Goal: Task Accomplishment & Management: Use online tool/utility

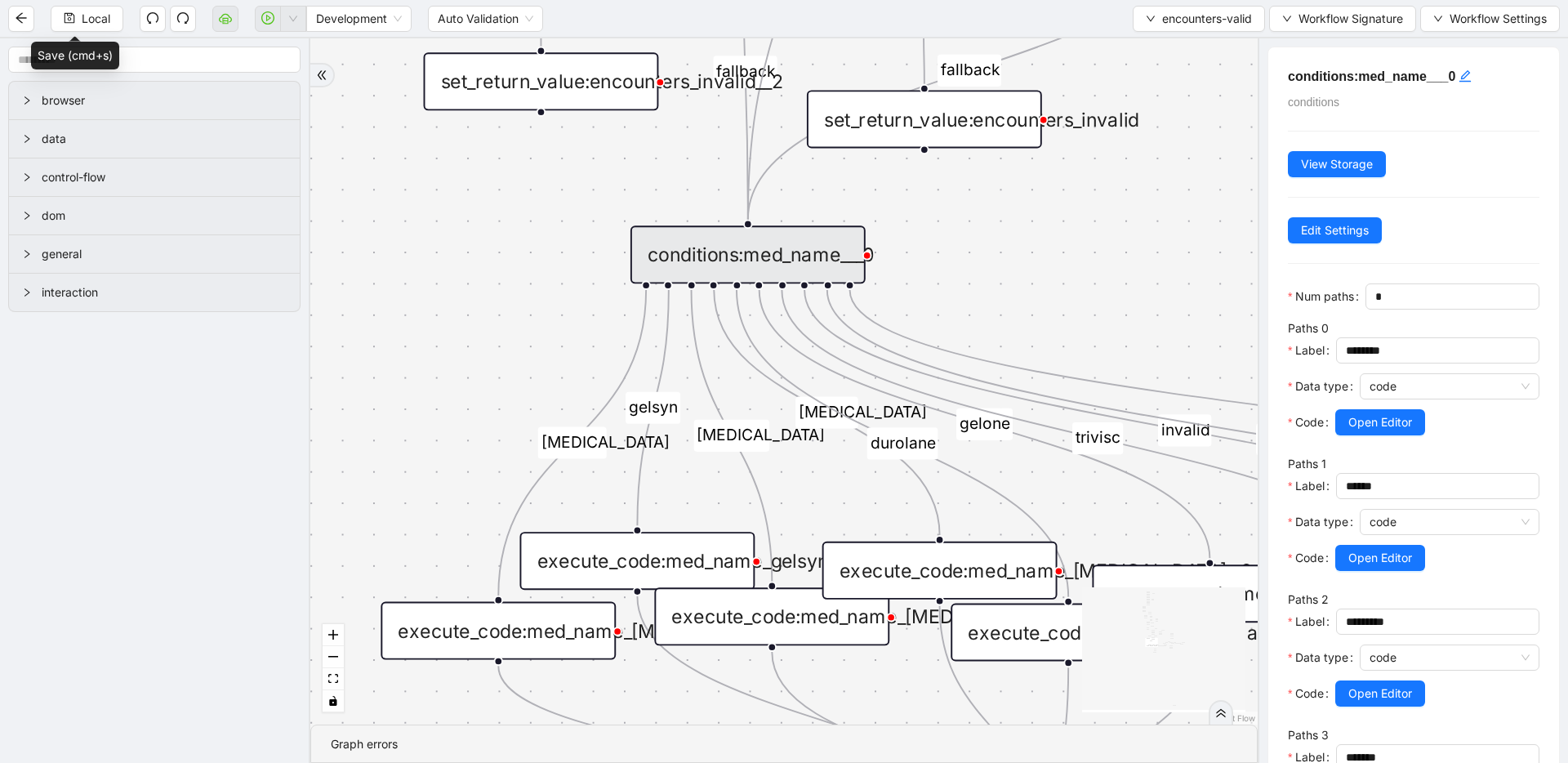
click at [551, 374] on div "fallback fallback inPast hasInPast fallback wrong_body inNewYear fallback fallb…" at bounding box center [784, 381] width 947 height 686
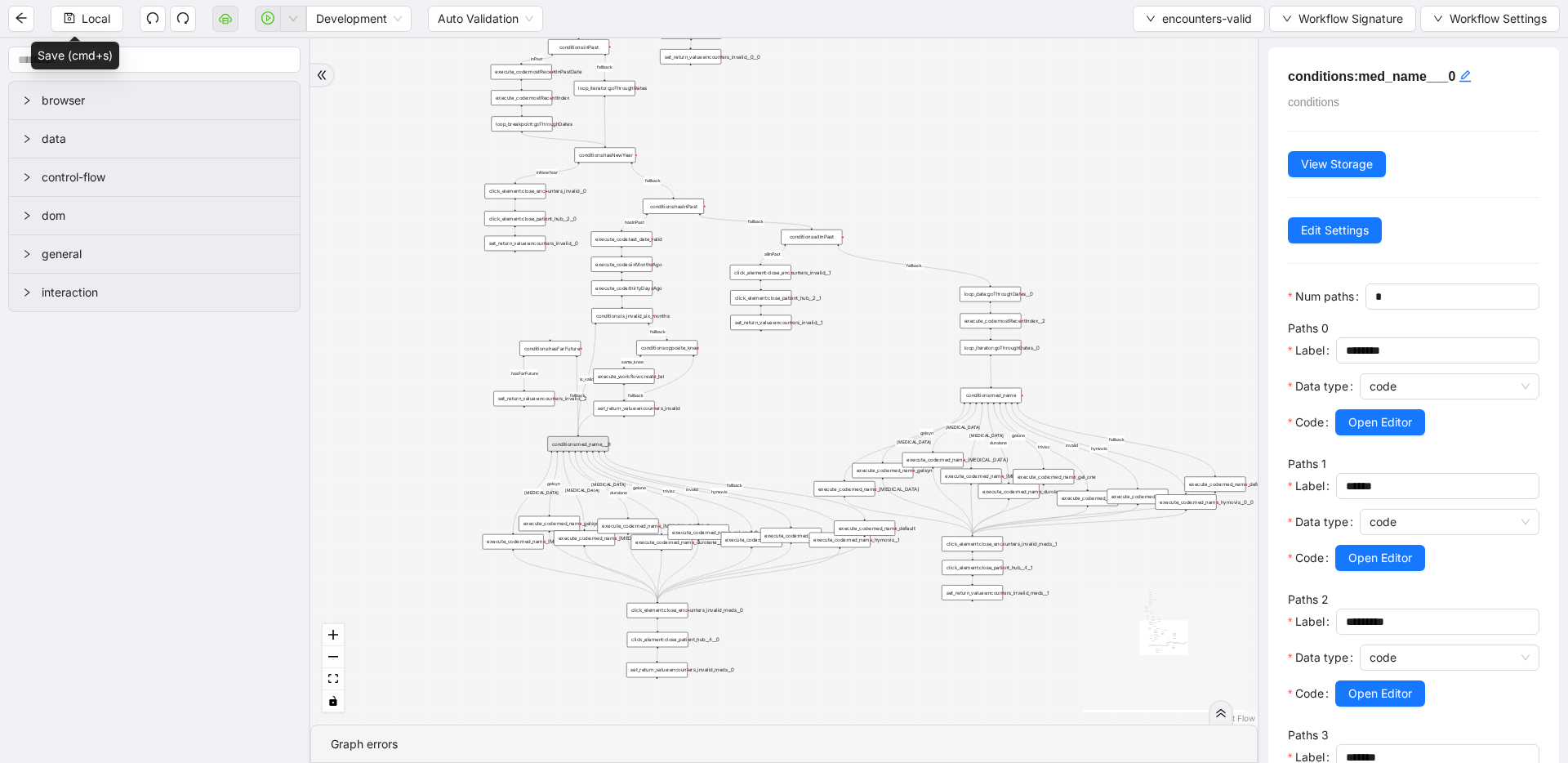
drag, startPoint x: 561, startPoint y: 283, endPoint x: 537, endPoint y: 370, distance: 90.2
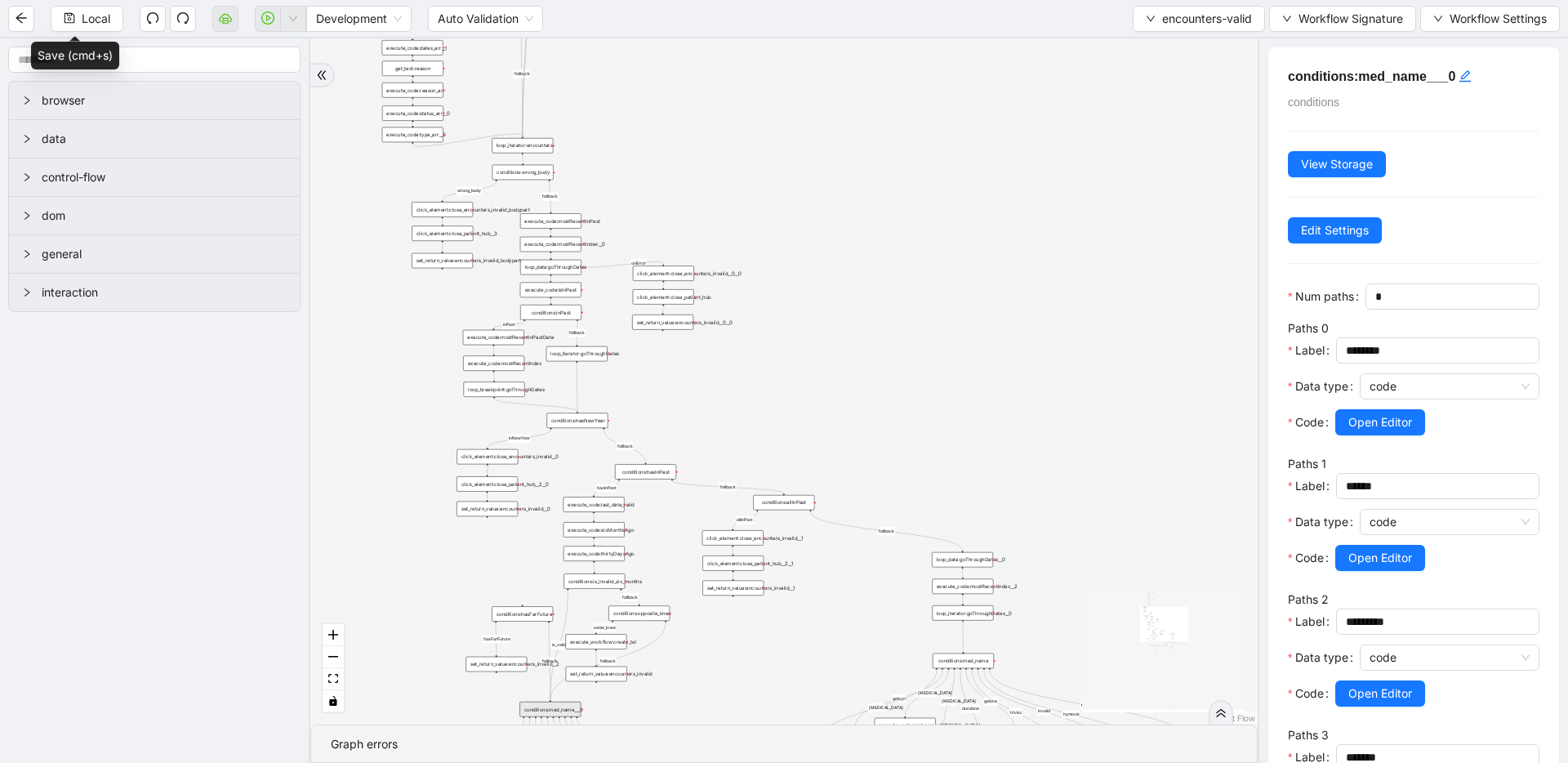
drag, startPoint x: 571, startPoint y: 253, endPoint x: 546, endPoint y: 503, distance: 251.2
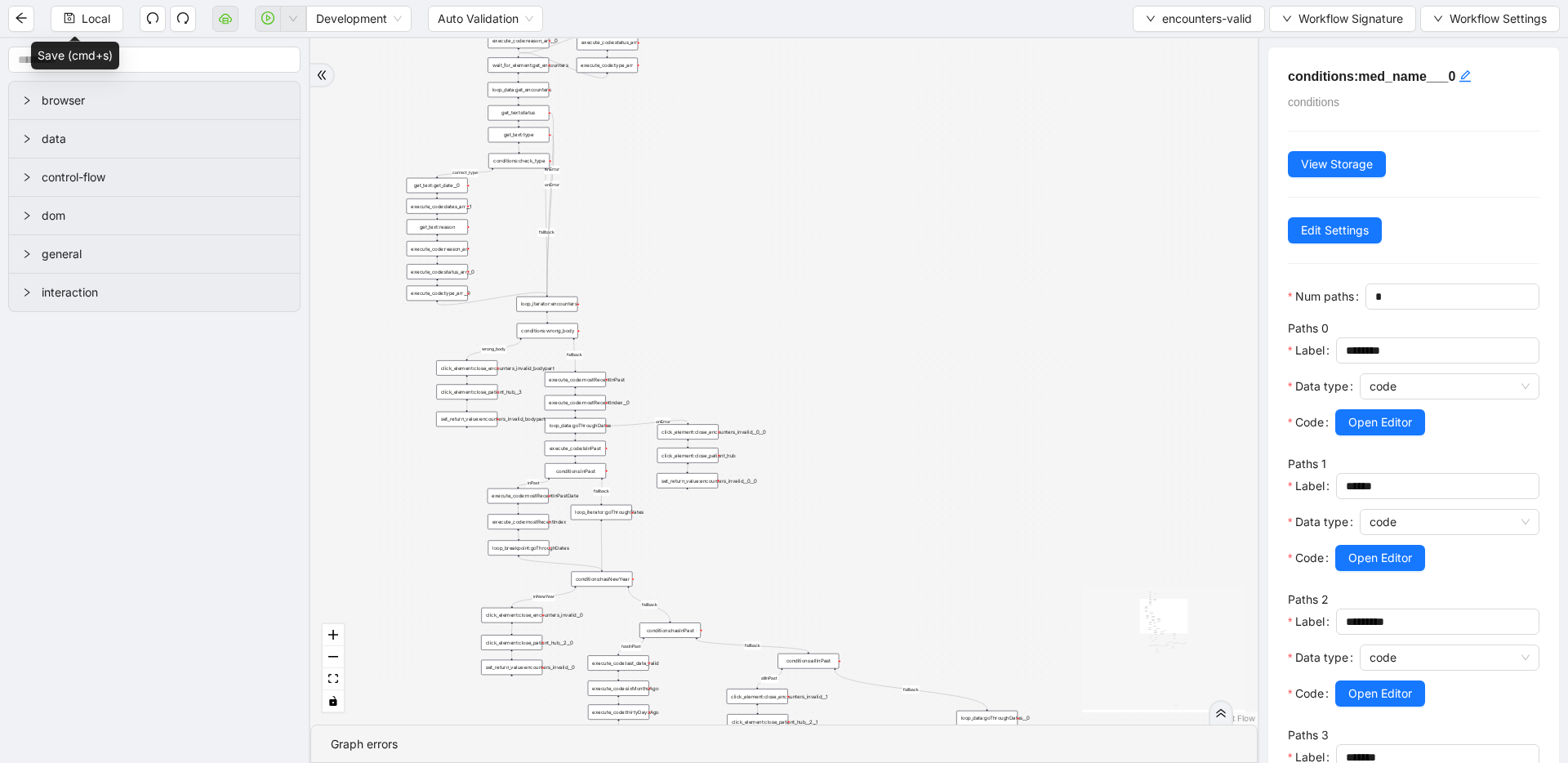
drag, startPoint x: 581, startPoint y: 443, endPoint x: 598, endPoint y: 550, distance: 108.3
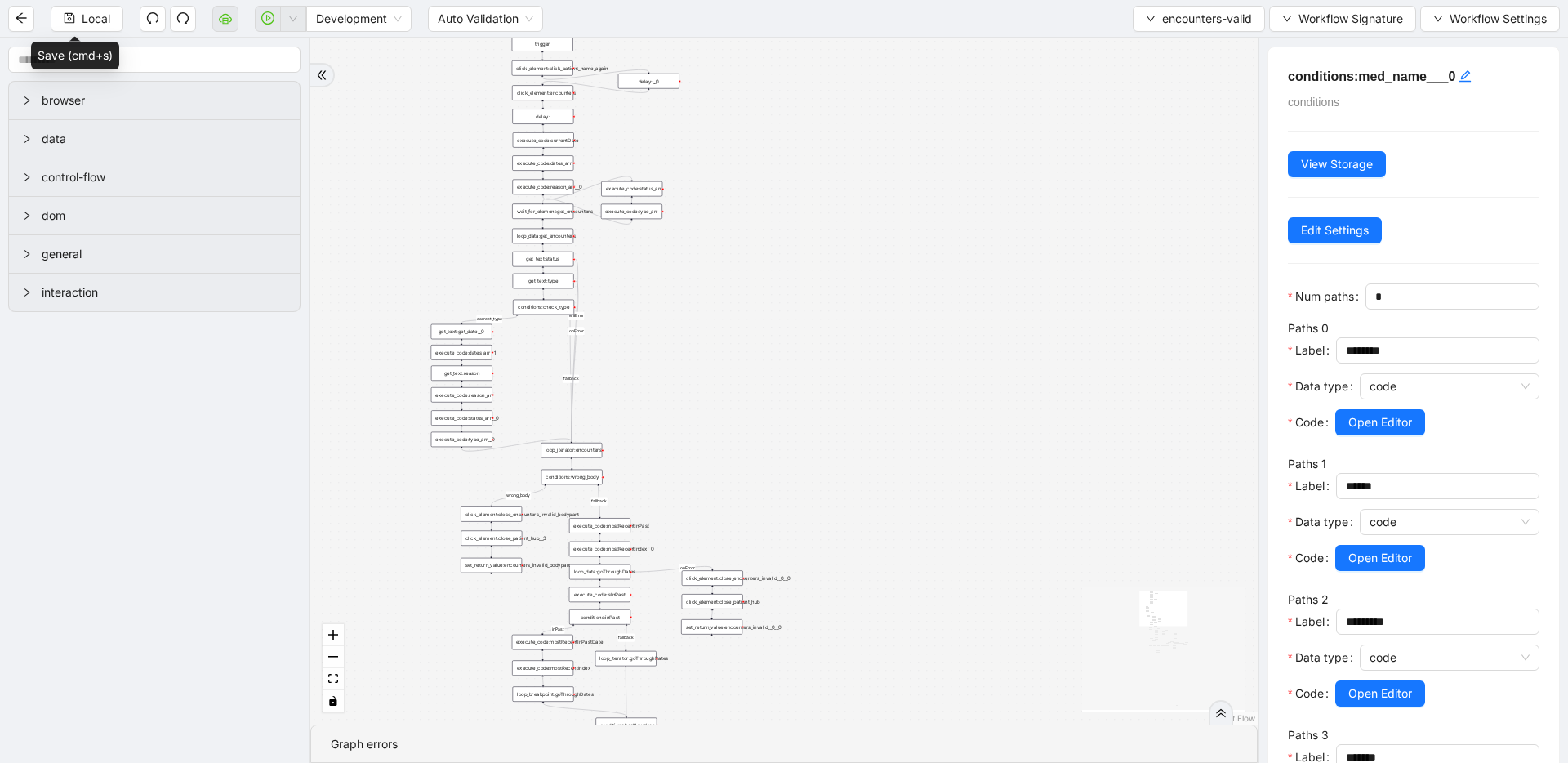
drag, startPoint x: 570, startPoint y: 292, endPoint x: 608, endPoint y: 526, distance: 237.1
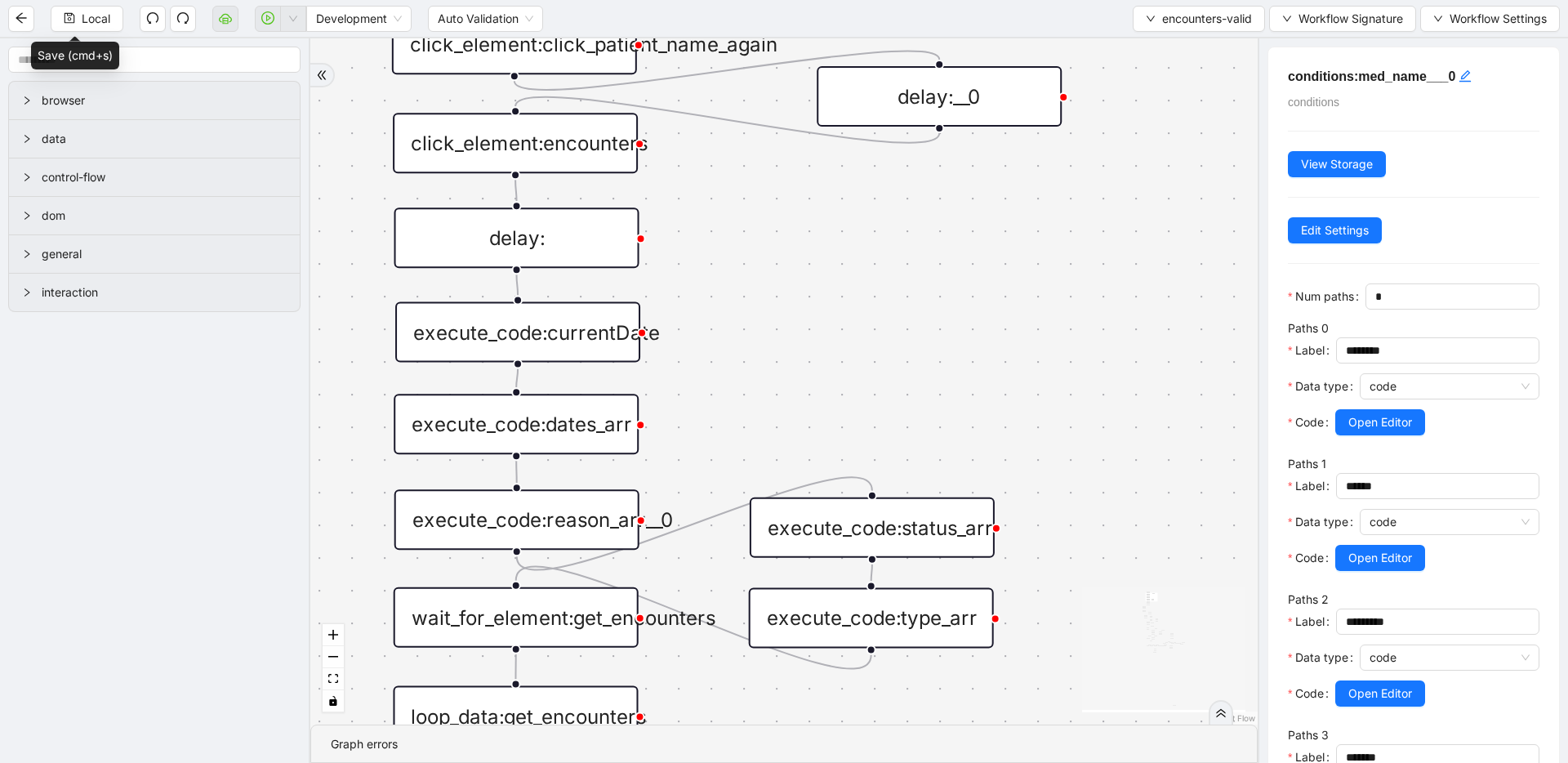
drag, startPoint x: 774, startPoint y: 508, endPoint x: 765, endPoint y: 314, distance: 194.2
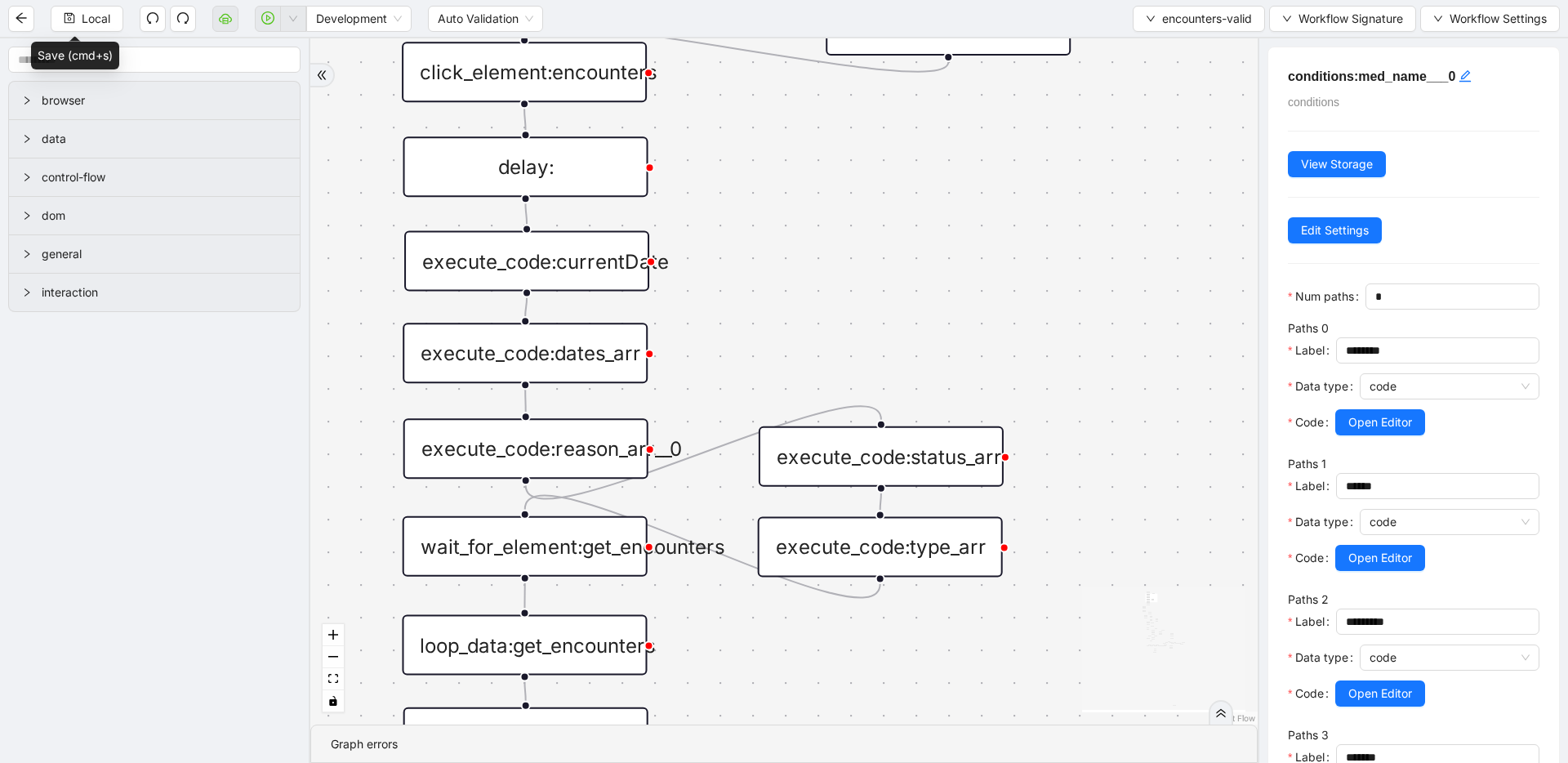
drag, startPoint x: 832, startPoint y: 326, endPoint x: 845, endPoint y: 199, distance: 127.7
click at [845, 199] on div "fallback fallback inPast hasInPast fallback wrong_body inNewYear fallback fallb…" at bounding box center [784, 381] width 947 height 686
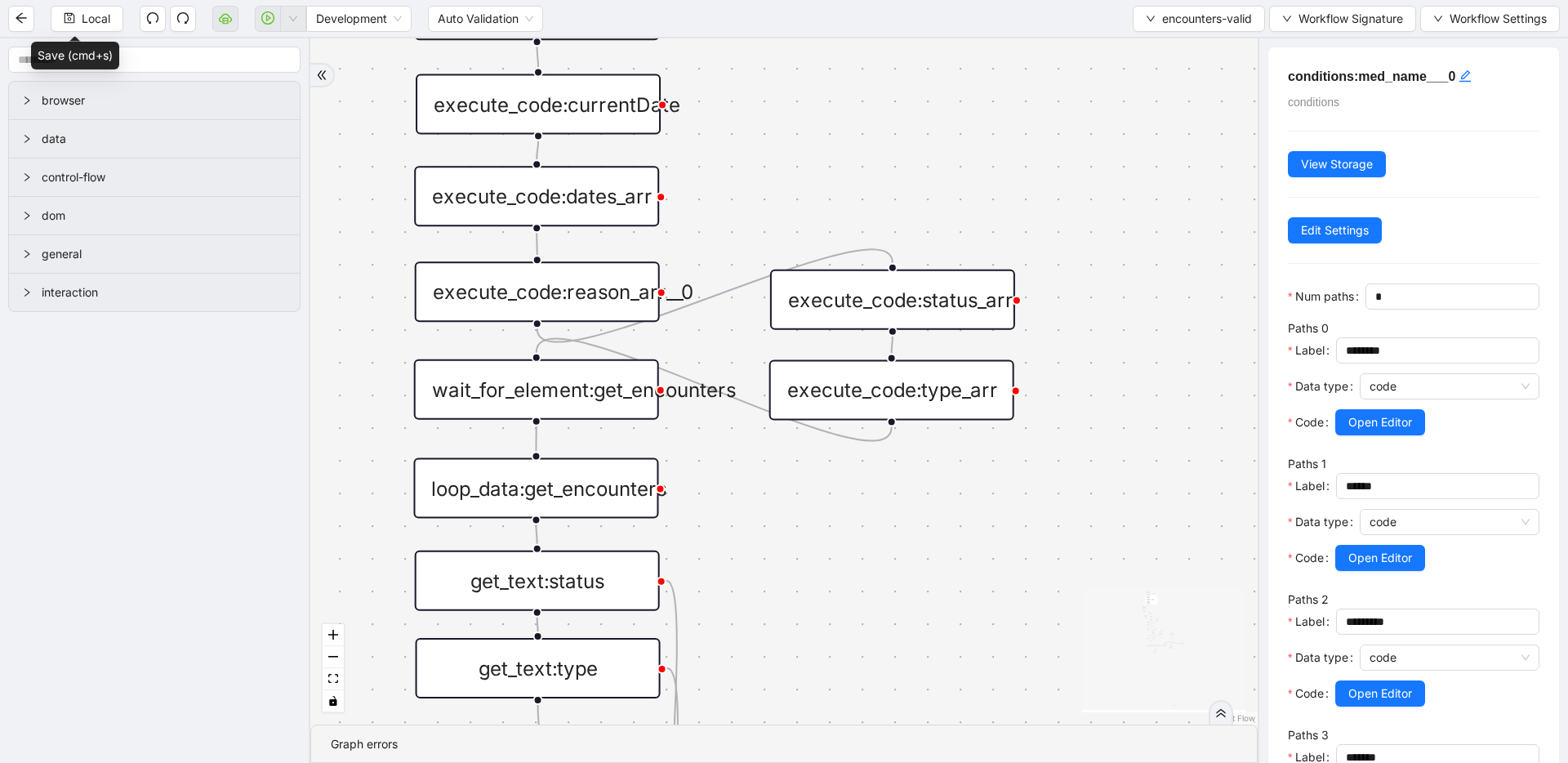
drag, startPoint x: 814, startPoint y: 570, endPoint x: 821, endPoint y: 480, distance: 90.3
click at [821, 480] on div "fallback fallback inPast hasInPast fallback wrong_body inNewYear fallback fallb…" at bounding box center [784, 381] width 947 height 686
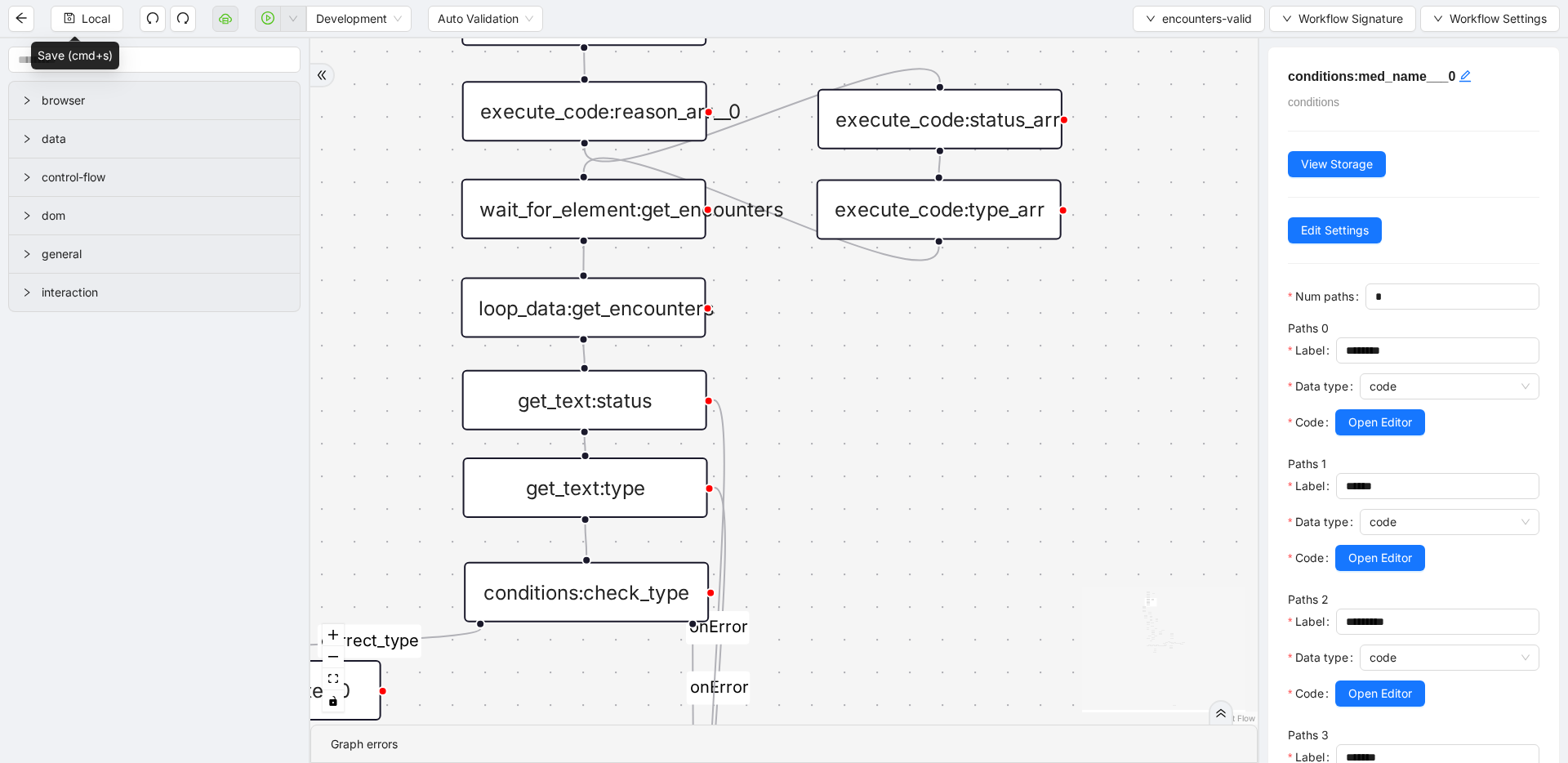
drag, startPoint x: 716, startPoint y: 511, endPoint x: 764, endPoint y: 331, distance: 186.3
click at [764, 331] on div "fallback fallback inPast hasInPast fallback wrong_body inNewYear fallback fallb…" at bounding box center [784, 381] width 947 height 686
click at [146, 56] on input "text" at bounding box center [155, 60] width 293 height 26
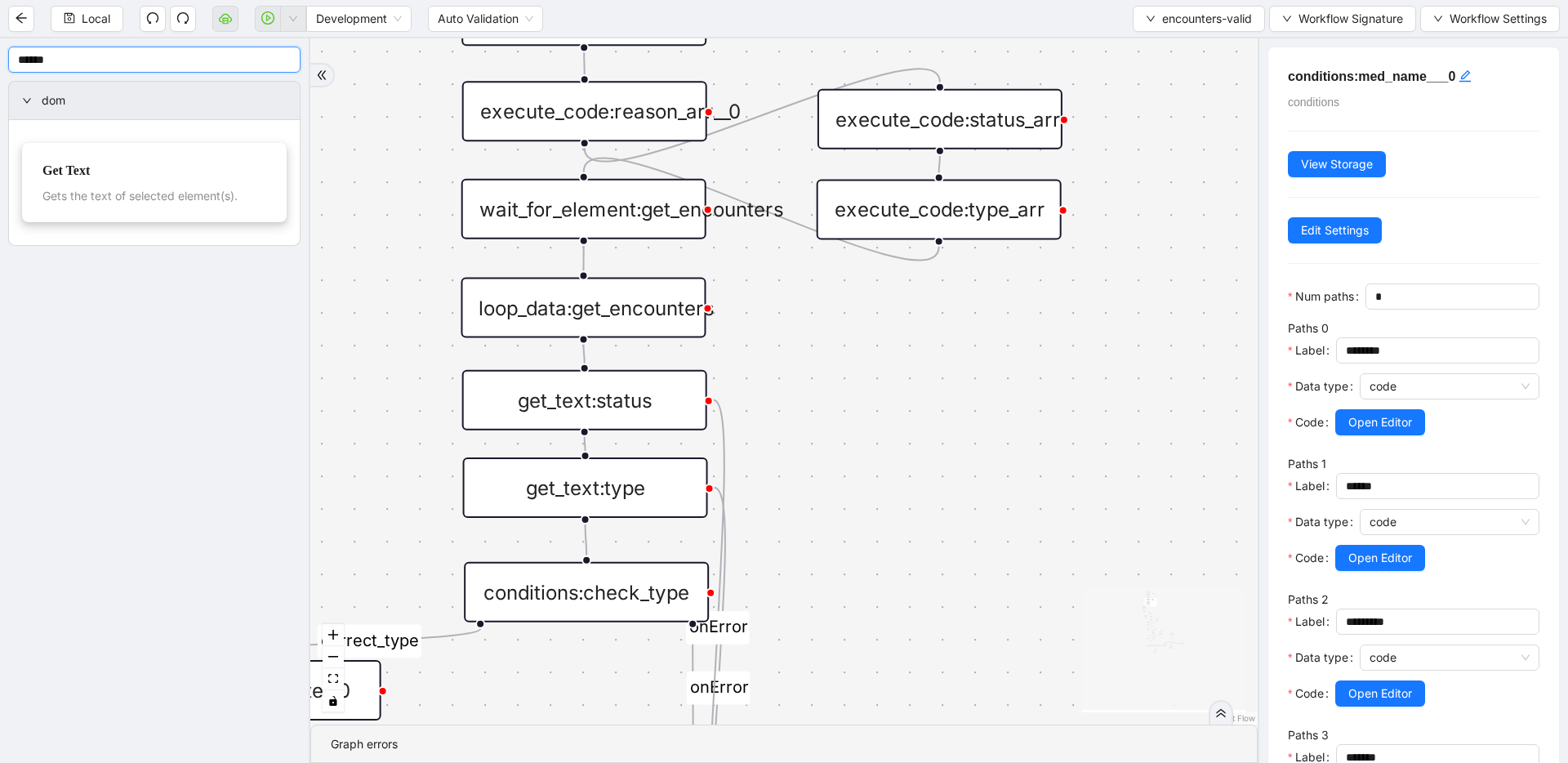
type input "******"
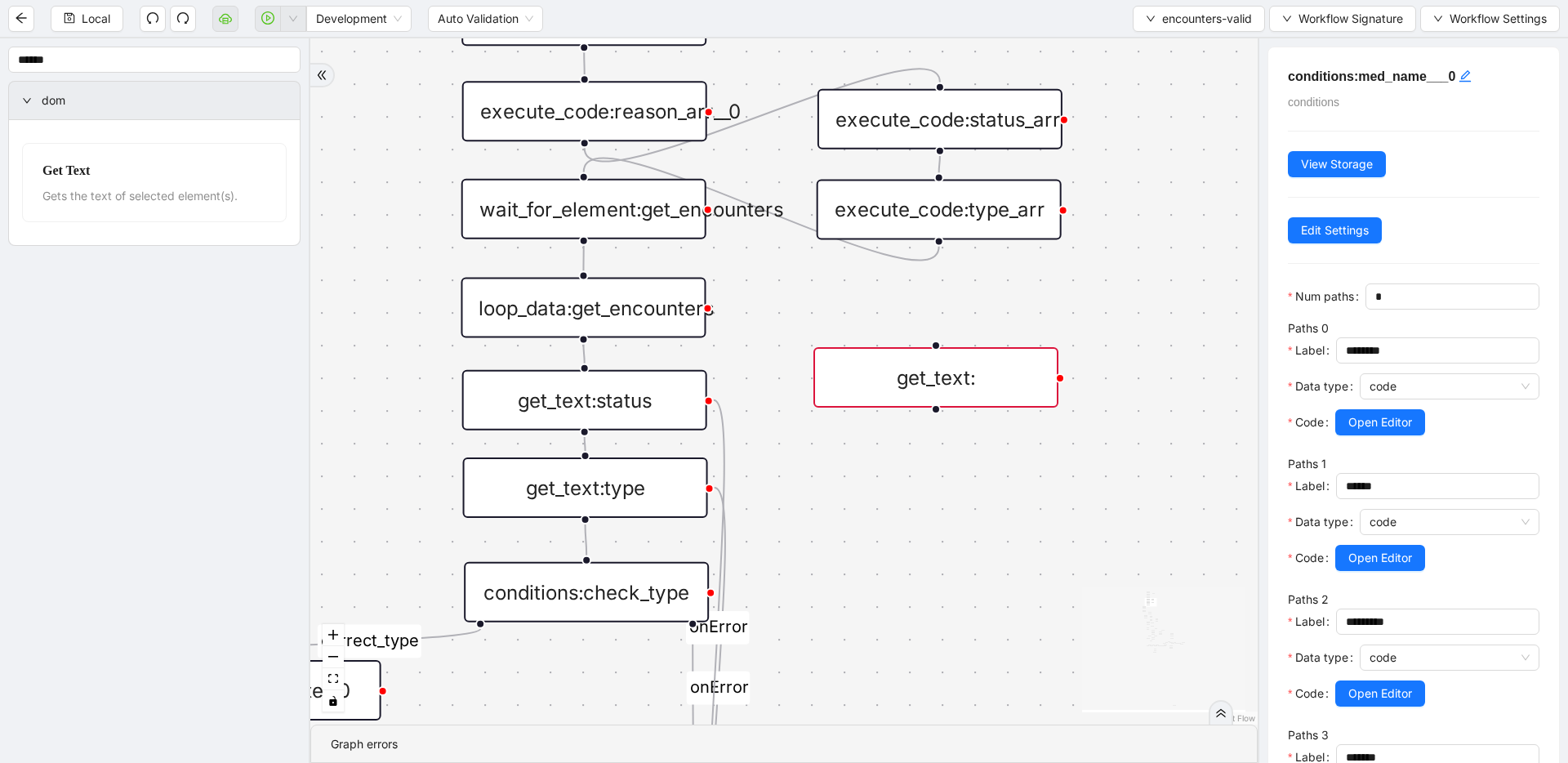
drag, startPoint x: 901, startPoint y: 367, endPoint x: 848, endPoint y: 354, distance: 54.6
click at [848, 354] on div "get_text:" at bounding box center [936, 377] width 245 height 60
drag, startPoint x: 582, startPoint y: 241, endPoint x: 941, endPoint y: 408, distance: 395.9
click at [926, 332] on div "fallback fallback inPast hasInPast fallback wrong_body inNewYear fallback fallb…" at bounding box center [784, 381] width 947 height 686
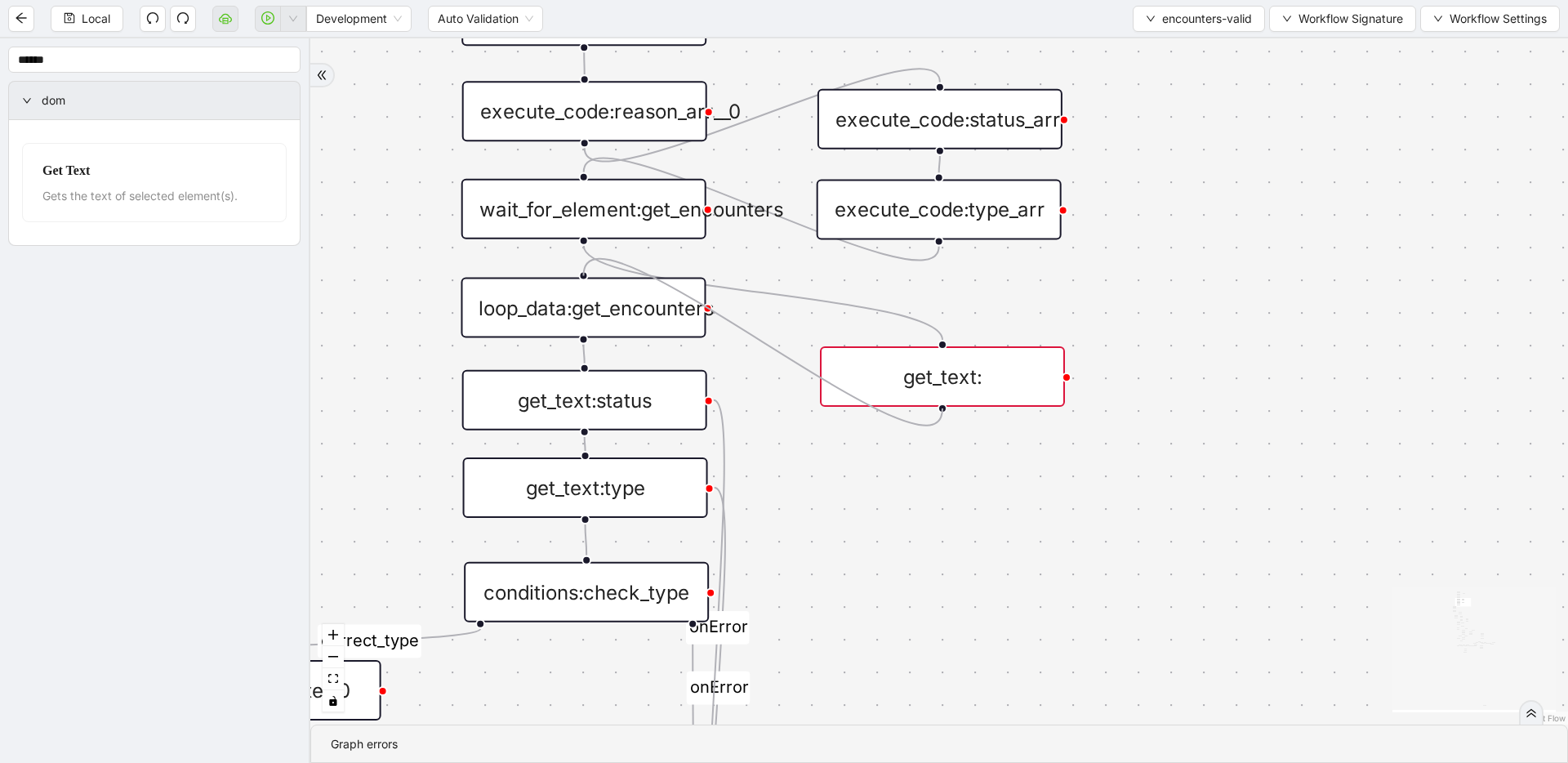
drag, startPoint x: 942, startPoint y: 408, endPoint x: 576, endPoint y: 286, distance: 385.8
drag, startPoint x: 865, startPoint y: 369, endPoint x: 876, endPoint y: 349, distance: 22.8
click at [876, 349] on div "get_text:" at bounding box center [955, 355] width 245 height 60
click at [615, 219] on div "wait_for_element:get_encounters" at bounding box center [584, 208] width 245 height 60
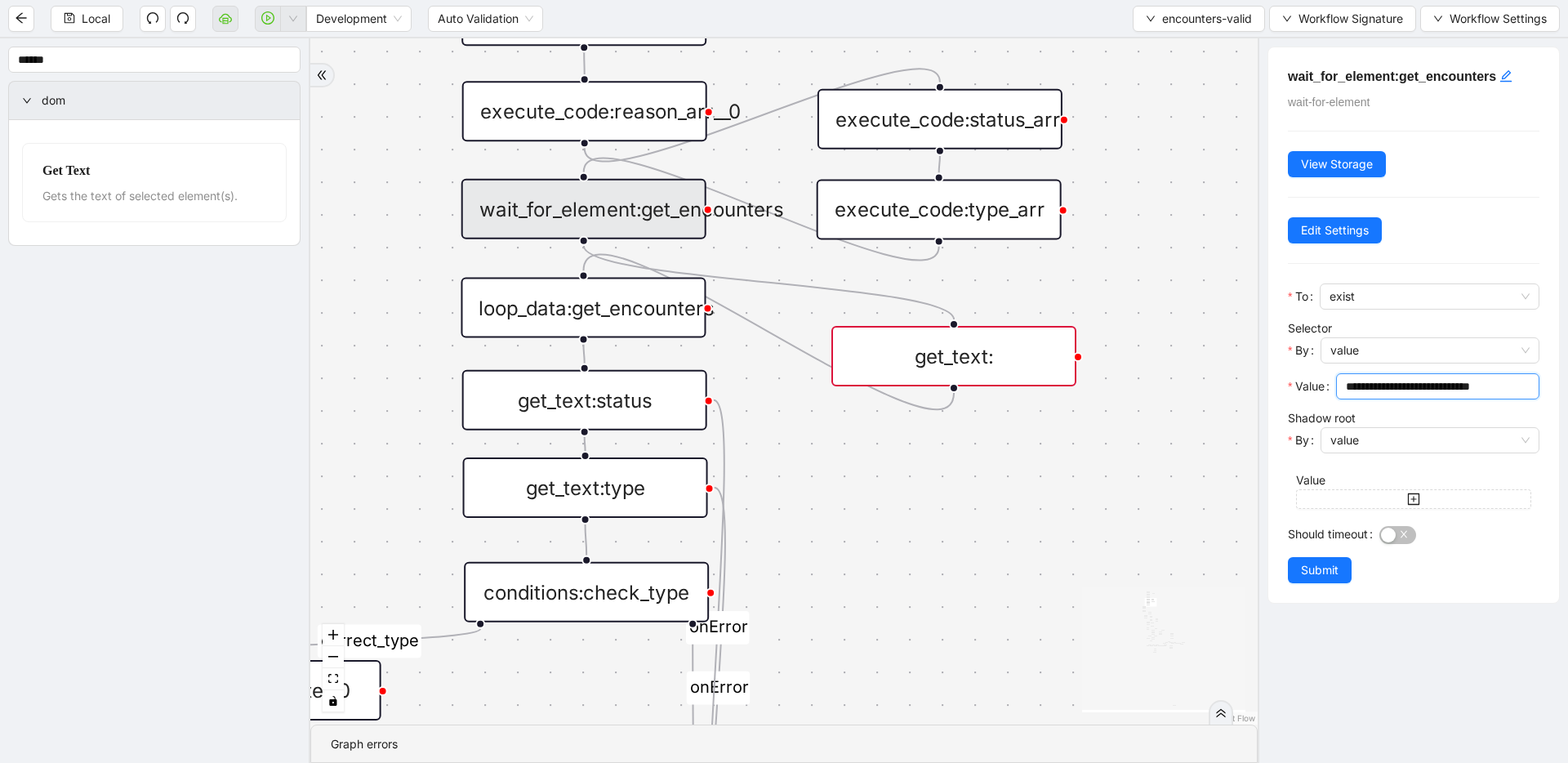
click at [1418, 388] on input "**********" at bounding box center [1436, 386] width 180 height 18
click at [1372, 385] on input "**********" at bounding box center [1436, 386] width 180 height 18
paste input "**********"
click at [1346, 389] on input "**********" at bounding box center [1436, 386] width 180 height 18
type input "**********"
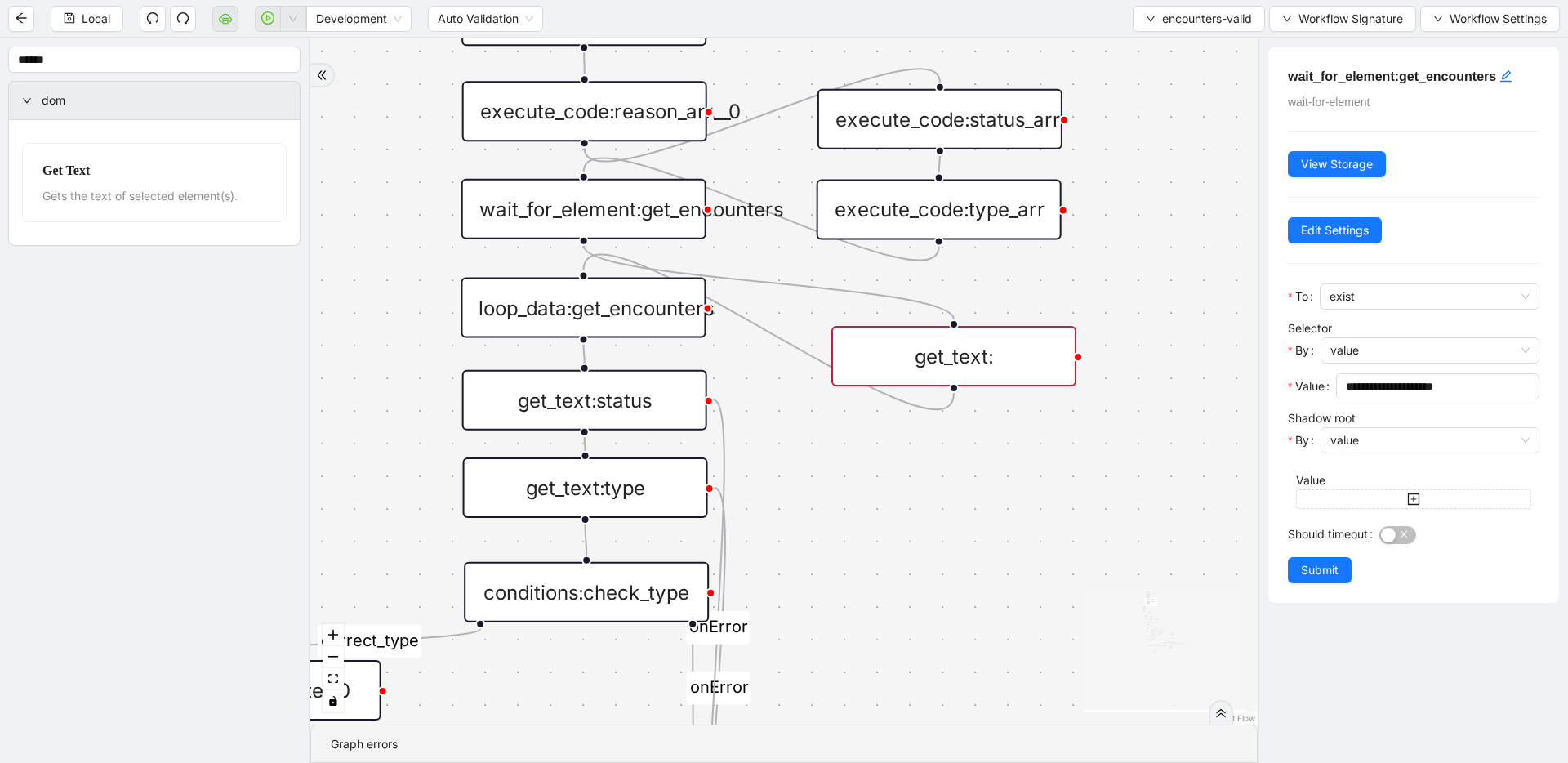
click at [1027, 376] on div "get_text:" at bounding box center [954, 355] width 245 height 60
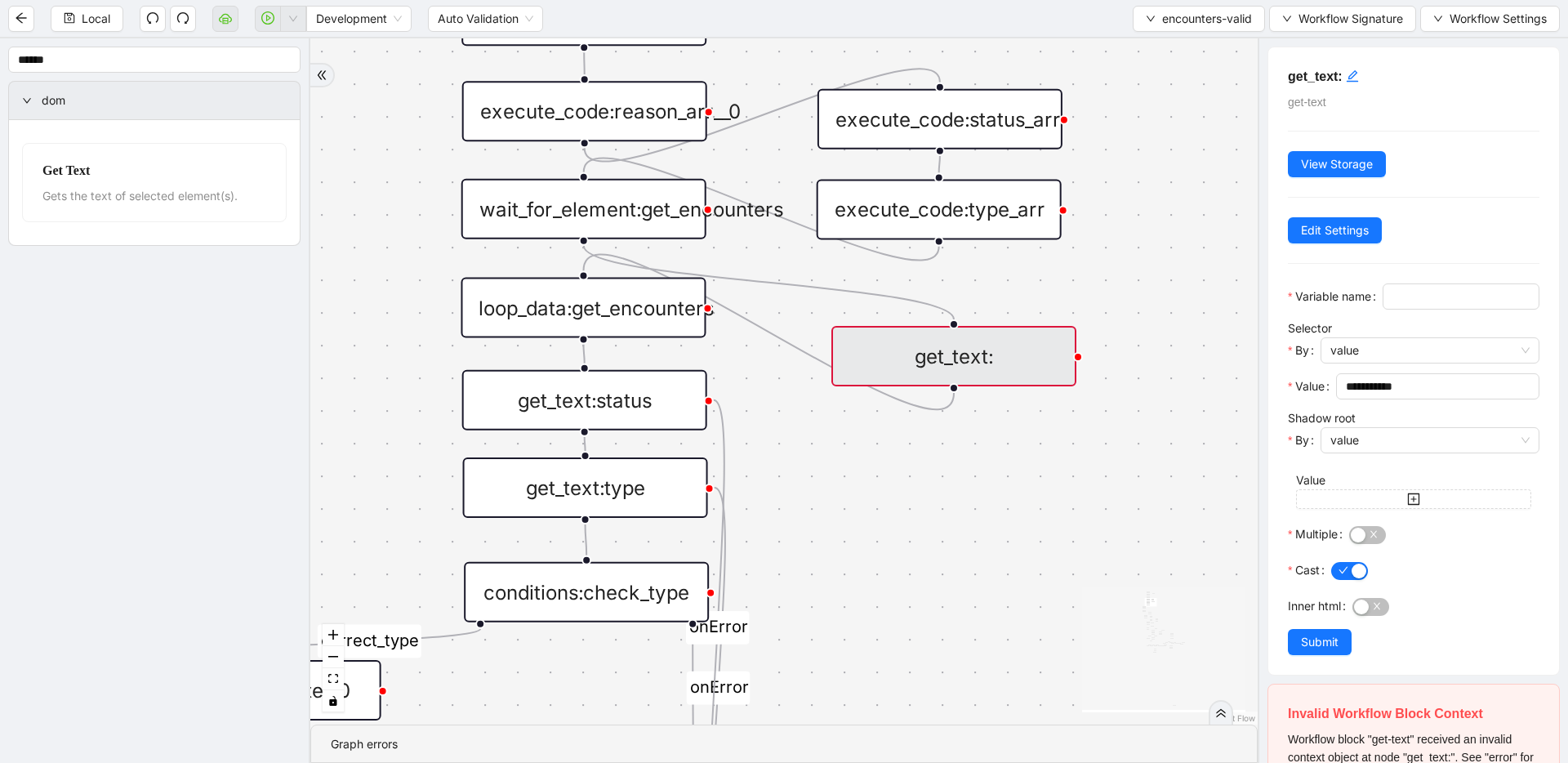
click at [643, 231] on div "wait_for_element:get_encounters" at bounding box center [584, 208] width 245 height 60
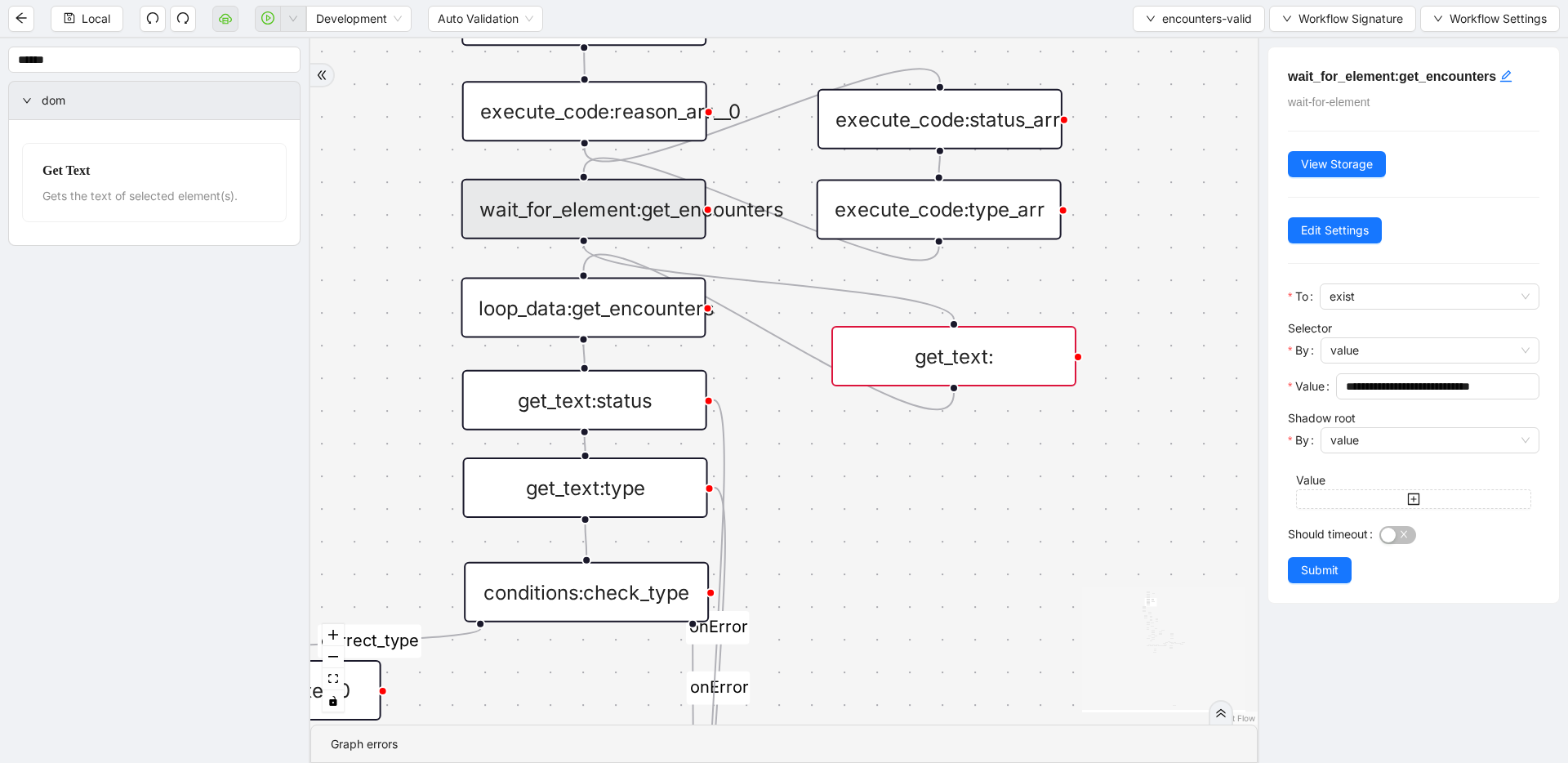
click at [881, 356] on div "get_text:" at bounding box center [954, 355] width 245 height 60
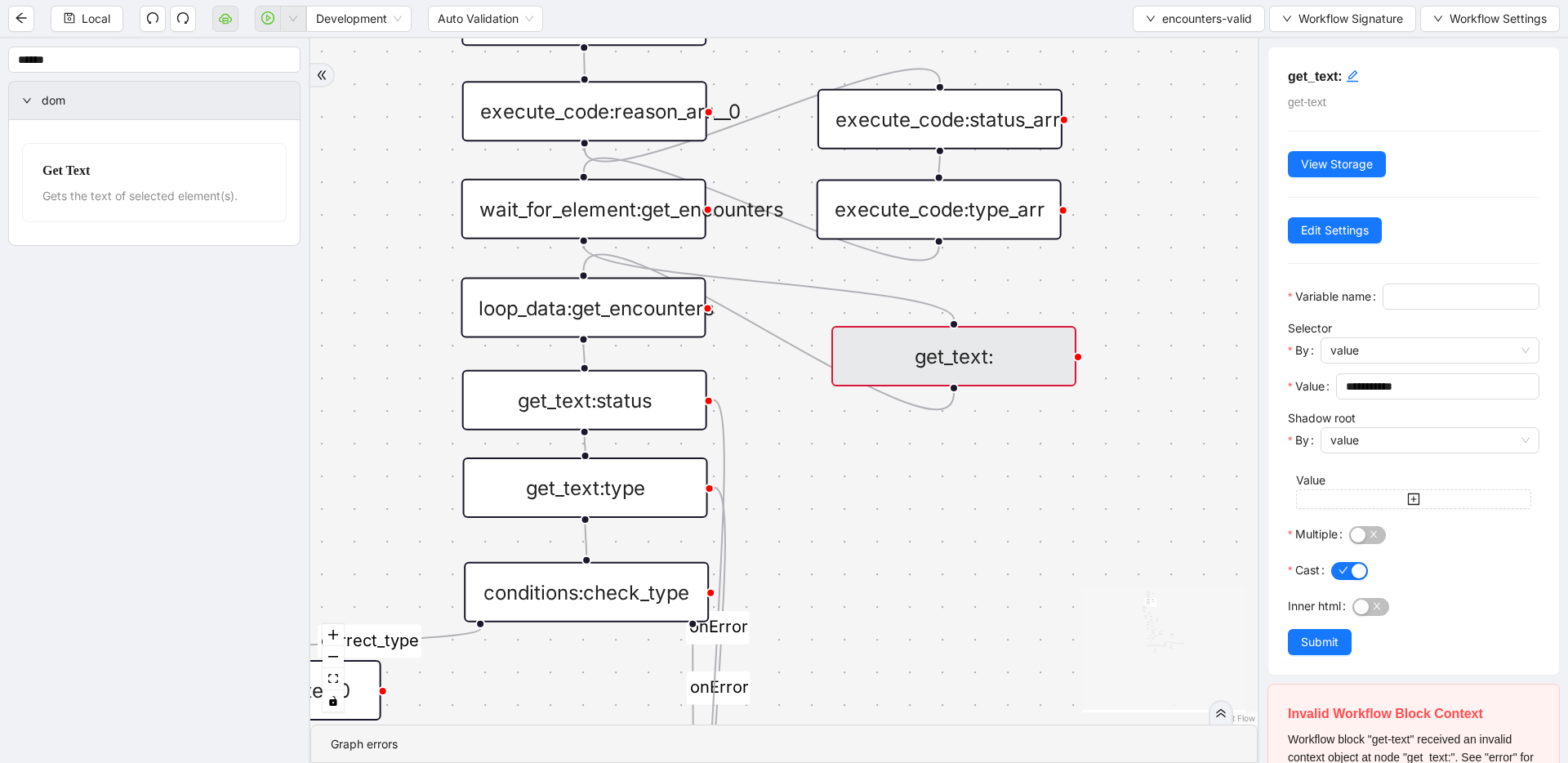
click at [1375, 616] on span "button" at bounding box center [1370, 607] width 36 height 18
click at [1415, 395] on input "**********" at bounding box center [1436, 386] width 180 height 18
drag, startPoint x: 1431, startPoint y: 412, endPoint x: 1193, endPoint y: 412, distance: 238.0
click at [1193, 412] on section "****** dom Get Text Gets the text of selected element(s). fallback fallback inP…" at bounding box center [784, 400] width 1568 height 724
paste input "**********"
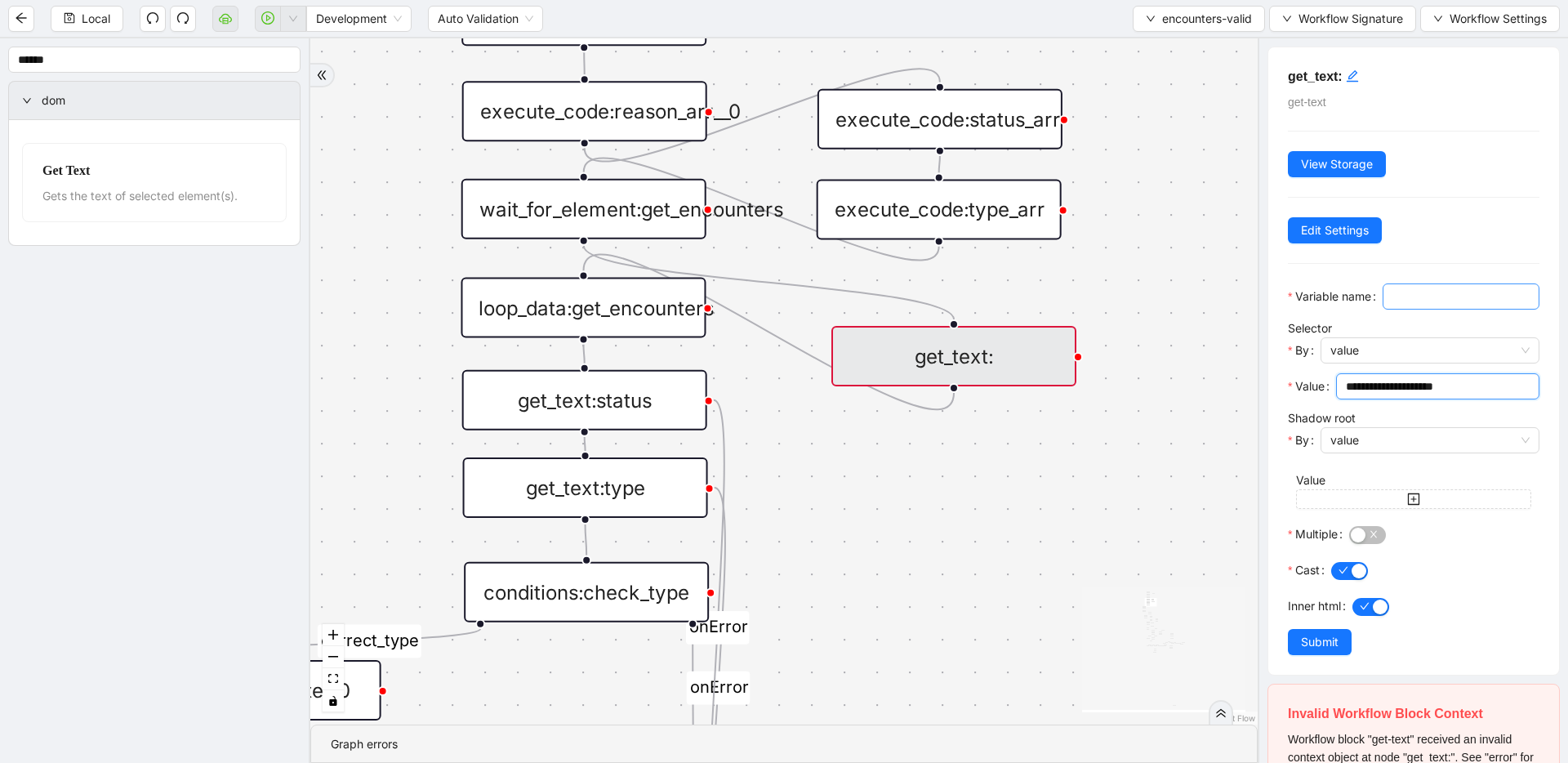
type input "**********"
click at [1392, 305] on input "Variable name" at bounding box center [1459, 297] width 134 height 18
type input "**********"
click at [1313, 651] on span "Submit" at bounding box center [1319, 642] width 37 height 18
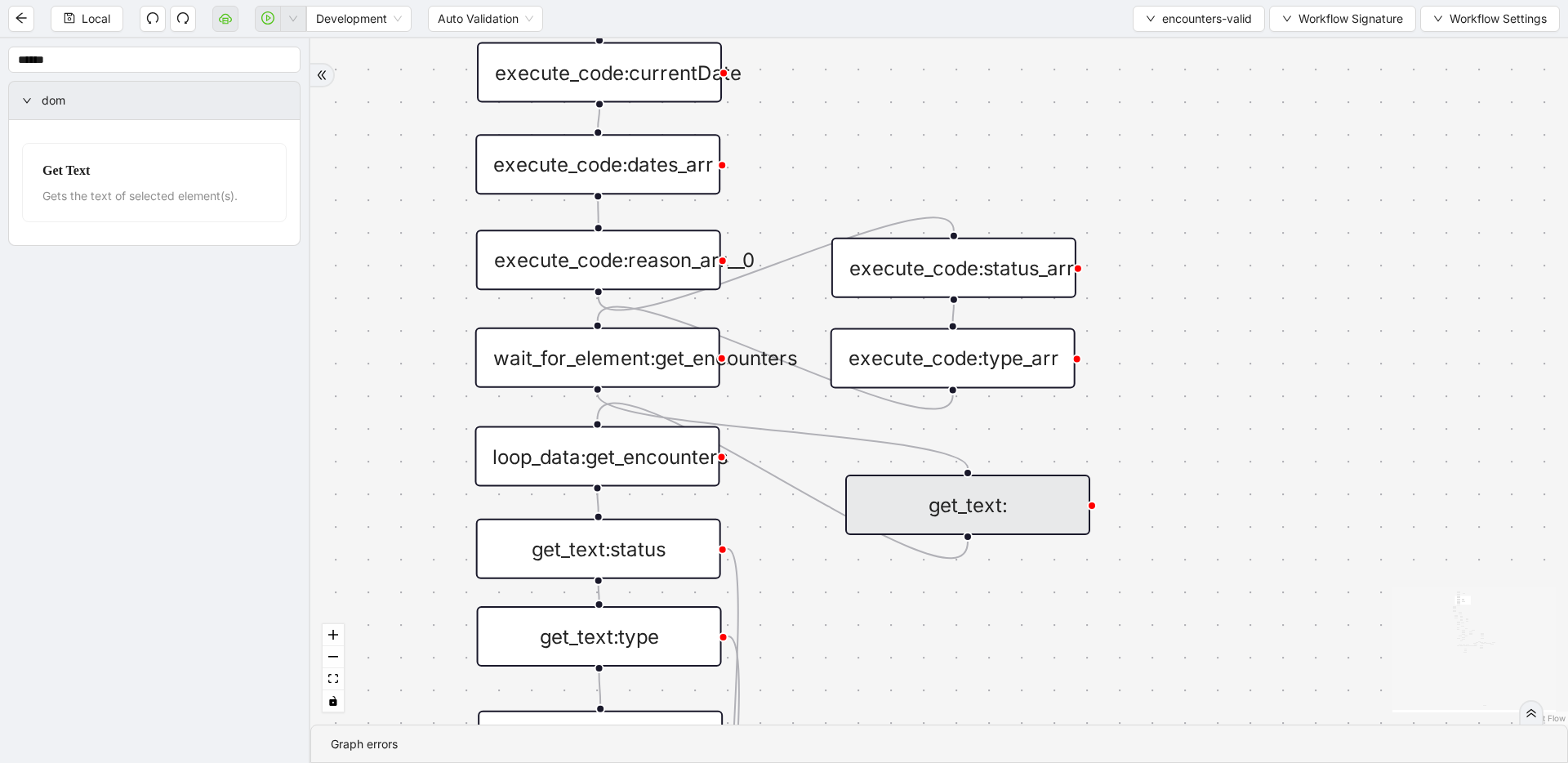
drag, startPoint x: 990, startPoint y: 369, endPoint x: 995, endPoint y: 495, distance: 126.1
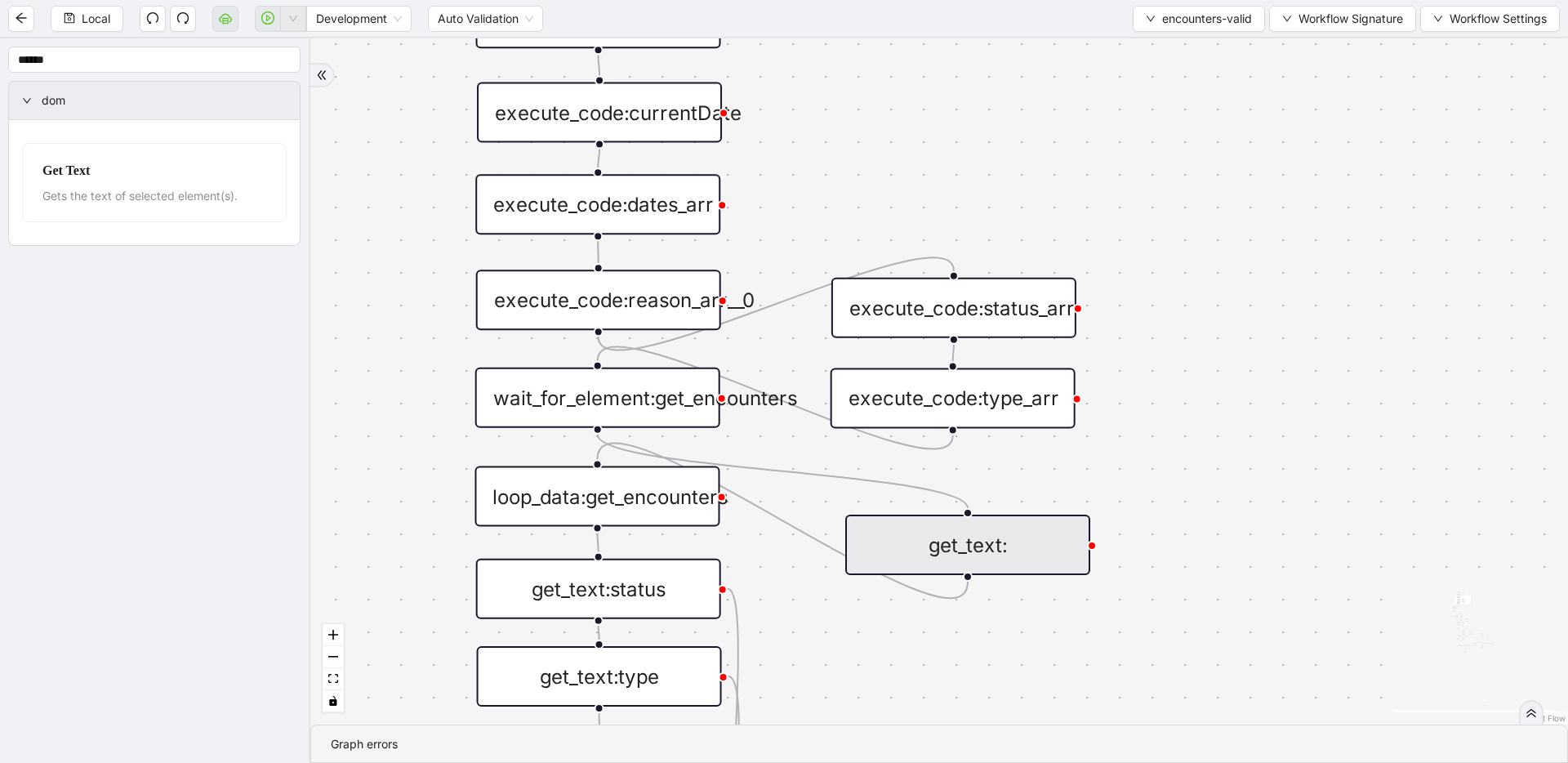
click at [1006, 538] on div "get_text:" at bounding box center [967, 544] width 245 height 60
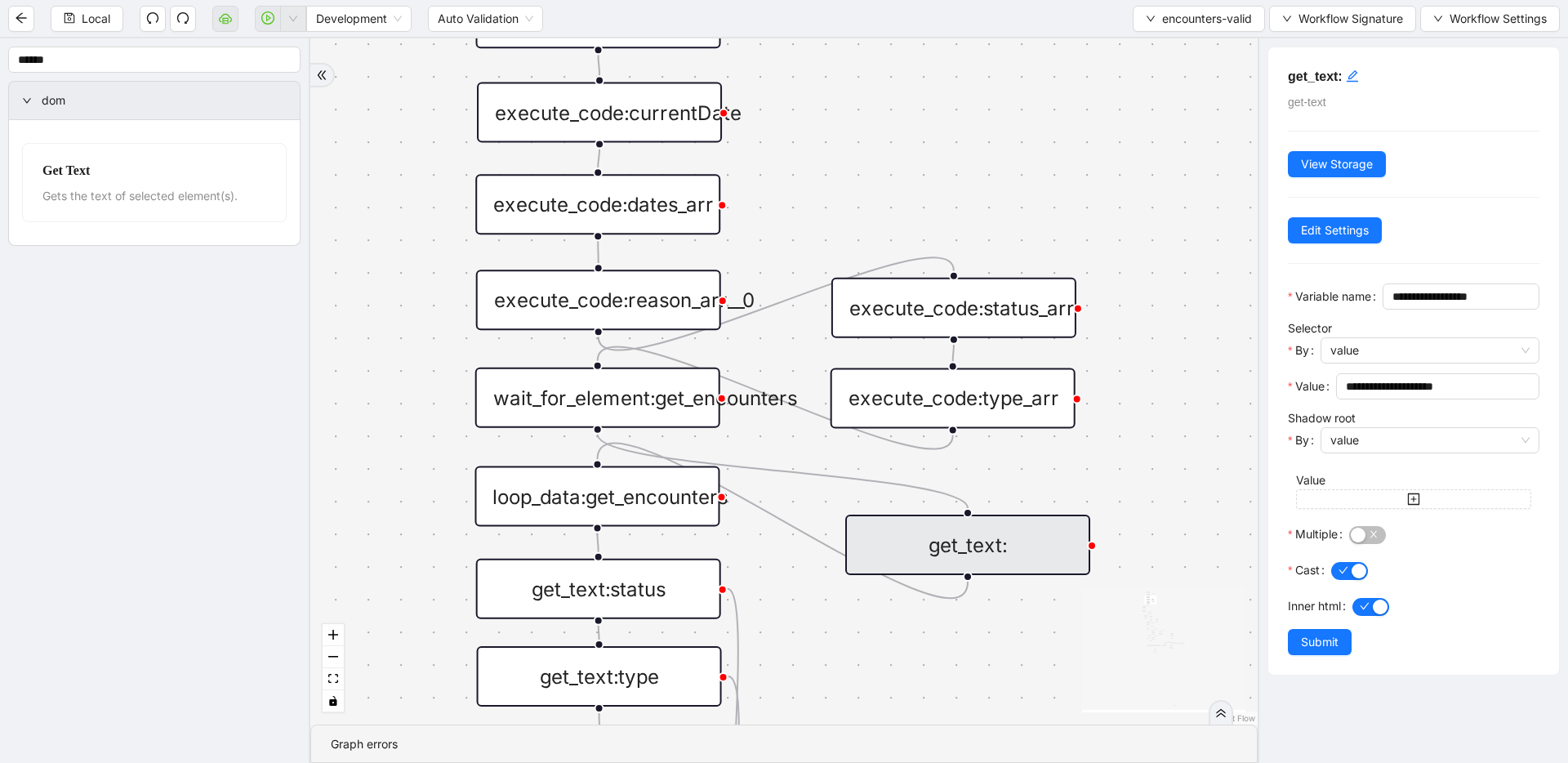
click at [1361, 72] on h5 "get_text:" at bounding box center [1413, 77] width 251 height 20
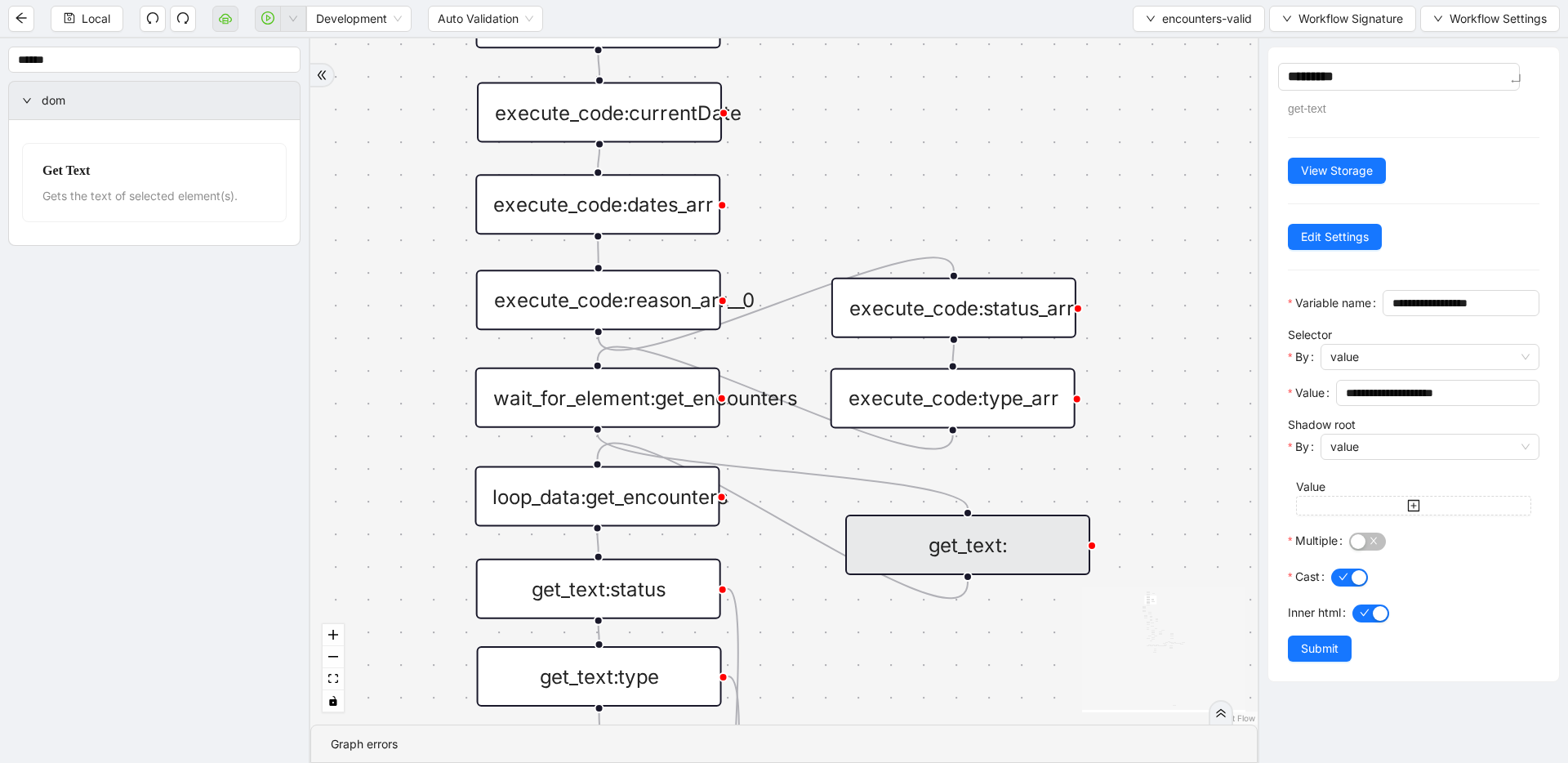
type textarea "**********"
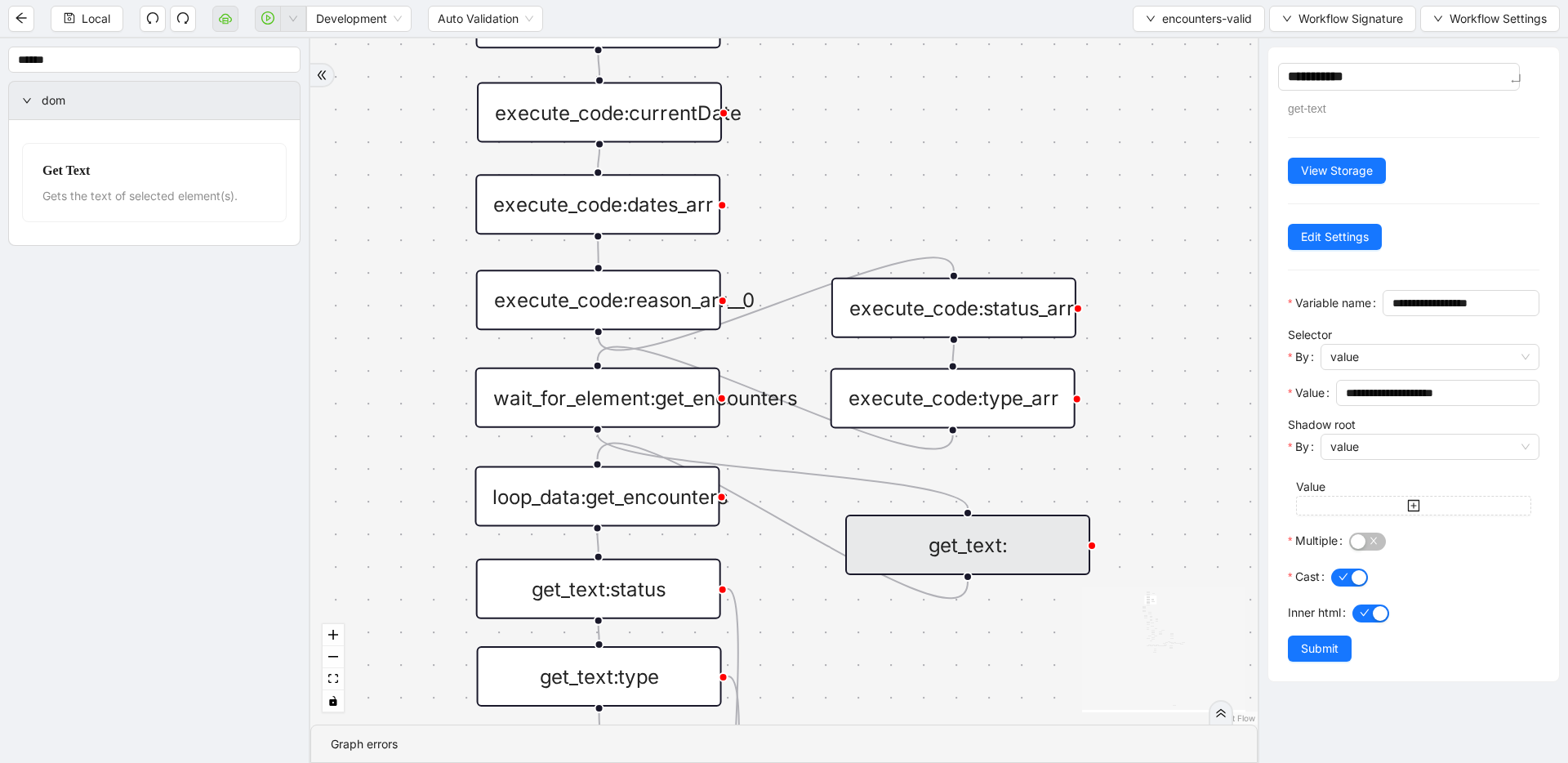
type textarea "**********"
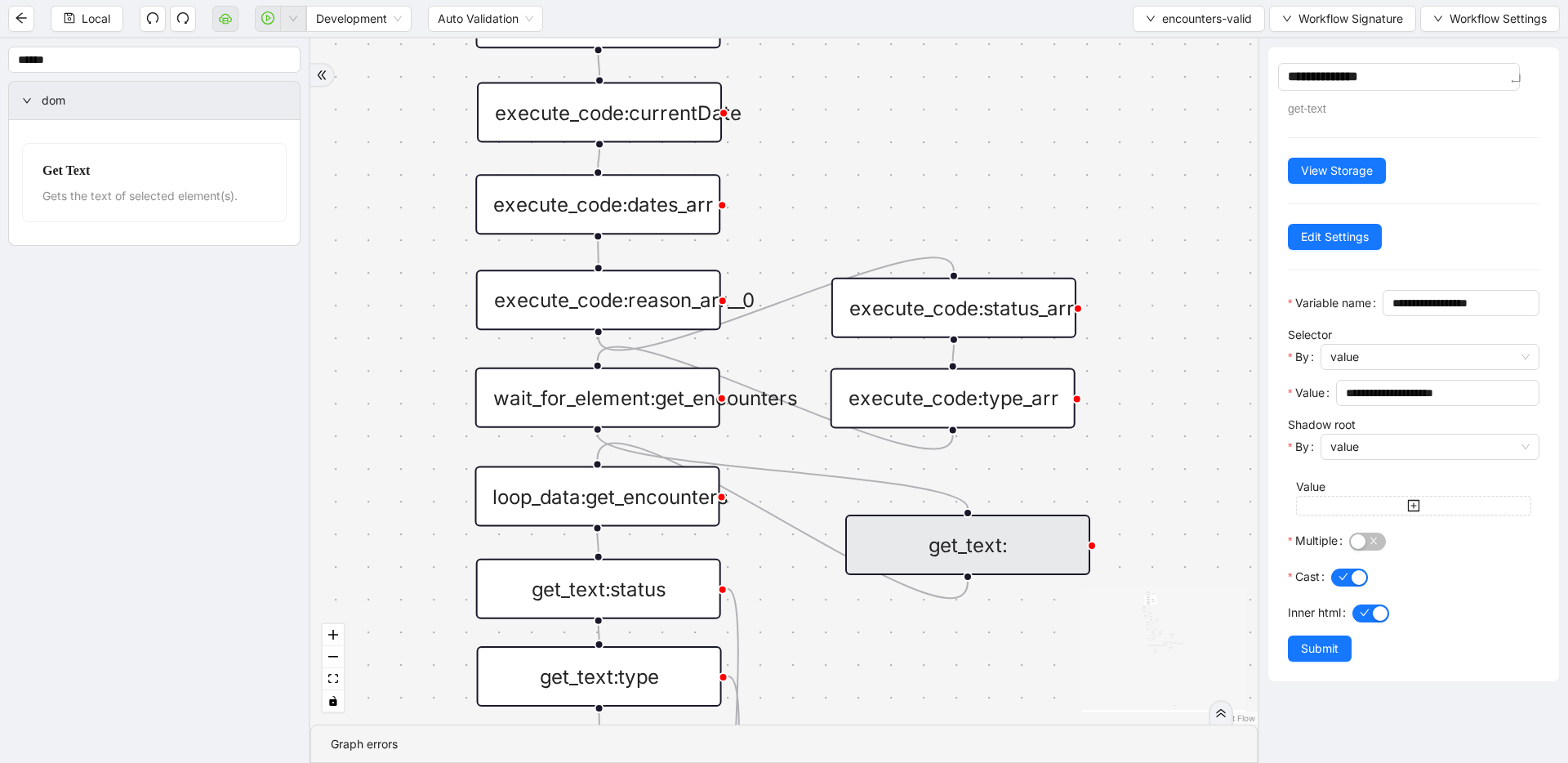
type textarea "**********"
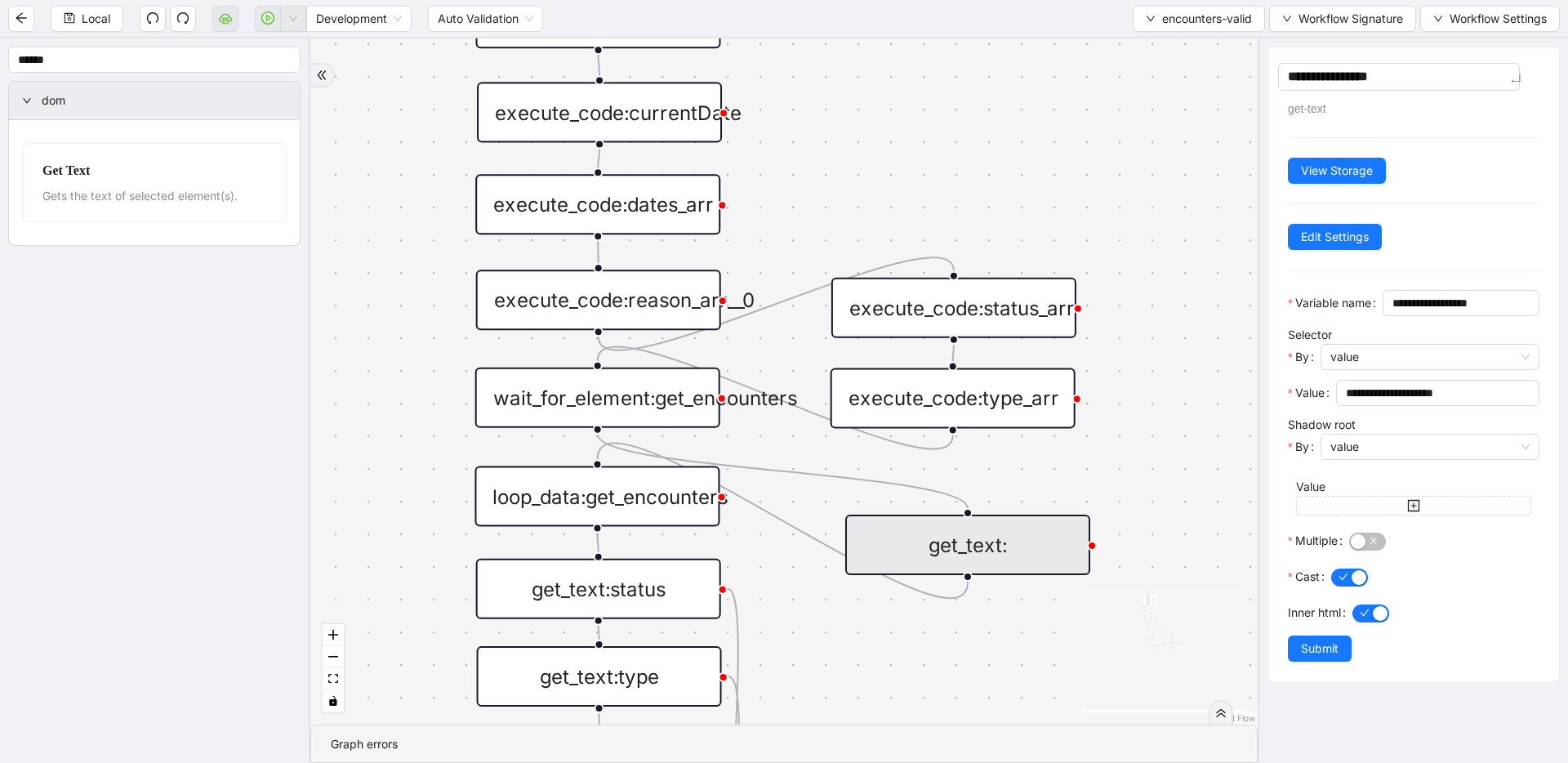
type textarea "**********"
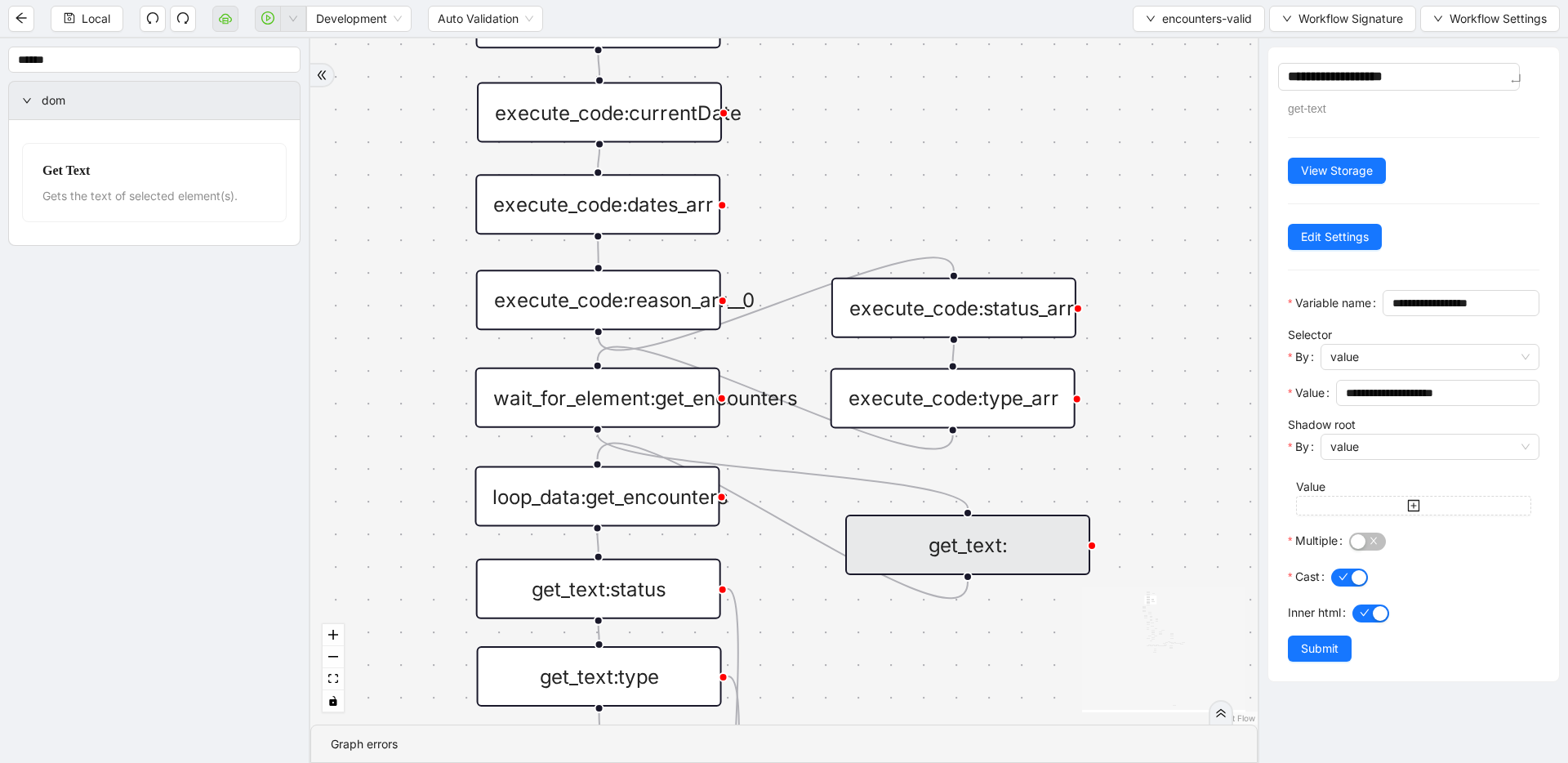
type textarea "**********"
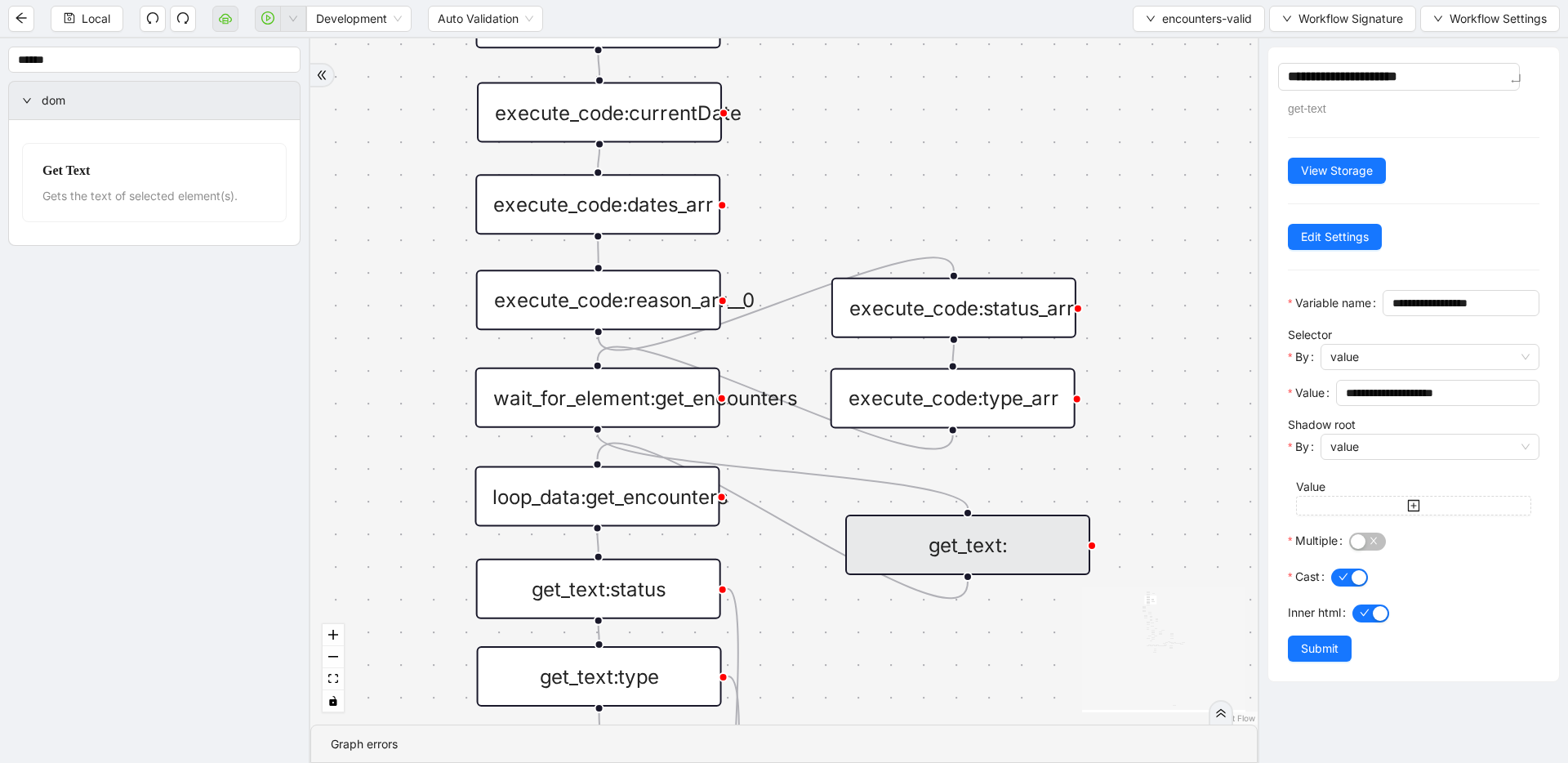
type textarea "**********"
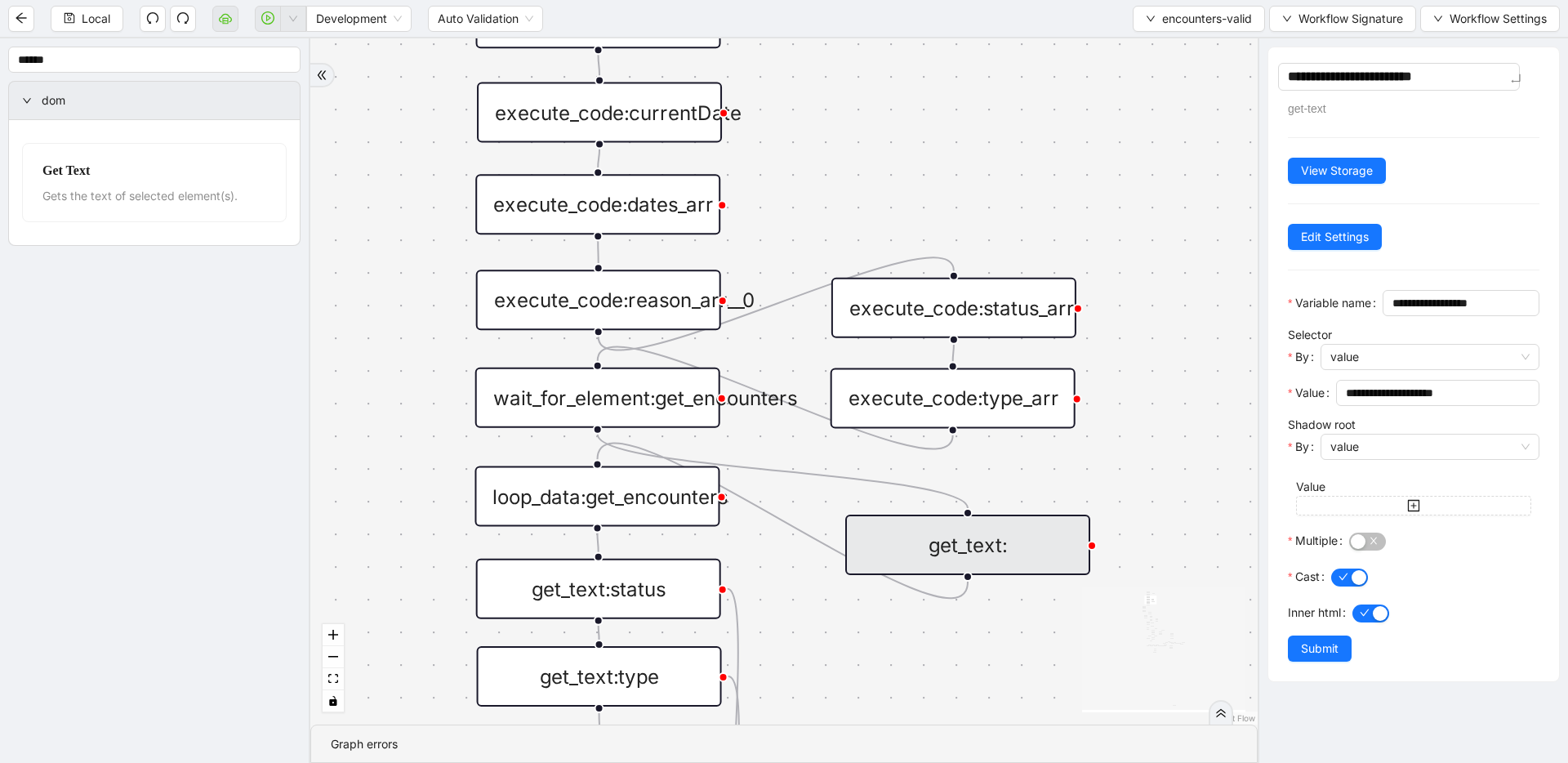
type textarea "**********"
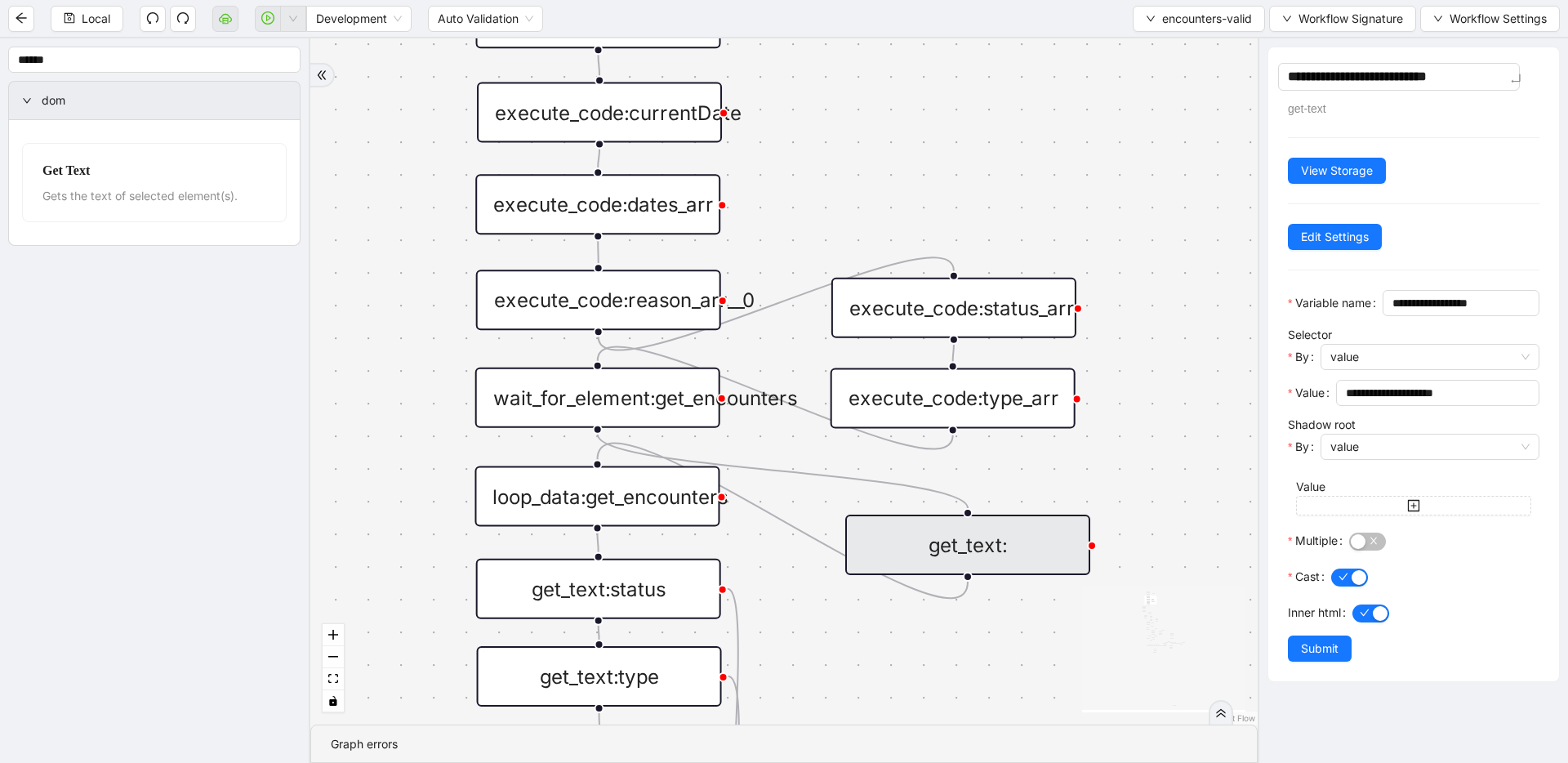
type textarea "**********"
click at [875, 90] on div "fallback fallback inPast hasInPast fallback wrong_body inNewYear fallback fallb…" at bounding box center [784, 381] width 947 height 686
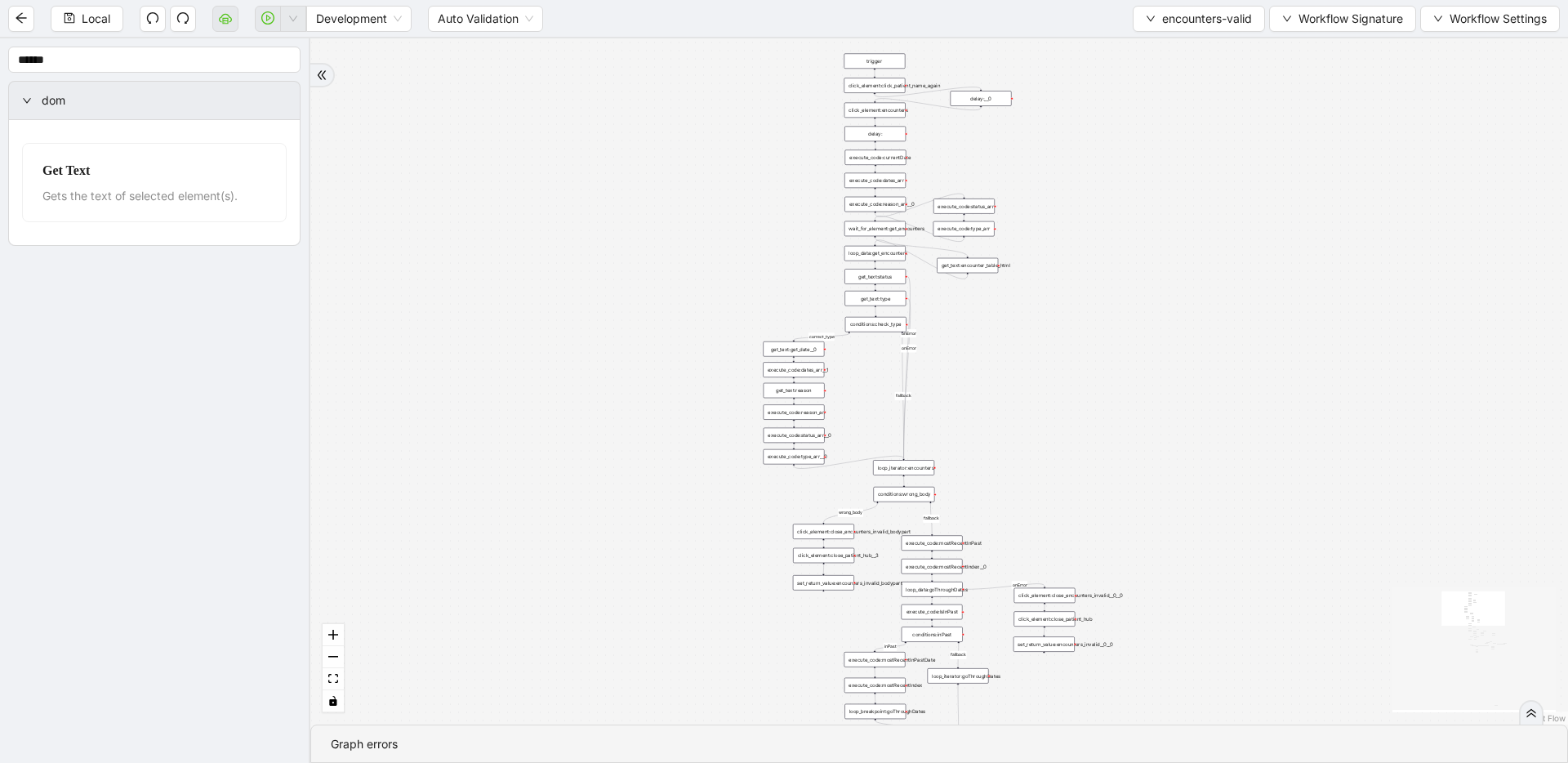
drag, startPoint x: 924, startPoint y: 162, endPoint x: 998, endPoint y: 171, distance: 74.5
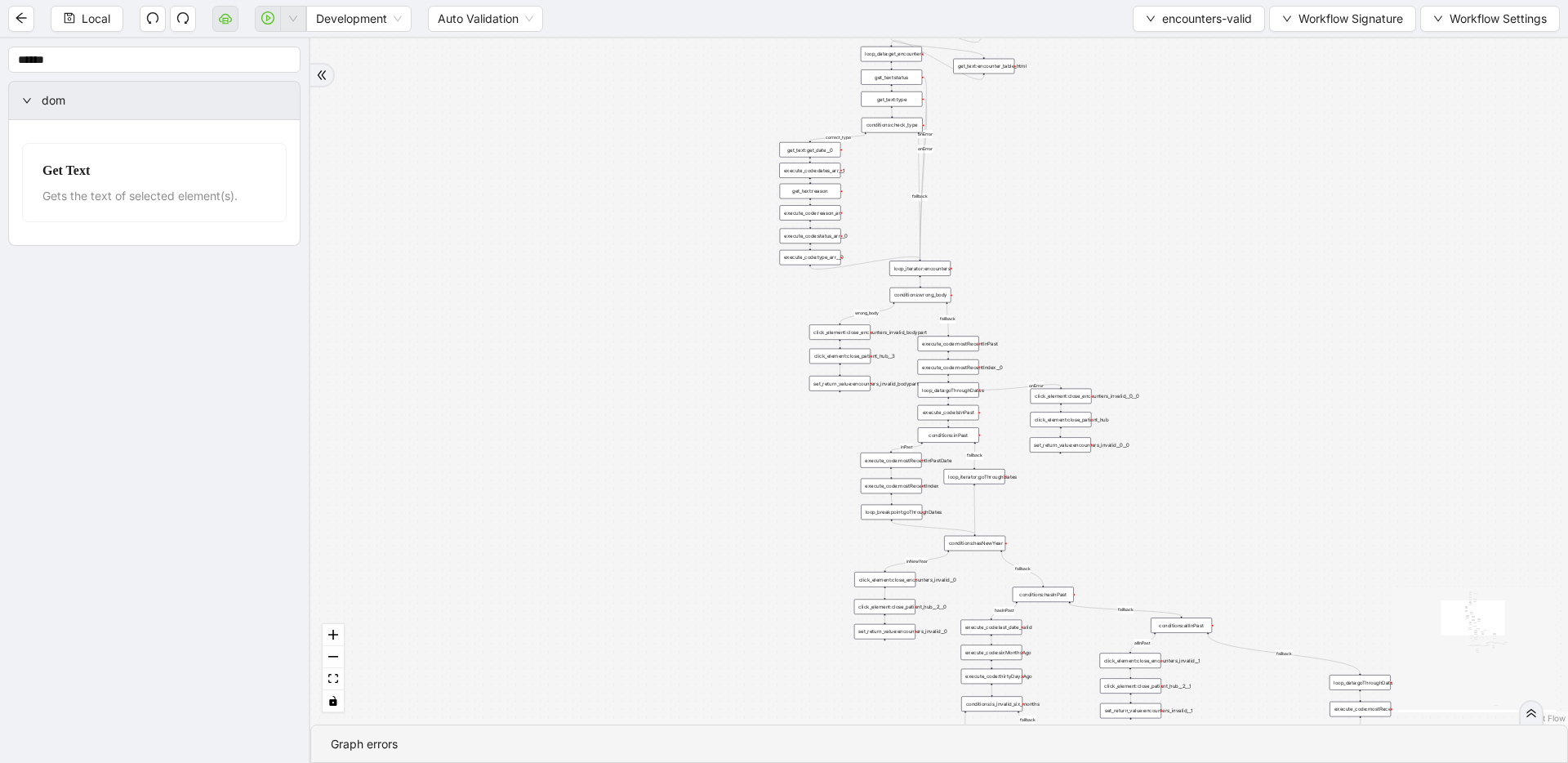
drag, startPoint x: 1079, startPoint y: 293, endPoint x: 1079, endPoint y: 248, distance: 45.0
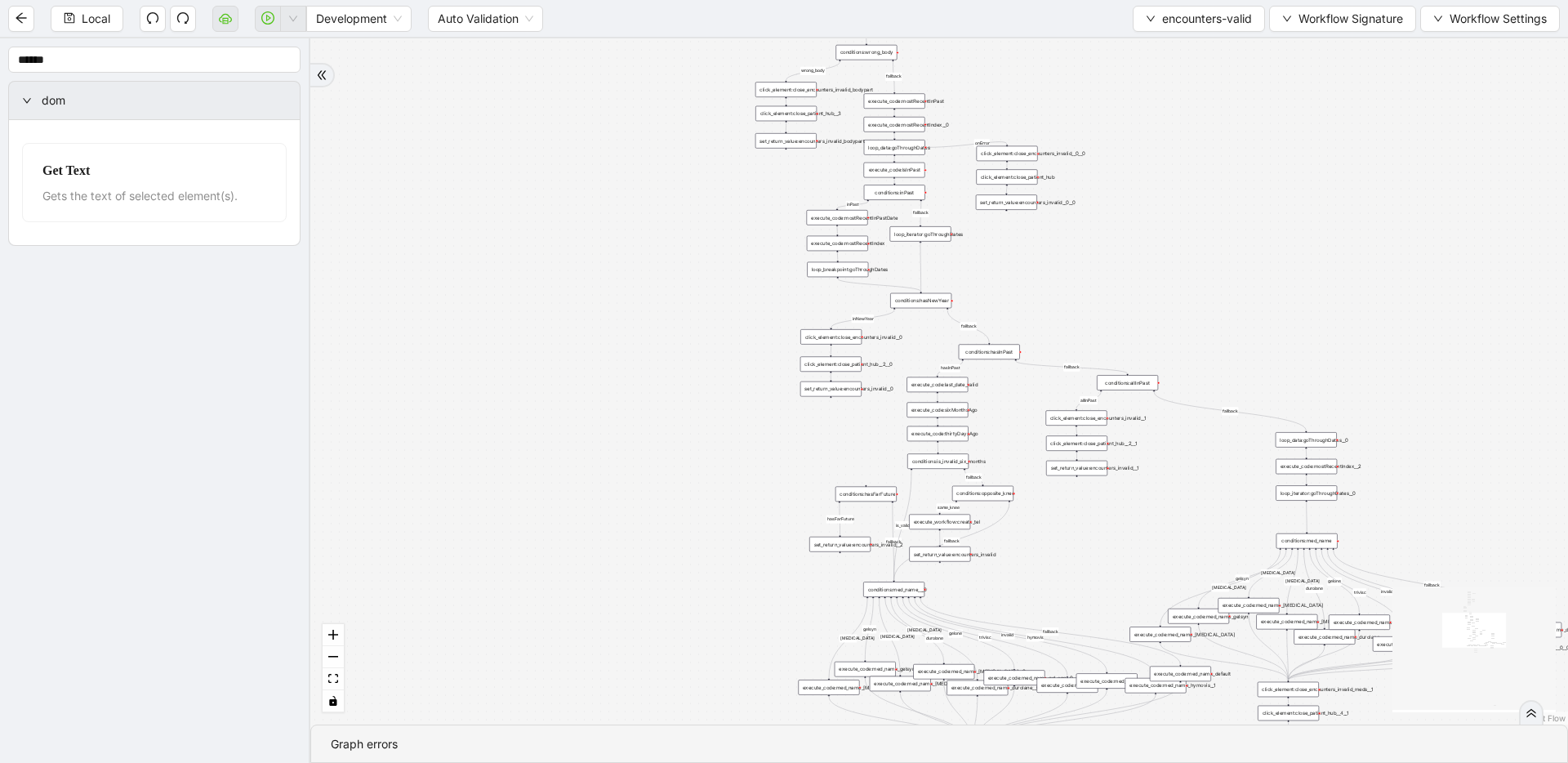
drag, startPoint x: 1076, startPoint y: 227, endPoint x: 1025, endPoint y: 31, distance: 202.5
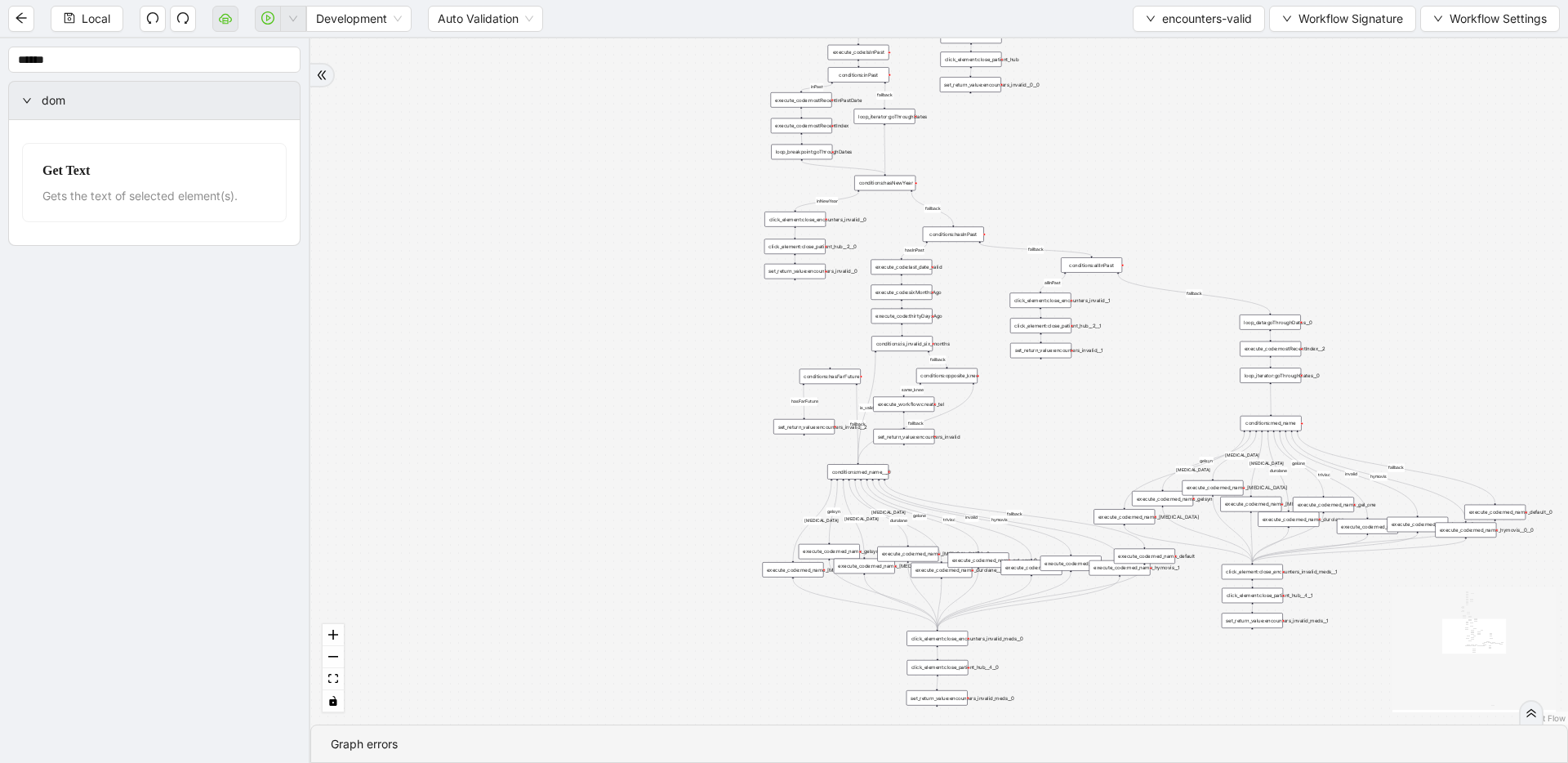
drag, startPoint x: 1167, startPoint y: 155, endPoint x: 1135, endPoint y: 60, distance: 100.2
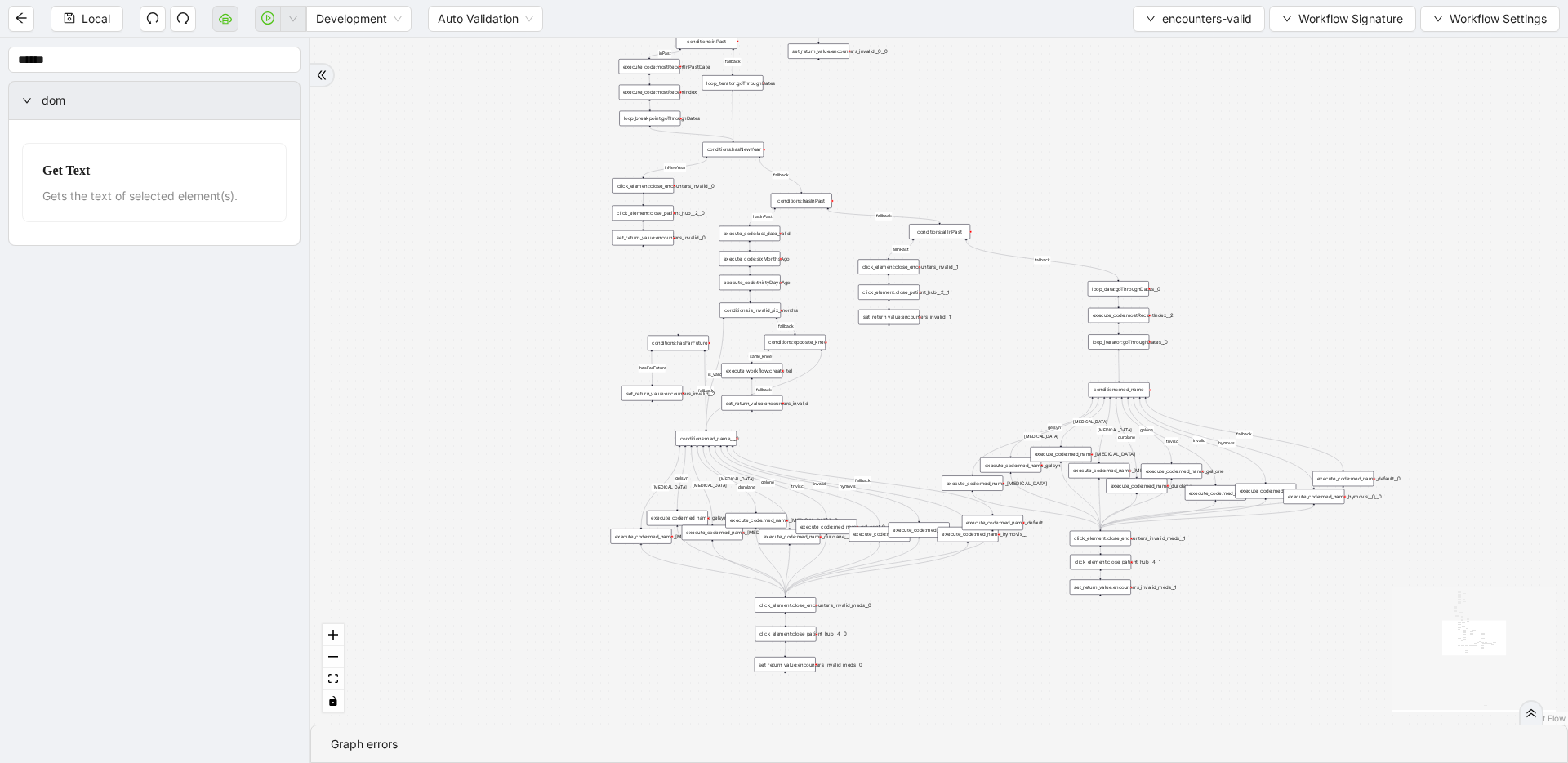
drag, startPoint x: 1159, startPoint y: 131, endPoint x: 1199, endPoint y: 403, distance: 274.9
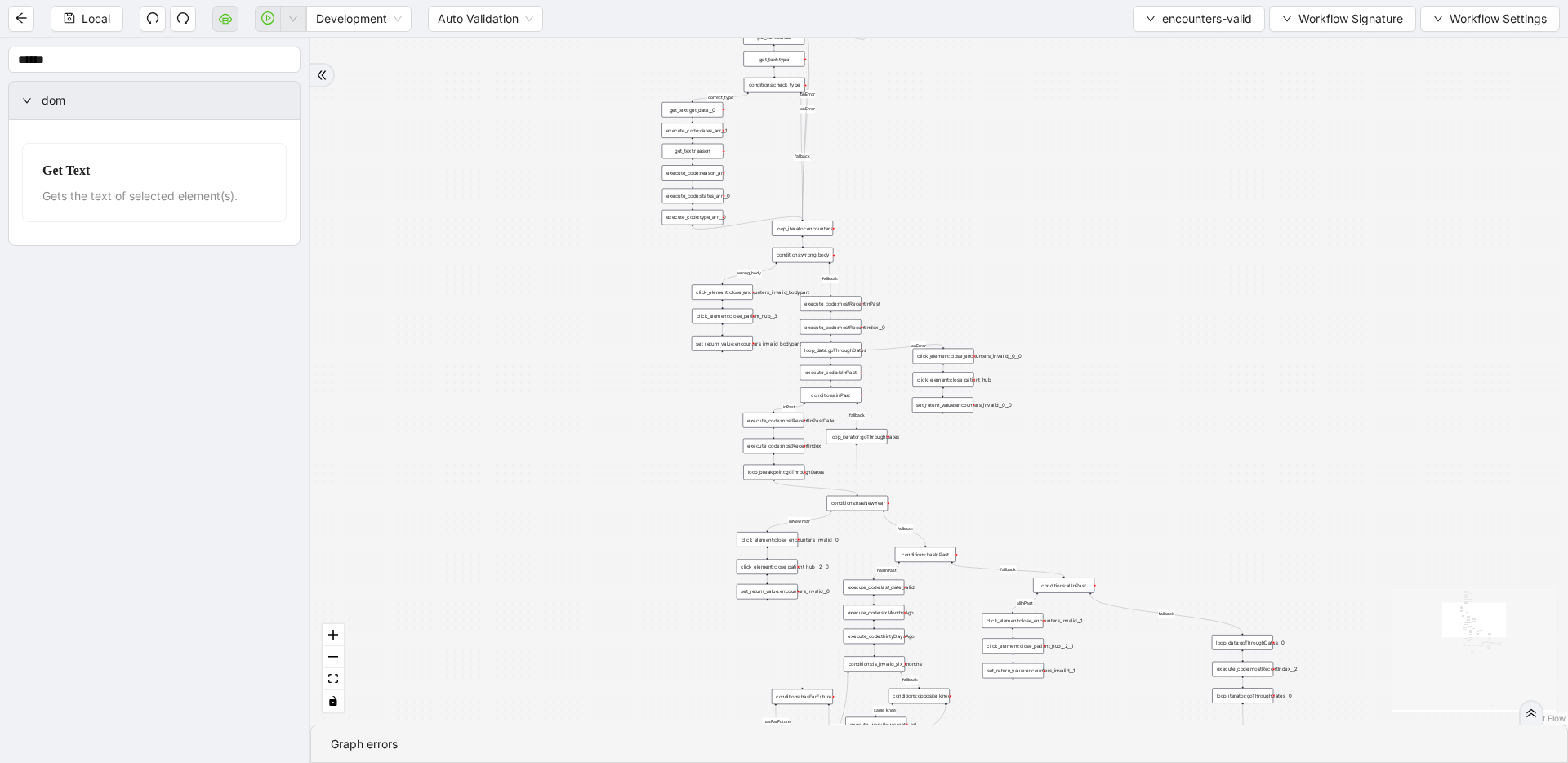
drag, startPoint x: 1141, startPoint y: 385, endPoint x: 1170, endPoint y: 436, distance: 58.7
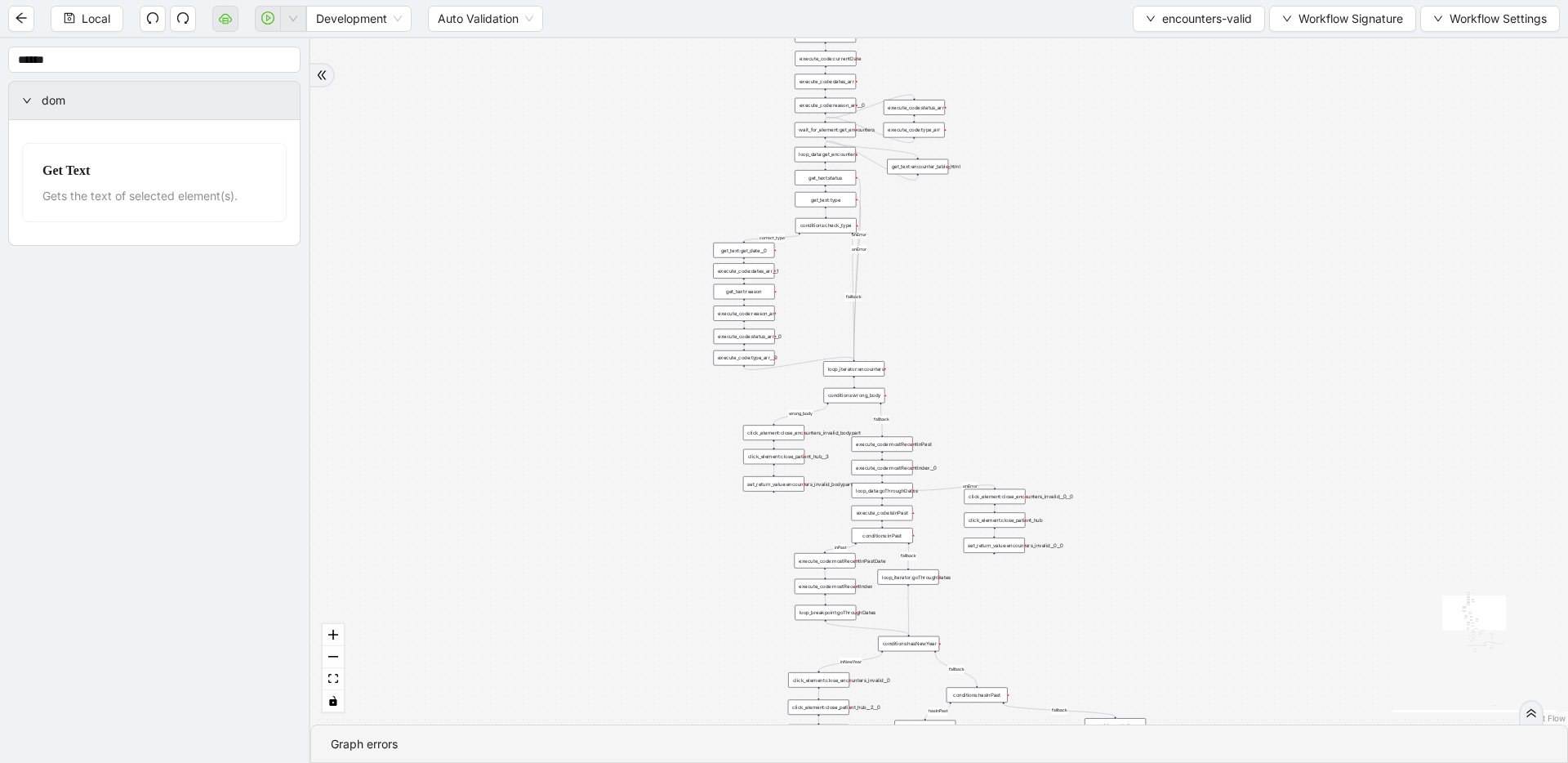
drag, startPoint x: 1206, startPoint y: 415, endPoint x: 1275, endPoint y: 519, distance: 124.8
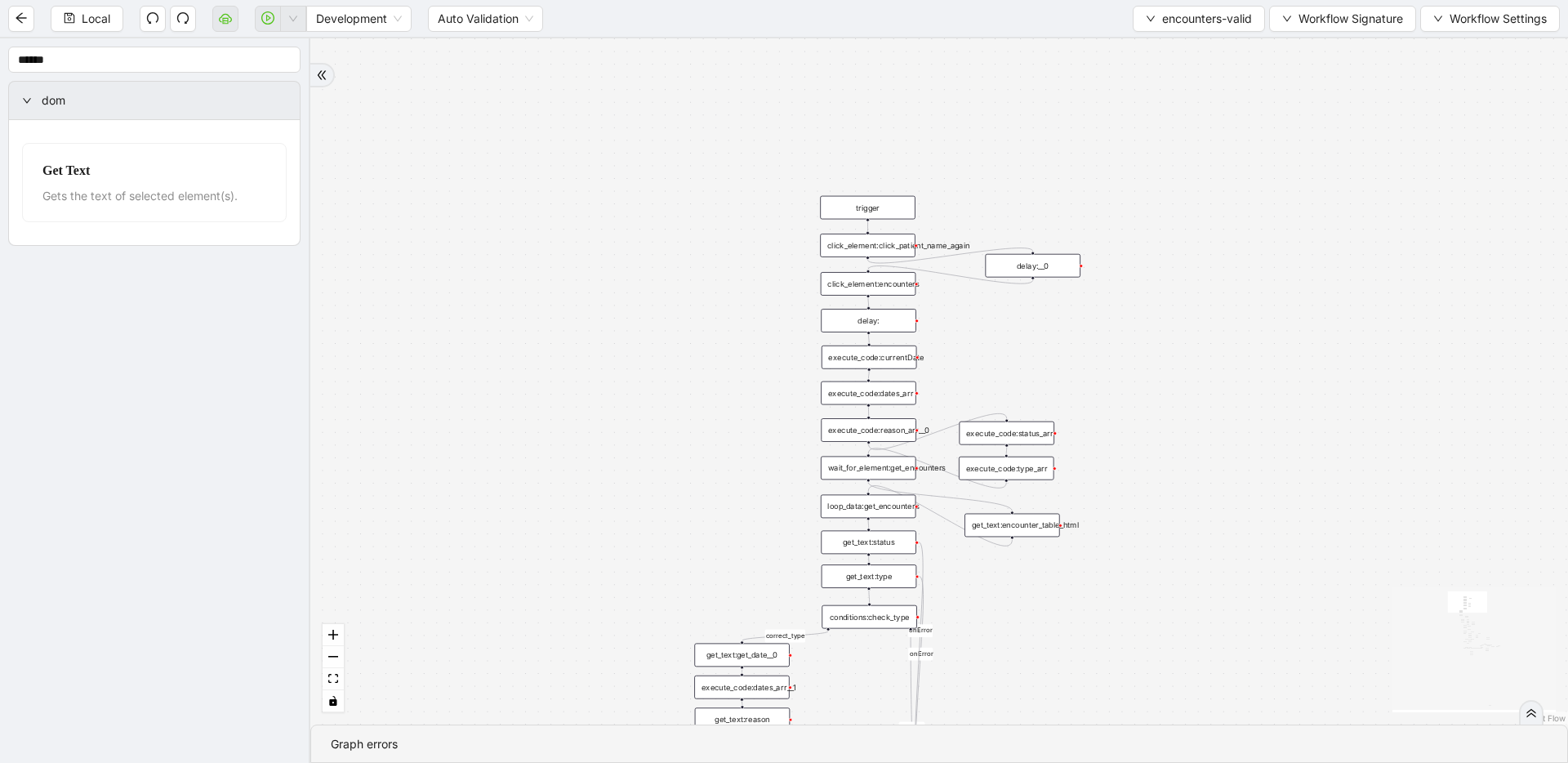
drag, startPoint x: 1082, startPoint y: 198, endPoint x: 1101, endPoint y: 439, distance: 241.7
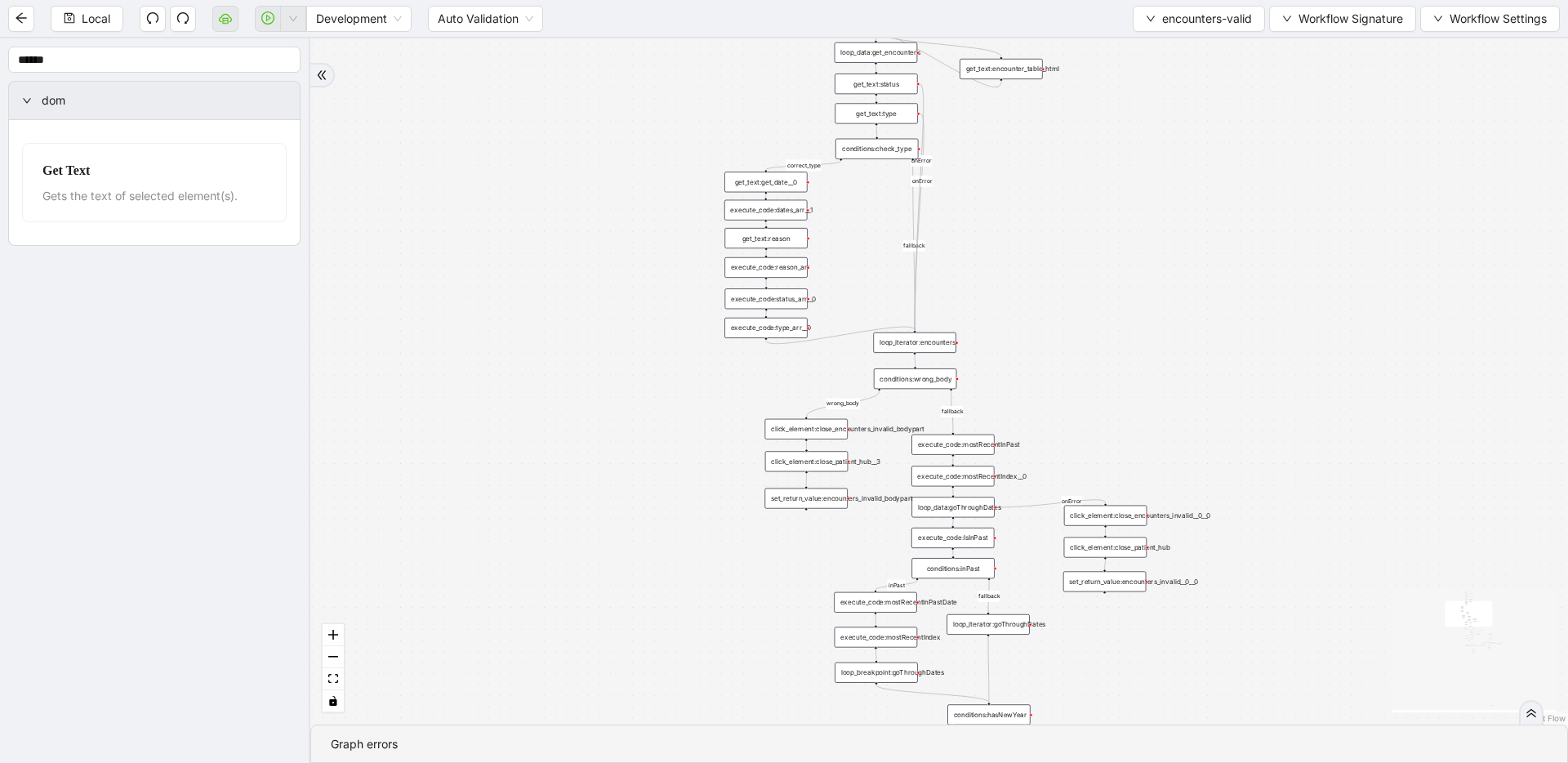
drag, startPoint x: 1137, startPoint y: 460, endPoint x: 1118, endPoint y: 78, distance: 382.5
drag, startPoint x: 1147, startPoint y: 220, endPoint x: 1167, endPoint y: 508, distance: 288.7
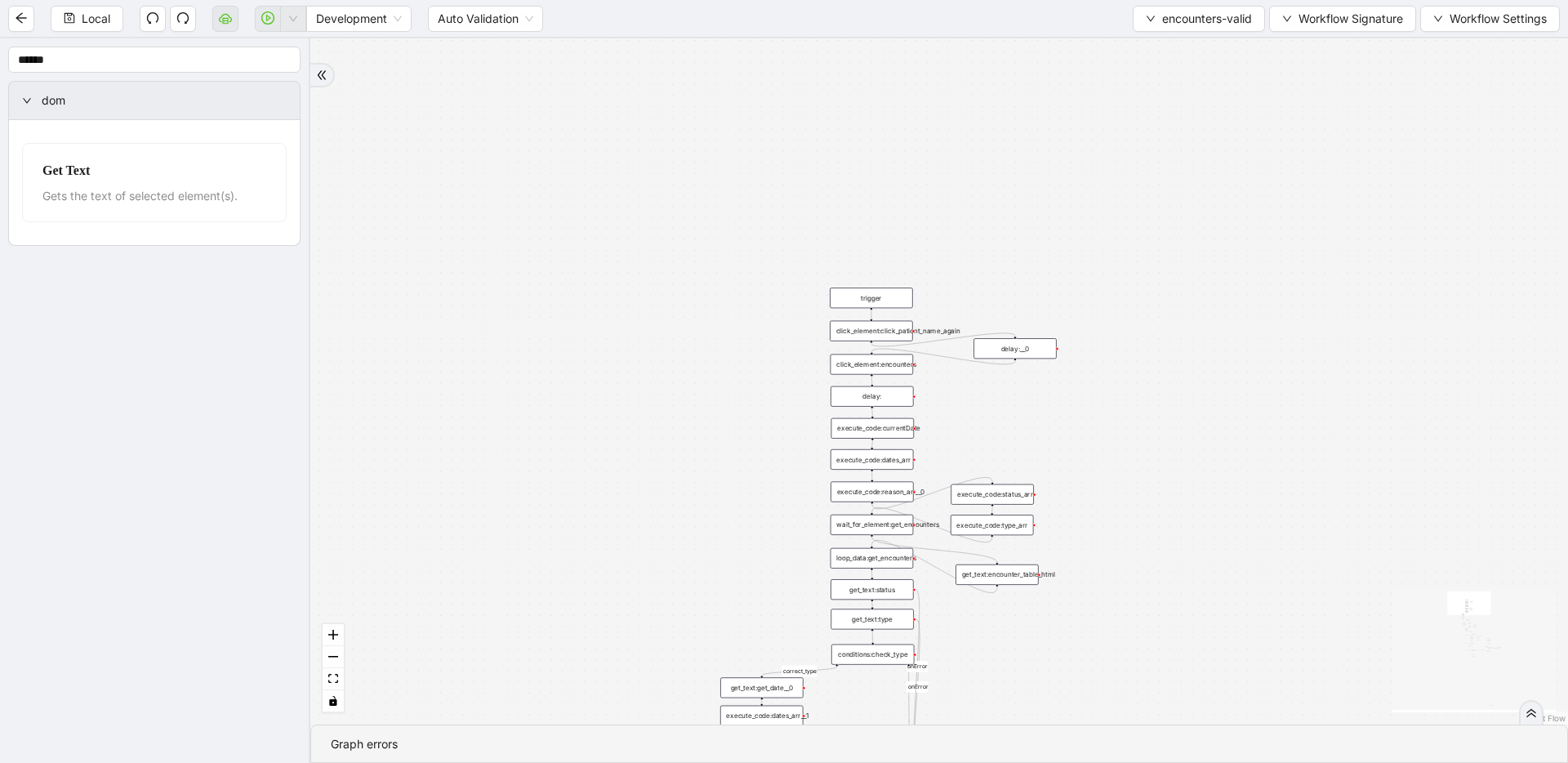
drag, startPoint x: 1047, startPoint y: 325, endPoint x: 1024, endPoint y: 548, distance: 224.2
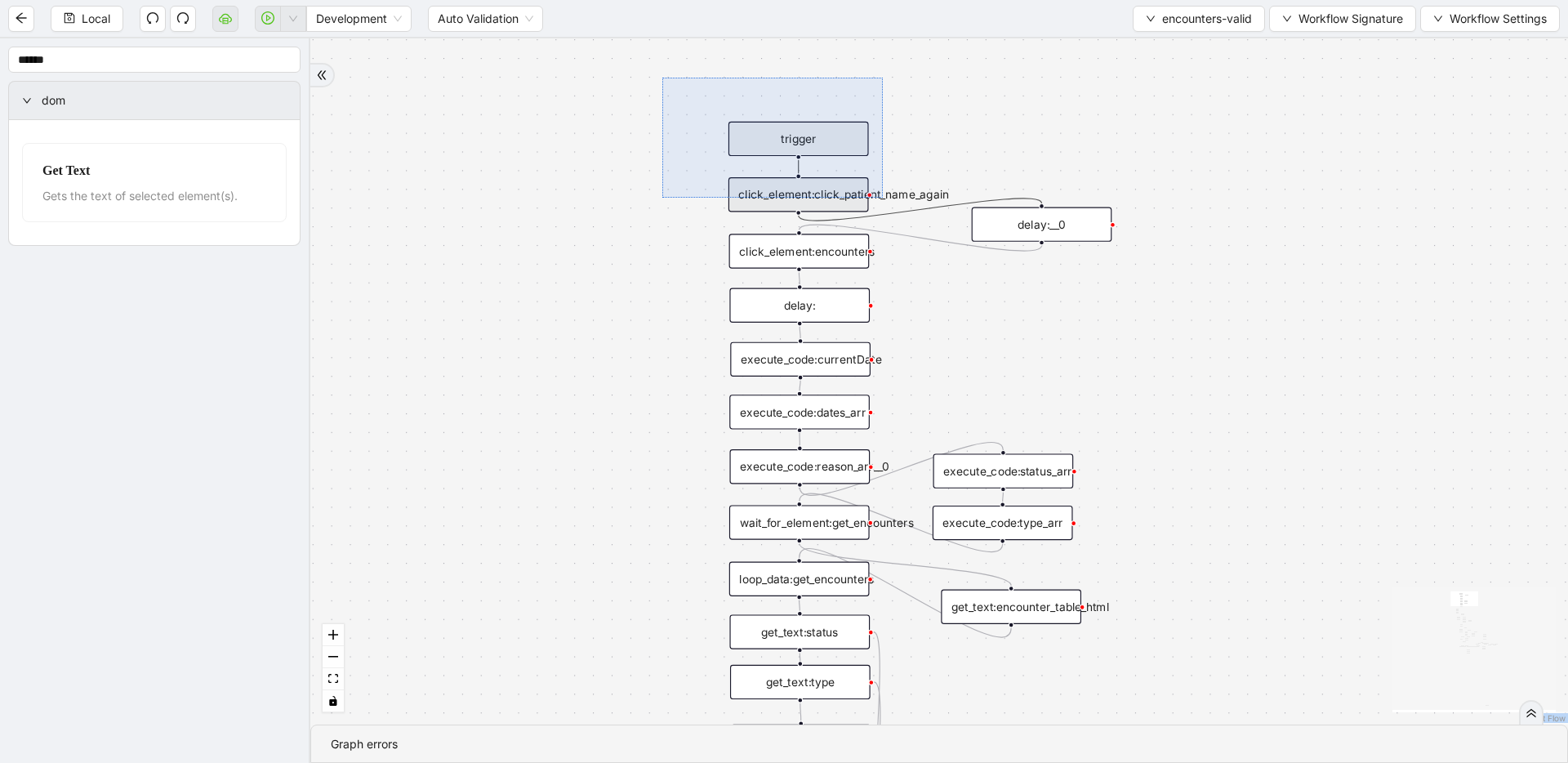
drag, startPoint x: 662, startPoint y: 78, endPoint x: 883, endPoint y: 199, distance: 252.0
click at [883, 198] on div "fallback fallback inPast hasInPast fallback wrong_body inNewYear fallback fallb…" at bounding box center [938, 381] width 1257 height 686
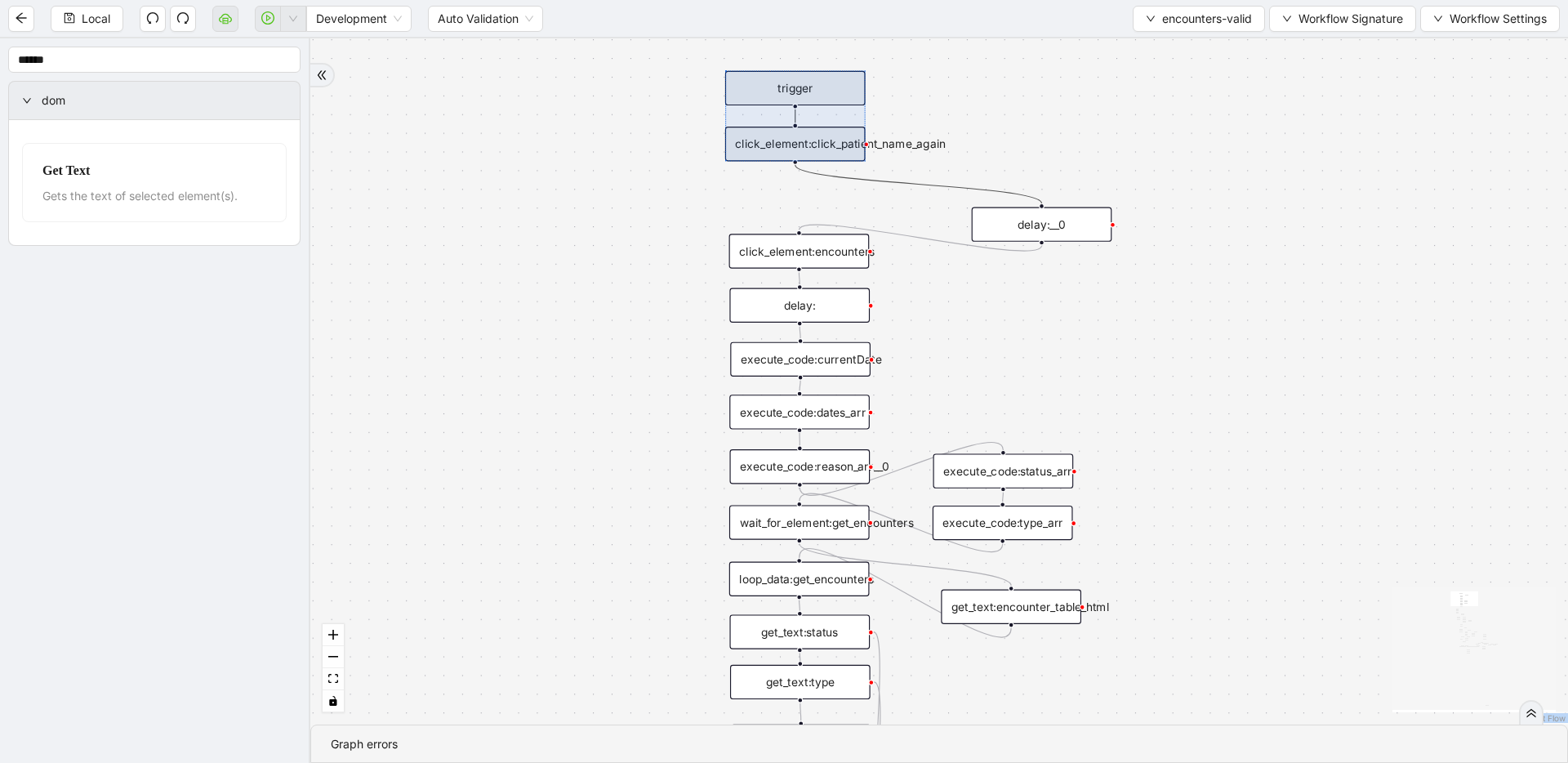
drag, startPoint x: 855, startPoint y: 201, endPoint x: 853, endPoint y: 147, distance: 54.0
click at [853, 147] on div at bounding box center [795, 117] width 141 height 91
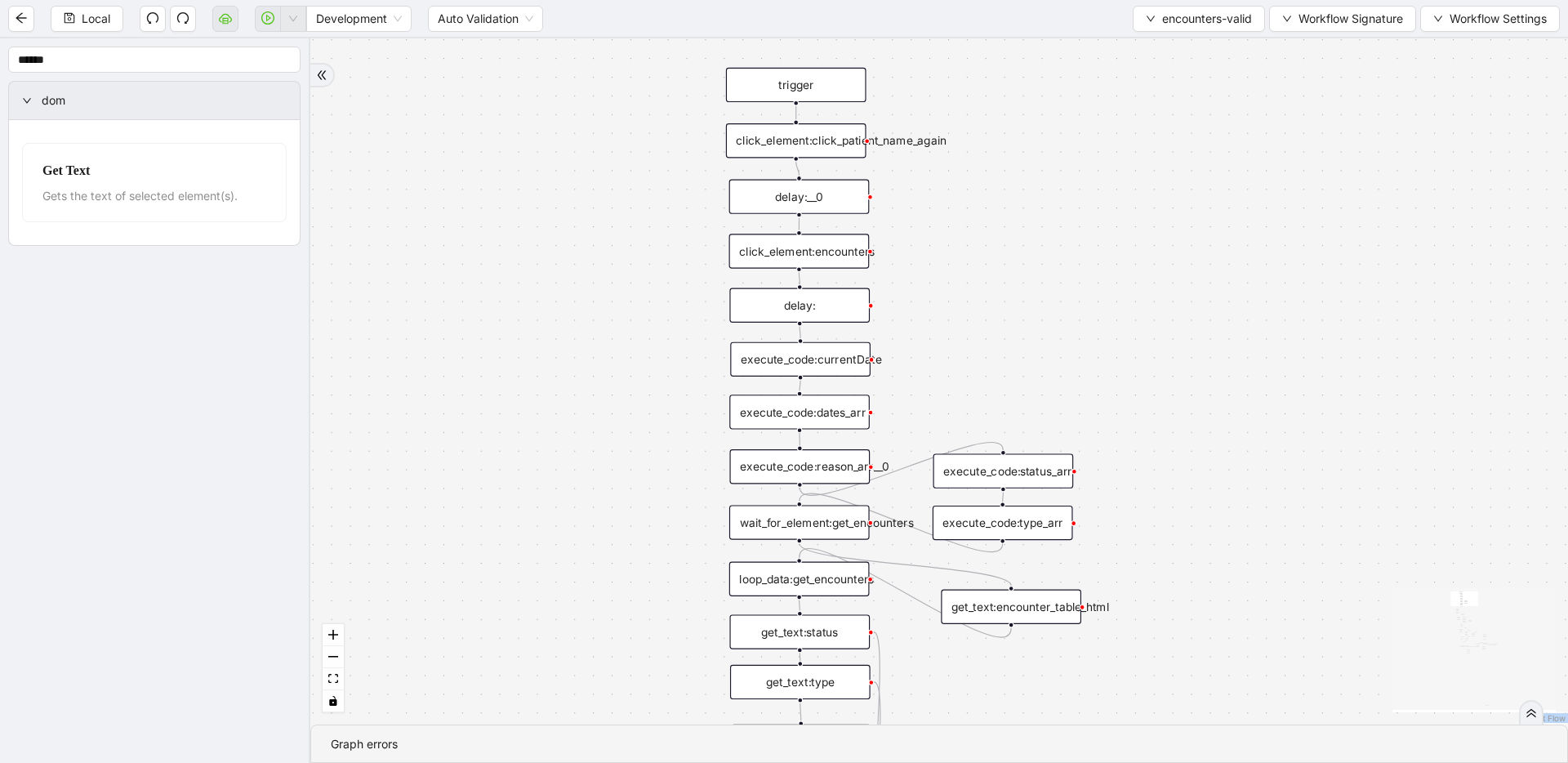
drag, startPoint x: 1061, startPoint y: 225, endPoint x: 819, endPoint y: 198, distance: 243.5
click at [819, 198] on div "delay:__0" at bounding box center [799, 196] width 141 height 34
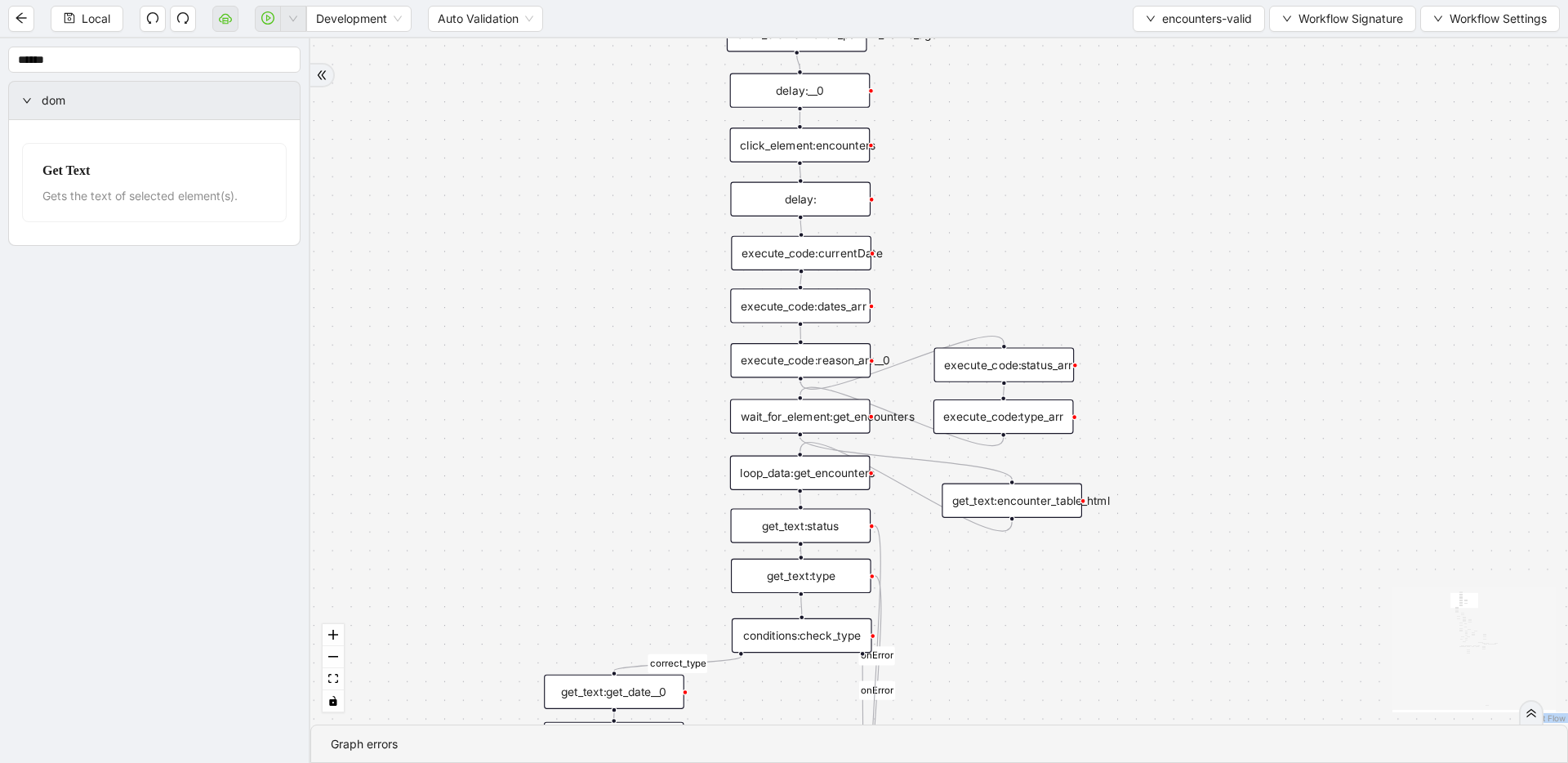
drag, startPoint x: 1028, startPoint y: 279, endPoint x: 1027, endPoint y: 204, distance: 75.0
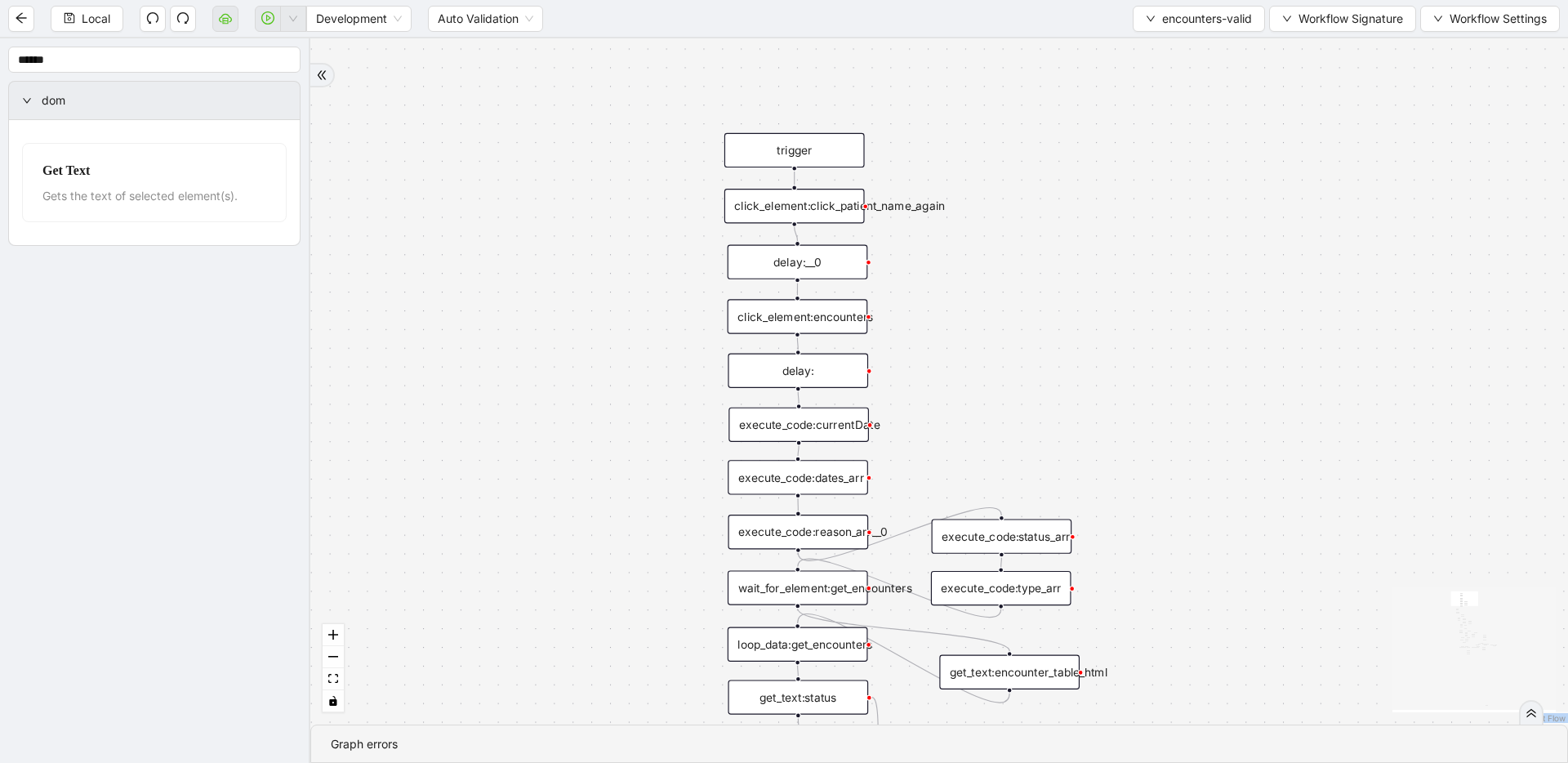
drag, startPoint x: 1008, startPoint y: 259, endPoint x: 1005, endPoint y: 404, distance: 145.0
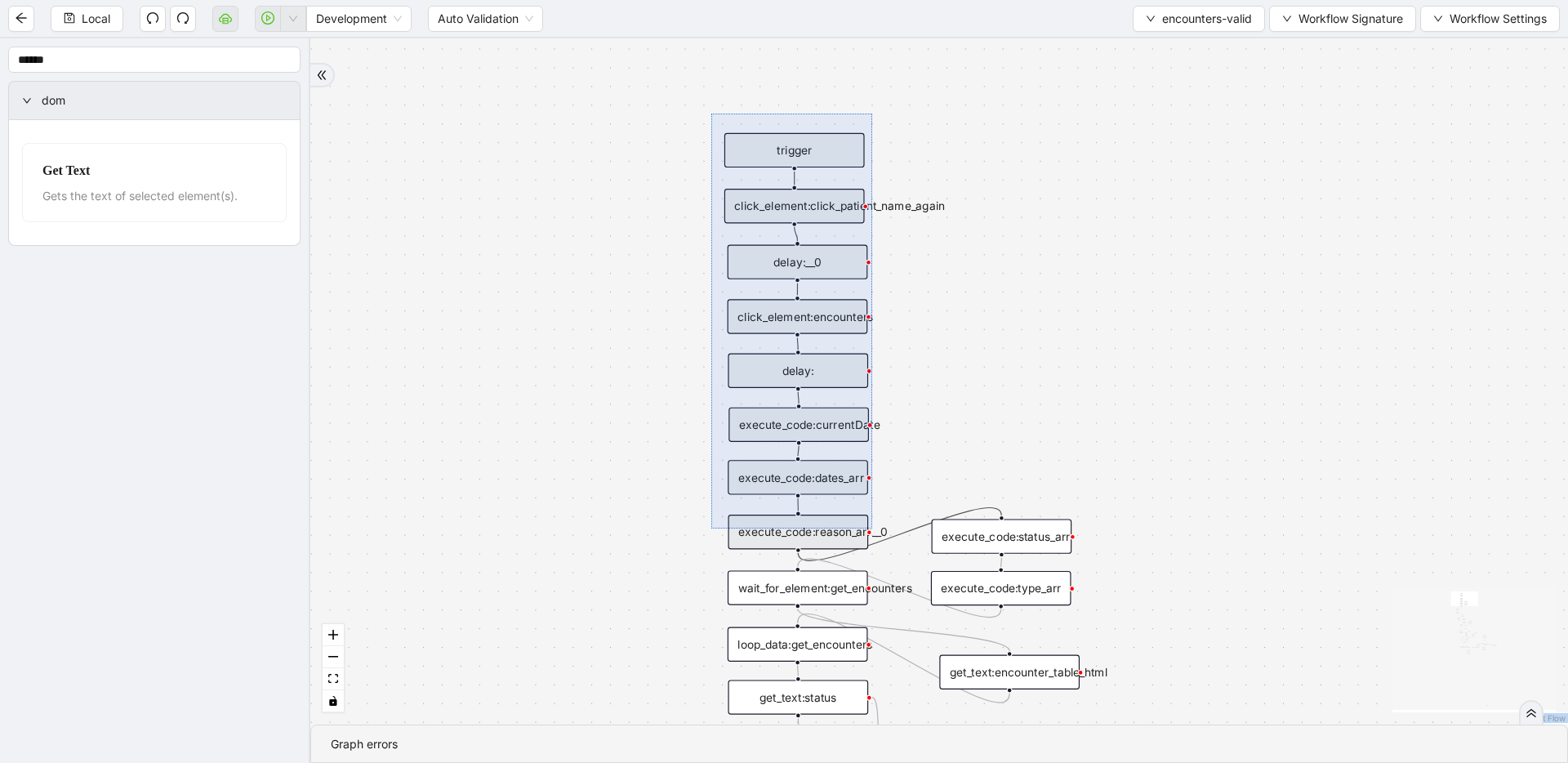
drag, startPoint x: 784, startPoint y: 279, endPoint x: 872, endPoint y: 528, distance: 264.1
click at [872, 528] on div "fallback fallback inPast hasInPast fallback wrong_body inNewYear fallback fallb…" at bounding box center [938, 381] width 1257 height 686
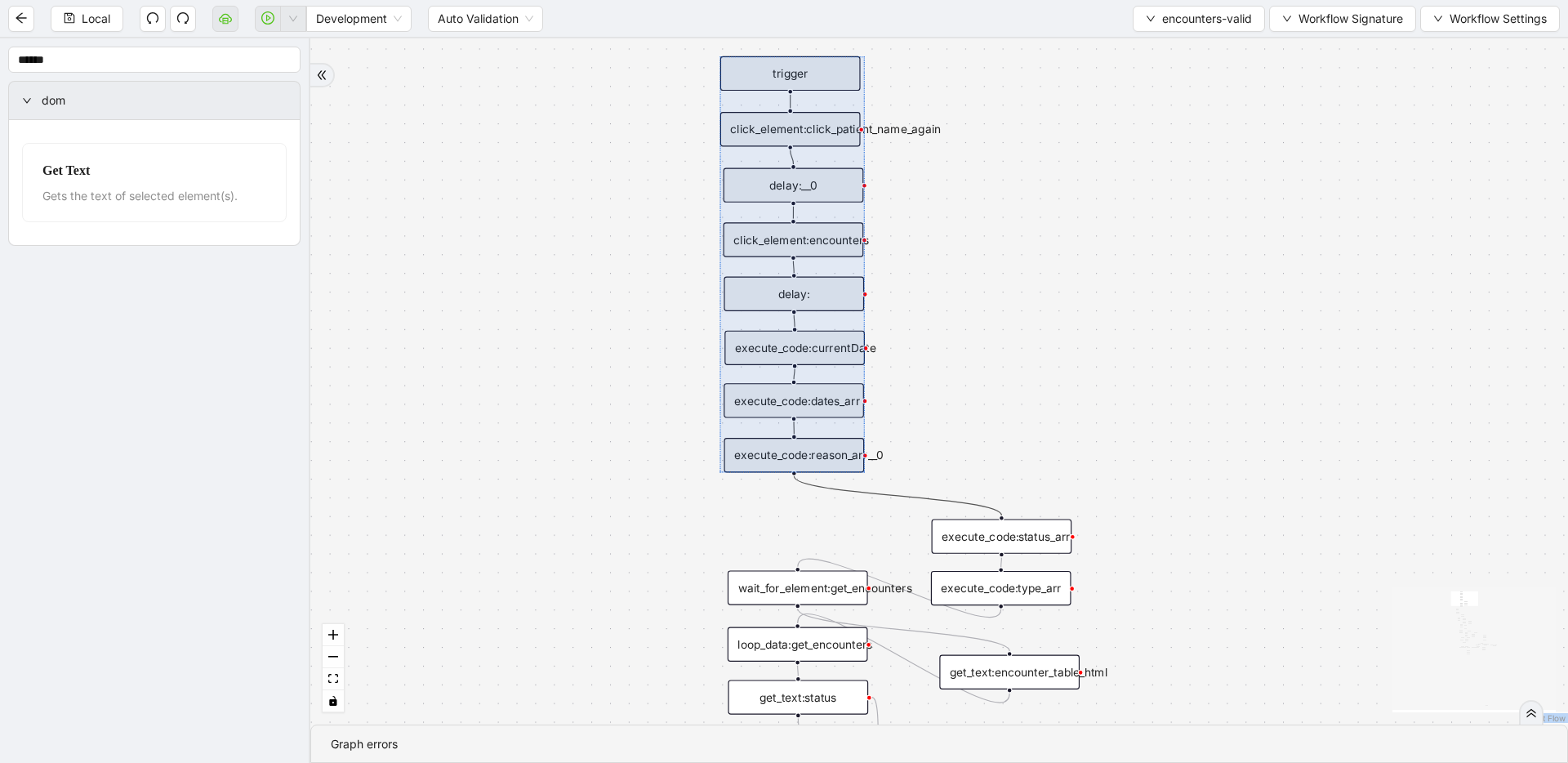
drag, startPoint x: 813, startPoint y: 526, endPoint x: 809, endPoint y: 449, distance: 77.1
click at [809, 449] on div at bounding box center [792, 265] width 145 height 417
click at [1025, 492] on div "fallback fallback inPast hasInPast fallback wrong_body inNewYear fallback fallb…" at bounding box center [938, 381] width 1257 height 686
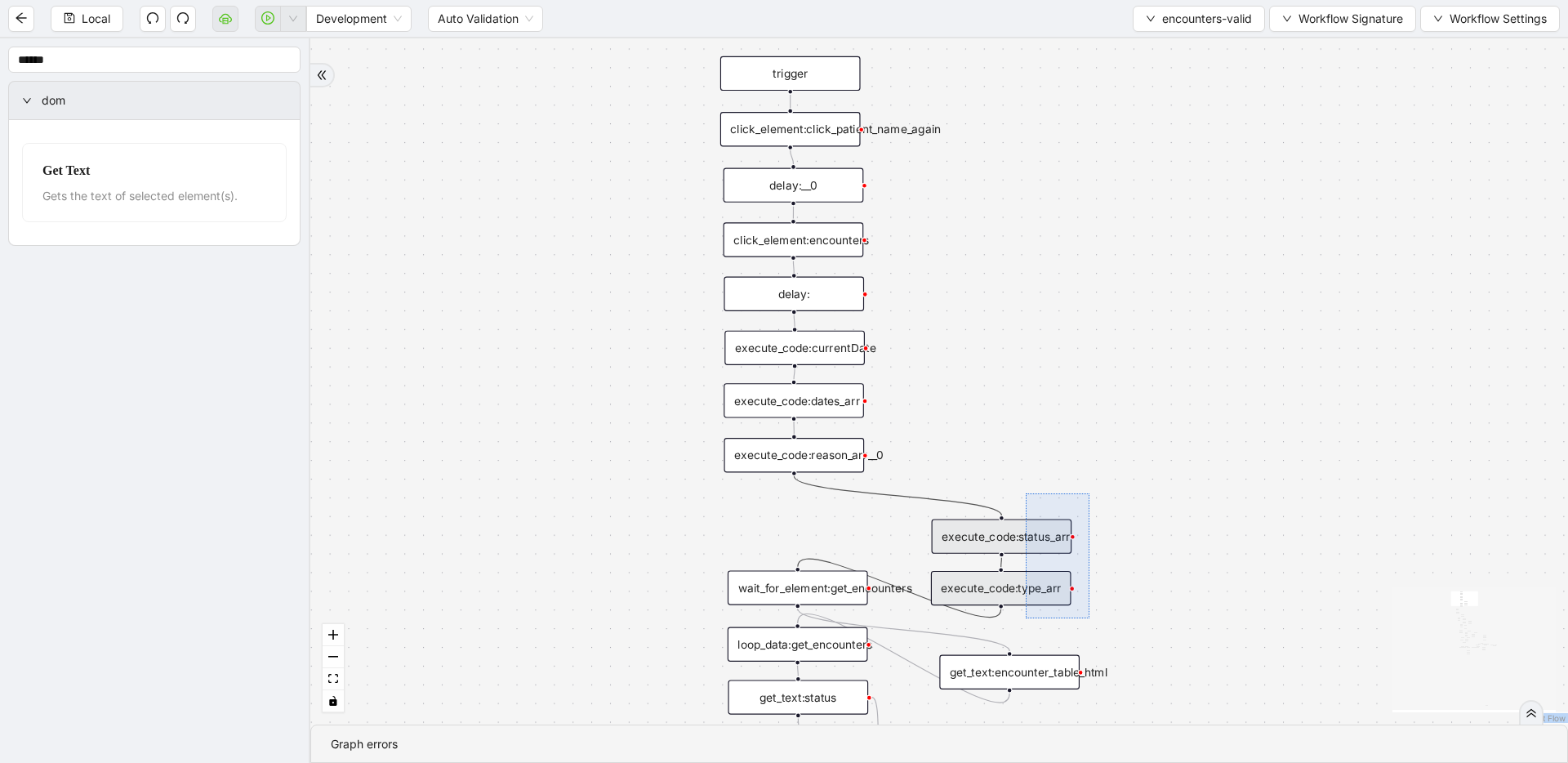
drag, startPoint x: 1054, startPoint y: 560, endPoint x: 1089, endPoint y: 618, distance: 67.7
click at [1089, 618] on div "fallback fallback inPast hasInPast fallback wrong_body inNewYear fallback fallb…" at bounding box center [938, 381] width 1257 height 686
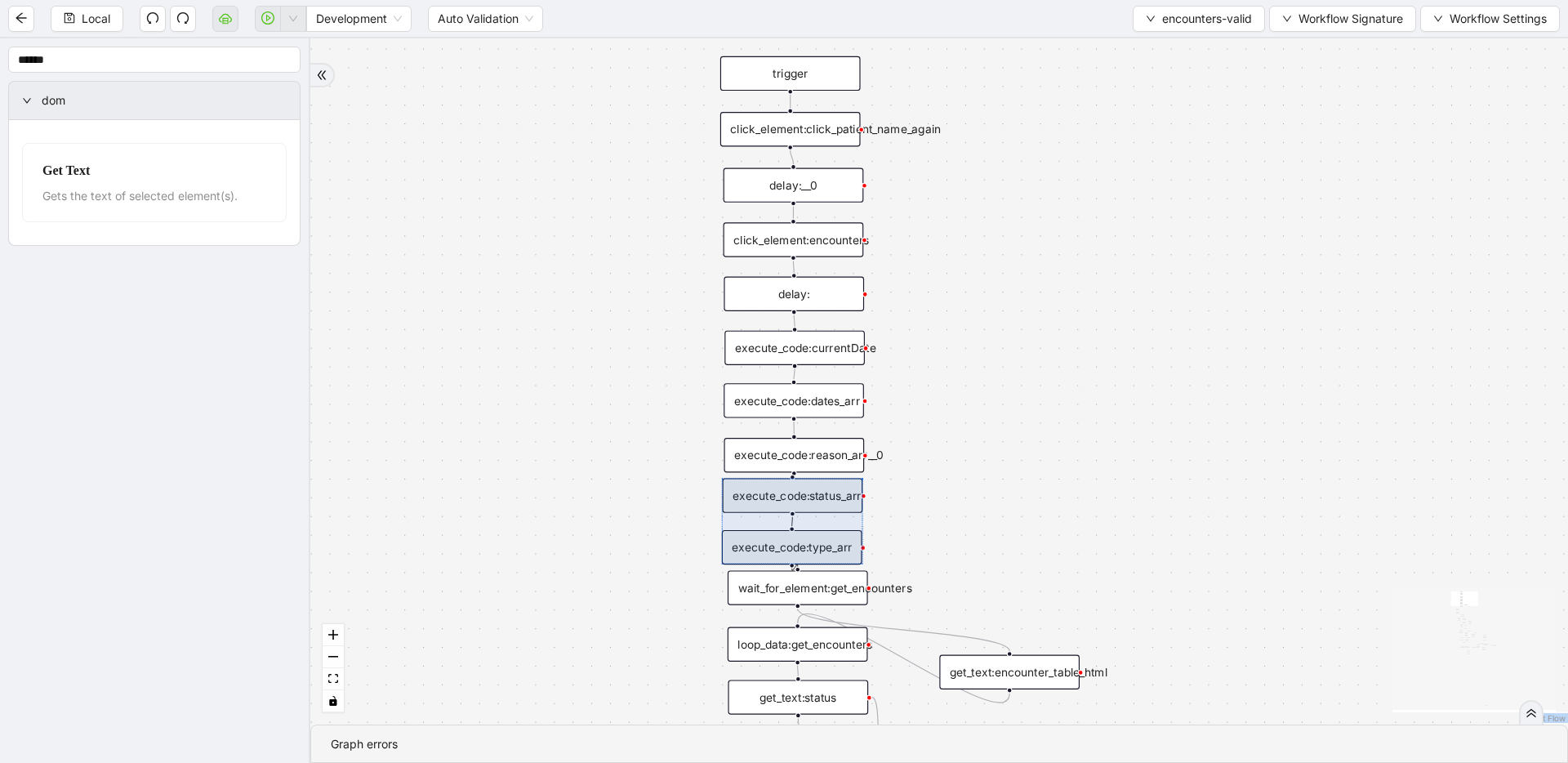
drag, startPoint x: 1079, startPoint y: 611, endPoint x: 825, endPoint y: 547, distance: 261.9
click at [825, 547] on div at bounding box center [792, 521] width 141 height 87
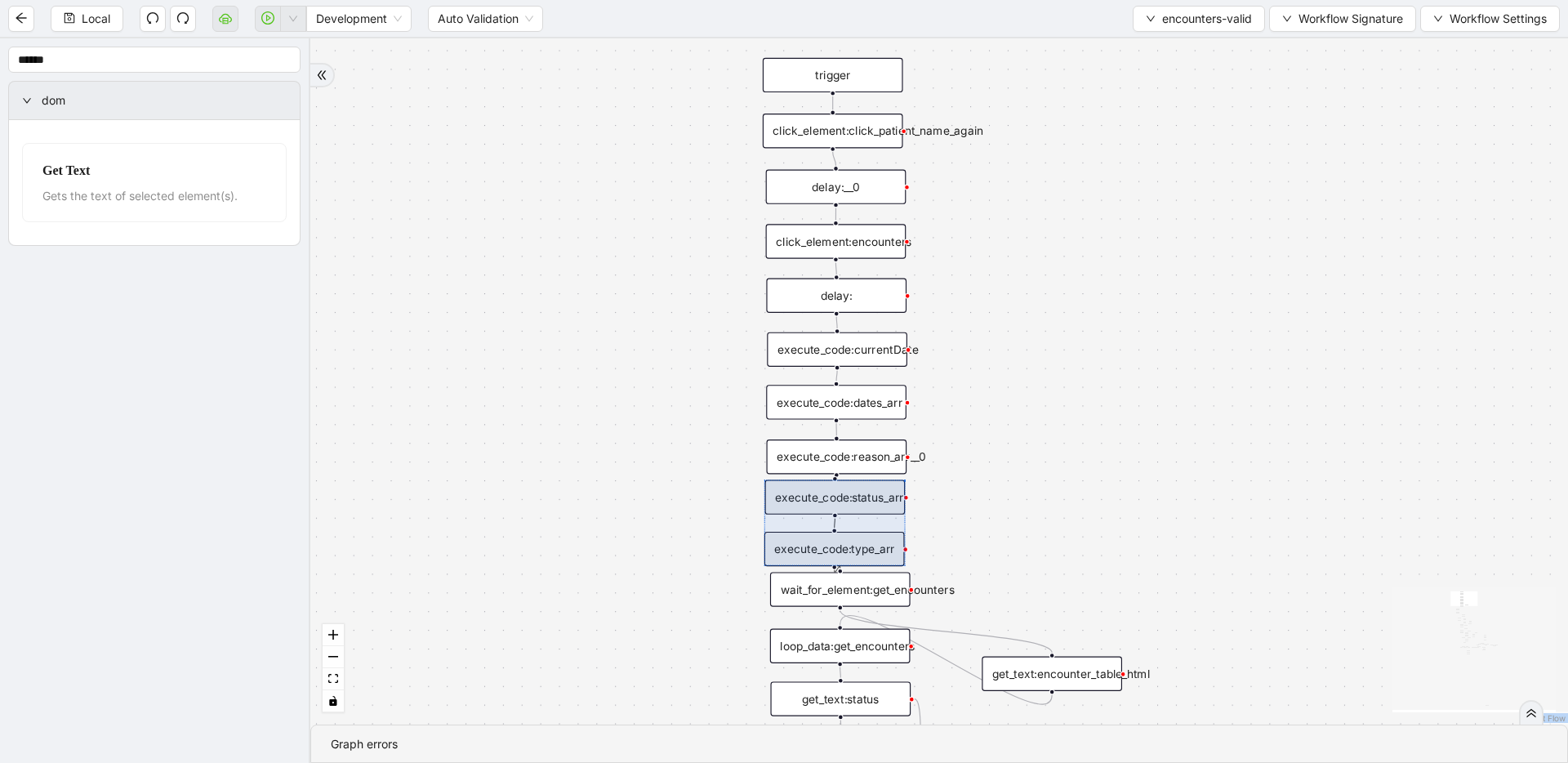
drag, startPoint x: 956, startPoint y: 424, endPoint x: 993, endPoint y: 521, distance: 103.8
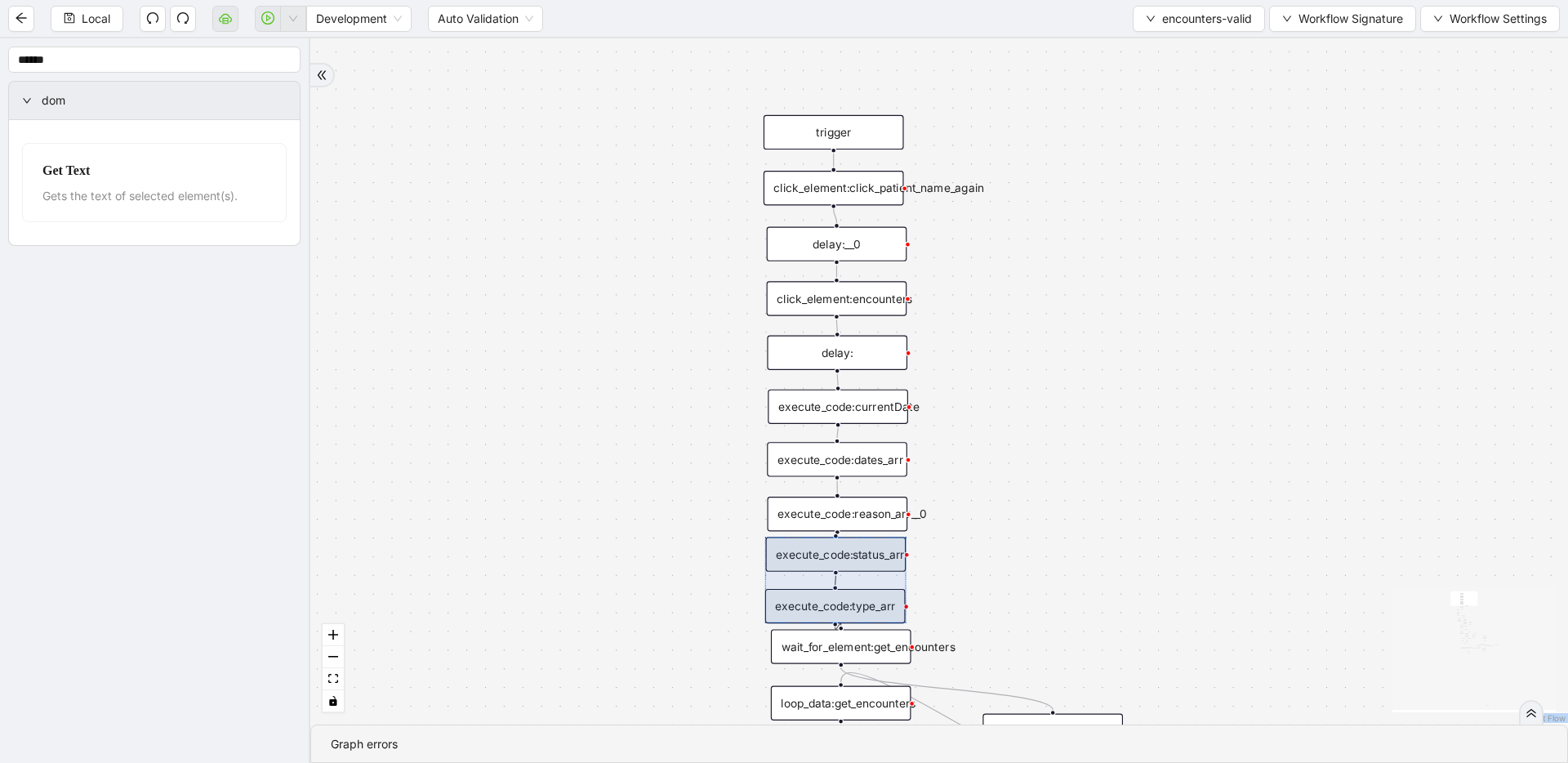
drag, startPoint x: 993, startPoint y: 521, endPoint x: 994, endPoint y: 578, distance: 57.0
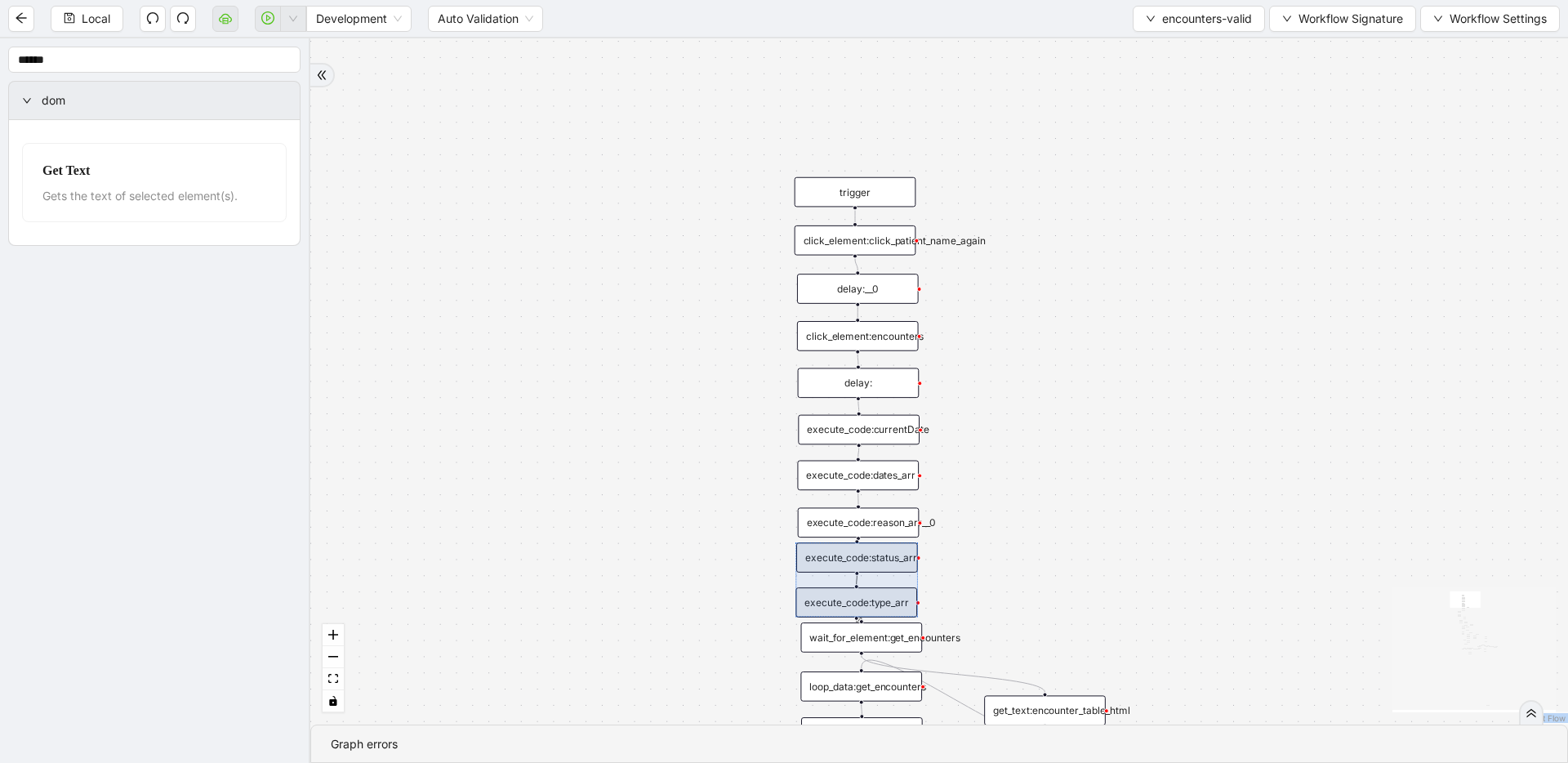
click at [722, 226] on div "fallback fallback inPast hasInPast fallback wrong_body inNewYear fallback fallb…" at bounding box center [938, 381] width 1257 height 686
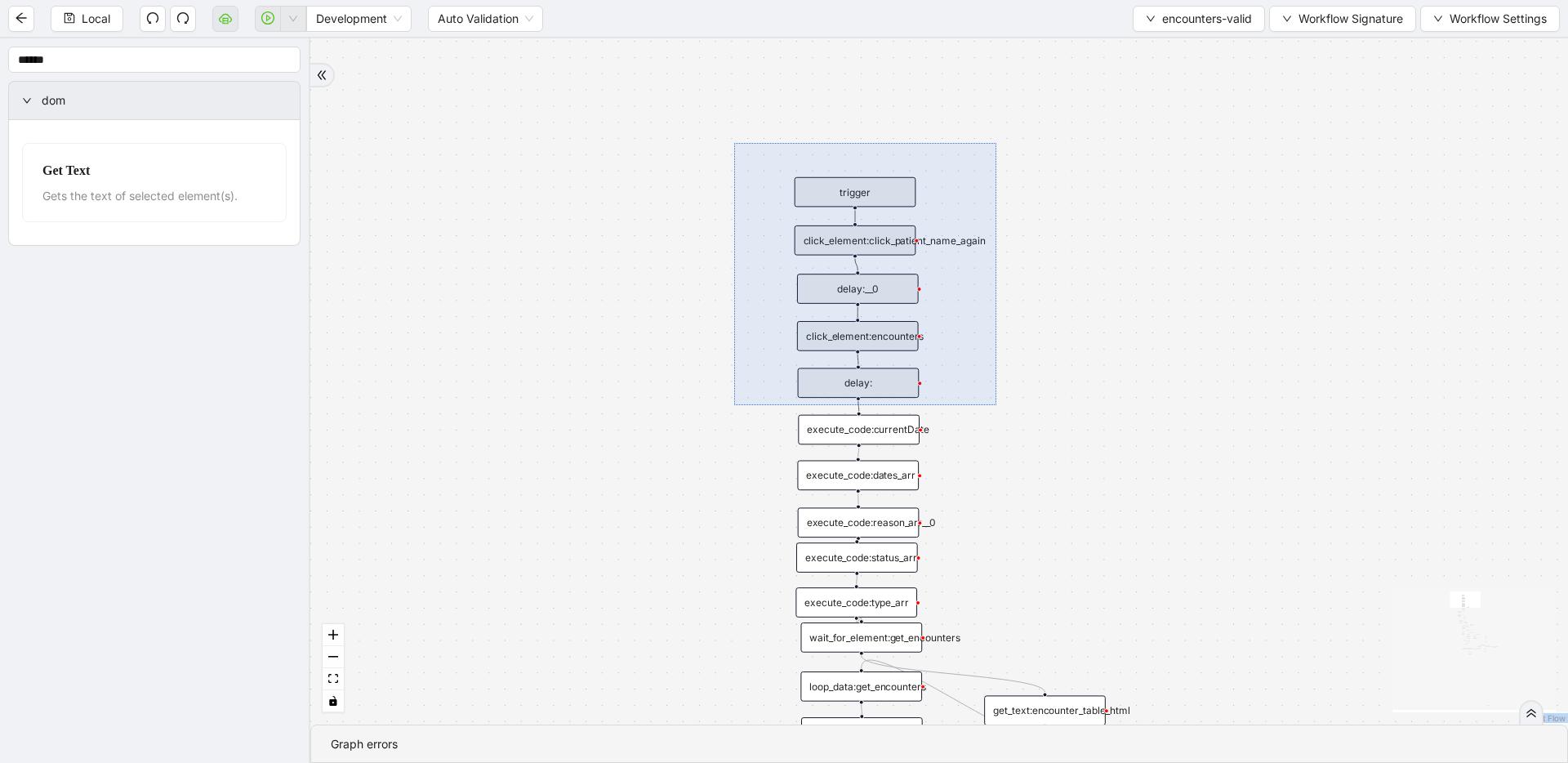
drag, startPoint x: 741, startPoint y: 155, endPoint x: 996, endPoint y: 405, distance: 357.1
click at [996, 405] on div "fallback fallback inPast hasInPast fallback wrong_body inNewYear fallback fallb…" at bounding box center [938, 381] width 1257 height 686
drag, startPoint x: 760, startPoint y: 122, endPoint x: 981, endPoint y: 407, distance: 360.6
click at [981, 407] on div "fallback fallback inPast hasInPast fallback wrong_body inNewYear fallback fallb…" at bounding box center [938, 381] width 1257 height 686
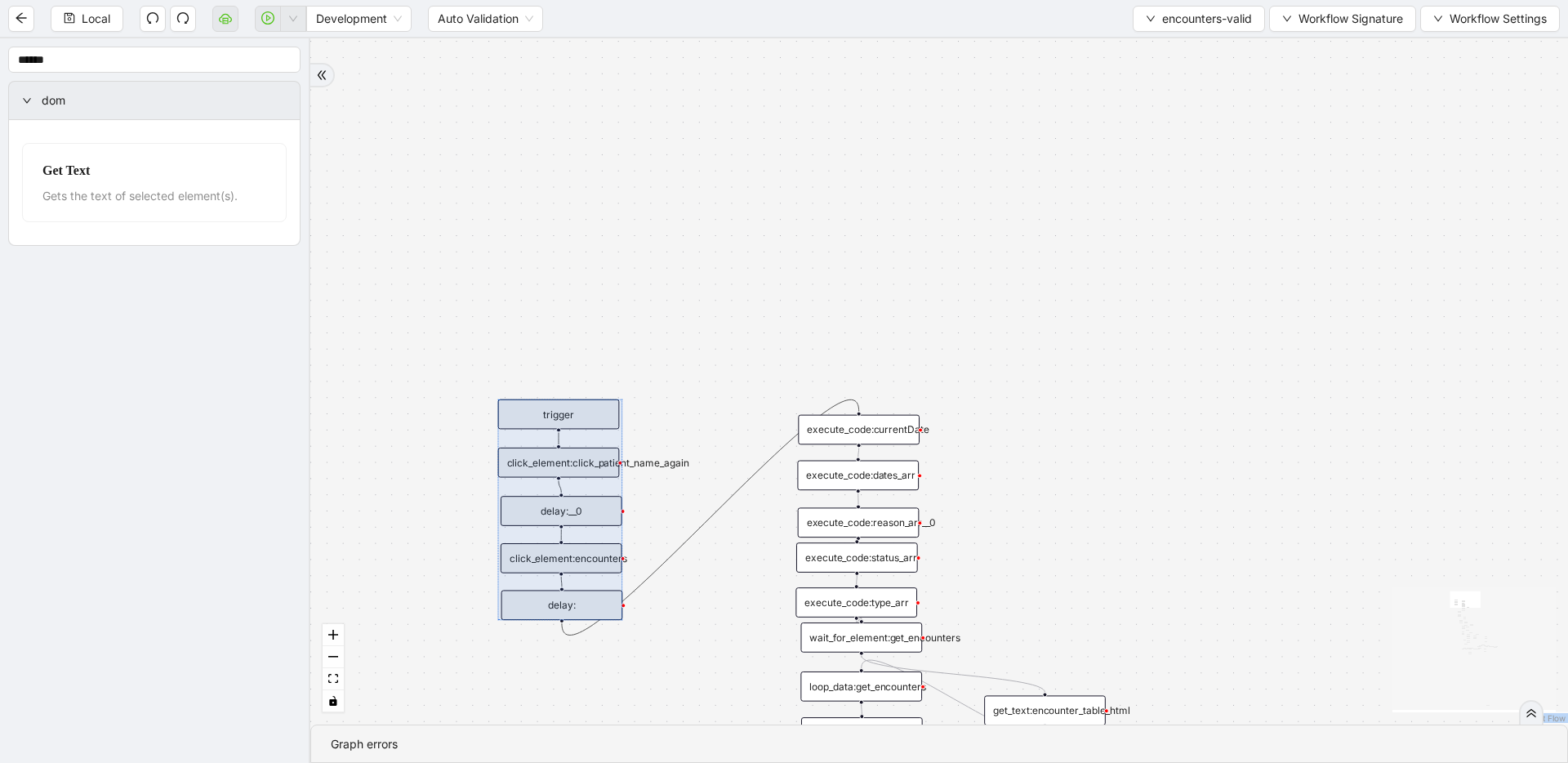
drag, startPoint x: 881, startPoint y: 387, endPoint x: 584, endPoint y: 609, distance: 370.8
click at [584, 609] on div at bounding box center [560, 509] width 125 height 221
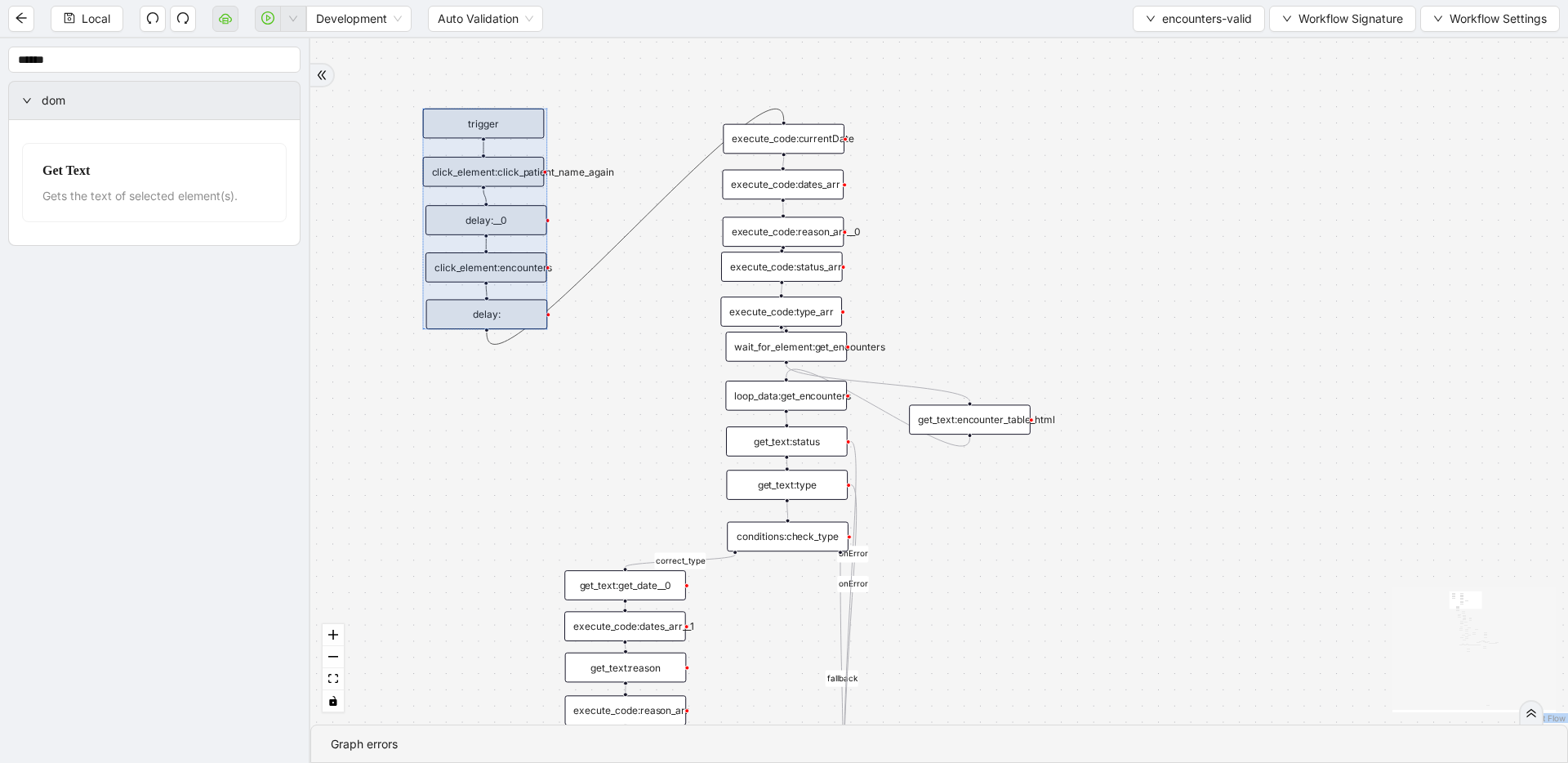
drag, startPoint x: 932, startPoint y: 497, endPoint x: 884, endPoint y: 307, distance: 196.0
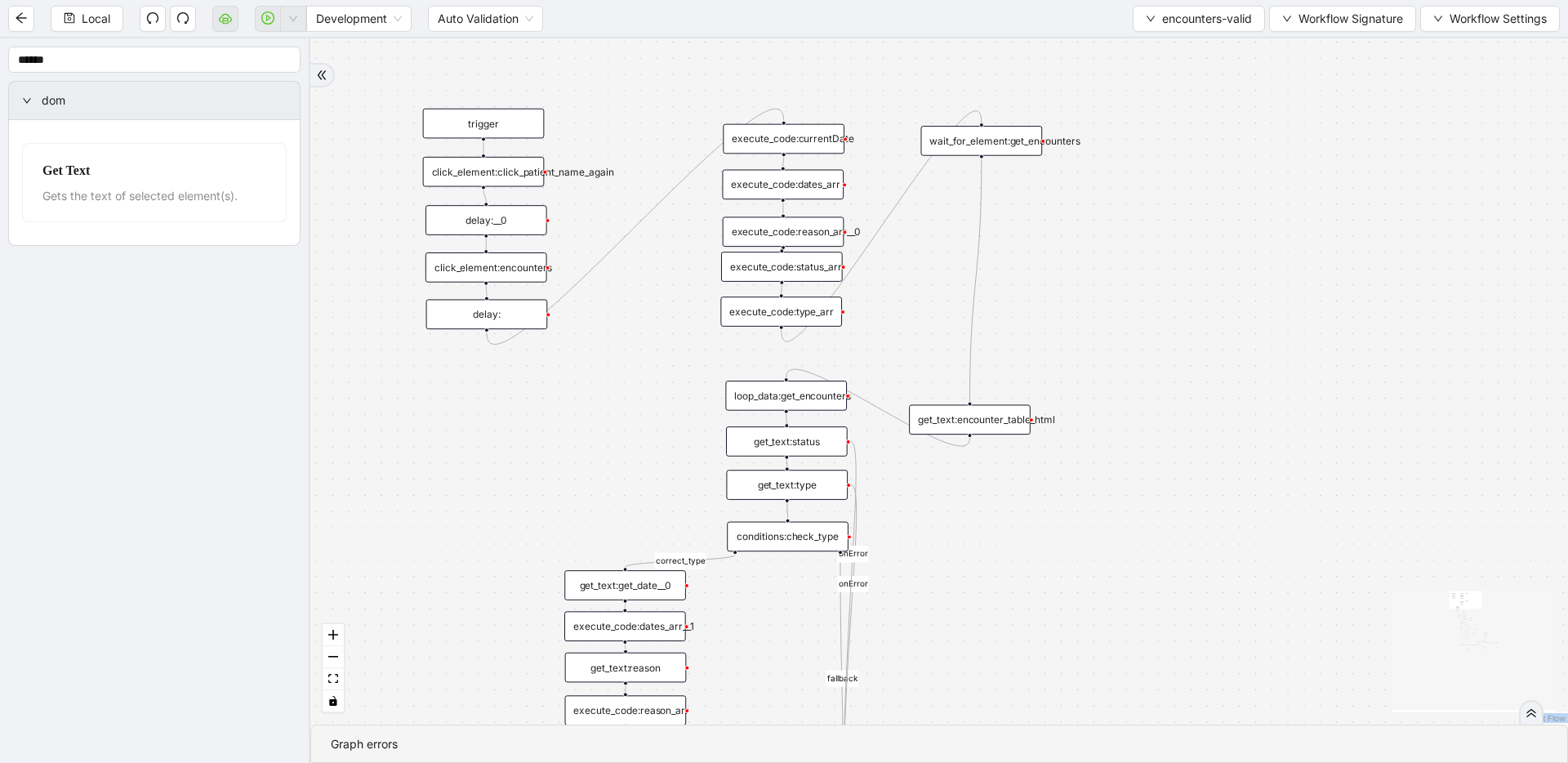
drag, startPoint x: 794, startPoint y: 352, endPoint x: 989, endPoint y: 145, distance: 284.4
click at [989, 145] on div "wait_for_element:get_encounters" at bounding box center [981, 141] width 122 height 31
drag, startPoint x: 1012, startPoint y: 427, endPoint x: 1022, endPoint y: 198, distance: 229.2
click at [1022, 198] on div "get_text:encounter_table_html" at bounding box center [979, 191] width 122 height 31
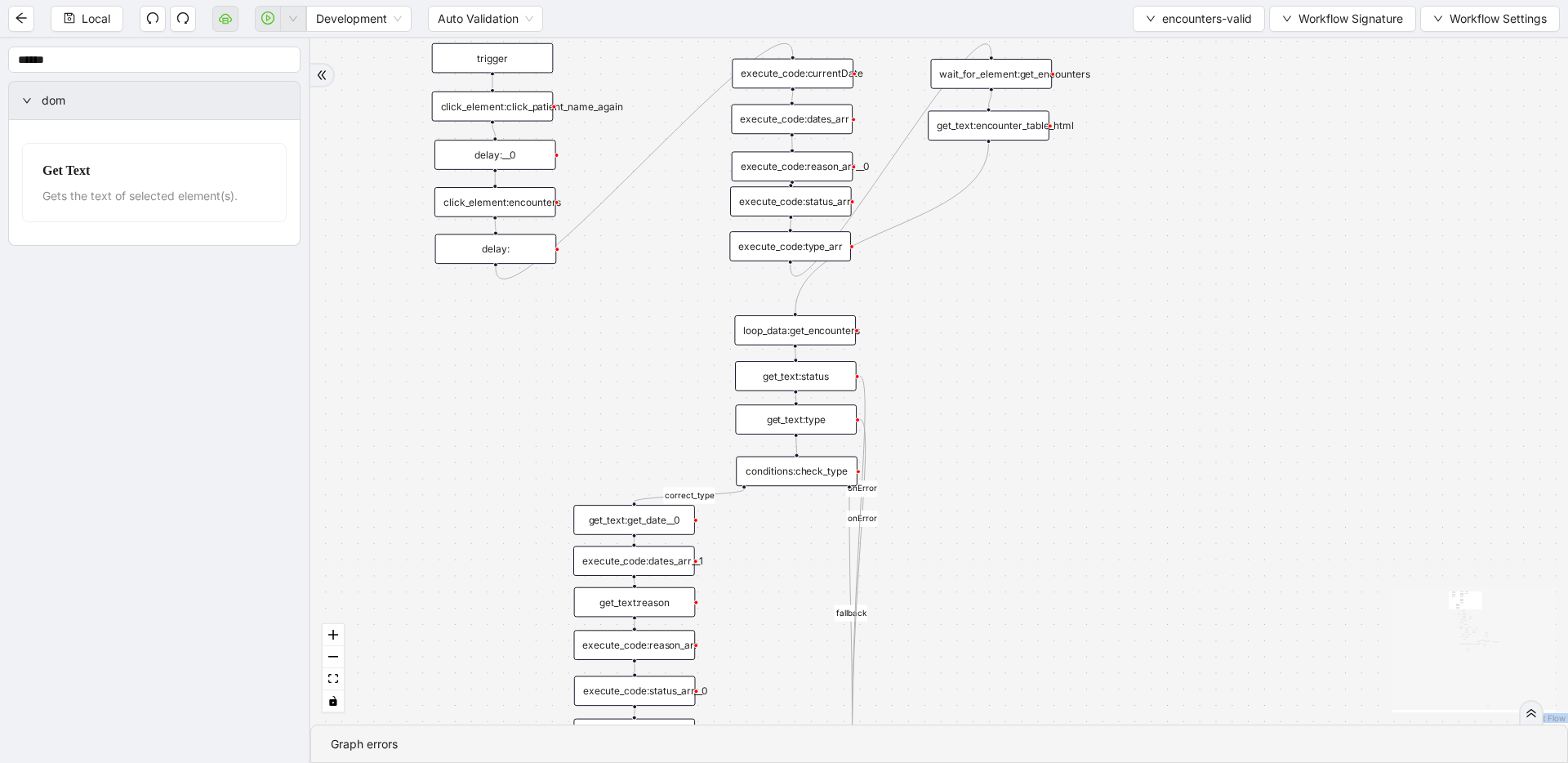
drag, startPoint x: 991, startPoint y: 281, endPoint x: 933, endPoint y: 272, distance: 58.7
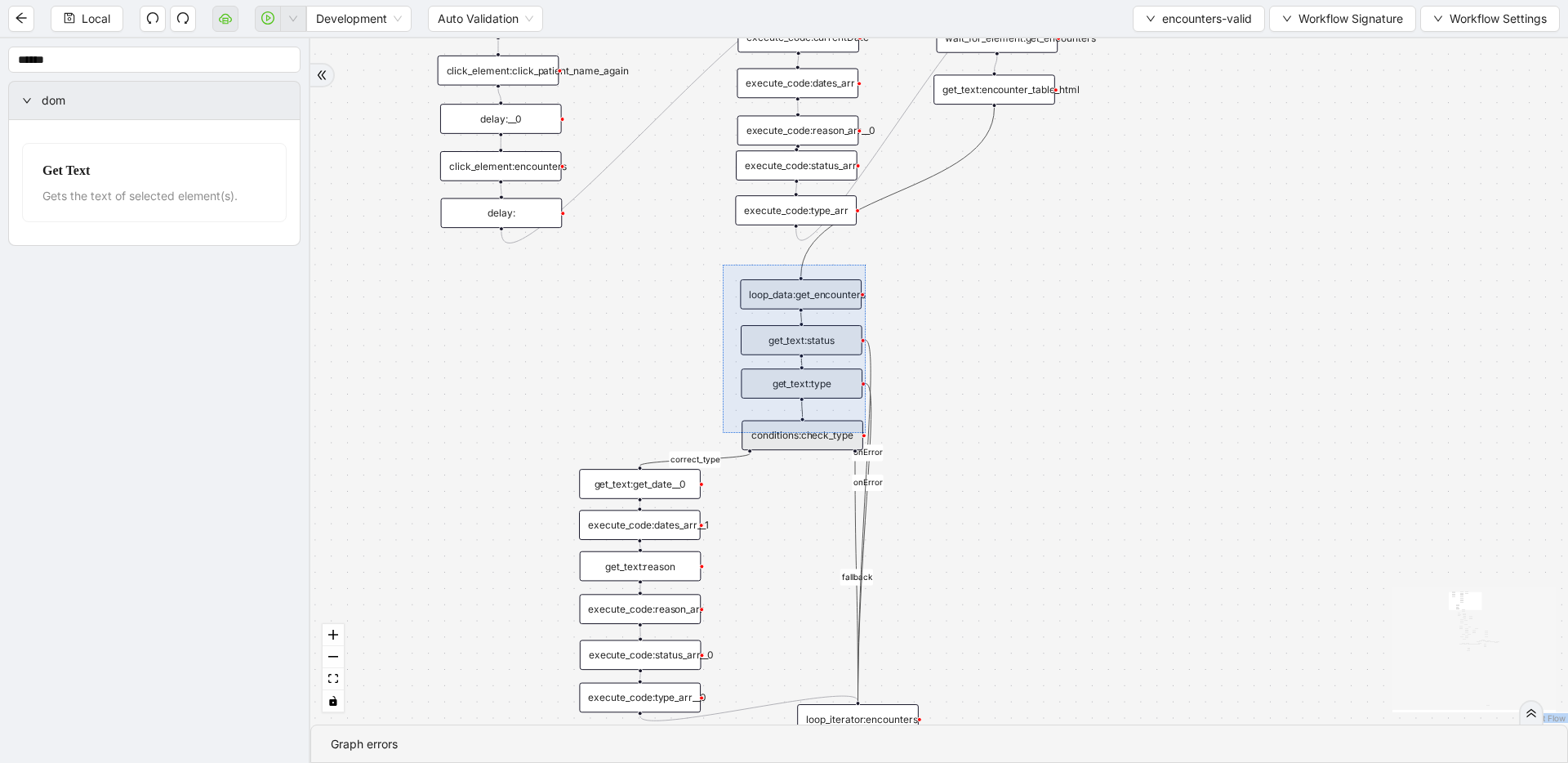
drag, startPoint x: 722, startPoint y: 265, endPoint x: 865, endPoint y: 436, distance: 222.9
click at [865, 436] on div "fallback fallback inPast hasInPast fallback wrong_body inNewYear fallback fallb…" at bounding box center [938, 381] width 1257 height 686
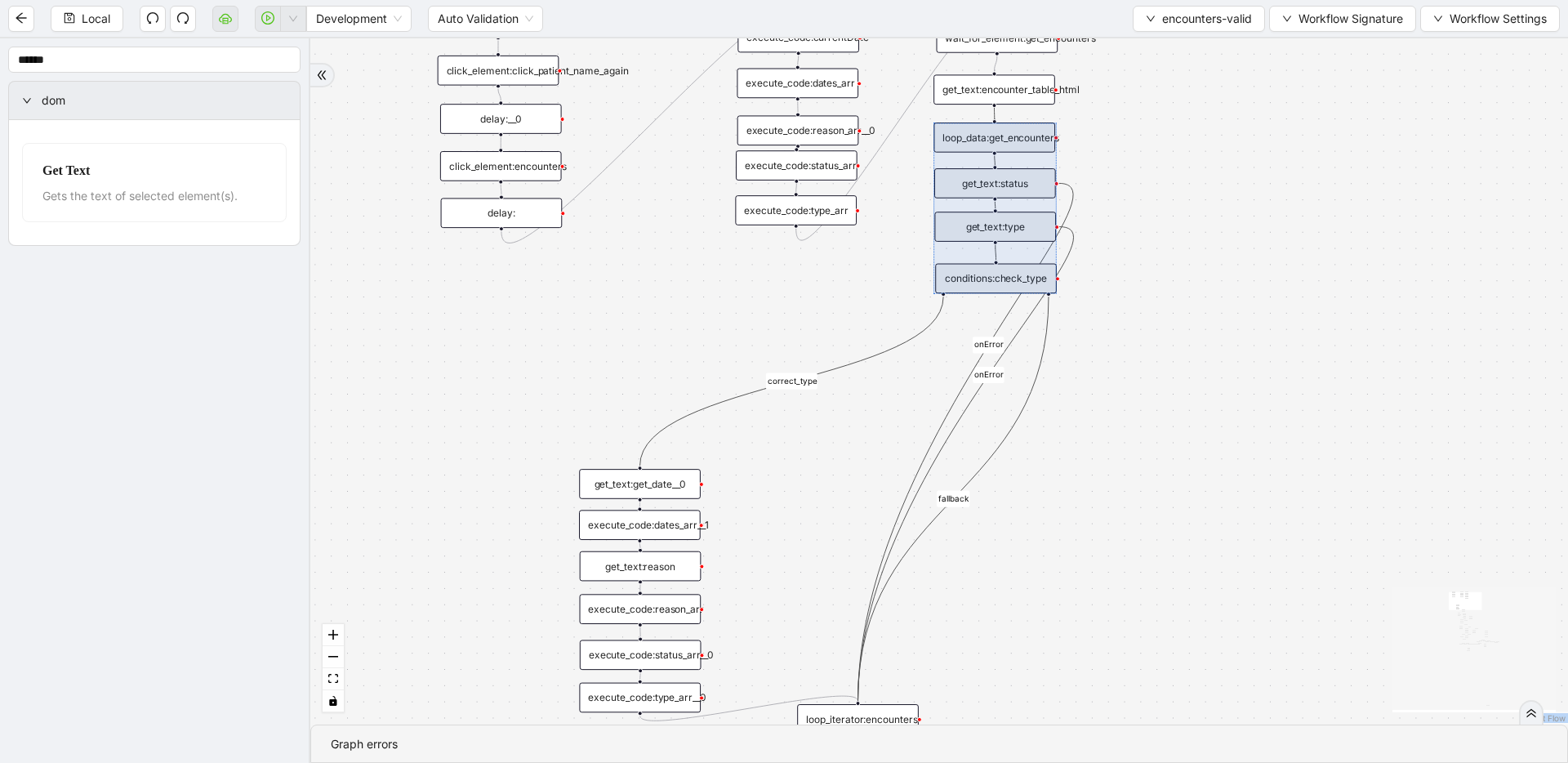
drag
click at [1013, 273] on div at bounding box center [994, 207] width 122 height 170
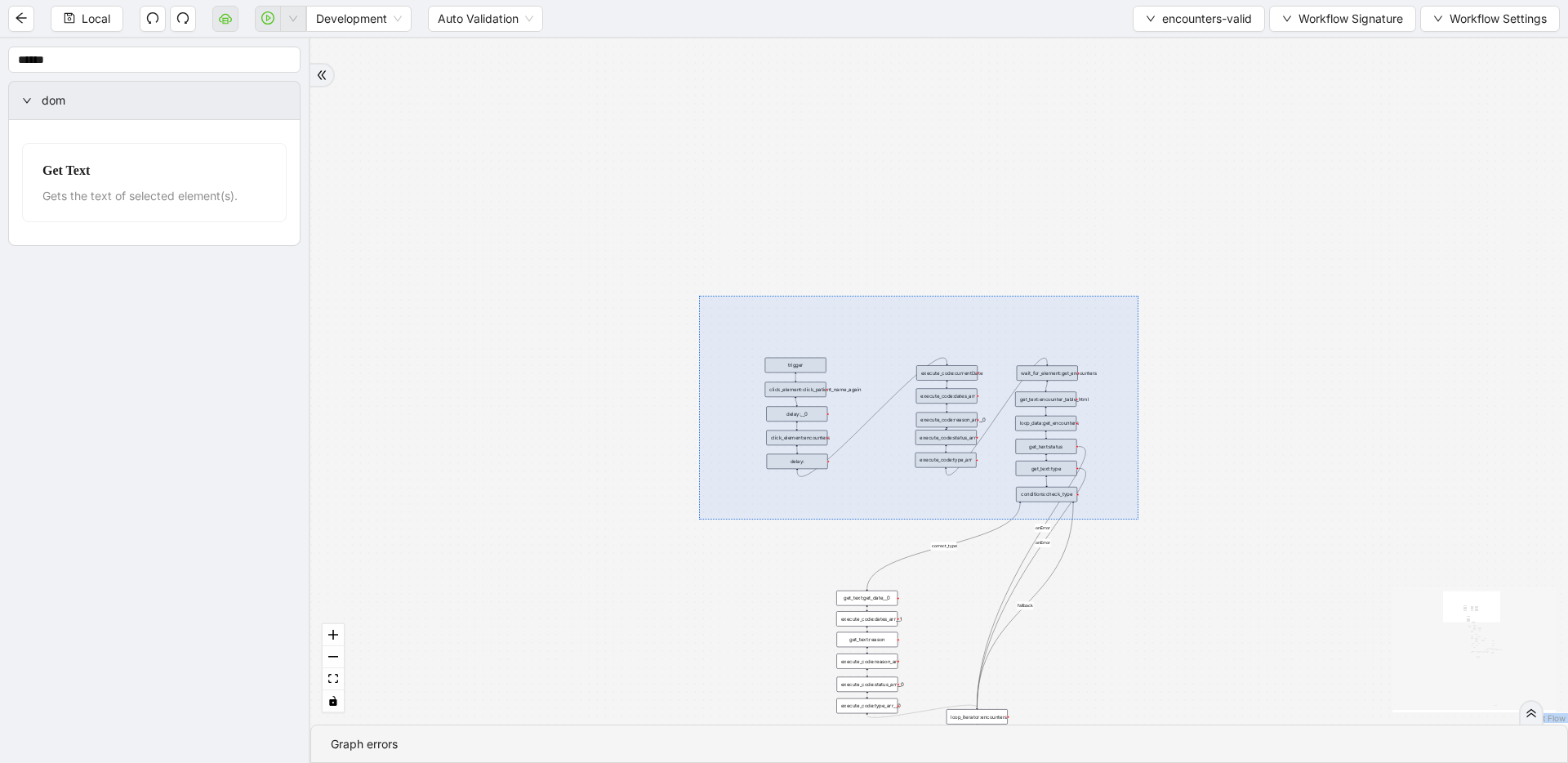
click at [1138, 519] on div "fallback fallback inPast hasInPast fallback wrong_body inNewYear fallback fallb…" at bounding box center [938, 381] width 1257 height 686
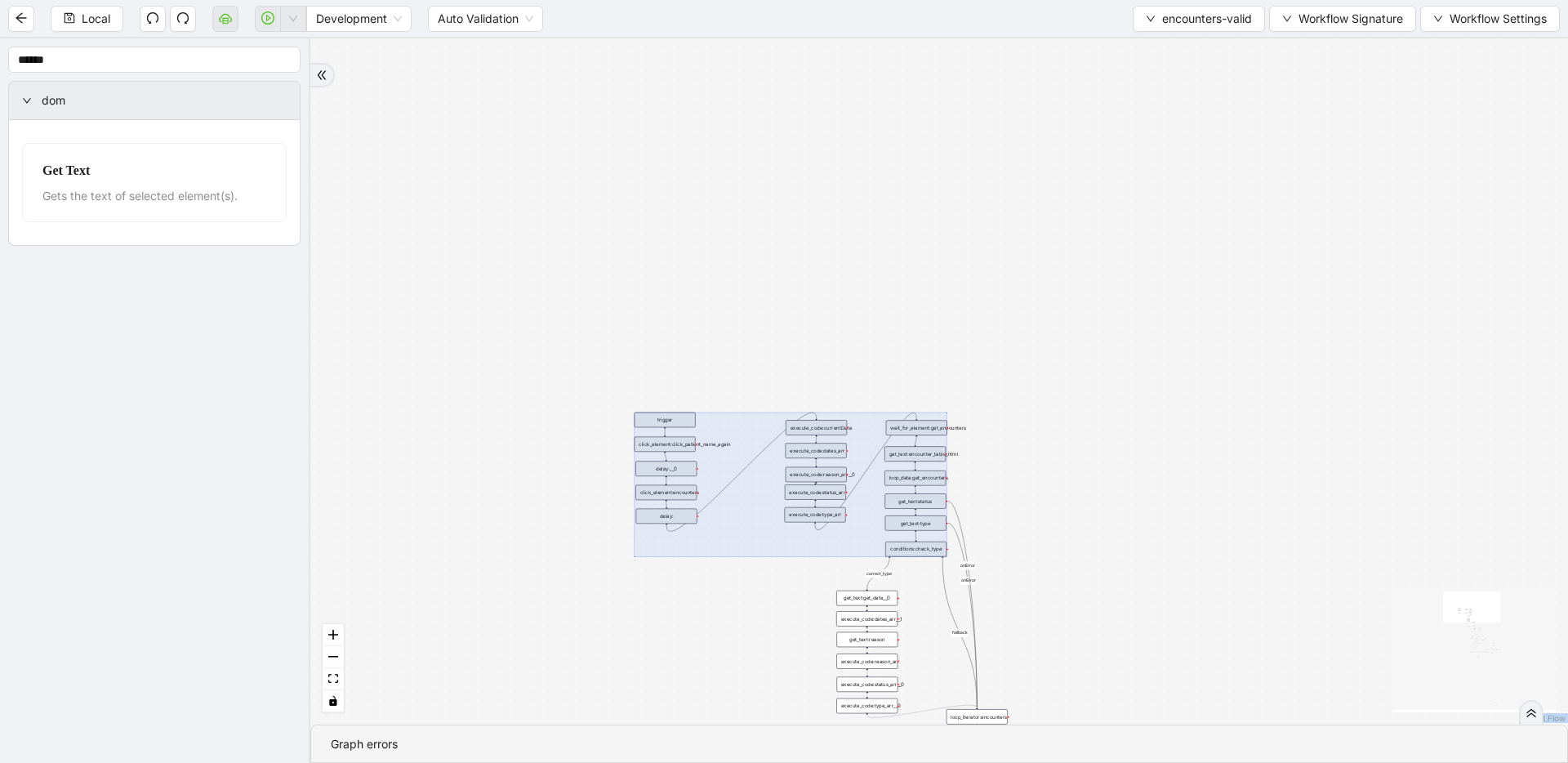
click at [907, 545] on div at bounding box center [791, 484] width 312 height 145
click at [1094, 452] on div "fallback fallback inPast hasInPast fallback wrong_body inNewYear fallback fallb…" at bounding box center [938, 381] width 1257 height 686
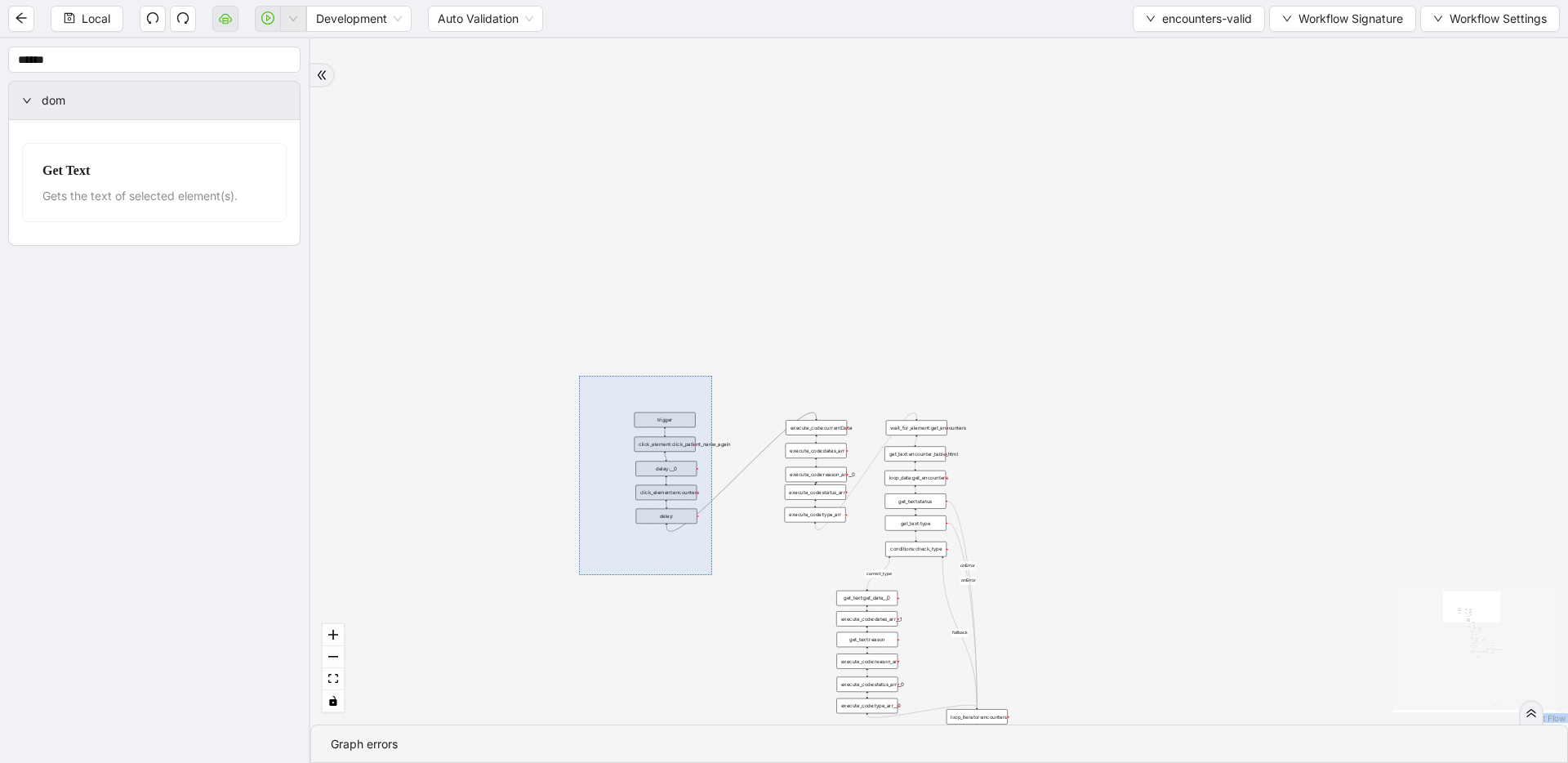
drag, startPoint x: 579, startPoint y: 376, endPoint x: 712, endPoint y: 575, distance: 239.4
click at [712, 575] on div "fallback fallback inPast hasInPast fallback wrong_body inNewYear fallback fallb…" at bounding box center [938, 381] width 1257 height 686
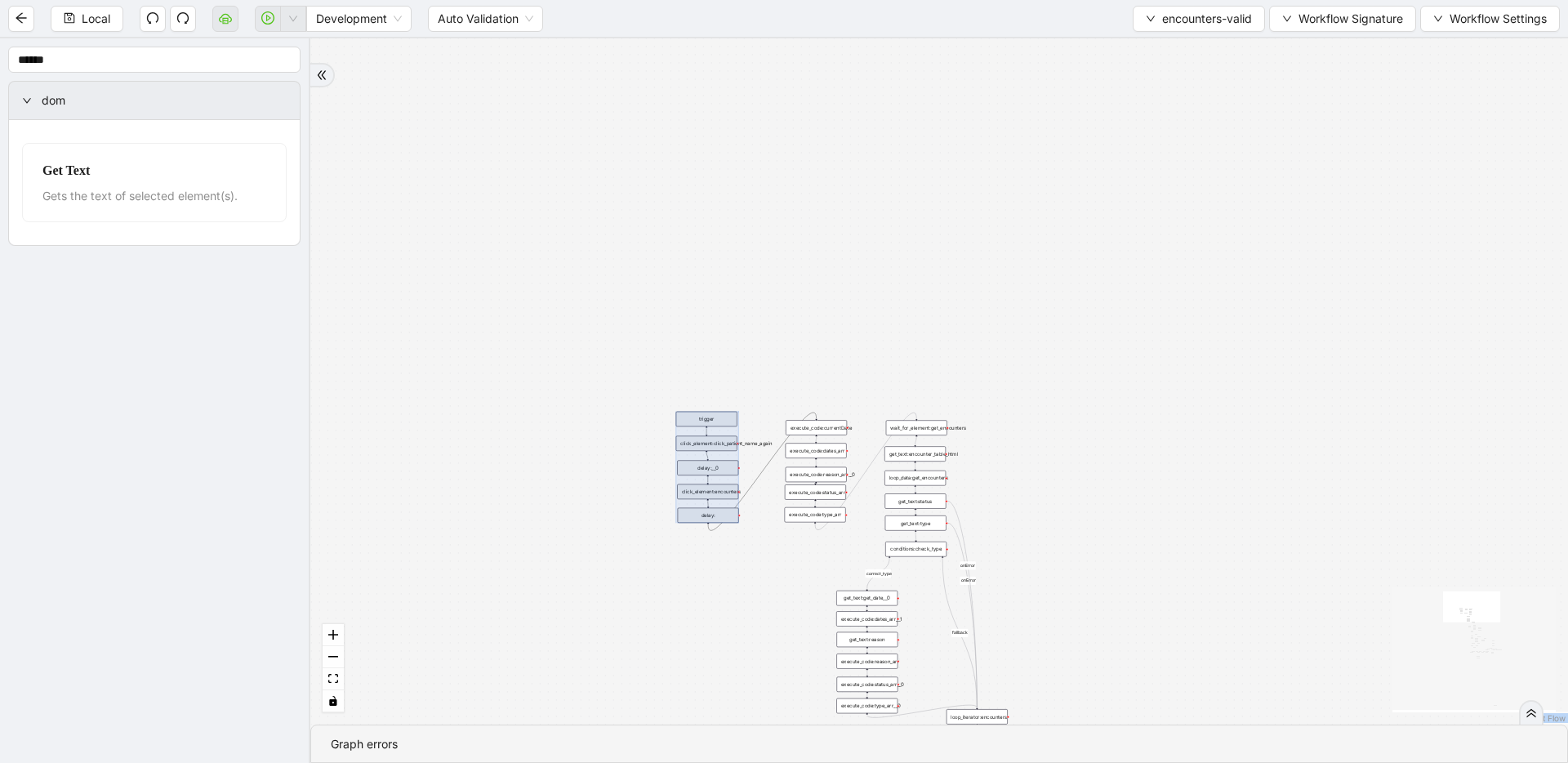
drag, startPoint x: 688, startPoint y: 516, endPoint x: 729, endPoint y: 515, distance: 41.0
click at [729, 515] on div at bounding box center [708, 467] width 63 height 111
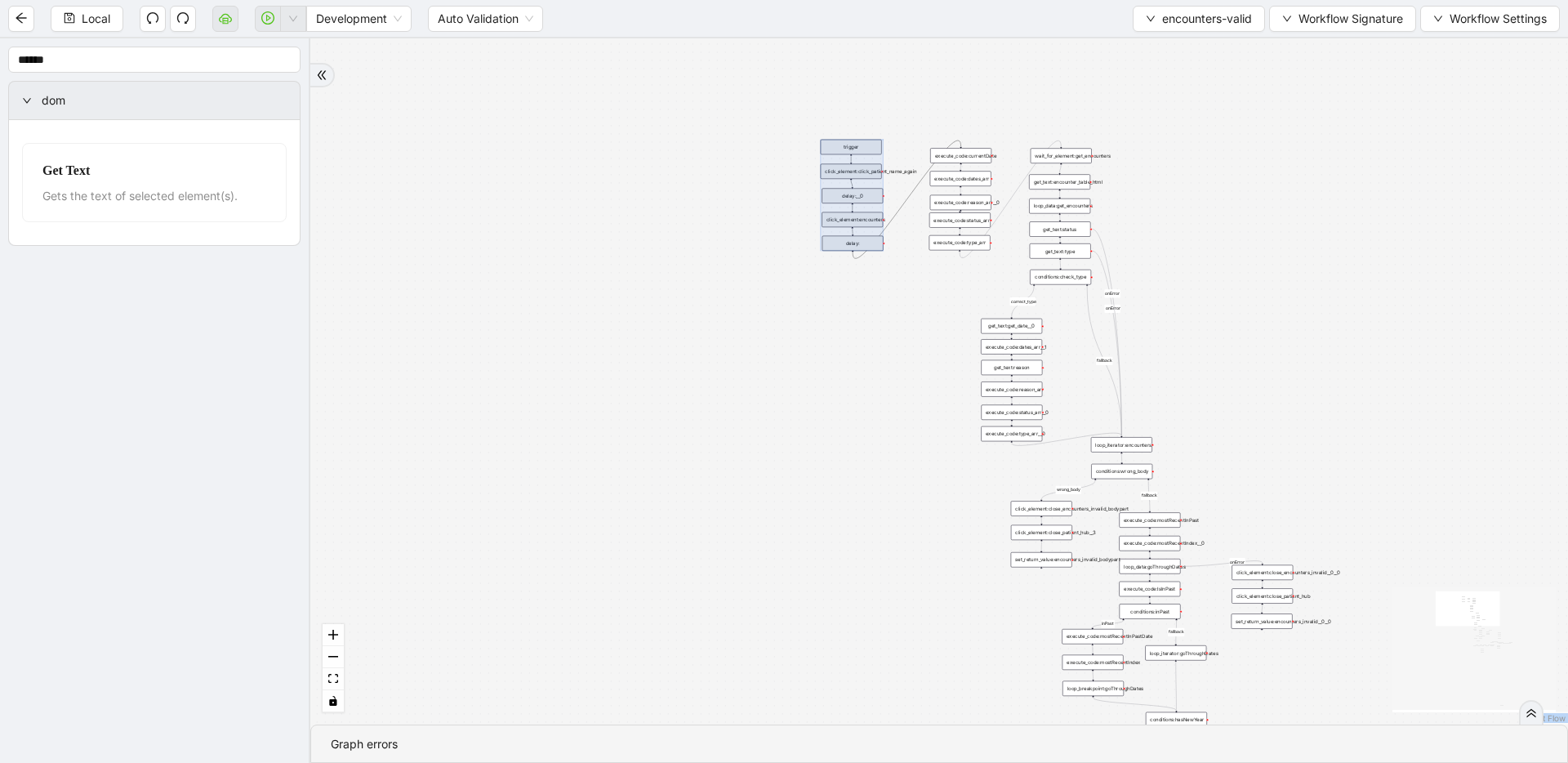
drag, startPoint x: 767, startPoint y: 587, endPoint x: 891, endPoint y: 332, distance: 283.6
click at [885, 348] on div "fallback fallback inPast hasInPast fallback wrong_body inNewYear fallback fallb…" at bounding box center [938, 381] width 1257 height 686
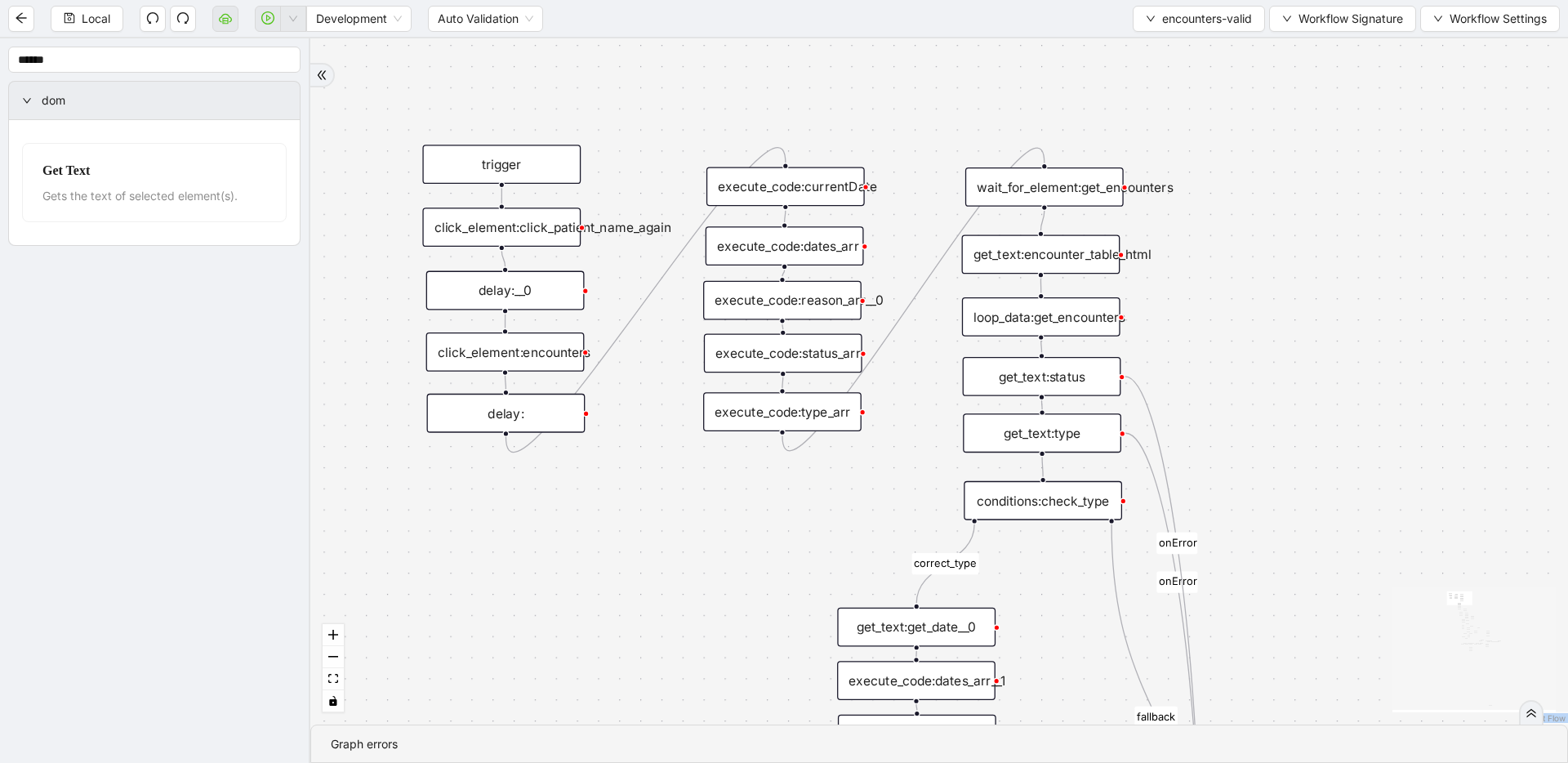
click at [838, 305] on div "execute_code:reason_arr__0" at bounding box center [783, 300] width 159 height 39
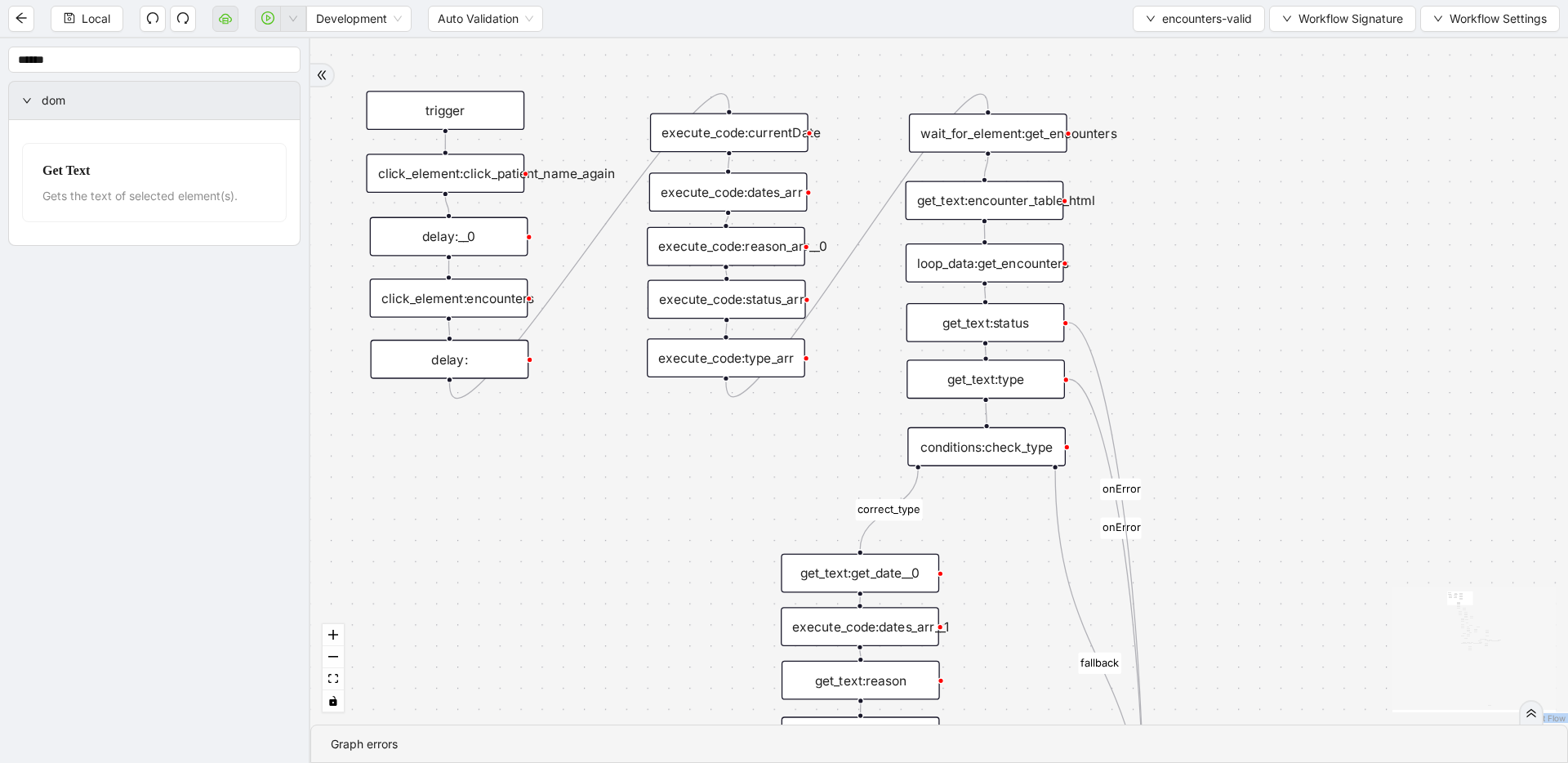
drag, startPoint x: 994, startPoint y: 277, endPoint x: 883, endPoint y: 217, distance: 126.2
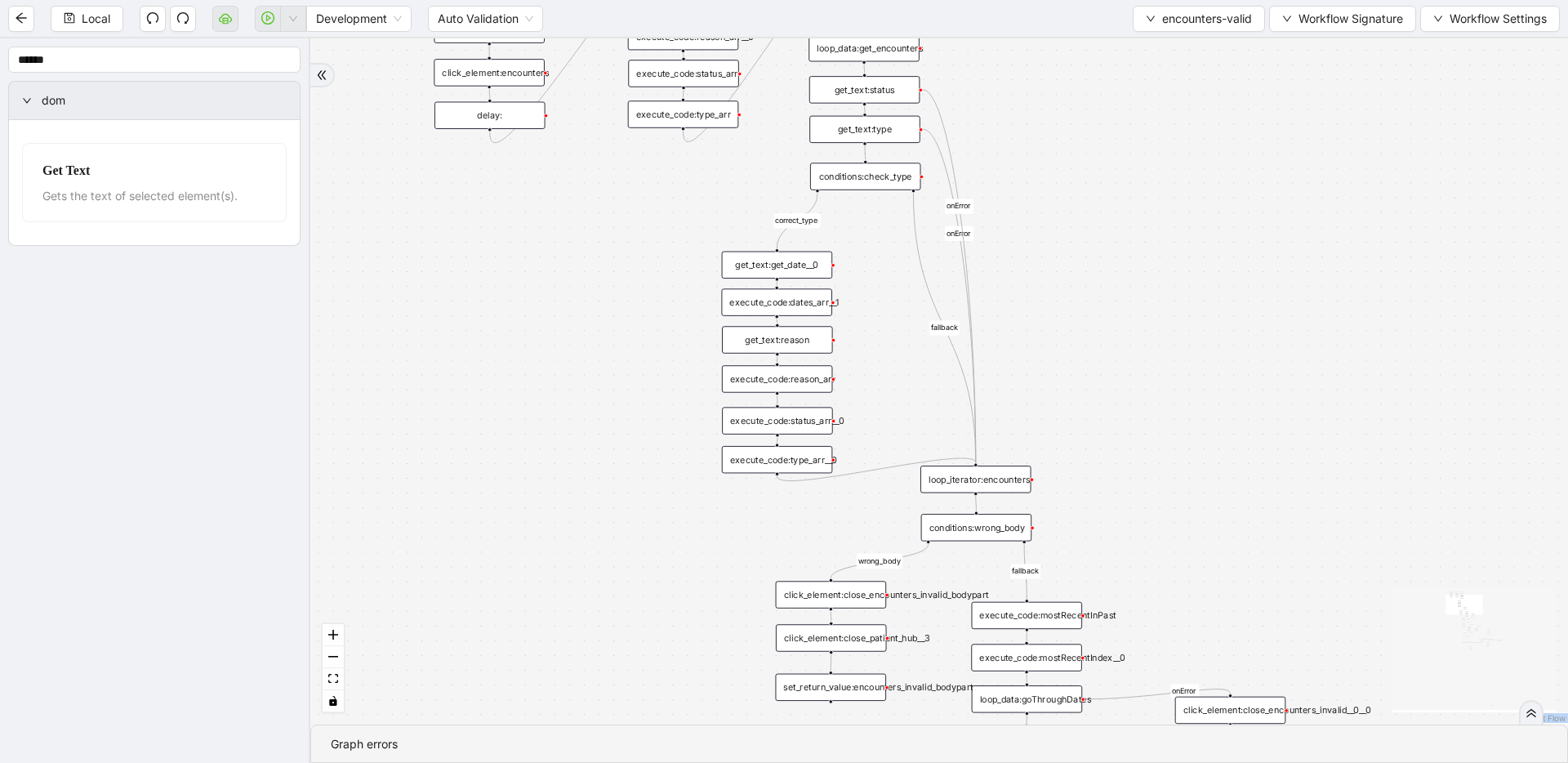
drag, startPoint x: 1163, startPoint y: 369, endPoint x: 1117, endPoint y: 188, distance: 186.8
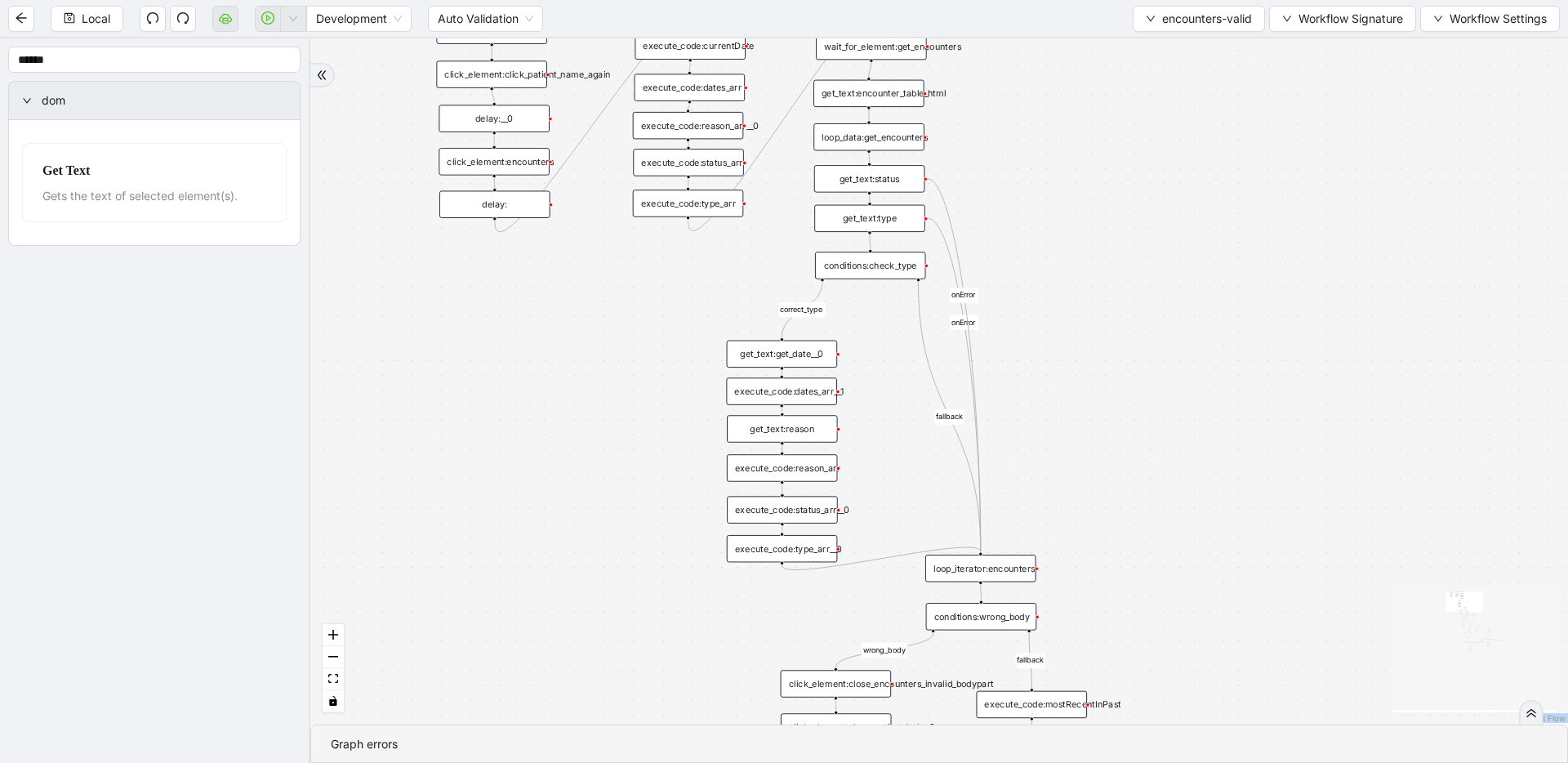
drag, startPoint x: 1132, startPoint y: 391, endPoint x: 1138, endPoint y: 479, distance: 88.2
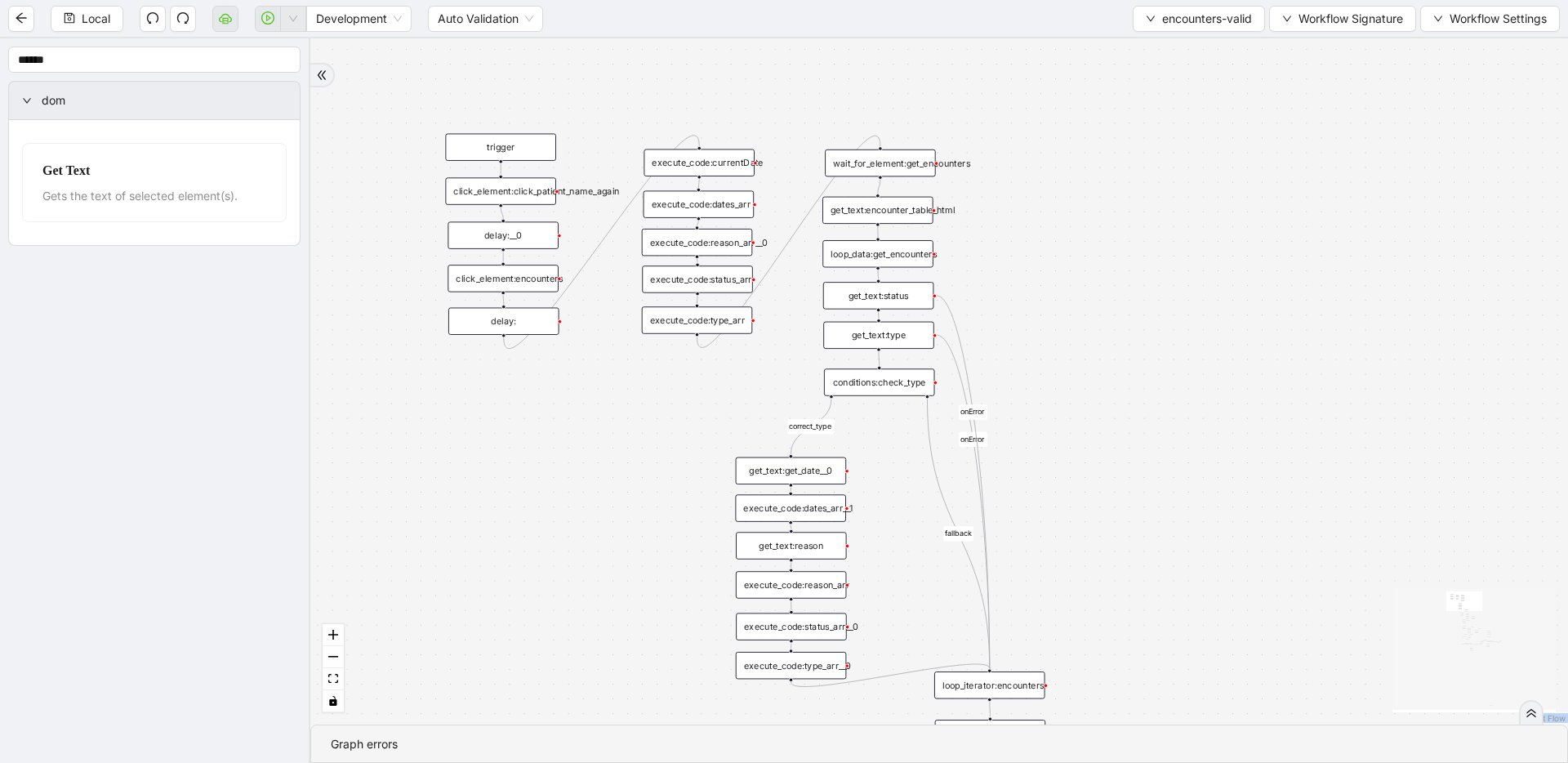
drag, startPoint x: 1138, startPoint y: 479, endPoint x: 1146, endPoint y: 627, distance: 148.2
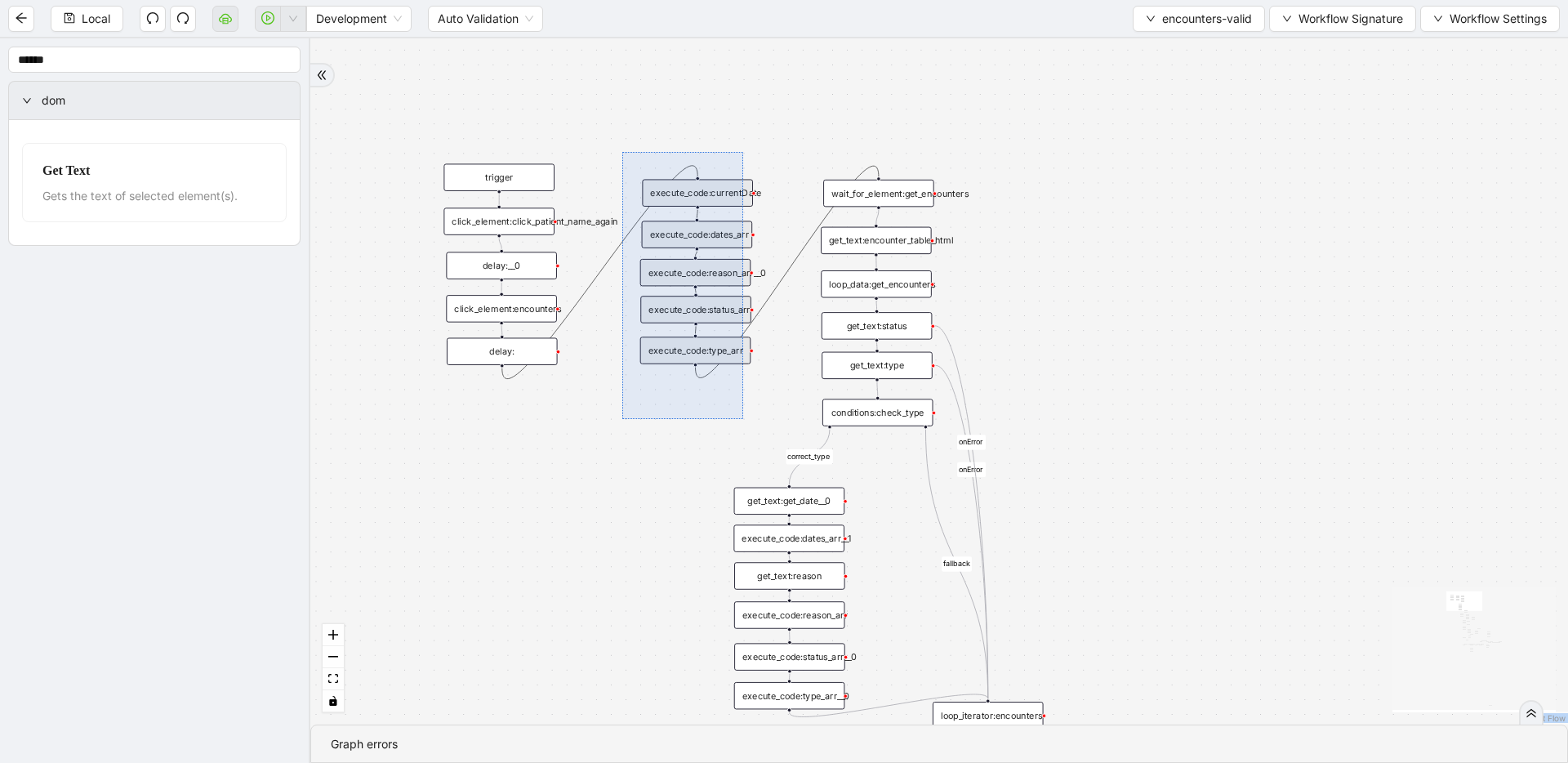
drag, startPoint x: 623, startPoint y: 155, endPoint x: 743, endPoint y: 419, distance: 290.0
click at [743, 419] on div "fallback fallback inPast hasInPast fallback wrong_body inNewYear fallback fallb…" at bounding box center [938, 381] width 1257 height 686
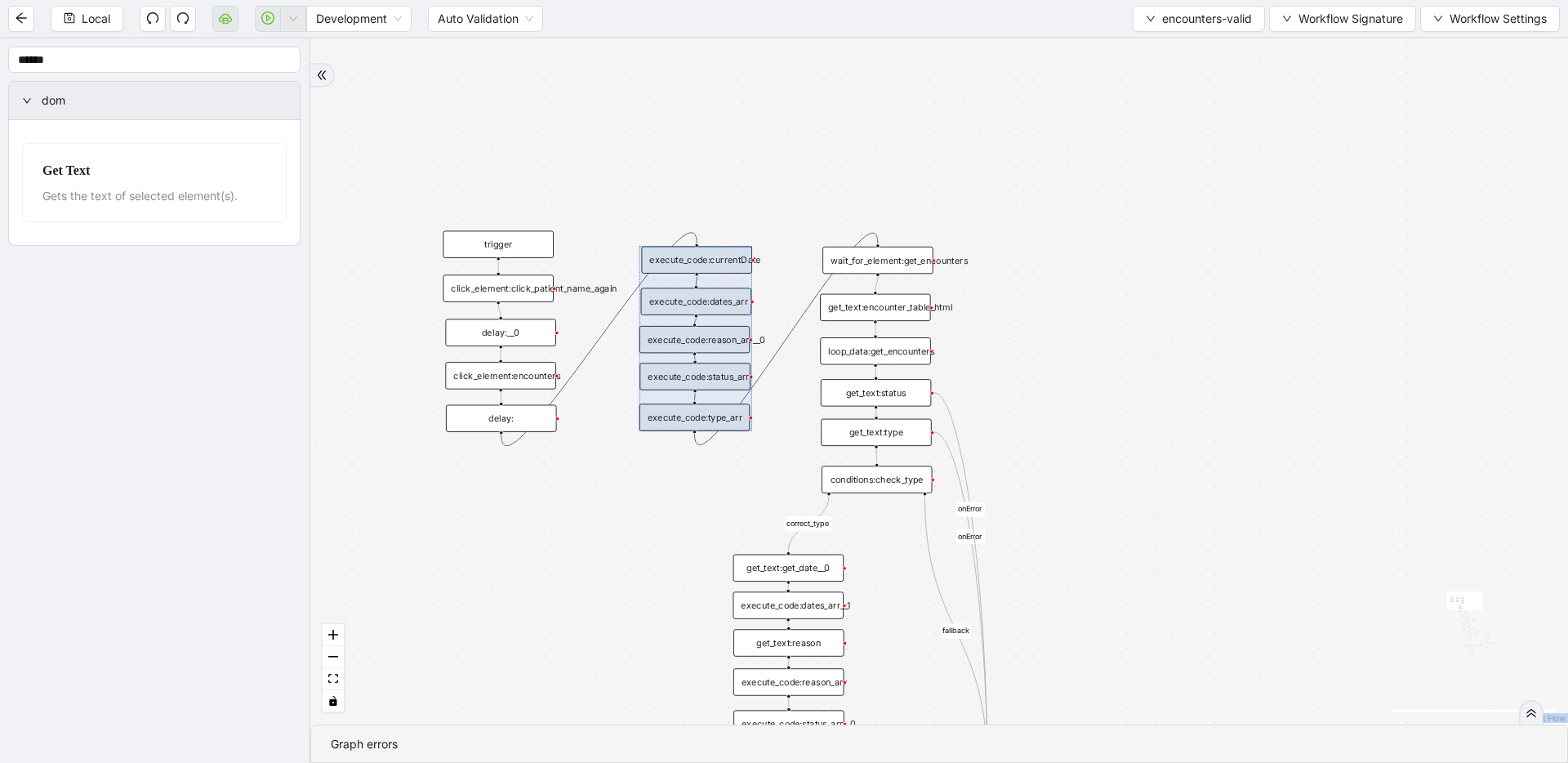
drag, startPoint x: 755, startPoint y: 370, endPoint x: 746, endPoint y: 467, distance: 97.4
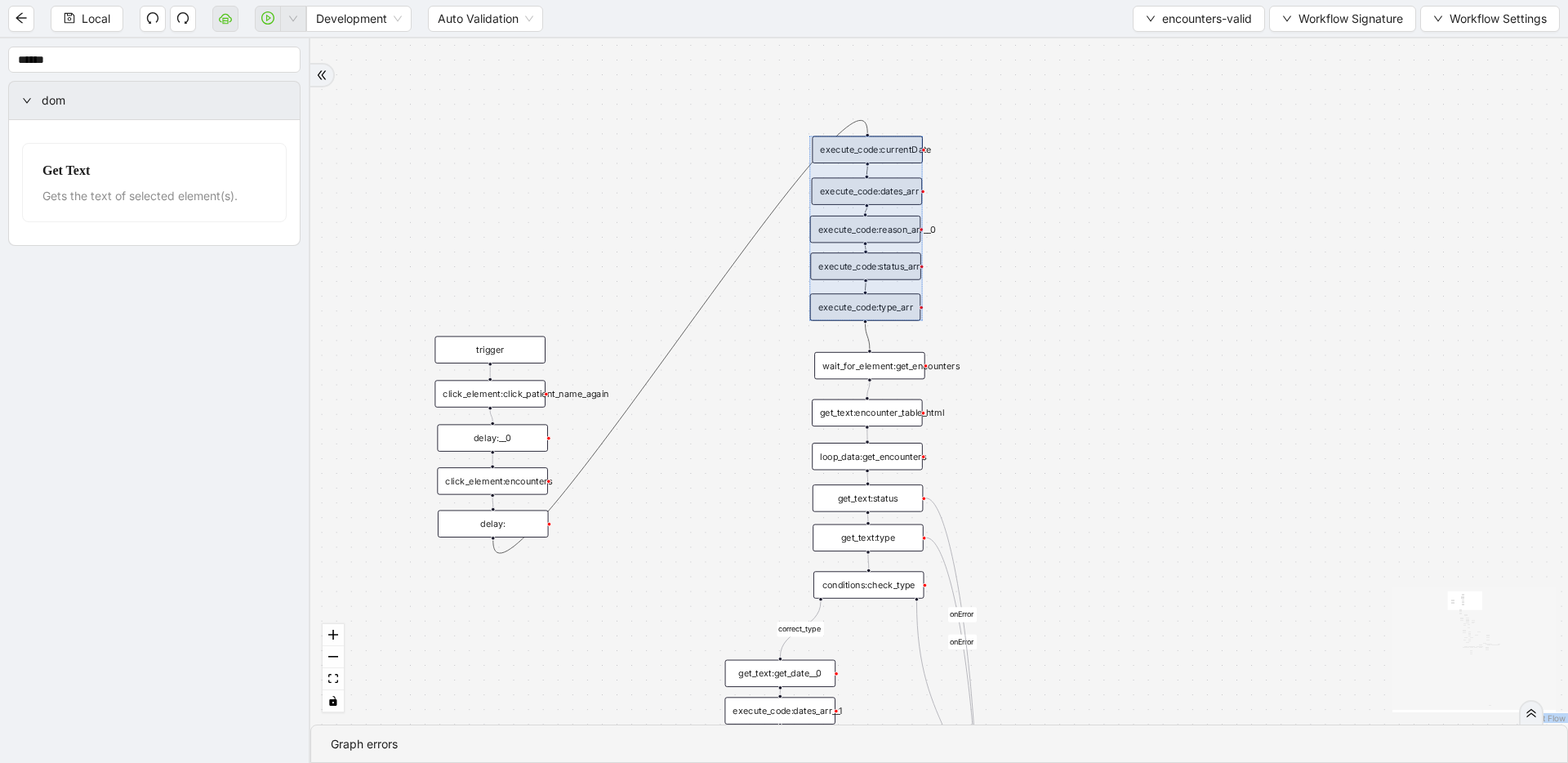
drag, startPoint x: 747, startPoint y: 262, endPoint x: 910, endPoint y: 154, distance: 195.5
click at [910, 154] on div at bounding box center [866, 228] width 112 height 184
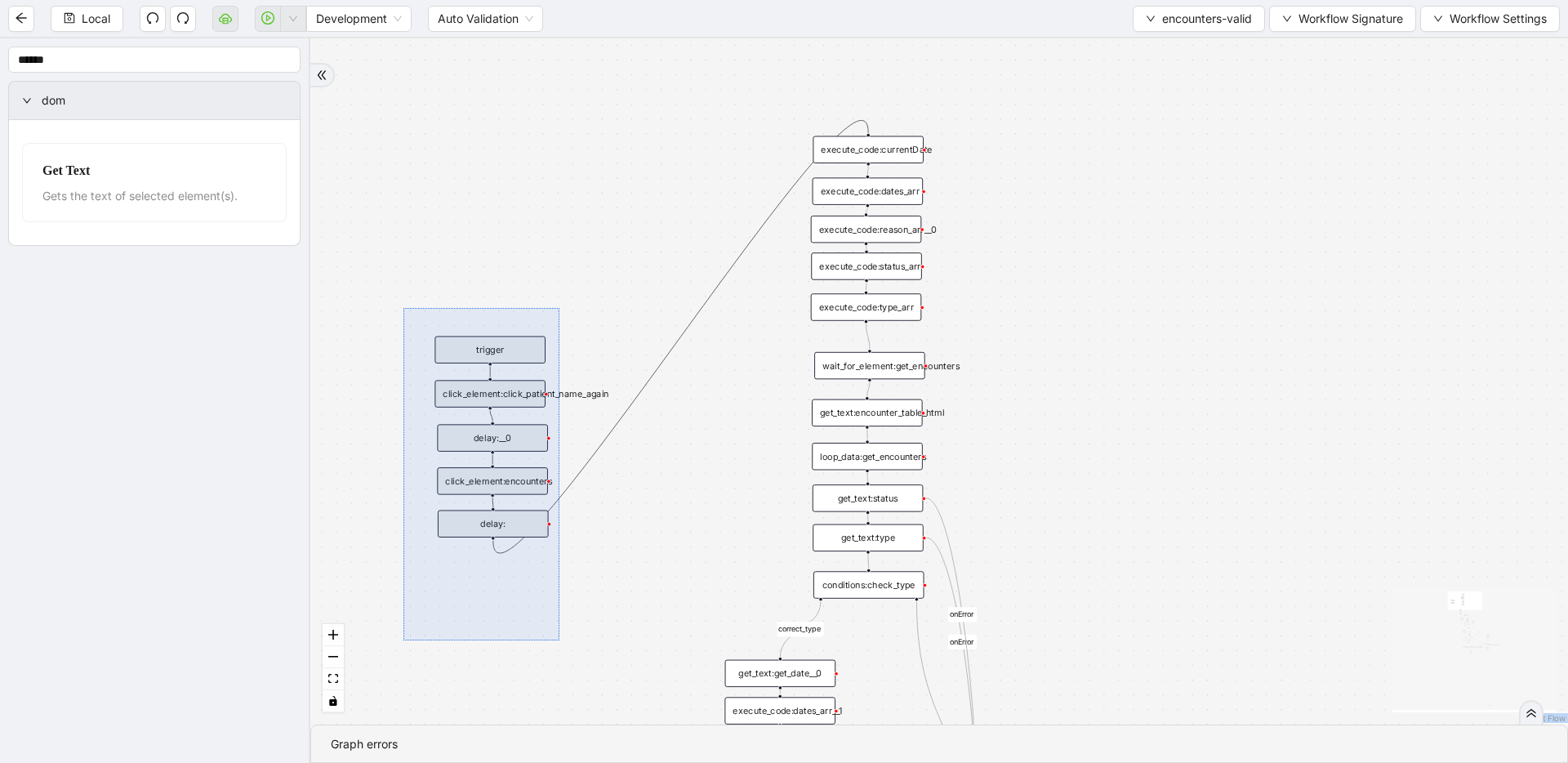
drag, startPoint x: 470, startPoint y: 394, endPoint x: 560, endPoint y: 640, distance: 261.9
click at [560, 640] on div "fallback fallback inPast hasInPast fallback wrong_body inNewYear fallback fallb…" at bounding box center [938, 381] width 1257 height 686
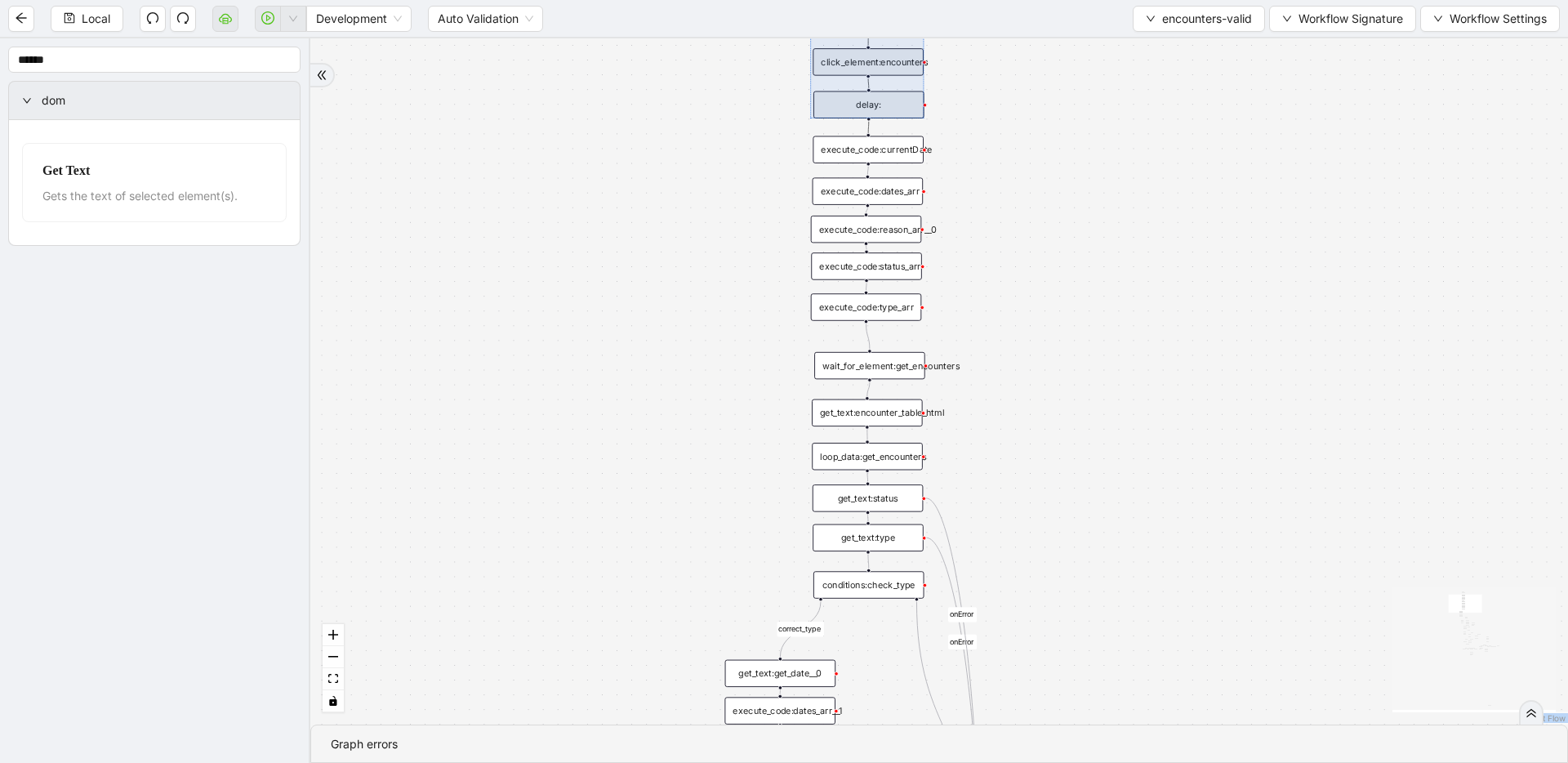
drag, startPoint x: 506, startPoint y: 513, endPoint x: 882, endPoint y: 96, distance: 561.5
click at [882, 96] on div at bounding box center [866, 17] width 113 height 201
click at [972, 263] on div "fallback fallback inPast hasInPast fallback wrong_body inNewYear fallback fallb…" at bounding box center [938, 381] width 1257 height 686
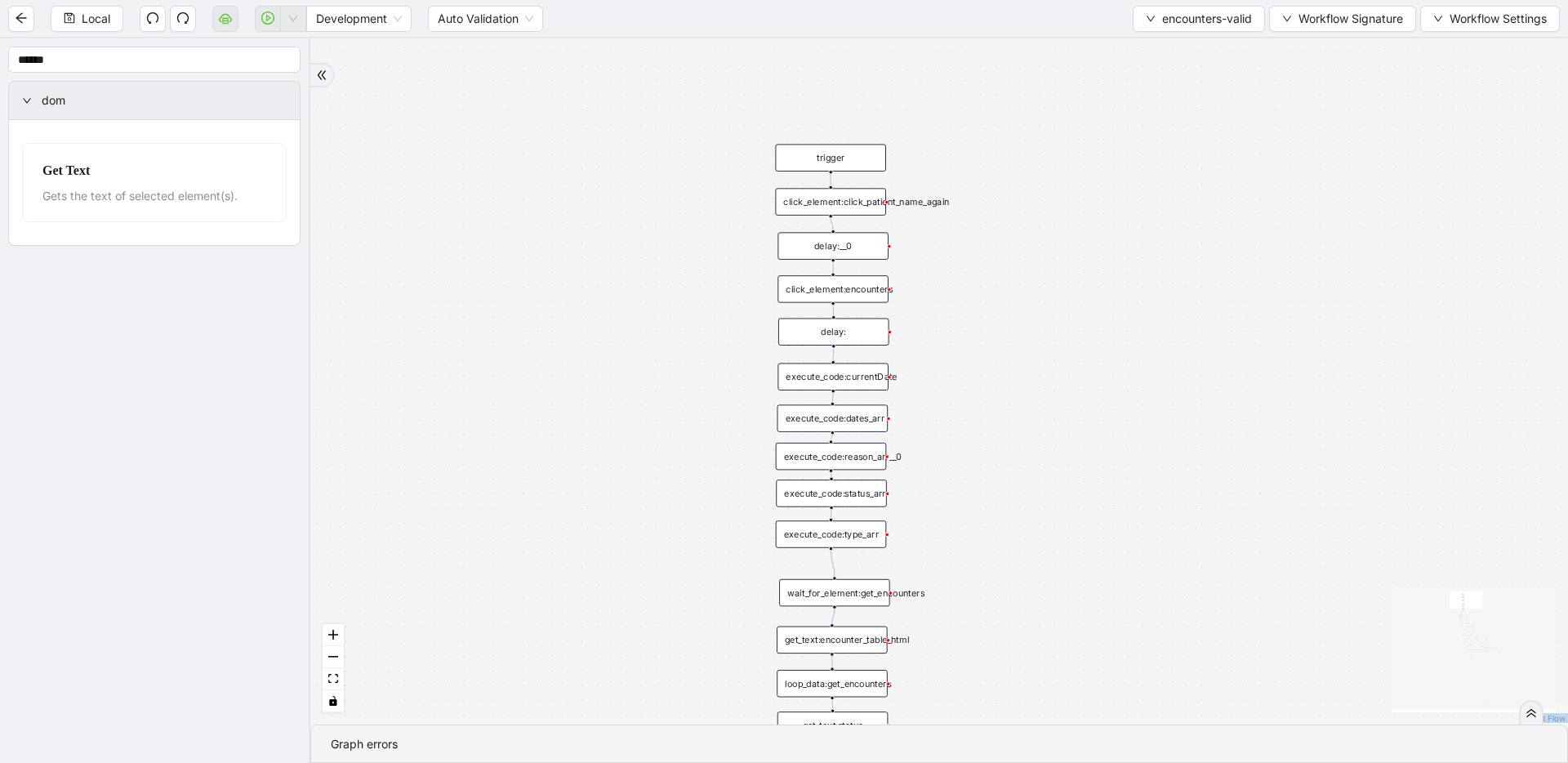
drag, startPoint x: 971, startPoint y: 330, endPoint x: 936, endPoint y: 522, distance: 195.2
drag, startPoint x: 765, startPoint y: 569, endPoint x: 765, endPoint y: 525, distance: 44.0
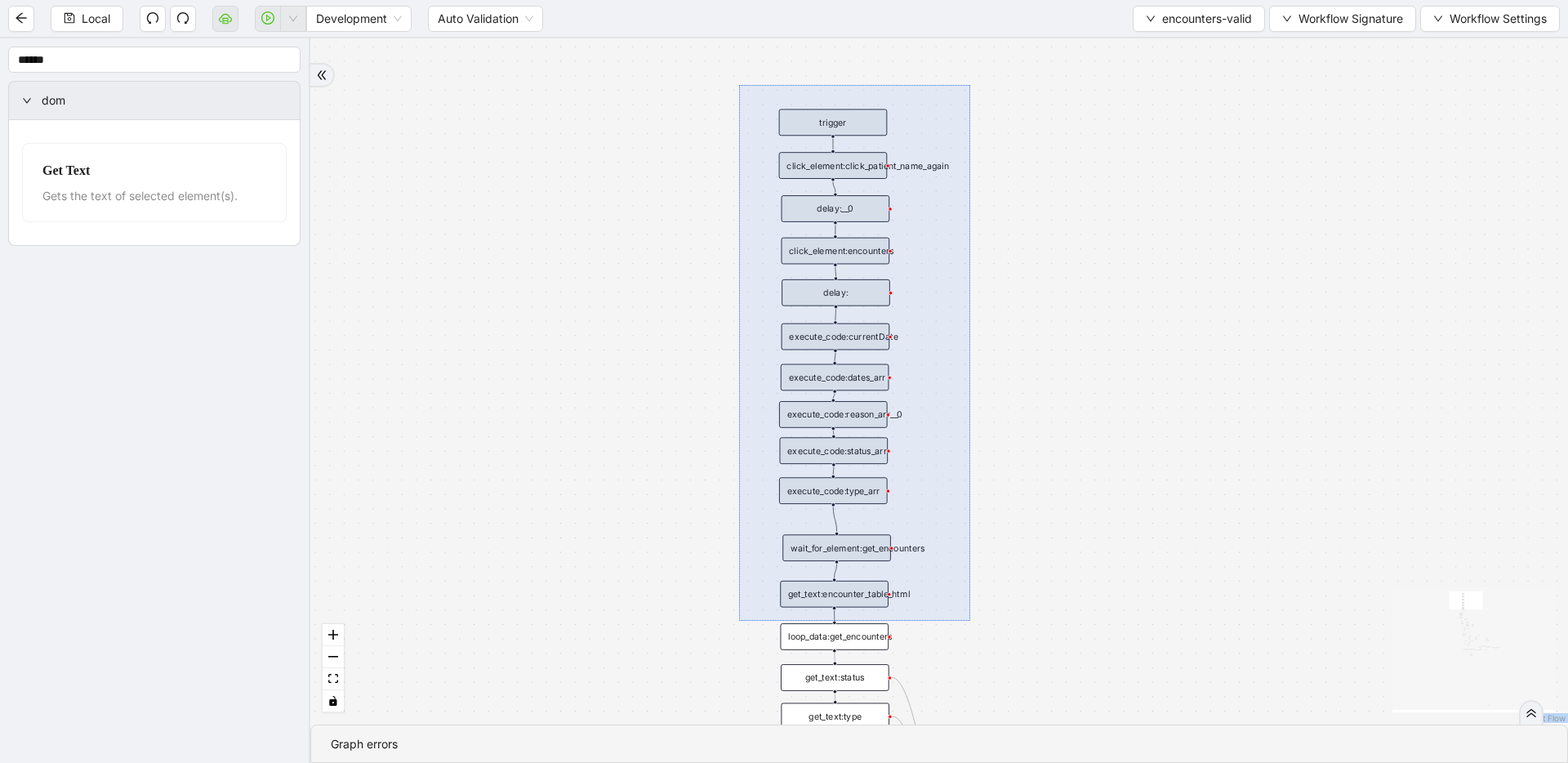
drag, startPoint x: 740, startPoint y: 91, endPoint x: 970, endPoint y: 621, distance: 577.8
click at [970, 621] on div "fallback fallback inPast hasInPast fallback wrong_body inNewYear fallback fallb…" at bounding box center [938, 381] width 1257 height 686
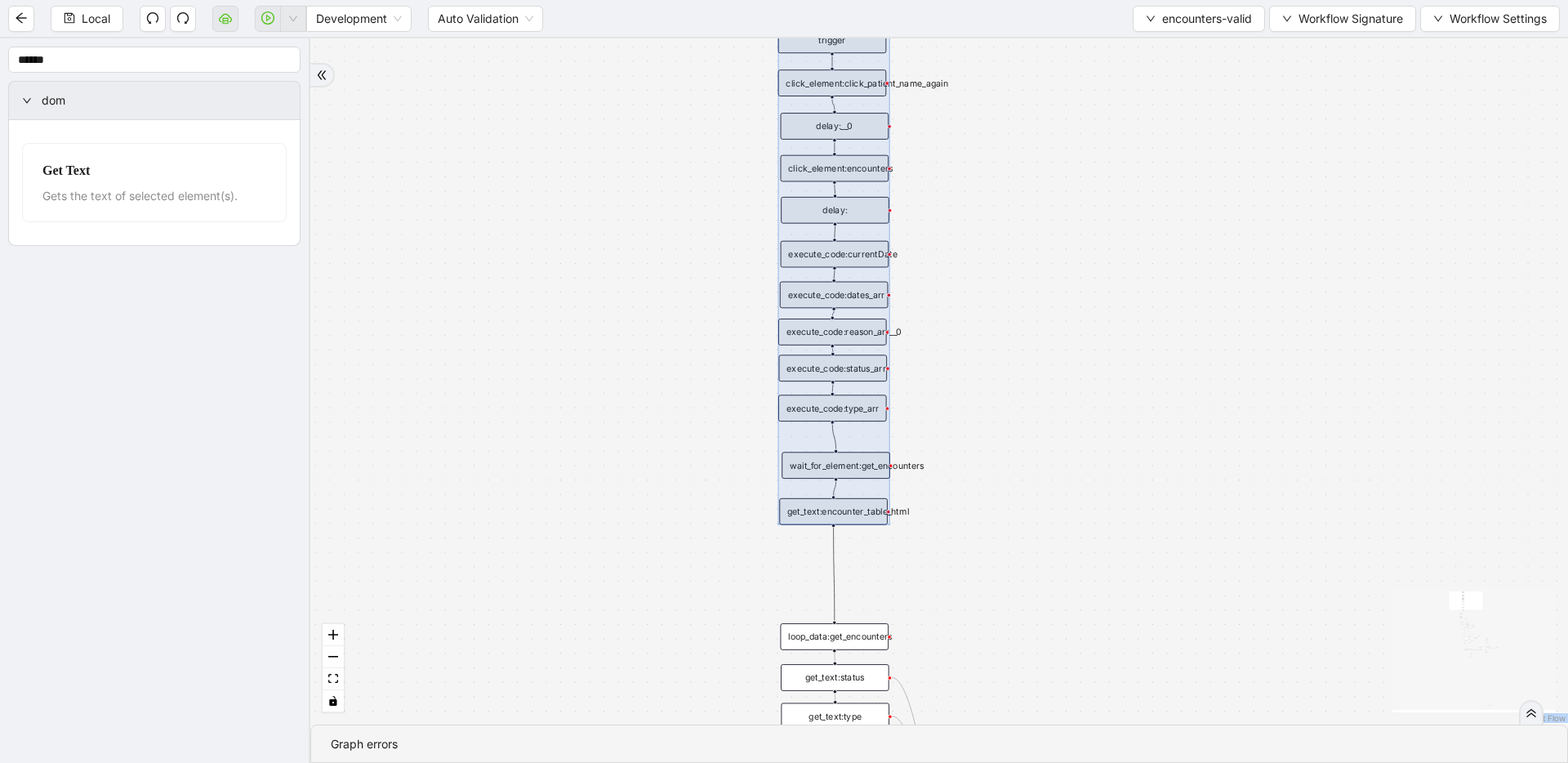
drag, startPoint x: 870, startPoint y: 594, endPoint x: 870, endPoint y: 511, distance: 83.0
click at [870, 511] on div at bounding box center [833, 276] width 112 height 498
click at [948, 558] on div "fallback fallback inPast hasInPast fallback wrong_body inNewYear fallback fallb…" at bounding box center [938, 381] width 1257 height 686
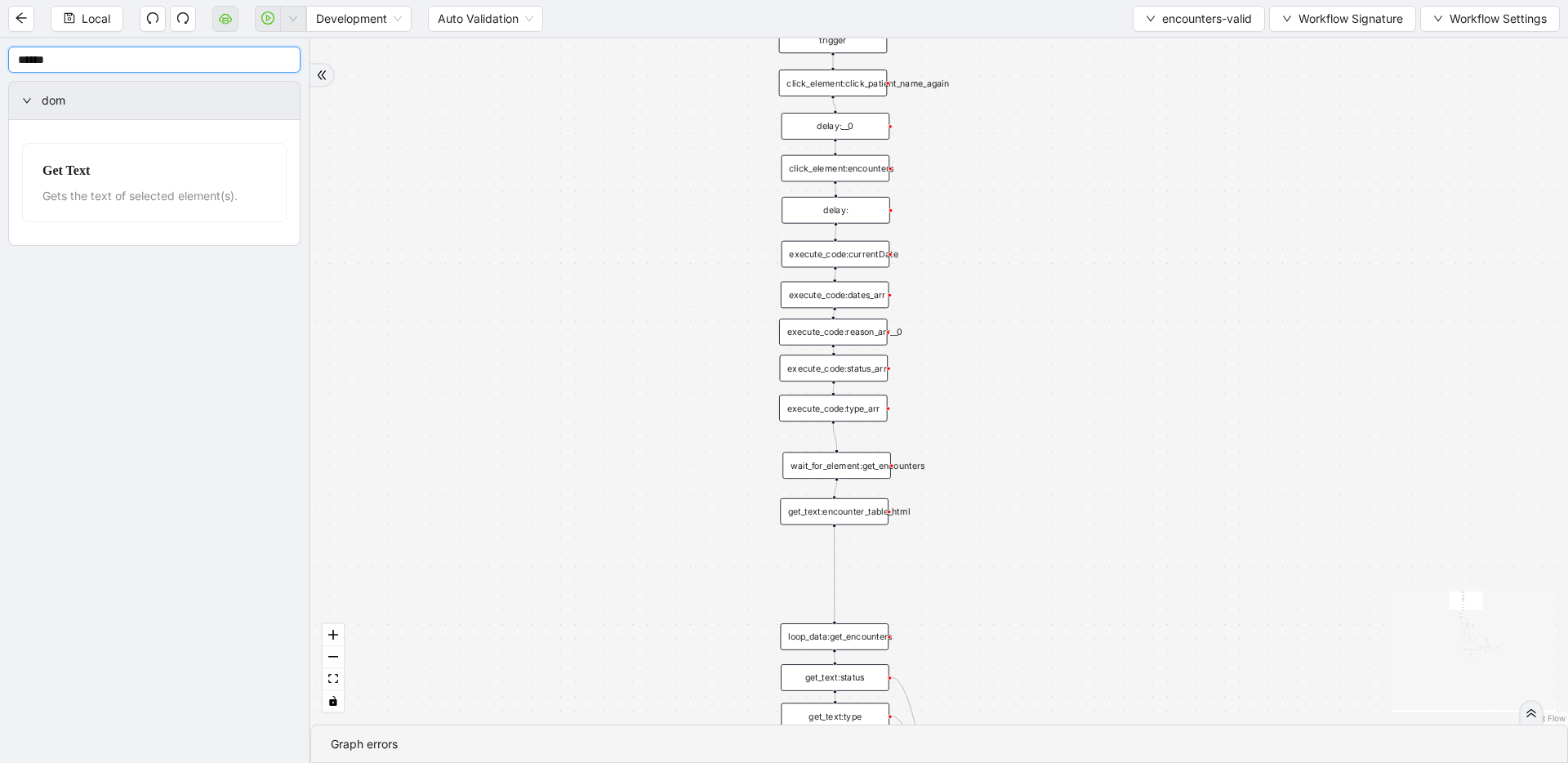
click at [174, 65] on input "******" at bounding box center [155, 60] width 293 height 26
type input "******"
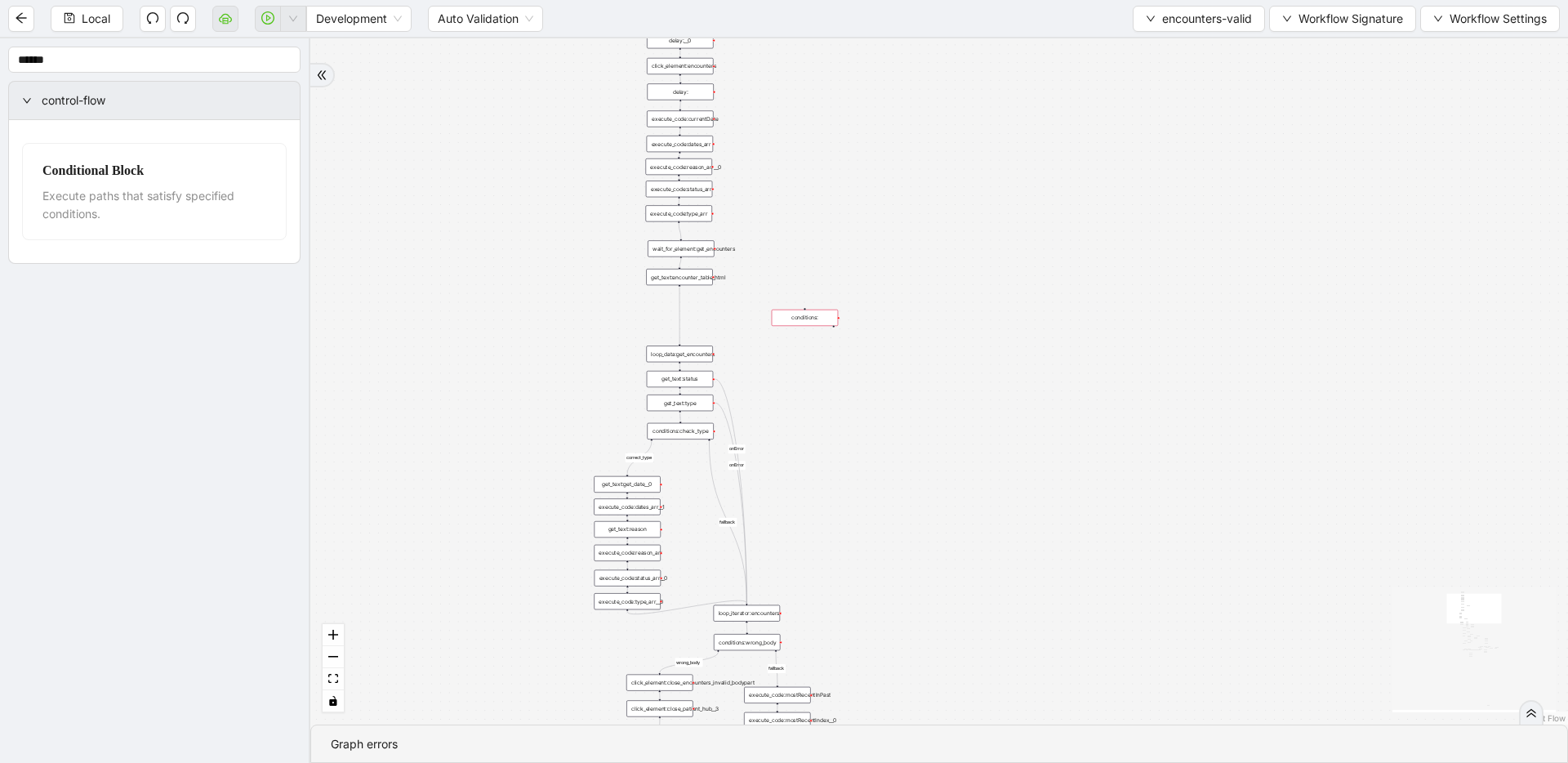
drag, startPoint x: 466, startPoint y: 570, endPoint x: 459, endPoint y: 391, distance: 179.1
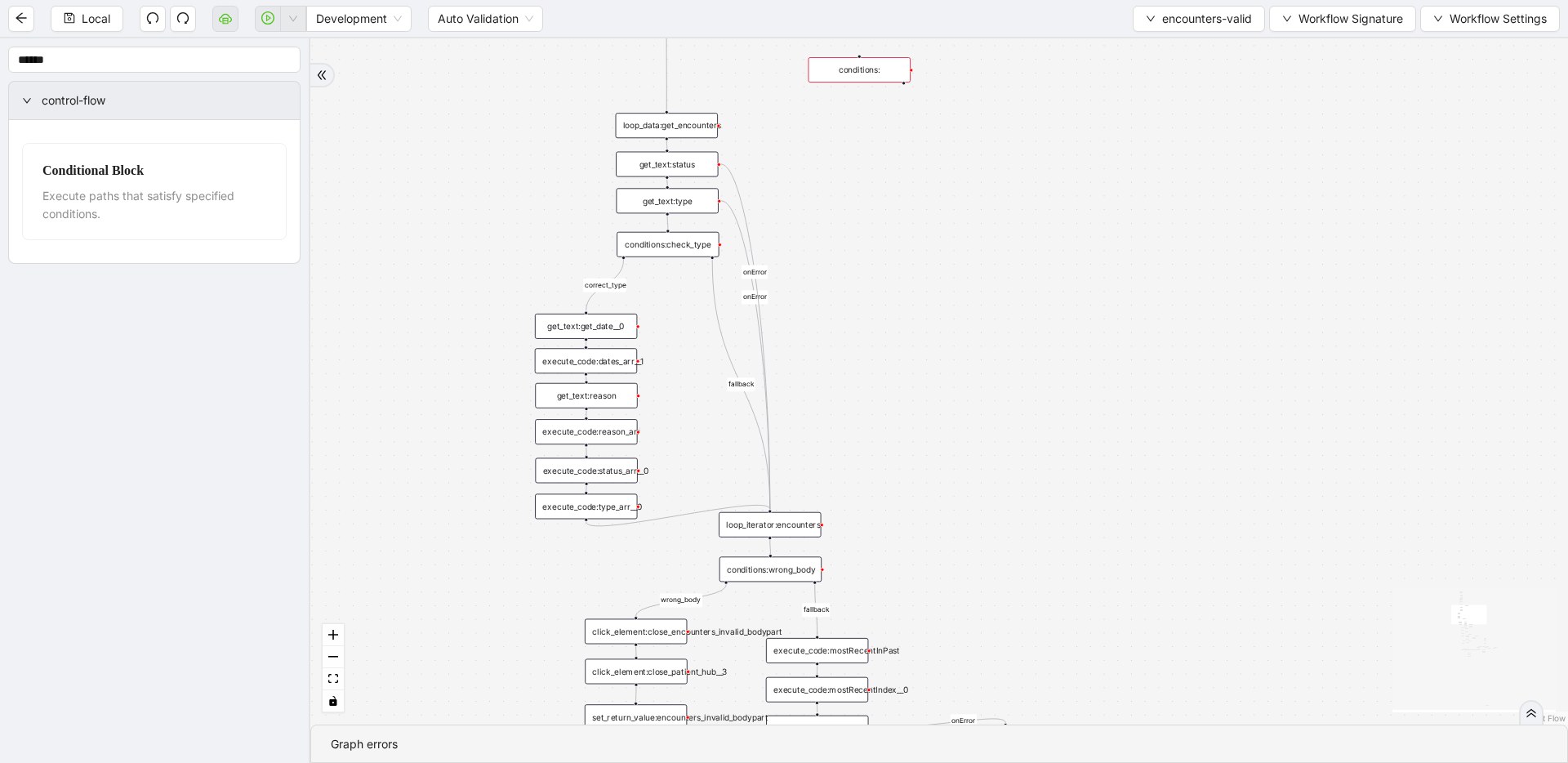
drag, startPoint x: 685, startPoint y: 508, endPoint x: 675, endPoint y: 198, distance: 310.2
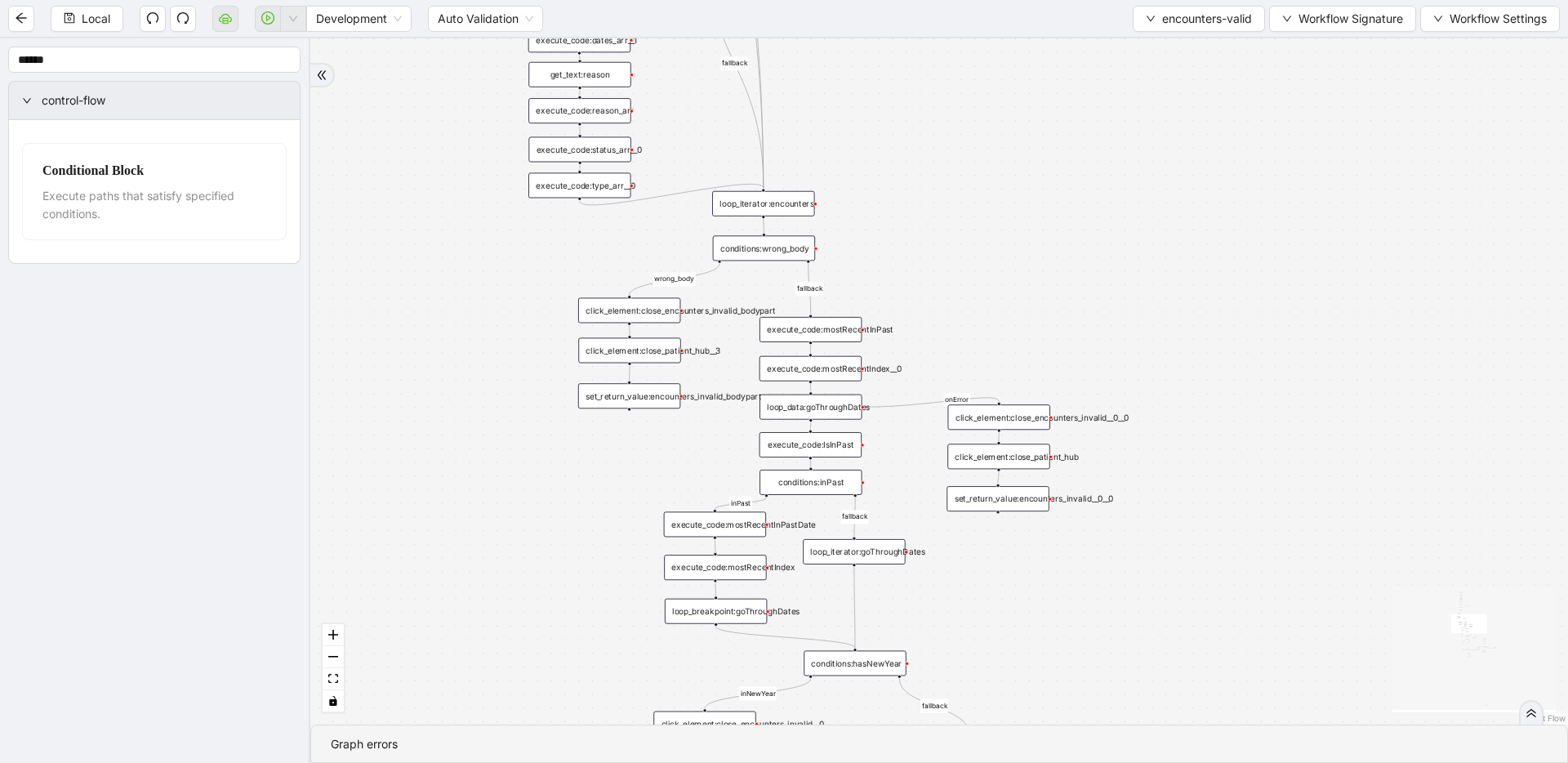
drag, startPoint x: 641, startPoint y: 424, endPoint x: 635, endPoint y: 210, distance: 214.1
click at [620, 400] on div "set_return_value:encounters_invalid_bodypart" at bounding box center [628, 395] width 102 height 26
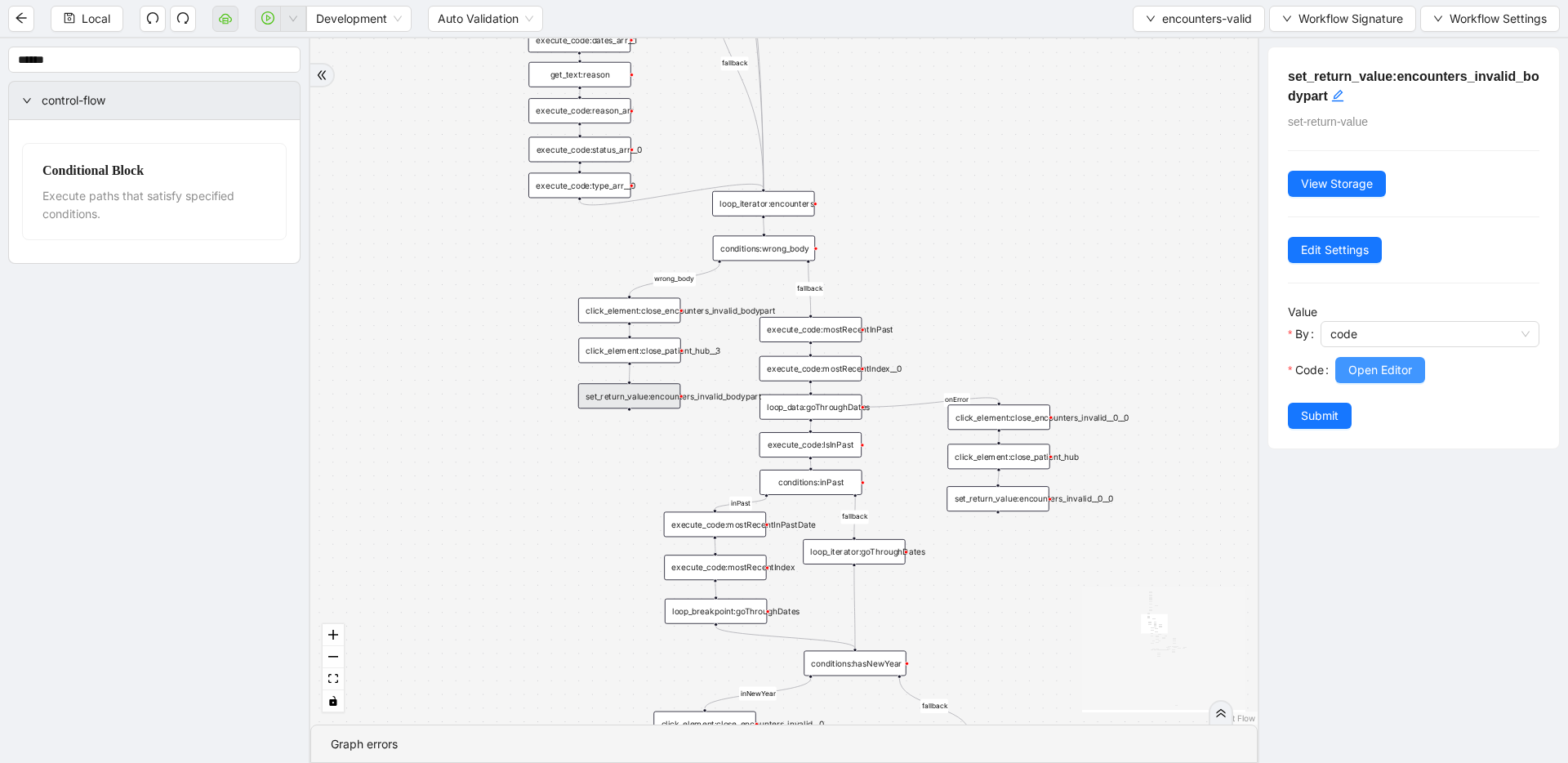
click at [1384, 373] on span "Open Editor" at bounding box center [1380, 370] width 64 height 18
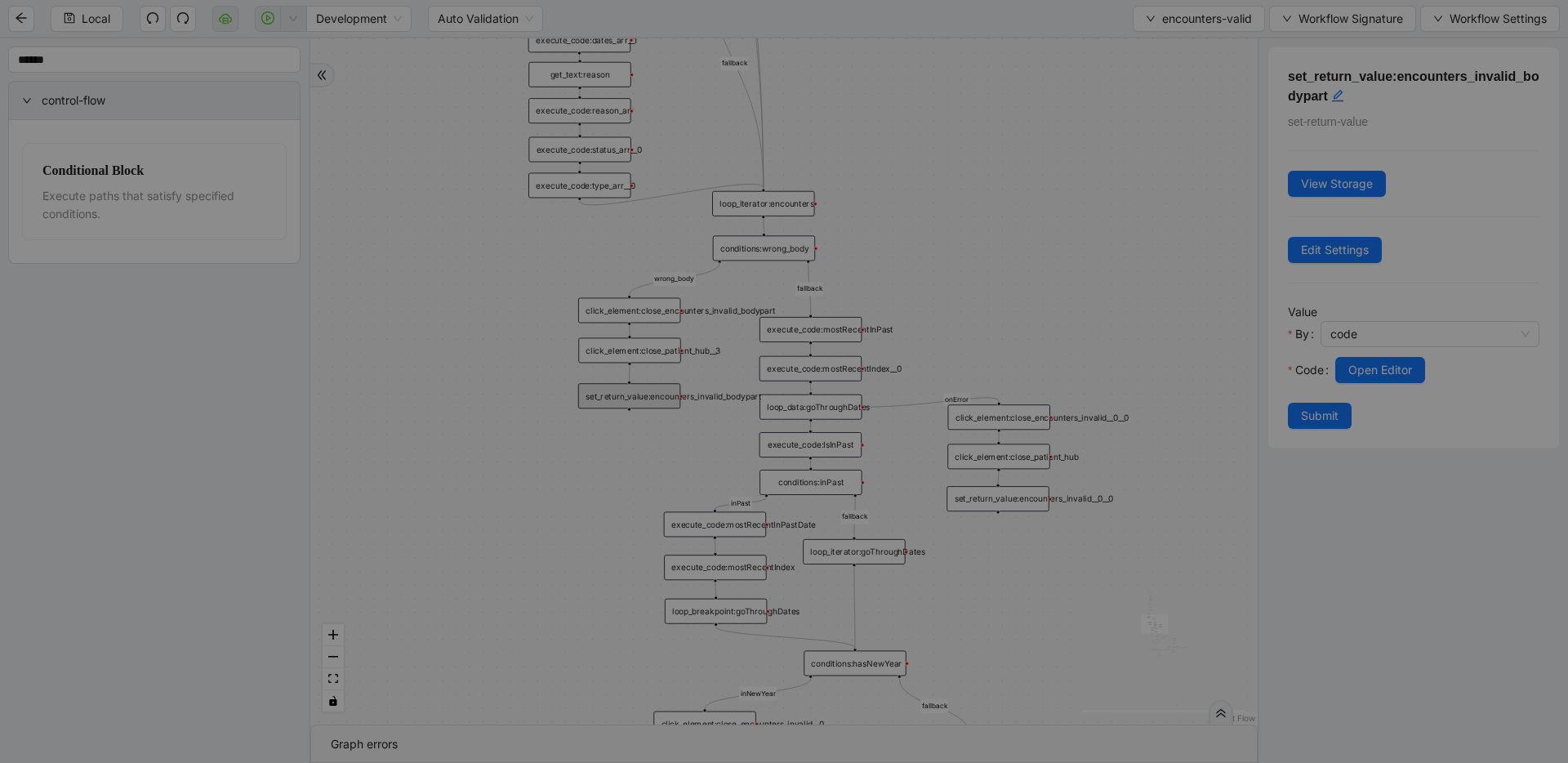
scroll to position [245, 0]
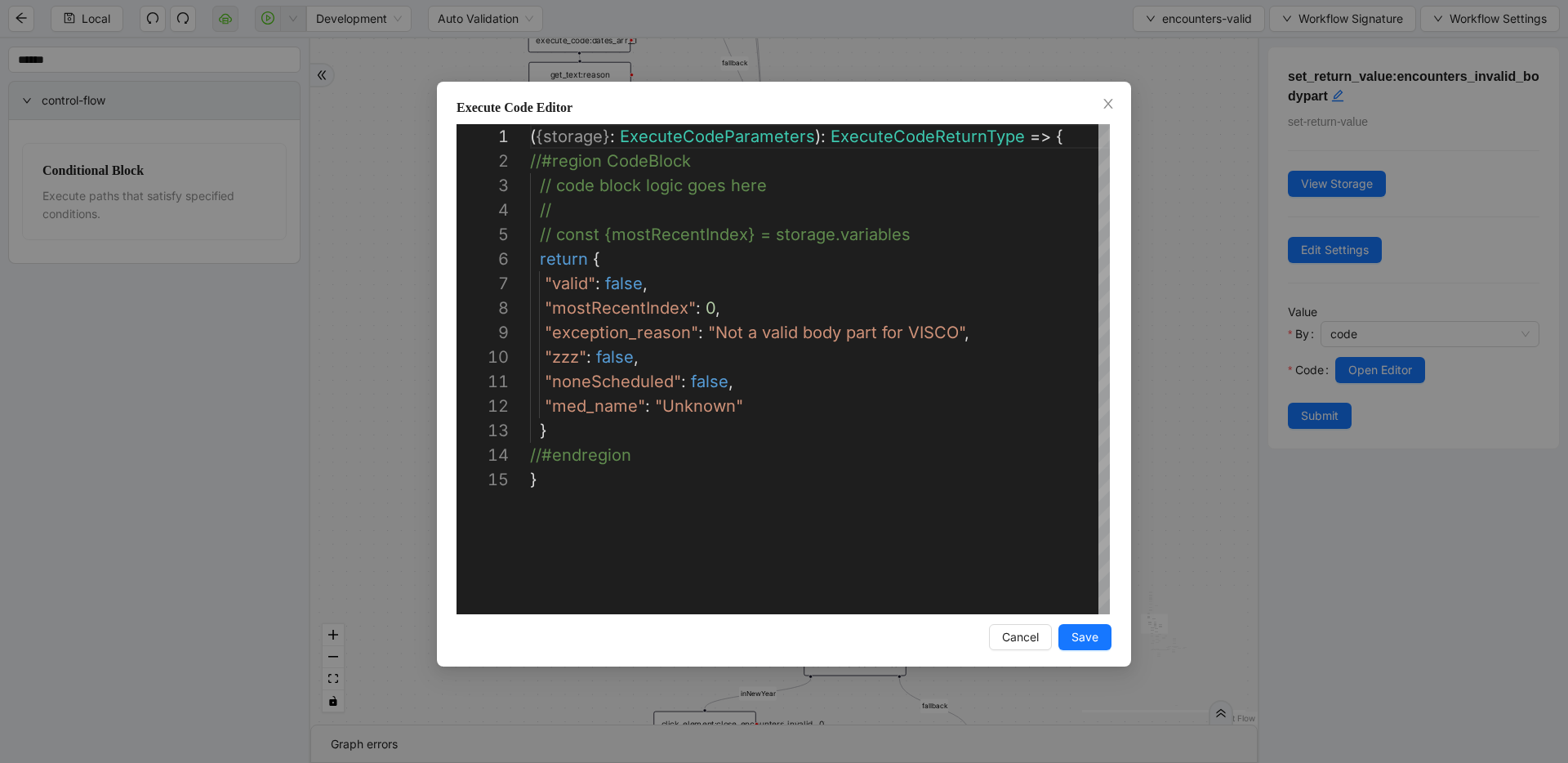
click at [1189, 304] on div "**********" at bounding box center [784, 381] width 1568 height 763
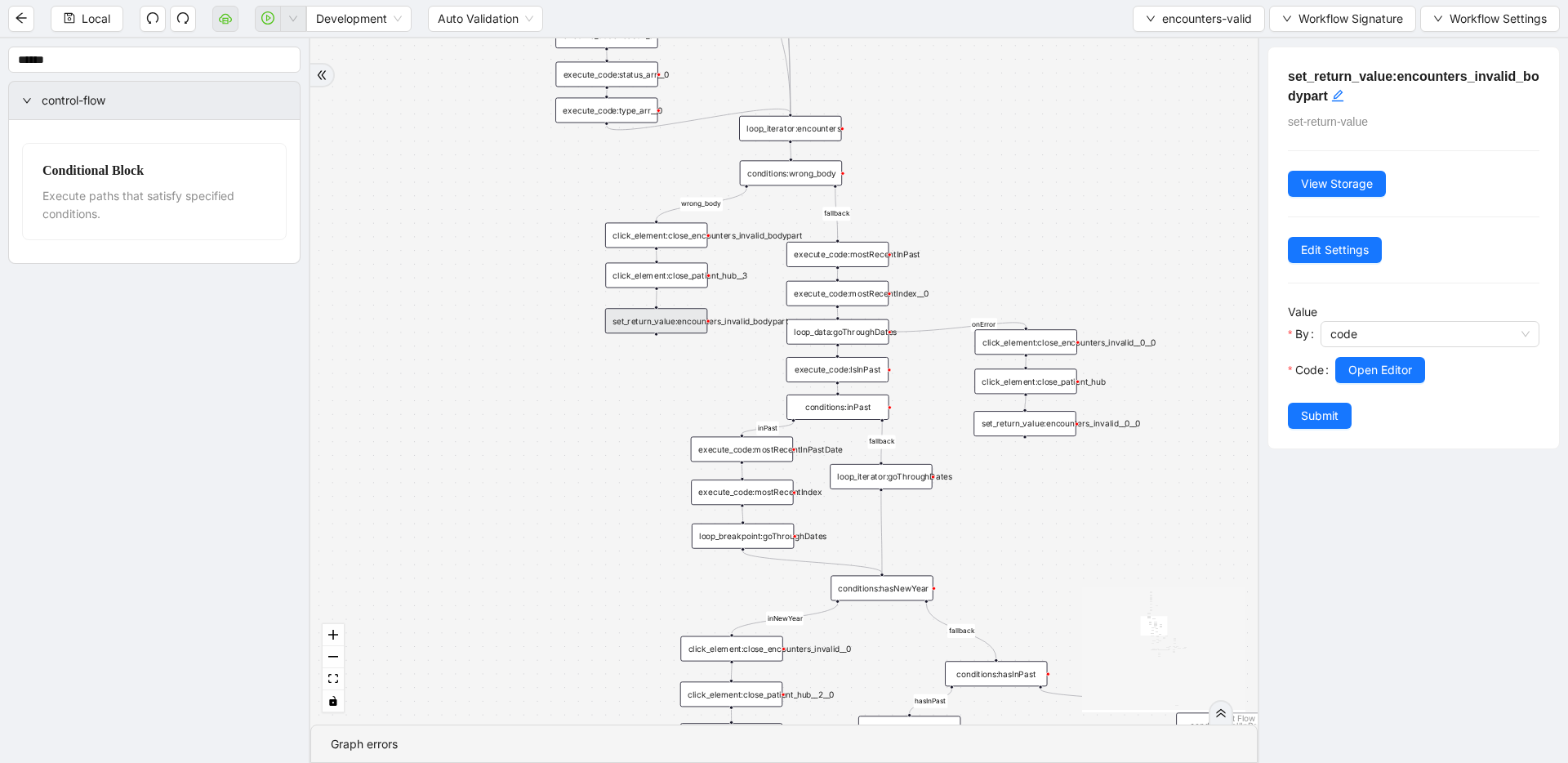
drag, startPoint x: 1033, startPoint y: 310, endPoint x: 1060, endPoint y: 235, distance: 79.7
click at [1033, 427] on div "set_return_value:encounters_invalid__0__0" at bounding box center [1023, 423] width 102 height 26
click at [1364, 367] on span "Open Editor" at bounding box center [1380, 370] width 64 height 18
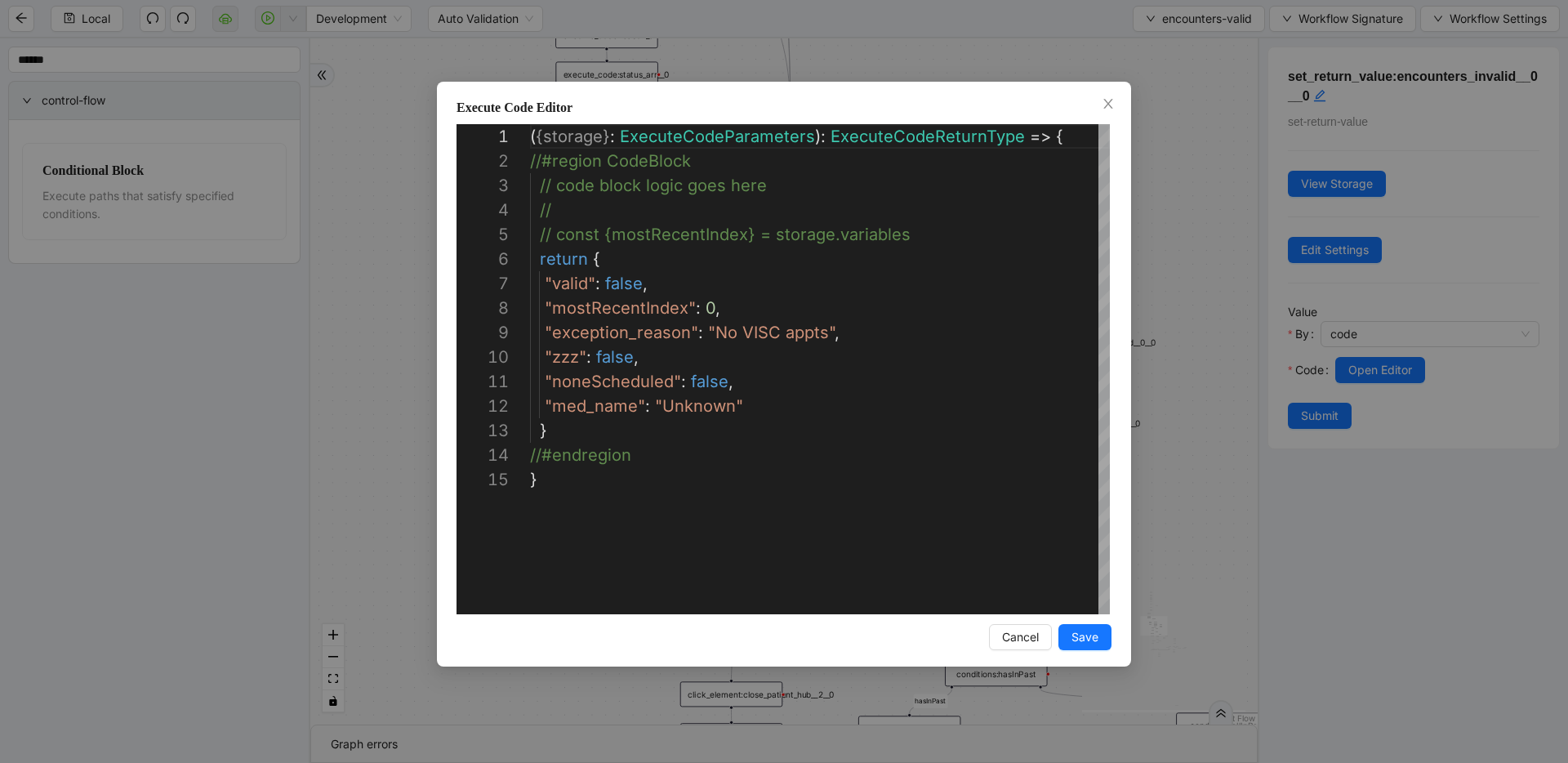
click at [1199, 384] on div "**********" at bounding box center [784, 381] width 1568 height 763
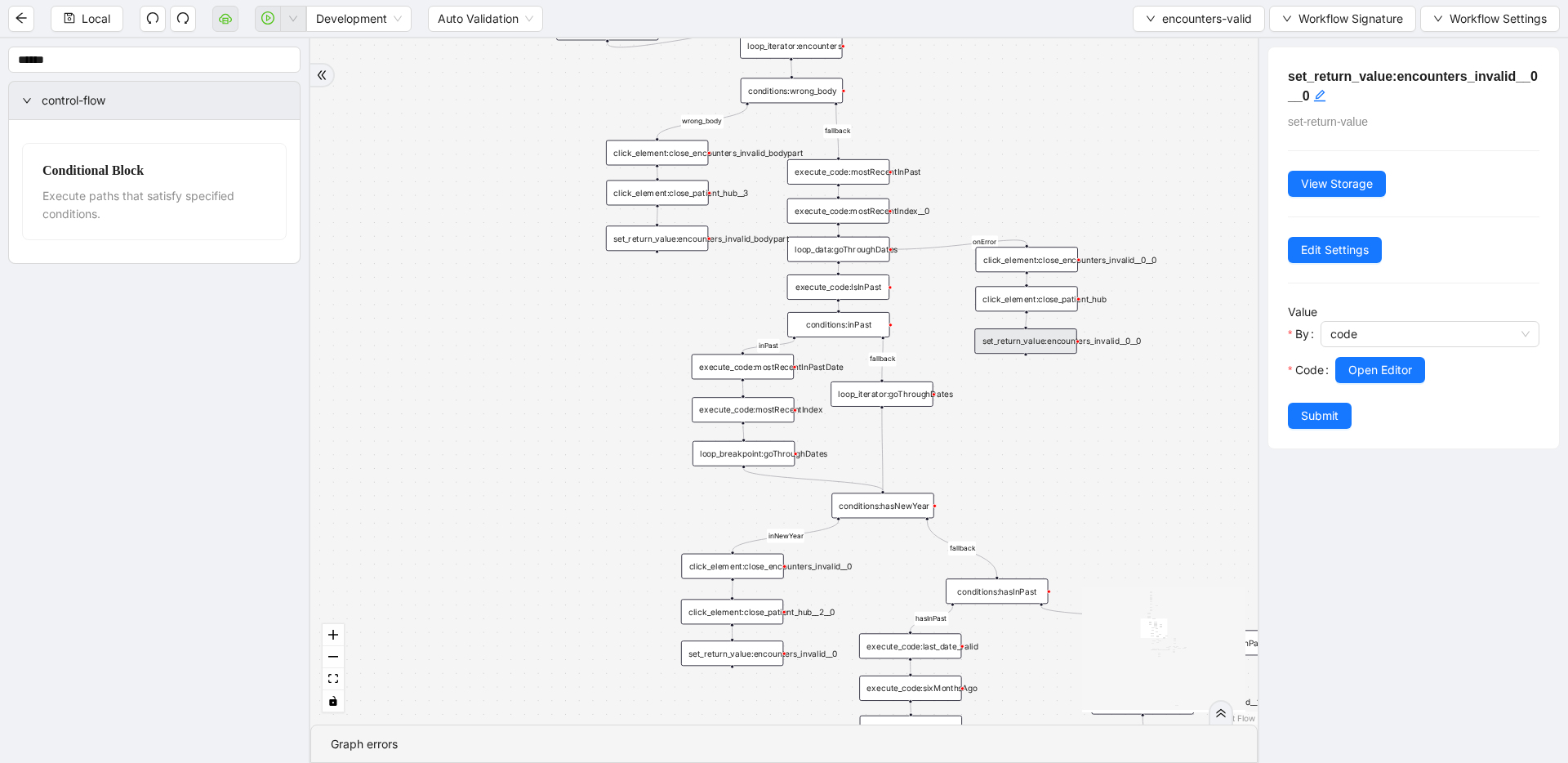
drag, startPoint x: 1079, startPoint y: 475, endPoint x: 1080, endPoint y: 393, distance: 82.0
click at [1080, 393] on div "fallback fallback inPast hasInPast fallback wrong_body inNewYear fallback fallb…" at bounding box center [784, 381] width 947 height 686
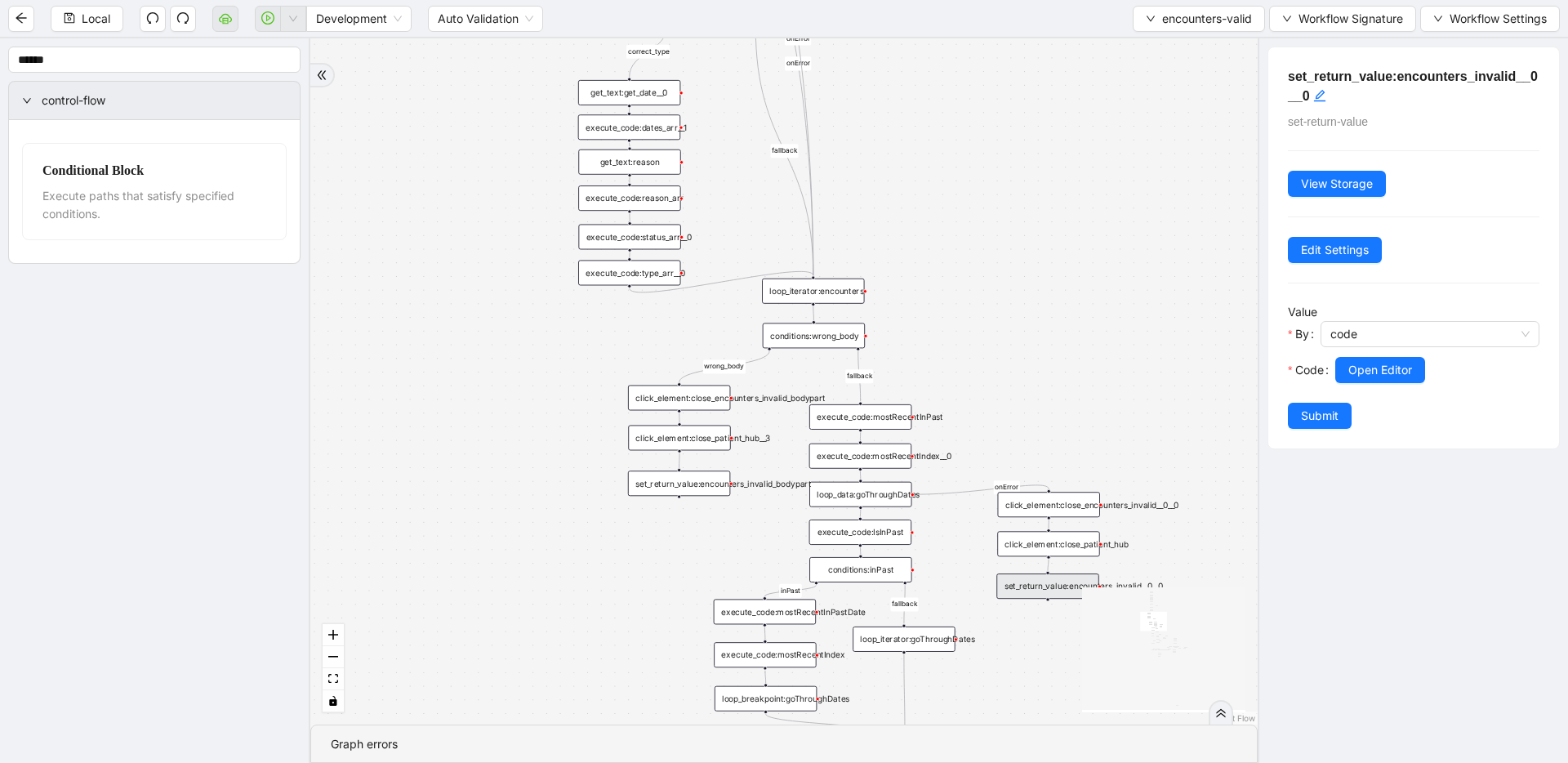
drag, startPoint x: 972, startPoint y: 389, endPoint x: 989, endPoint y: 594, distance: 205.7
click at [993, 634] on div "fallback fallback inPast hasInPast fallback wrong_body inNewYear fallback fallb…" at bounding box center [784, 381] width 947 height 686
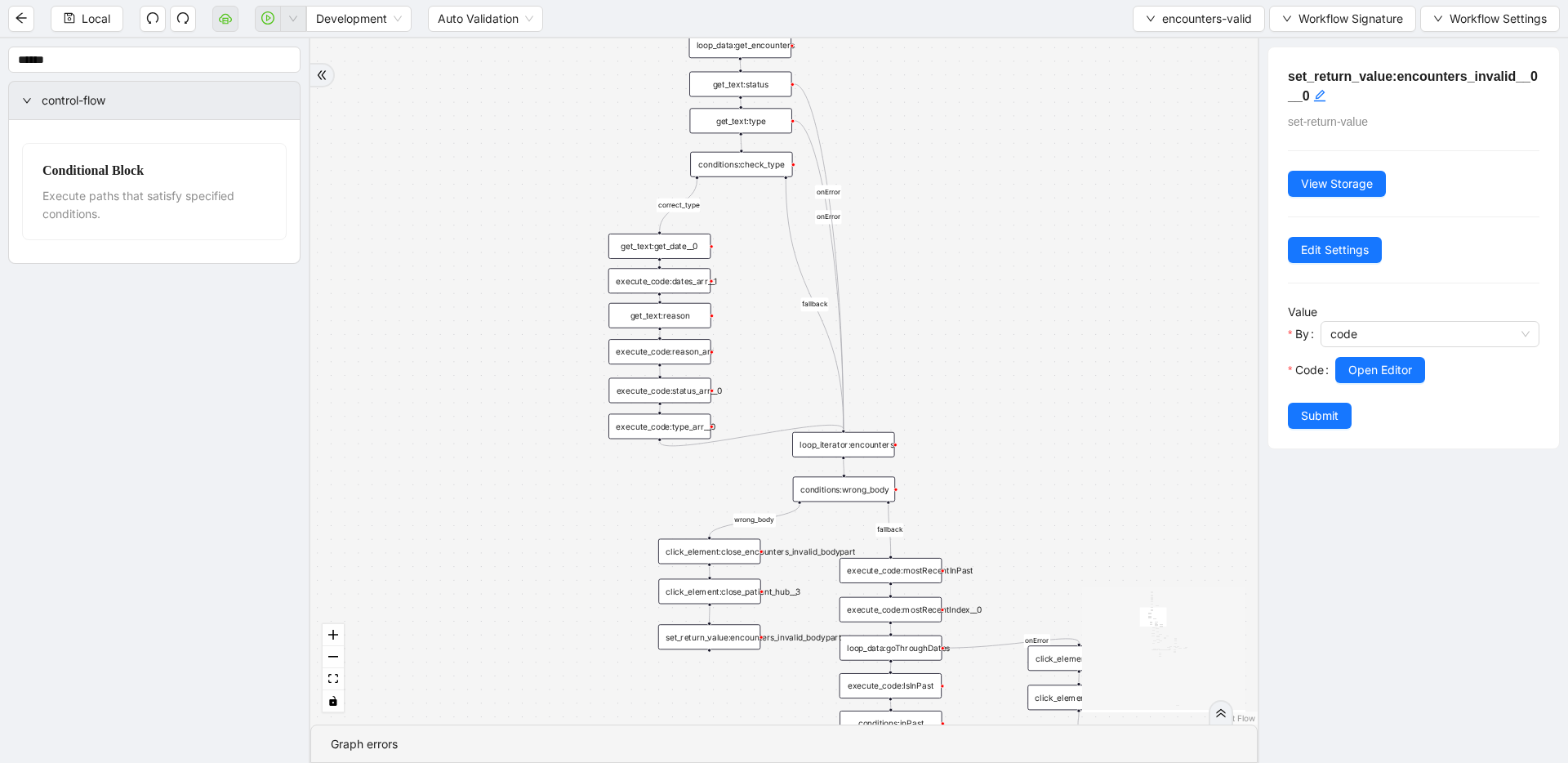
drag, startPoint x: 985, startPoint y: 398, endPoint x: 1008, endPoint y: 588, distance: 191.4
click at [1009, 612] on div "fallback fallback inPast hasInPast fallback wrong_body inNewYear fallback fallb…" at bounding box center [784, 381] width 947 height 686
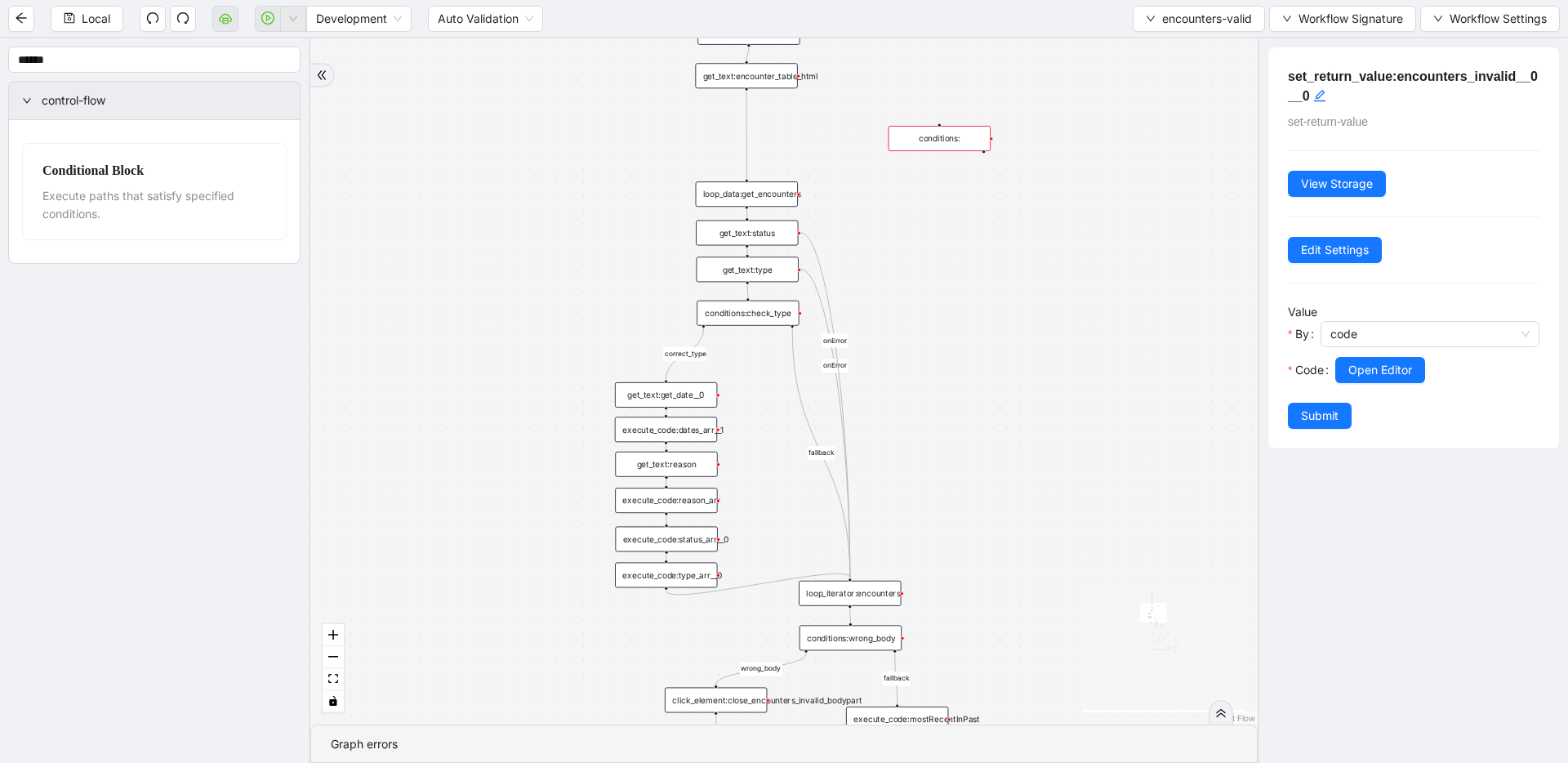
drag, startPoint x: 992, startPoint y: 466, endPoint x: 1008, endPoint y: 667, distance: 201.6
click at [1008, 667] on div "fallback fallback inPast hasInPast fallback wrong_body inNewYear fallback fallb…" at bounding box center [784, 381] width 947 height 686
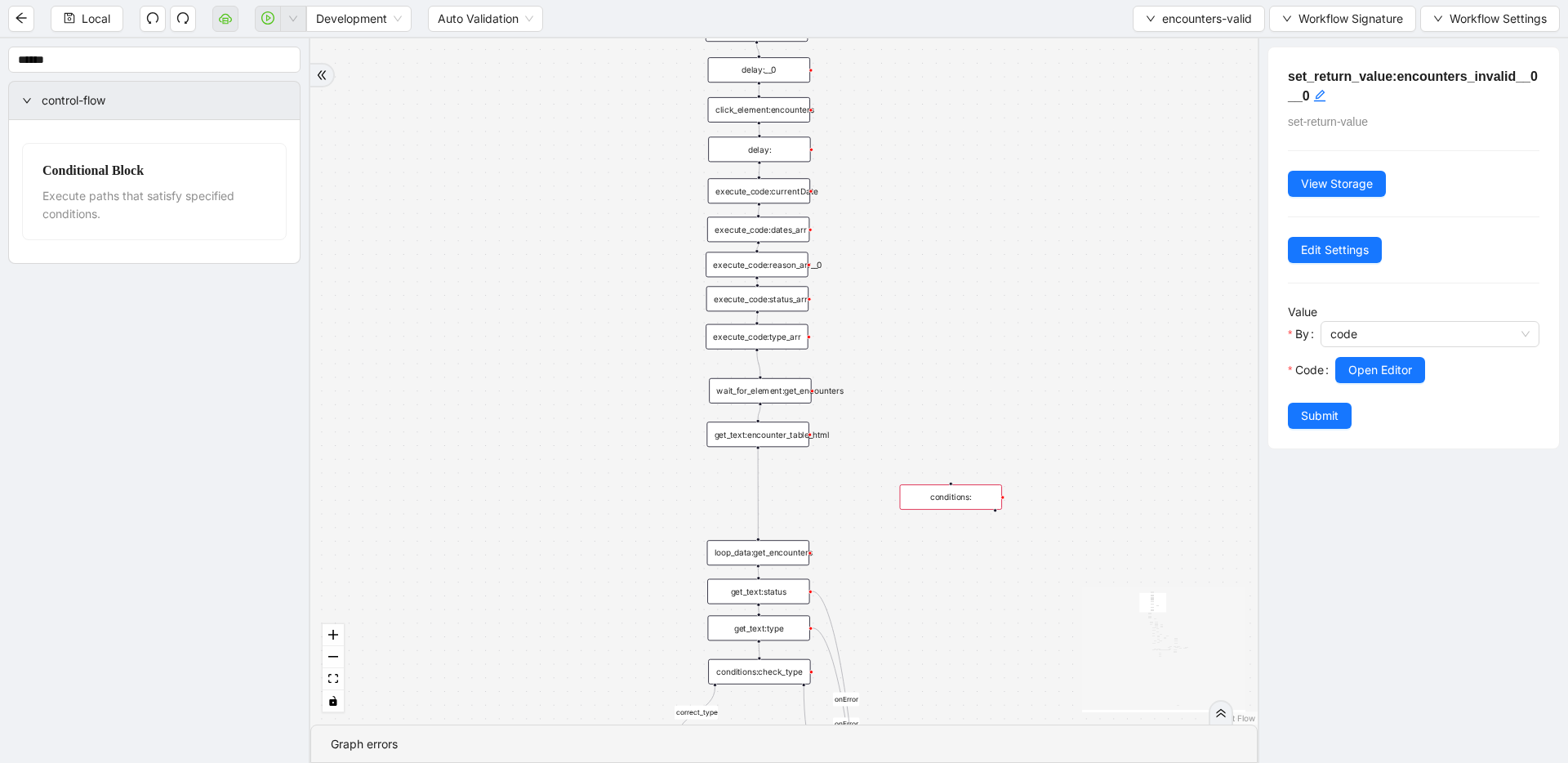
drag, startPoint x: 958, startPoint y: 497, endPoint x: 963, endPoint y: 673, distance: 176.1
click at [960, 693] on div "fallback fallback inPast hasInPast fallback wrong_body inNewYear fallback fallb…" at bounding box center [784, 381] width 947 height 686
click at [1140, 18] on button "encounters-valid" at bounding box center [1199, 19] width 132 height 26
click at [993, 230] on div "fallback fallback inPast hasInPast fallback wrong_body inNewYear fallback fallb…" at bounding box center [784, 381] width 947 height 686
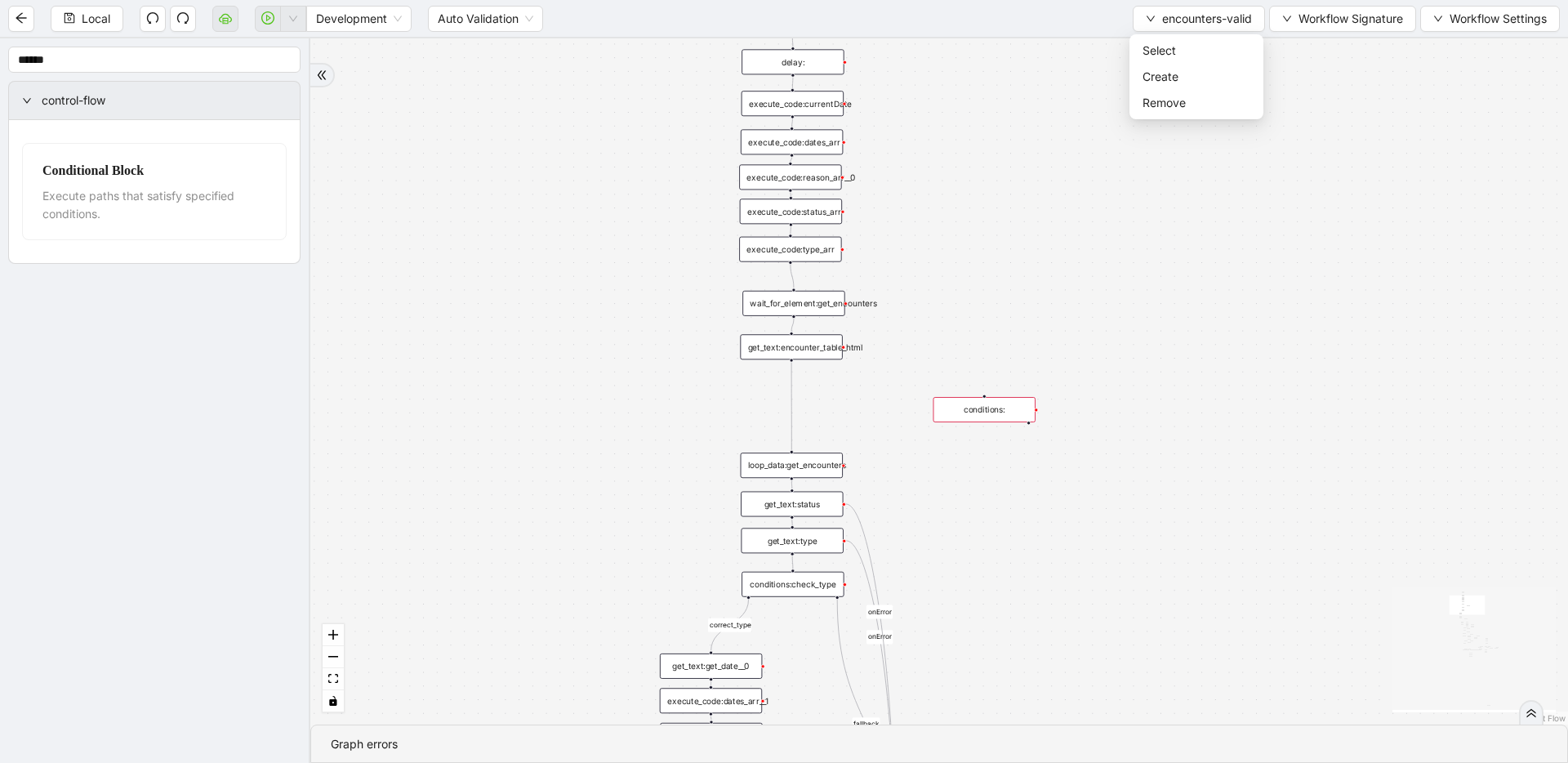
drag, startPoint x: 939, startPoint y: 351, endPoint x: 971, endPoint y: 288, distance: 70.7
click at [967, 351] on div "fallback fallback inPast hasInPast fallback wrong_body inNewYear fallback fallb…" at bounding box center [938, 381] width 1257 height 686
drag, startPoint x: 859, startPoint y: 418, endPoint x: 860, endPoint y: 404, distance: 14.0
click at [860, 404] on div "conditions:" at bounding box center [850, 407] width 102 height 26
drag, startPoint x: 812, startPoint y: 371, endPoint x: 851, endPoint y: 396, distance: 46.3
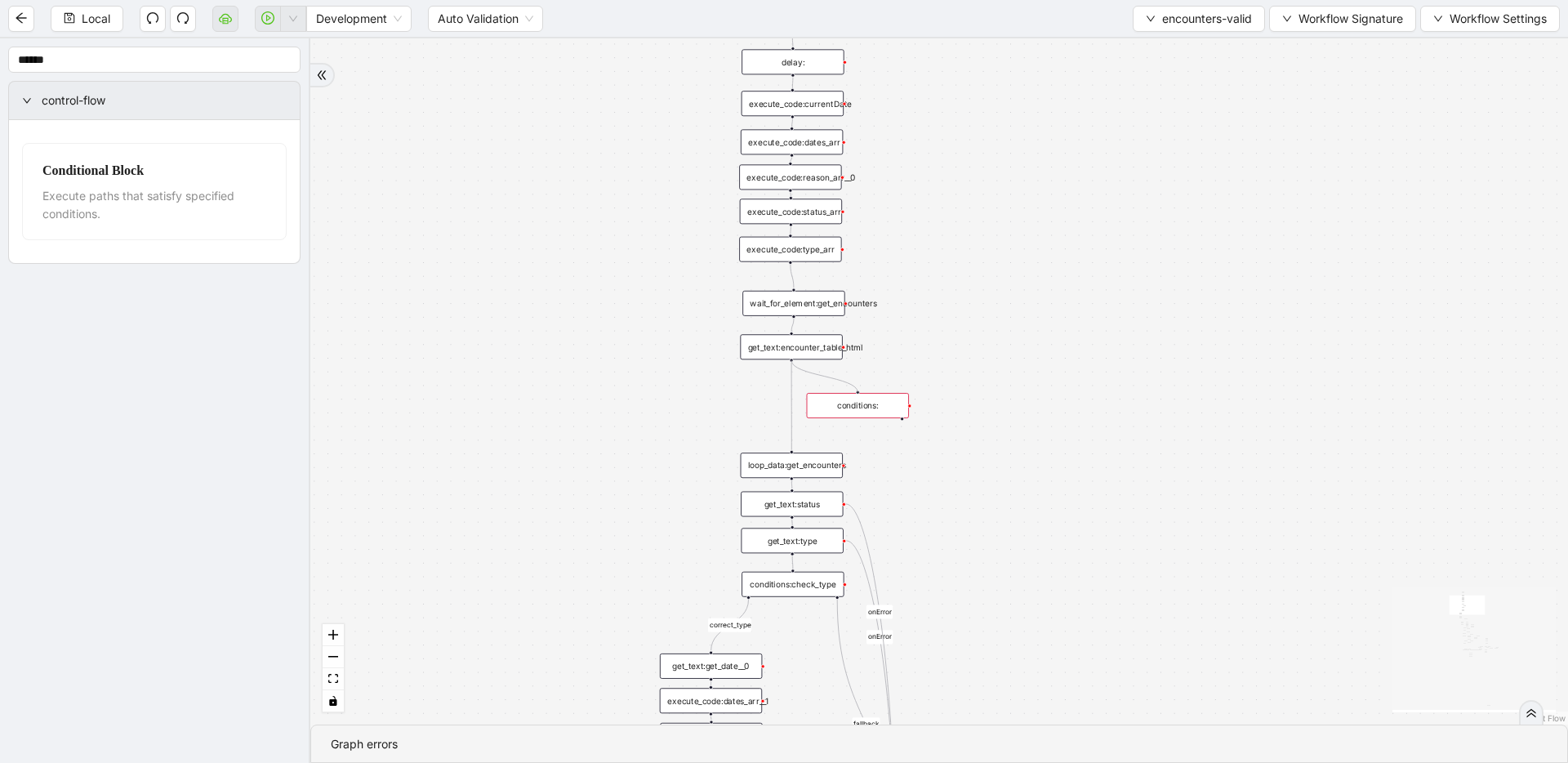
click at [851, 396] on div "trigger get_text:get_date__0 execute_code:last_date_valid execute_code:currentD…" at bounding box center [1303, 603] width 1051 height 573
click at [837, 408] on div "conditions:" at bounding box center [857, 405] width 102 height 26
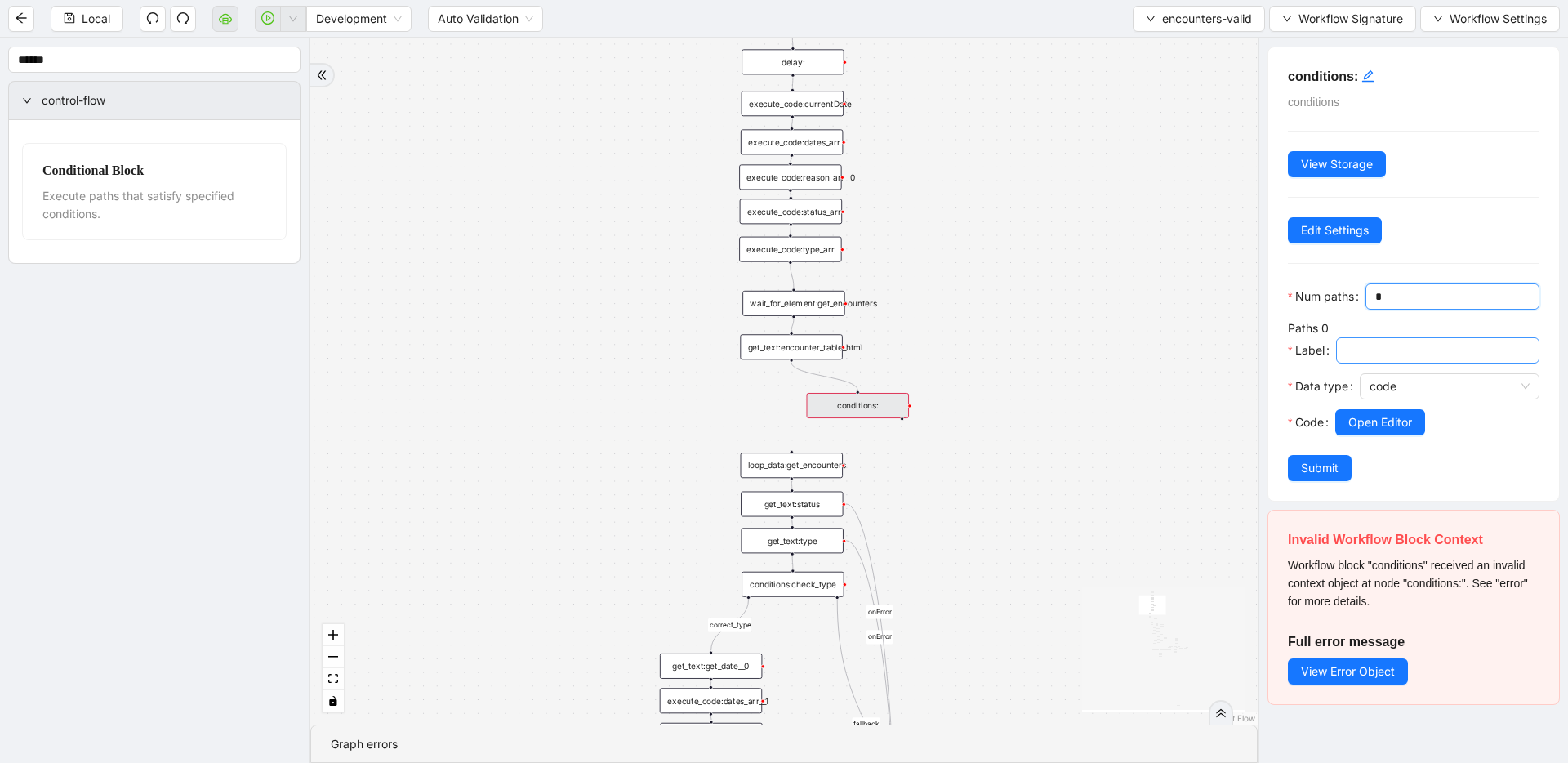
click at [1379, 350] on input "Label" at bounding box center [1436, 351] width 180 height 18
click at [1378, 387] on span "code" at bounding box center [1450, 386] width 160 height 25
type input "**********"
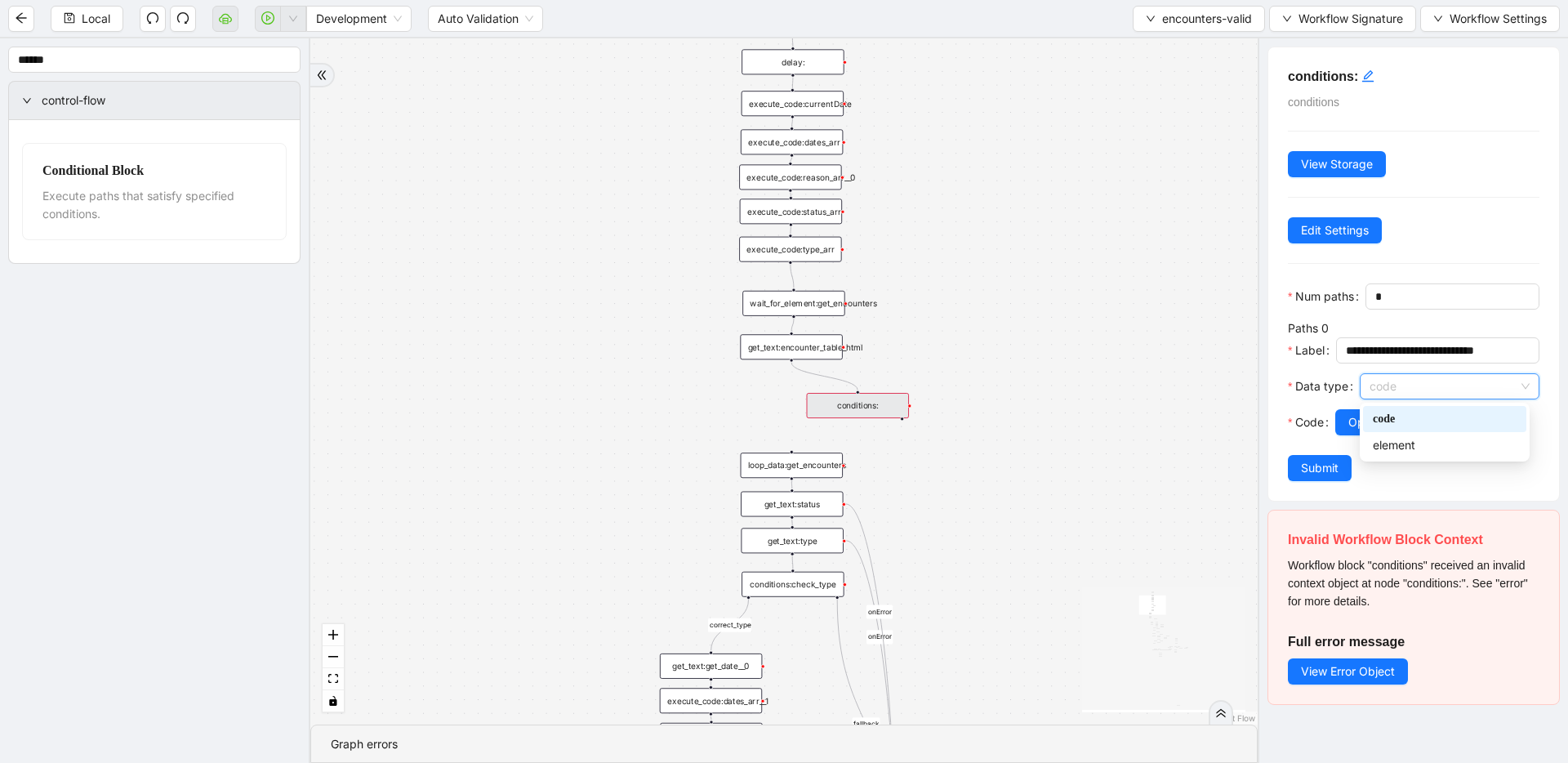
click at [1378, 387] on span "code" at bounding box center [1450, 386] width 160 height 25
click at [1370, 417] on span "Open Editor" at bounding box center [1380, 422] width 64 height 18
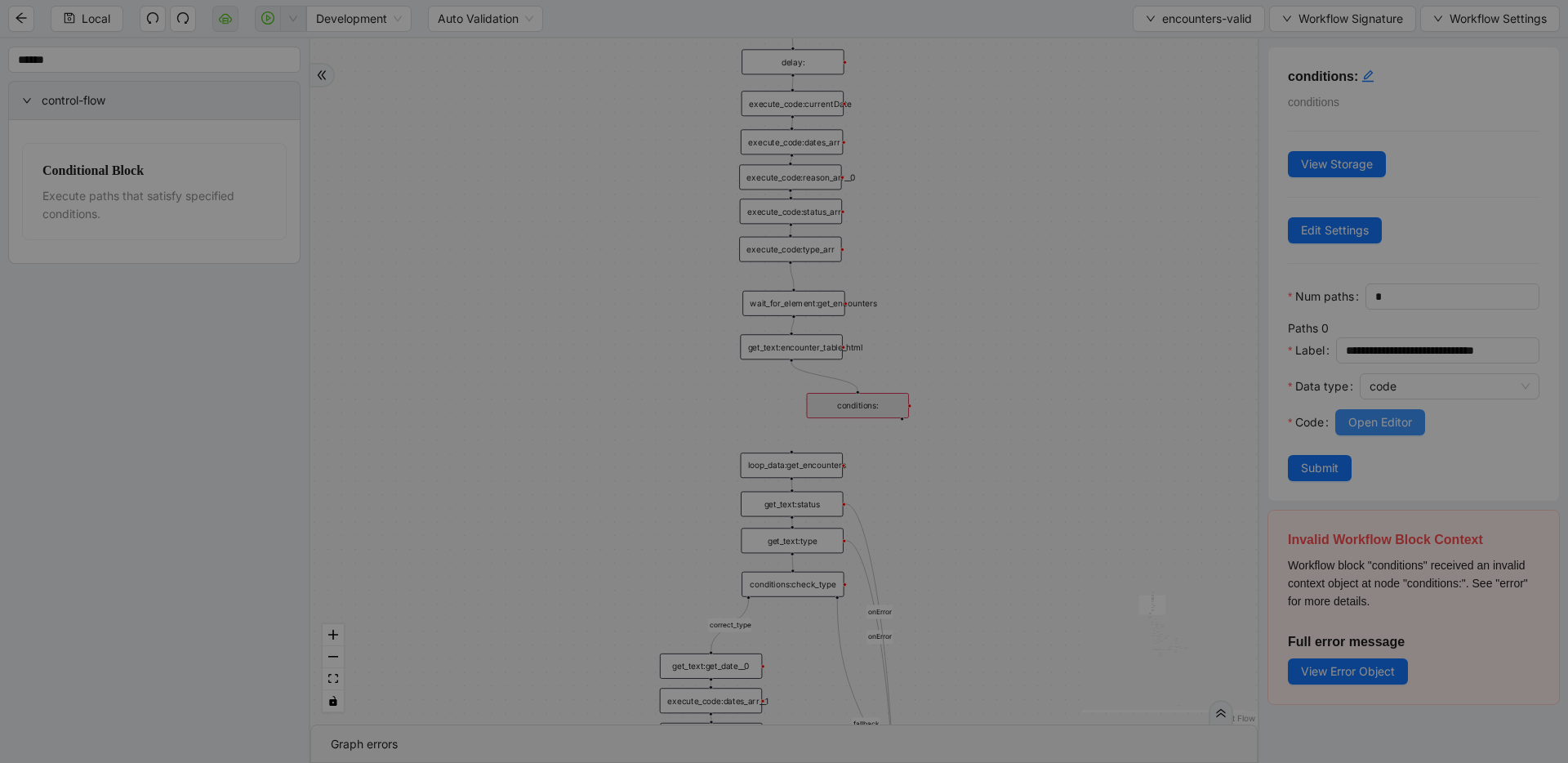
scroll to position [147, 0]
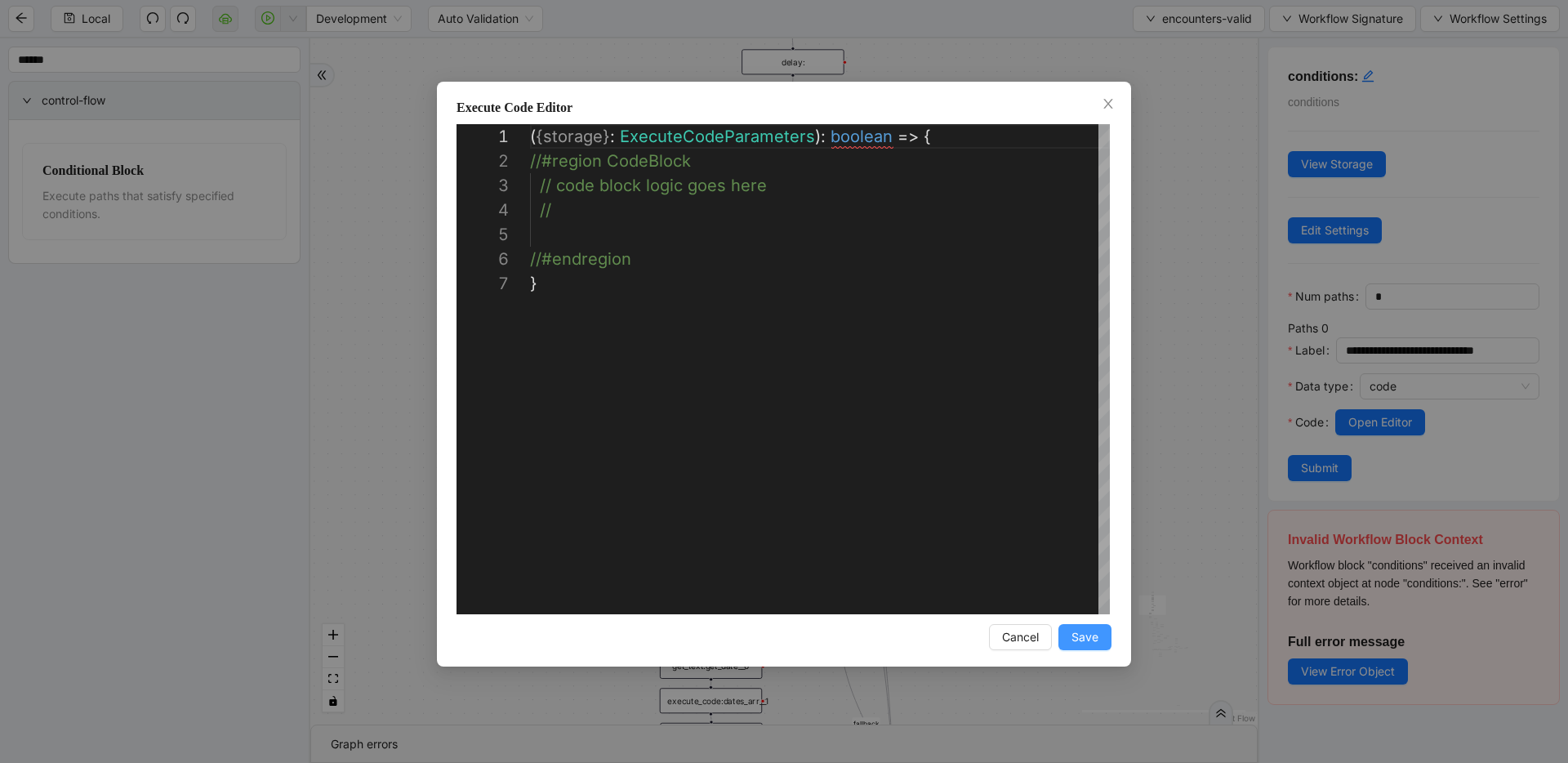
click at [1084, 633] on span "Save" at bounding box center [1084, 637] width 27 height 18
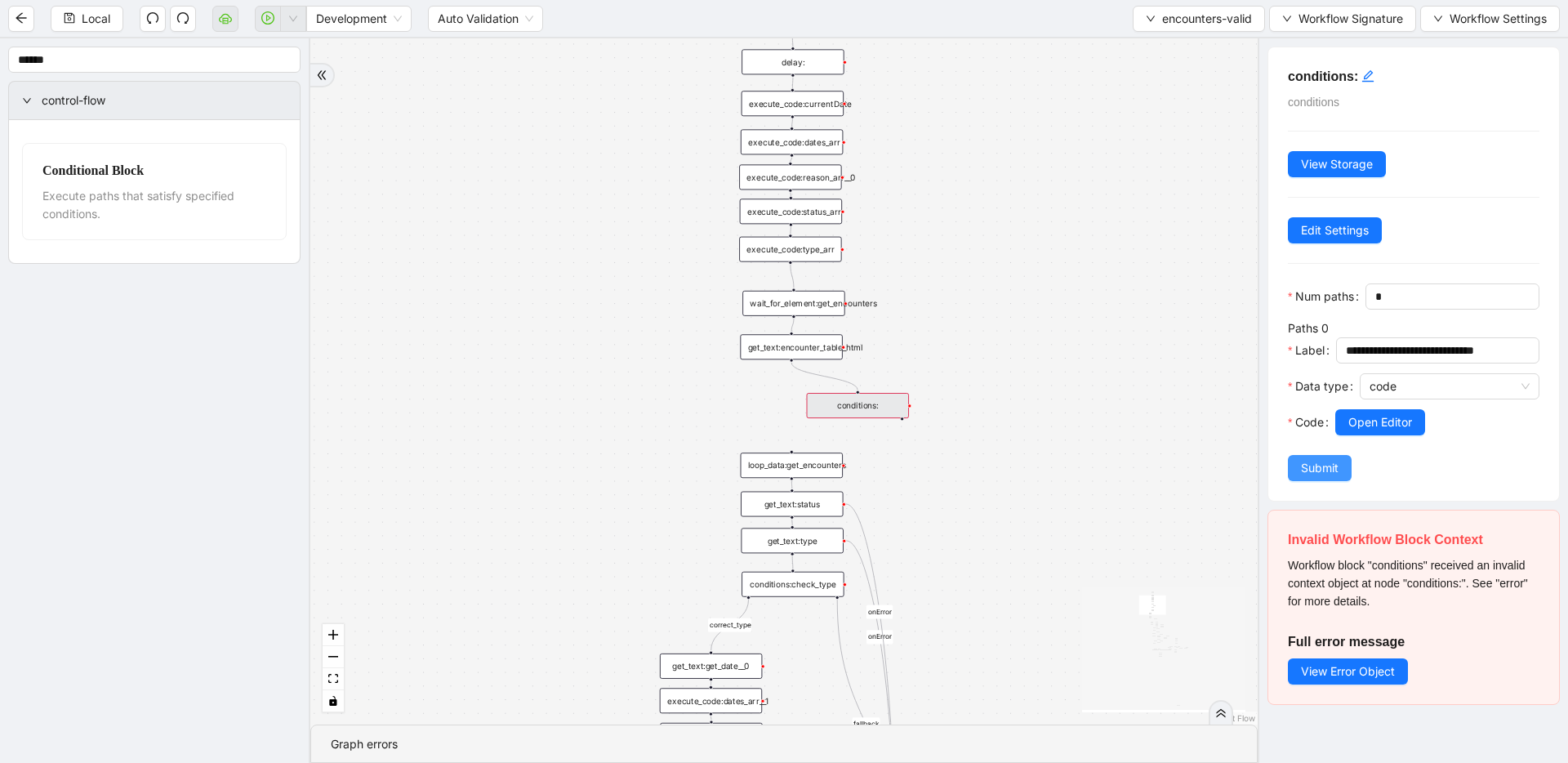
click at [1299, 470] on button "Submit" at bounding box center [1319, 468] width 64 height 26
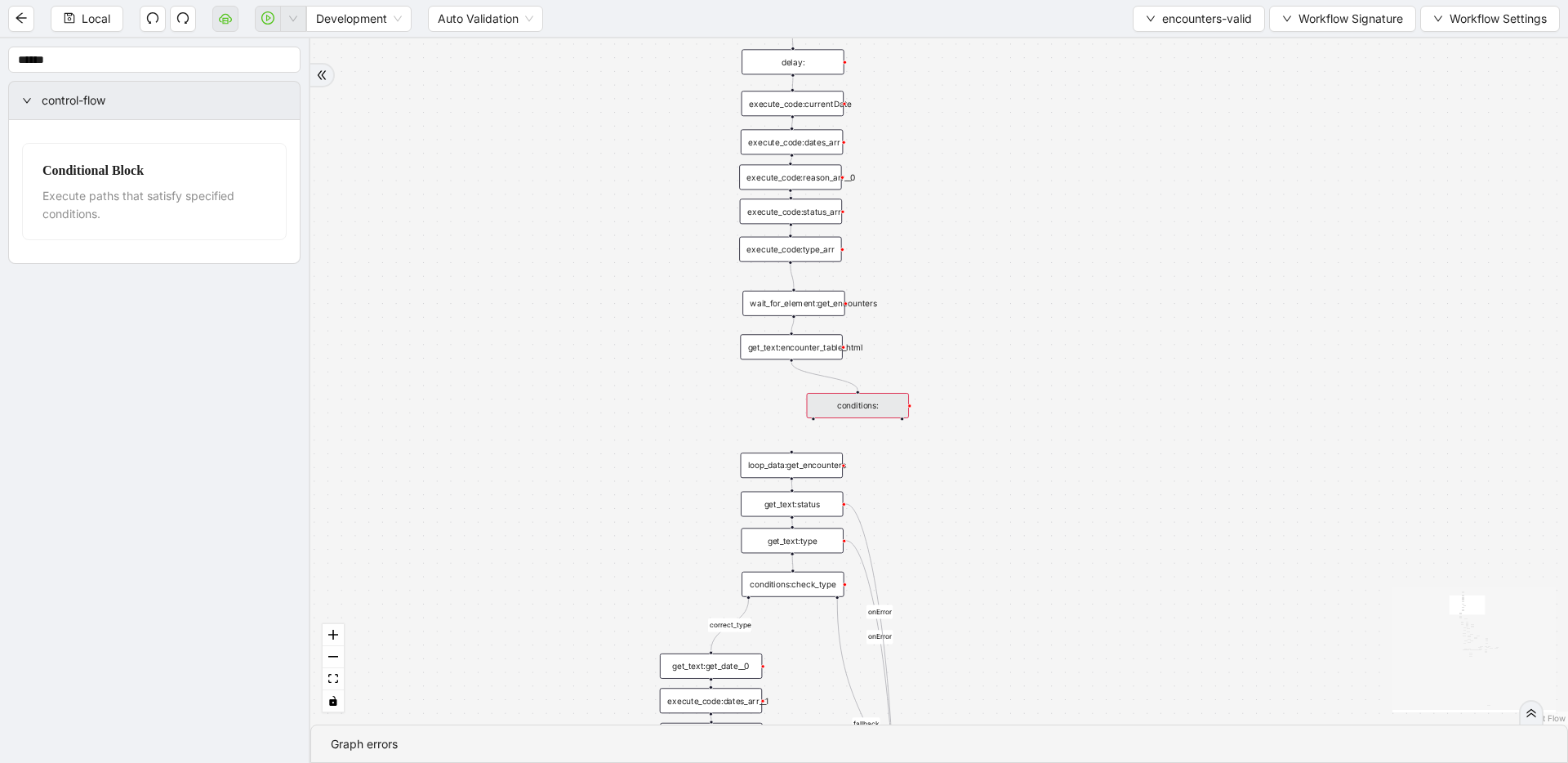
click at [828, 408] on div "conditions:" at bounding box center [857, 405] width 102 height 26
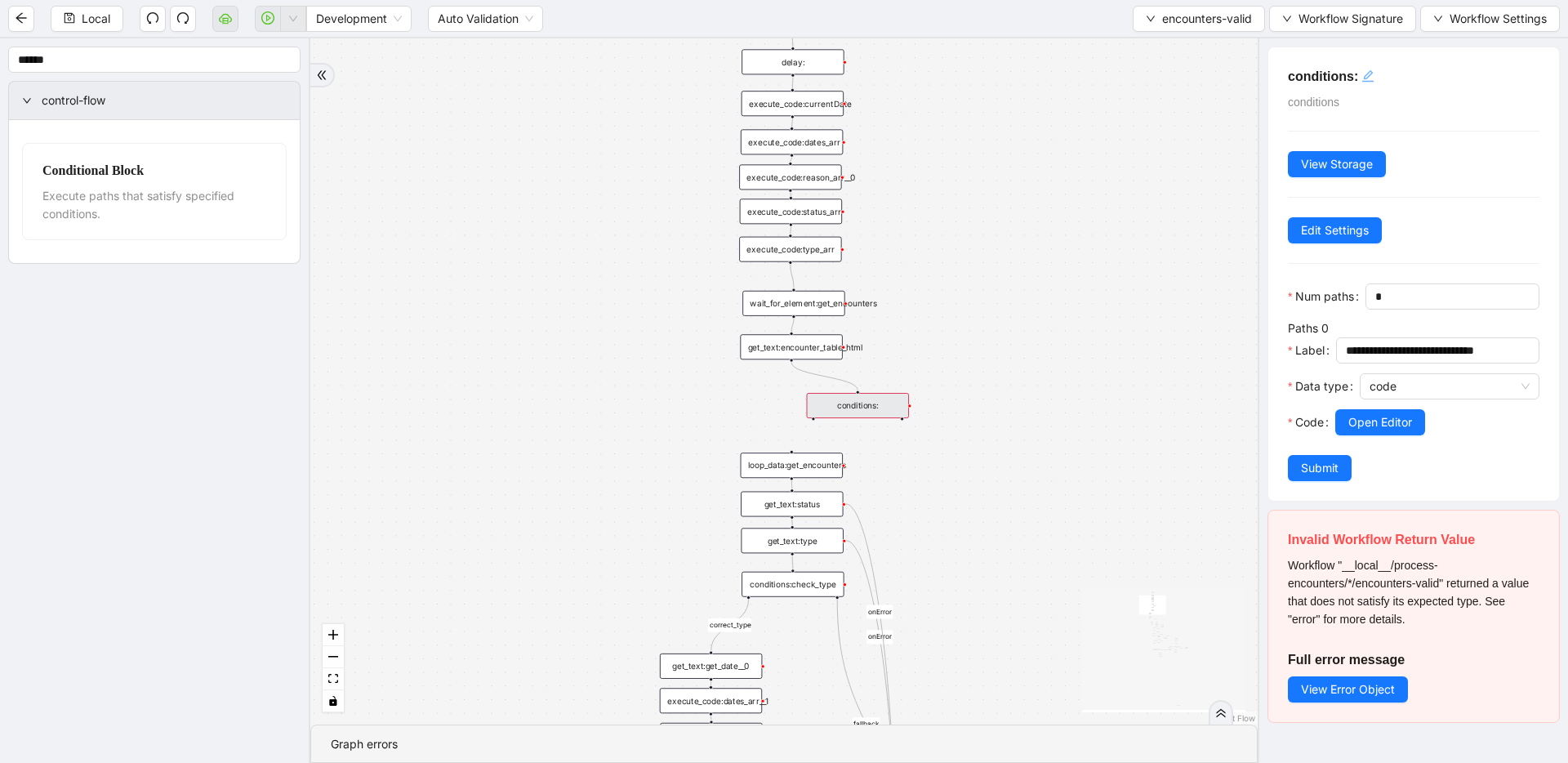
click at [1372, 74] on icon "edit" at bounding box center [1368, 76] width 13 height 13
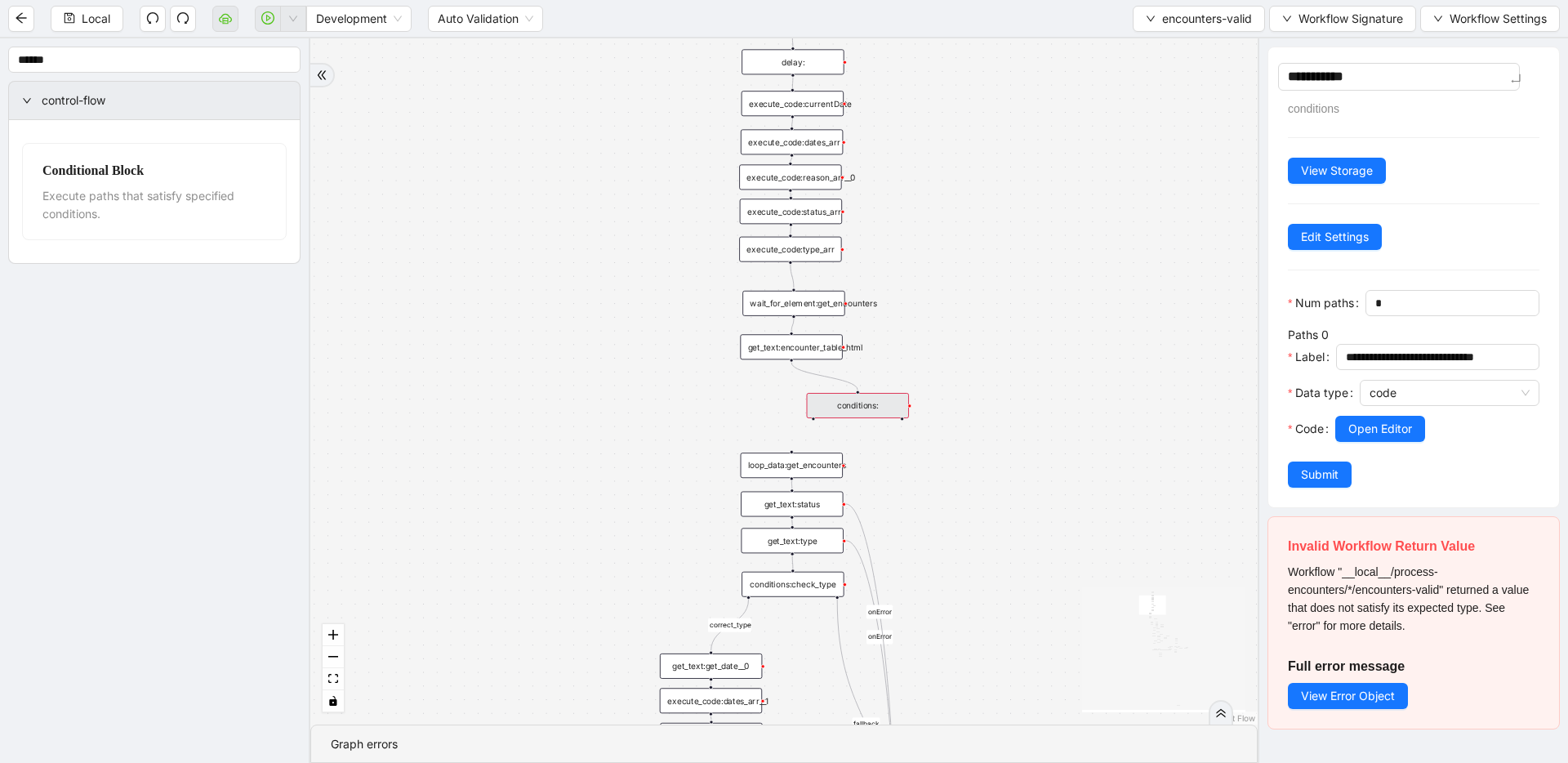
type textarea "**********"
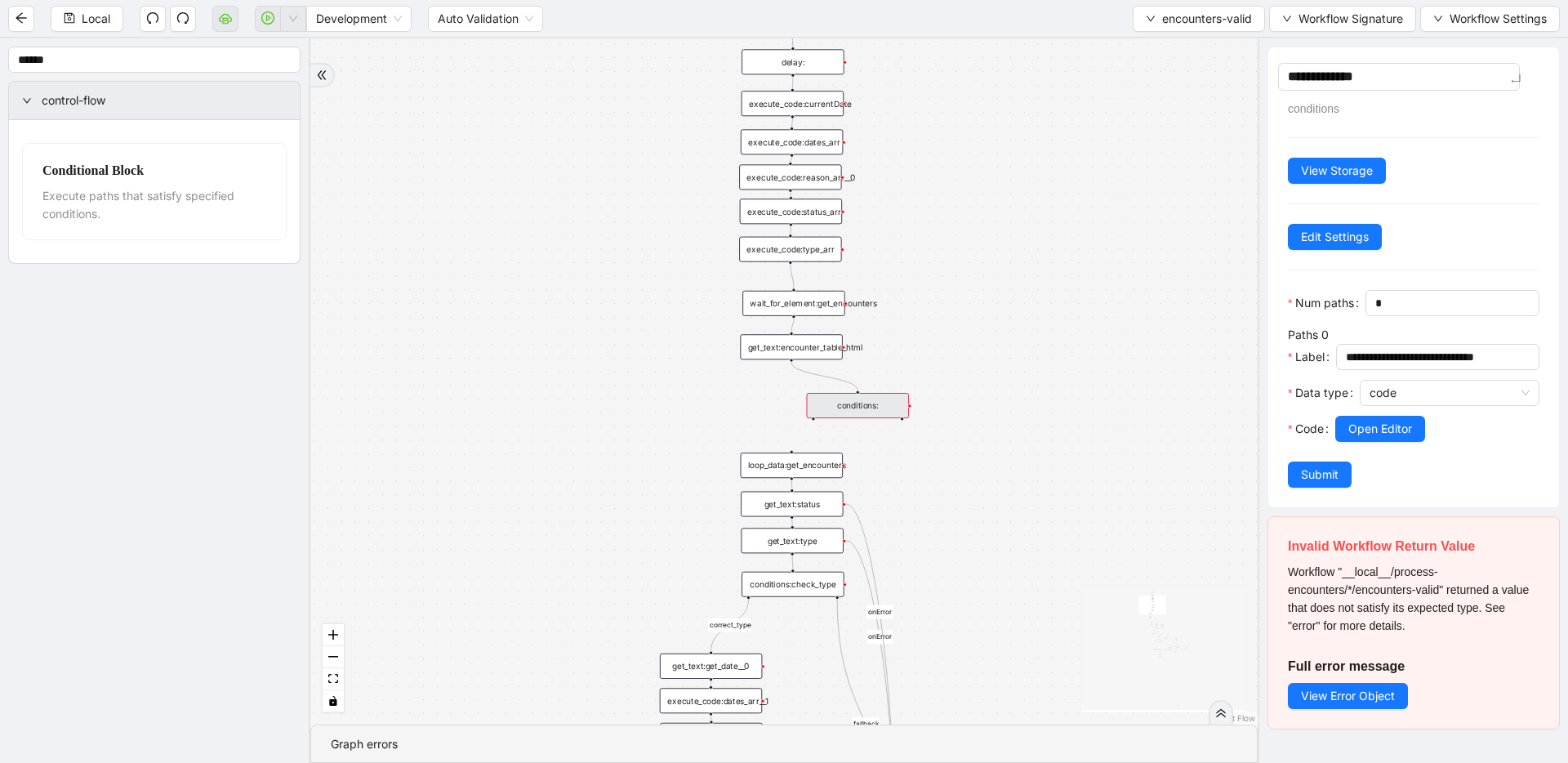
type textarea "**********"
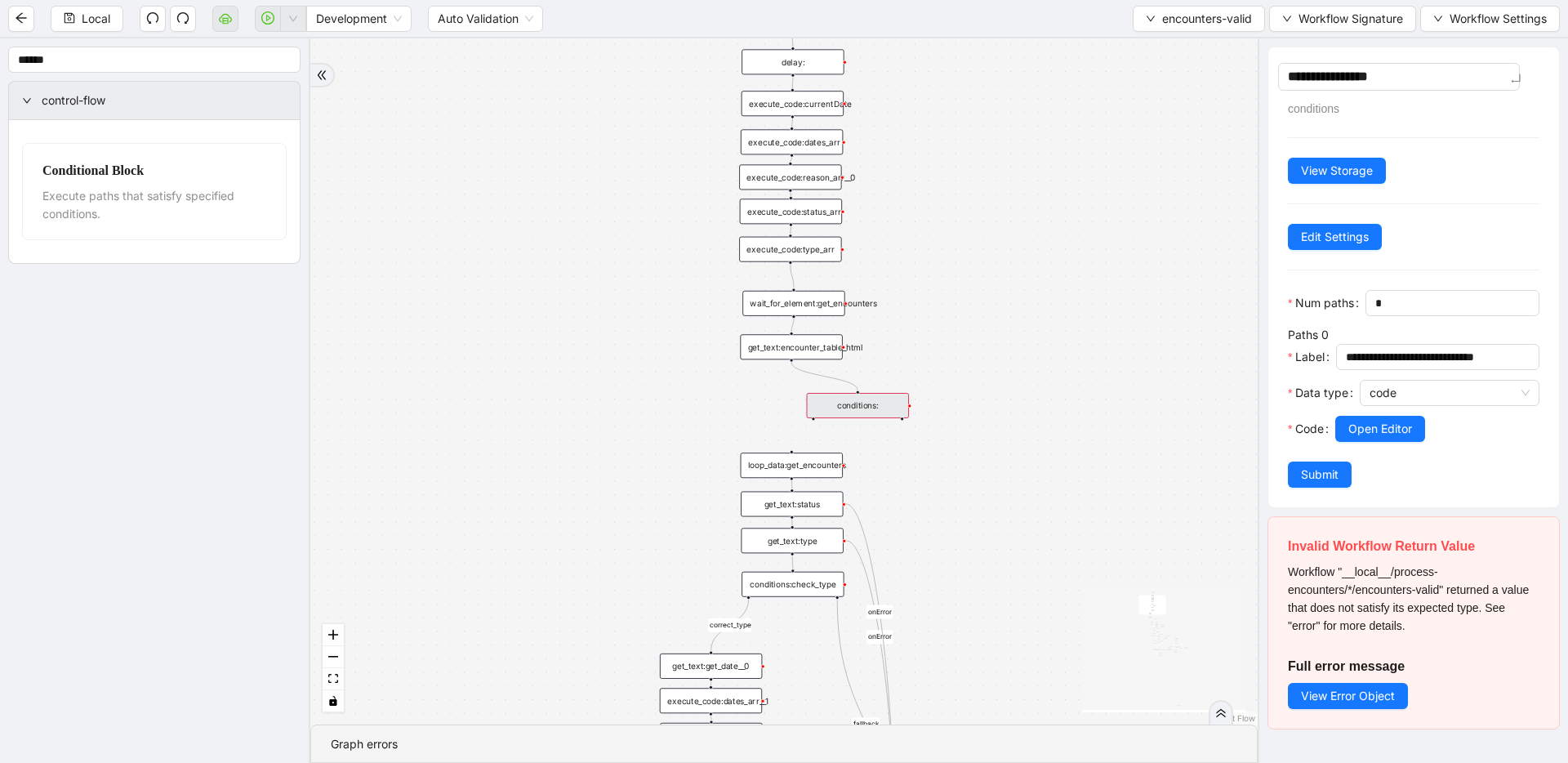
type textarea "**********"
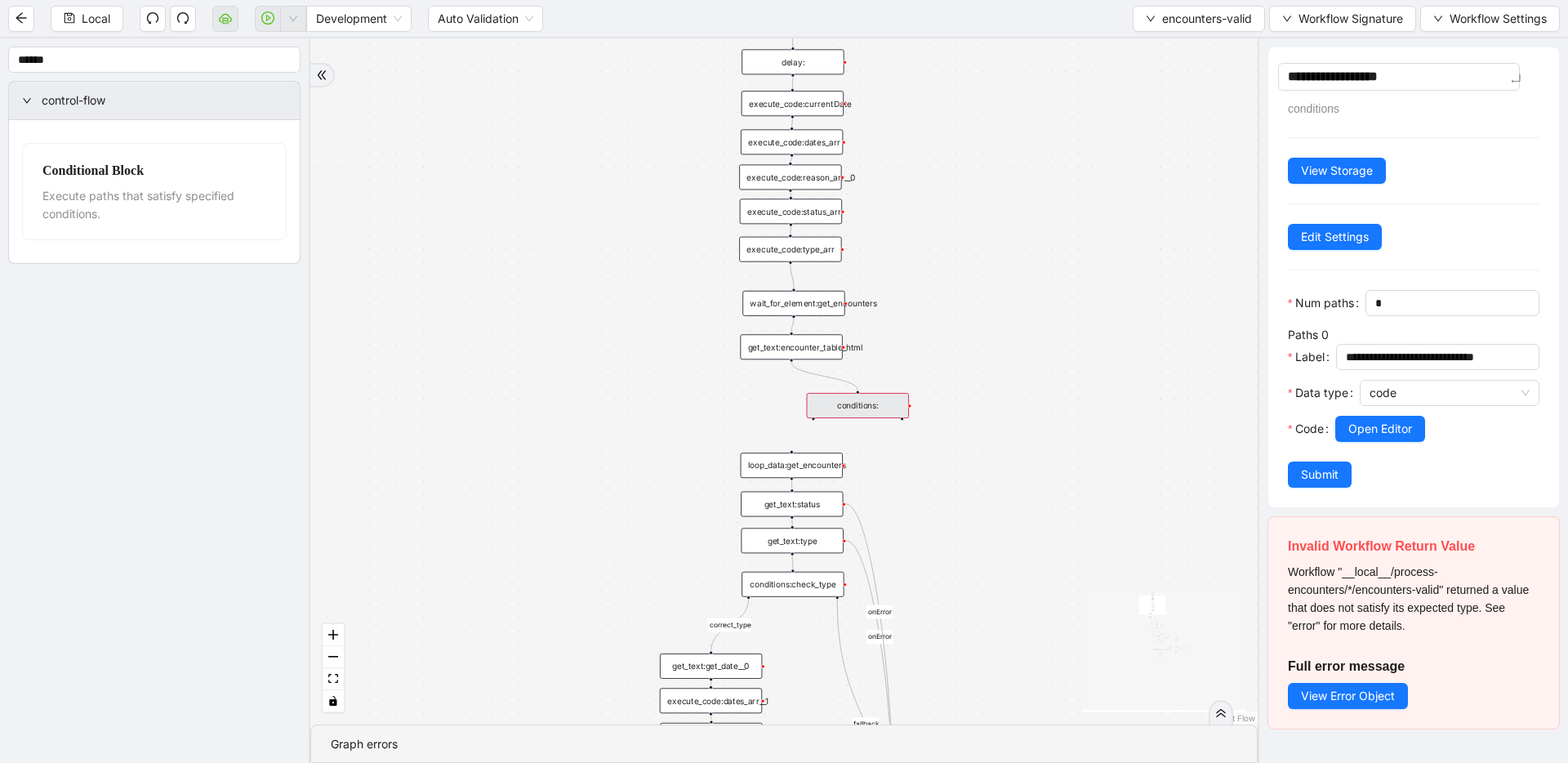
type textarea "**********"
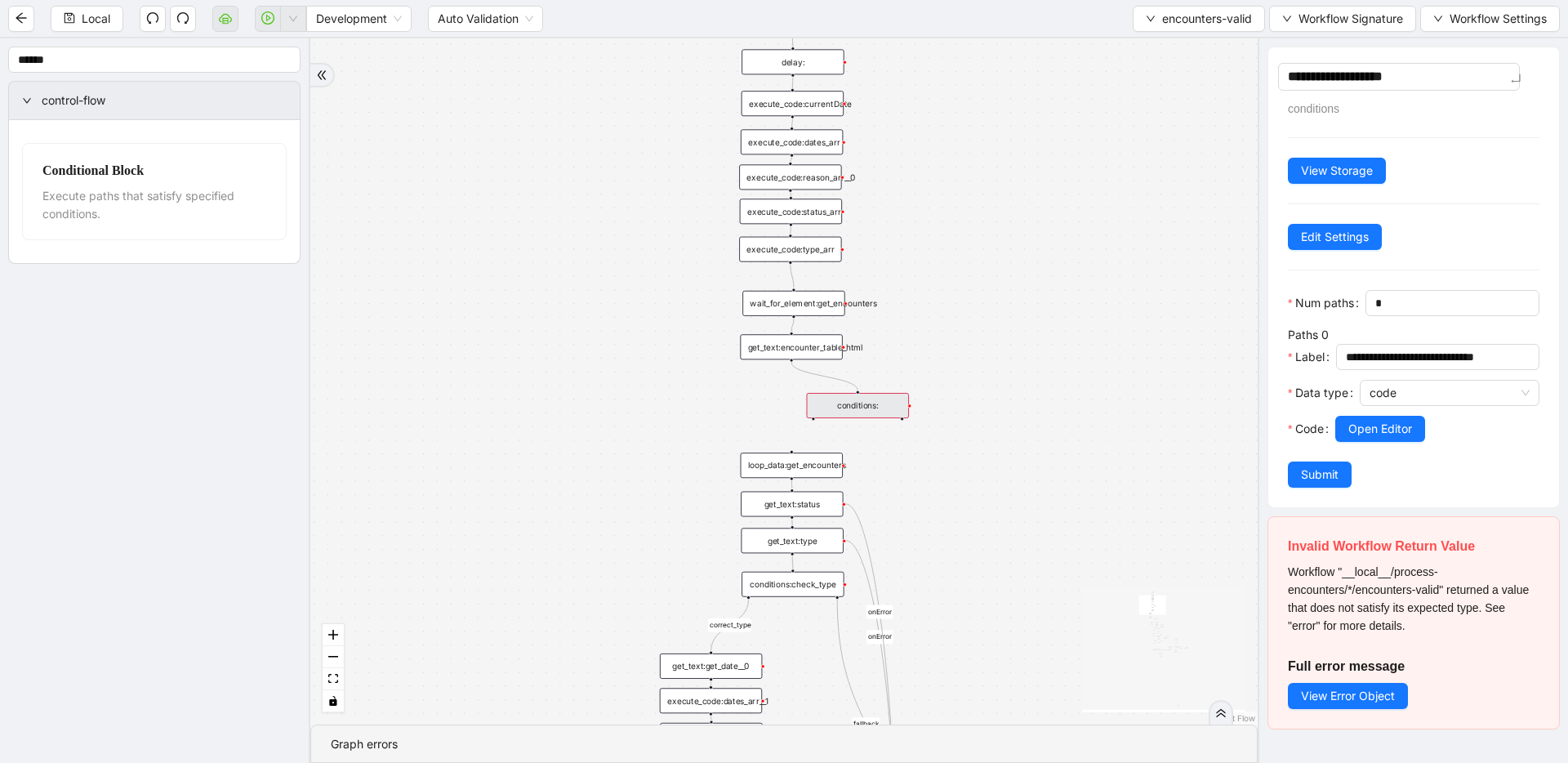
type textarea "**********"
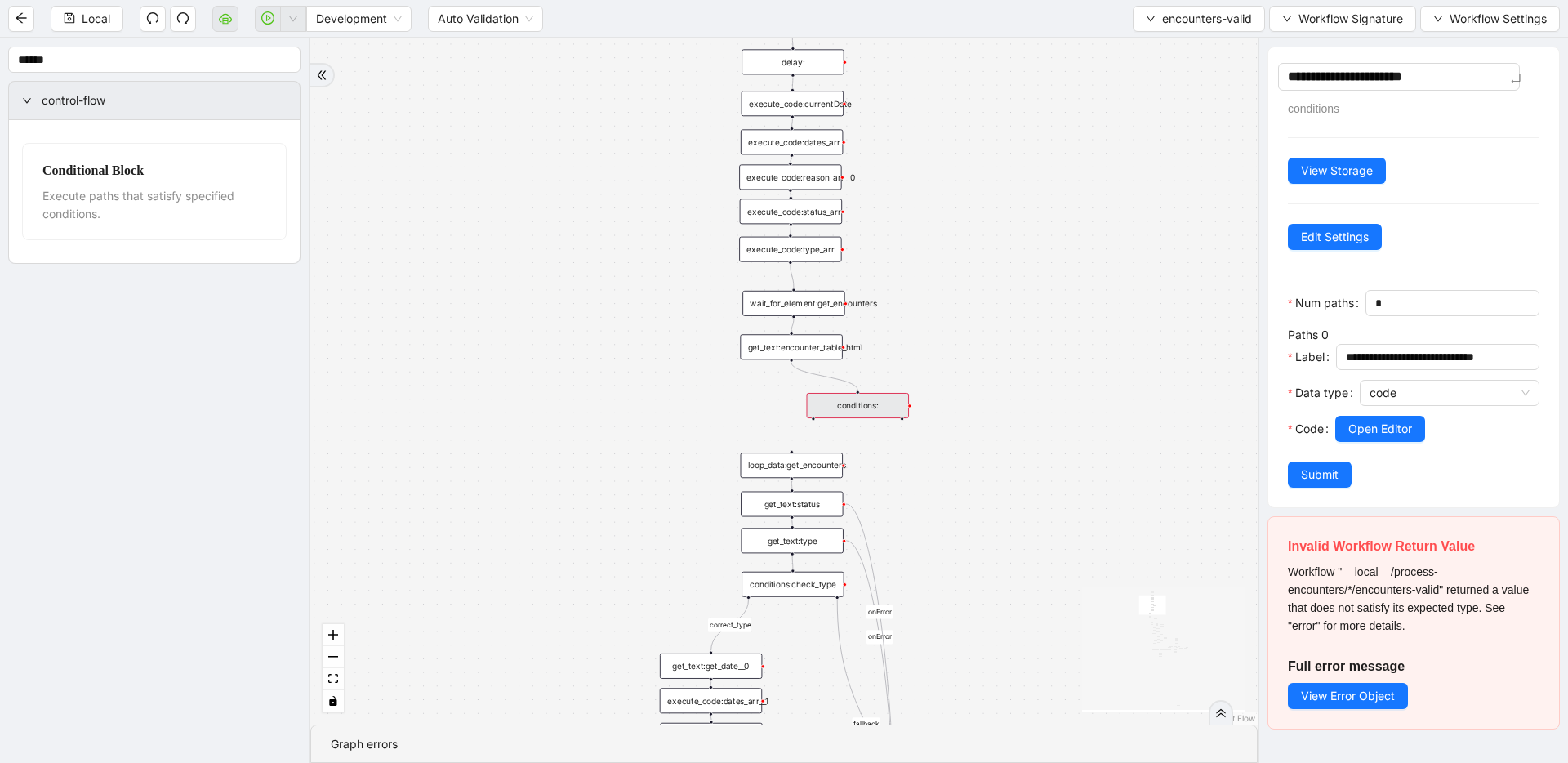
type textarea "**********"
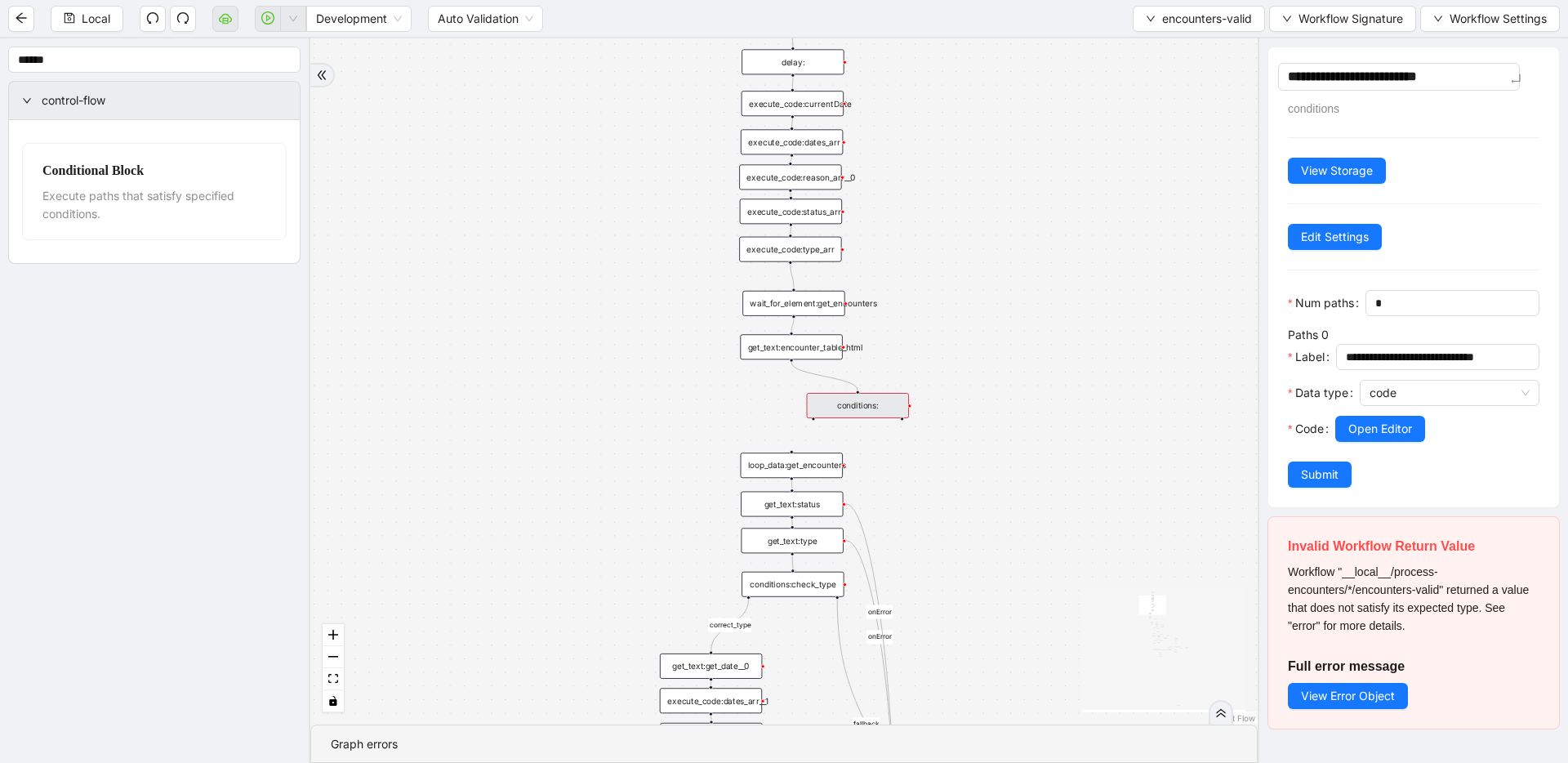
type textarea "**********"
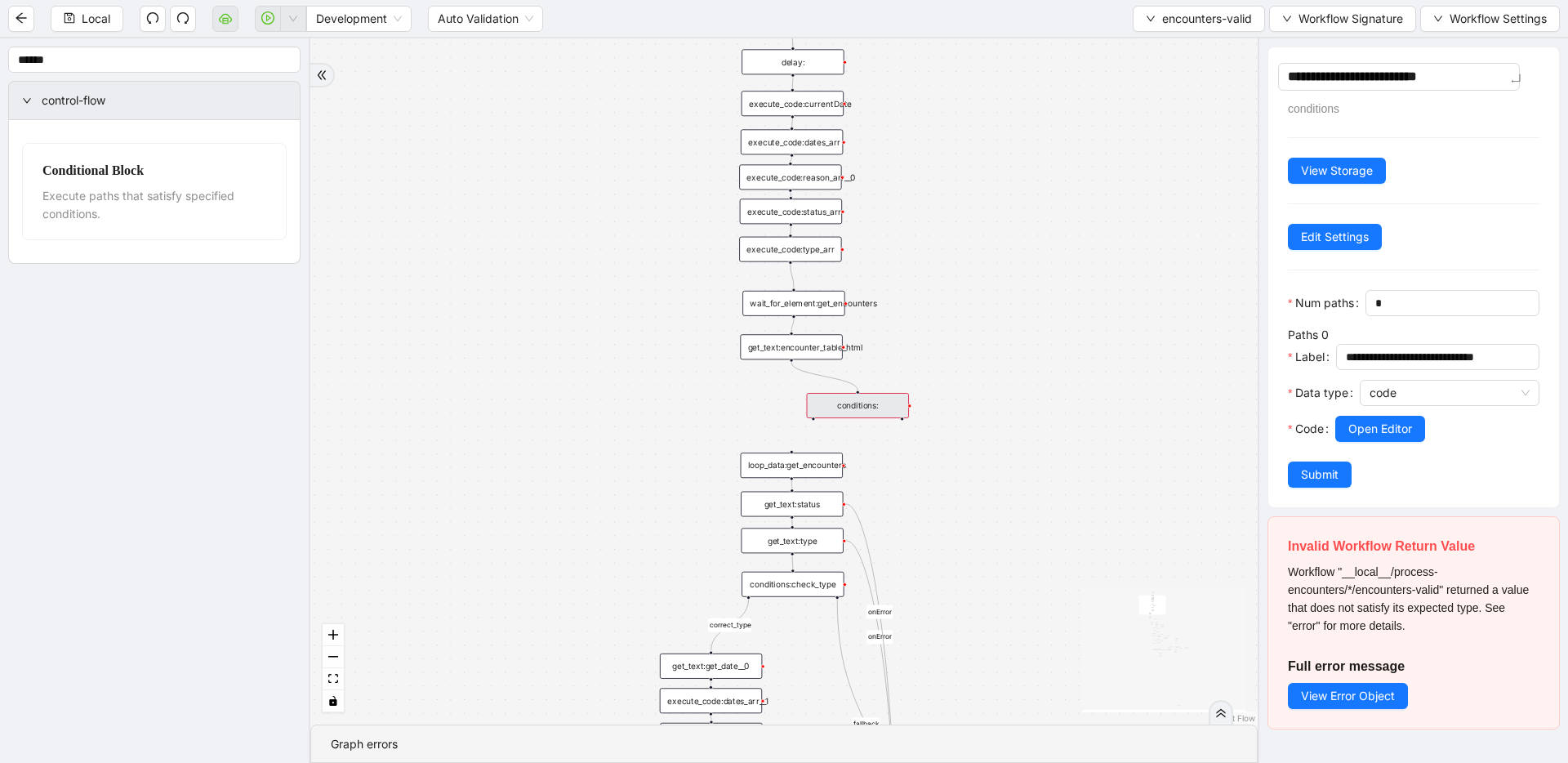
type textarea "**********"
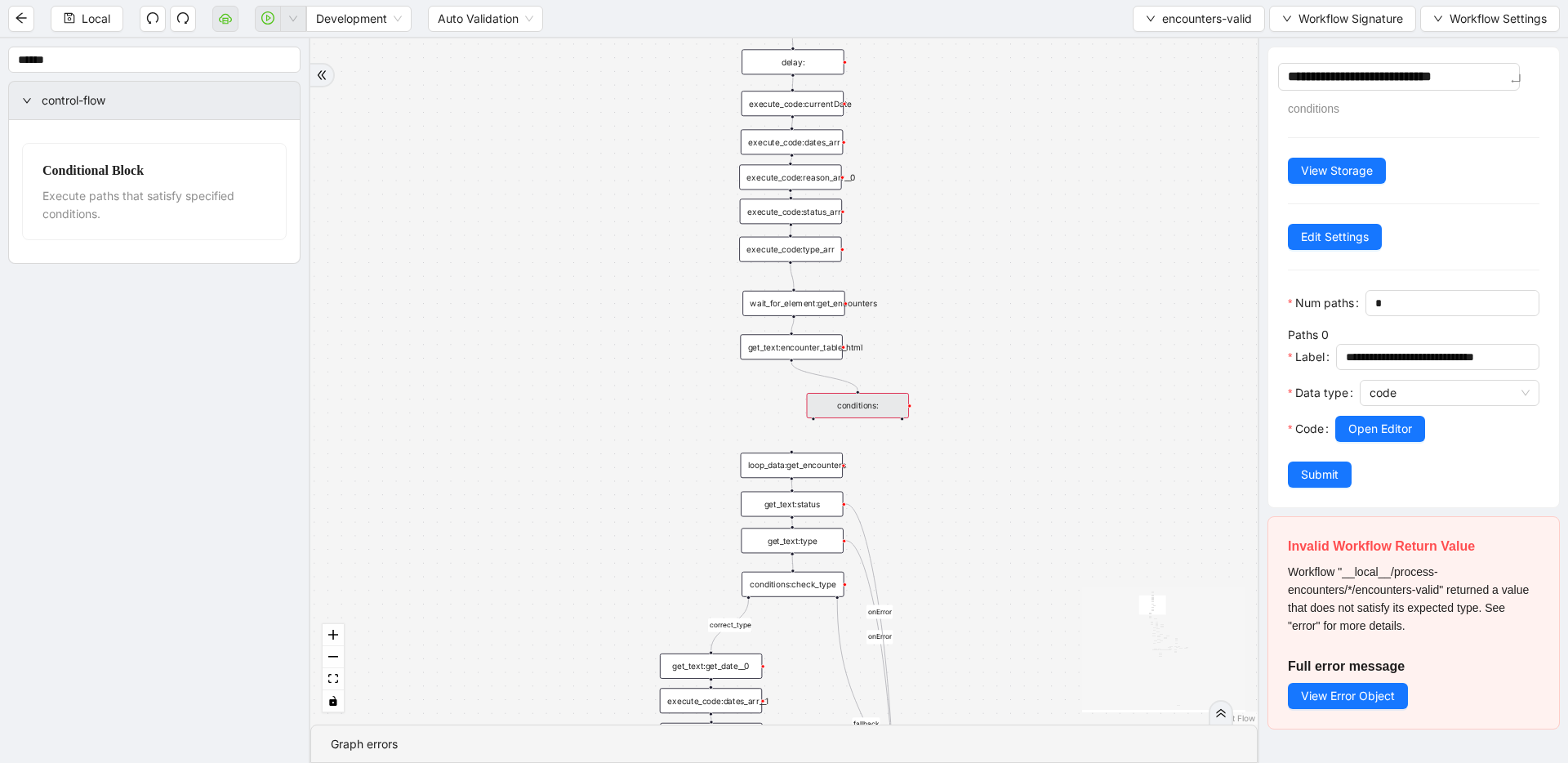
type textarea "**********"
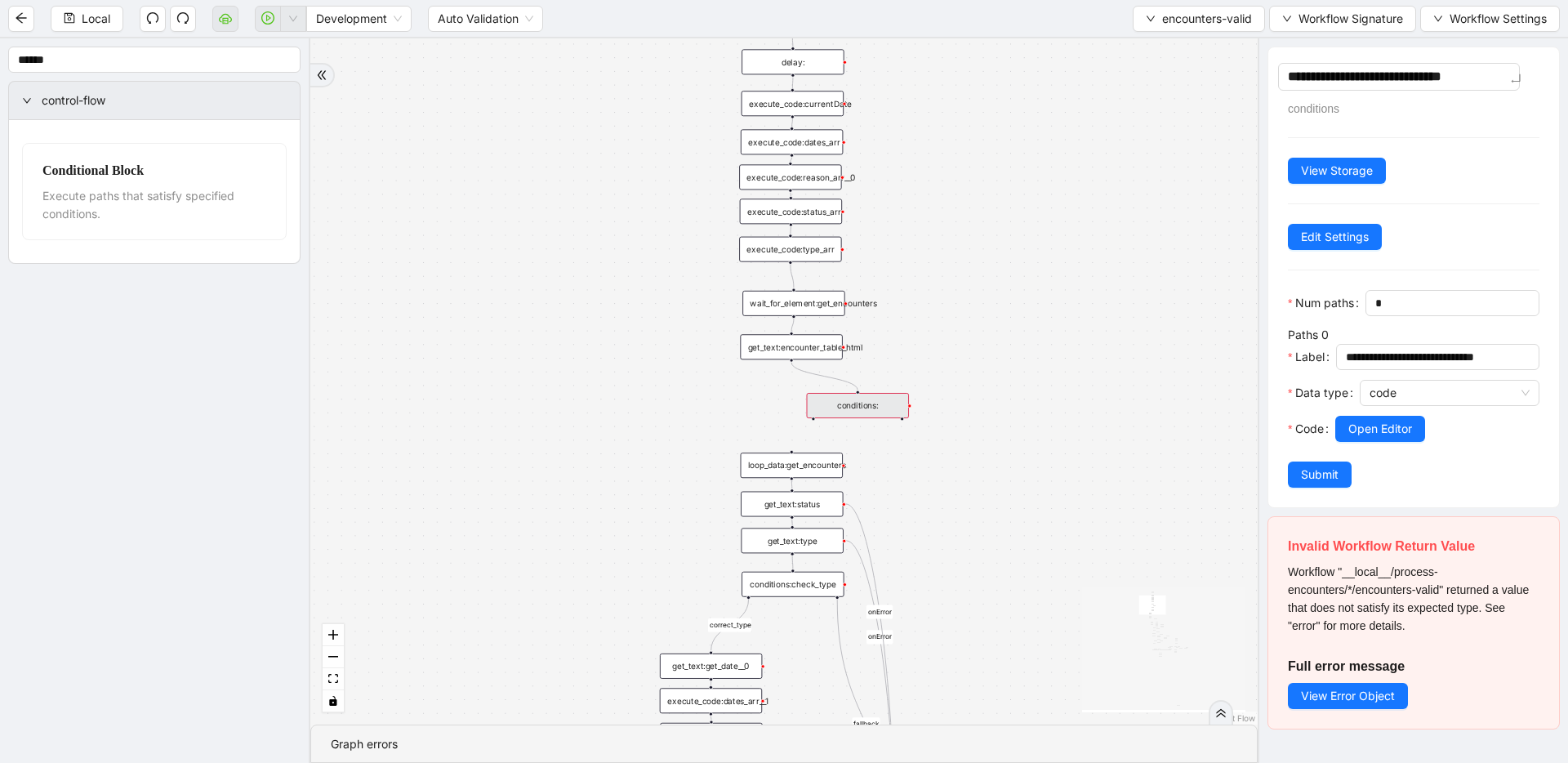
type textarea "**********"
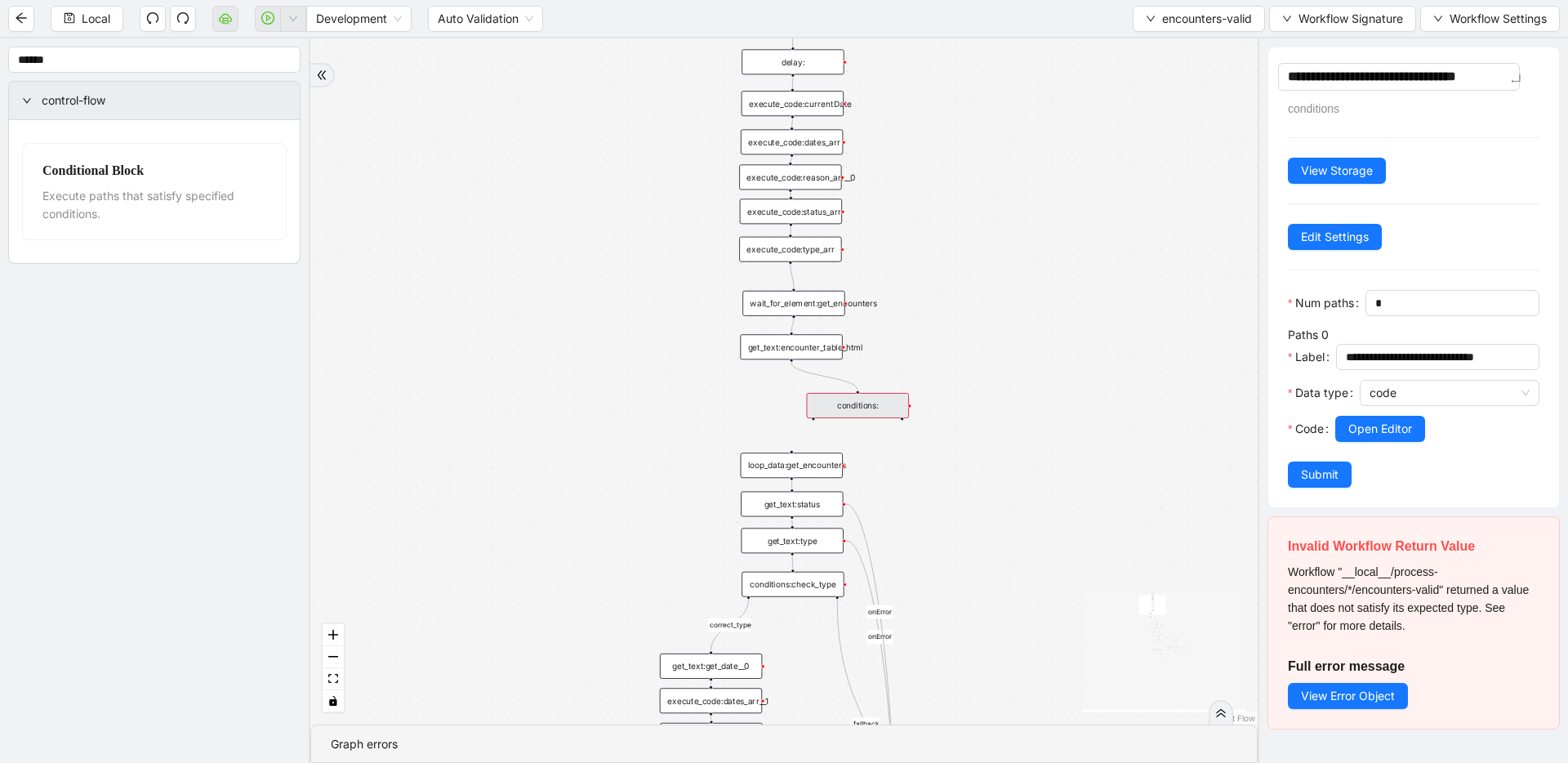
type textarea "**********"
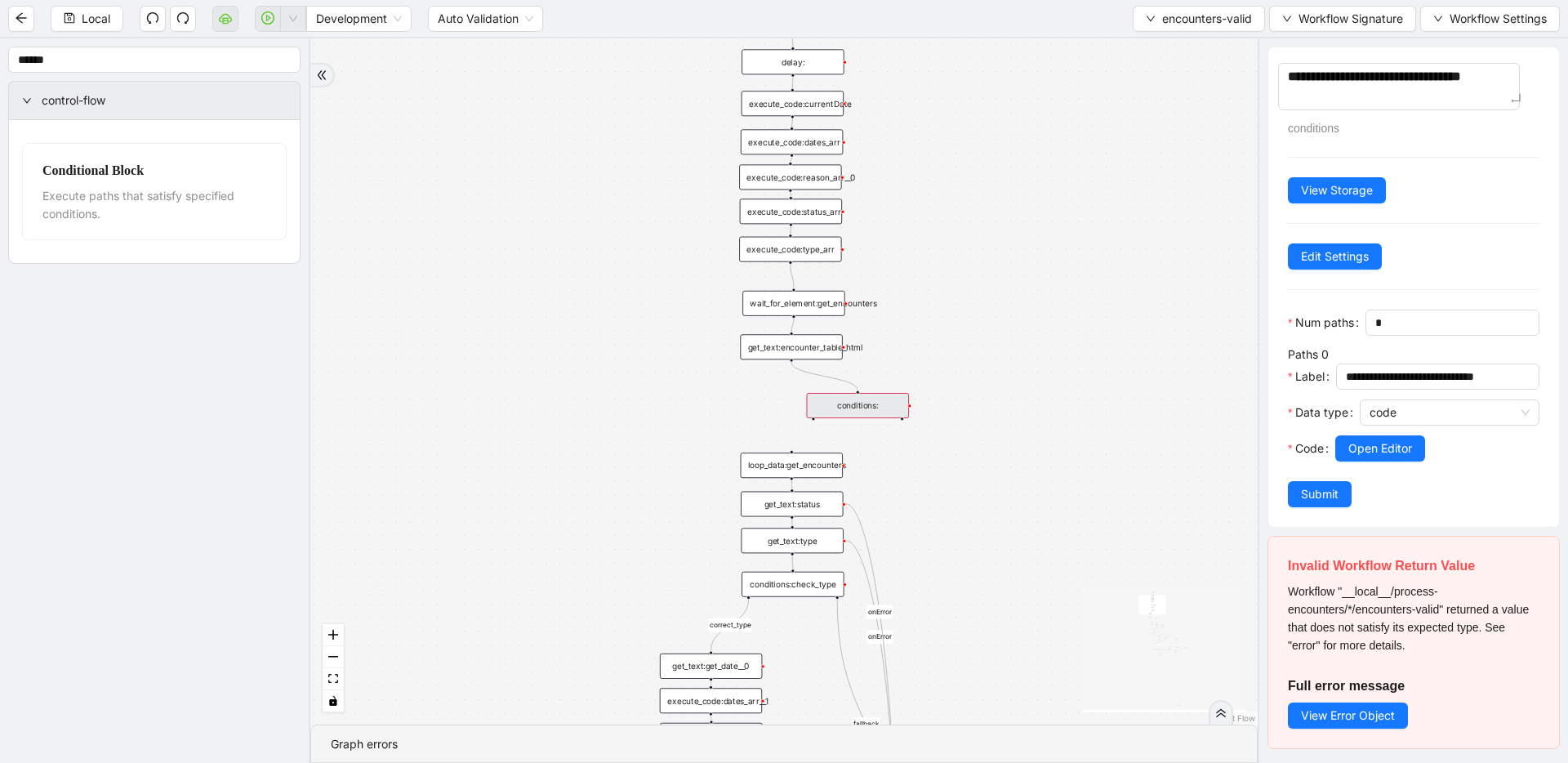
click at [1103, 240] on div "fallback fallback inPast hasInPast fallback wrong_body inNewYear fallback fallb…" at bounding box center [784, 381] width 947 height 686
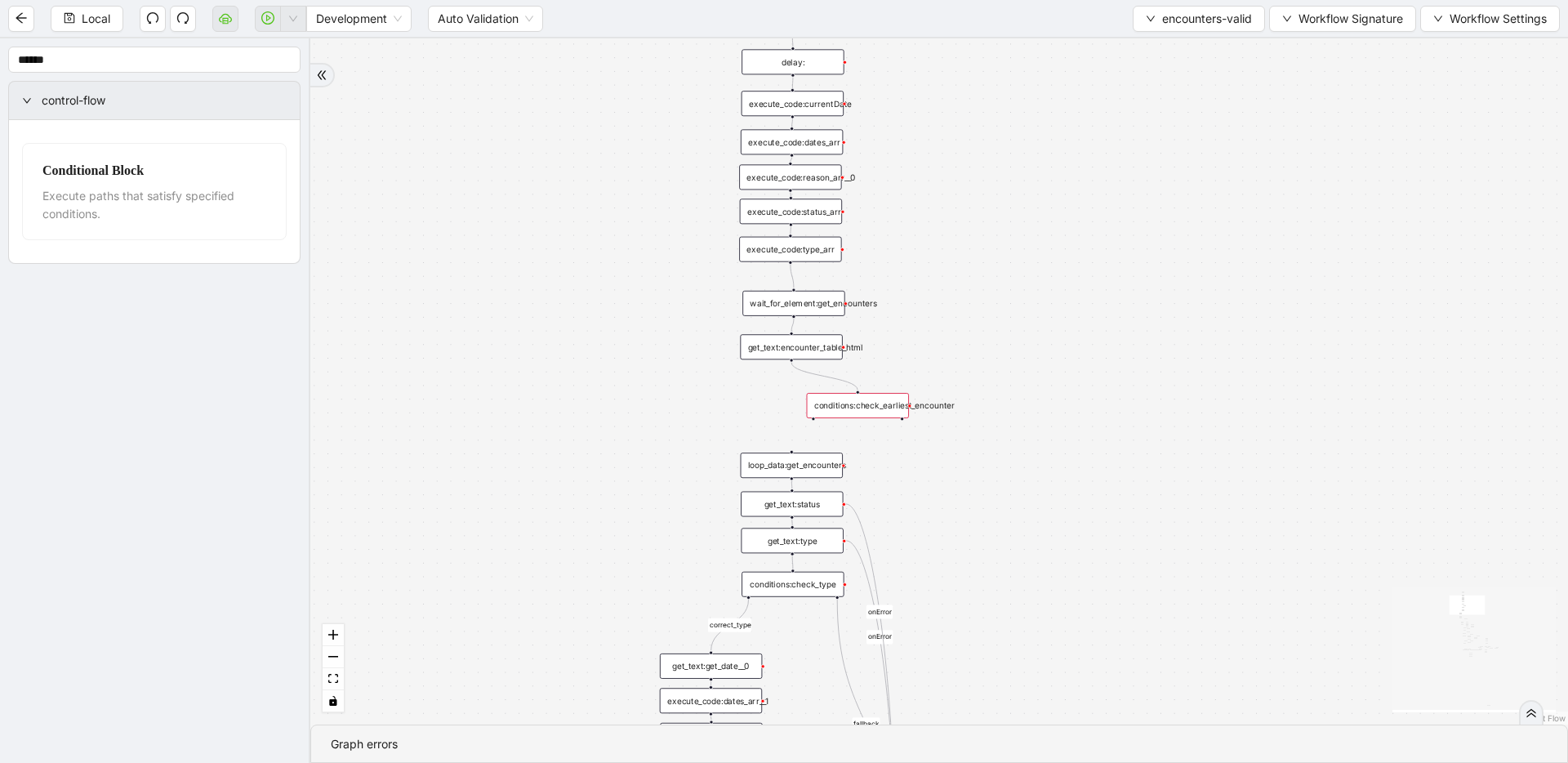
click at [852, 413] on div "conditions:check_earliest_encounter" at bounding box center [857, 405] width 102 height 26
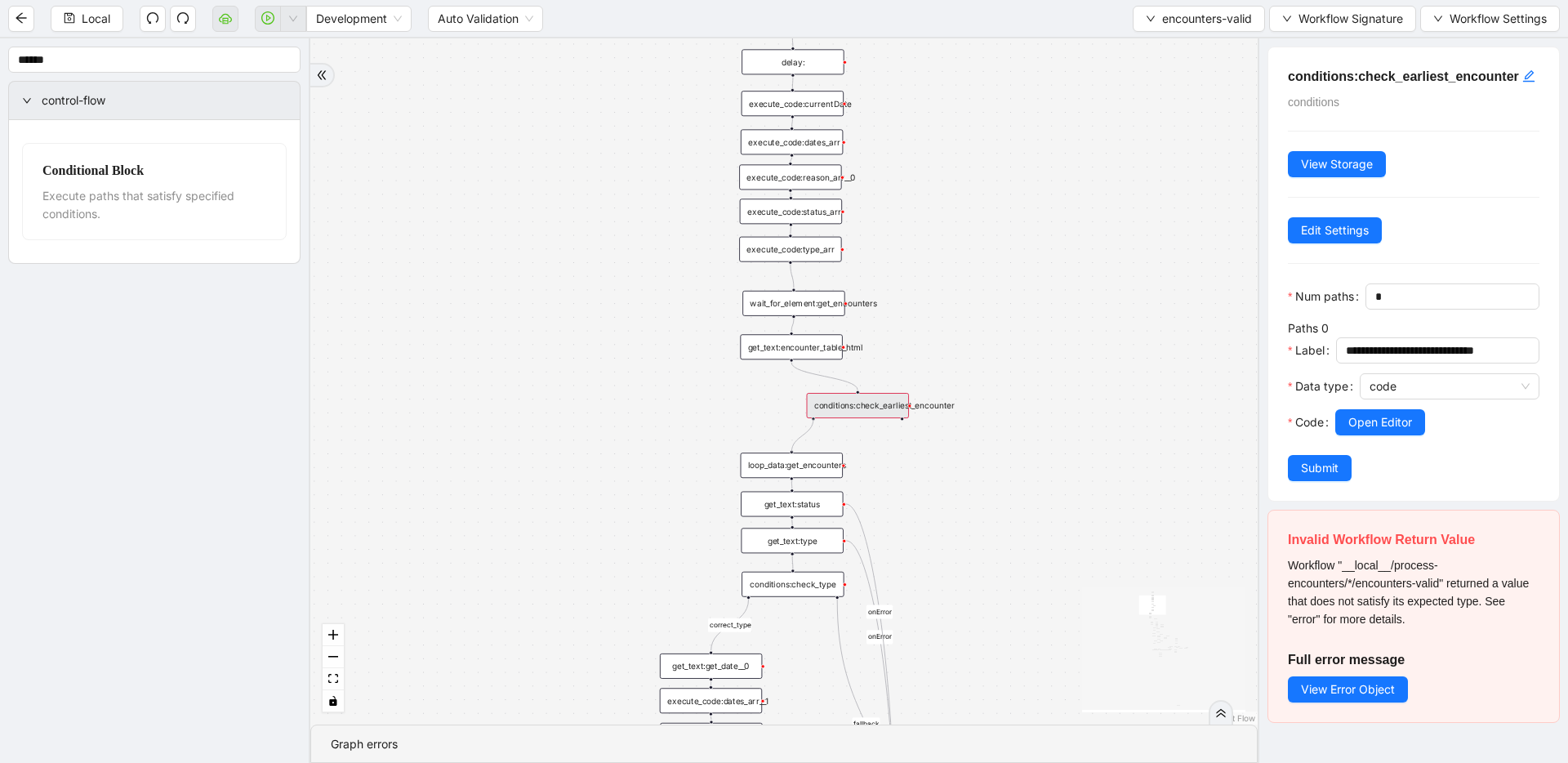
drag, startPoint x: 814, startPoint y: 418, endPoint x: 785, endPoint y: 448, distance: 41.7
click at [785, 448] on div "fallback fallback inPast hasInPast fallback wrong_body inNewYear fallback fallb…" at bounding box center [784, 381] width 947 height 686
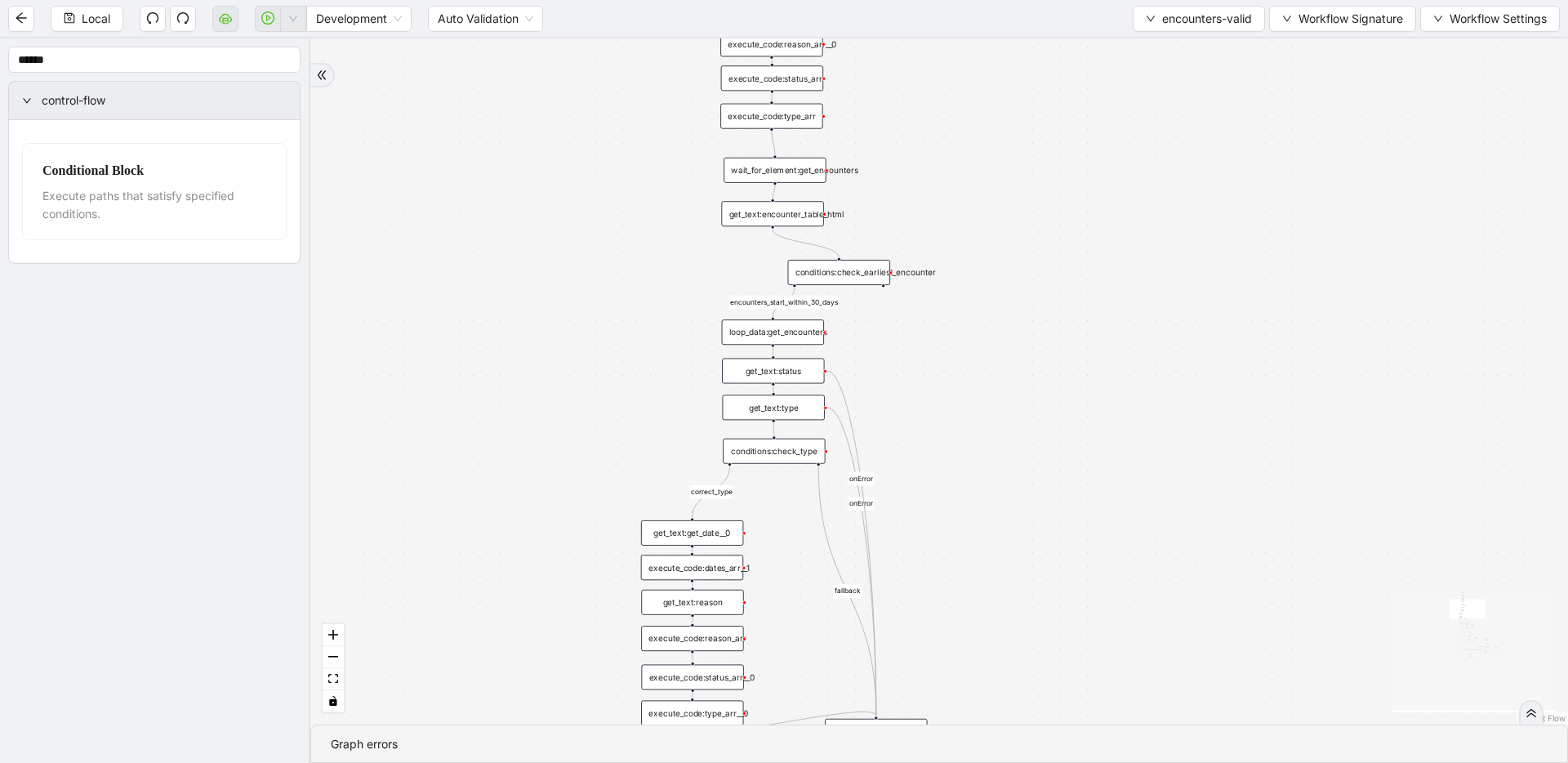
drag, startPoint x: 1173, startPoint y: 376, endPoint x: 1161, endPoint y: 308, distance: 69.1
click at [1161, 308] on div "fallback fallback inPast hasInPast fallback wrong_body inNewYear fallback fallb…" at bounding box center [938, 381] width 1257 height 686
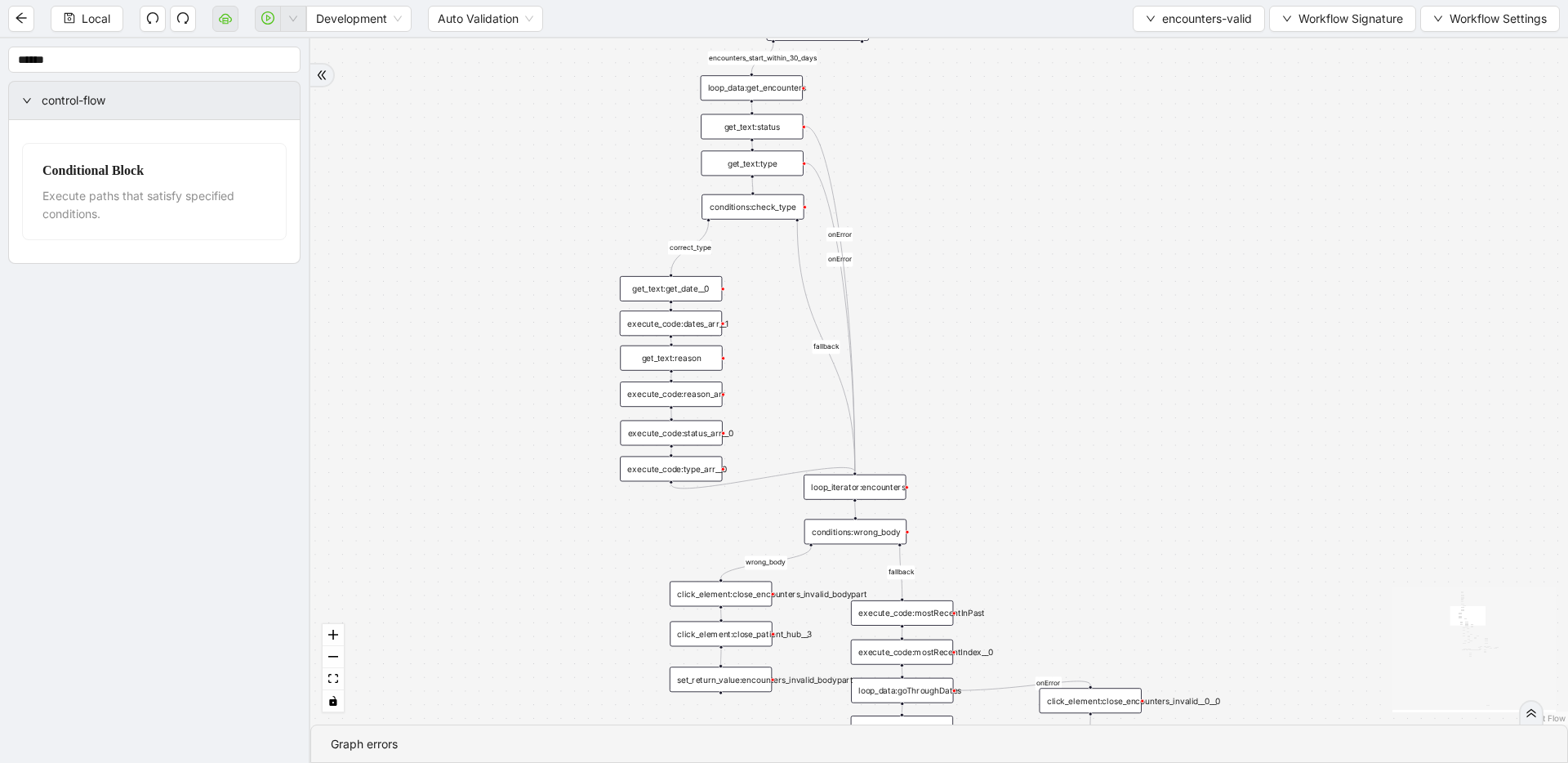
drag, startPoint x: 1160, startPoint y: 417, endPoint x: 1126, endPoint y: 265, distance: 155.8
click at [1126, 265] on div "fallback fallback inPast hasInPast fallback wrong_body inNewYear fallback fallb…" at bounding box center [938, 381] width 1257 height 686
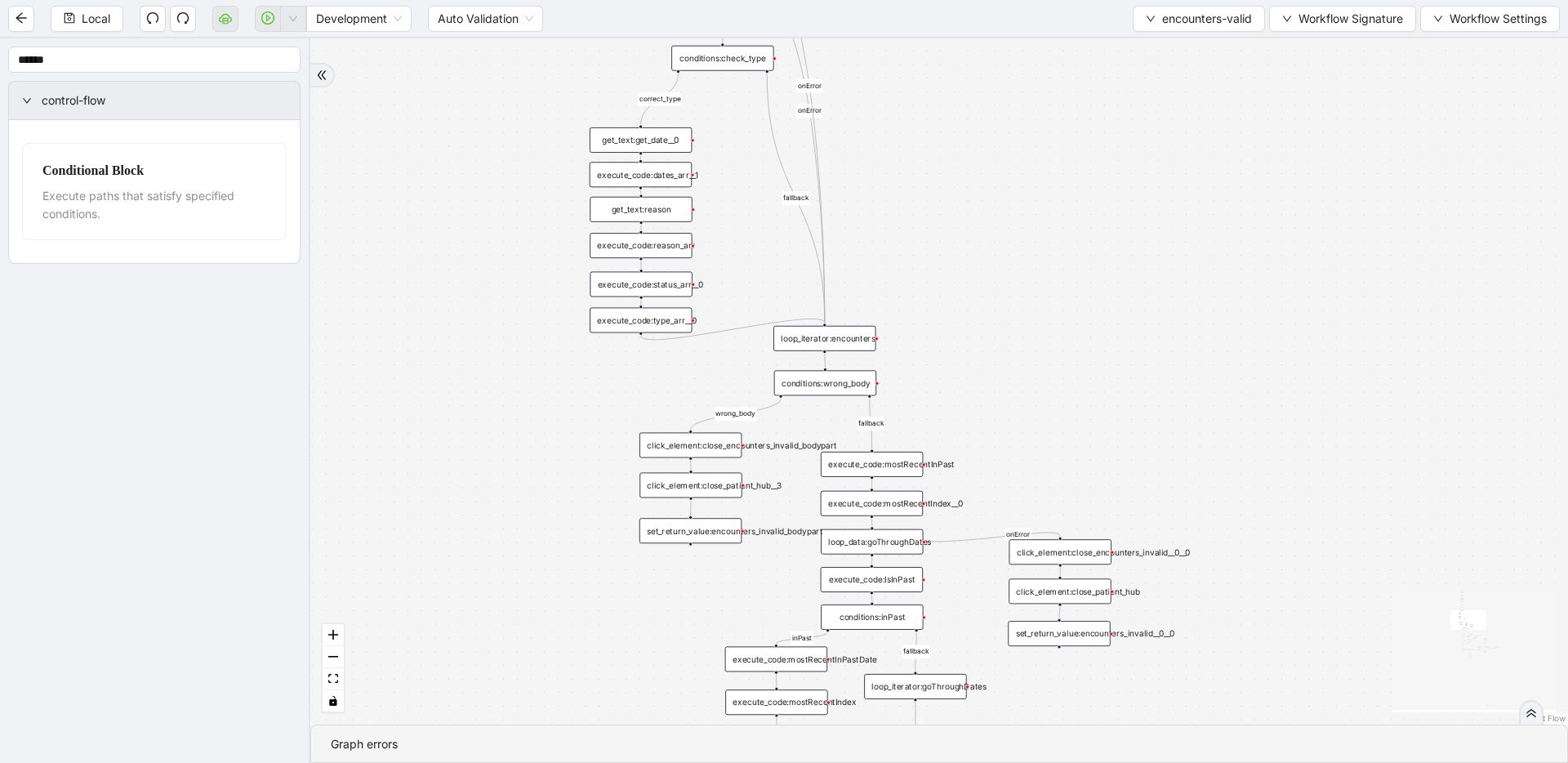
drag, startPoint x: 1118, startPoint y: 376, endPoint x: 1108, endPoint y: 289, distance: 87.6
click at [1108, 289] on div "fallback fallback inPast hasInPast fallback wrong_body inNewYear fallback fallb…" at bounding box center [938, 381] width 1257 height 686
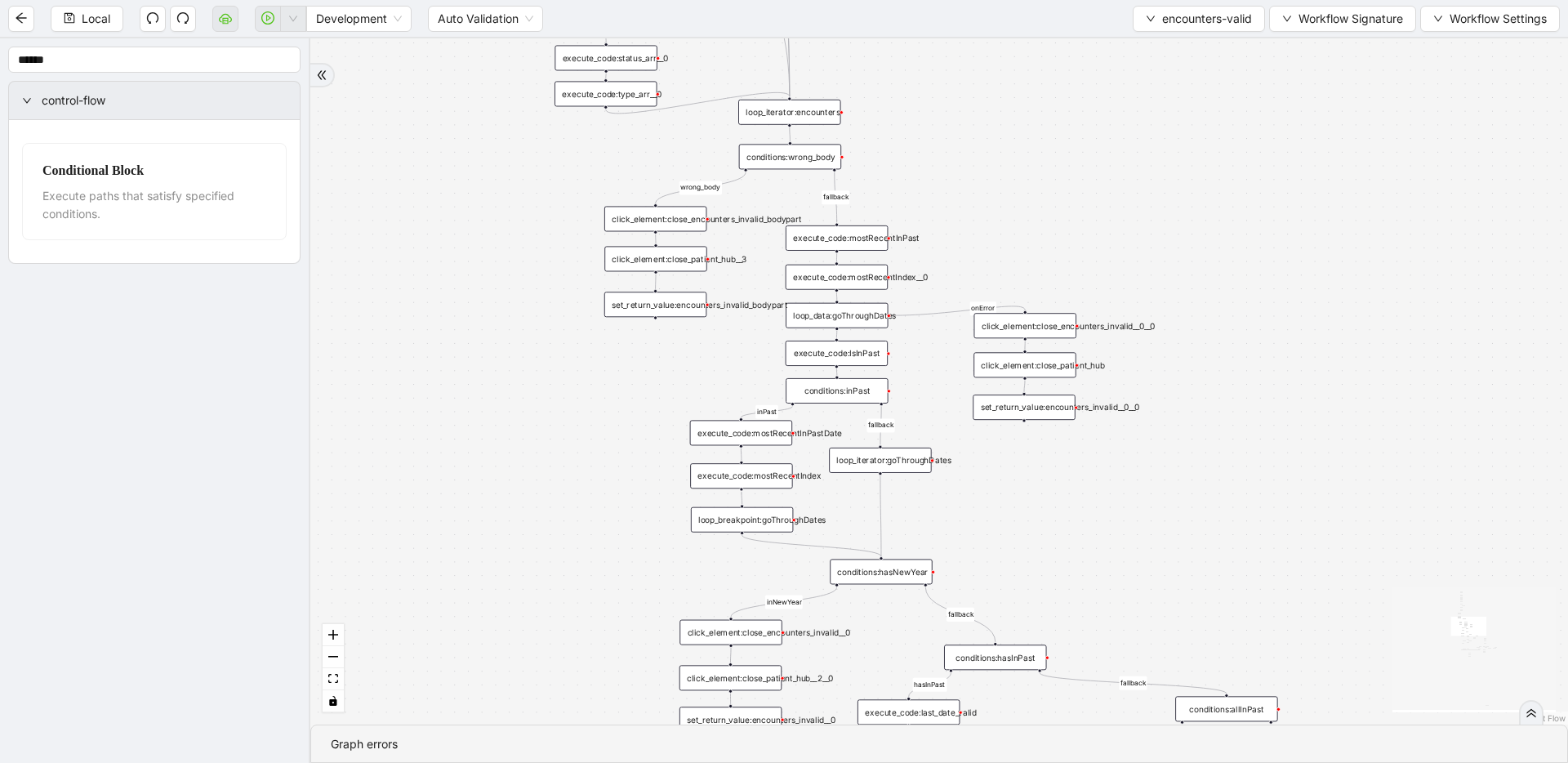
drag, startPoint x: 1183, startPoint y: 642, endPoint x: 1159, endPoint y: 523, distance: 121.4
click at [1159, 523] on div "fallback fallback inPast hasInPast fallback wrong_body inNewYear fallback fallb…" at bounding box center [938, 381] width 1257 height 686
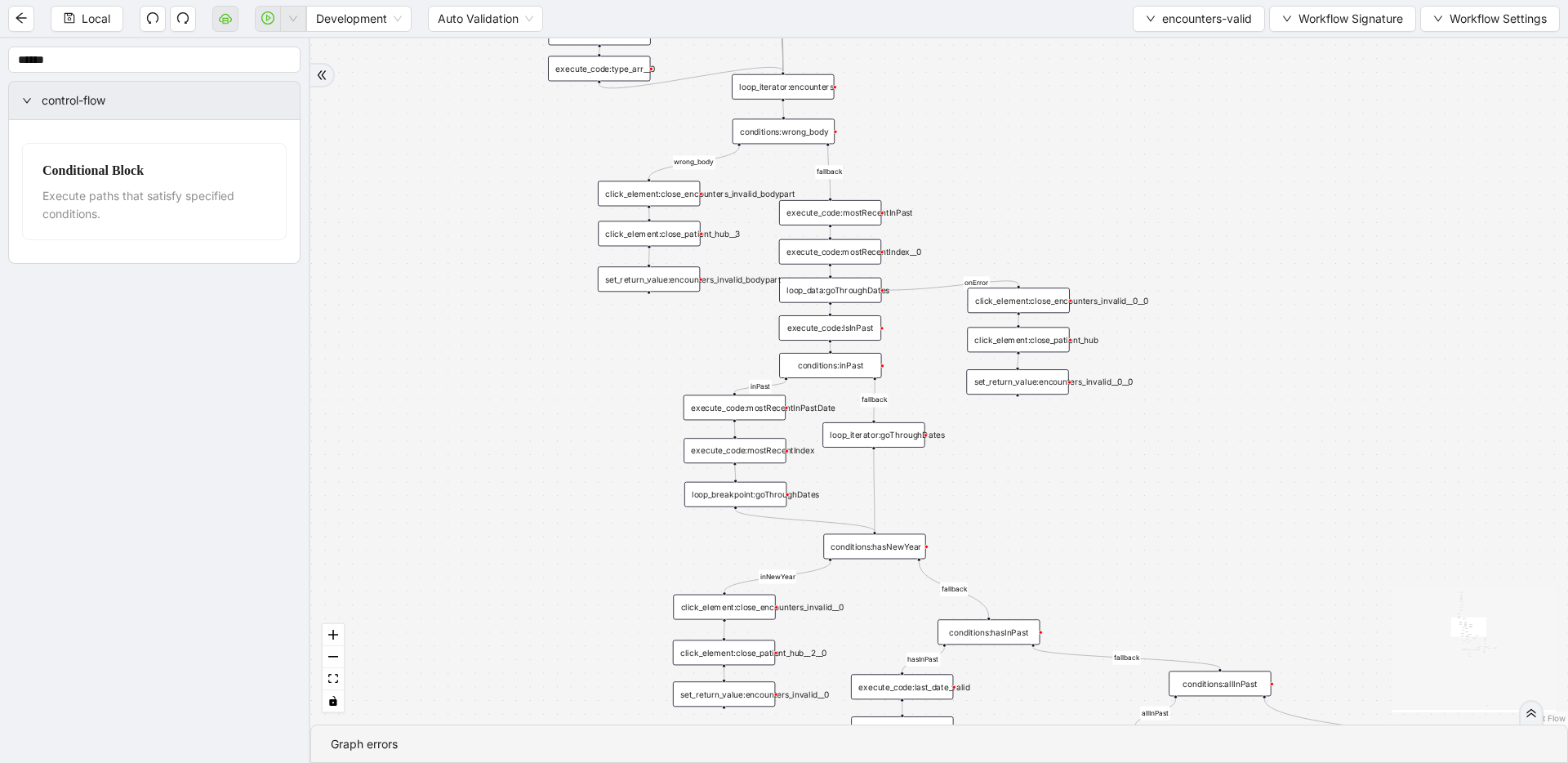
drag, startPoint x: 1157, startPoint y: 535, endPoint x: 1151, endPoint y: 509, distance: 26.7
click at [1151, 509] on div "fallback fallback inPast hasInPast fallback wrong_body inNewYear fallback fallb…" at bounding box center [938, 381] width 1257 height 686
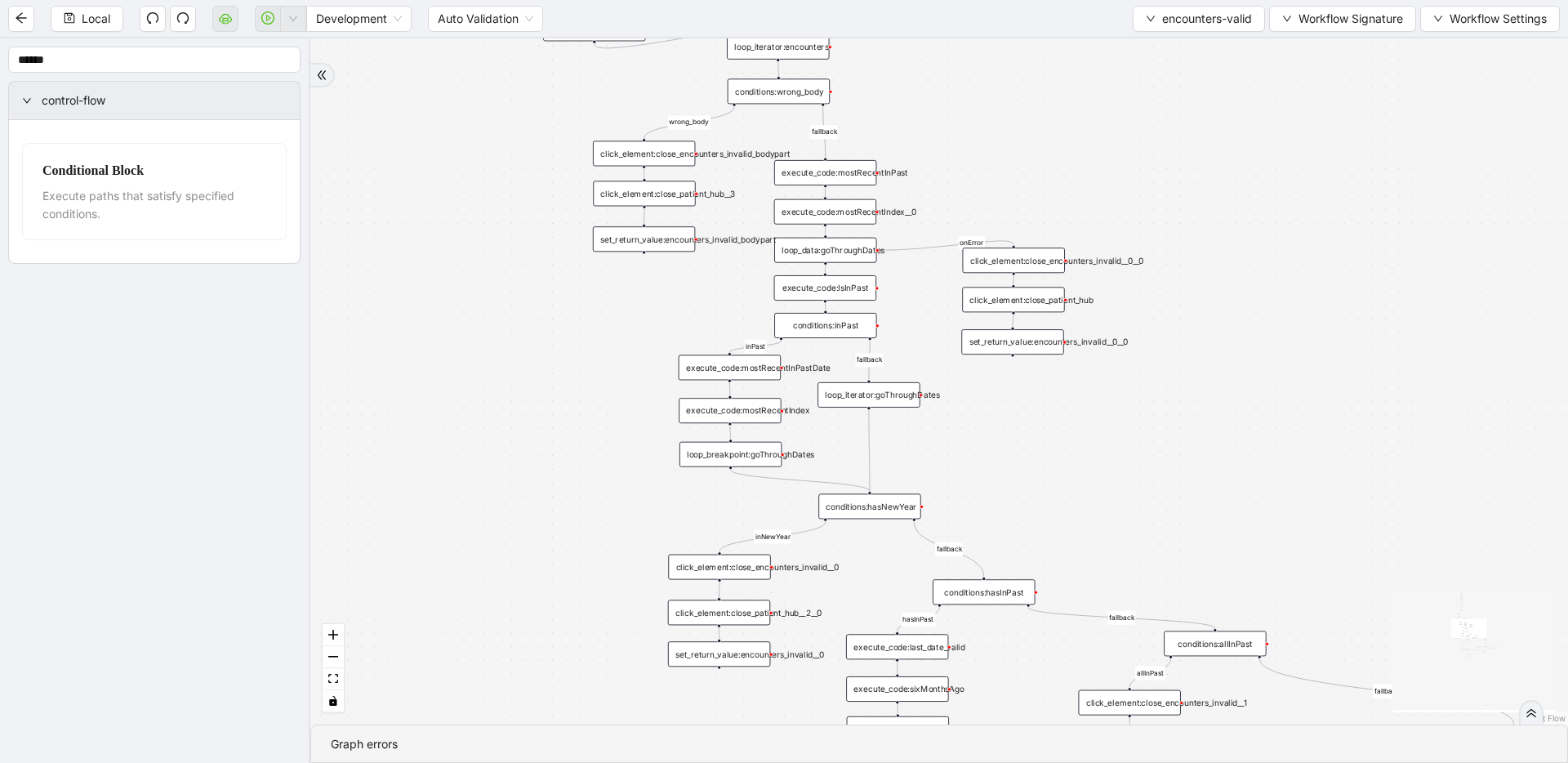
drag, startPoint x: 1141, startPoint y: 486, endPoint x: 1138, endPoint y: 467, distance: 19.2
click at [1138, 467] on div "fallback fallback inPast hasInPast fallback wrong_body inNewYear fallback fallb…" at bounding box center [938, 381] width 1257 height 686
click at [1010, 346] on div "set_return_value:encounters_invalid__0__0" at bounding box center [1012, 341] width 102 height 26
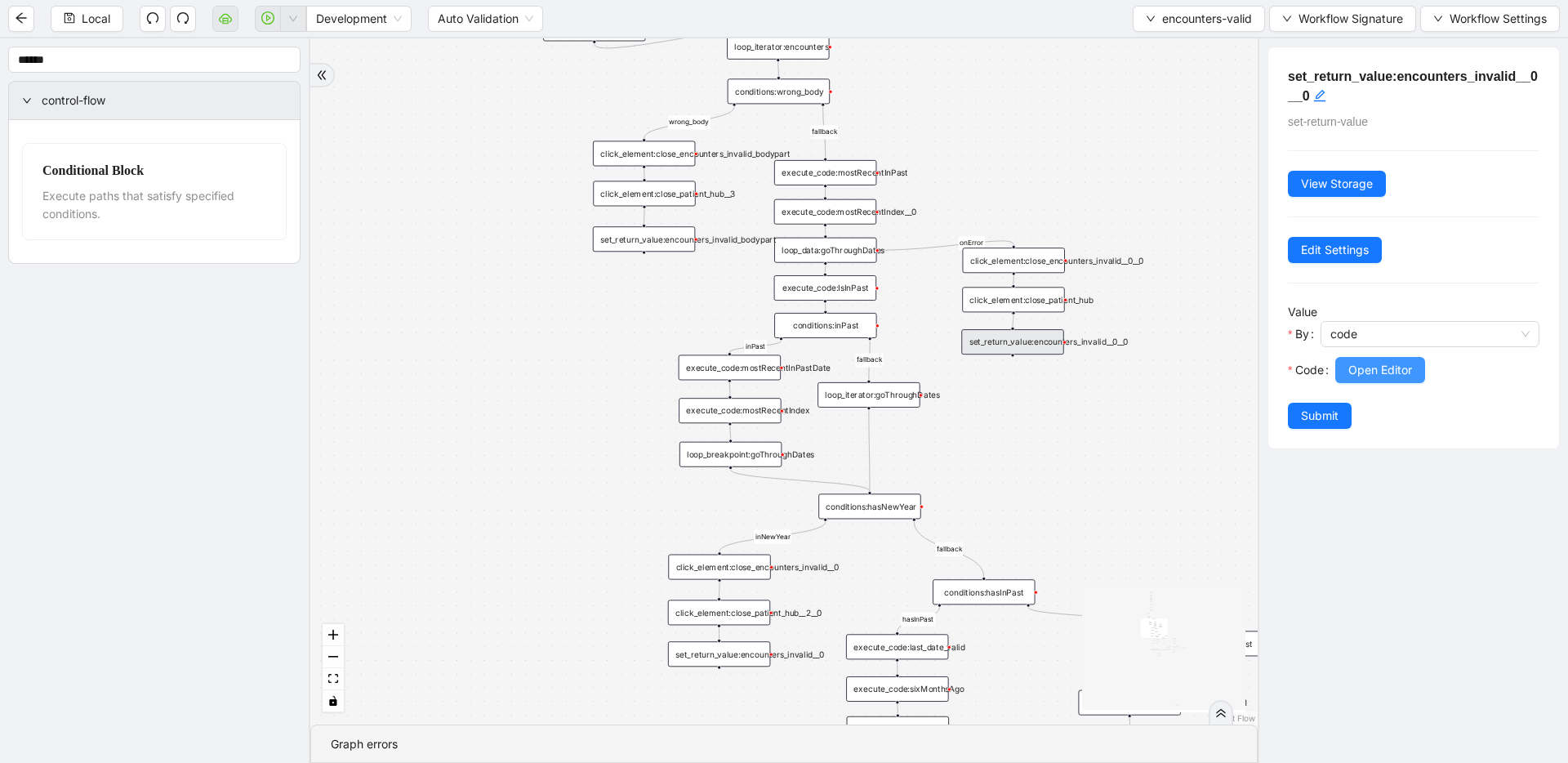
click at [1358, 367] on span "Open Editor" at bounding box center [1380, 370] width 64 height 18
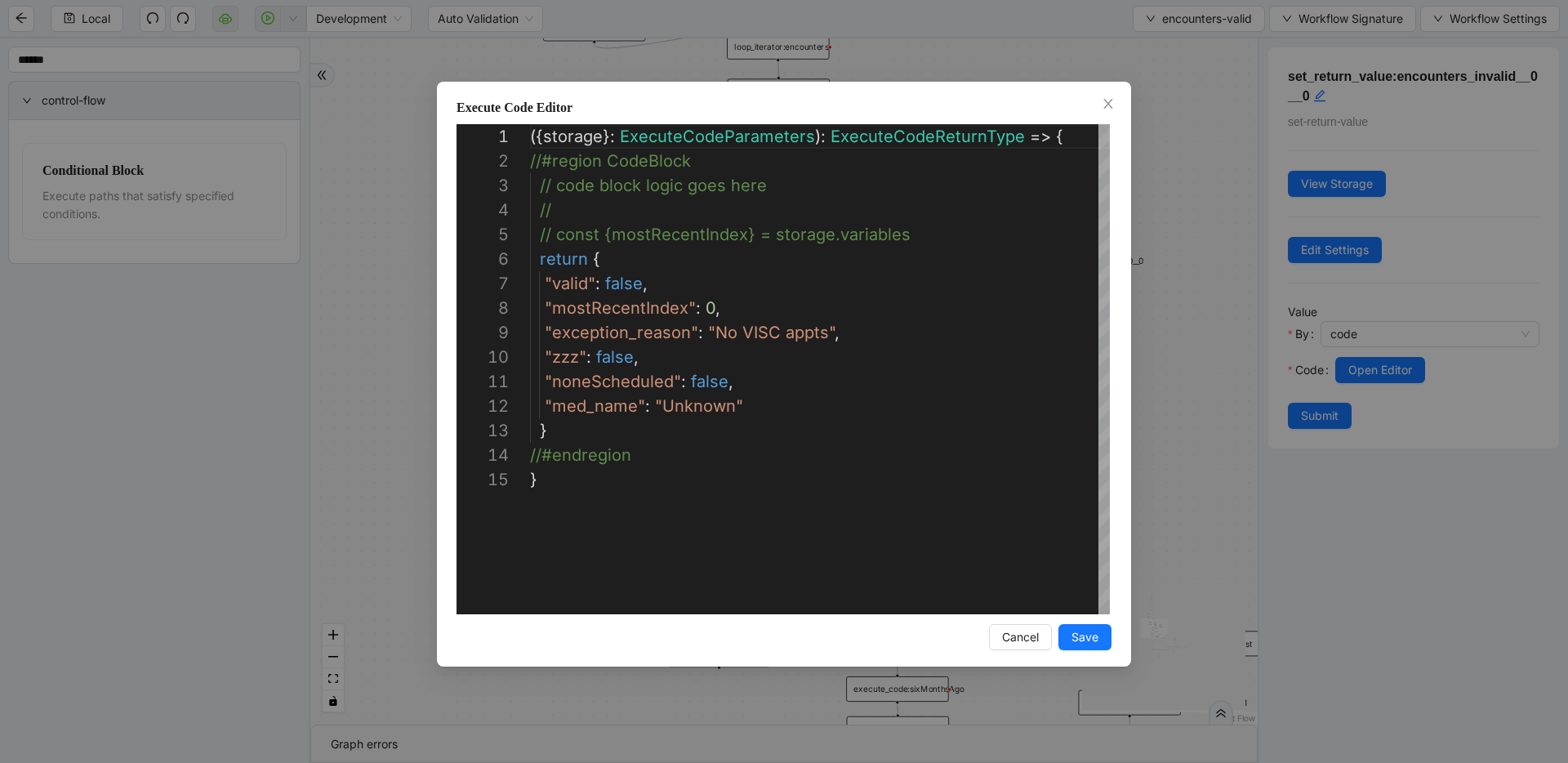
scroll to position [245, 0]
type textarea "**********"
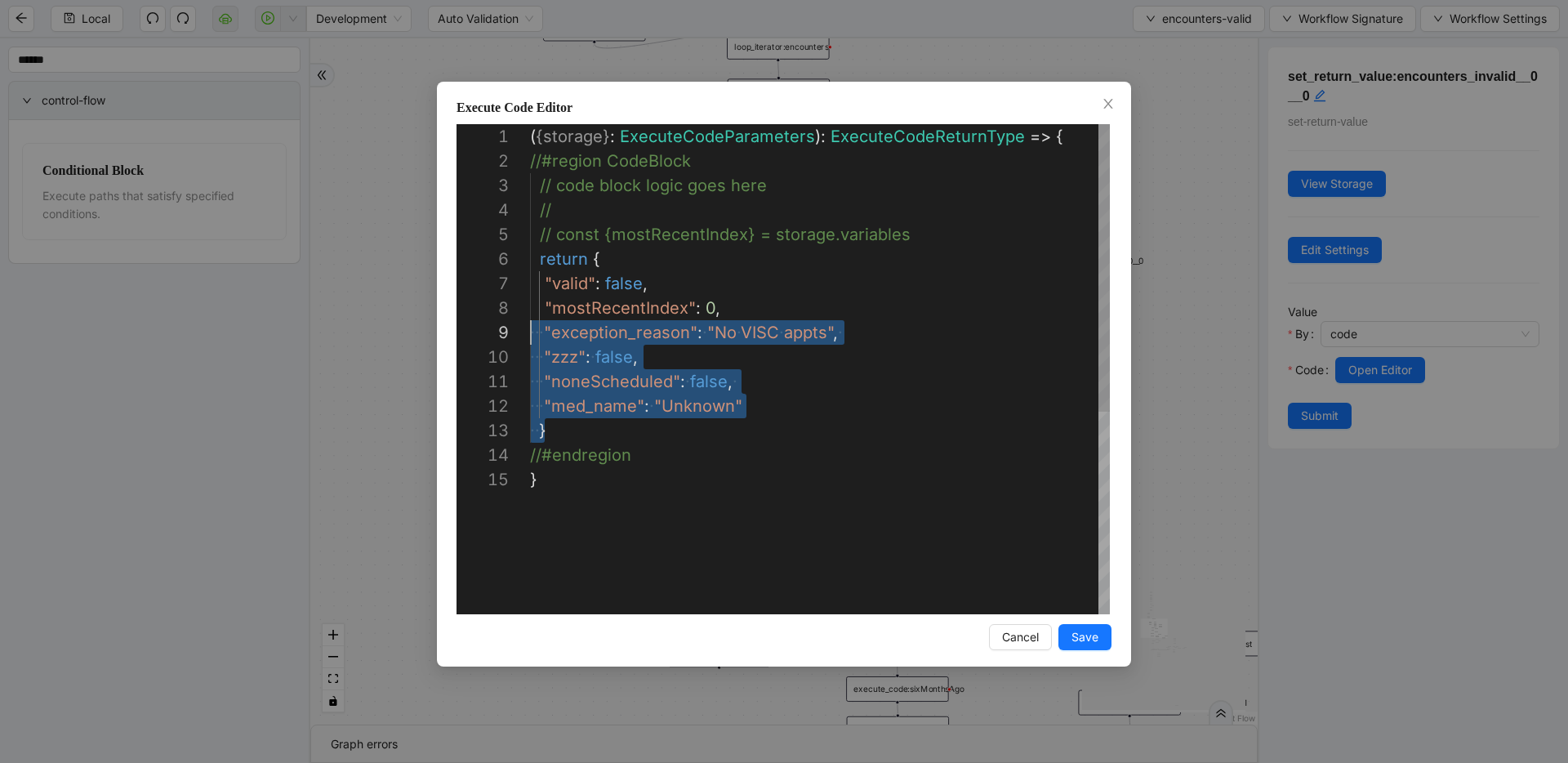
scroll to position [122, 0]
drag, startPoint x: 580, startPoint y: 430, endPoint x: 463, endPoint y: 250, distance: 214.7
click at [393, 196] on div "**********" at bounding box center [784, 381] width 1568 height 763
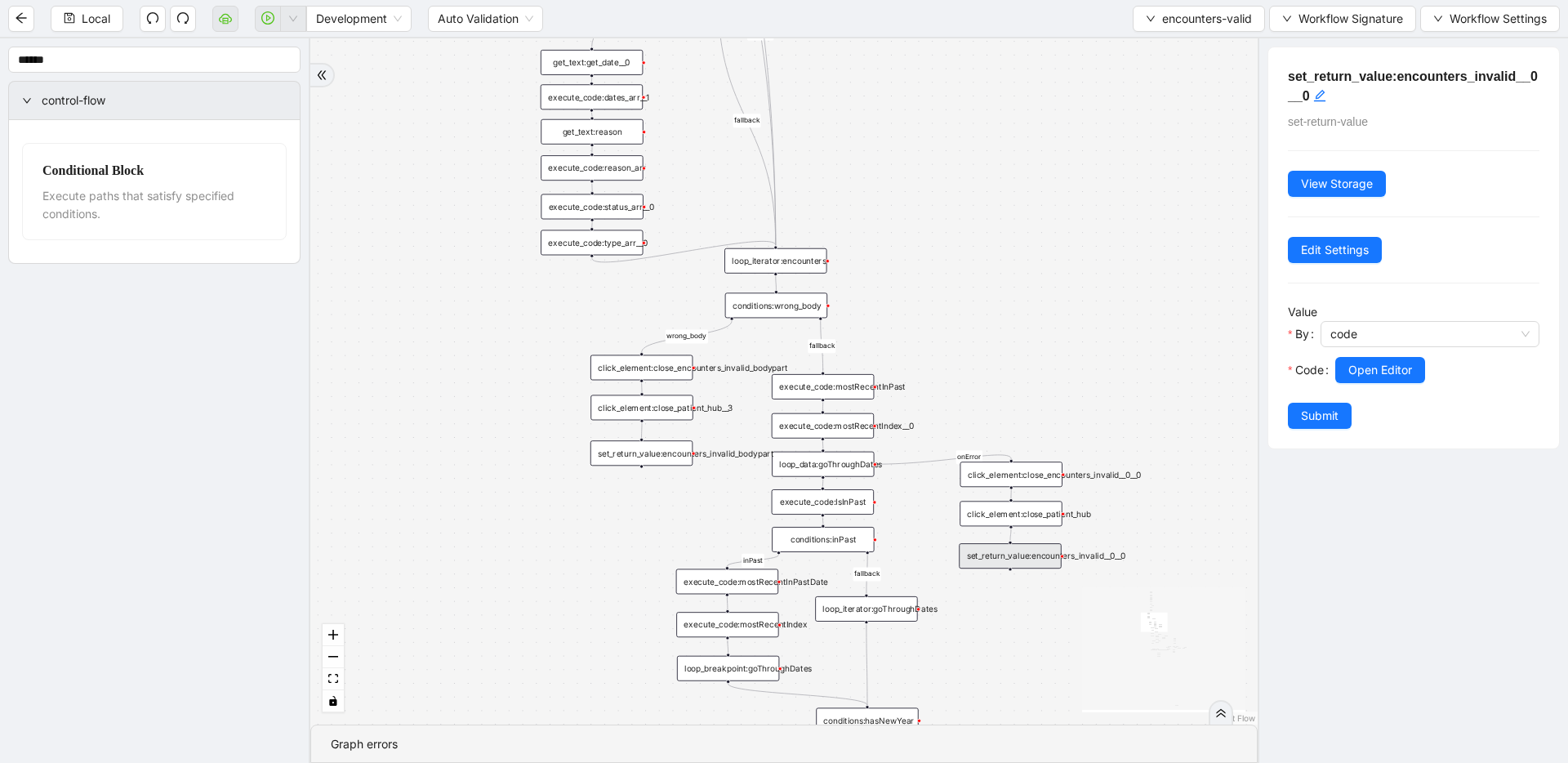
drag, startPoint x: 935, startPoint y: 498, endPoint x: 932, endPoint y: 602, distance: 104.0
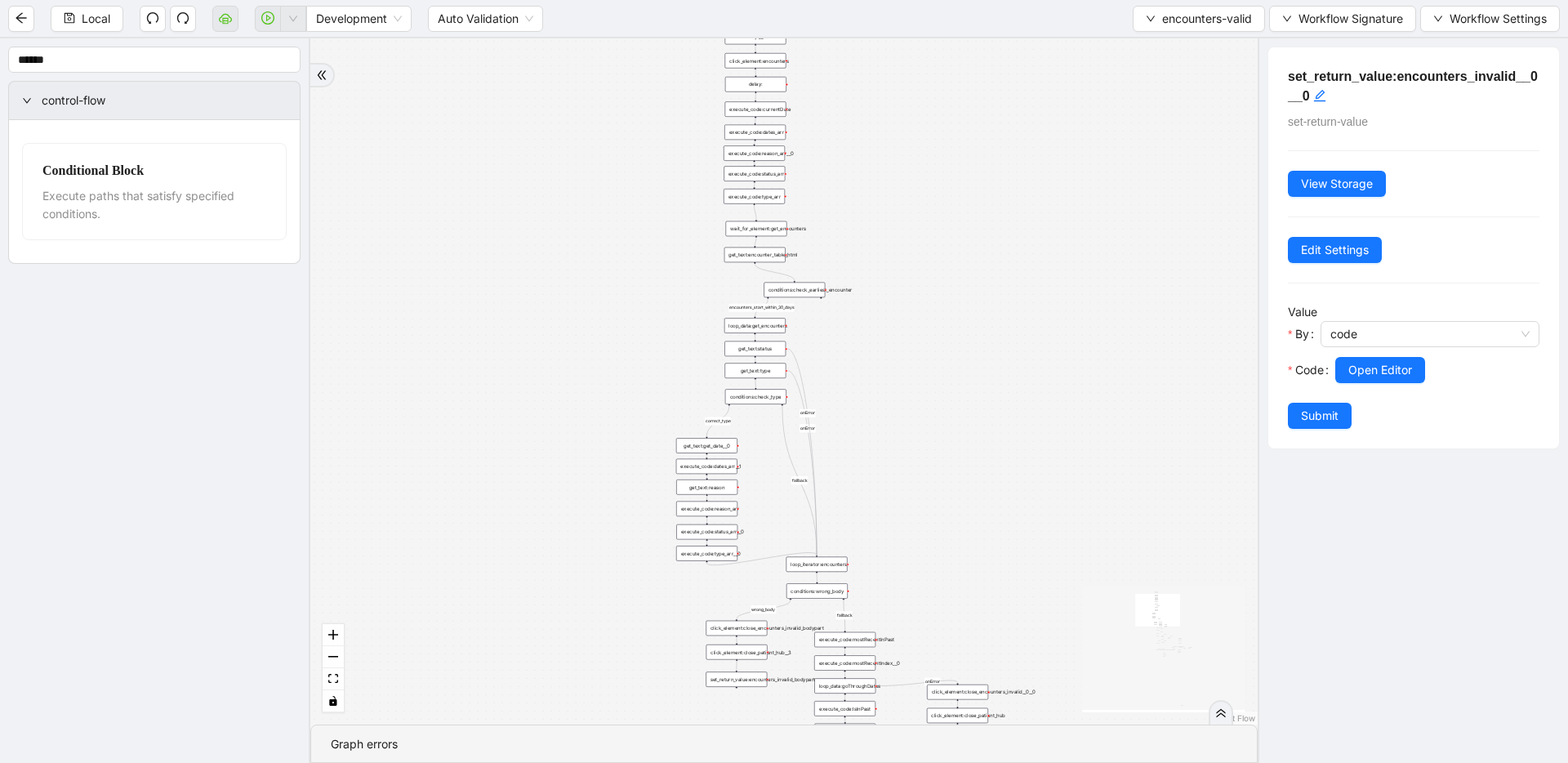
drag, startPoint x: 941, startPoint y: 401, endPoint x: 920, endPoint y: 597, distance: 197.1
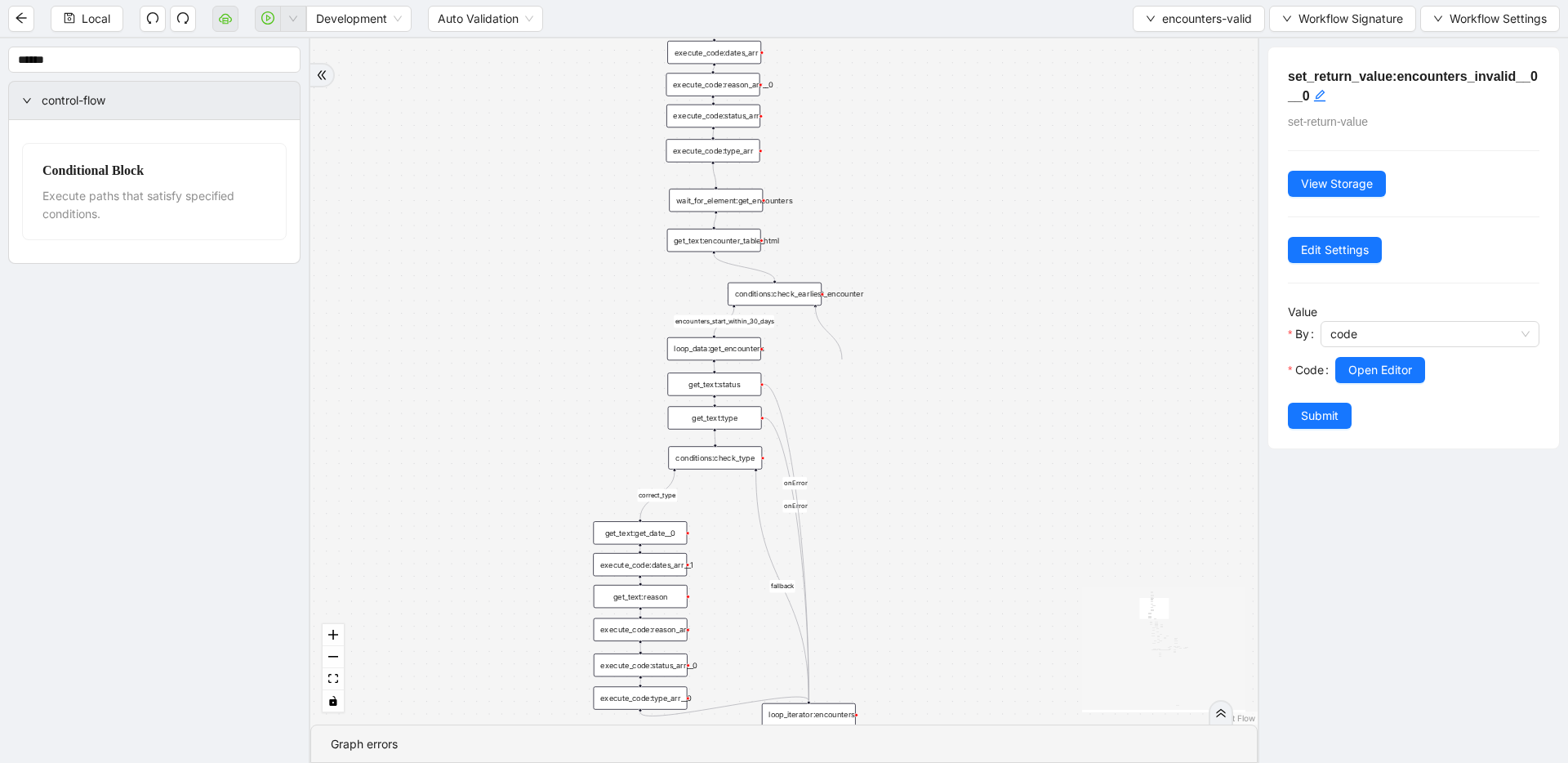
drag, startPoint x: 815, startPoint y: 305, endPoint x: 841, endPoint y: 360, distance: 60.8
click at [841, 360] on div "fallback fallback inPast hasInPast fallback wrong_body inNewYear fallback fallb…" at bounding box center [784, 381] width 947 height 686
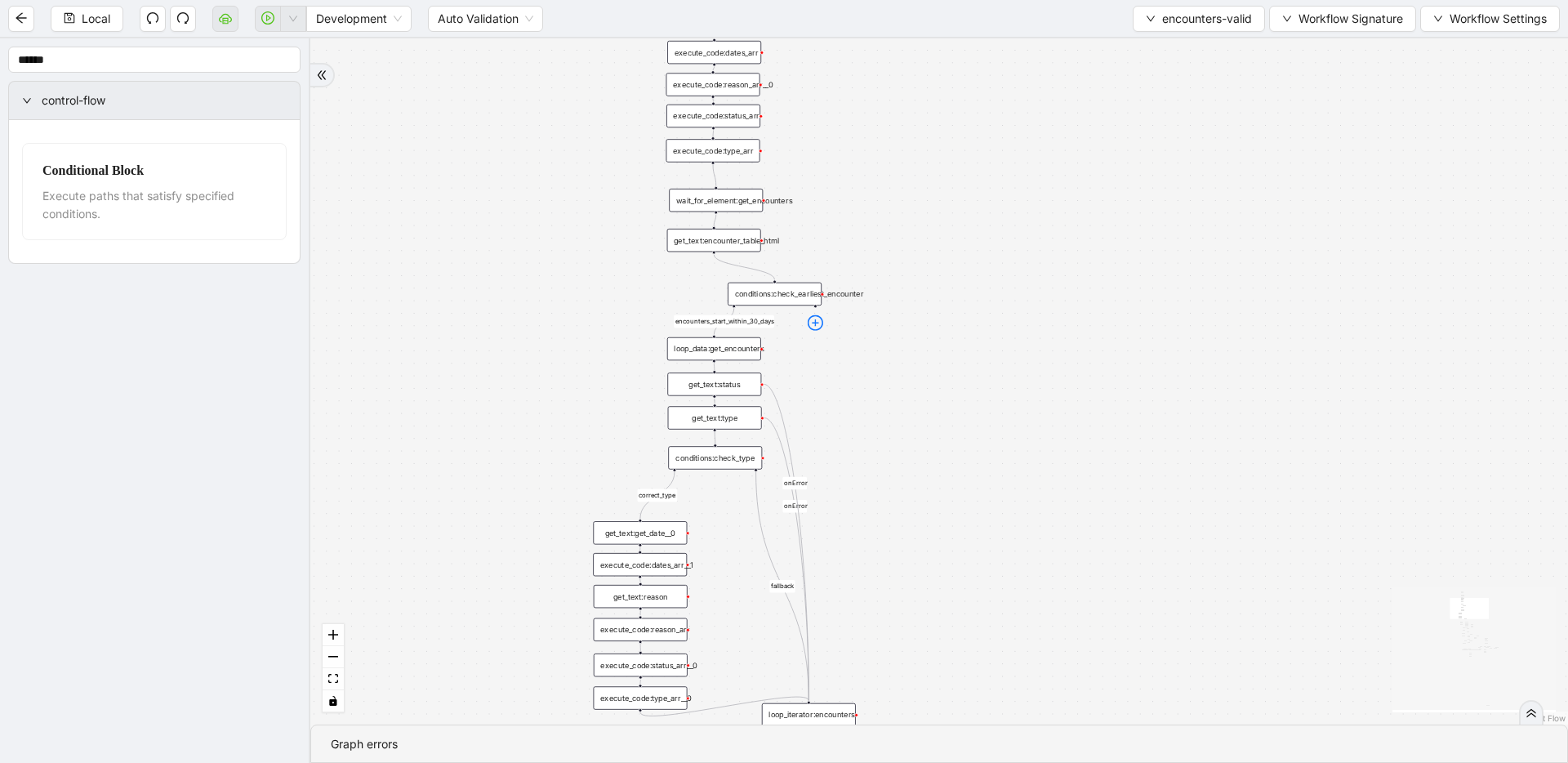
click at [820, 326] on icon "plus-circle" at bounding box center [815, 322] width 16 height 16
type input "*******"
click at [799, 350] on div "Set Return Value" at bounding box center [774, 355] width 124 height 14
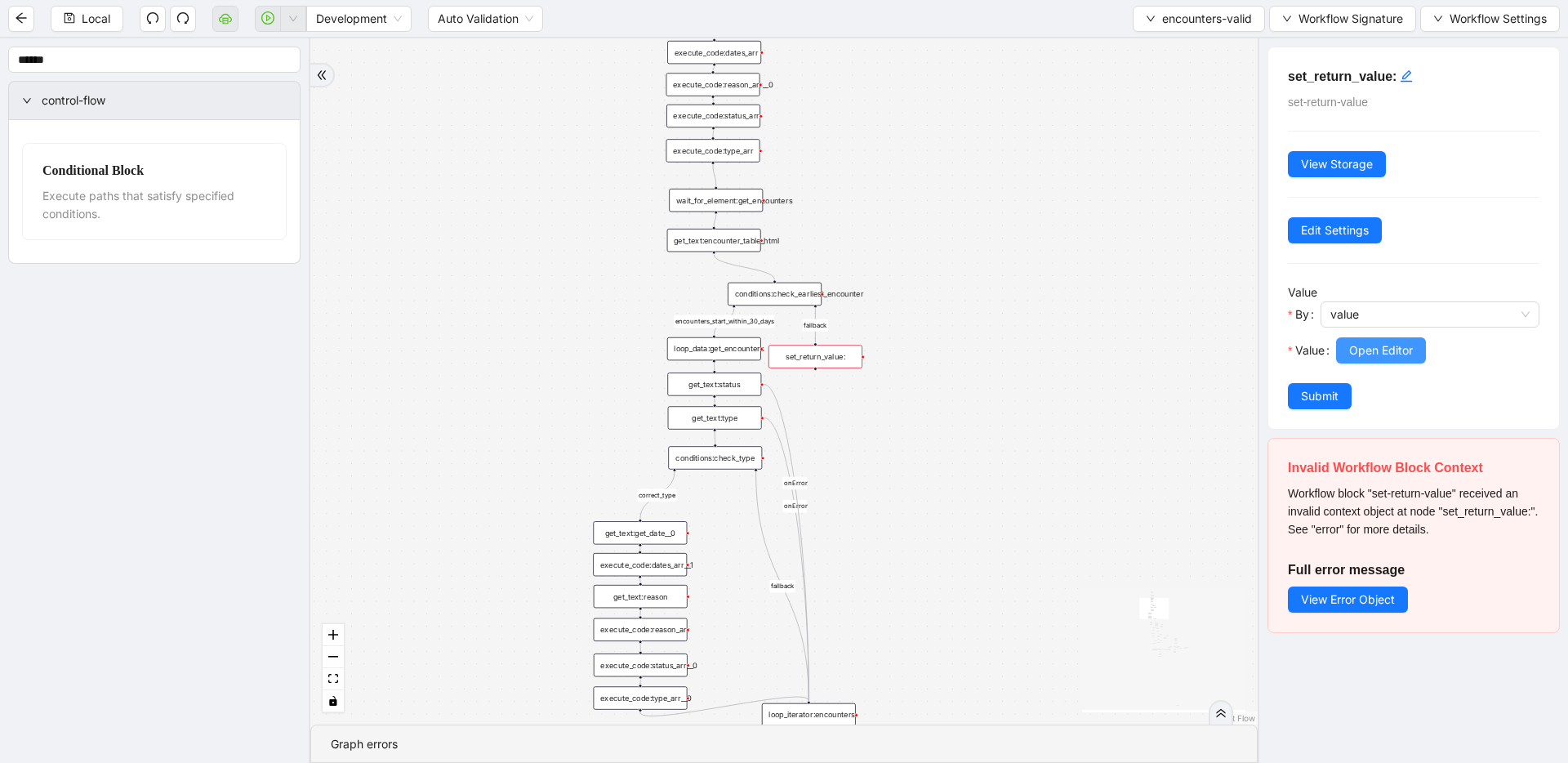
click at [1362, 341] on span "Open Editor" at bounding box center [1380, 351] width 64 height 18
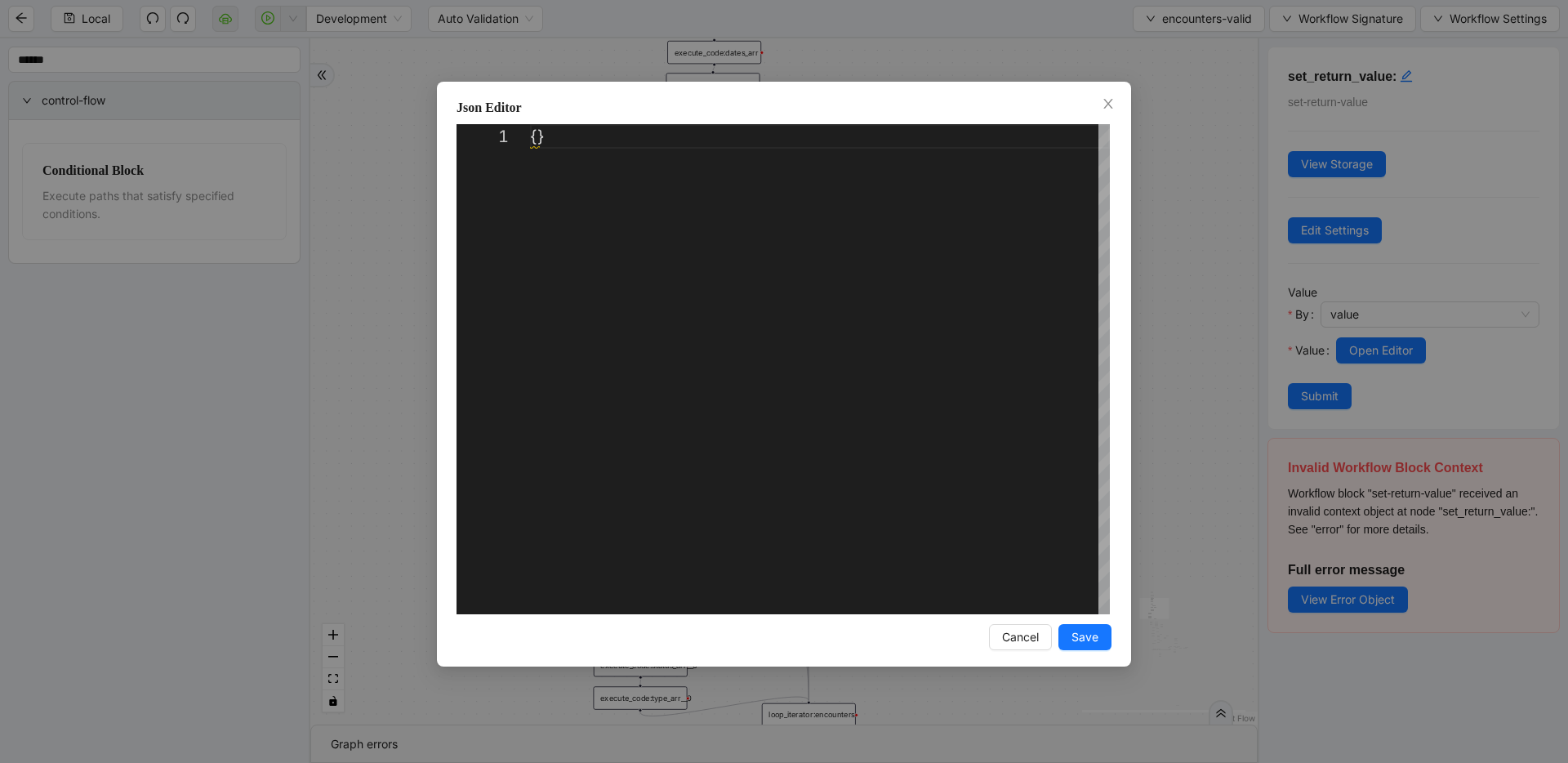
click at [1179, 165] on div "Json Editor 1 {} ** Enter to Rename, ⇧Enter to Preview Cancel Save" at bounding box center [784, 381] width 1568 height 763
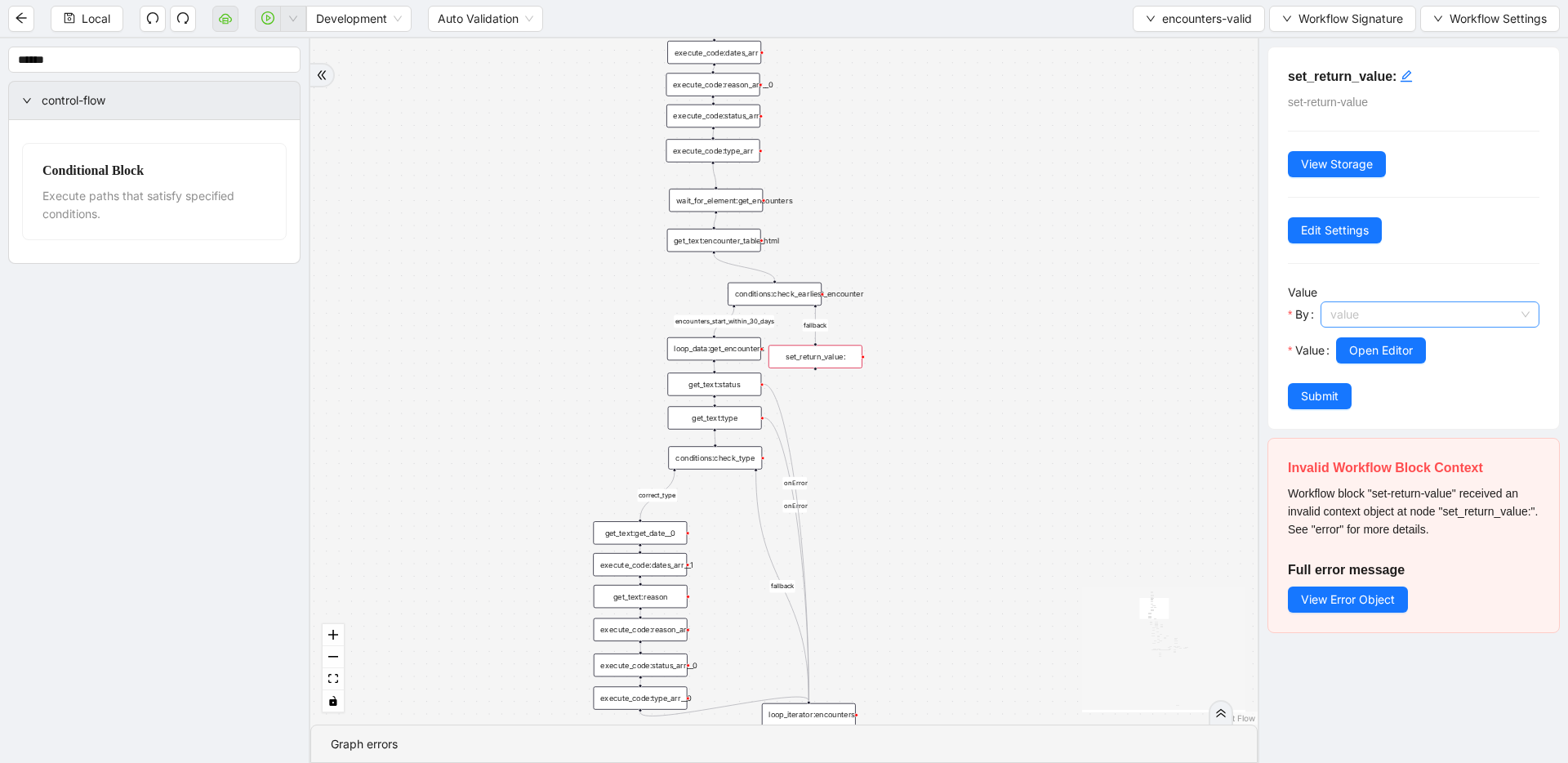
click at [1419, 315] on span "value" at bounding box center [1429, 314] width 199 height 25
click at [1403, 370] on div "code" at bounding box center [1424, 374] width 183 height 18
click at [1384, 355] on span "Open Editor" at bounding box center [1380, 351] width 64 height 18
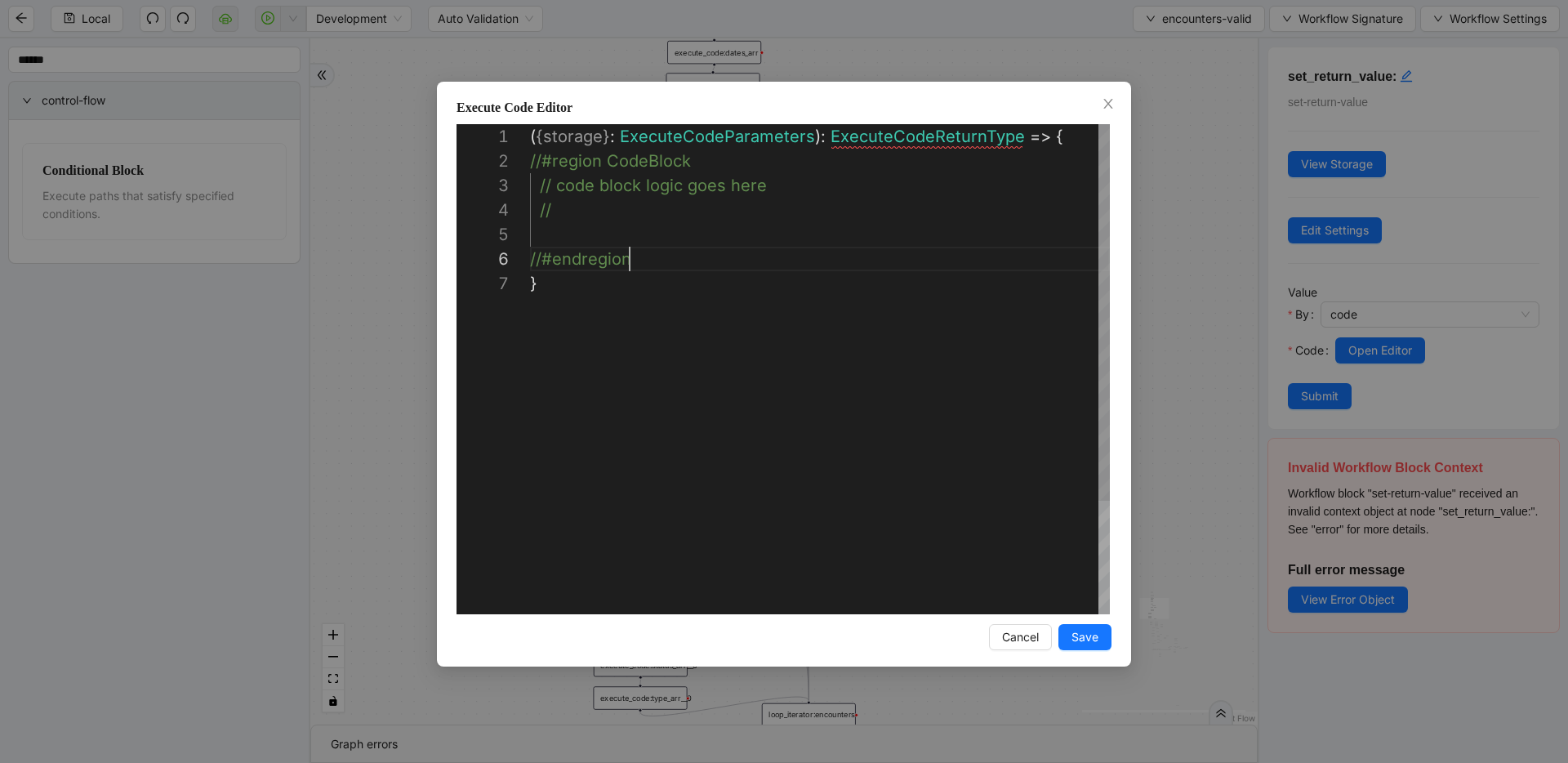
scroll to position [25, 0]
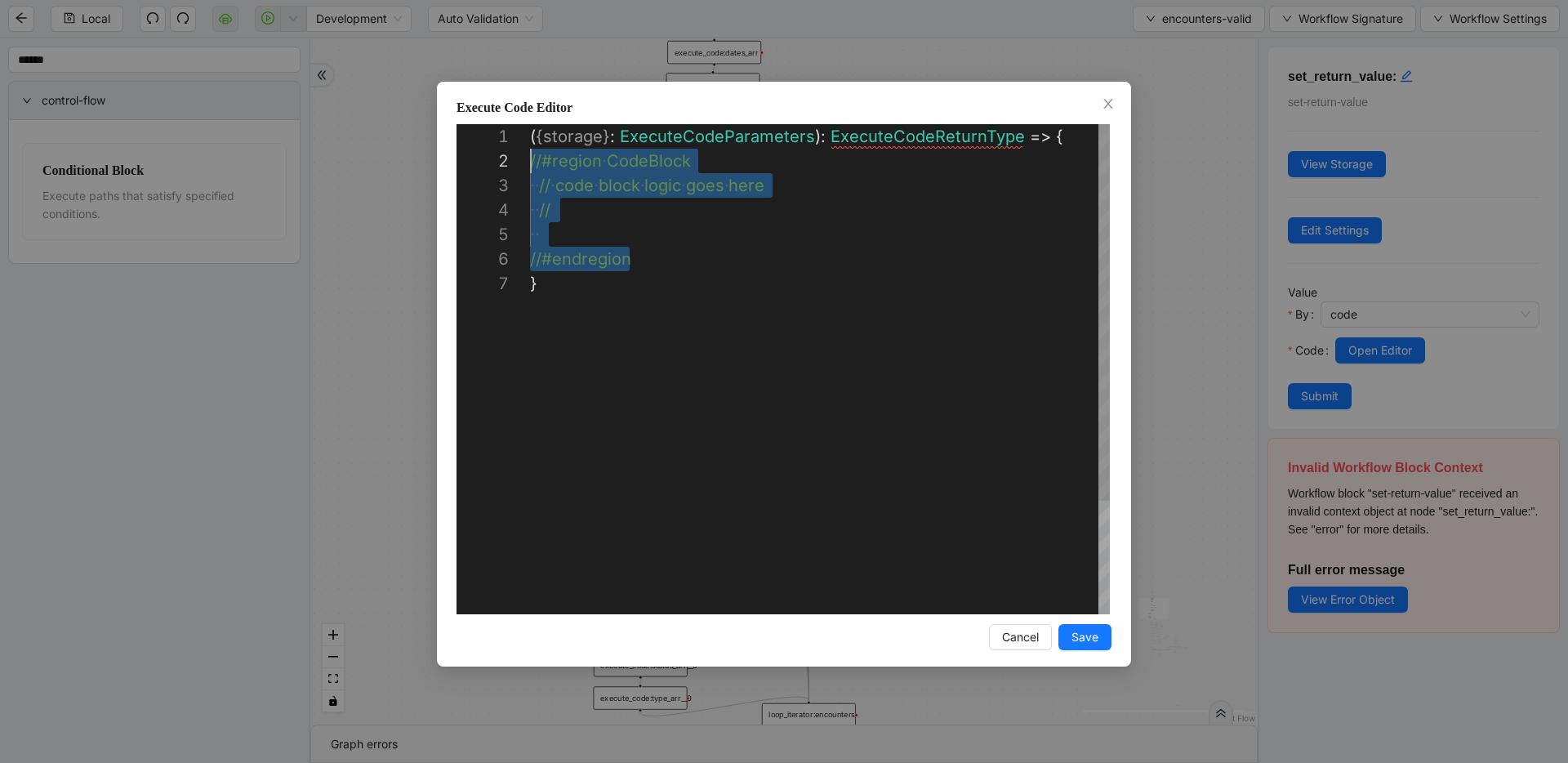
drag, startPoint x: 686, startPoint y: 269, endPoint x: 407, endPoint y: 161, distance: 299.2
paste textarea "**********"
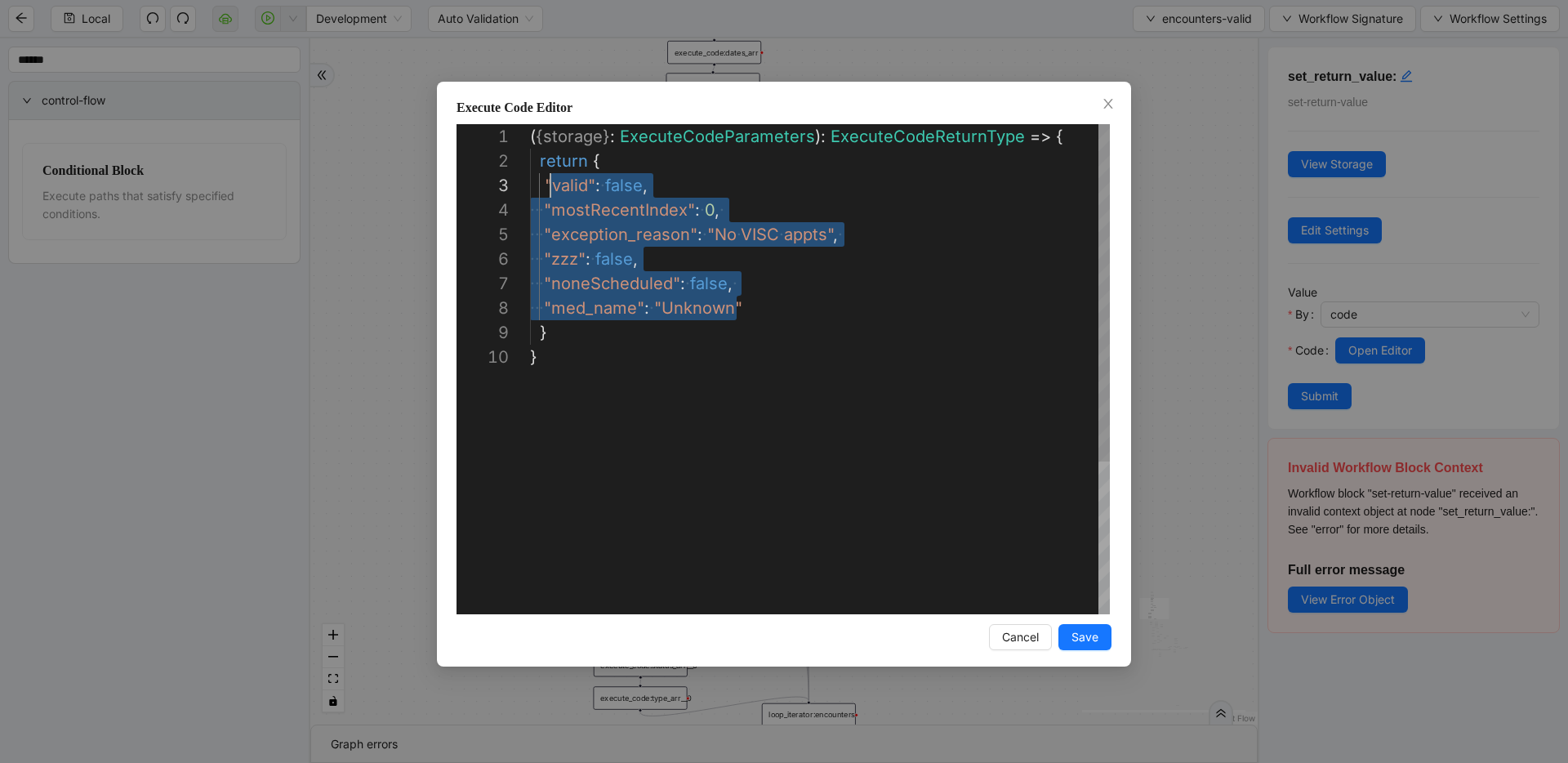
scroll to position [49, 14]
drag, startPoint x: 741, startPoint y: 289, endPoint x: 546, endPoint y: 181, distance: 222.9
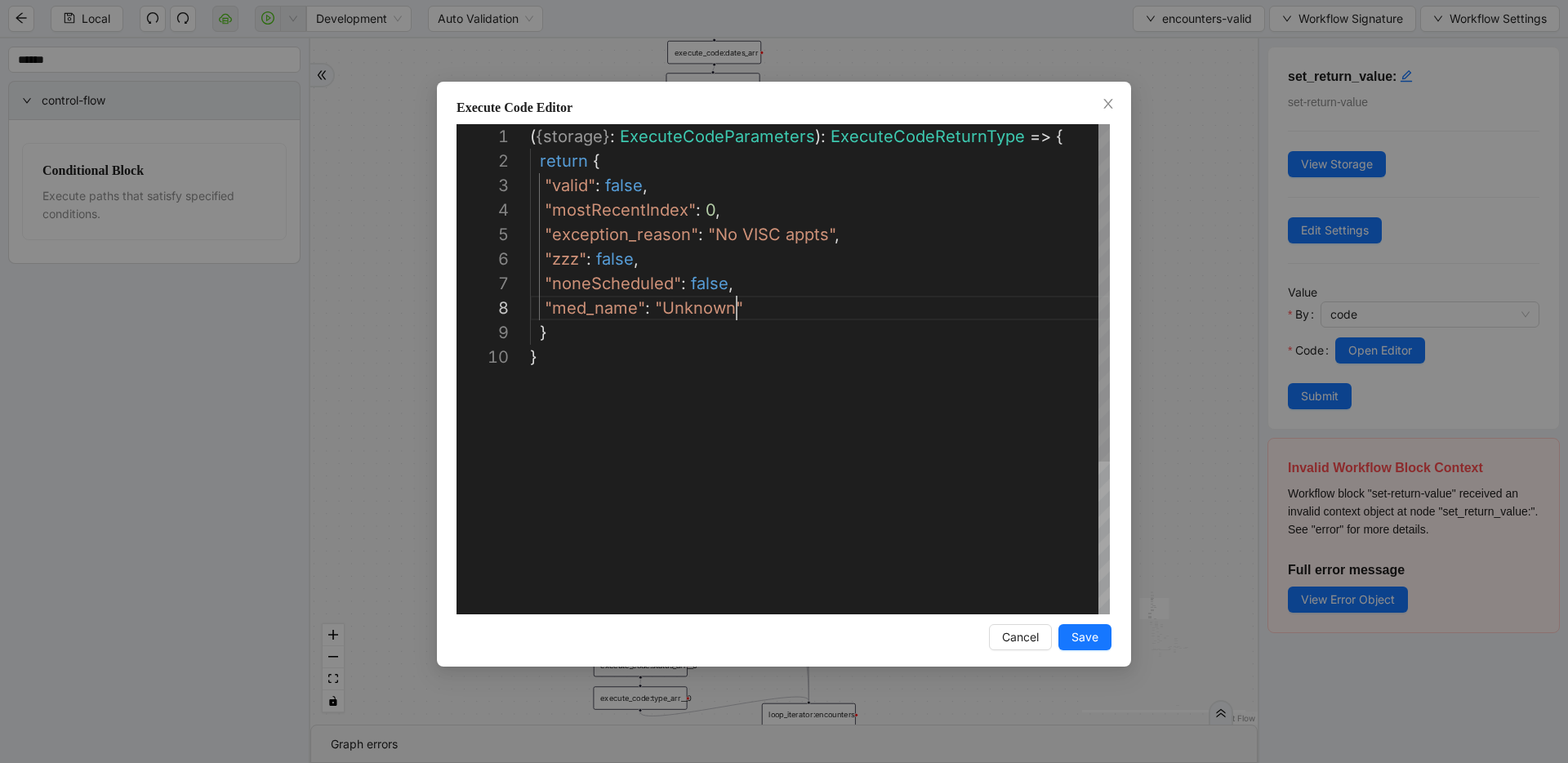
click at [776, 303] on div "return { "valid" : false , ( { storage } : ExecuteCodeParameters ): ExecuteCode…" at bounding box center [819, 479] width 579 height 710
type textarea "**********"
click at [1066, 627] on button "Save" at bounding box center [1084, 637] width 53 height 26
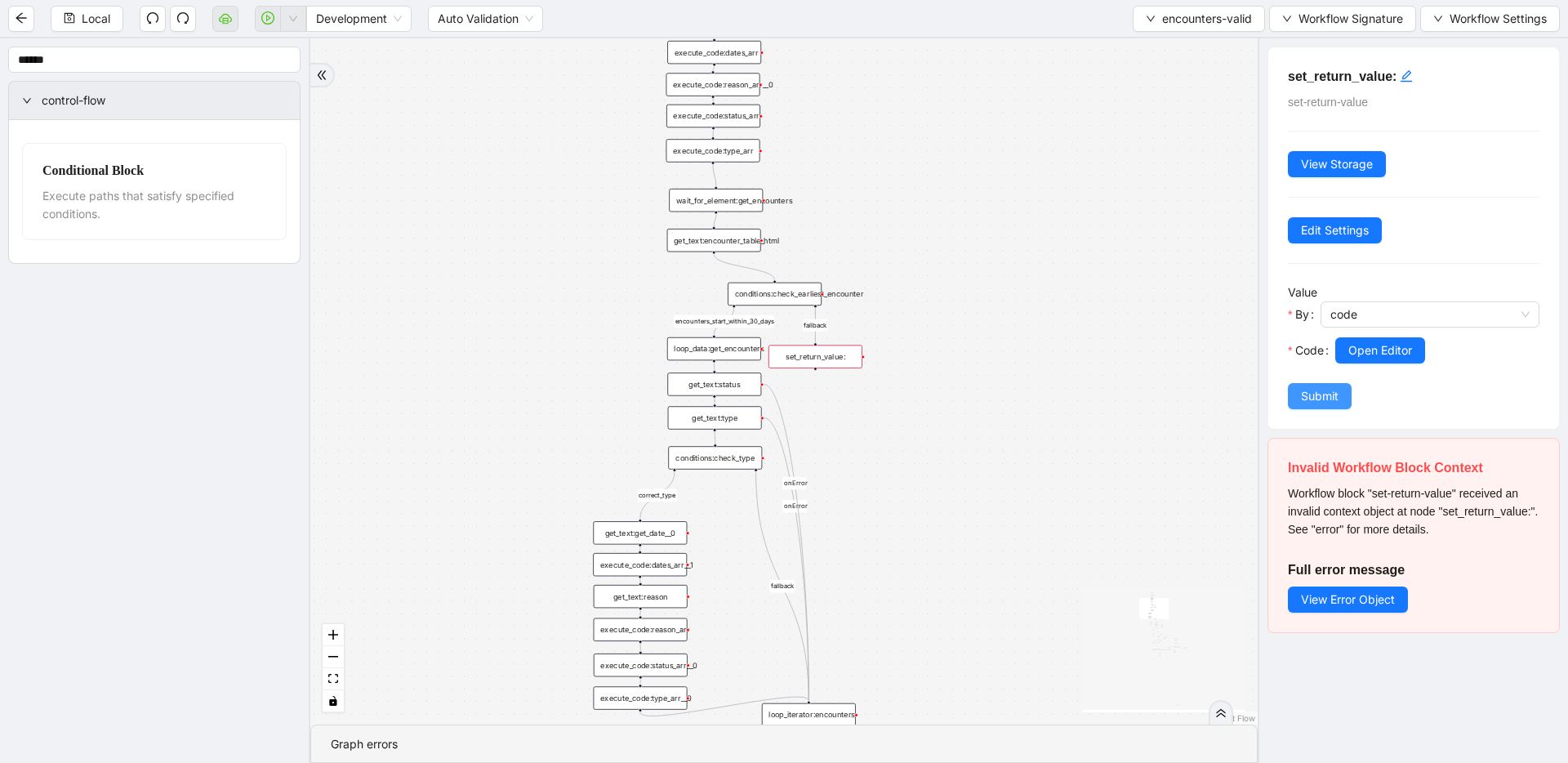
click at [1333, 389] on span "Submit" at bounding box center [1319, 396] width 37 height 18
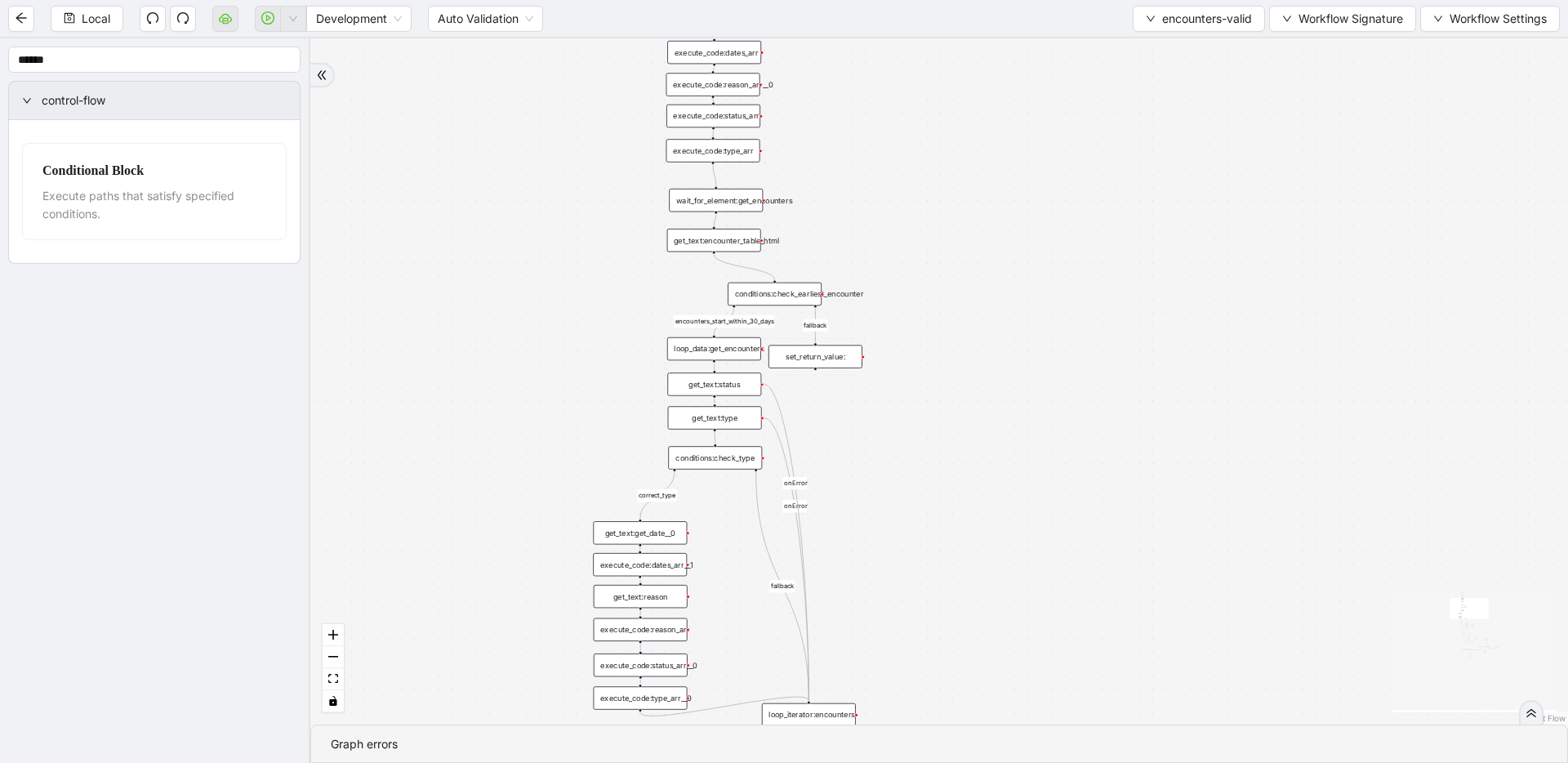
click at [809, 360] on div "set_return_value:" at bounding box center [816, 356] width 94 height 23
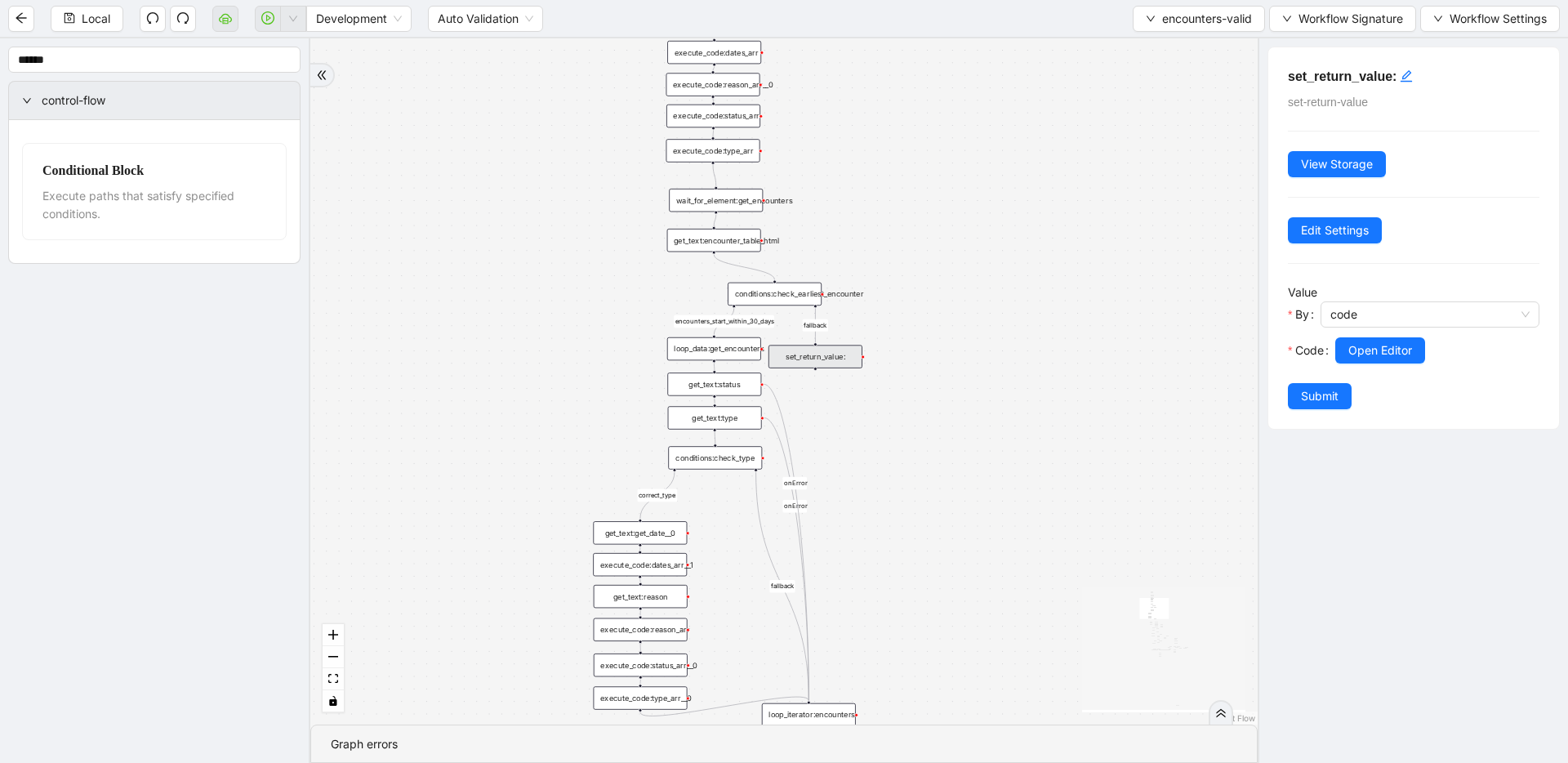
click at [1416, 82] on h5 "set_return_value:" at bounding box center [1413, 77] width 251 height 20
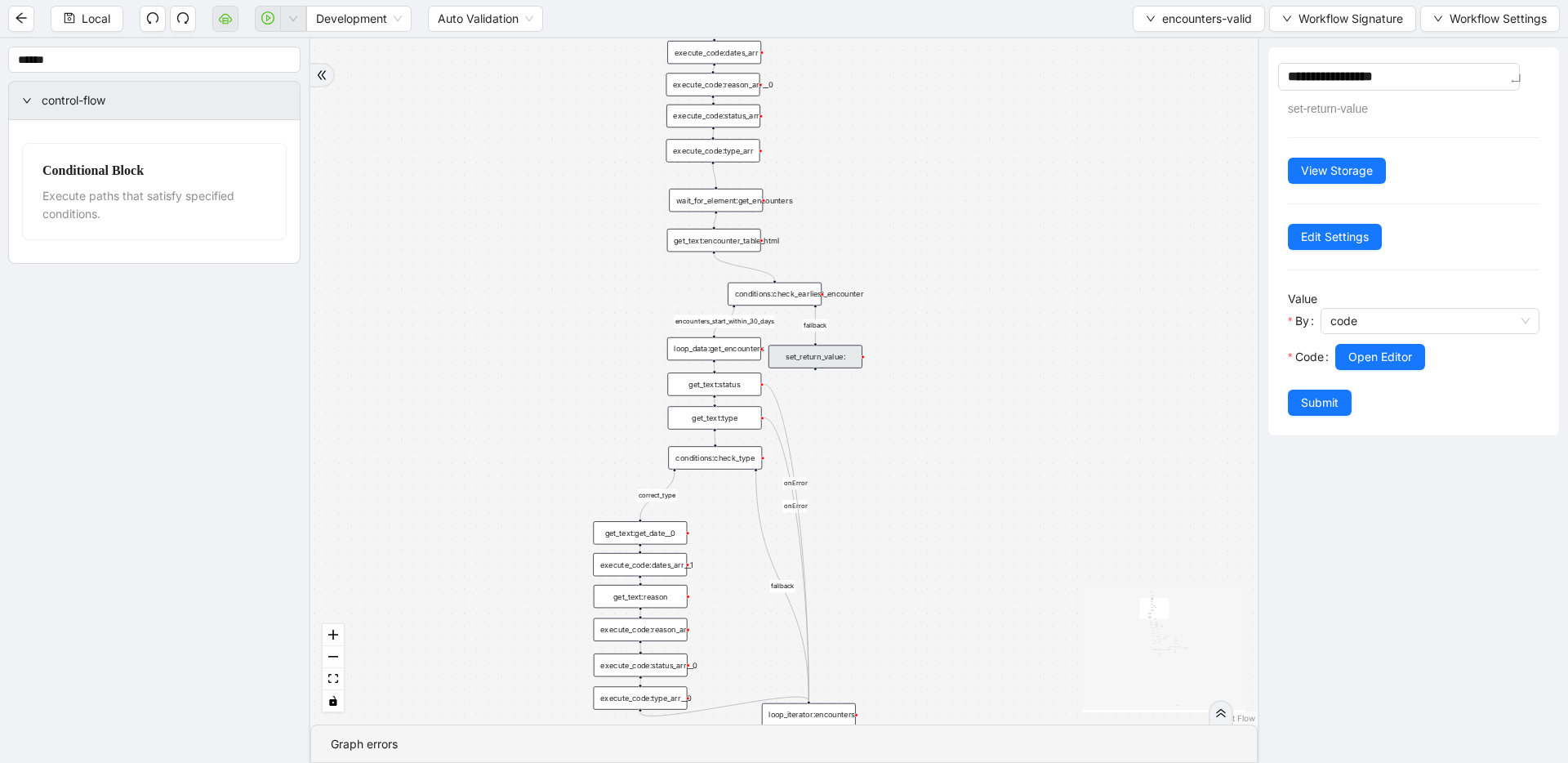
type textarea "**********"
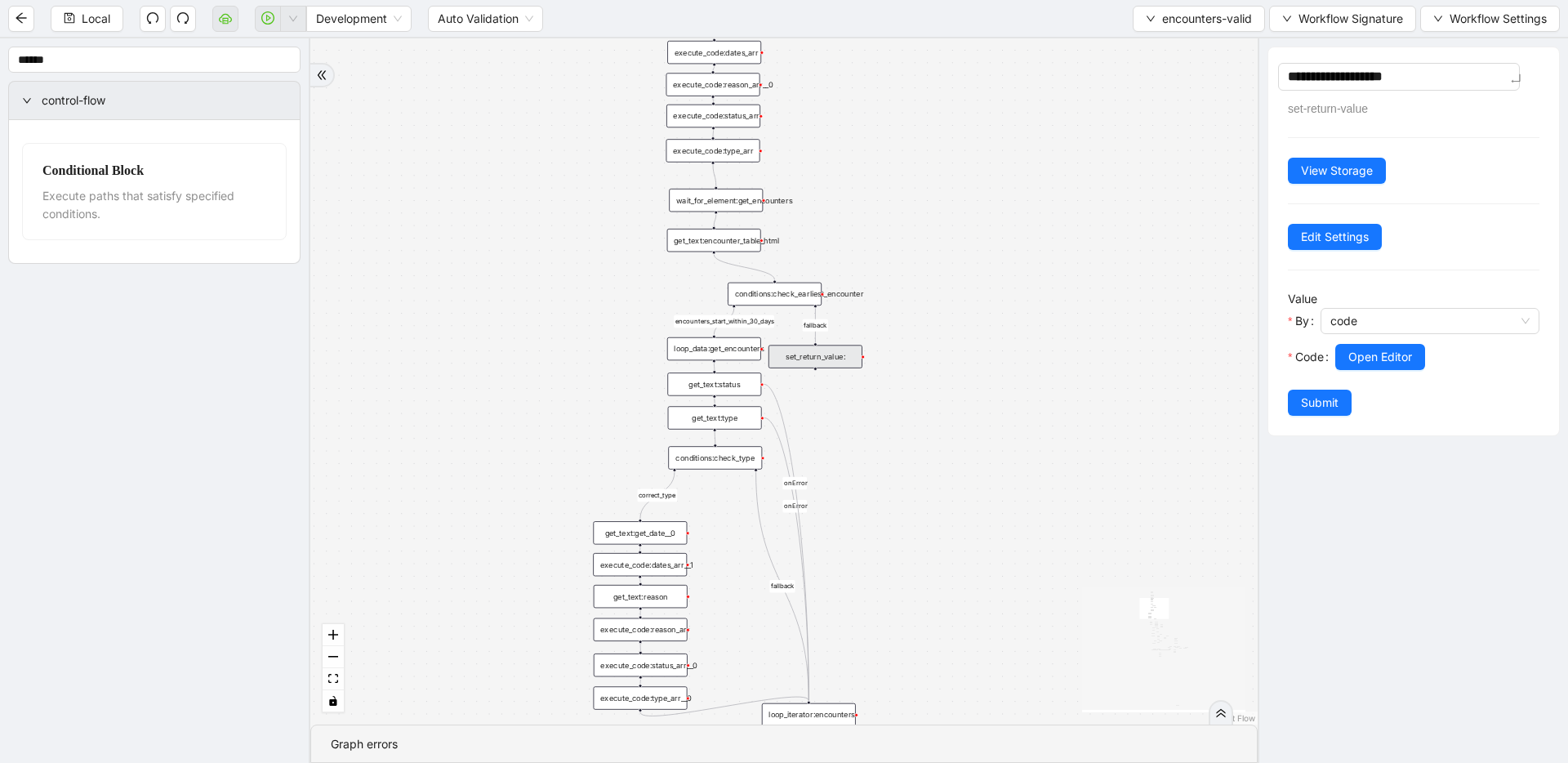
type textarea "**********"
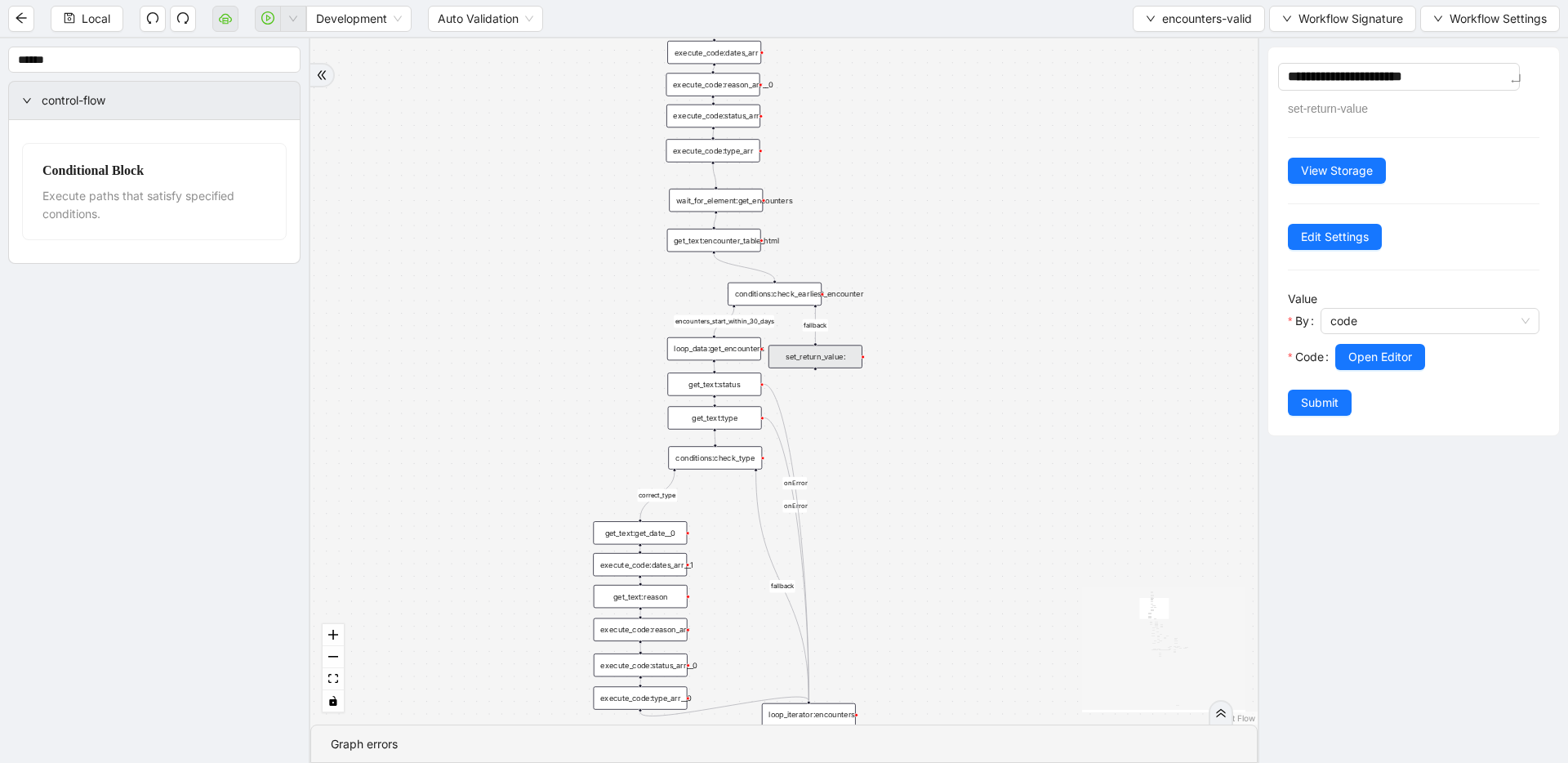
type textarea "**********"
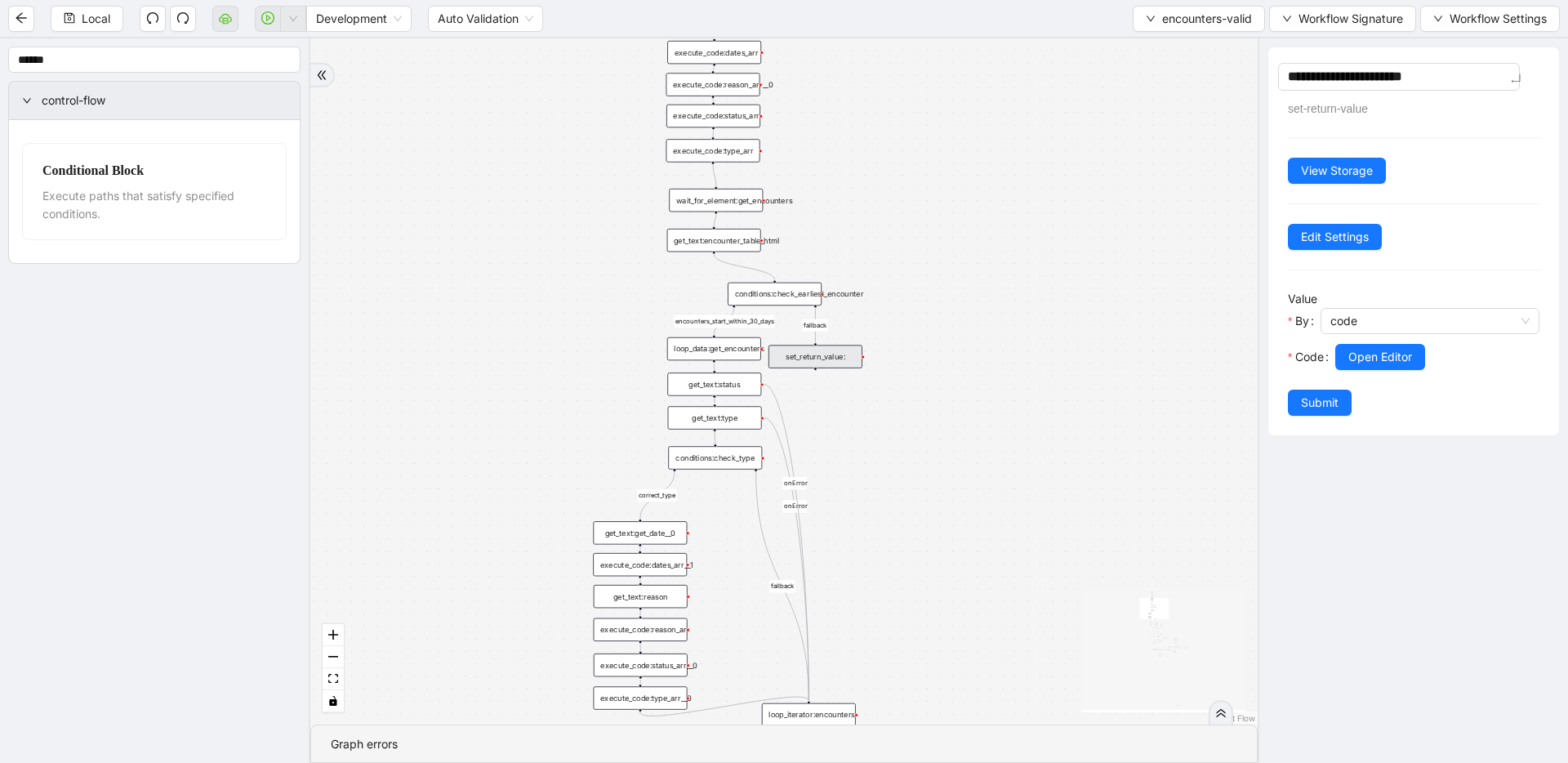
type textarea "**********"
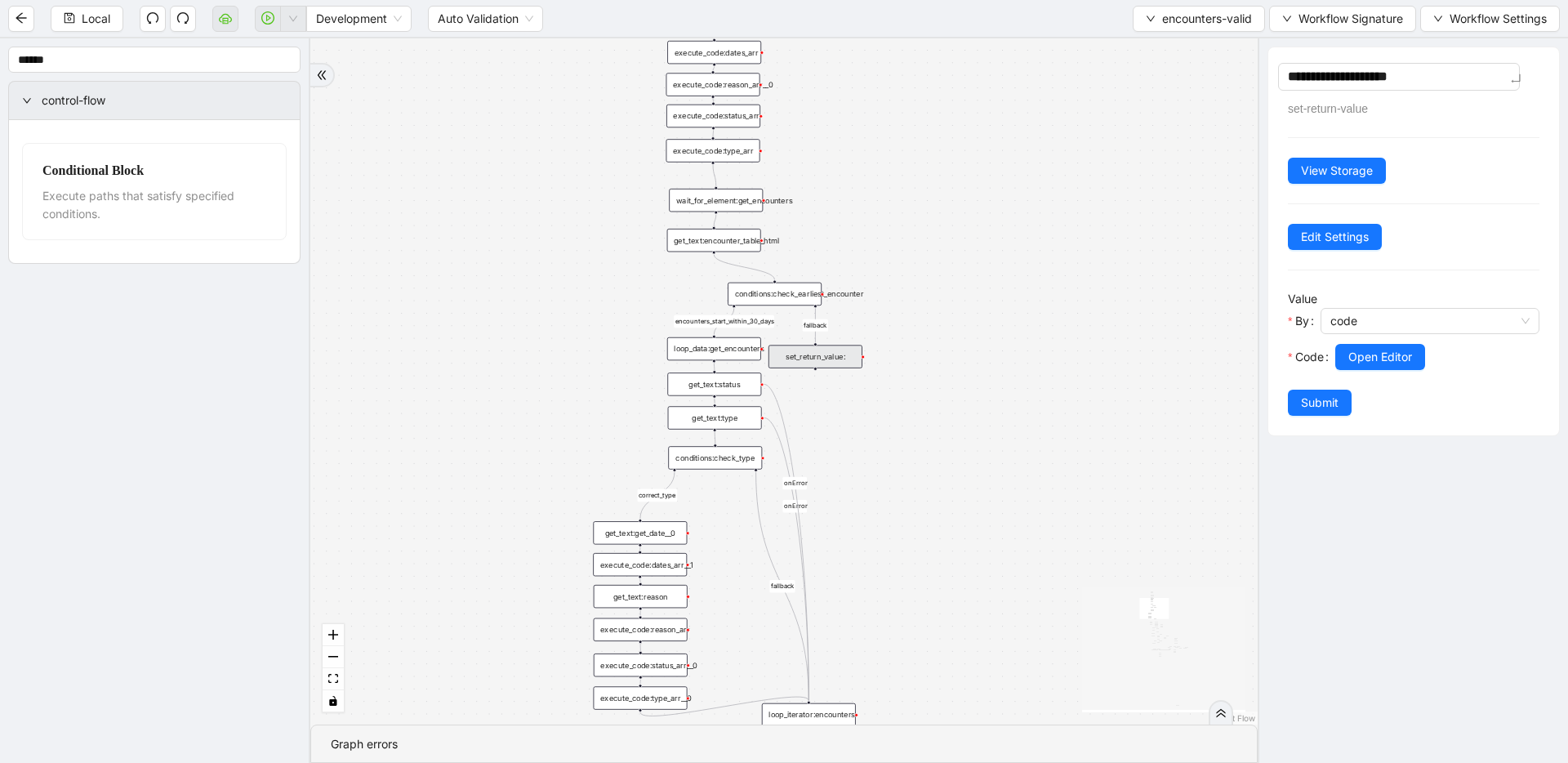
type textarea "**********"
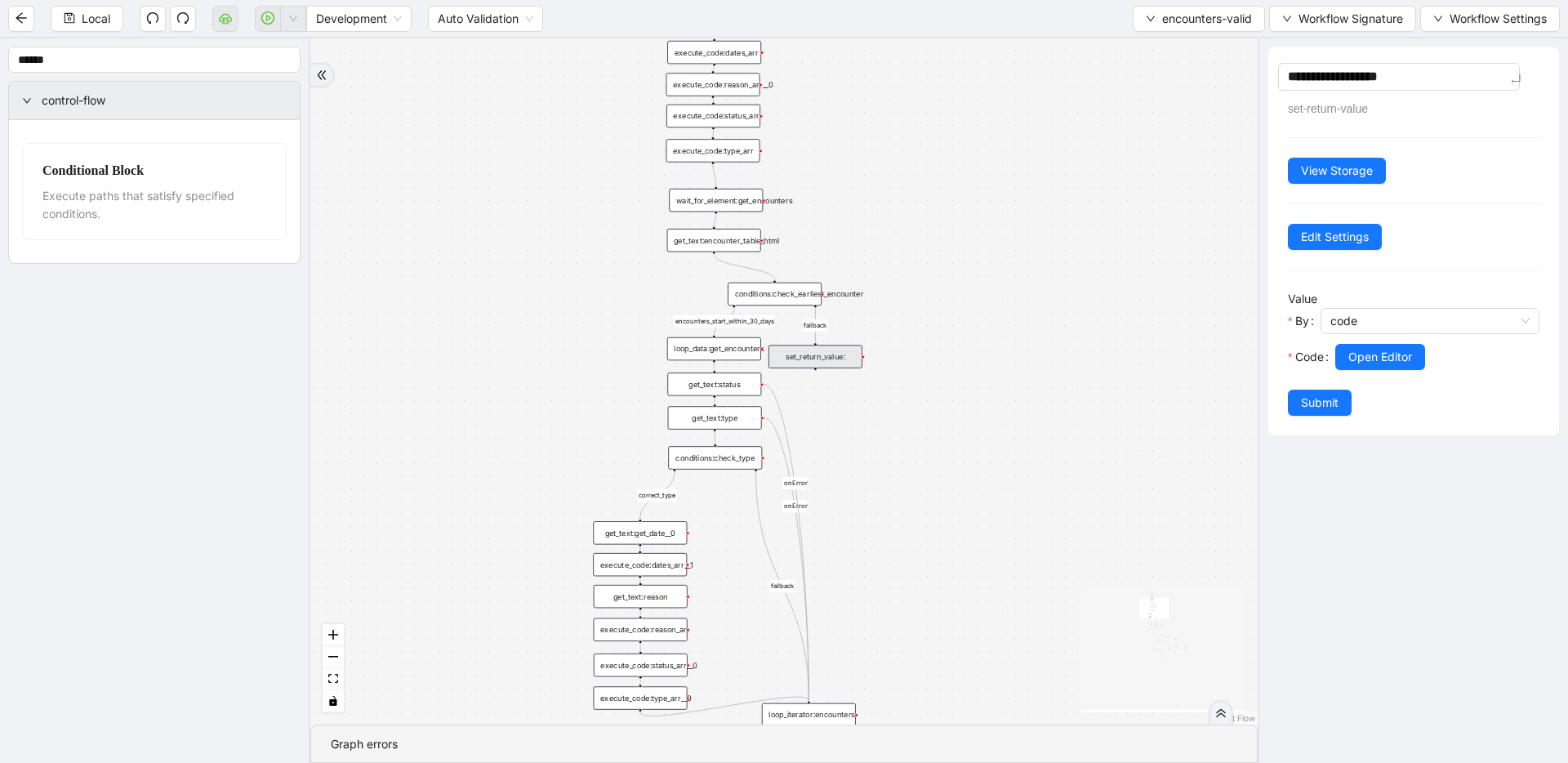
type textarea "**********"
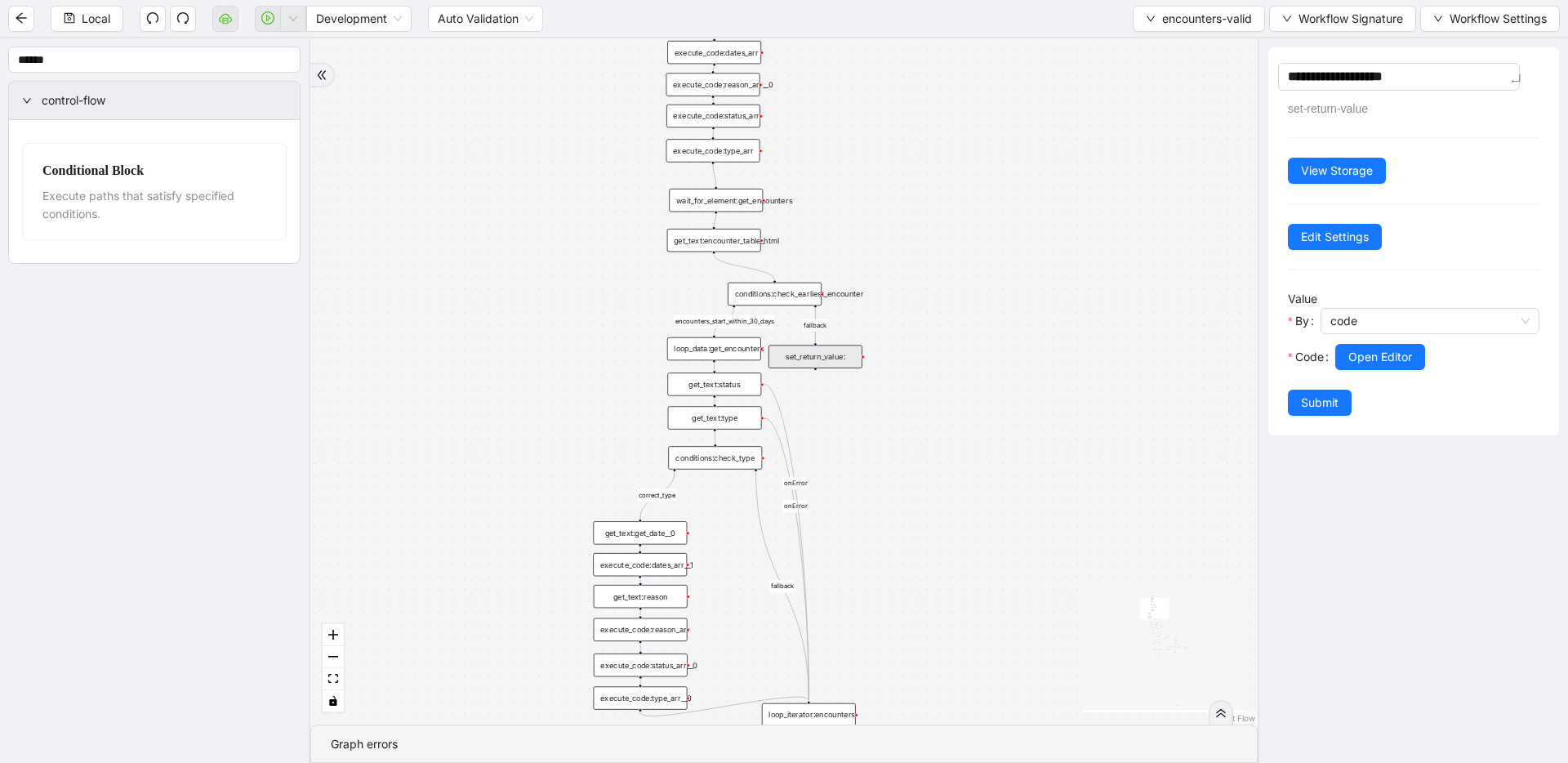
type textarea "**********"
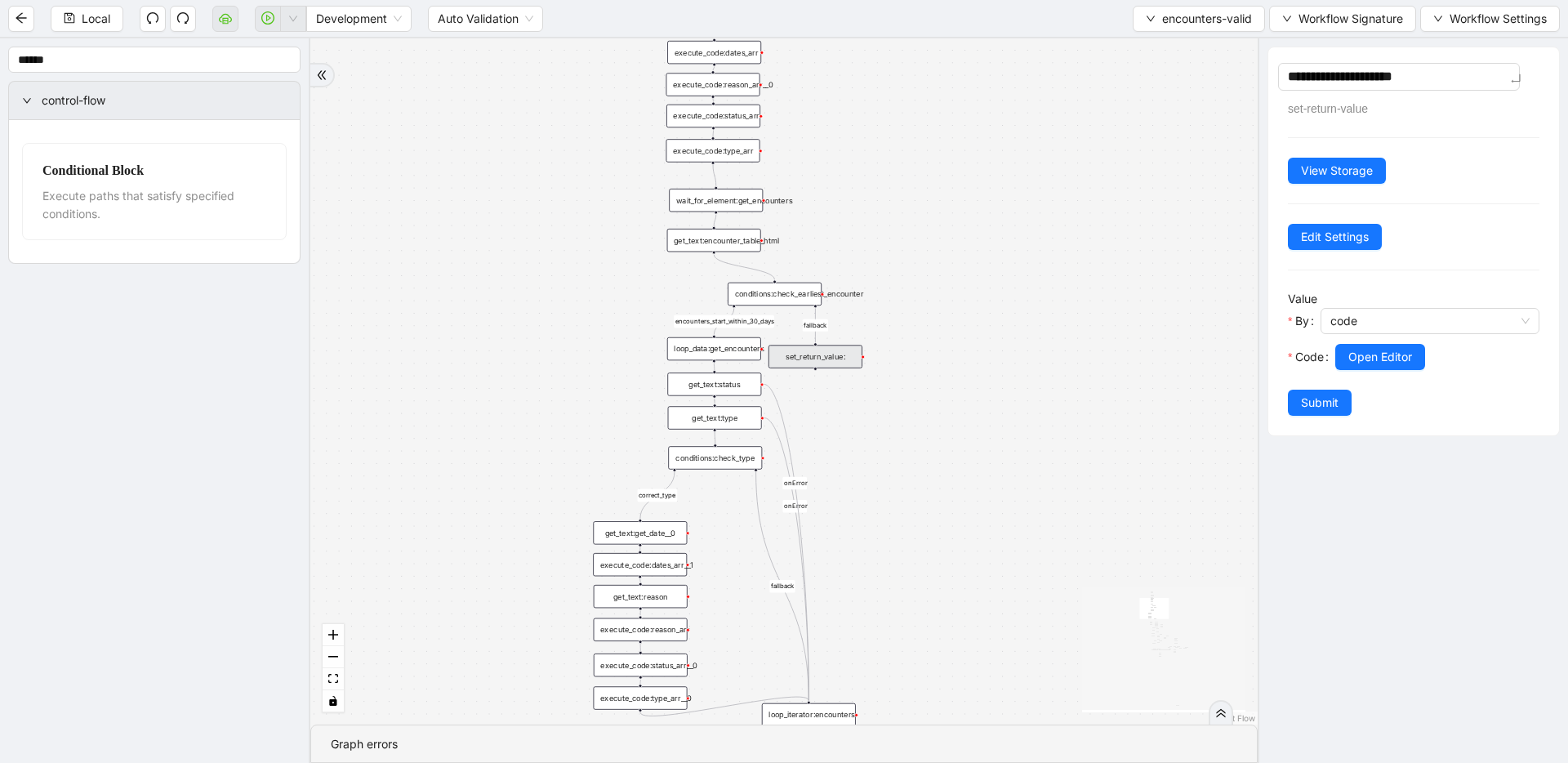
type textarea "**********"
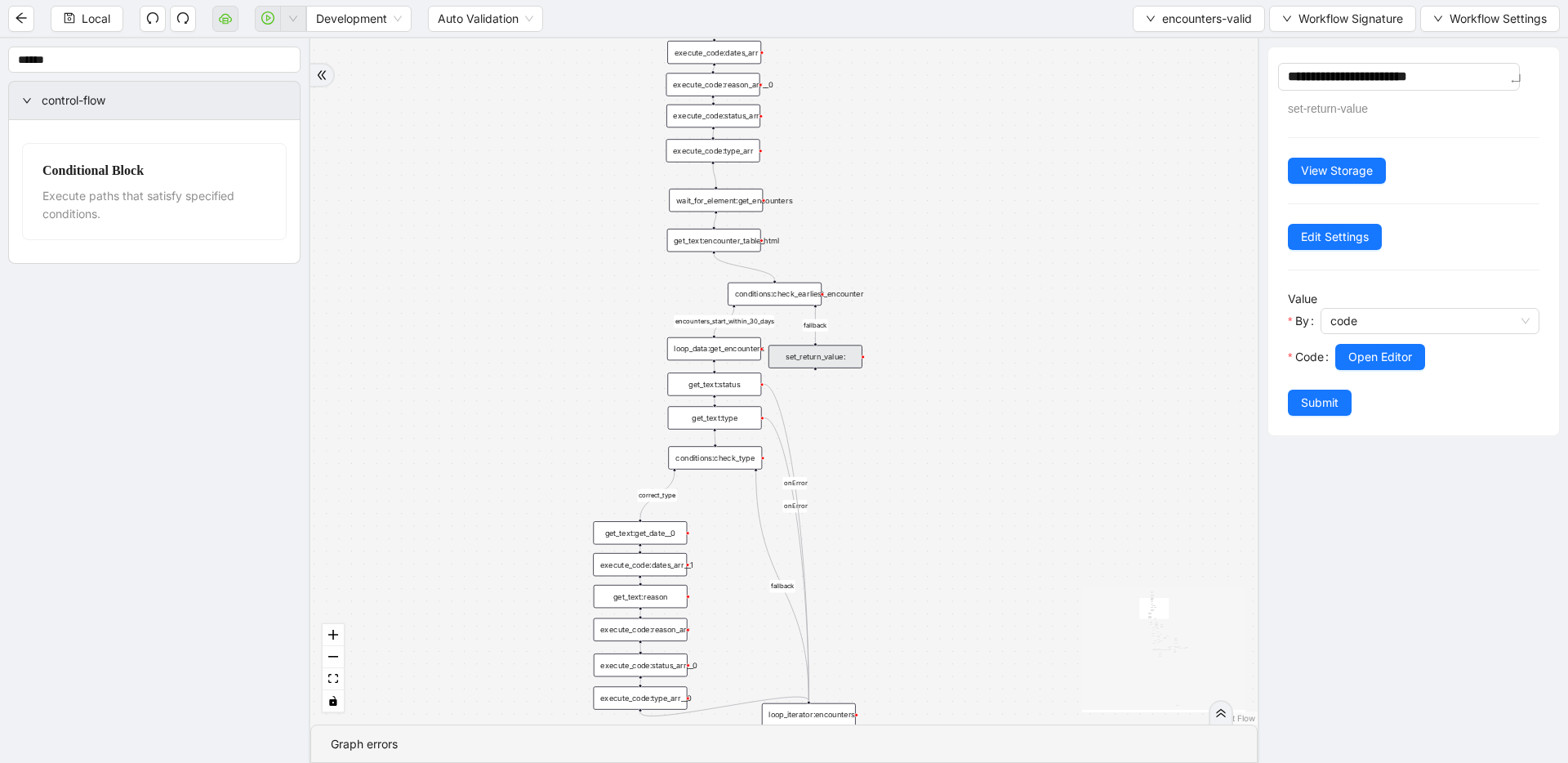
type textarea "**********"
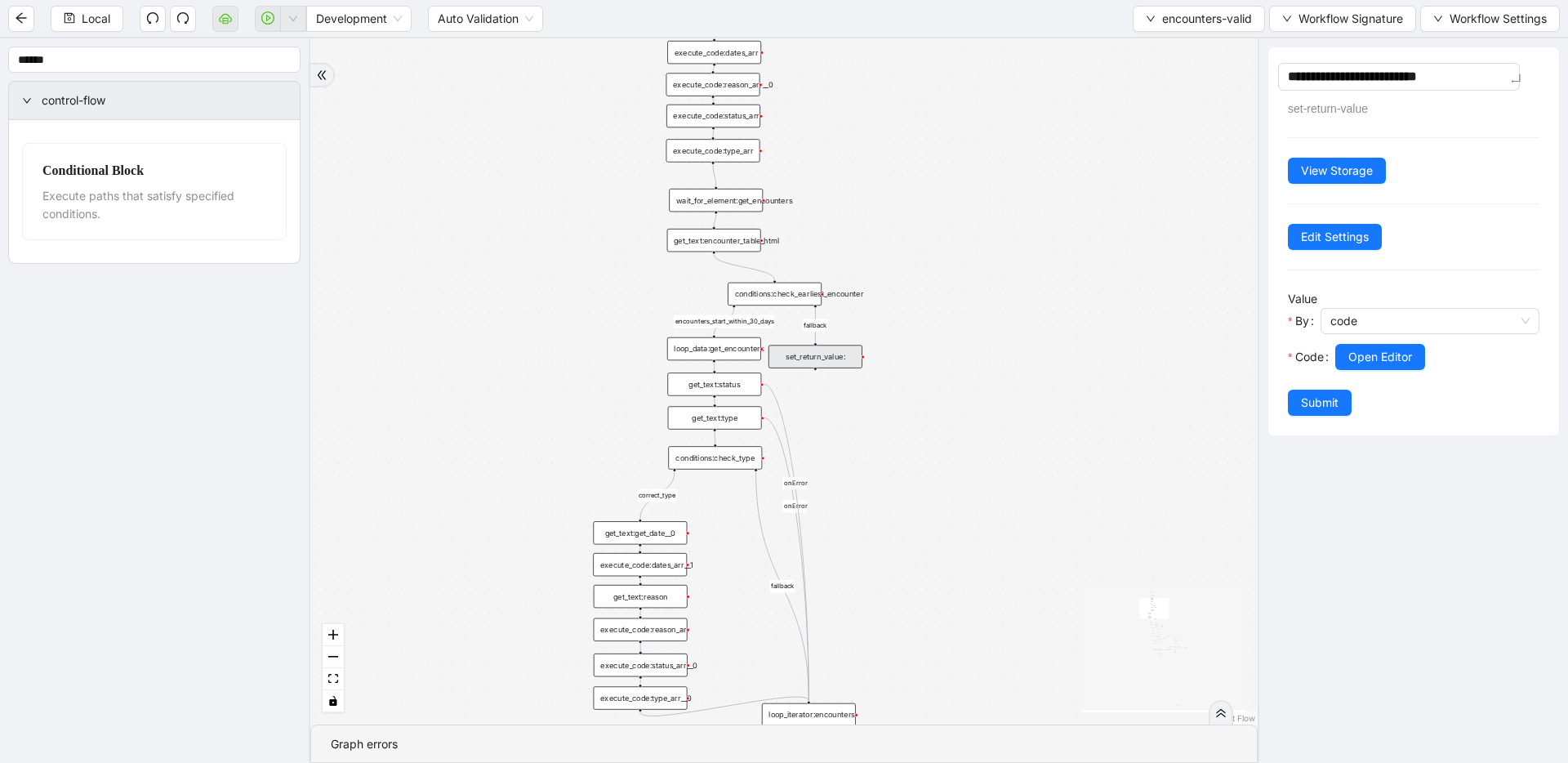
type textarea "**********"
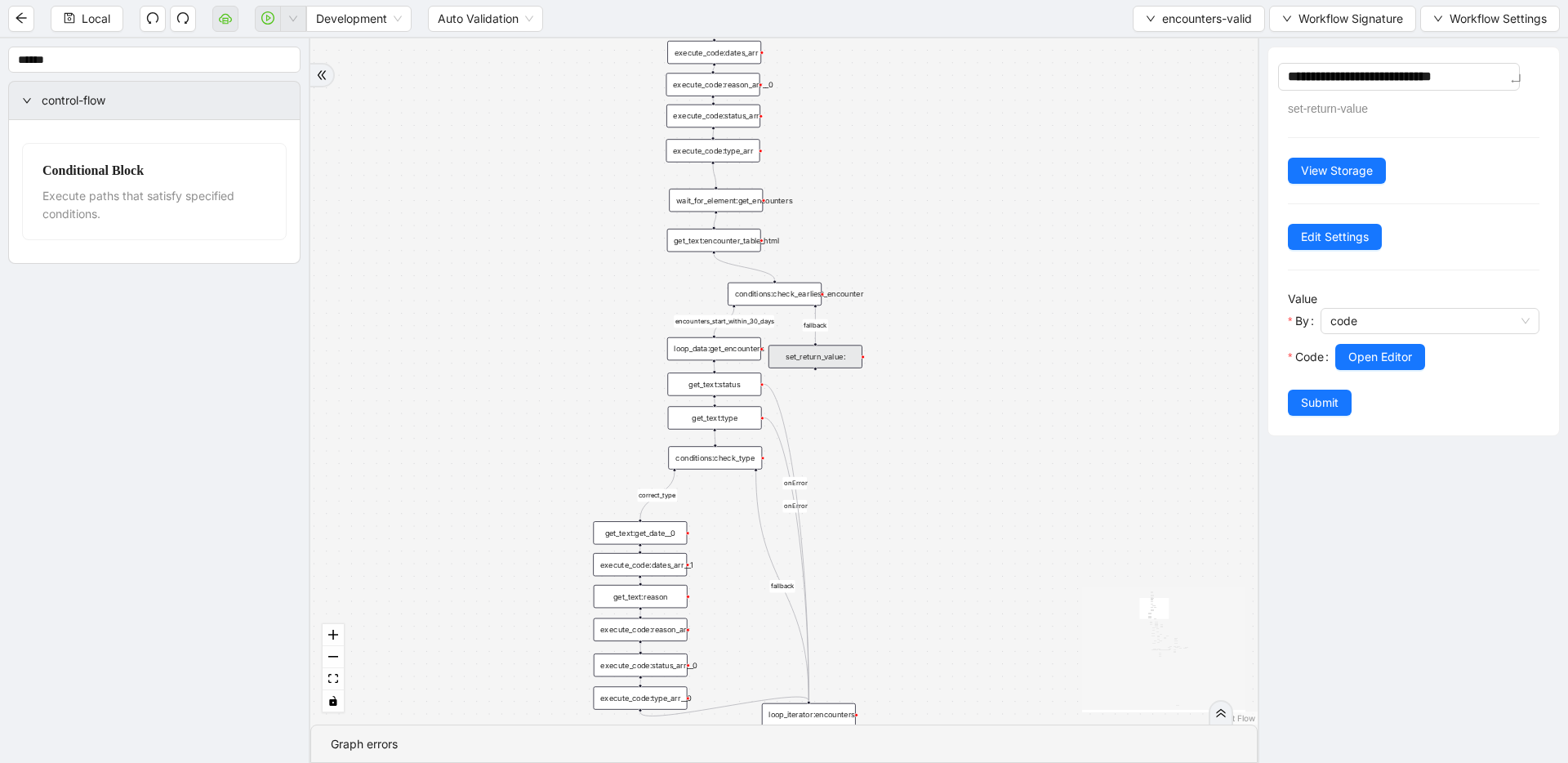
type textarea "**********"
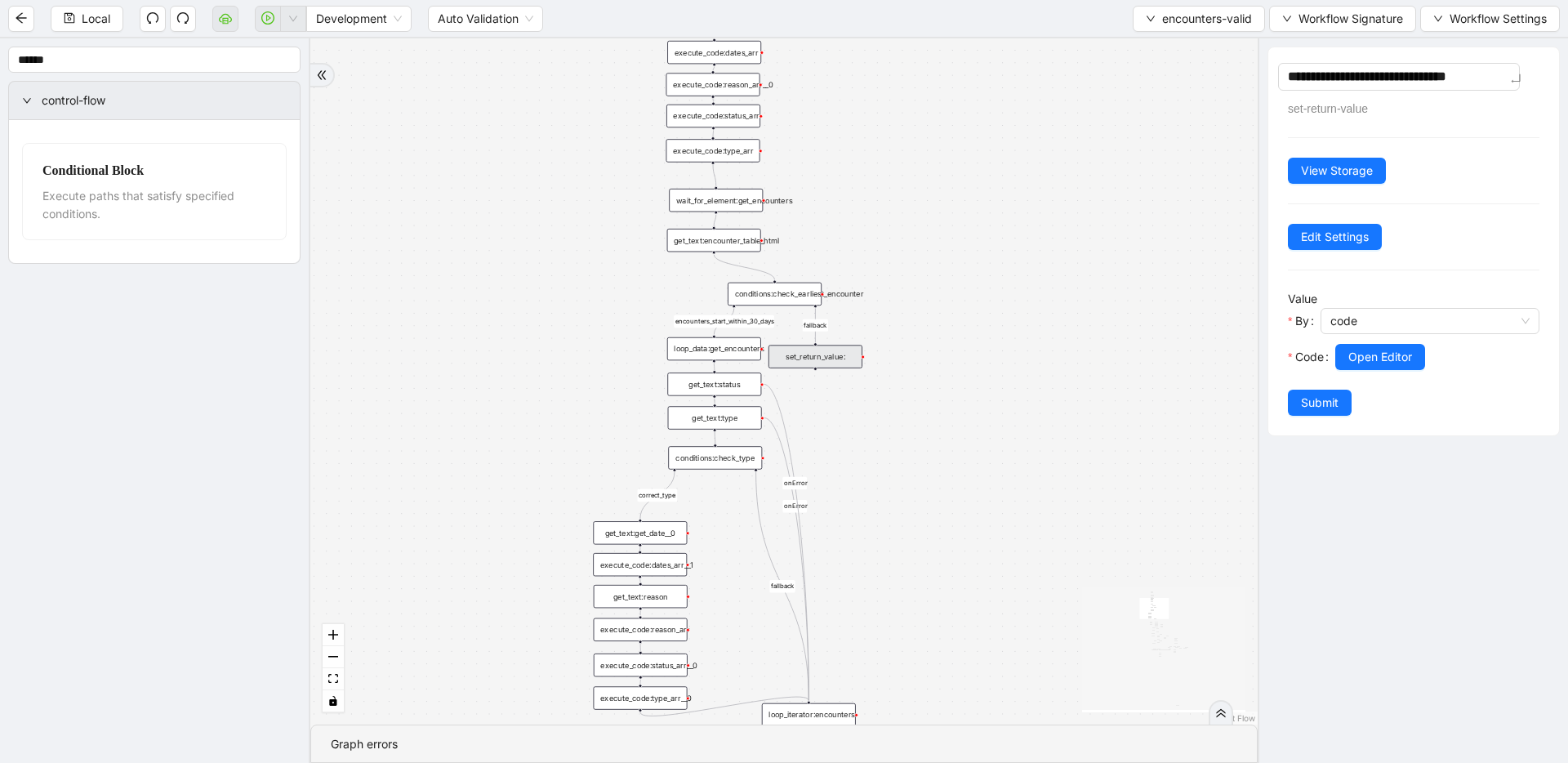
type textarea "**********"
click at [984, 304] on div "fallback fallback inPast hasInPast fallback wrong_body inNewYear fallback fallb…" at bounding box center [784, 381] width 947 height 686
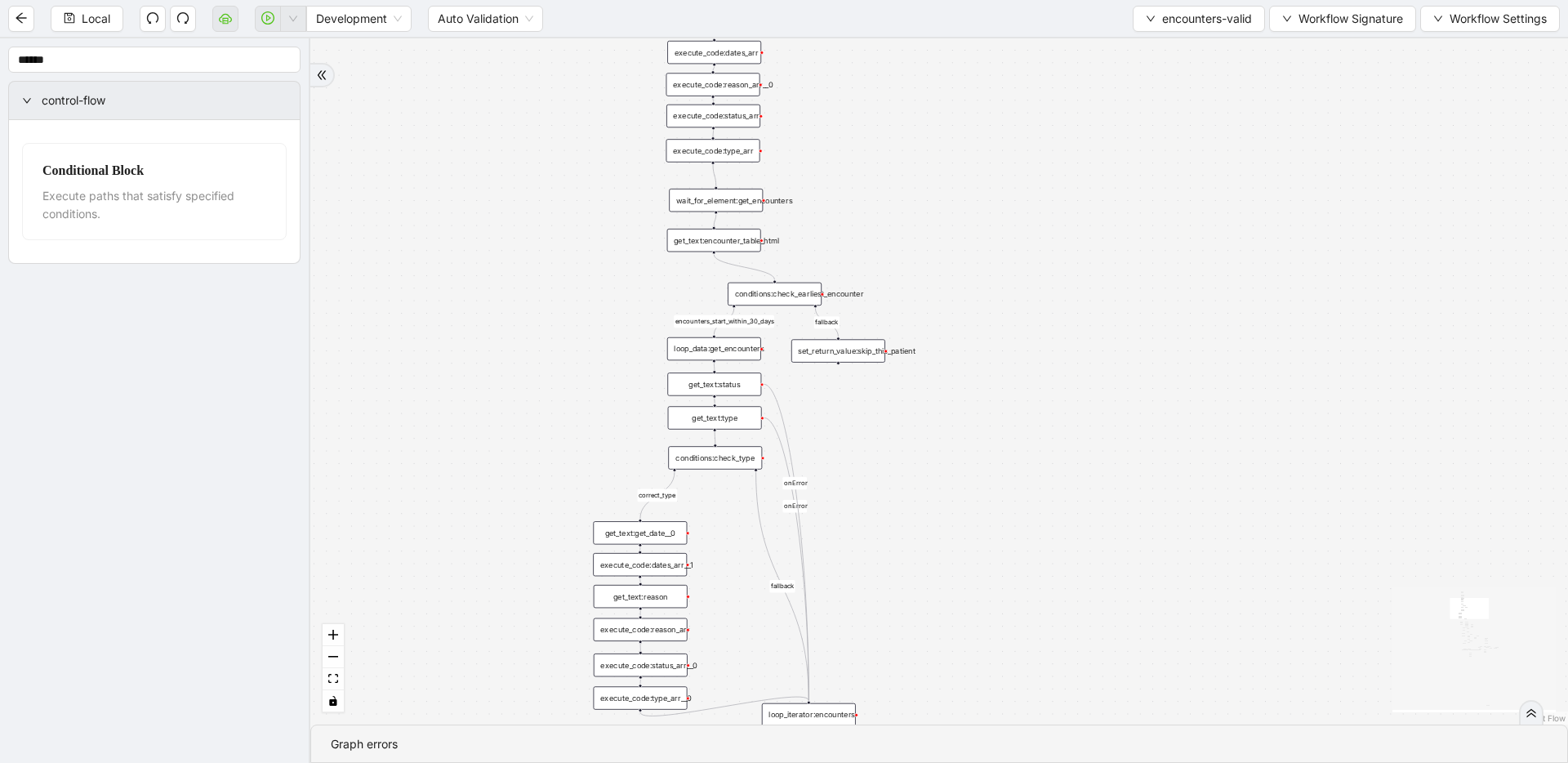
drag, startPoint x: 831, startPoint y: 359, endPoint x: 853, endPoint y: 353, distance: 22.8
click at [853, 353] on div "set_return_value:skip_this_patient" at bounding box center [838, 351] width 94 height 23
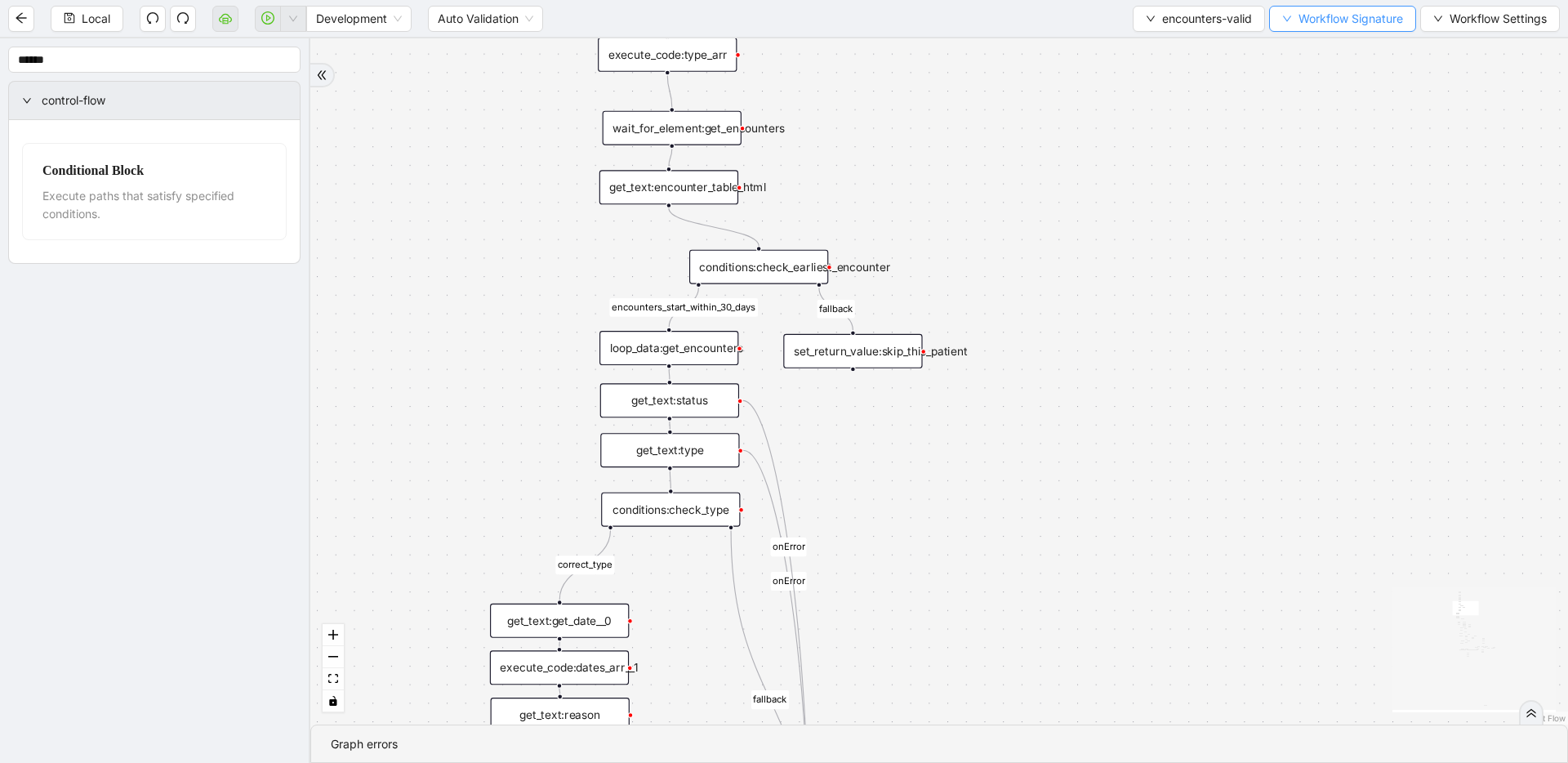
click at [1329, 7] on button "Workflow Signature" at bounding box center [1342, 19] width 147 height 26
click at [1313, 184] on span "Type" at bounding box center [1341, 181] width 108 height 18
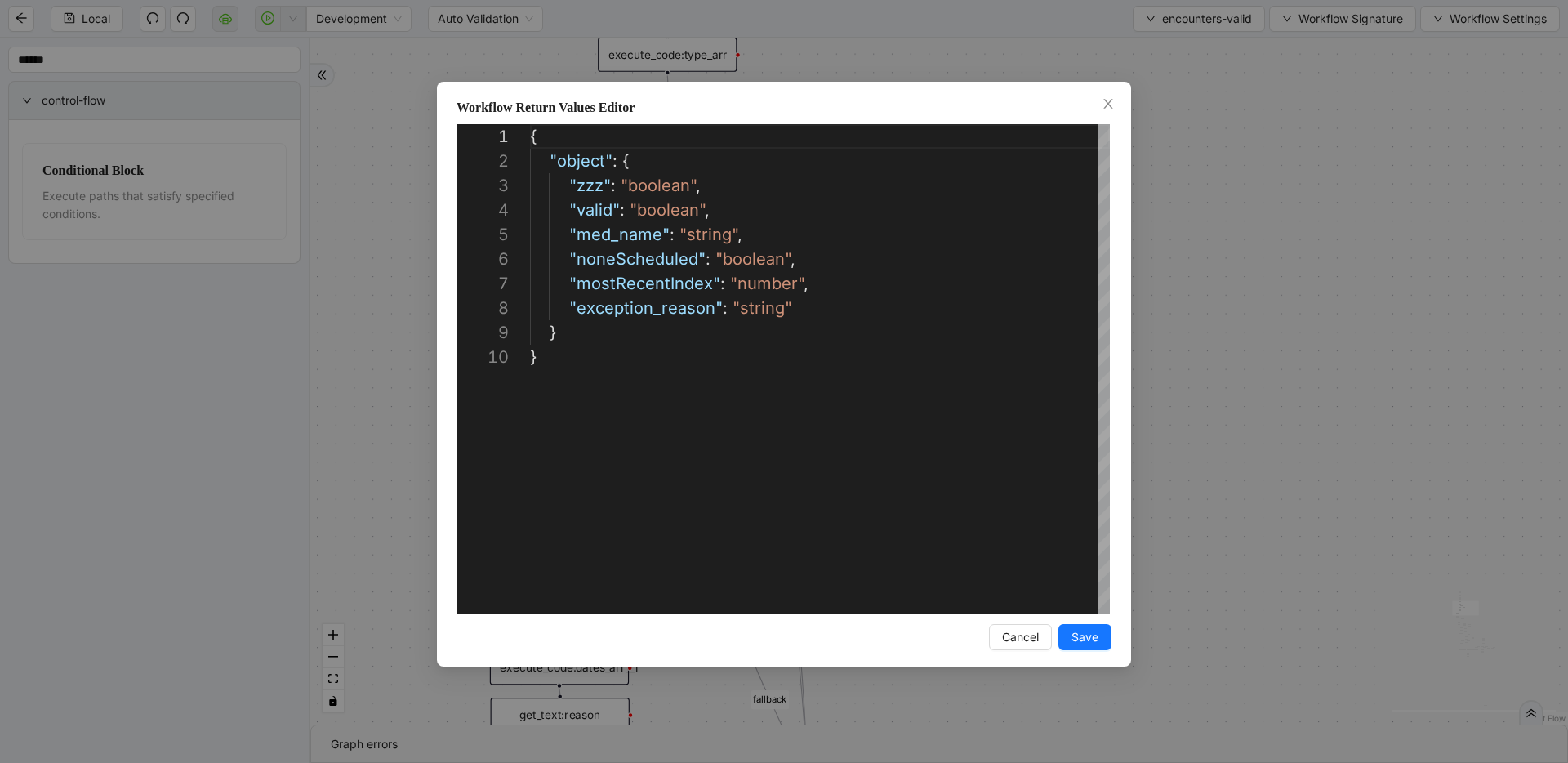
scroll to position [221, 0]
drag, startPoint x: 1169, startPoint y: 228, endPoint x: 1171, endPoint y: 213, distance: 15.1
click at [1170, 228] on div "**********" at bounding box center [784, 381] width 1568 height 763
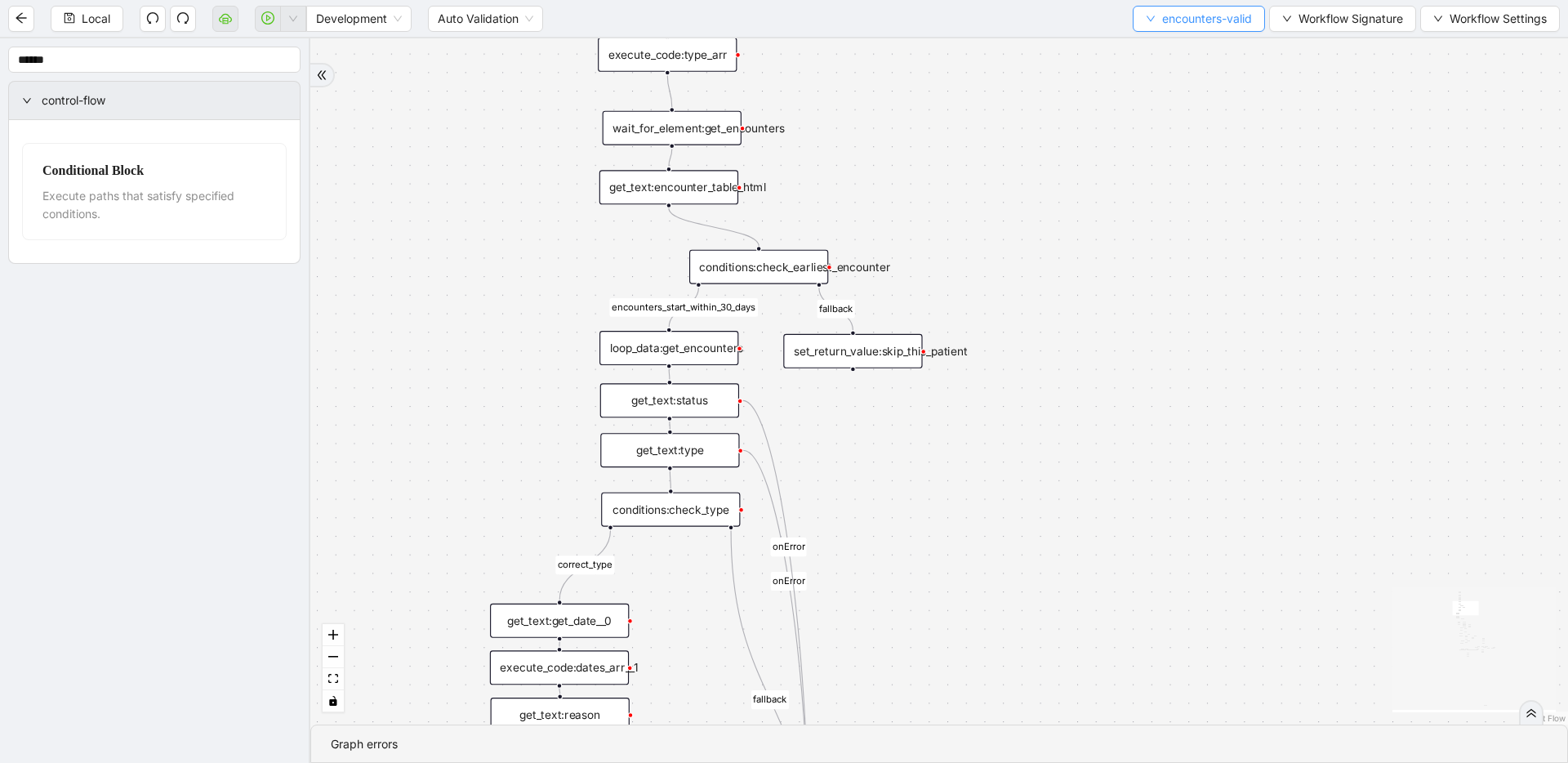
click at [1152, 21] on button "encounters-valid" at bounding box center [1199, 19] width 132 height 26
click at [1148, 59] on span "Select" at bounding box center [1196, 50] width 107 height 18
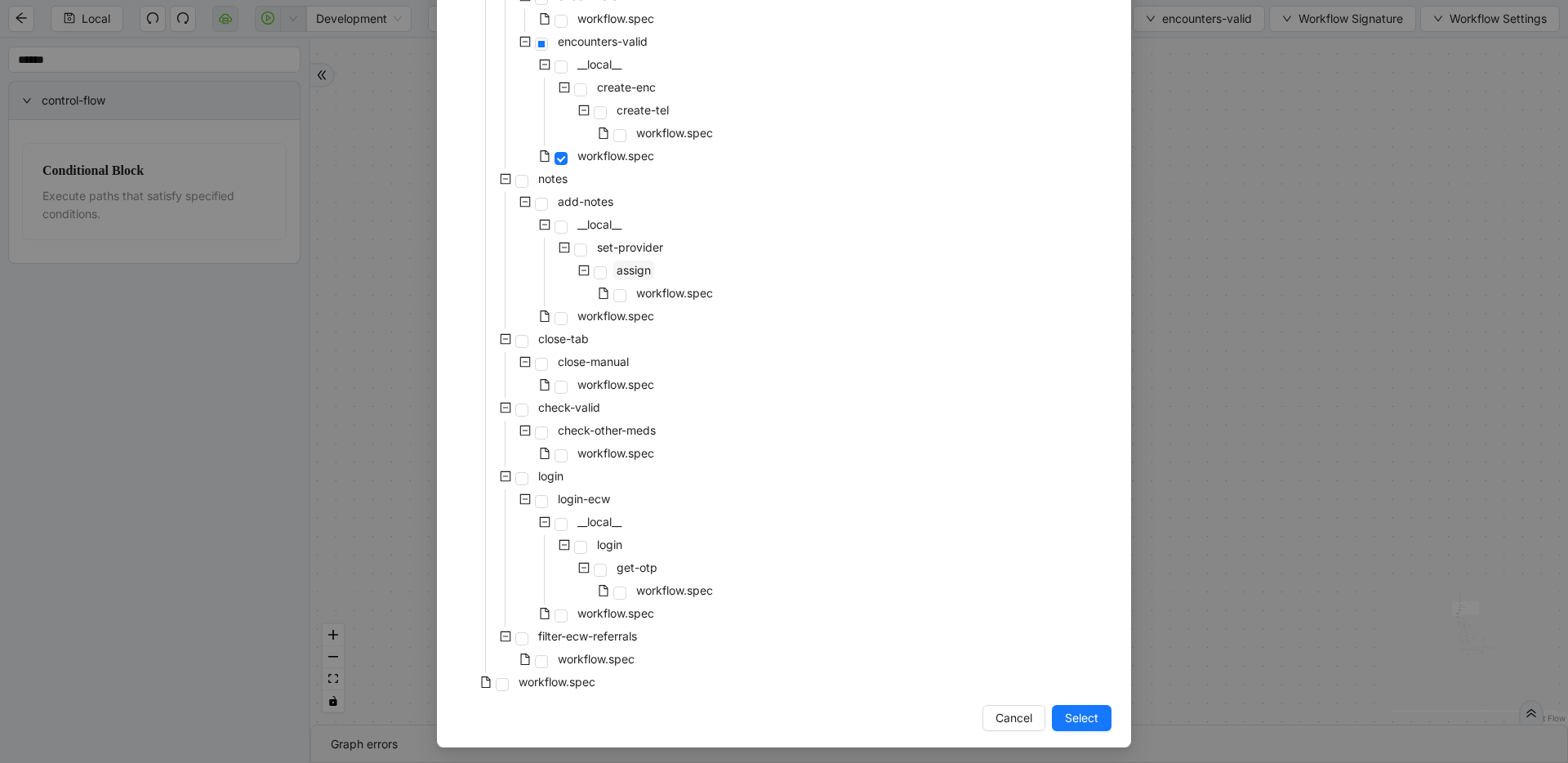
scroll to position [599, 0]
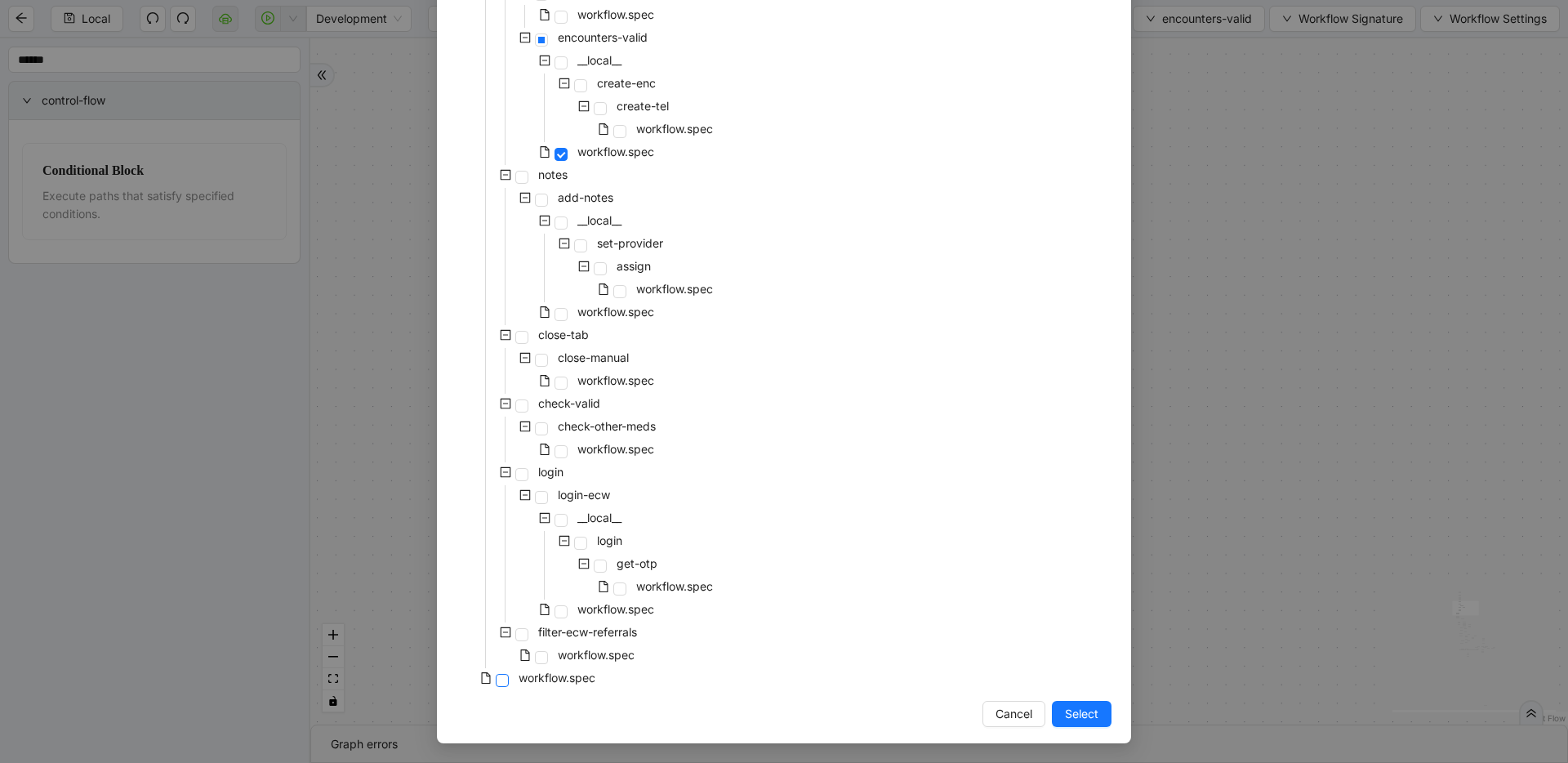
click at [496, 685] on span at bounding box center [503, 680] width 13 height 13
click at [1070, 721] on span "Select" at bounding box center [1081, 713] width 34 height 18
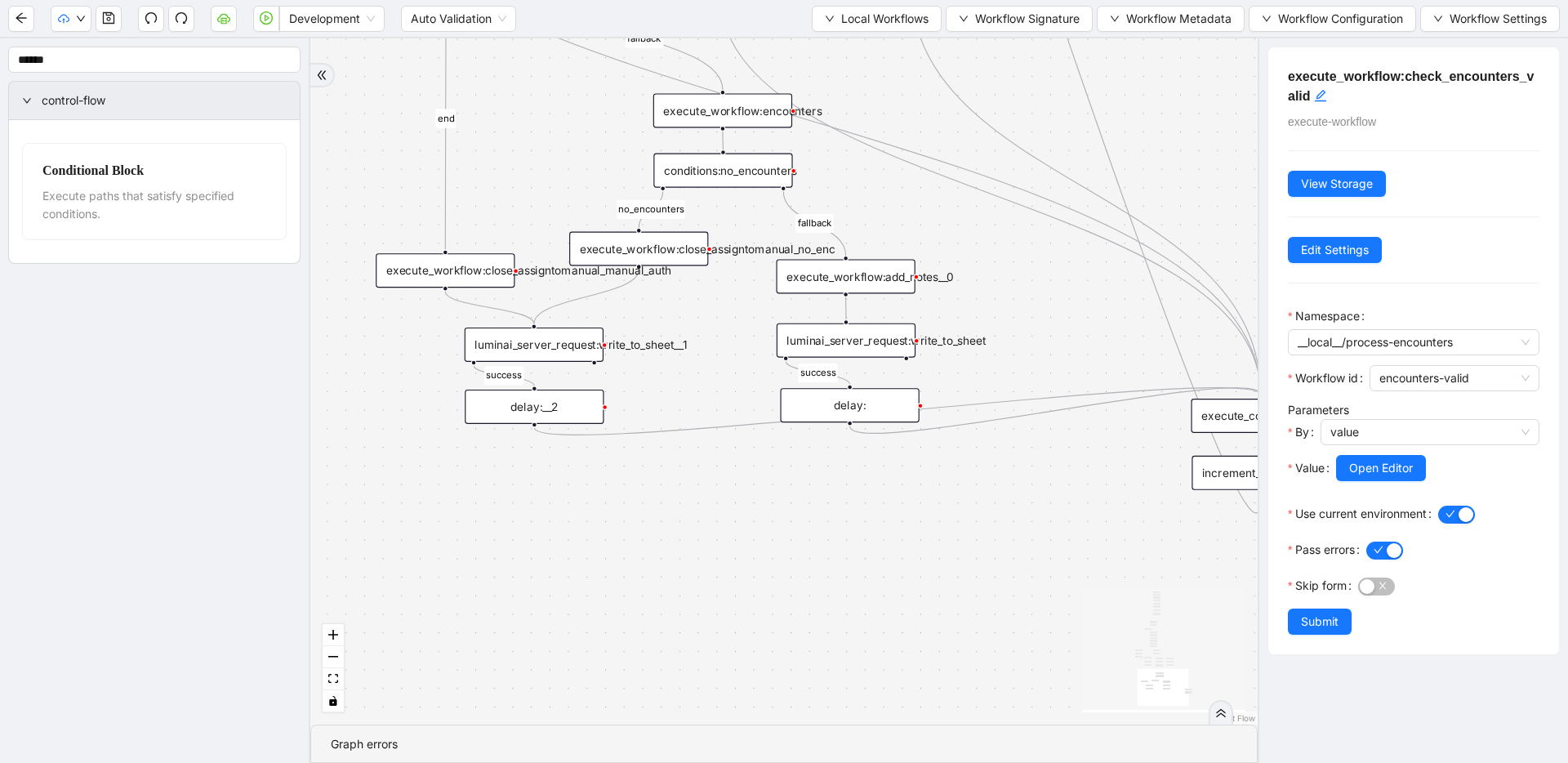
drag, startPoint x: 848, startPoint y: 527, endPoint x: 836, endPoint y: 596, distance: 70.0
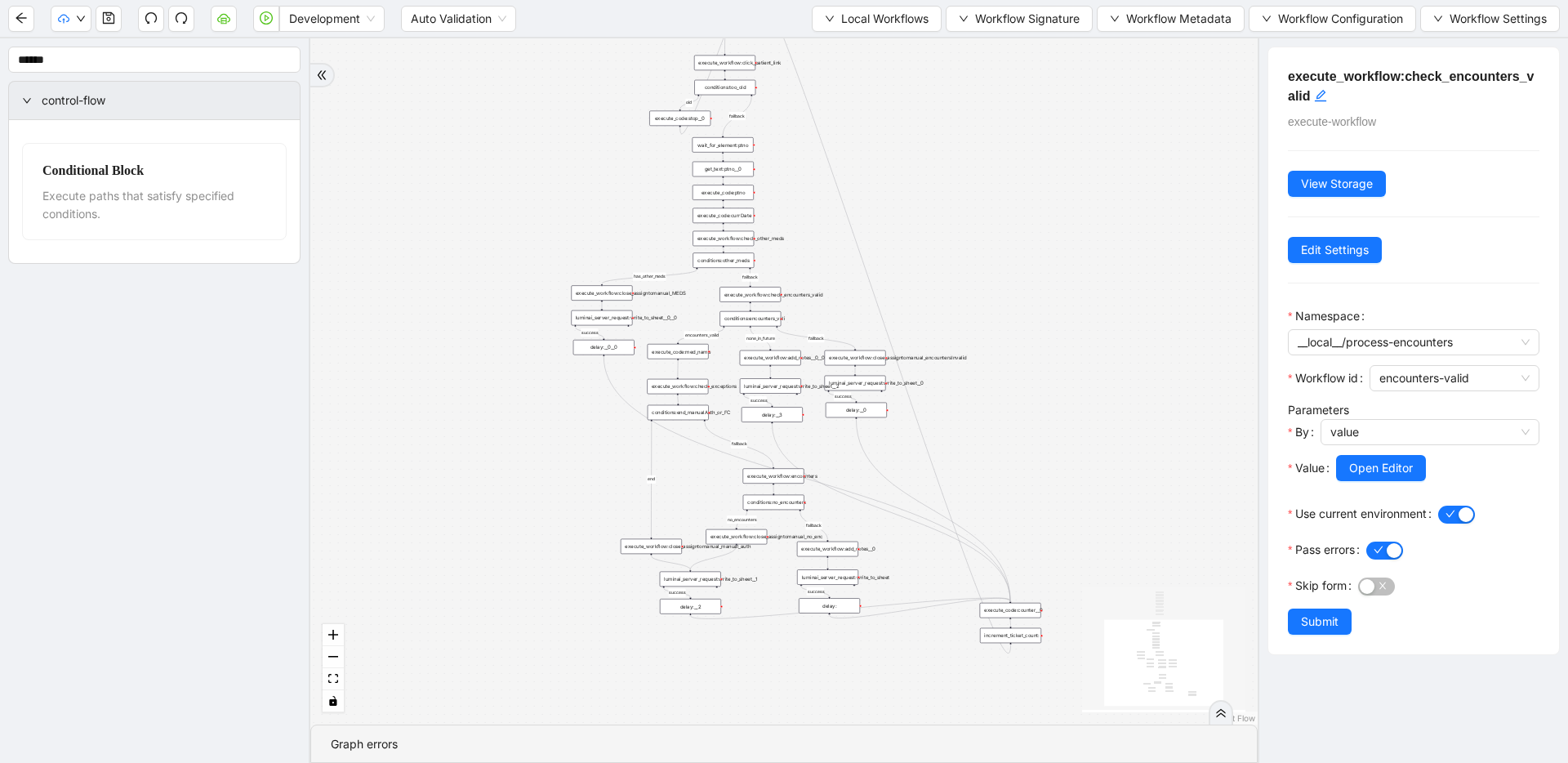
drag, startPoint x: 858, startPoint y: 435, endPoint x: 849, endPoint y: 576, distance: 141.3
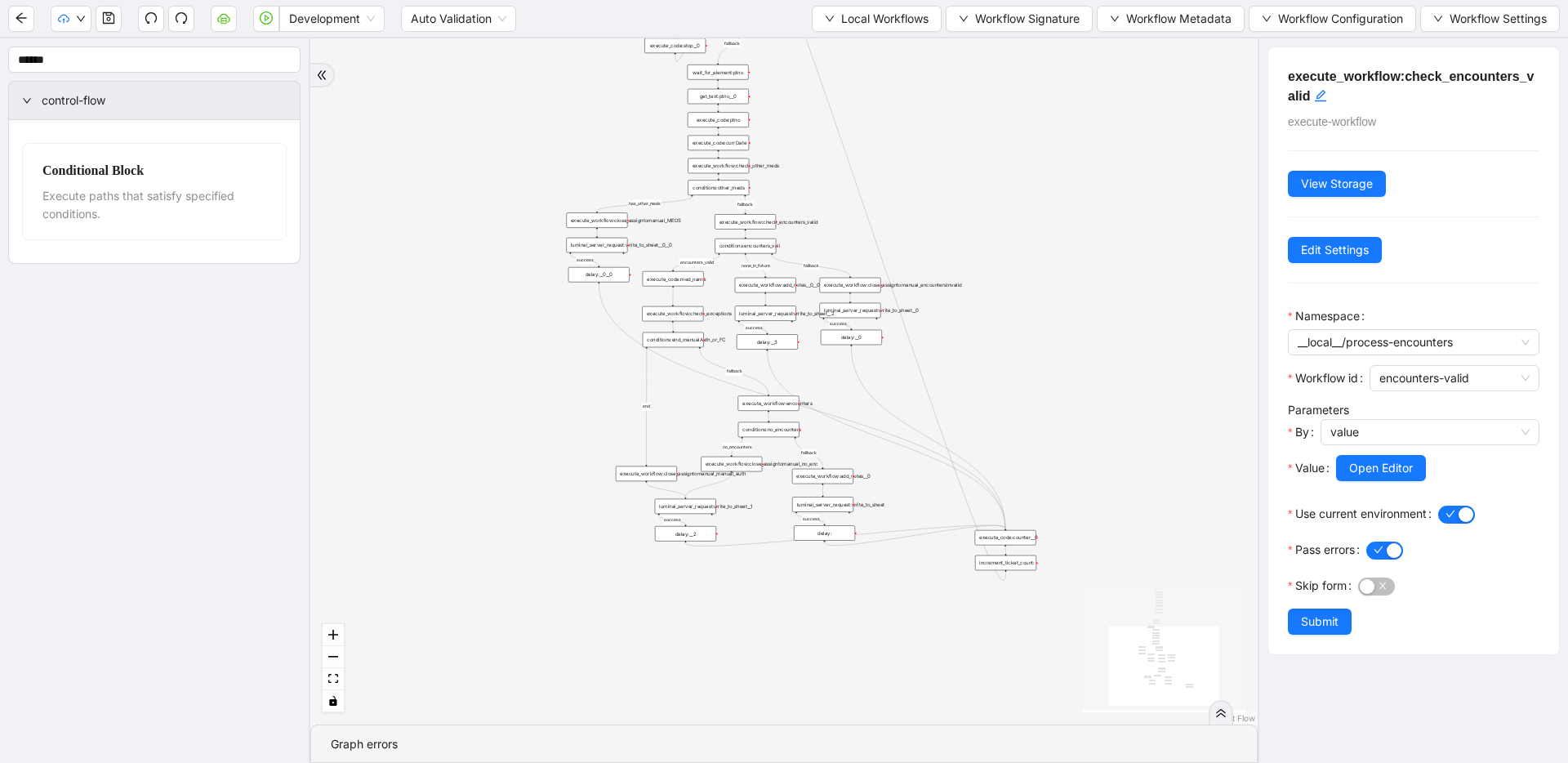
drag, startPoint x: 852, startPoint y: 566, endPoint x: 855, endPoint y: 444, distance: 122.0
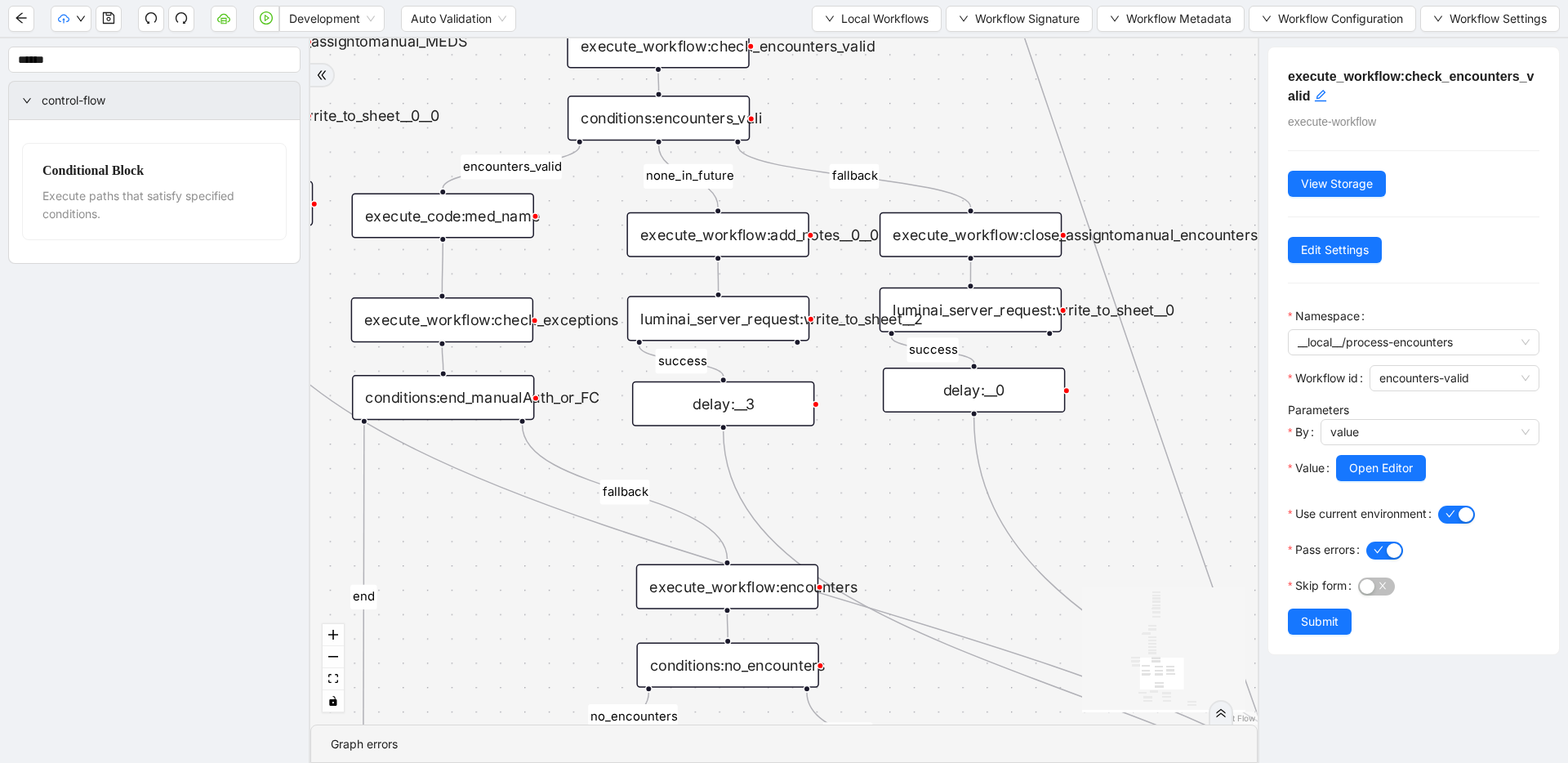
drag, startPoint x: 838, startPoint y: 394, endPoint x: 914, endPoint y: 668, distance: 284.3
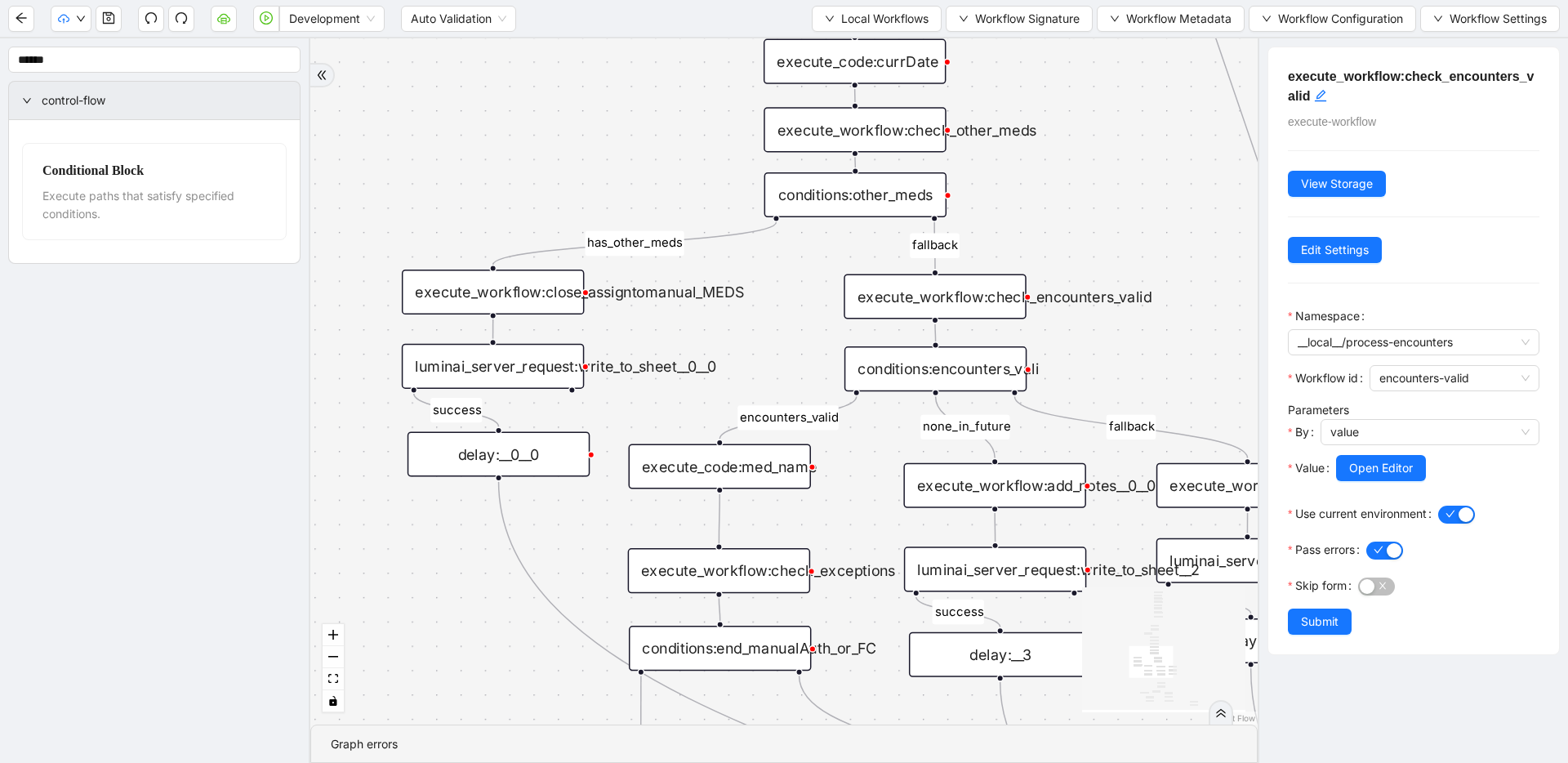
drag, startPoint x: 647, startPoint y: 503, endPoint x: 917, endPoint y: 720, distance: 346.4
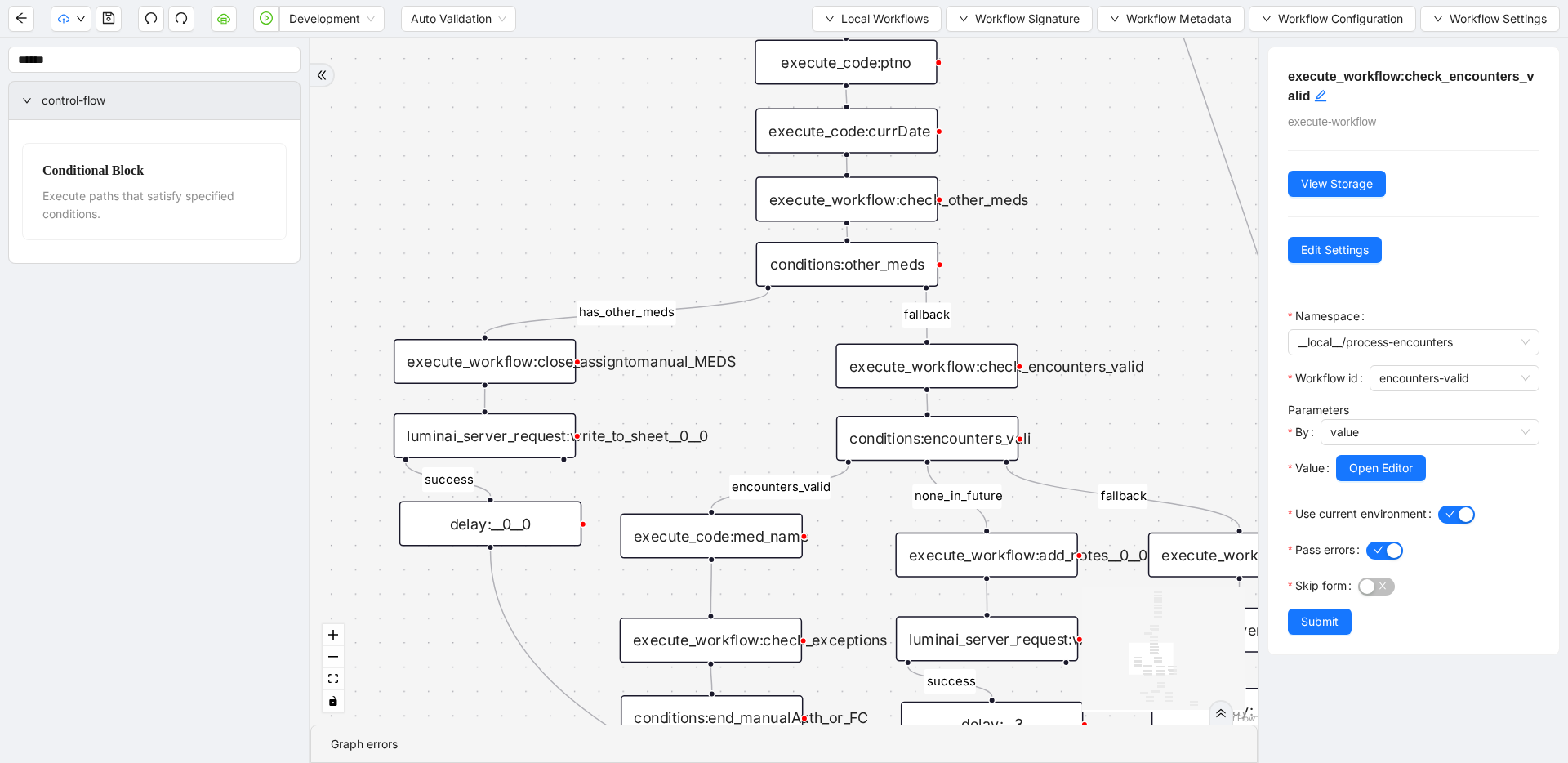
drag, startPoint x: 834, startPoint y: 471, endPoint x: 818, endPoint y: 753, distance: 282.5
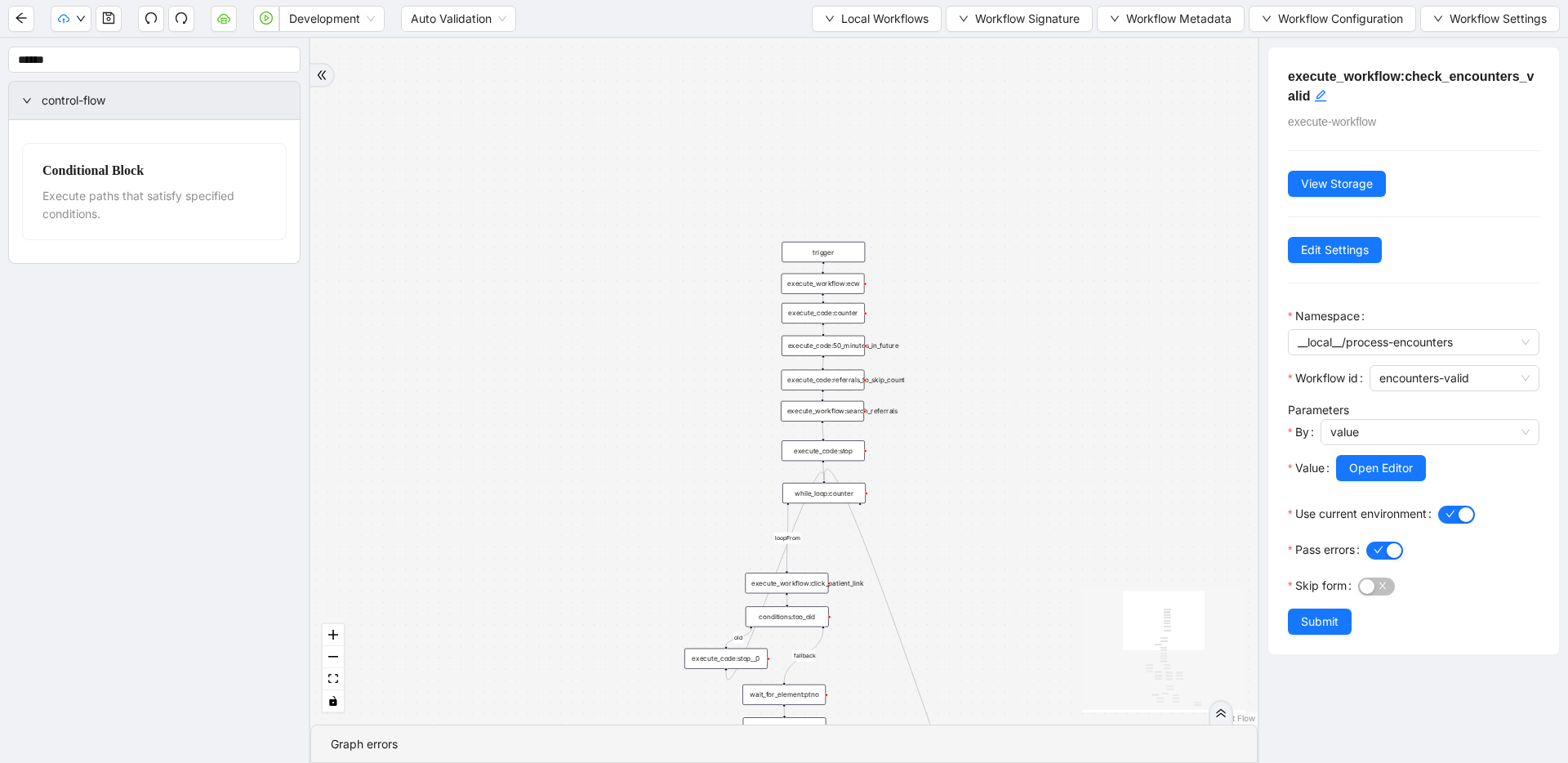
drag, startPoint x: 821, startPoint y: 722, endPoint x: 821, endPoint y: 762, distance: 40.0
drag, startPoint x: 831, startPoint y: 615, endPoint x: 802, endPoint y: 269, distance: 347.2
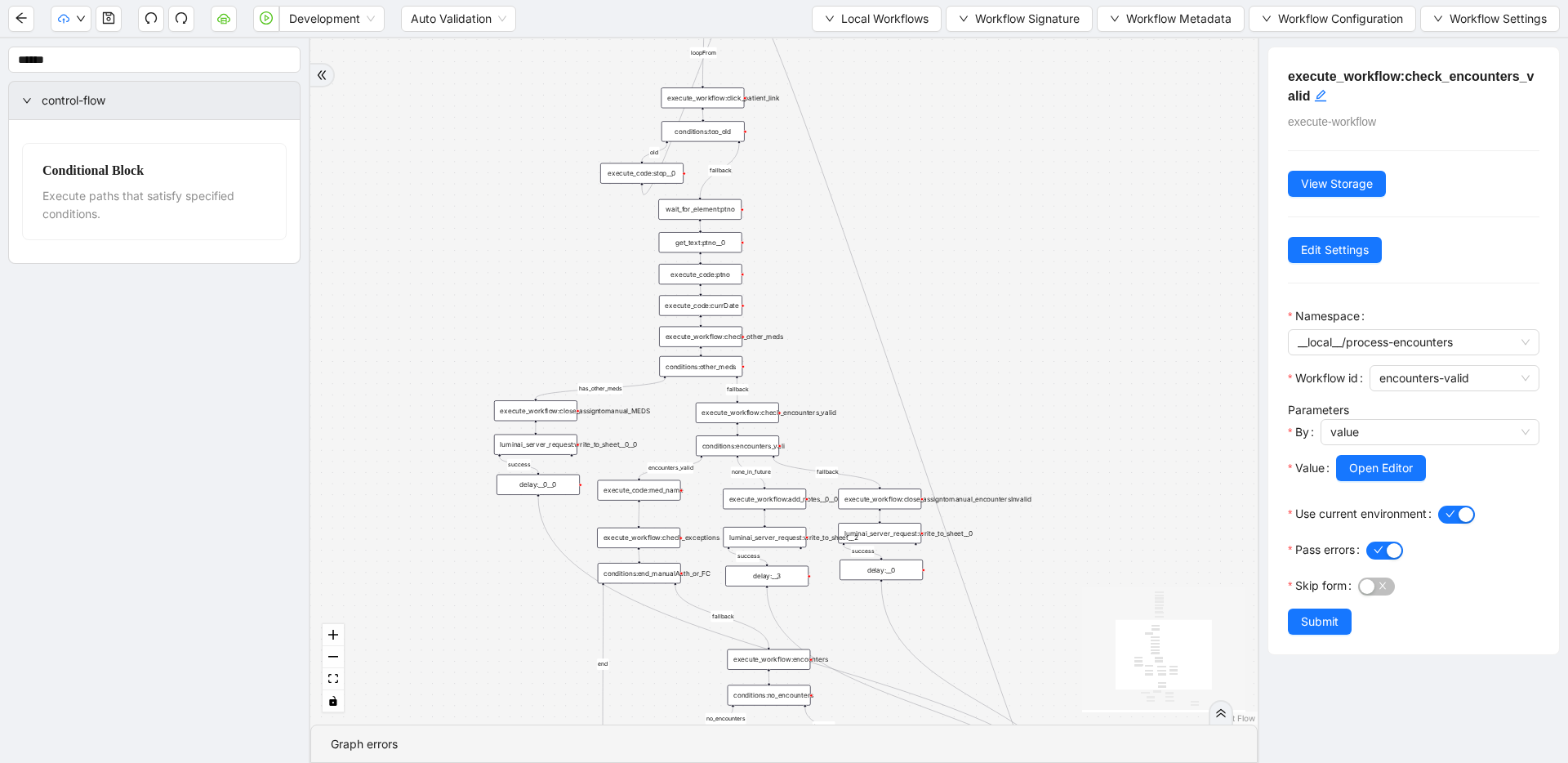
drag, startPoint x: 832, startPoint y: 450, endPoint x: 813, endPoint y: 245, distance: 205.9
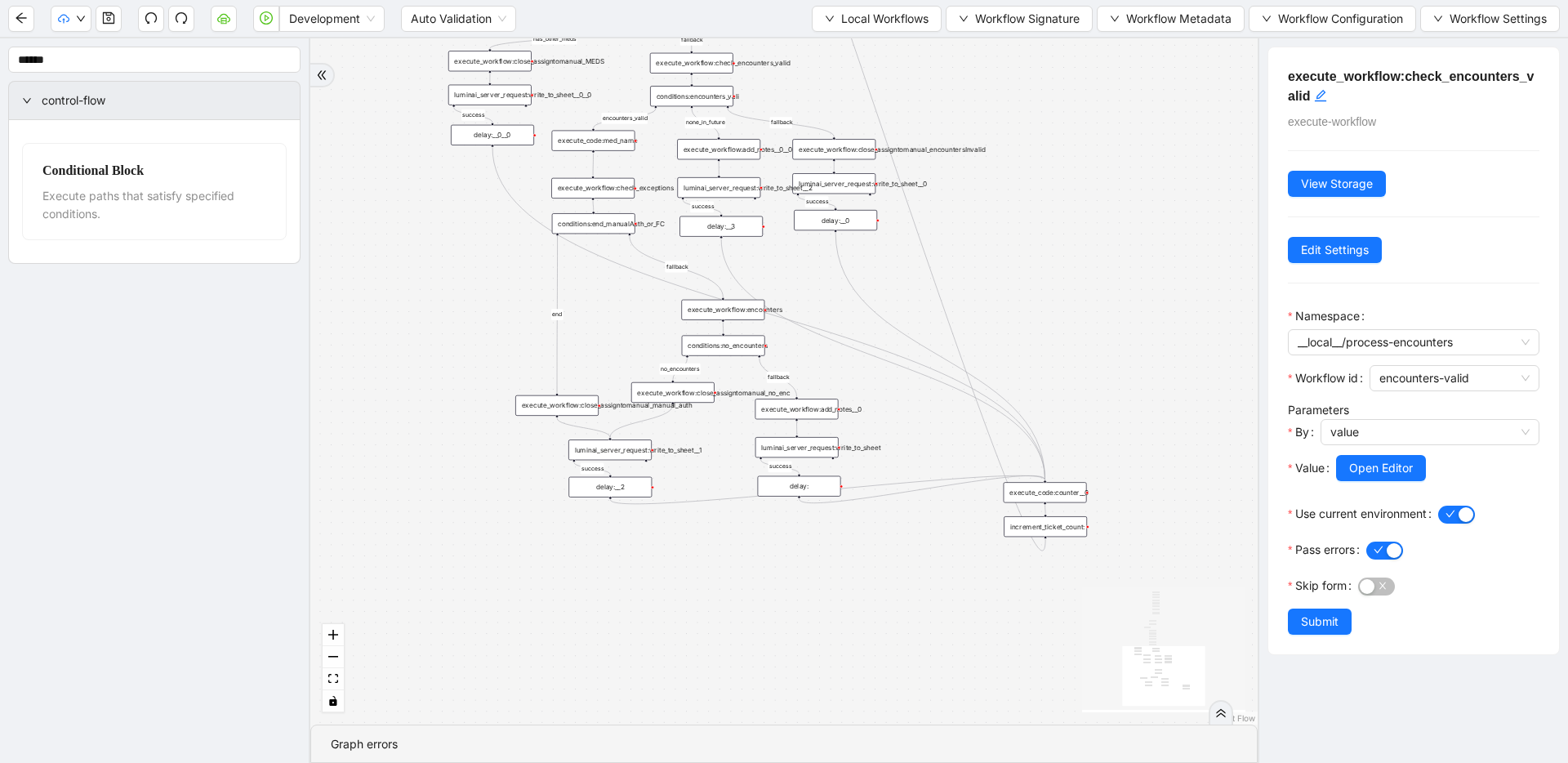
drag, startPoint x: 855, startPoint y: 535, endPoint x: 827, endPoint y: 342, distance: 195.0
click at [876, 584] on div "fallback has_other_meds success success fallback no_encounters end success succ…" at bounding box center [784, 381] width 947 height 686
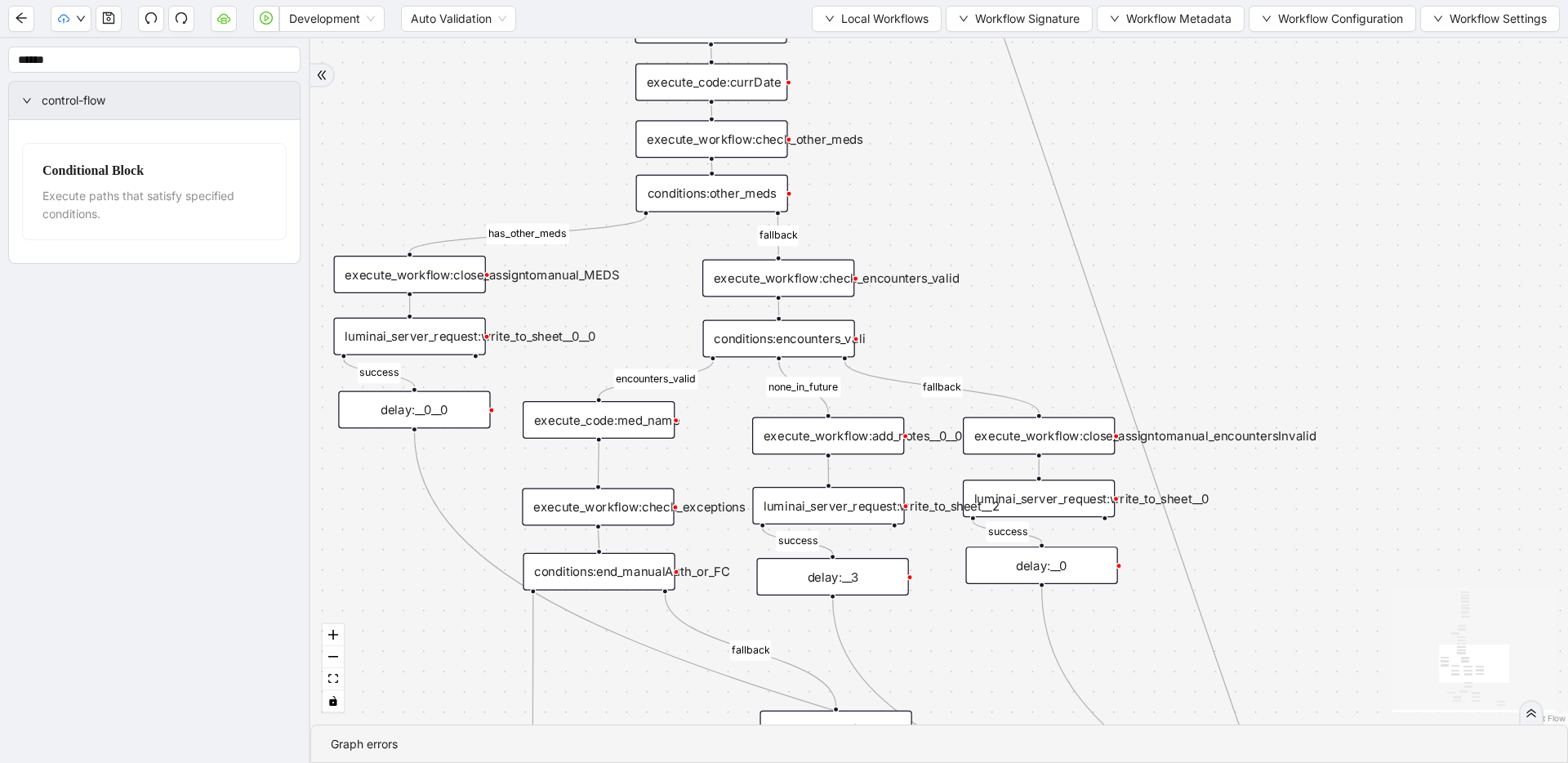
drag, startPoint x: 581, startPoint y: 163, endPoint x: 580, endPoint y: 448, distance: 285.0
click at [724, 289] on div "execute_workflow:check_encounters_valid" at bounding box center [779, 278] width 152 height 37
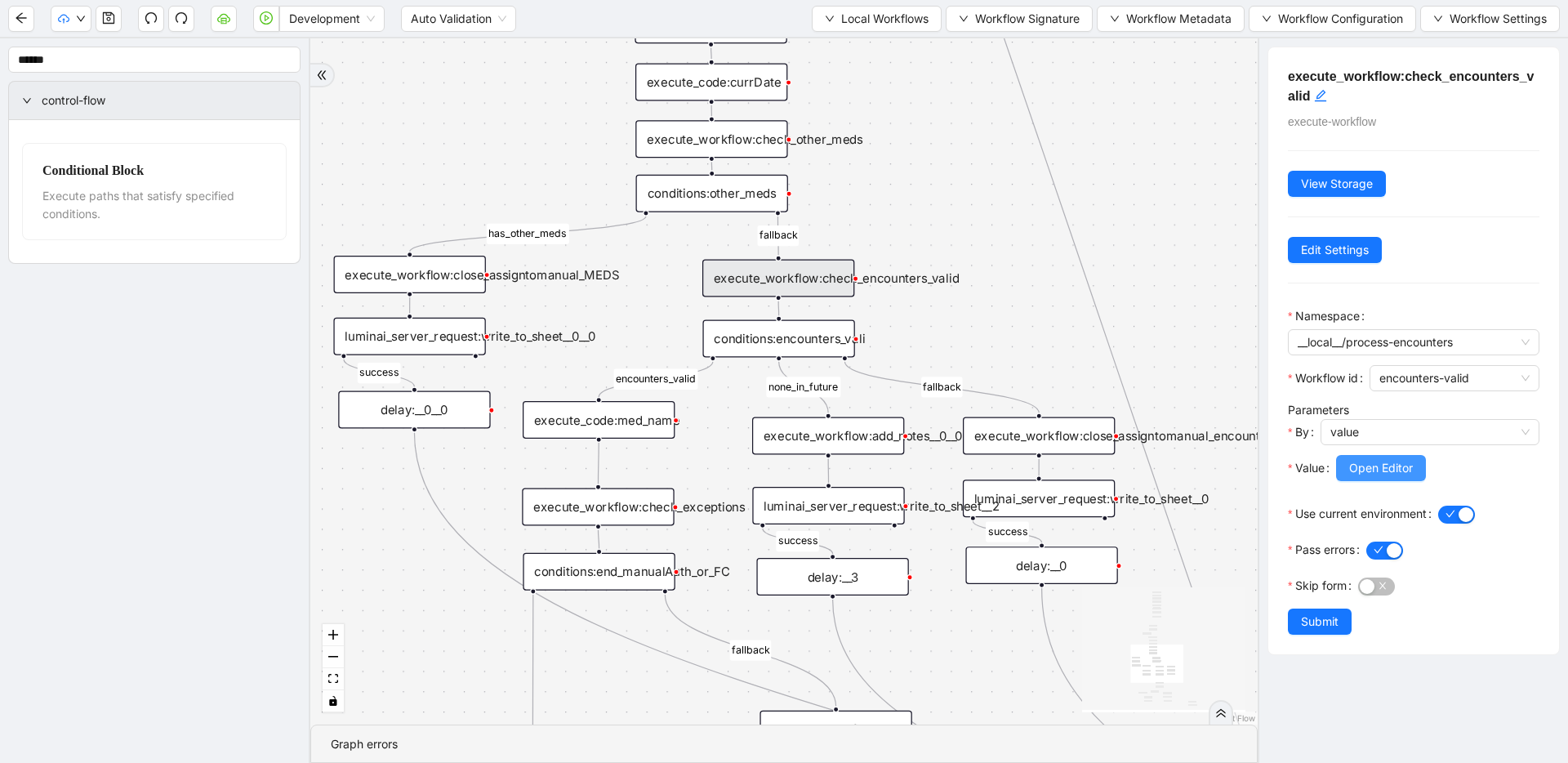
click at [1354, 472] on span "Open Editor" at bounding box center [1380, 468] width 64 height 18
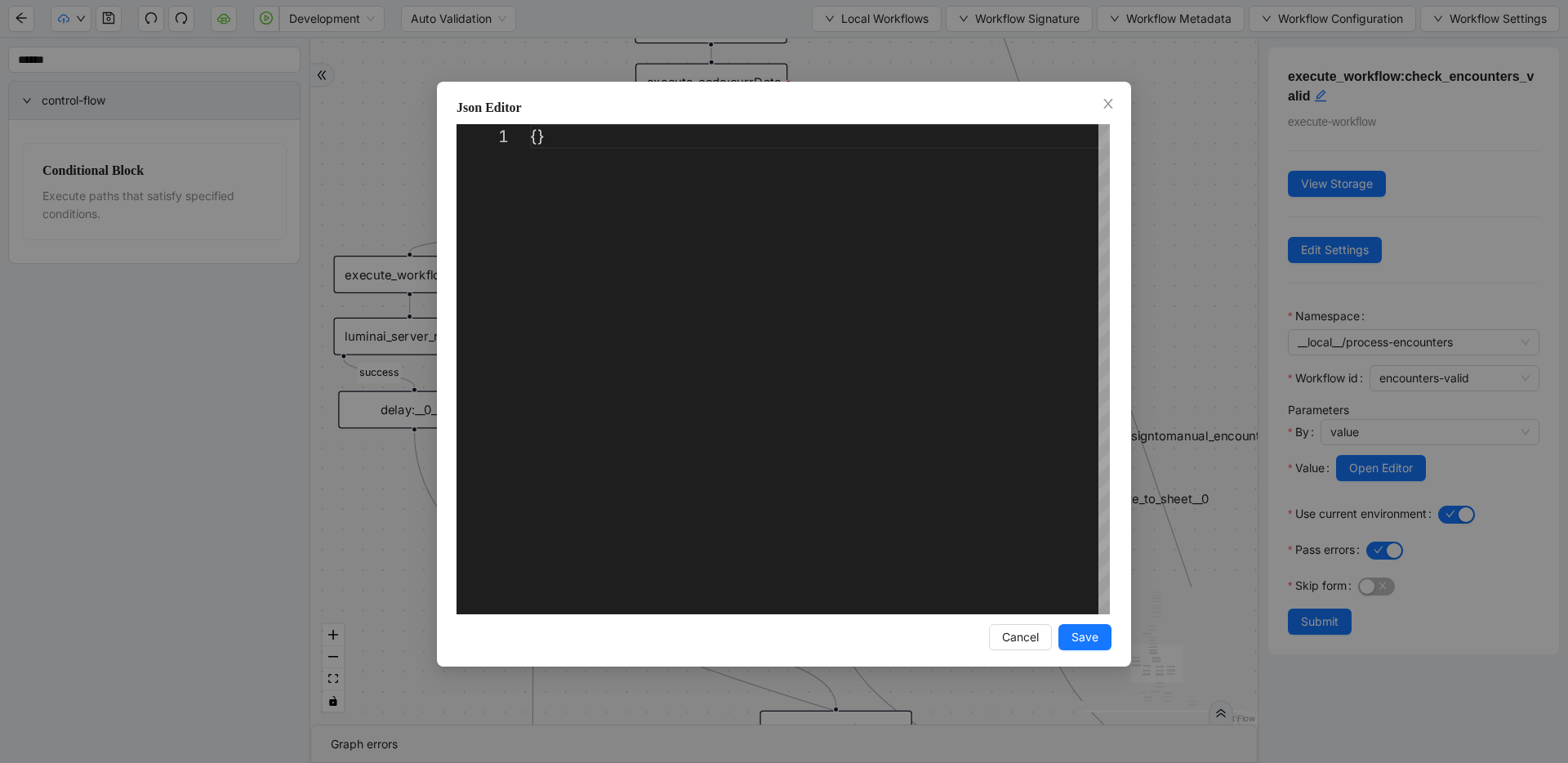
click at [1174, 351] on div "Json Editor 1 {} ** Enter to Rename, ⇧Enter to Preview Cancel Save" at bounding box center [784, 381] width 1568 height 763
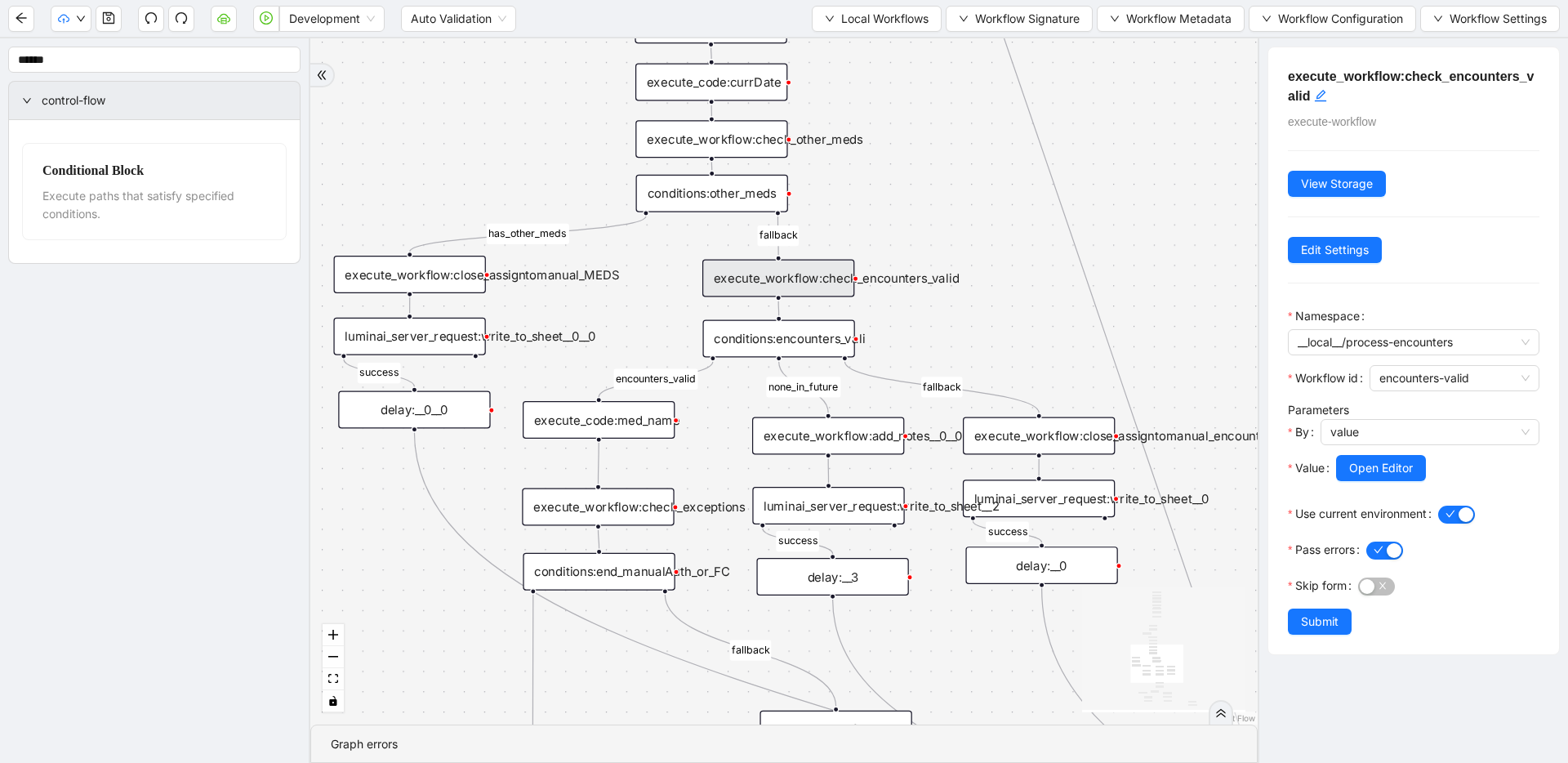
click at [779, 346] on div "conditions:encounters_vali" at bounding box center [779, 338] width 152 height 37
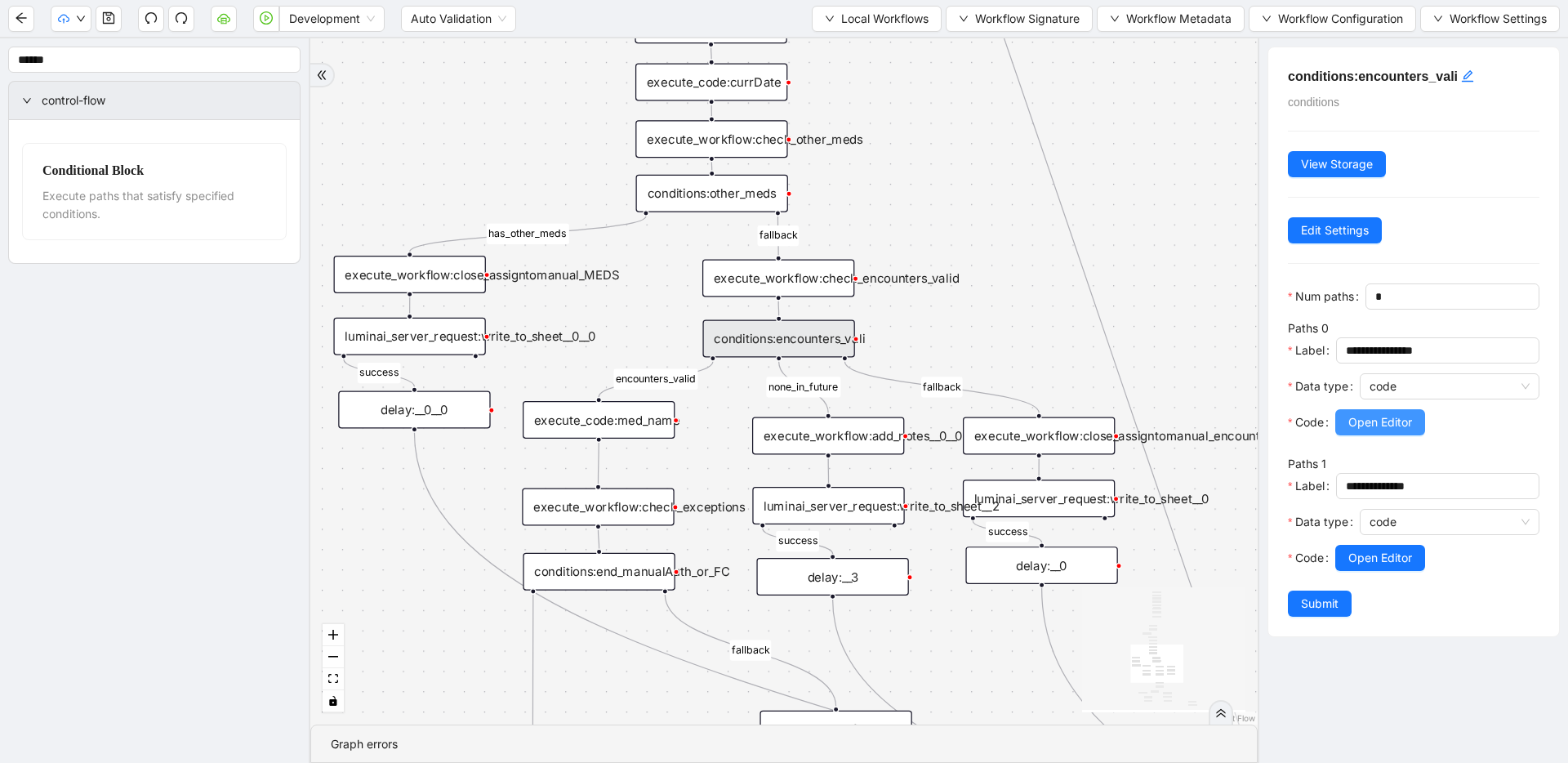
click at [1346, 429] on button "Open Editor" at bounding box center [1380, 422] width 90 height 26
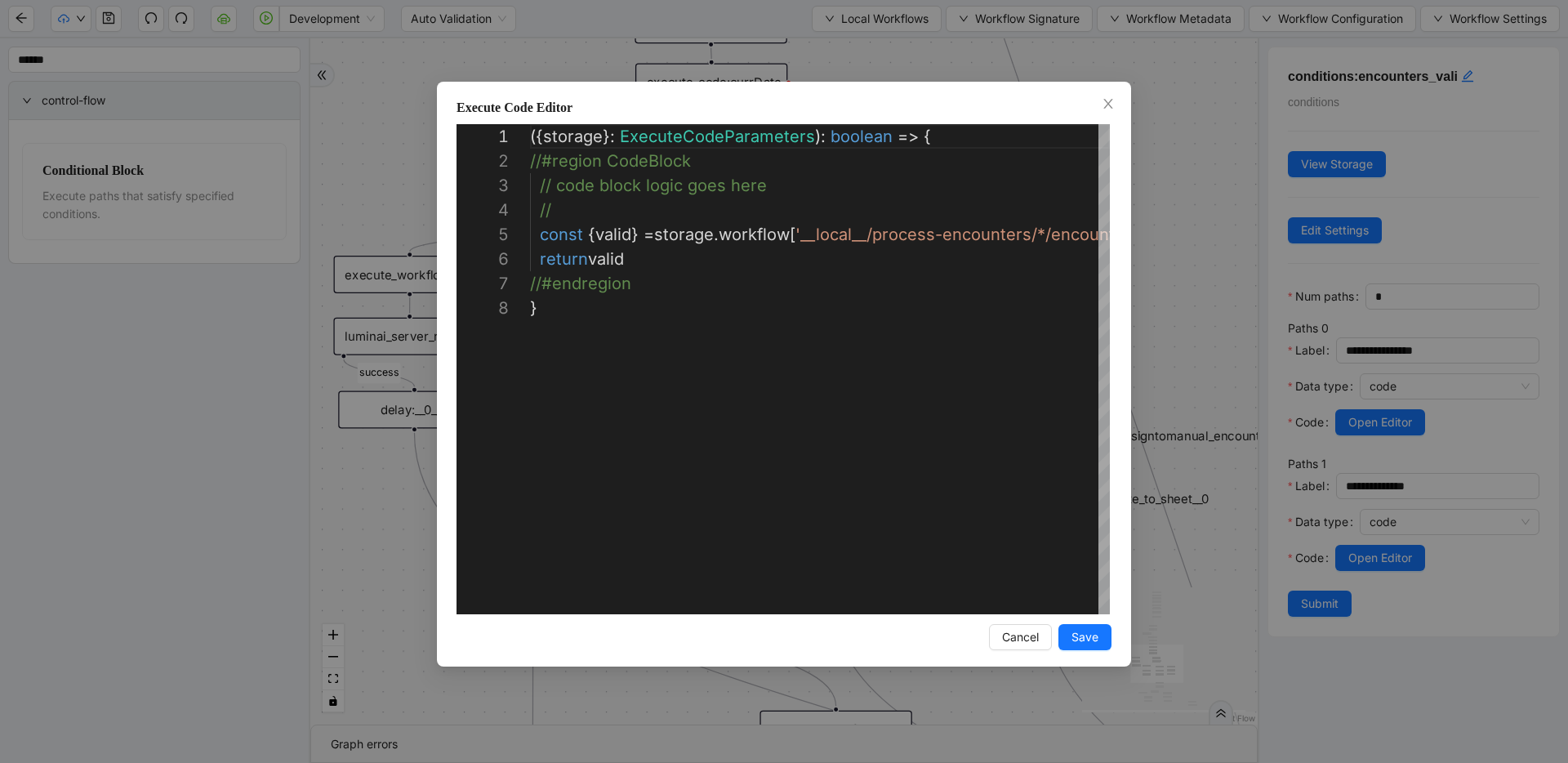
scroll to position [171, 0]
click at [1195, 245] on div "**********" at bounding box center [784, 381] width 1568 height 763
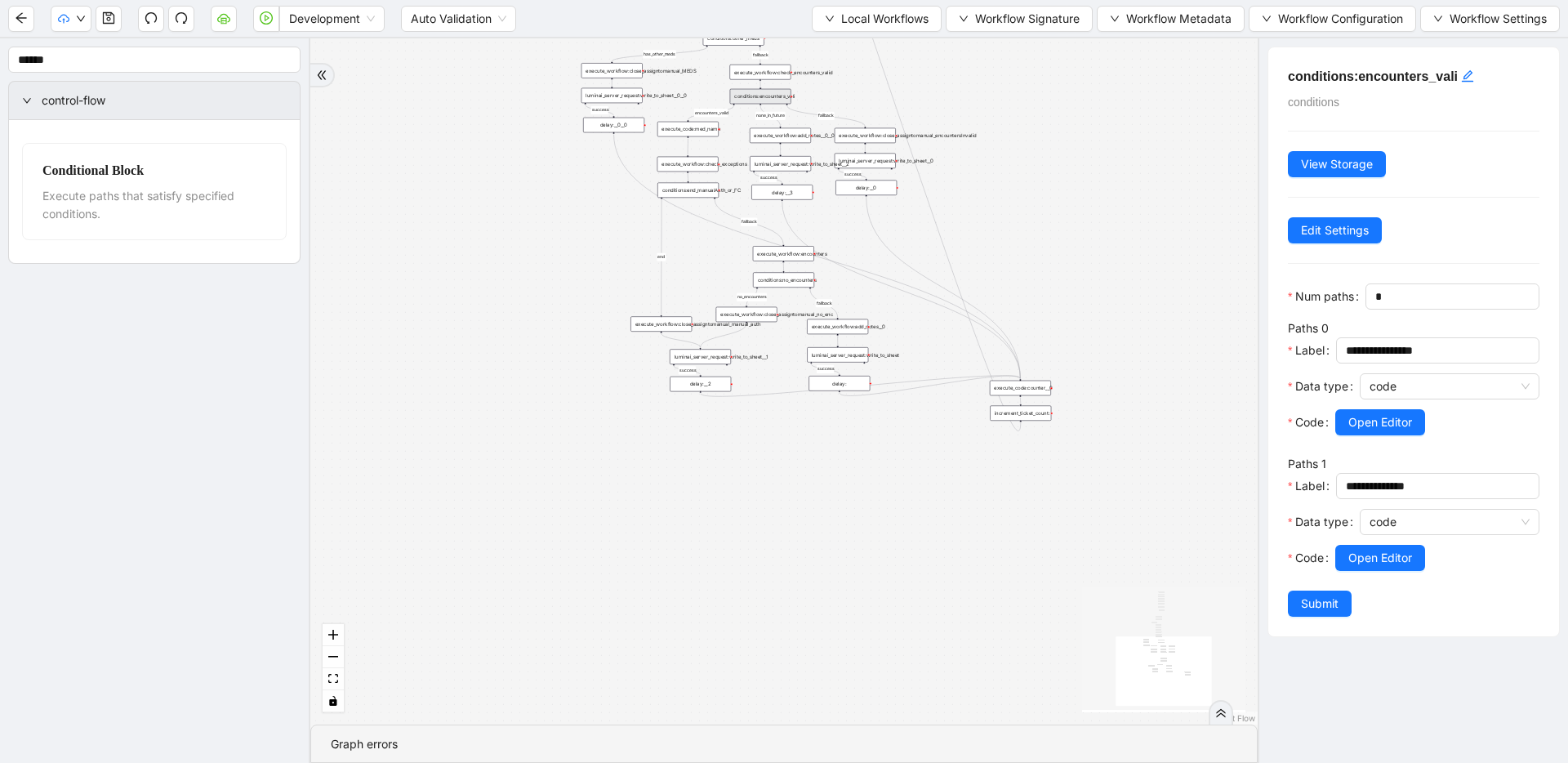
drag, startPoint x: 871, startPoint y: 568, endPoint x: 784, endPoint y: 342, distance: 242.2
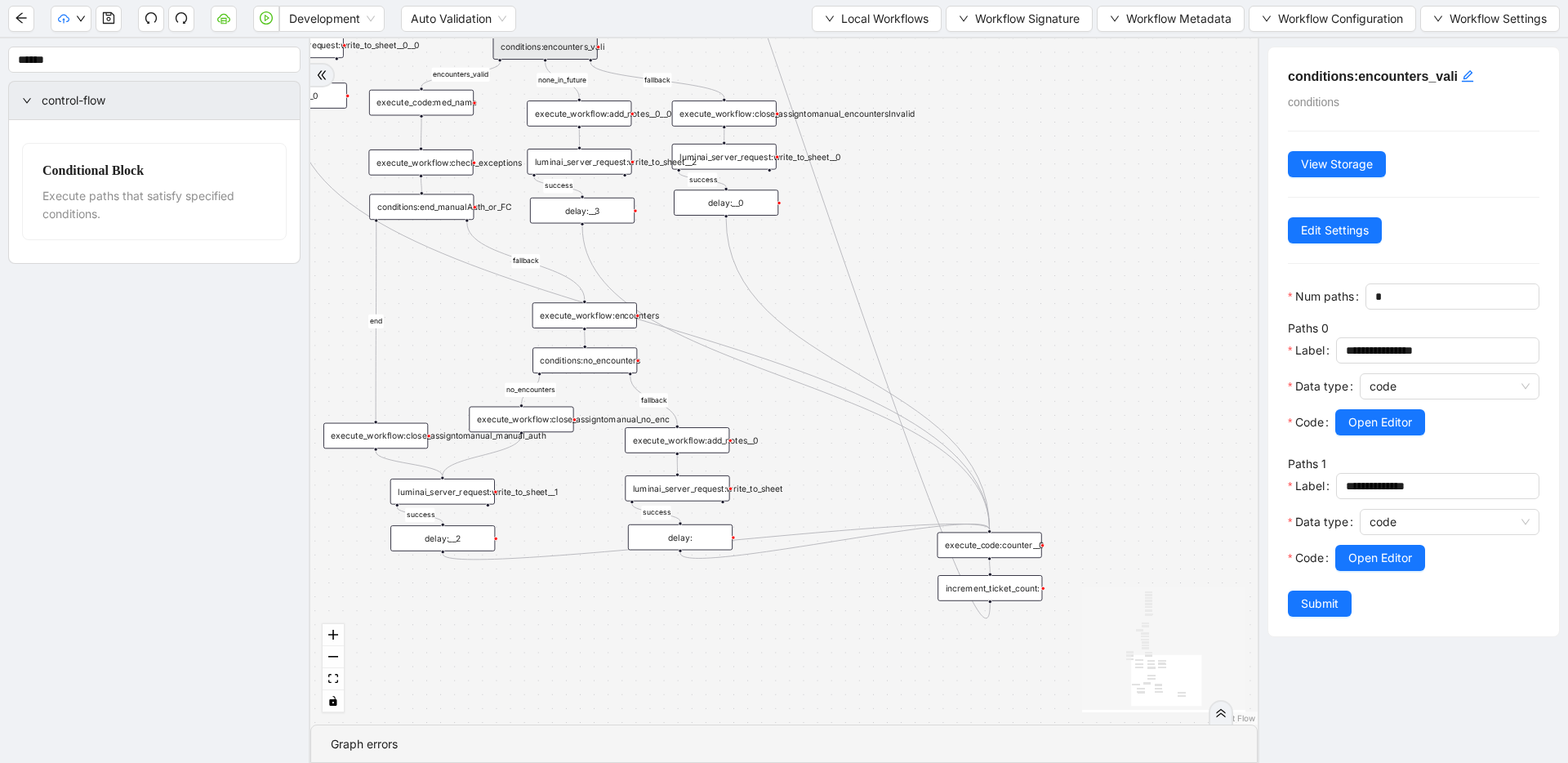
drag, startPoint x: 1060, startPoint y: 342, endPoint x: 1056, endPoint y: 503, distance: 161.0
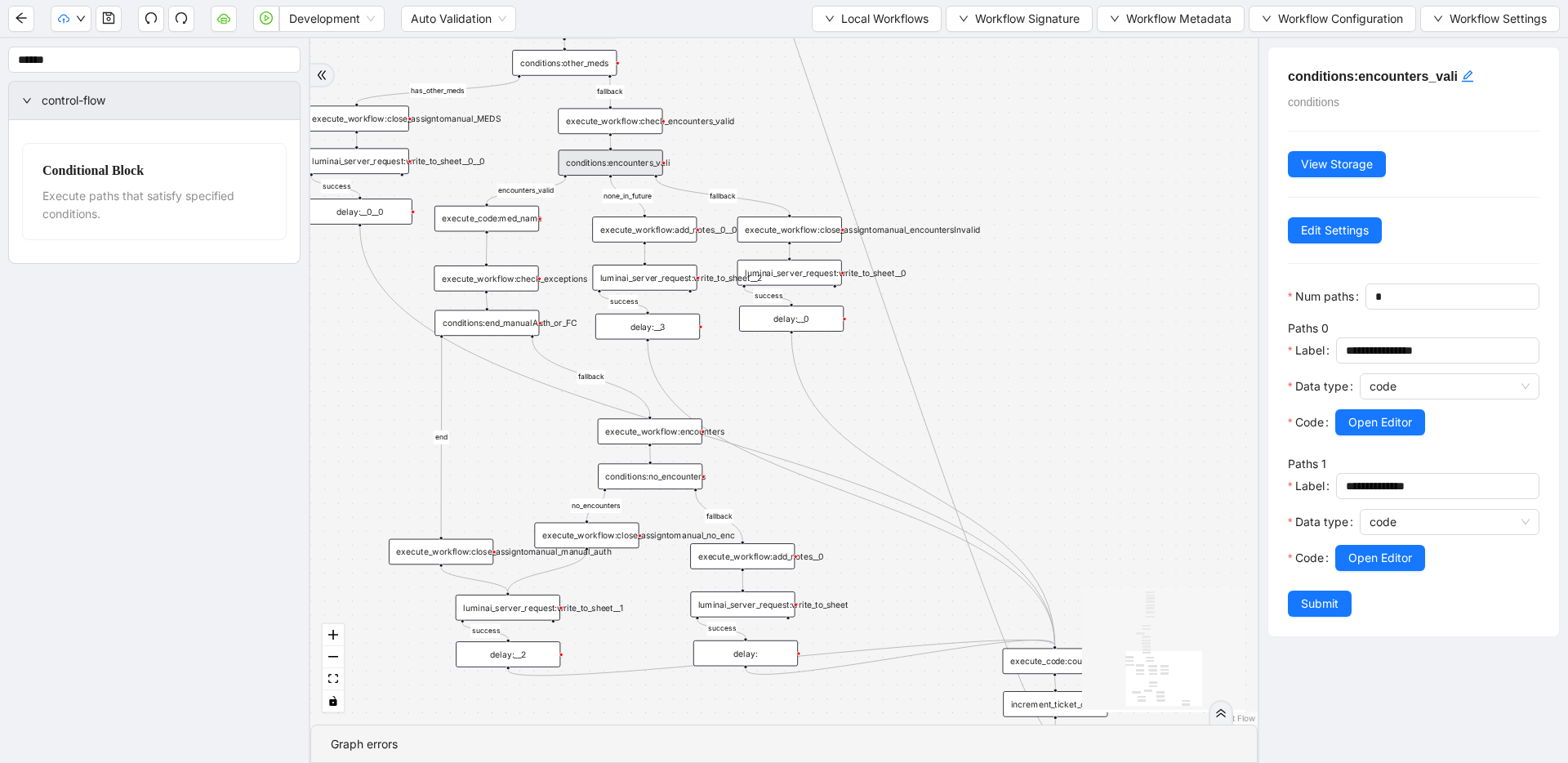
drag, startPoint x: 851, startPoint y: 311, endPoint x: 917, endPoint y: 427, distance: 133.5
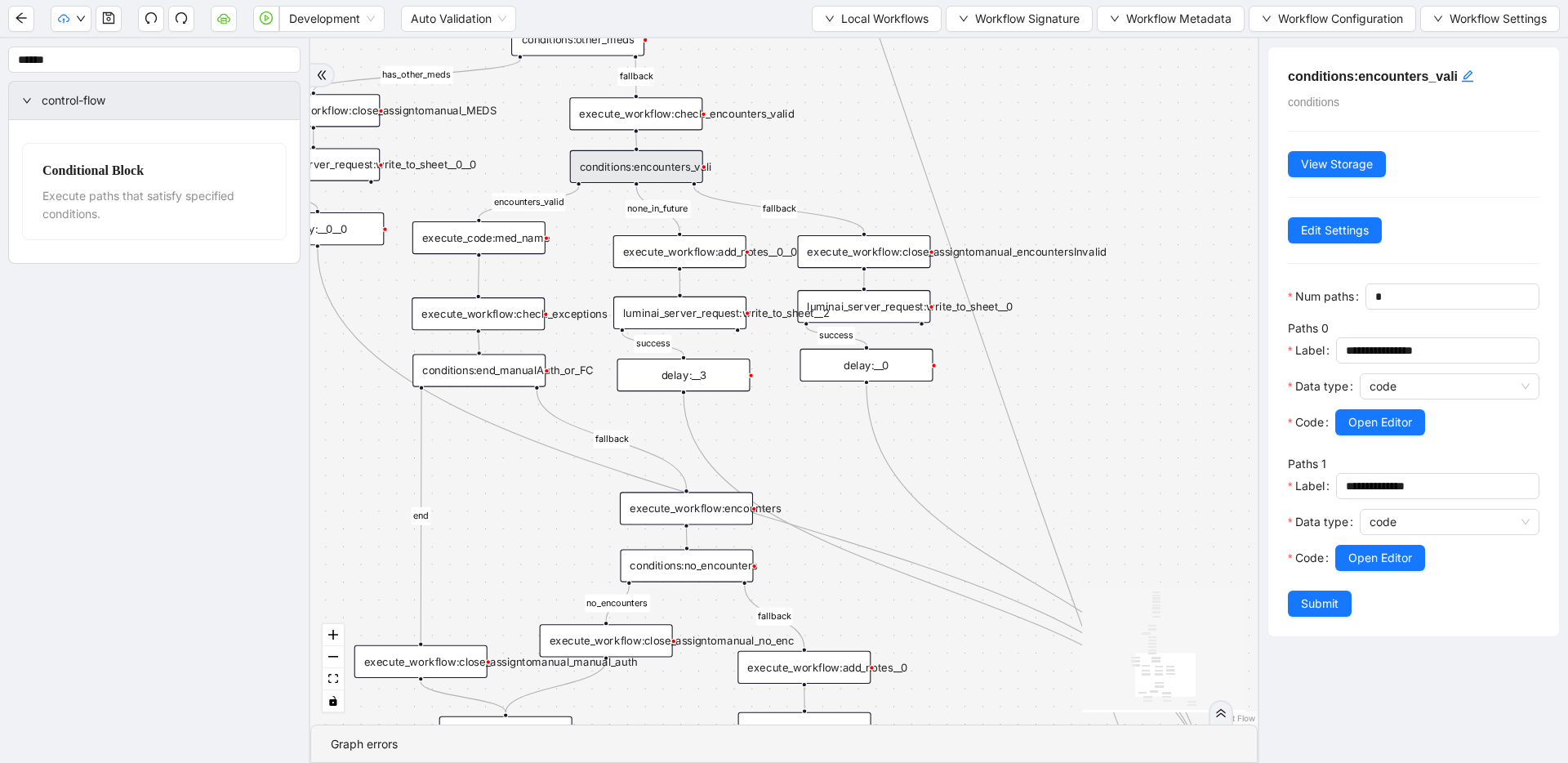
drag, startPoint x: 558, startPoint y: 235, endPoint x: 701, endPoint y: 402, distance: 219.9
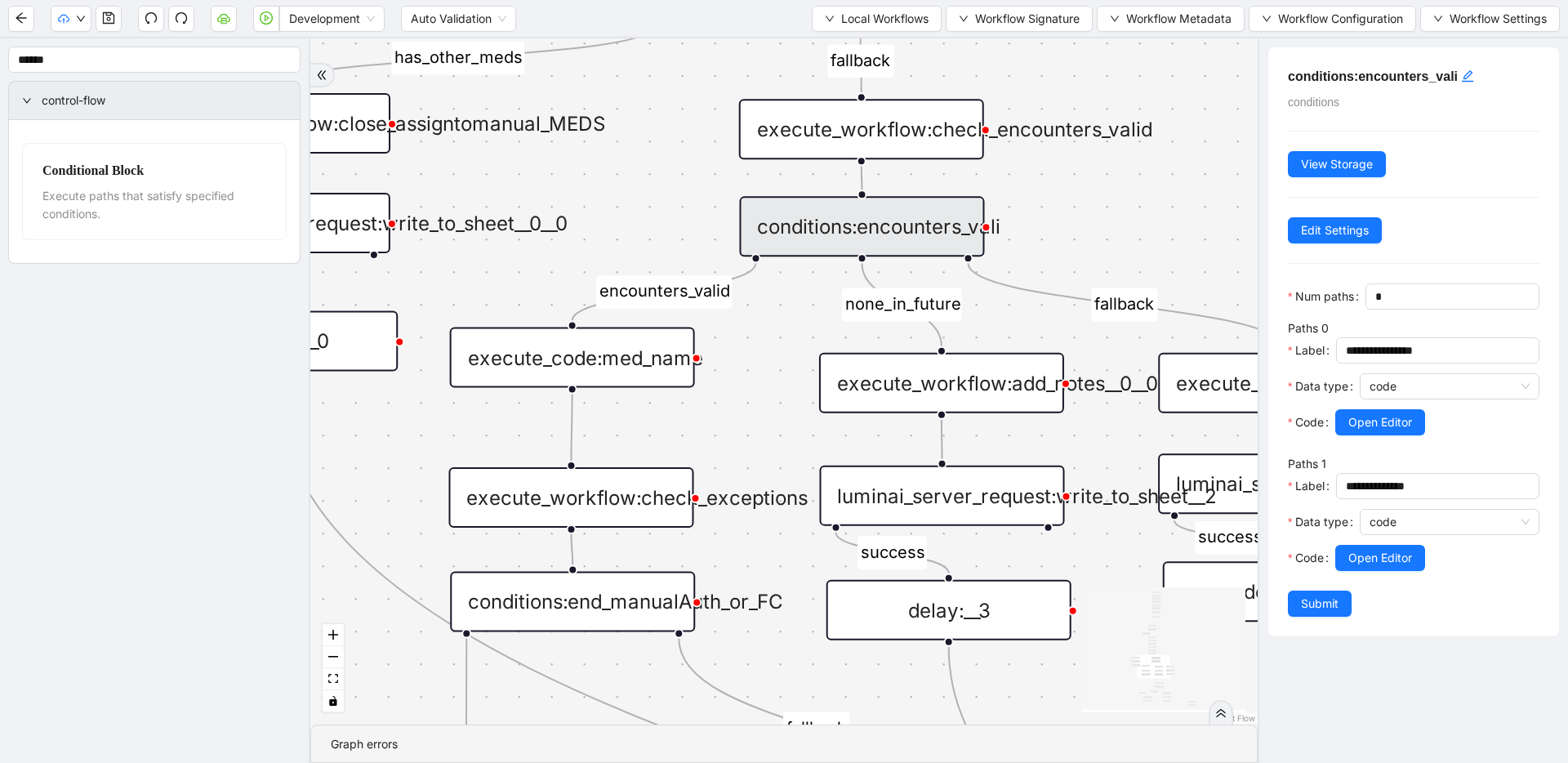
click at [657, 379] on div "execute_code:med_name" at bounding box center [572, 357] width 245 height 60
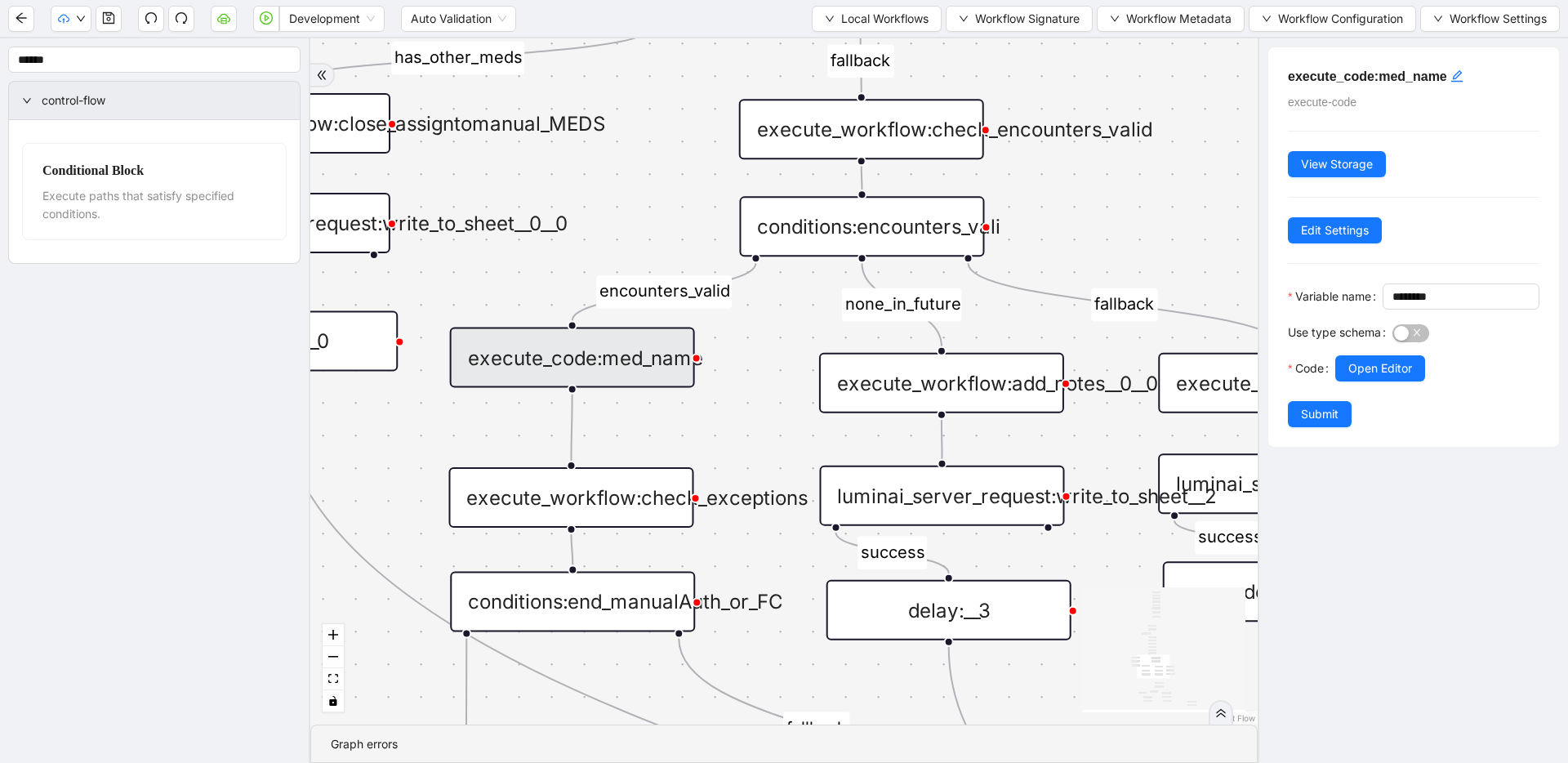
click at [806, 220] on div "conditions:encounters_vali" at bounding box center [861, 226] width 245 height 60
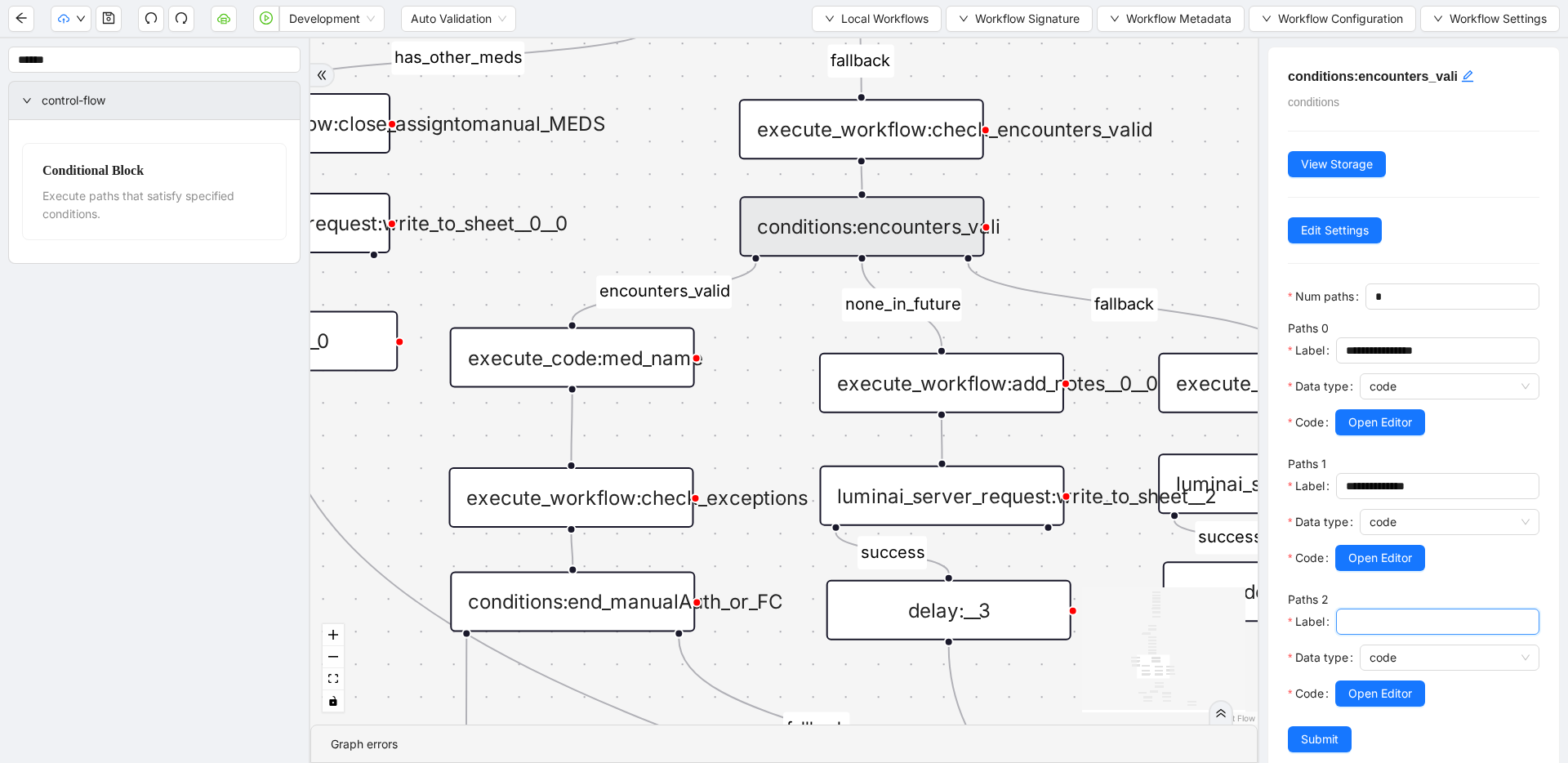
click at [1385, 621] on input "Label" at bounding box center [1436, 622] width 180 height 18
type input "**********"
click at [1393, 699] on span "Open Editor" at bounding box center [1380, 694] width 64 height 18
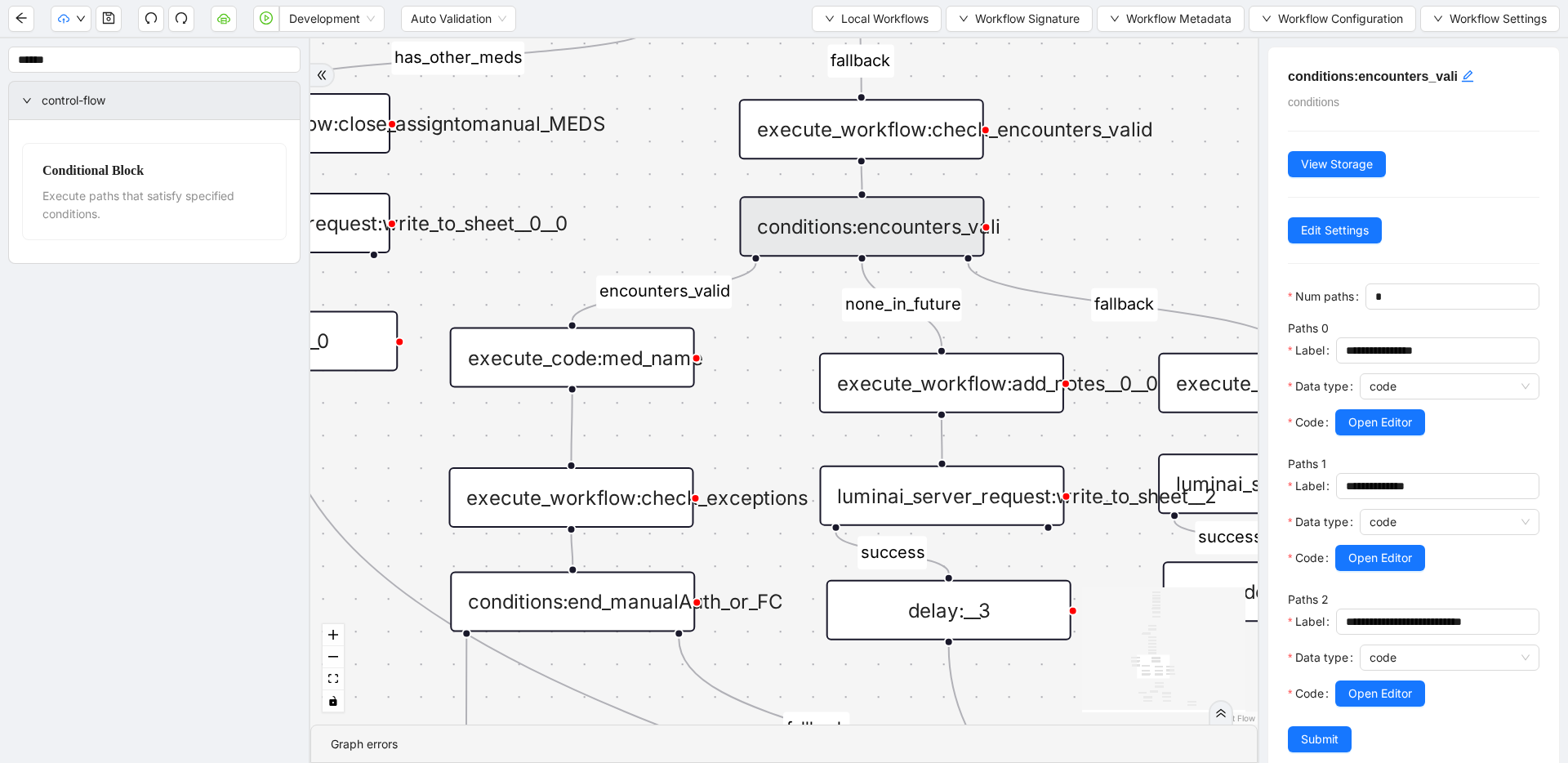
scroll to position [147, 0]
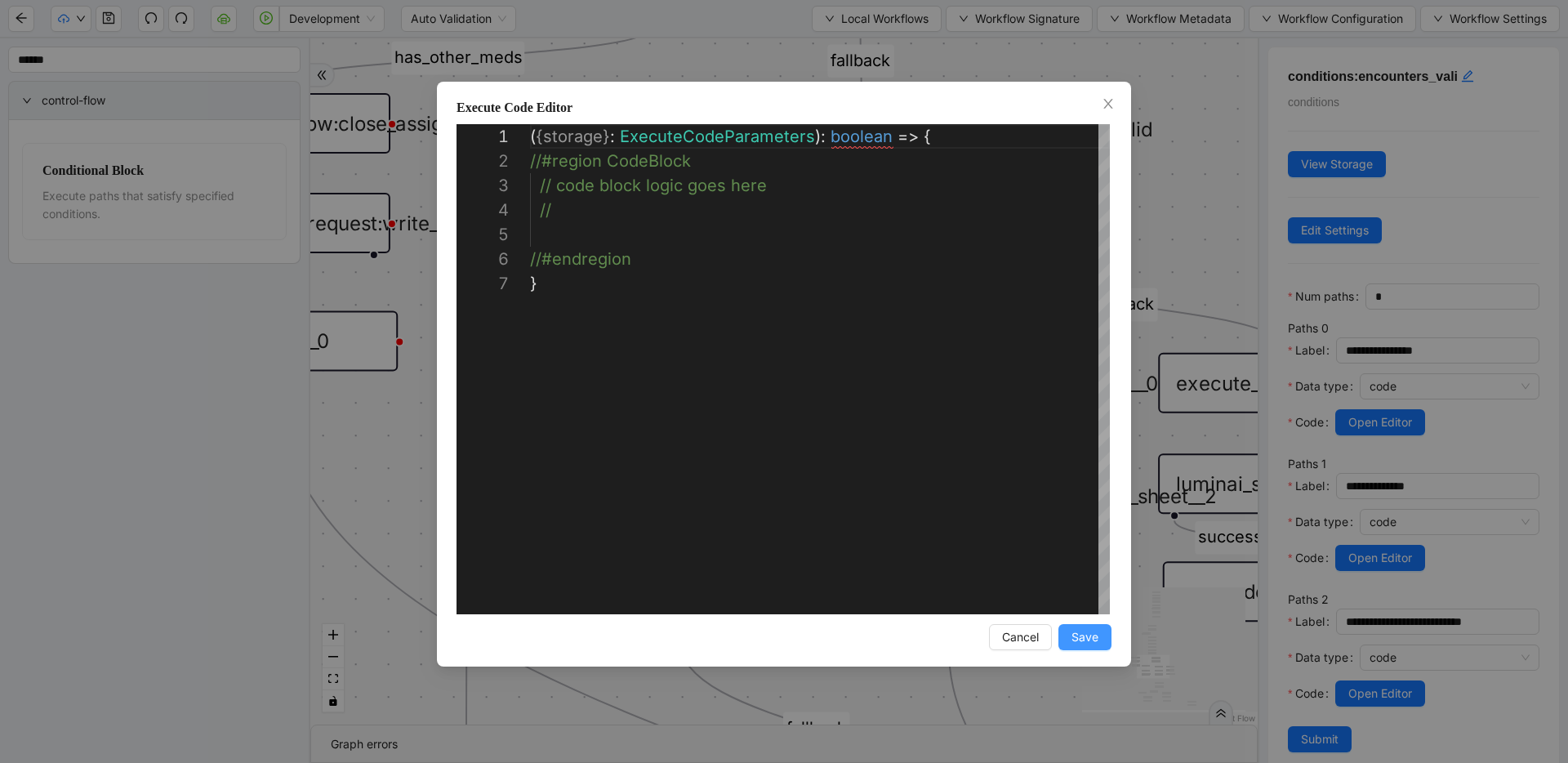
click at [1099, 642] on button "Save" at bounding box center [1084, 637] width 53 height 26
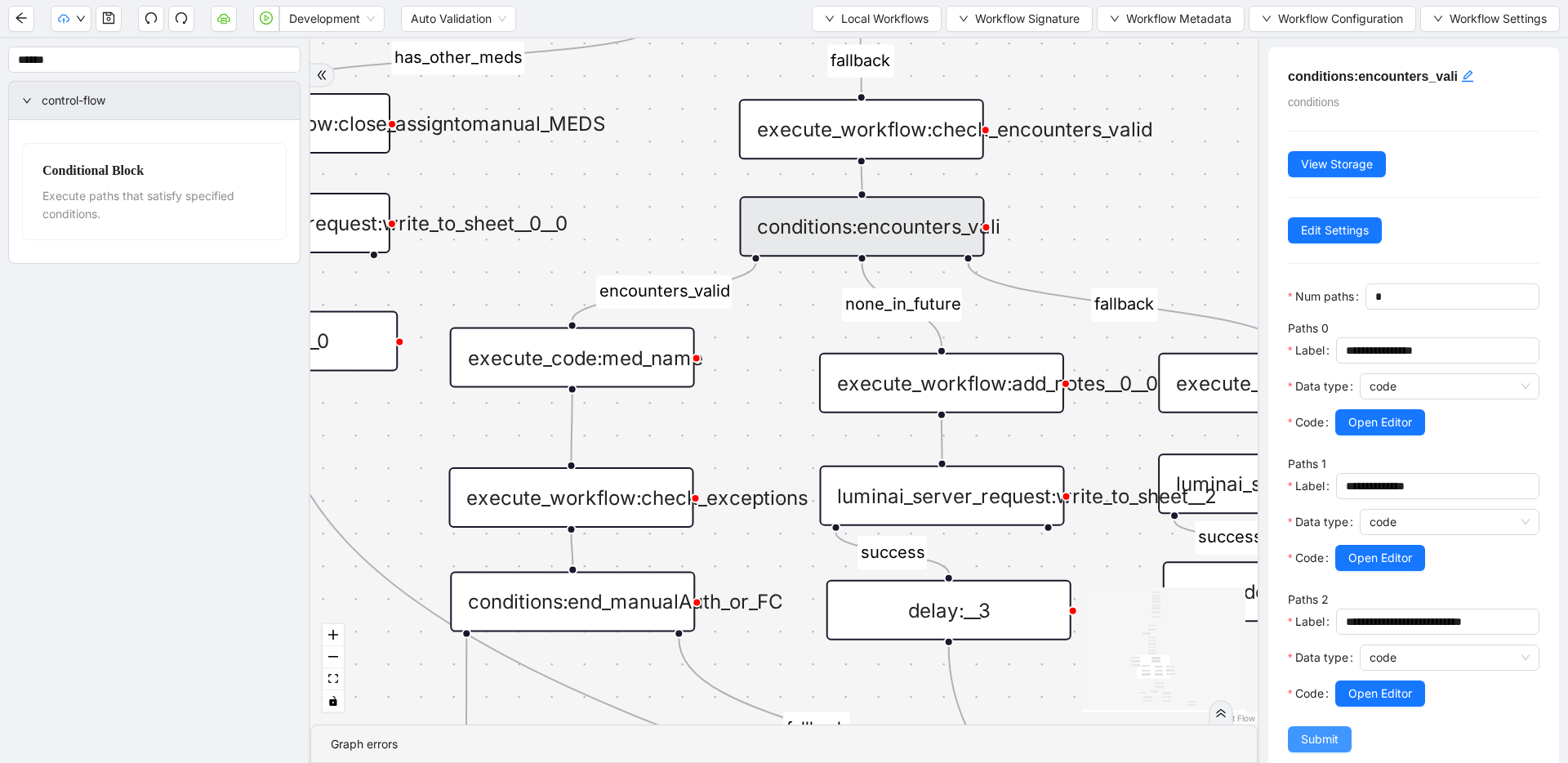
click at [1302, 734] on span "Submit" at bounding box center [1319, 739] width 37 height 18
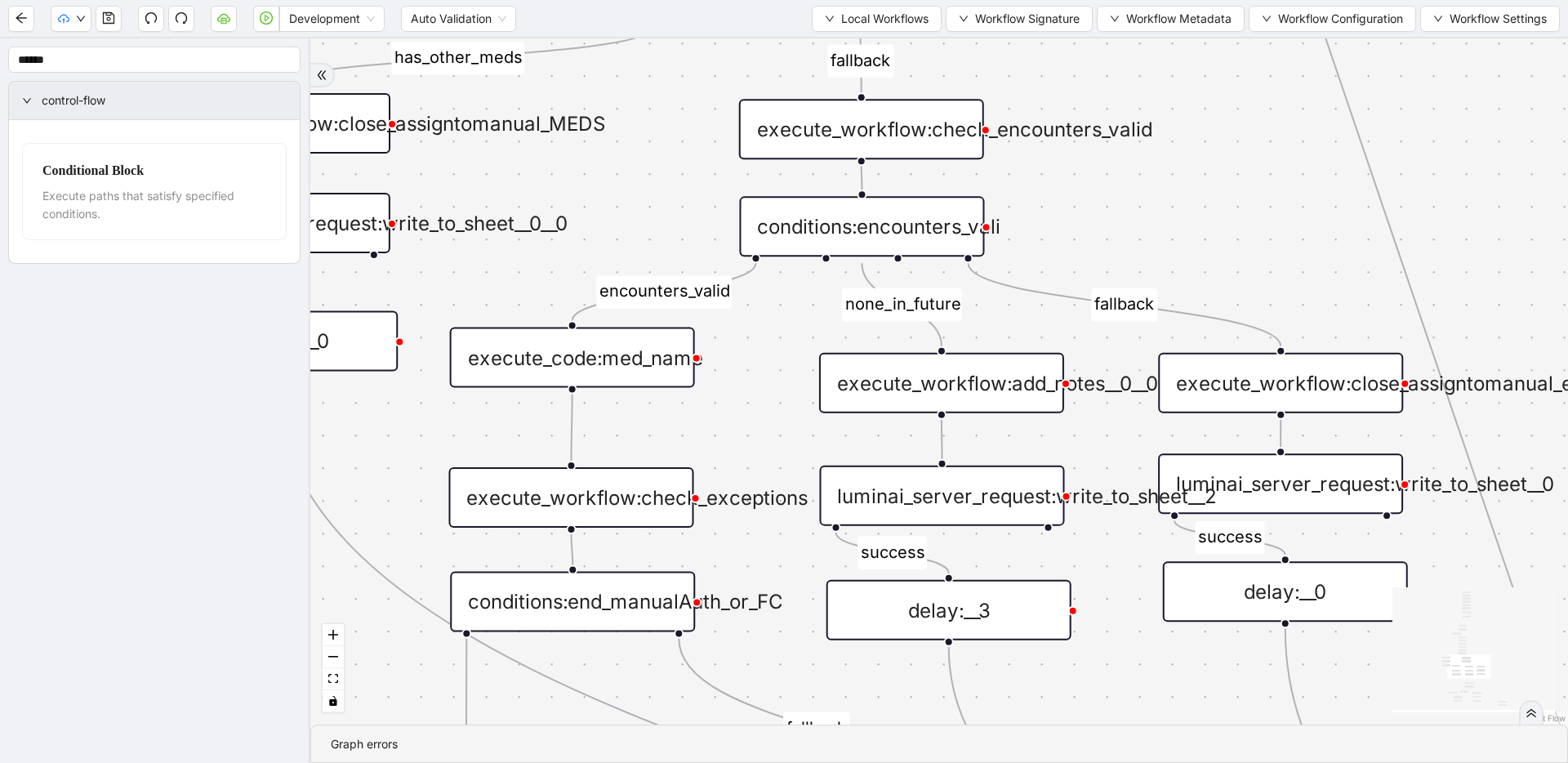
click at [608, 360] on div "execute_code:med_name" at bounding box center [572, 357] width 245 height 60
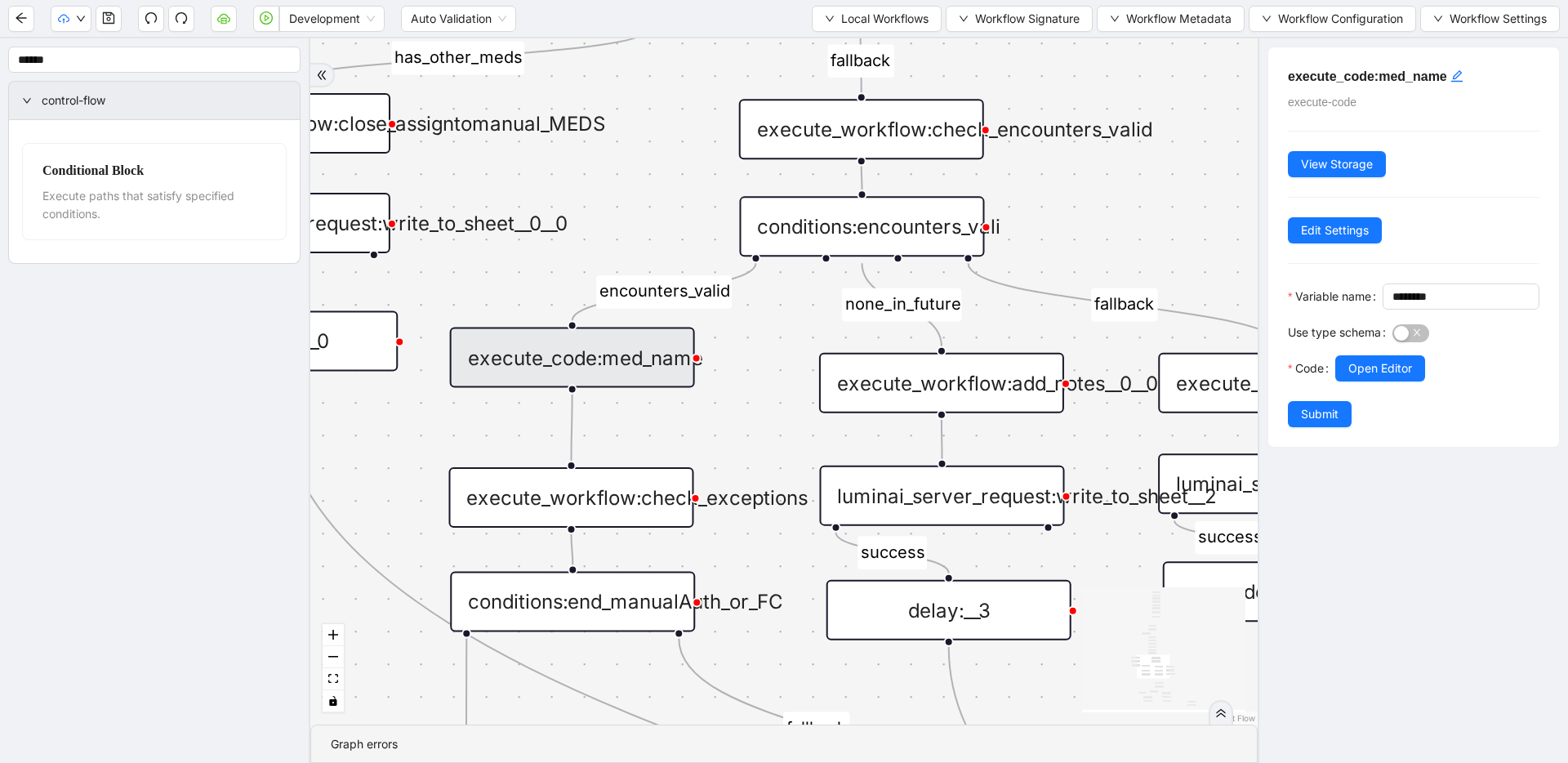
click at [842, 244] on div "conditions:encounters_vali" at bounding box center [861, 226] width 245 height 60
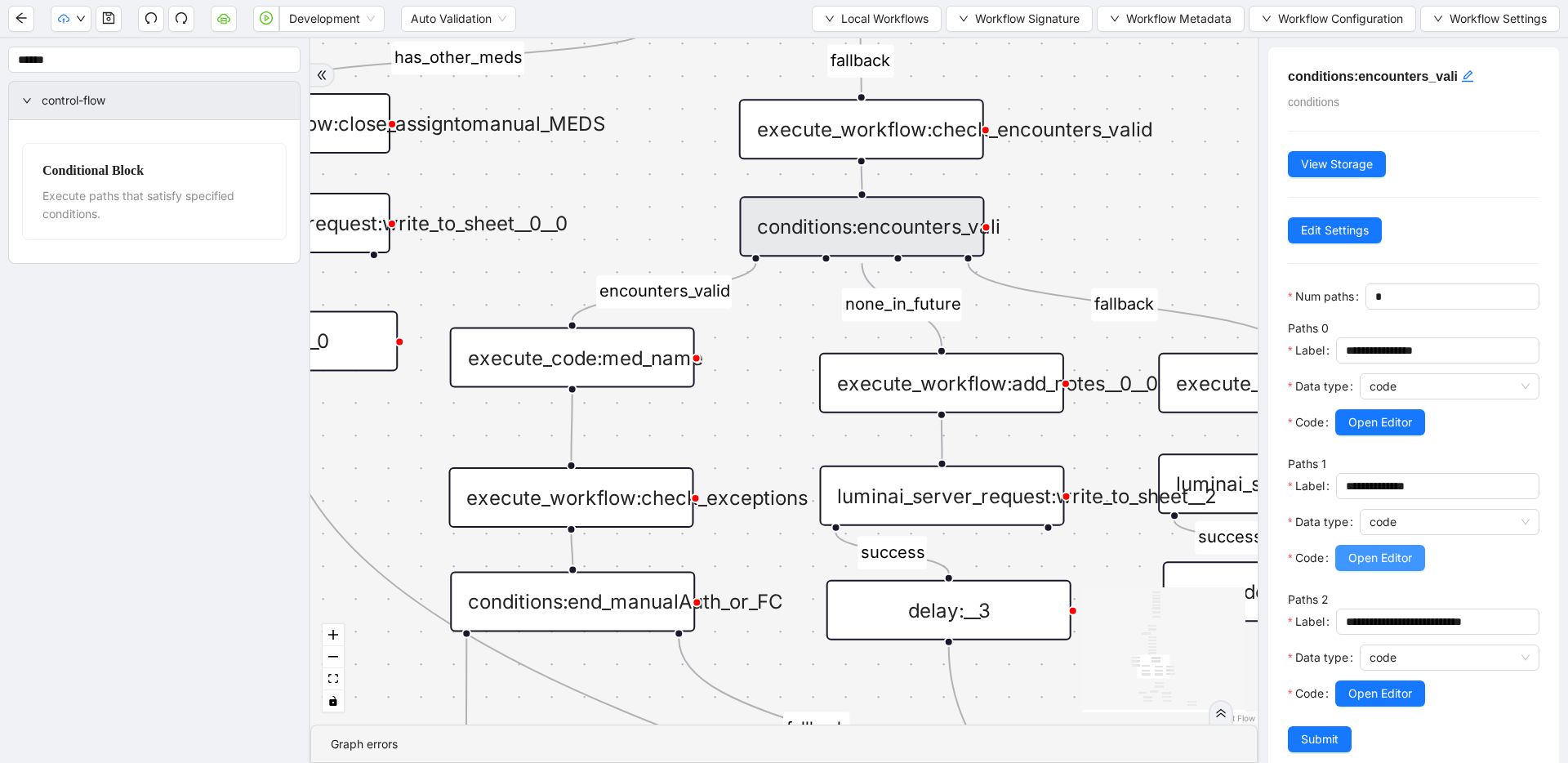
click at [1363, 552] on span "Open Editor" at bounding box center [1380, 558] width 64 height 18
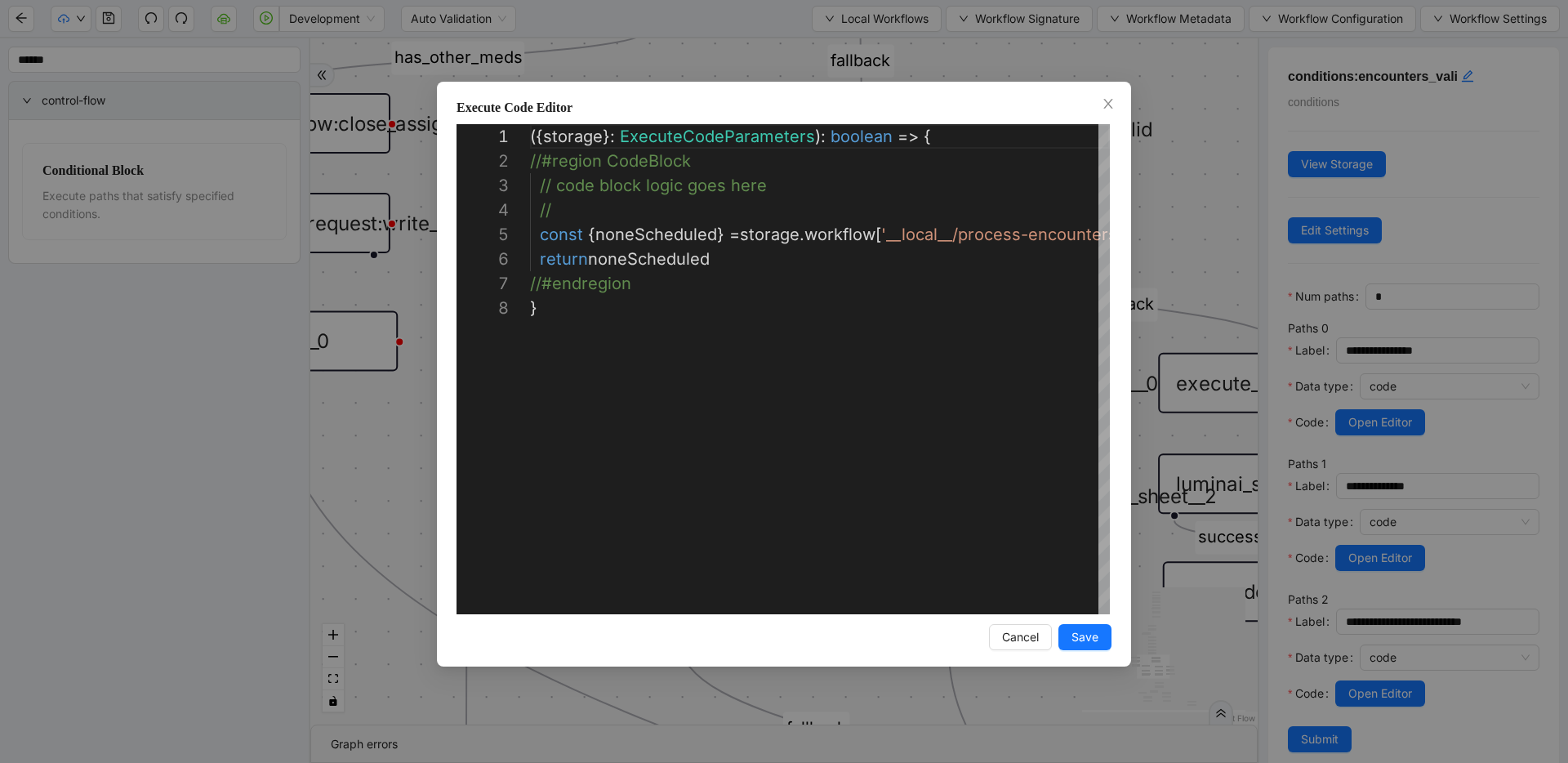
scroll to position [171, 0]
click at [1191, 320] on div "**********" at bounding box center [784, 381] width 1568 height 763
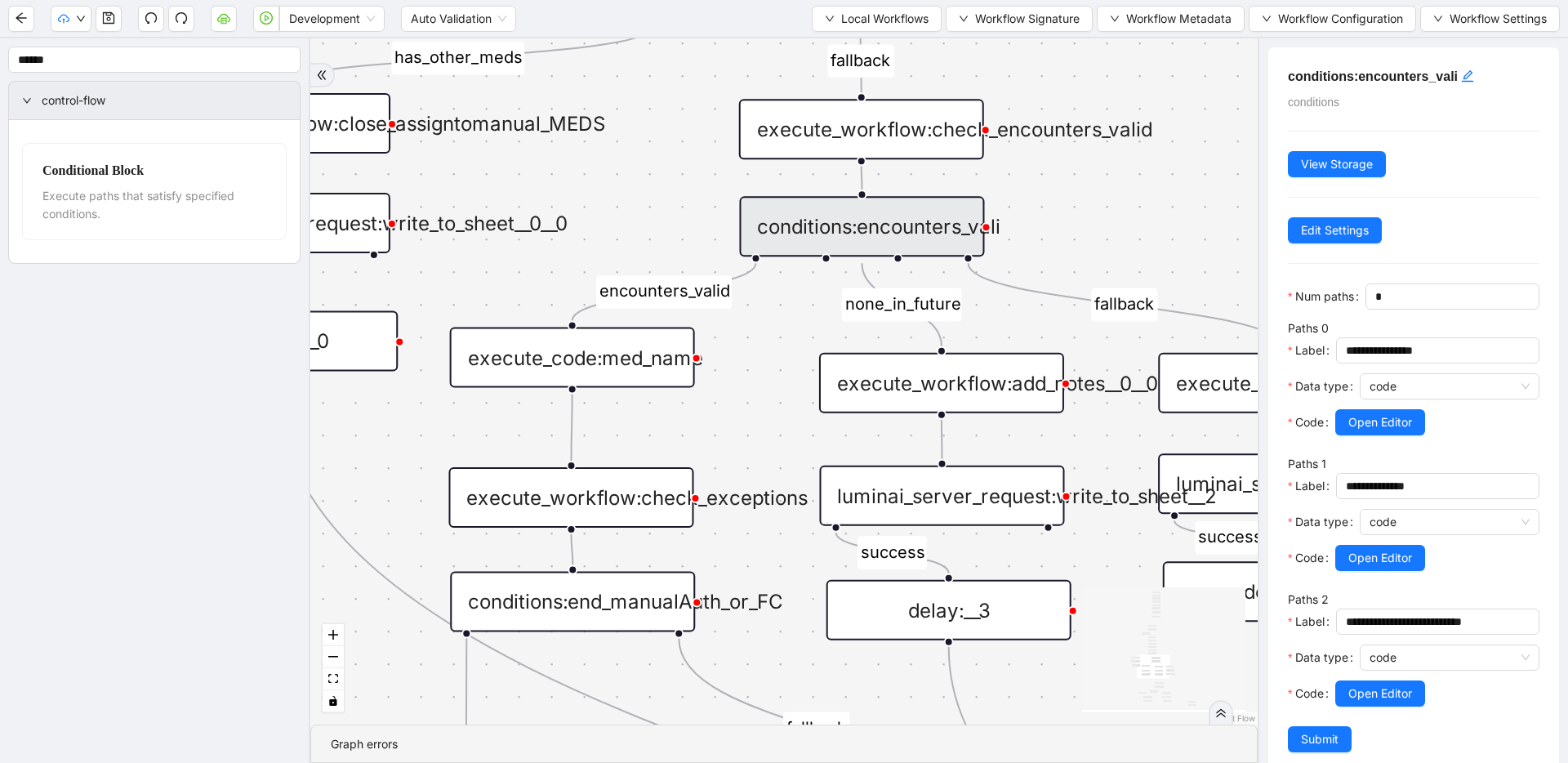
click at [1378, 542] on div at bounding box center [1449, 540] width 179 height 10
click at [1377, 546] on button "Open Editor" at bounding box center [1380, 558] width 90 height 26
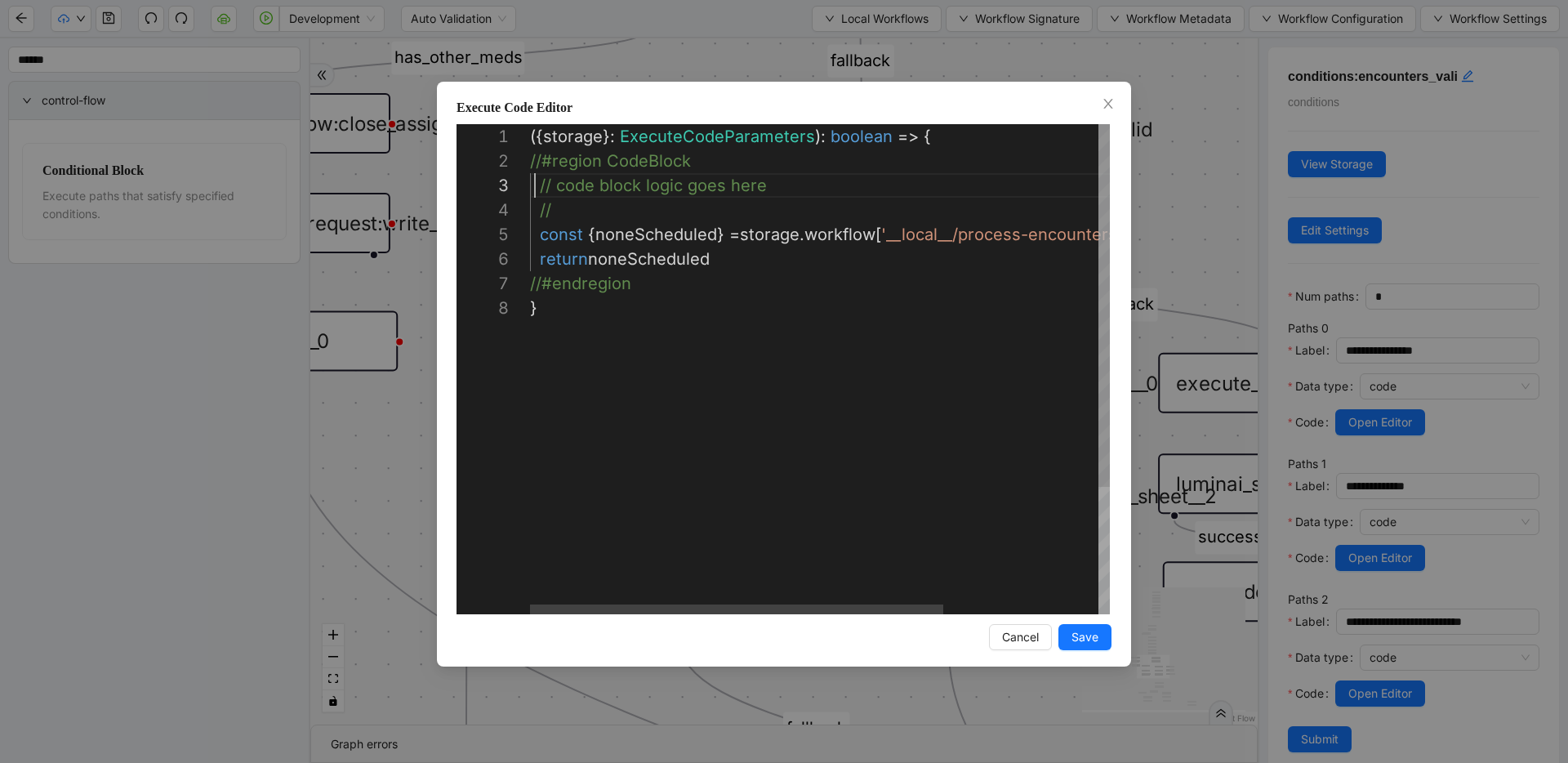
scroll to position [49, 5]
click at [536, 187] on div "({ storage }: ExecuteCodeParameters ): boolean => { //#region CodeBlock // code…" at bounding box center [928, 455] width 797 height 661
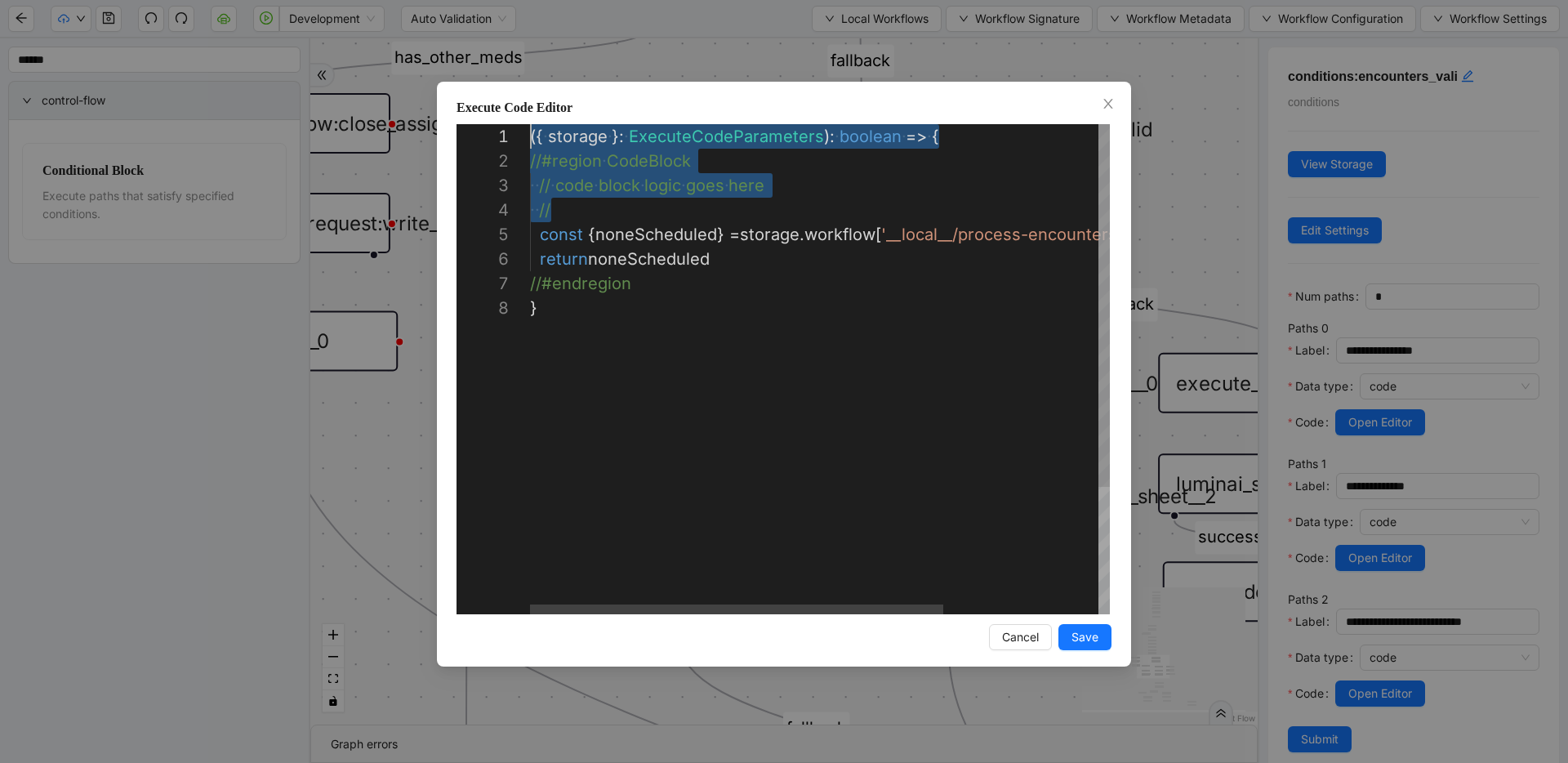
scroll to position [25, 0]
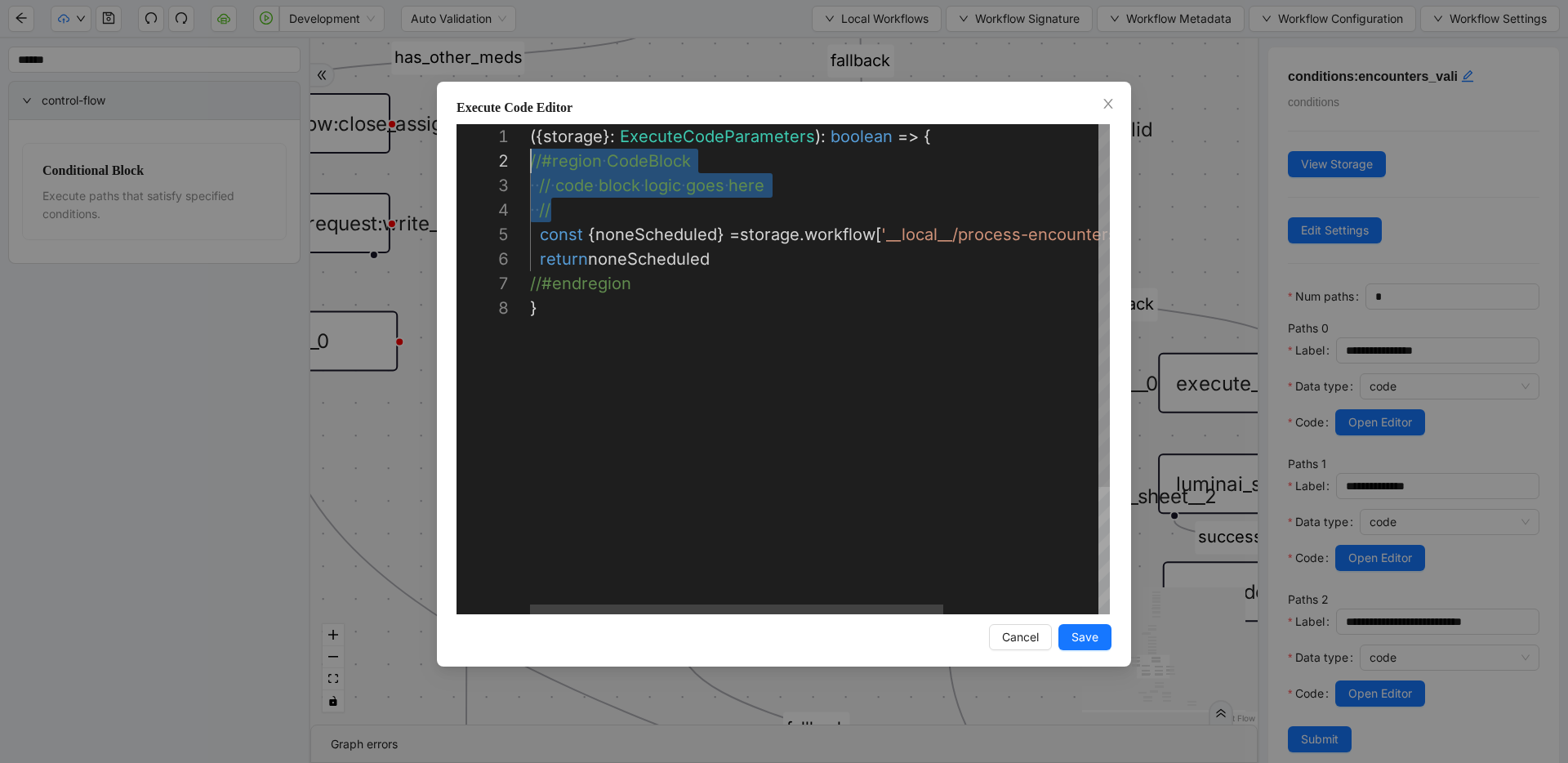
drag, startPoint x: 605, startPoint y: 218, endPoint x: 427, endPoint y: 160, distance: 187.2
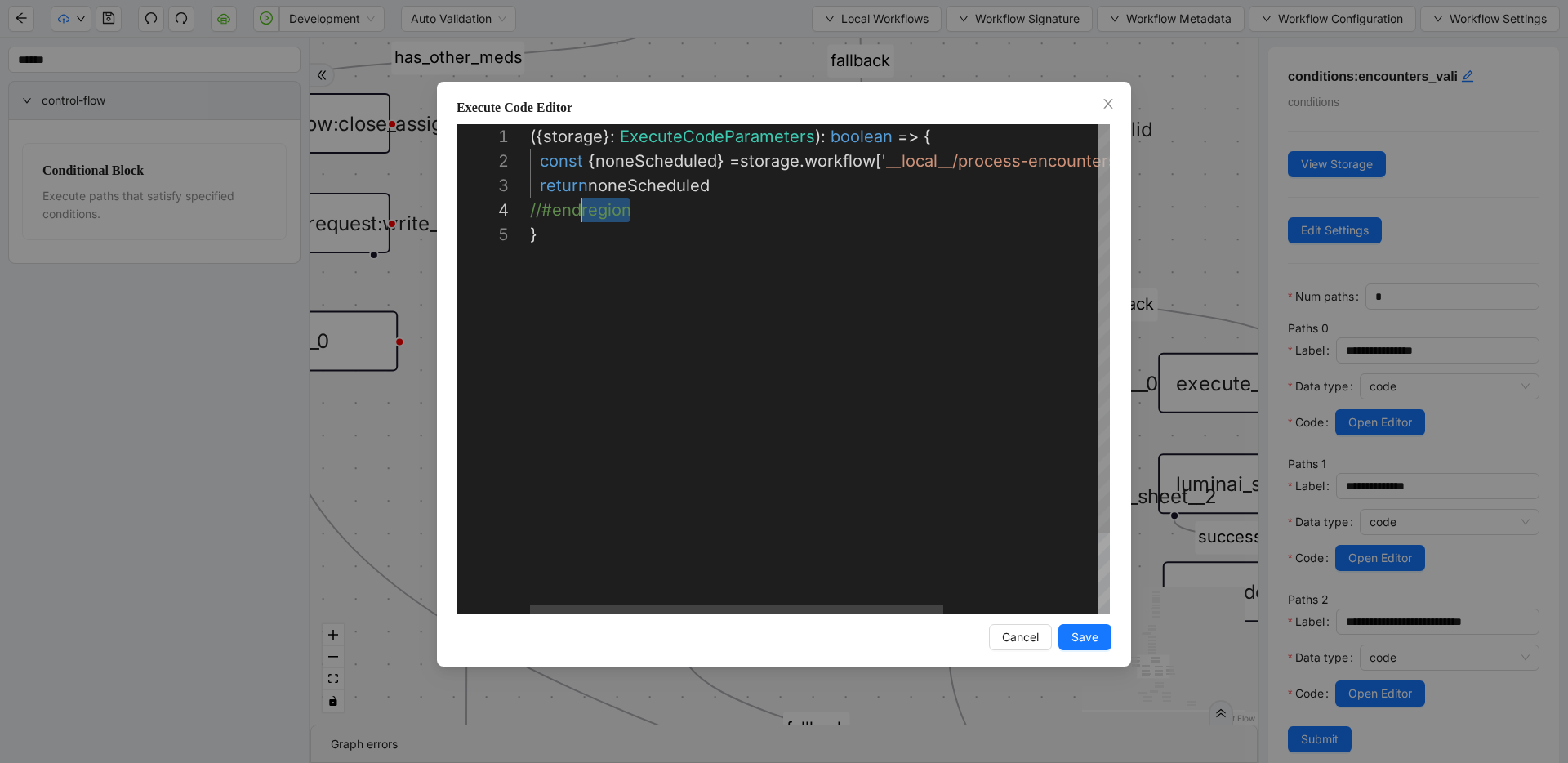
scroll to position [74, 0]
drag, startPoint x: 655, startPoint y: 209, endPoint x: 485, endPoint y: 211, distance: 170.0
type textarea "**********"
click at [1081, 639] on span "Save" at bounding box center [1084, 637] width 27 height 18
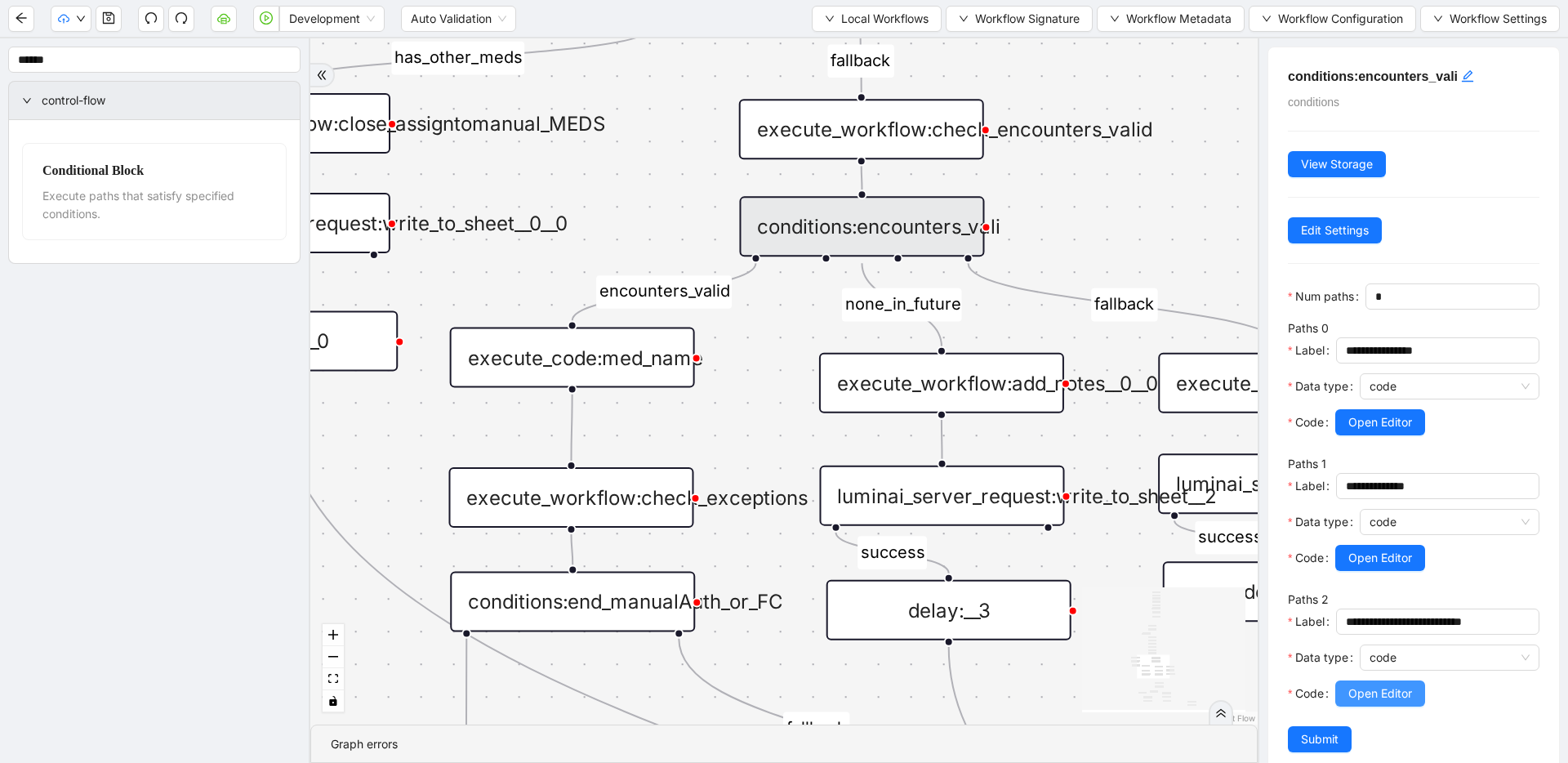
click at [1350, 699] on span "Open Editor" at bounding box center [1380, 694] width 64 height 18
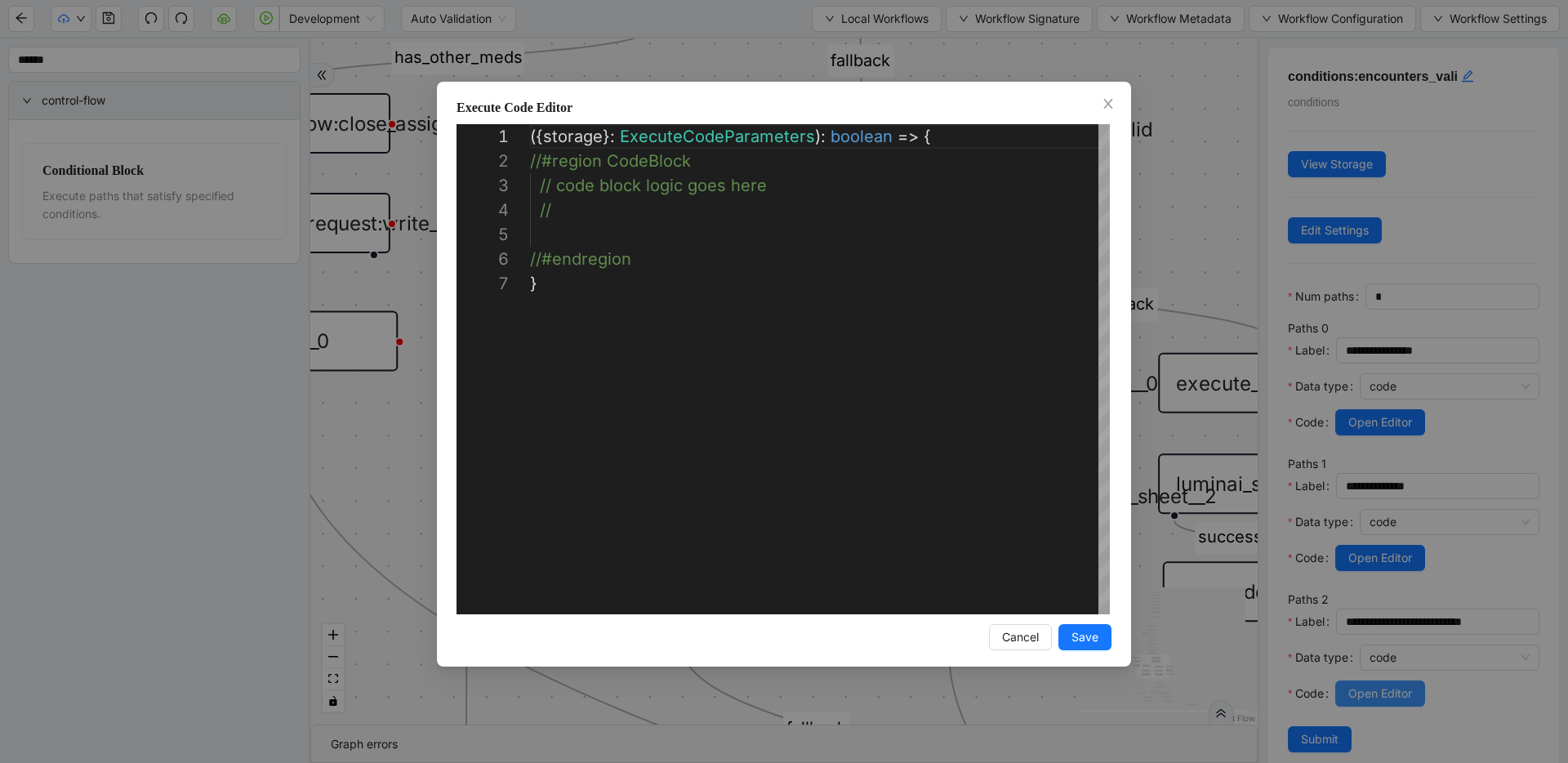
scroll to position [147, 0]
click at [1213, 630] on div "**********" at bounding box center [784, 381] width 1568 height 763
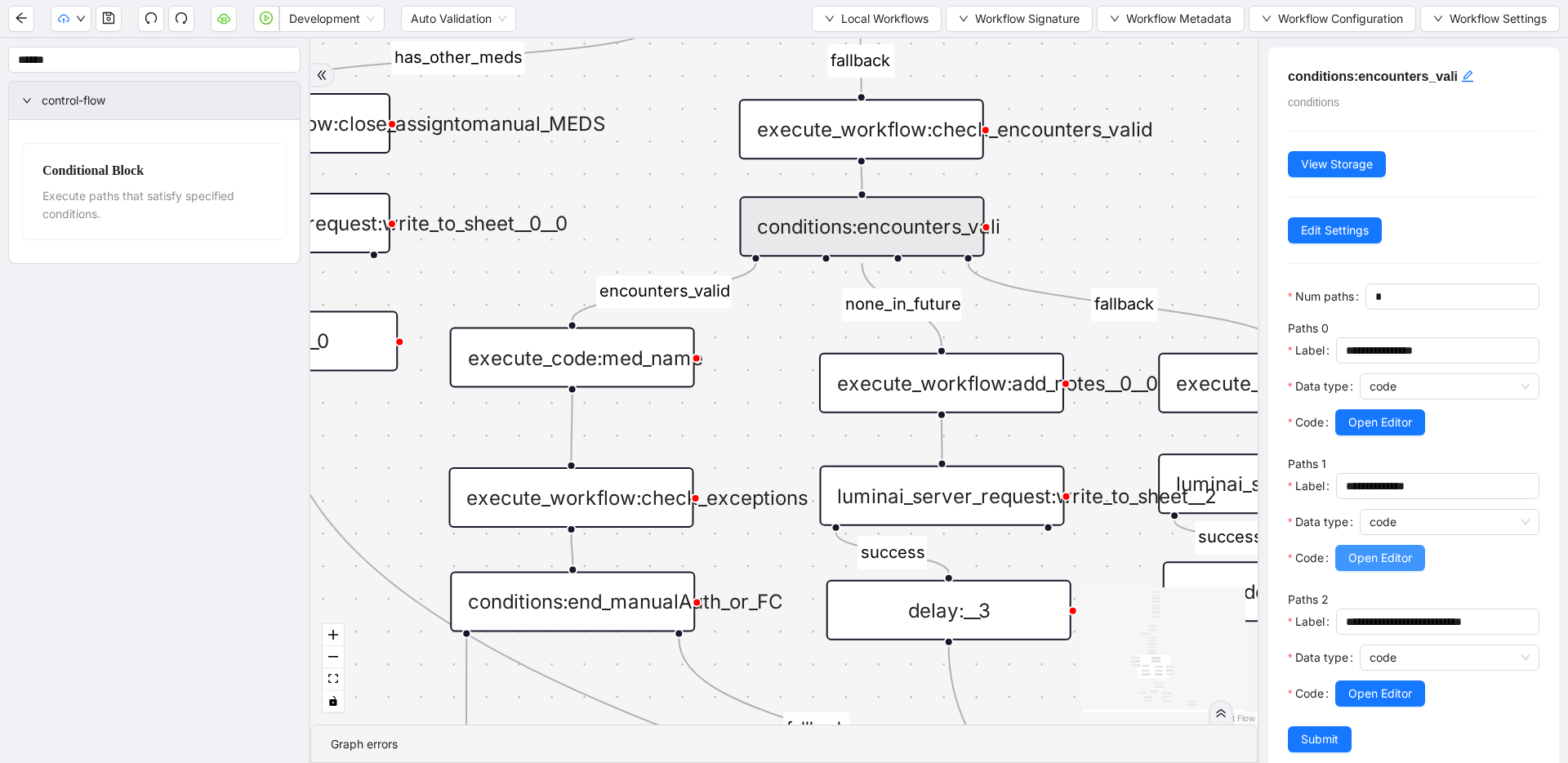
click at [1369, 556] on span "Open Editor" at bounding box center [1380, 558] width 64 height 18
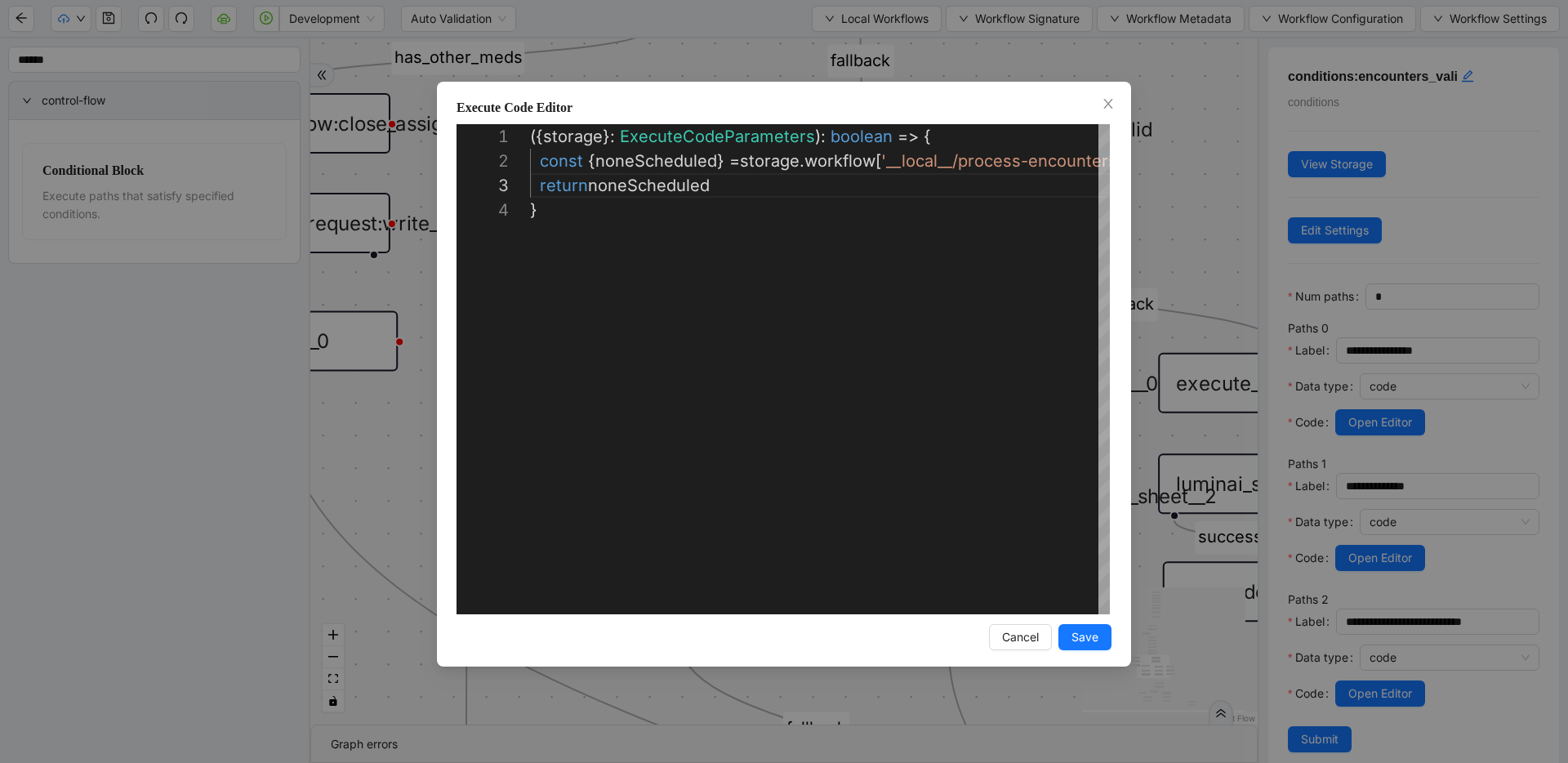
click at [1192, 455] on div "**********" at bounding box center [784, 381] width 1568 height 763
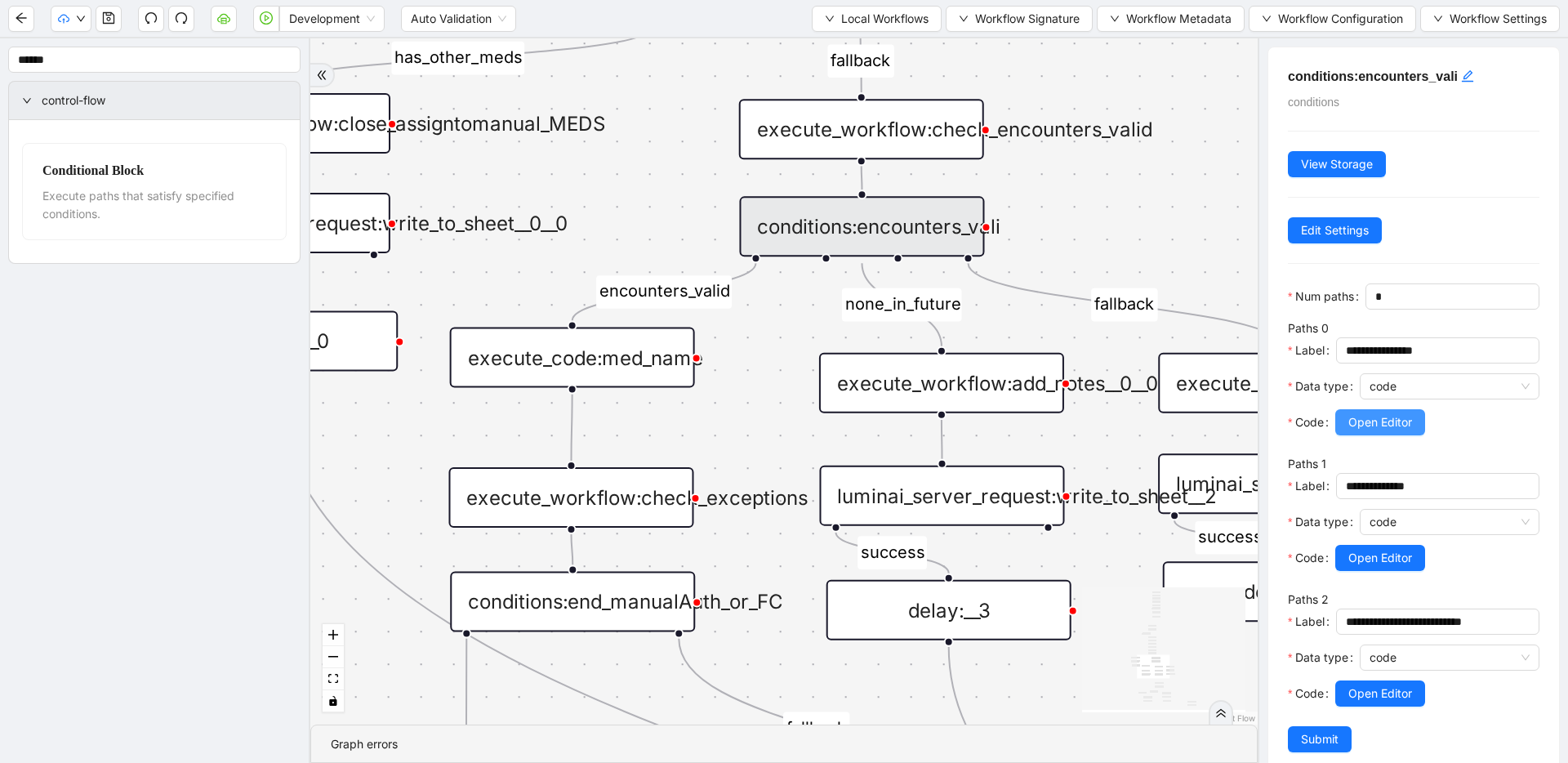
click at [1368, 421] on span "Open Editor" at bounding box center [1380, 422] width 64 height 18
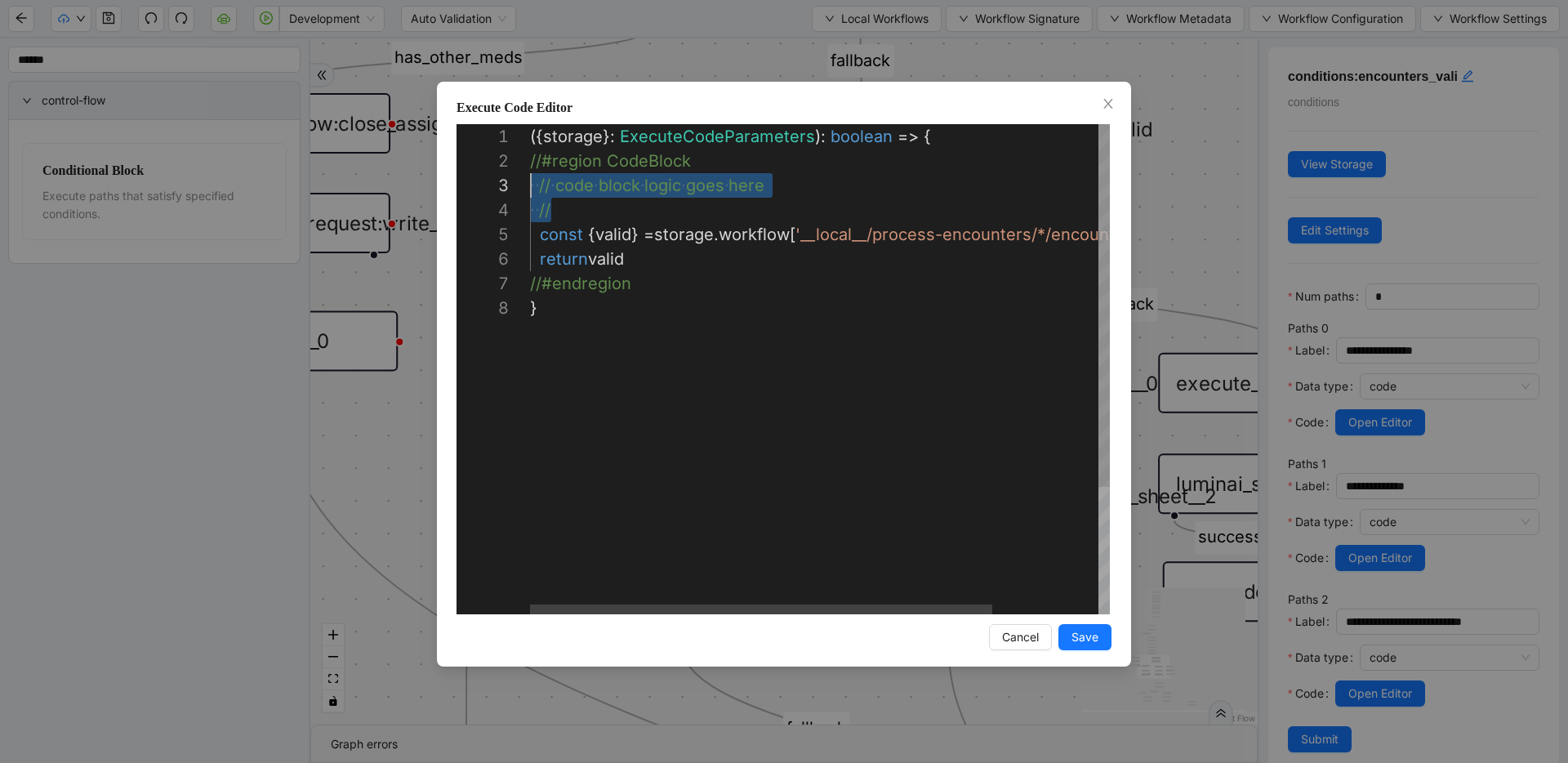
scroll to position [25, 0]
drag, startPoint x: 612, startPoint y: 219, endPoint x: 449, endPoint y: 172, distance: 169.6
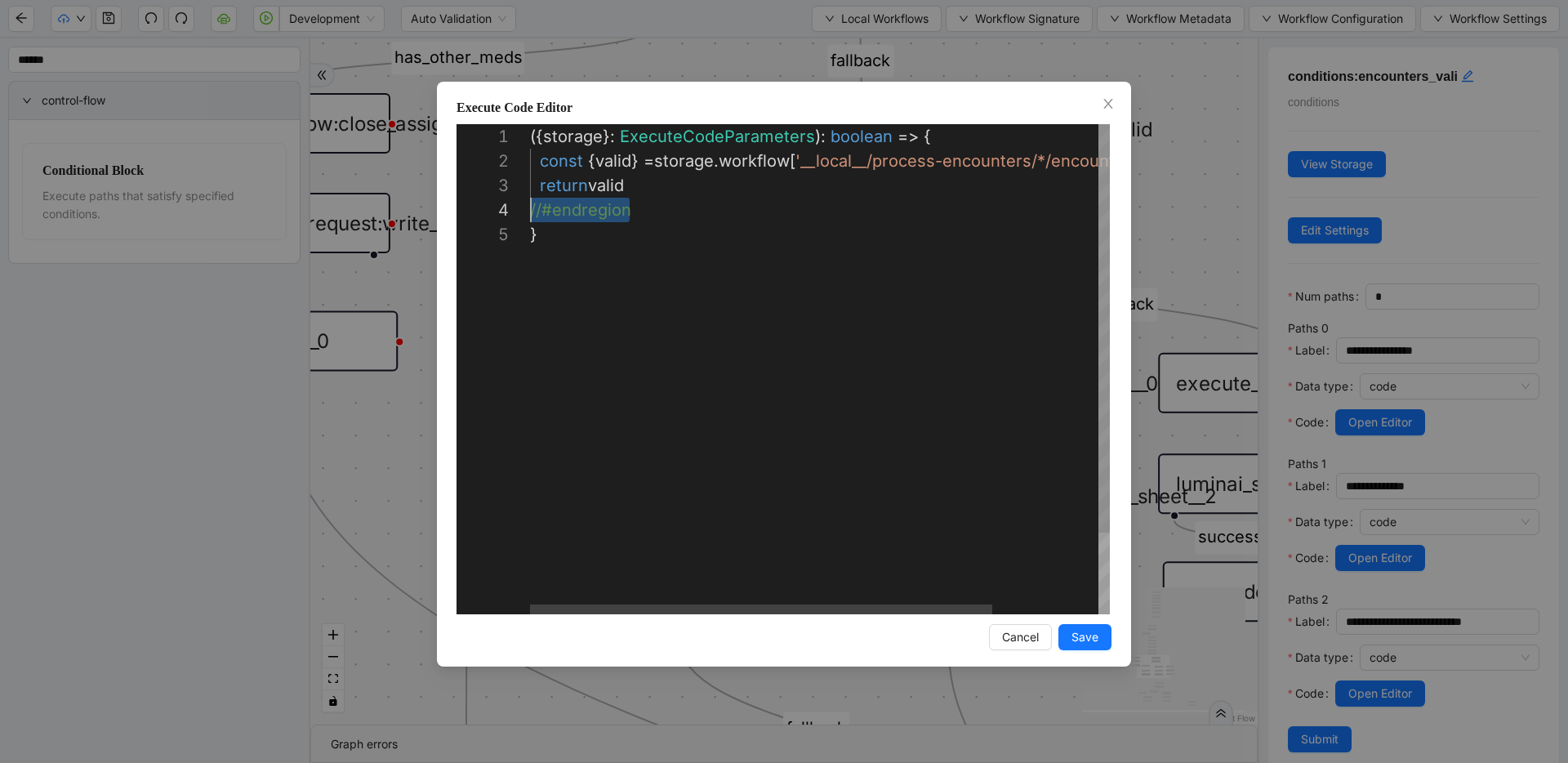
scroll to position [74, 0]
drag, startPoint x: 466, startPoint y: 200, endPoint x: 392, endPoint y: 198, distance: 74.0
type textarea "**********"
drag, startPoint x: 1078, startPoint y: 635, endPoint x: 1089, endPoint y: 638, distance: 11.4
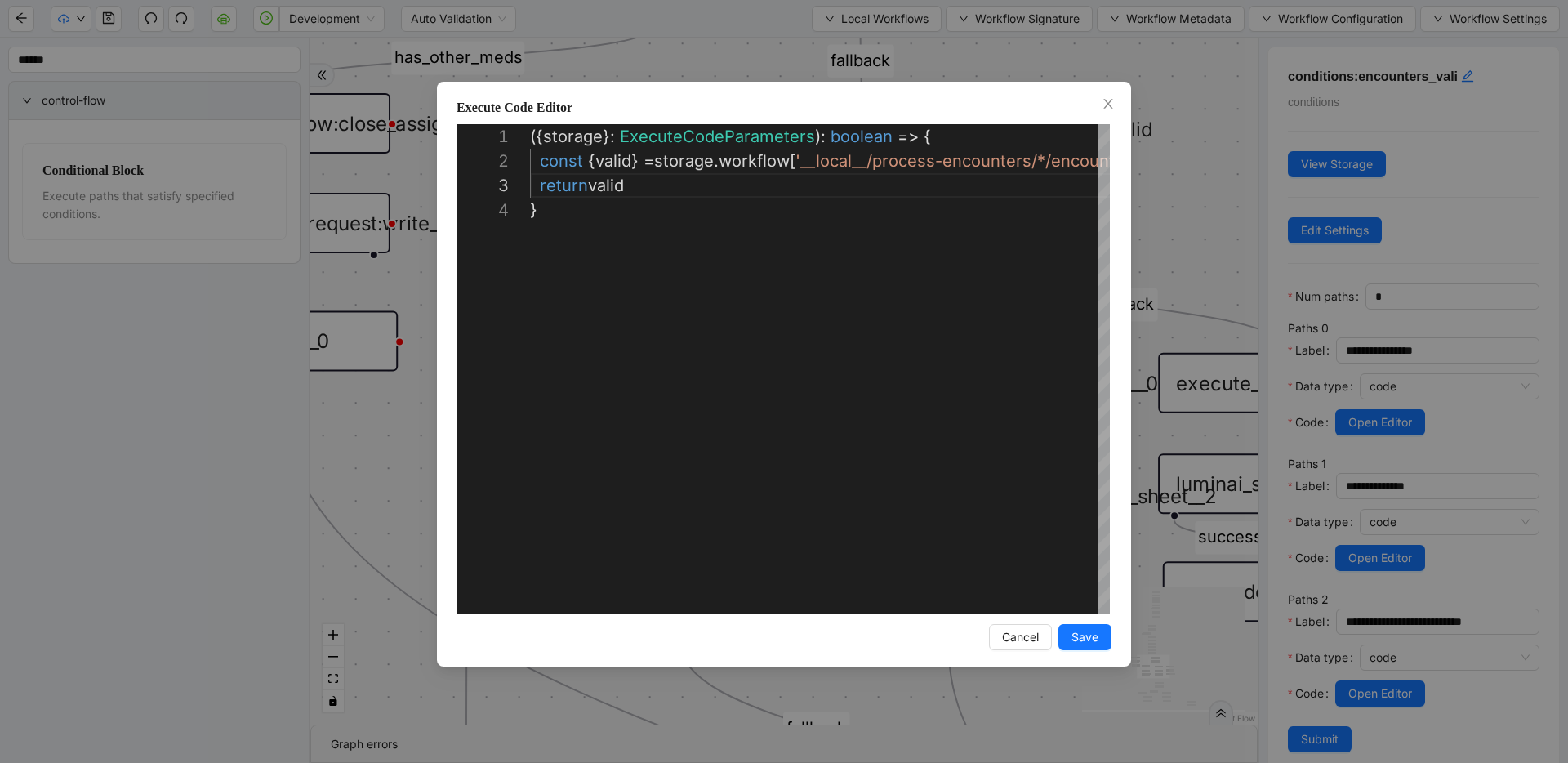
click at [1078, 635] on span "Save" at bounding box center [1084, 637] width 27 height 18
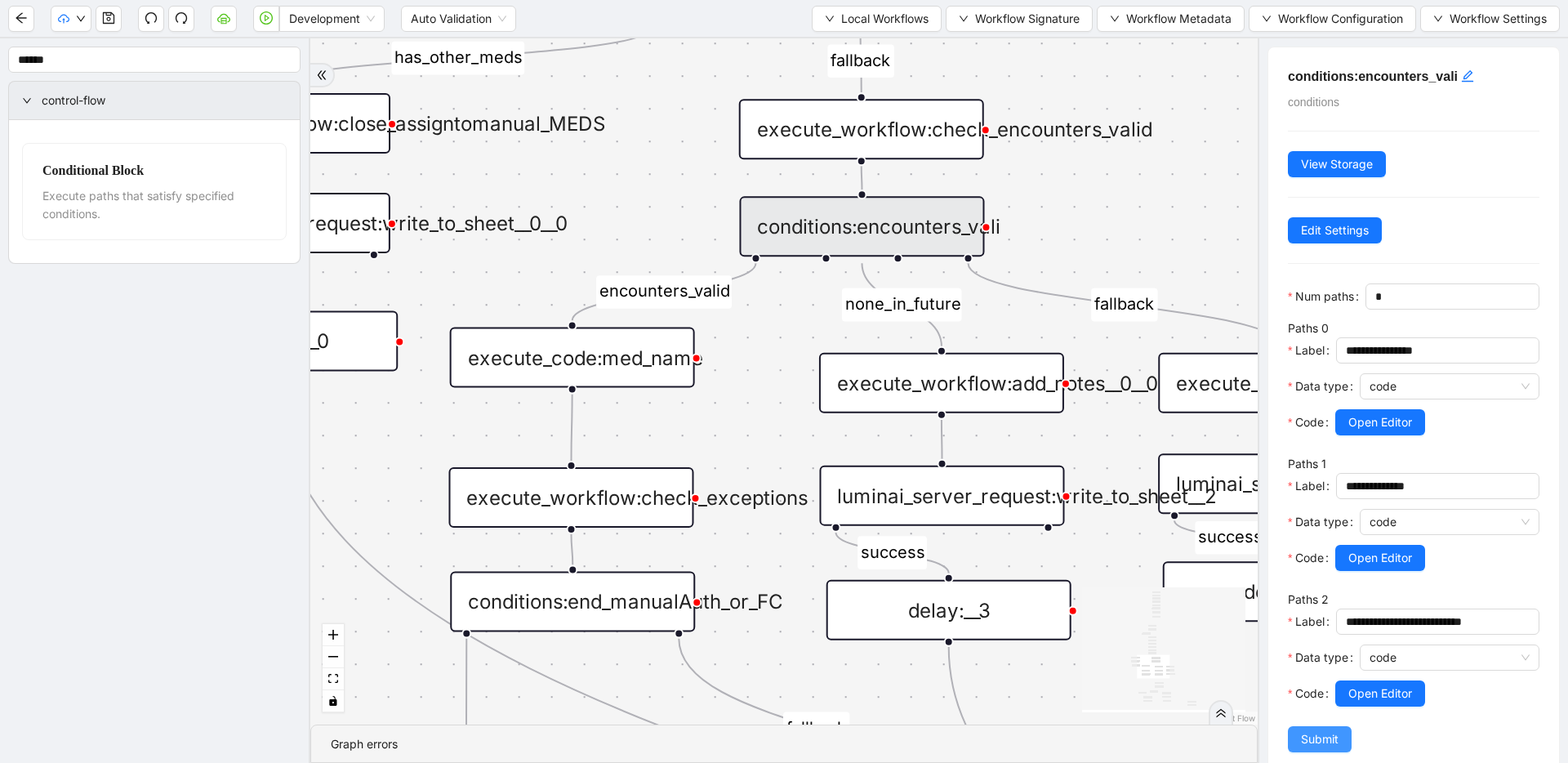
click at [1349, 750] on button "Submit" at bounding box center [1319, 739] width 64 height 26
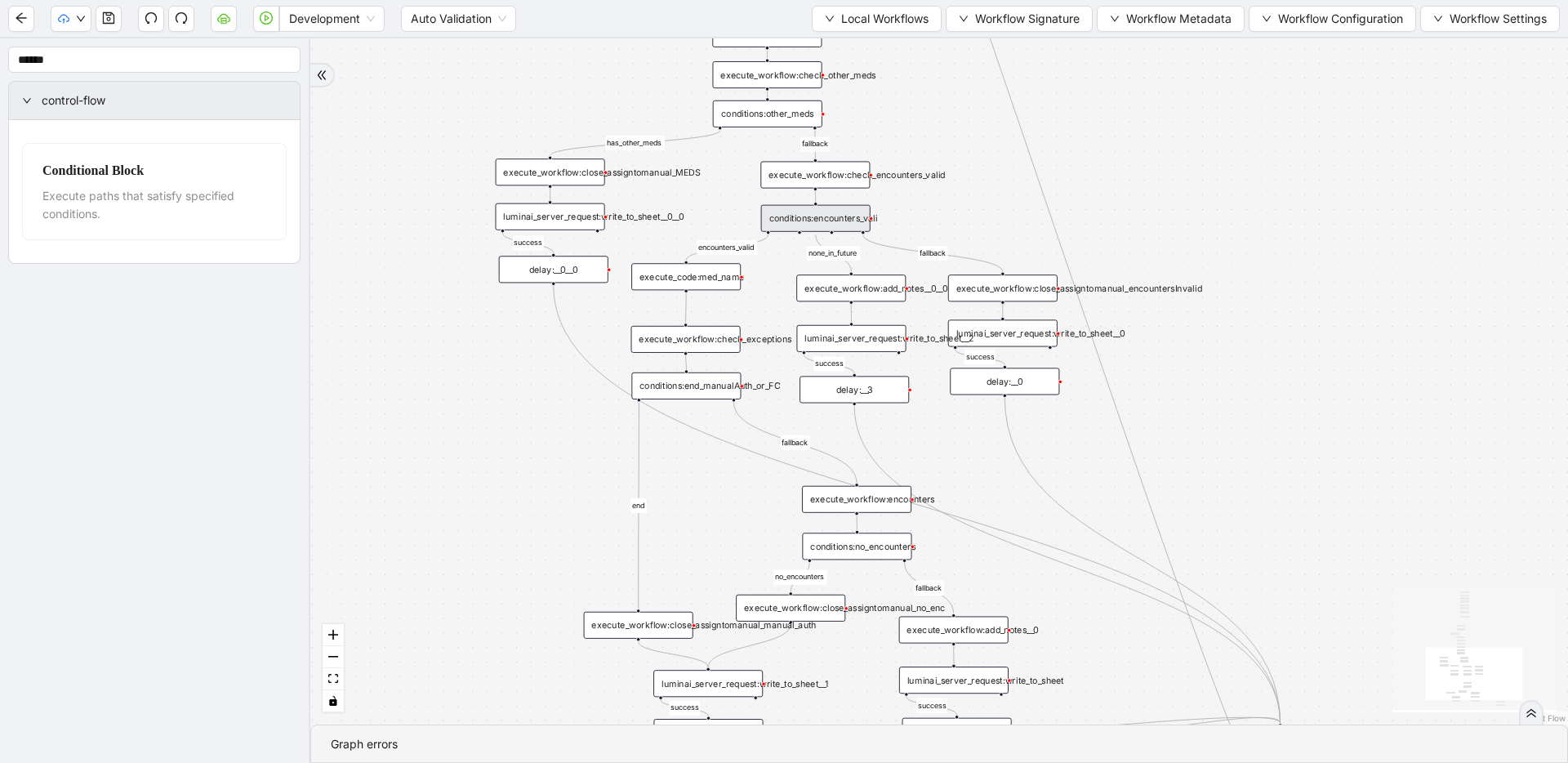
drag, startPoint x: 792, startPoint y: 358, endPoint x: 765, endPoint y: 179, distance: 181.0
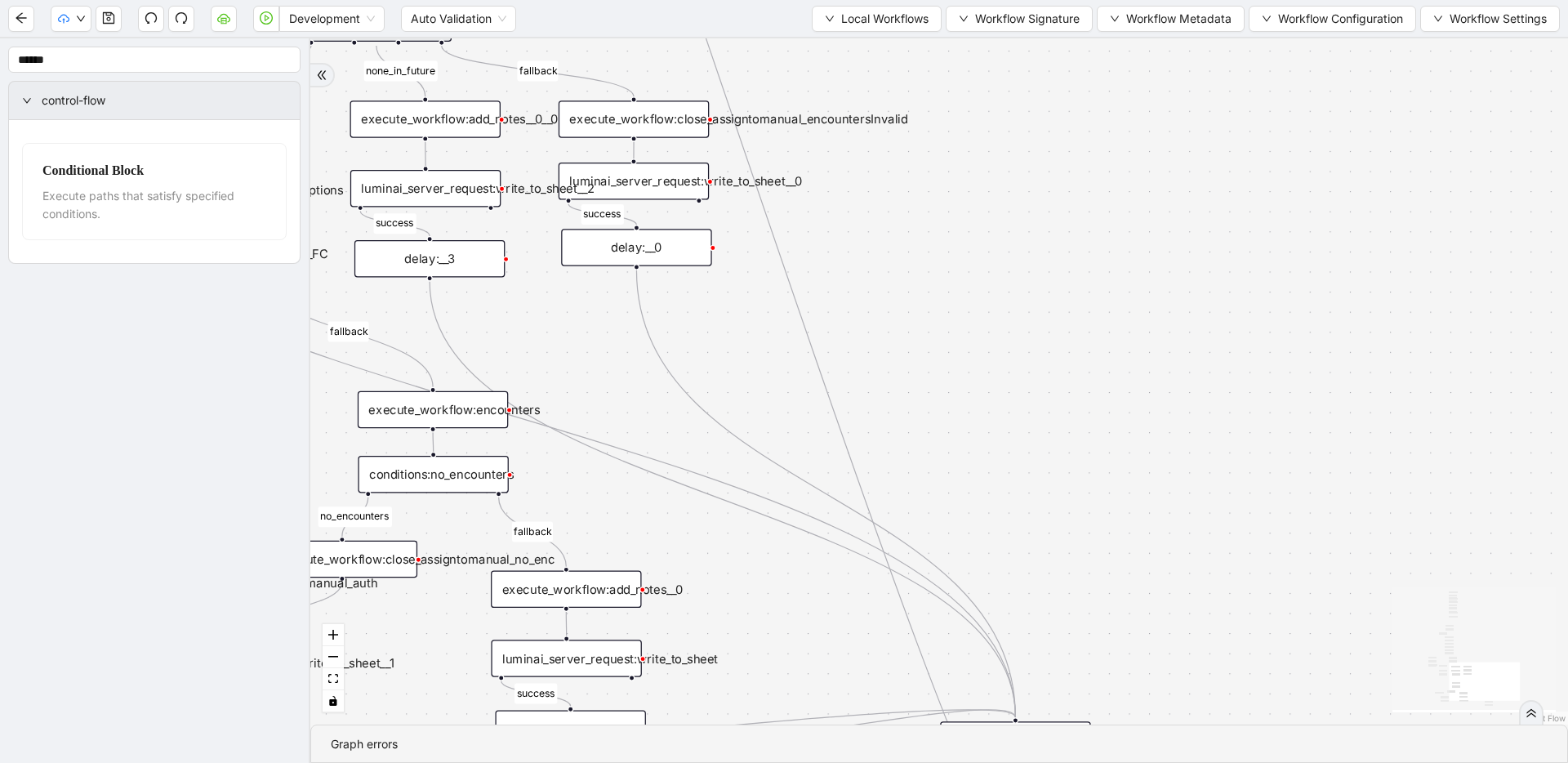
drag, startPoint x: 1099, startPoint y: 521, endPoint x: 1087, endPoint y: 613, distance: 92.8
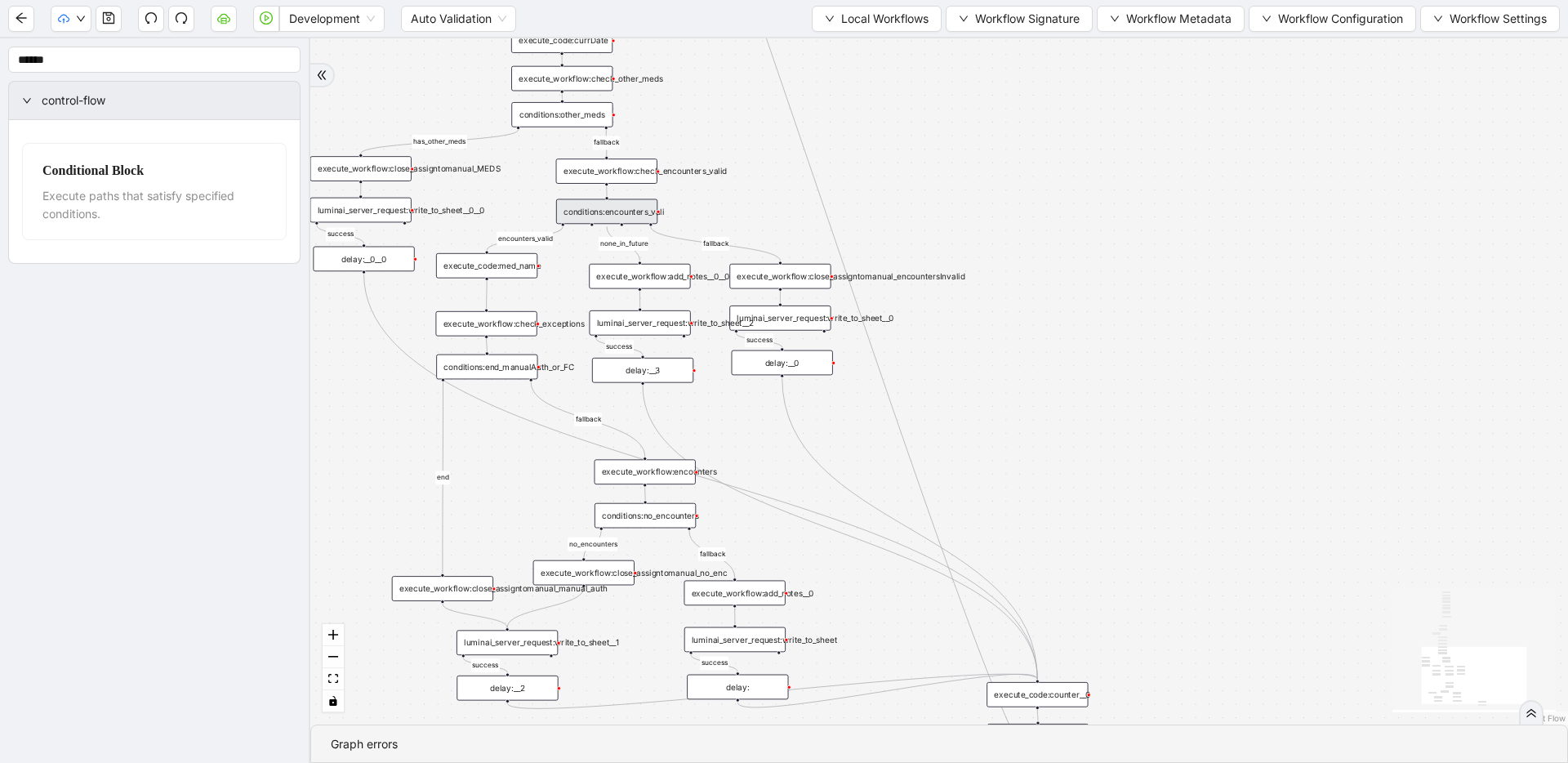
click at [631, 209] on div "conditions:encounters_vali" at bounding box center [607, 212] width 101 height 26
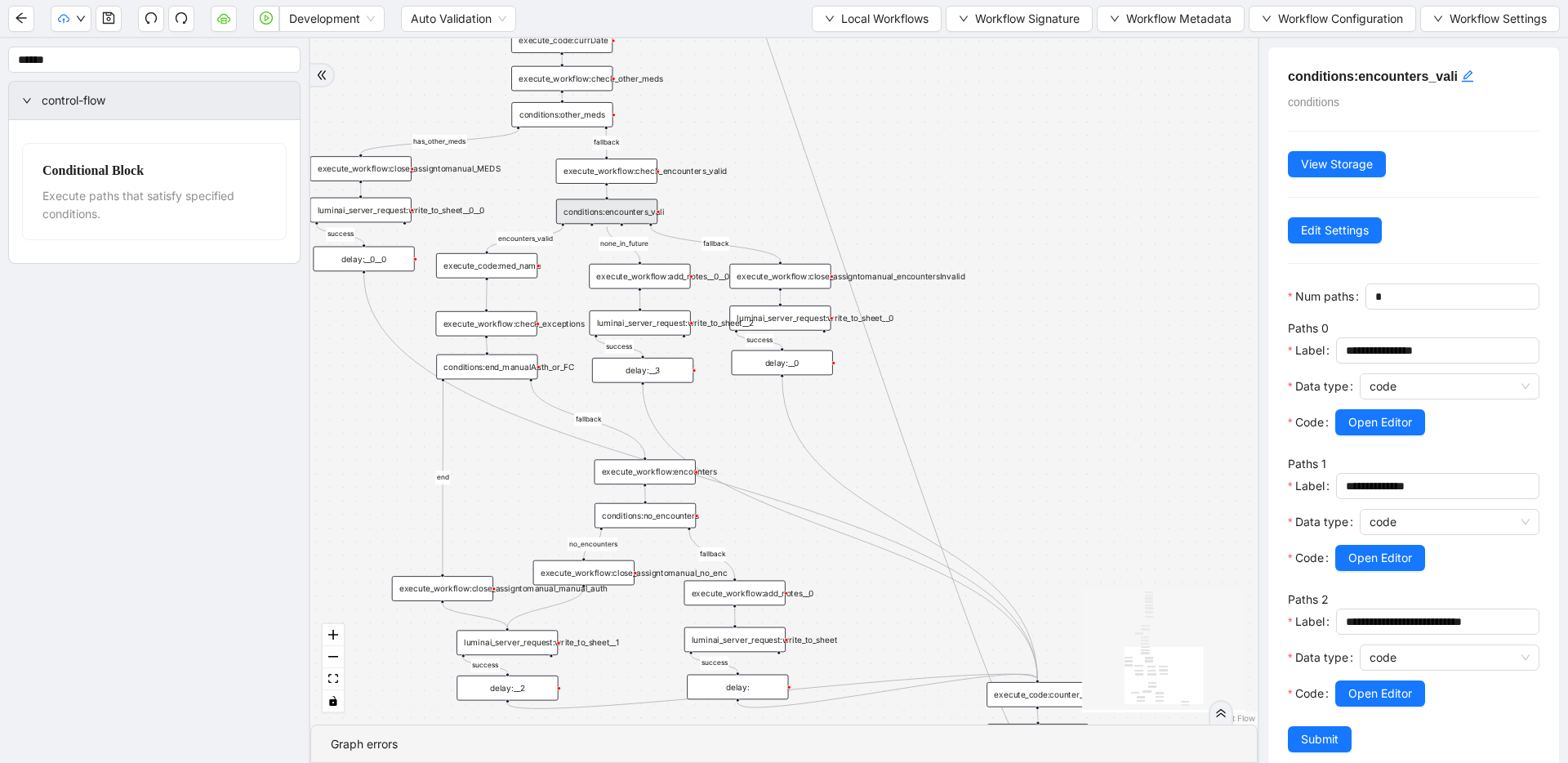
click at [1398, 77] on h5 "conditions:encounters_vali" at bounding box center [1413, 77] width 251 height 20
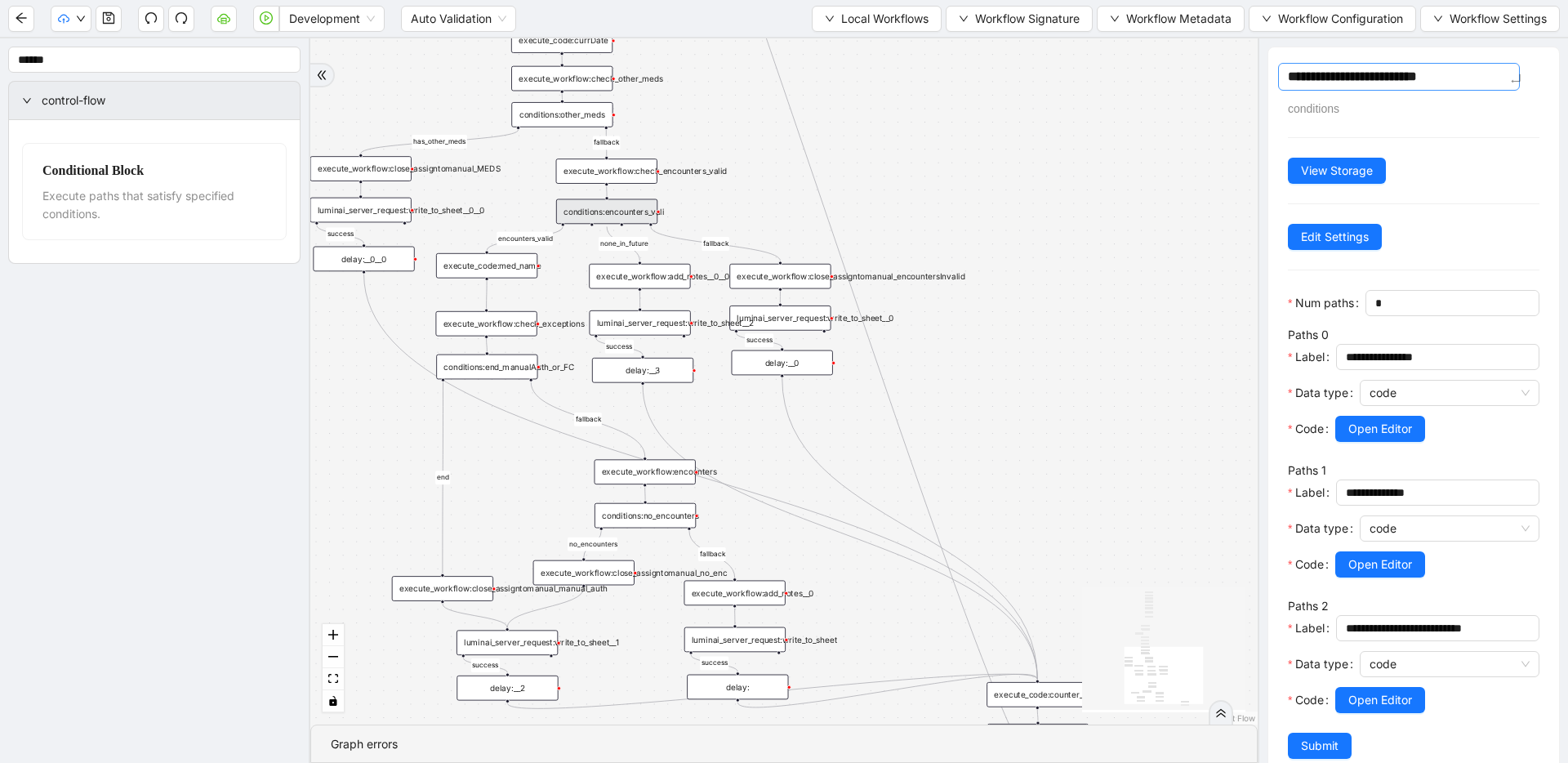
drag, startPoint x: 1437, startPoint y: 78, endPoint x: 1446, endPoint y: 79, distance: 9.1
click at [1446, 79] on textarea "**********" at bounding box center [1399, 77] width 241 height 28
drag, startPoint x: 1473, startPoint y: 80, endPoint x: 1437, endPoint y: 83, distance: 36.1
click at [1437, 83] on textarea "**********" at bounding box center [1399, 77] width 241 height 28
type textarea "**********"
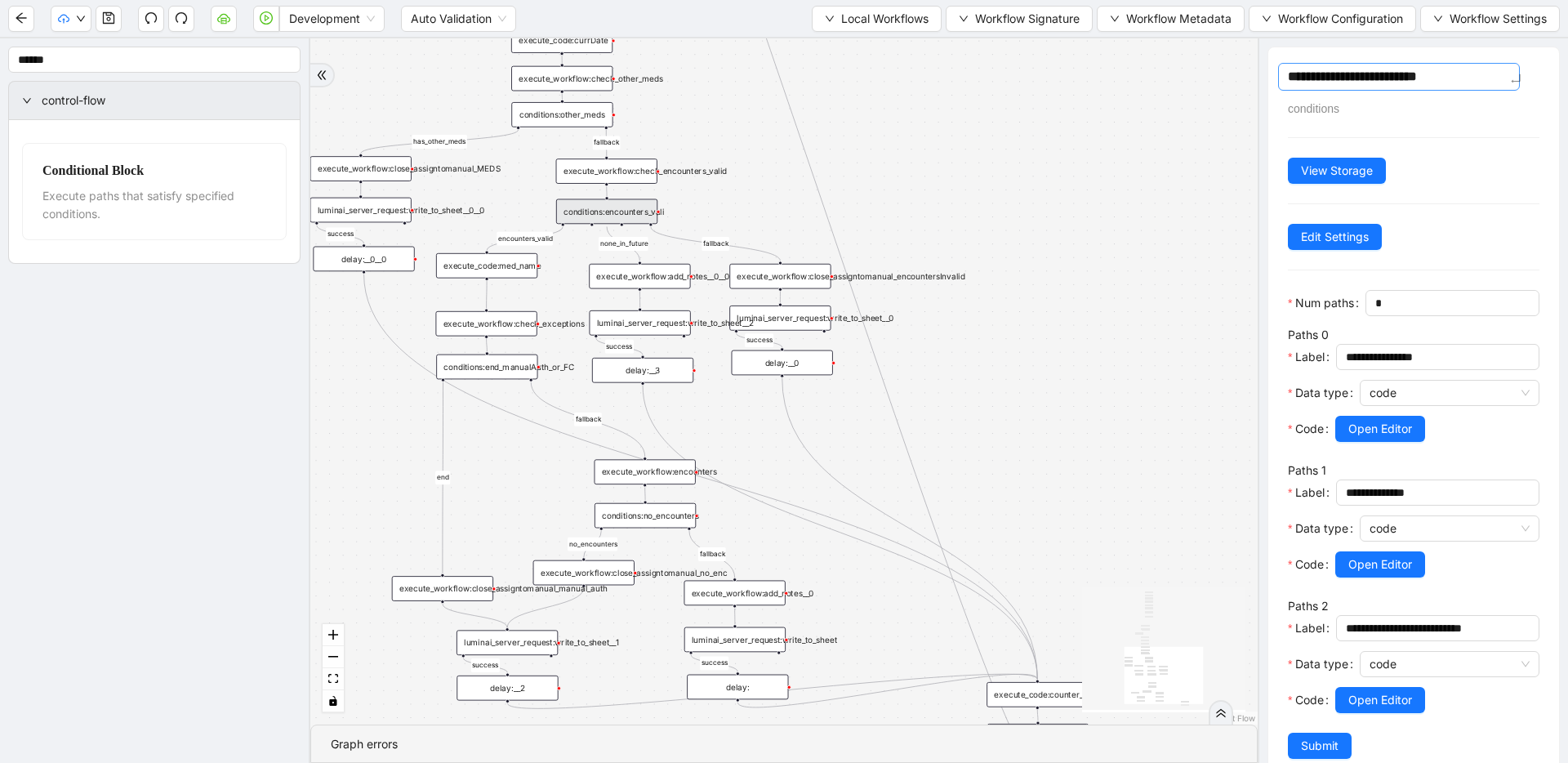
type textarea "**********"
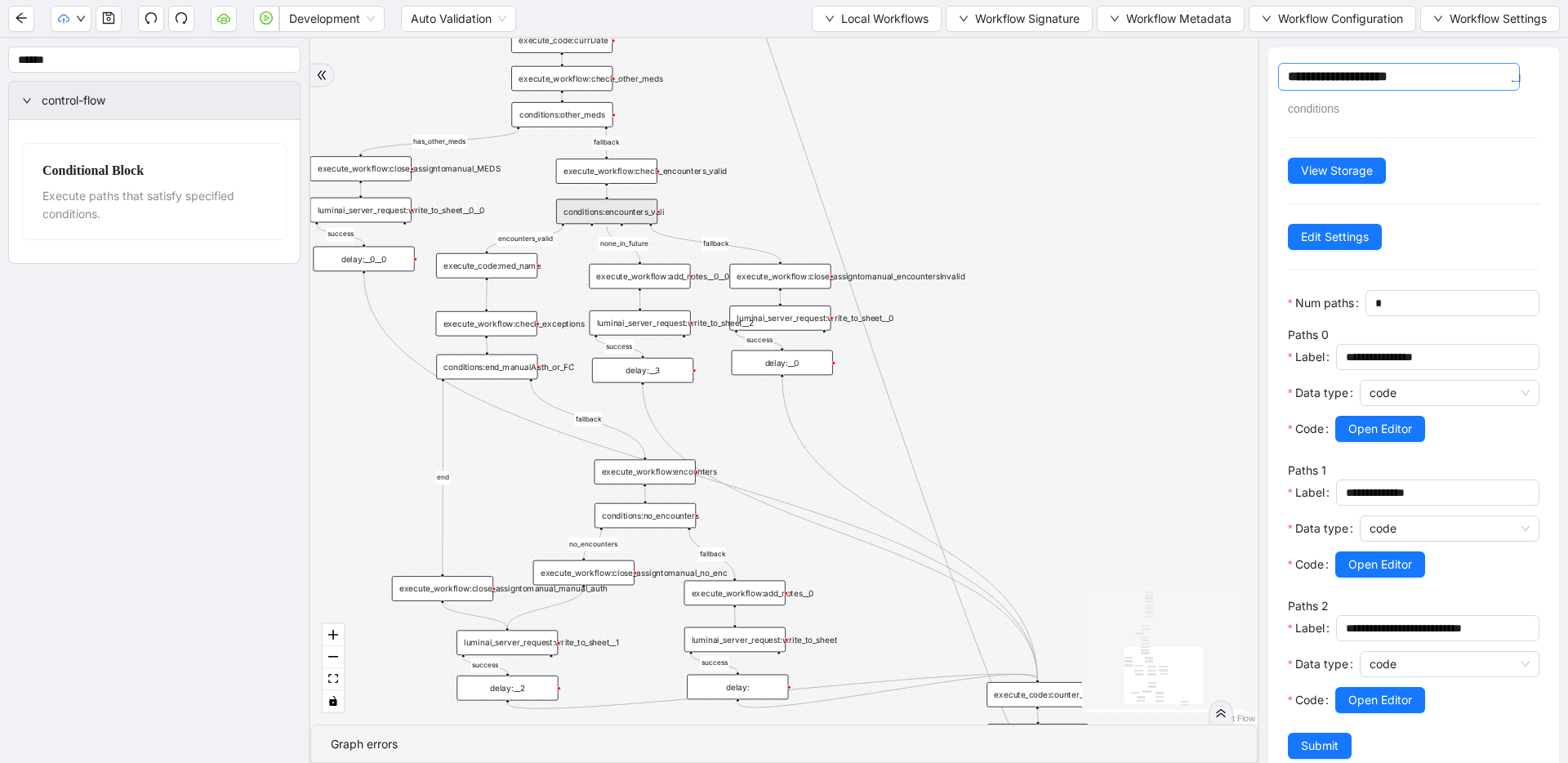
type textarea "**********"
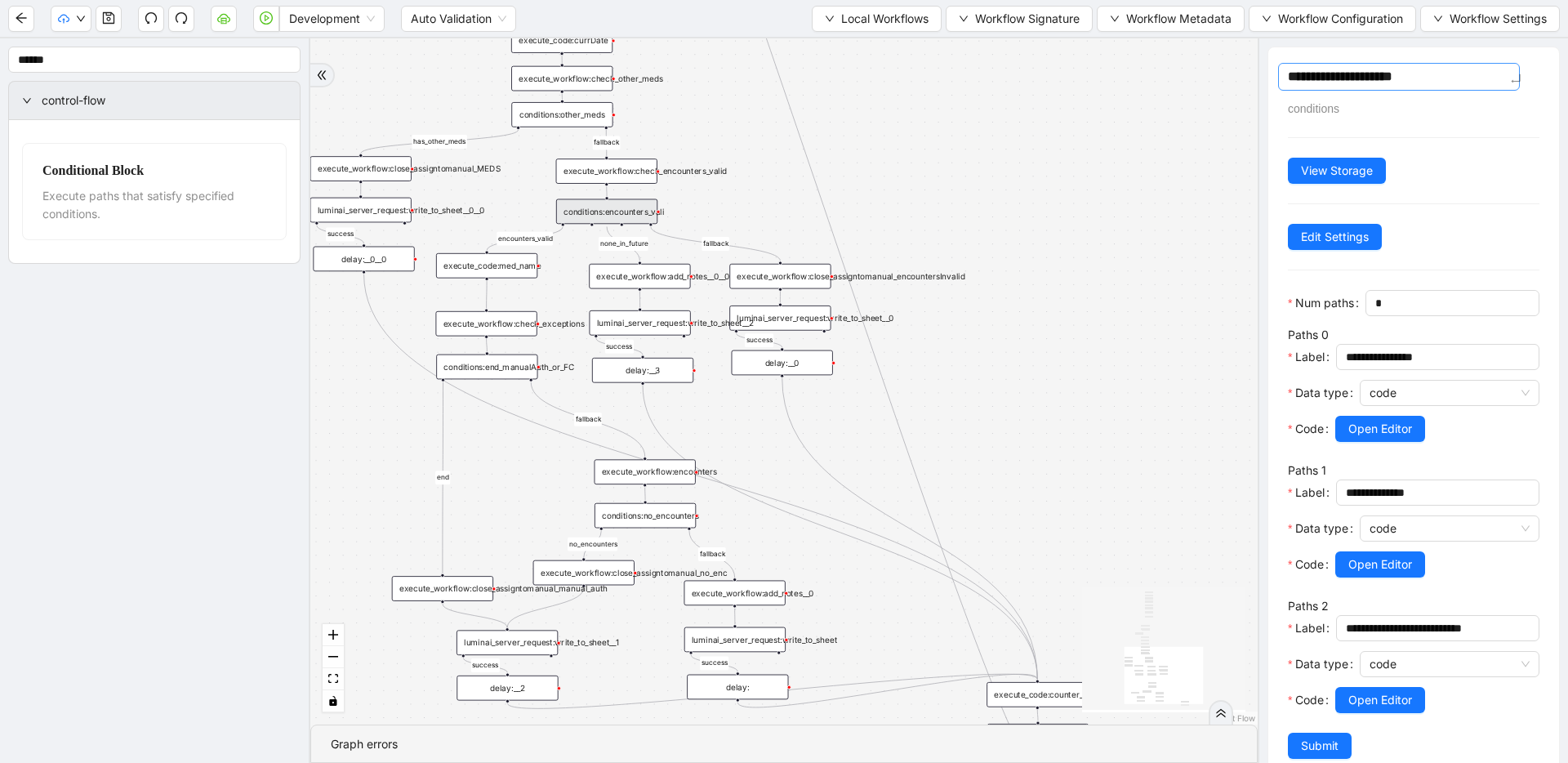
type textarea "**********"
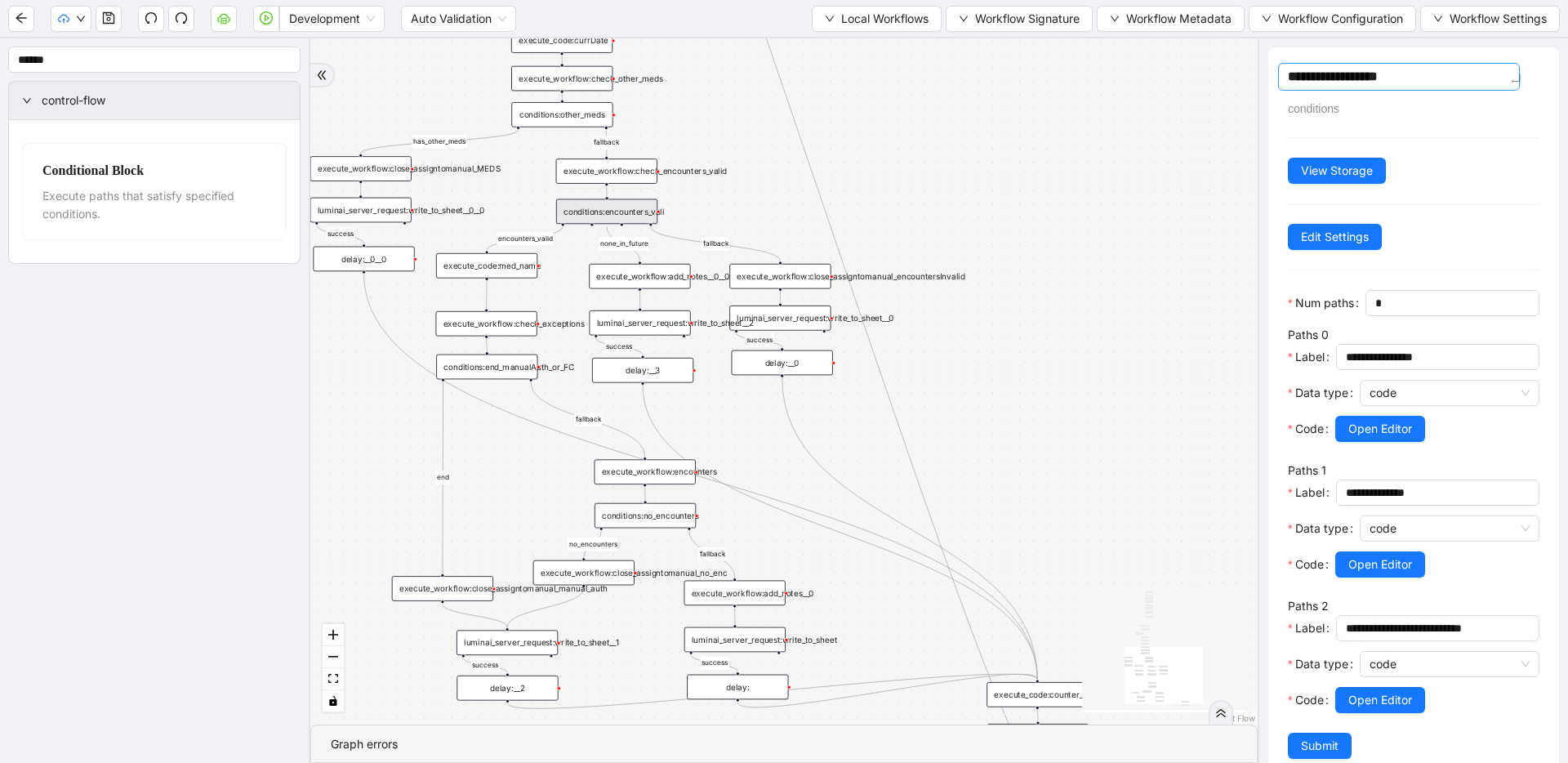
type textarea "**********"
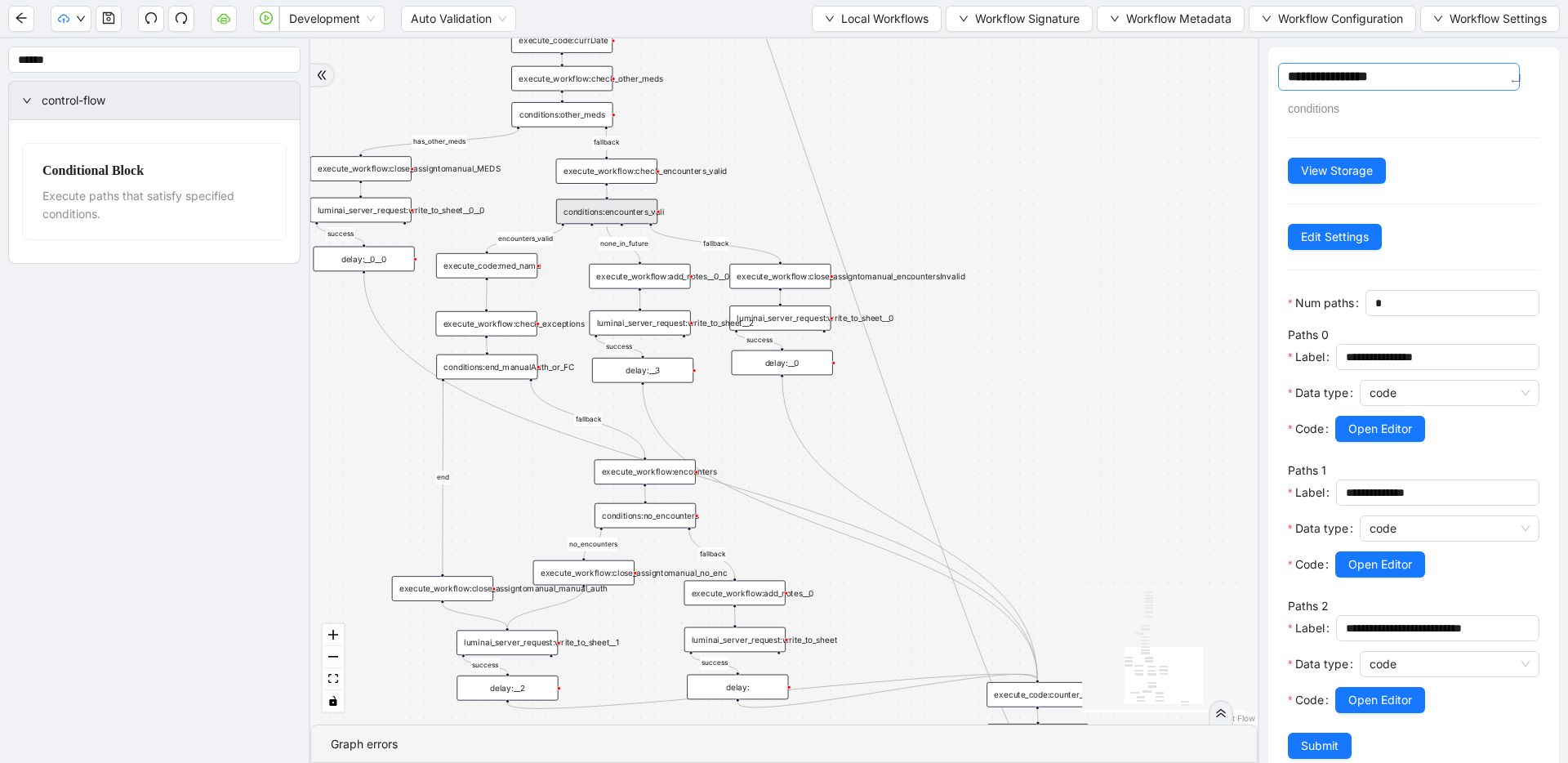
type textarea "**********"
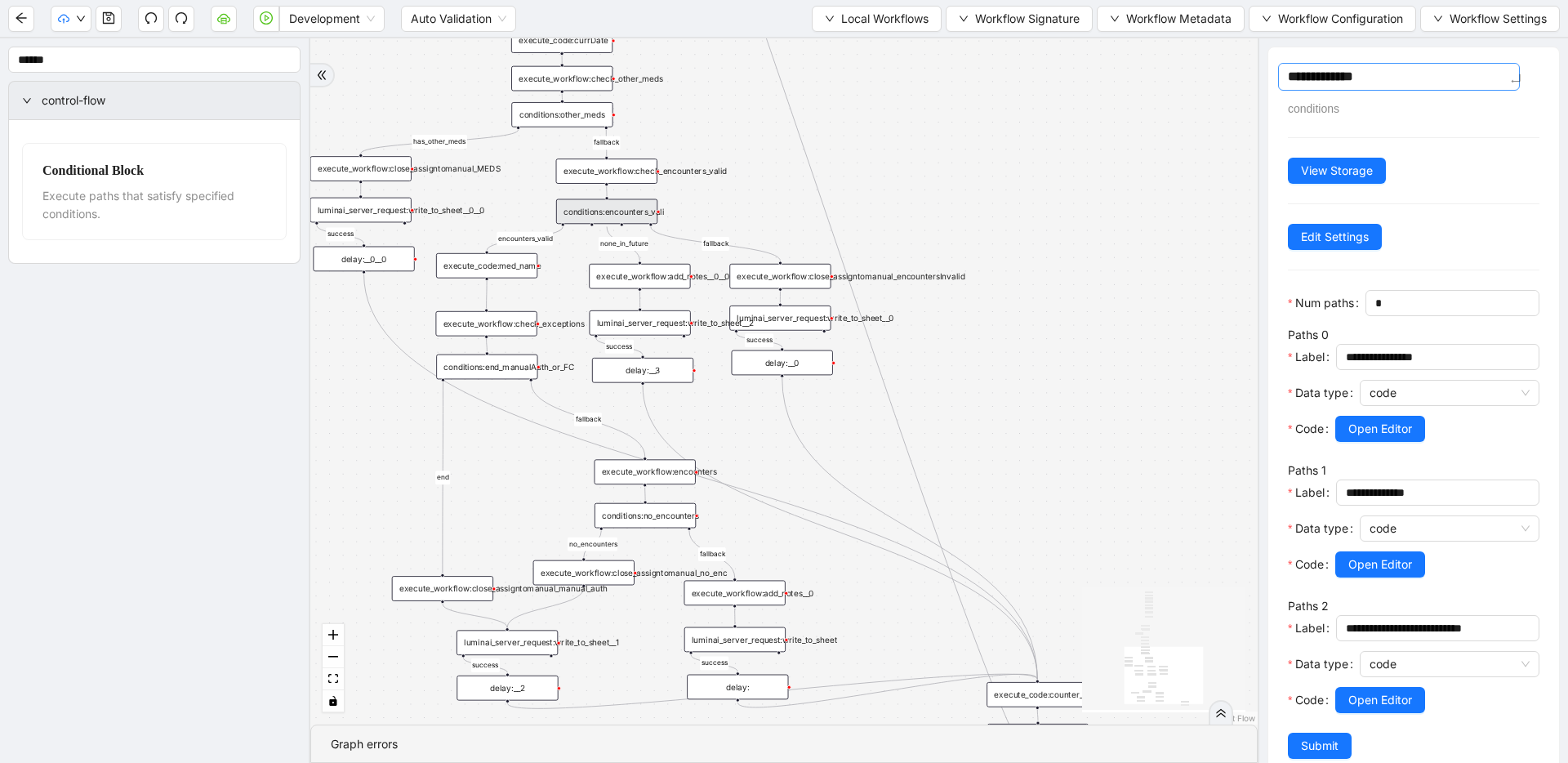
type textarea "**********"
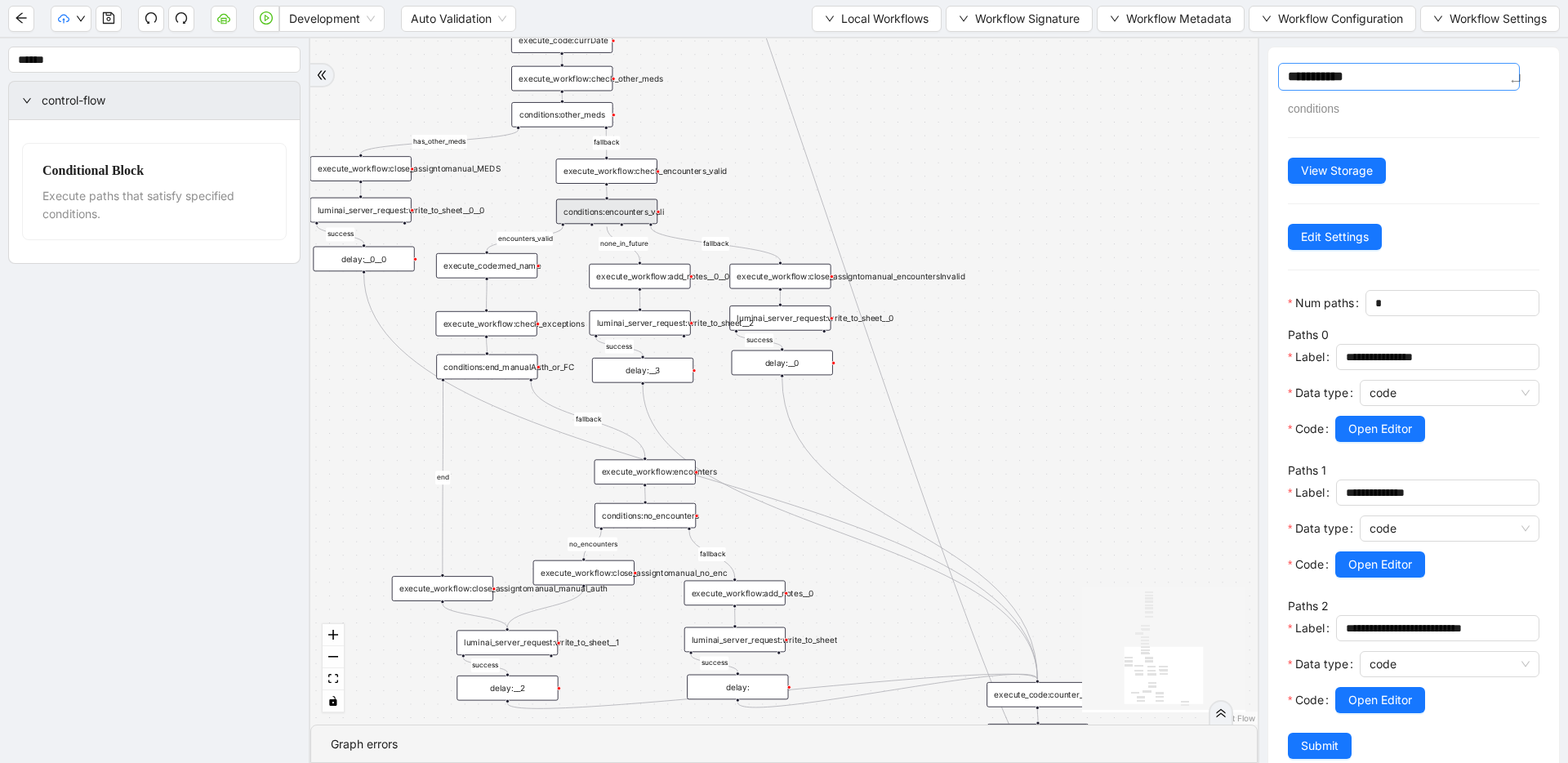
type textarea "**********"
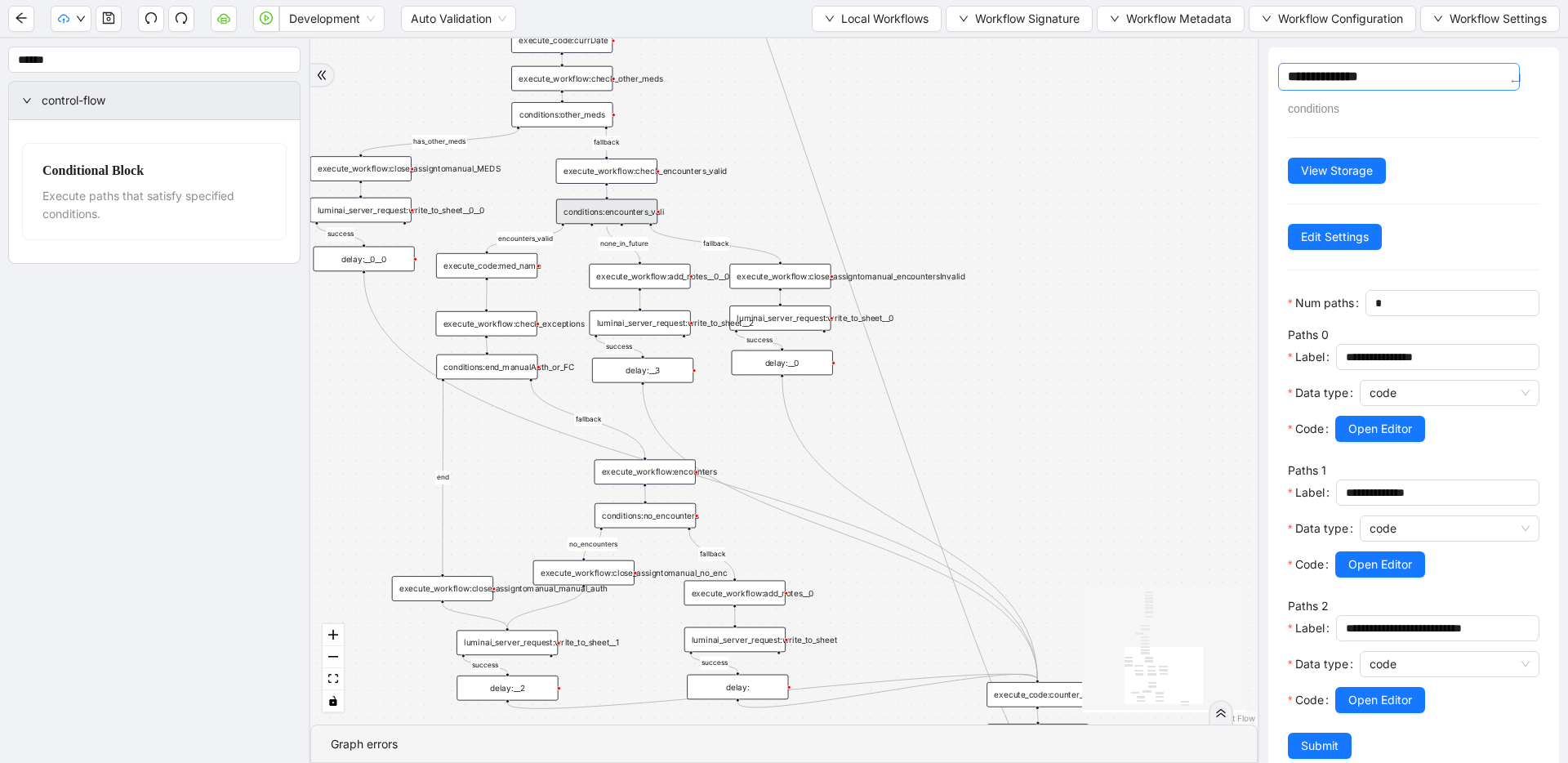
type textarea "**********"
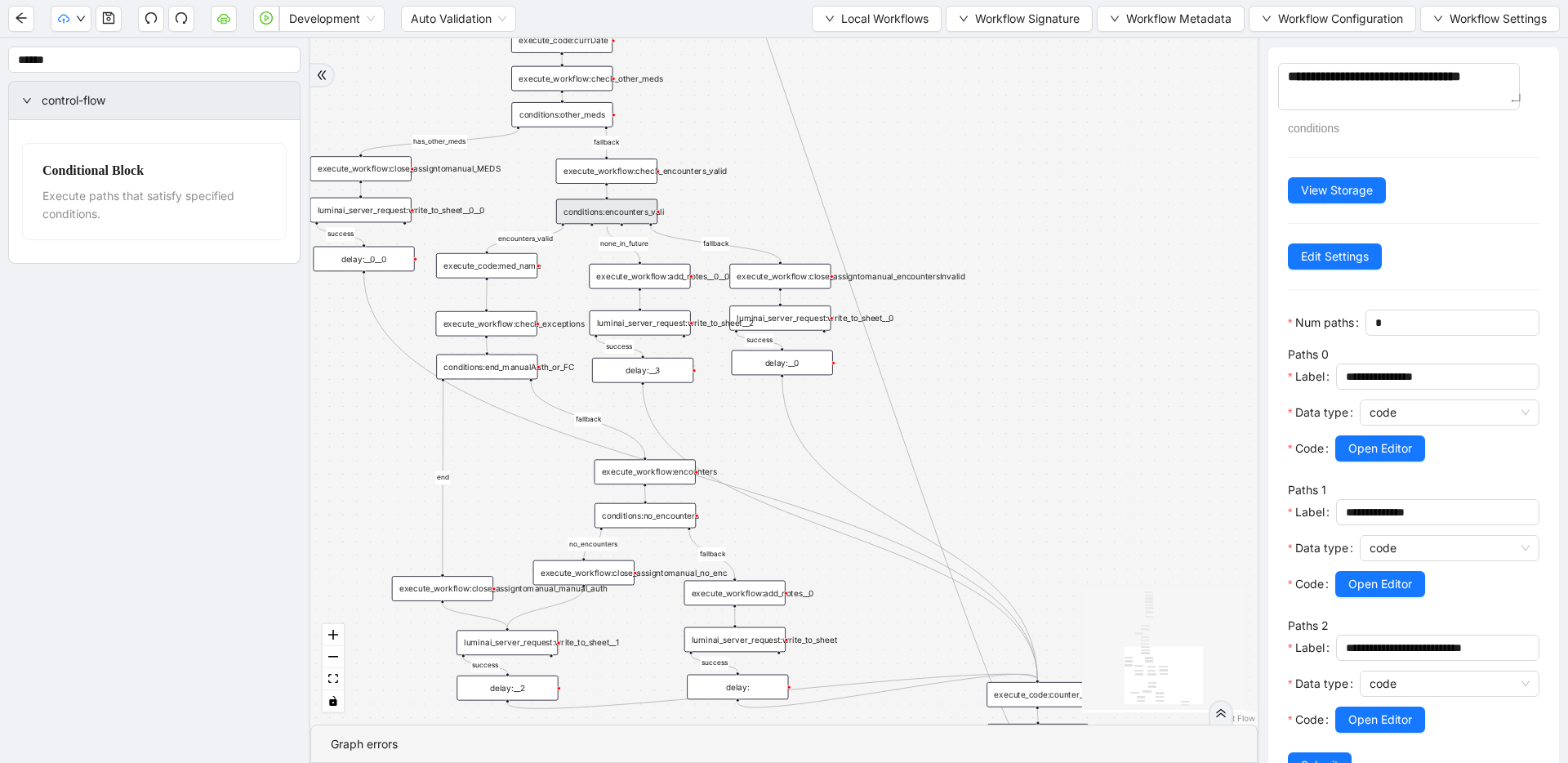
click at [1049, 98] on div "fallback has_other_meds success success fallback no_encounters end success succ…" at bounding box center [784, 381] width 947 height 686
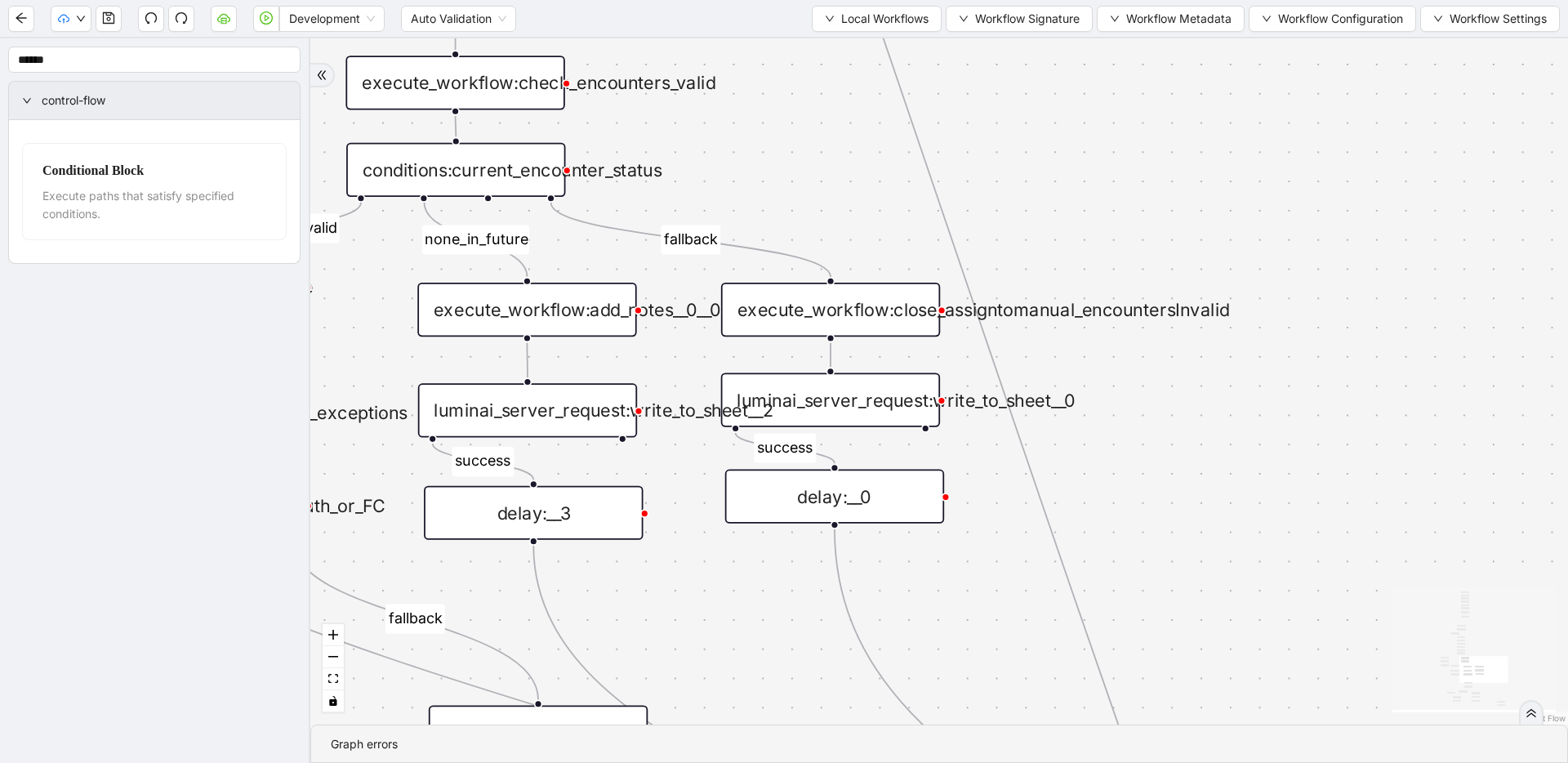
drag, startPoint x: 635, startPoint y: 250, endPoint x: 531, endPoint y: 249, distance: 104.0
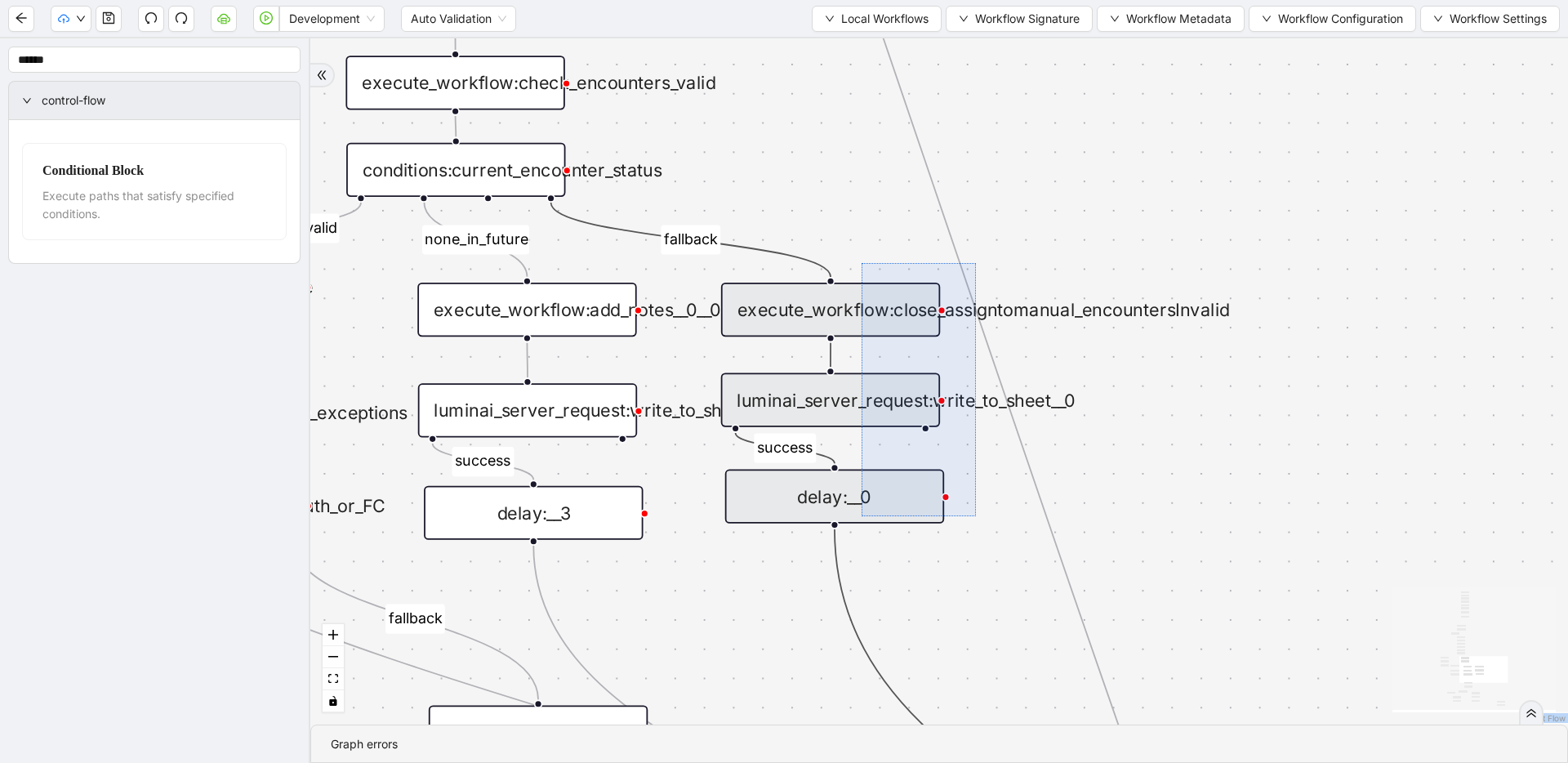
drag, startPoint x: 916, startPoint y: 379, endPoint x: 975, endPoint y: 516, distance: 149.2
click at [975, 516] on div "fallback has_other_meds success success fallback no_encounters end success succ…" at bounding box center [938, 381] width 1257 height 686
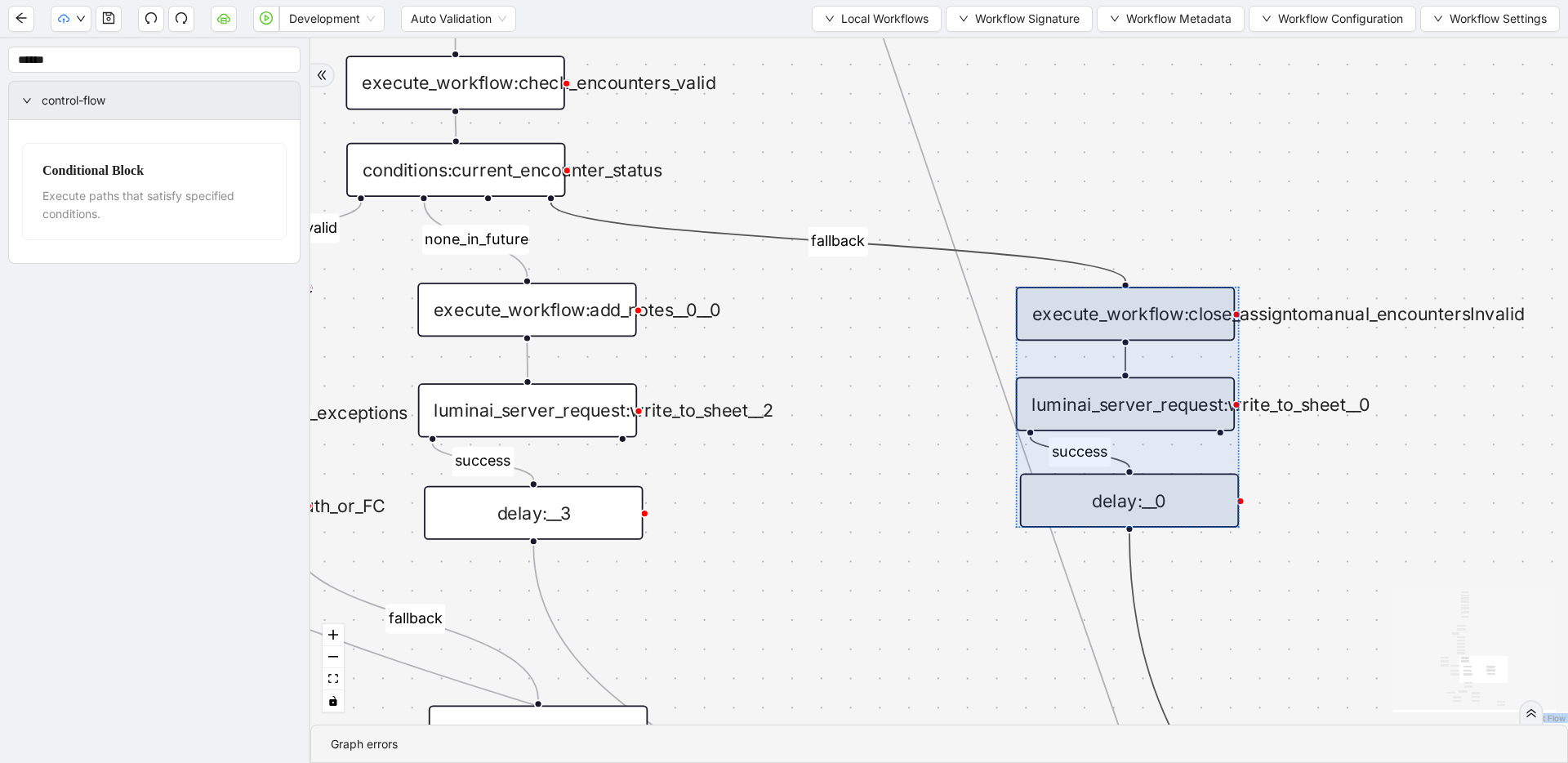
drag, startPoint x: 925, startPoint y: 503, endPoint x: 1263, endPoint y: 527, distance: 338.9
click at [1220, 506] on div at bounding box center [1127, 407] width 223 height 241
click at [1361, 568] on div "fallback has_other_meds success success fallback no_encounters end success succ…" at bounding box center [938, 381] width 1257 height 686
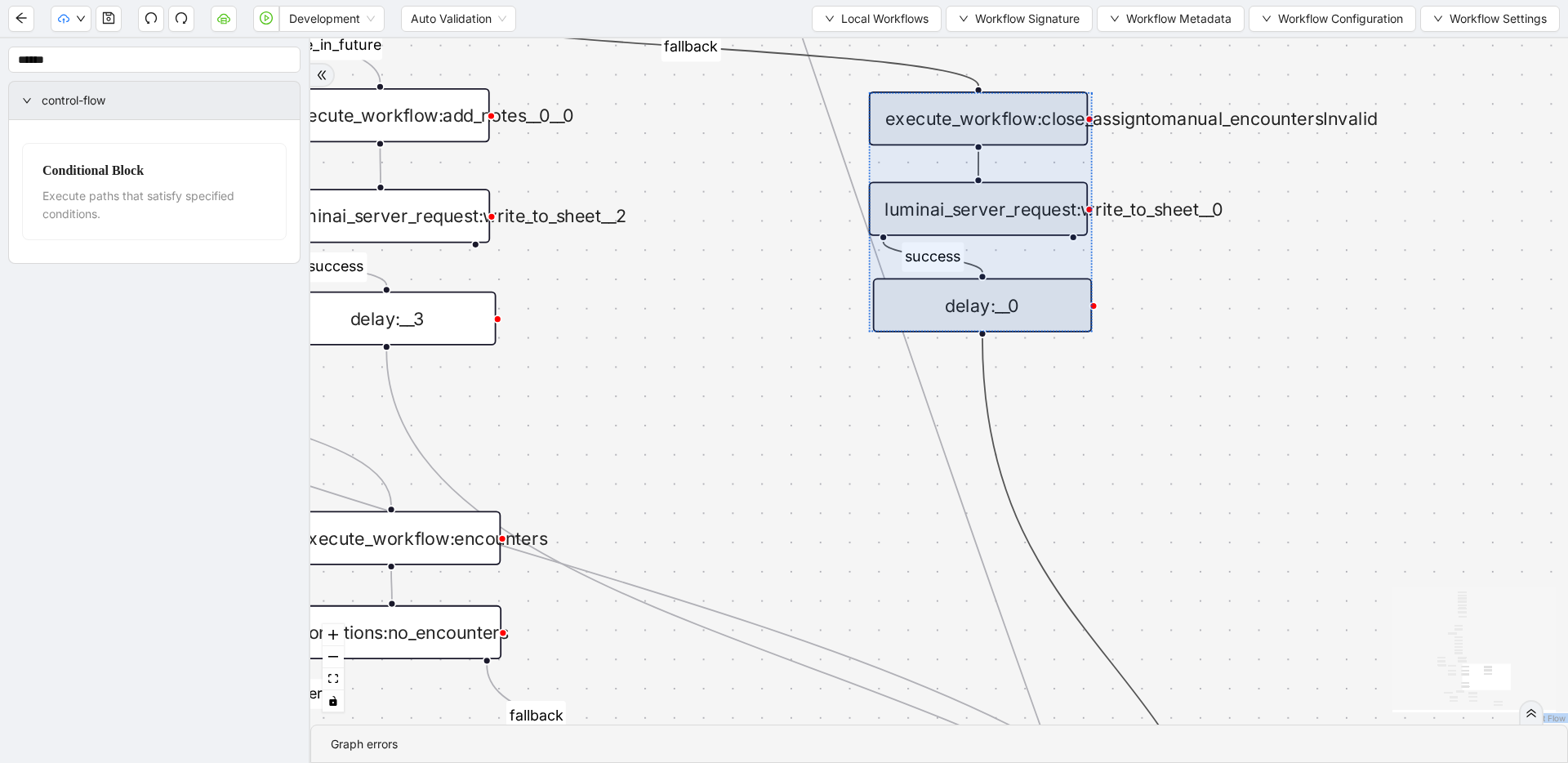
drag, startPoint x: 1255, startPoint y: 633, endPoint x: 1101, endPoint y: 436, distance: 250.0
click at [770, 452] on div "fallback has_other_meds success success fallback no_encounters end success succ…" at bounding box center [938, 381] width 1257 height 686
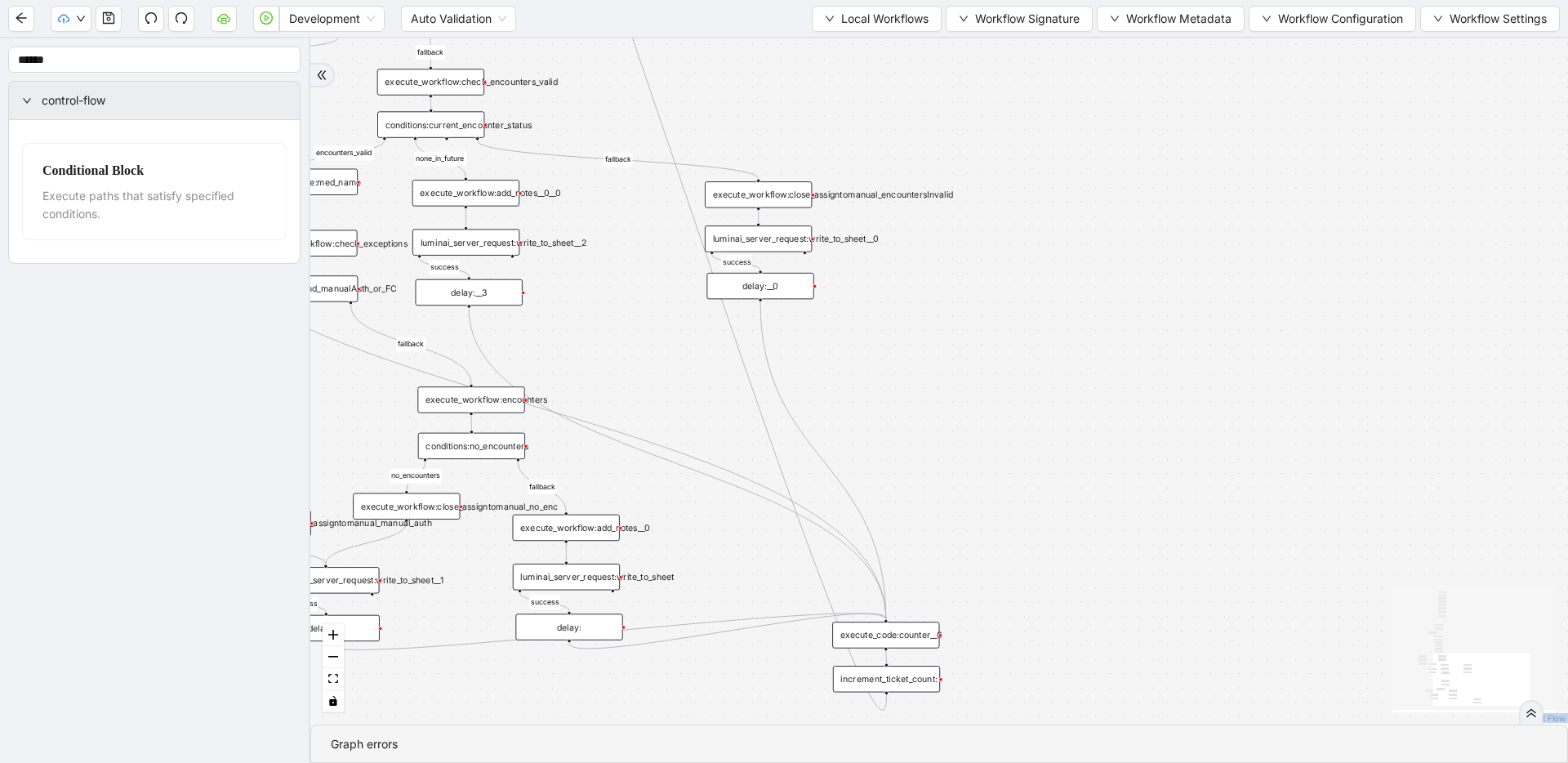
drag, startPoint x: 742, startPoint y: 390, endPoint x: 650, endPoint y: 351, distance: 99.9
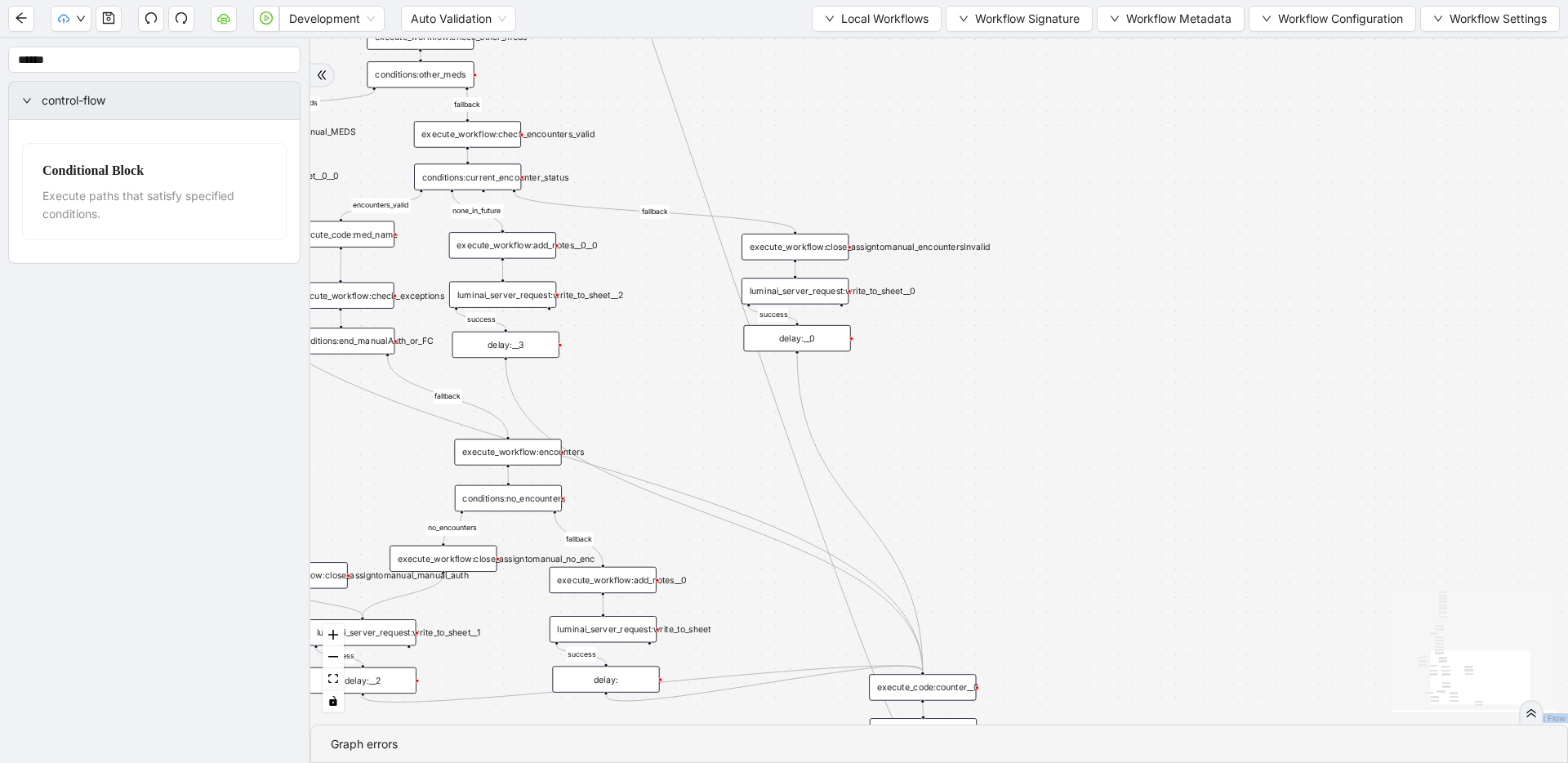
drag, startPoint x: 642, startPoint y: 346, endPoint x: 754, endPoint y: 479, distance: 173.9
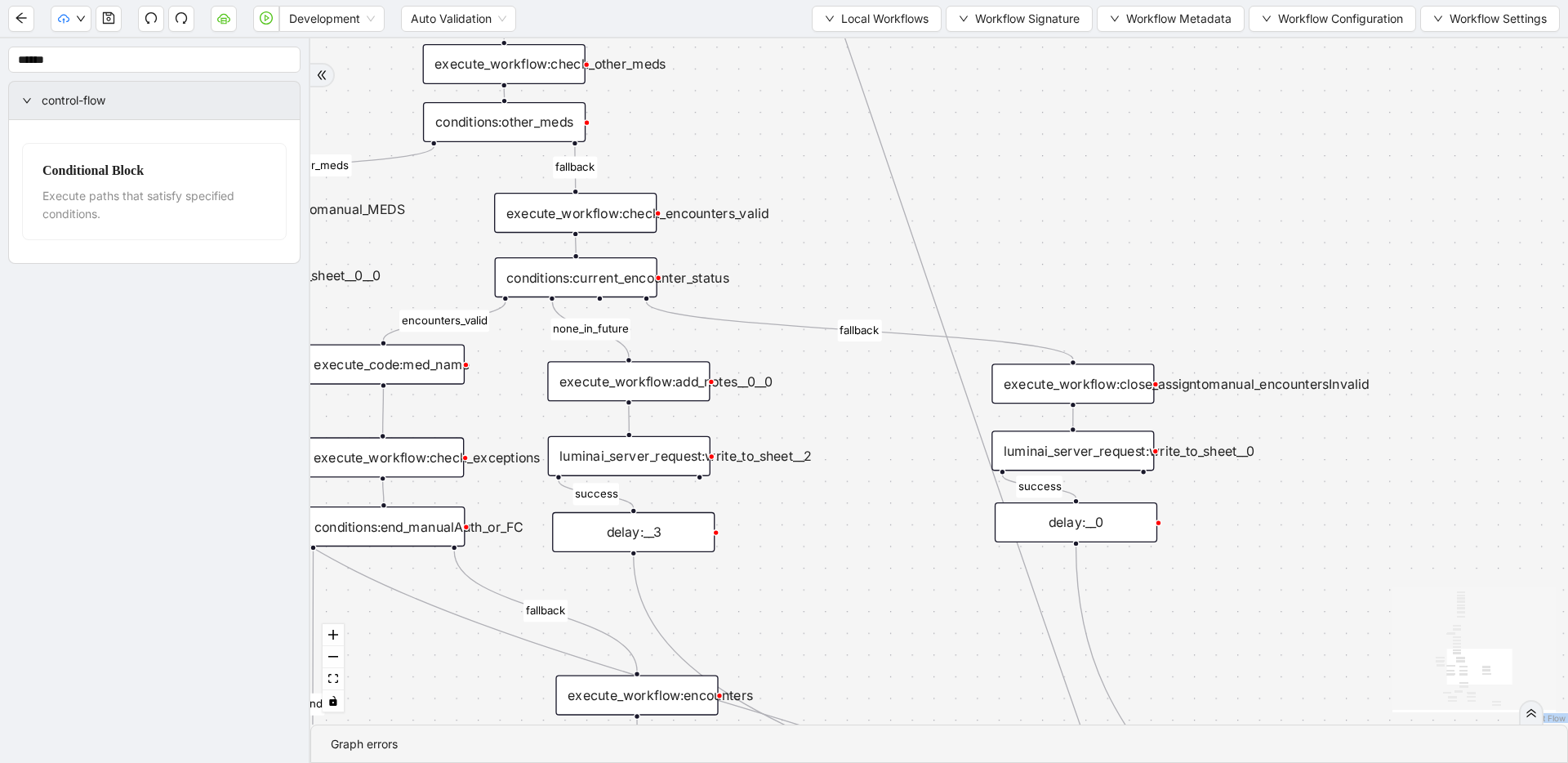
drag, startPoint x: 542, startPoint y: 354, endPoint x: 670, endPoint y: 578, distance: 258.0
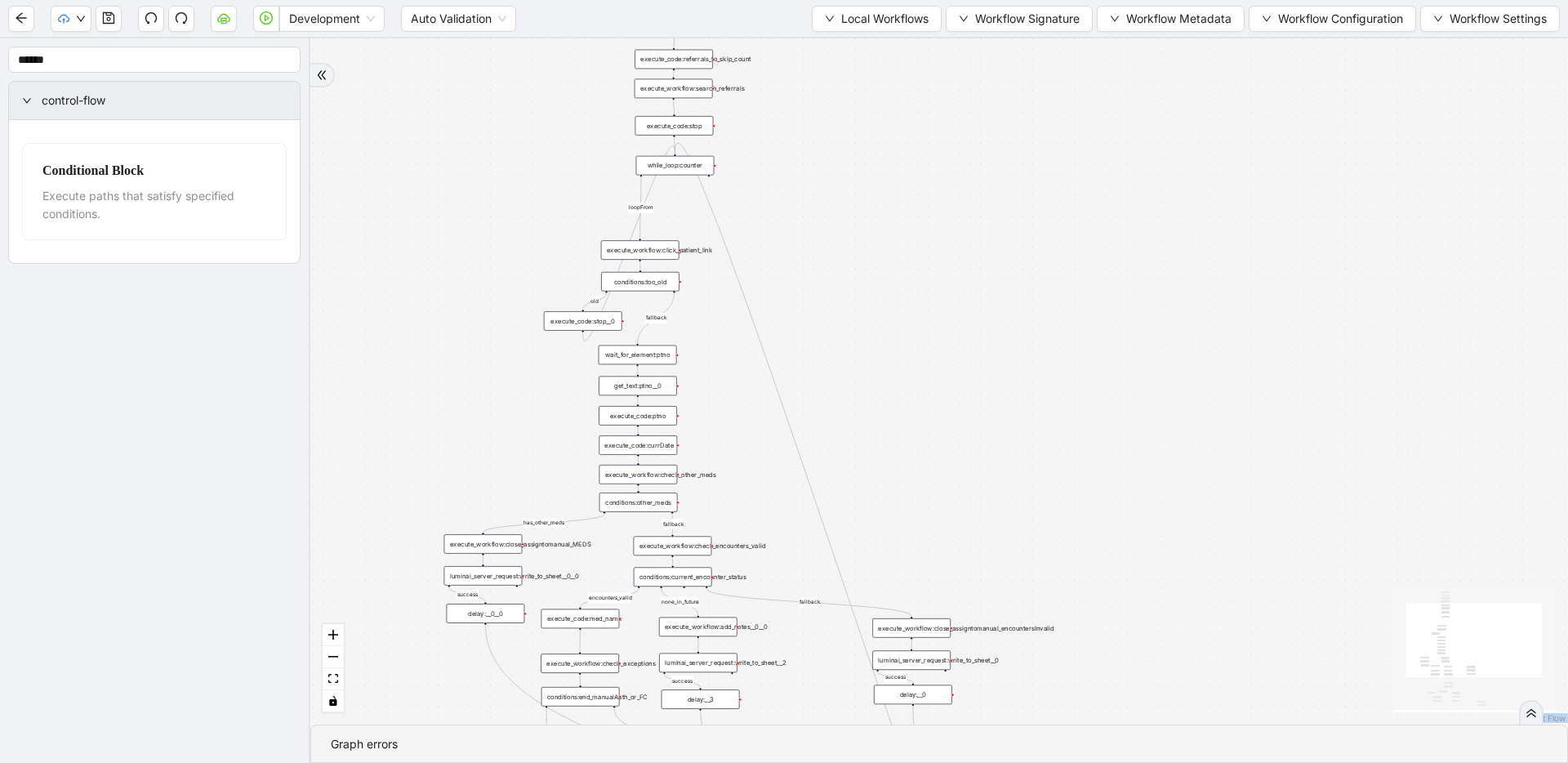
drag, startPoint x: 722, startPoint y: 403, endPoint x: 722, endPoint y: 483, distance: 80.0
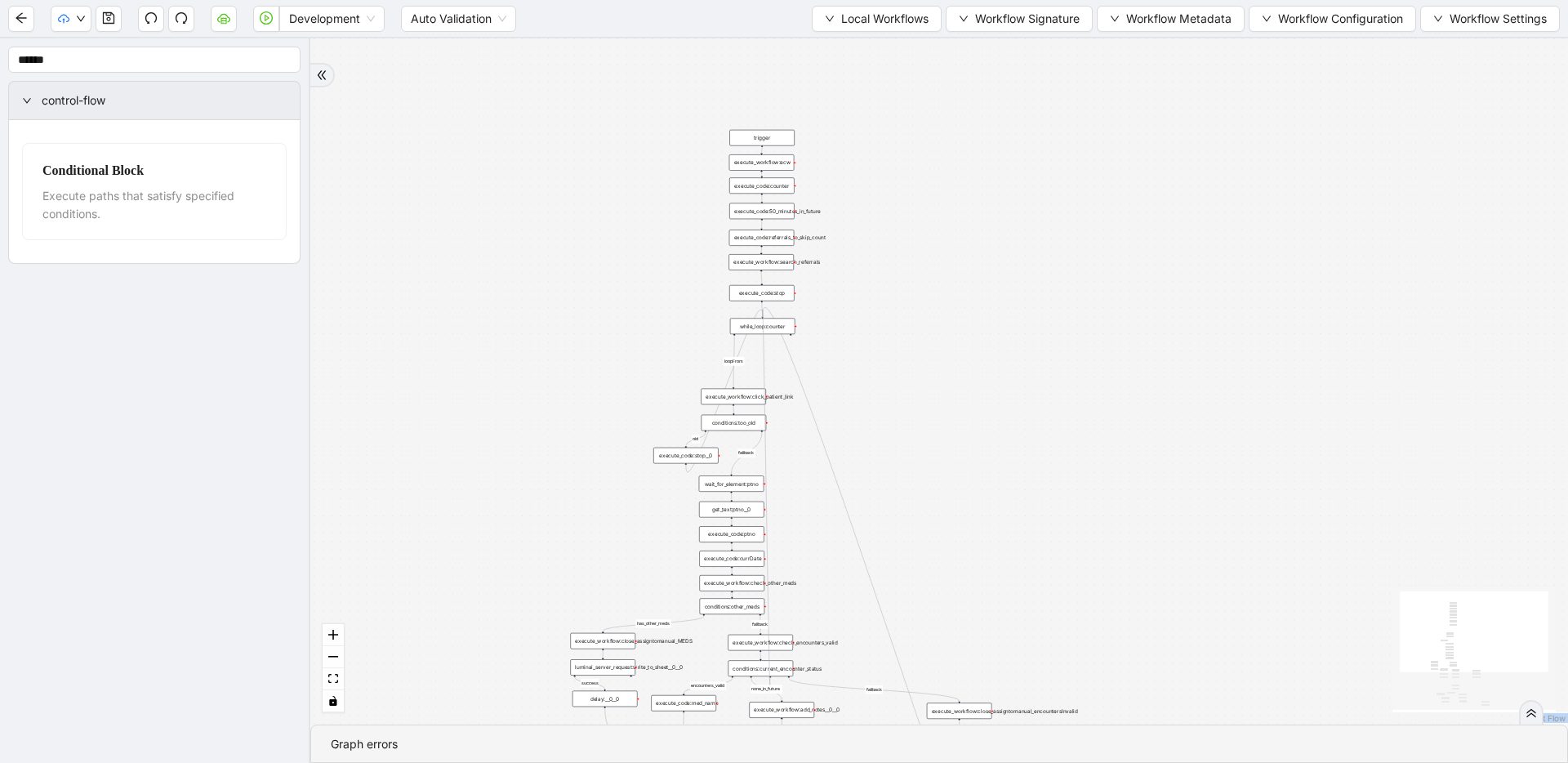
drag, startPoint x: 684, startPoint y: 604, endPoint x: 761, endPoint y: 320, distance: 294.3
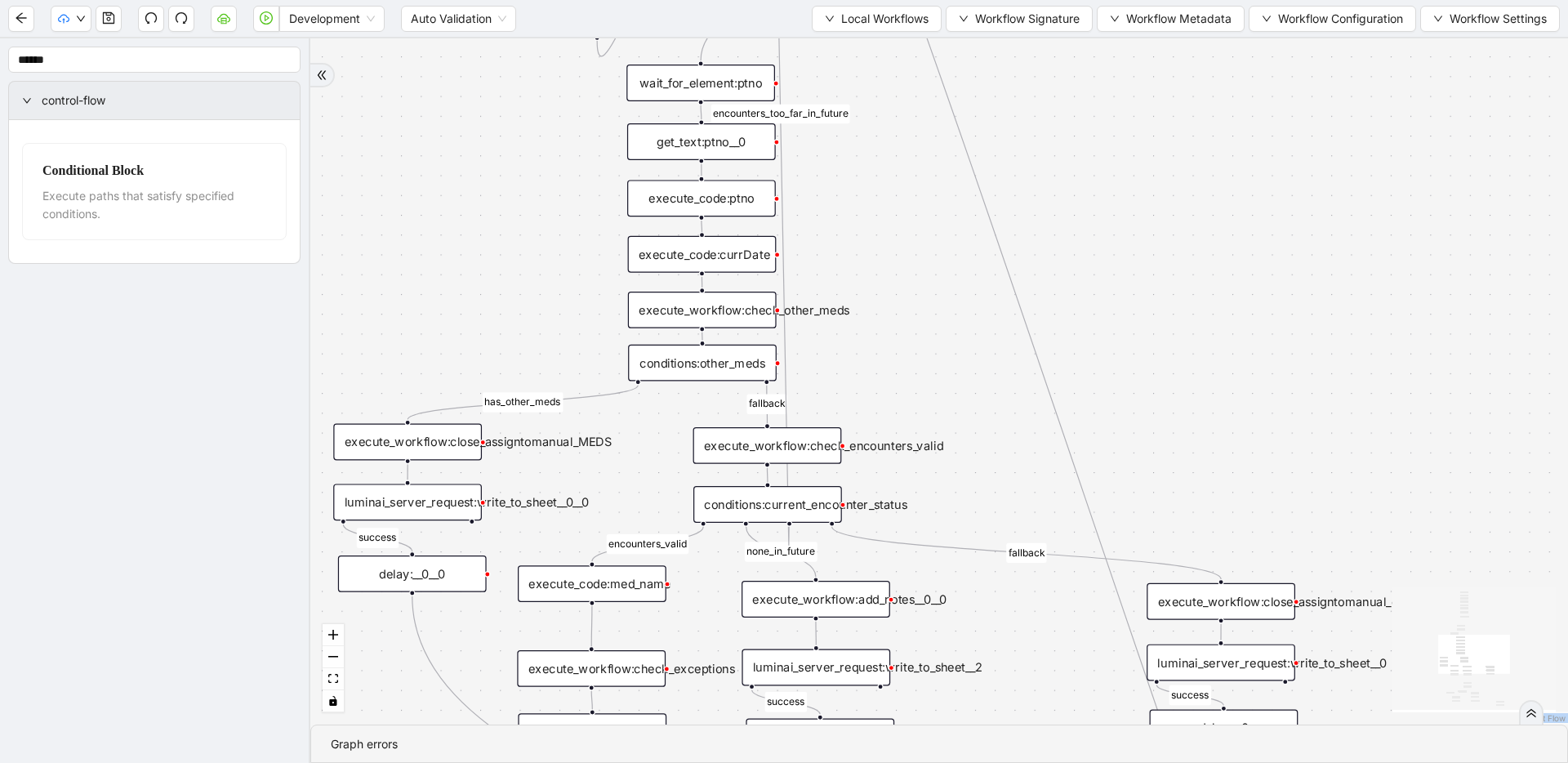
drag, startPoint x: 802, startPoint y: 513, endPoint x: 808, endPoint y: 422, distance: 91.2
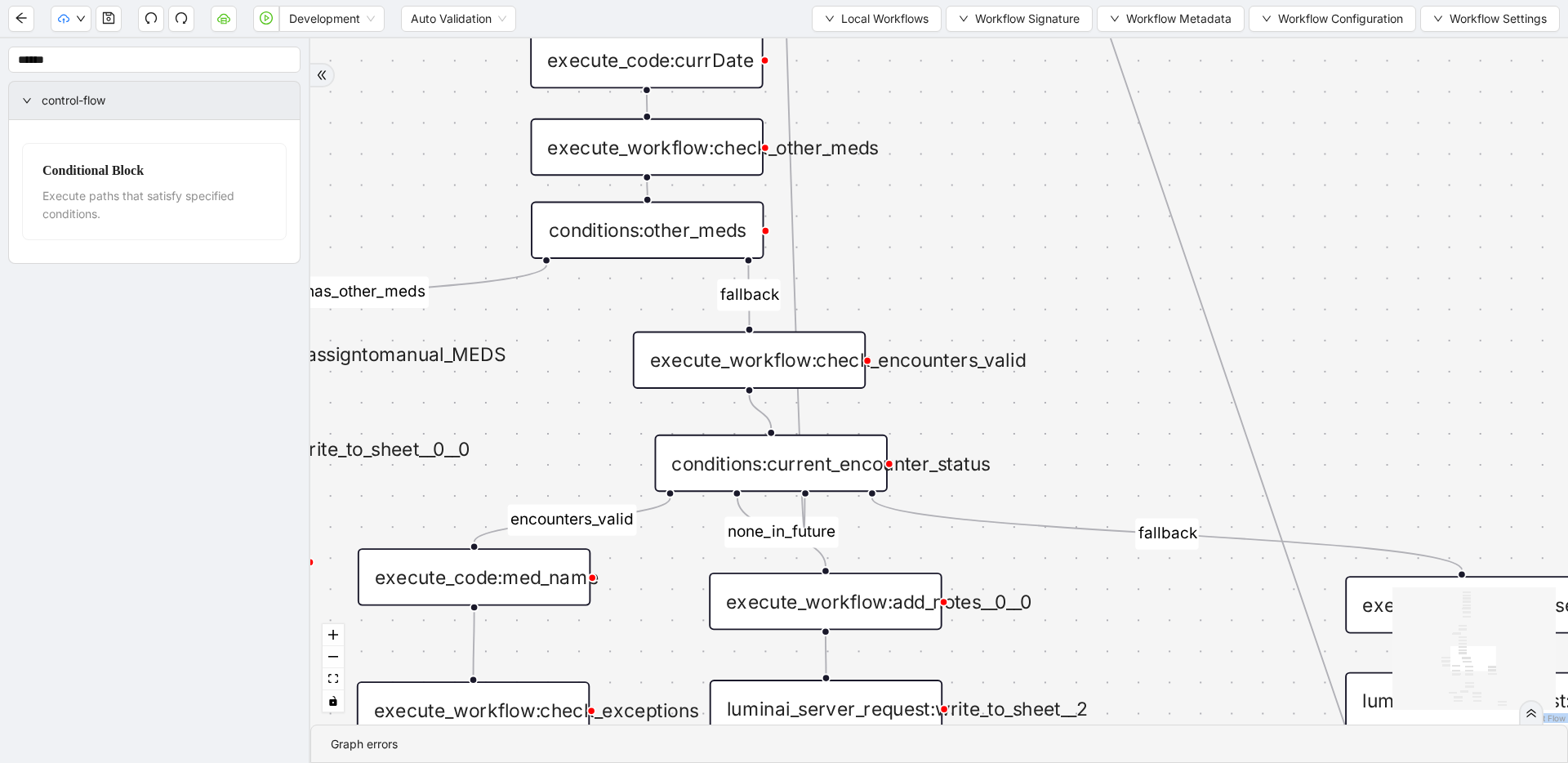
drag, startPoint x: 815, startPoint y: 460, endPoint x: 832, endPoint y: 470, distance: 19.7
click at [832, 470] on div "conditions:current_encounter_status" at bounding box center [771, 463] width 233 height 57
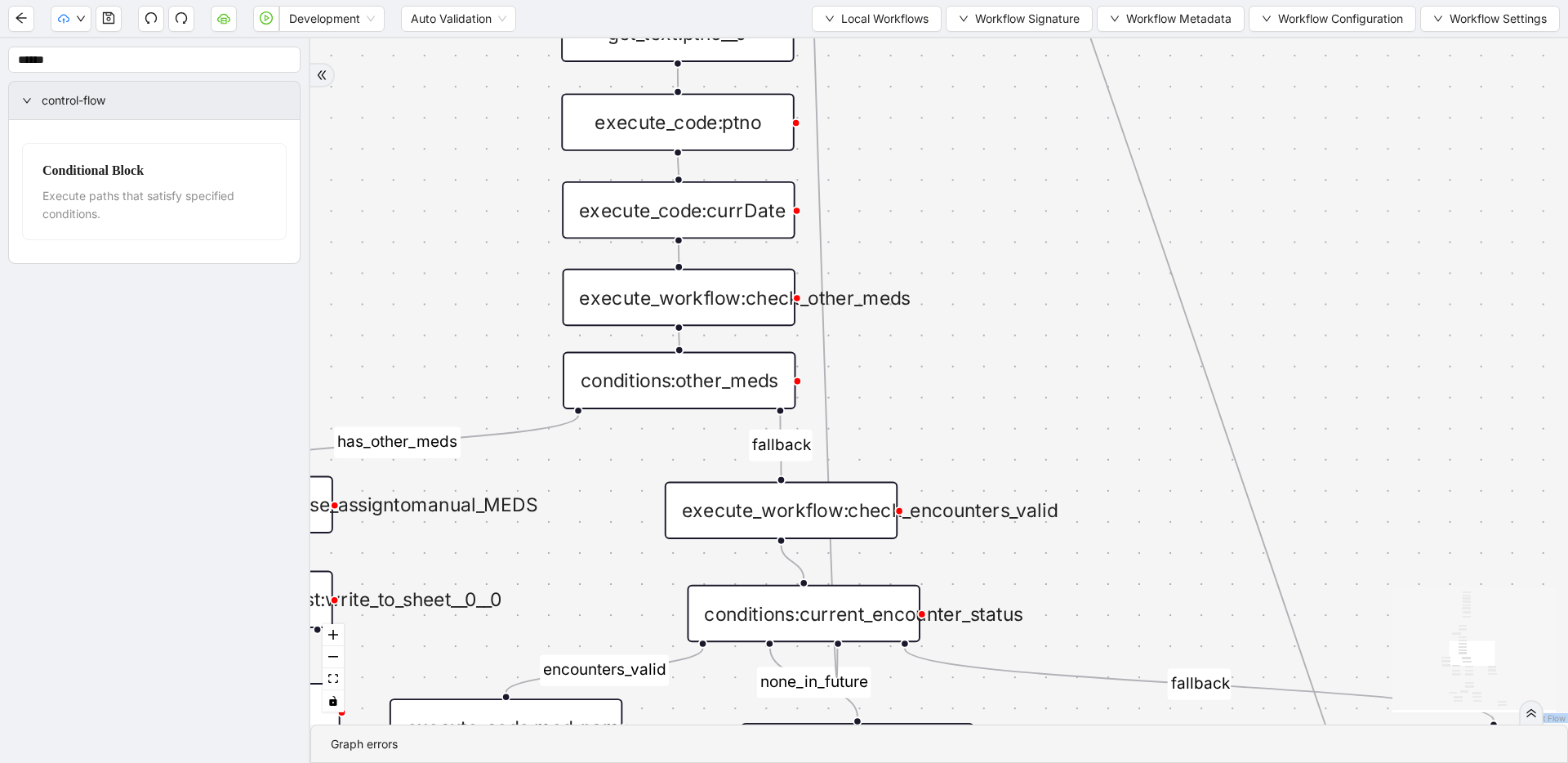
drag, startPoint x: 897, startPoint y: 474, endPoint x: 897, endPoint y: 614, distance: 140.0
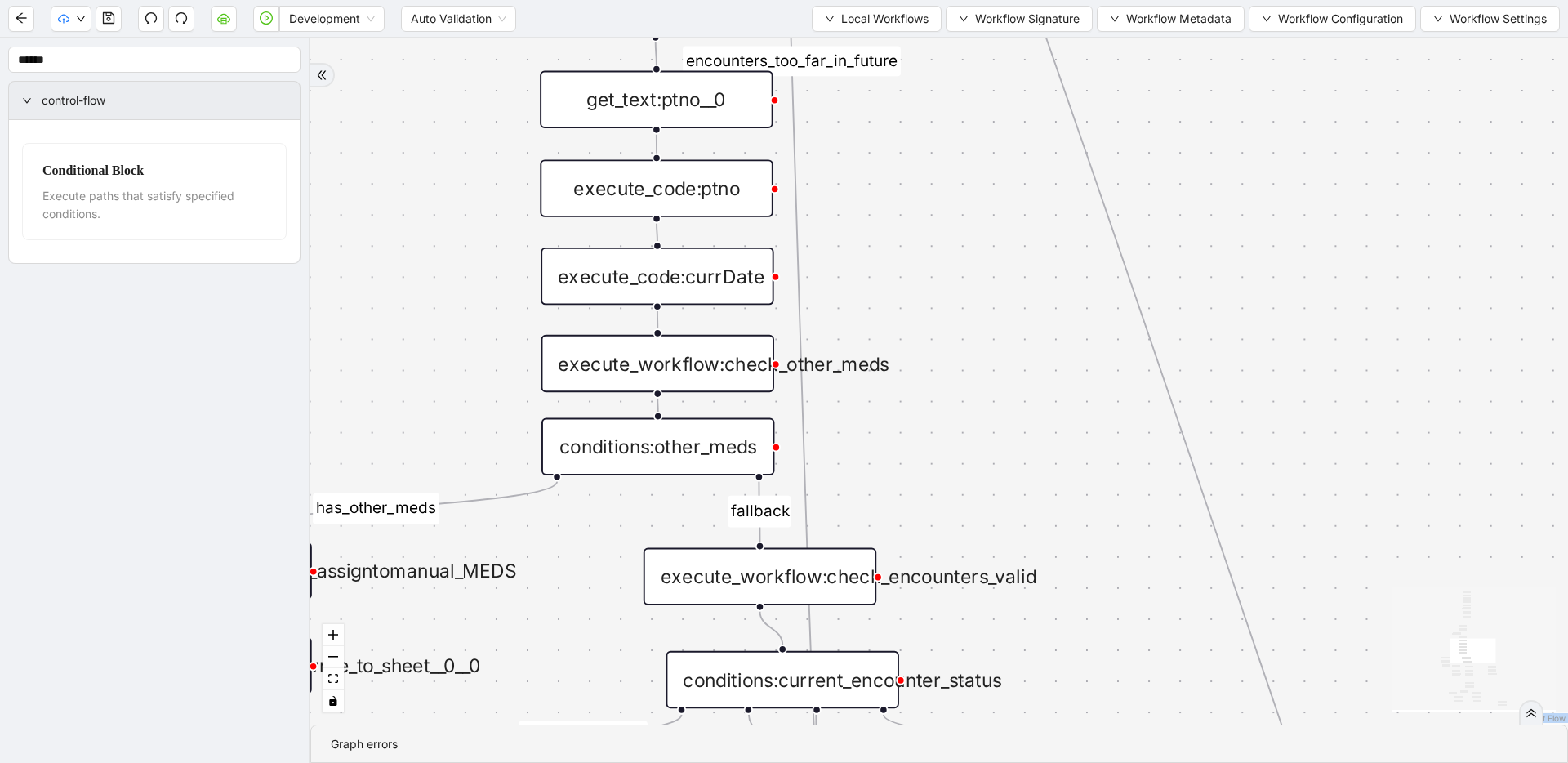
drag, startPoint x: 849, startPoint y: 326, endPoint x: 768, endPoint y: 102, distance: 238.2
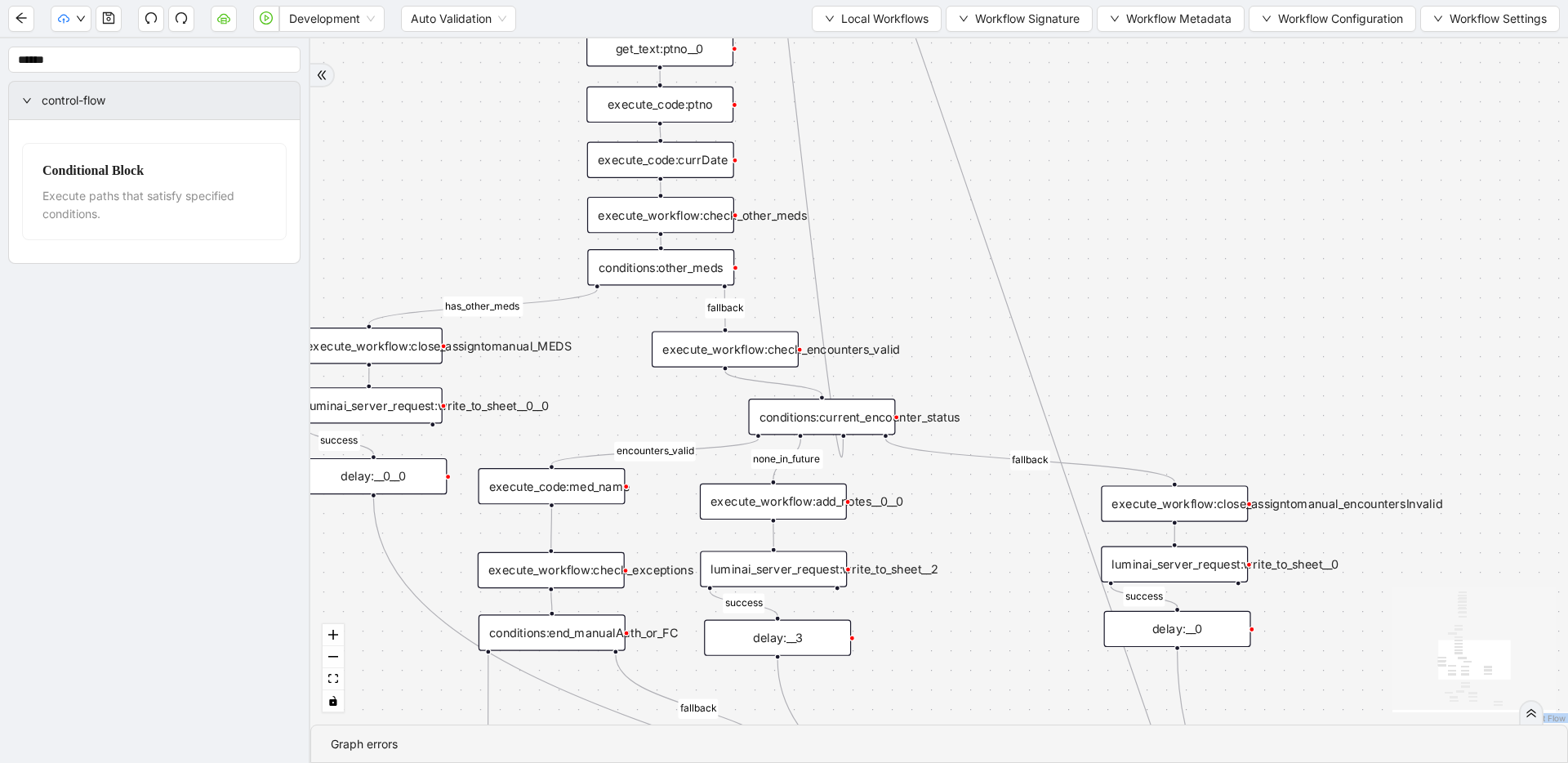
drag, startPoint x: 779, startPoint y: 413, endPoint x: 860, endPoint y: 416, distance: 81.1
click at [860, 416] on div "conditions:current_encounter_status" at bounding box center [822, 416] width 147 height 36
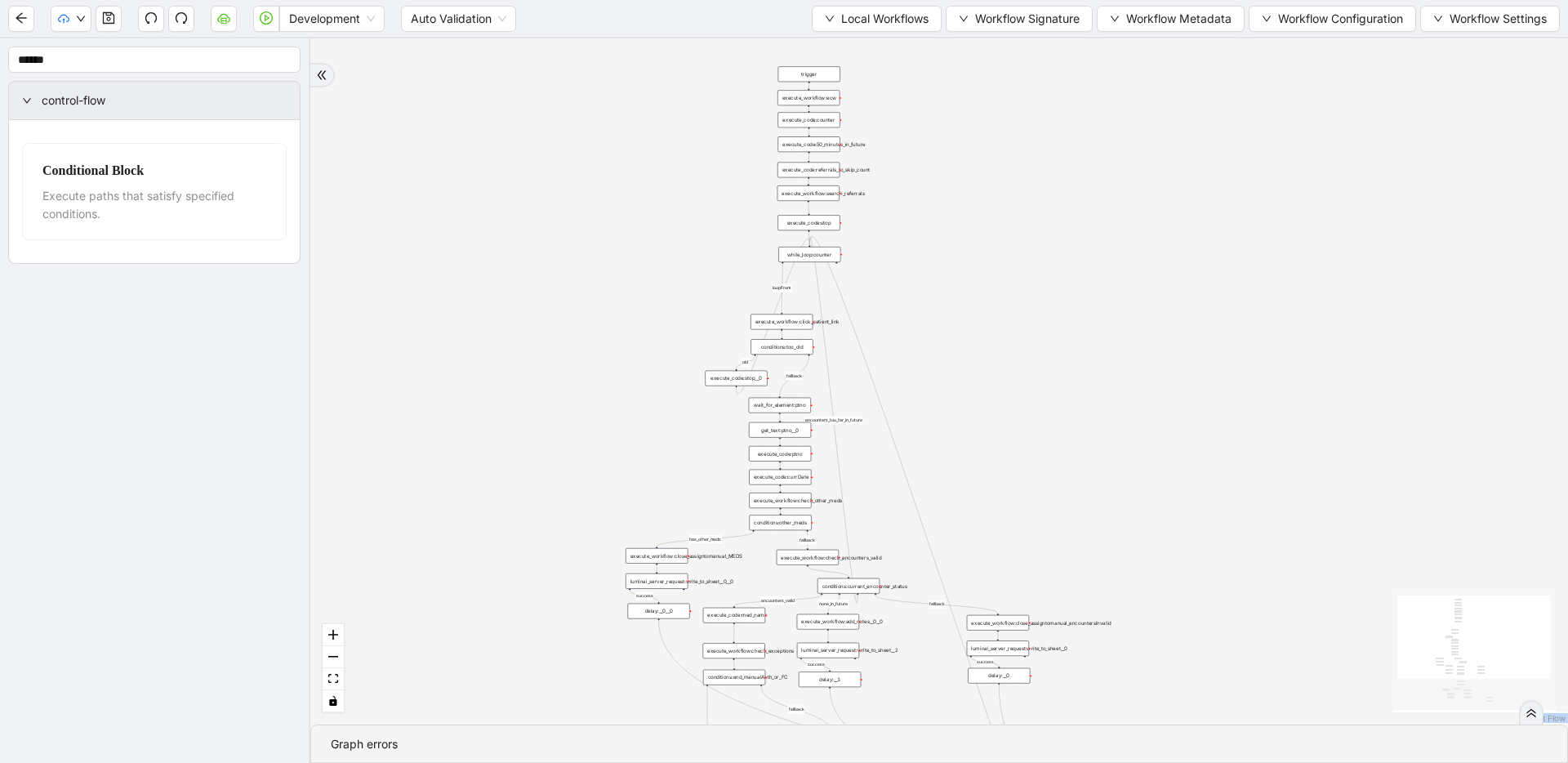
drag, startPoint x: 863, startPoint y: 249, endPoint x: 878, endPoint y: 519, distance: 270.4
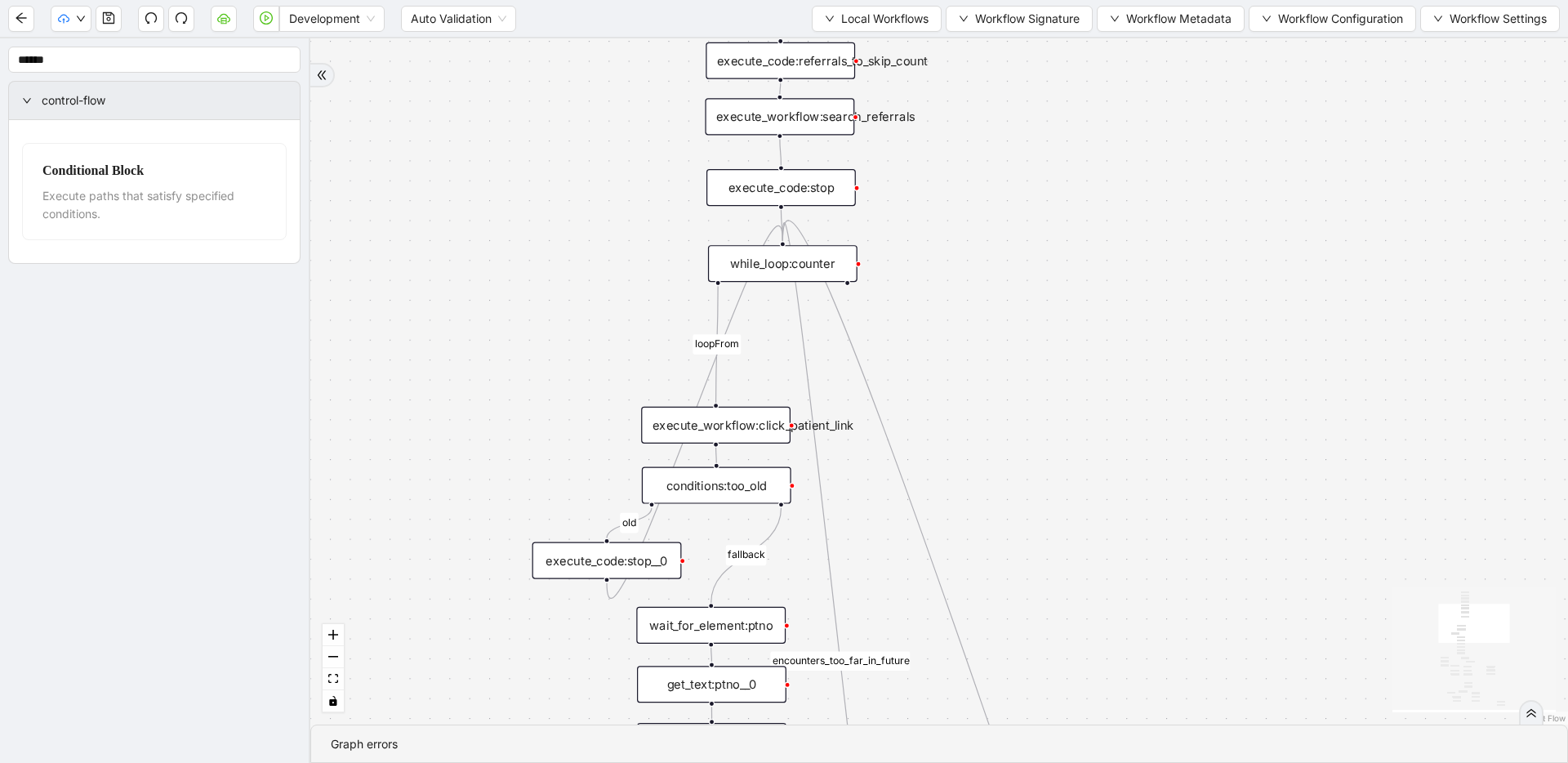
click at [809, 336] on icon "Edge from conditions:current_encounter_status to while_loop:counter" at bounding box center [839, 661] width 115 height 877
drag, startPoint x: 925, startPoint y: 465, endPoint x: 905, endPoint y: 83, distance: 382.5
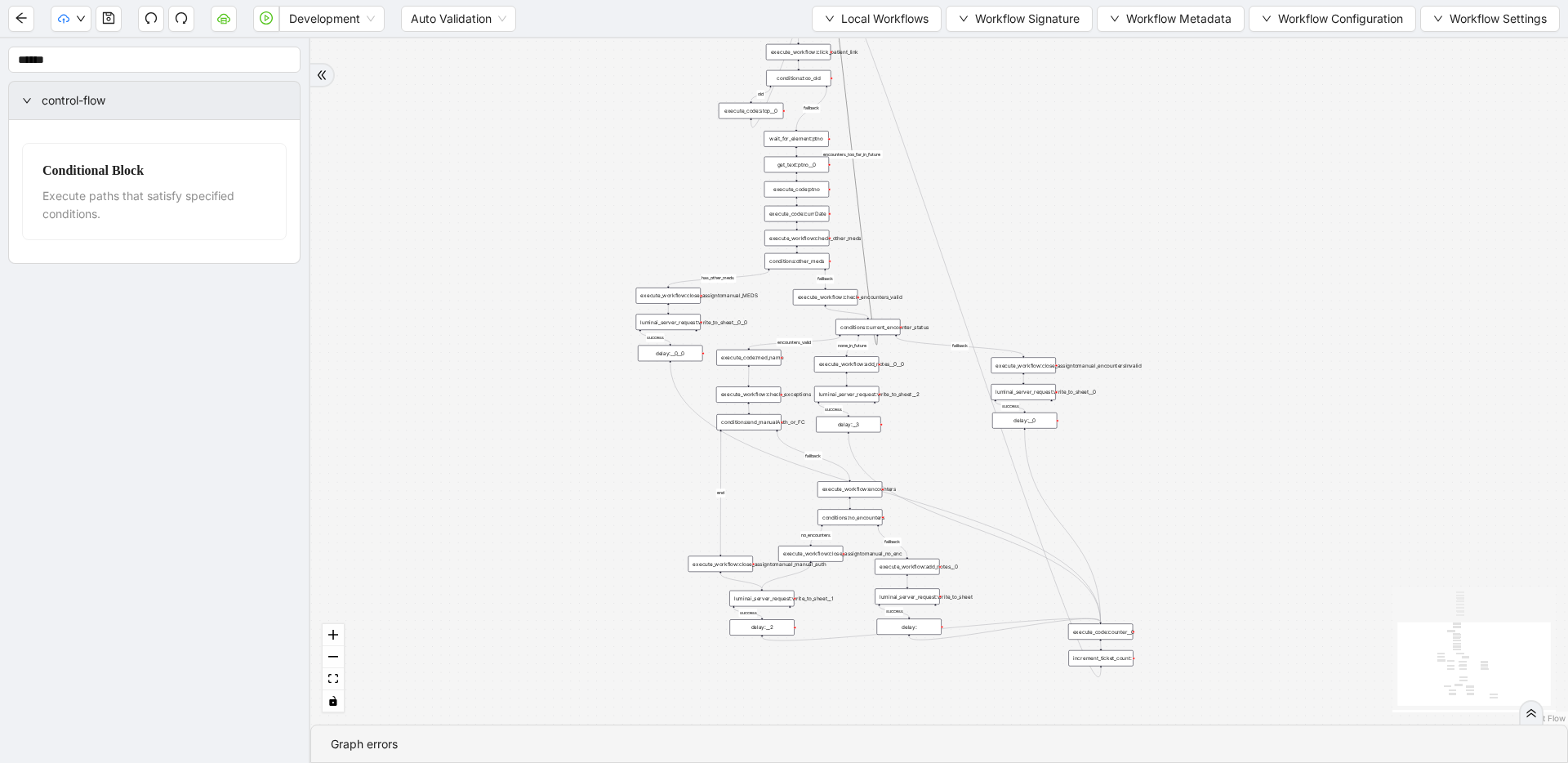
drag, startPoint x: 916, startPoint y: 209, endPoint x: 908, endPoint y: 169, distance: 40.8
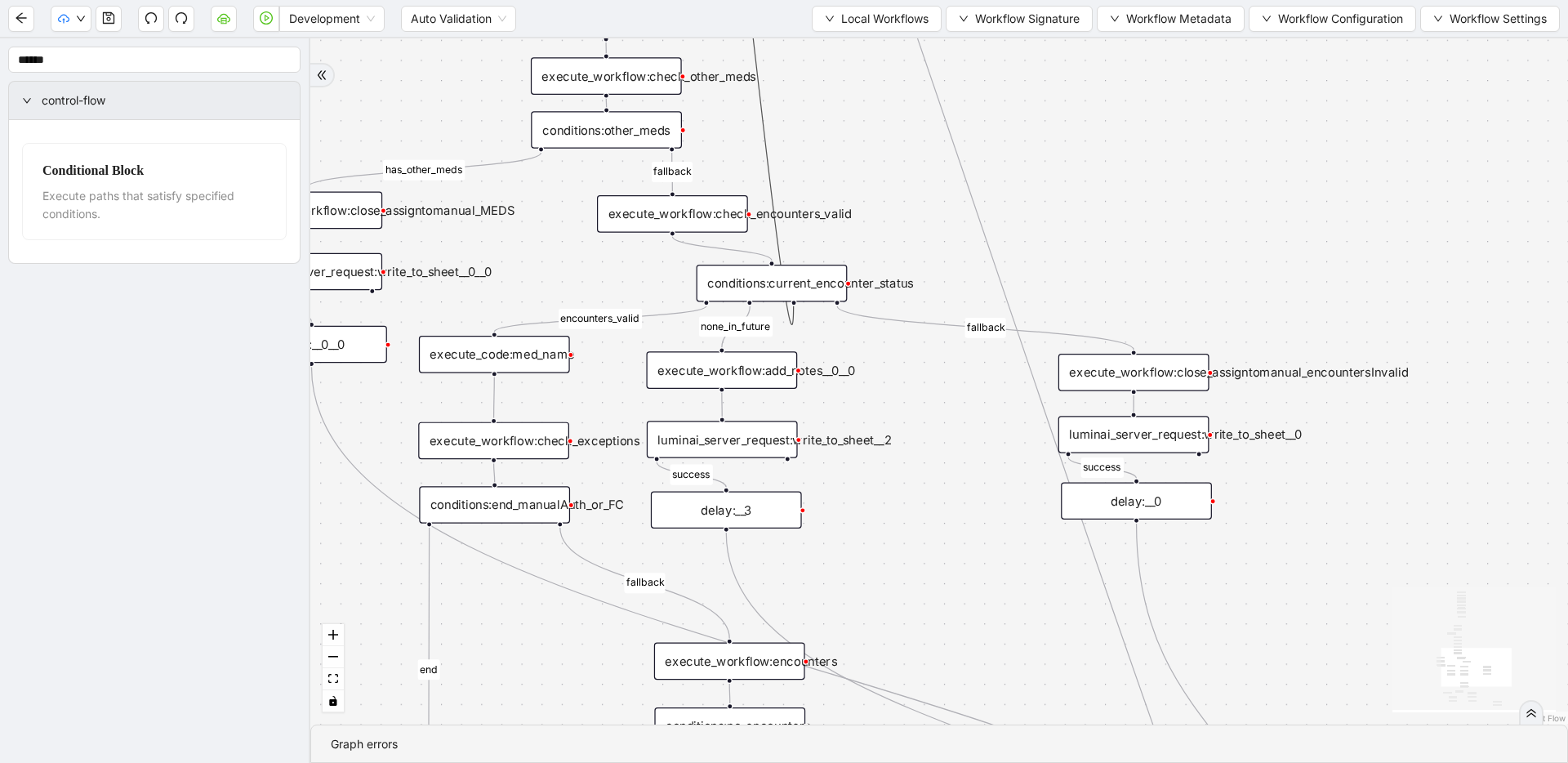
click at [934, 349] on div "fallback has_other_meds success success fallback no_encounters end success succ…" at bounding box center [938, 381] width 1257 height 686
click at [760, 509] on div "delay:__3" at bounding box center [726, 509] width 151 height 37
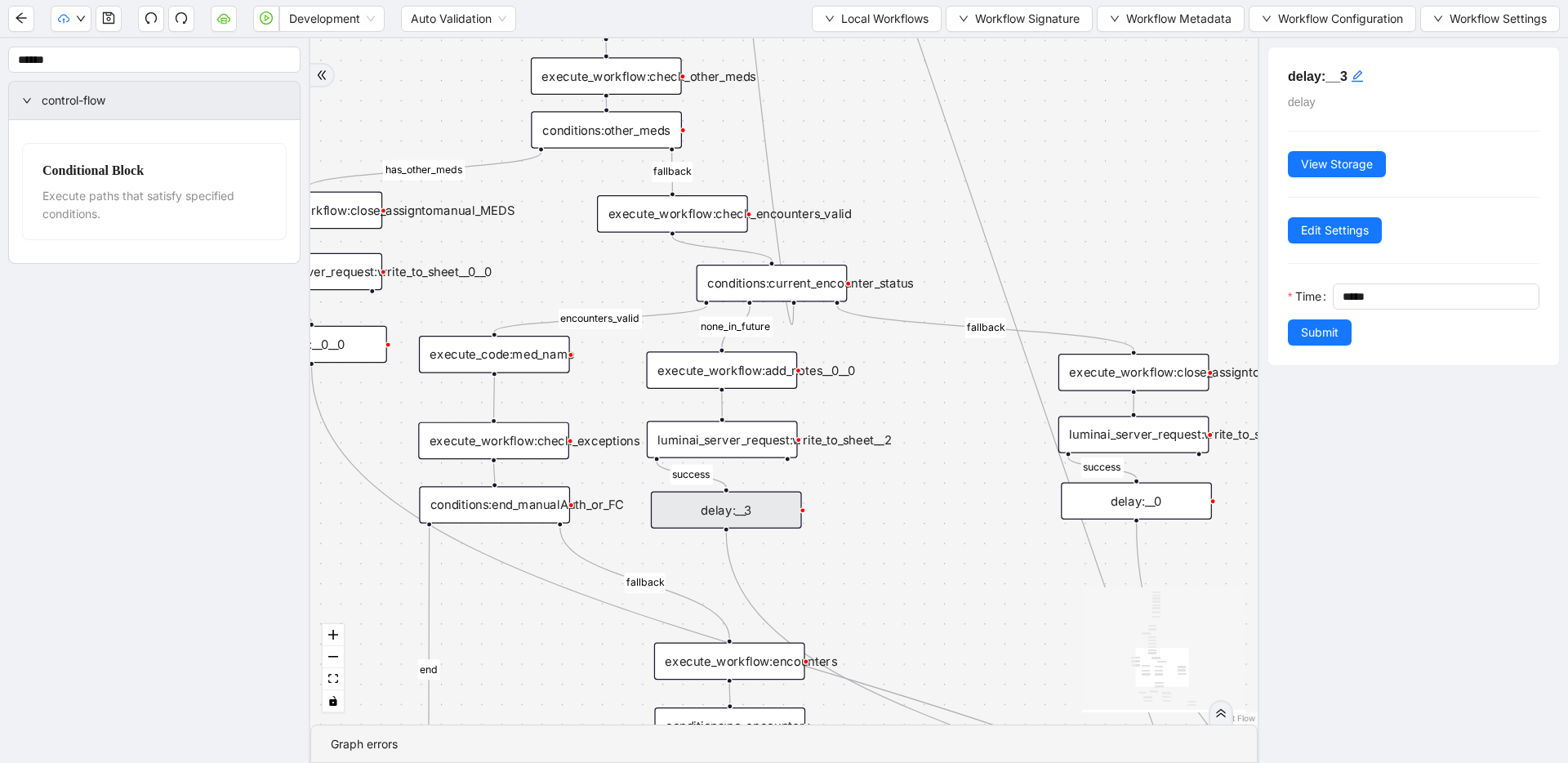
click at [983, 431] on div "fallback has_other_meds success success fallback no_encounters end success succ…" at bounding box center [784, 381] width 947 height 686
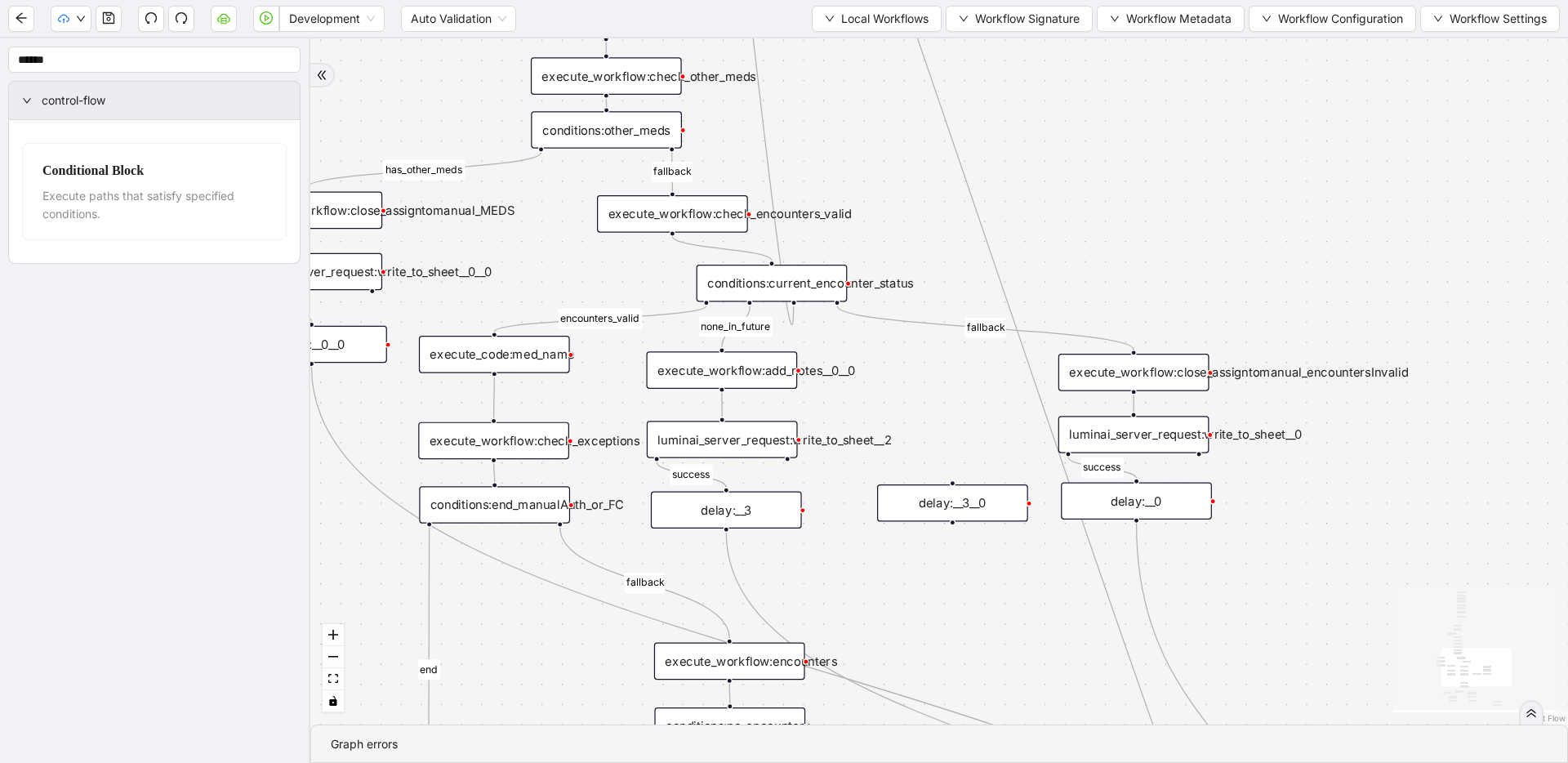
drag, startPoint x: 1019, startPoint y: 446, endPoint x: 912, endPoint y: 500, distance: 119.9
click at [912, 500] on div "delay:__3__0" at bounding box center [952, 503] width 151 height 37
drag, startPoint x: 794, startPoint y: 302, endPoint x: 965, endPoint y: 488, distance: 252.7
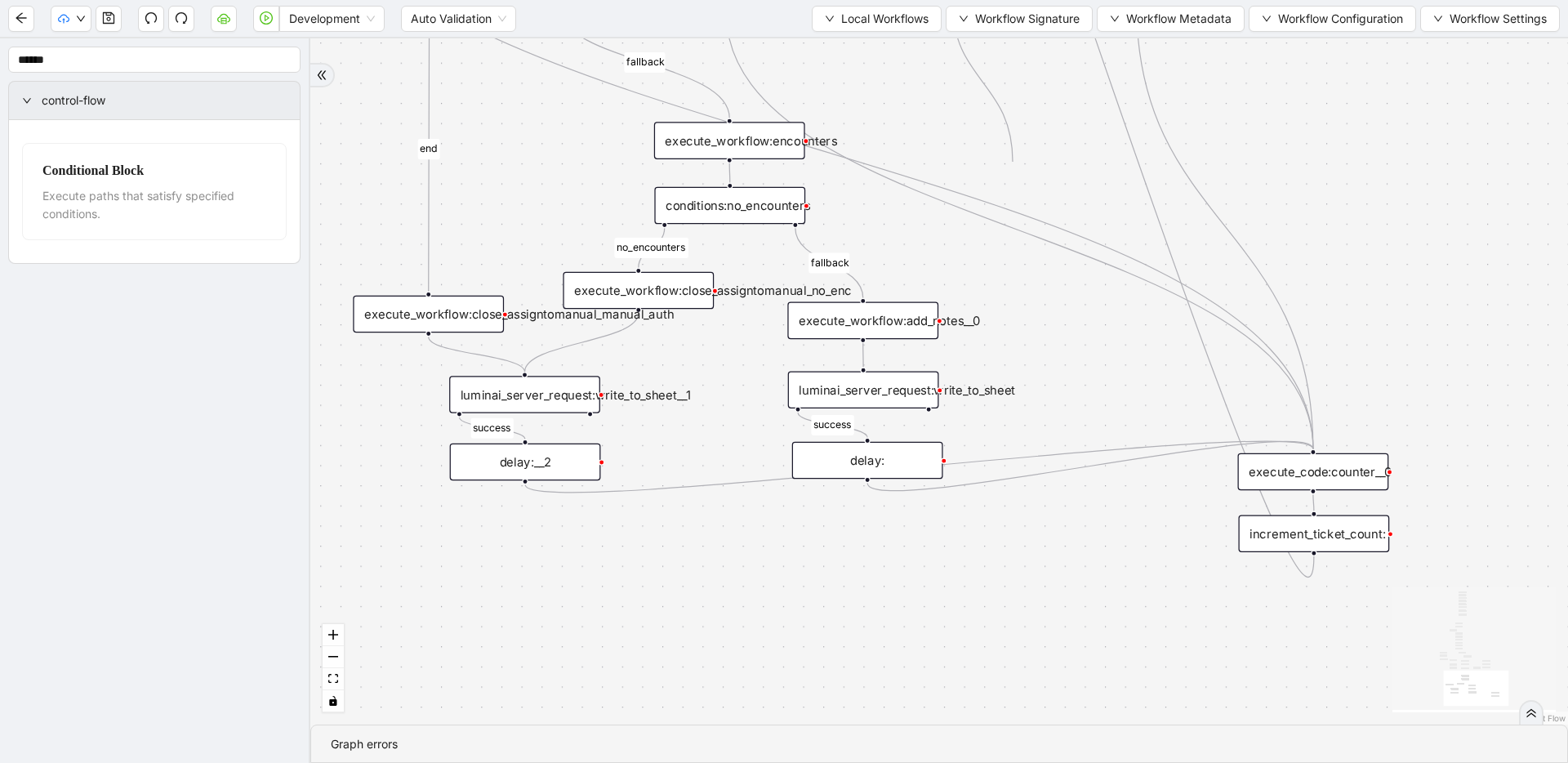
drag, startPoint x: 952, startPoint y: 522, endPoint x: 1009, endPoint y: 151, distance: 375.4
click at [1009, 151] on div "fallback has_other_meds success success fallback no_encounters end success succ…" at bounding box center [938, 381] width 1257 height 686
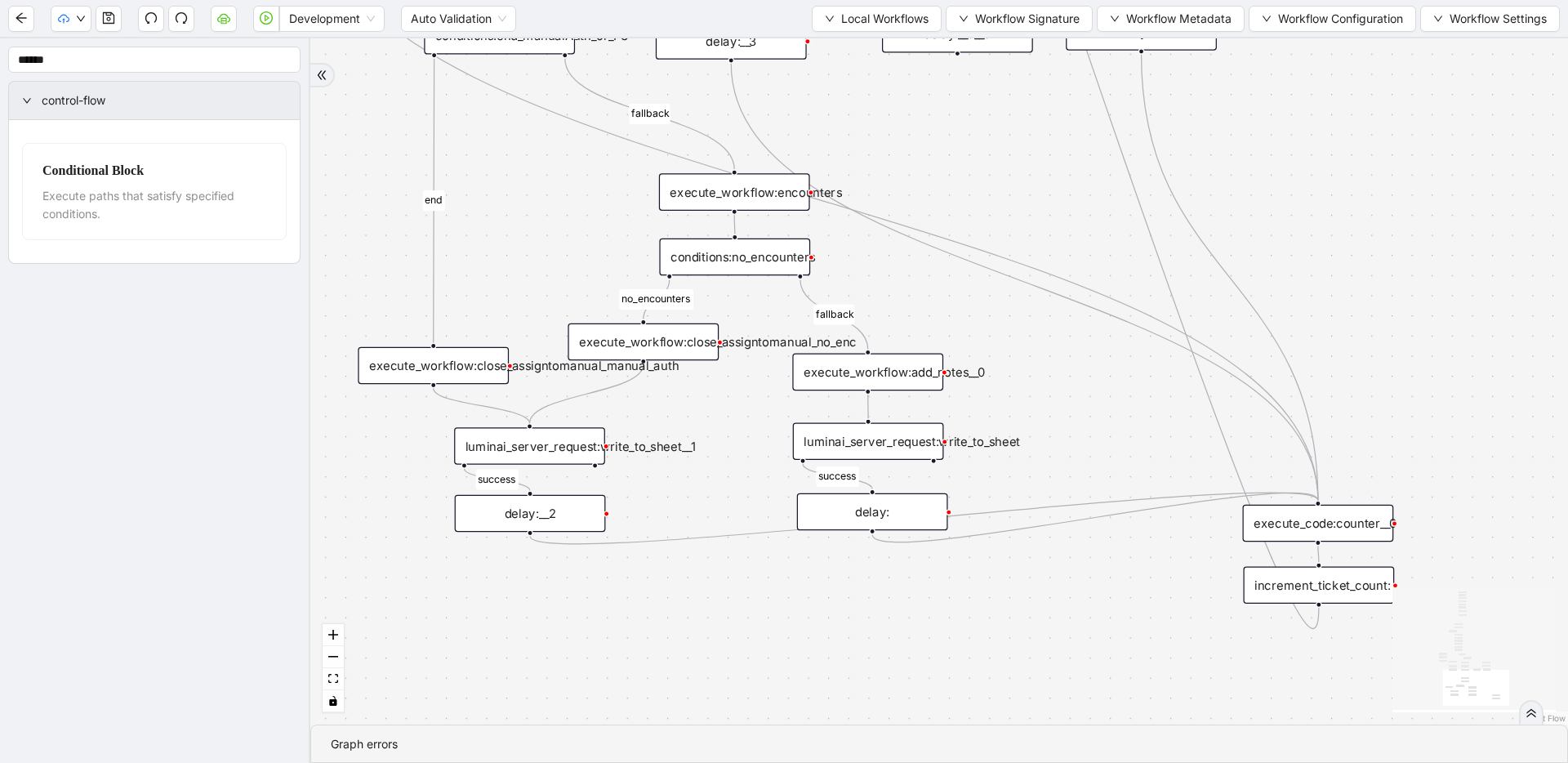
drag, startPoint x: 1027, startPoint y: 265, endPoint x: 1049, endPoint y: 541, distance: 276.9
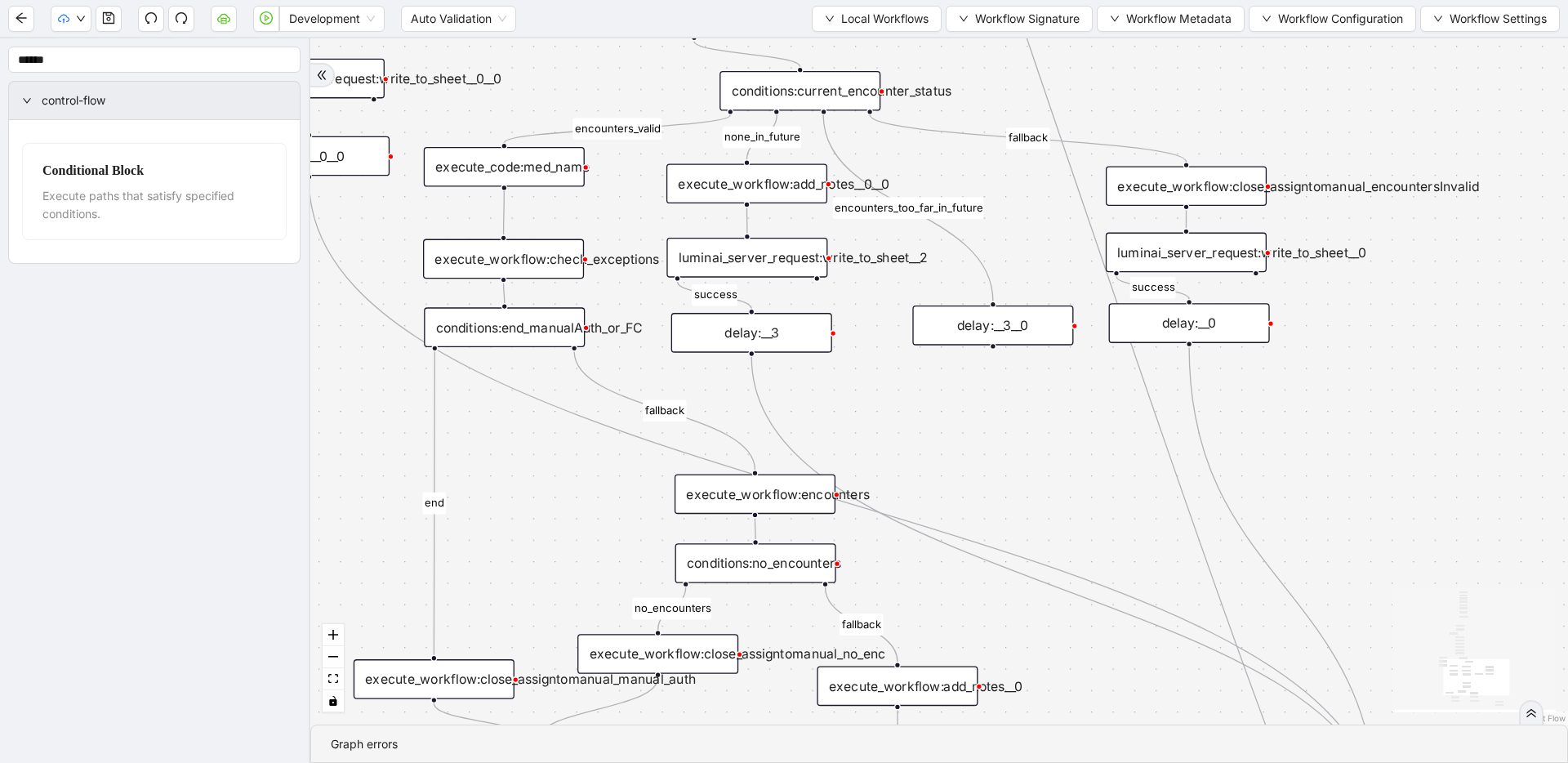
click at [1188, 250] on div "luminai_server_request:write_to_sheet__0" at bounding box center [1186, 253] width 161 height 40
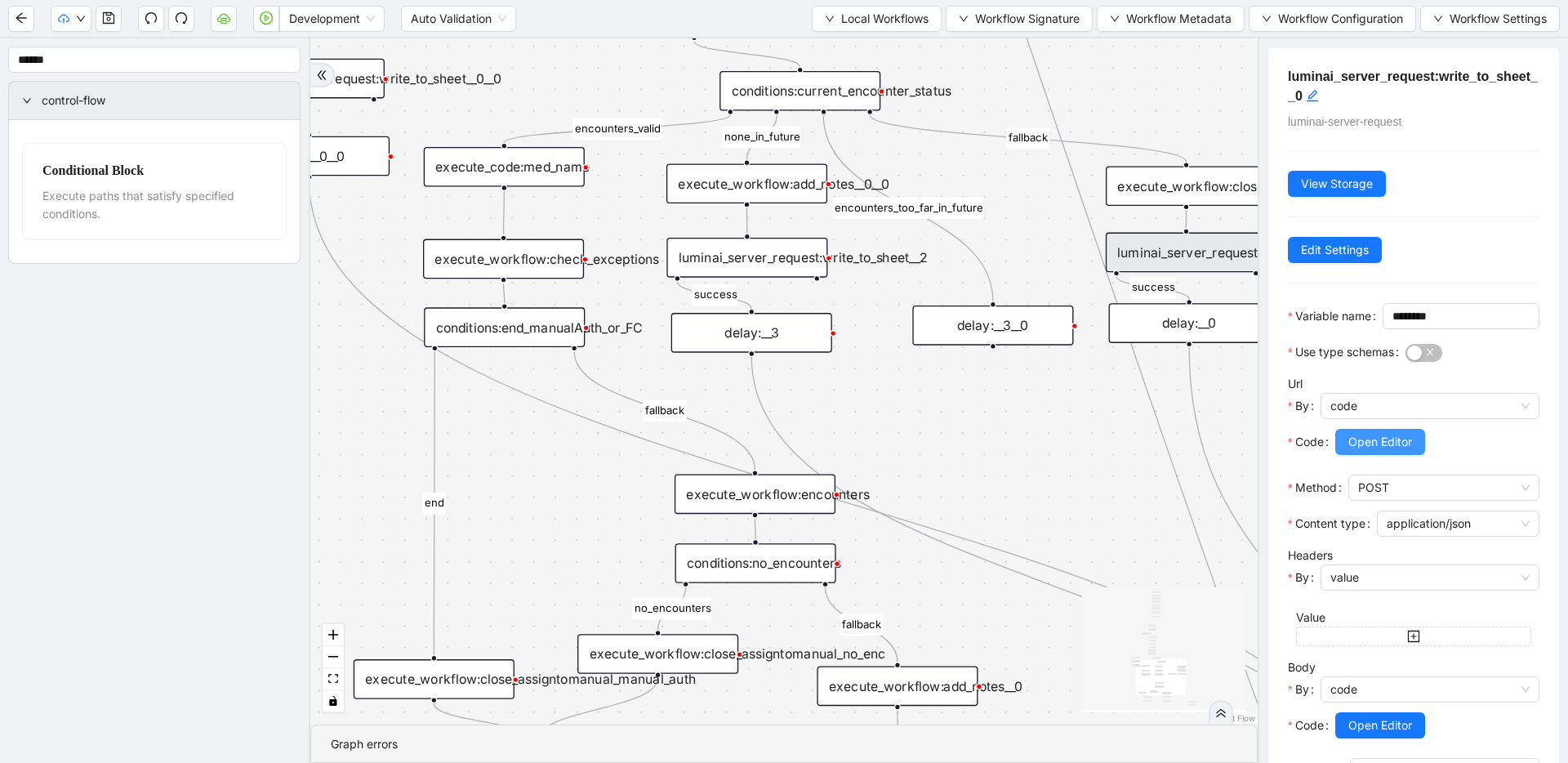
click at [1385, 451] on span "Open Editor" at bounding box center [1380, 442] width 64 height 18
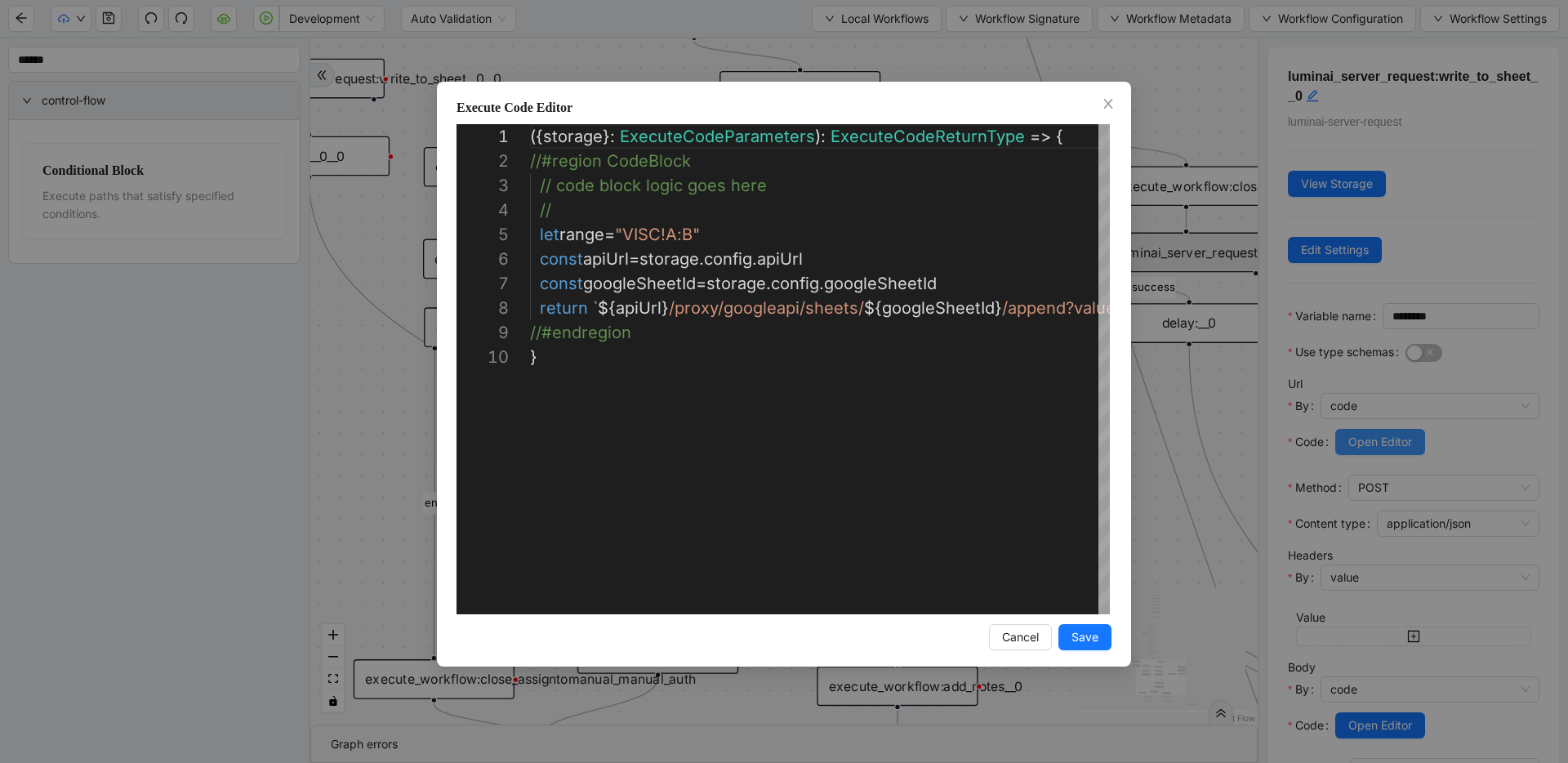
scroll to position [221, 0]
click at [1168, 366] on div "**********" at bounding box center [784, 381] width 1568 height 763
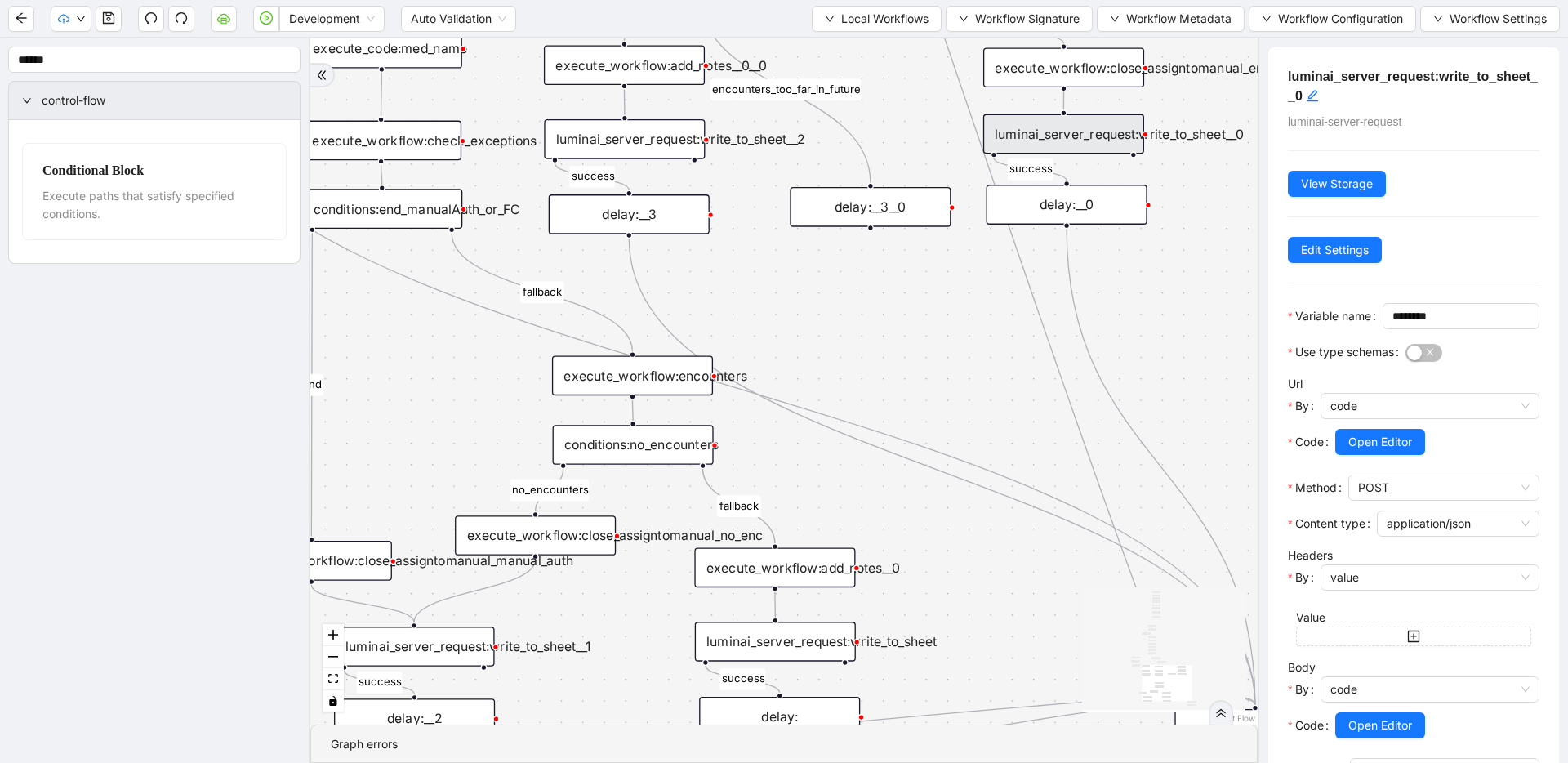
drag, startPoint x: 1045, startPoint y: 442, endPoint x: 827, endPoint y: 300, distance: 260.2
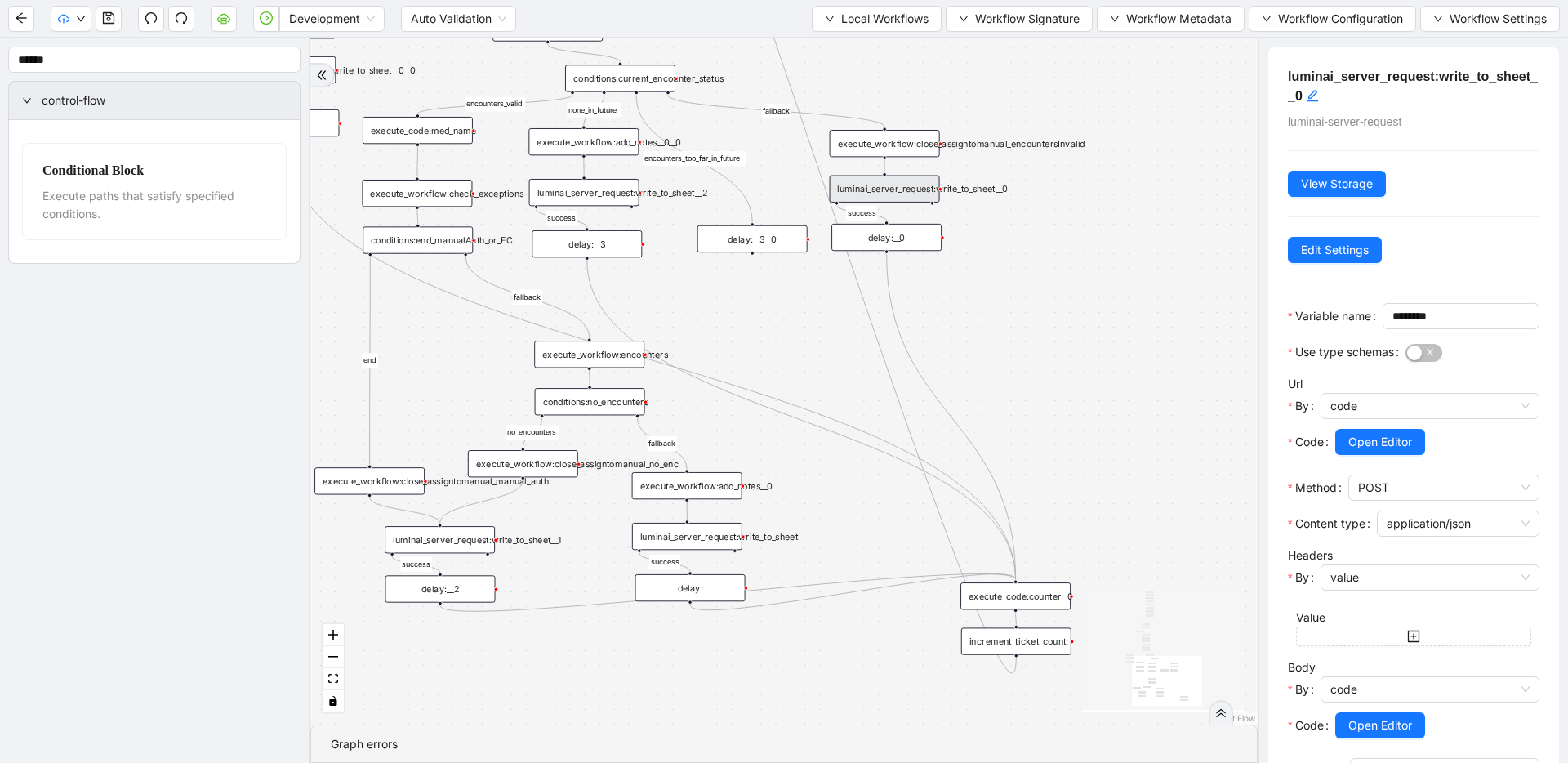
drag, startPoint x: 802, startPoint y: 275, endPoint x: 736, endPoint y: 298, distance: 69.9
click at [603, 188] on div "luminai_server_request:write_to_sheet__2" at bounding box center [584, 192] width 110 height 27
click at [743, 305] on div "fallback has_other_meds success success fallback no_encounters end success succ…" at bounding box center [784, 381] width 947 height 686
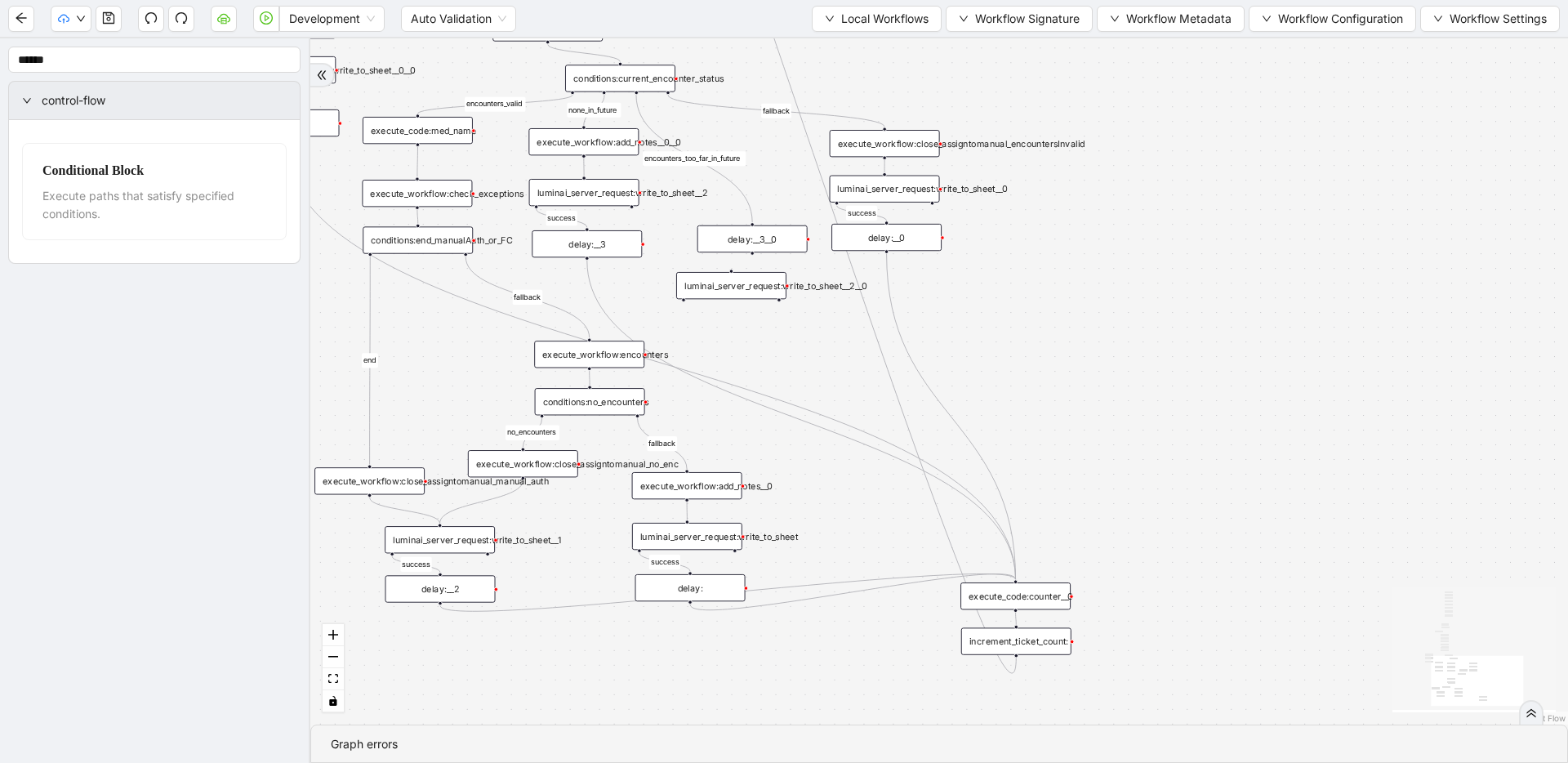
drag, startPoint x: 759, startPoint y: 318, endPoint x: 692, endPoint y: 284, distance: 75.1
click at [692, 284] on div "luminai_server_request:write_to_sheet__2__0" at bounding box center [731, 285] width 110 height 27
drag, startPoint x: 635, startPoint y: 93, endPoint x: 728, endPoint y: 277, distance: 206.2
click at [728, 415] on div "trigger execute_workflow:check_exceptions execute_workflow:encounters execute_w…" at bounding box center [1076, 723] width 1131 height 618
drag, startPoint x: 684, startPoint y: 298, endPoint x: 751, endPoint y: 221, distance: 102.1
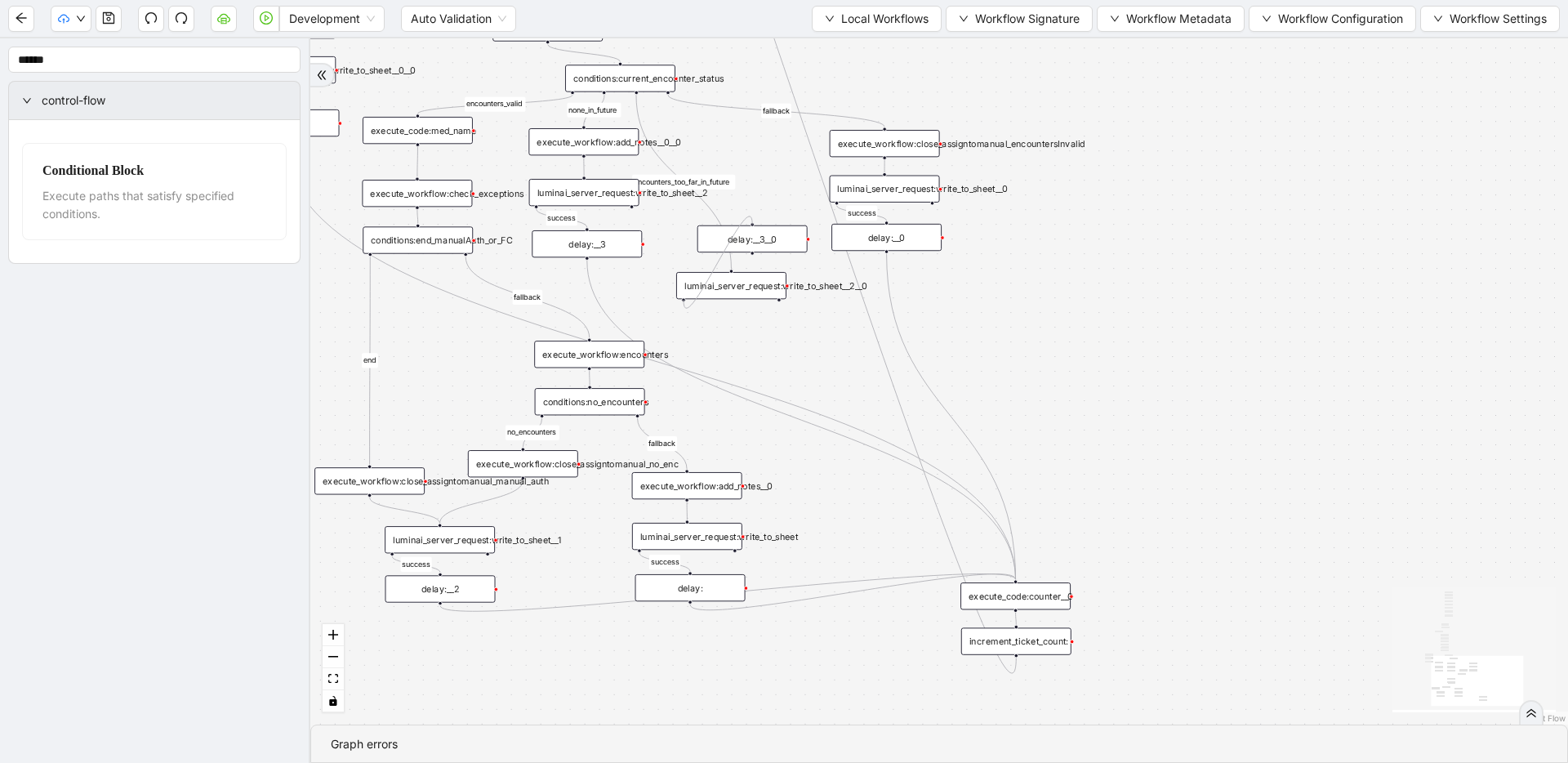
click at [751, 221] on div "fallback has_other_meds success success fallback no_encounters end success succ…" at bounding box center [938, 381] width 1257 height 686
click at [754, 327] on div "fallback has_other_meds success success fallback no_encounters end success succ…" at bounding box center [938, 381] width 1257 height 686
click at [762, 346] on div "delay:__3__0" at bounding box center [768, 346] width 110 height 27
drag, startPoint x: 750, startPoint y: 288, endPoint x: 743, endPoint y: 241, distance: 47.5
click at [743, 241] on div "luminai_server_request:write_to_sheet__2__0" at bounding box center [724, 240] width 110 height 27
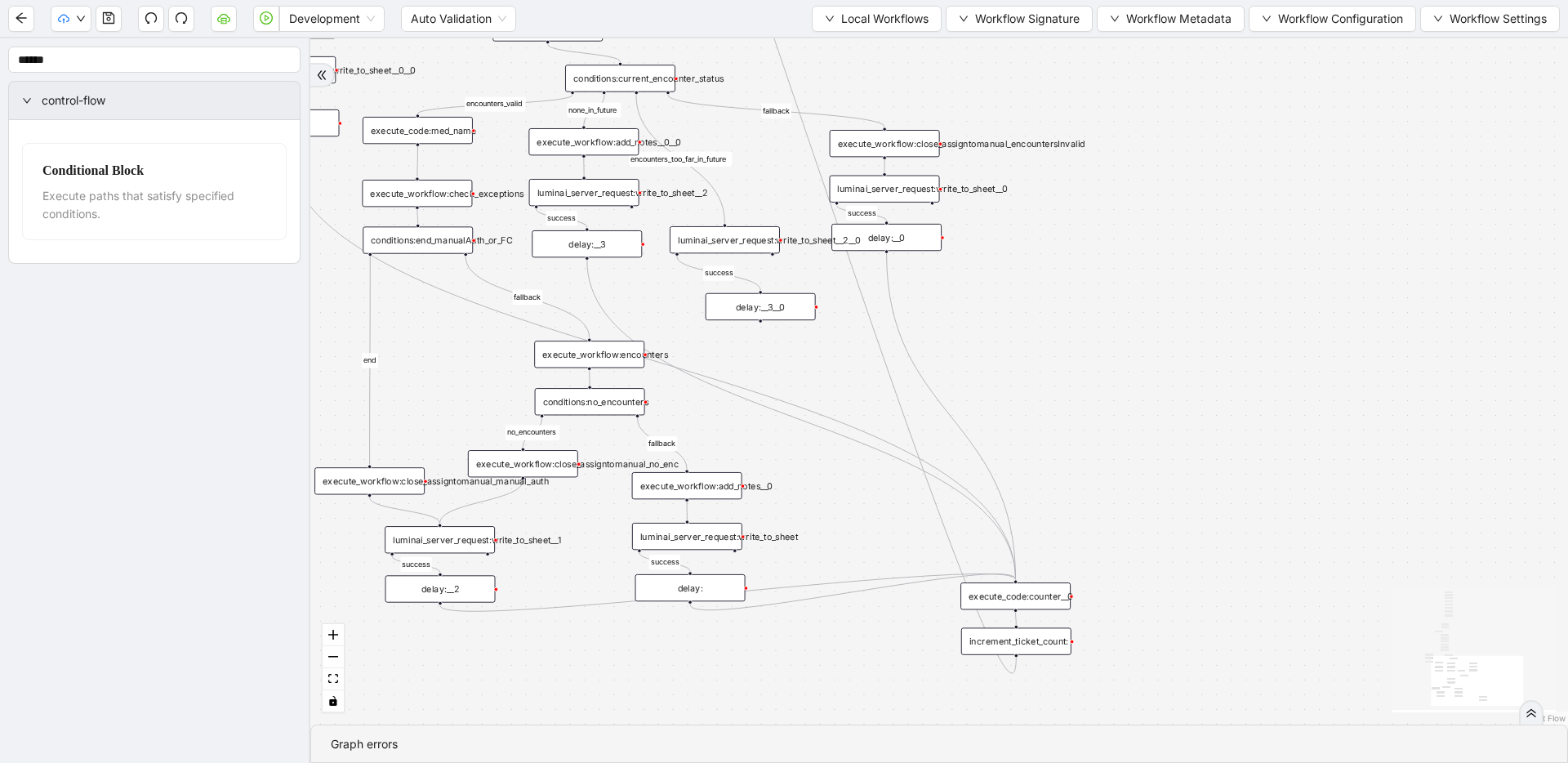
drag, startPoint x: 794, startPoint y: 345, endPoint x: 787, endPoint y: 307, distance: 38.6
click at [787, 307] on div "delay:__3__0" at bounding box center [760, 307] width 110 height 27
drag, startPoint x: 760, startPoint y: 322, endPoint x: 1023, endPoint y: 585, distance: 371.9
click at [1023, 585] on div "trigger execute_workflow:check_exceptions execute_workflow:encounters execute_w…" at bounding box center [1076, 723] width 1131 height 618
click at [773, 308] on div "delay:__3__0" at bounding box center [760, 307] width 110 height 27
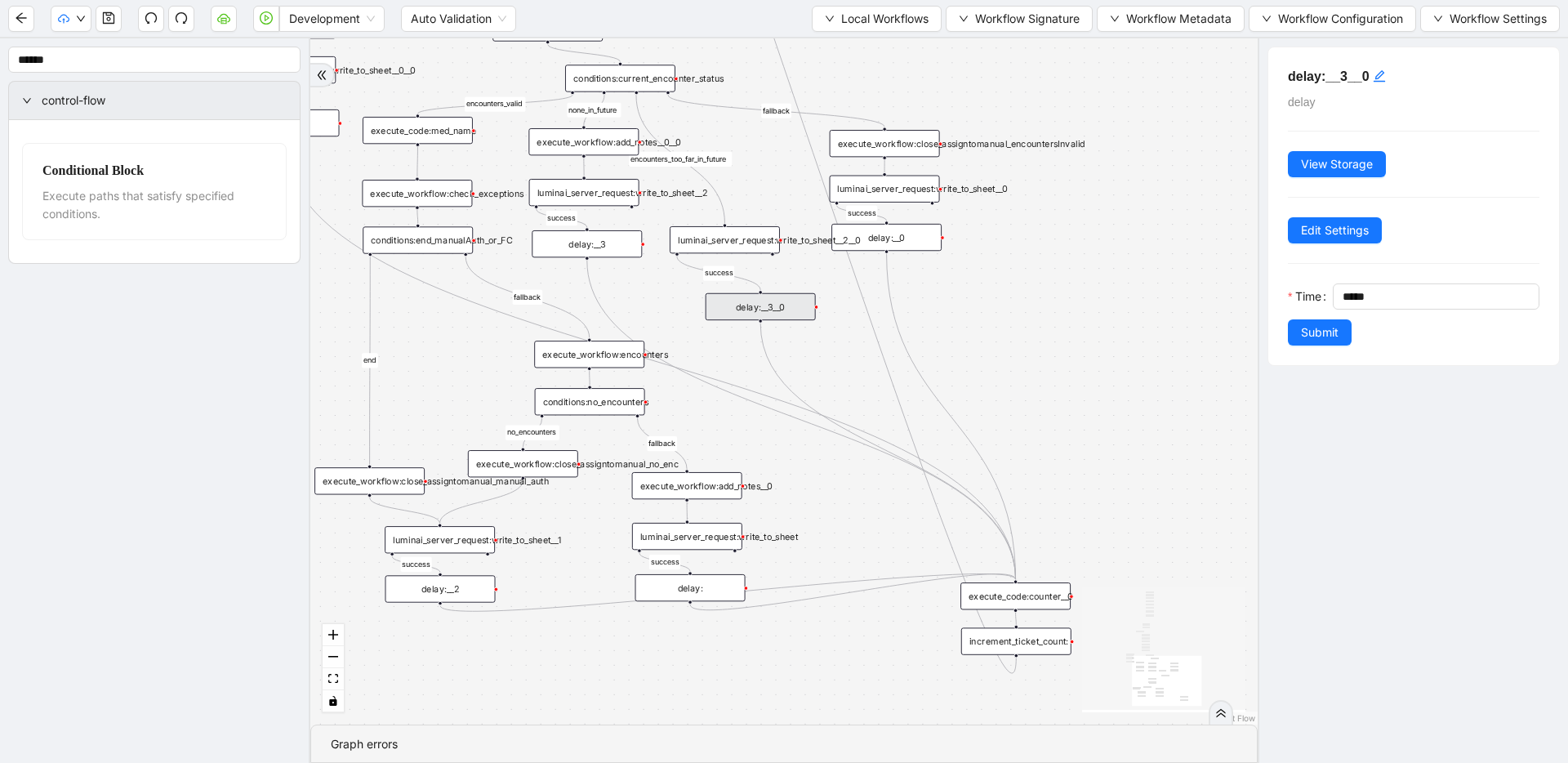
click at [749, 240] on div "luminai_server_request:write_to_sheet__2__0" at bounding box center [724, 240] width 110 height 27
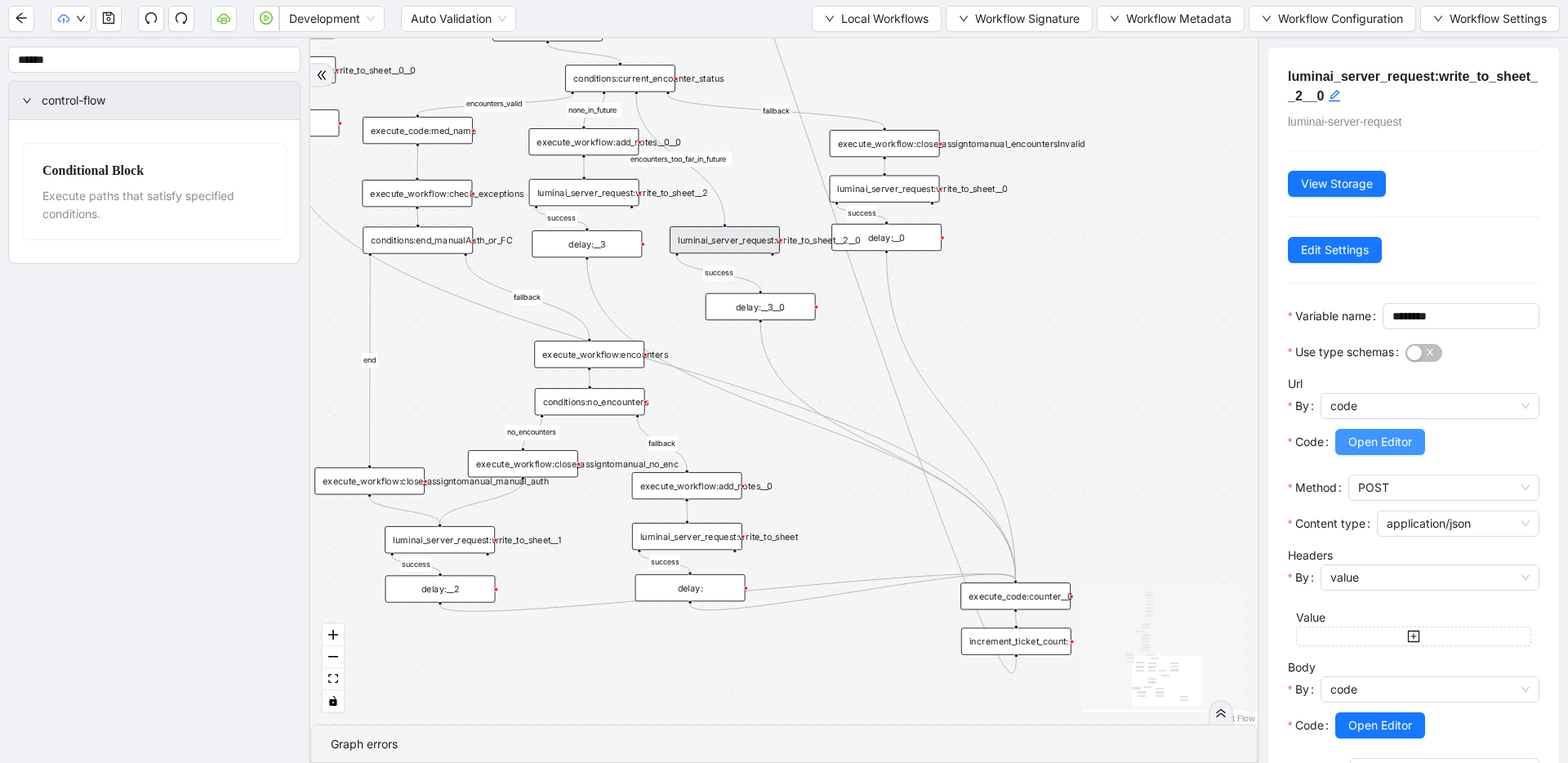
click at [1366, 451] on span "Open Editor" at bounding box center [1380, 442] width 64 height 18
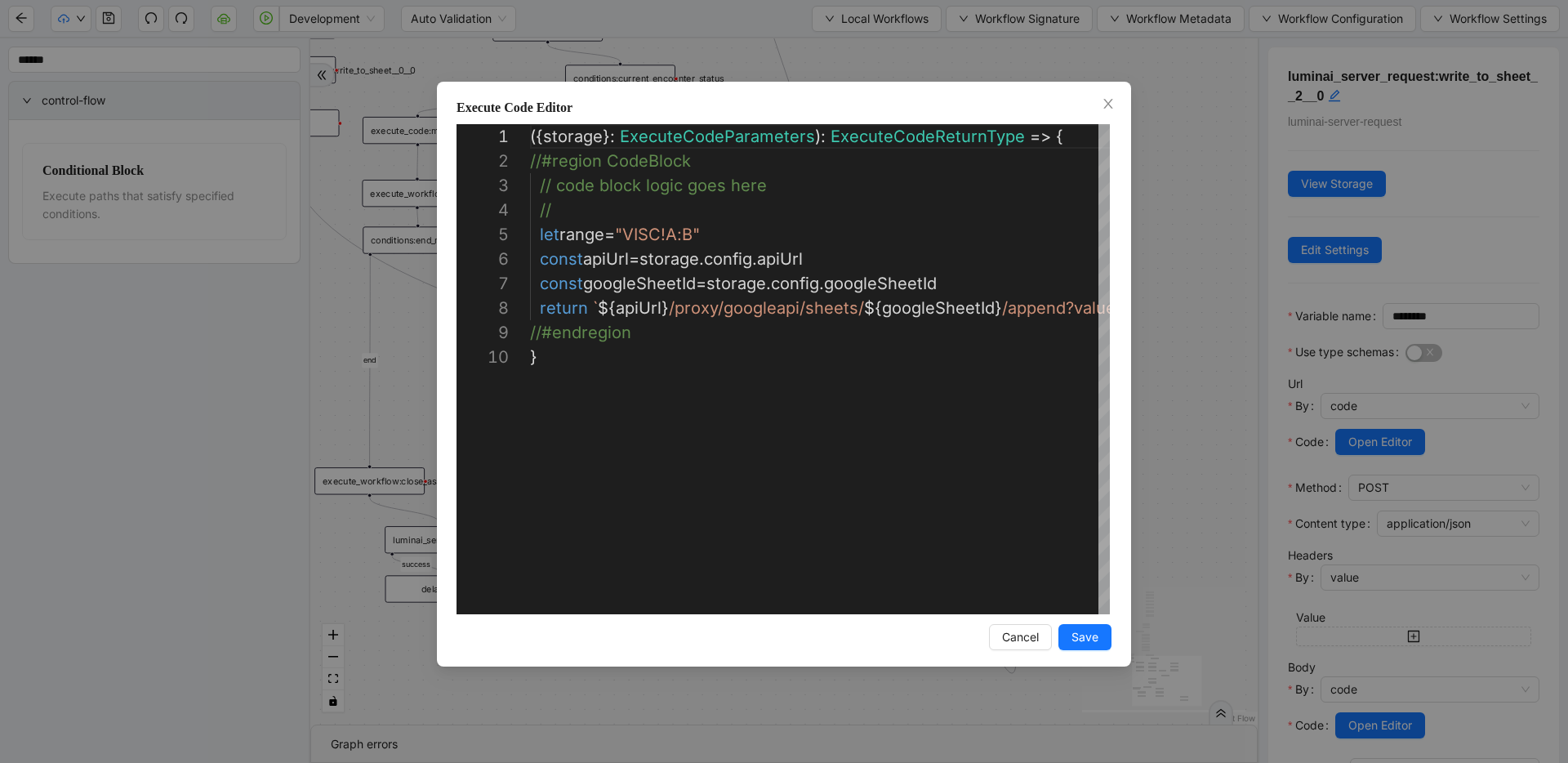
click at [1174, 265] on div "**********" at bounding box center [784, 381] width 1568 height 763
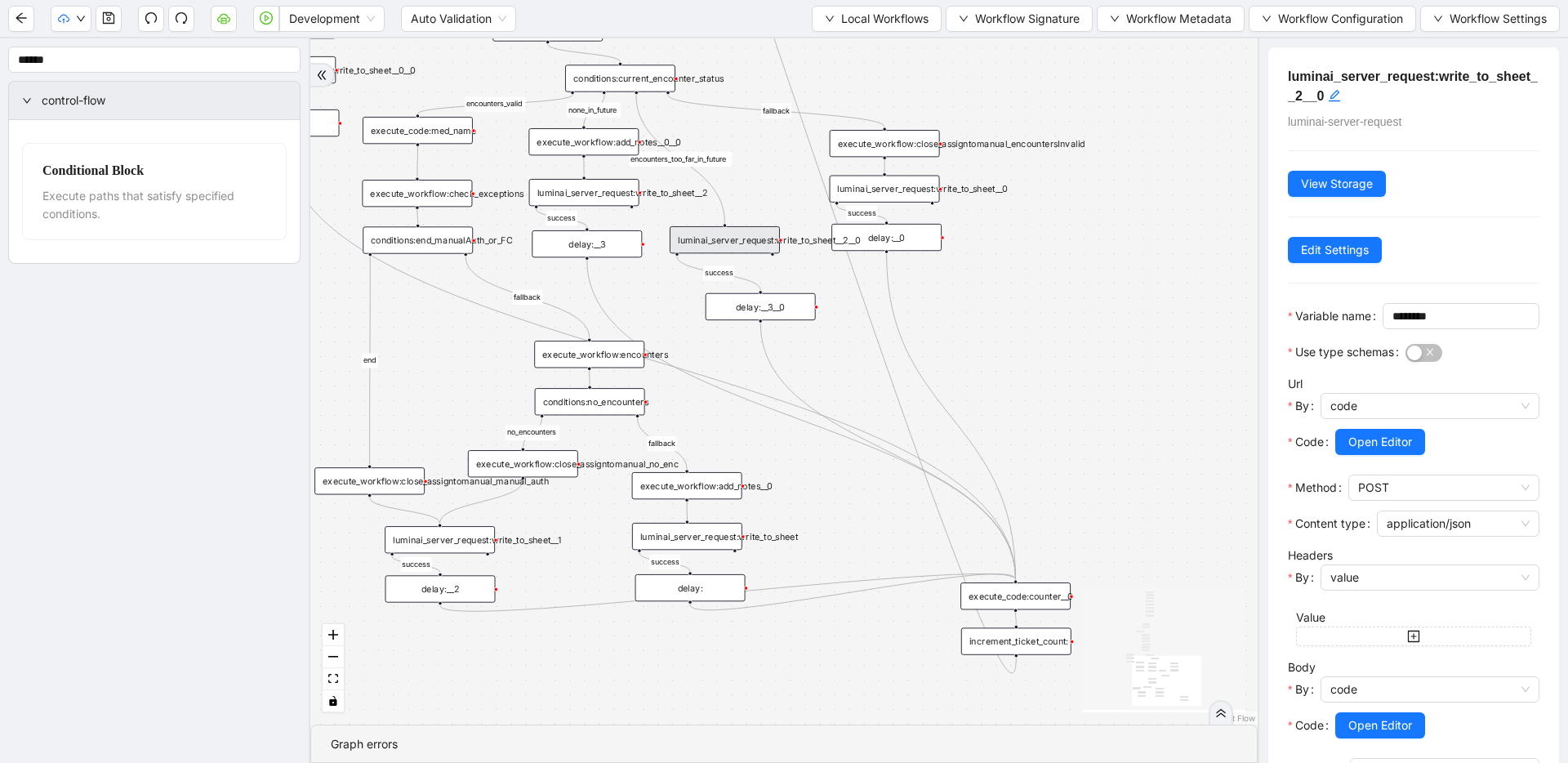
click at [1361, 451] on span "Open Editor" at bounding box center [1380, 442] width 64 height 18
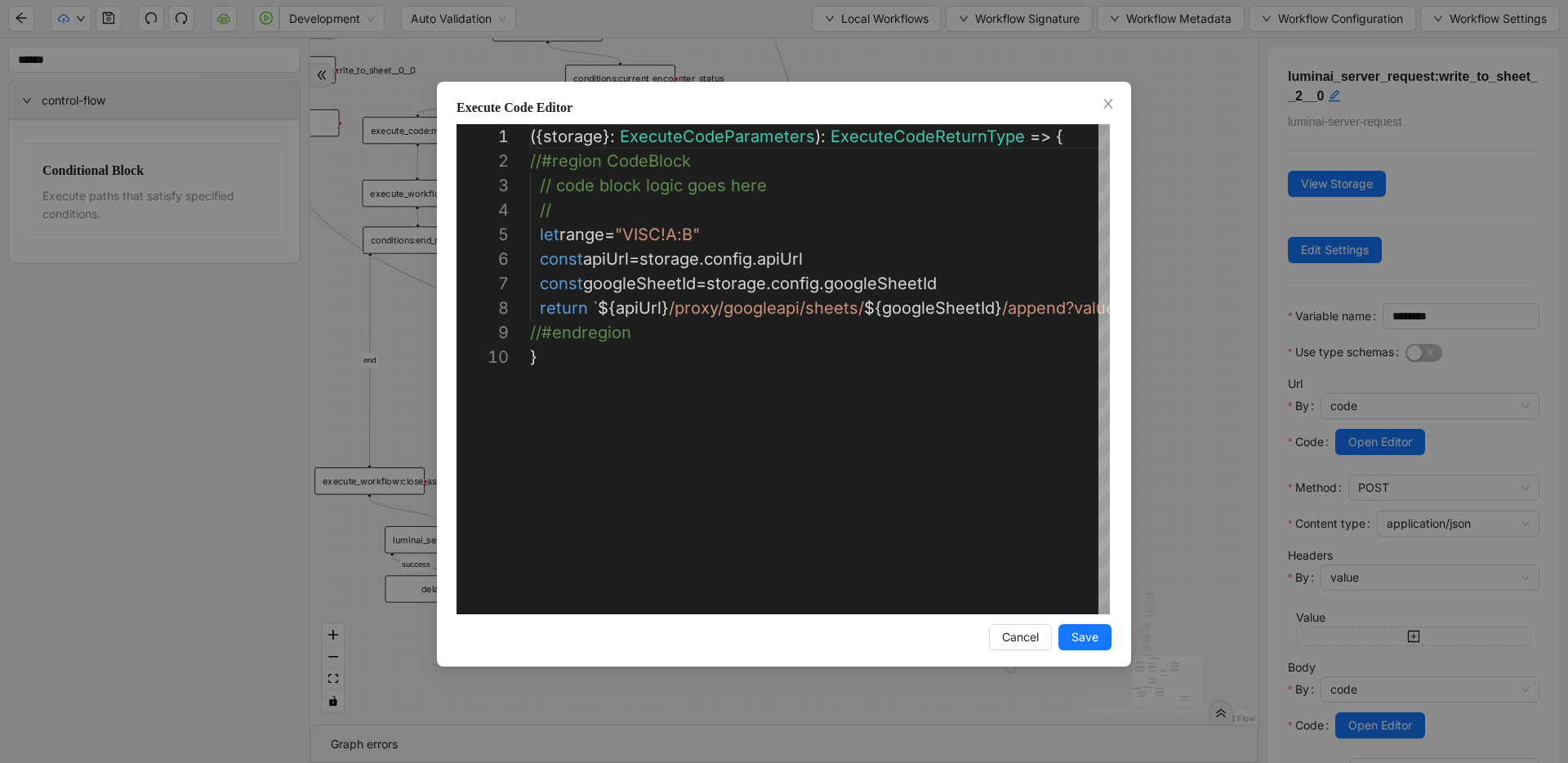
click at [1178, 334] on div "**********" at bounding box center [784, 381] width 1568 height 763
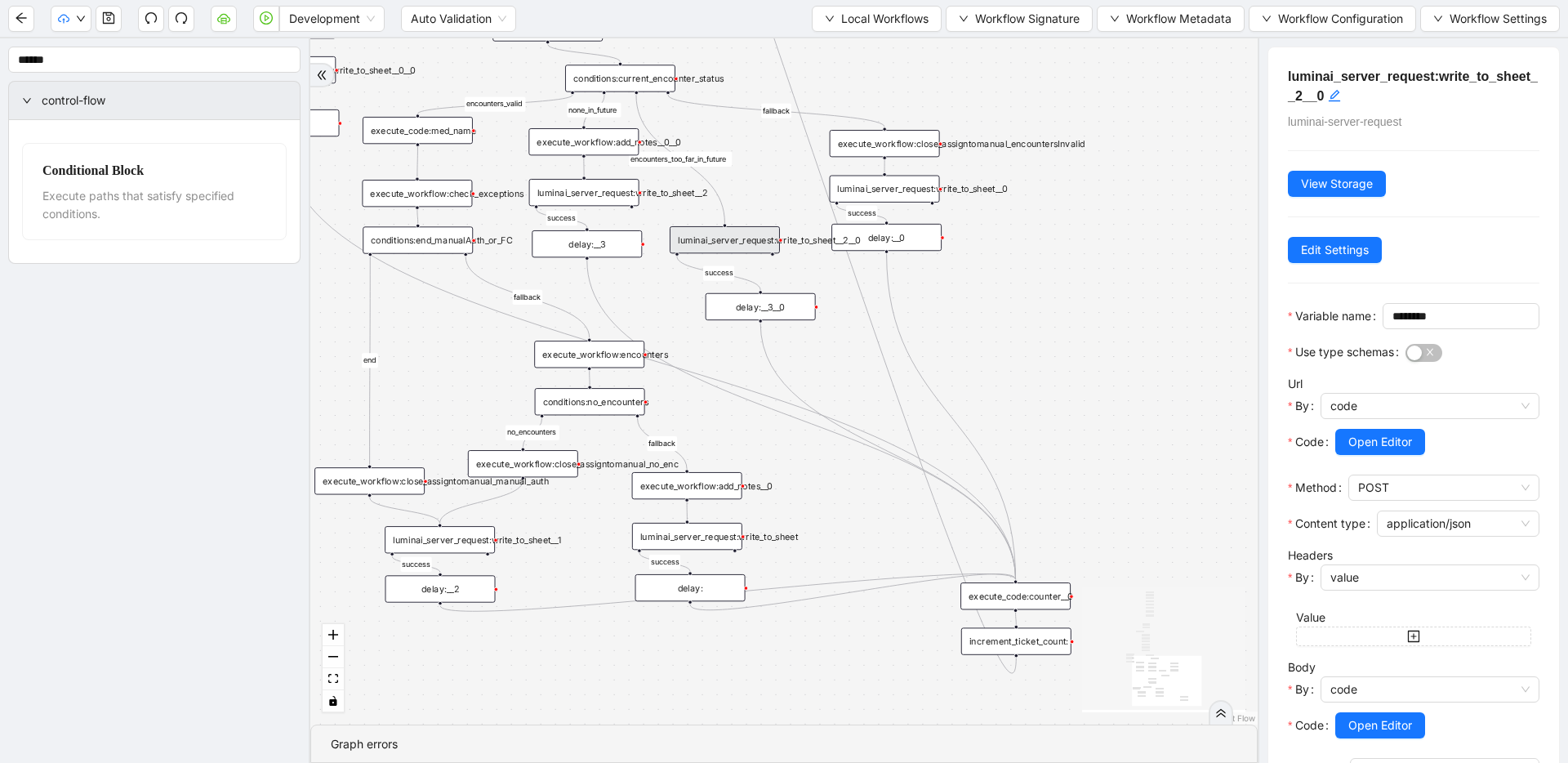
click at [766, 313] on div "delay:__3__0" at bounding box center [760, 307] width 110 height 27
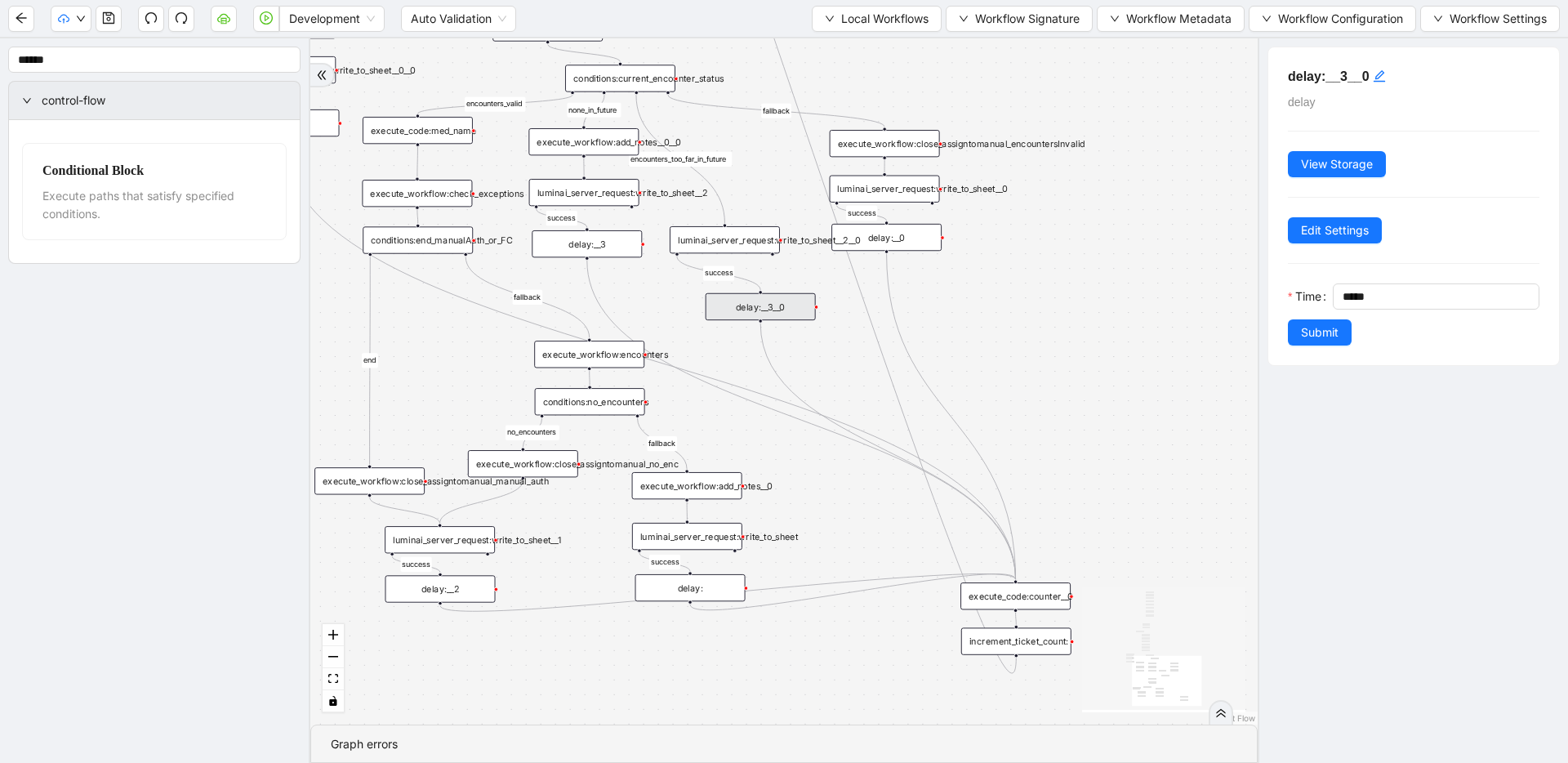
click at [601, 250] on div "delay:__3" at bounding box center [586, 244] width 110 height 27
click at [772, 309] on div "delay:__3__0" at bounding box center [760, 307] width 110 height 27
click at [736, 236] on div "luminai_server_request:write_to_sheet__2__0" at bounding box center [724, 240] width 110 height 27
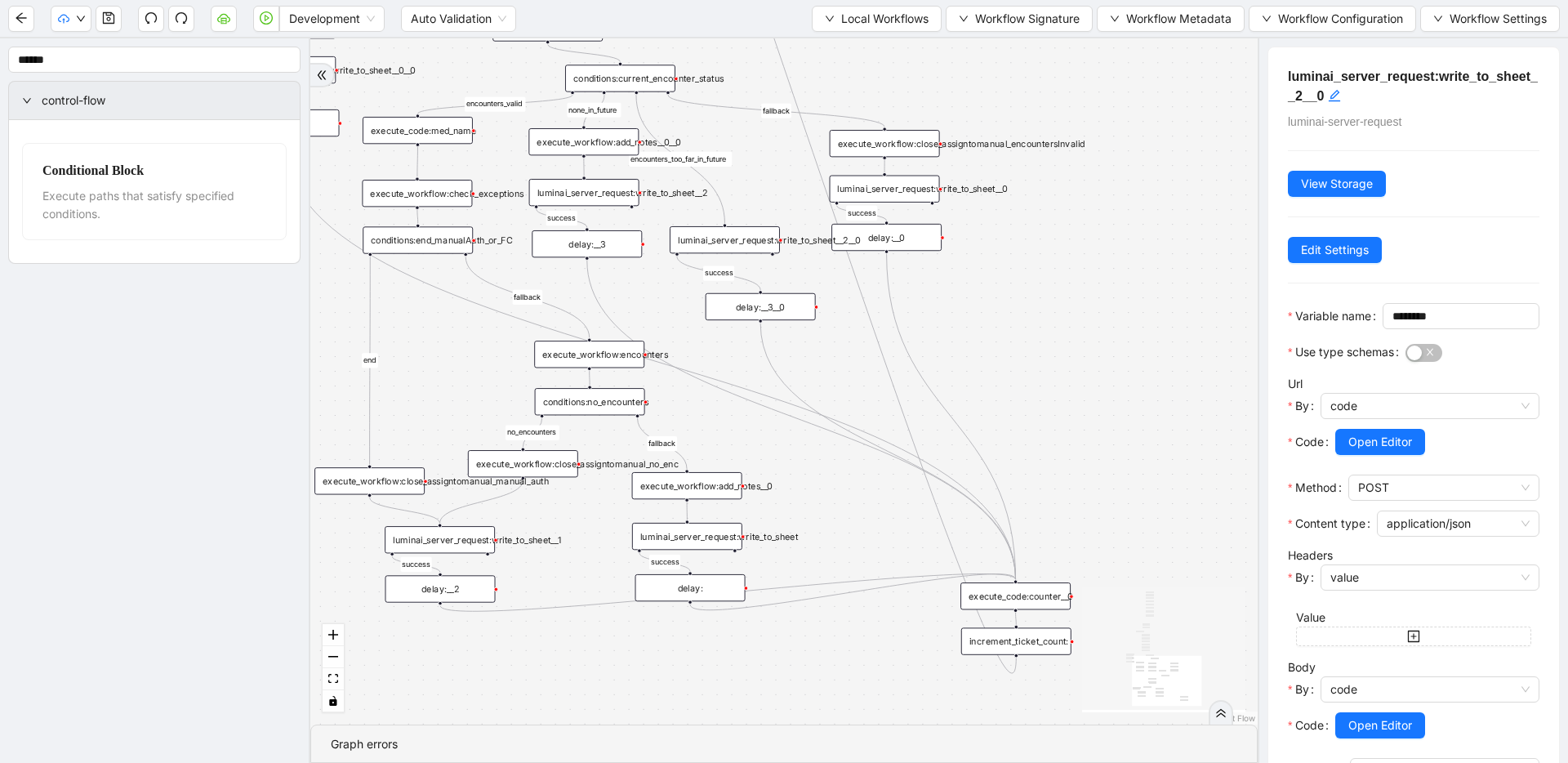
click at [573, 188] on div "luminai_server_request:write_to_sheet__2" at bounding box center [584, 192] width 110 height 27
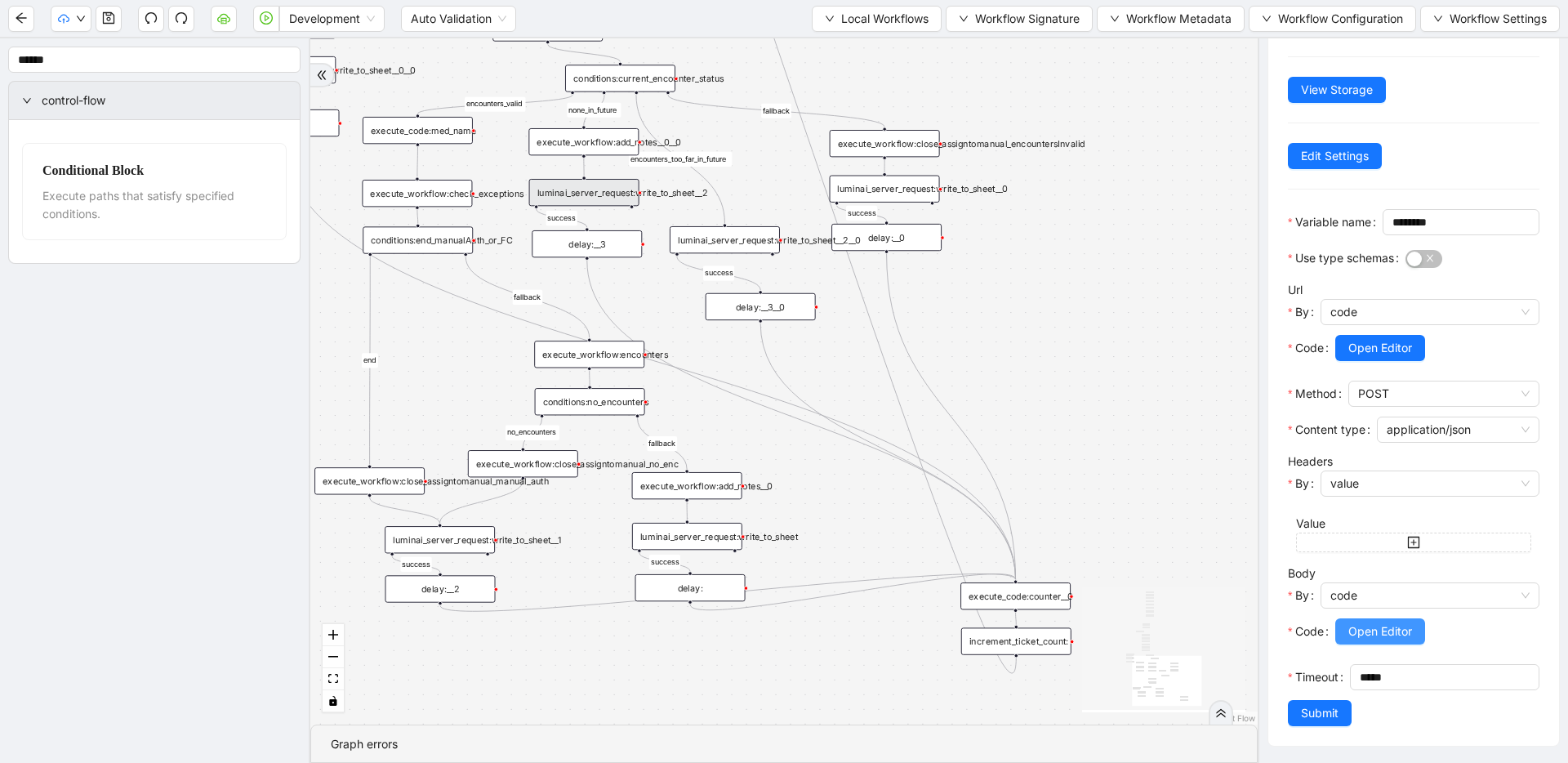
click at [1364, 637] on span "Open Editor" at bounding box center [1380, 632] width 64 height 18
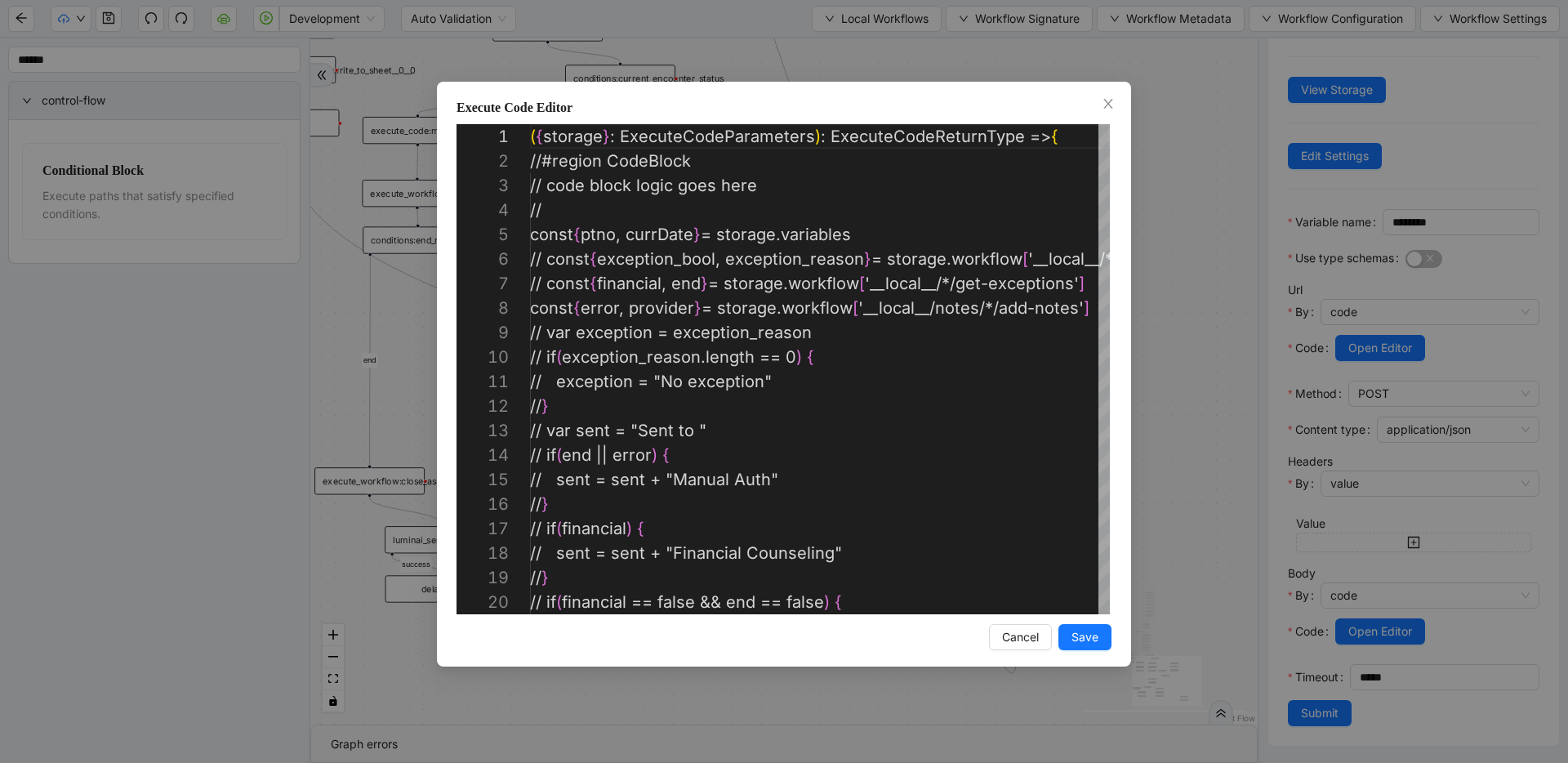
scroll to position [245, 0]
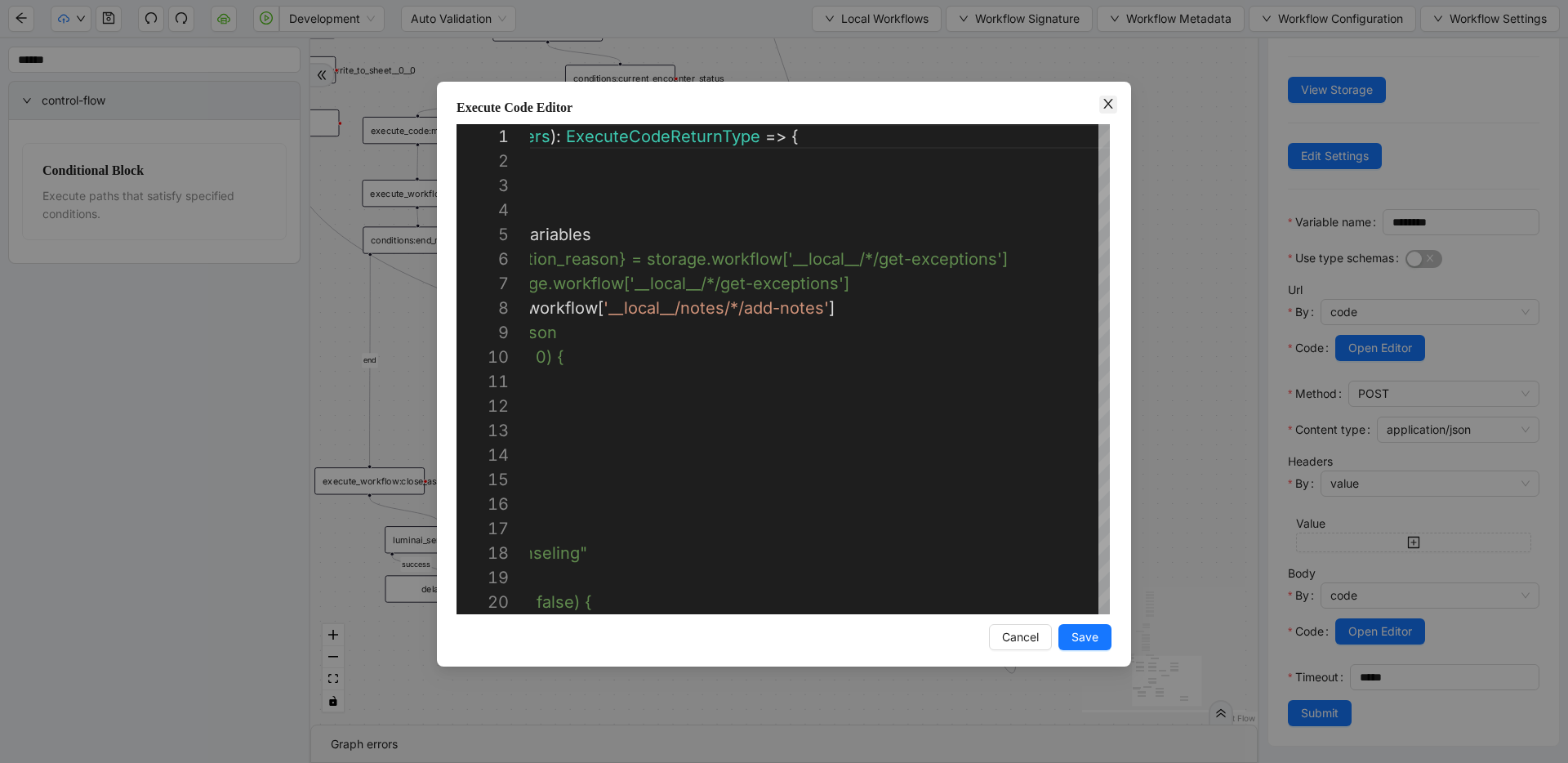
click at [1115, 103] on span "Close" at bounding box center [1108, 105] width 18 height 18
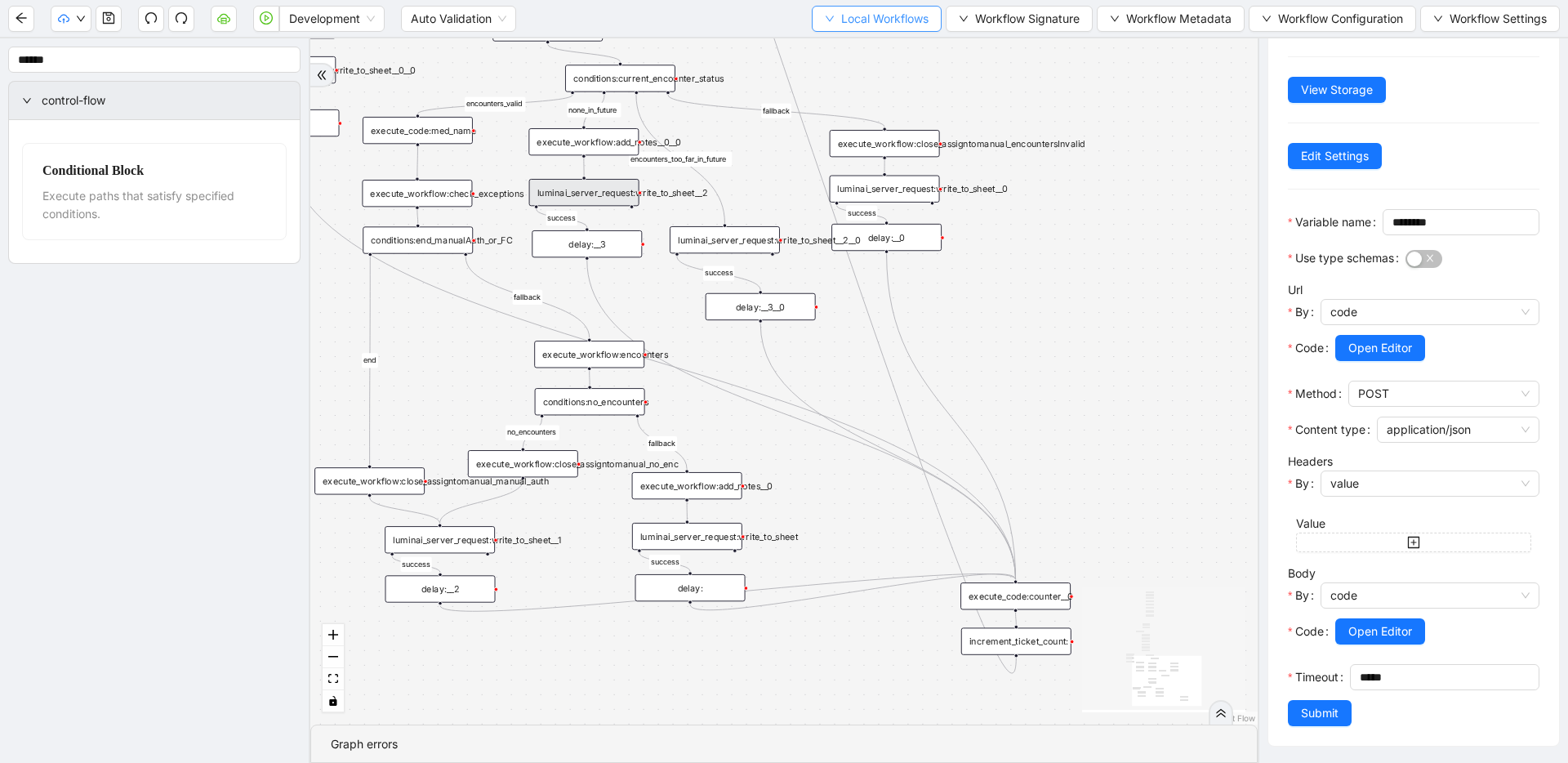
click at [893, 21] on span "Local Workflows" at bounding box center [884, 19] width 88 height 18
click at [888, 46] on span "Select" at bounding box center [872, 50] width 104 height 18
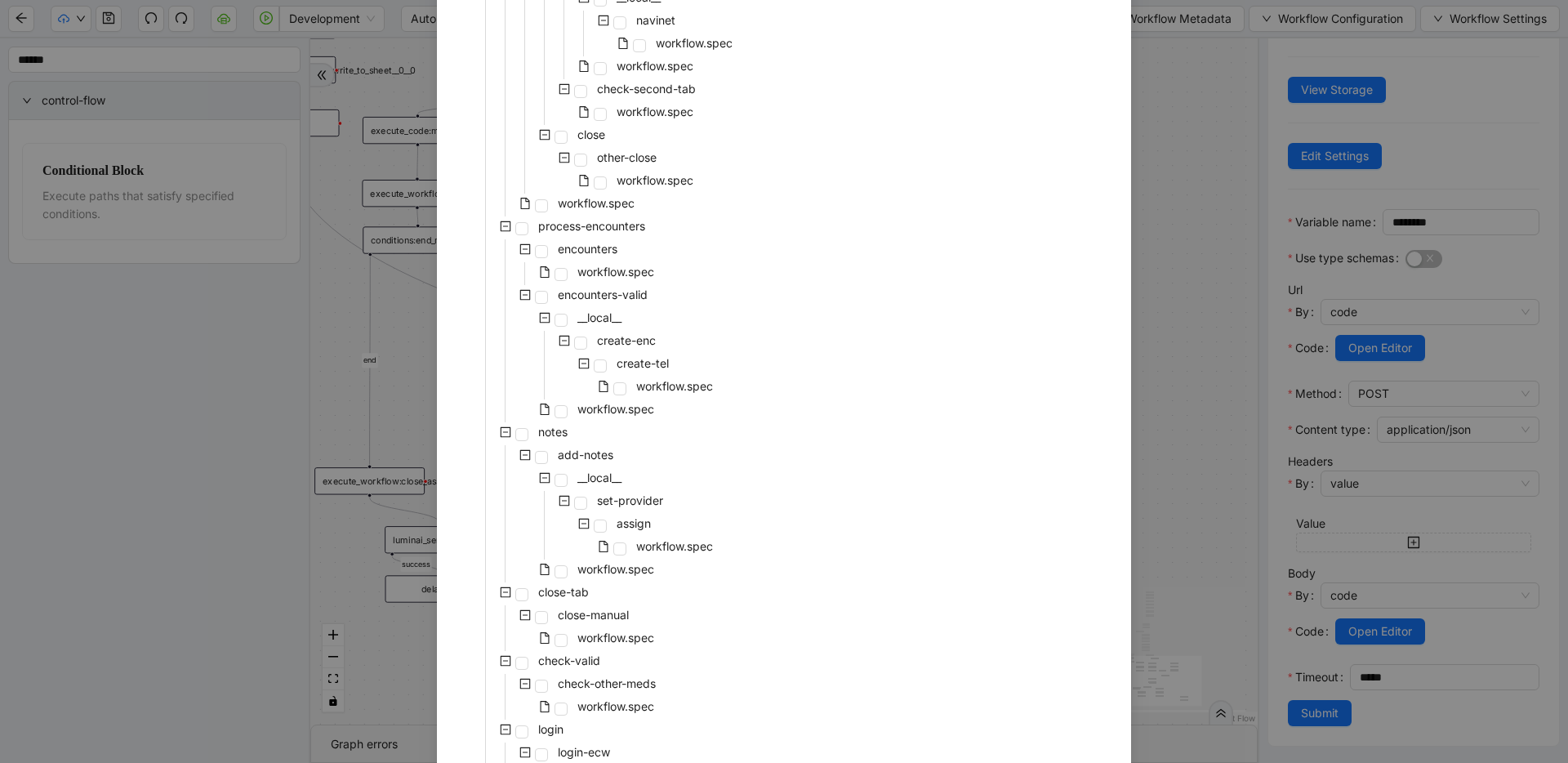
scroll to position [349, 0]
click at [614, 536] on span at bounding box center [620, 542] width 13 height 13
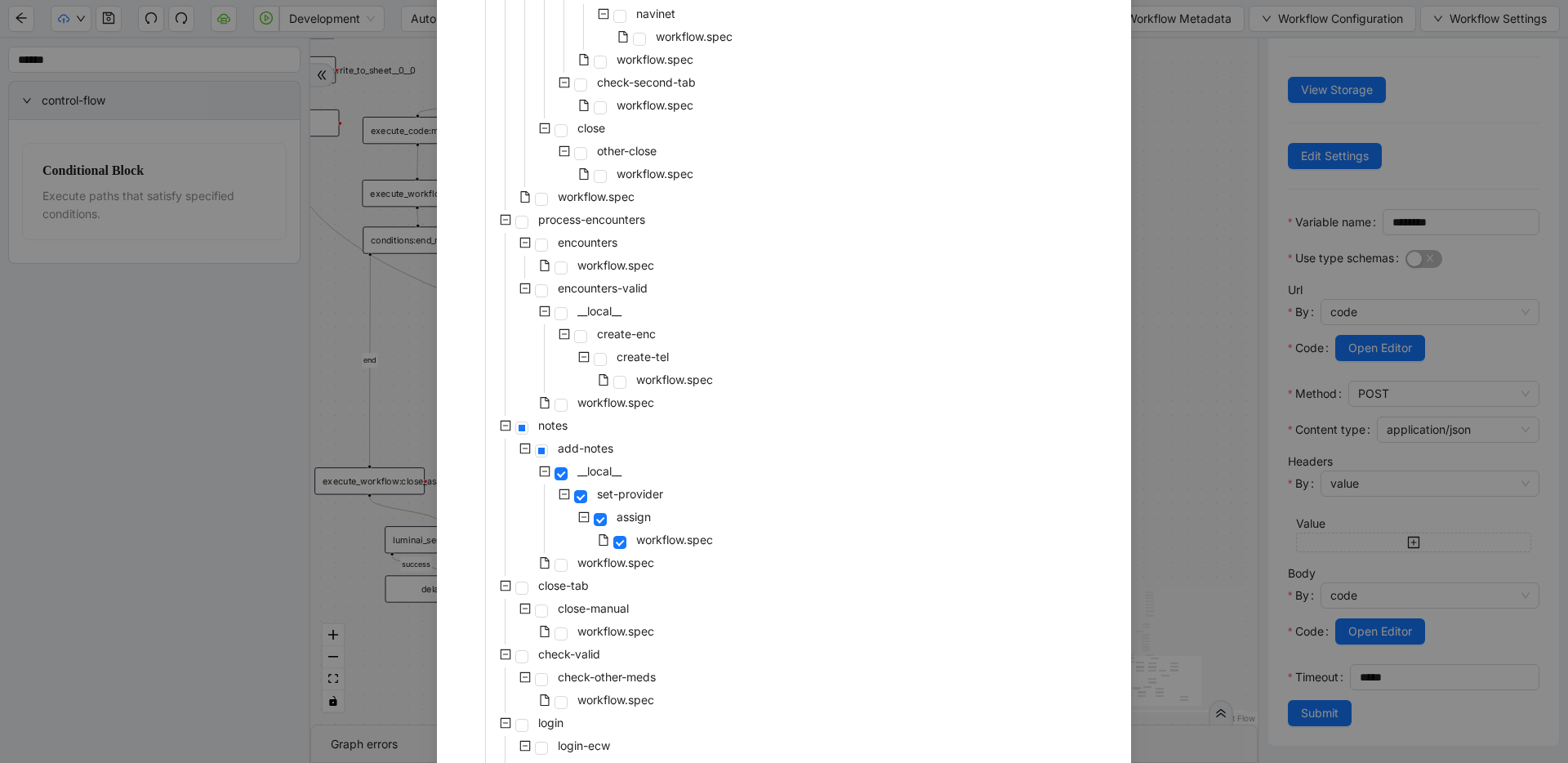
click at [1217, 365] on div "Select Local Workflow pre-cert-medicare __local__ get-portal-data data workflow…" at bounding box center [784, 381] width 1568 height 763
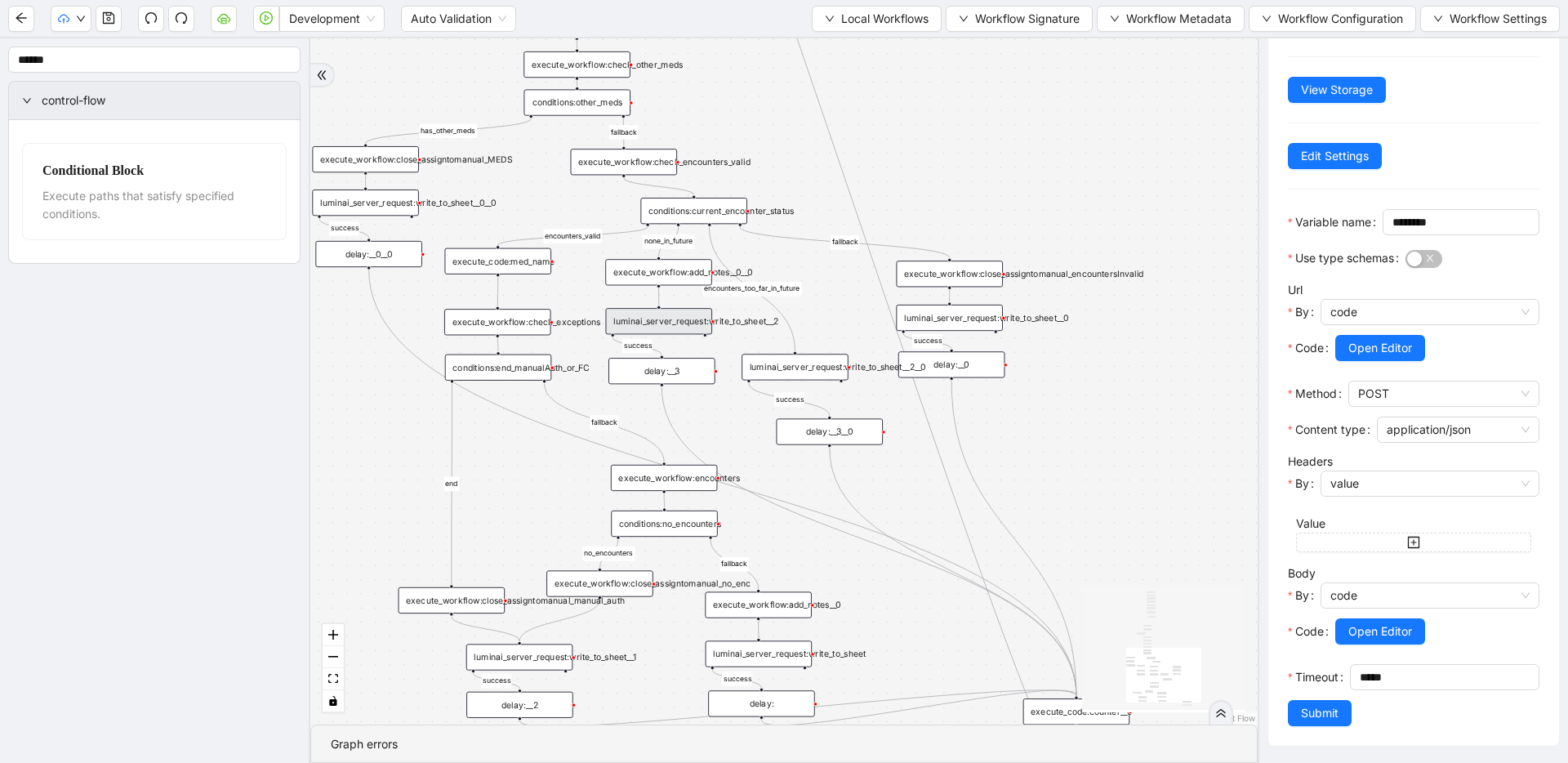
drag, startPoint x: 760, startPoint y: 168, endPoint x: 817, endPoint y: 291, distance: 135.6
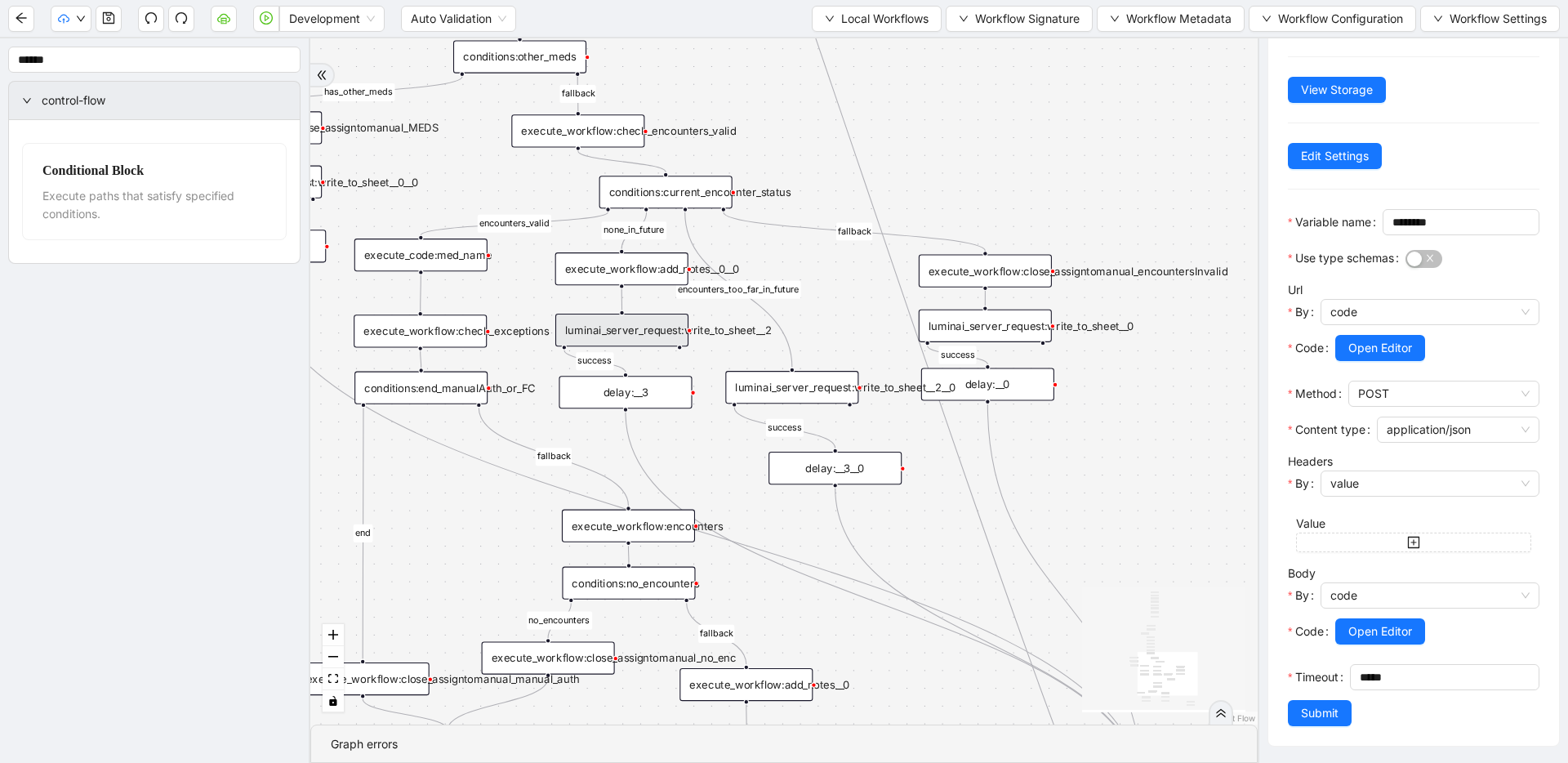
click at [1027, 331] on div "luminai_server_request:write_to_sheet__0" at bounding box center [984, 326] width 133 height 33
click at [1375, 636] on span "Open Editor" at bounding box center [1380, 632] width 64 height 18
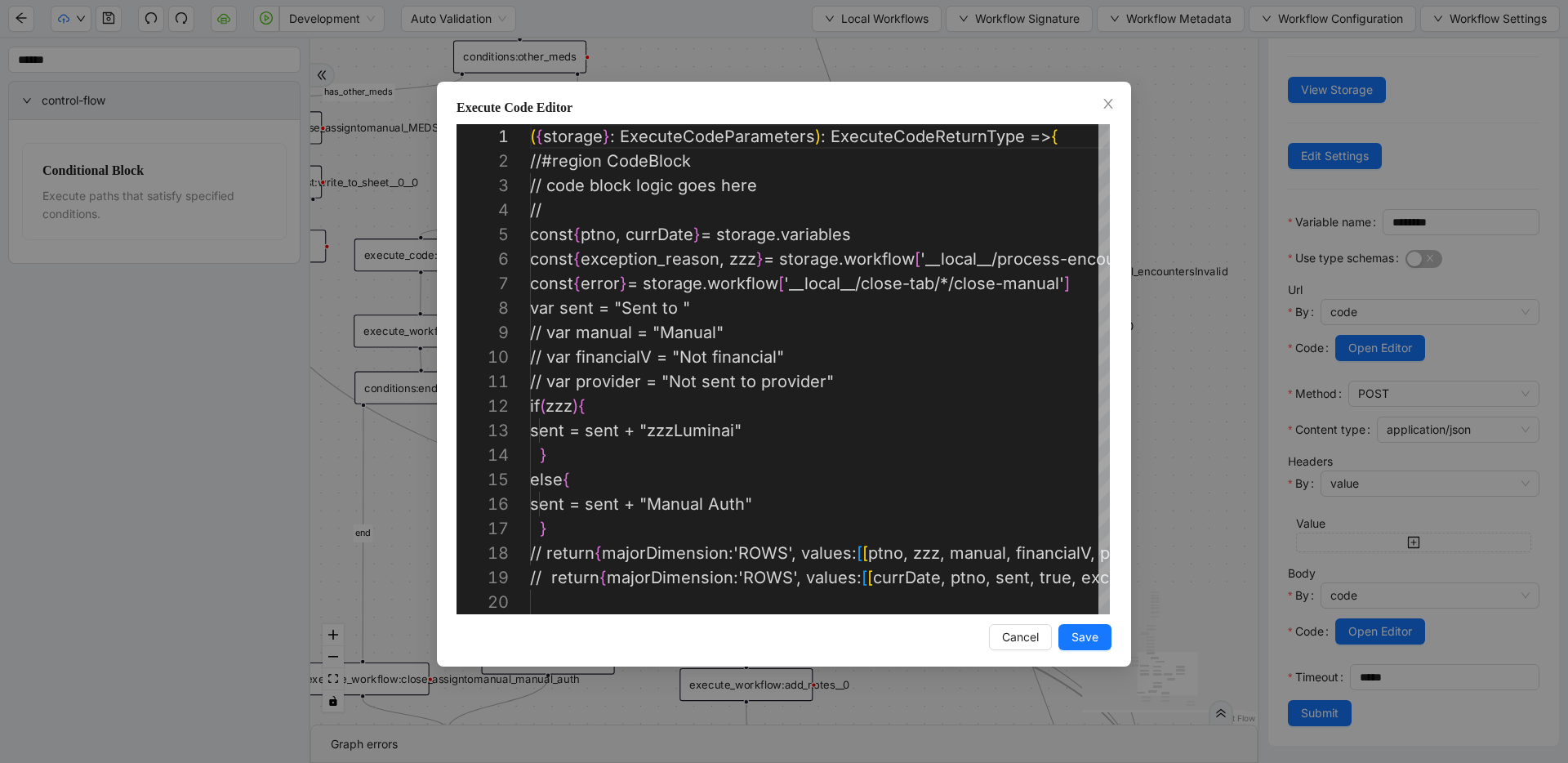
scroll to position [245, 0]
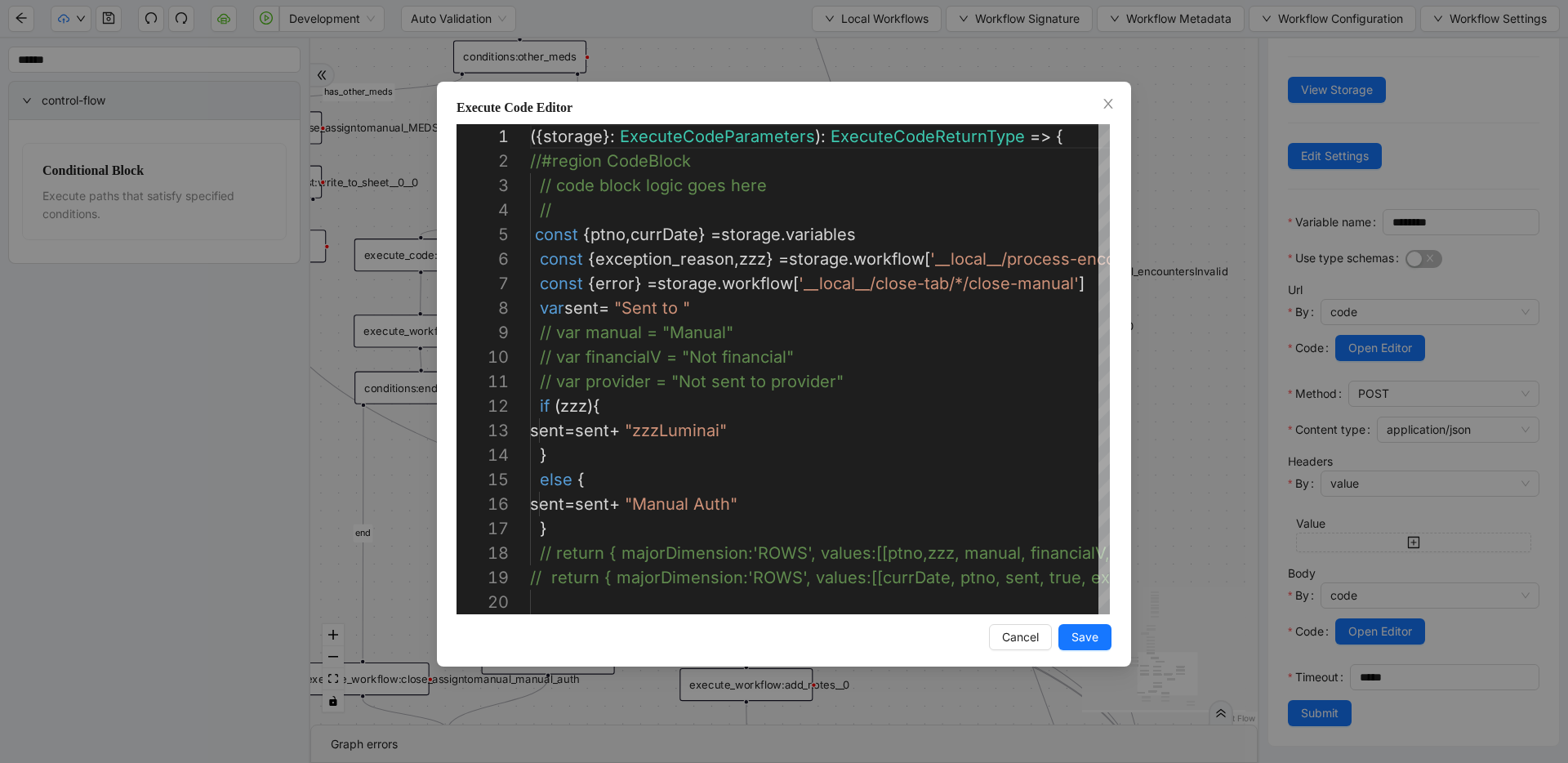
click at [1138, 267] on div "Execute Code Editor 7 8 9 10 11 12 13 14 15 16 17 18 19 20 6 4 5 1 2 3 const { …" at bounding box center [784, 381] width 1568 height 763
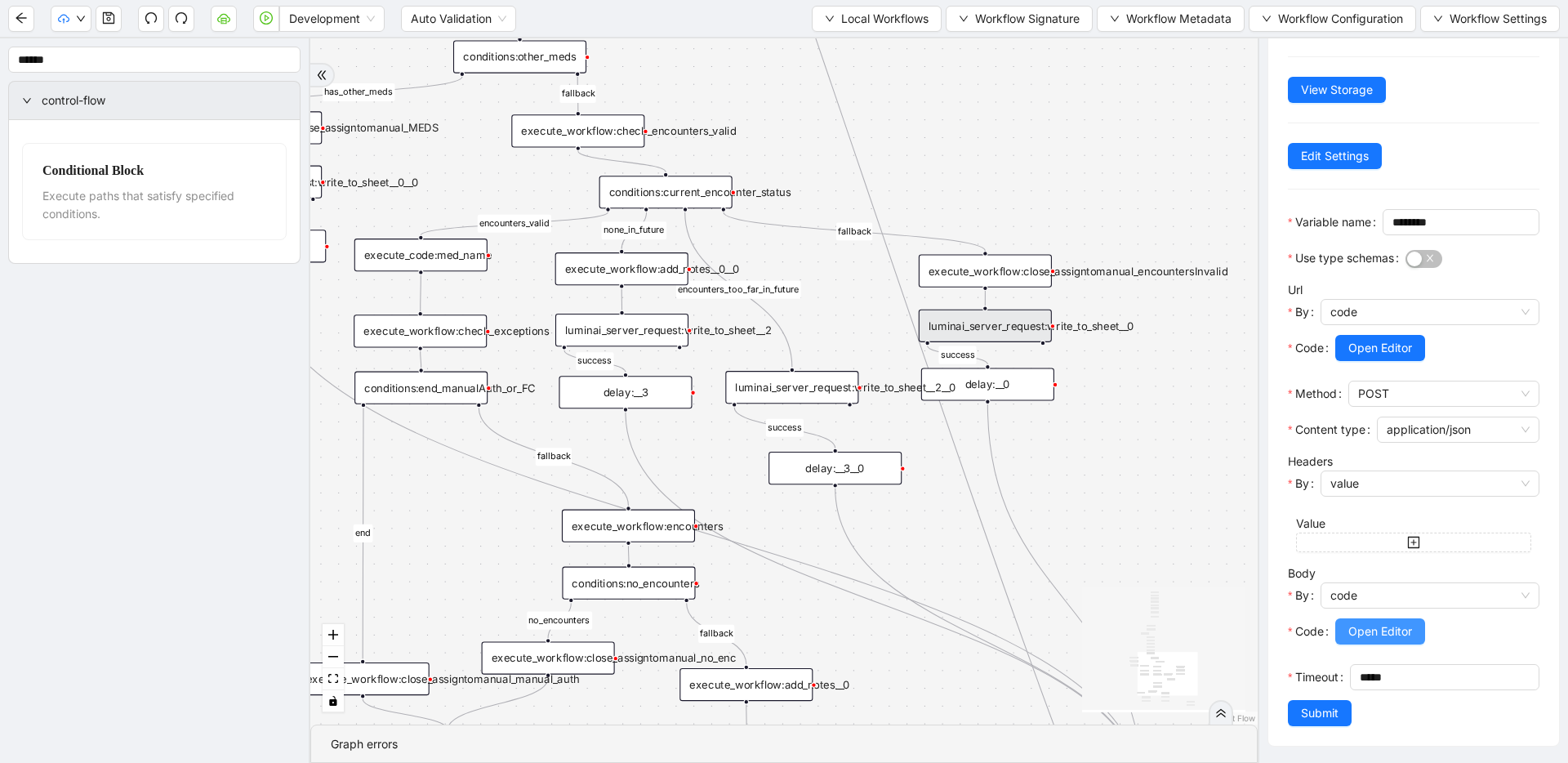
click at [1365, 632] on span "Open Editor" at bounding box center [1380, 632] width 64 height 18
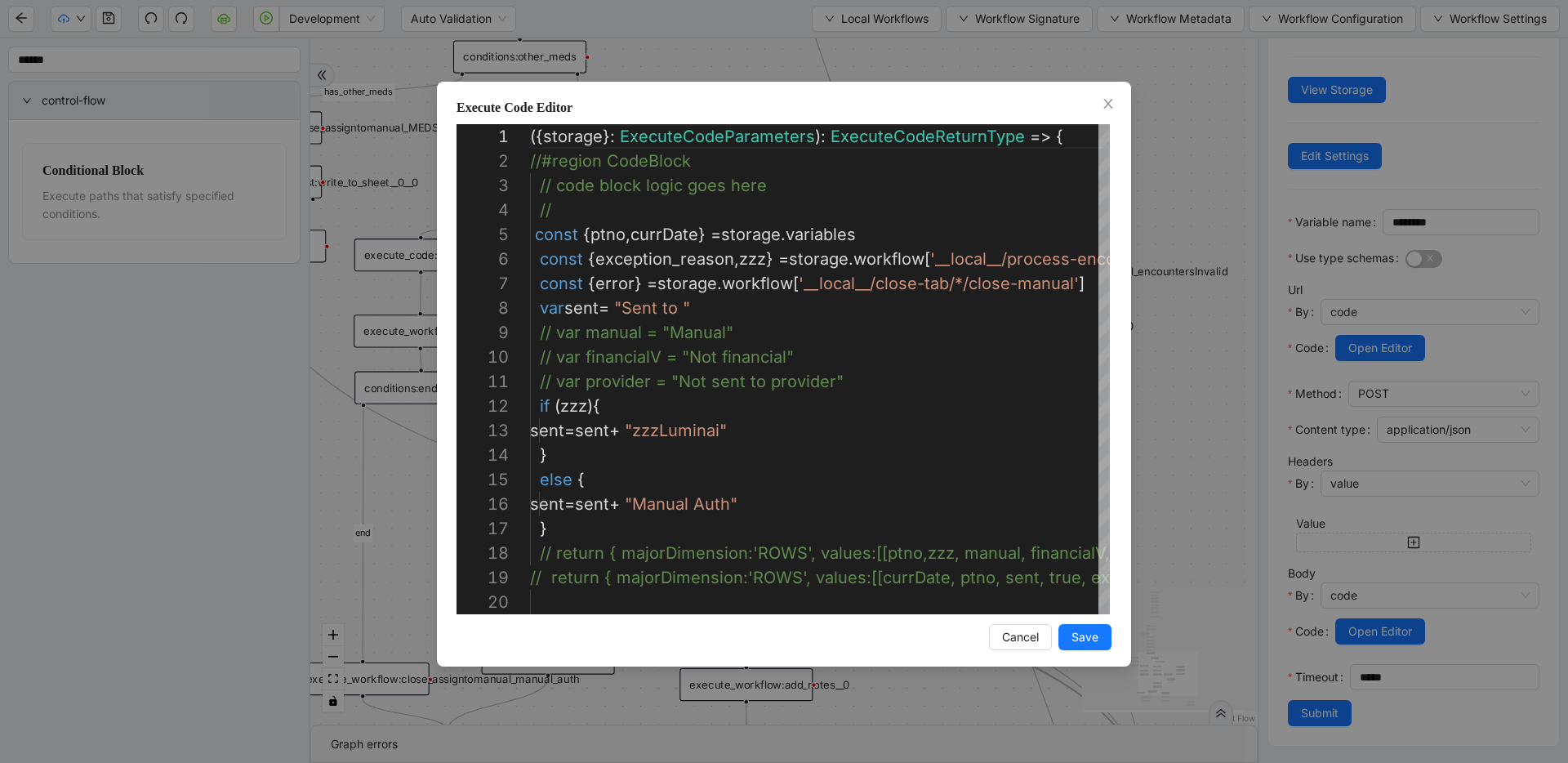
click at [372, 333] on div "Execute Code Editor 9 10 11 12 13 14 15 16 17 18 19 20 8 7 6 5 4 3 1 2 // var m…" at bounding box center [784, 381] width 1568 height 763
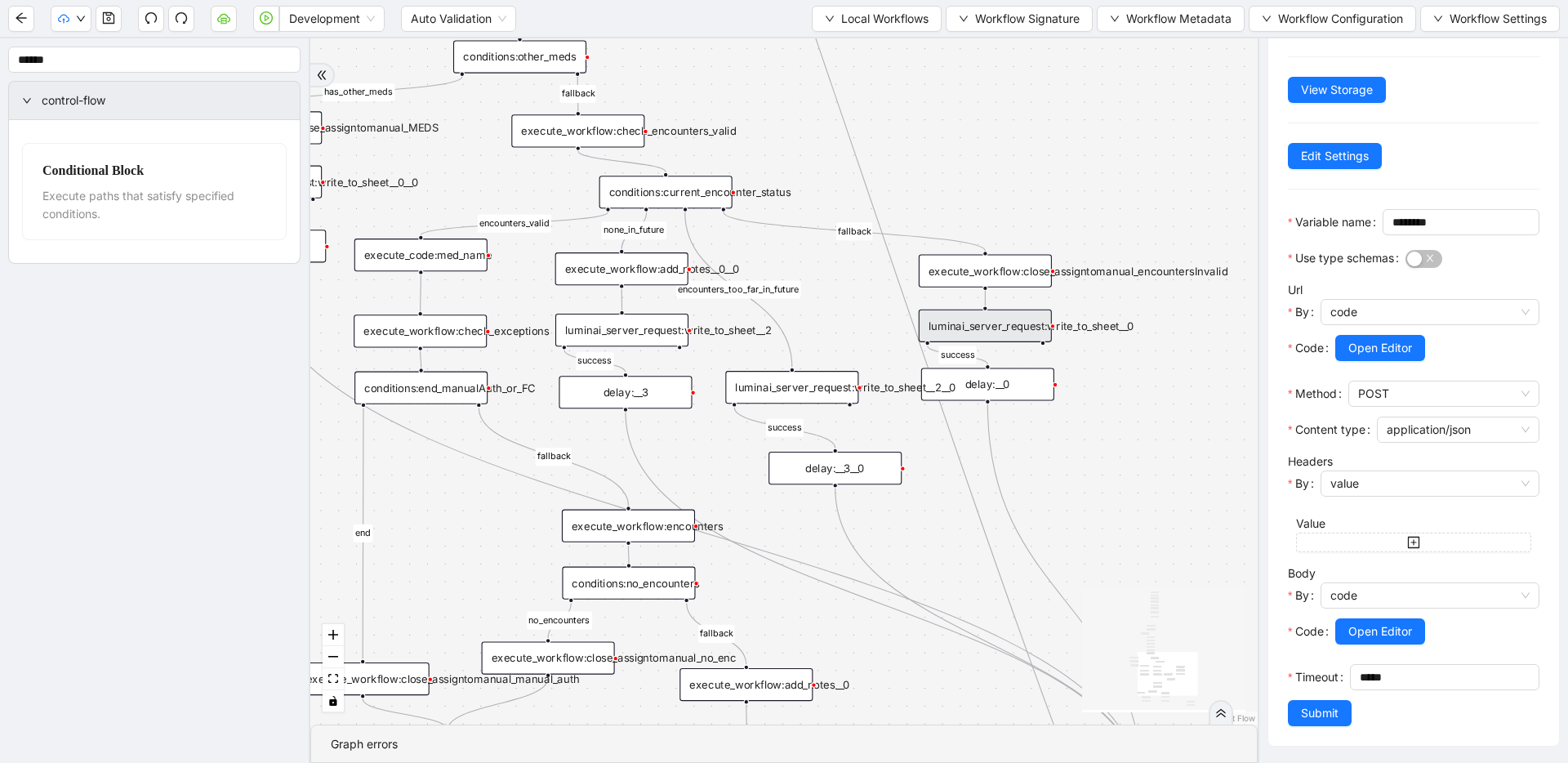
click at [734, 440] on div "fallback has_other_meds success success fallback no_encounters end success succ…" at bounding box center [784, 381] width 947 height 686
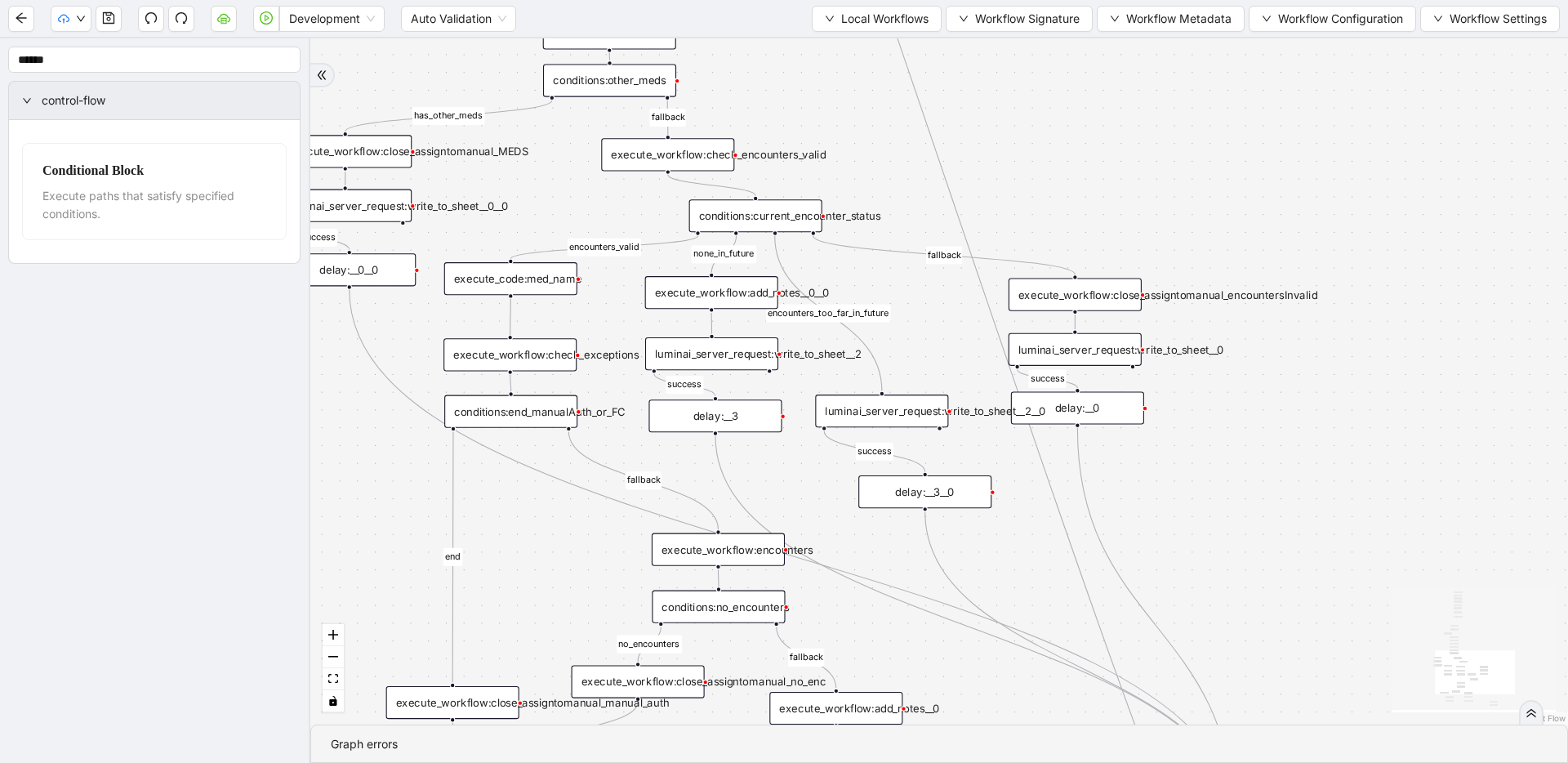
drag, startPoint x: 760, startPoint y: 437, endPoint x: 841, endPoint y: 453, distance: 82.6
click at [841, 453] on div "fallback has_other_meds success success fallback no_encounters end success succ…" at bounding box center [938, 381] width 1257 height 686
click at [907, 413] on div "luminai_server_request:write_to_sheet__2__0" at bounding box center [881, 411] width 133 height 33
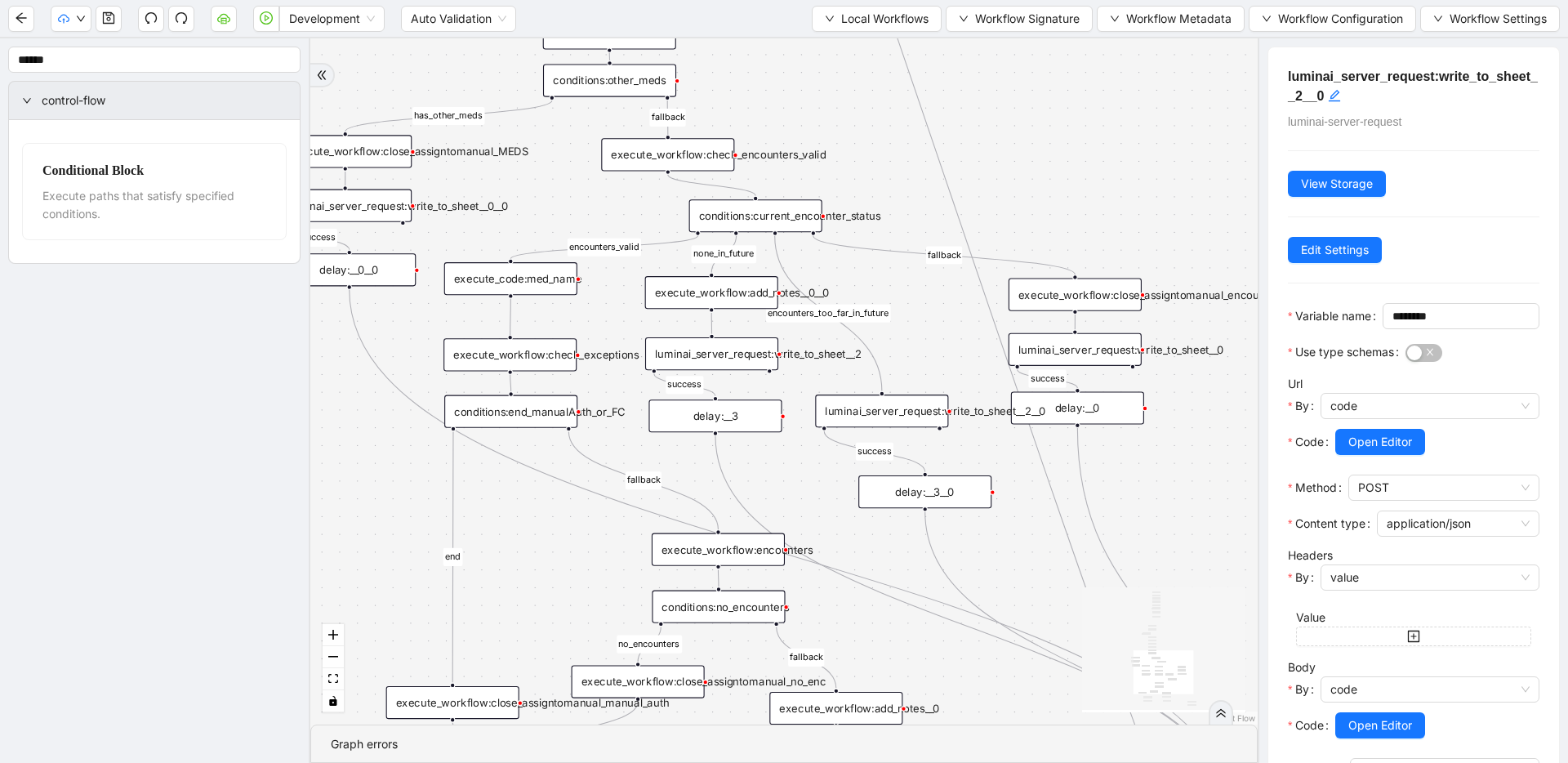
click at [698, 292] on div "execute_workflow:add_notes__0__0" at bounding box center [711, 293] width 133 height 33
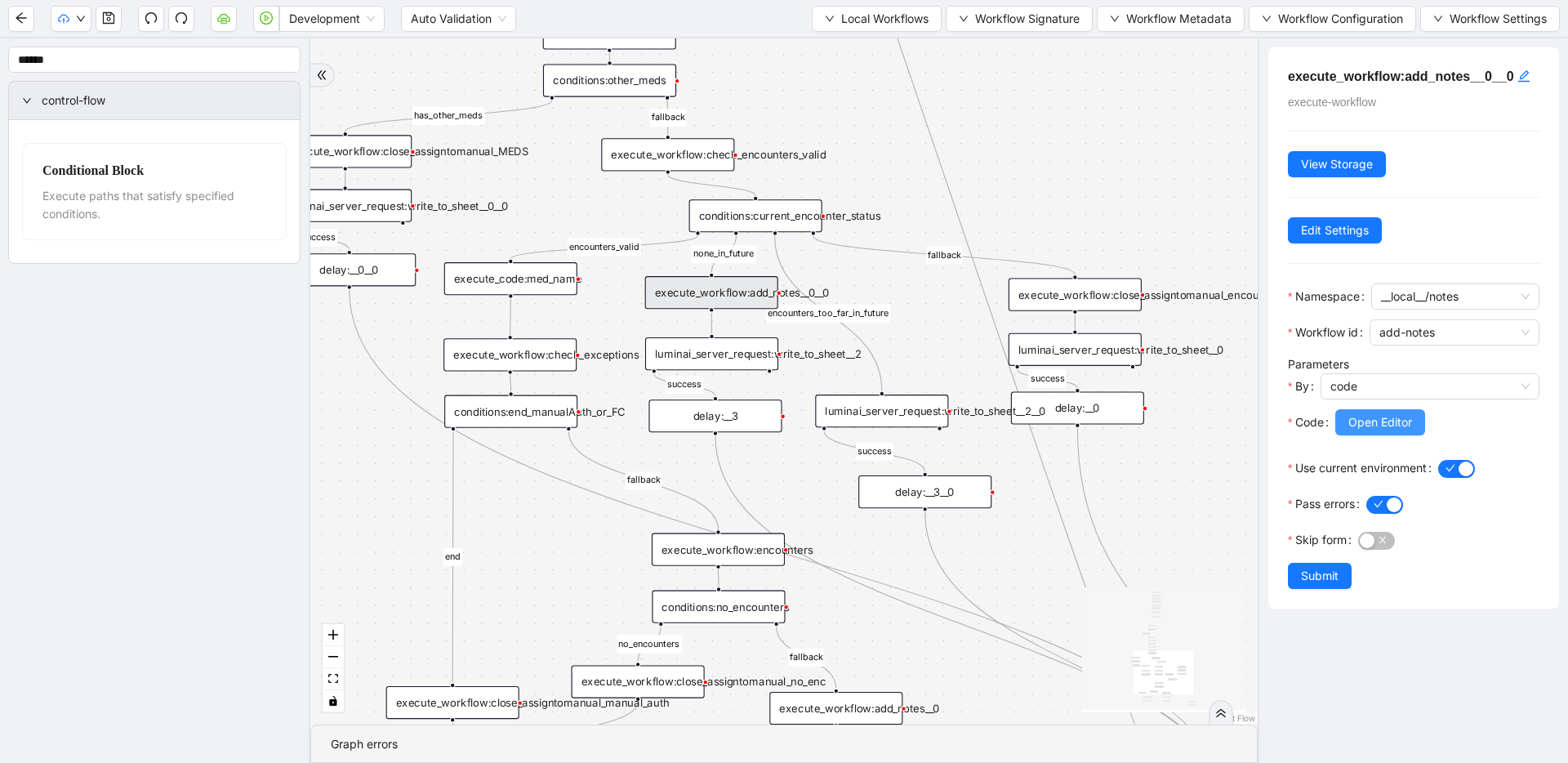
click at [1362, 432] on span "Open Editor" at bounding box center [1380, 422] width 64 height 18
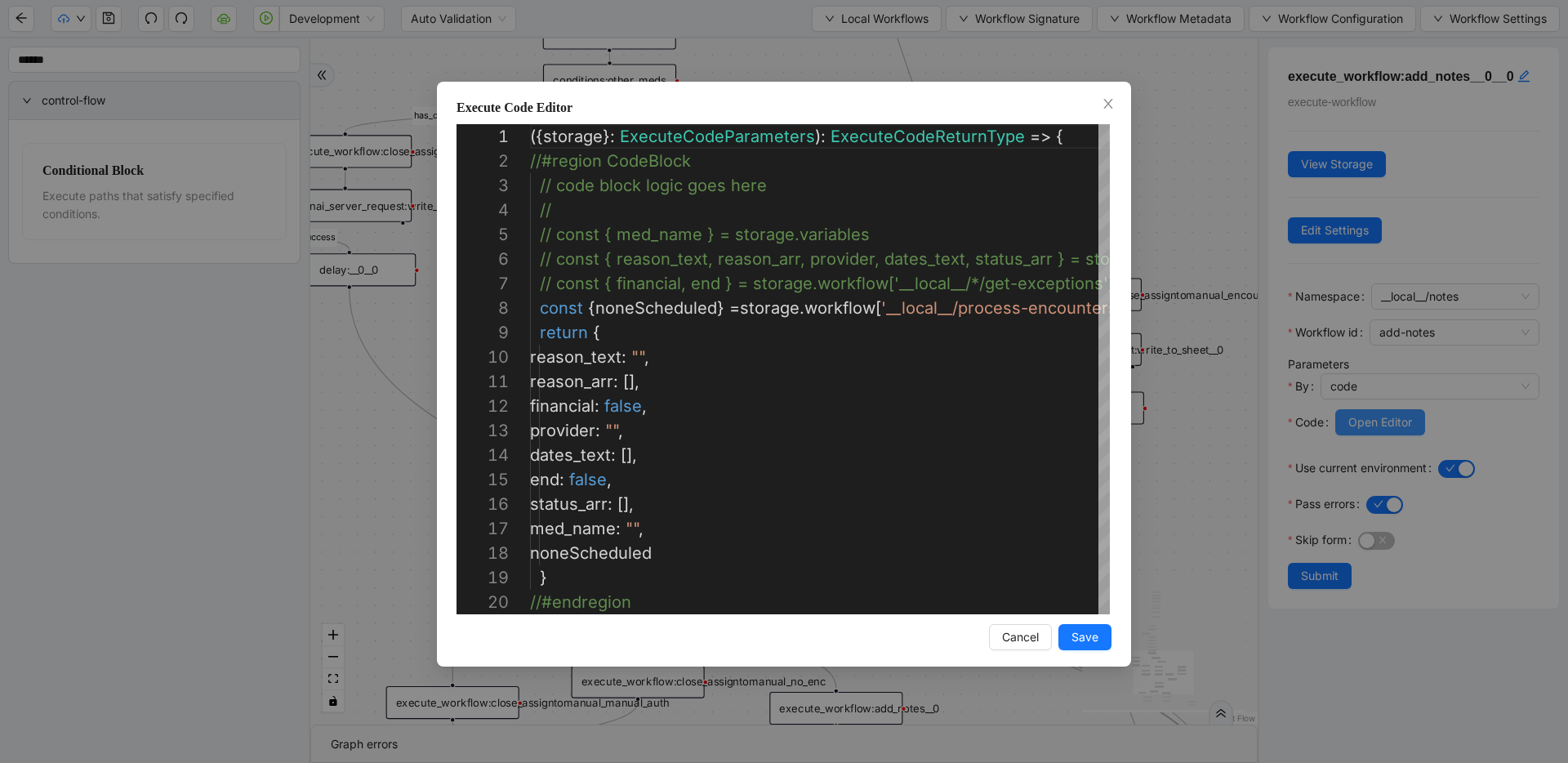
scroll to position [221, 0]
click at [1180, 273] on div "Execute Code Editor 6 7 8 9 10 11 12 13 14 15 16 17 18 19 20 4 5 2 3 1 // const…" at bounding box center [784, 381] width 1568 height 763
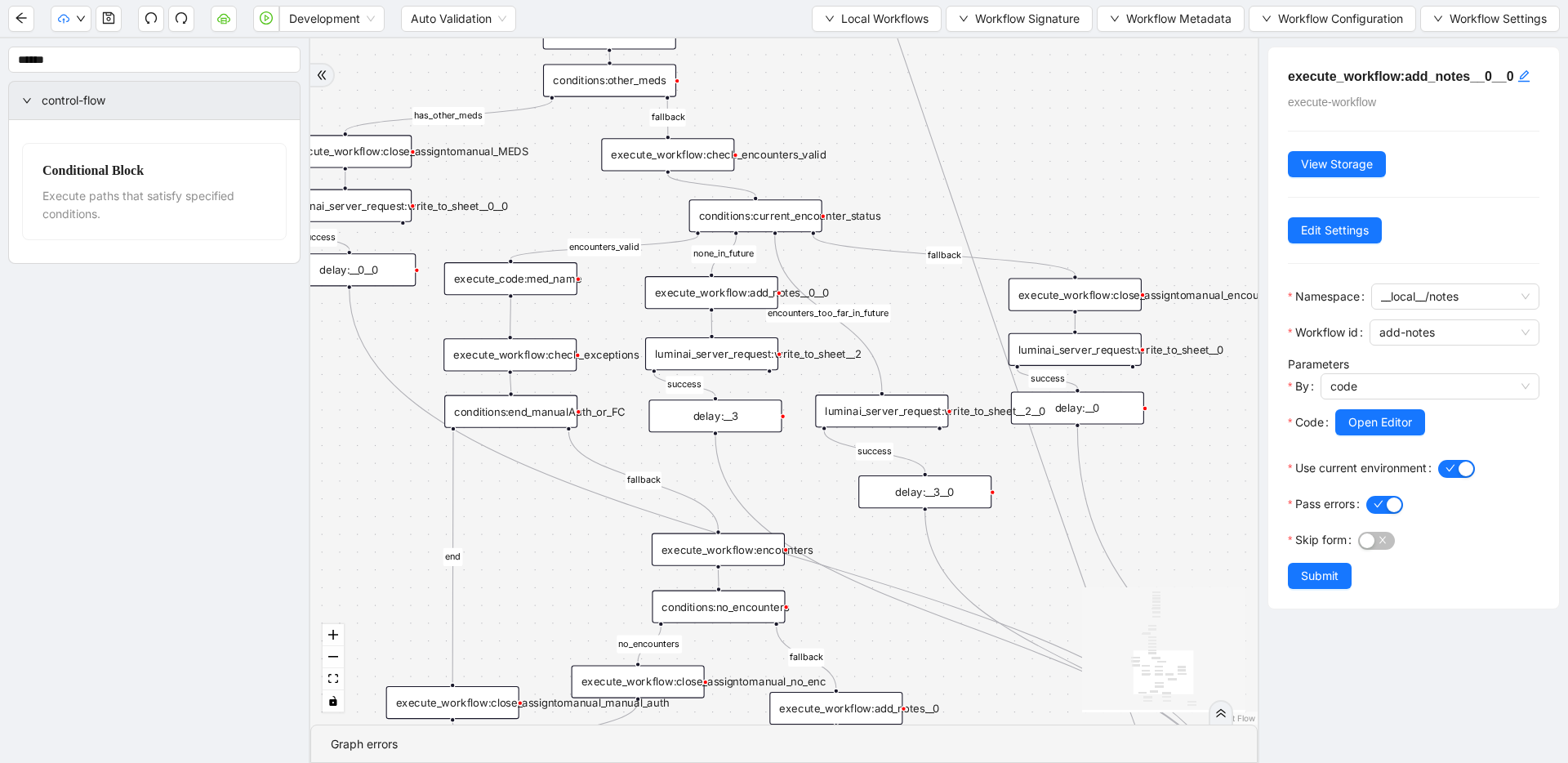
click at [526, 281] on div "execute_code:med_name" at bounding box center [510, 279] width 133 height 33
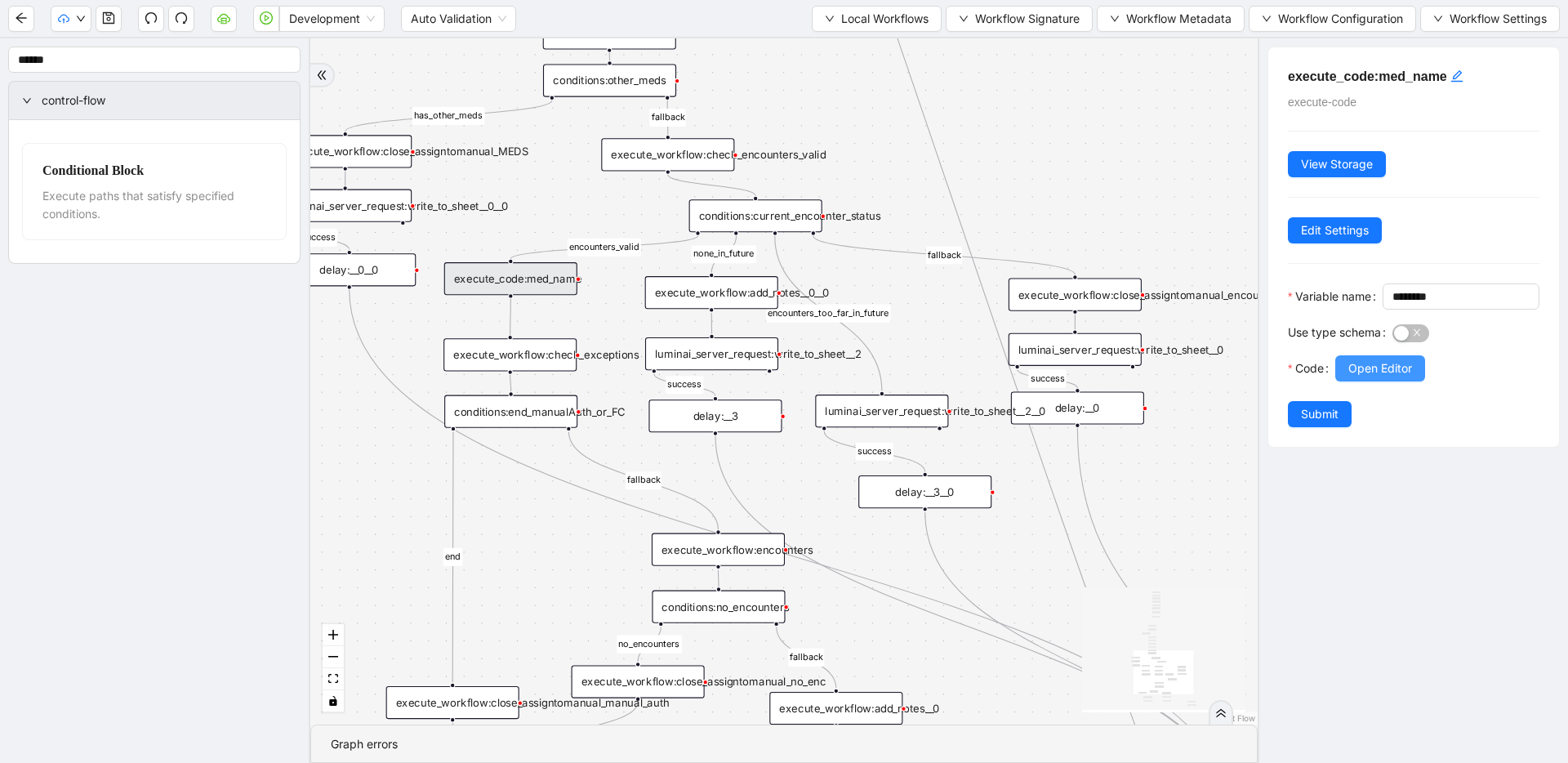
click at [1358, 377] on span "Open Editor" at bounding box center [1380, 369] width 64 height 18
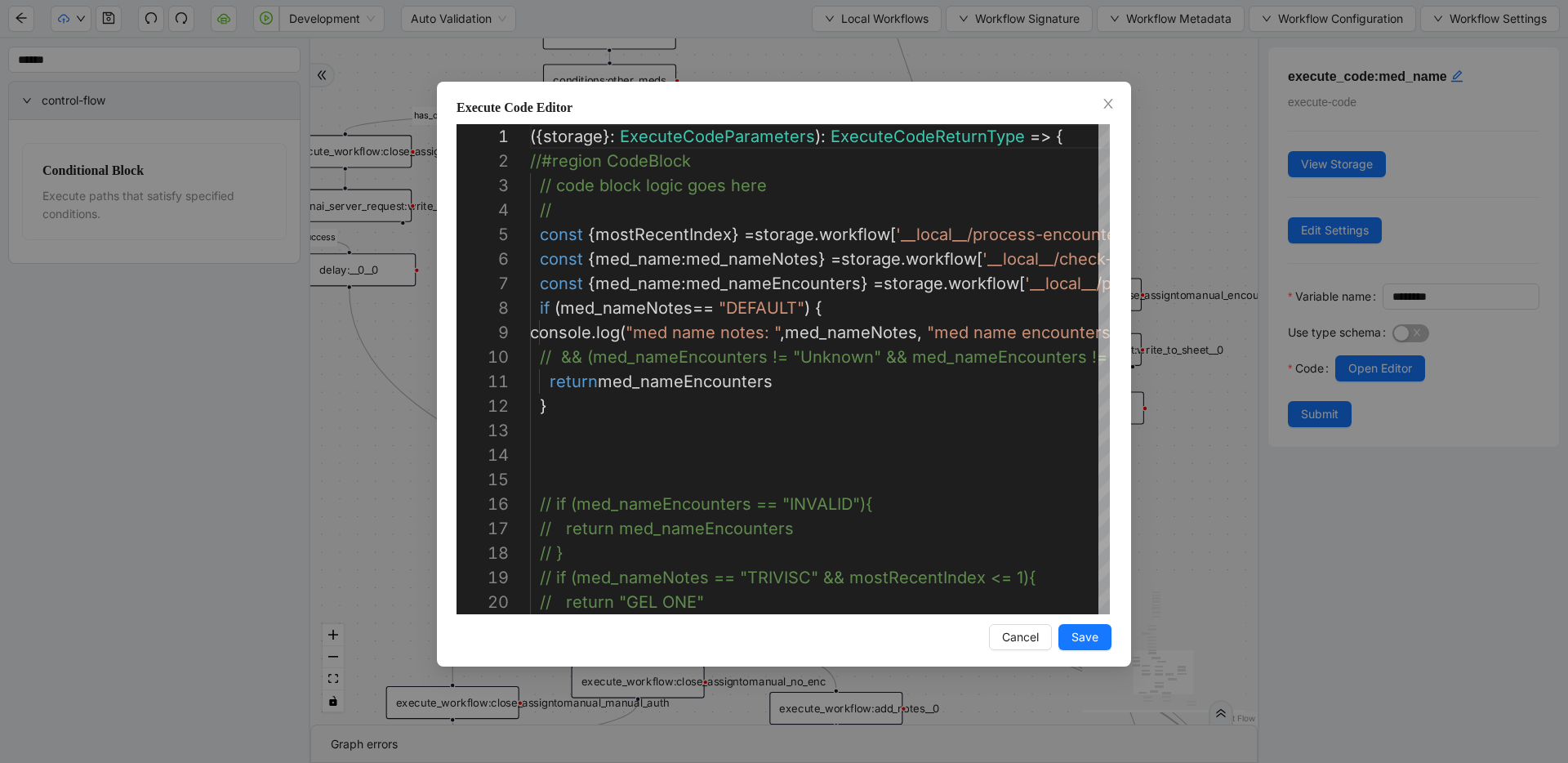
scroll to position [196, 0]
click at [1184, 318] on div "Execute Code Editor 13 14 15 16 17 18 19 20 12 11 10 9 8 7 5 6 4 2 3 1 // if (m…" at bounding box center [784, 381] width 1568 height 763
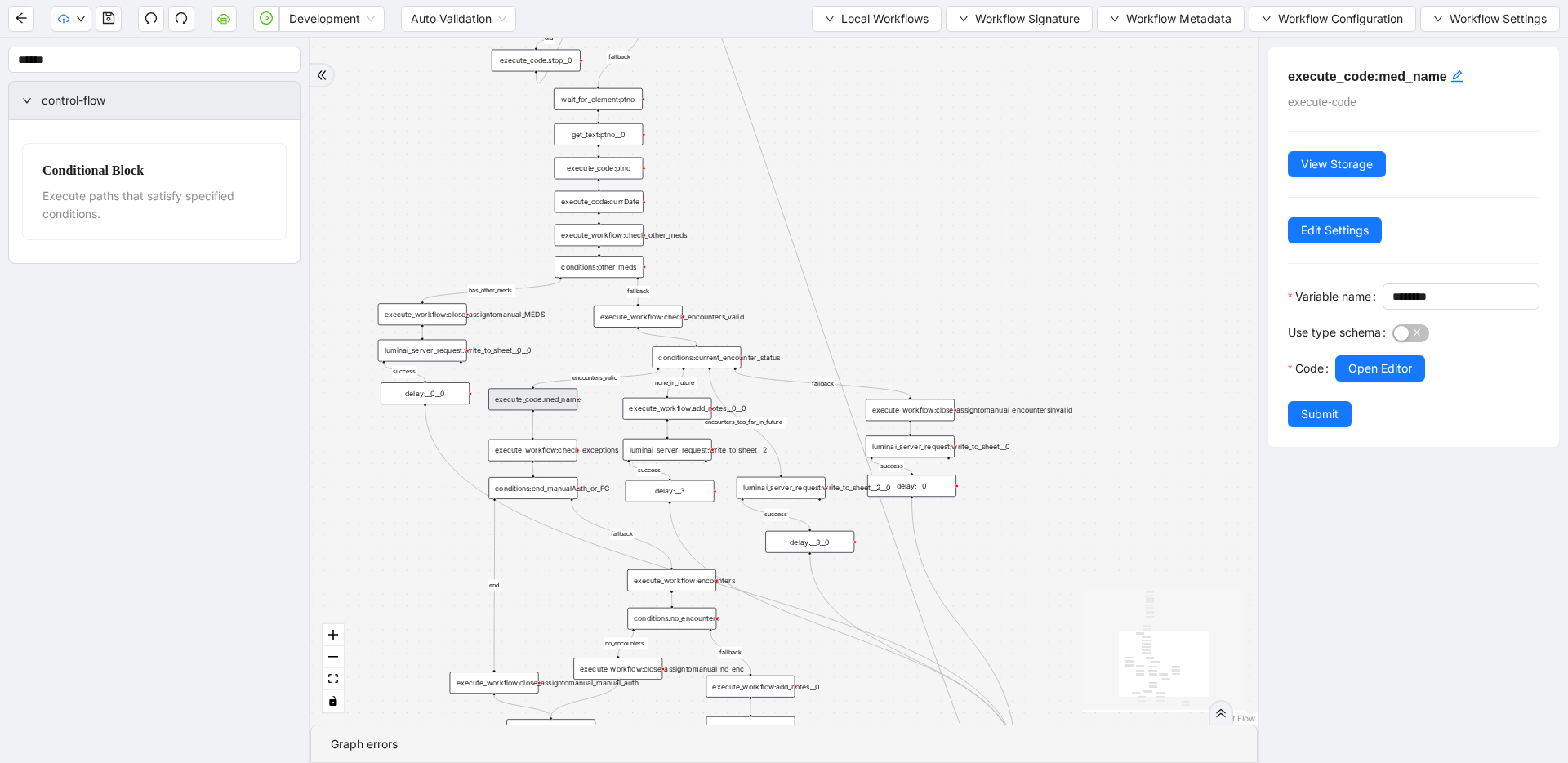
drag, startPoint x: 998, startPoint y: 403, endPoint x: 892, endPoint y: 504, distance: 146.4
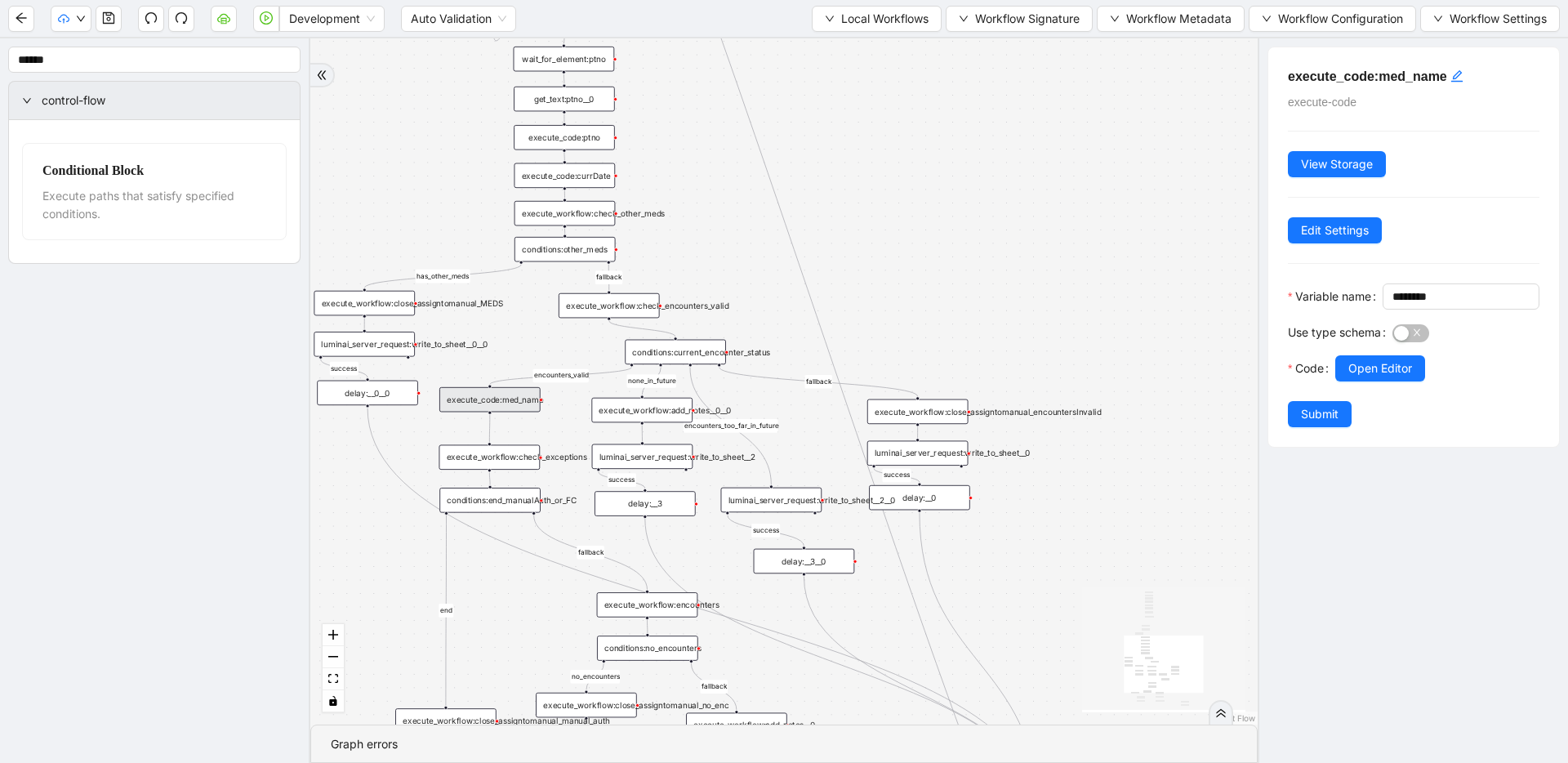
drag, startPoint x: 838, startPoint y: 479, endPoint x: 831, endPoint y: 536, distance: 57.4
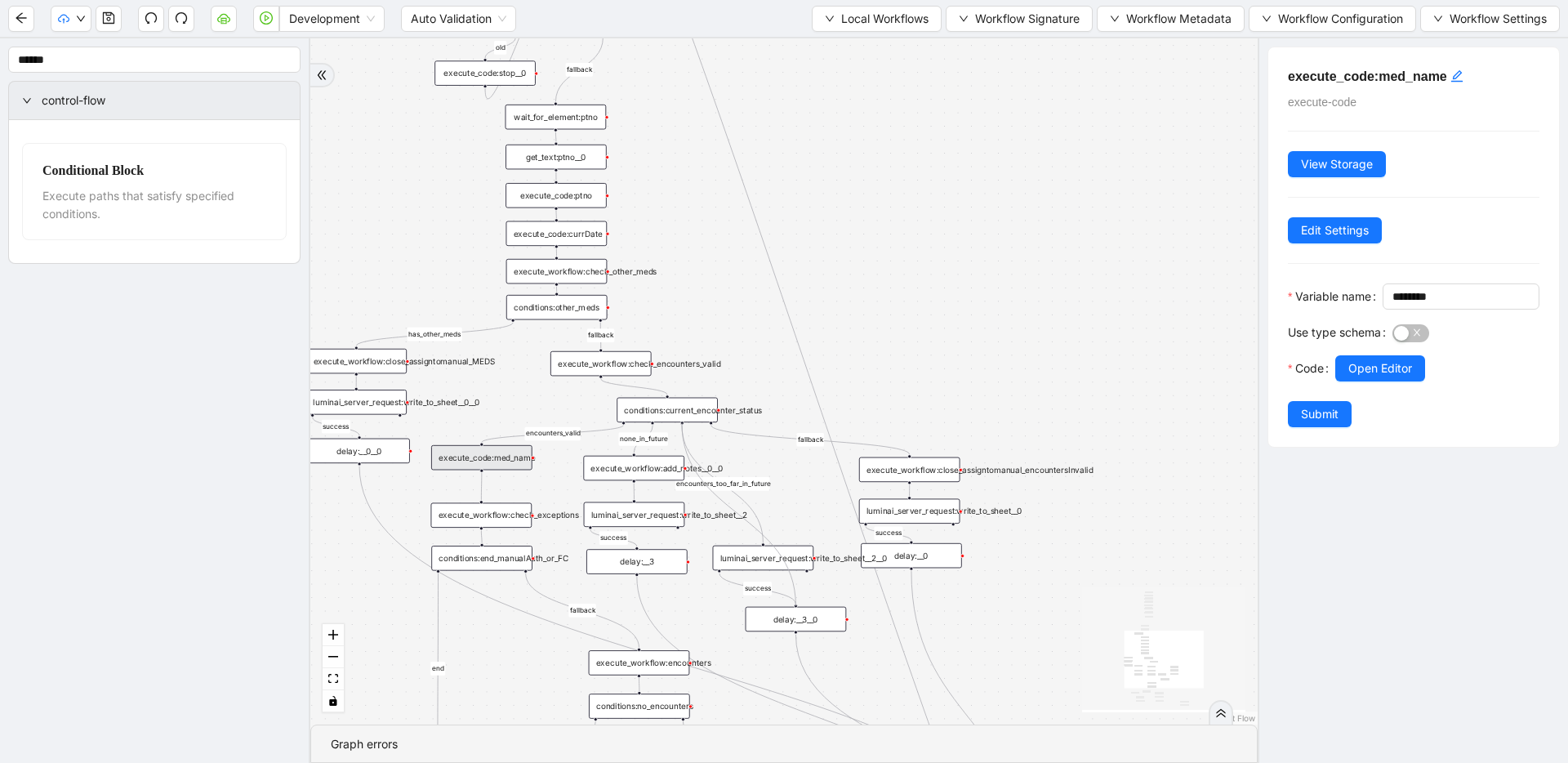
drag, startPoint x: 681, startPoint y: 422, endPoint x: 795, endPoint y: 606, distance: 216.5
click at [798, 550] on div "luminai_server_request:write_to_sheet__2__0" at bounding box center [763, 558] width 101 height 25
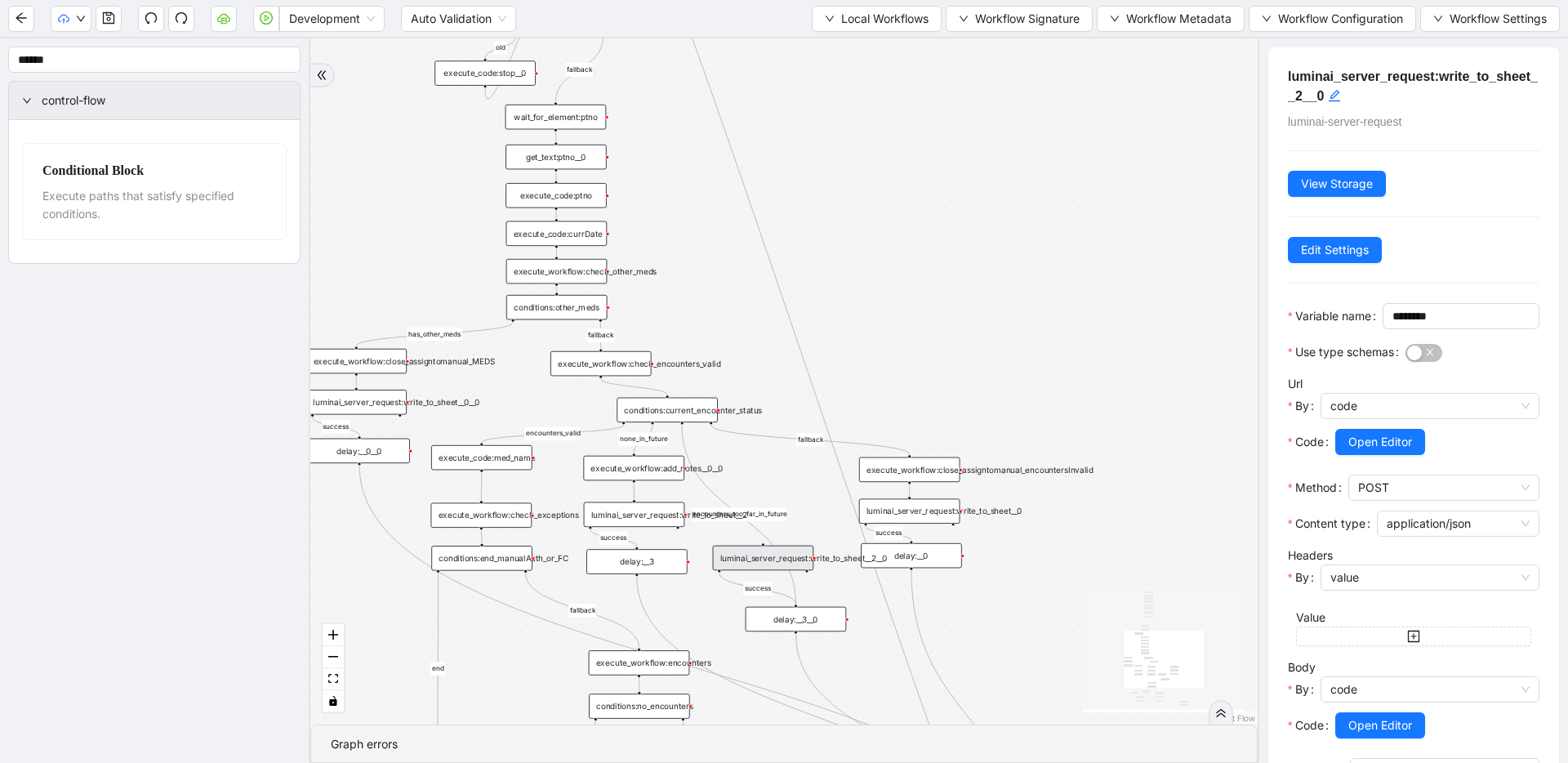
click at [727, 558] on div "luminai_server_request:write_to_sheet__2__0" at bounding box center [763, 558] width 101 height 25
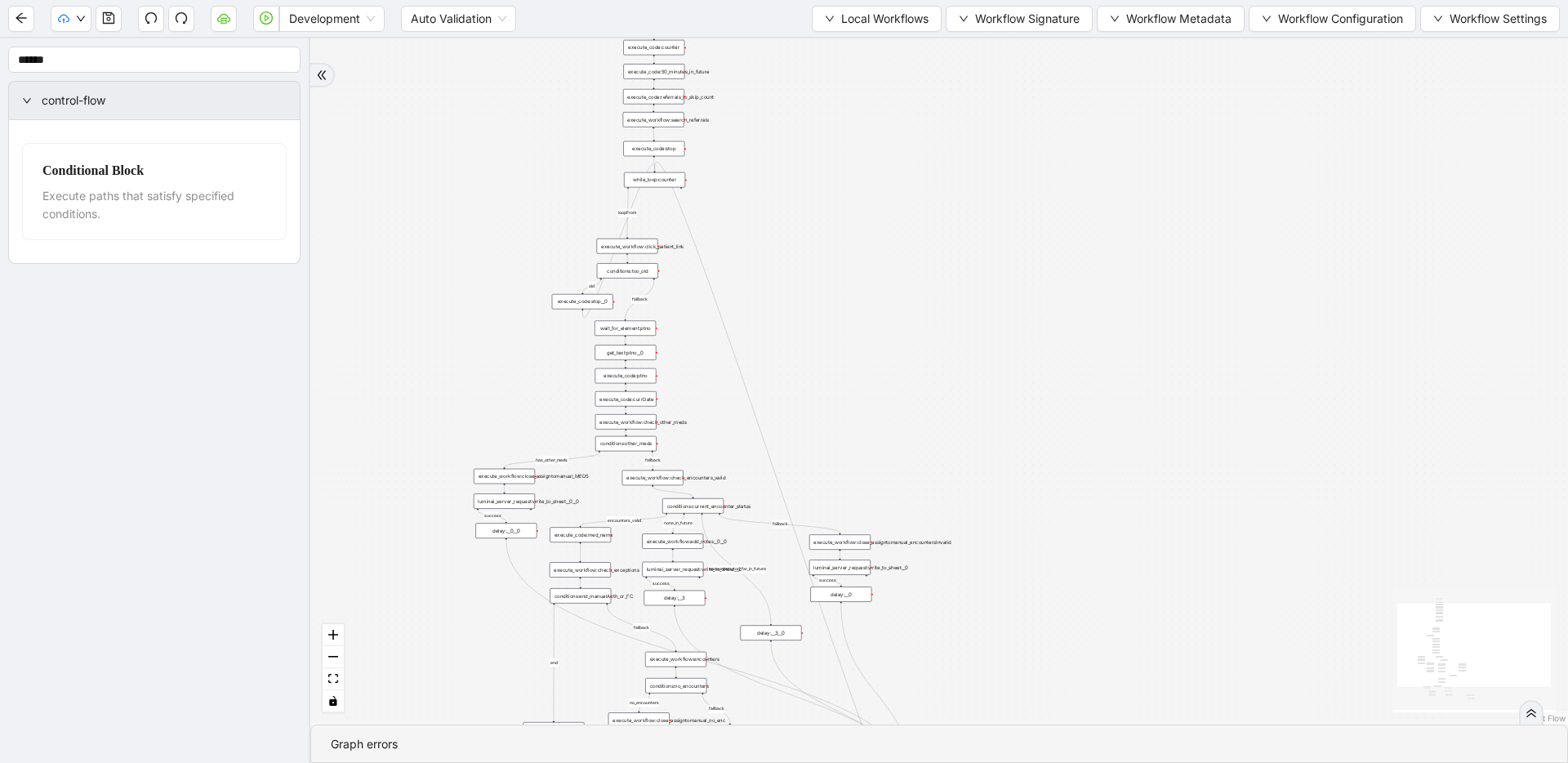
drag, startPoint x: 798, startPoint y: 462, endPoint x: 774, endPoint y: 529, distance: 71.2
drag, startPoint x: 771, startPoint y: 641, endPoint x: 656, endPoint y: 168, distance: 486.8
drag, startPoint x: 771, startPoint y: 625, endPoint x: 763, endPoint y: 589, distance: 36.9
click at [763, 589] on div "delay:__3__0" at bounding box center [761, 588] width 61 height 16
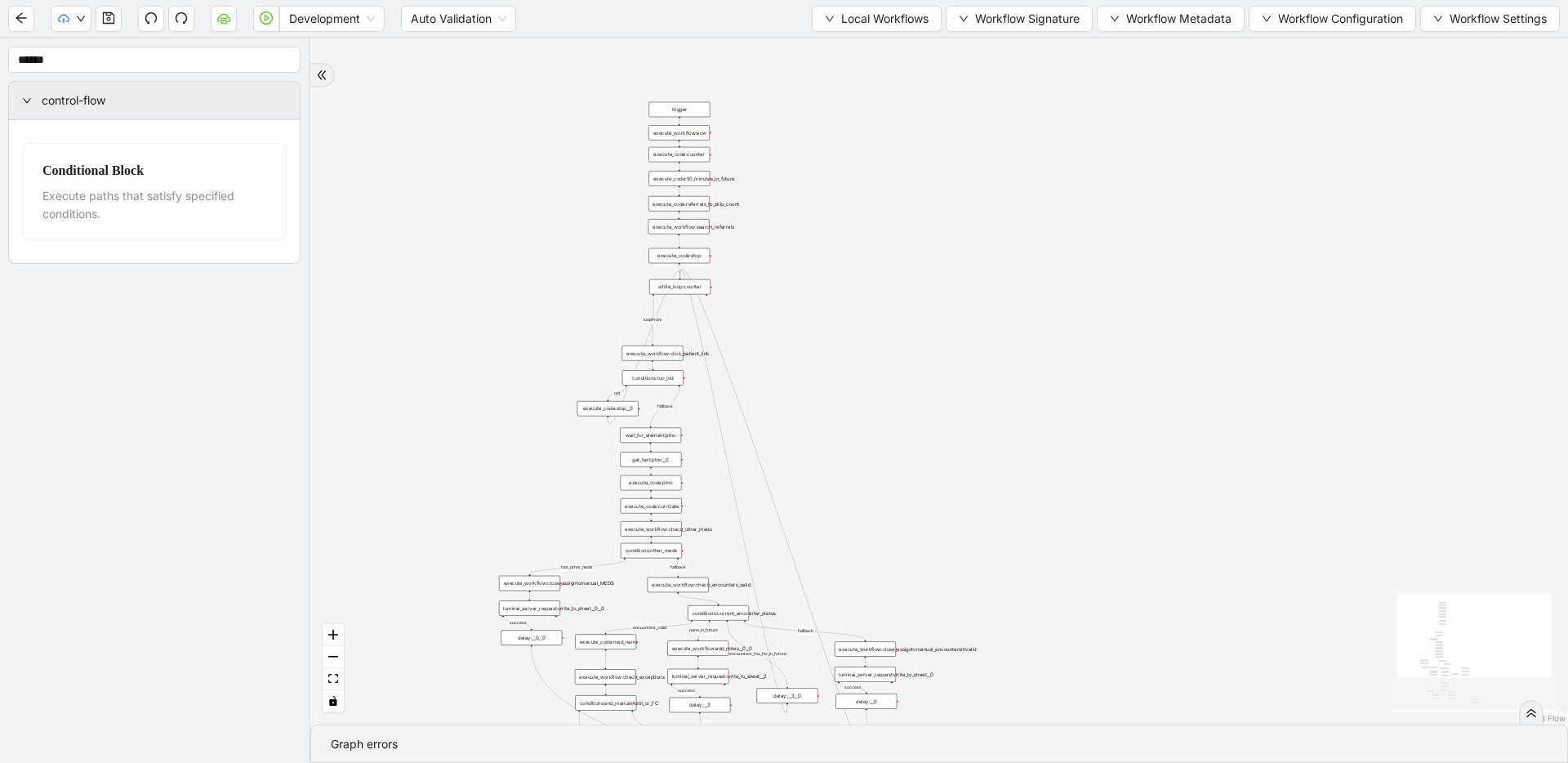
drag, startPoint x: 652, startPoint y: 235, endPoint x: 547, endPoint y: 211, distance: 107.7
click at [102, 20] on icon "save" at bounding box center [108, 18] width 13 height 13
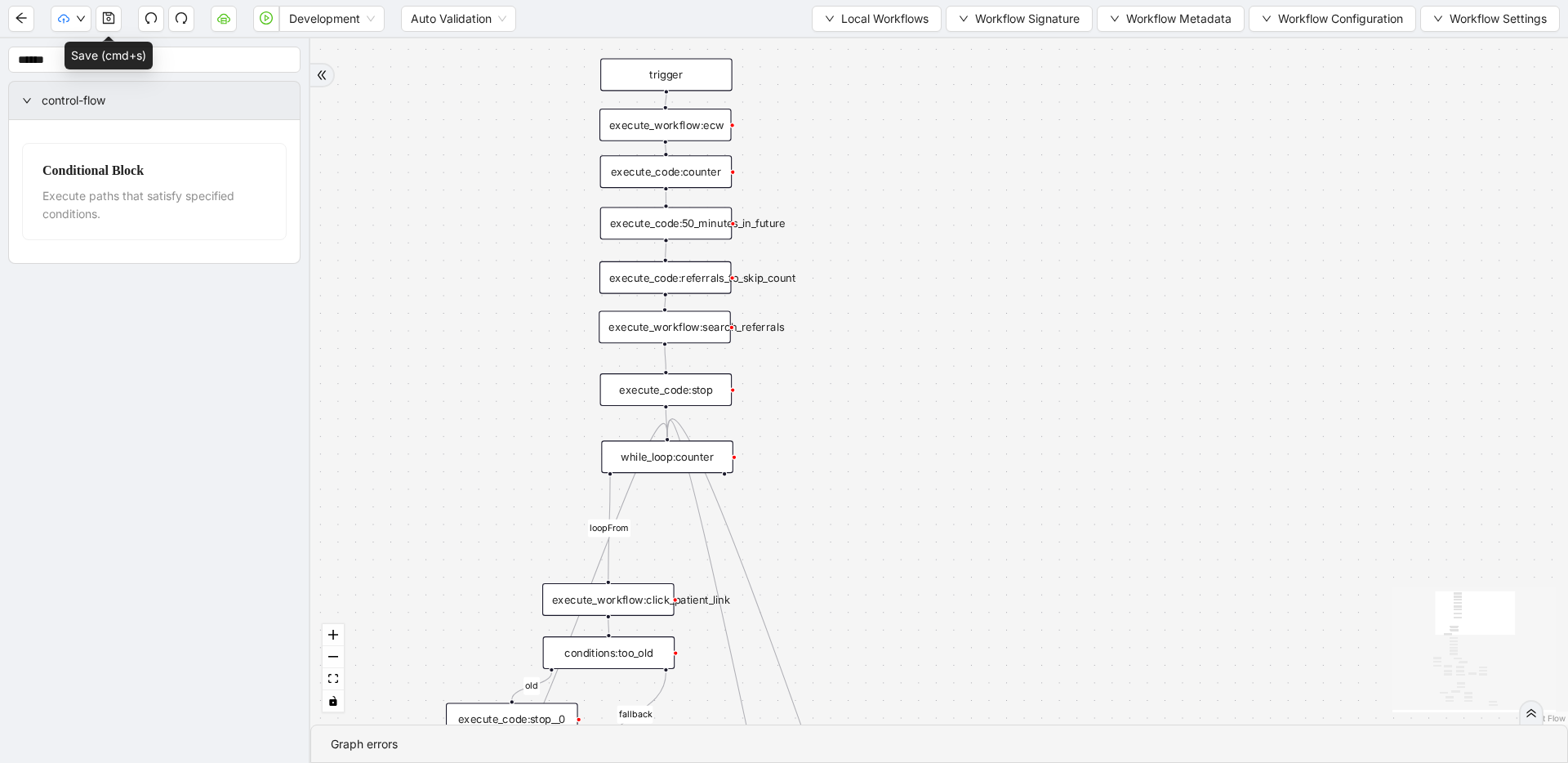
drag, startPoint x: 828, startPoint y: 234, endPoint x: 830, endPoint y: 408, distance: 174.0
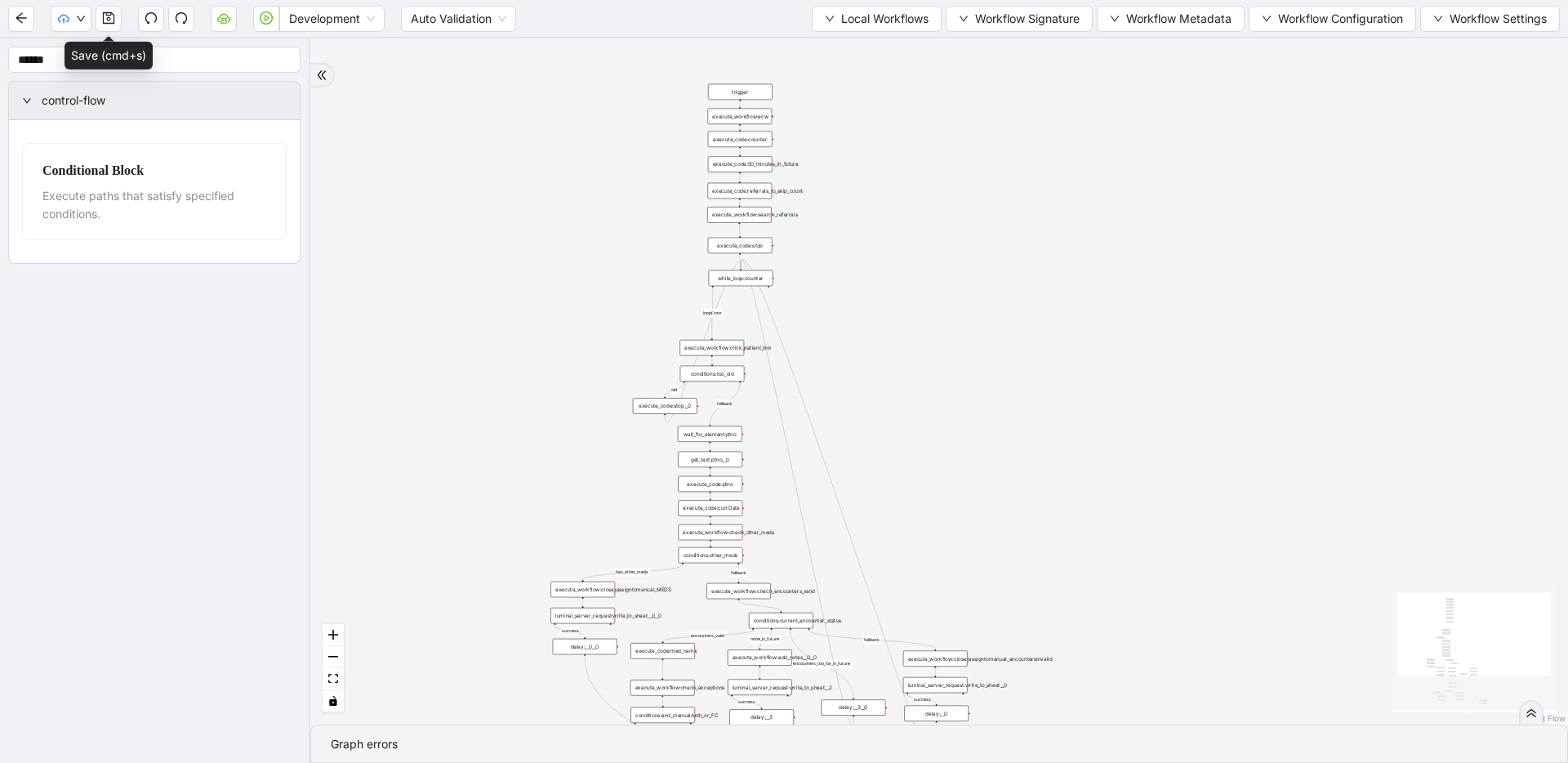
drag, startPoint x: 858, startPoint y: 397, endPoint x: 855, endPoint y: 293, distance: 104.0
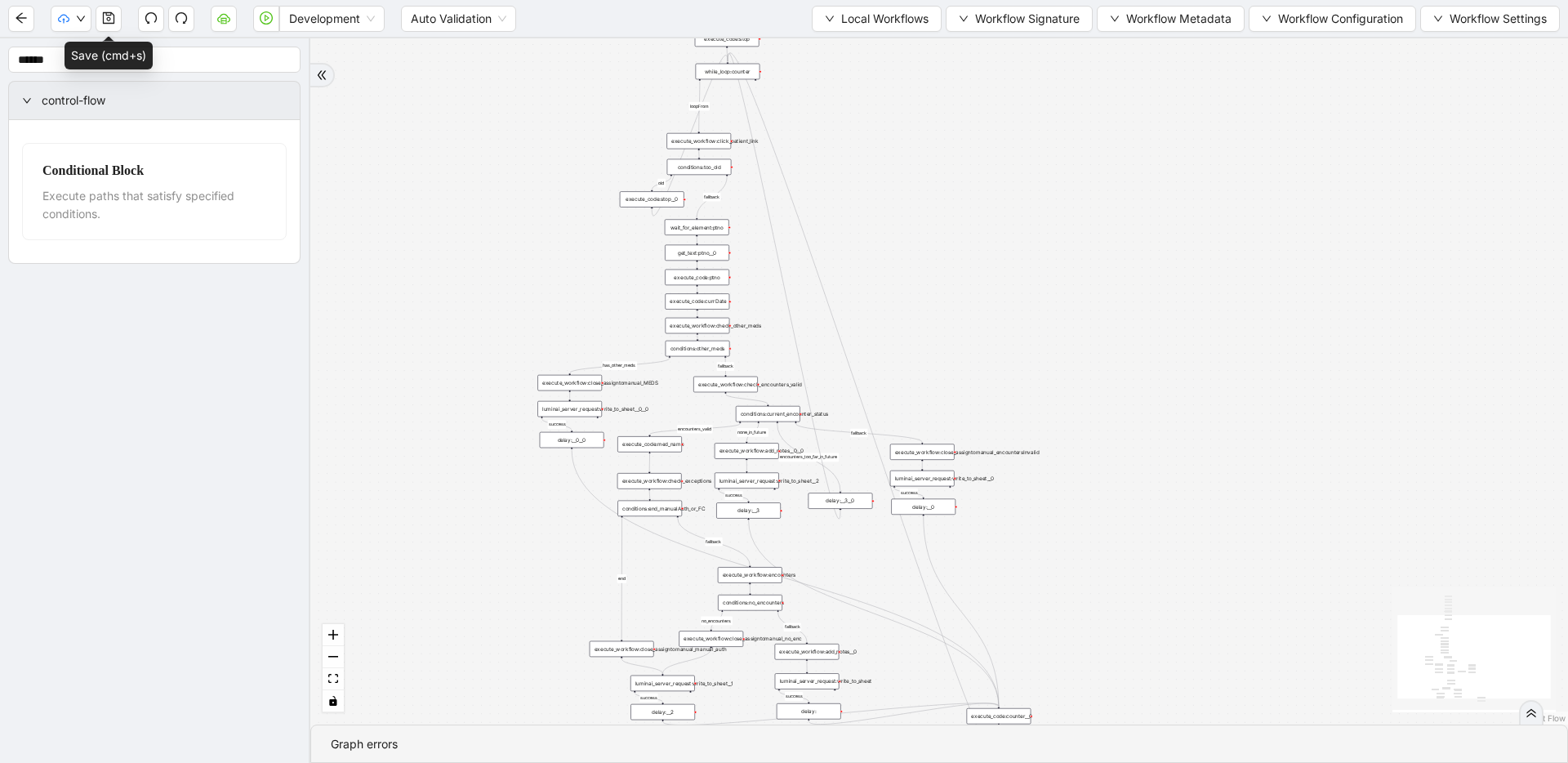
drag, startPoint x: 853, startPoint y: 537, endPoint x: 841, endPoint y: 382, distance: 155.5
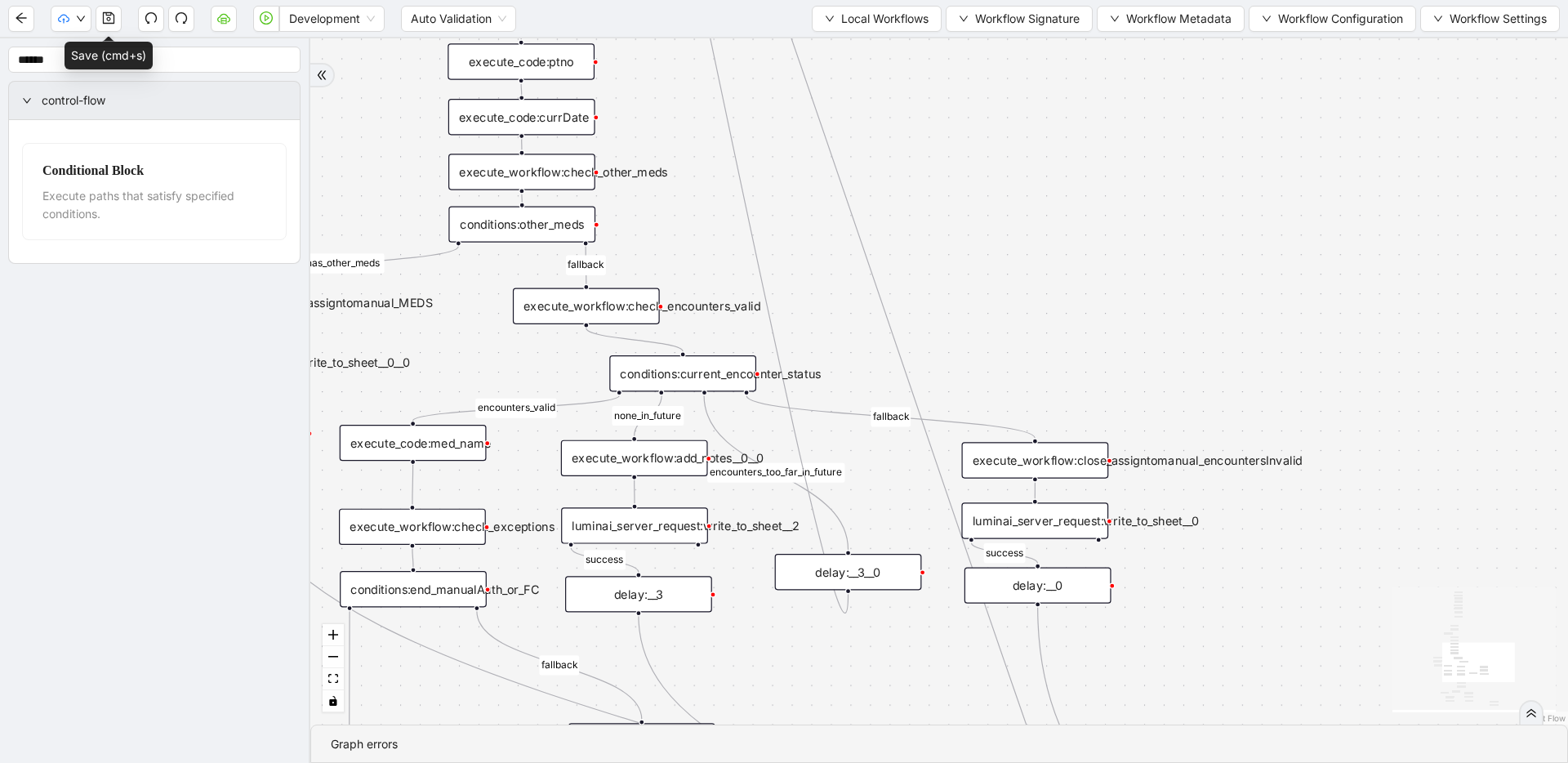
click at [667, 371] on div "conditions:current_encounter_status" at bounding box center [683, 373] width 147 height 36
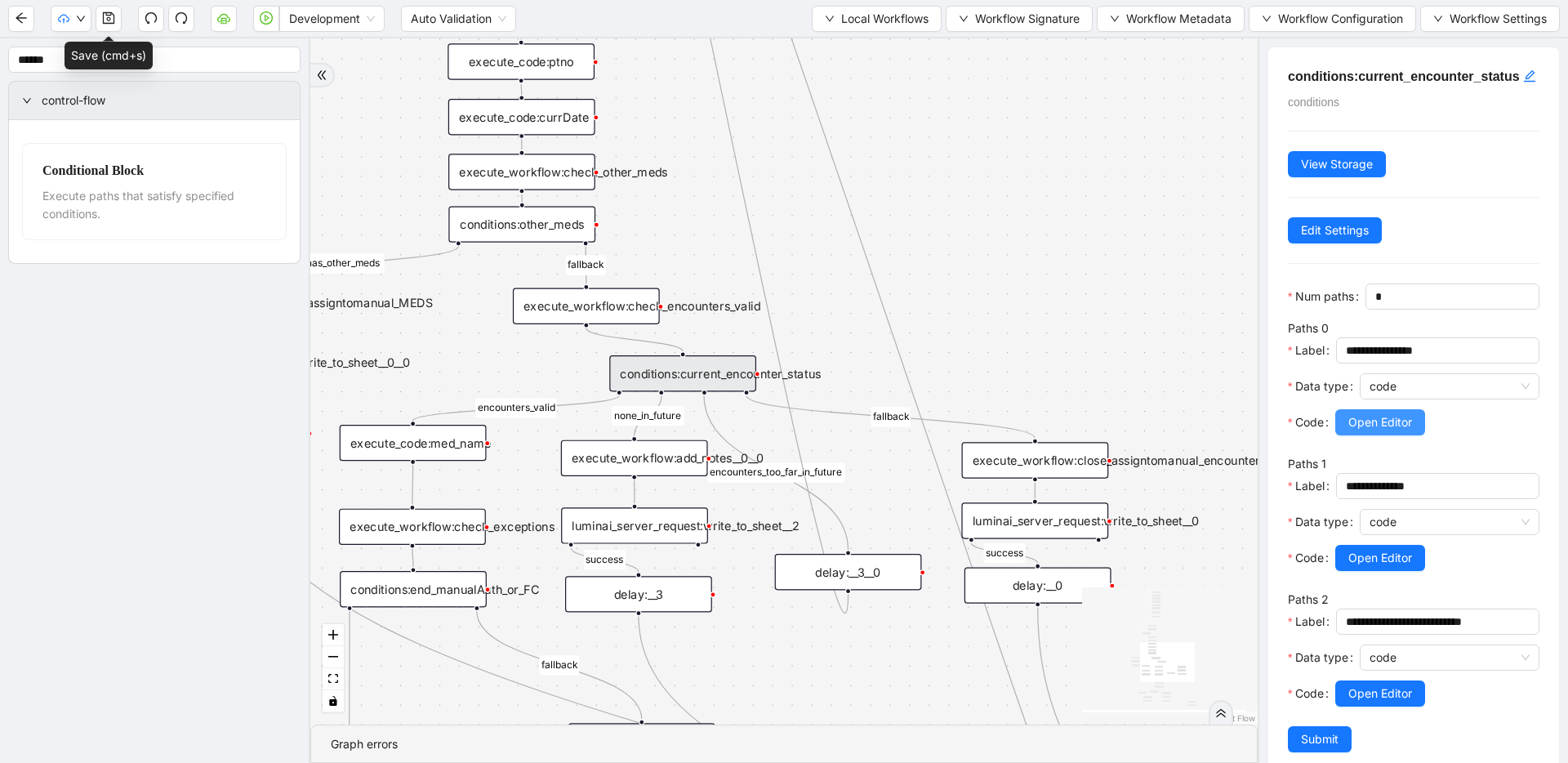
click at [1370, 432] on span "Open Editor" at bounding box center [1380, 422] width 64 height 18
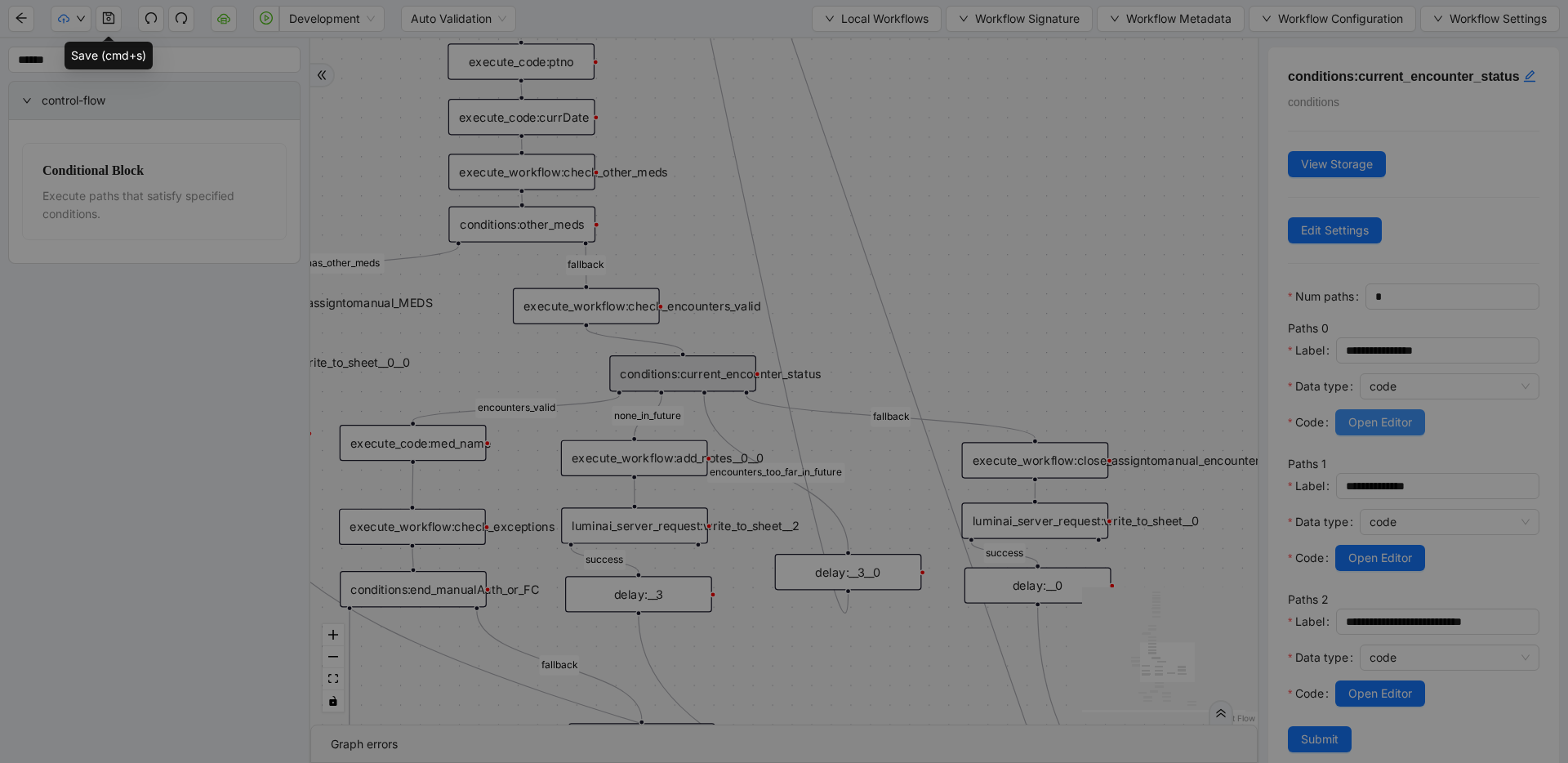
scroll to position [74, 0]
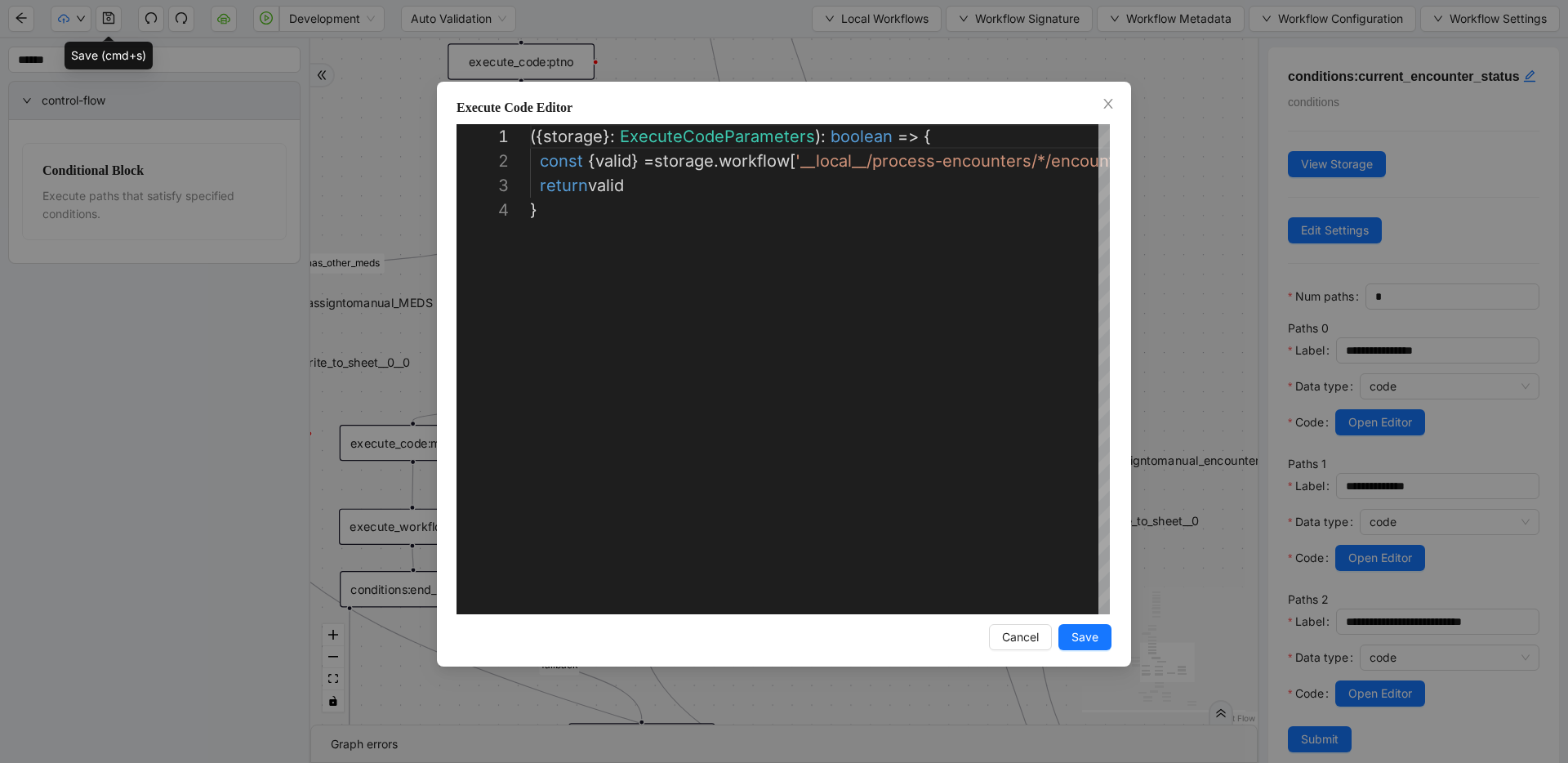
click at [1190, 269] on div "**********" at bounding box center [784, 381] width 1568 height 763
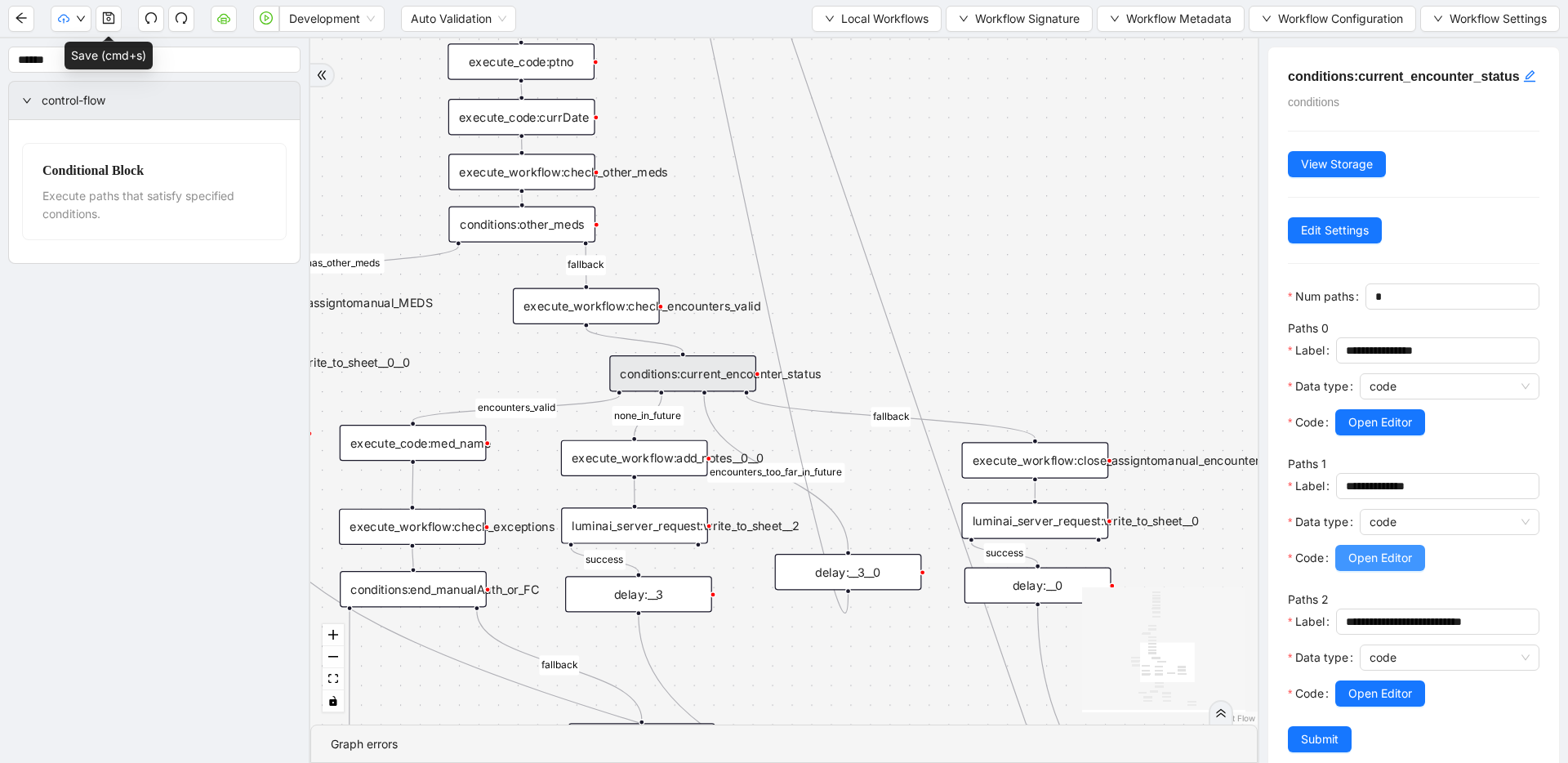
click at [1389, 567] on span "Open Editor" at bounding box center [1380, 558] width 64 height 18
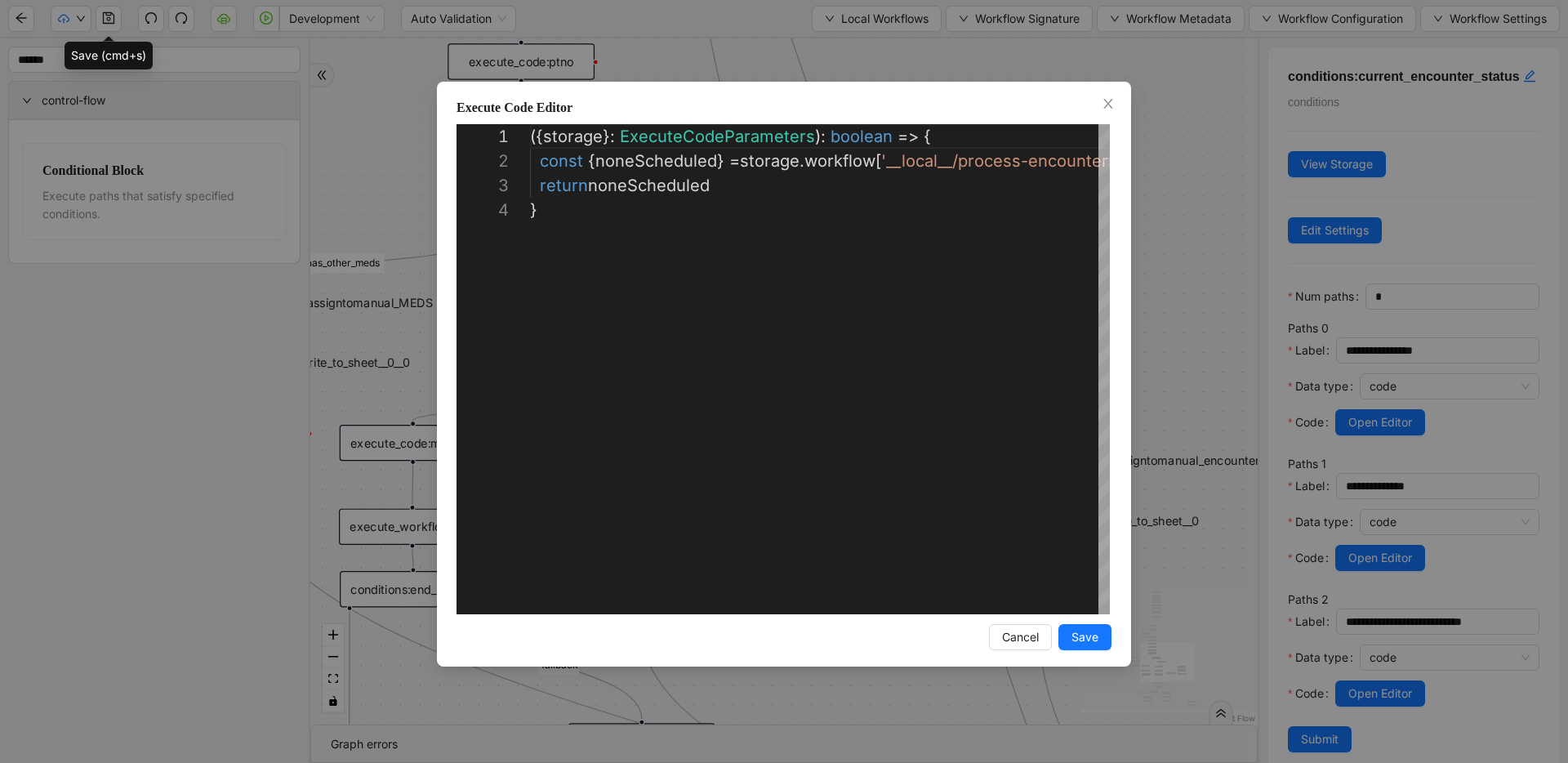
click at [1211, 369] on div "**********" at bounding box center [784, 381] width 1568 height 763
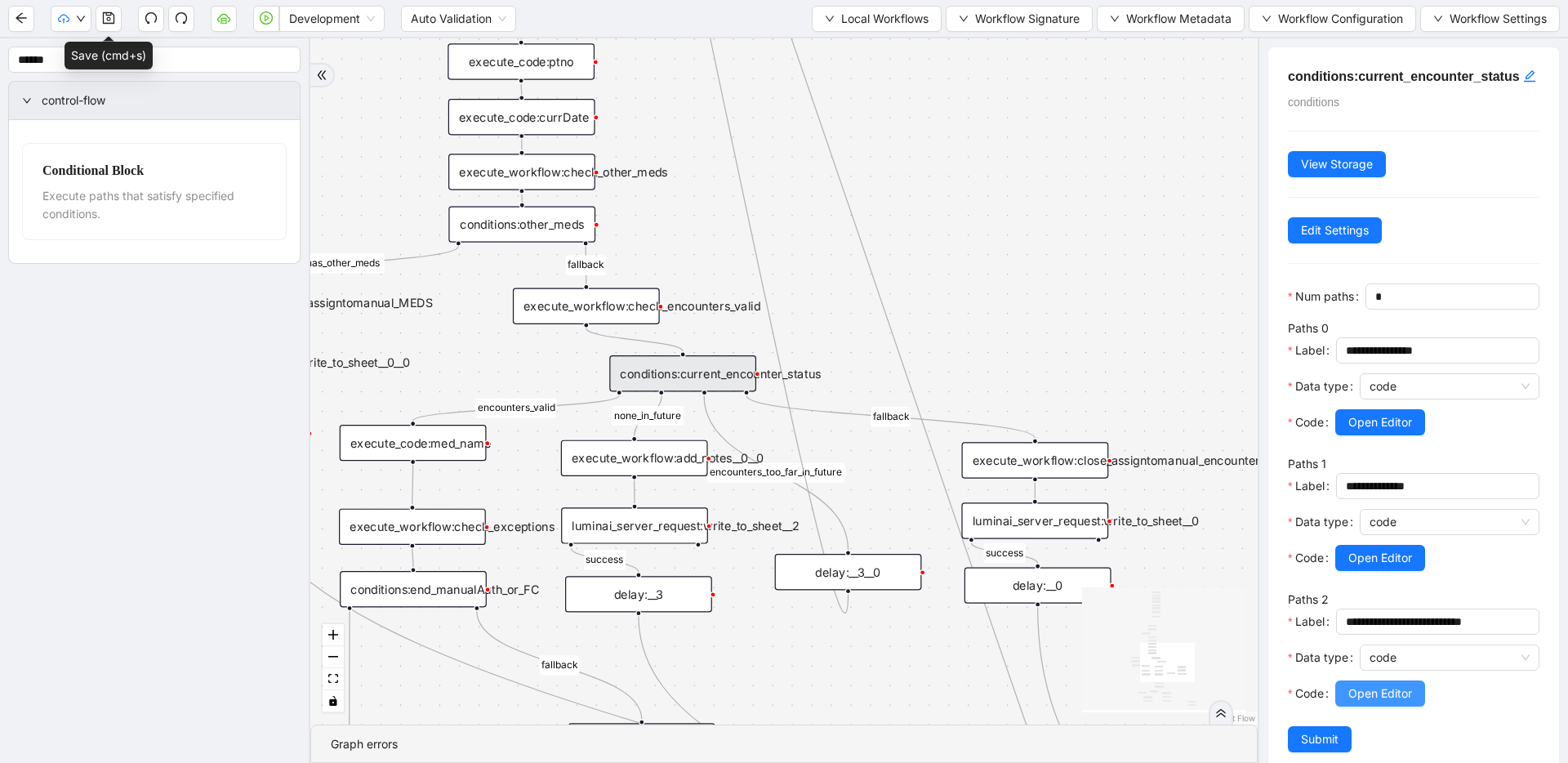
click at [1370, 701] on button "Open Editor" at bounding box center [1380, 694] width 90 height 26
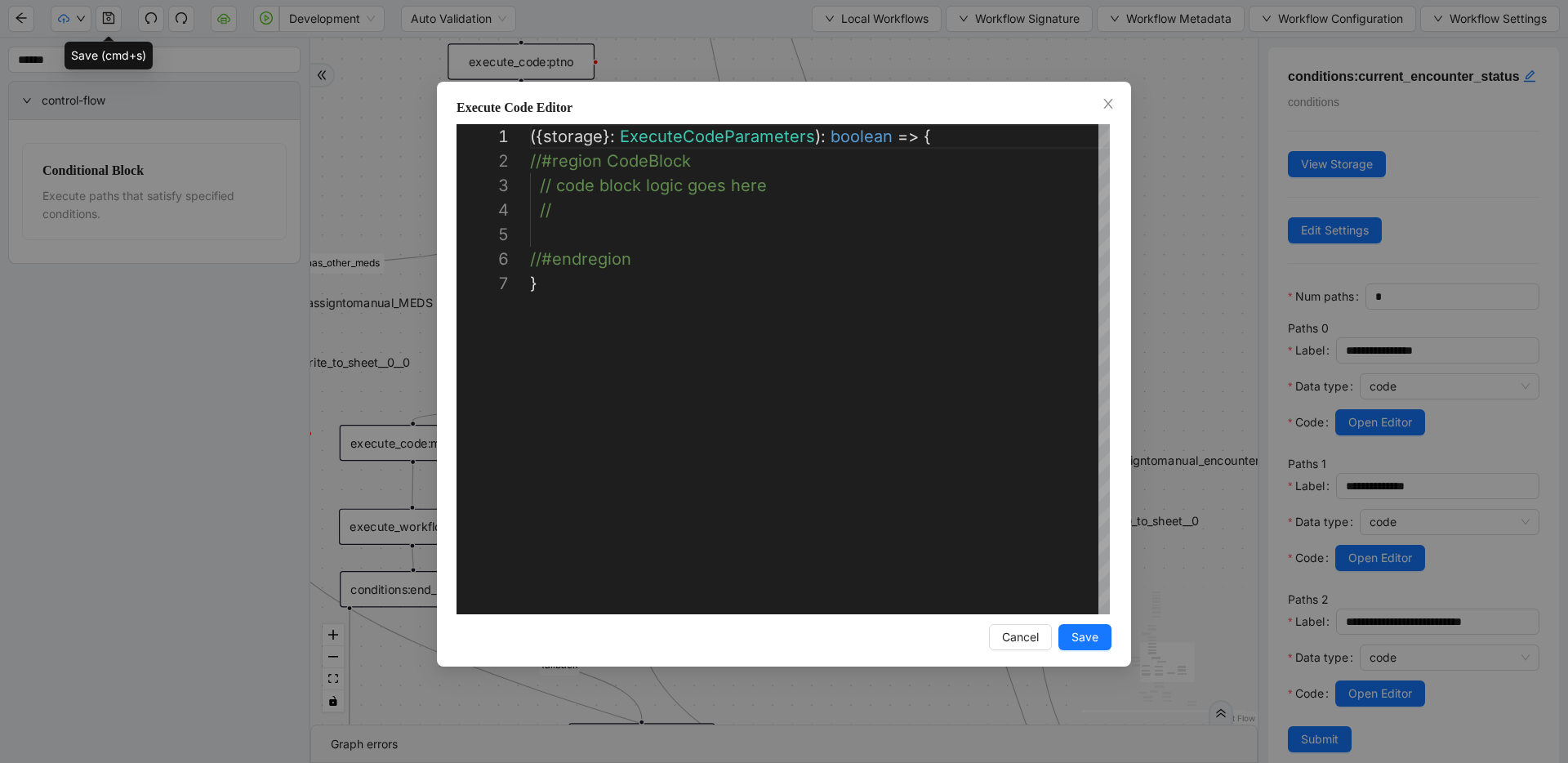
scroll to position [147, 0]
click at [1193, 261] on div "**********" at bounding box center [784, 381] width 1568 height 763
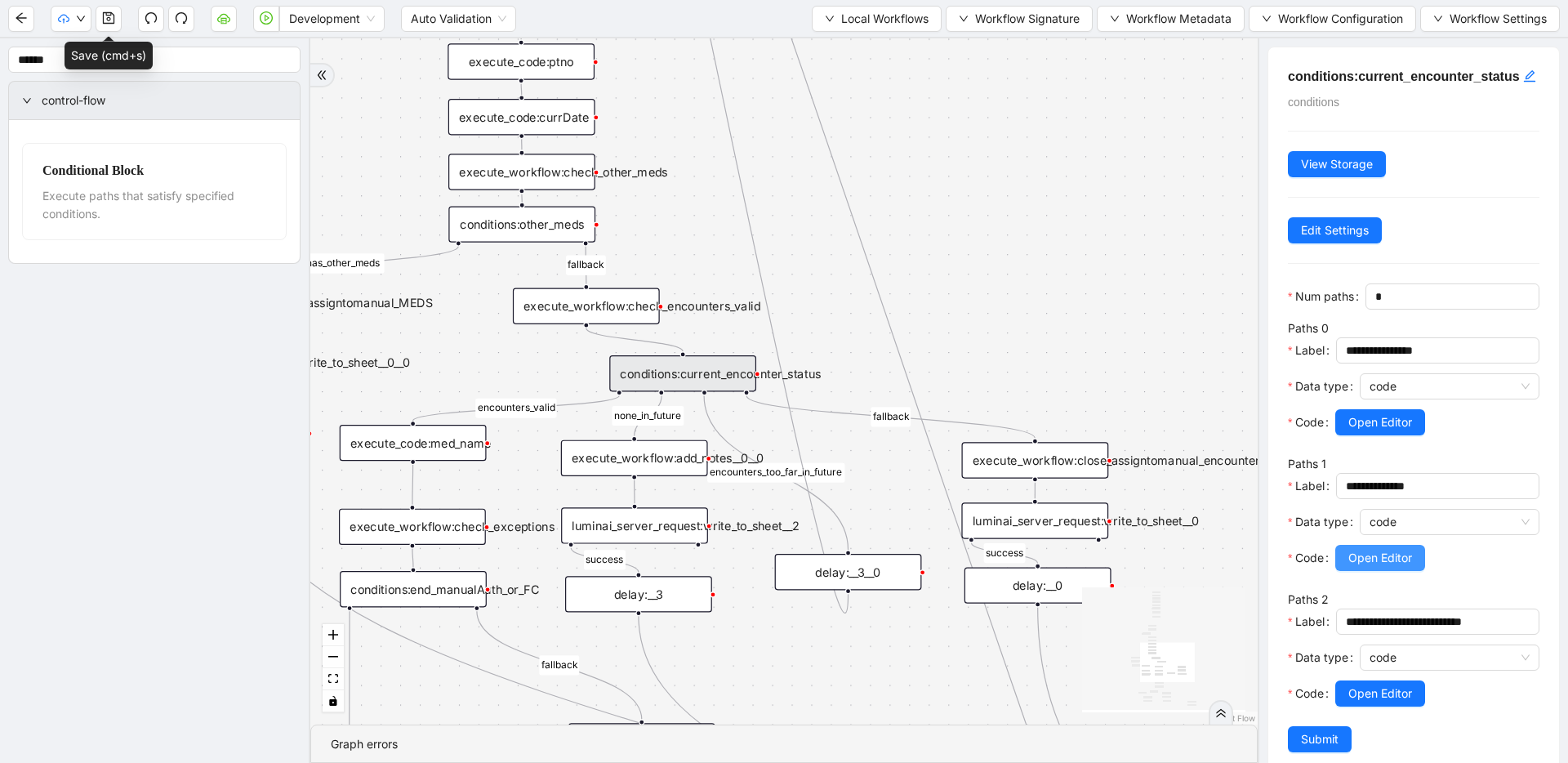
click at [1413, 570] on button "Open Editor" at bounding box center [1380, 558] width 90 height 26
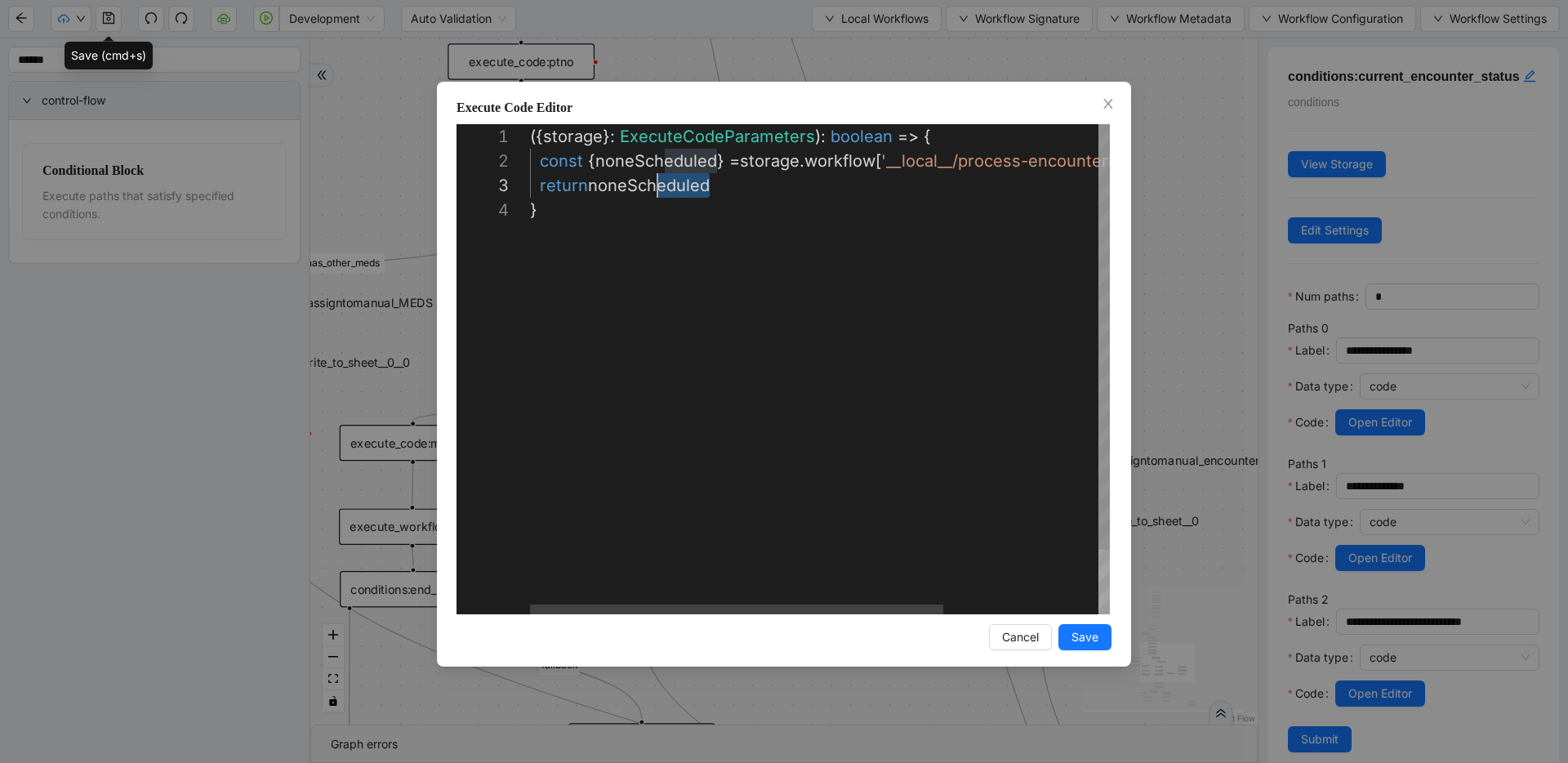
scroll to position [25, 0]
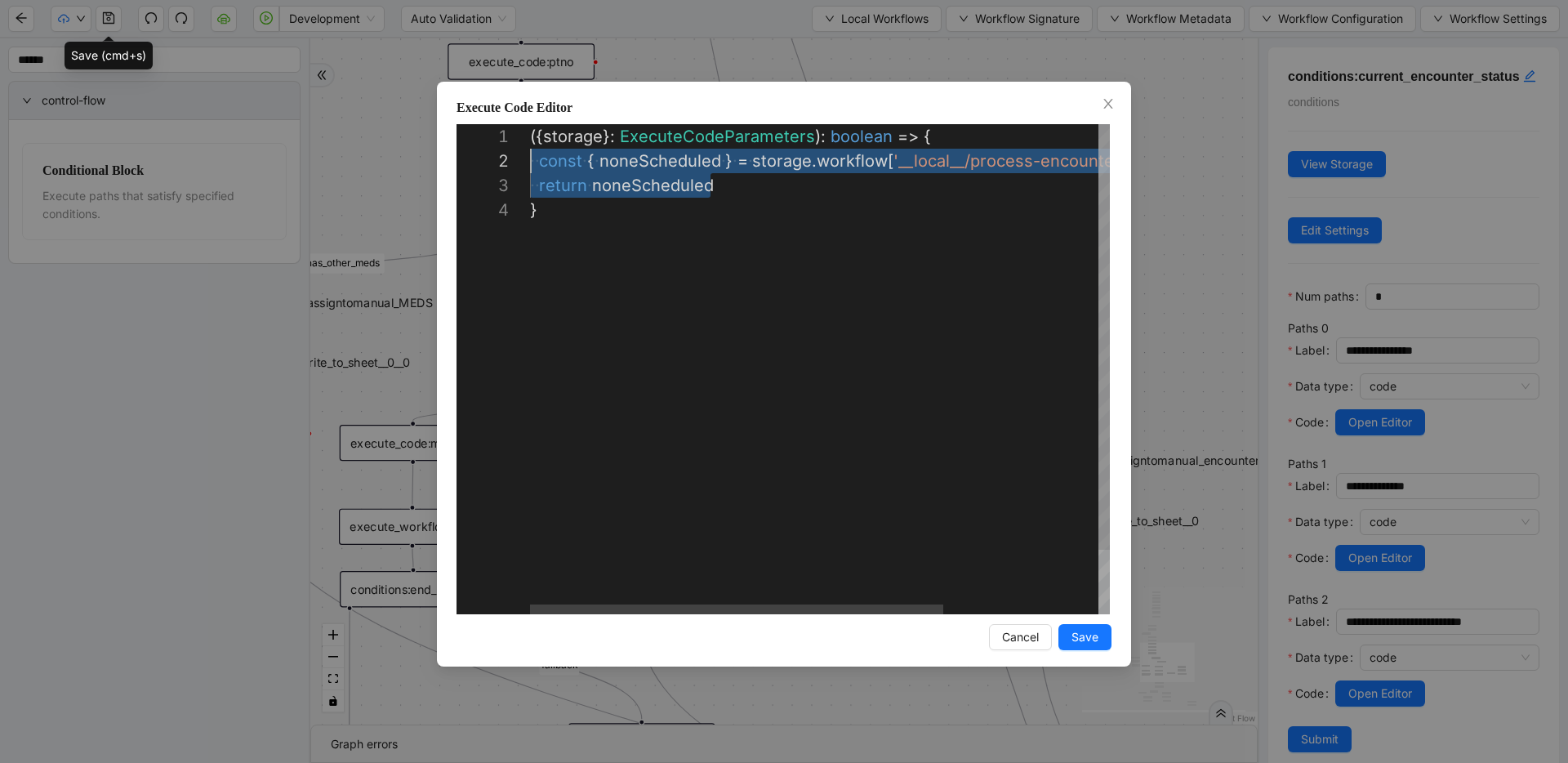
drag, startPoint x: 713, startPoint y: 188, endPoint x: 450, endPoint y: 156, distance: 264.9
click at [322, 251] on div "**********" at bounding box center [784, 381] width 1568 height 763
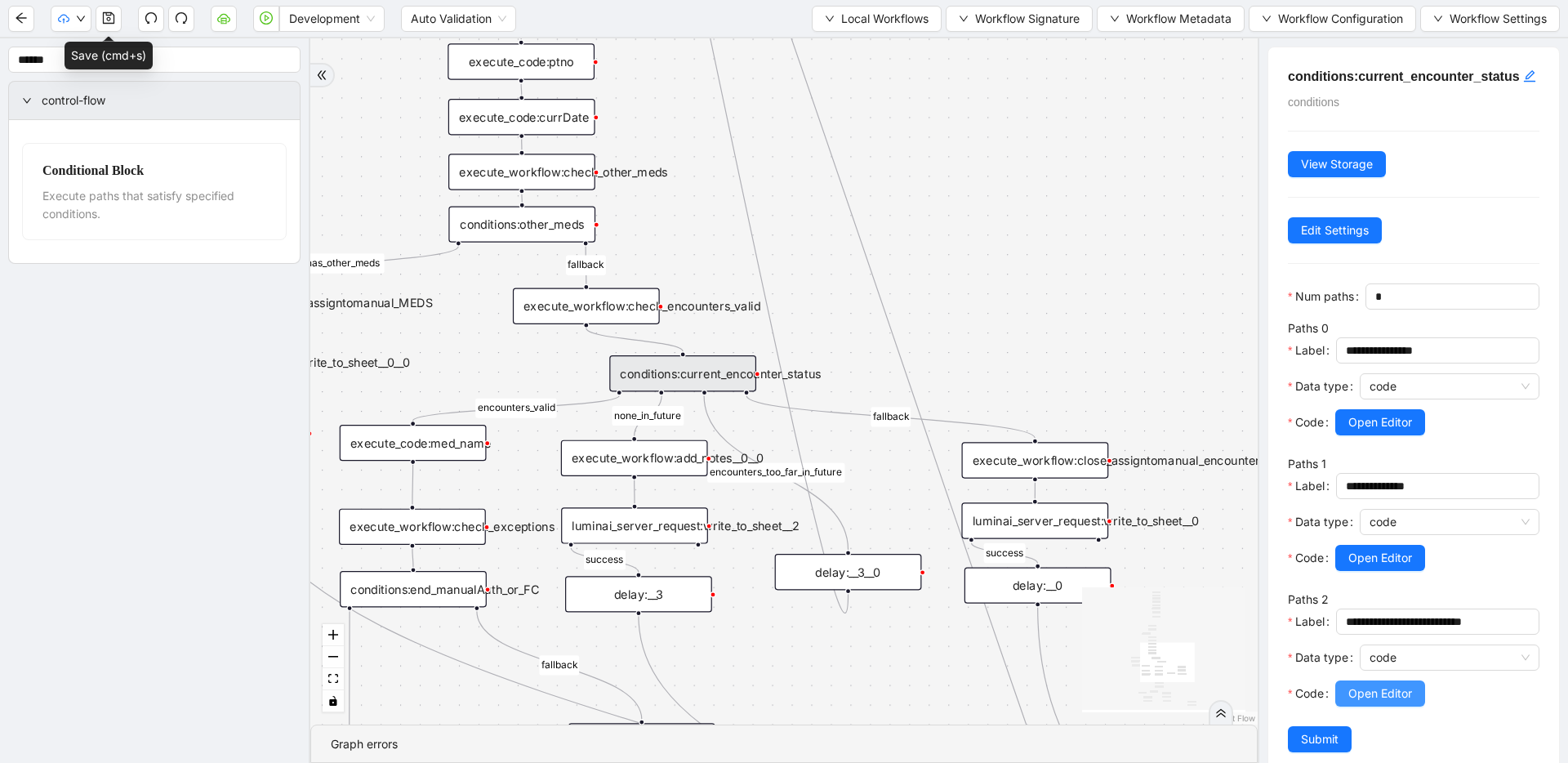
click at [1373, 703] on span "Open Editor" at bounding box center [1380, 694] width 64 height 18
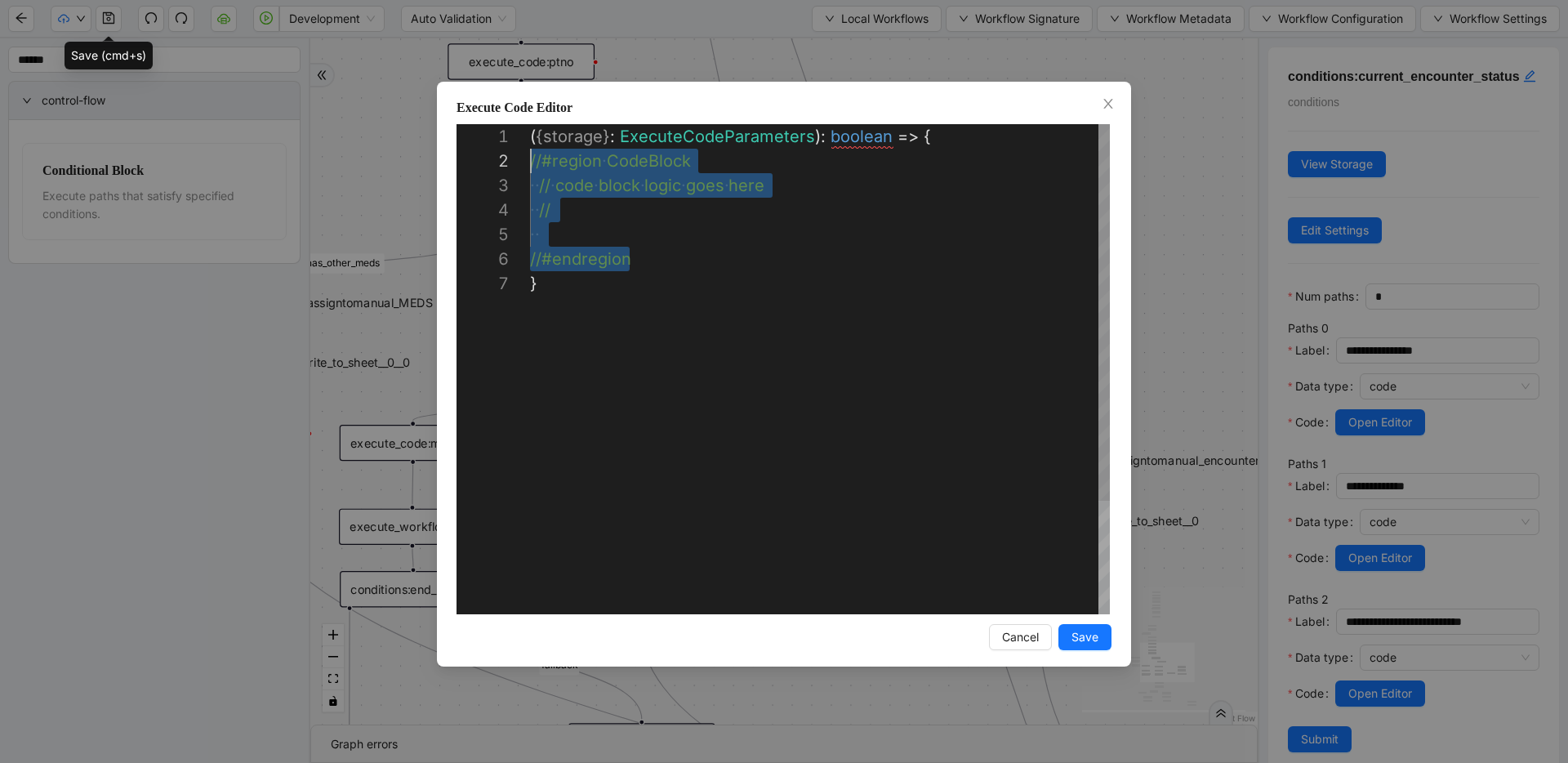
drag, startPoint x: 693, startPoint y: 257, endPoint x: 383, endPoint y: 167, distance: 322.8
paste textarea "**********"
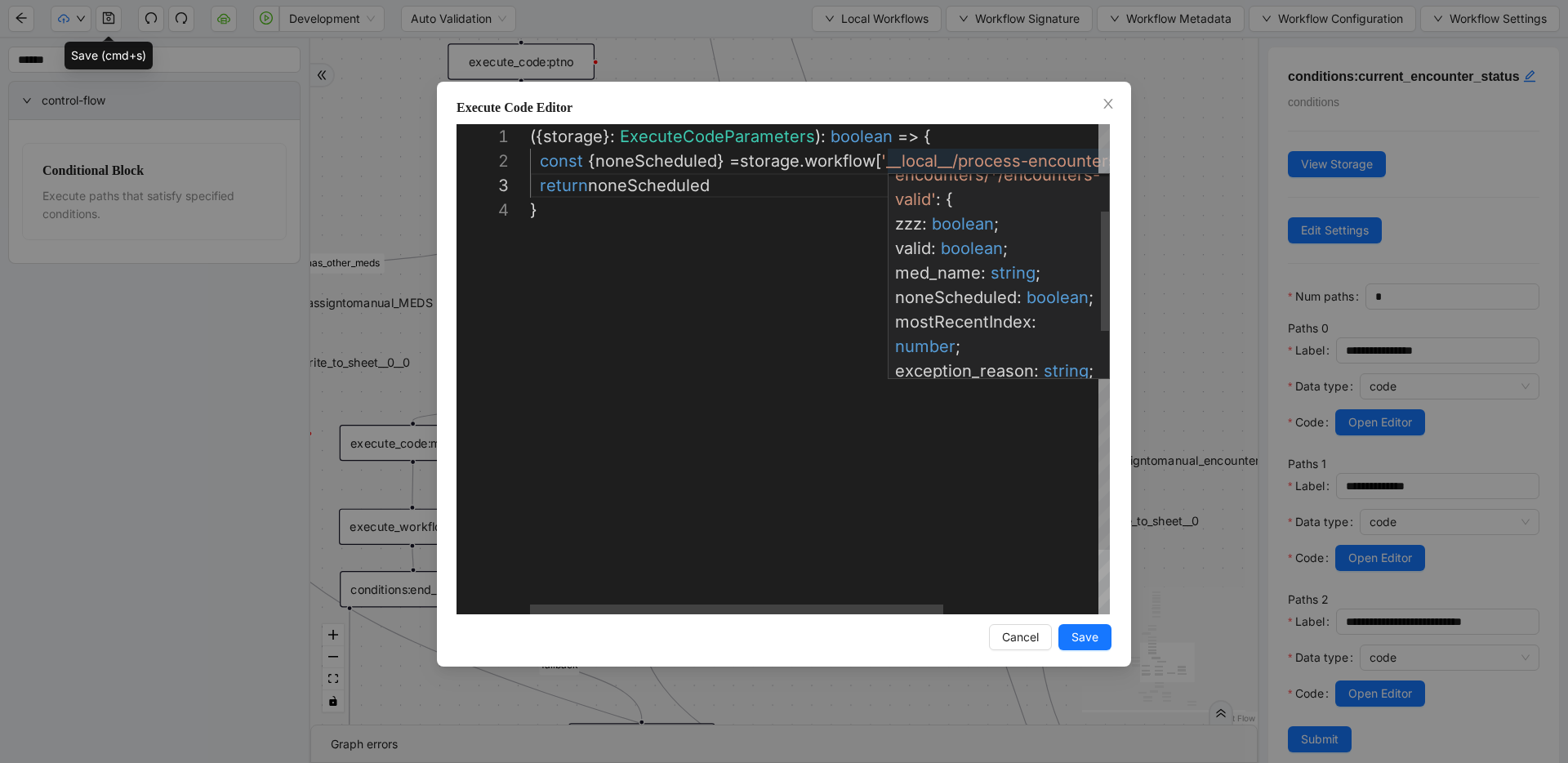
scroll to position [0, 0]
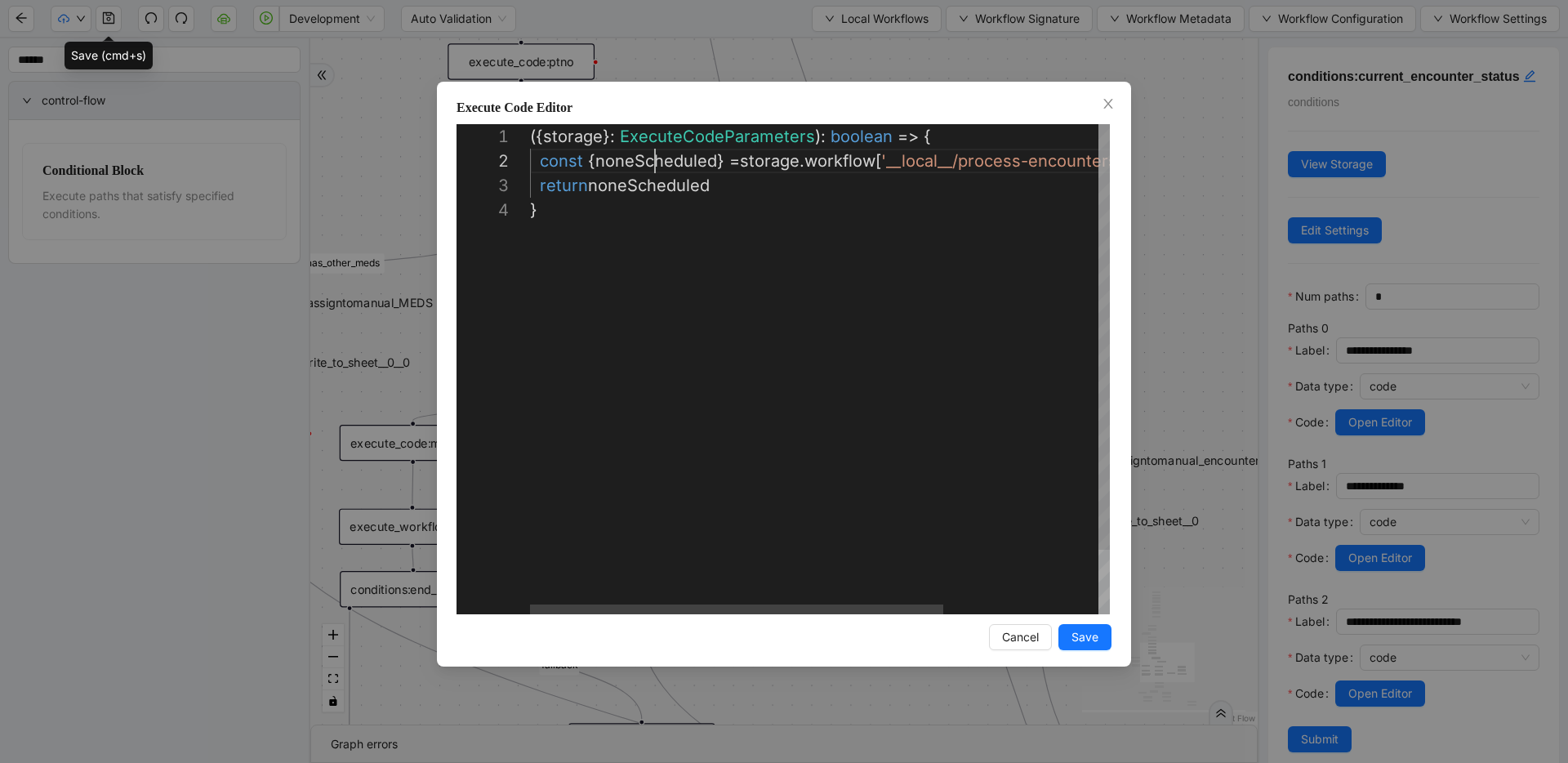
click at [653, 161] on div "({ storage }: ExecuteCodeParameters ): boolean => { const { noneScheduled } = s…" at bounding box center [928, 406] width 797 height 564
click at [566, 169] on div "({ storage }: ExecuteCodeParameters ): boolean => { const { encountersTooFarInF…" at bounding box center [970, 406] width 879 height 564
click at [637, 163] on div "({ storage }: ExecuteCodeParameters ): boolean => { const { encountersTooFarInF…" at bounding box center [970, 406] width 879 height 564
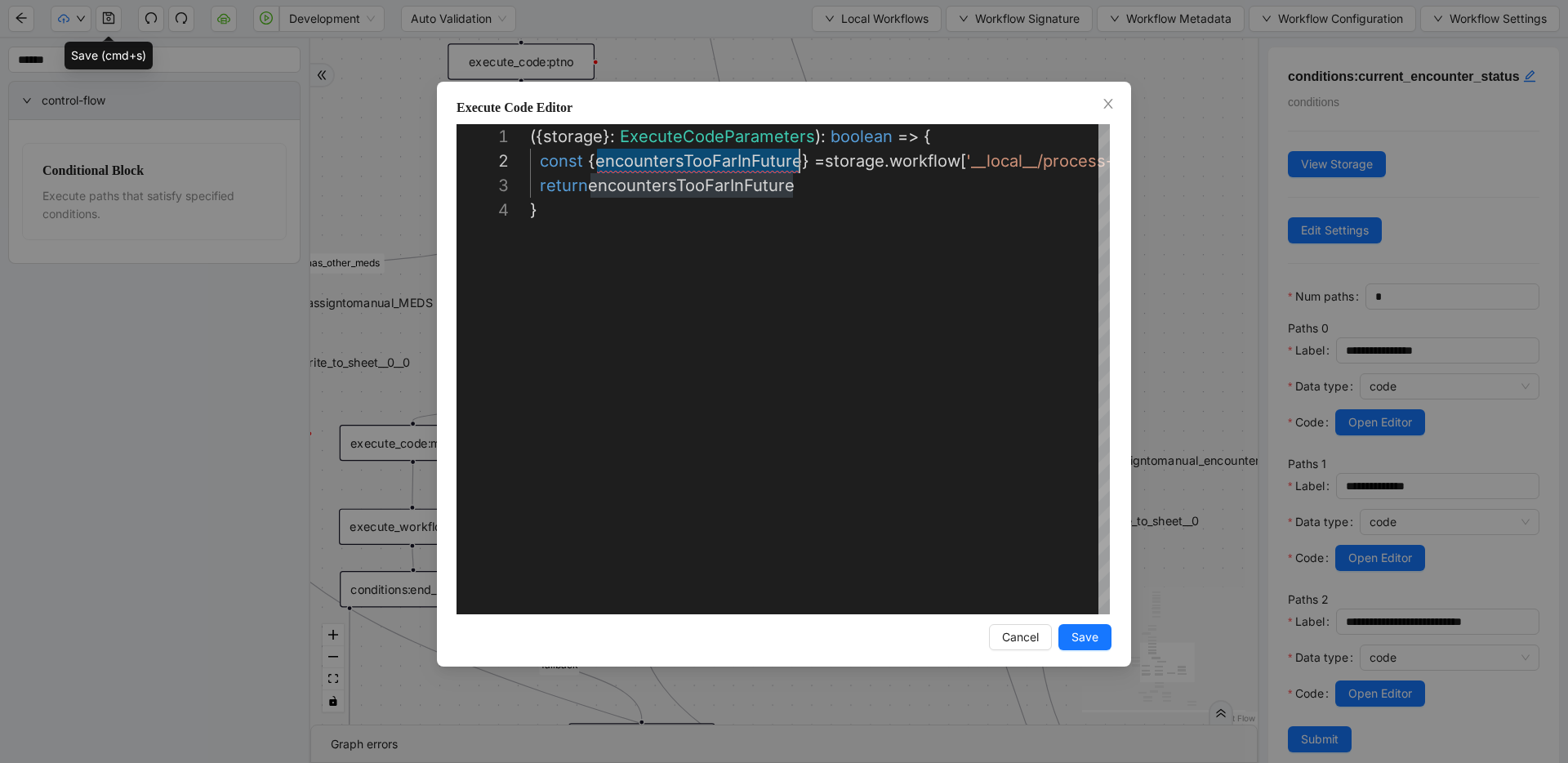
click at [1065, 629] on button "Save" at bounding box center [1084, 637] width 53 height 26
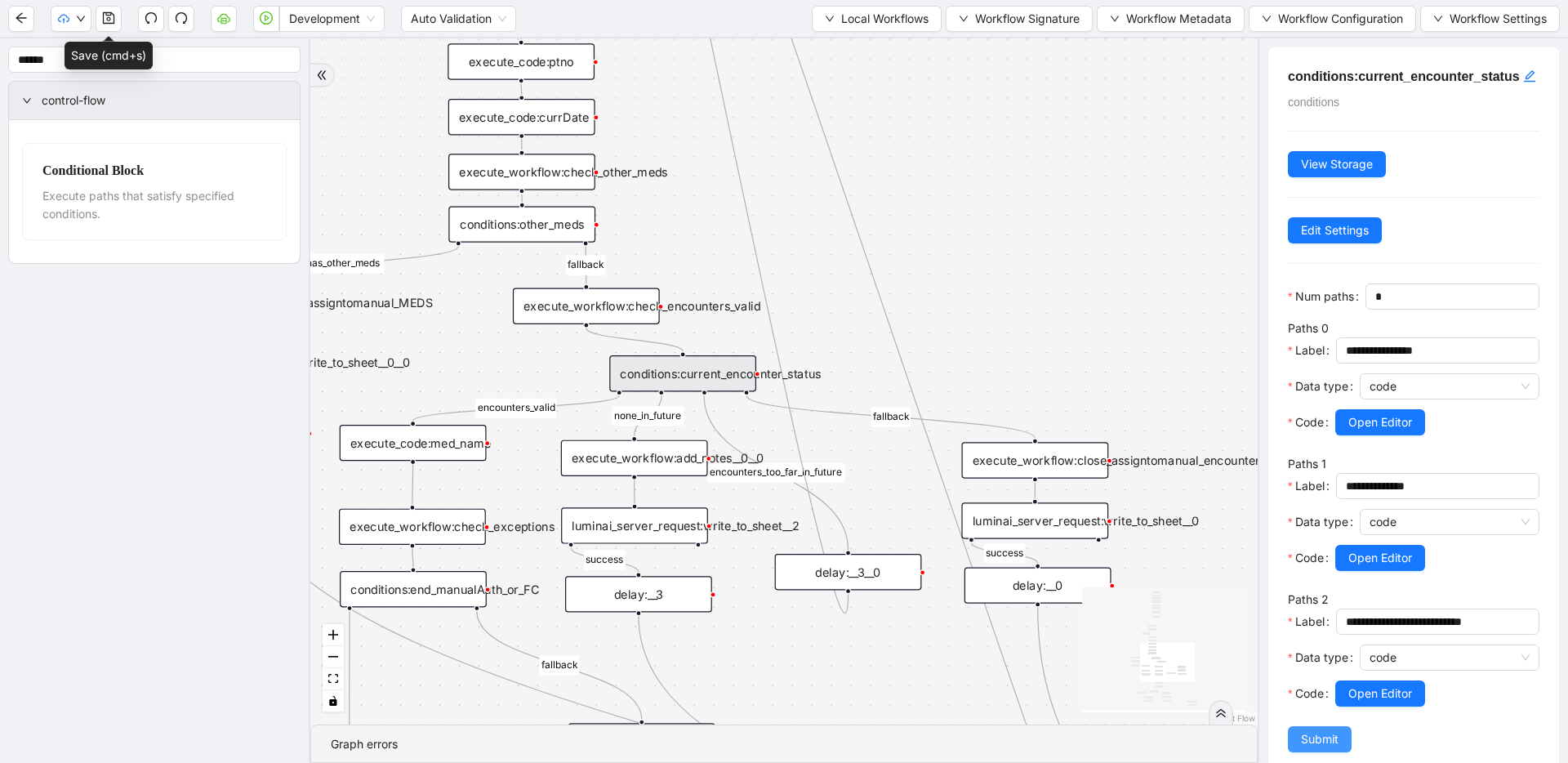
click at [1308, 748] on span "Submit" at bounding box center [1319, 739] width 37 height 18
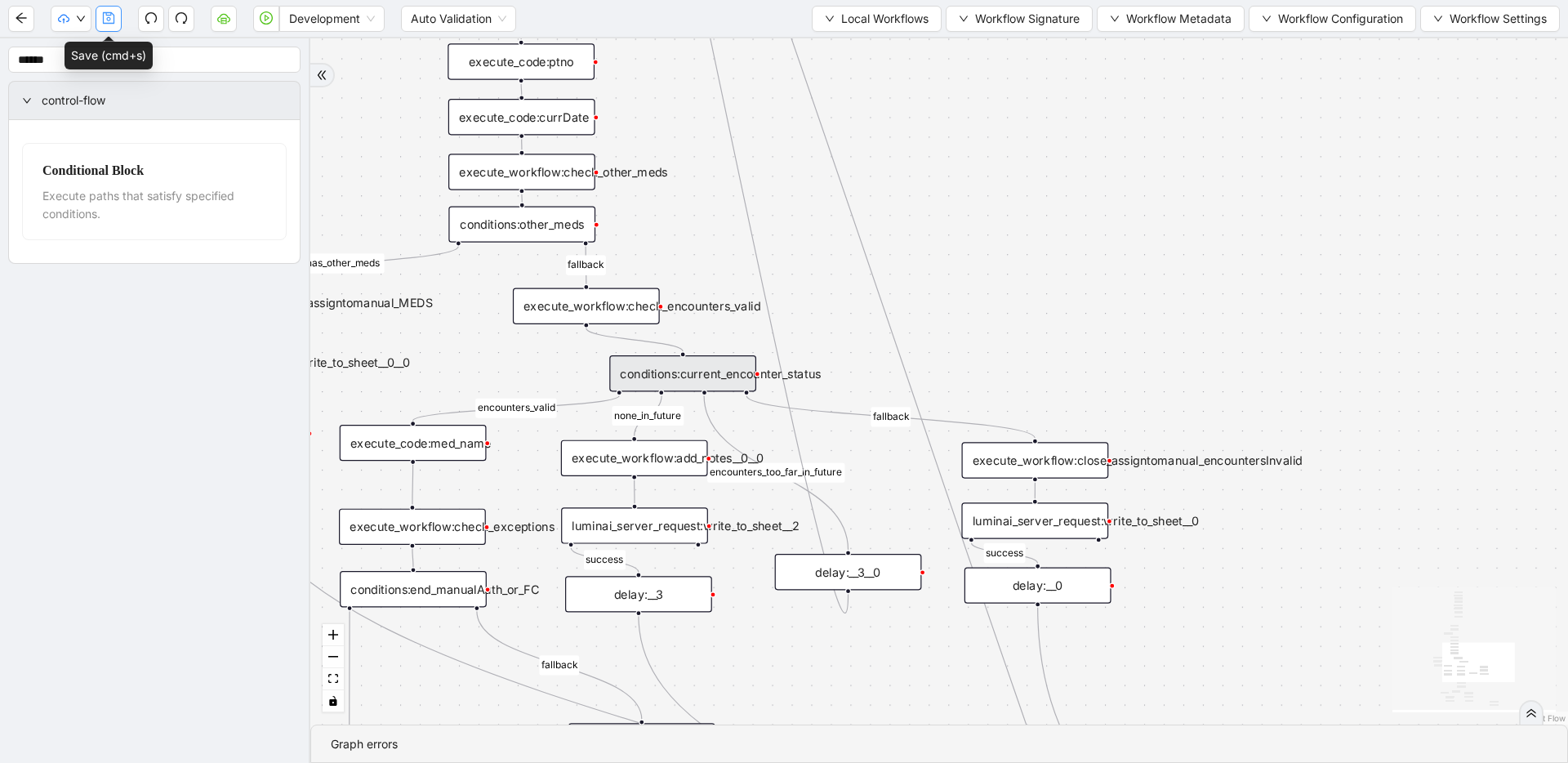
click at [111, 21] on icon "save" at bounding box center [108, 18] width 13 height 13
click at [692, 382] on div "conditions:current_encounter_status" at bounding box center [683, 373] width 147 height 36
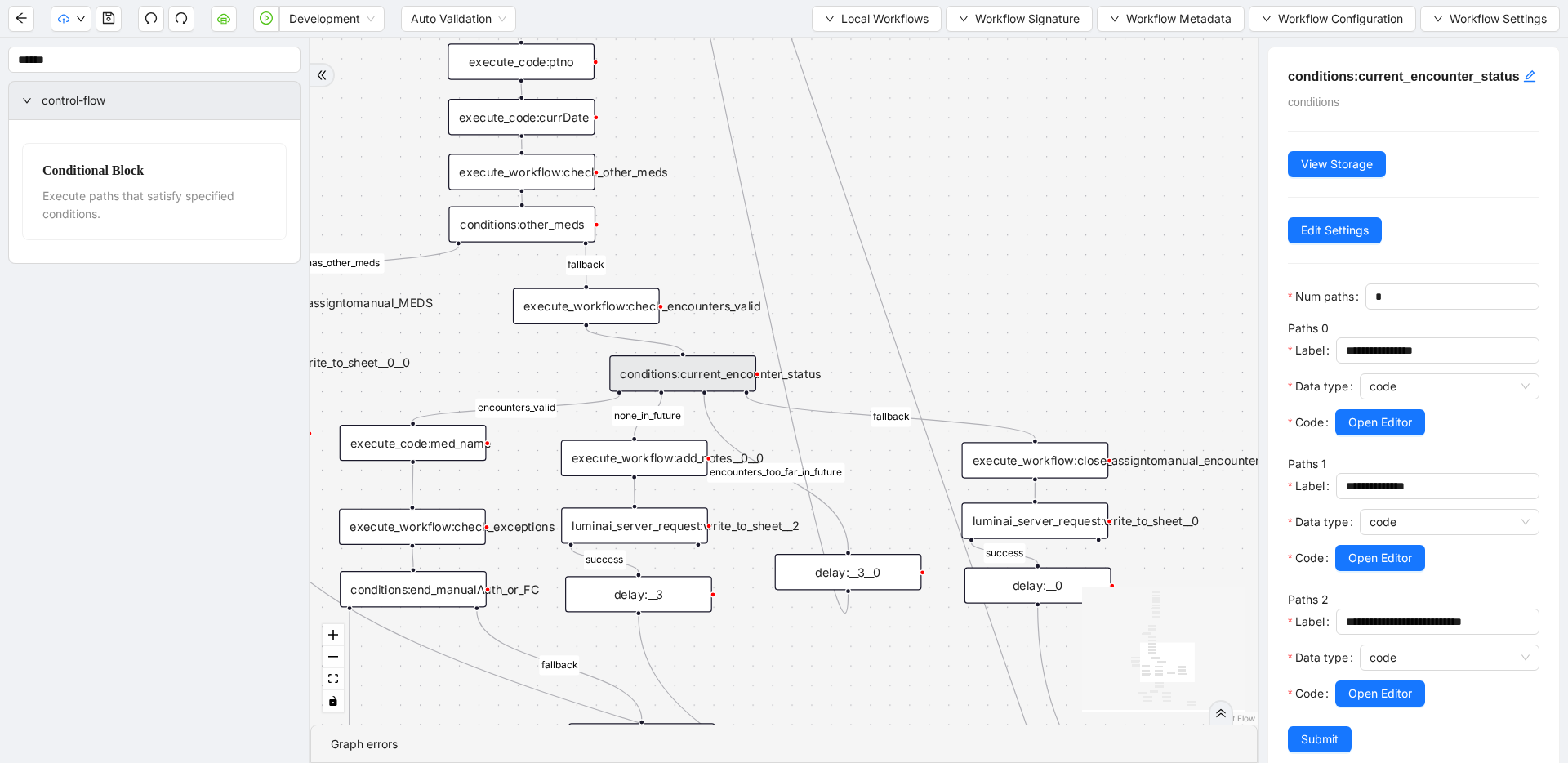
click at [1101, 285] on div "fallback has_other_meds success success fallback no_encounters end success succ…" at bounding box center [784, 381] width 947 height 686
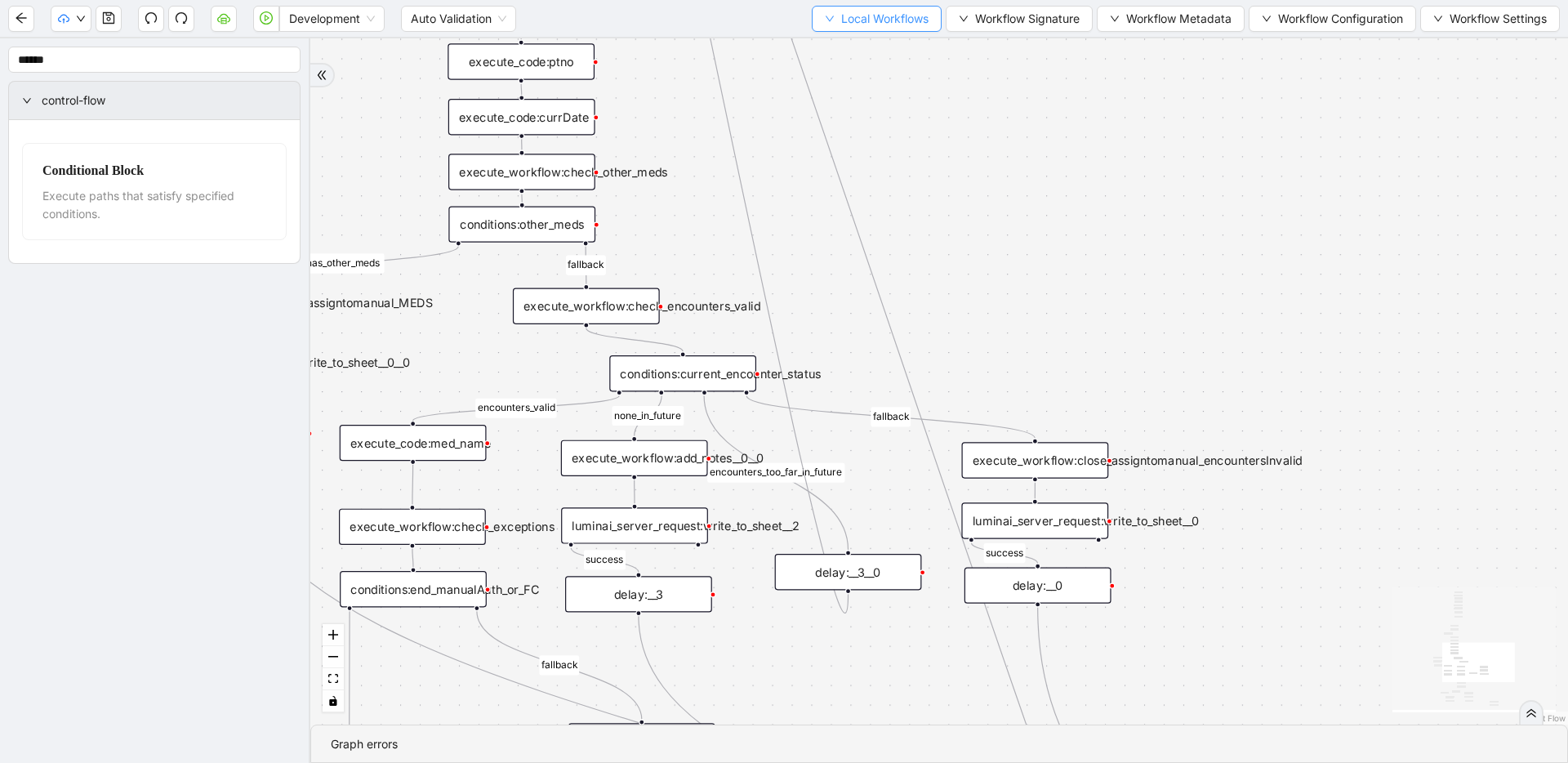
click at [867, 14] on span "Local Workflows" at bounding box center [884, 19] width 88 height 18
click at [865, 45] on span "Select" at bounding box center [872, 50] width 104 height 18
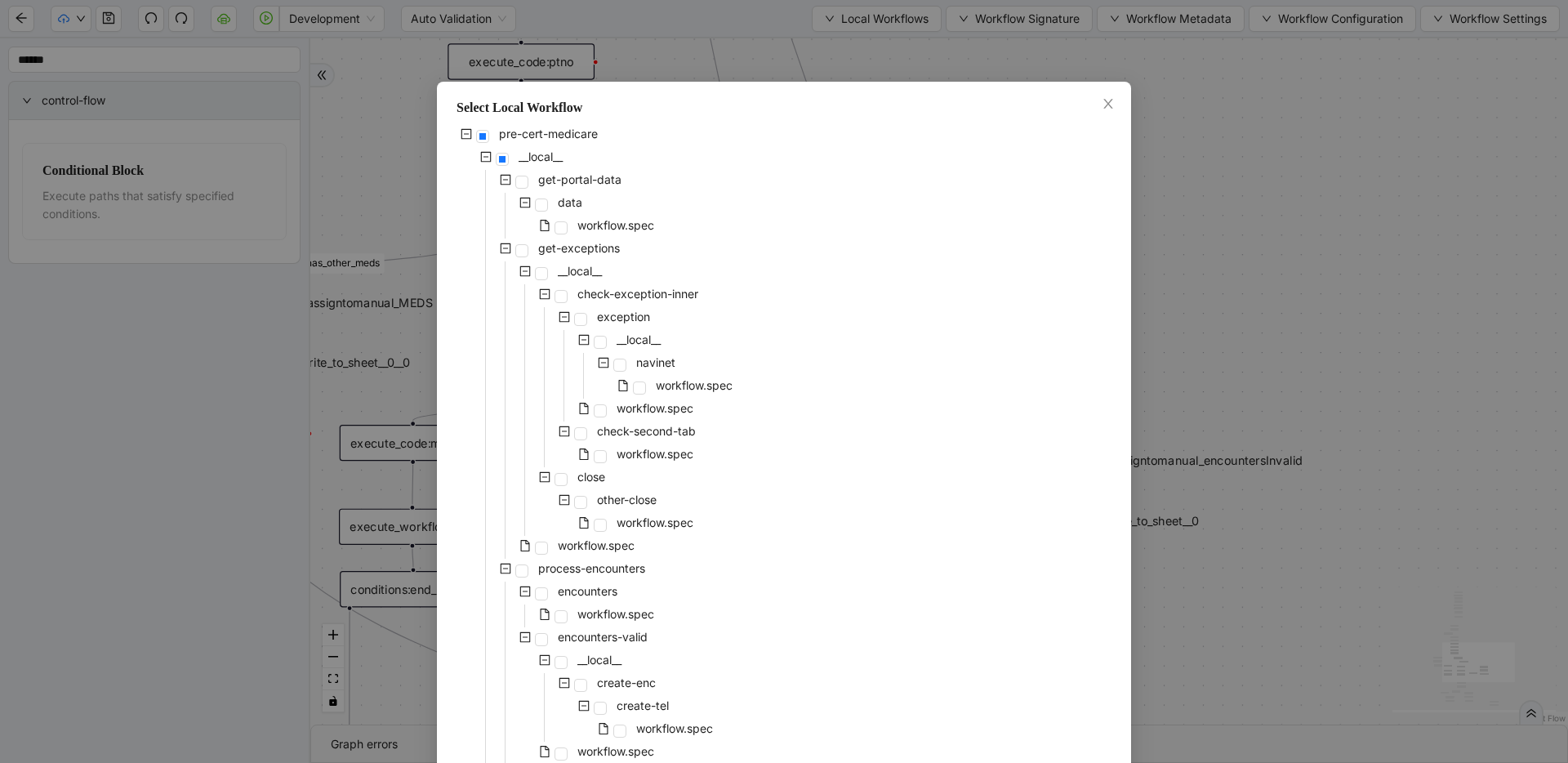
click at [1251, 148] on div "Select Local Workflow pre-cert-medicare __local__ get-portal-data data workflow…" at bounding box center [784, 381] width 1568 height 763
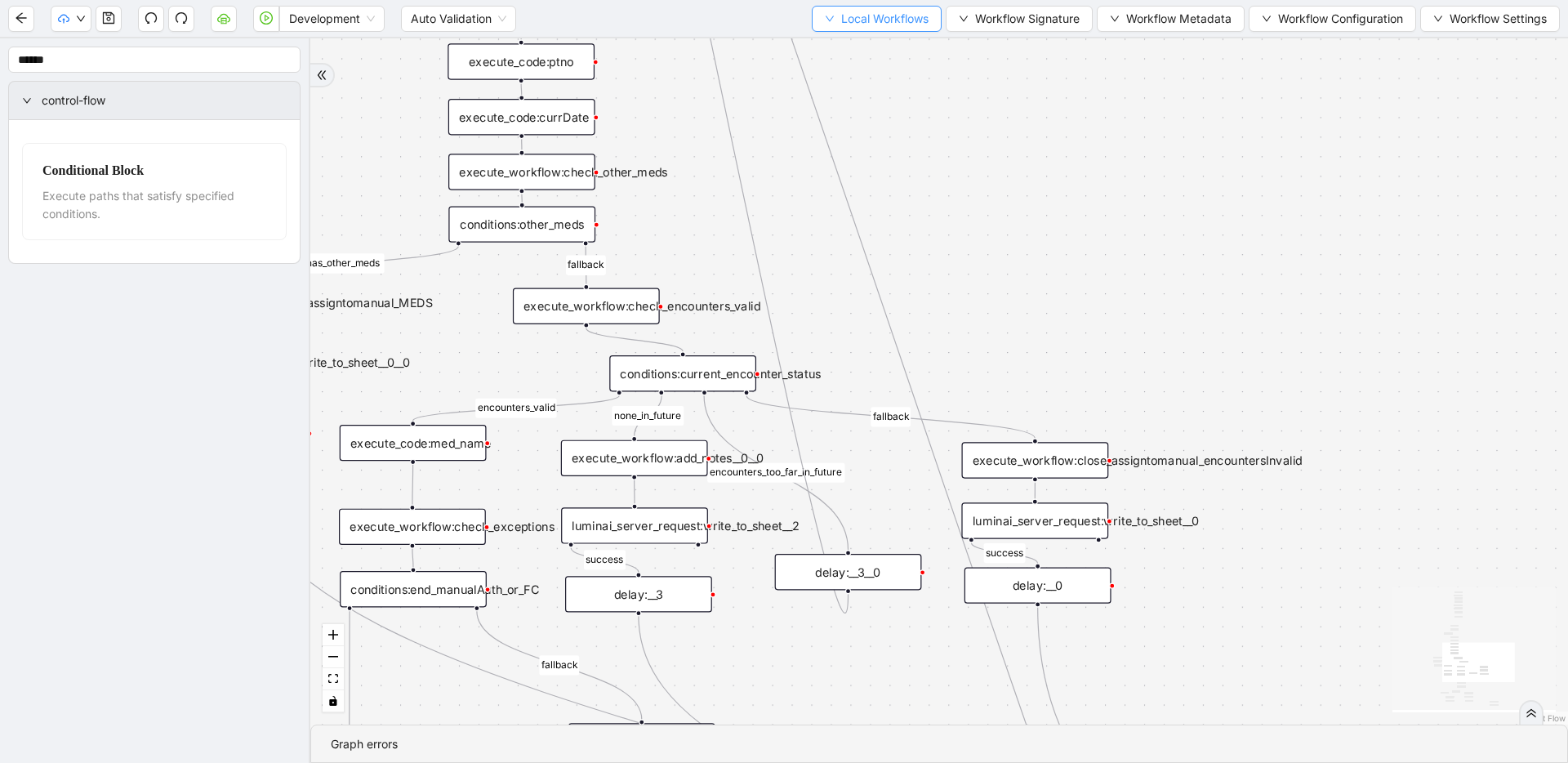
click at [881, 31] on button "Local Workflows" at bounding box center [876, 19] width 130 height 26
click at [881, 45] on span "Select" at bounding box center [872, 50] width 104 height 18
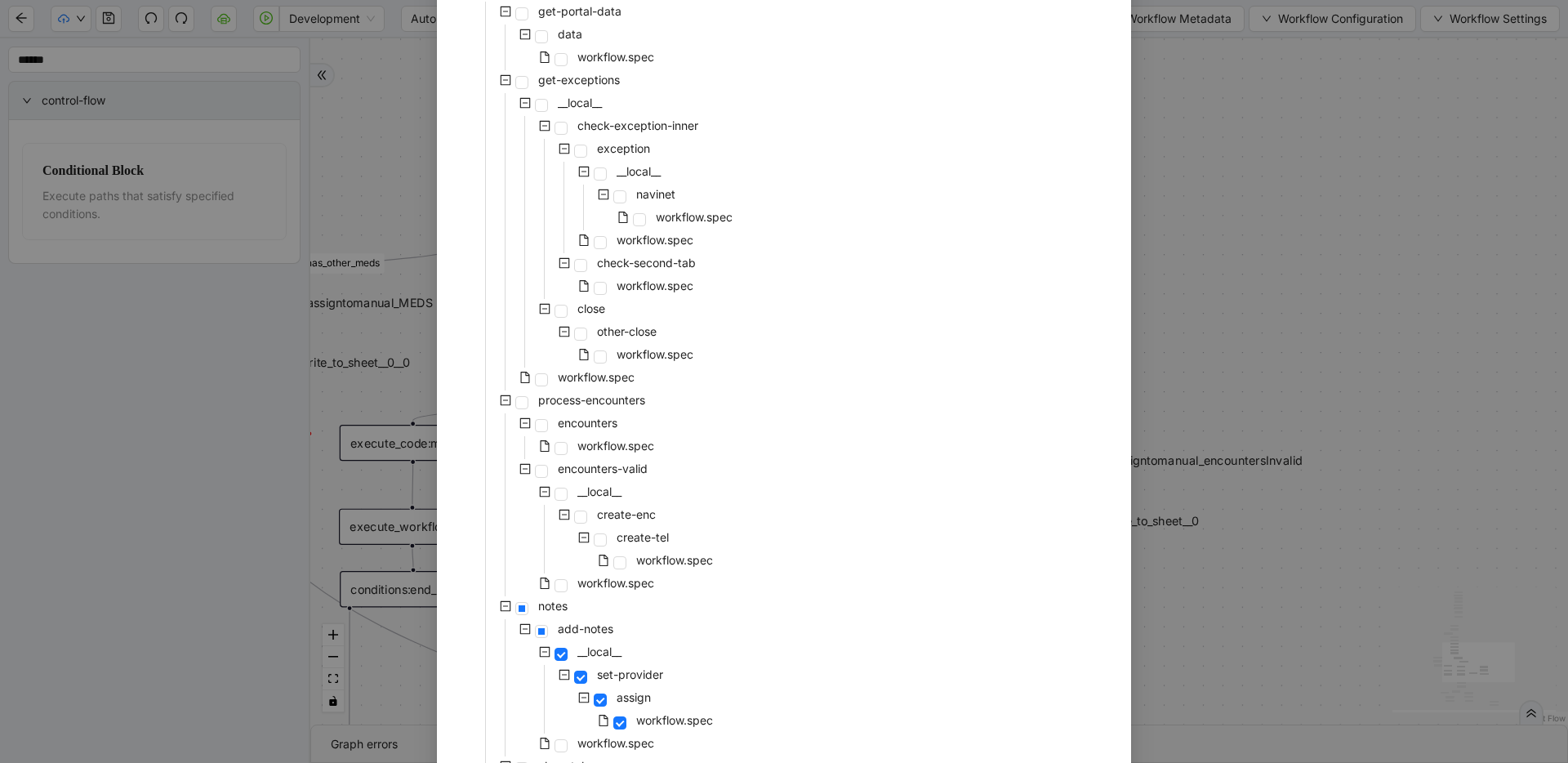
scroll to position [232, 0]
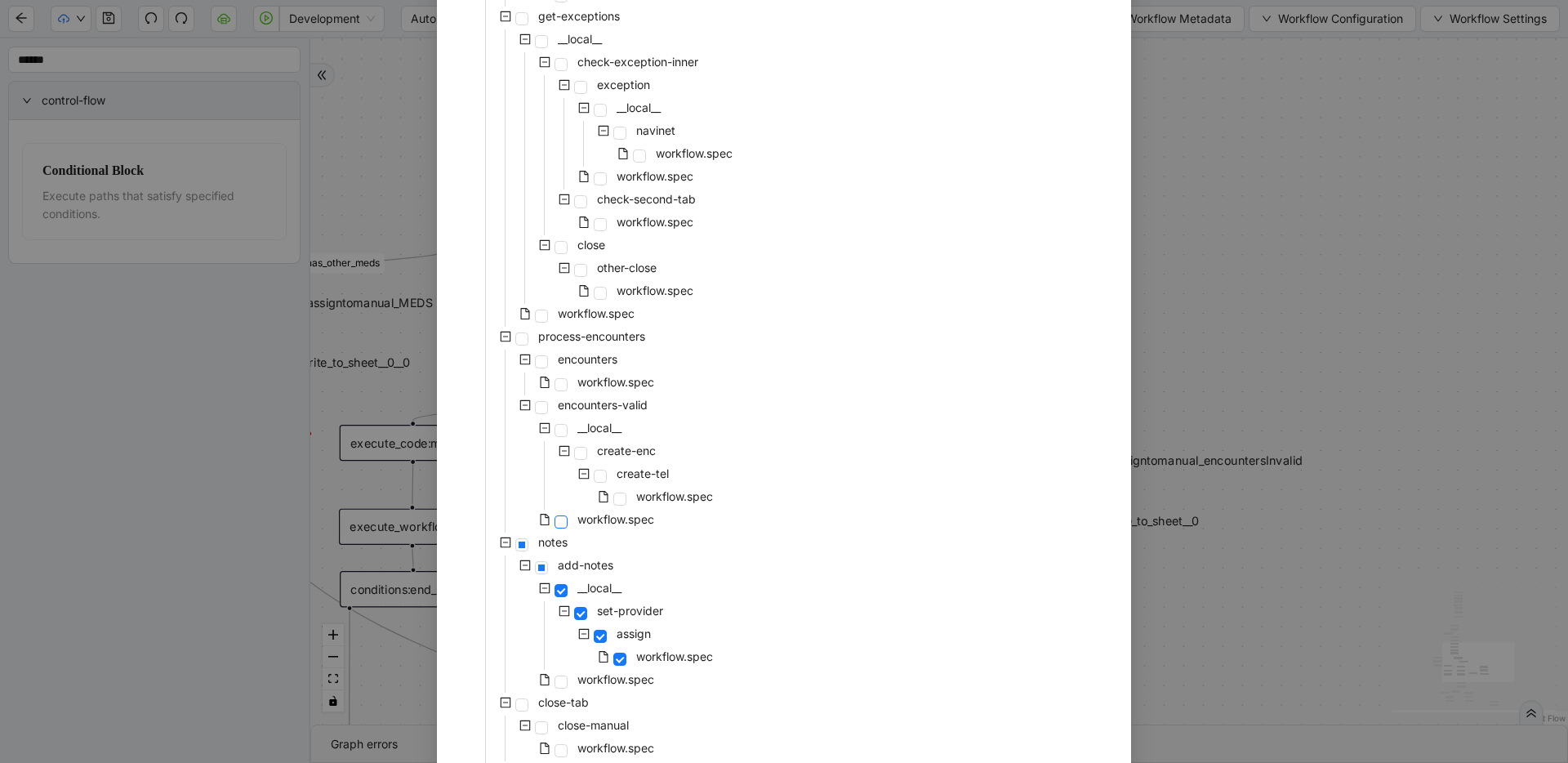
click at [555, 527] on span at bounding box center [561, 522] width 13 height 13
click at [613, 500] on span at bounding box center [620, 499] width 13 height 13
click at [557, 525] on span at bounding box center [561, 522] width 13 height 13
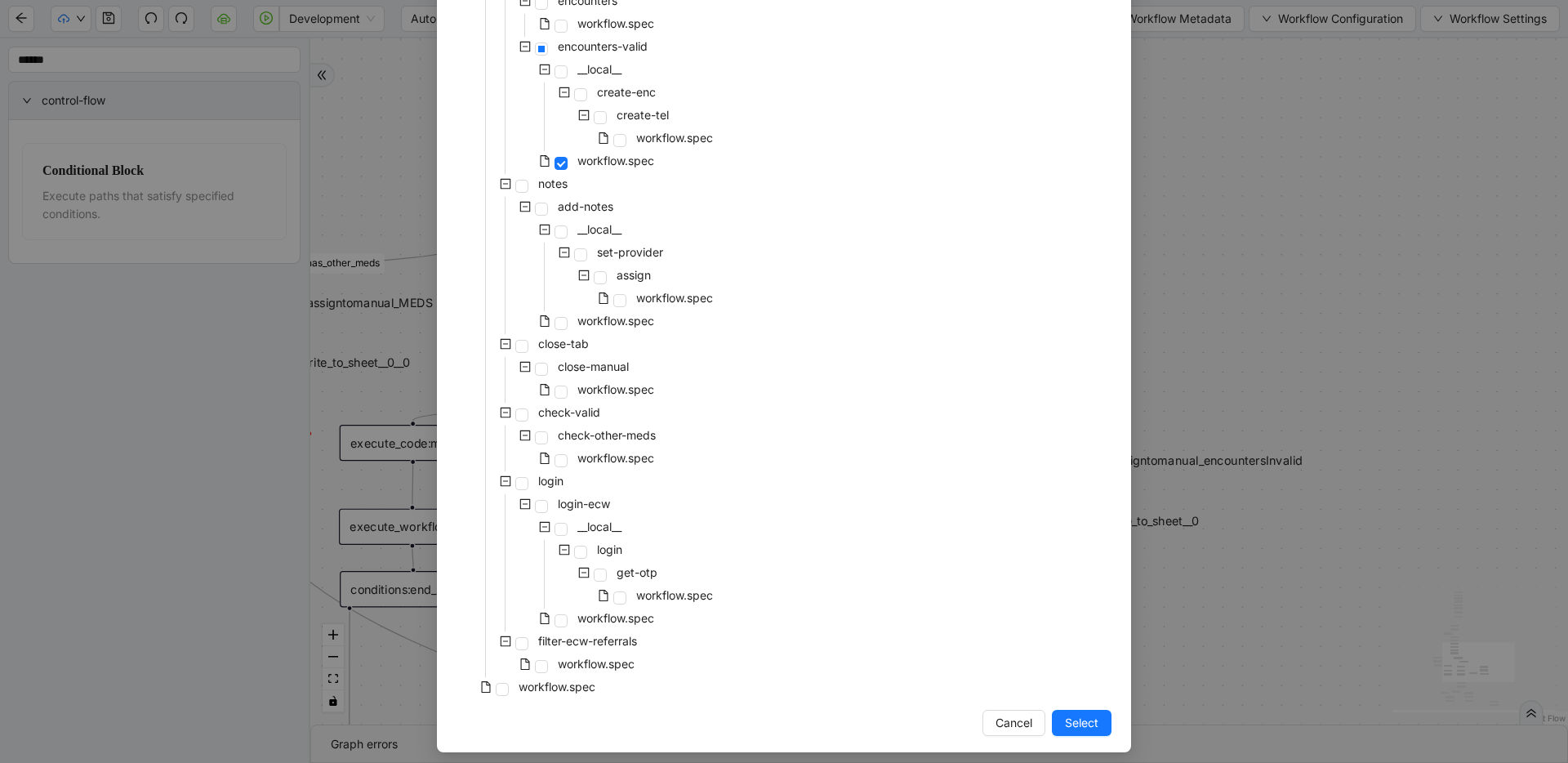
scroll to position [597, 0]
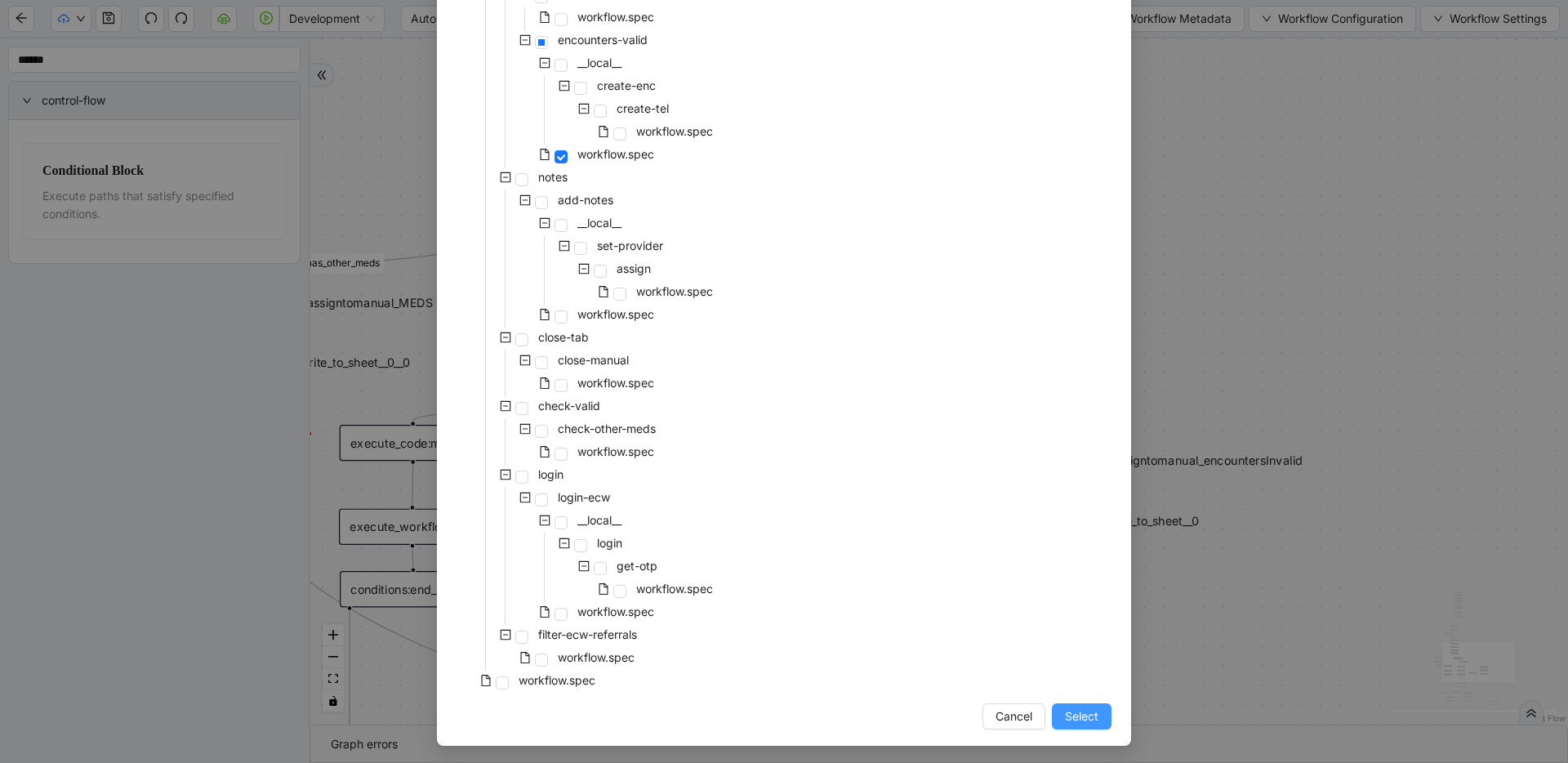
click at [1070, 721] on span "Select" at bounding box center [1081, 716] width 34 height 18
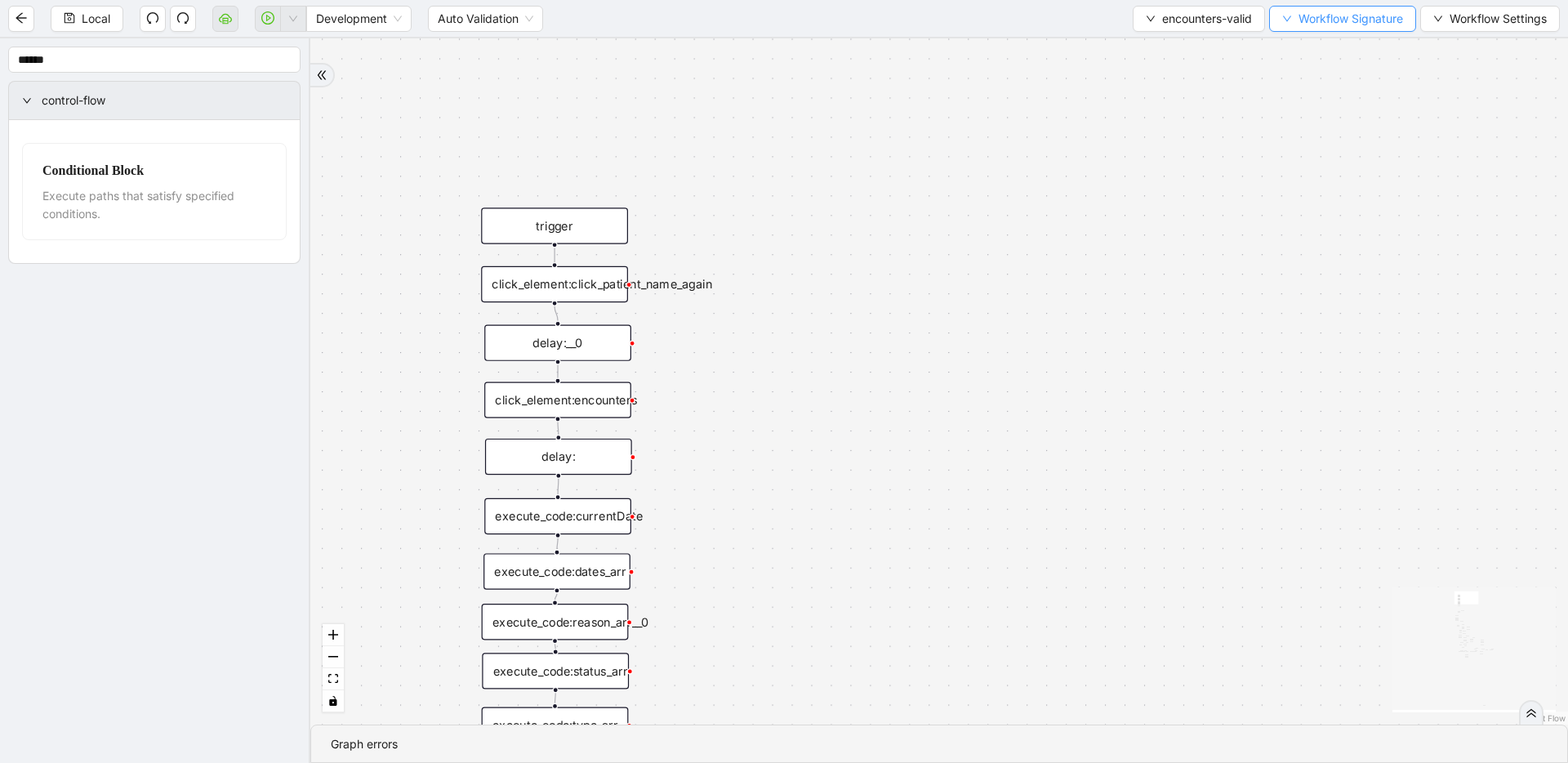
click at [1302, 18] on span "Workflow Signature" at bounding box center [1351, 19] width 104 height 18
click at [1299, 175] on span "Type" at bounding box center [1341, 181] width 108 height 18
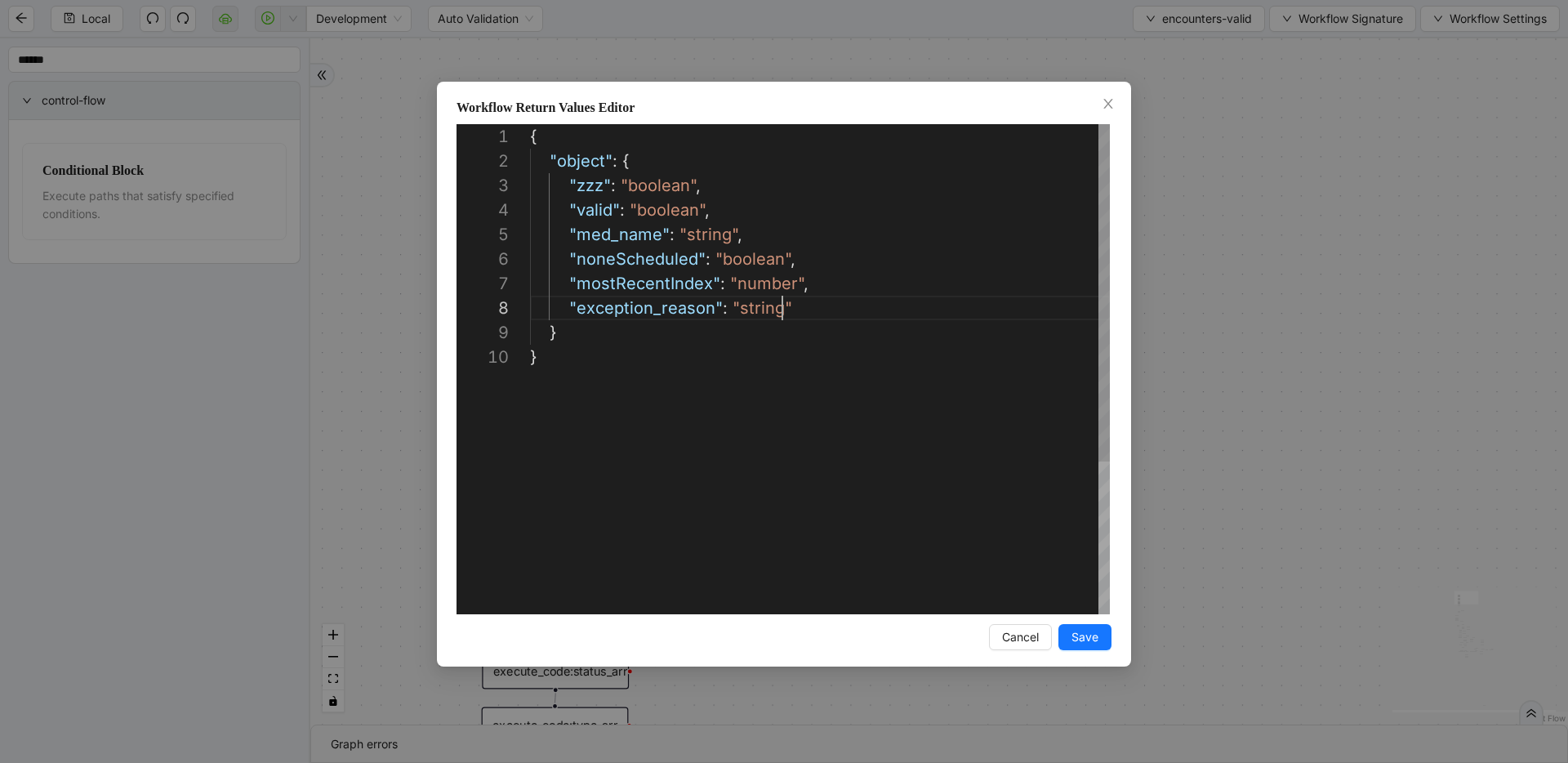
scroll to position [171, 252]
click at [790, 304] on div "{ "object" : { "zzz" : "boolean" , "valid" : "boolean" , "med_name" : "string" …" at bounding box center [819, 479] width 579 height 710
paste textarea "**********"
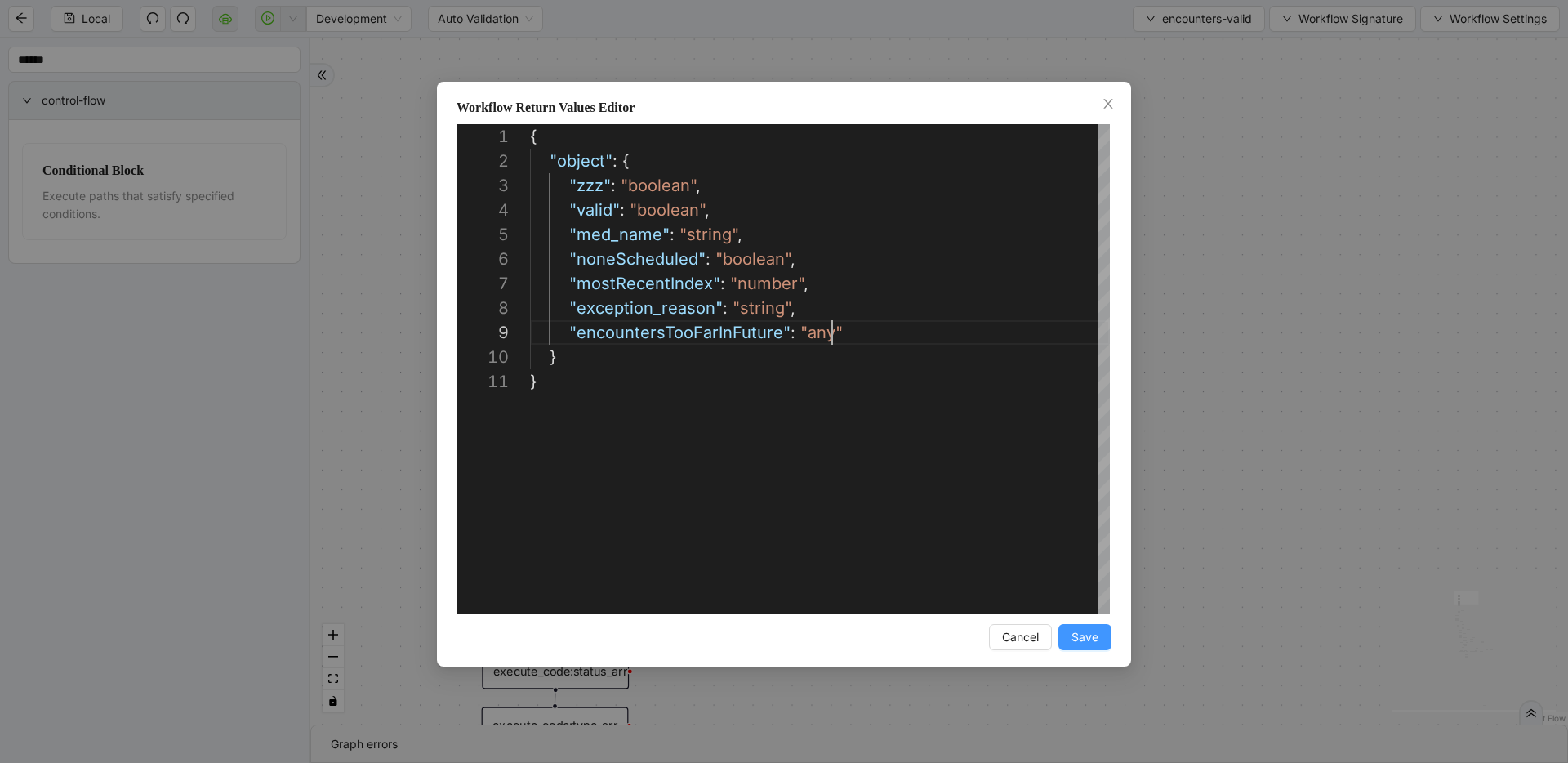
click at [1081, 628] on span "Save" at bounding box center [1084, 637] width 27 height 18
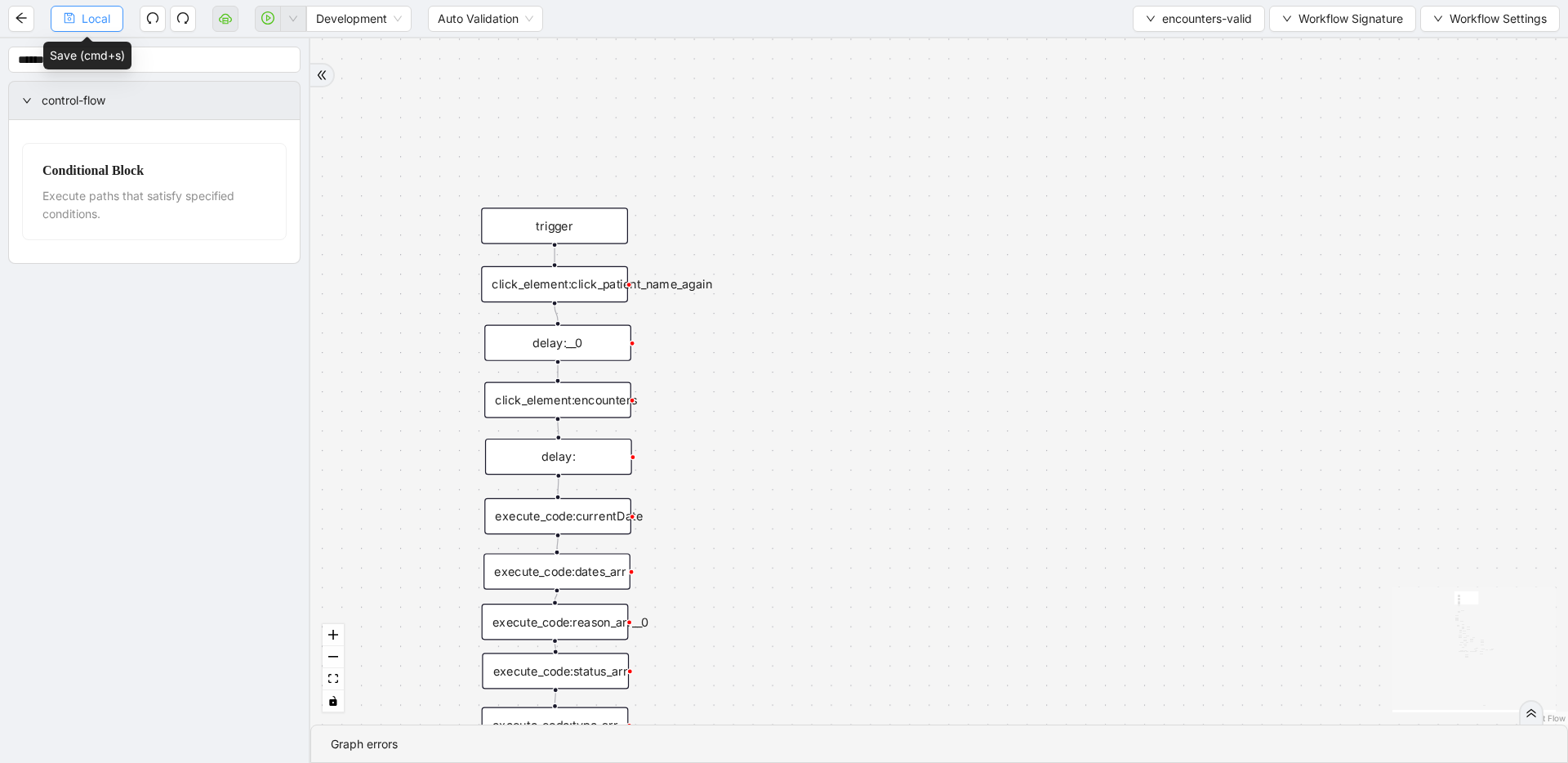
click at [69, 16] on icon "save" at bounding box center [69, 18] width 11 height 11
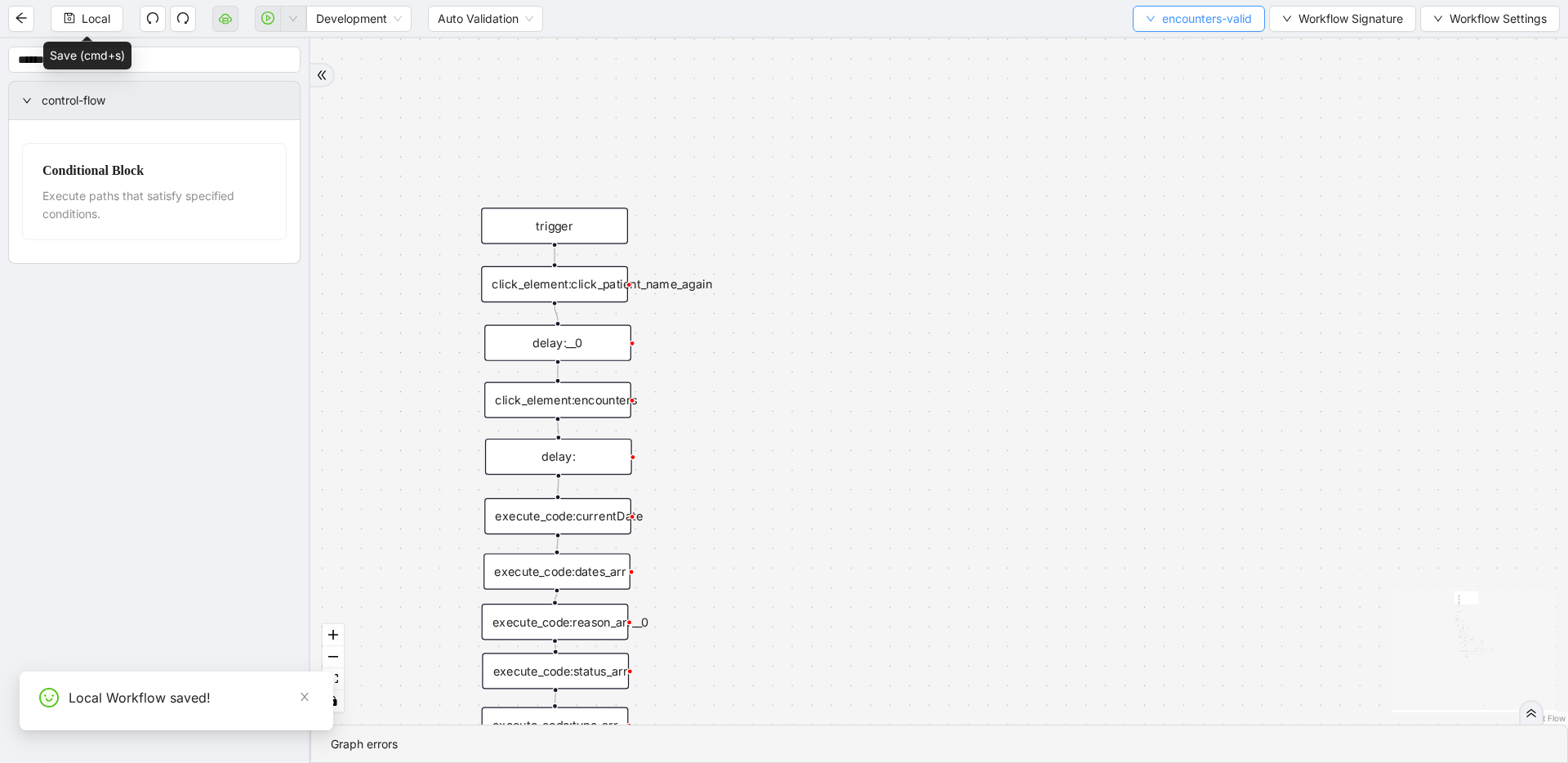
click at [1154, 11] on button "encounters-valid" at bounding box center [1199, 19] width 132 height 26
click at [1154, 38] on li "Select" at bounding box center [1196, 50] width 127 height 26
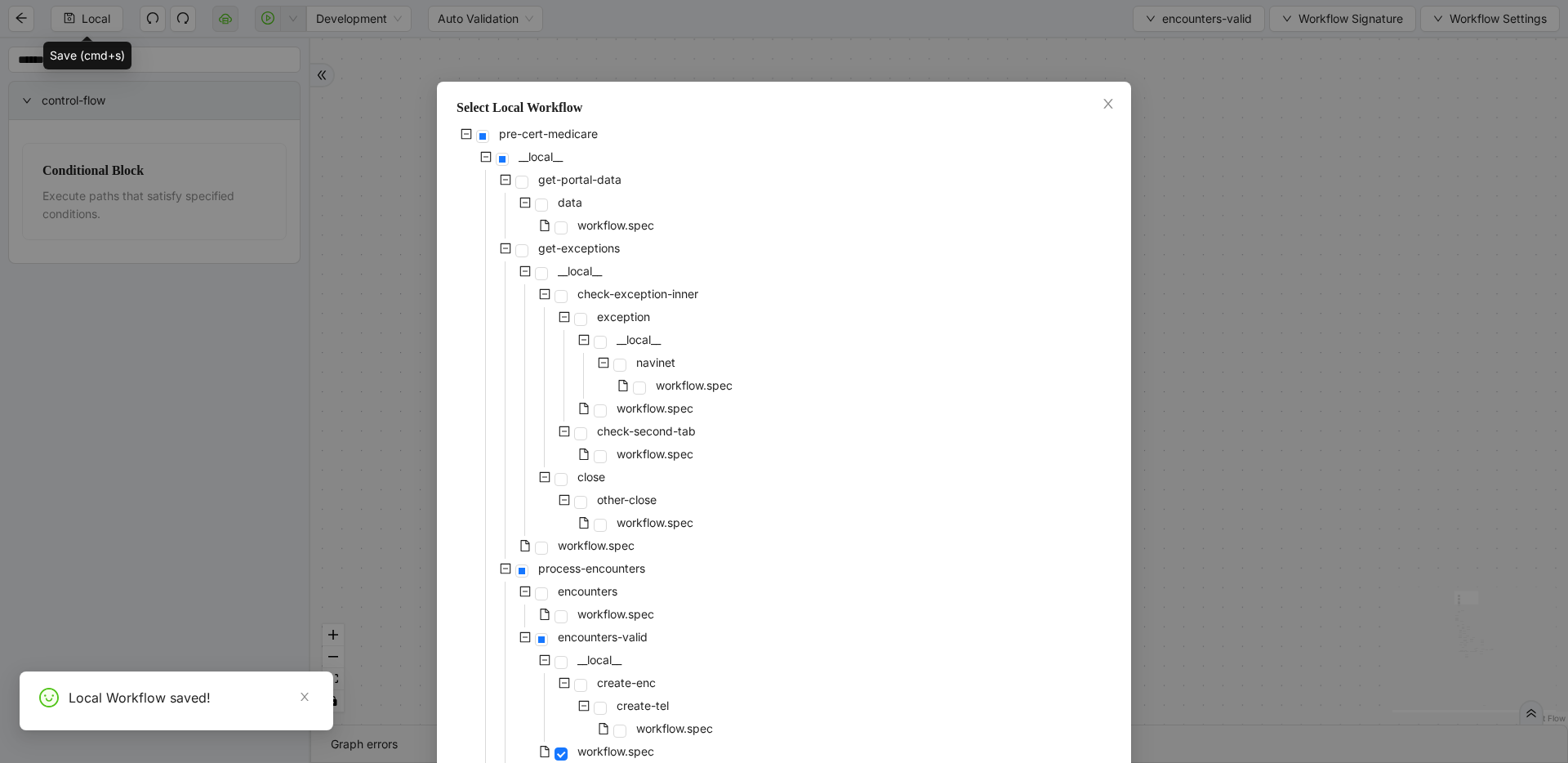
scroll to position [599, 0]
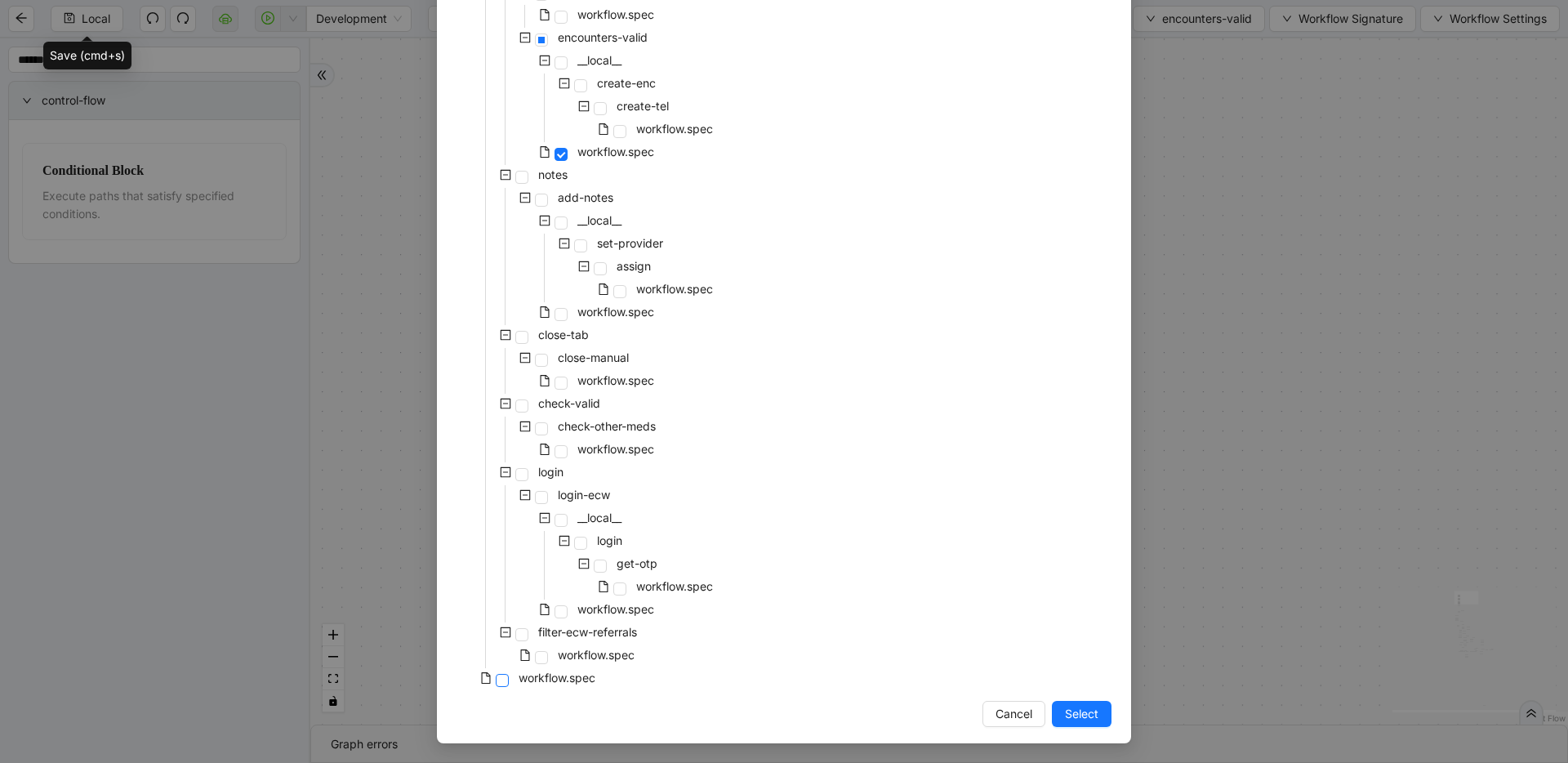
click at [496, 675] on span at bounding box center [503, 680] width 13 height 13
click at [1093, 720] on button "Select" at bounding box center [1081, 714] width 60 height 26
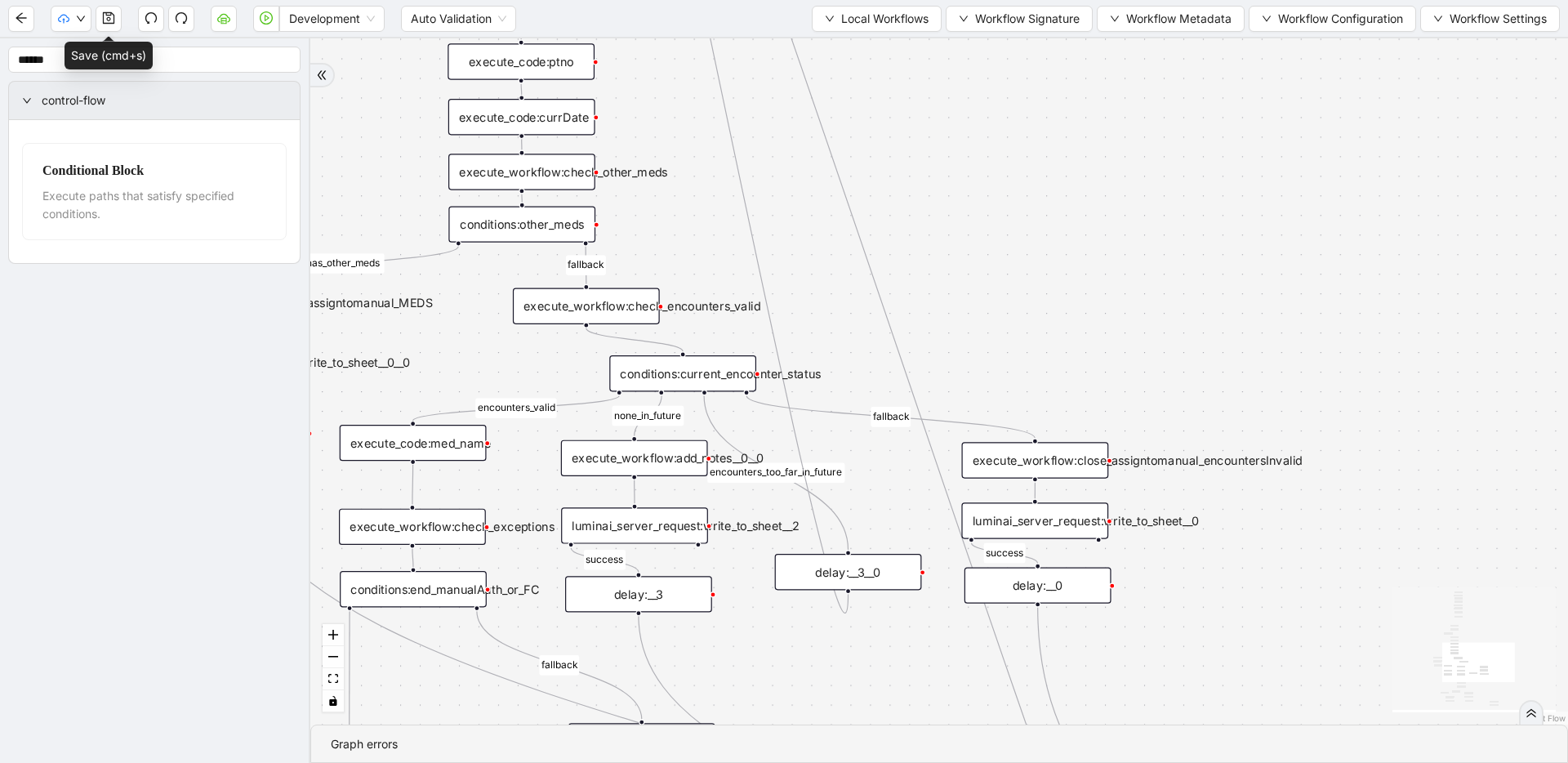
click at [638, 312] on div "execute_workflow:check_encounters_valid" at bounding box center [586, 306] width 147 height 36
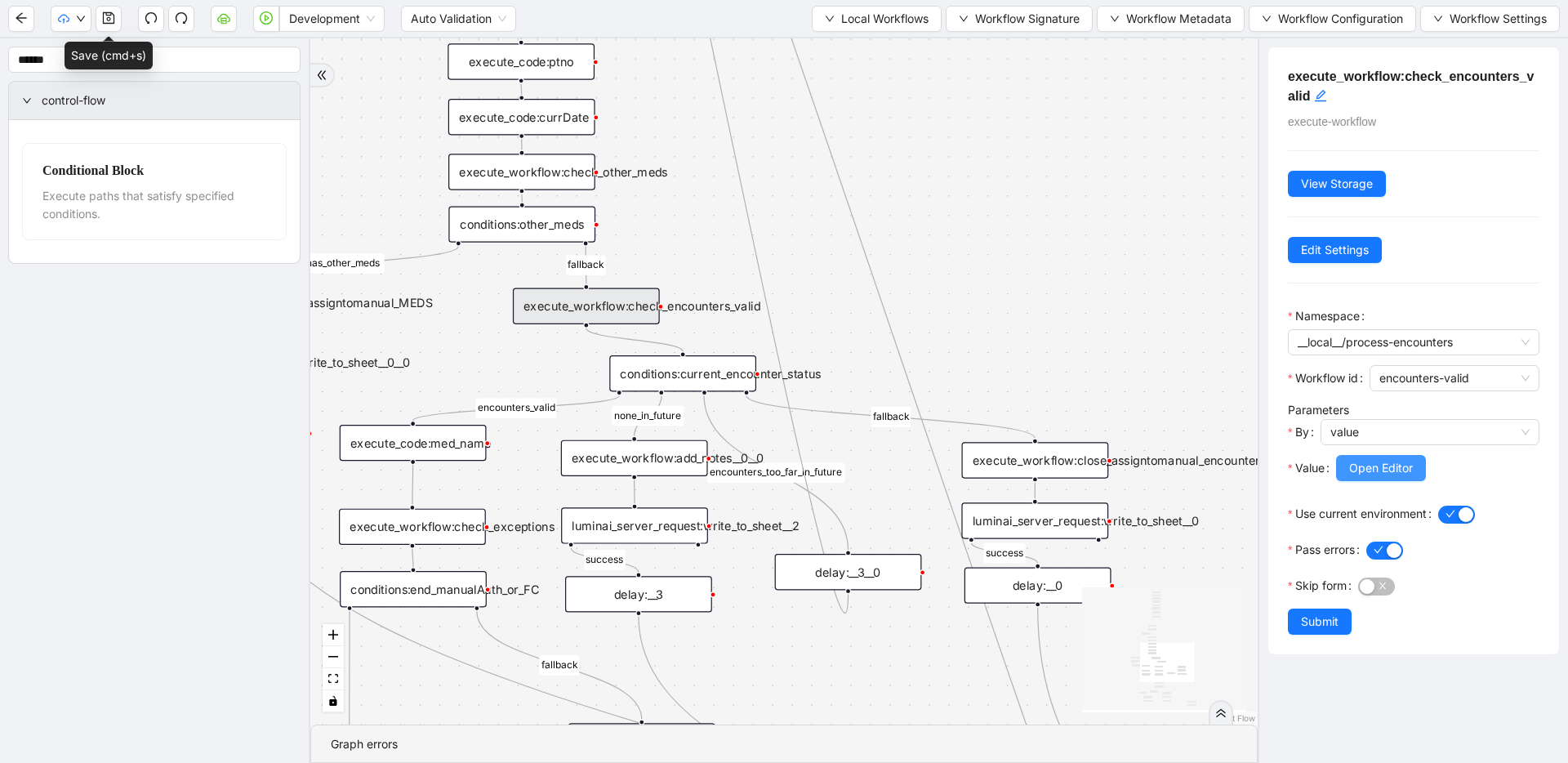
click at [1359, 470] on span "Open Editor" at bounding box center [1380, 468] width 64 height 18
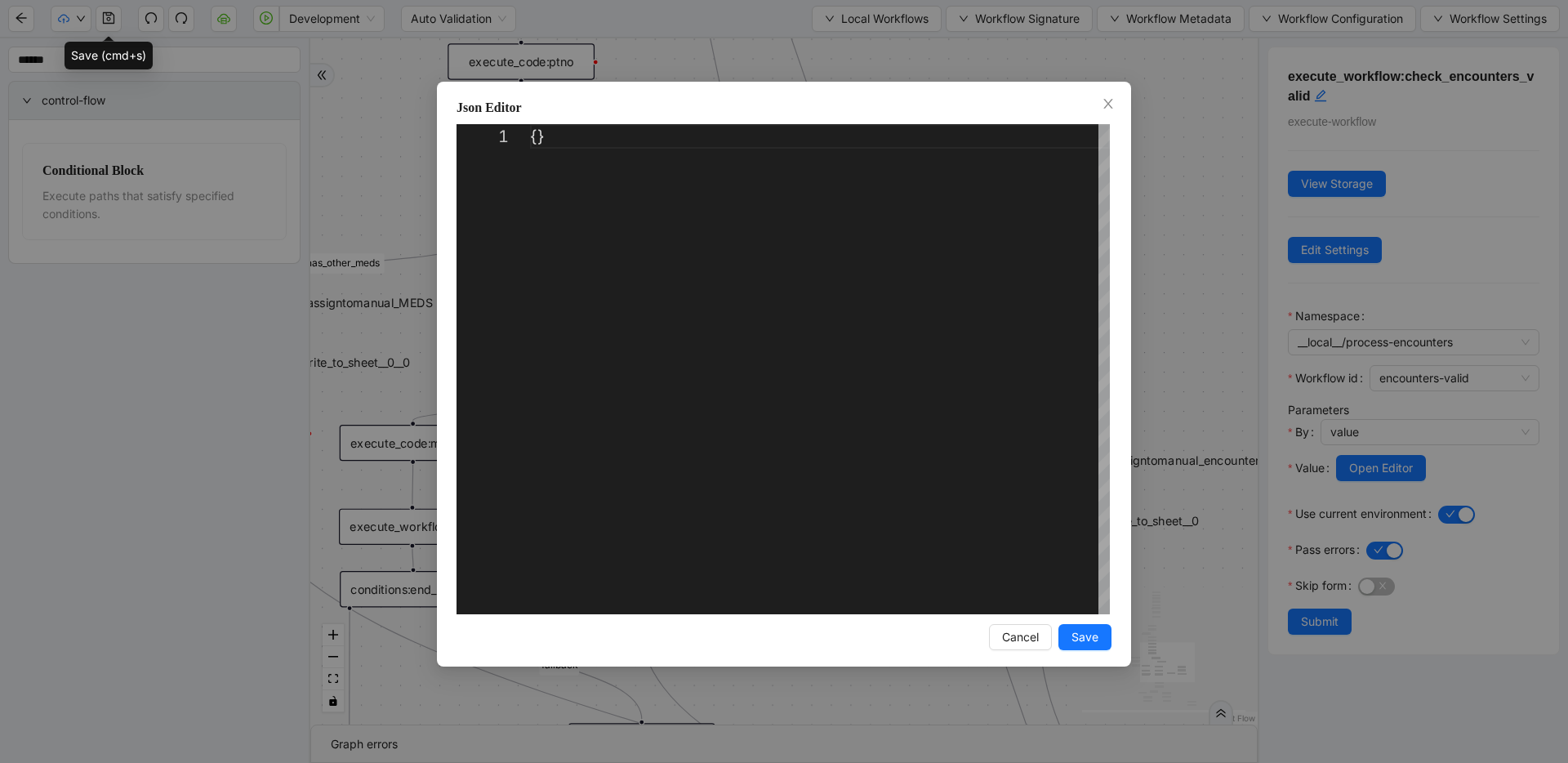
click at [1175, 284] on div "Json Editor 1 {} ** Enter to Rename, ⇧Enter to Preview Cancel Save" at bounding box center [784, 381] width 1568 height 763
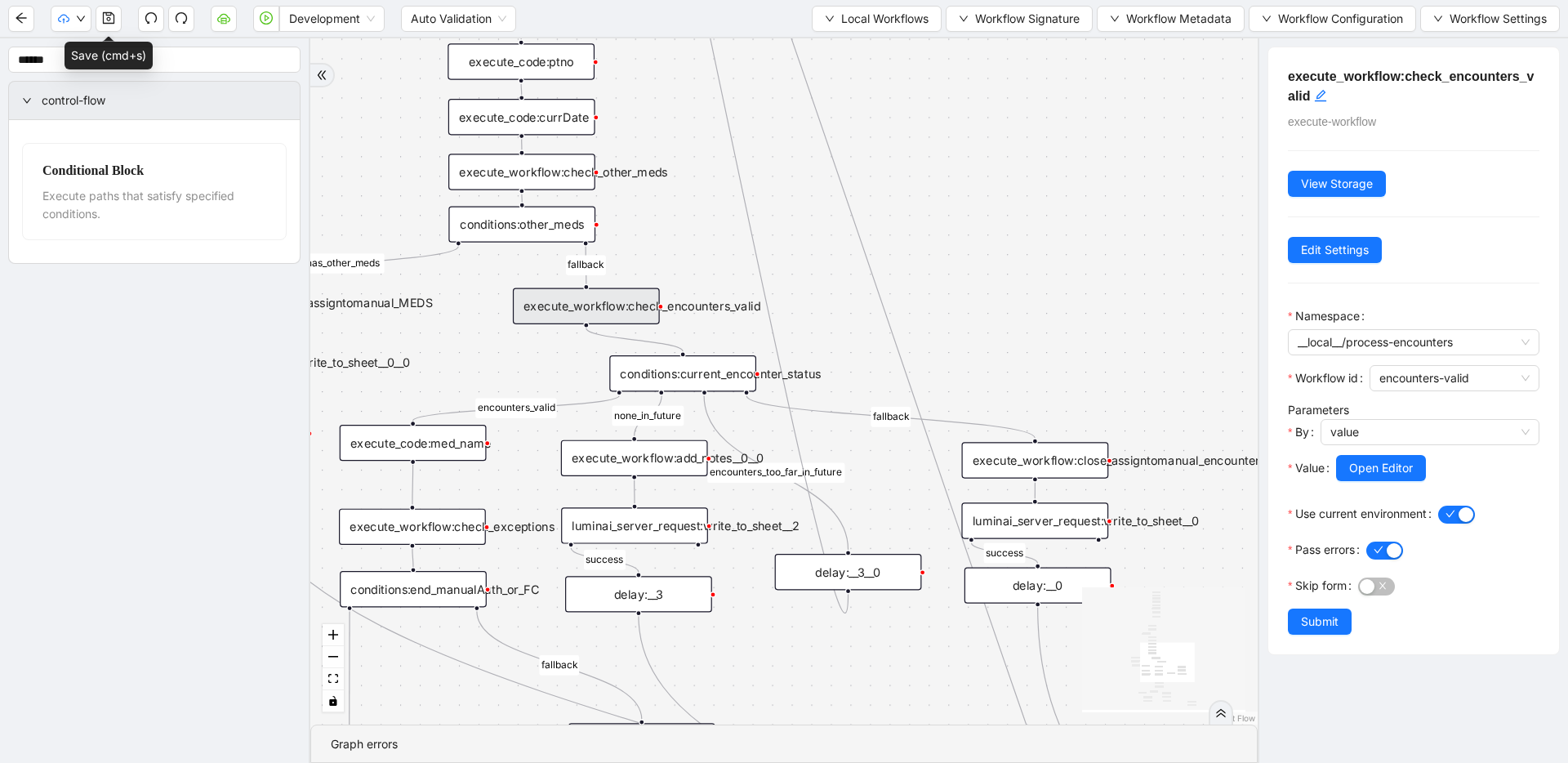
click at [706, 374] on div "conditions:current_encounter_status" at bounding box center [683, 373] width 147 height 36
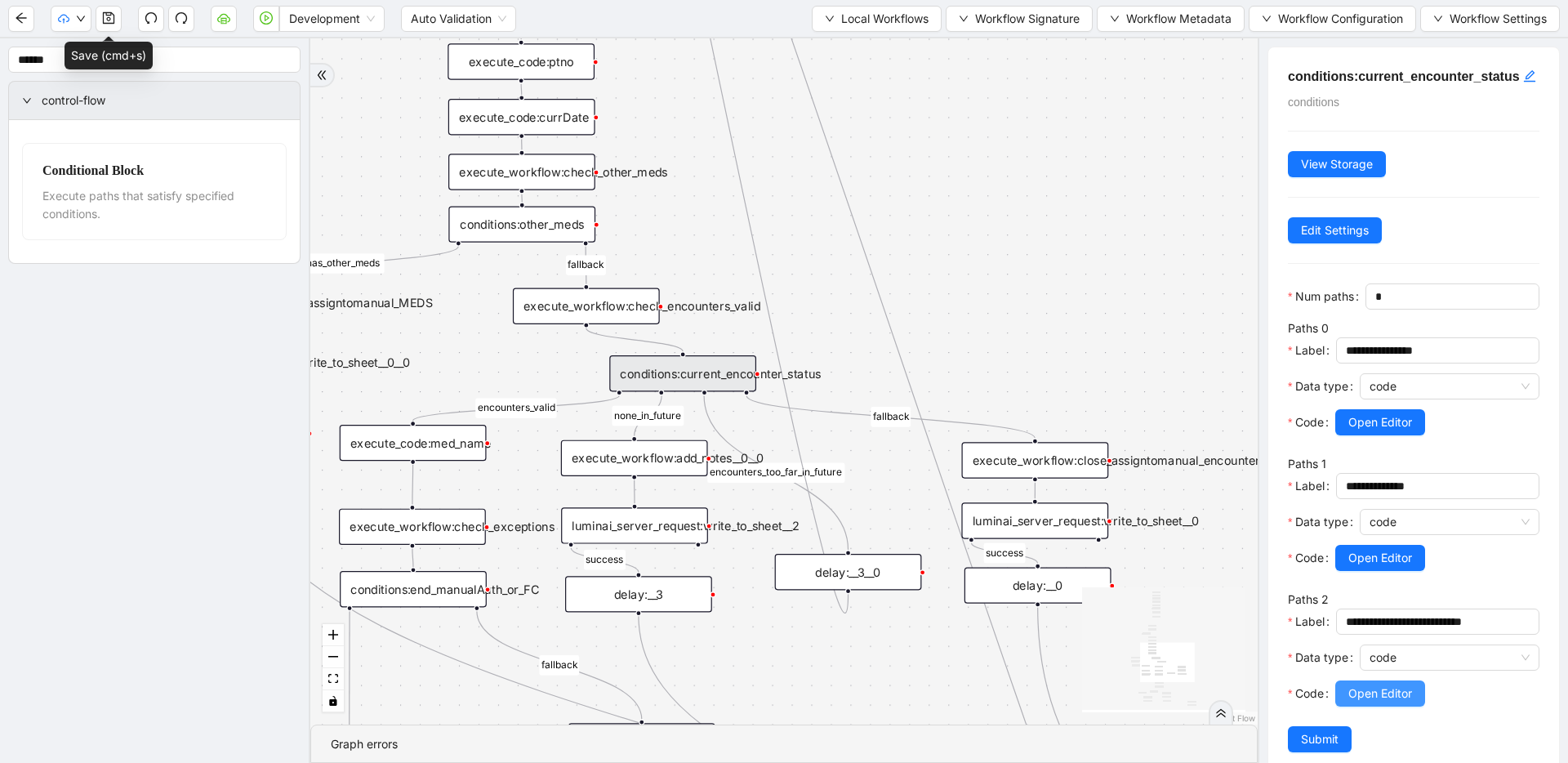
click at [1393, 703] on span "Open Editor" at bounding box center [1380, 694] width 64 height 18
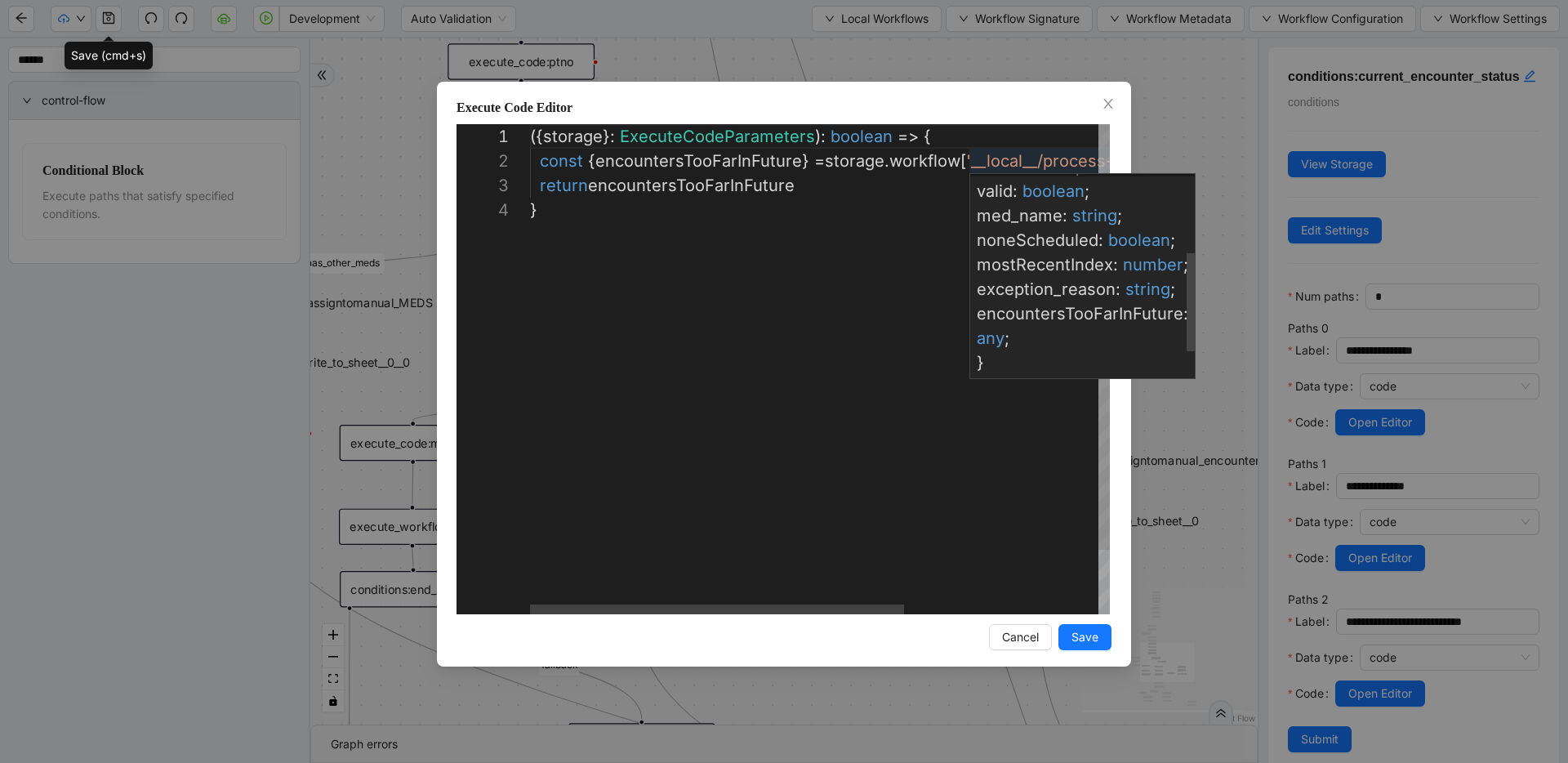
scroll to position [219, 0]
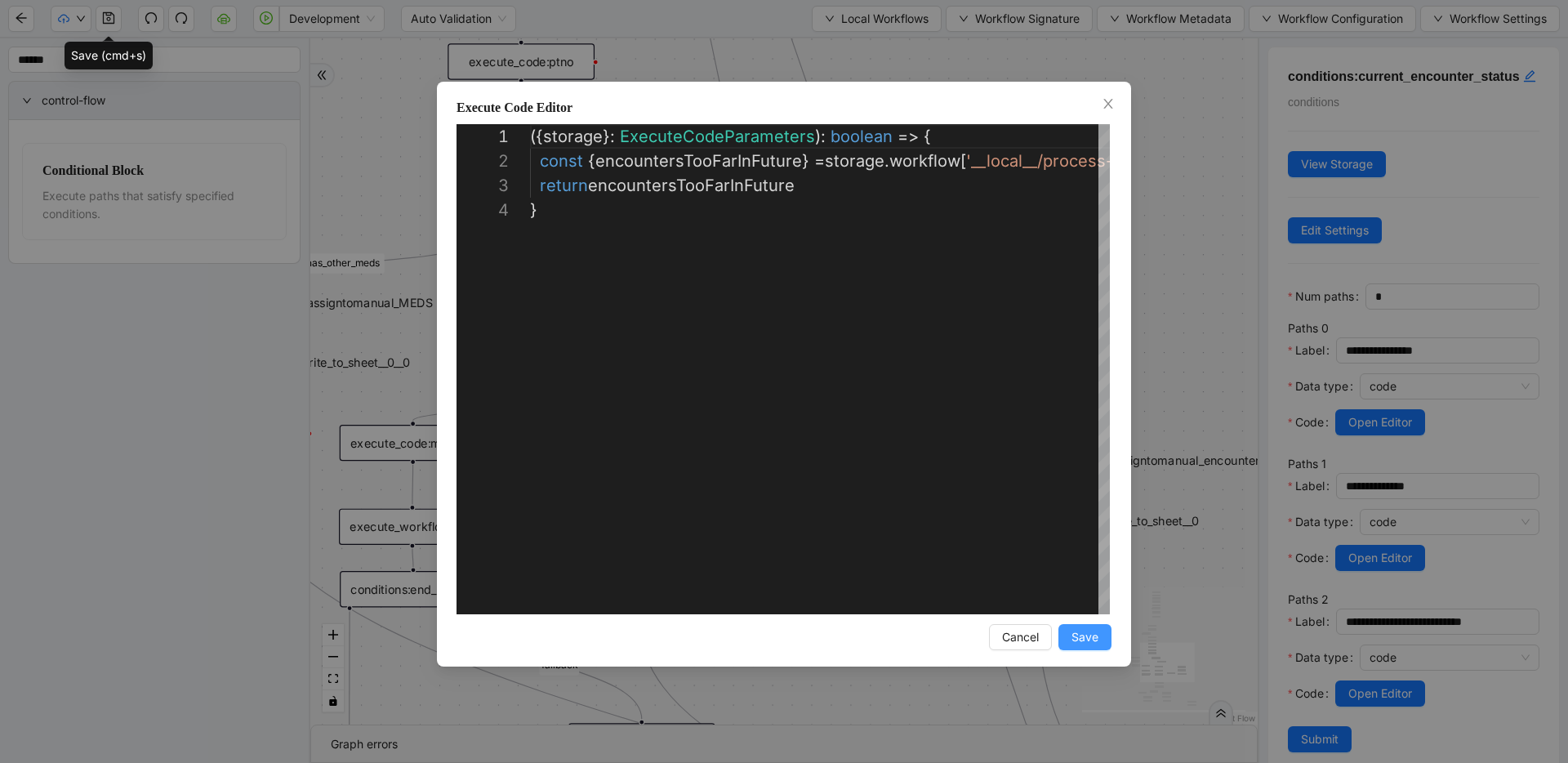
click at [1078, 637] on span "Save" at bounding box center [1084, 637] width 27 height 18
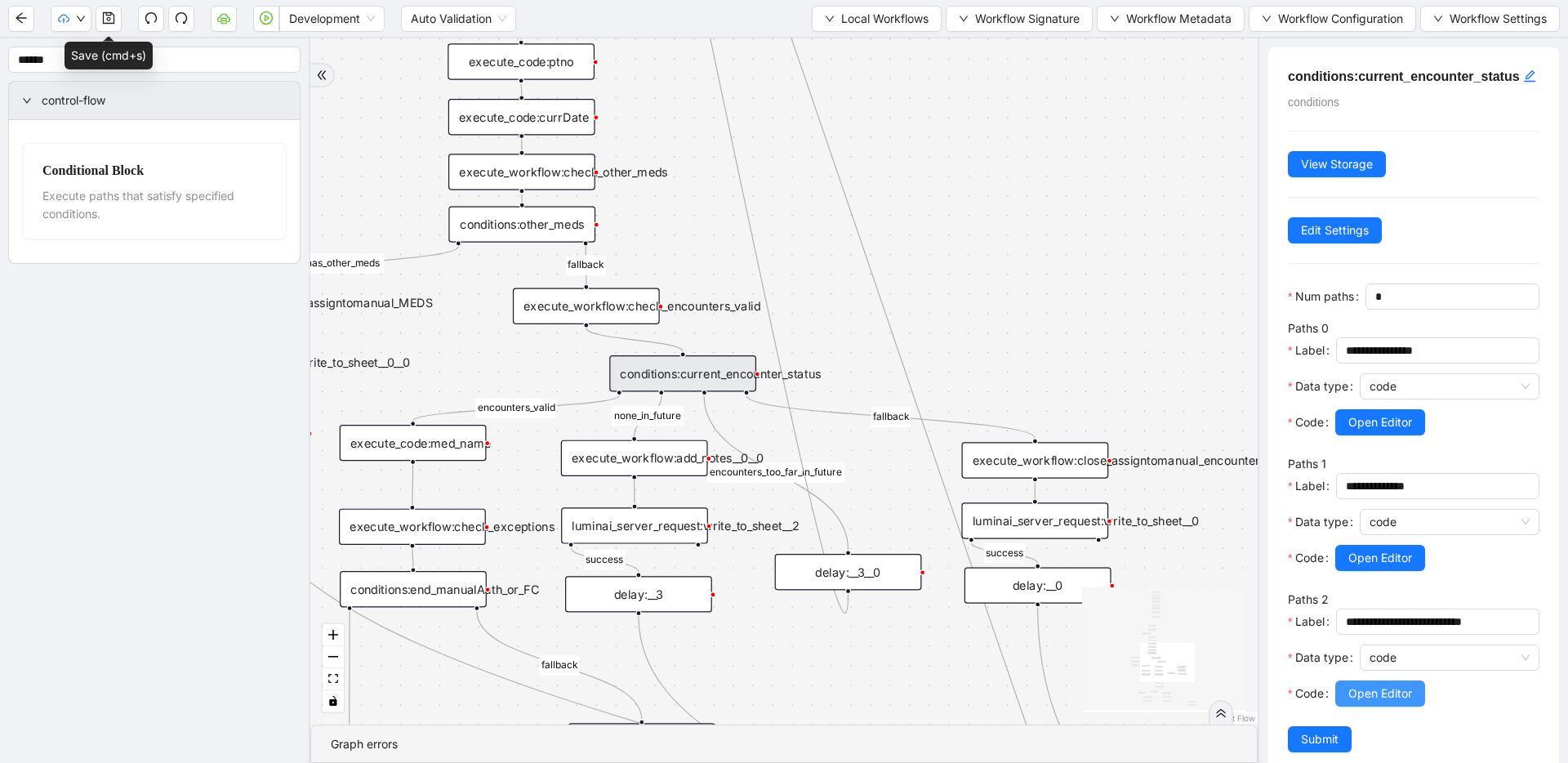
click at [1345, 701] on button "Open Editor" at bounding box center [1380, 694] width 90 height 26
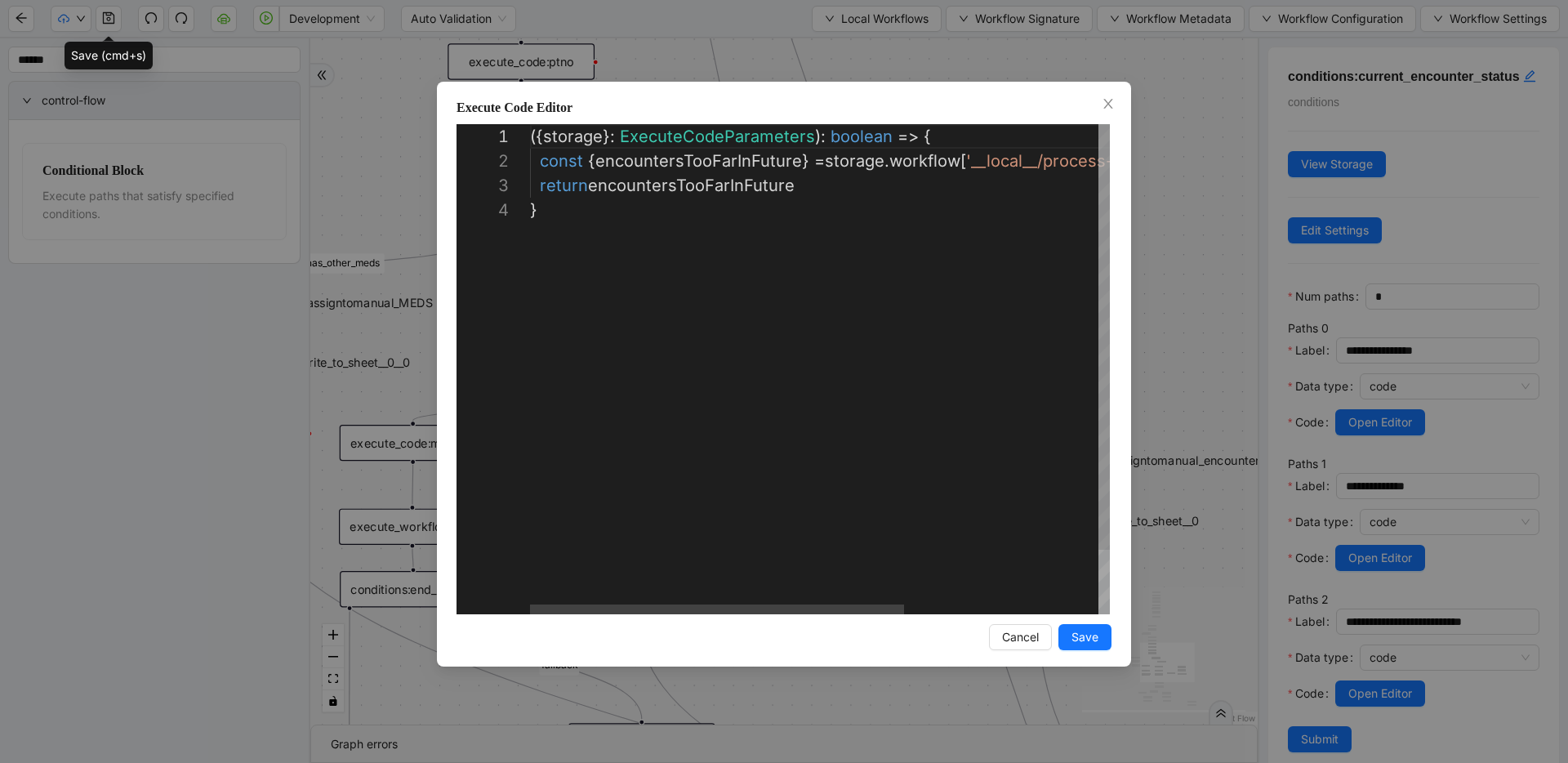
scroll to position [0, 0]
click at [1147, 259] on div "**********" at bounding box center [784, 381] width 1568 height 763
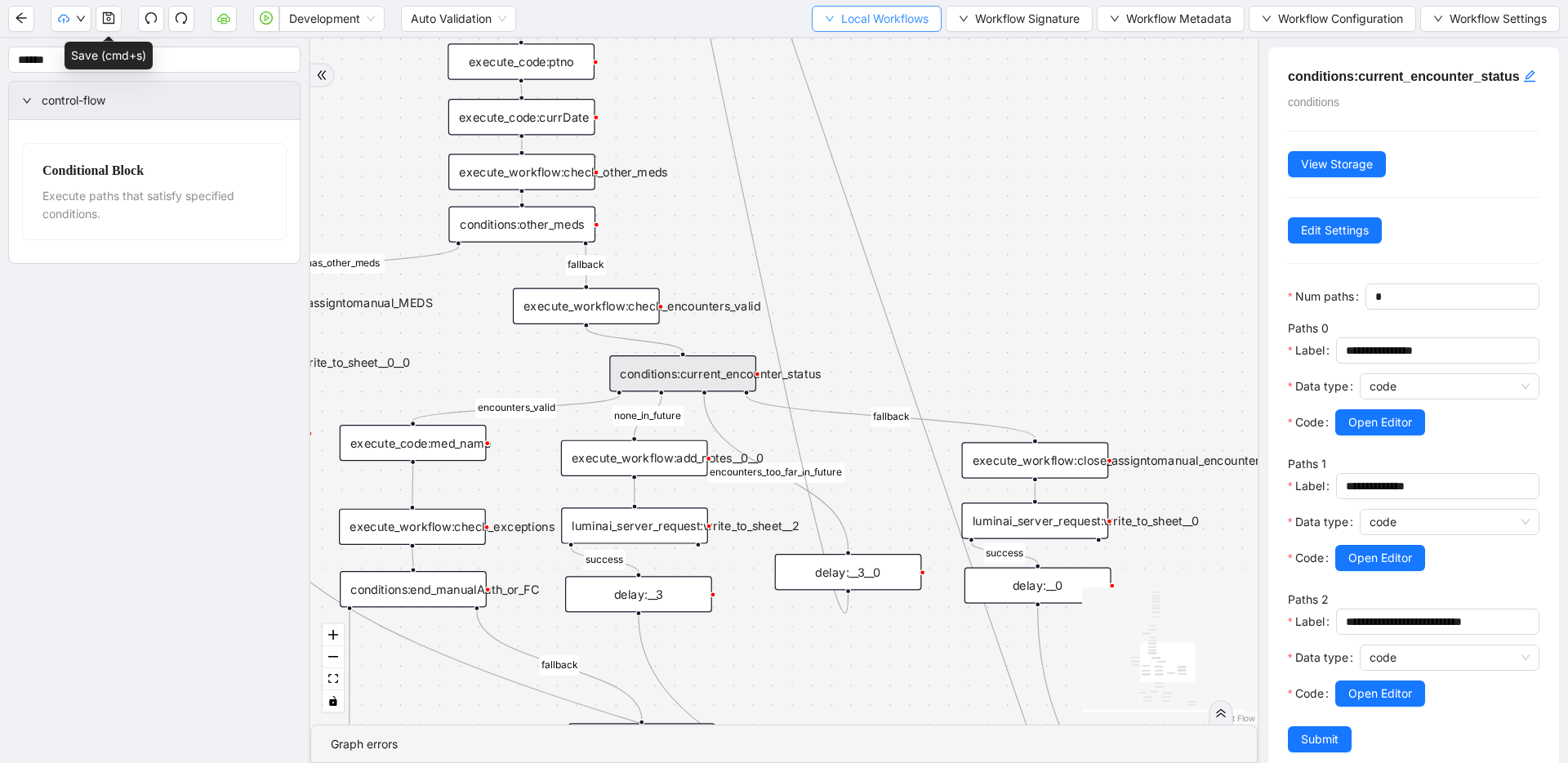
click at [866, 20] on span "Local Workflows" at bounding box center [884, 19] width 88 height 18
click at [1051, 192] on div "fallback has_other_meds success success fallback no_encounters end success succ…" at bounding box center [784, 381] width 947 height 686
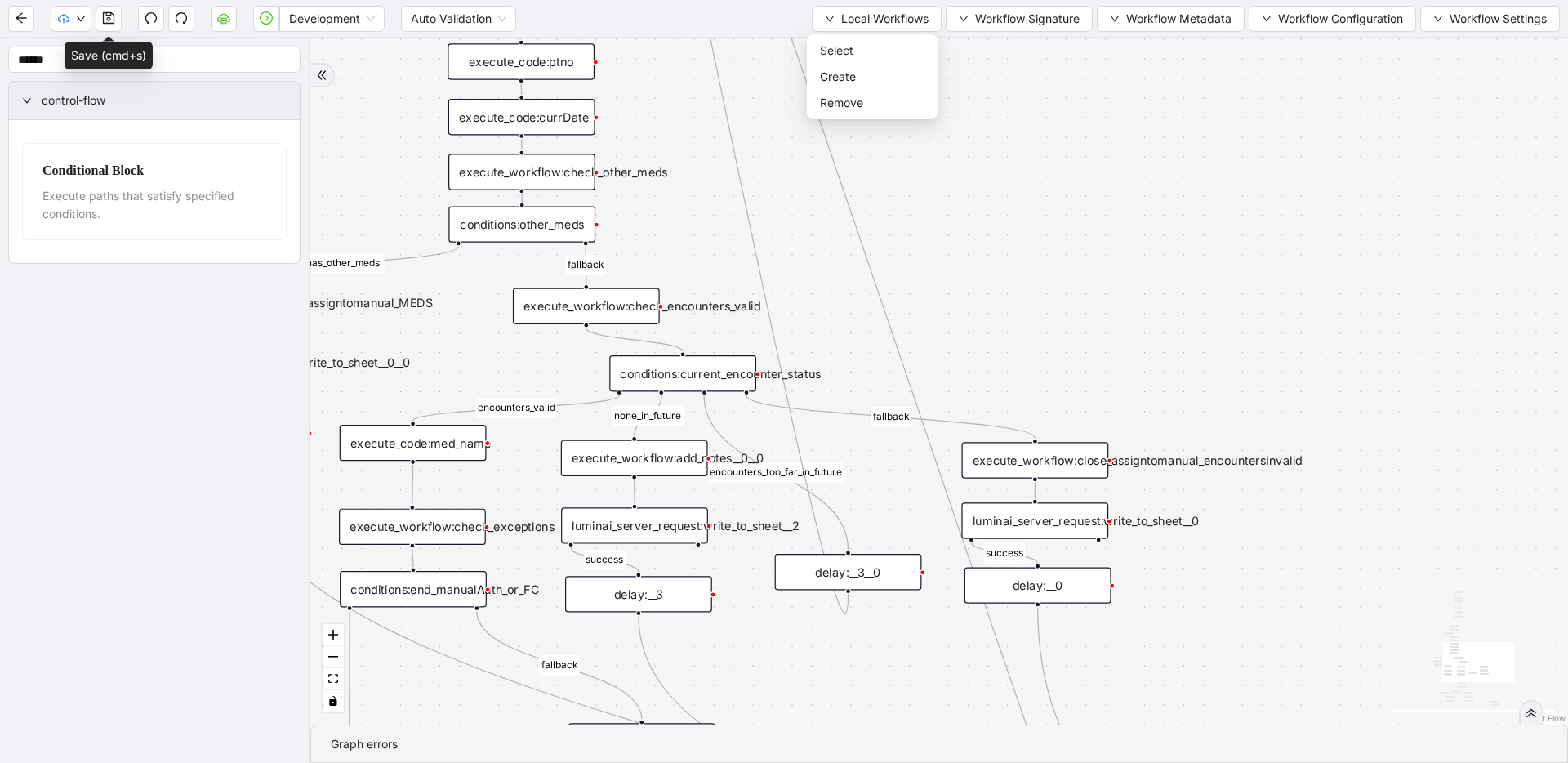
click at [731, 364] on div "conditions:current_encounter_status" at bounding box center [683, 373] width 147 height 36
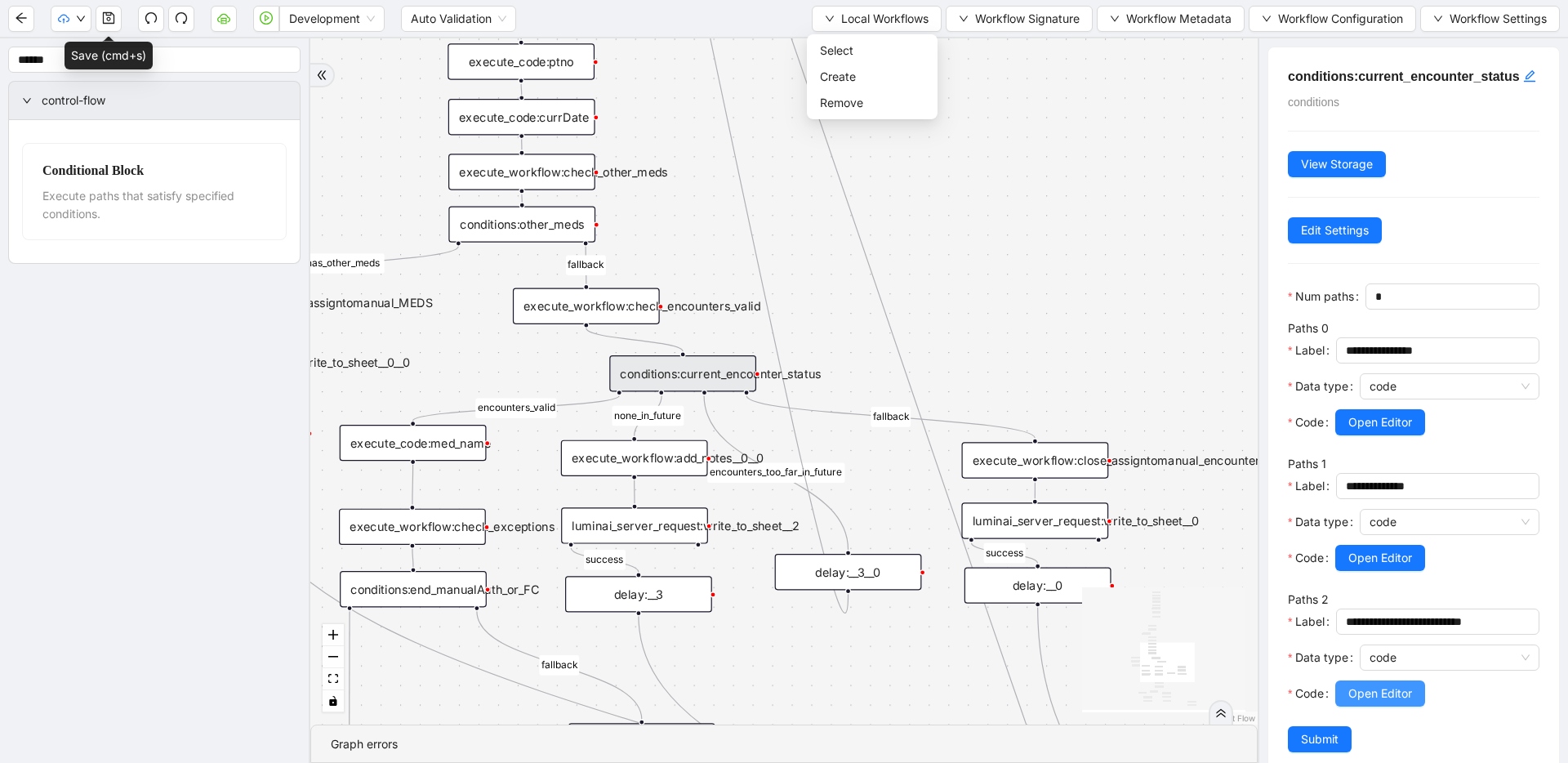
click at [1368, 703] on button "Open Editor" at bounding box center [1380, 694] width 90 height 26
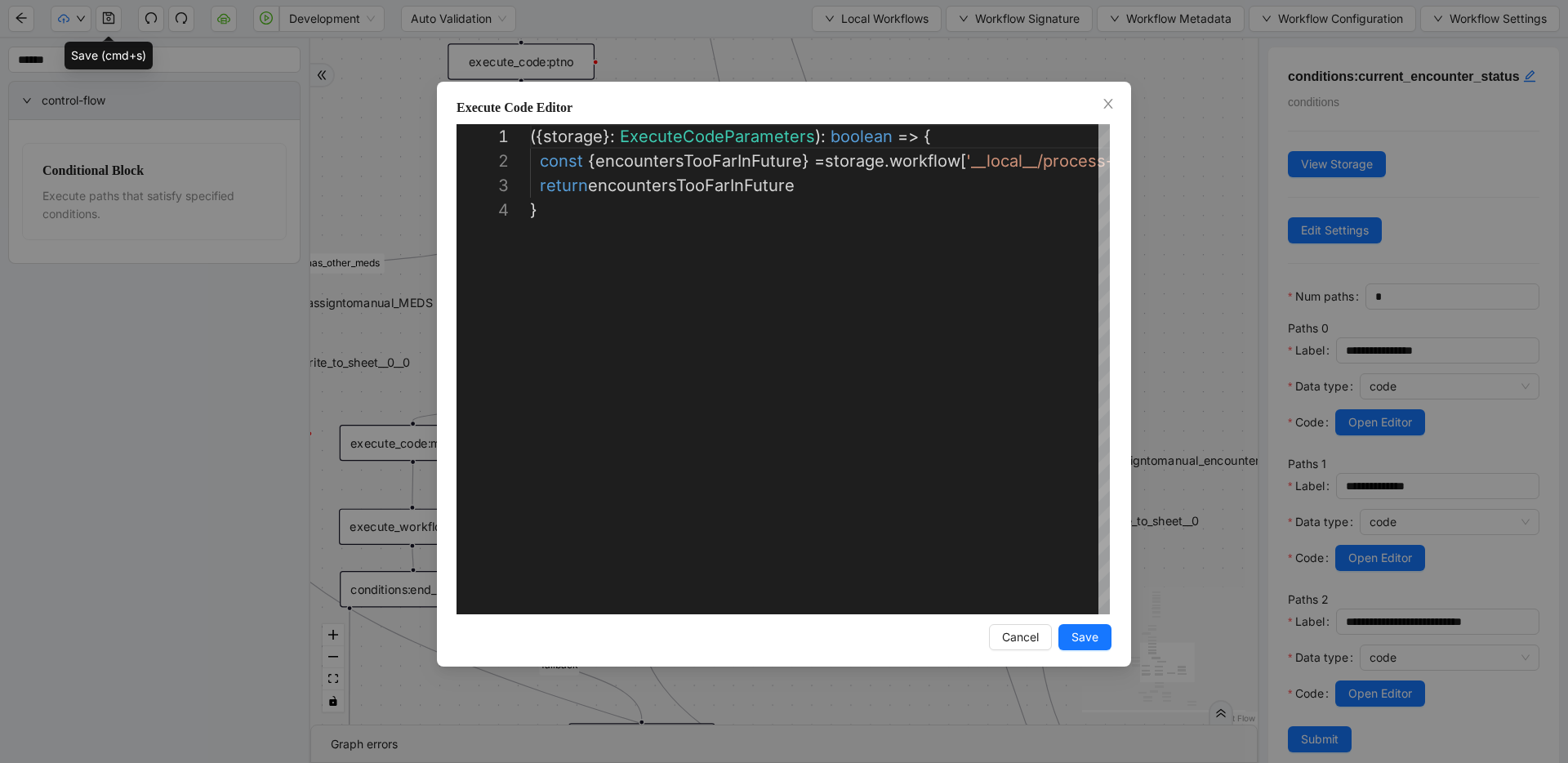
click at [1204, 118] on div "**********" at bounding box center [784, 381] width 1568 height 763
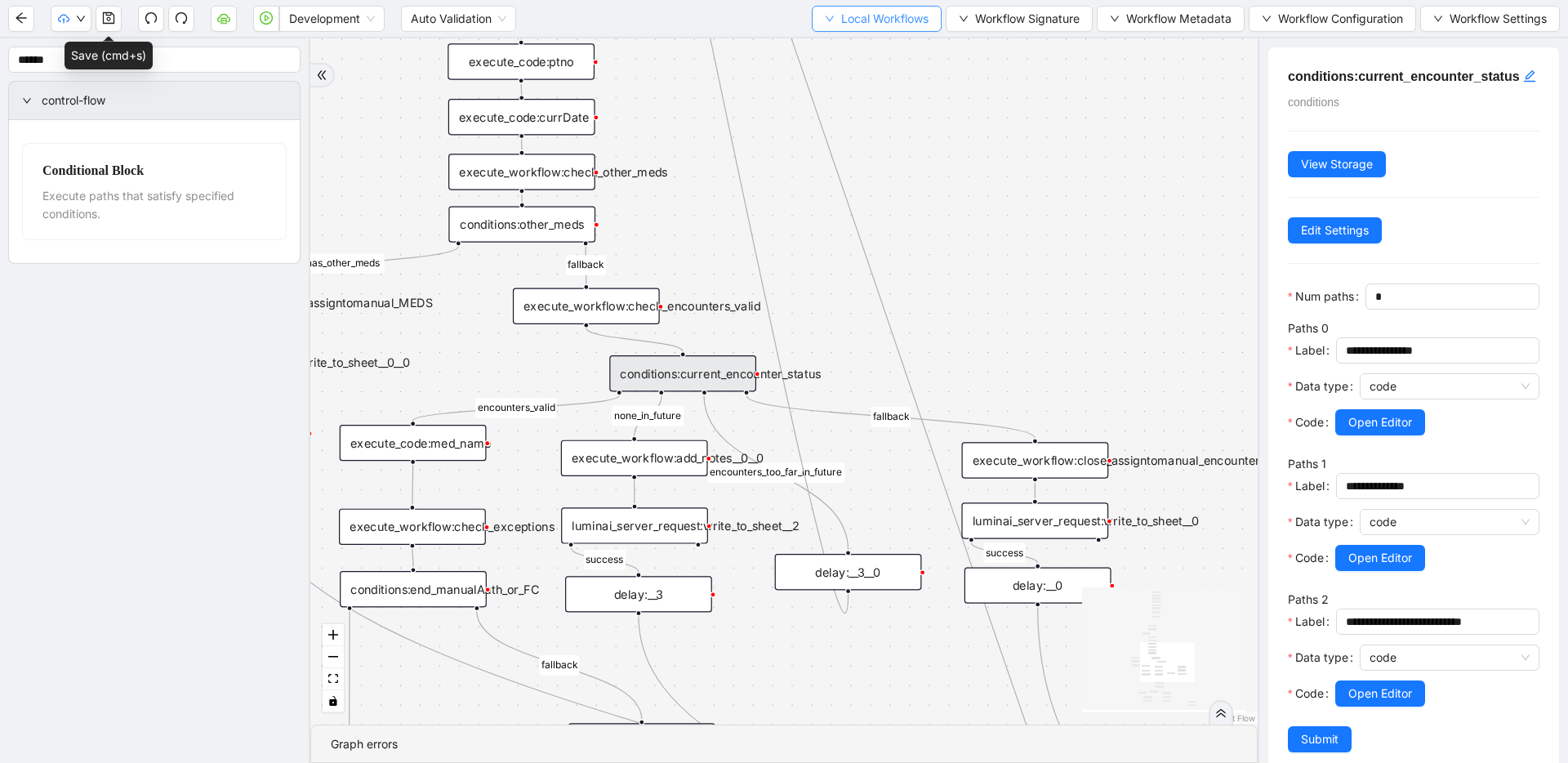
click at [875, 19] on span "Local Workflows" at bounding box center [884, 19] width 88 height 18
click at [866, 49] on span "Select" at bounding box center [872, 50] width 104 height 18
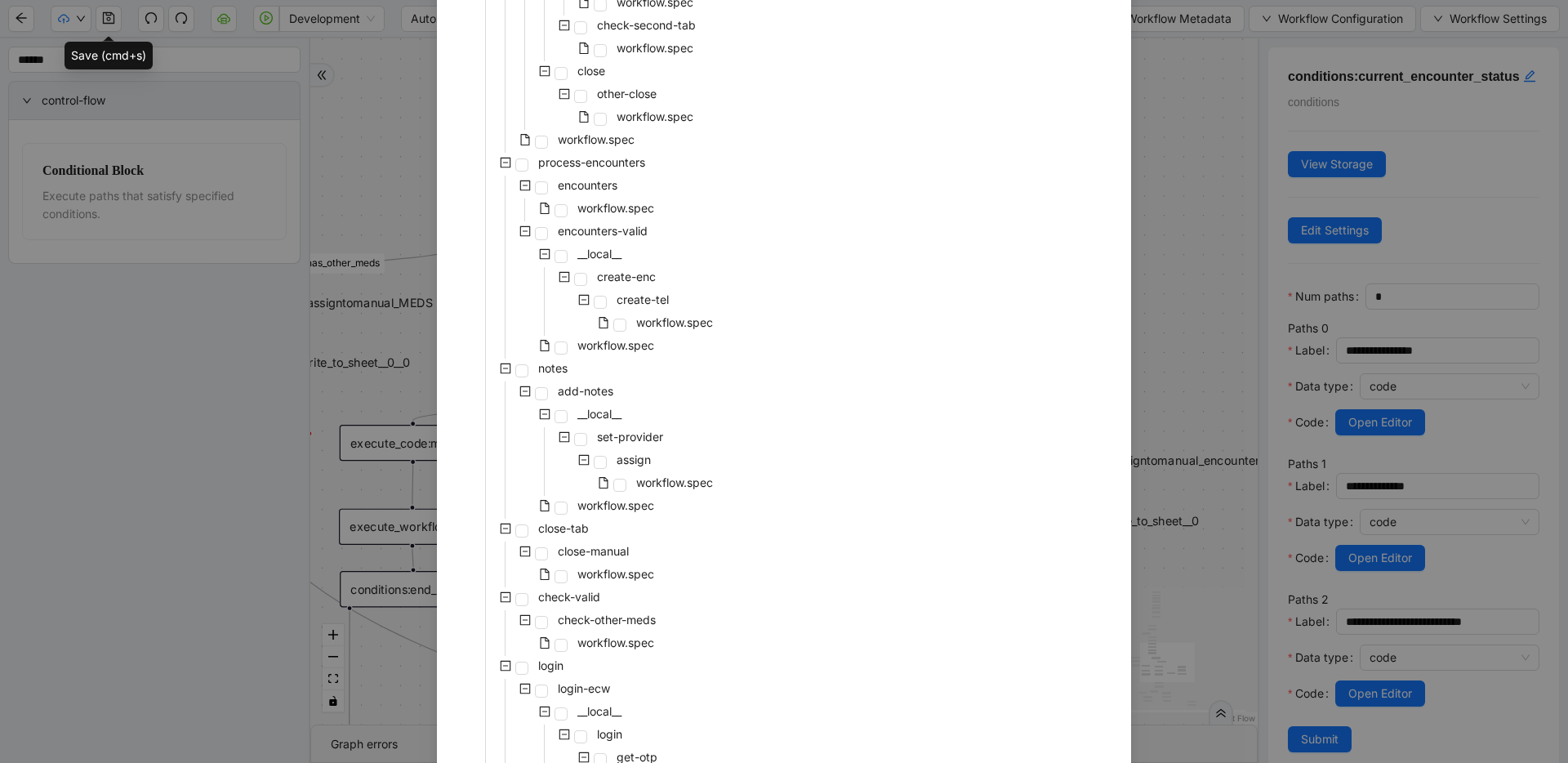
scroll to position [395, 0]
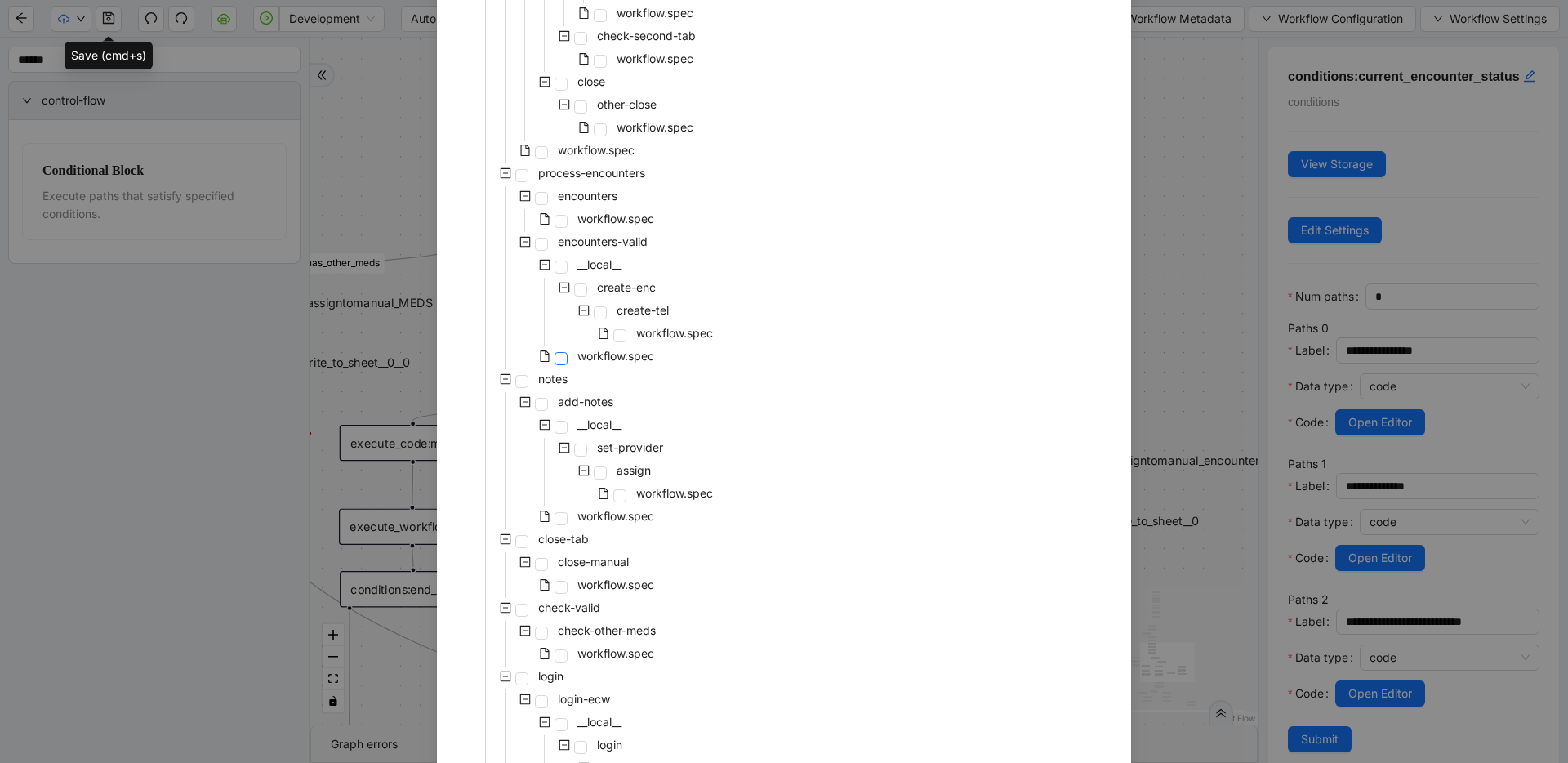
click at [555, 358] on span at bounding box center [561, 359] width 13 height 13
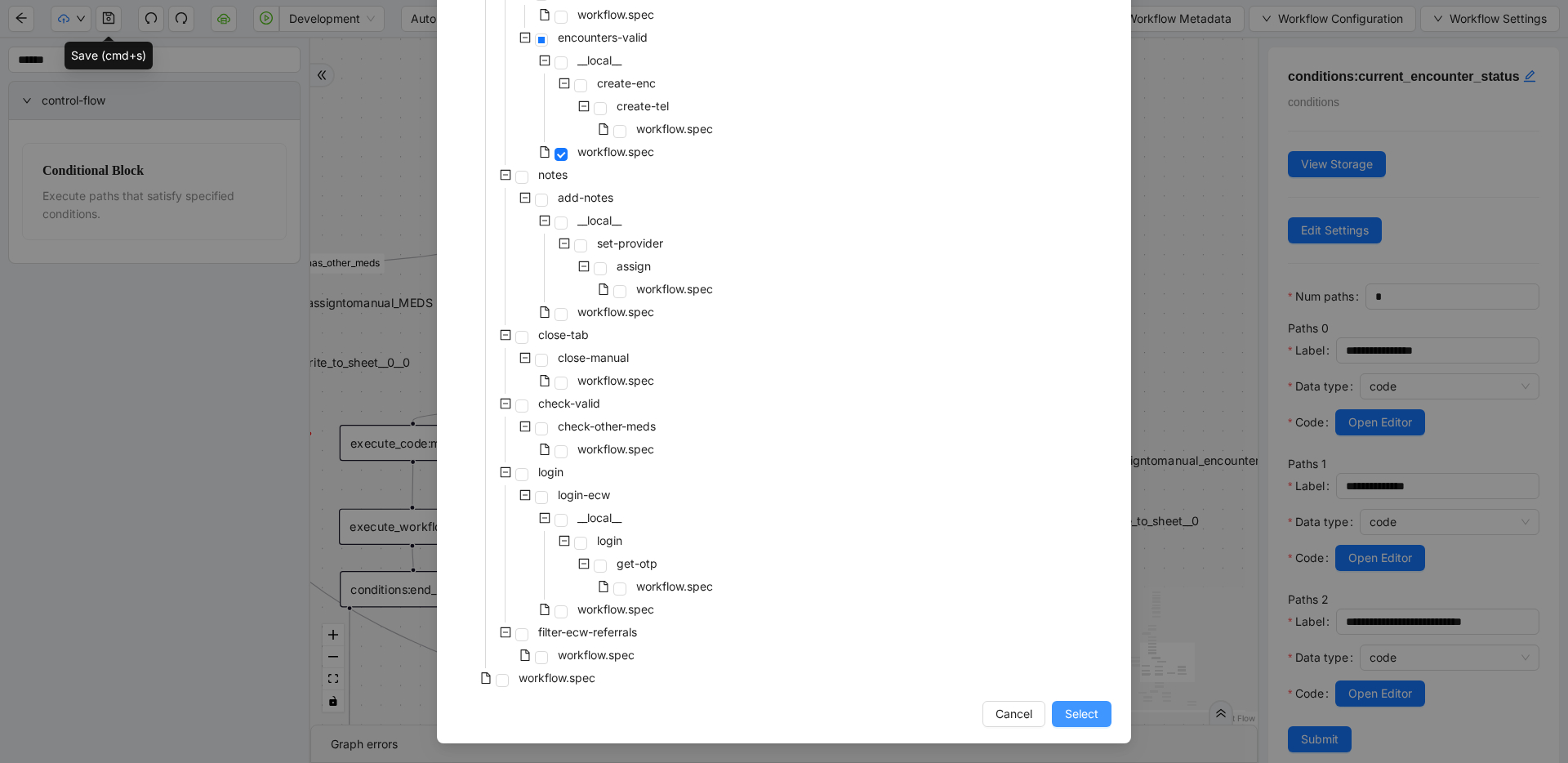
click at [1054, 716] on button "Select" at bounding box center [1081, 714] width 60 height 26
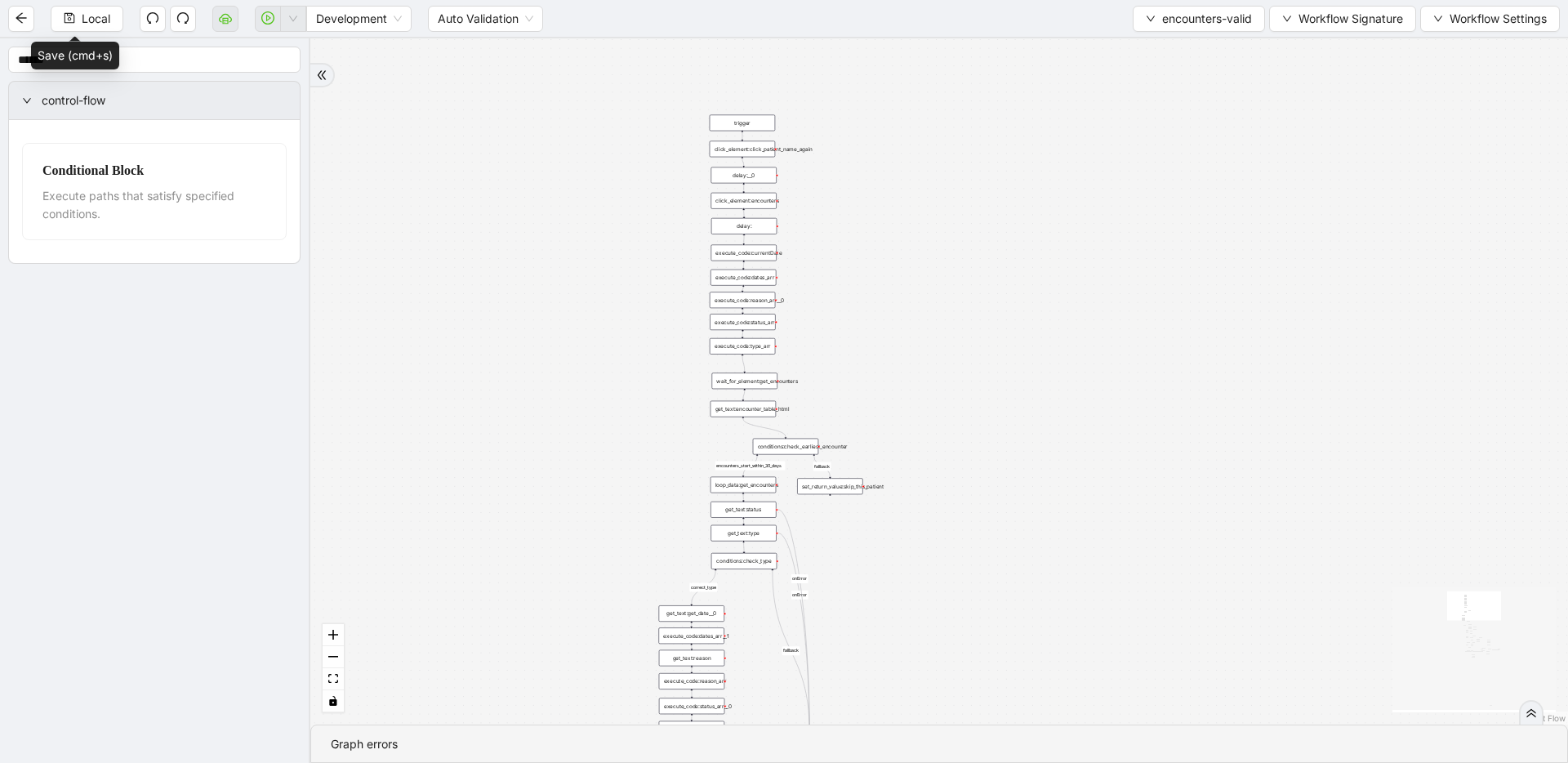
drag, startPoint x: 870, startPoint y: 346, endPoint x: 870, endPoint y: 284, distance: 62.0
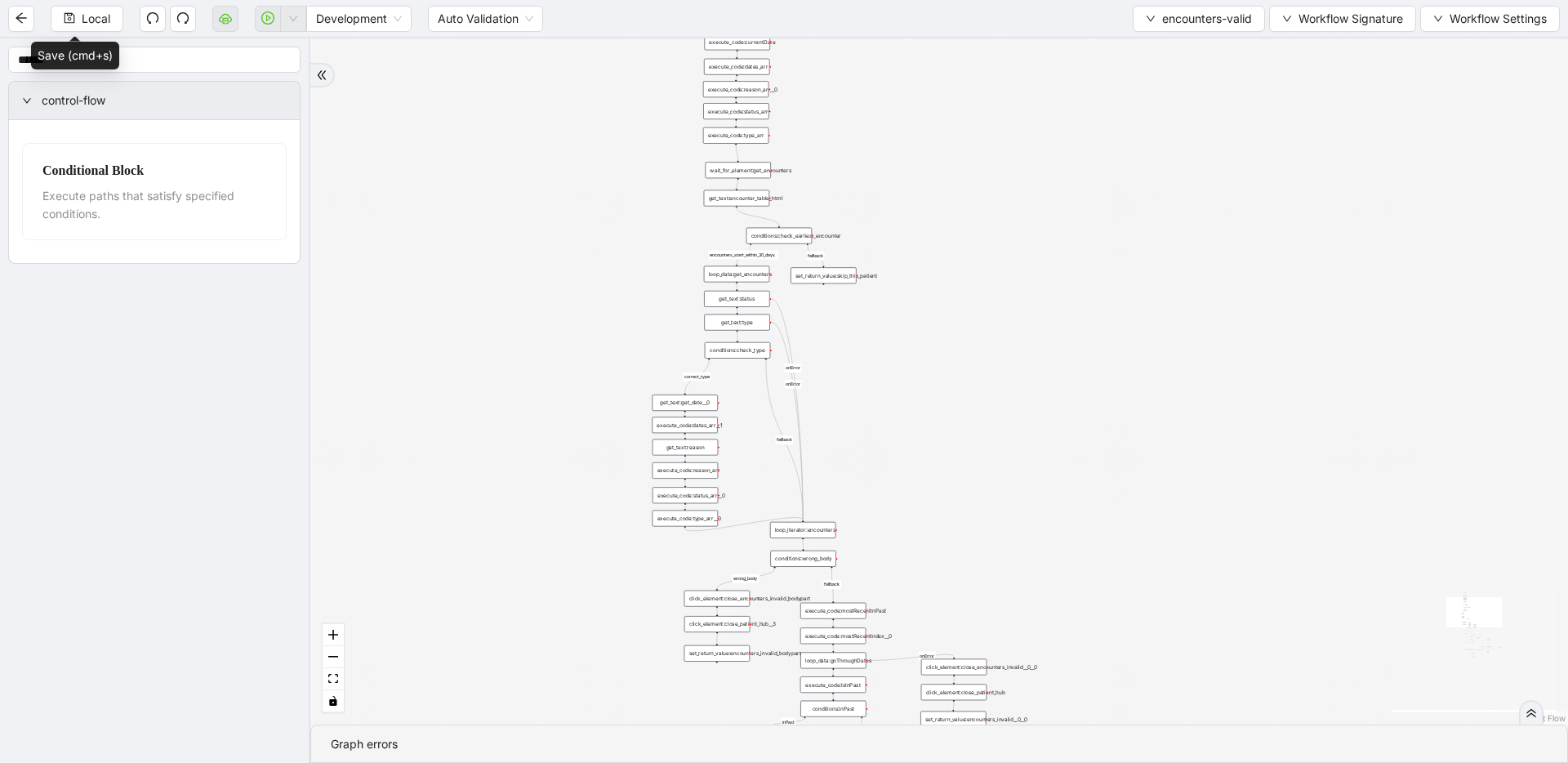
drag, startPoint x: 919, startPoint y: 531, endPoint x: 914, endPoint y: 323, distance: 208.1
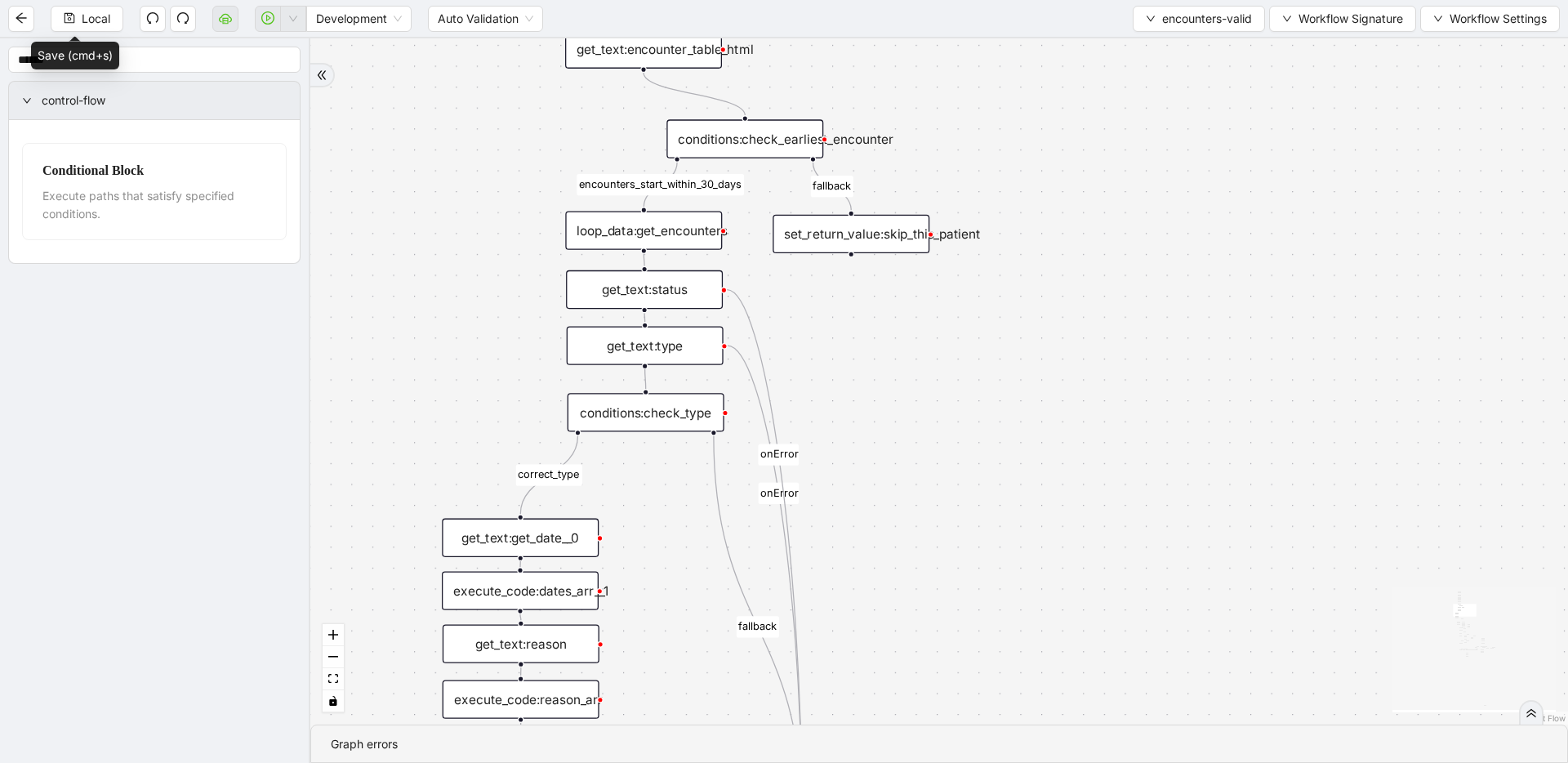
click at [860, 244] on div "set_return_value:skip_this_patient" at bounding box center [851, 234] width 157 height 38
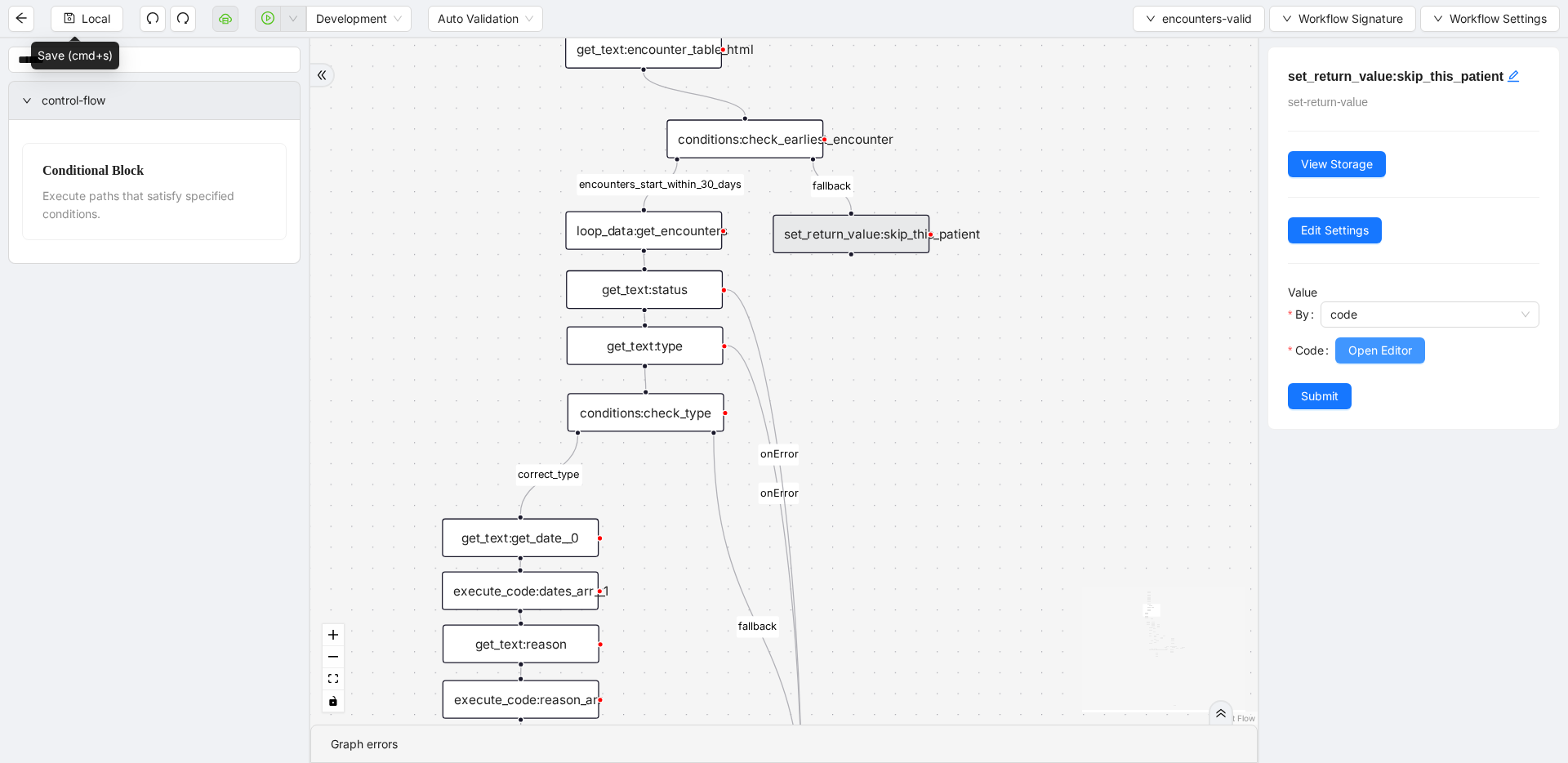
click at [1362, 363] on button "Open Editor" at bounding box center [1380, 351] width 90 height 26
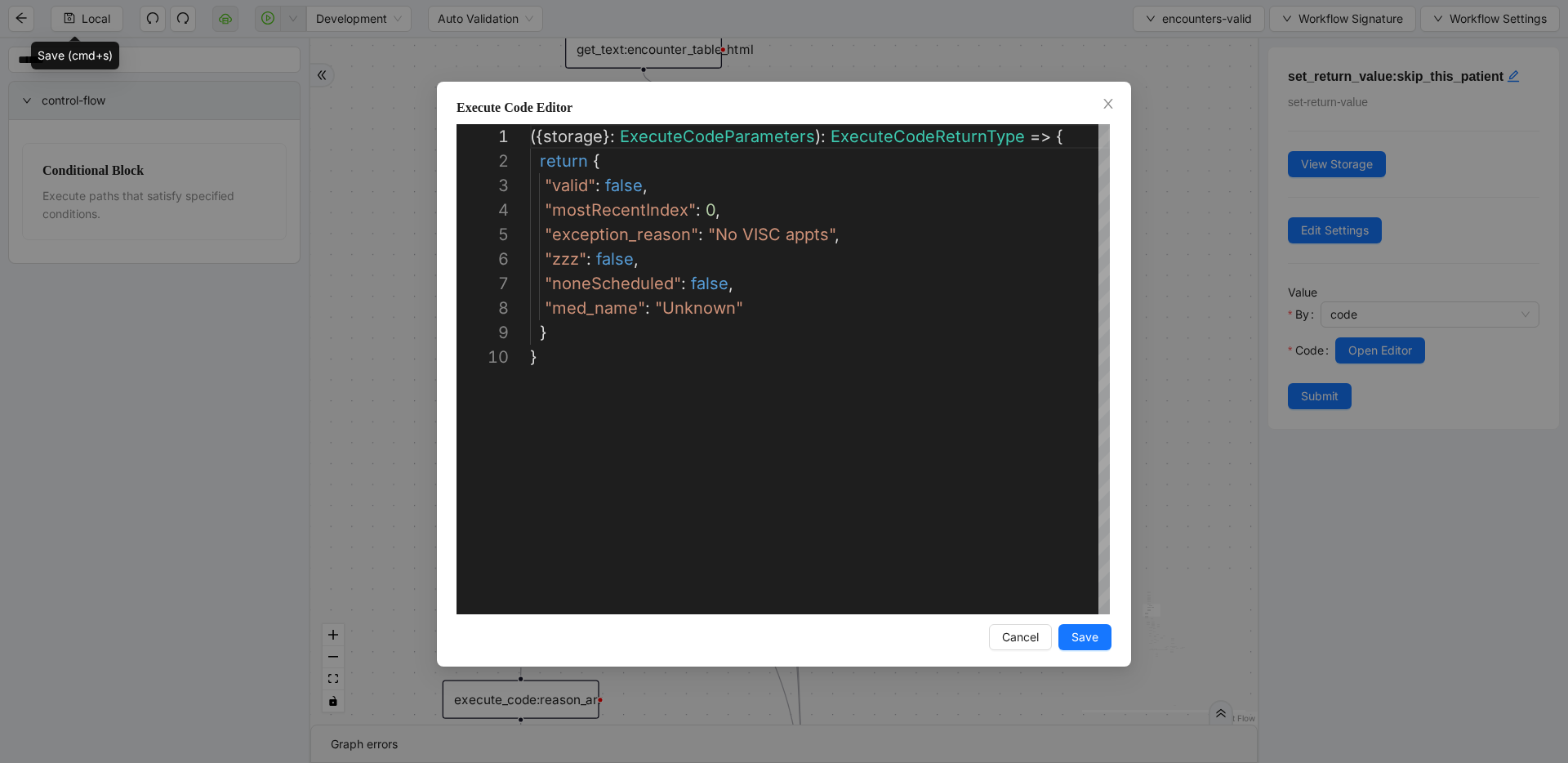
scroll to position [221, 0]
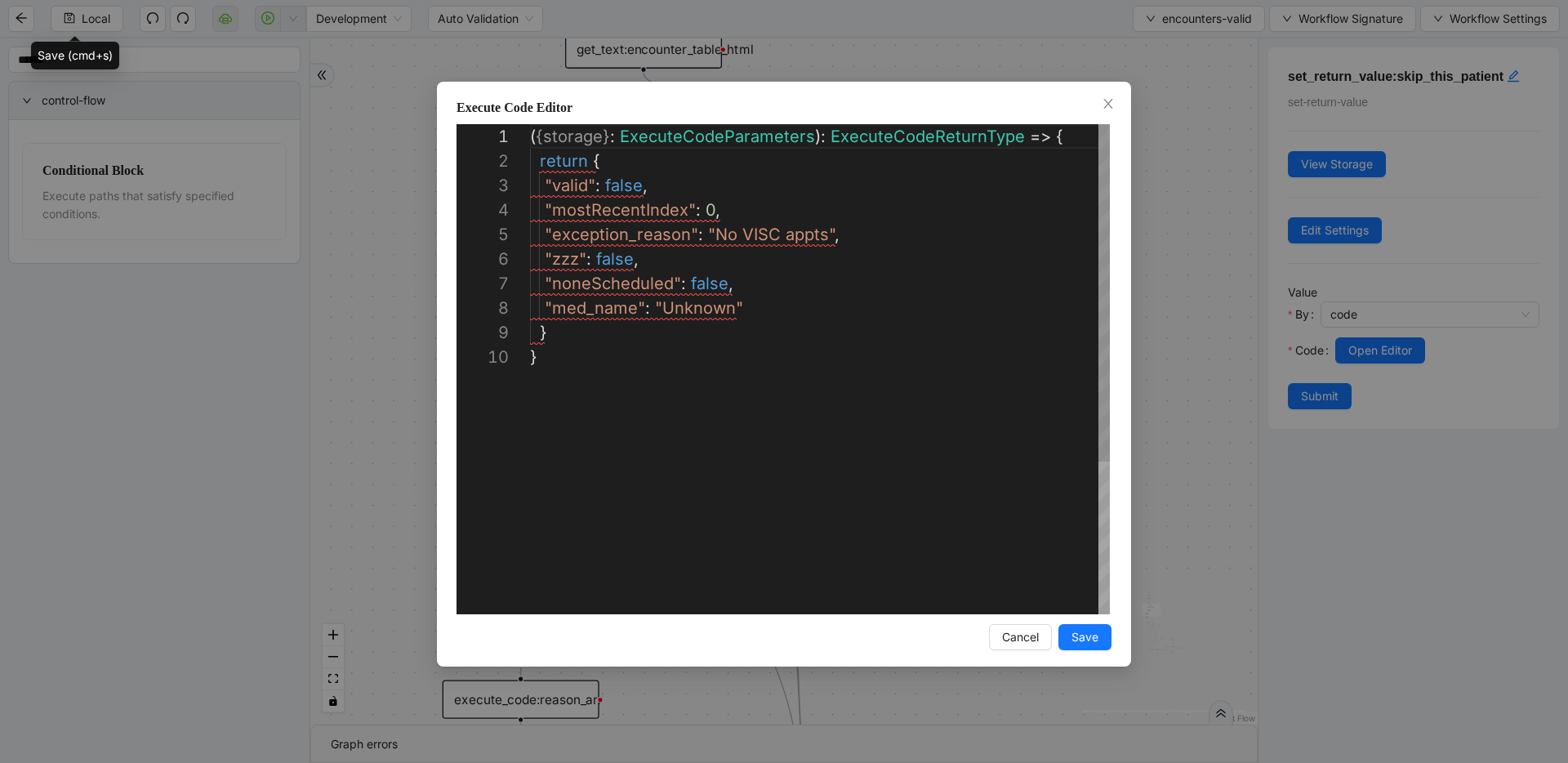
click at [779, 304] on div "( { storage } : ExecuteCodeParameters ): ExecuteCodeReturnType => { return { "v…" at bounding box center [819, 479] width 579 height 710
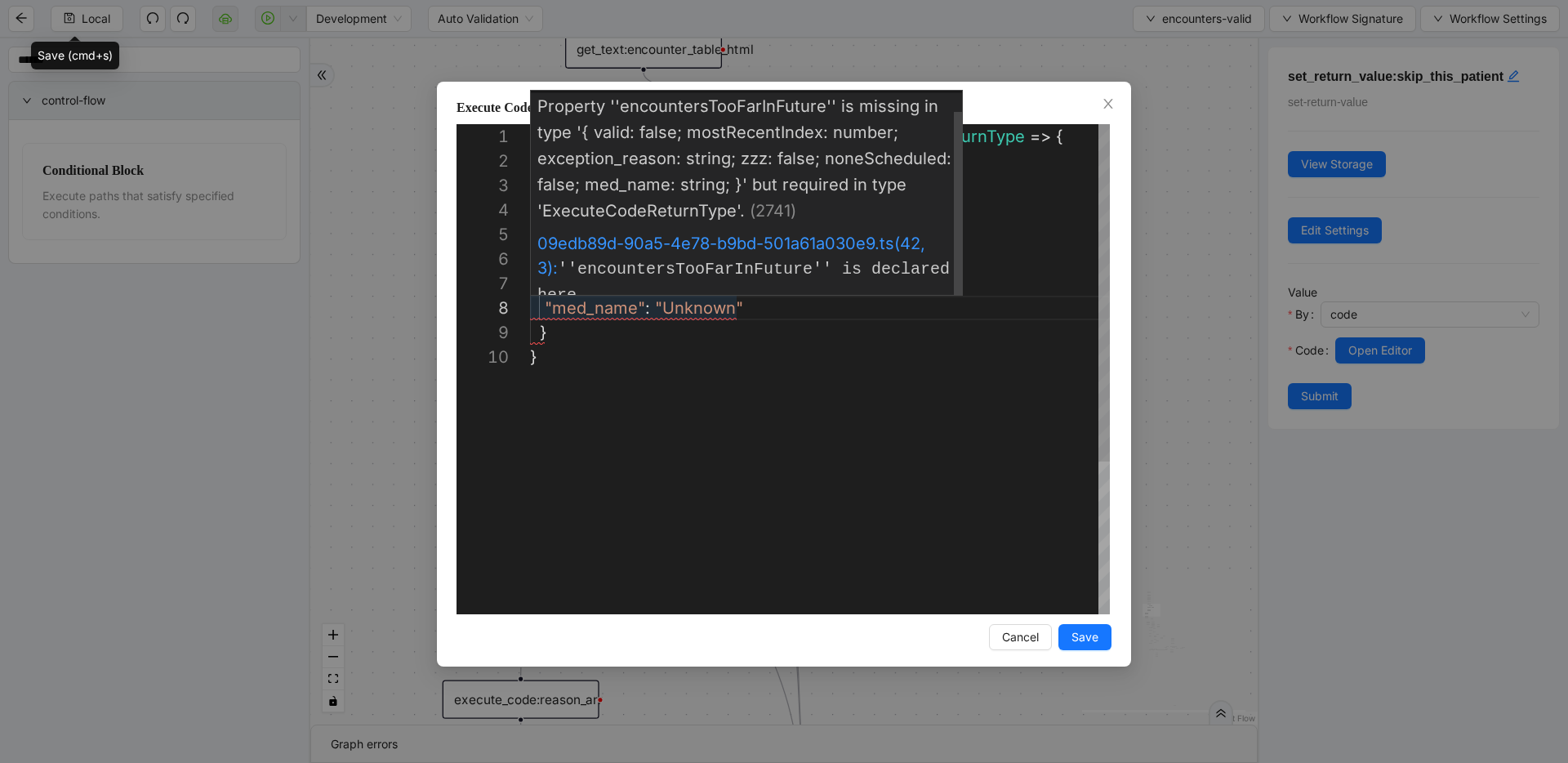
scroll to position [24, 0]
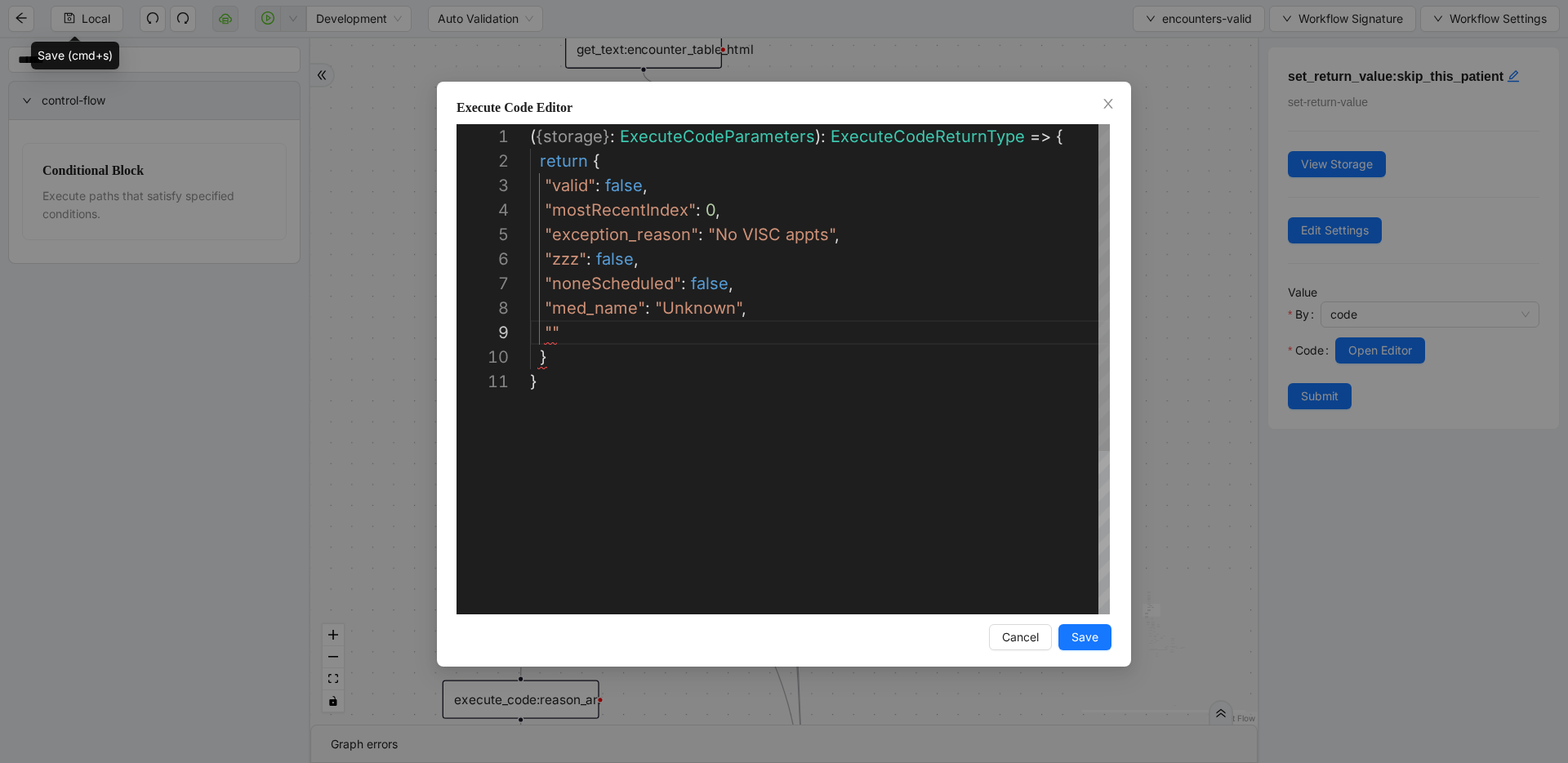
paste textarea "**********"
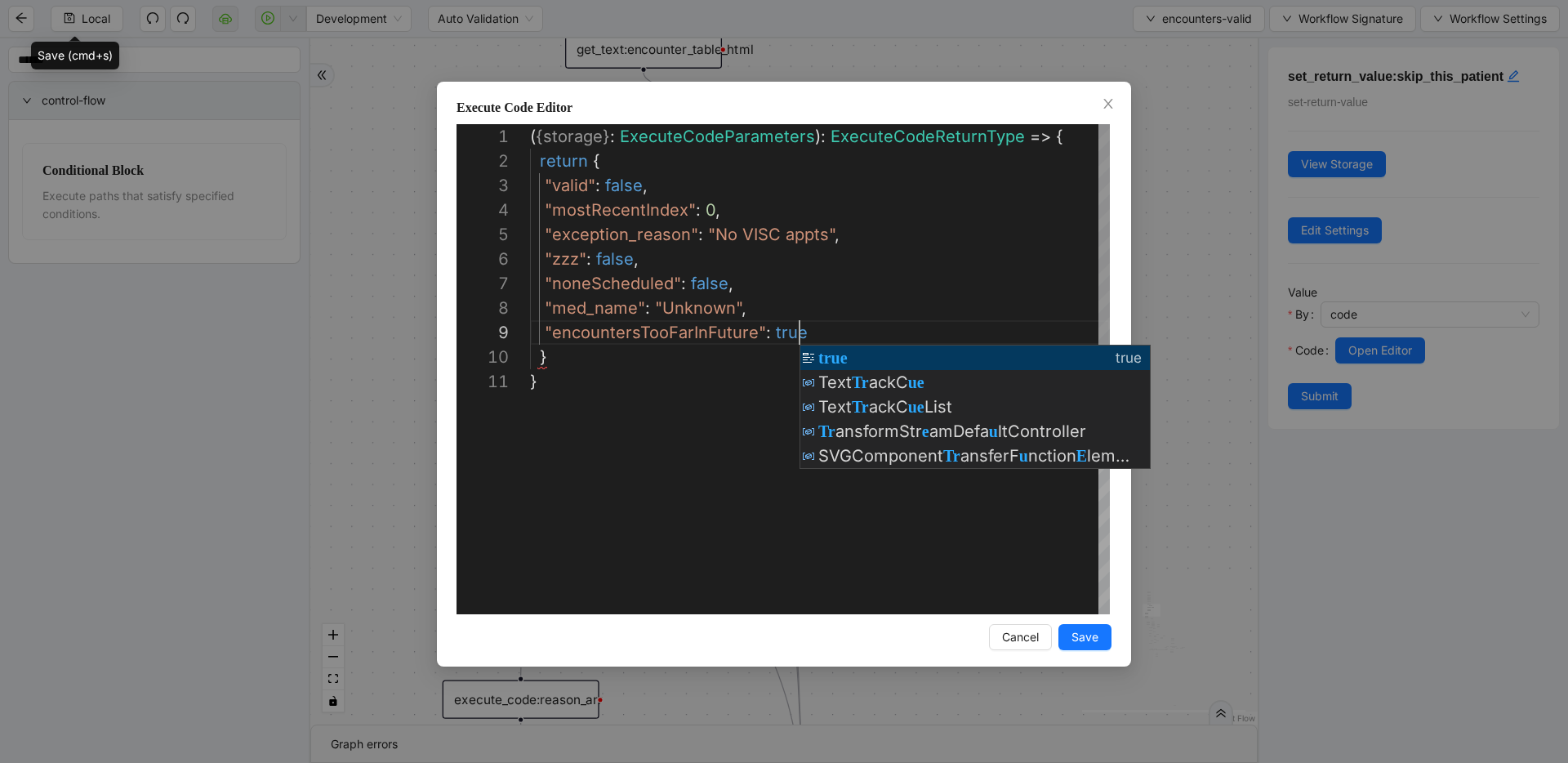
scroll to position [196, 269]
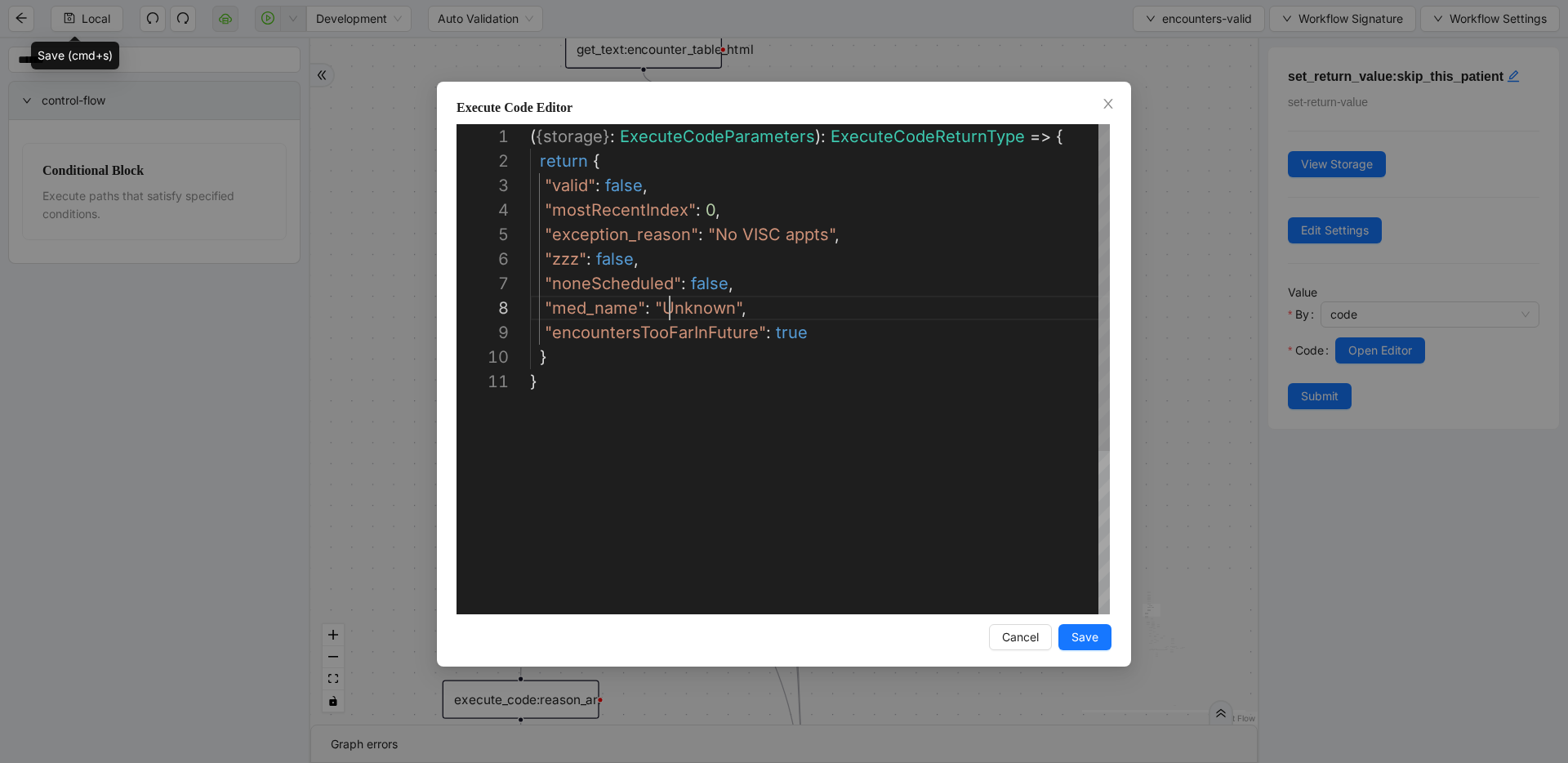
click at [669, 310] on div "( { storage } : ExecuteCodeParameters ): ExecuteCodeReturnType => { return { "v…" at bounding box center [819, 491] width 579 height 735
click at [698, 285] on div "( { storage } : ExecuteCodeParameters ): ExecuteCodeReturnType => { return { "v…" at bounding box center [819, 491] width 579 height 735
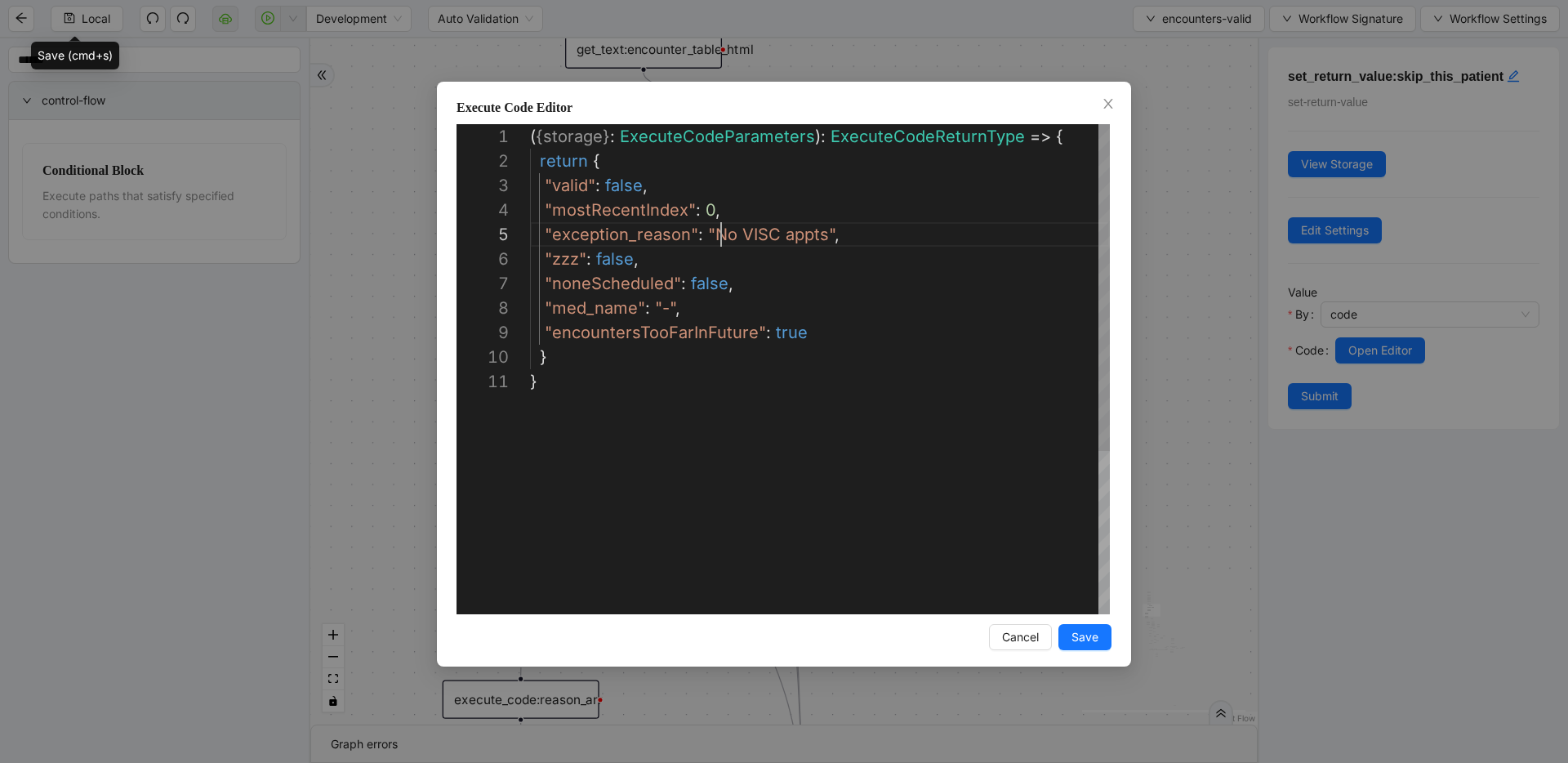
click at [722, 231] on div "( { storage } : ExecuteCodeParameters ): ExecuteCodeReturnType => { return { "v…" at bounding box center [819, 491] width 579 height 735
drag, startPoint x: 710, startPoint y: 235, endPoint x: 820, endPoint y: 231, distance: 110.1
click at [694, 188] on div "( { storage } : ExecuteCodeParameters ): ExecuteCodeReturnType => { return { "v…" at bounding box center [819, 491] width 579 height 735
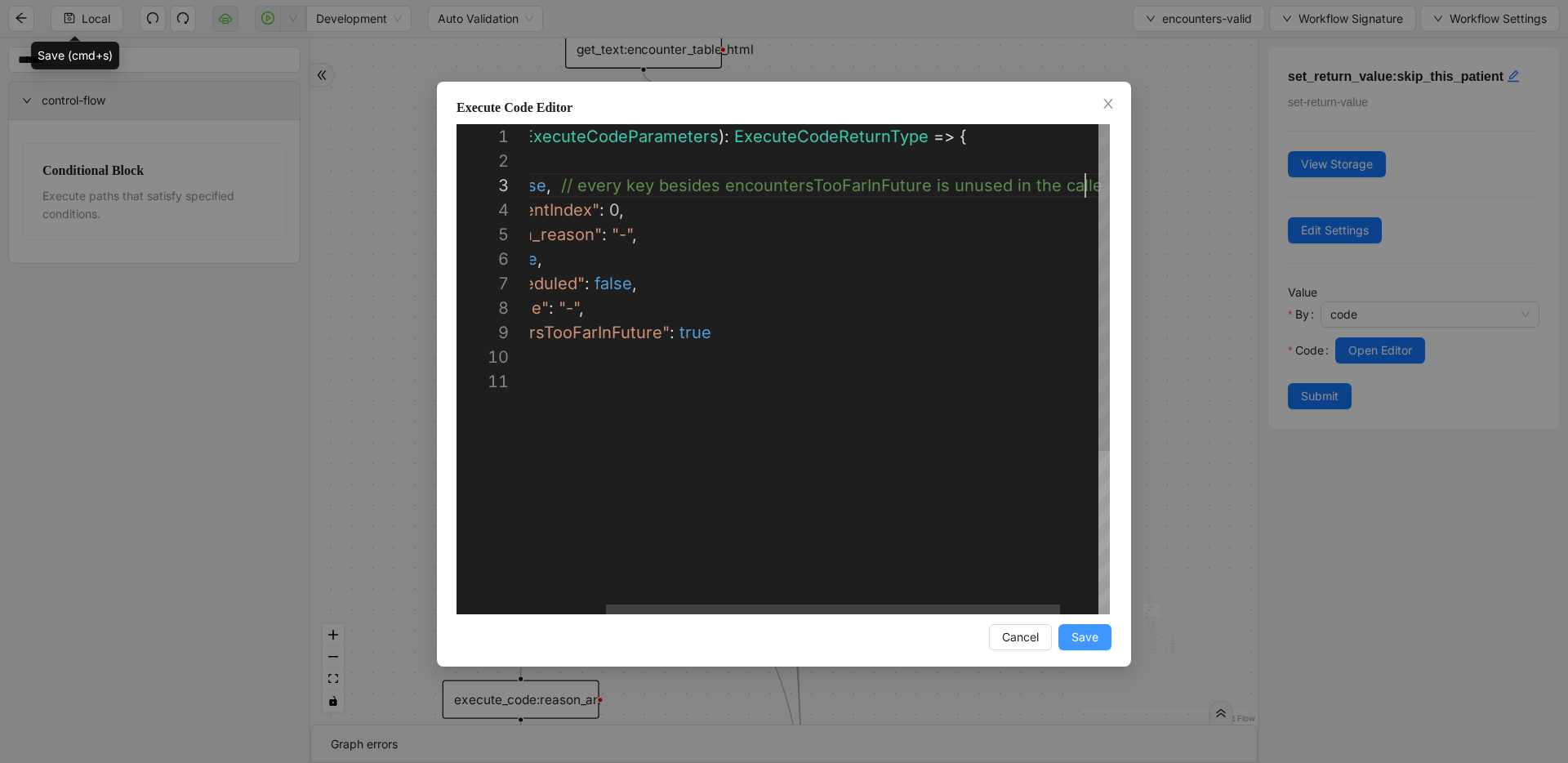
scroll to position [49, 657]
click at [1048, 185] on div "( { storage } : ExecuteCodeParameters ): ExecuteCodeReturnType => { return { "v…" at bounding box center [781, 491] width 706 height 735
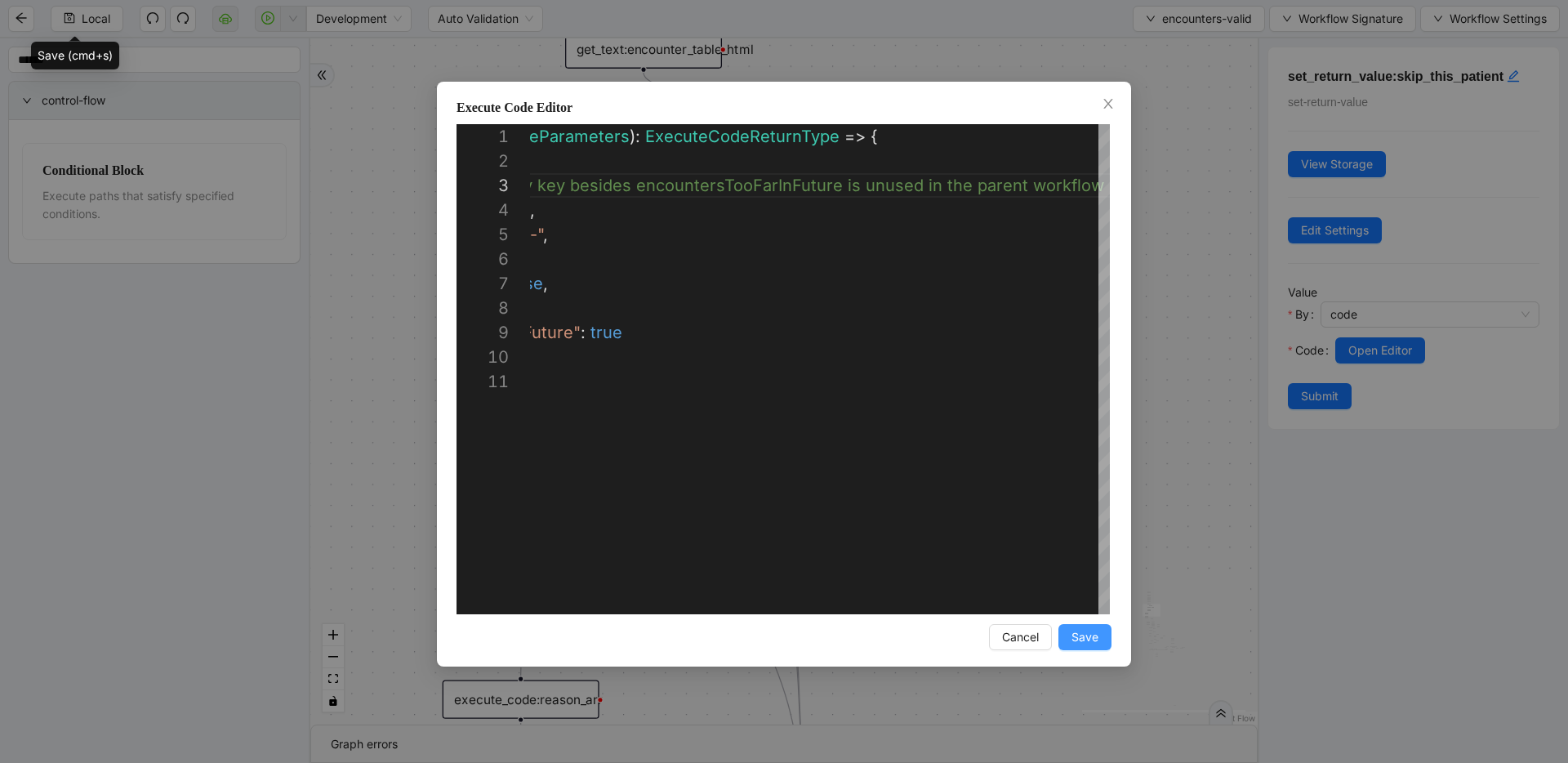
click at [1079, 625] on button "Save" at bounding box center [1084, 637] width 53 height 26
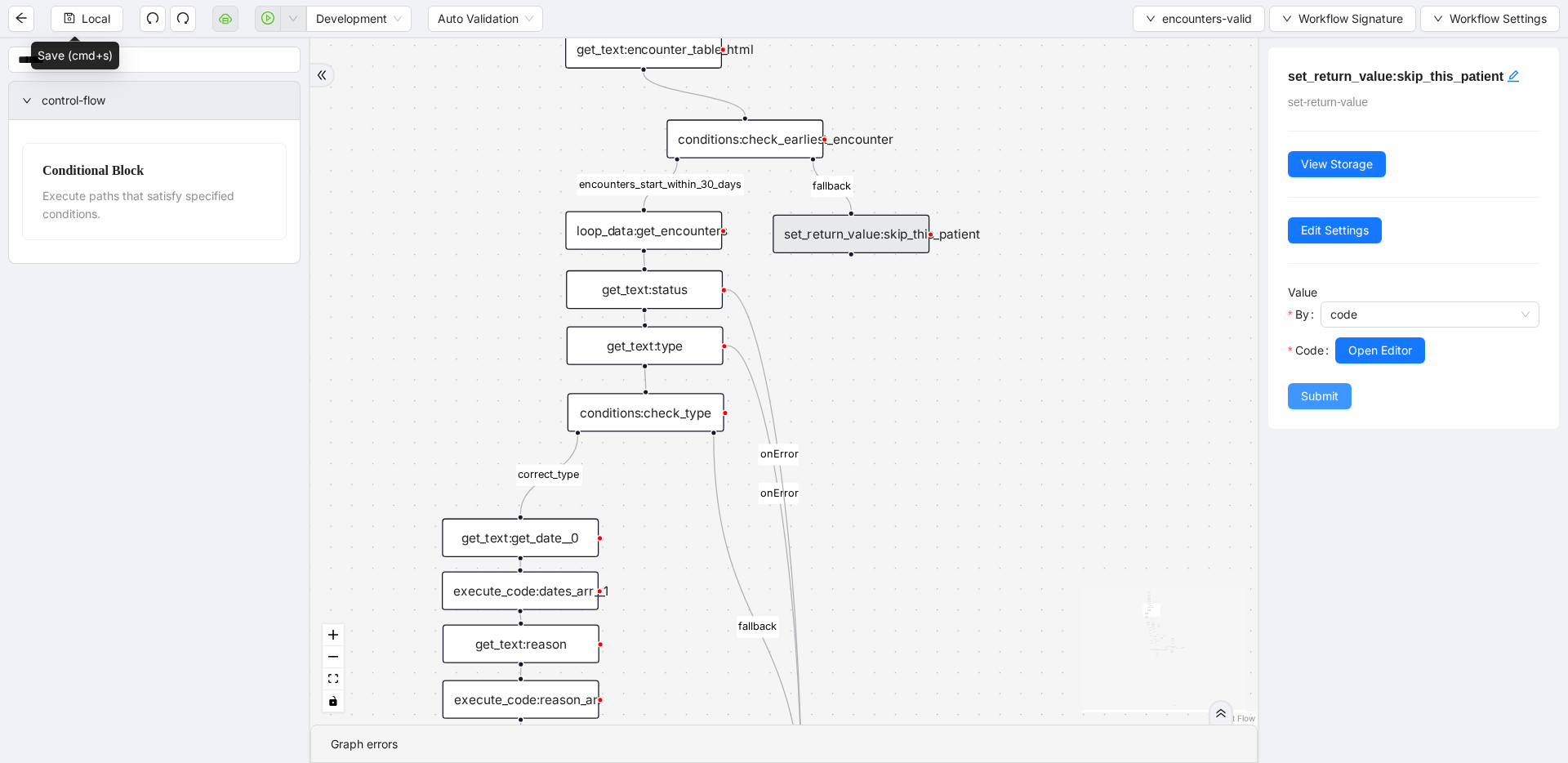
click at [1306, 397] on span "Submit" at bounding box center [1319, 396] width 37 height 18
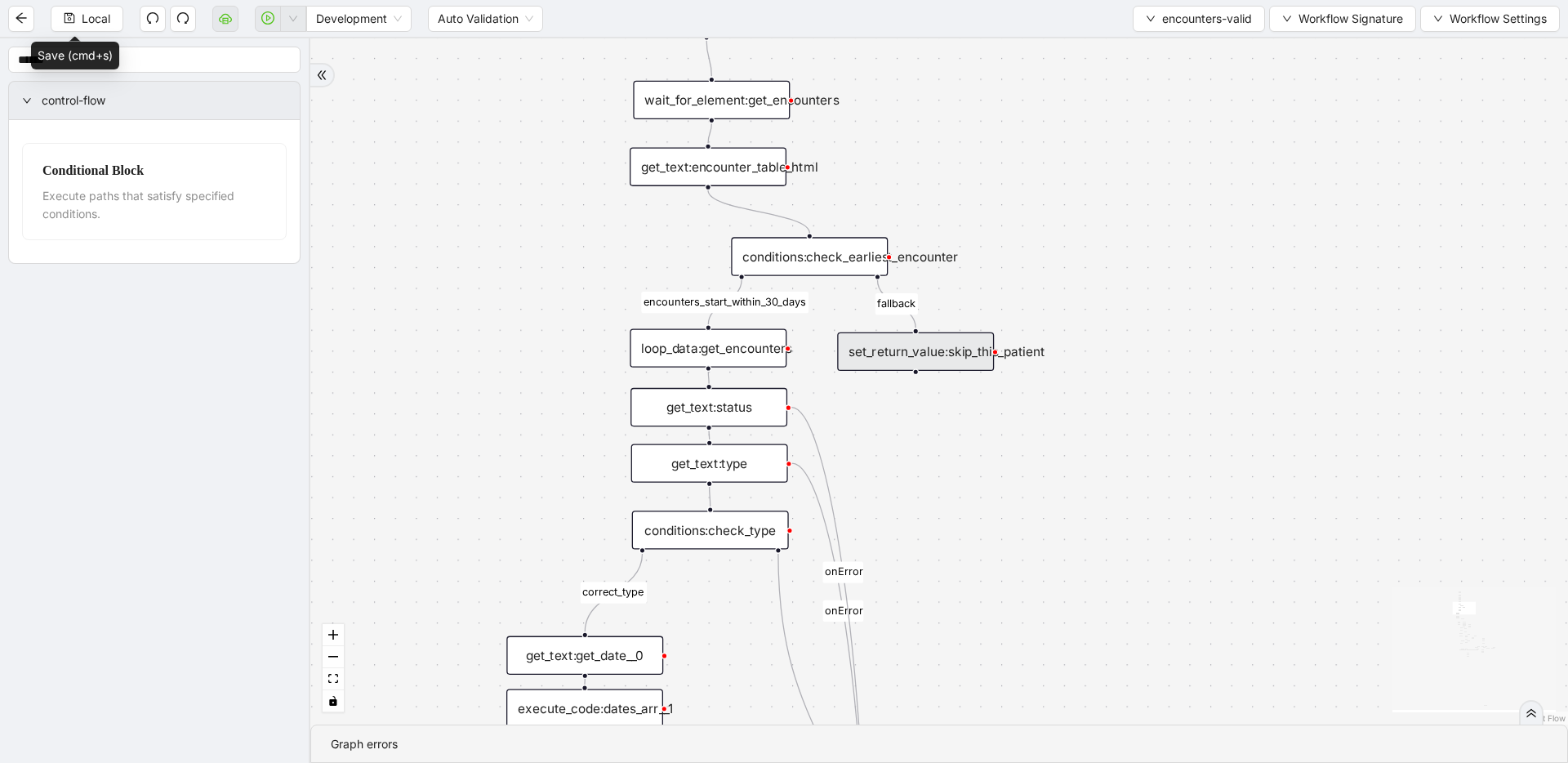
drag, startPoint x: 932, startPoint y: 144, endPoint x: 996, endPoint y: 261, distance: 133.4
click at [996, 261] on div "fallback fallback inPast hasInPast fallback wrong_body inNewYear fallback fallb…" at bounding box center [938, 381] width 1257 height 686
click at [836, 255] on div "conditions:check_earliest_encounter" at bounding box center [809, 255] width 157 height 38
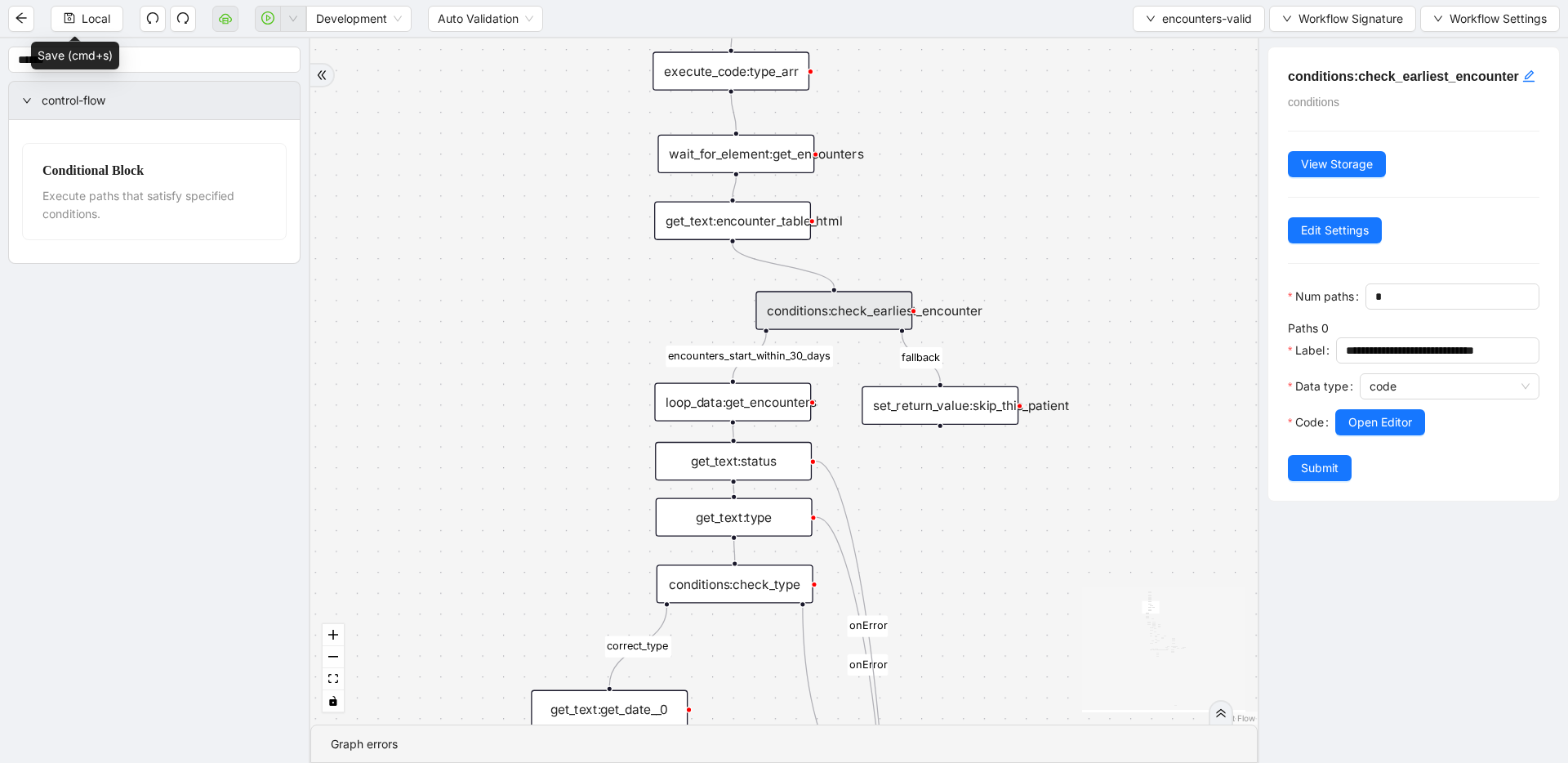
drag, startPoint x: 962, startPoint y: 223, endPoint x: 1030, endPoint y: 432, distance: 219.8
click at [1030, 432] on div "fallback fallback inPast hasInPast fallback wrong_body inNewYear fallback fallb…" at bounding box center [784, 381] width 947 height 686
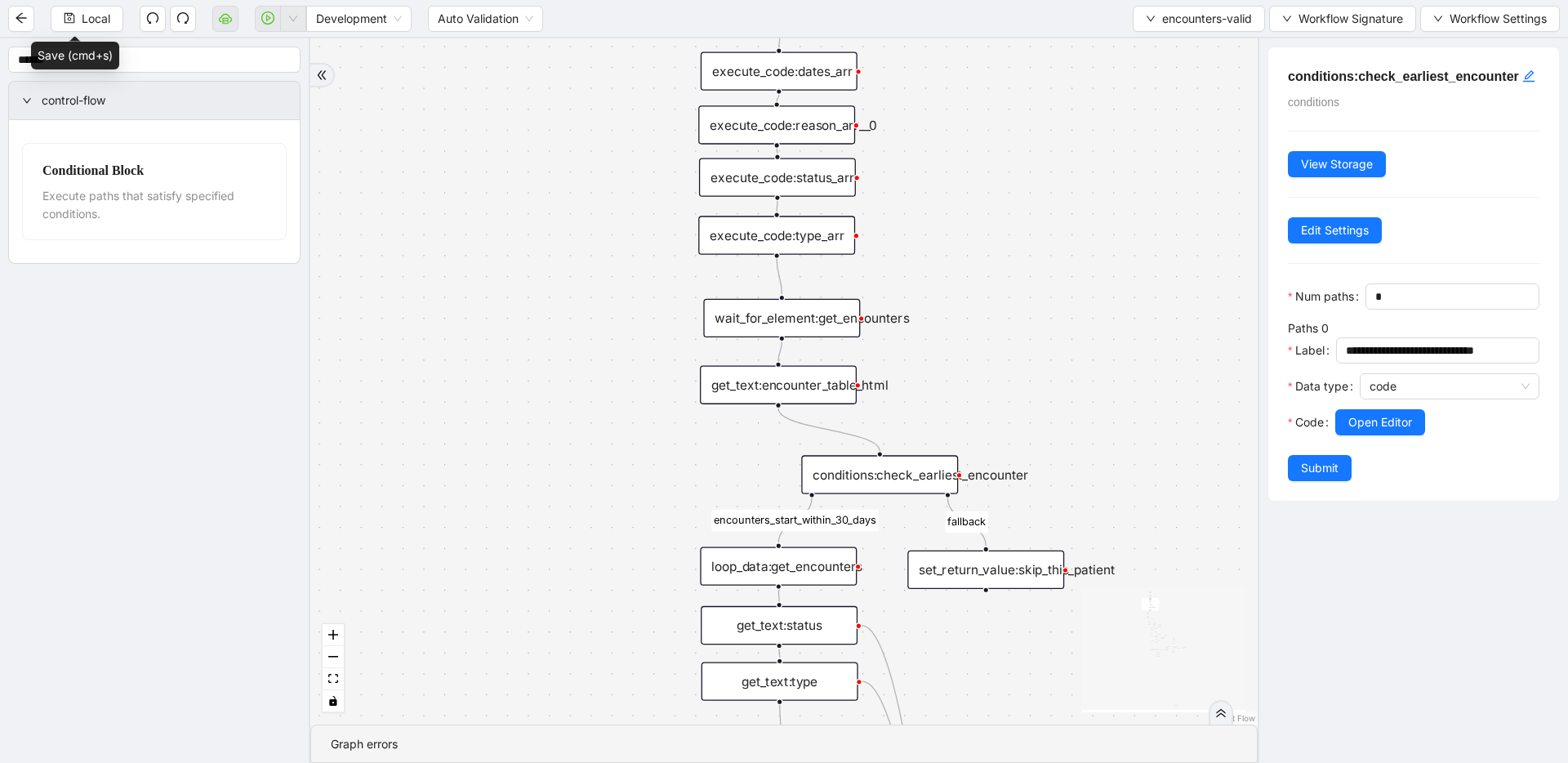
click at [805, 379] on div "get_text:encounter_table_html" at bounding box center [779, 385] width 157 height 38
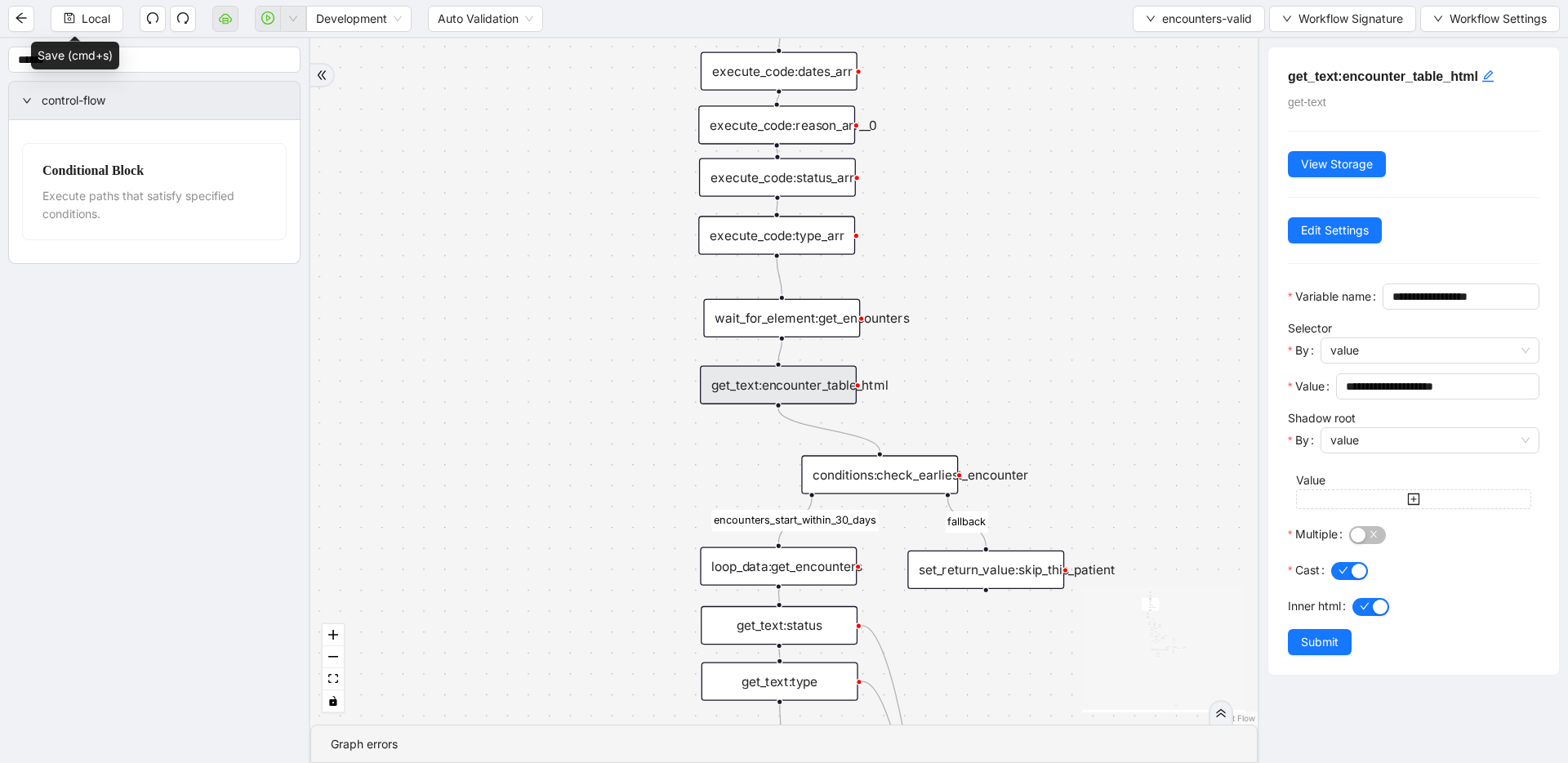
click at [869, 474] on div "conditions:check_earliest_encounter" at bounding box center [879, 474] width 157 height 38
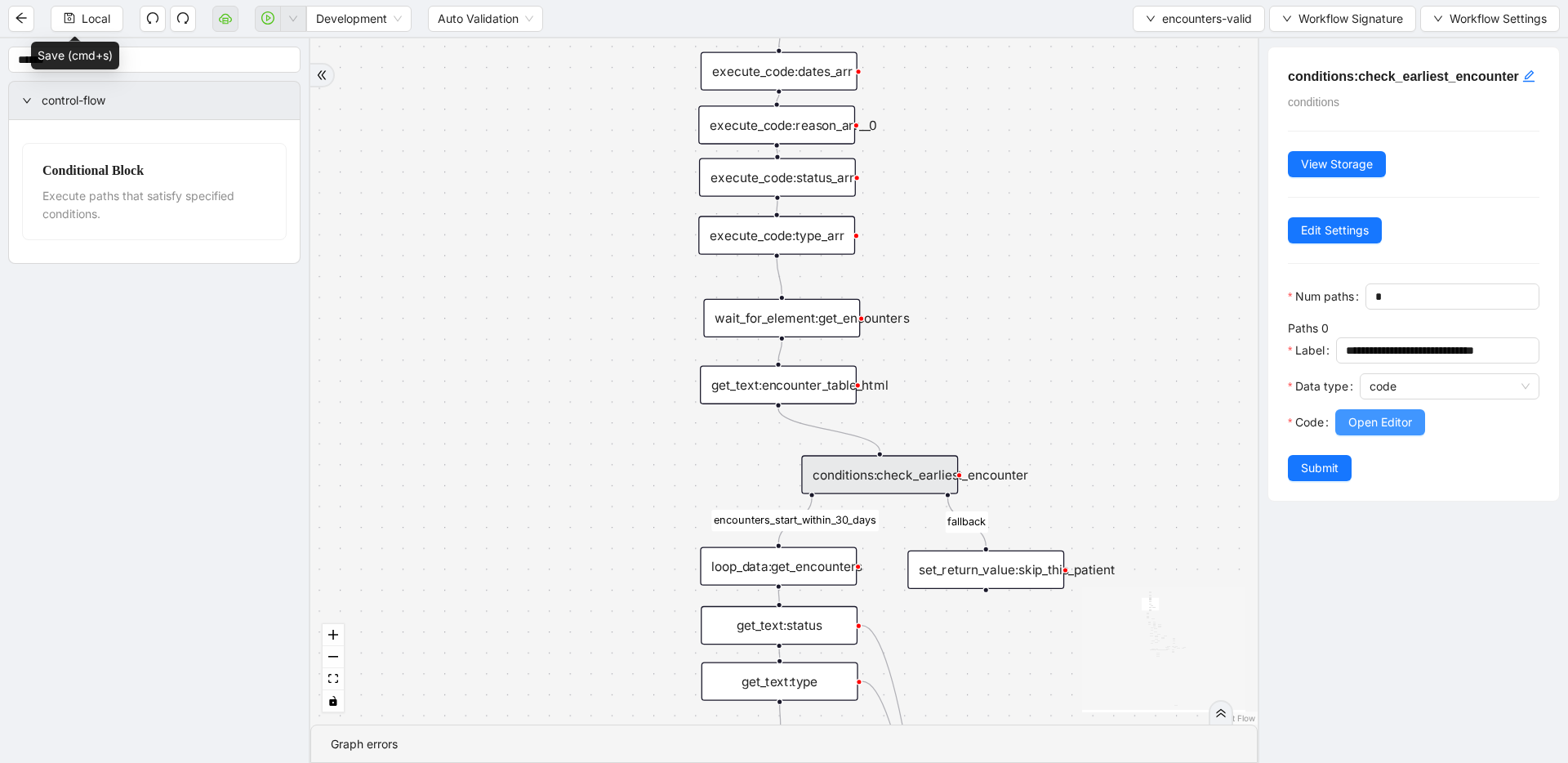
click at [1359, 432] on span "Open Editor" at bounding box center [1380, 422] width 64 height 18
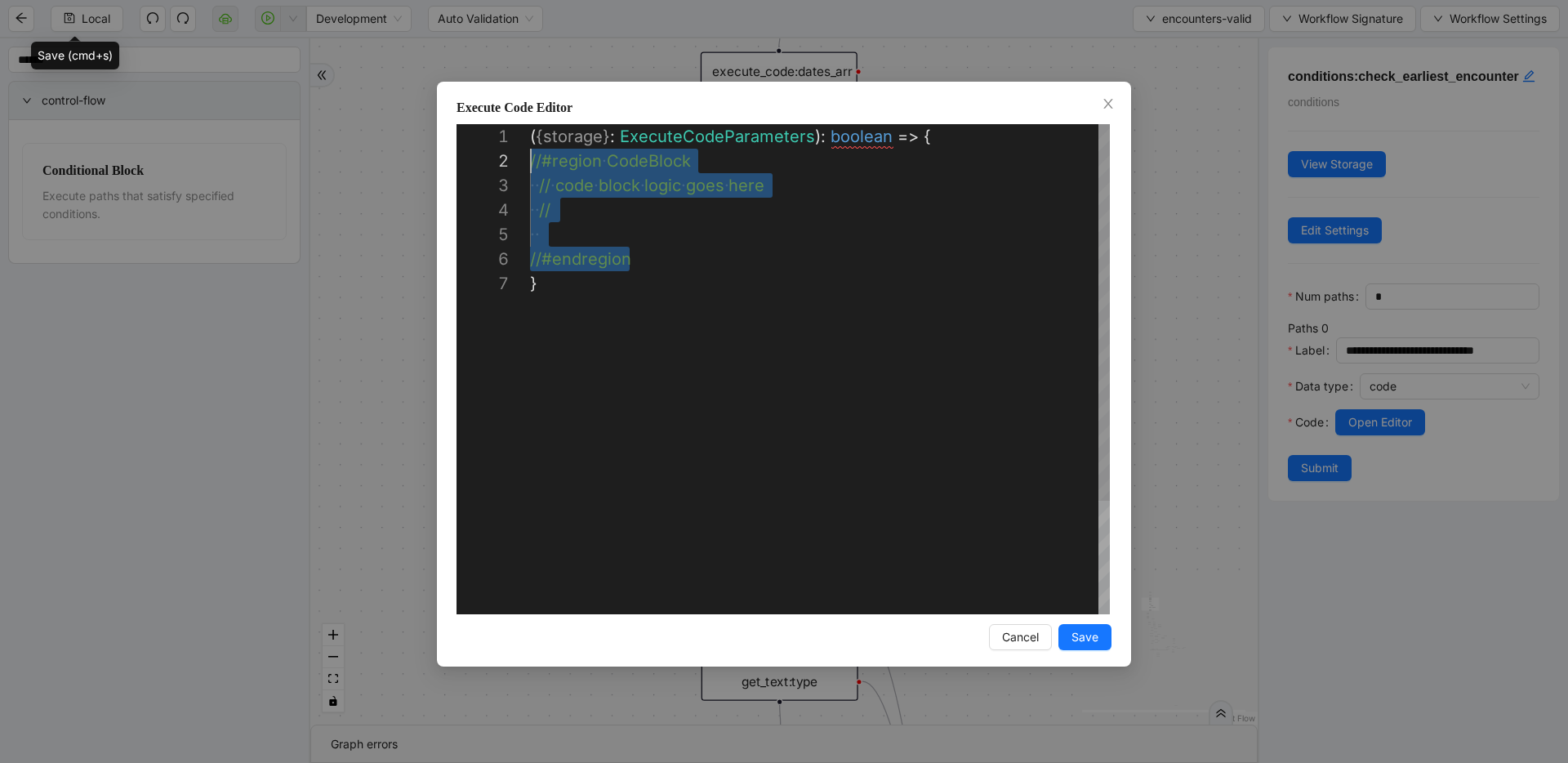
scroll to position [25, 0]
drag, startPoint x: 641, startPoint y: 258, endPoint x: 492, endPoint y: 171, distance: 172.5
paste textarea "**********"
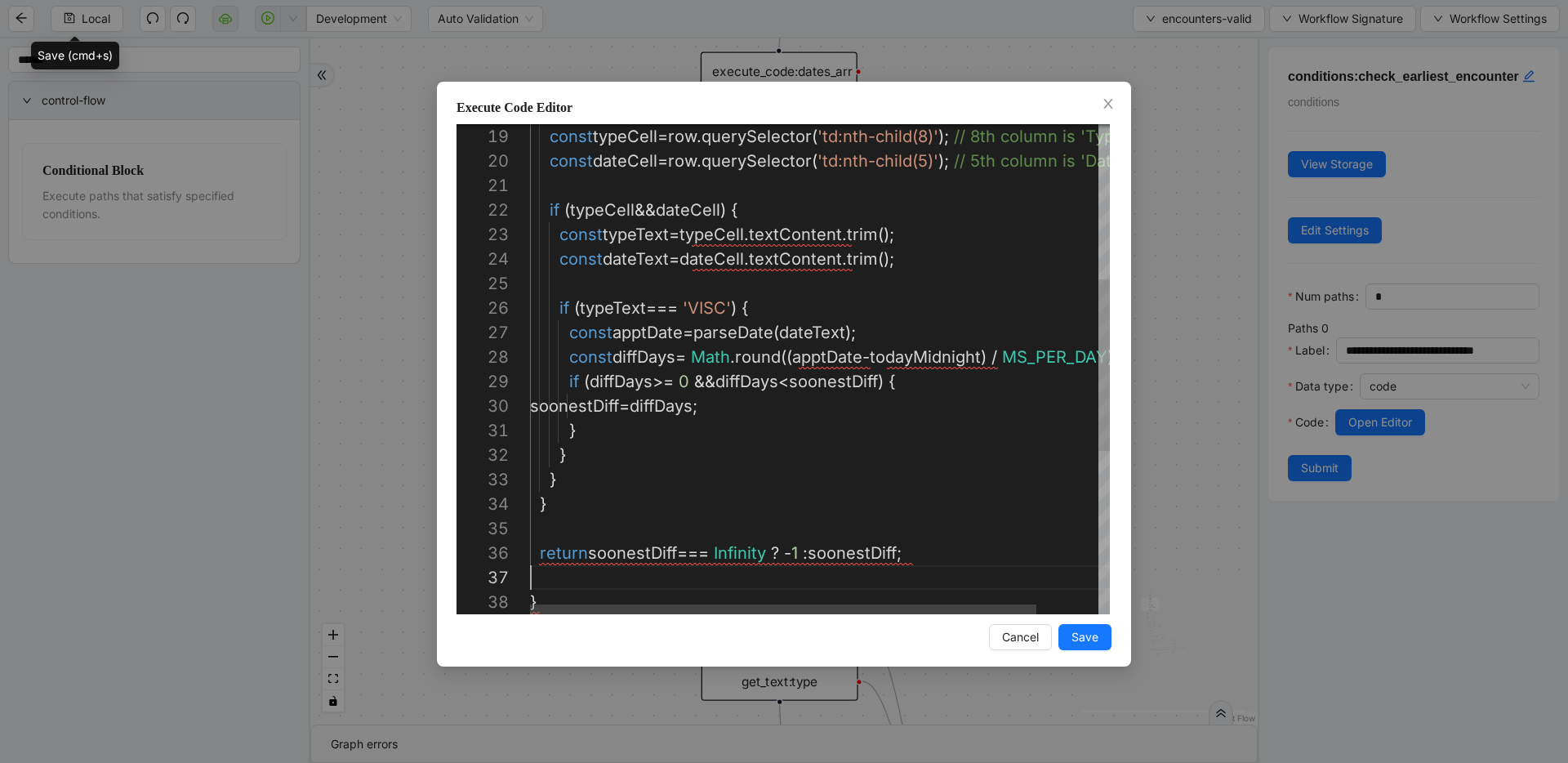
scroll to position [122, 383]
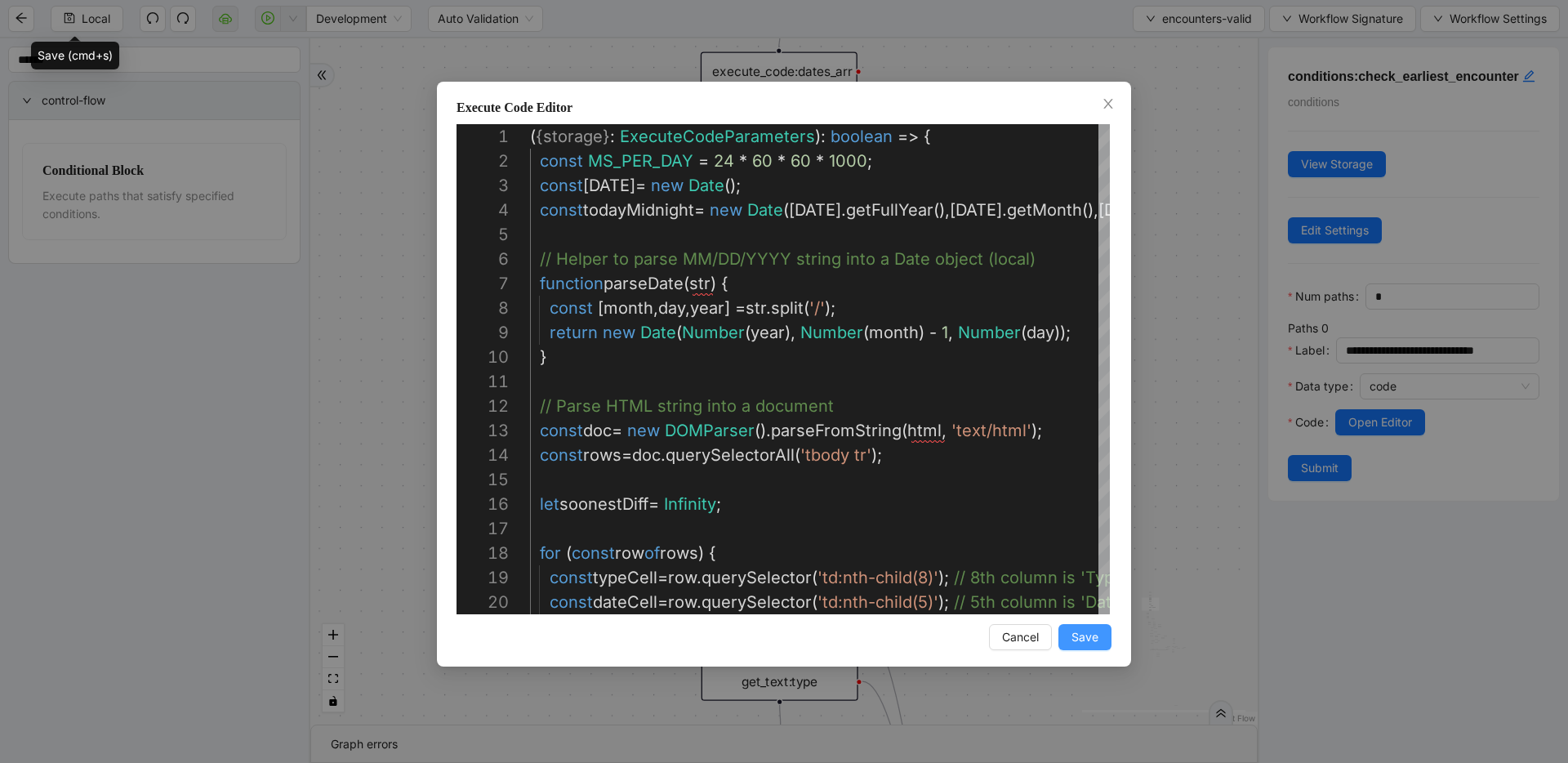
click at [1106, 641] on button "Save" at bounding box center [1084, 637] width 53 height 26
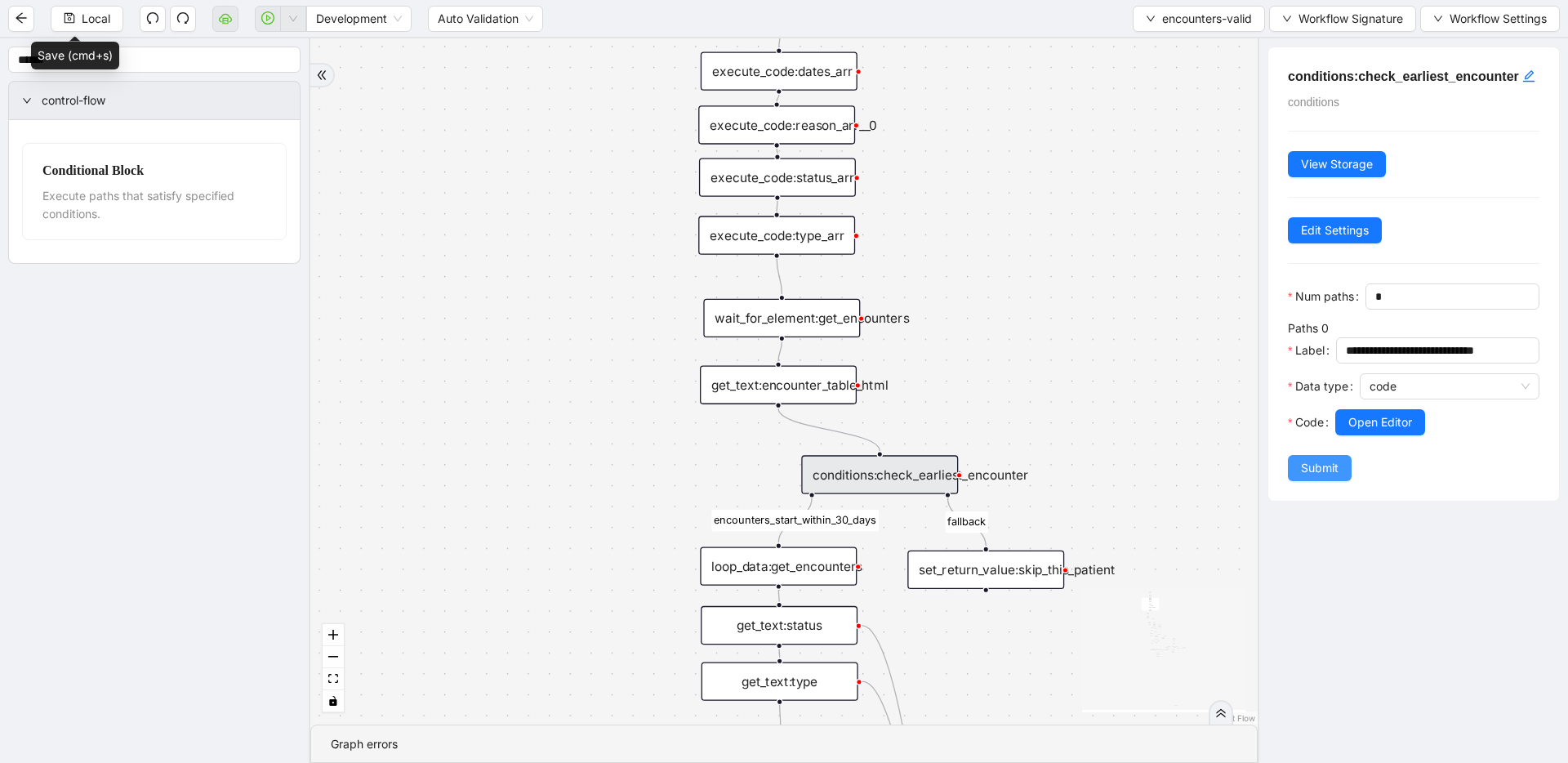
click at [1308, 477] on span "Submit" at bounding box center [1319, 468] width 37 height 18
click at [846, 483] on div "conditions:check_earliest_encounter" at bounding box center [879, 474] width 157 height 38
click at [779, 386] on div "get_text:encounter_table_html" at bounding box center [779, 385] width 157 height 38
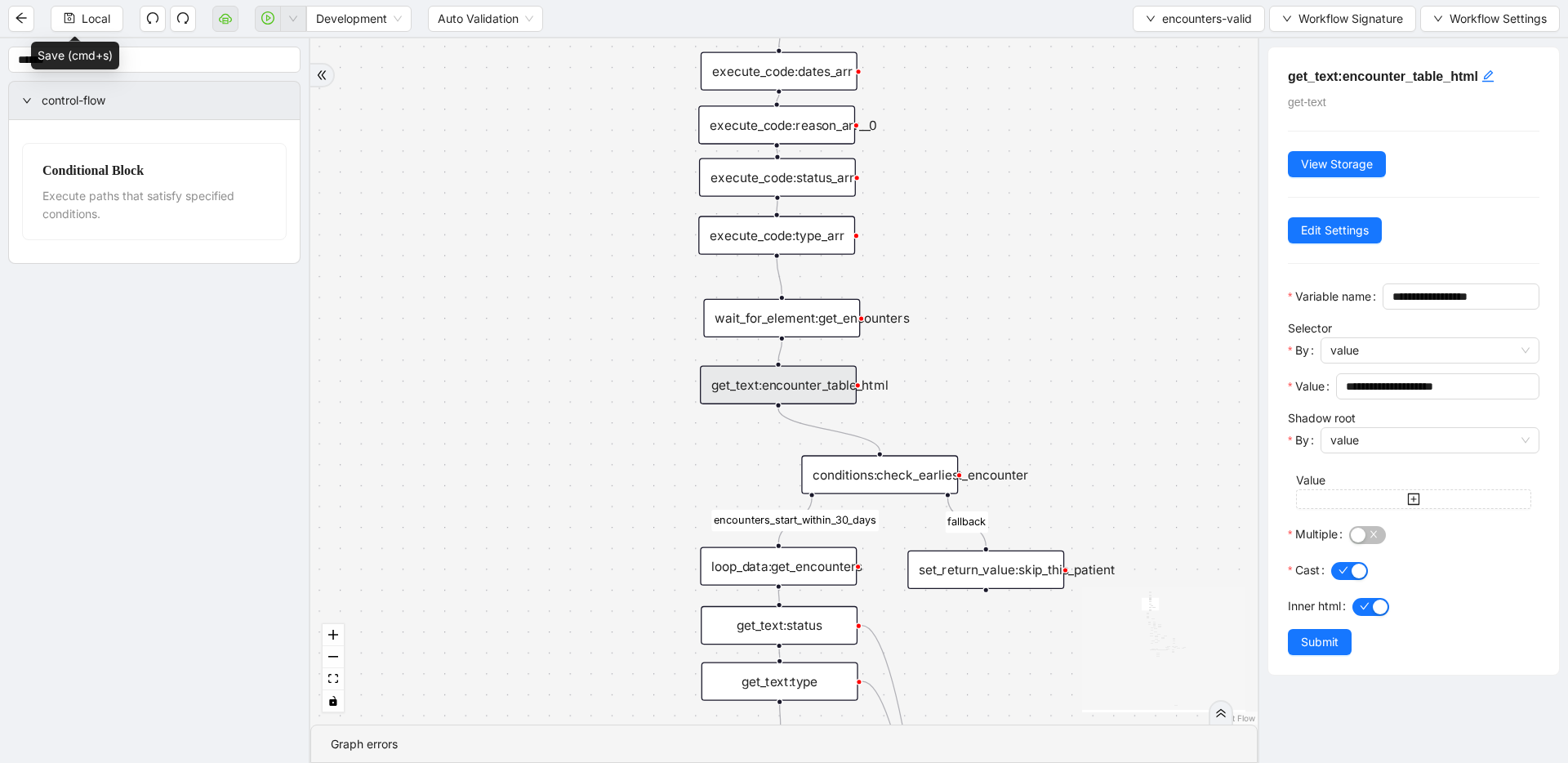
click at [893, 482] on div "conditions:check_earliest_encounter" at bounding box center [879, 474] width 157 height 38
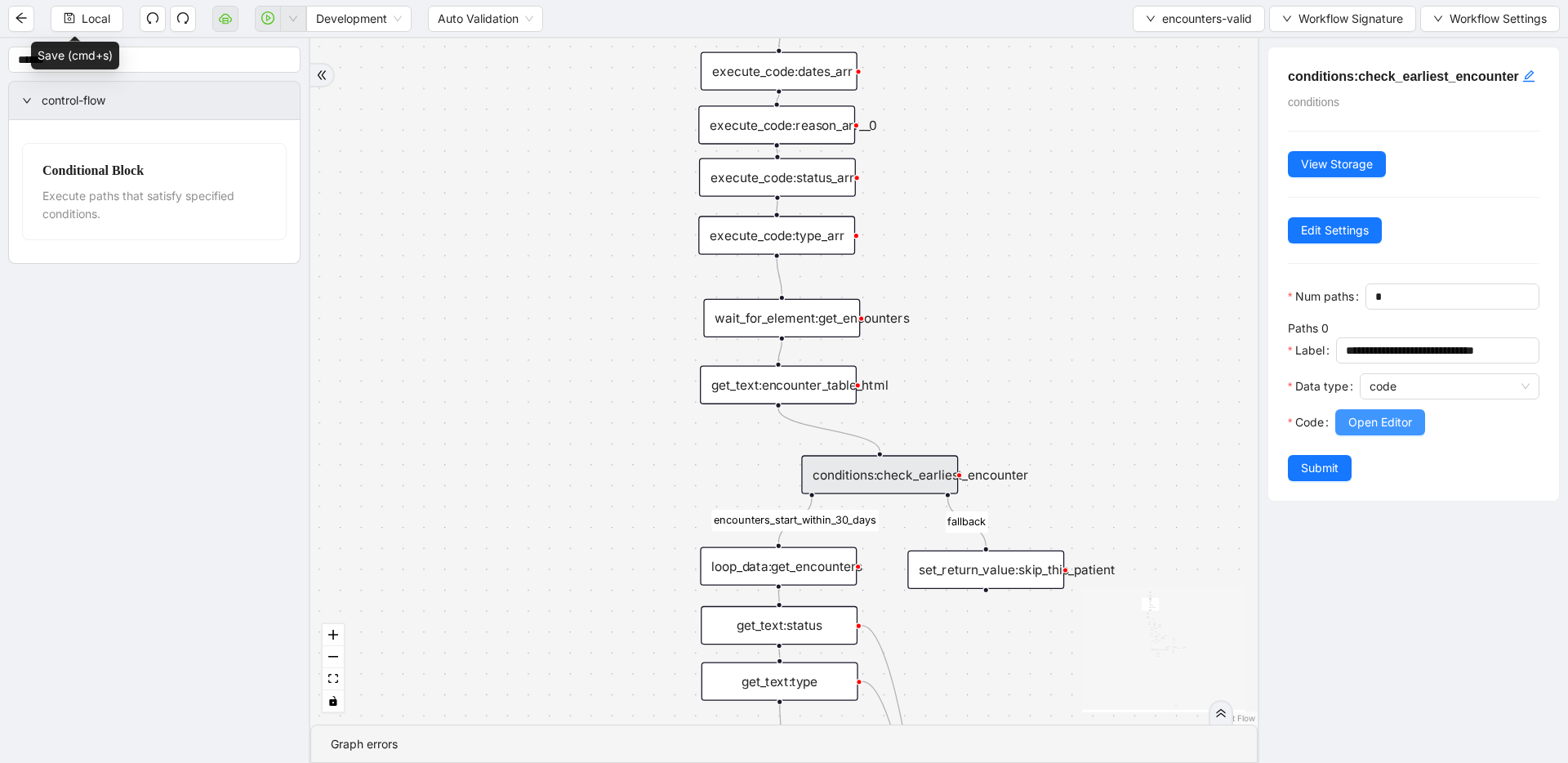
click at [1358, 432] on span "Open Editor" at bounding box center [1380, 422] width 64 height 18
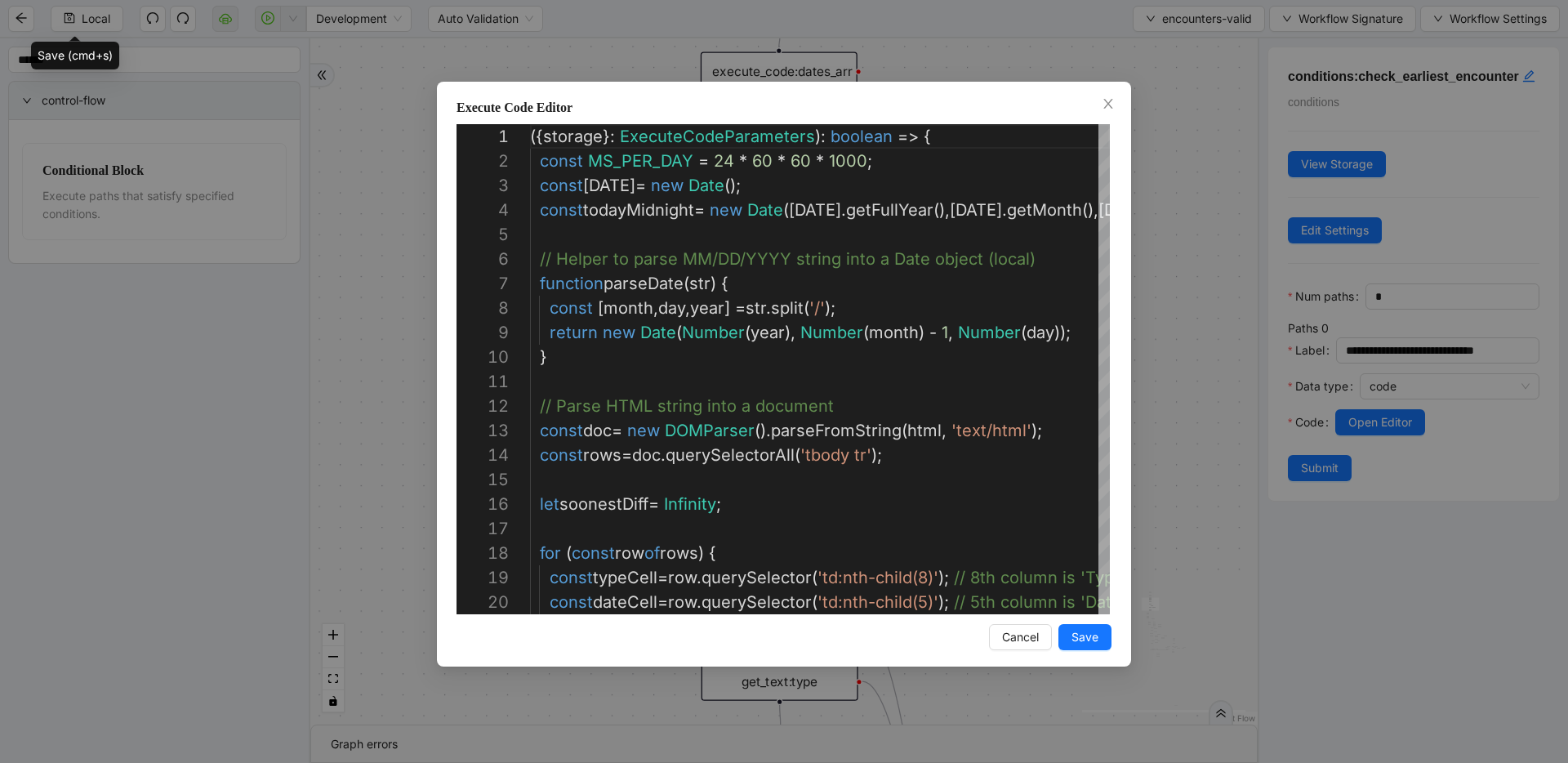
scroll to position [245, 0]
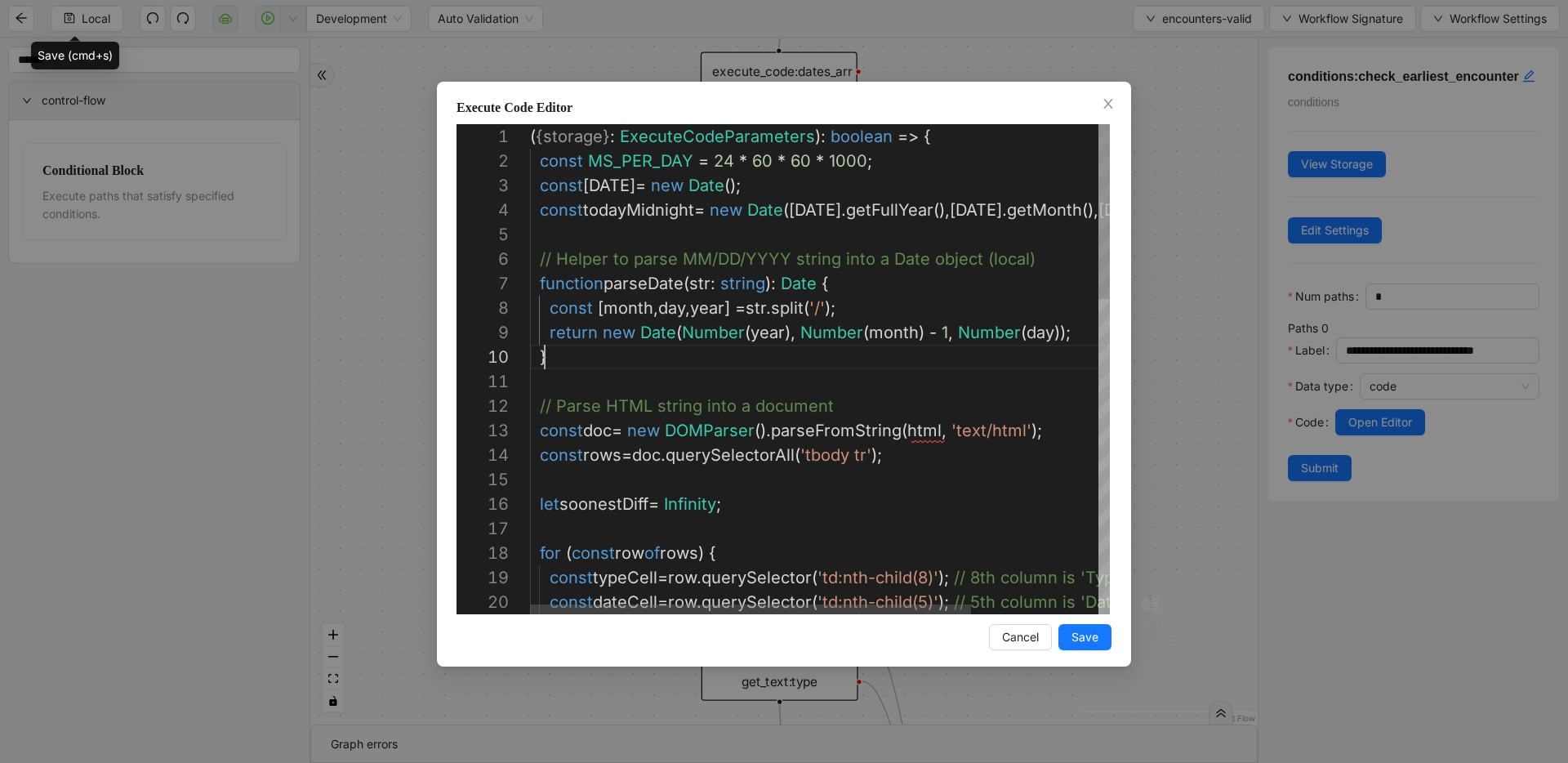
scroll to position [221, 15]
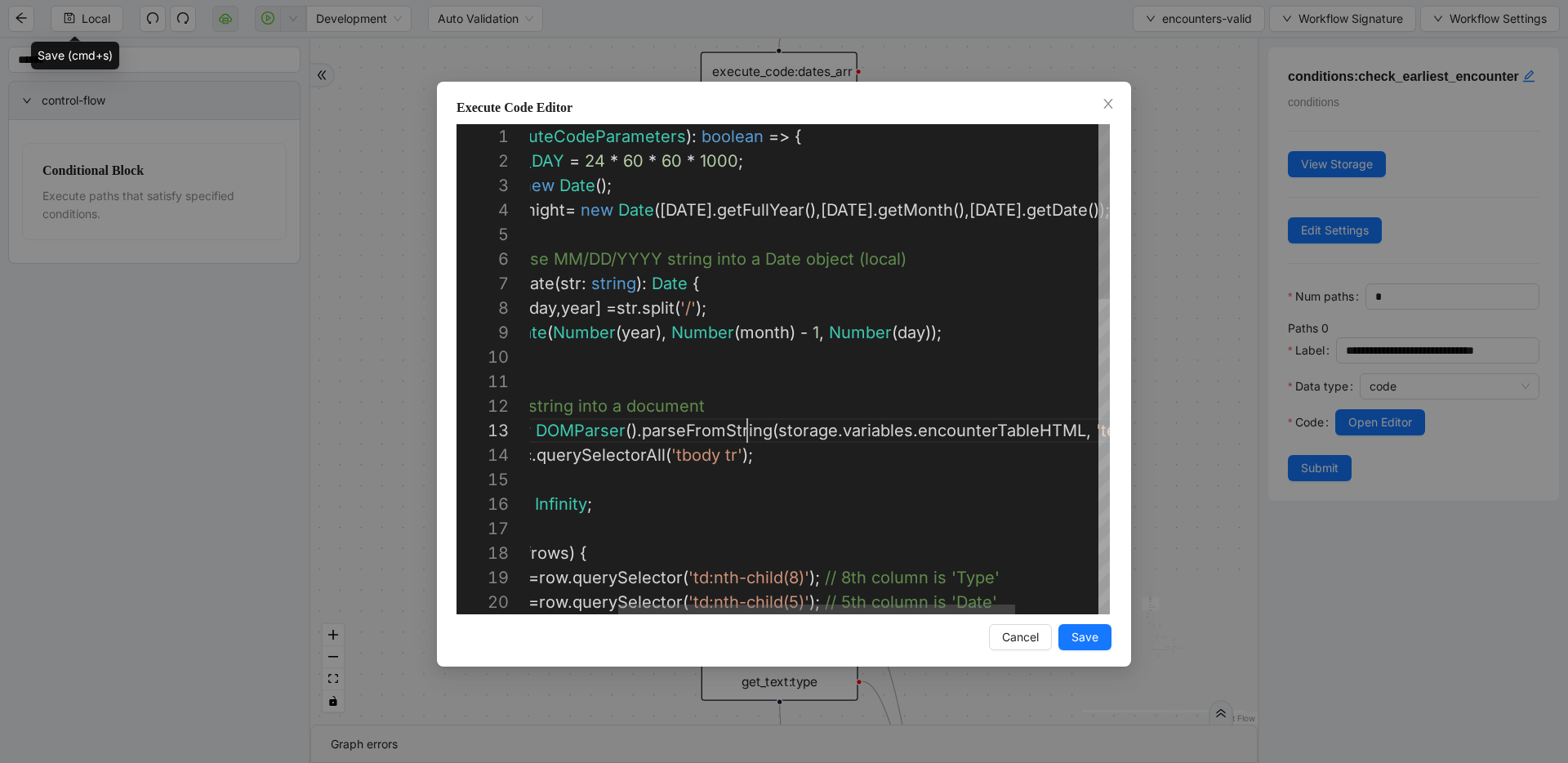
scroll to position [49, 0]
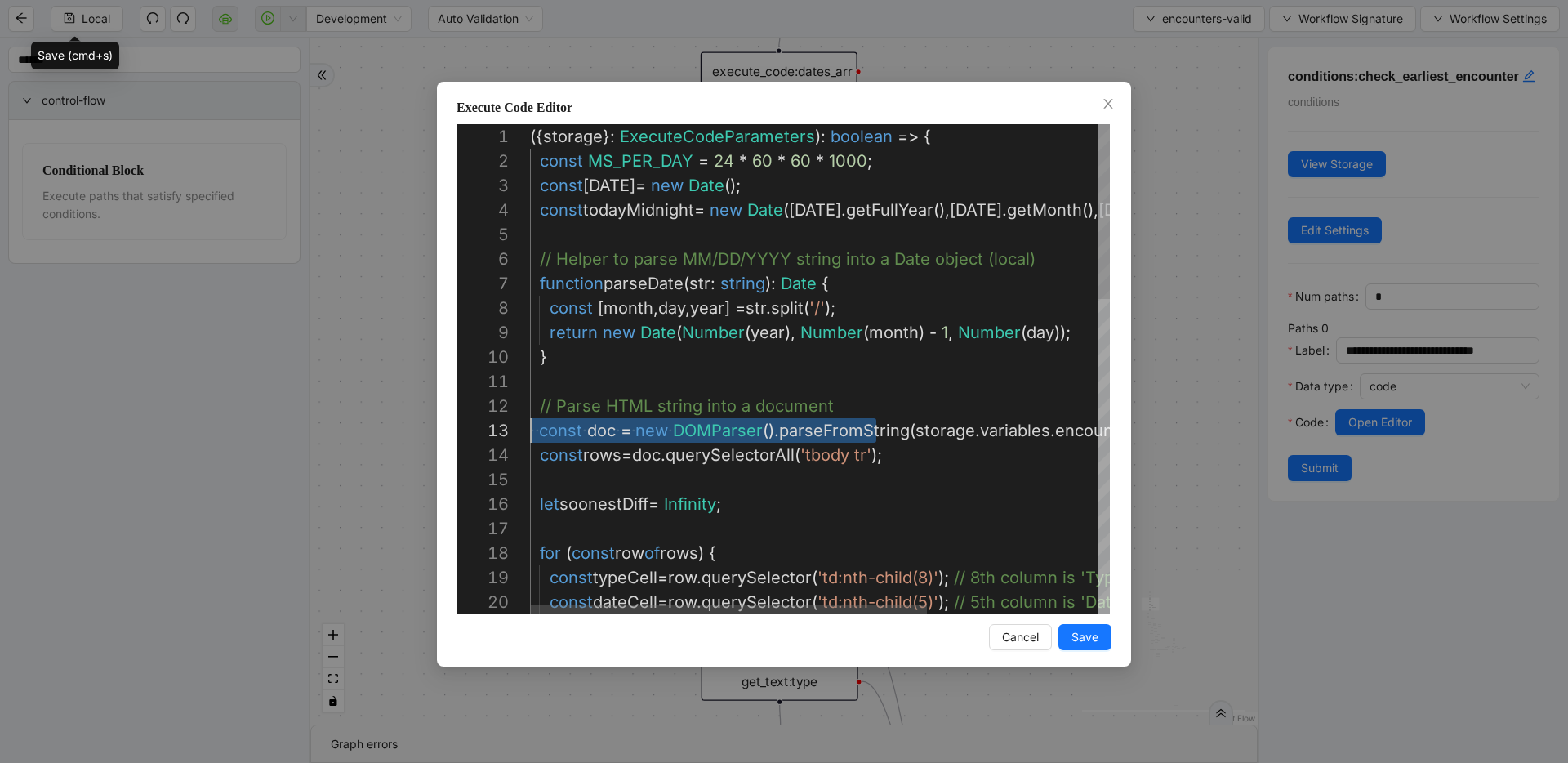
drag, startPoint x: 750, startPoint y: 441, endPoint x: 396, endPoint y: 432, distance: 354.1
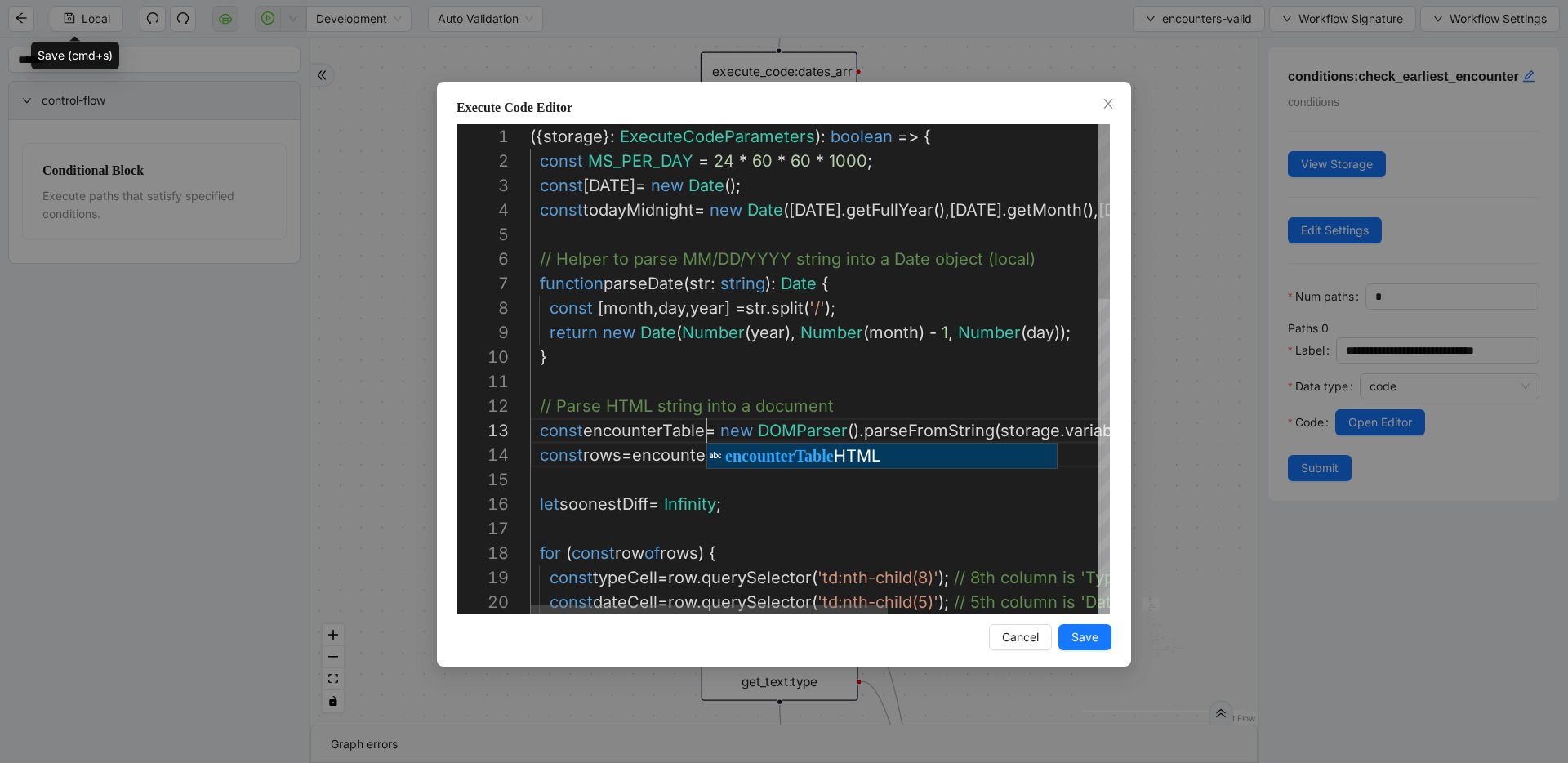
scroll to position [49, 176]
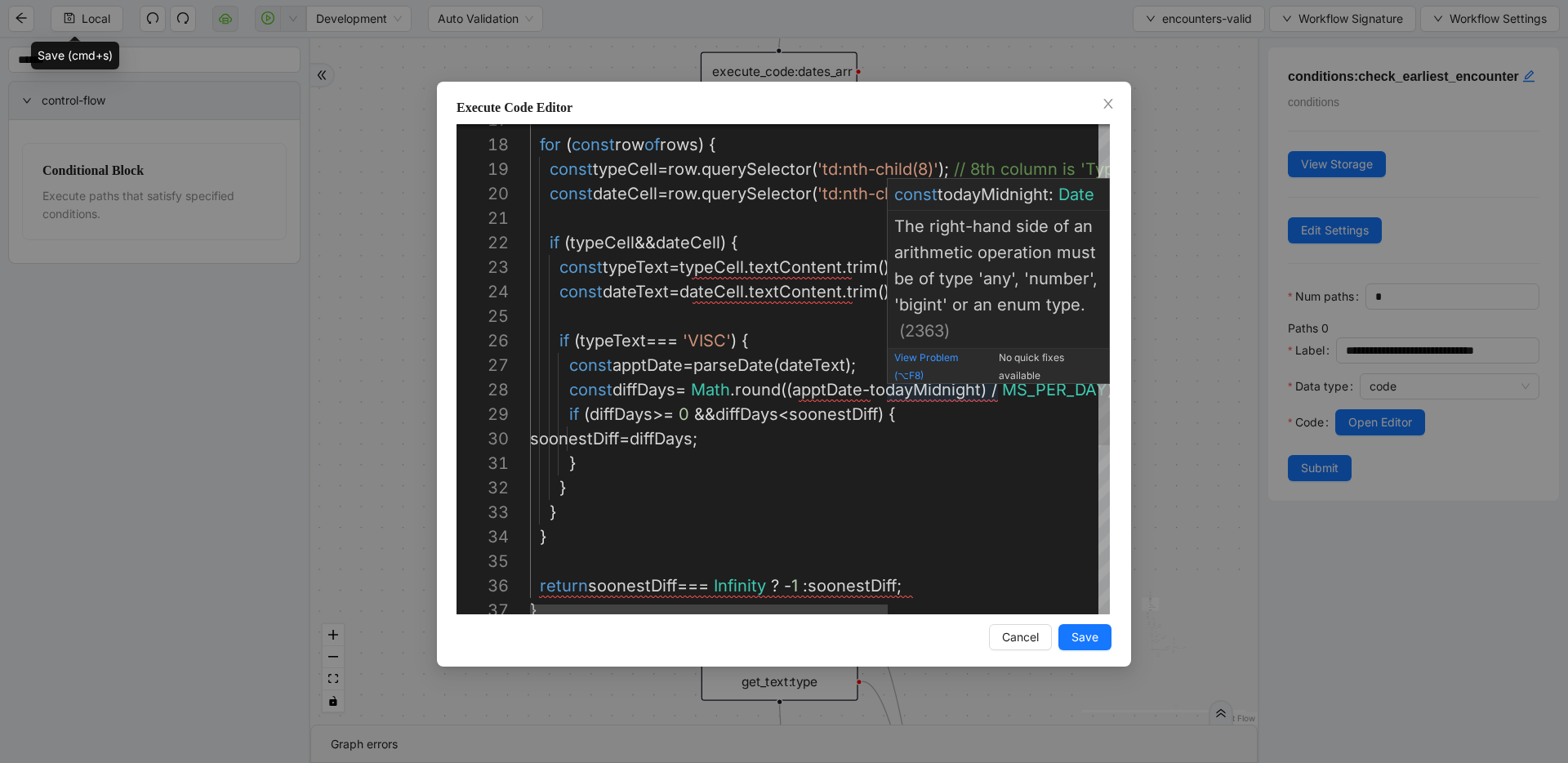
click at [927, 398] on div "for ( const row of rows ) { const typeCell = row . querySelector ( 'td:nth-chil…" at bounding box center [989, 402] width 920 height 1372
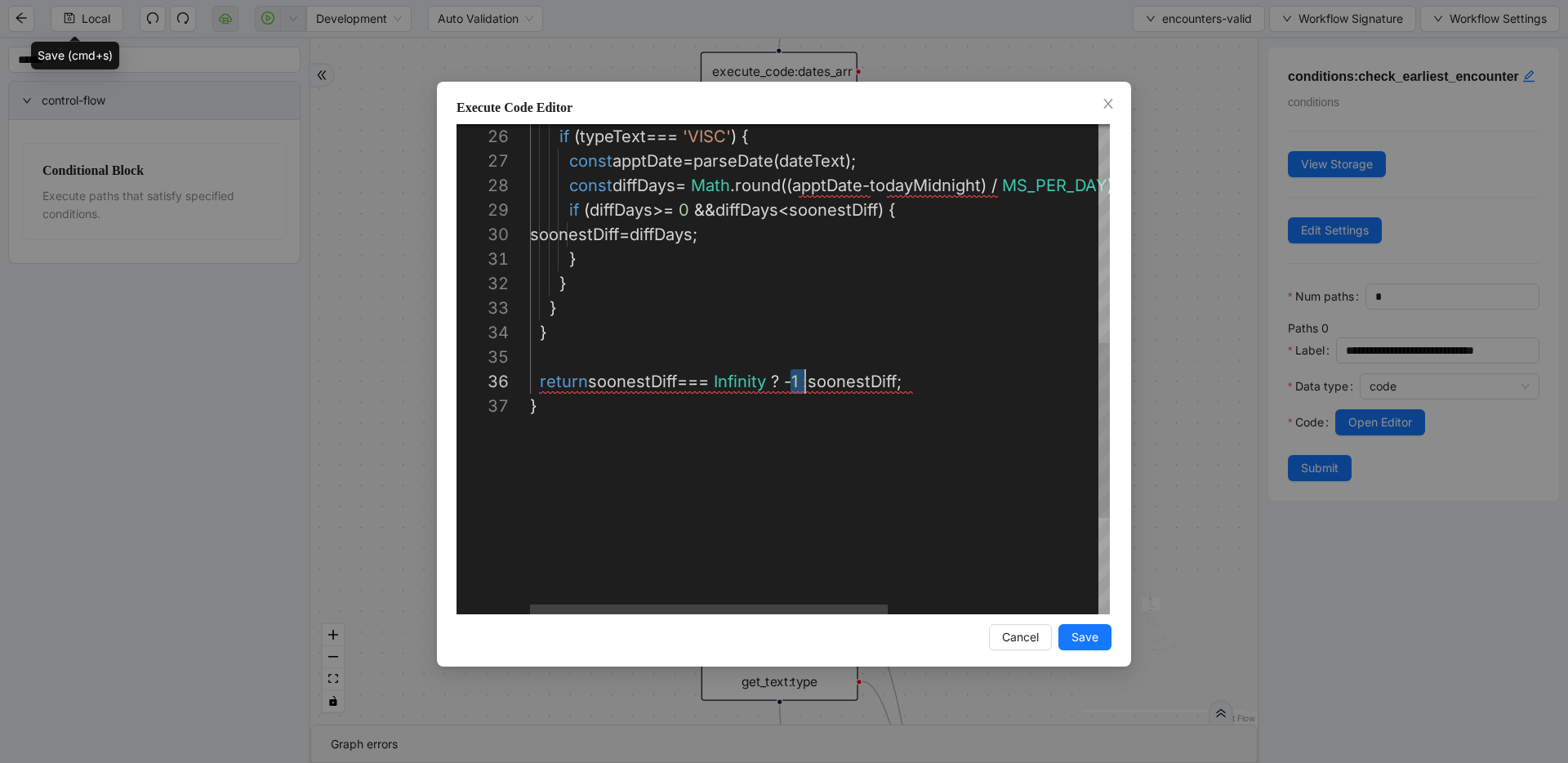
scroll to position [122, 275]
drag, startPoint x: 790, startPoint y: 381, endPoint x: 803, endPoint y: 381, distance: 13.0
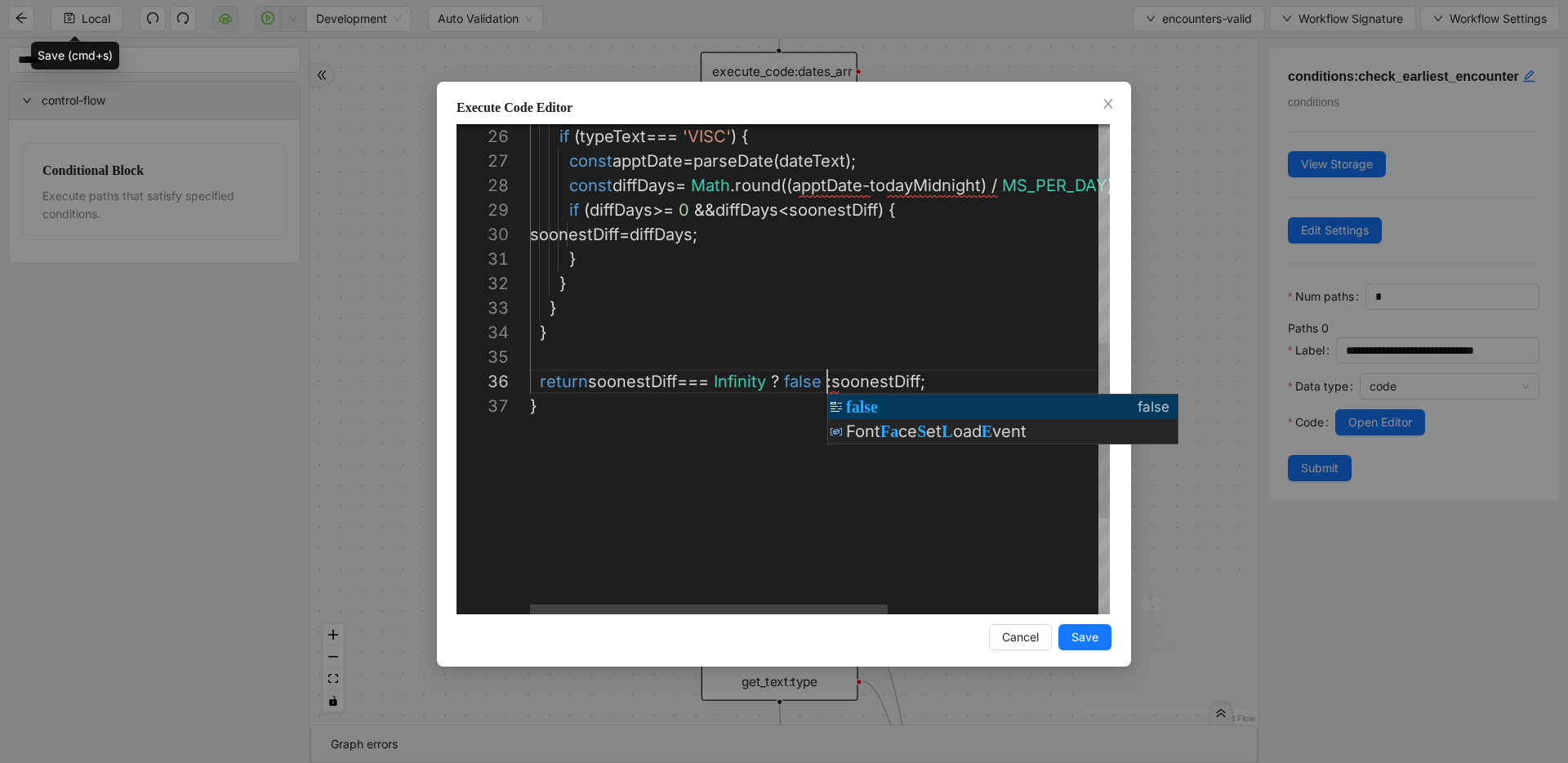
scroll to position [122, 298]
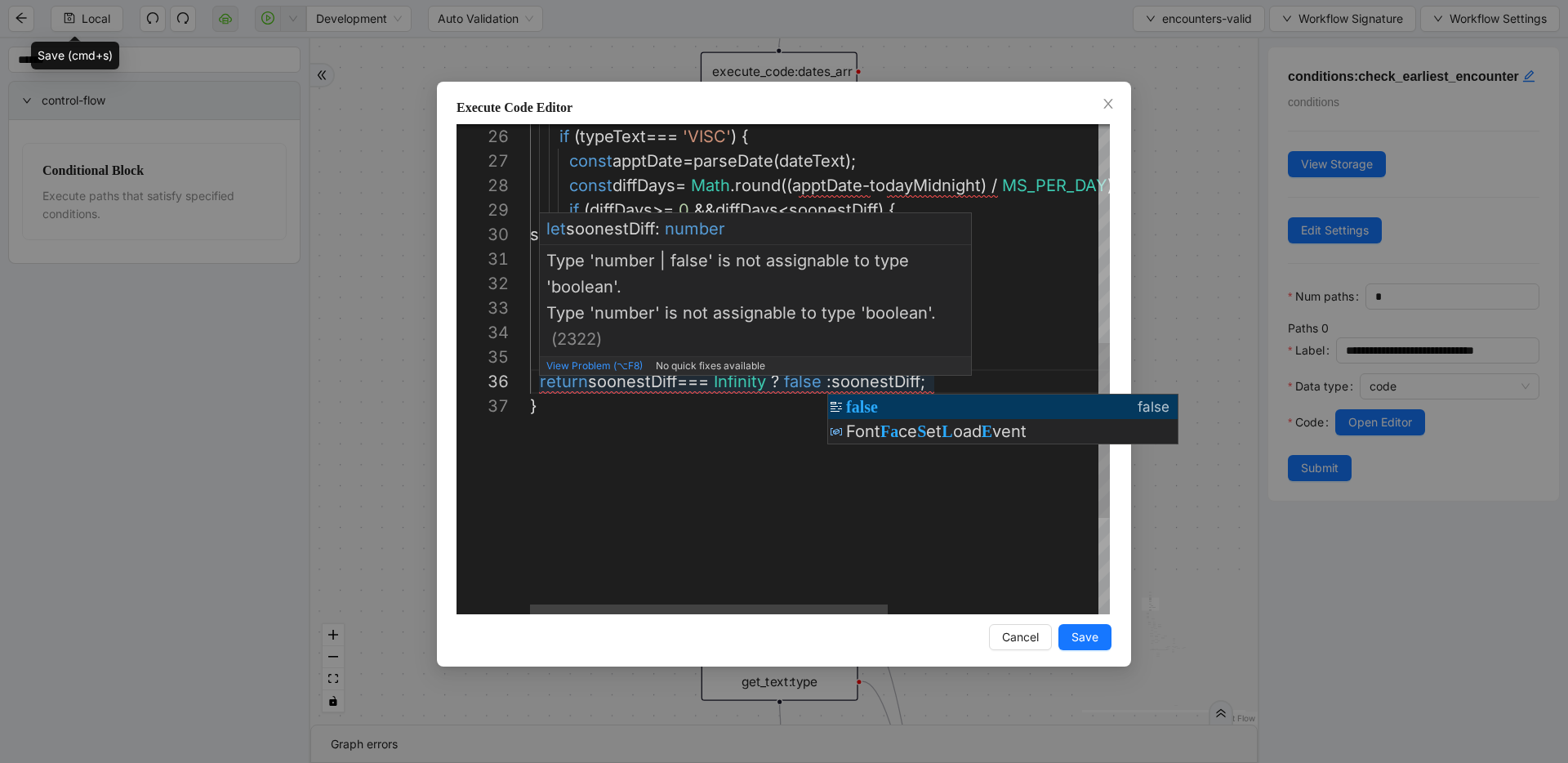
click at [870, 377] on div "if ( typeText === 'VISC' ) { const apptDate = parseDate ( dateText ); const dif…" at bounding box center [989, 198] width 920 height 1372
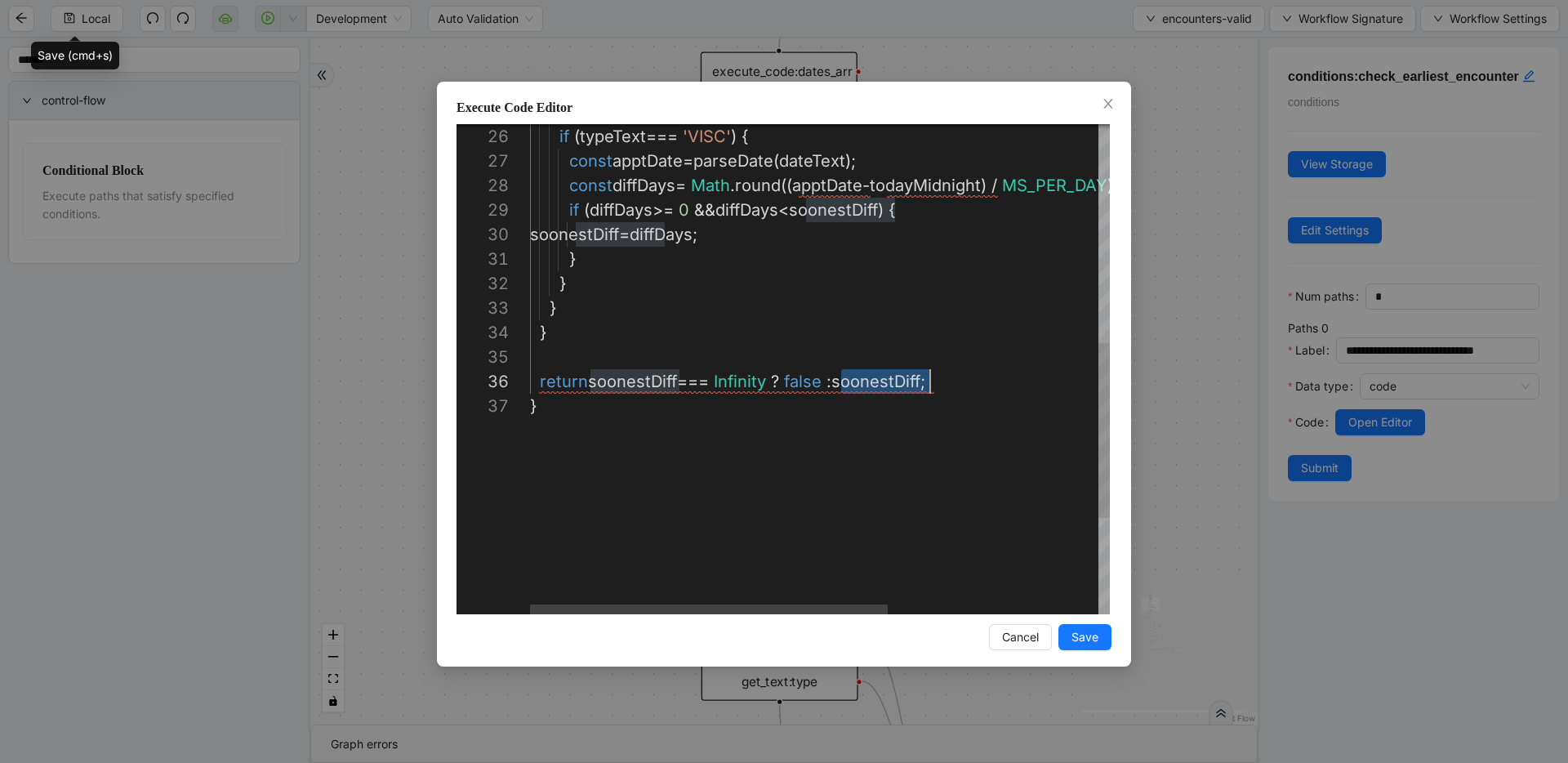
scroll to position [122, 400]
click at [799, 317] on div "if ( typeText === 'VISC' ) { const apptDate = parseDate ( dateText ); const dif…" at bounding box center [989, 198] width 920 height 1372
click at [789, 328] on div "if ( typeText === 'VISC' ) { const apptDate = parseDate ( dateText ); const dif…" at bounding box center [989, 198] width 920 height 1372
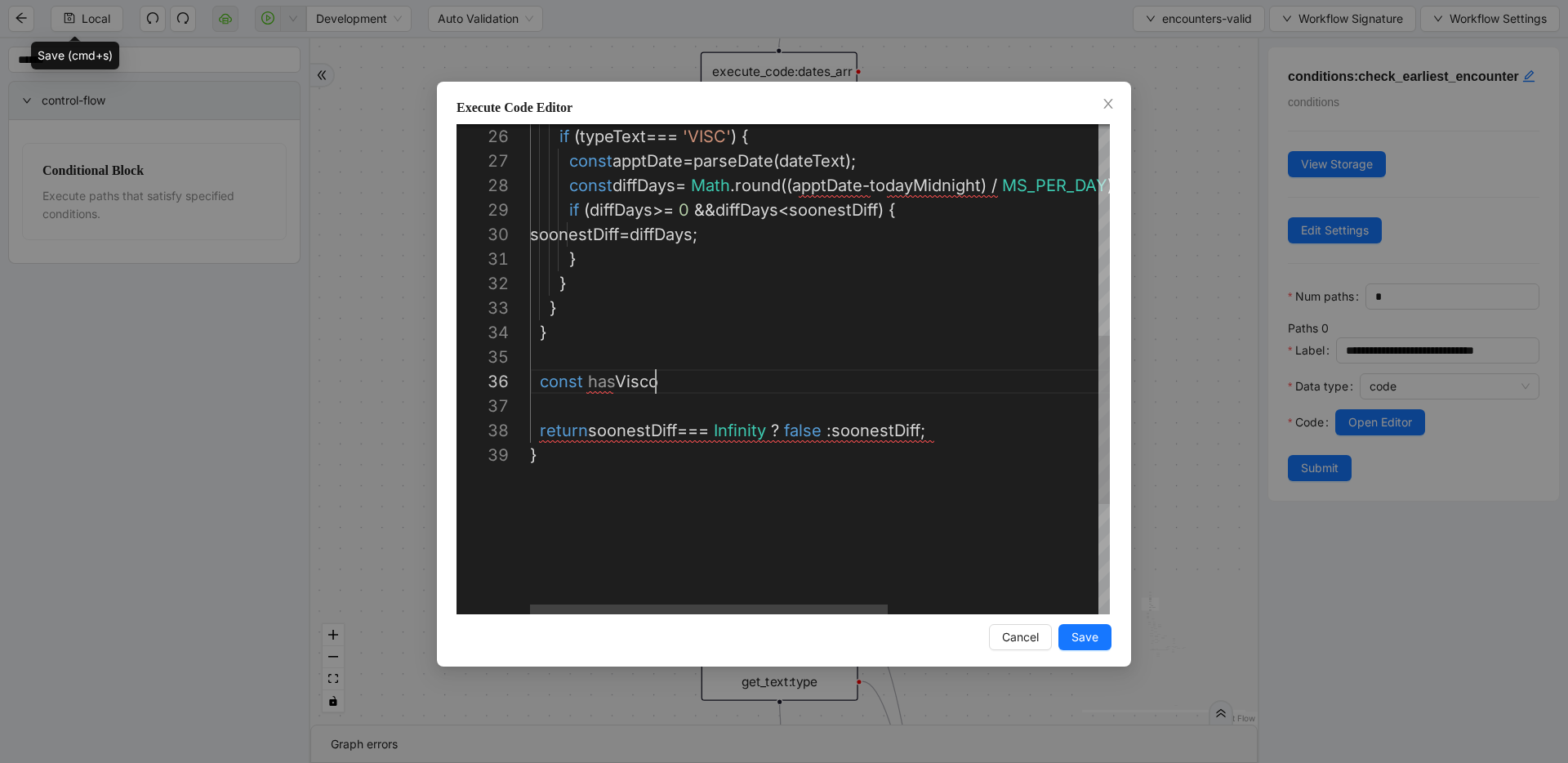
scroll to position [122, 126]
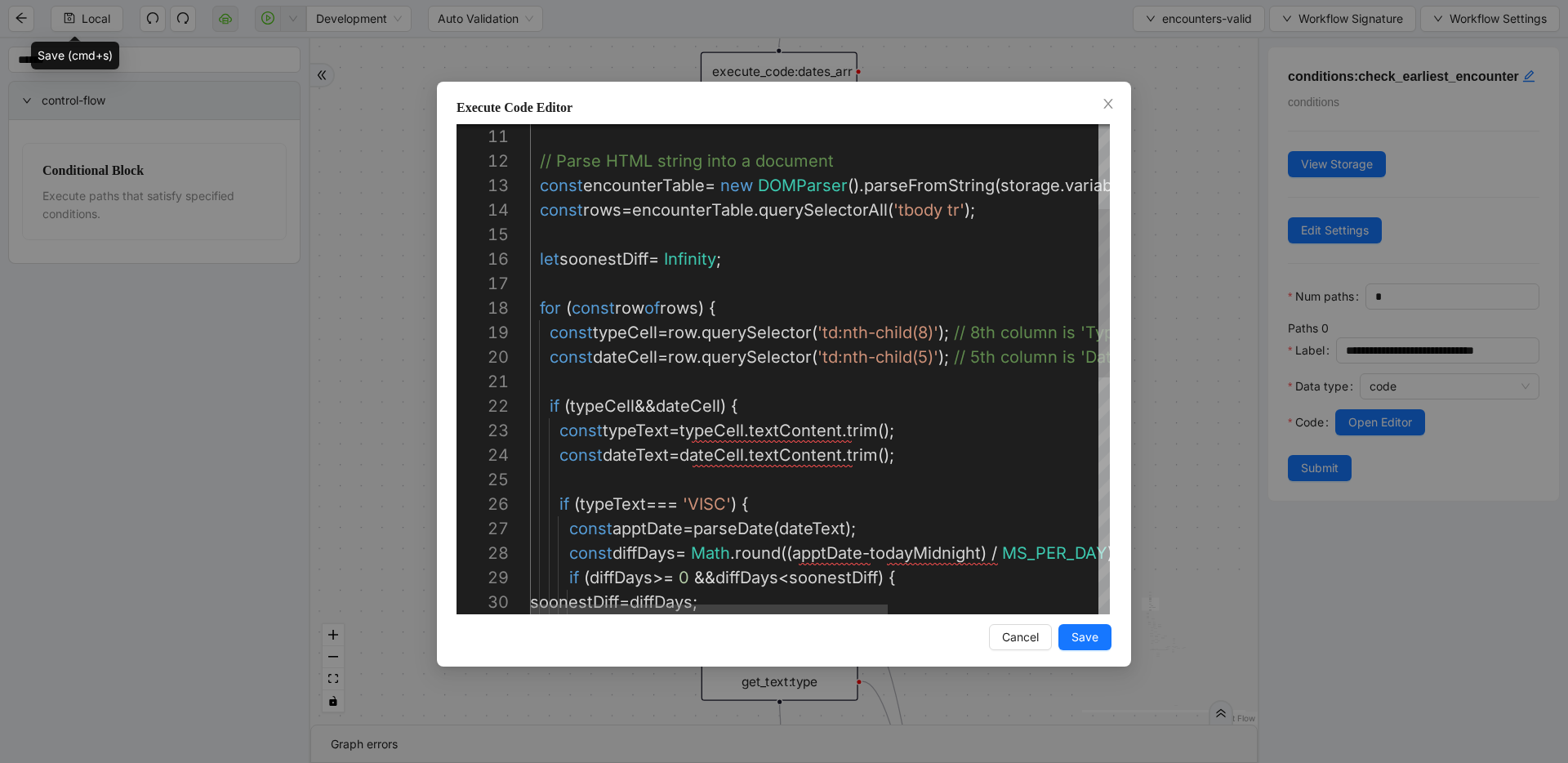
click at [618, 252] on div "if ( typeText === 'VISC' ) { const apptDate = parseDate ( dateText ); const dat…" at bounding box center [989, 589] width 920 height 1421
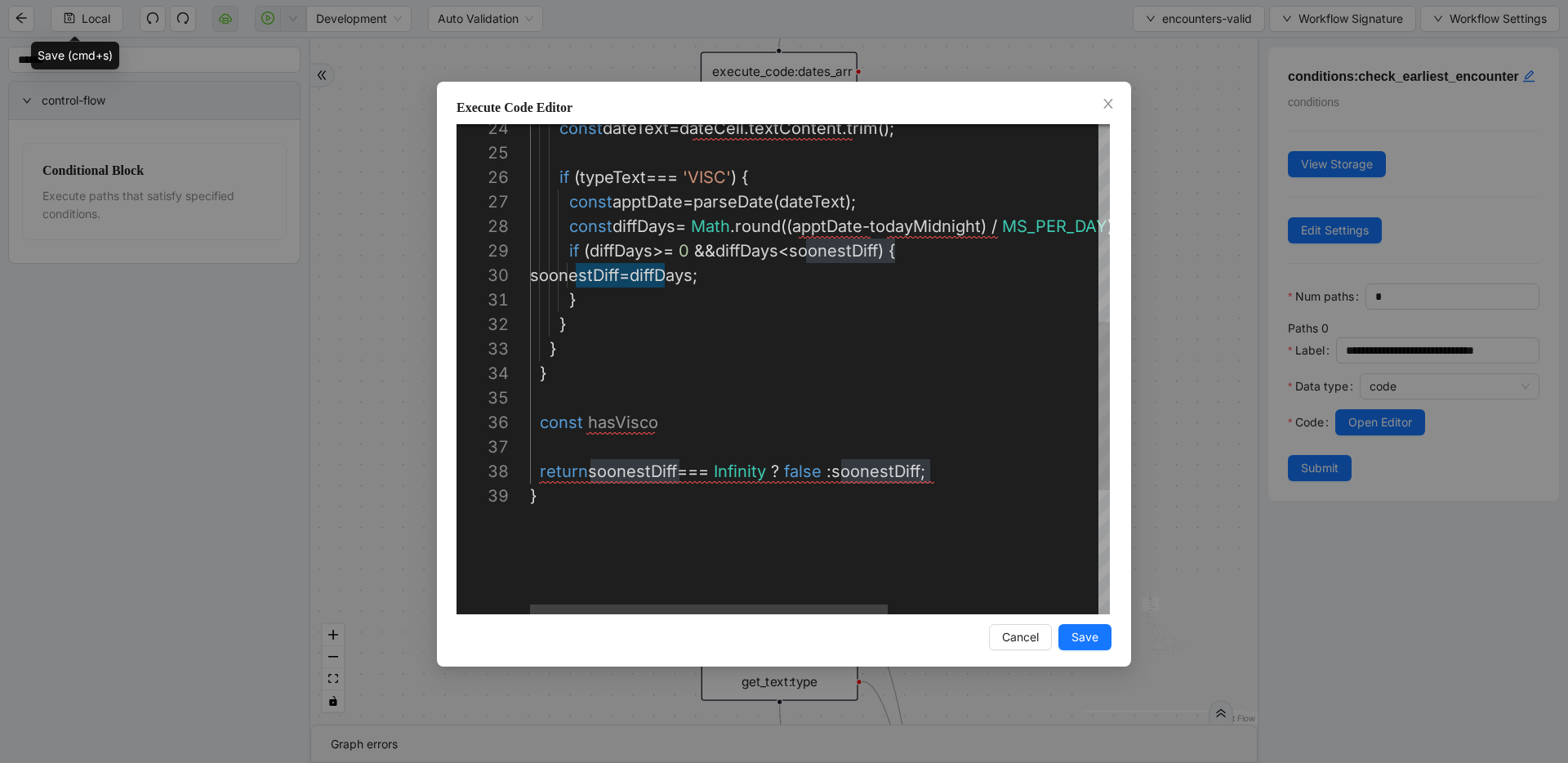
click at [660, 424] on div "if ( typeText === 'VISC' ) { const apptDate = parseDate ( dateText ); const dat…" at bounding box center [989, 263] width 920 height 1421
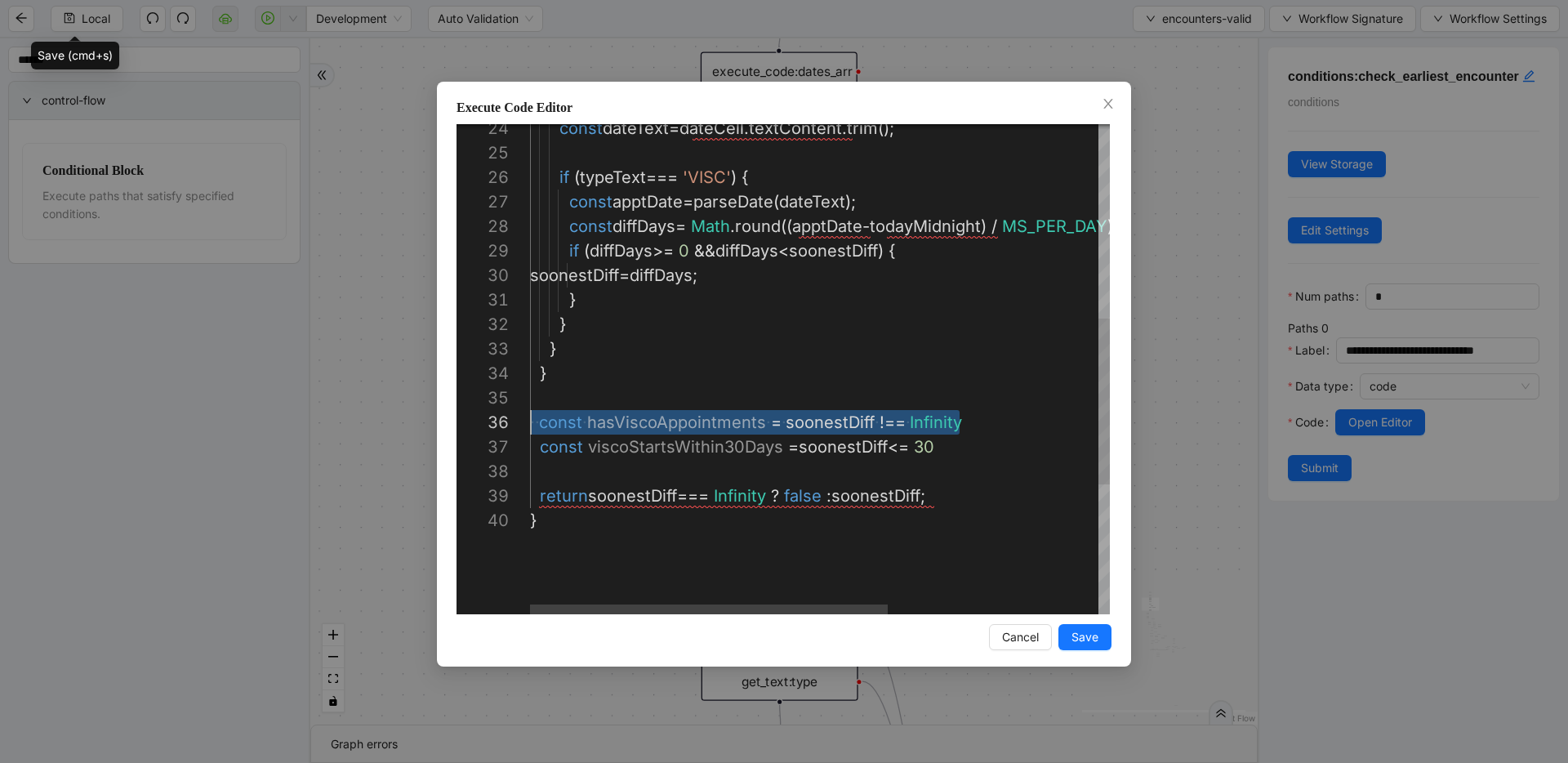
scroll to position [122, 0]
drag, startPoint x: 998, startPoint y: 423, endPoint x: 418, endPoint y: 419, distance: 580.0
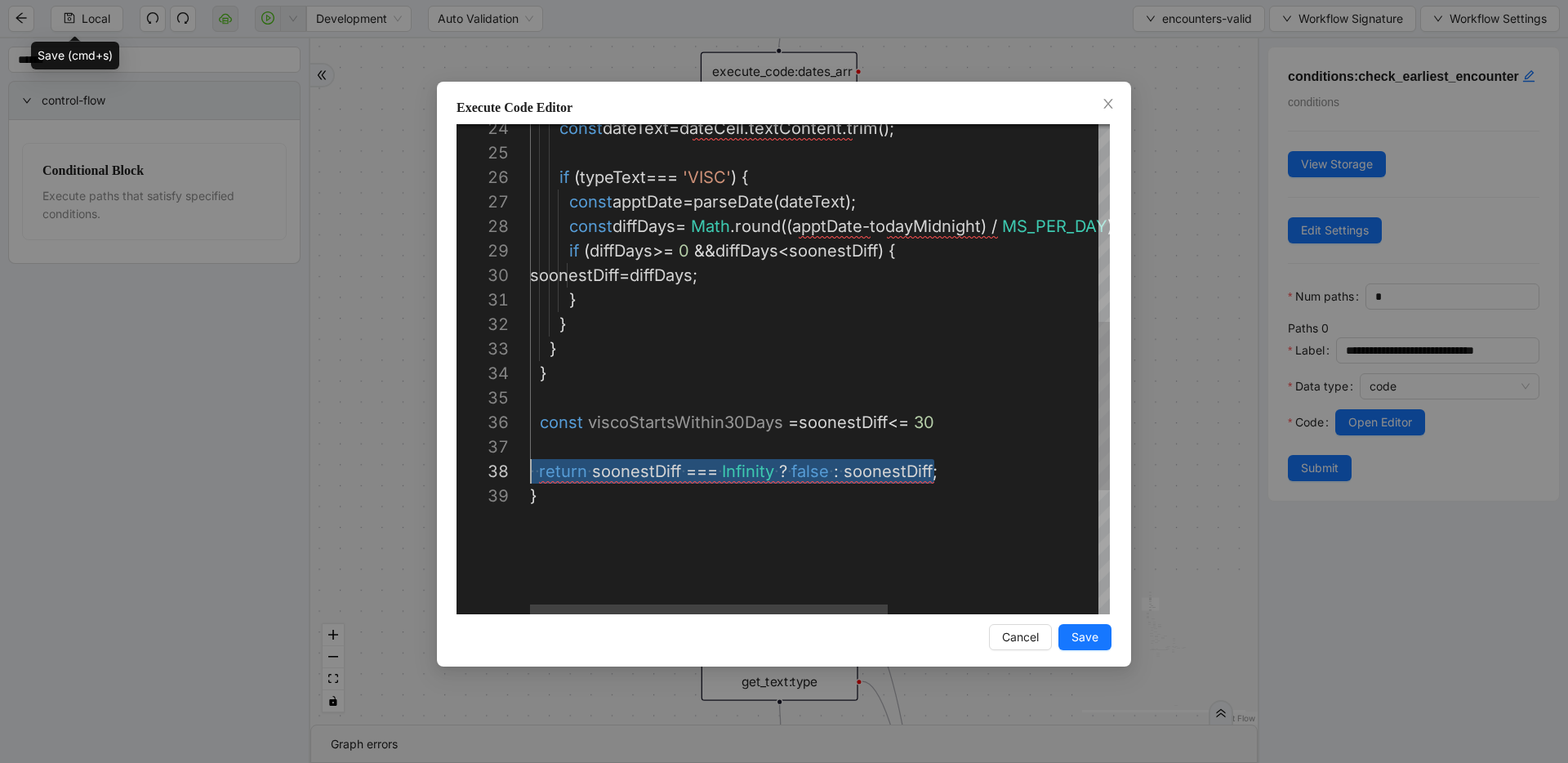
scroll to position [171, 9]
drag, startPoint x: 955, startPoint y: 469, endPoint x: 540, endPoint y: 477, distance: 415.1
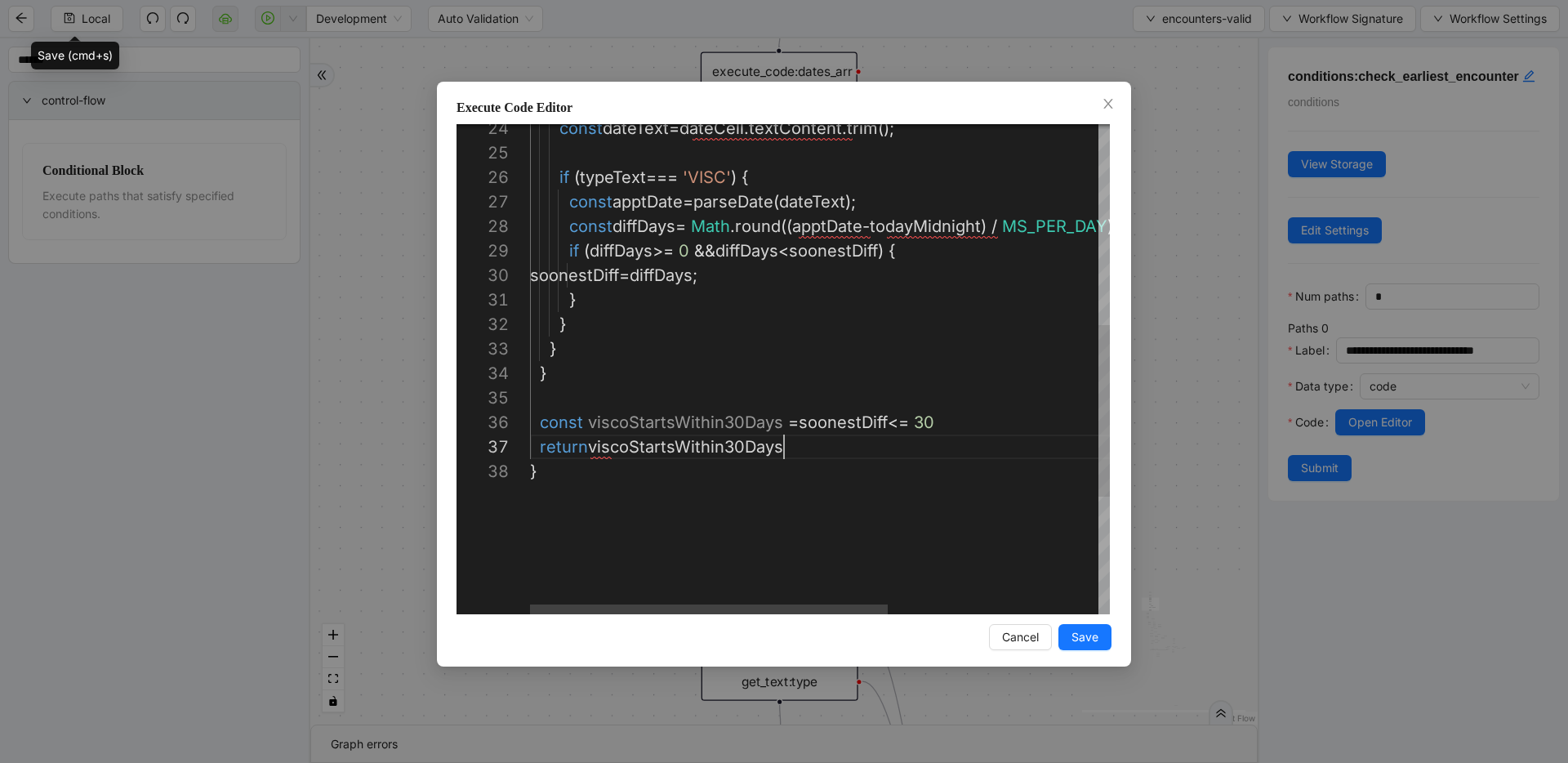
scroll to position [147, 254]
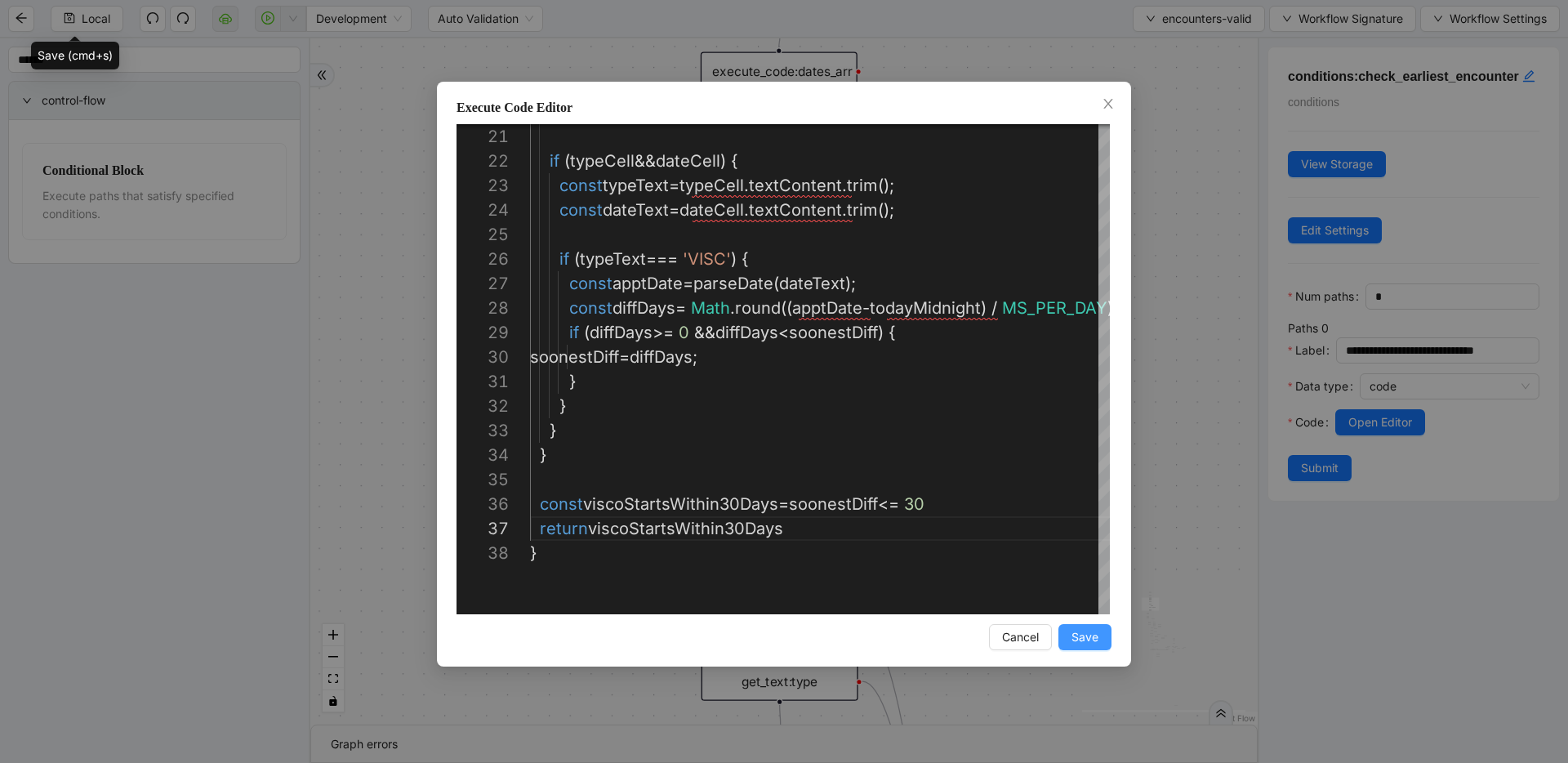
click at [1082, 635] on span "Save" at bounding box center [1084, 637] width 27 height 18
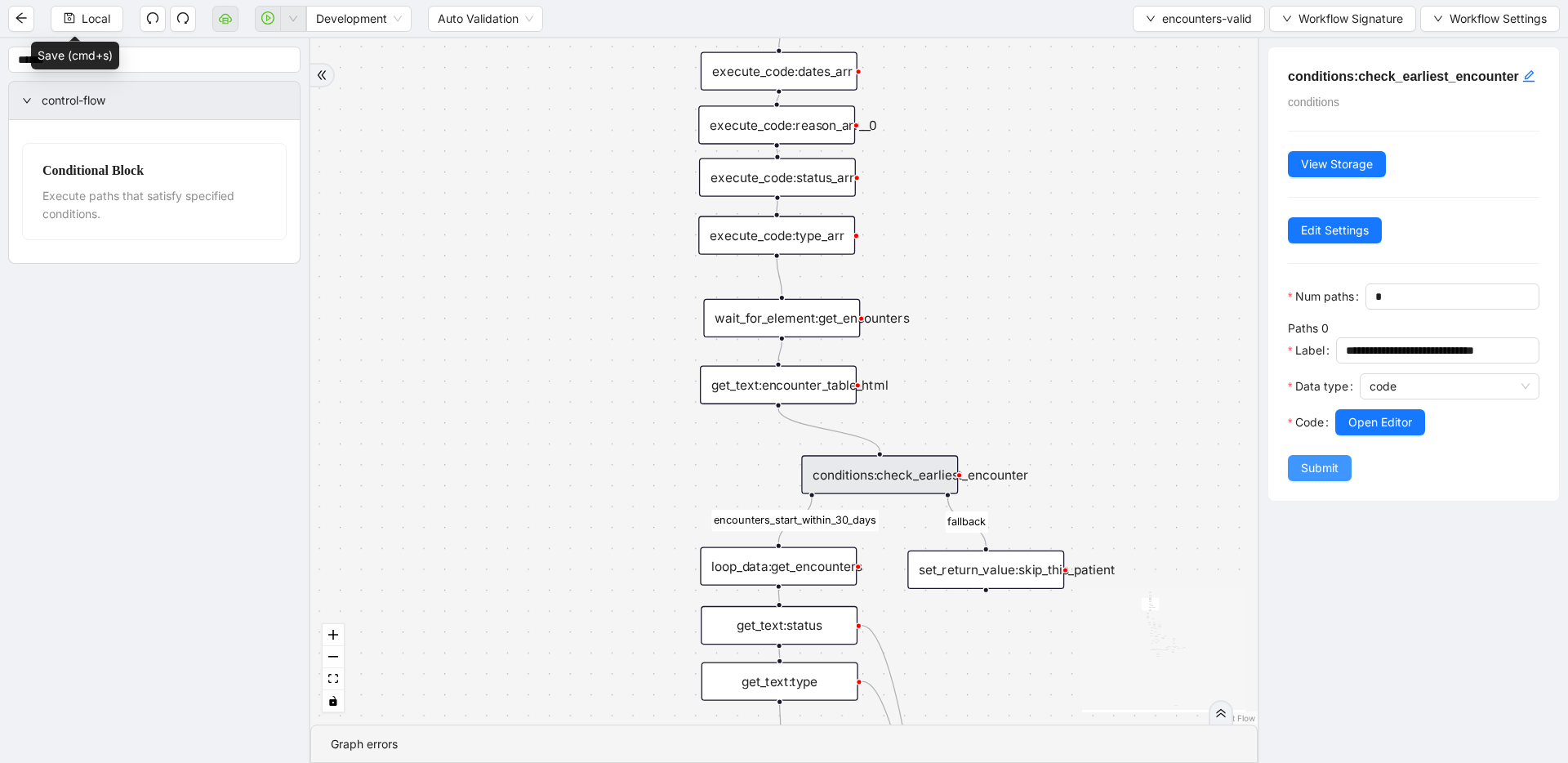
click at [1310, 477] on span "Submit" at bounding box center [1319, 468] width 37 height 18
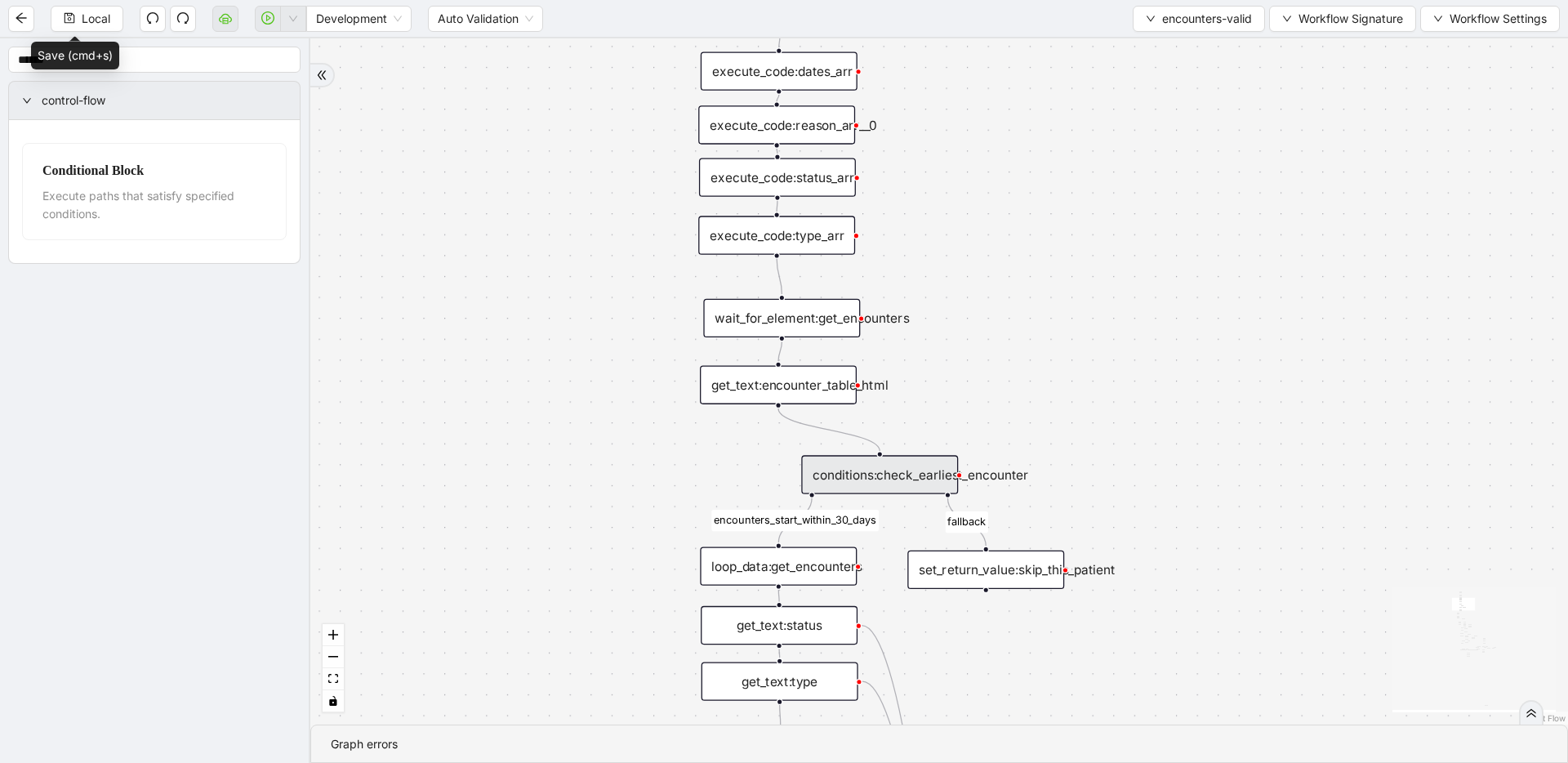
click at [881, 465] on div "conditions:check_earliest_encounter" at bounding box center [879, 474] width 157 height 38
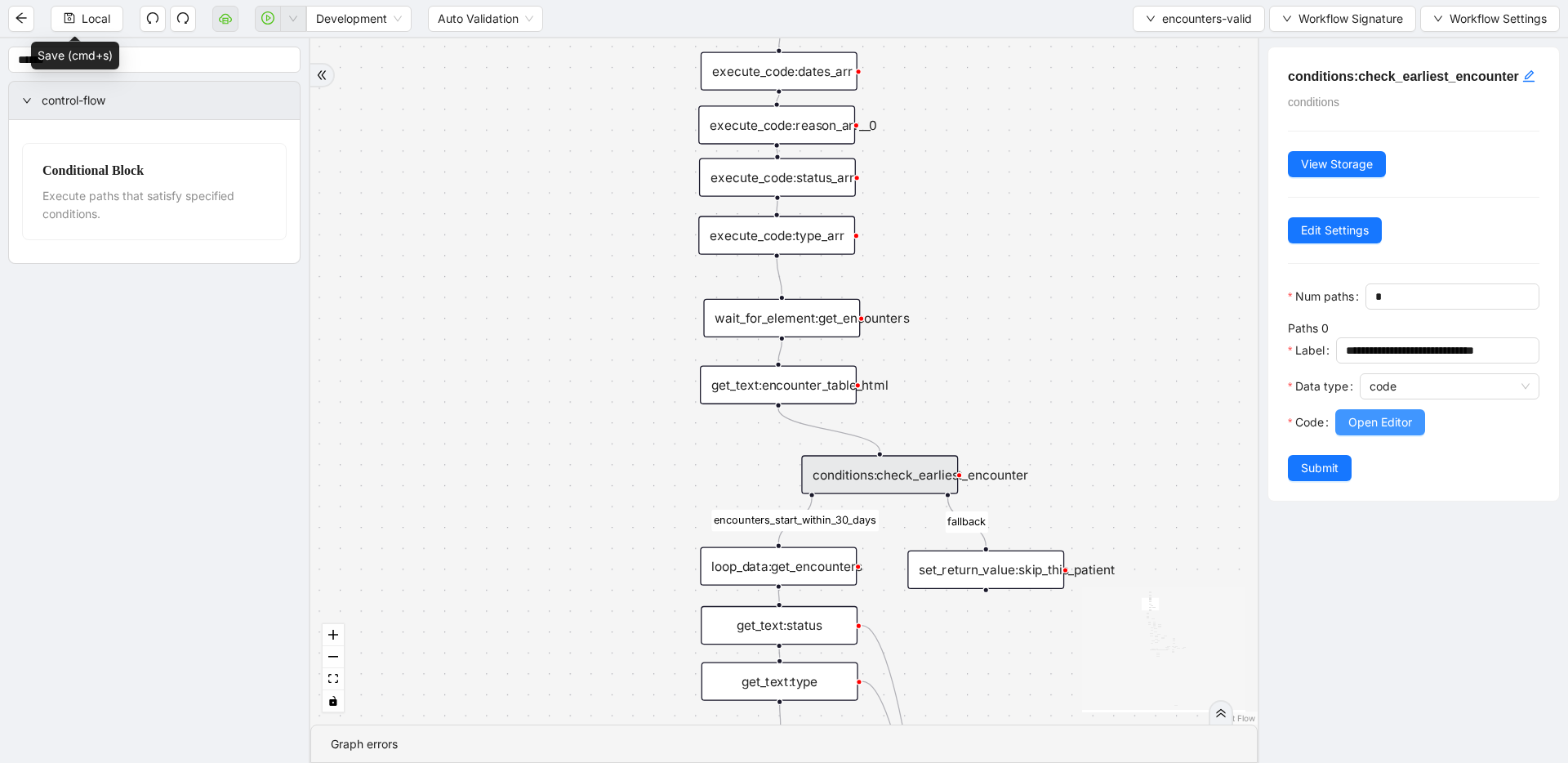
click at [1423, 436] on button "Open Editor" at bounding box center [1380, 422] width 90 height 26
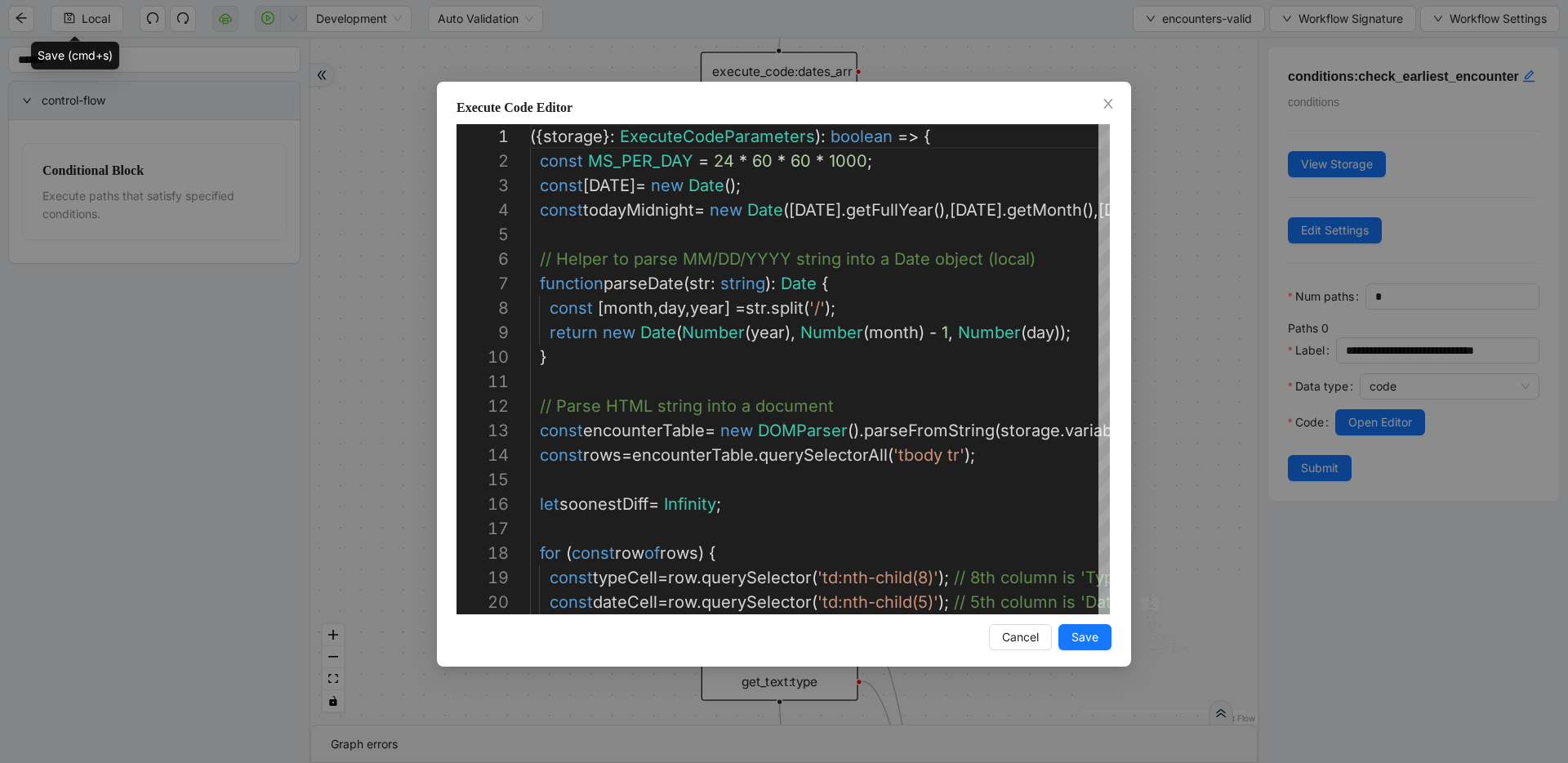
scroll to position [245, 0]
click at [1099, 637] on button "Save" at bounding box center [1084, 637] width 53 height 26
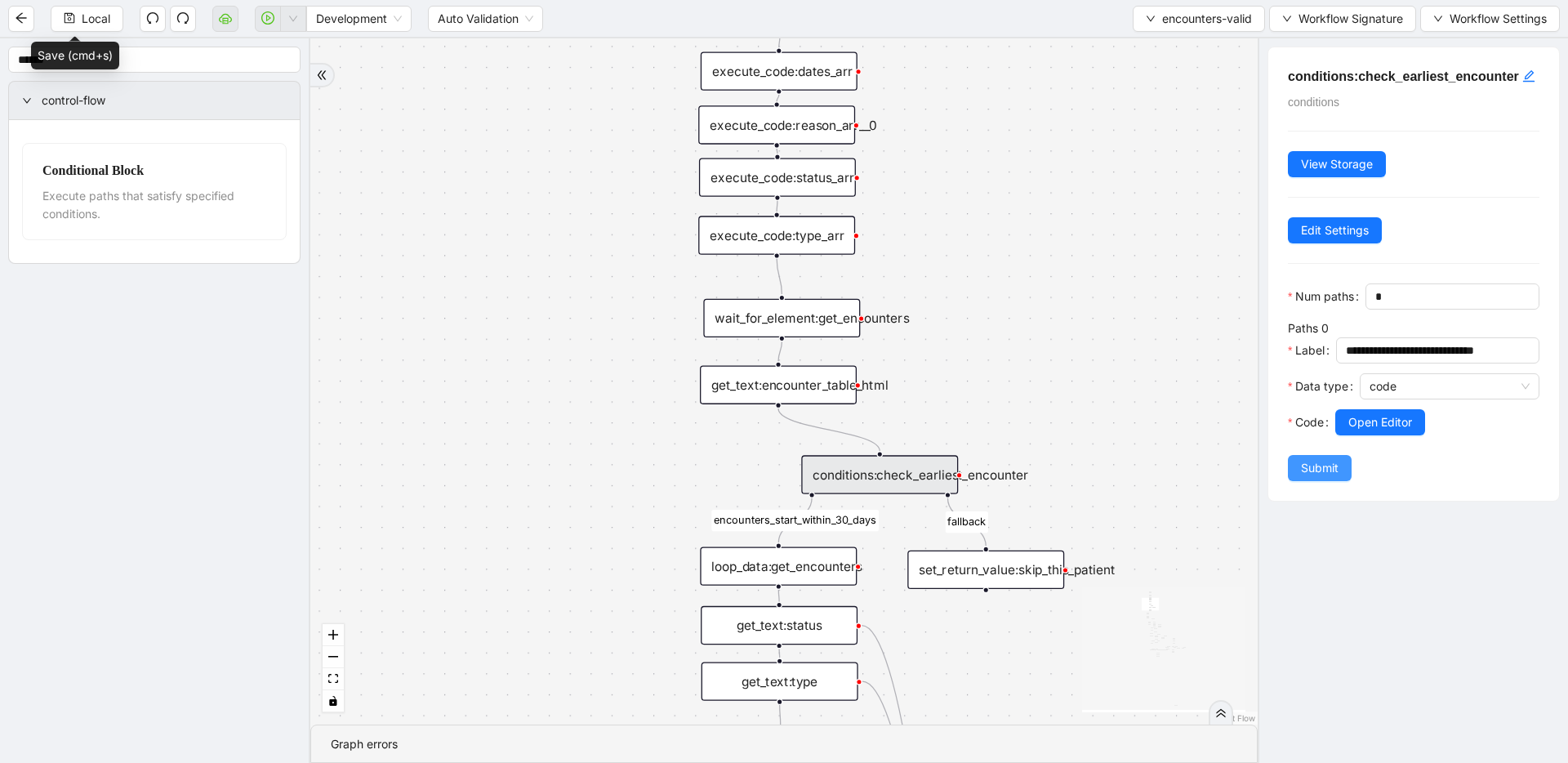
click at [1324, 477] on span "Submit" at bounding box center [1319, 468] width 37 height 18
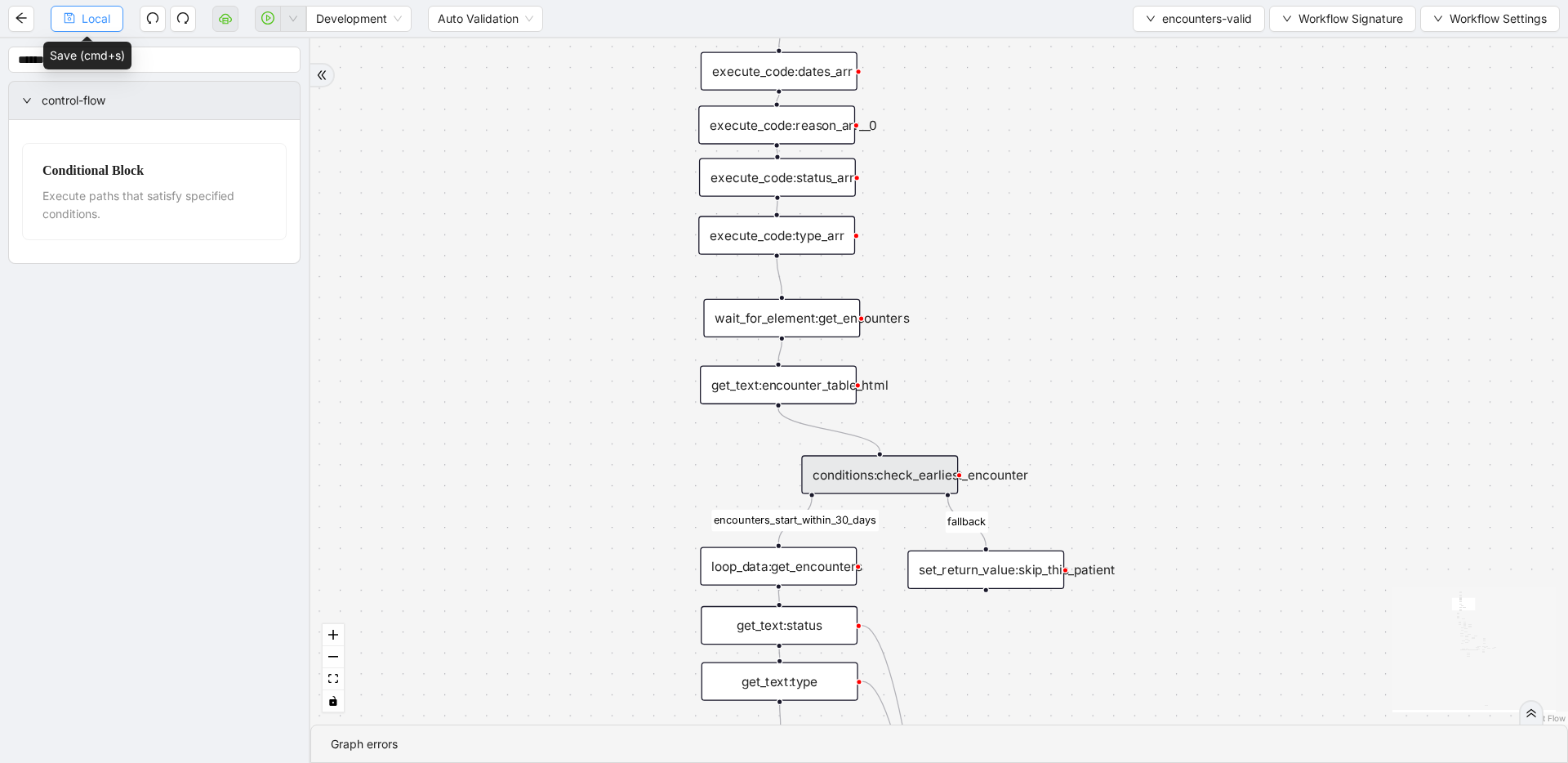
click at [82, 25] on span "Local" at bounding box center [96, 19] width 29 height 18
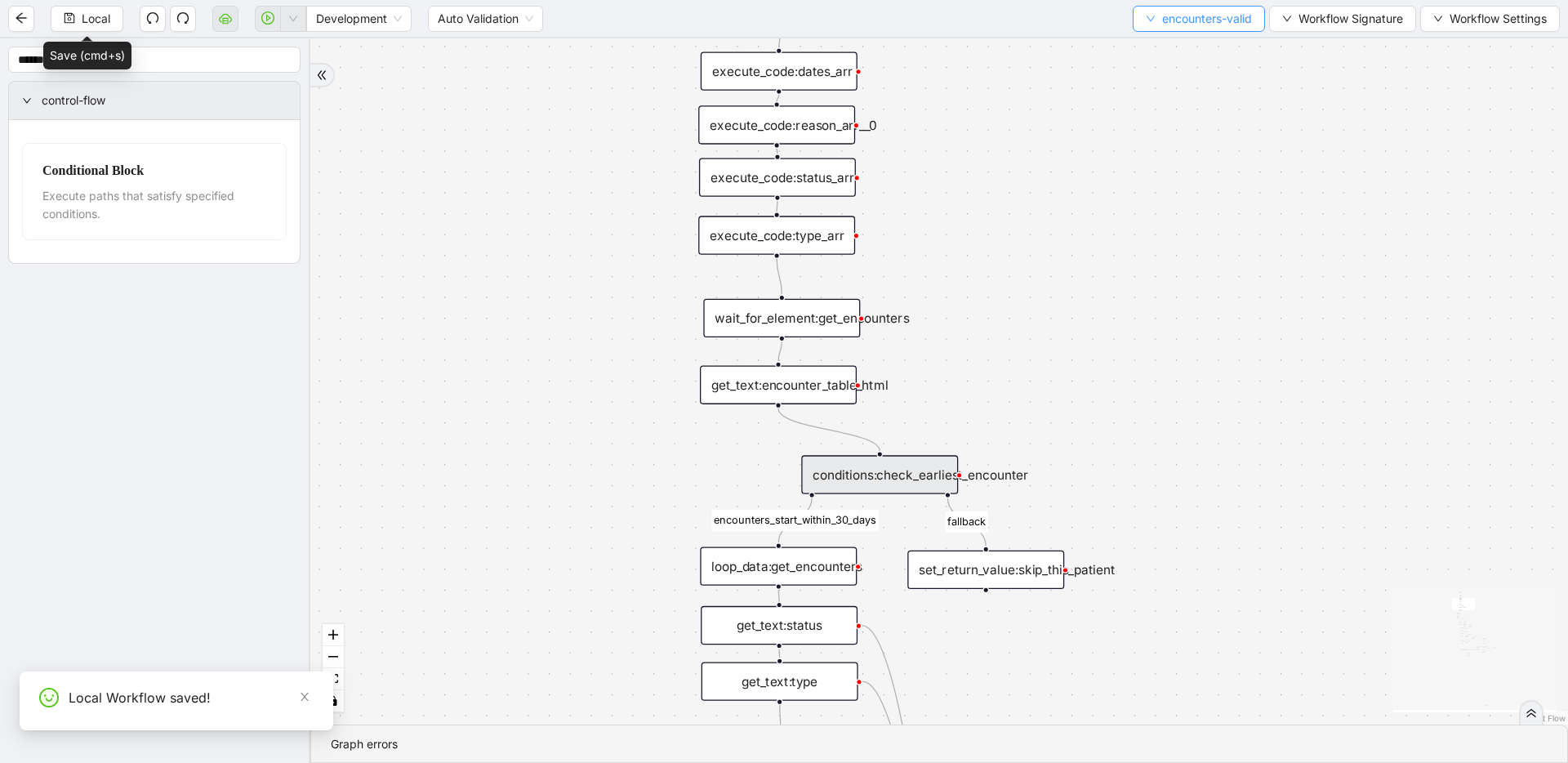
click at [1180, 20] on span "encounters-valid" at bounding box center [1207, 19] width 90 height 18
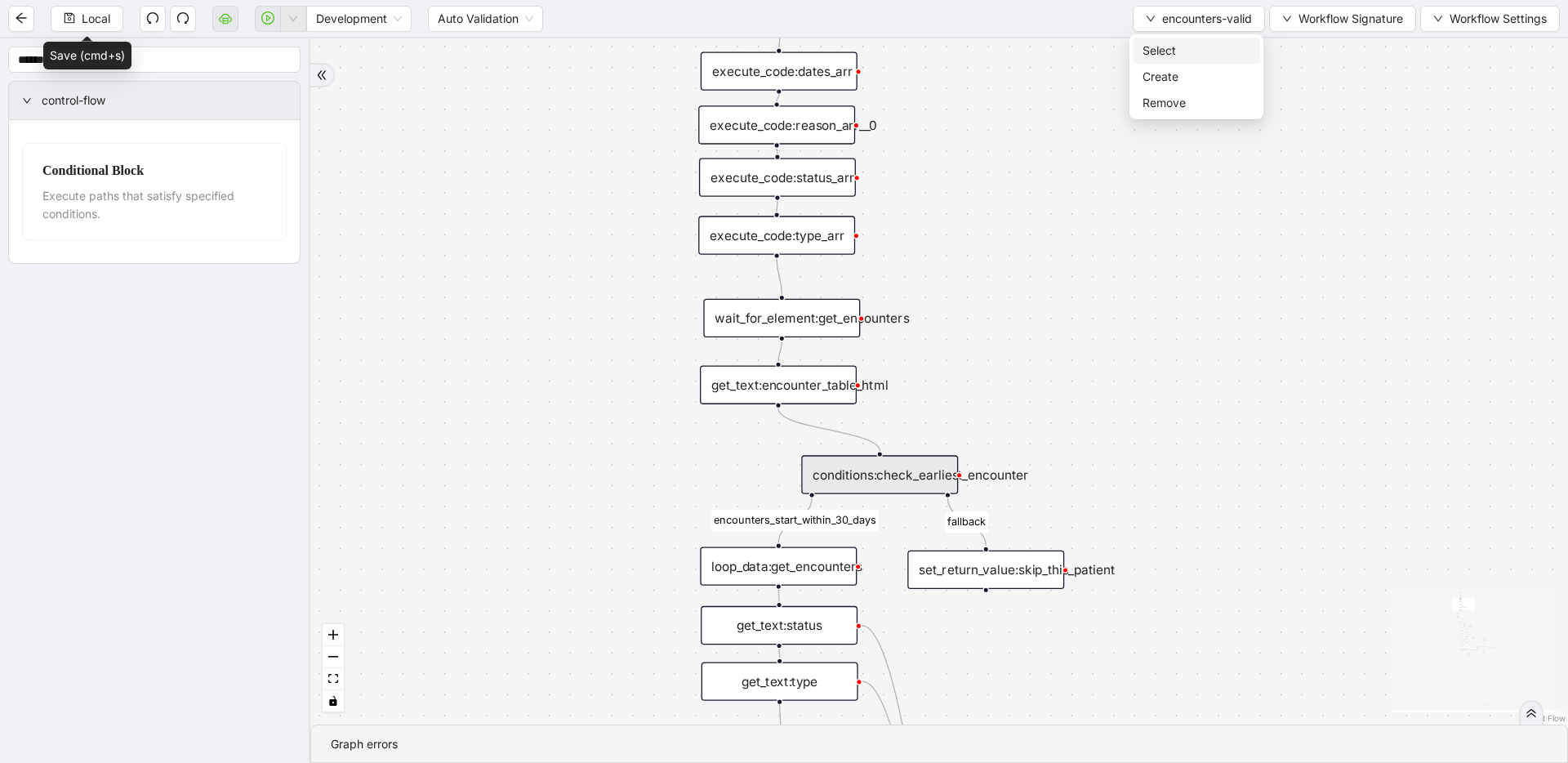
click at [1177, 52] on span "Select" at bounding box center [1196, 50] width 107 height 18
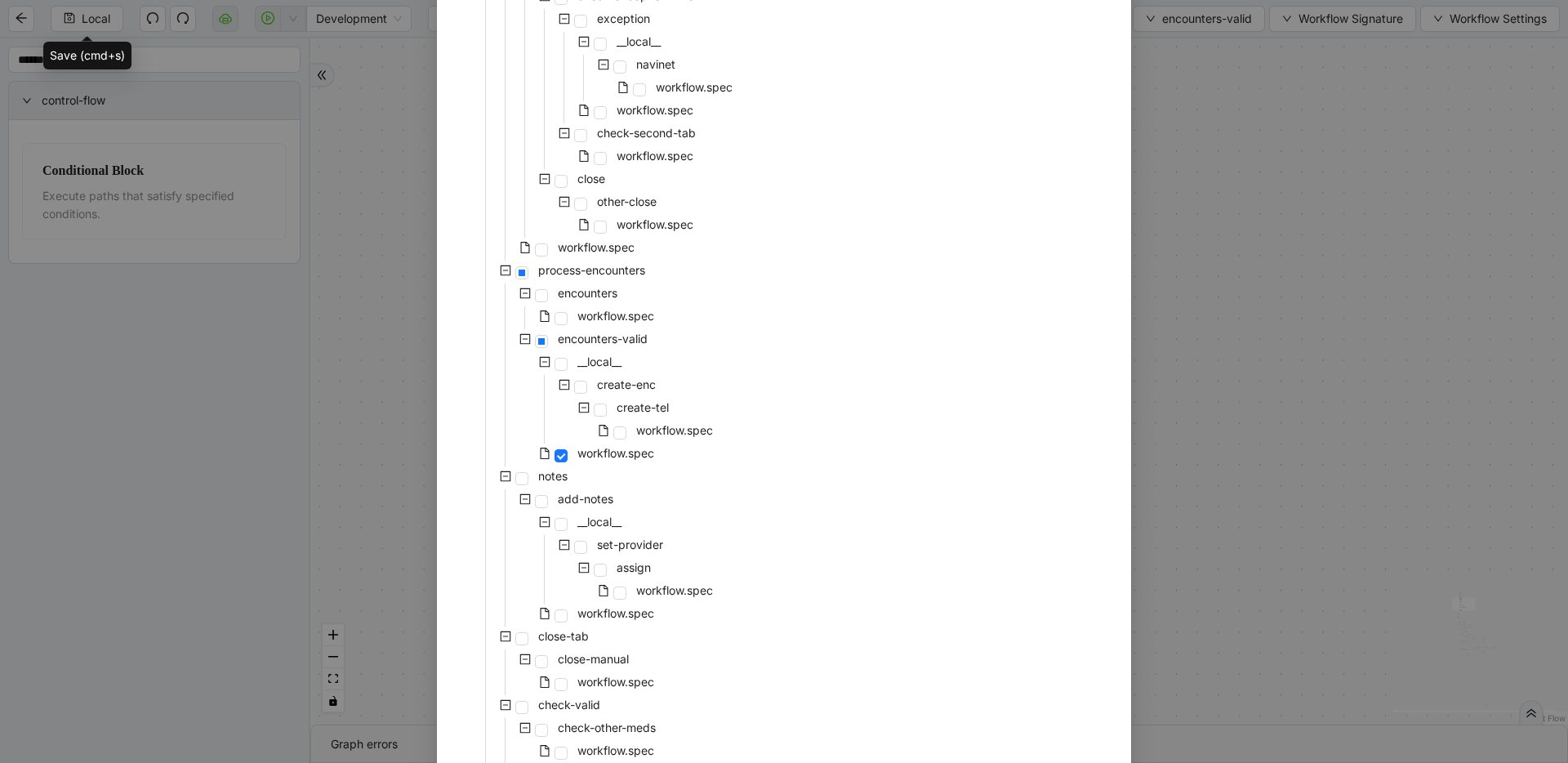
scroll to position [599, 0]
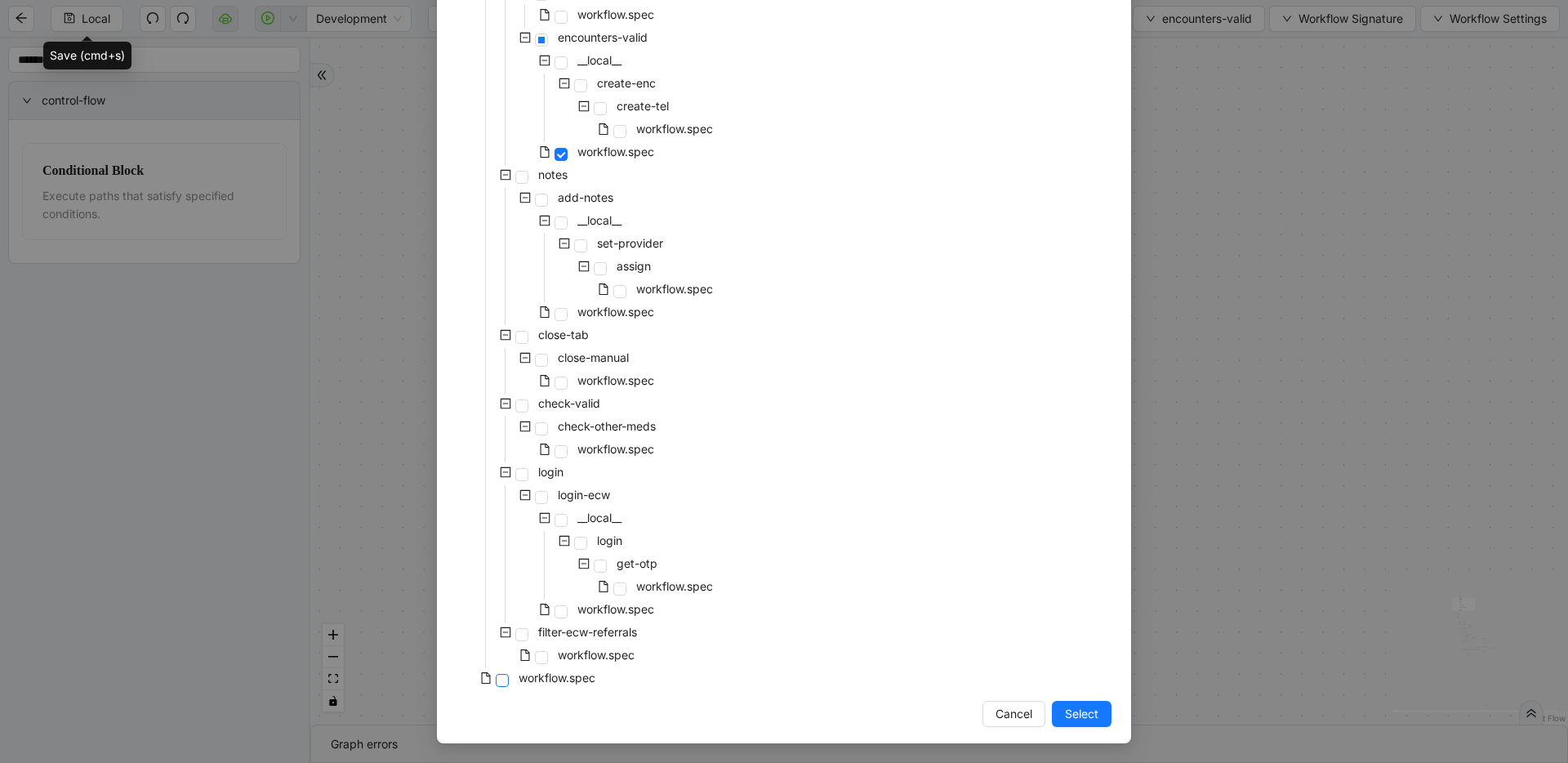
click at [496, 682] on span at bounding box center [503, 680] width 13 height 13
click at [1077, 722] on button "Select" at bounding box center [1081, 714] width 60 height 26
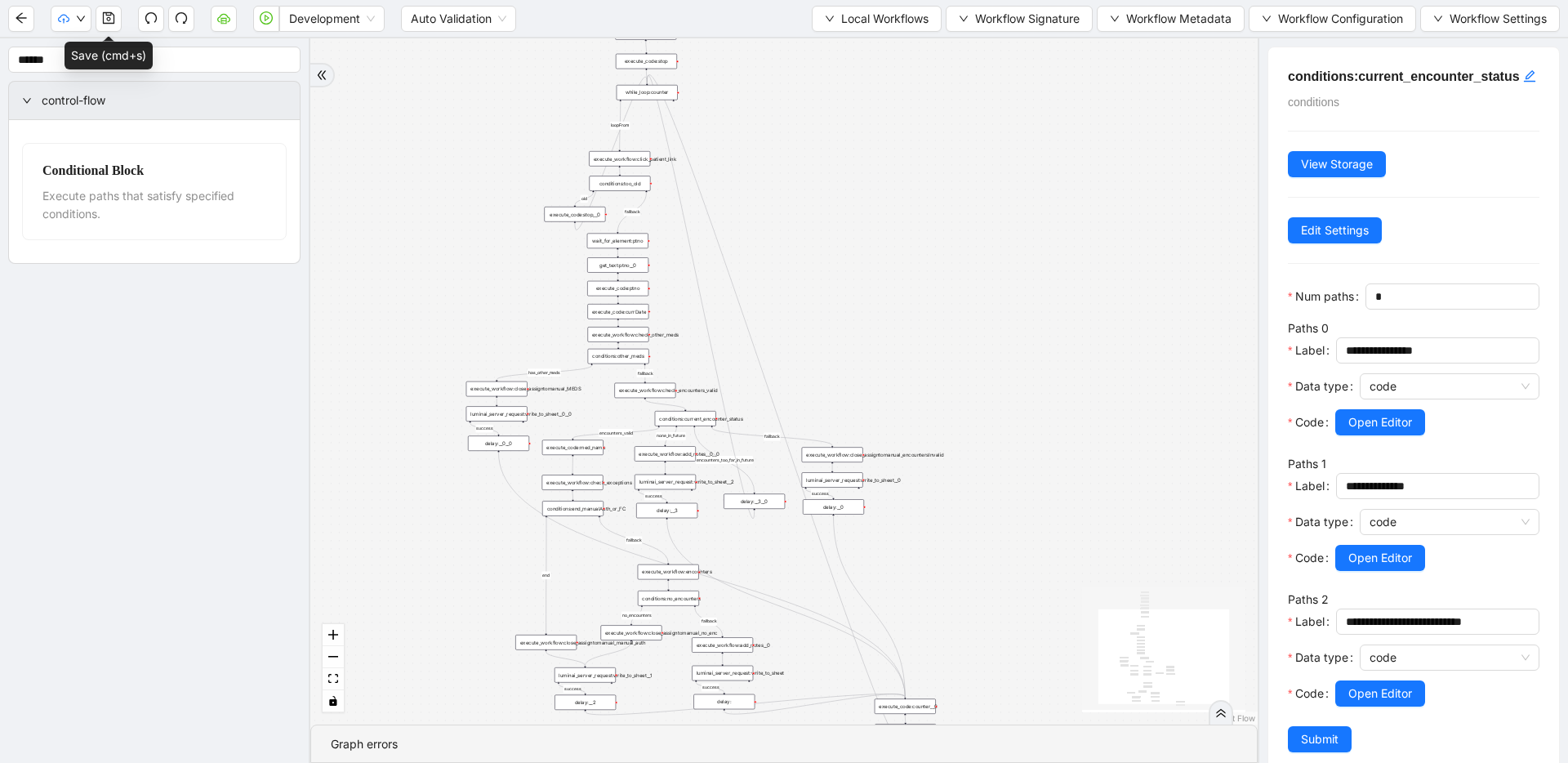
drag, startPoint x: 1005, startPoint y: 298, endPoint x: 753, endPoint y: 557, distance: 361.4
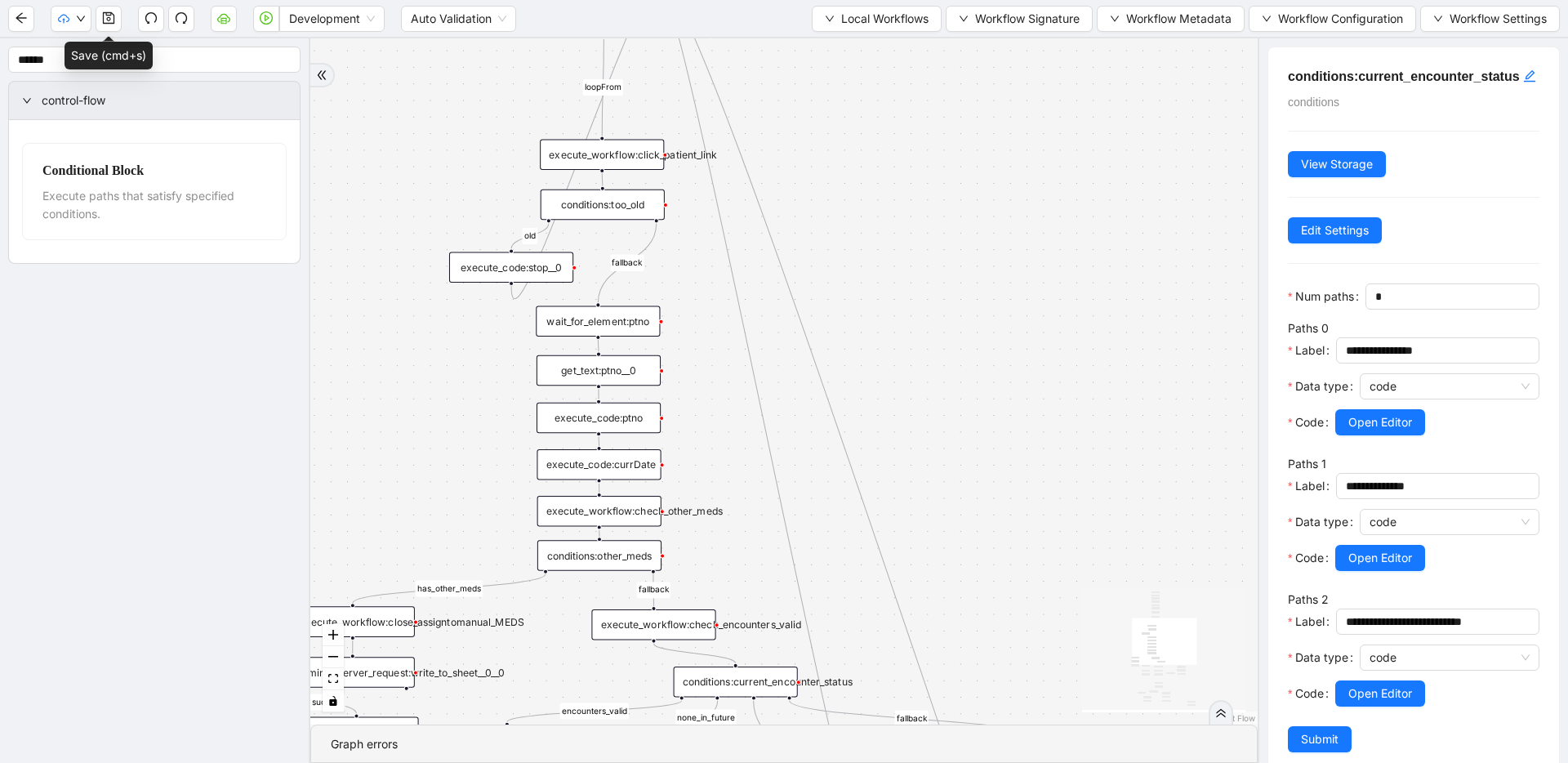
drag, startPoint x: 741, startPoint y: 319, endPoint x: 811, endPoint y: 510, distance: 203.4
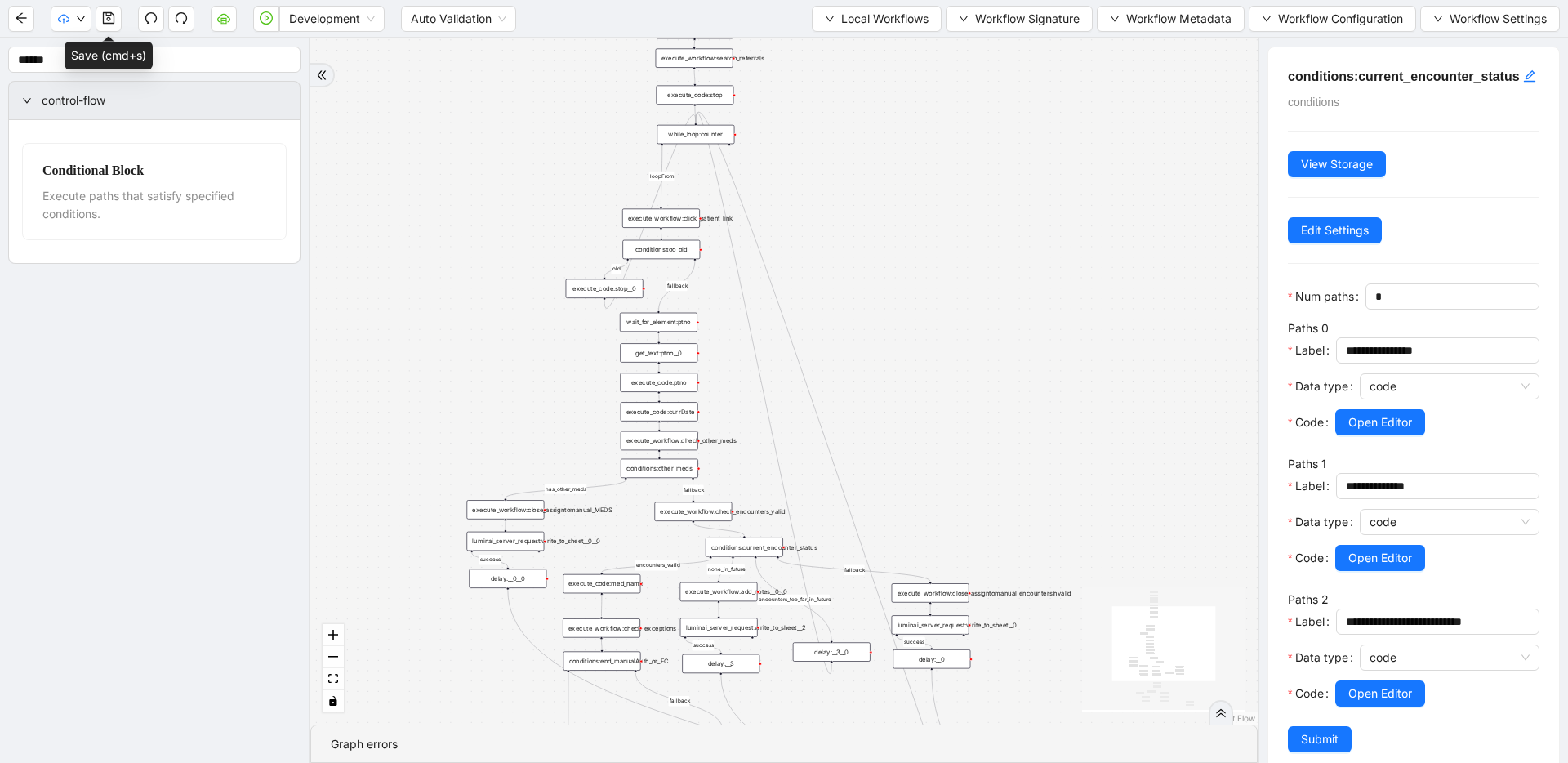
drag, startPoint x: 810, startPoint y: 322, endPoint x: 791, endPoint y: 252, distance: 72.5
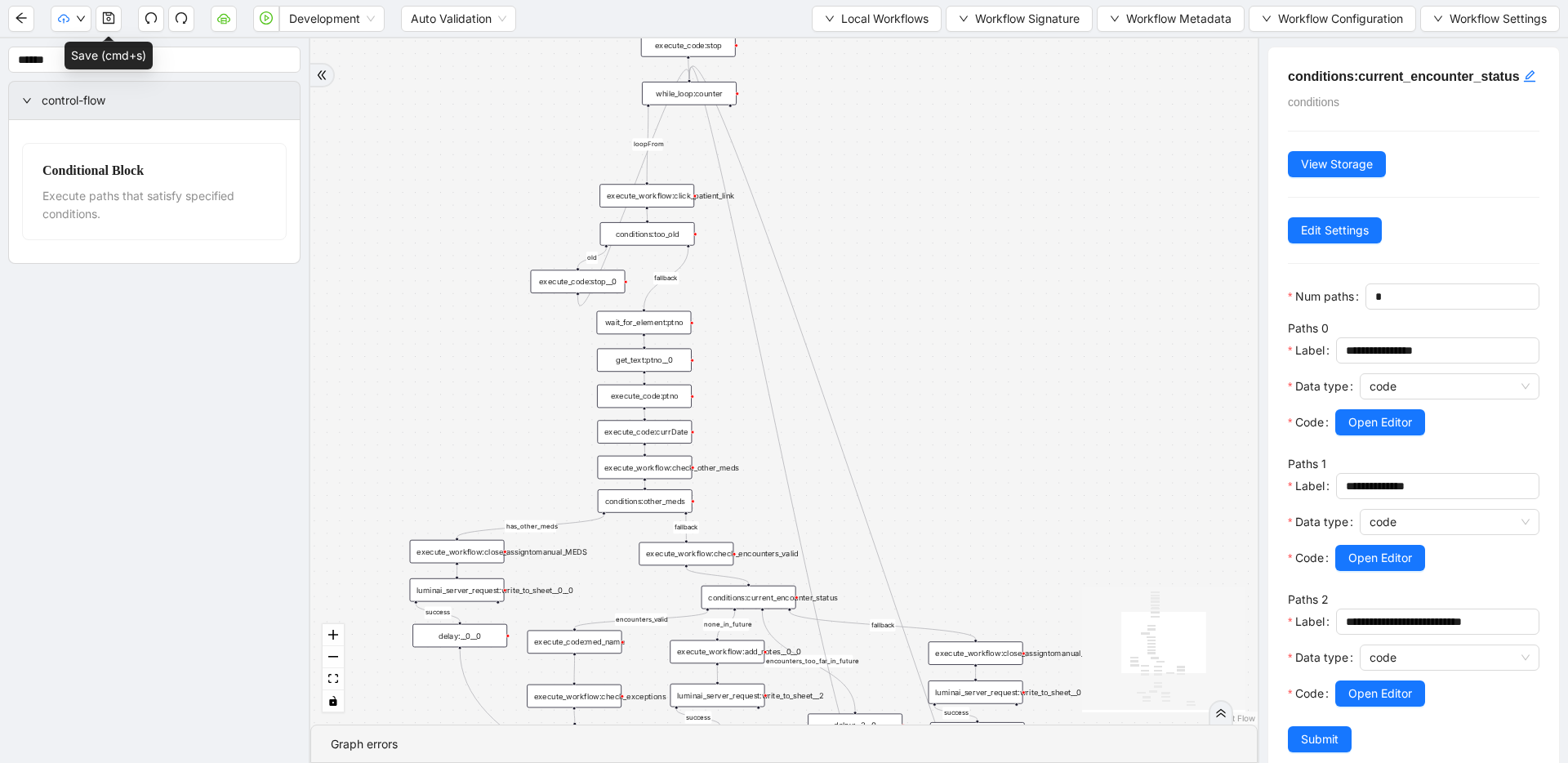
drag, startPoint x: 736, startPoint y: 453, endPoint x: 736, endPoint y: 350, distance: 103.0
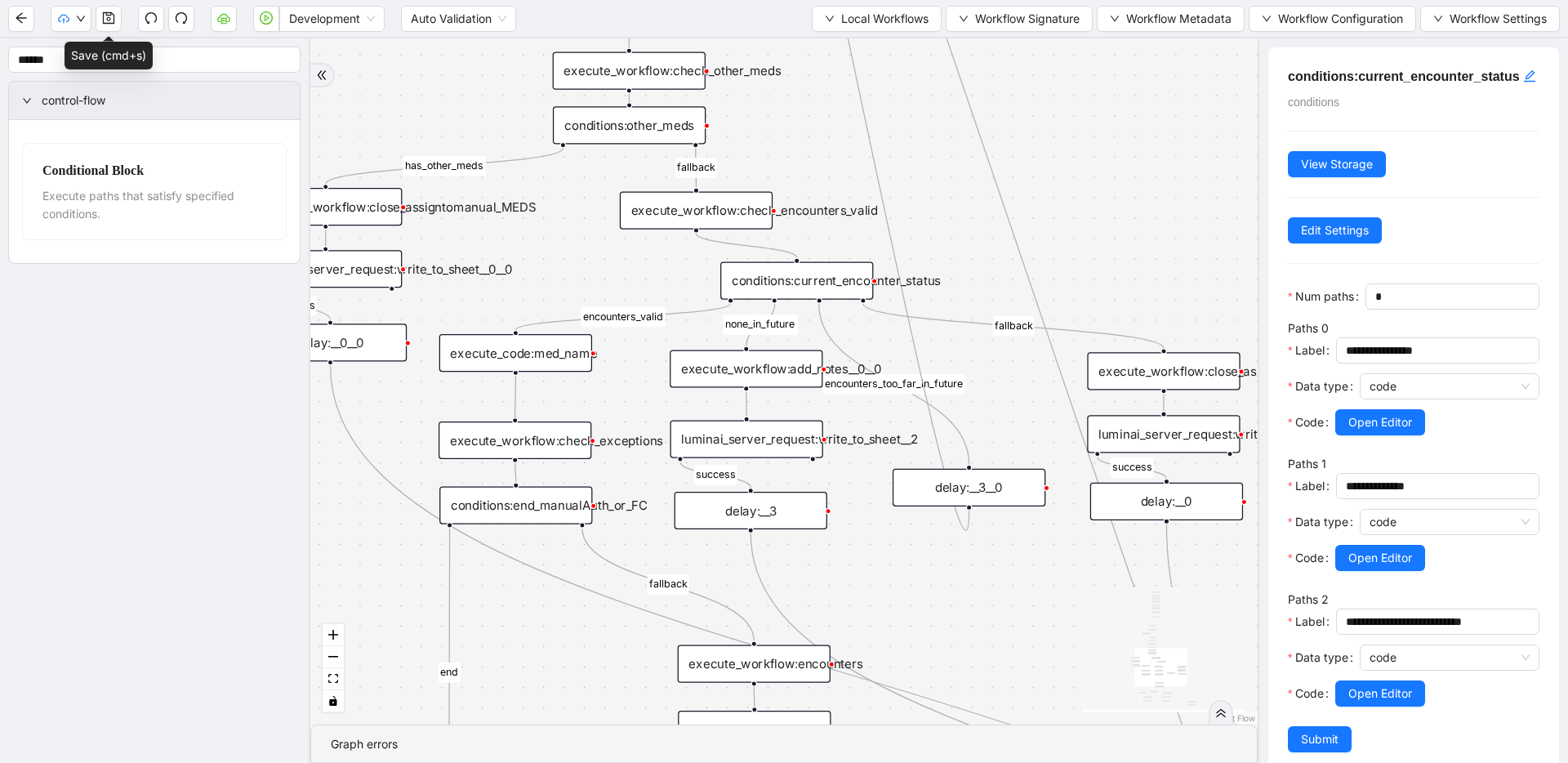
drag, startPoint x: 851, startPoint y: 368, endPoint x: 862, endPoint y: 151, distance: 217.3
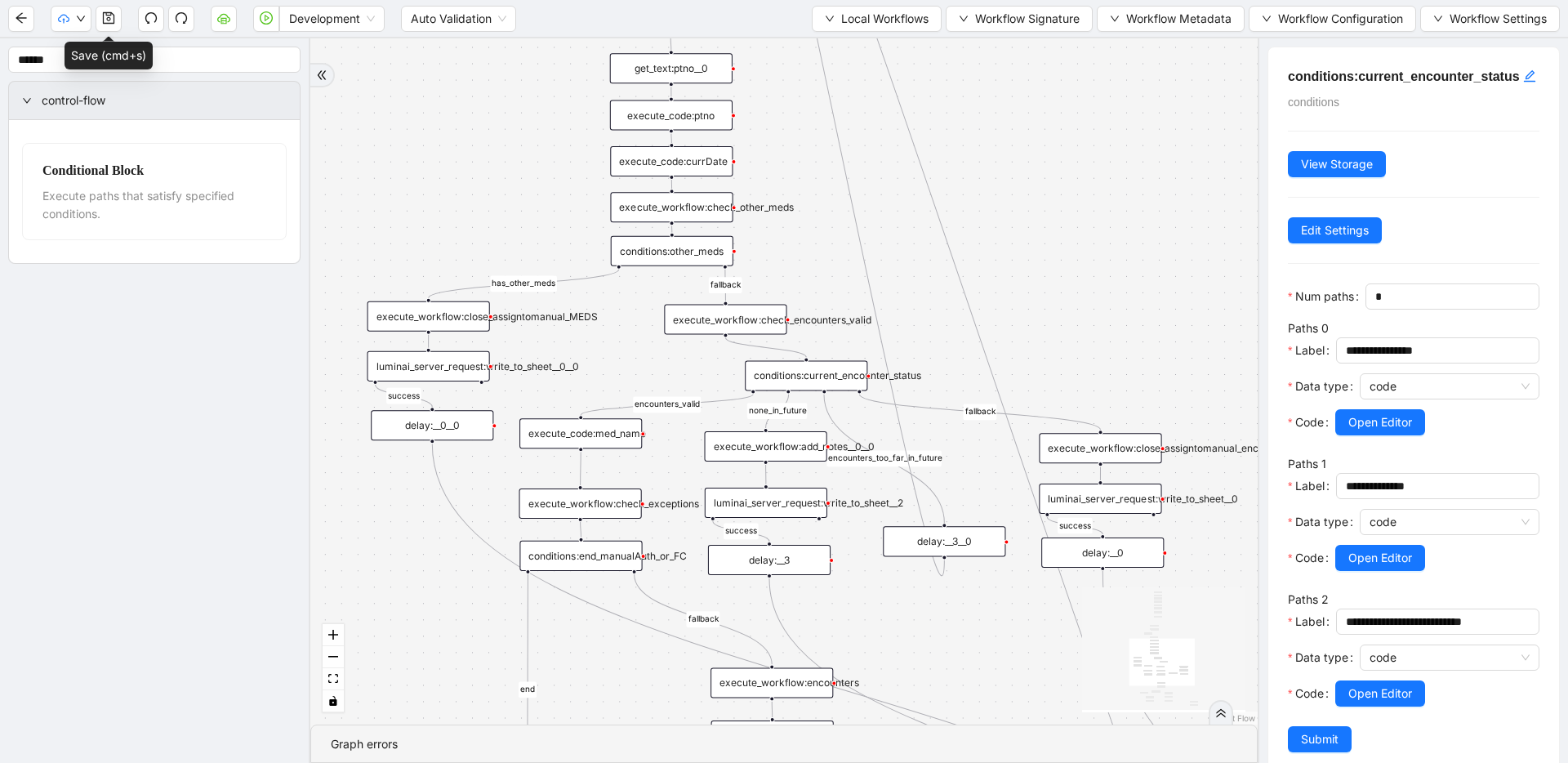
drag, startPoint x: 809, startPoint y: 162, endPoint x: 820, endPoint y: 293, distance: 131.5
click at [820, 293] on div "fallback has_other_meds success success fallback no_encounters end success succ…" at bounding box center [784, 381] width 947 height 686
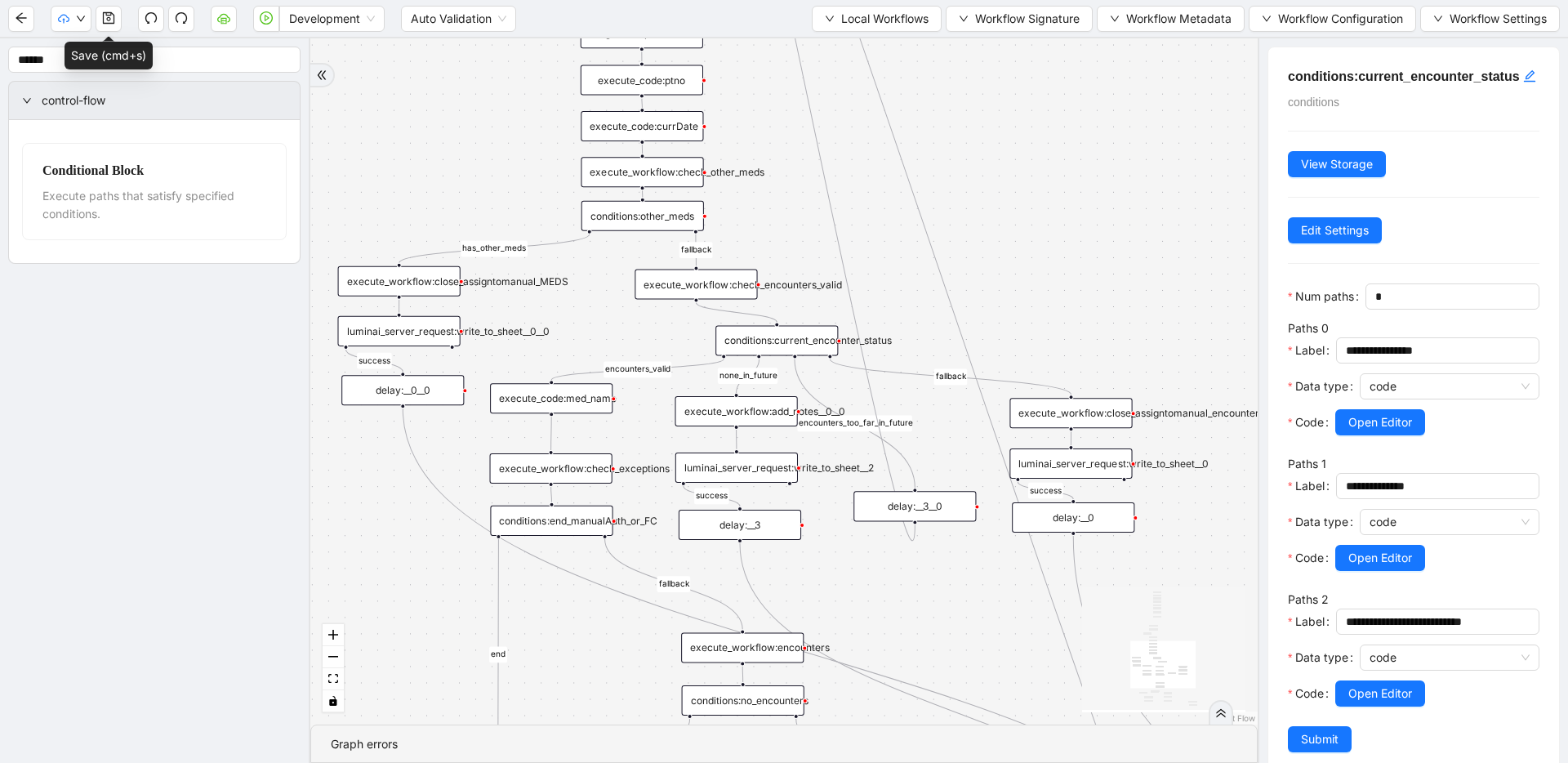
drag, startPoint x: 708, startPoint y: 364, endPoint x: 679, endPoint y: 328, distance: 46.2
click at [679, 328] on div "fallback has_other_meds success success fallback no_encounters end success succ…" at bounding box center [784, 381] width 947 height 686
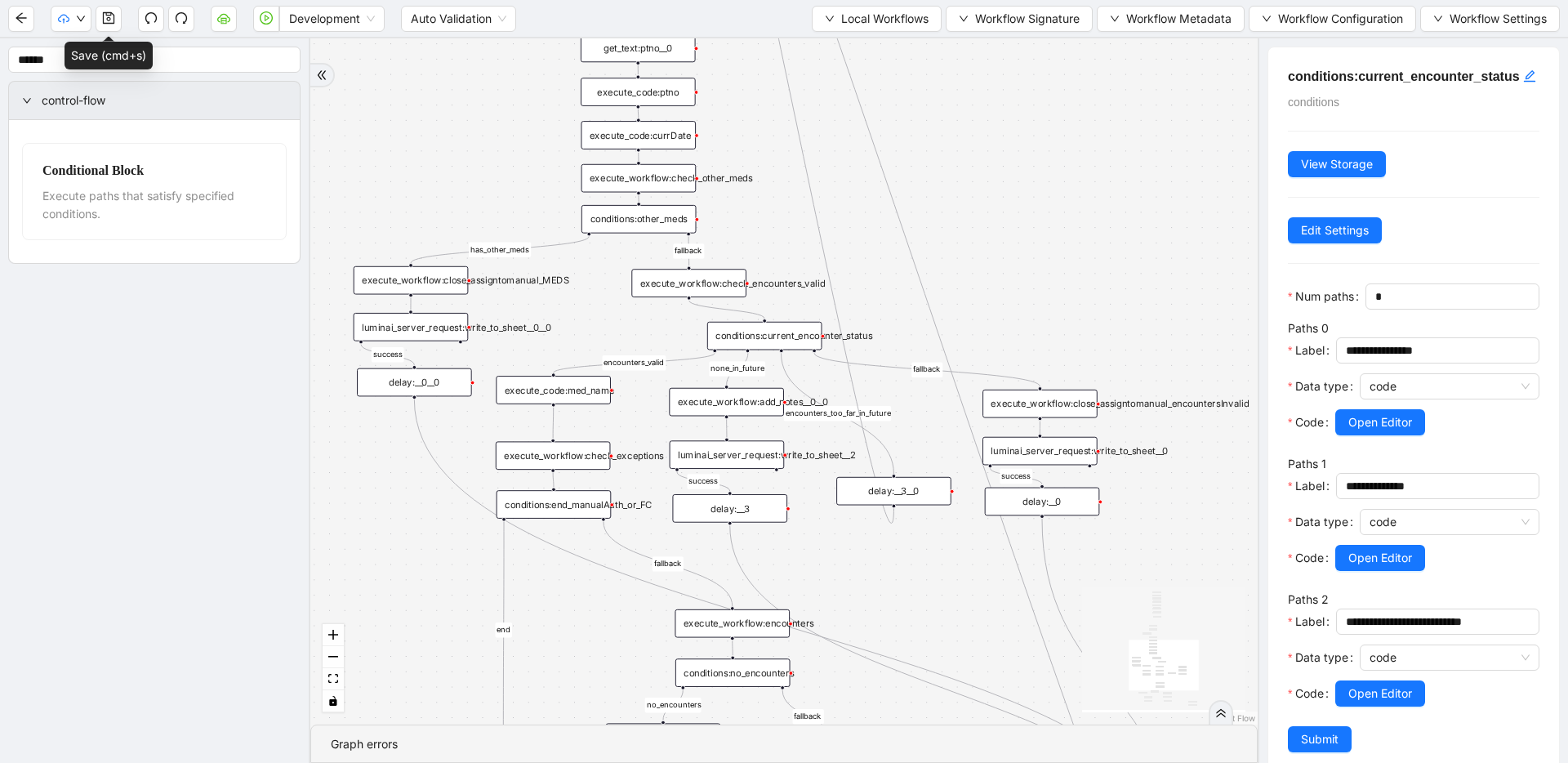
click at [546, 250] on icon "Edge from conditions:other_meds to execute_workflow:close_assigntomanual_MEDS" at bounding box center [499, 249] width 178 height 27
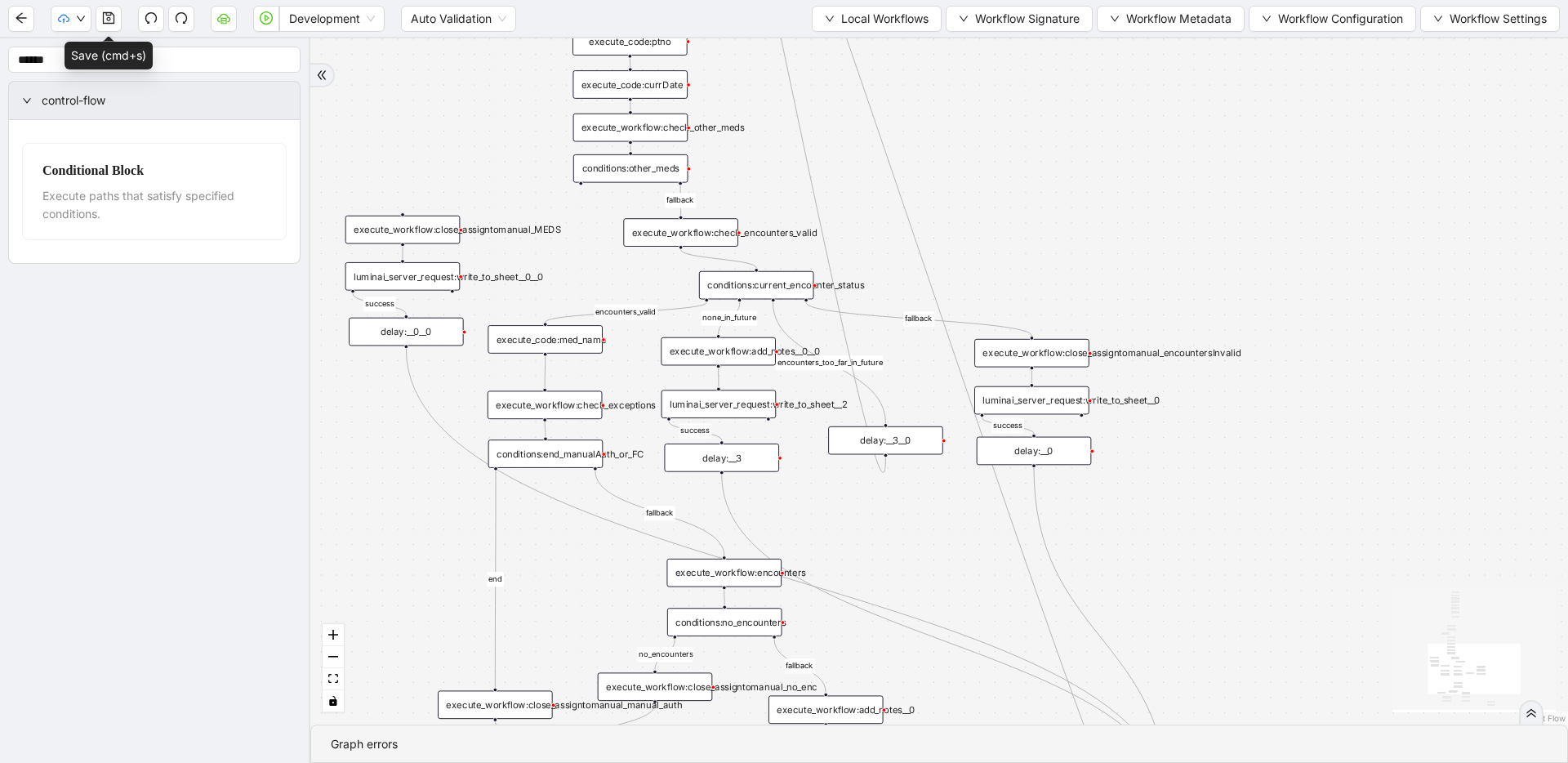
drag, startPoint x: 607, startPoint y: 433, endPoint x: 582, endPoint y: 270, distance: 164.9
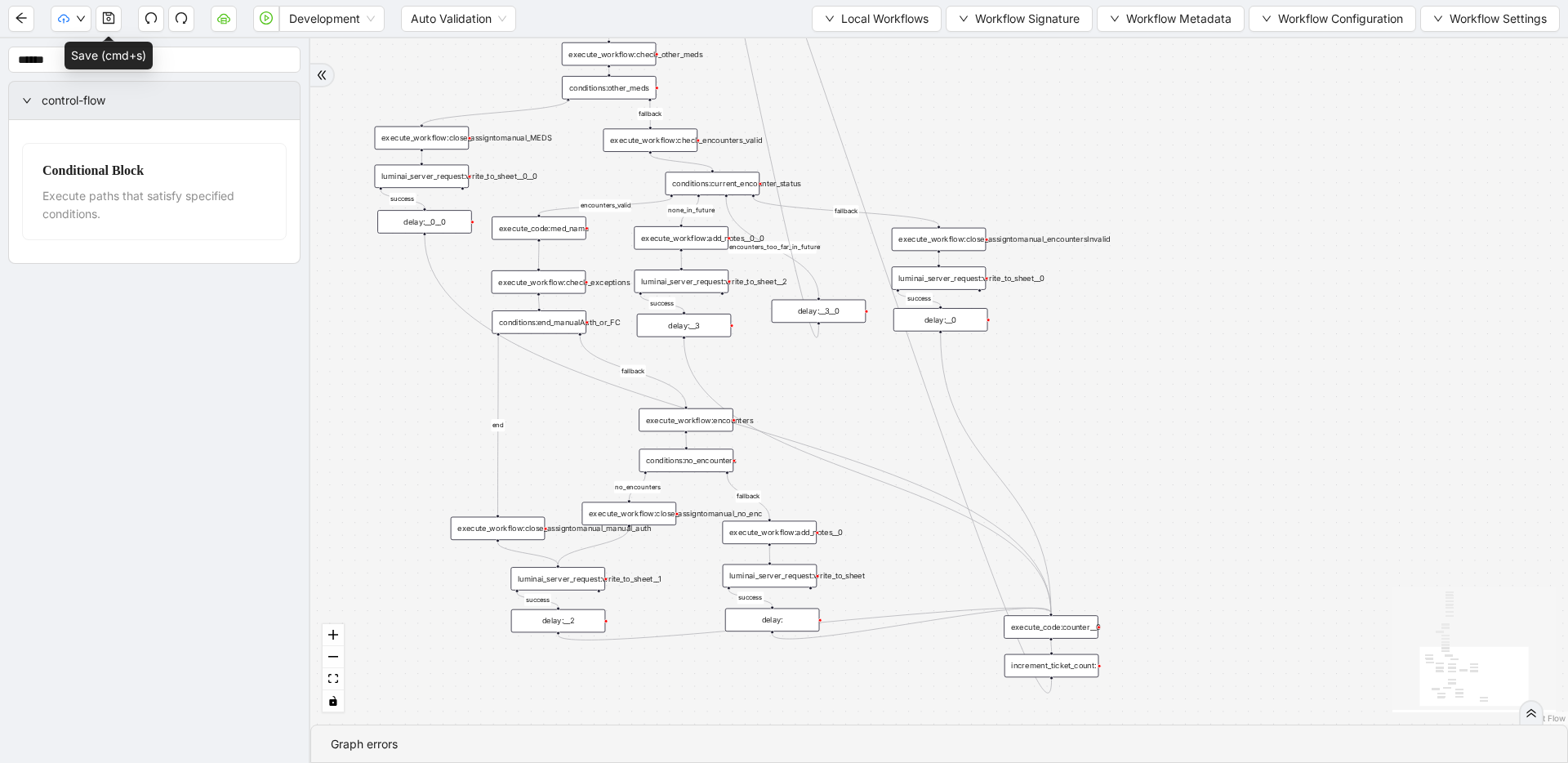
drag, startPoint x: 568, startPoint y: 99, endPoint x: 425, endPoint y: 125, distance: 145.3
click at [619, 472] on div "trigger execute_workflow:check_exceptions execute_workflow:encounters execute_w…" at bounding box center [1103, 736] width 969 height 528
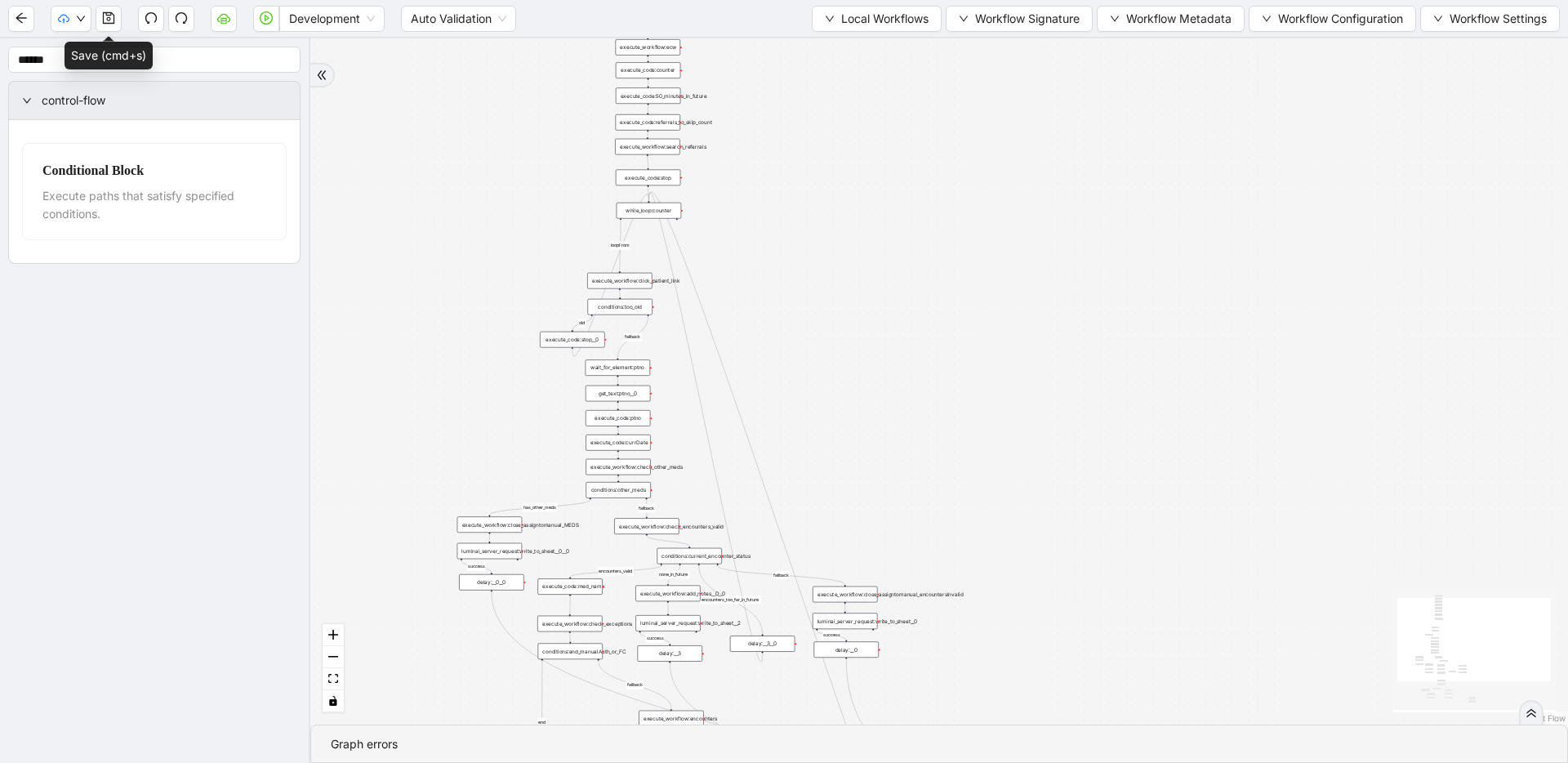
drag, startPoint x: 506, startPoint y: 231, endPoint x: 526, endPoint y: 452, distance: 221.9
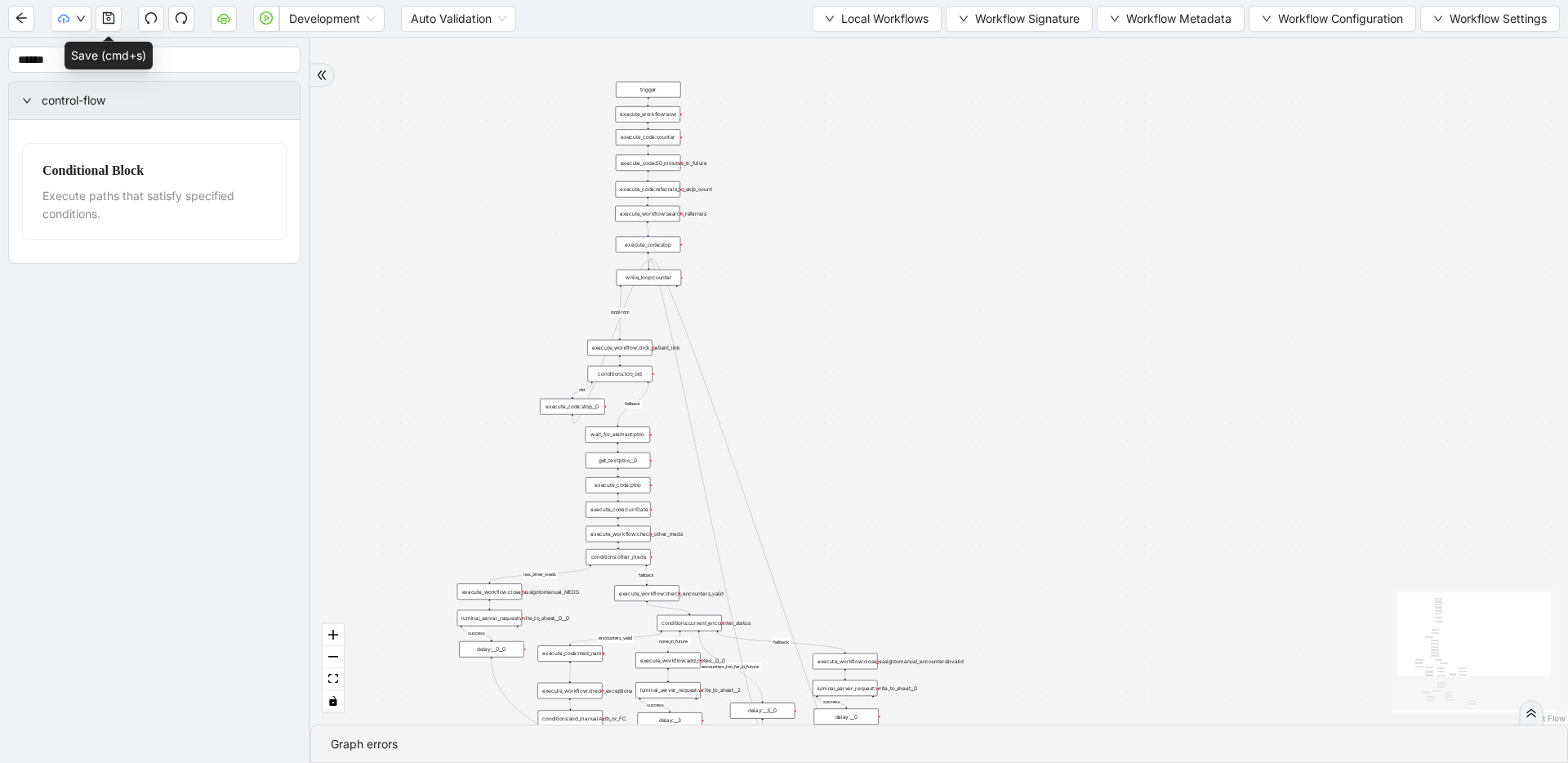
drag, startPoint x: 526, startPoint y: 369, endPoint x: 526, endPoint y: 444, distance: 75.0
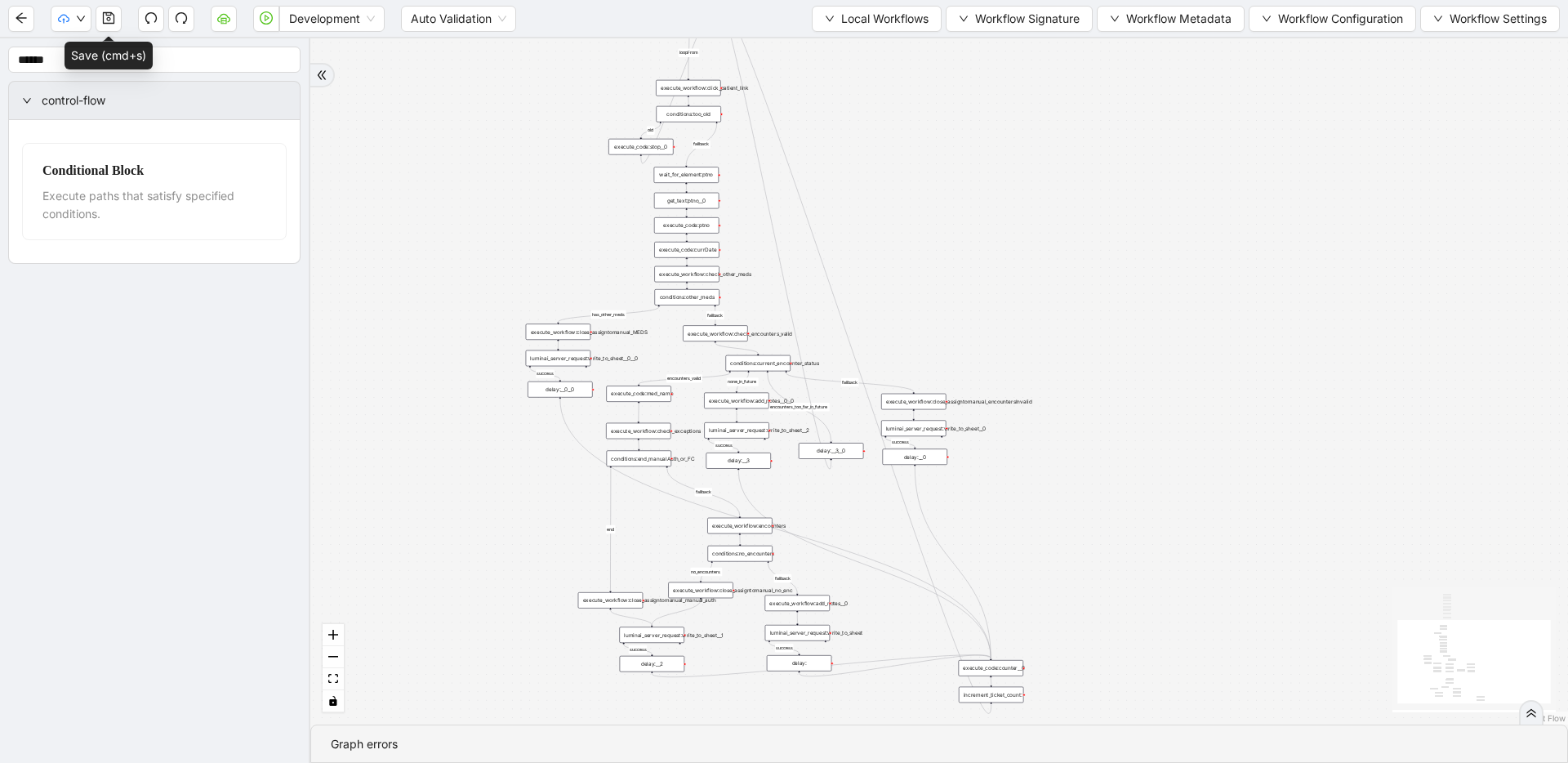
drag, startPoint x: 593, startPoint y: 581, endPoint x: 662, endPoint y: 322, distance: 268.0
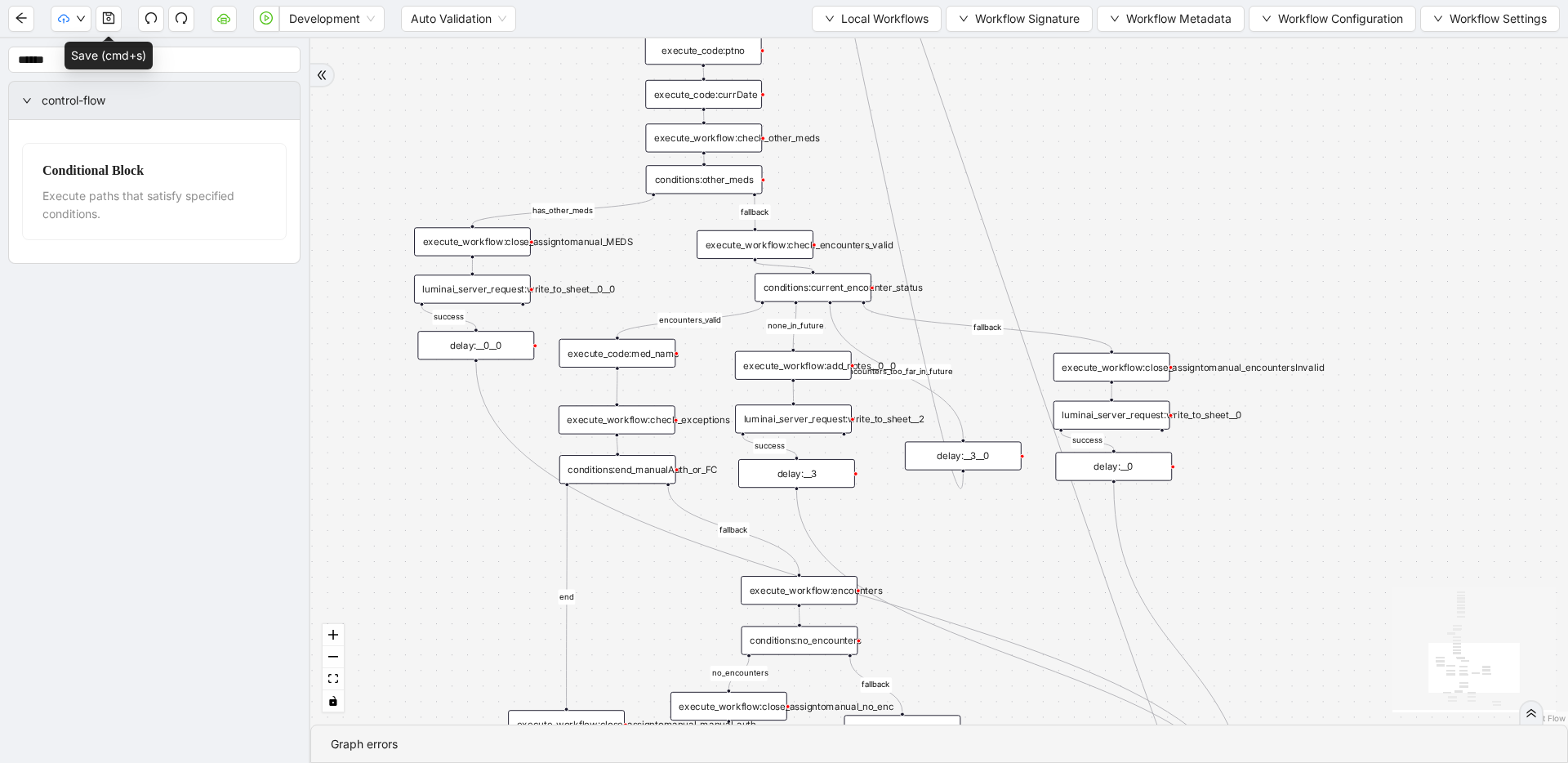
drag, startPoint x: 792, startPoint y: 295, endPoint x: 773, endPoint y: 284, distance: 22.0
click at [773, 284] on div "conditions:current_encounter_status" at bounding box center [813, 287] width 117 height 29
drag, startPoint x: 774, startPoint y: 246, endPoint x: 832, endPoint y: 246, distance: 58.0
click at [832, 246] on div "execute_workflow:check_encounters_valid" at bounding box center [812, 245] width 117 height 29
click at [622, 203] on icon "Edge from conditions:other_meds to execute_workflow:close_assigntomanual_MEDS" at bounding box center [562, 210] width 181 height 27
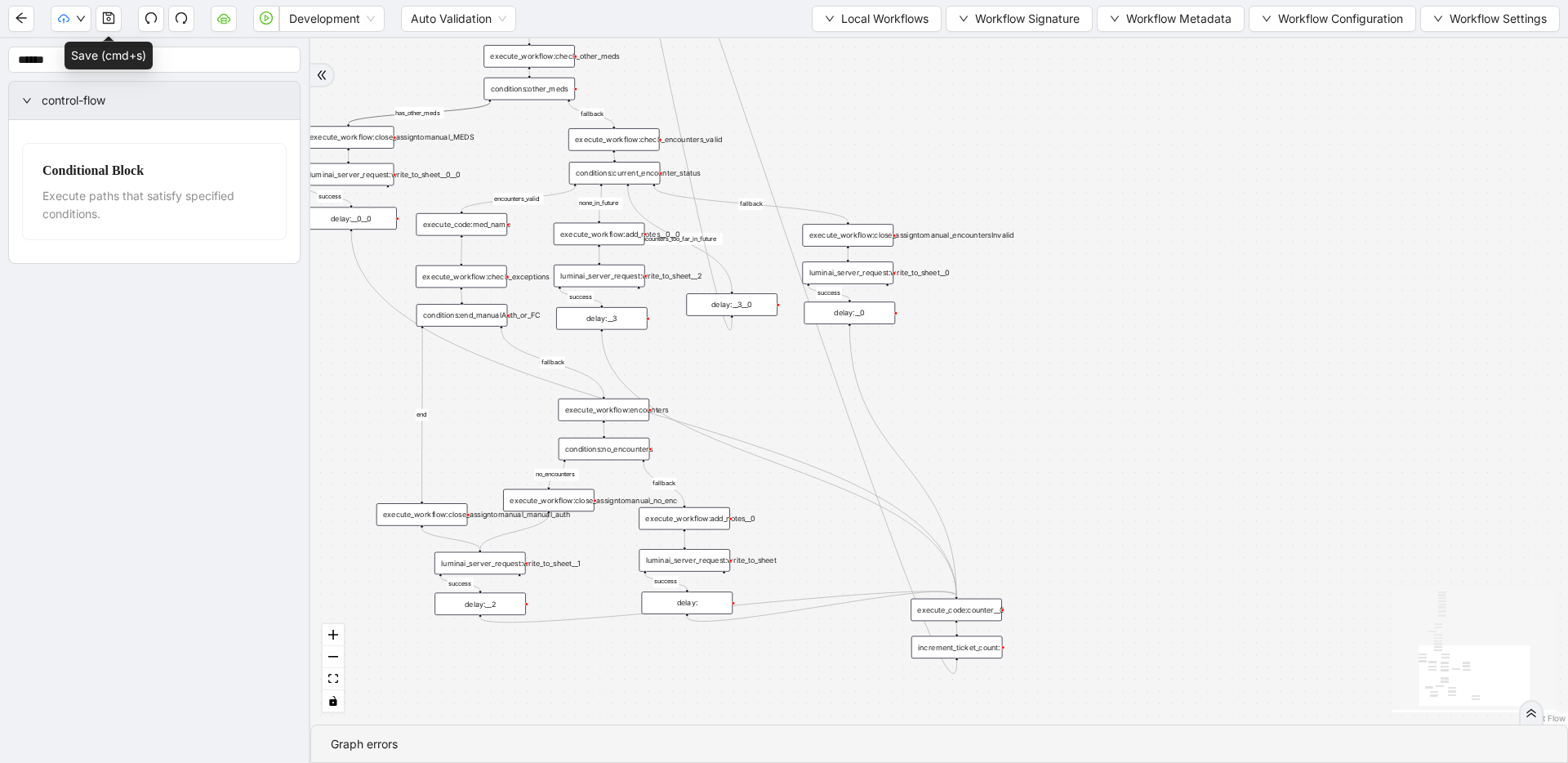
drag, startPoint x: 952, startPoint y: 461, endPoint x: 956, endPoint y: 500, distance: 39.2
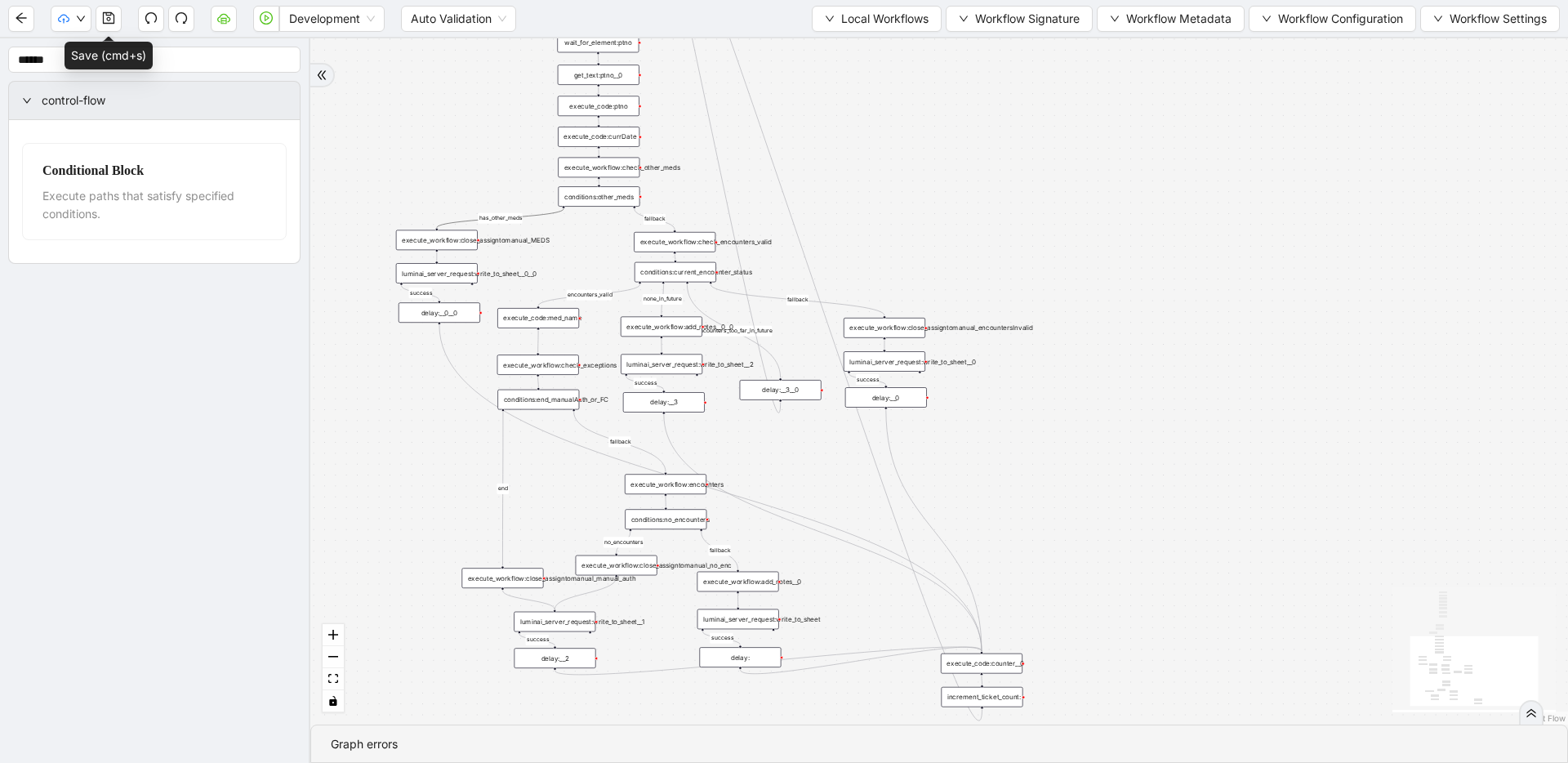
drag, startPoint x: 946, startPoint y: 506, endPoint x: 859, endPoint y: 476, distance: 92.0
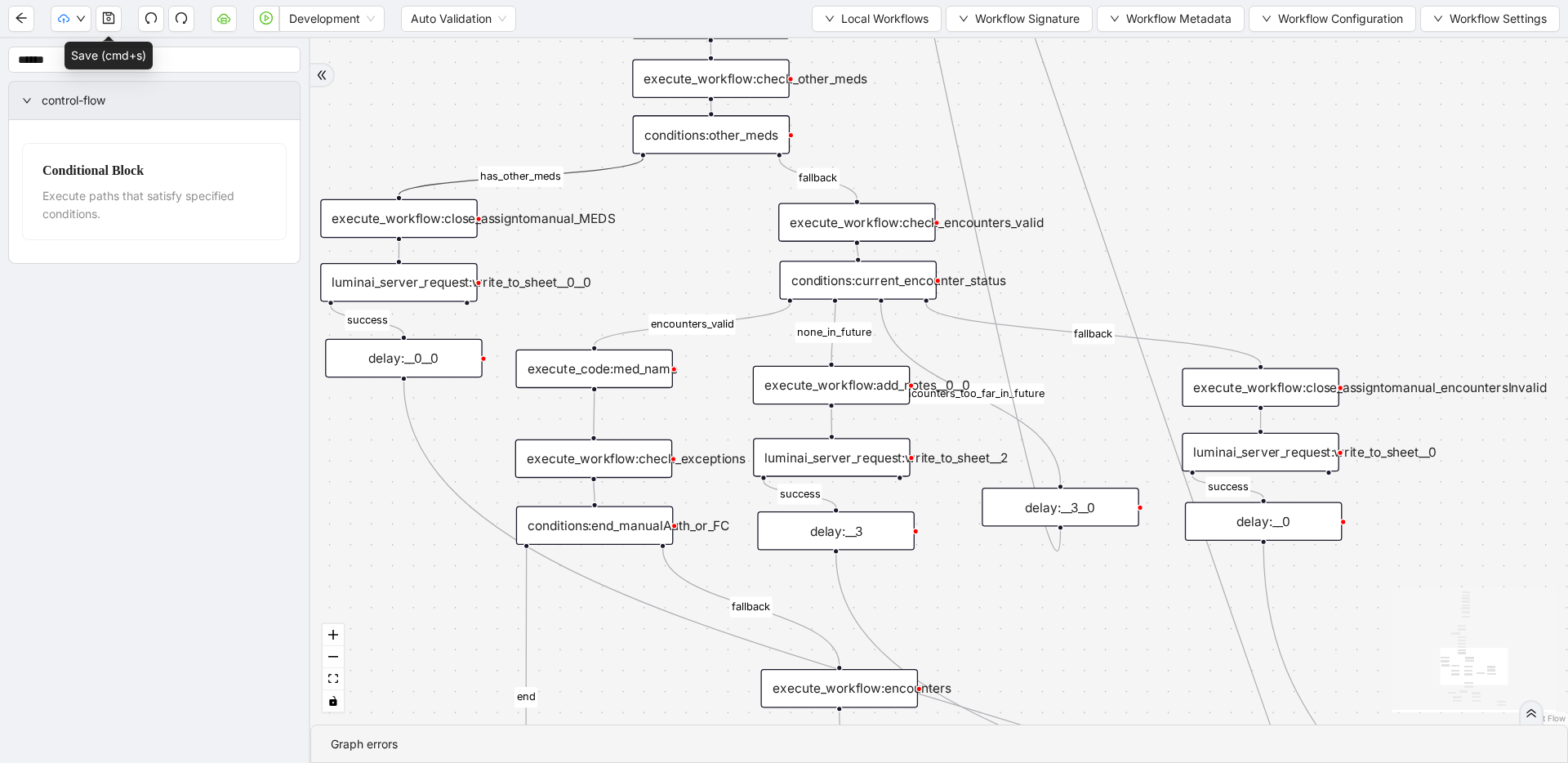
click at [579, 174] on icon "Edge from conditions:other_meds to execute_workflow:close_assigntomanual_MEDS" at bounding box center [521, 177] width 244 height 36
click at [594, 425] on icon "Edge from execute_code:med_name to execute_workflow:check_exceptions" at bounding box center [593, 412] width 1 height 42
click at [835, 351] on icon "Edge from conditions:current_encounter_status to execute_workflow:add_notes__0_…" at bounding box center [833, 332] width 4 height 58
click at [1222, 346] on icon "Edge from conditions:current_encounter_status to execute_workflow:close_assignt…" at bounding box center [1093, 333] width 334 height 60
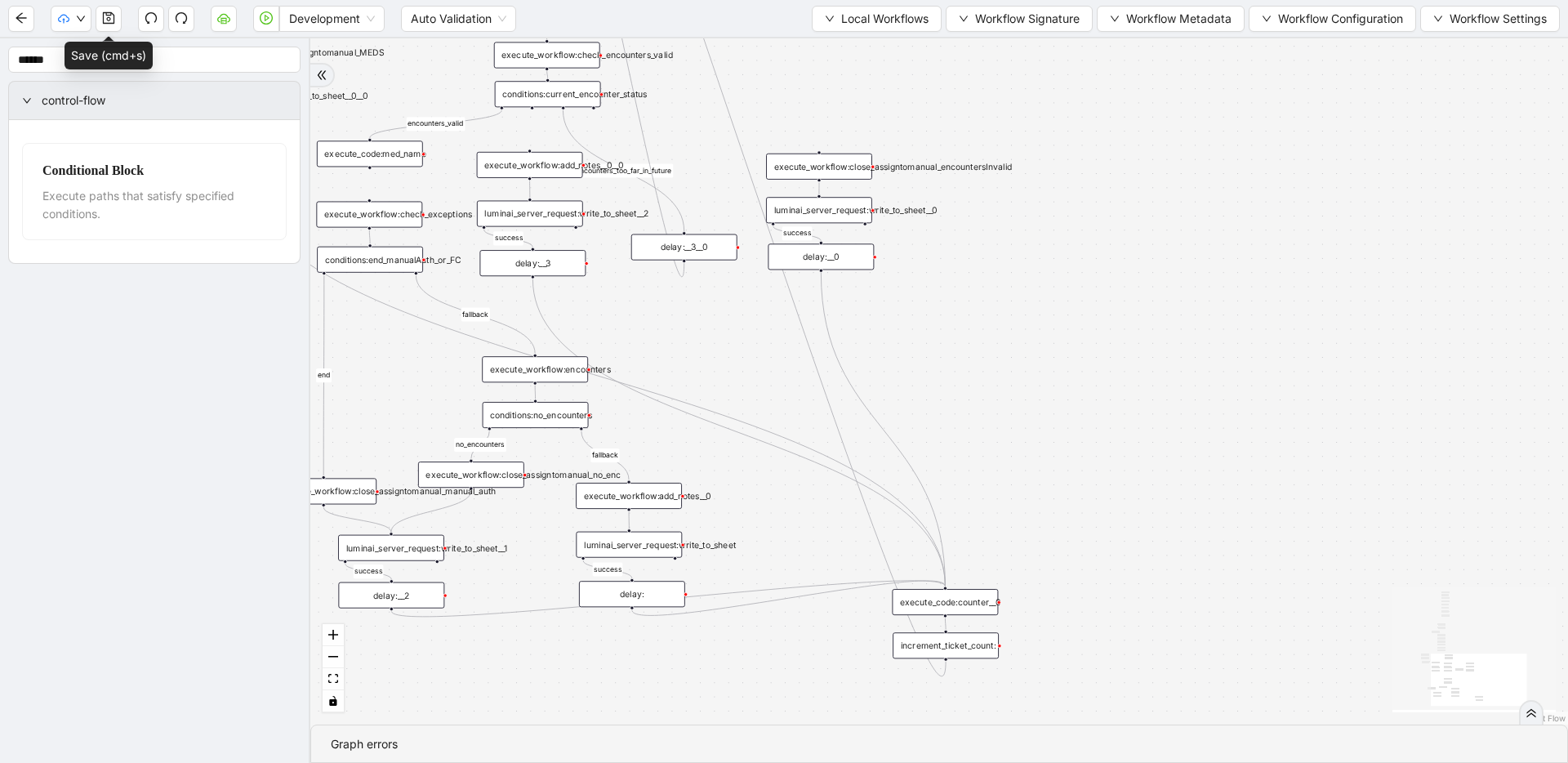
drag, startPoint x: 918, startPoint y: 530, endPoint x: 570, endPoint y: 285, distance: 425.6
click at [819, 166] on div "execute_workflow:close_assigntomanual_encountersInvalid" at bounding box center [819, 167] width 106 height 26
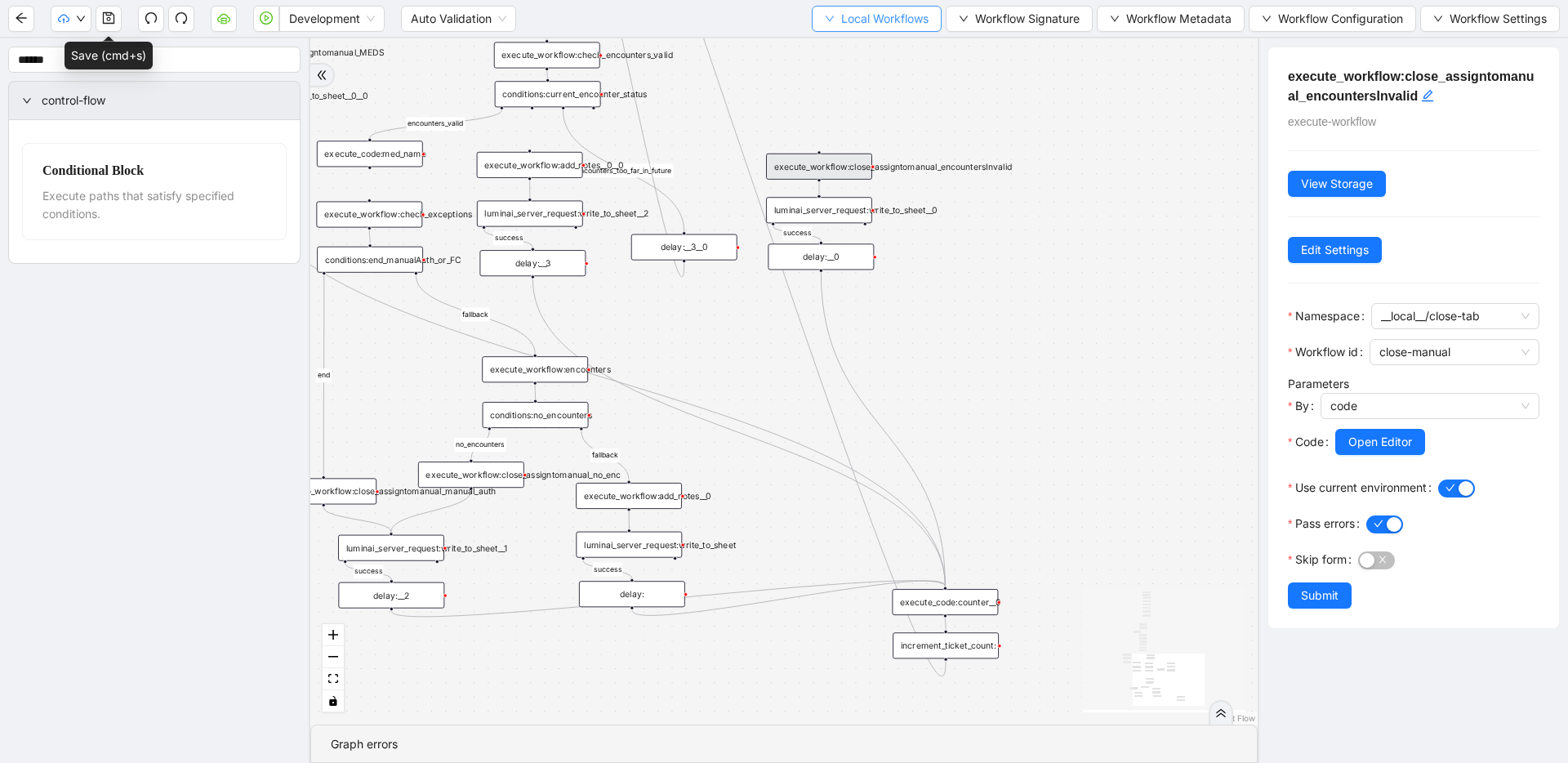
click at [832, 17] on button "Local Workflows" at bounding box center [876, 19] width 130 height 26
click at [833, 45] on span "Select" at bounding box center [872, 50] width 104 height 18
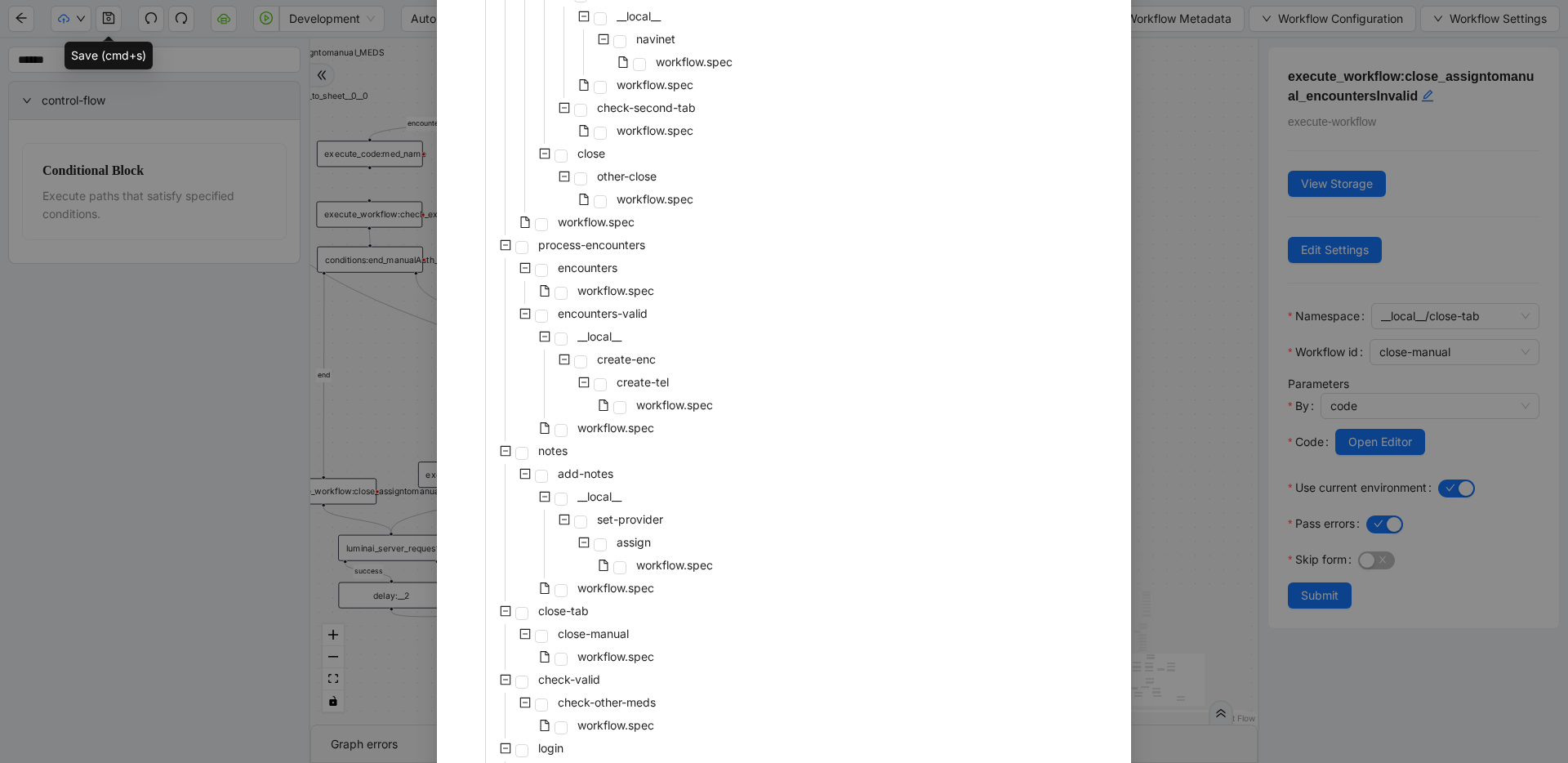
scroll to position [322, 0]
click at [802, 302] on div "pre-cert-medicare __local__ get-portal-data data workflow.spec get-exceptions _…" at bounding box center [784, 384] width 655 height 1166
click at [536, 631] on span at bounding box center [541, 637] width 13 height 13
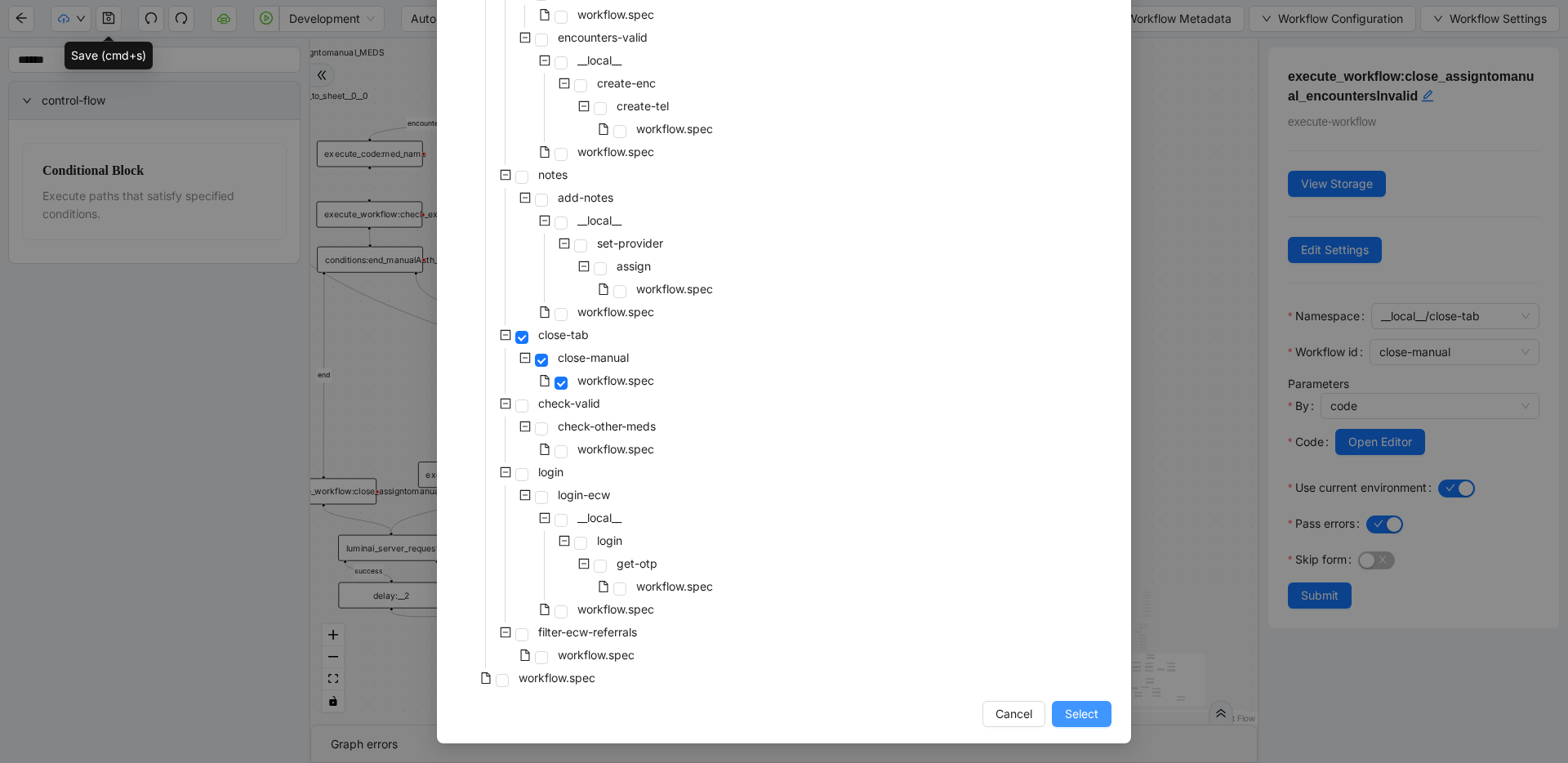
click at [1079, 716] on span "Select" at bounding box center [1081, 713] width 34 height 18
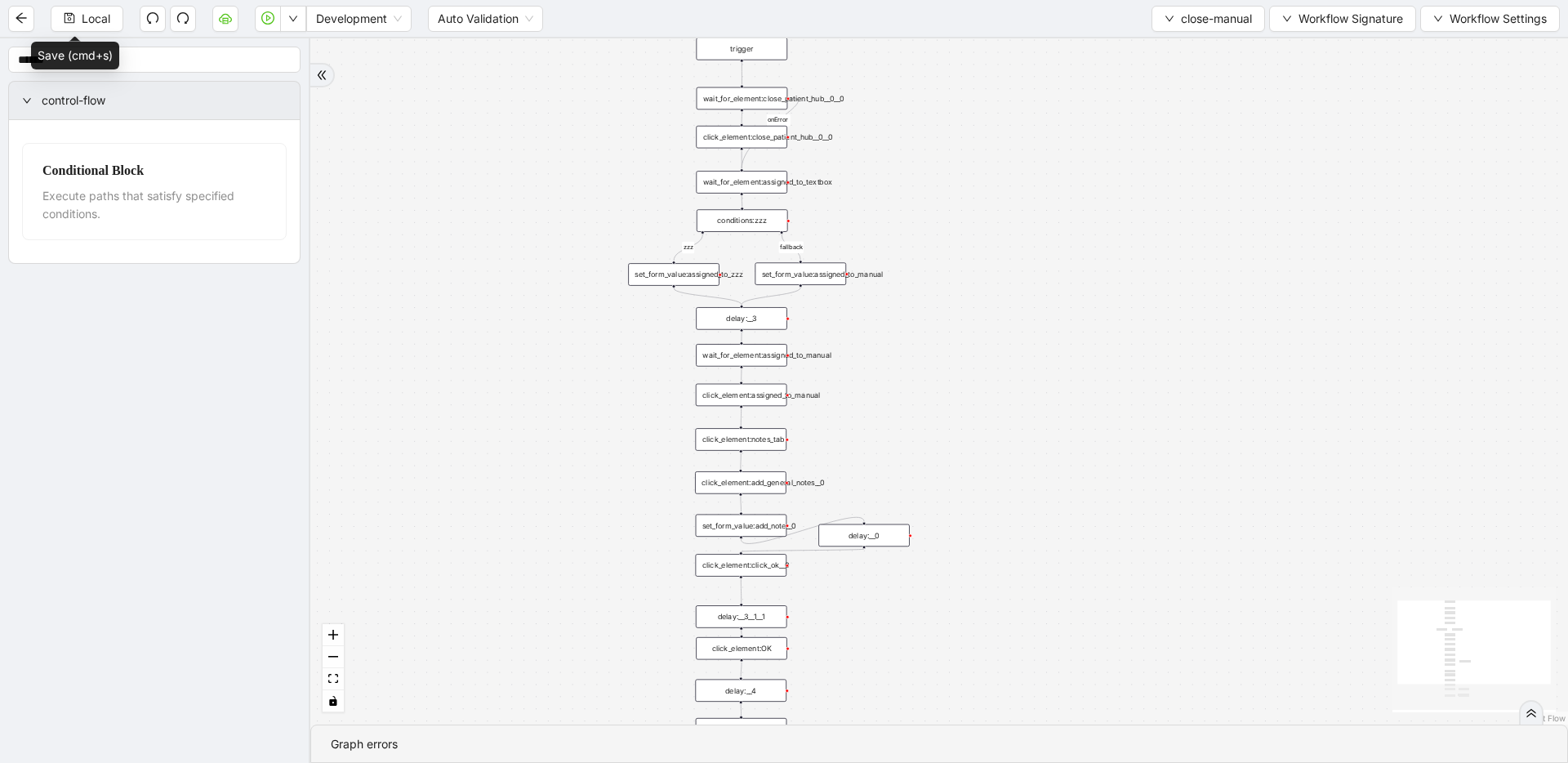
drag, startPoint x: 1060, startPoint y: 314, endPoint x: 1056, endPoint y: 329, distance: 15.5
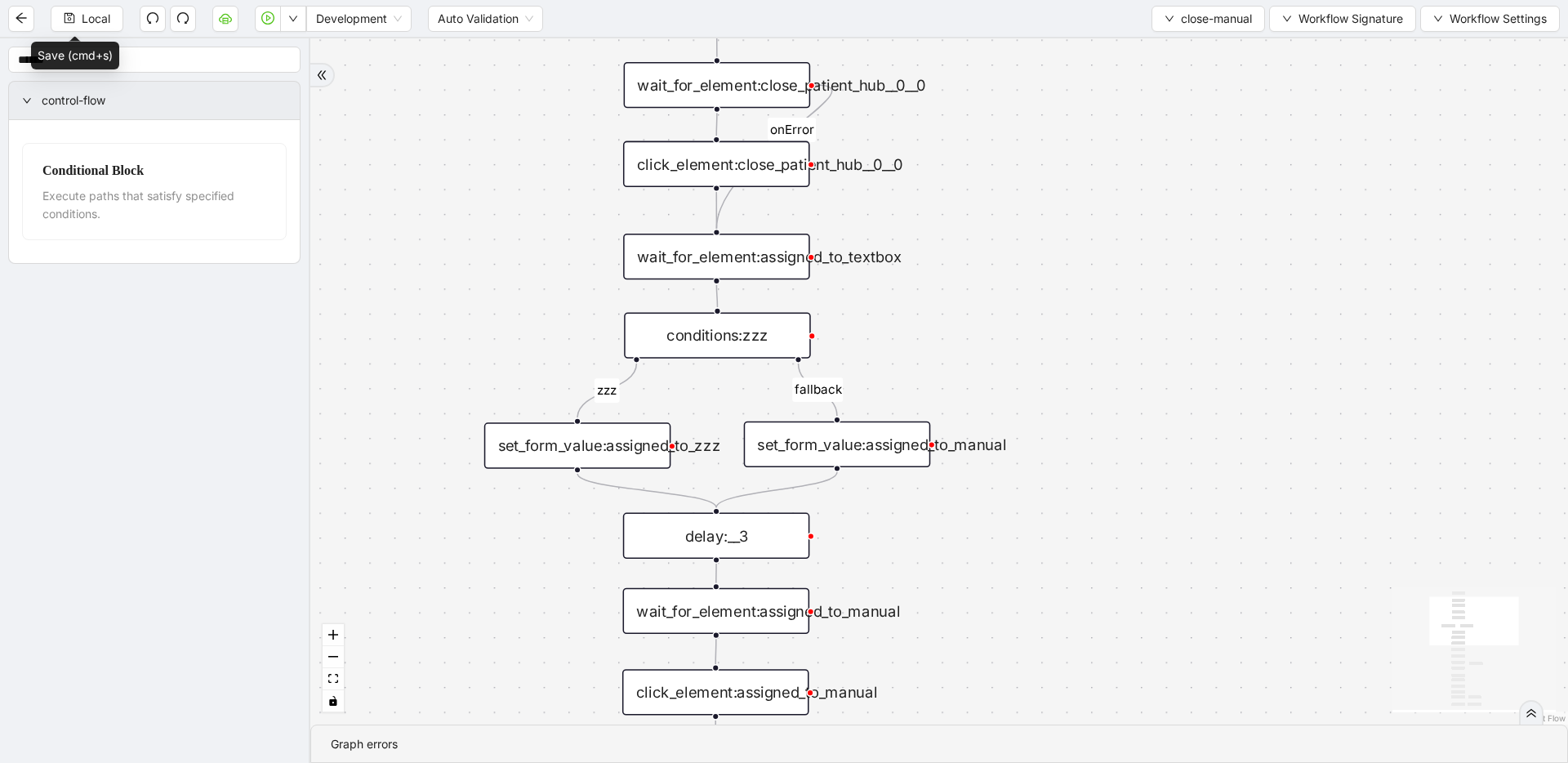
drag, startPoint x: 1043, startPoint y: 398, endPoint x: 1033, endPoint y: 313, distance: 85.6
click at [1033, 333] on div "zzz fallback onError onError trigger click_element:assigned_to_manual wait_for_…" at bounding box center [938, 381] width 1257 height 686
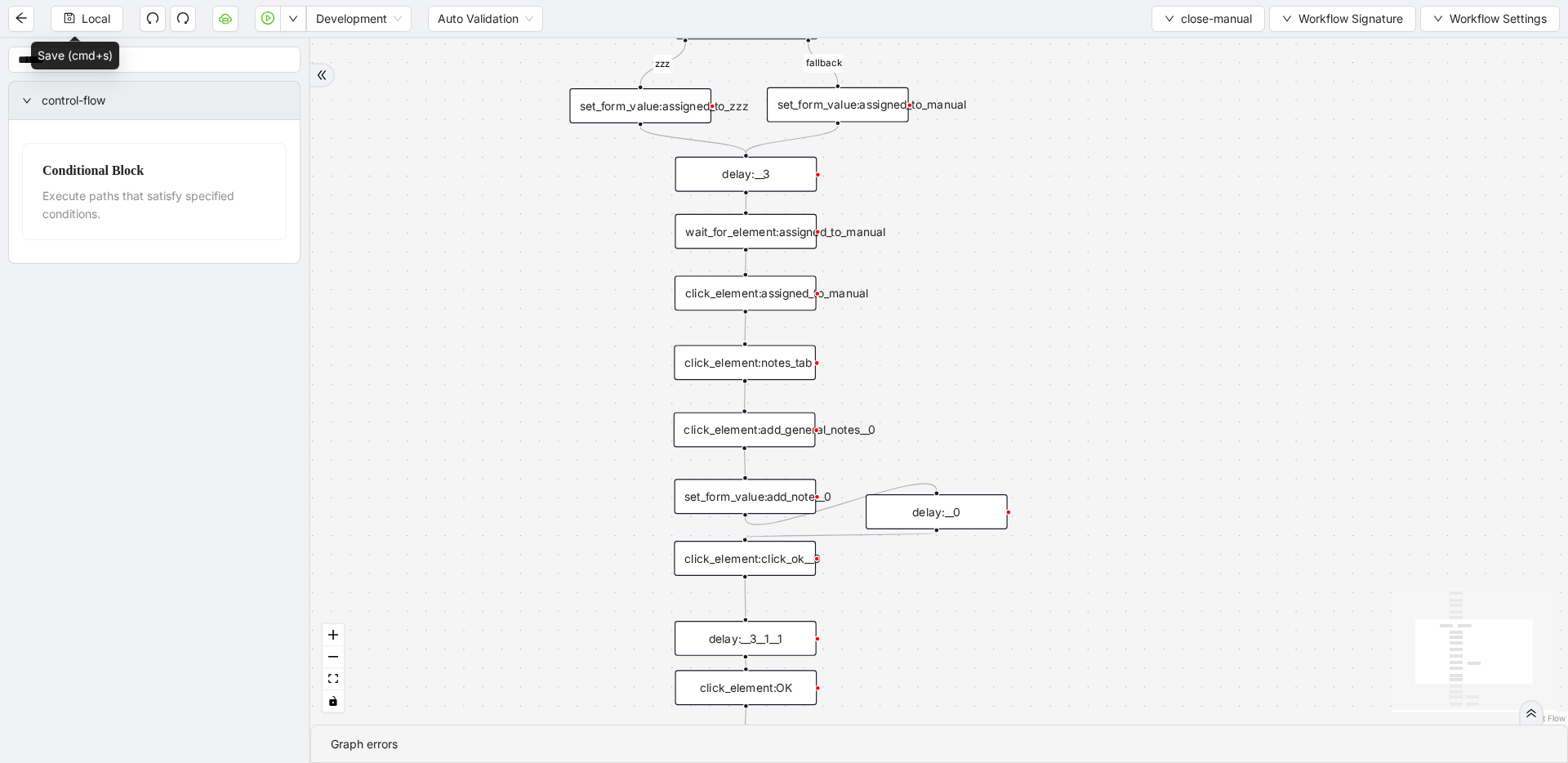
drag, startPoint x: 1008, startPoint y: 641, endPoint x: 976, endPoint y: 365, distance: 277.8
click at [976, 365] on div "zzz fallback onError onError trigger click_element:assigned_to_manual wait_for_…" at bounding box center [938, 381] width 1257 height 686
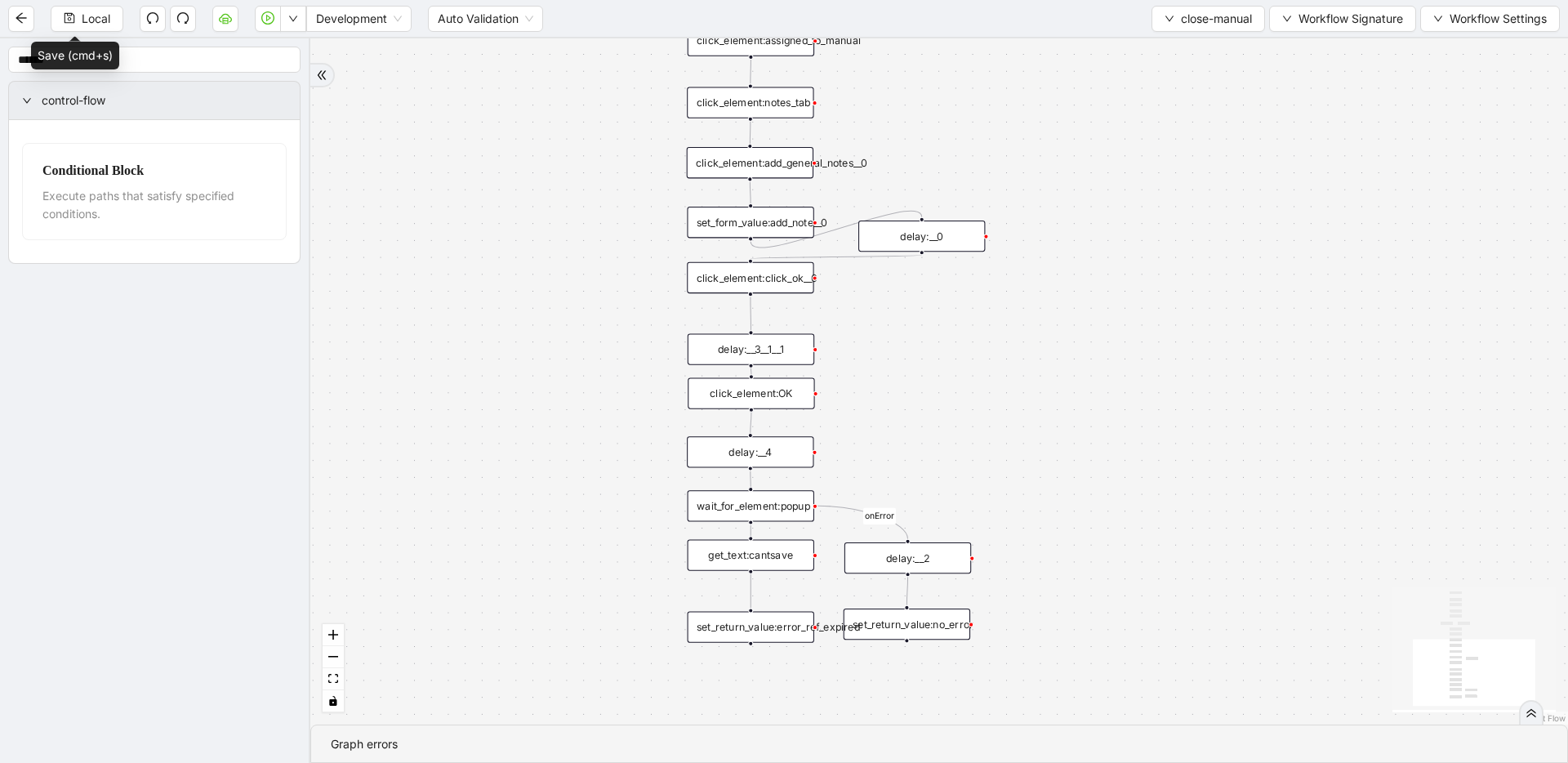
drag, startPoint x: 977, startPoint y: 586, endPoint x: 959, endPoint y: 326, distance: 260.6
click at [959, 326] on div "zzz fallback onError onError trigger click_element:assigned_to_manual wait_for_…" at bounding box center [938, 381] width 1257 height 686
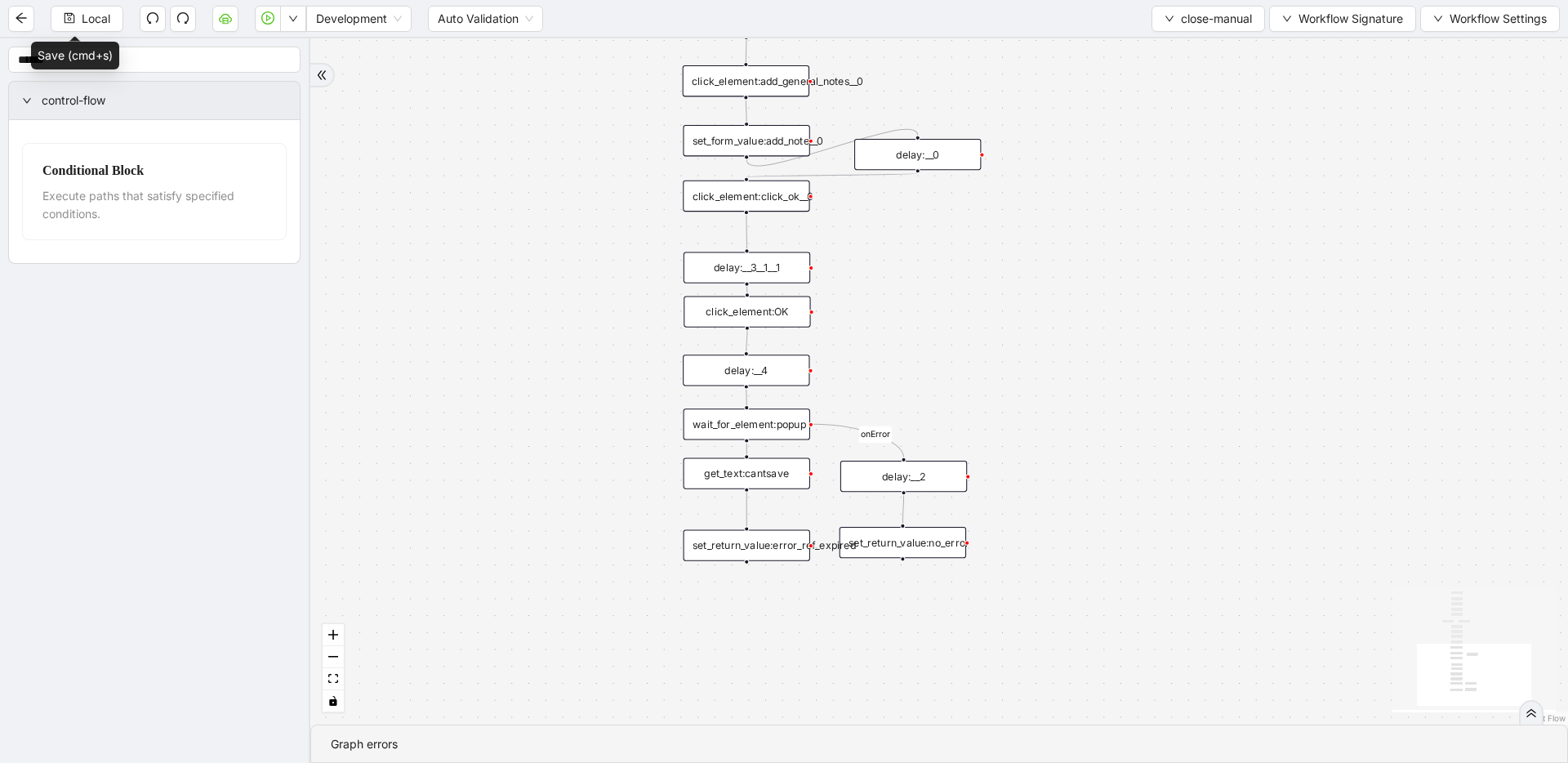
drag, startPoint x: 948, startPoint y: 369, endPoint x: 945, endPoint y: 315, distance: 54.1
click at [945, 315] on div "zzz fallback onError onError trigger click_element:assigned_to_manual wait_for_…" at bounding box center [938, 381] width 1257 height 686
click at [1199, 21] on span "close-manual" at bounding box center [1216, 19] width 71 height 18
click at [1184, 57] on span "Select" at bounding box center [1206, 50] width 89 height 18
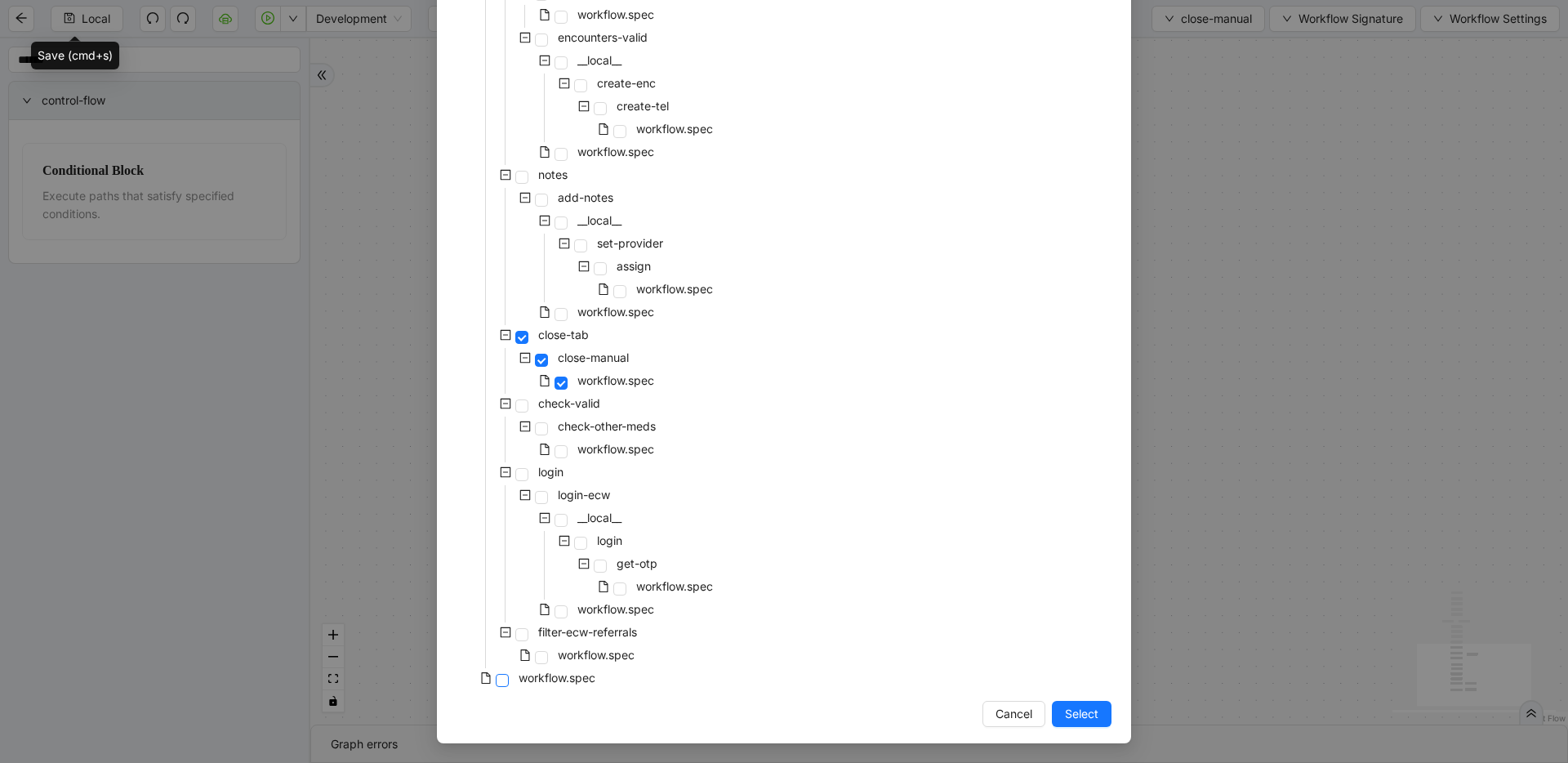
click at [499, 684] on span at bounding box center [503, 680] width 13 height 13
drag, startPoint x: 1062, startPoint y: 716, endPoint x: 908, endPoint y: 563, distance: 217.1
click at [1065, 716] on span "Select" at bounding box center [1081, 713] width 34 height 18
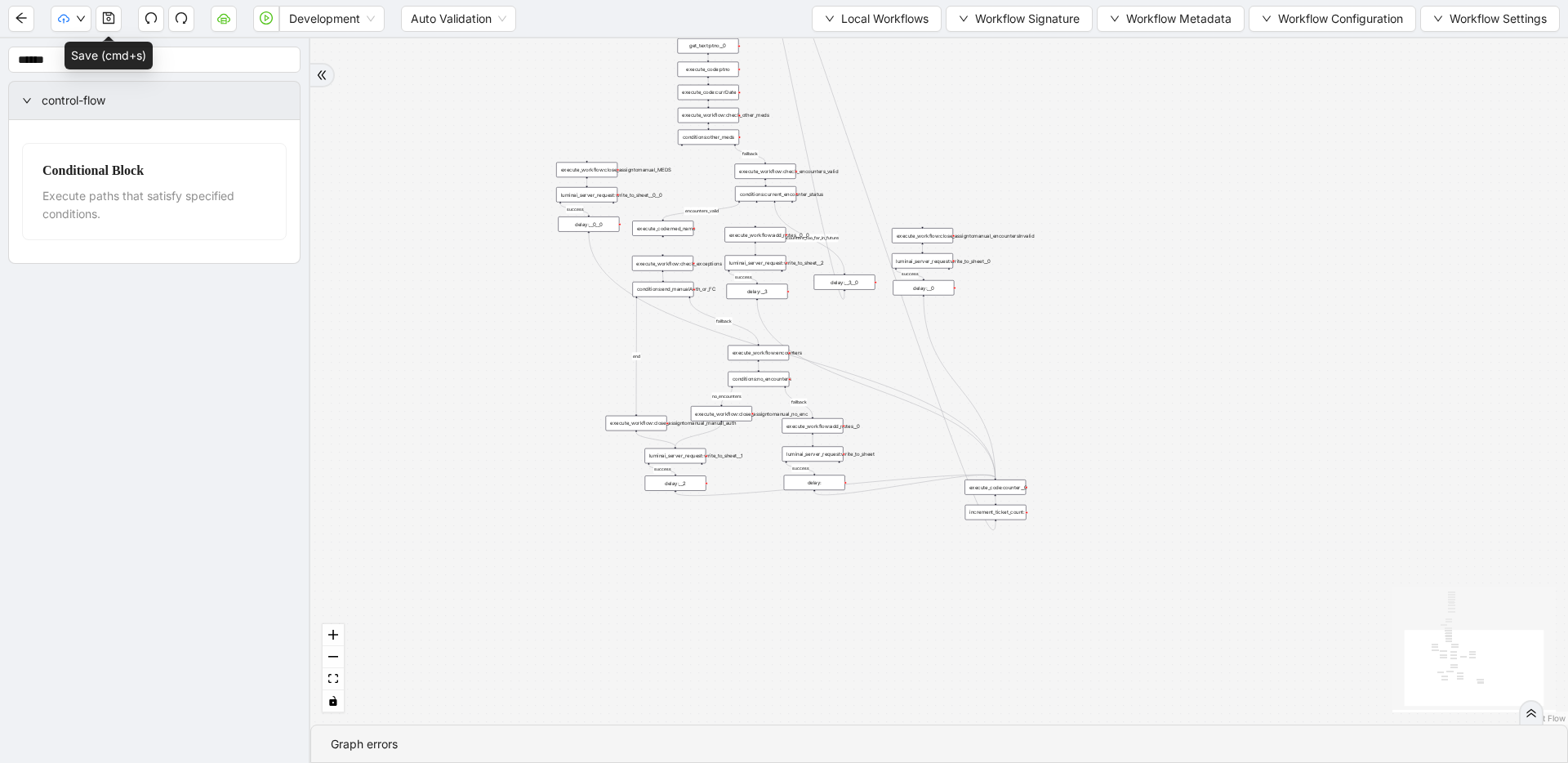
drag, startPoint x: 784, startPoint y: 510, endPoint x: 779, endPoint y: 564, distance: 54.2
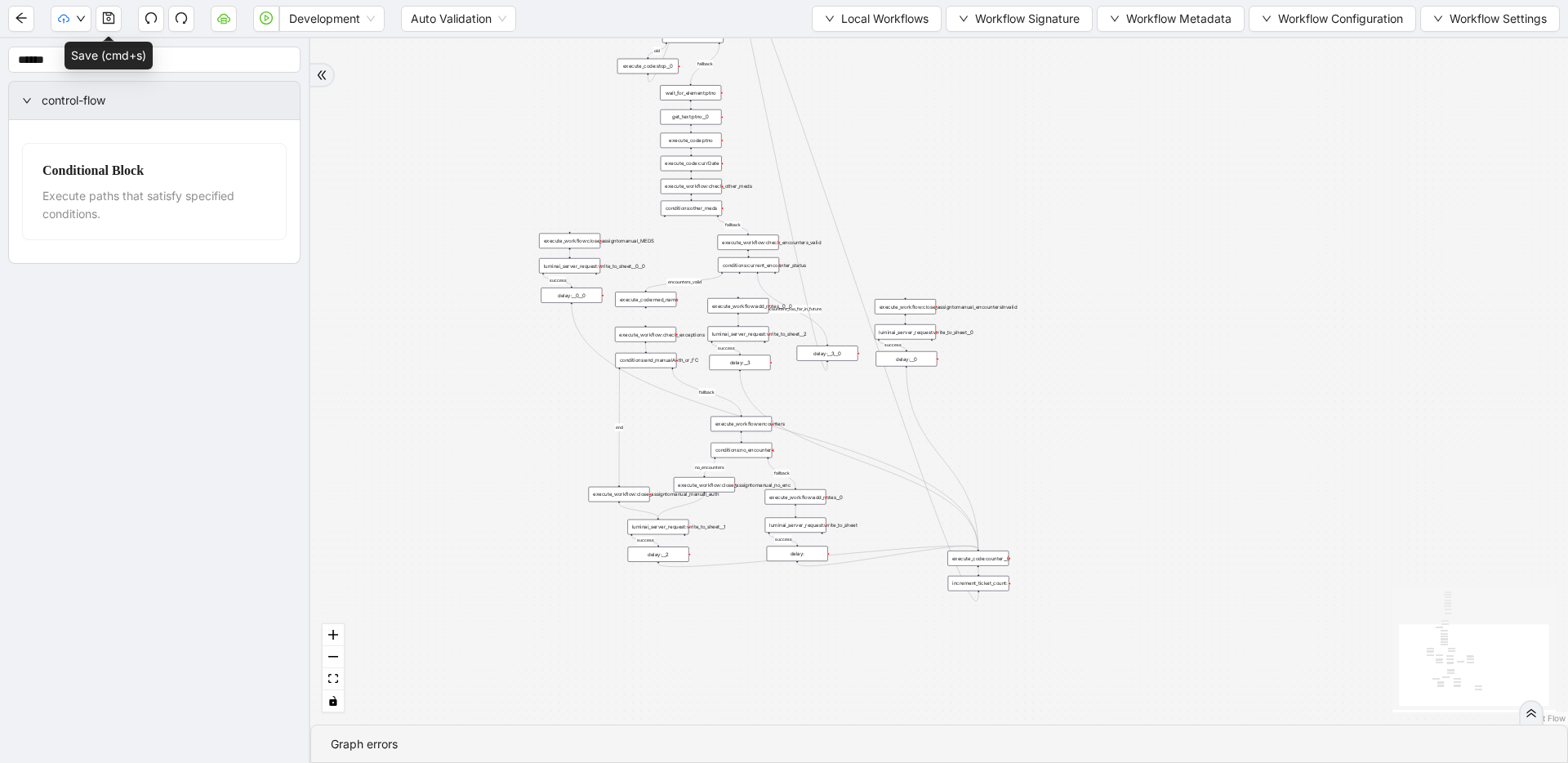
drag, startPoint x: 764, startPoint y: 379, endPoint x: 743, endPoint y: 516, distance: 138.6
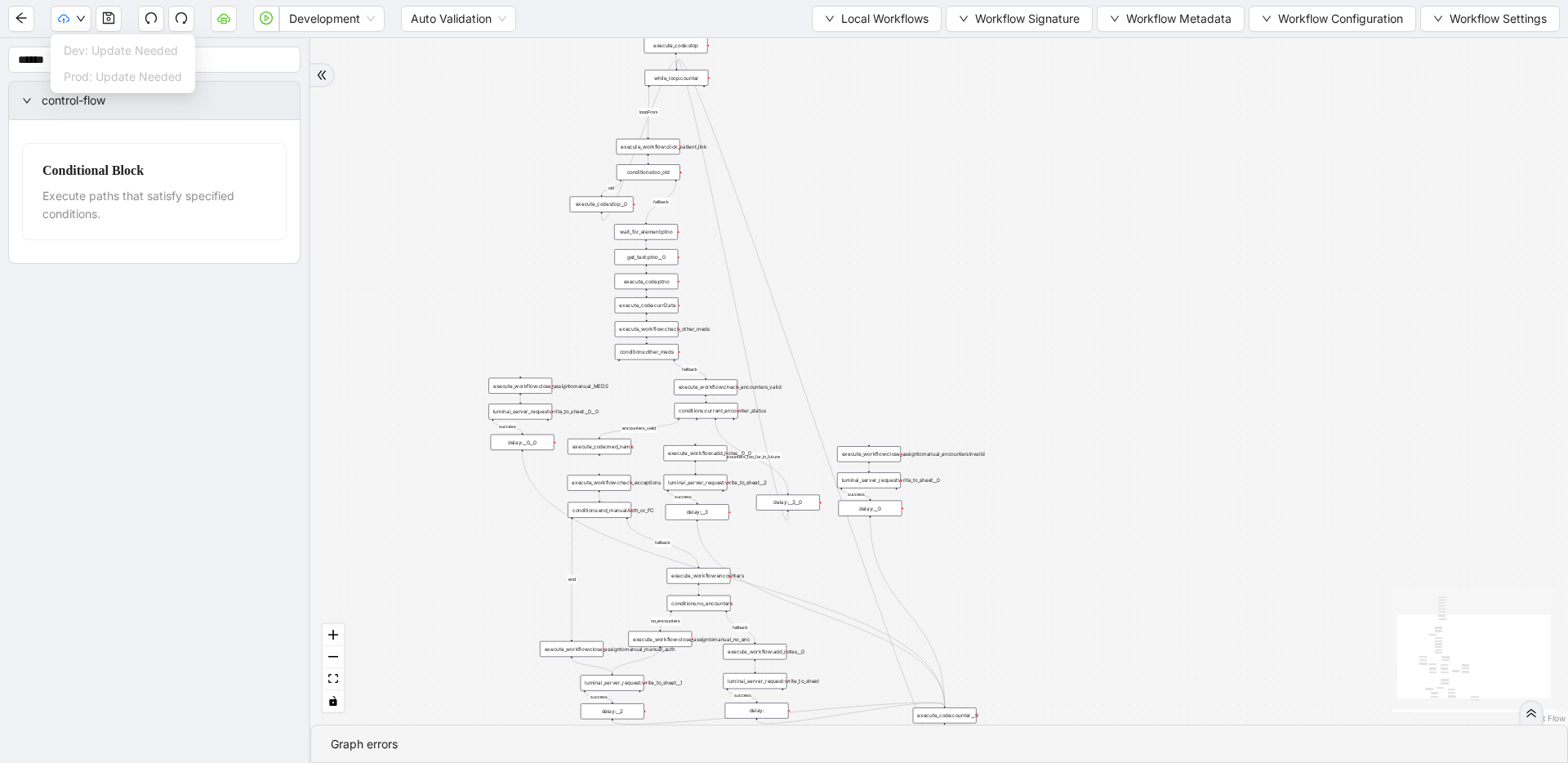
click at [106, 22] on icon "save" at bounding box center [108, 18] width 13 height 13
click at [260, 20] on icon "play-circle" at bounding box center [266, 18] width 13 height 13
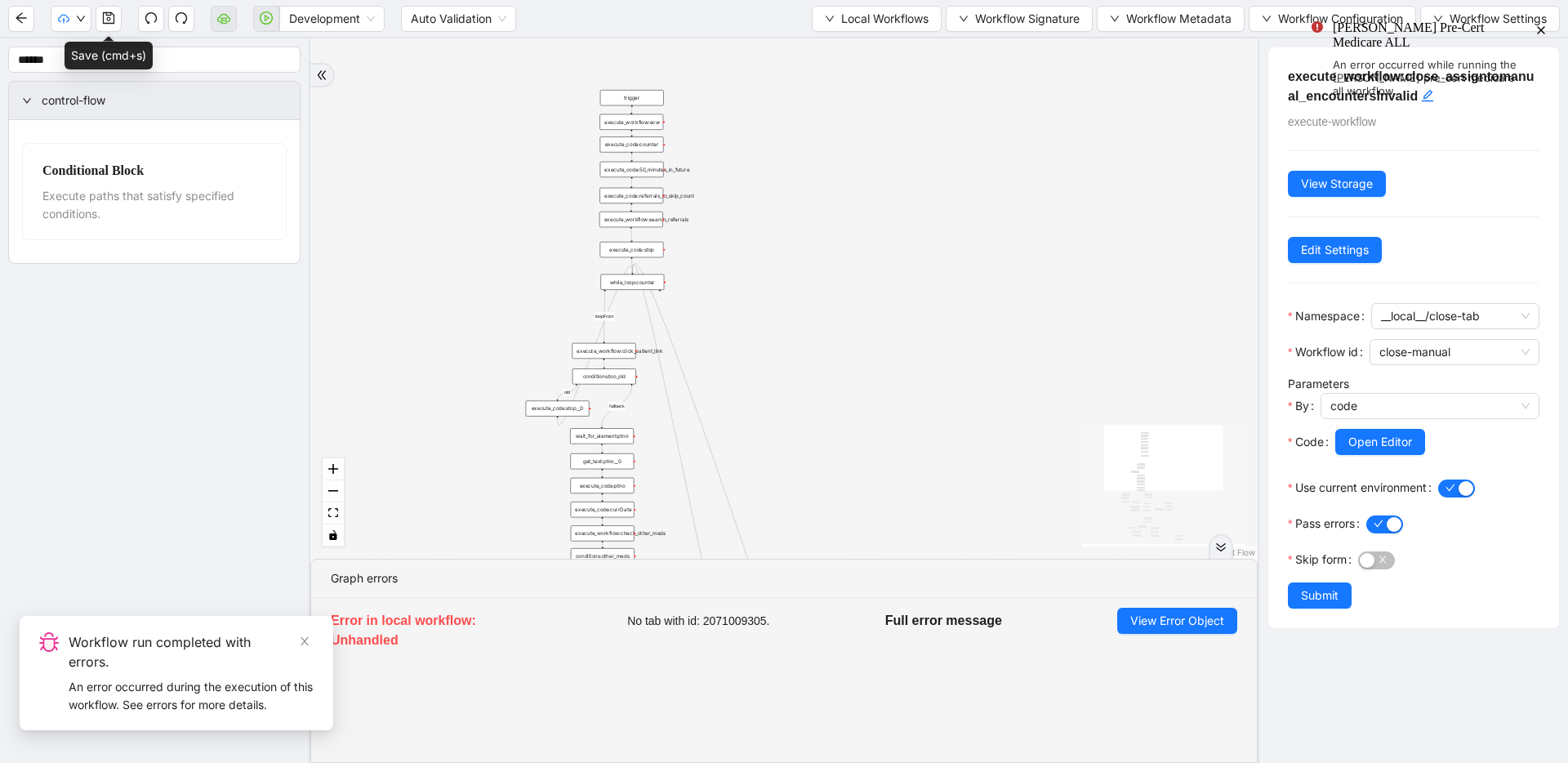
drag, startPoint x: 528, startPoint y: 279, endPoint x: 509, endPoint y: 385, distance: 107.7
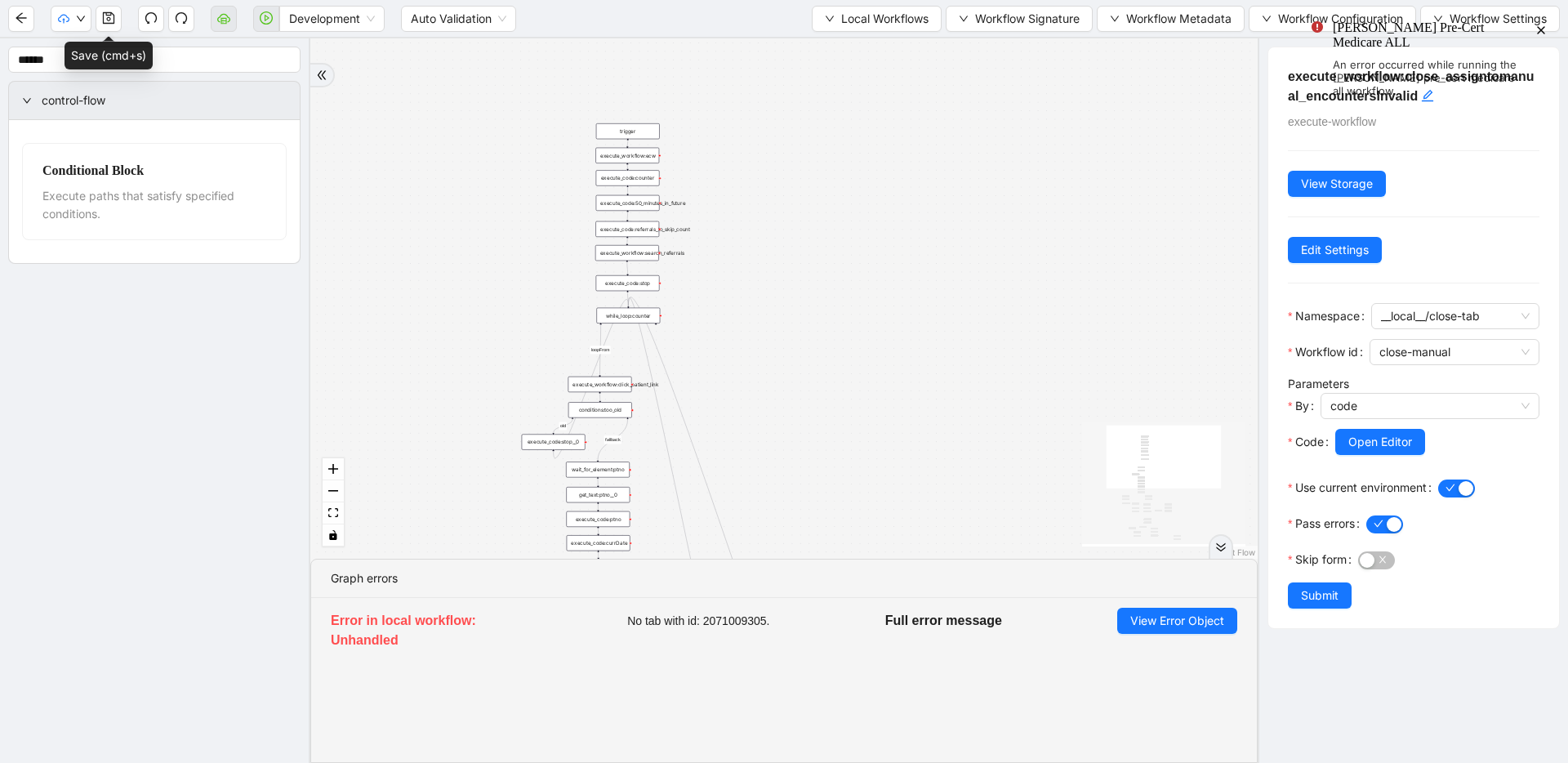
drag, startPoint x: 587, startPoint y: 214, endPoint x: 579, endPoint y: 292, distance: 78.4
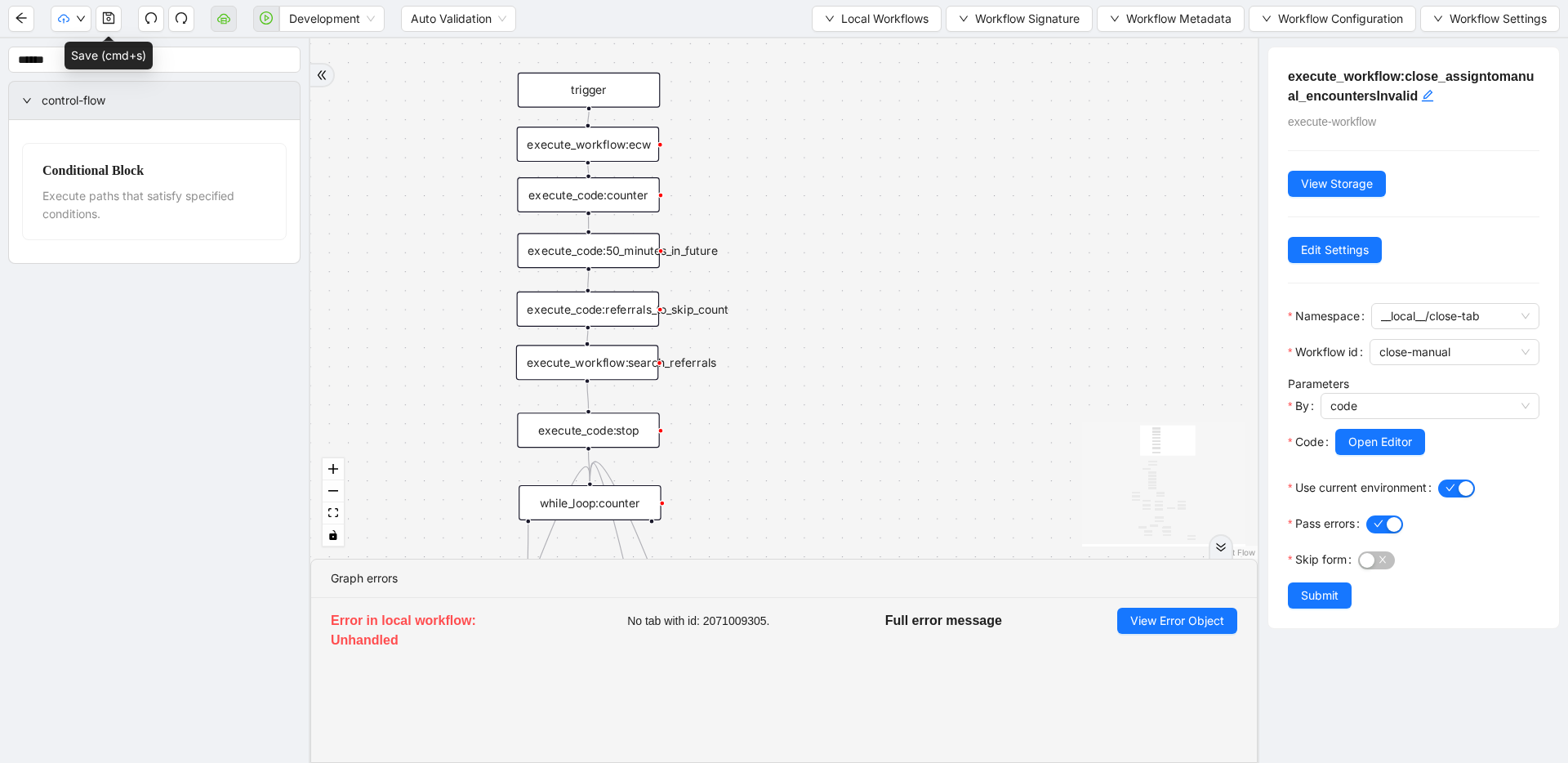
click at [614, 255] on div "execute_code:50_minutes_in_future" at bounding box center [588, 250] width 142 height 35
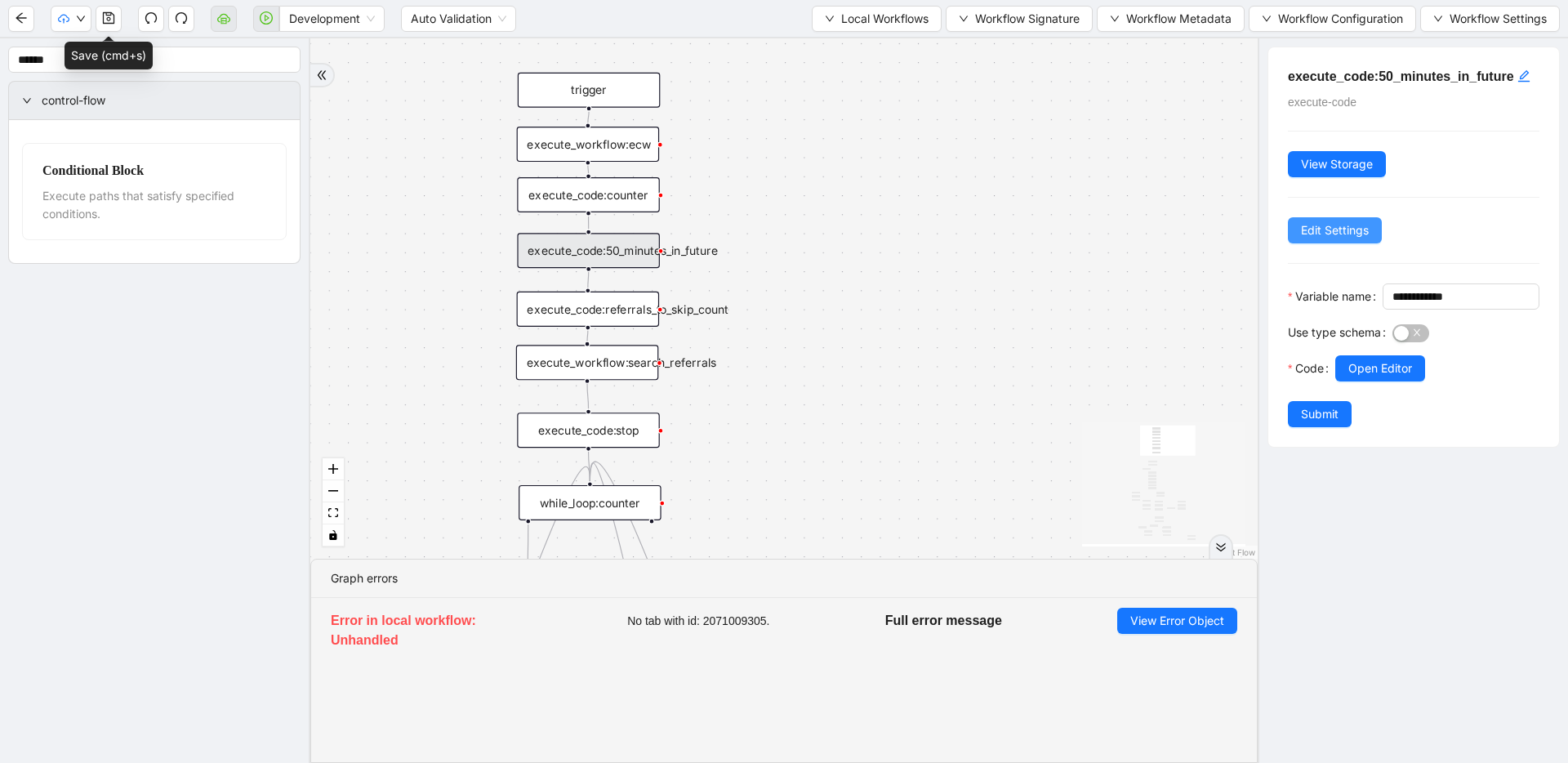
click at [1344, 239] on span "Edit Settings" at bounding box center [1335, 231] width 68 height 18
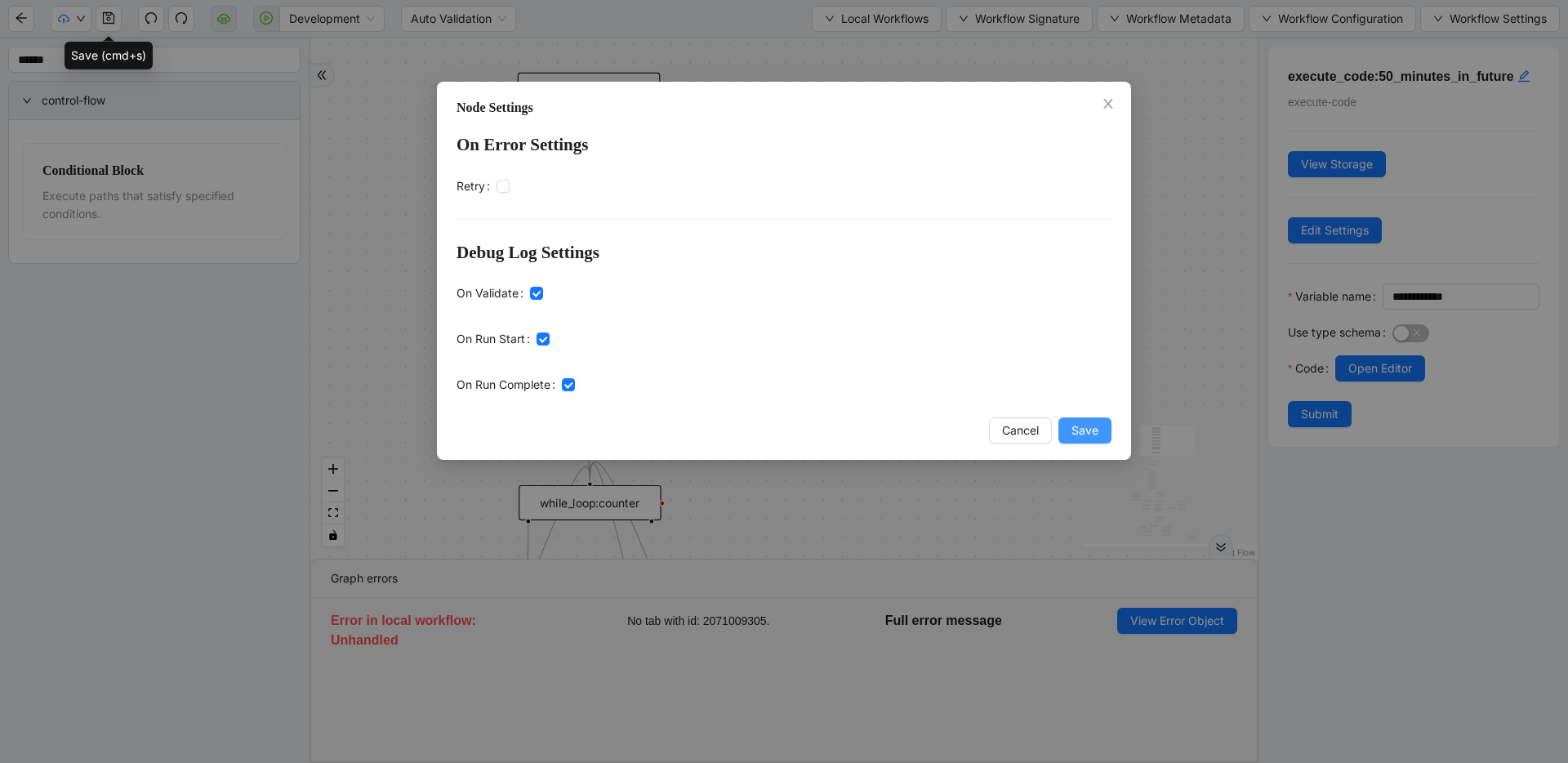
click at [1103, 425] on button "Save" at bounding box center [1084, 431] width 53 height 26
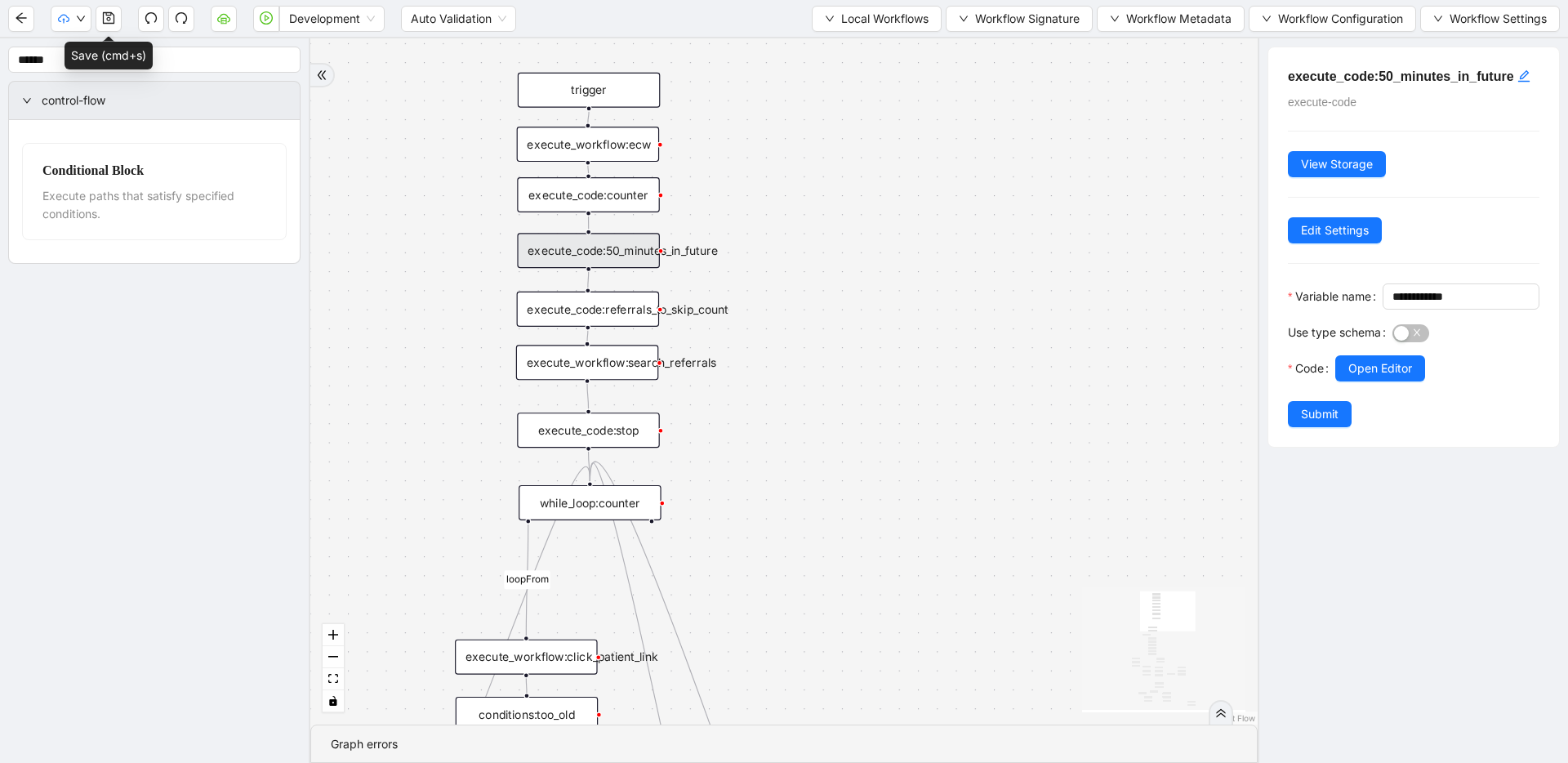
click at [758, 287] on div "fallback success success fallback no_encounters end success success success old…" at bounding box center [784, 381] width 947 height 686
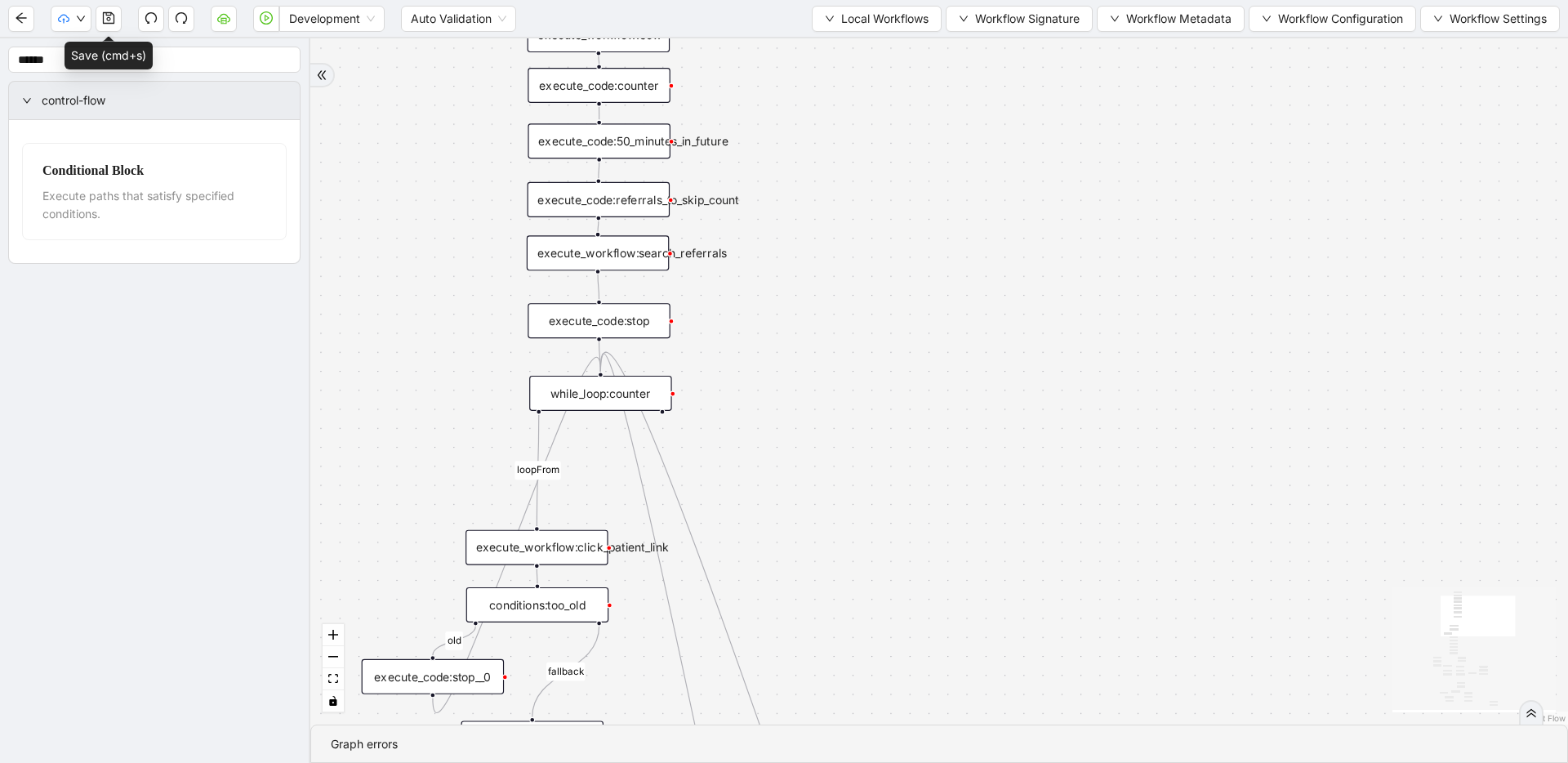
drag, startPoint x: 760, startPoint y: 312, endPoint x: 769, endPoint y: 234, distance: 78.5
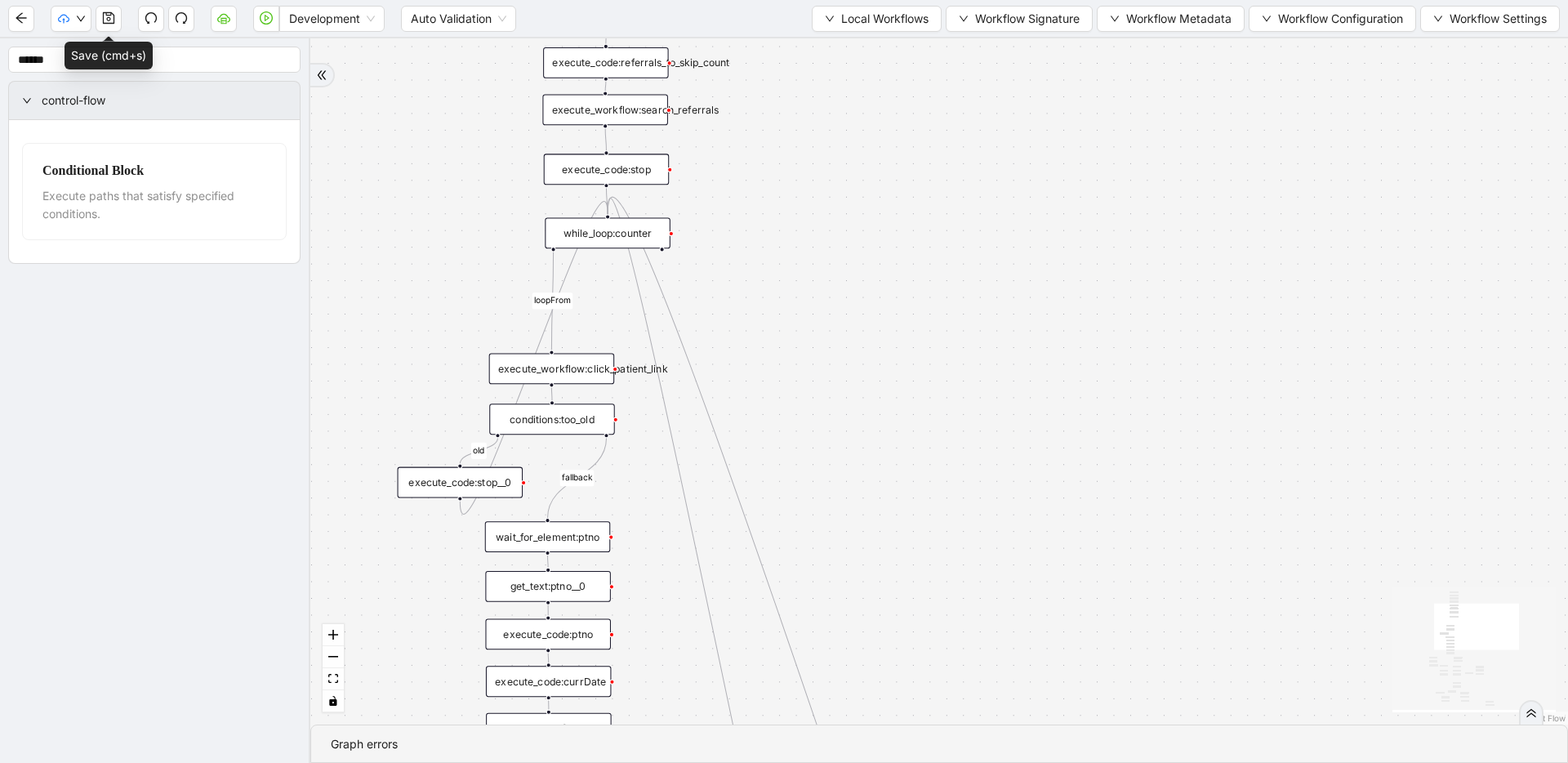
drag, startPoint x: 736, startPoint y: 280, endPoint x: 727, endPoint y: 137, distance: 143.3
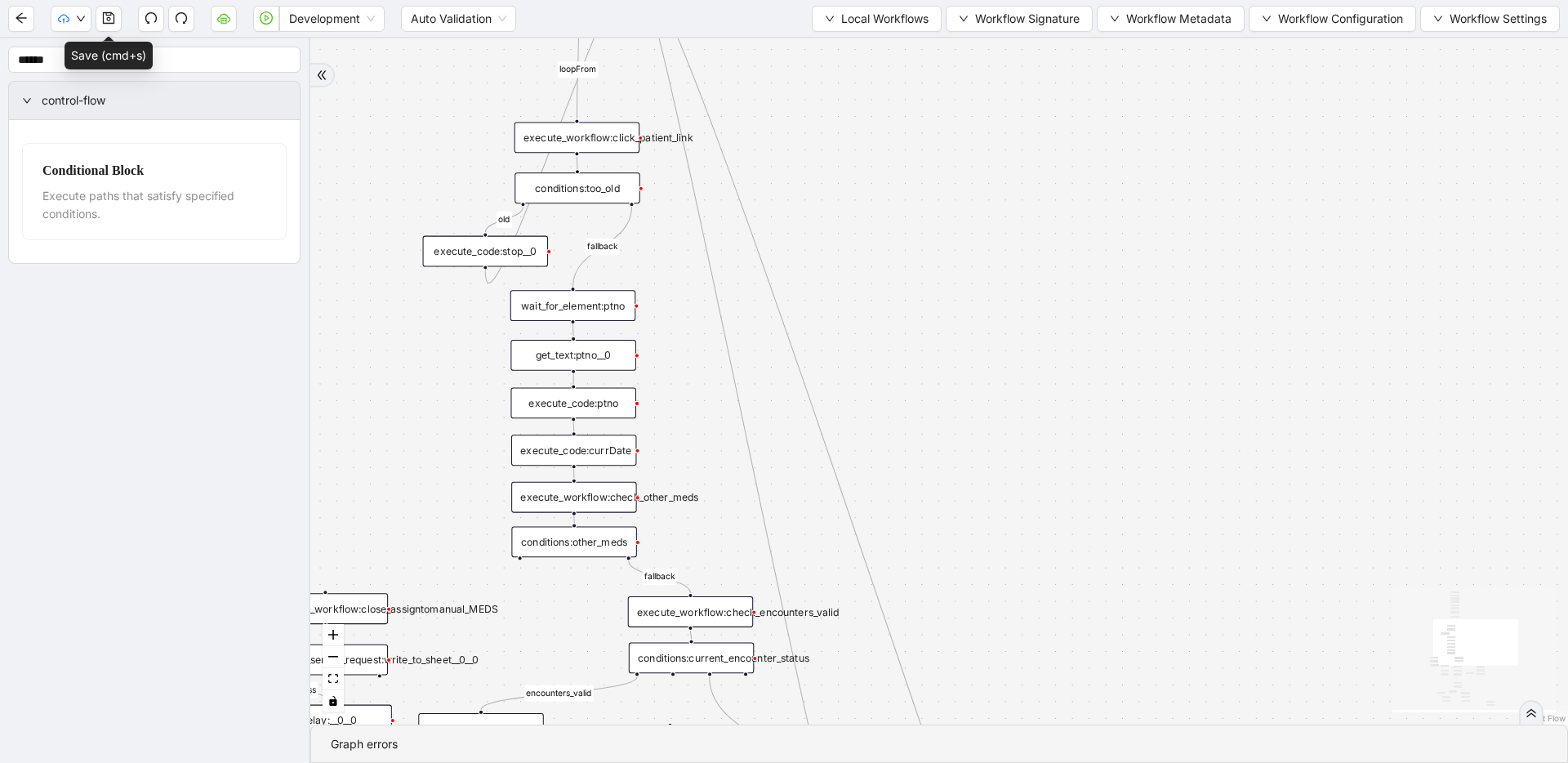
drag, startPoint x: 751, startPoint y: 428, endPoint x: 775, endPoint y: 166, distance: 263.1
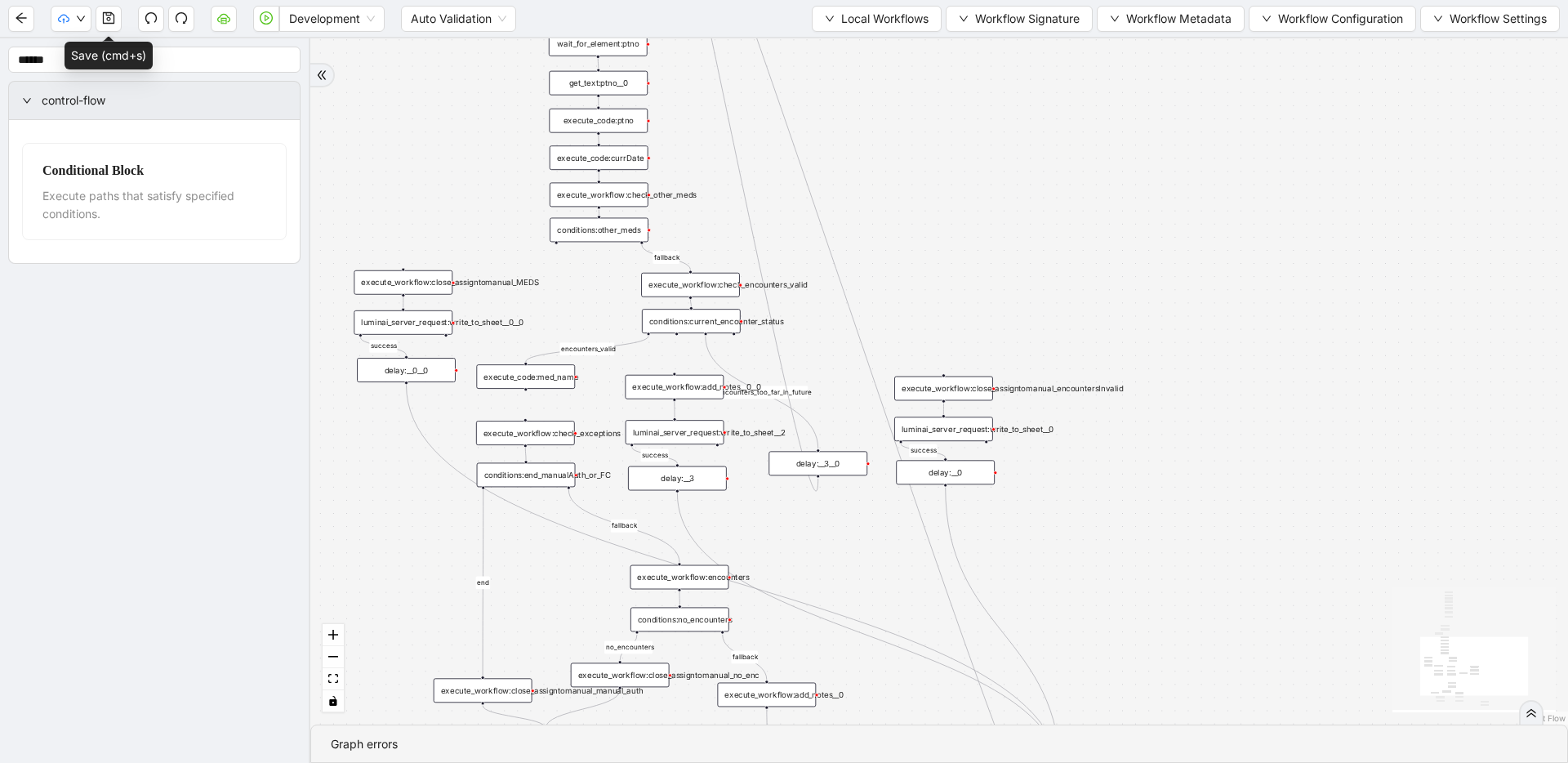
drag, startPoint x: 888, startPoint y: 461, endPoint x: 877, endPoint y: 323, distance: 138.4
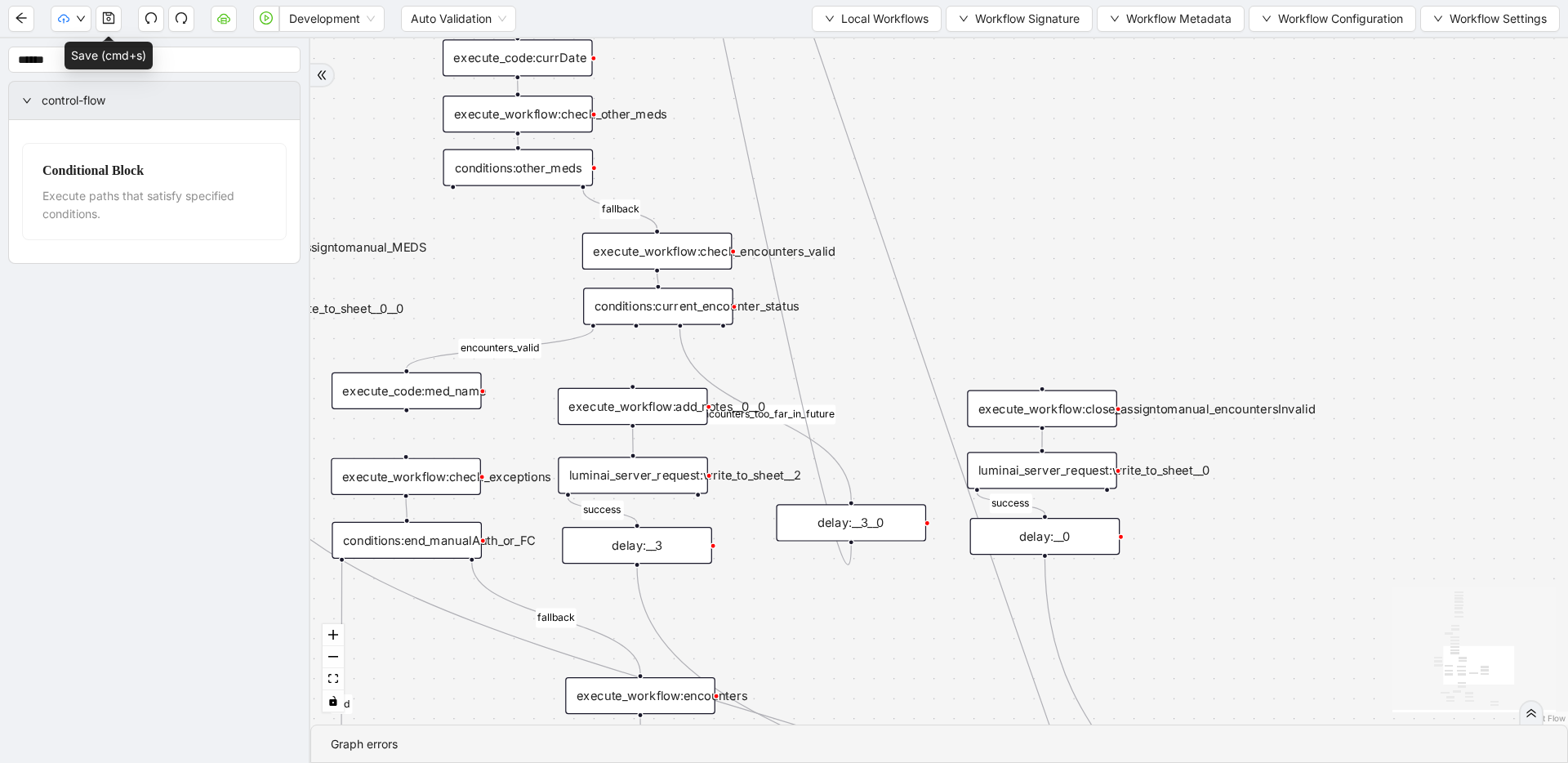
click at [637, 300] on div "conditions:current_encounter_status" at bounding box center [658, 306] width 150 height 36
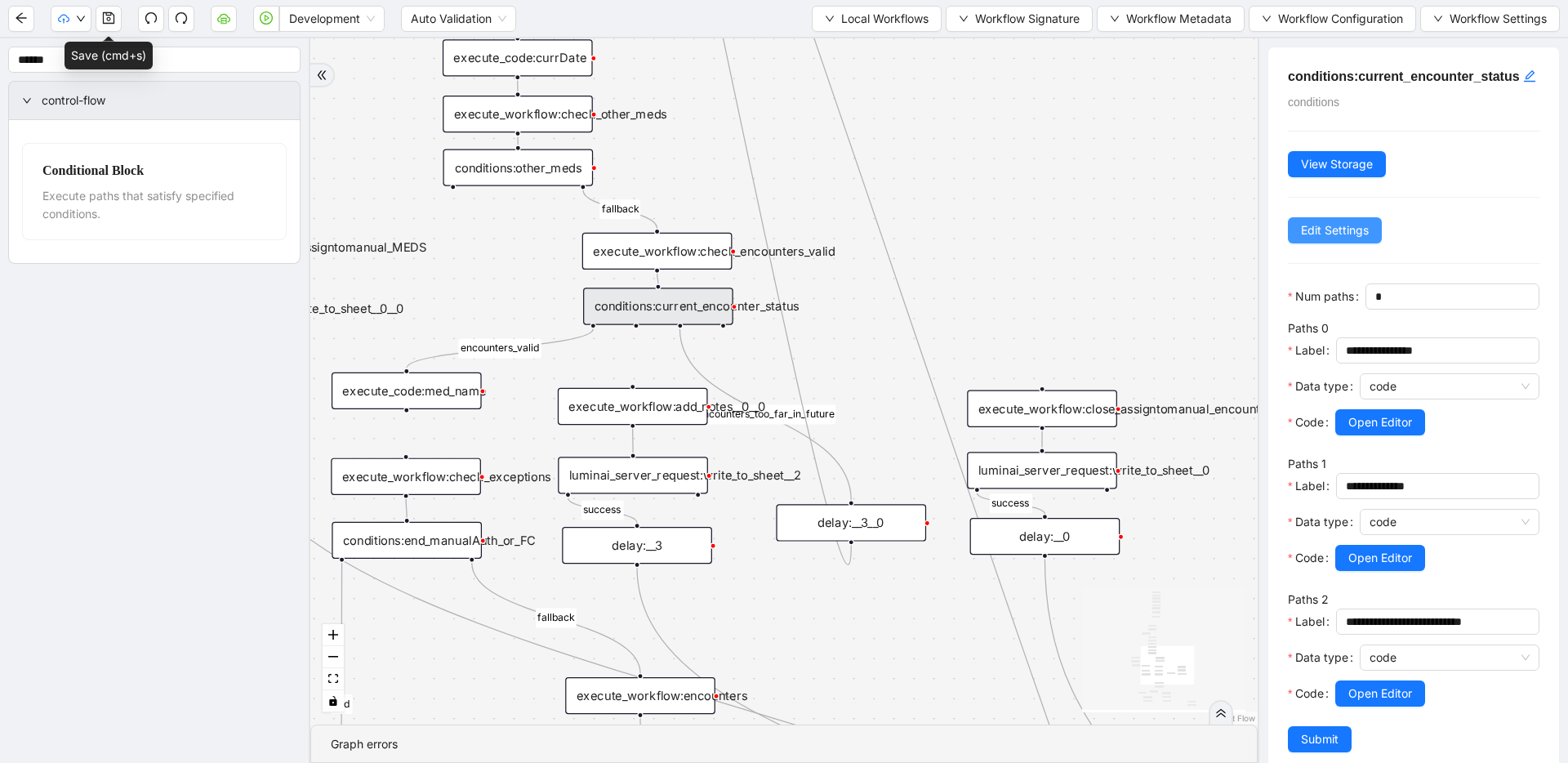
click at [1326, 239] on span "Edit Settings" at bounding box center [1335, 231] width 68 height 18
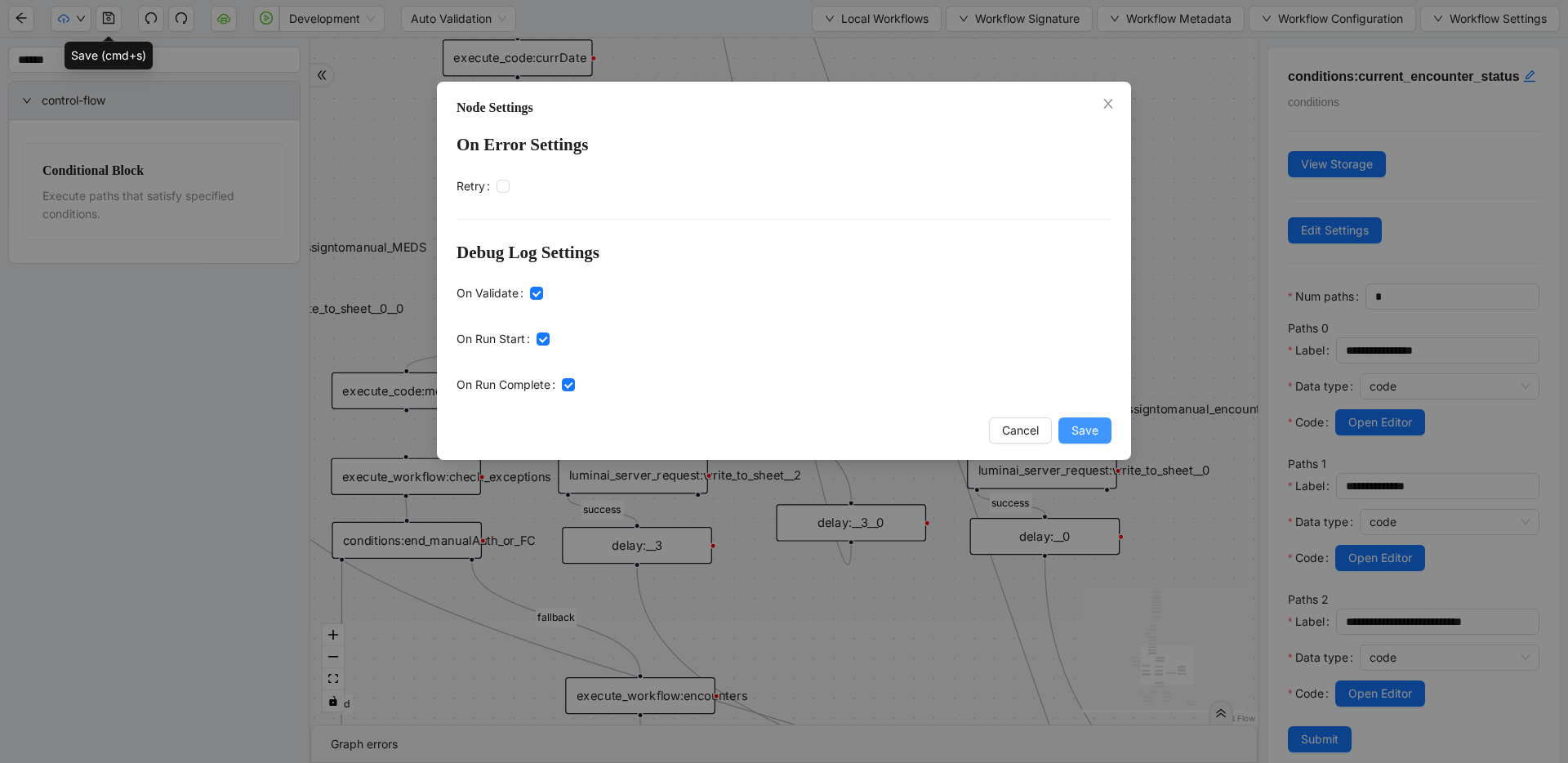
click at [1082, 429] on span "Save" at bounding box center [1084, 431] width 27 height 18
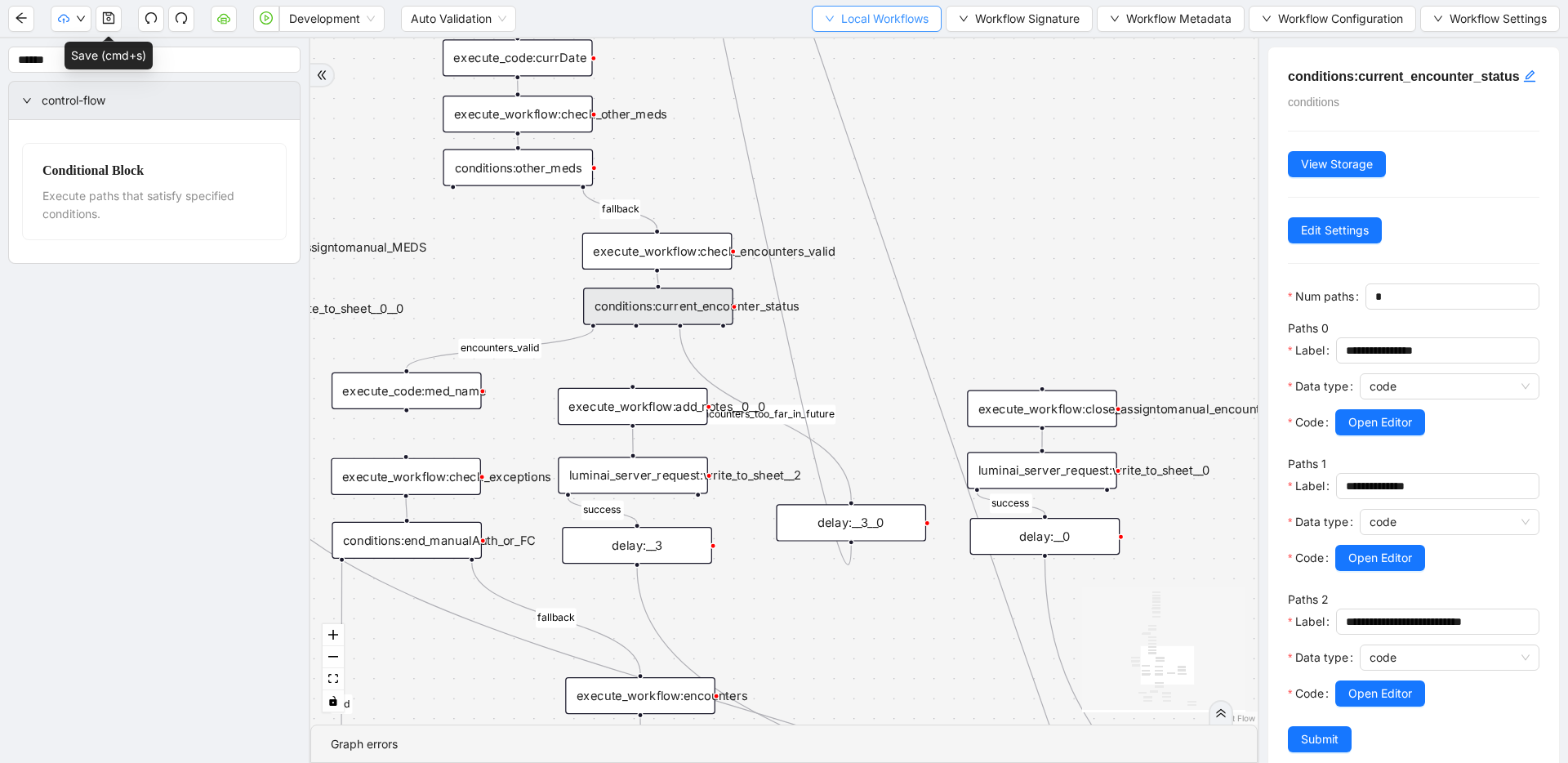
click at [818, 20] on button "Local Workflows" at bounding box center [876, 19] width 130 height 26
click at [824, 43] on span "Select" at bounding box center [872, 50] width 104 height 18
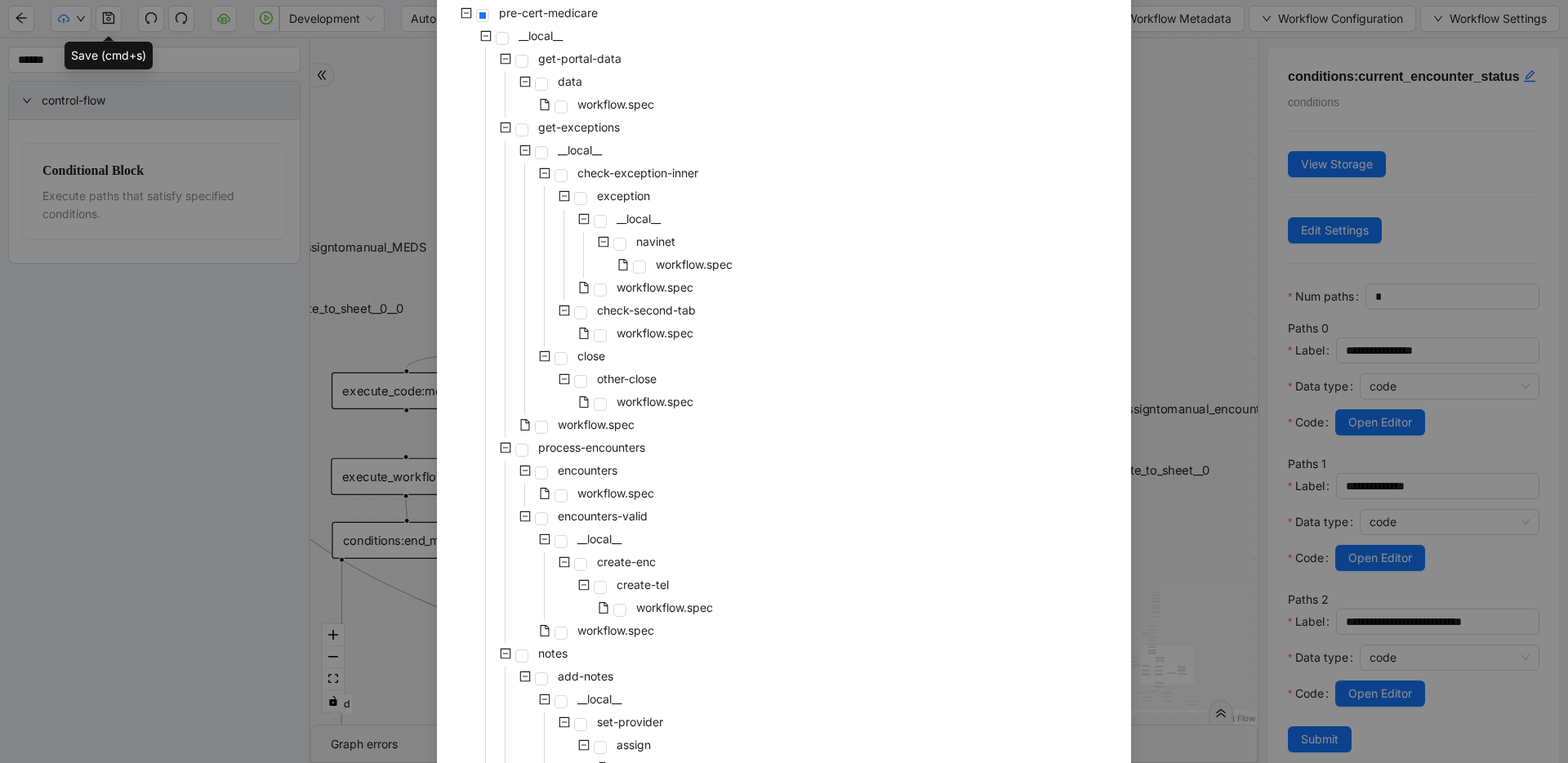
scroll to position [123, 0]
click at [1156, 249] on div "Select Local Workflow pre-cert-medicare __local__ get-portal-data data workflow…" at bounding box center [784, 381] width 1568 height 763
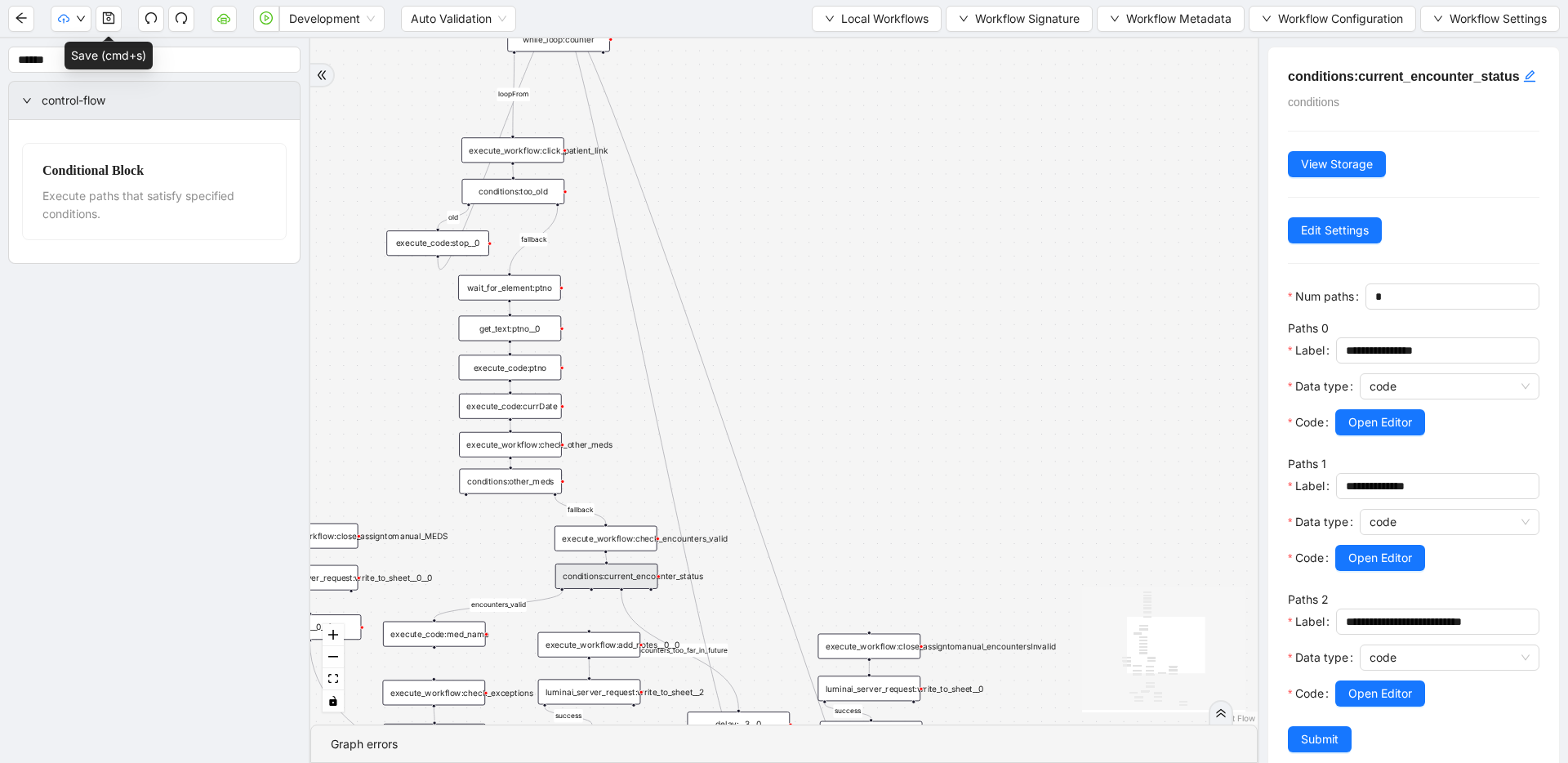
drag, startPoint x: 657, startPoint y: 150, endPoint x: 606, endPoint y: 473, distance: 327.0
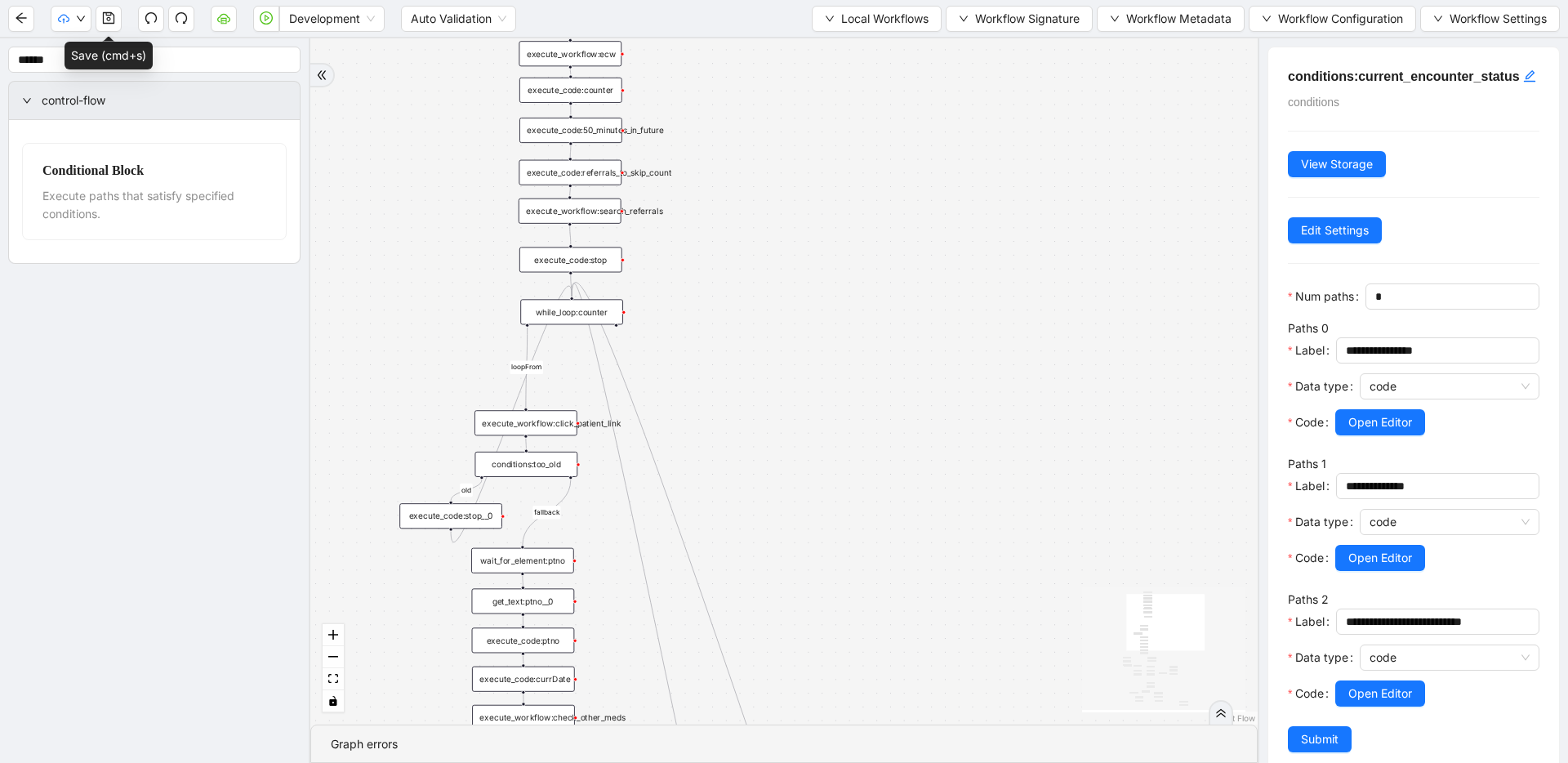
drag, startPoint x: 554, startPoint y: 203, endPoint x: 570, endPoint y: 473, distance: 270.5
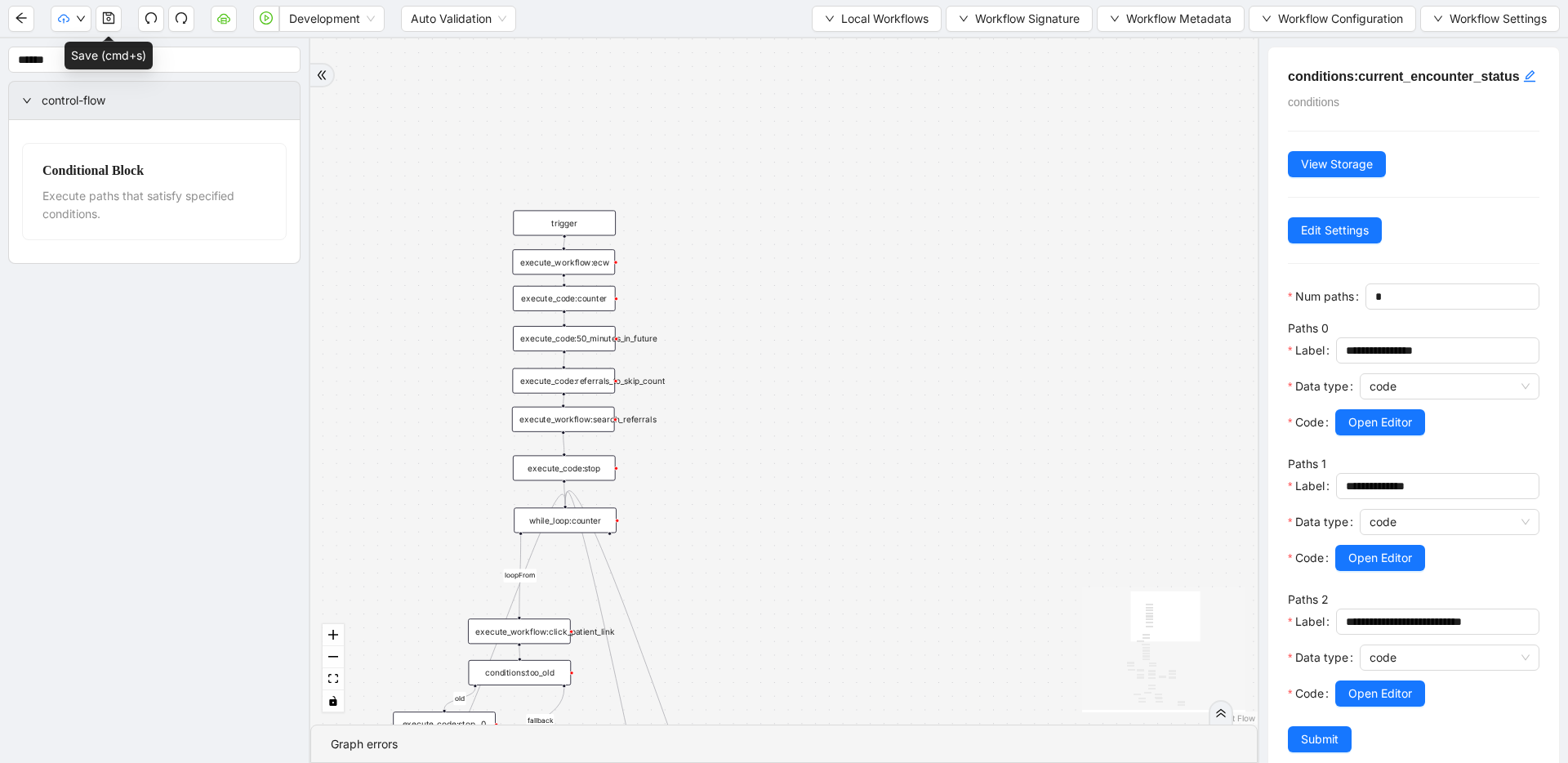
drag, startPoint x: 528, startPoint y: 220, endPoint x: 522, endPoint y: 427, distance: 207.1
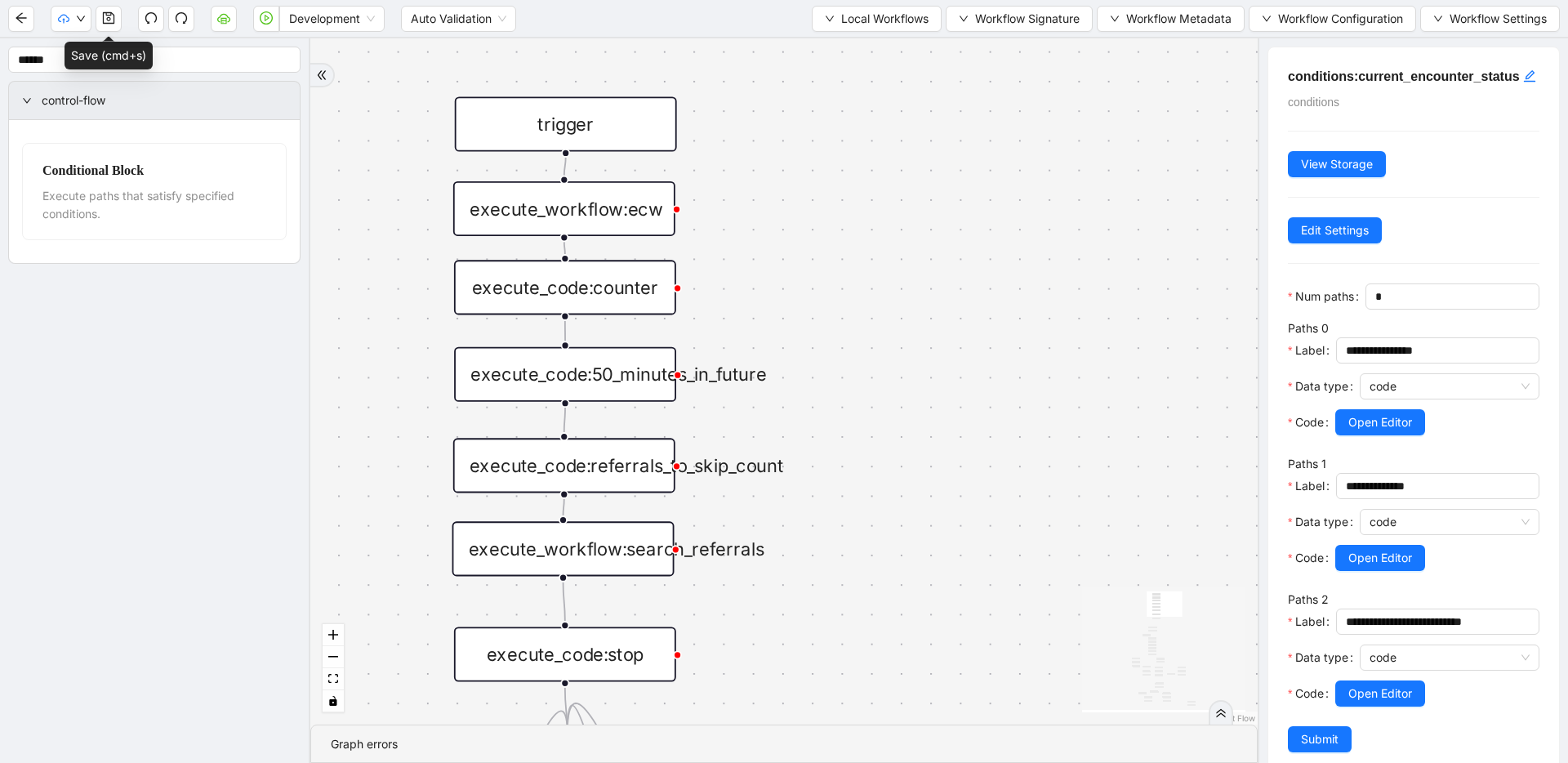
click at [600, 379] on div "execute_code:50_minutes_in_future" at bounding box center [565, 374] width 222 height 55
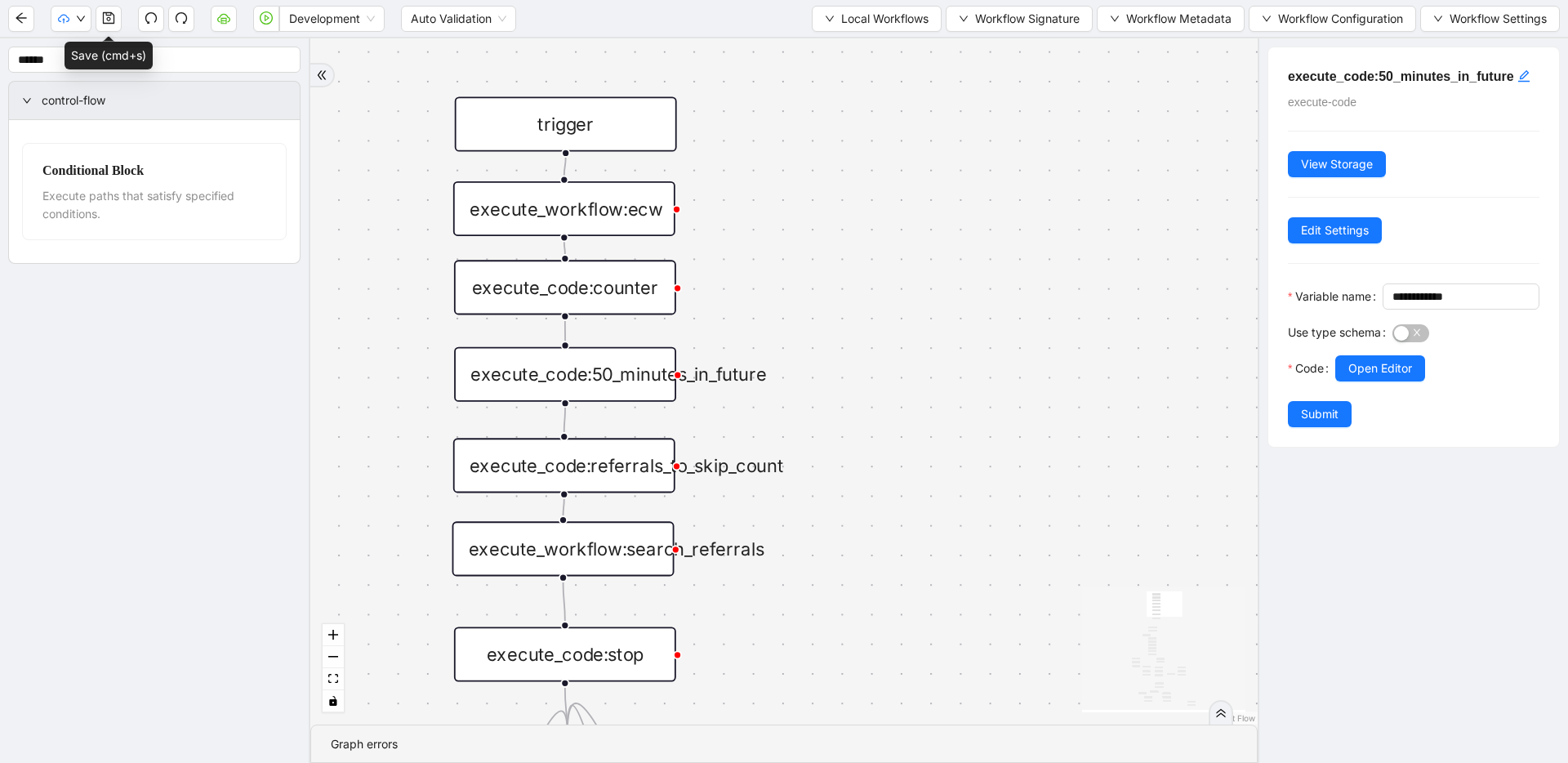
click at [643, 660] on div "execute_code:stop" at bounding box center [565, 654] width 222 height 55
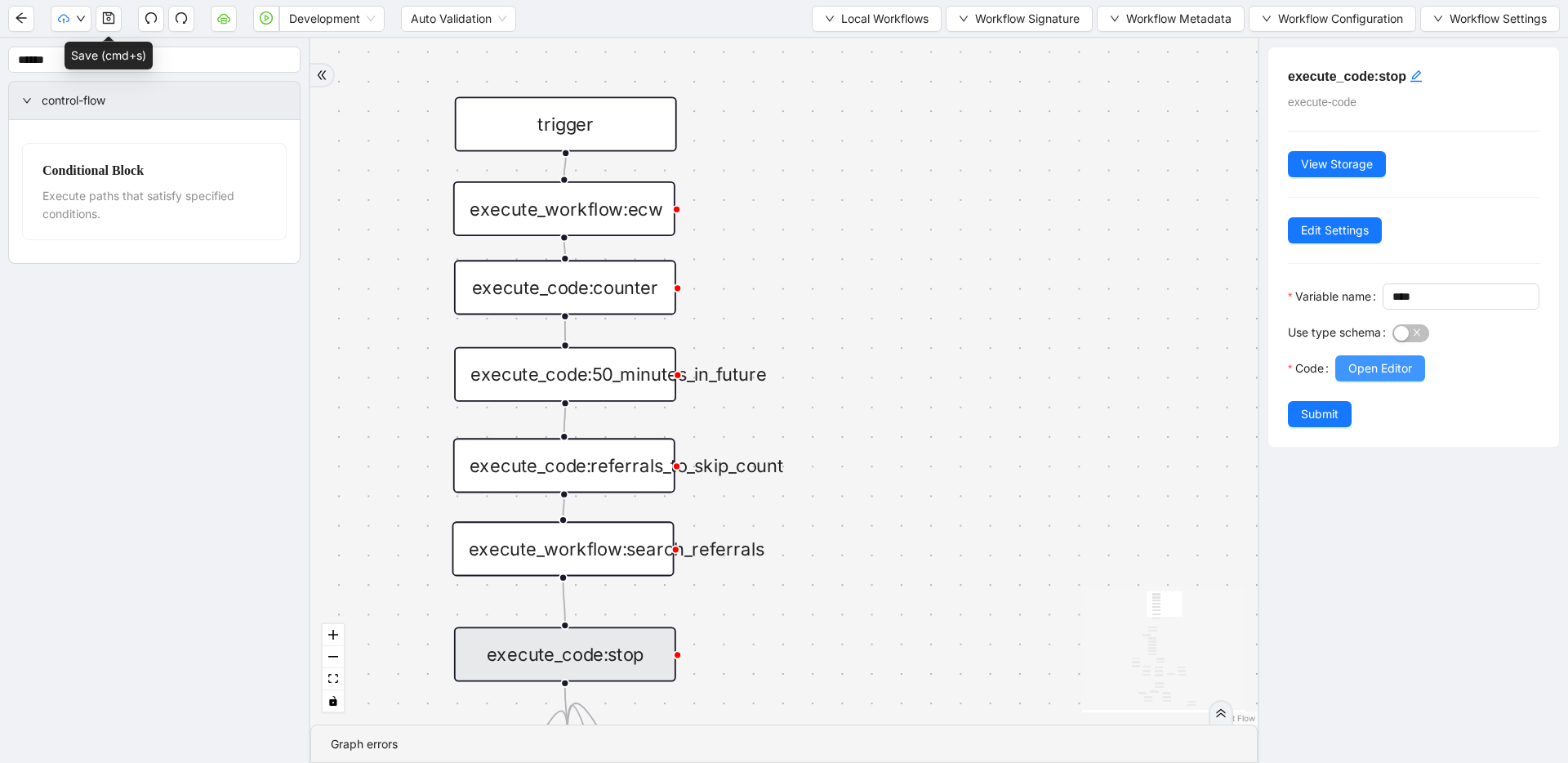
click at [1411, 377] on span "Open Editor" at bounding box center [1380, 369] width 64 height 18
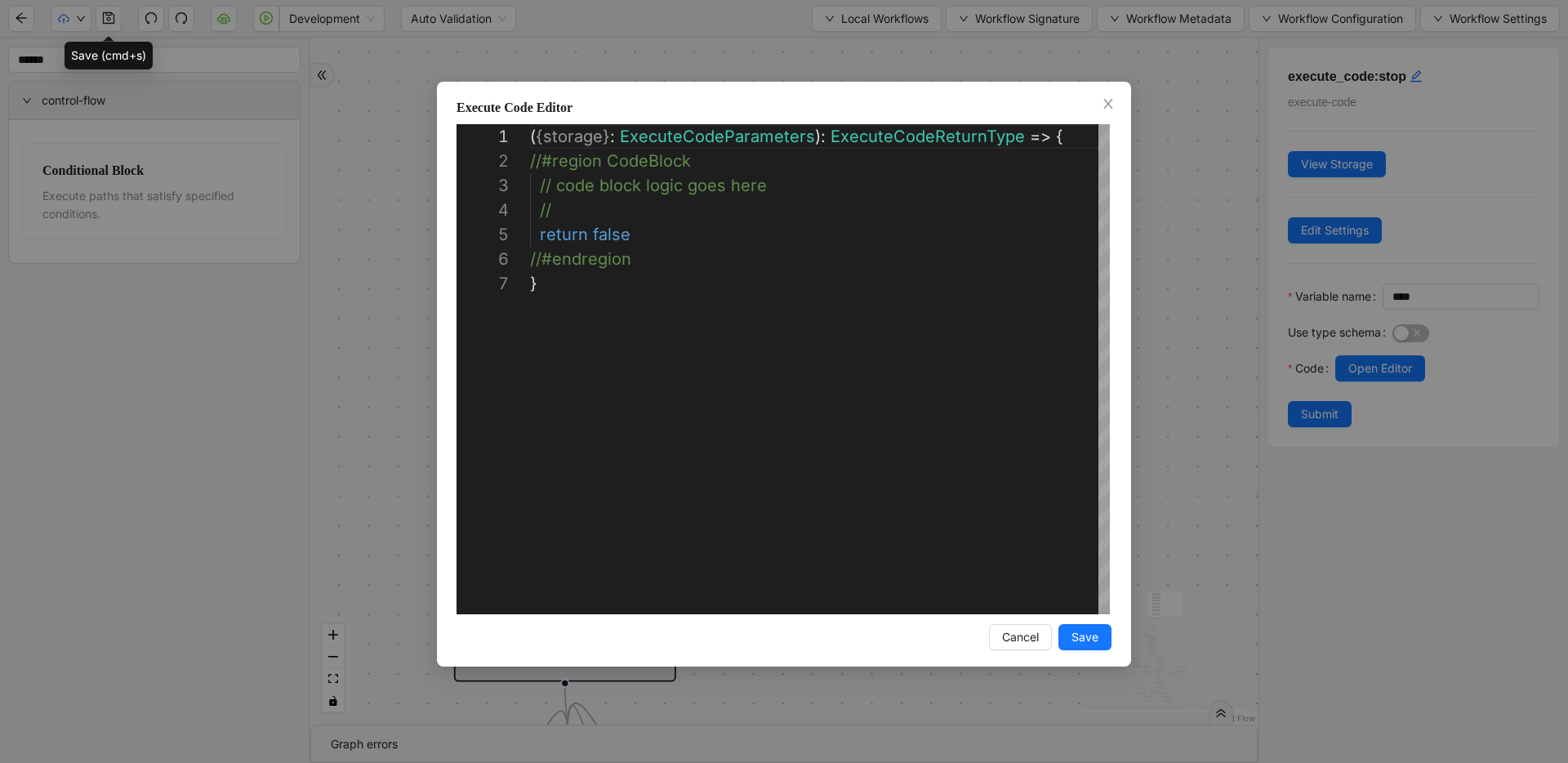
click at [1180, 293] on div "**********" at bounding box center [784, 381] width 1568 height 763
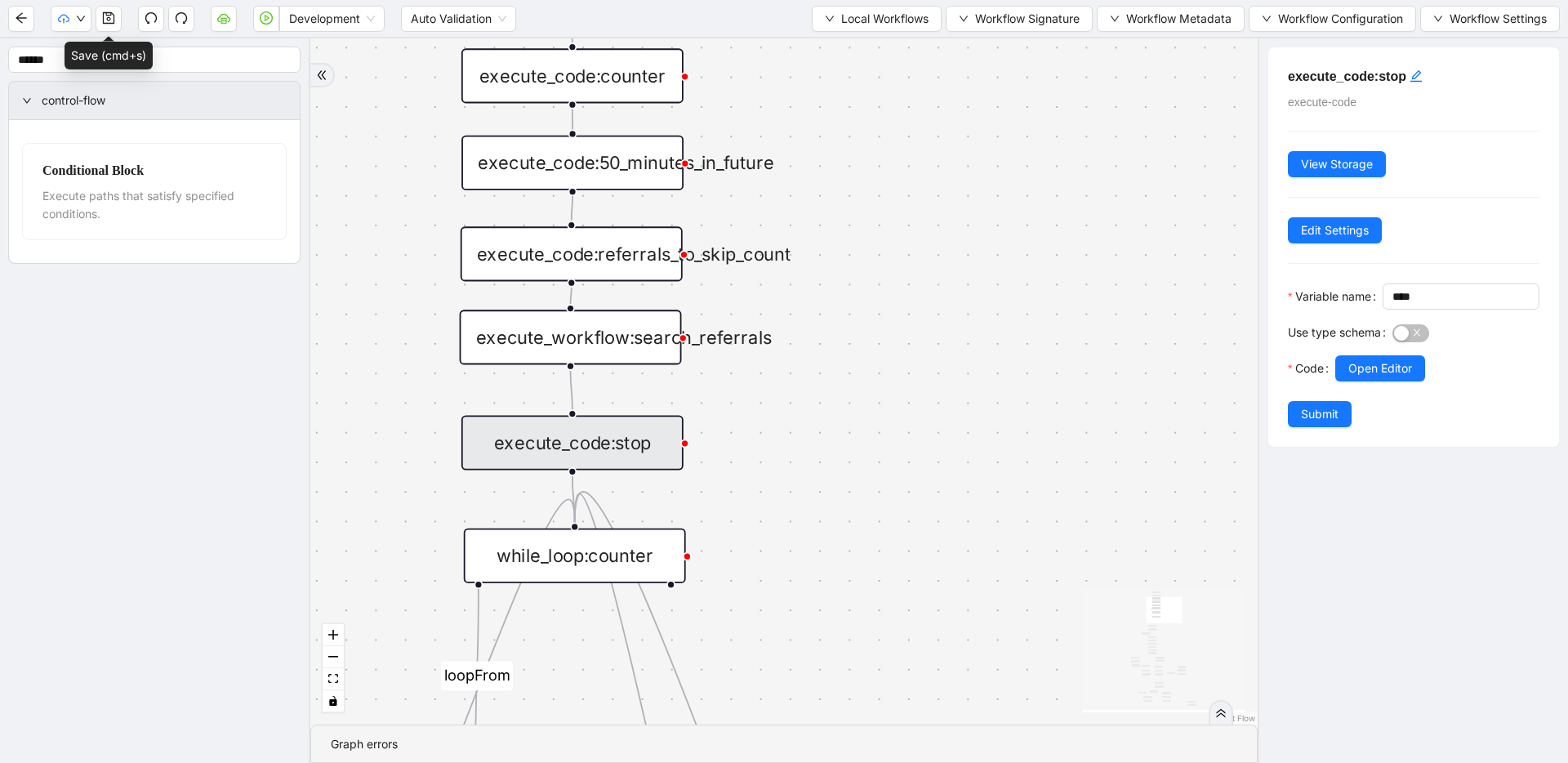
drag, startPoint x: 1008, startPoint y: 302, endPoint x: 1011, endPoint y: 215, distance: 87.1
click at [1011, 215] on div "fallback success success fallback no_encounters end success success success old…" at bounding box center [784, 381] width 947 height 686
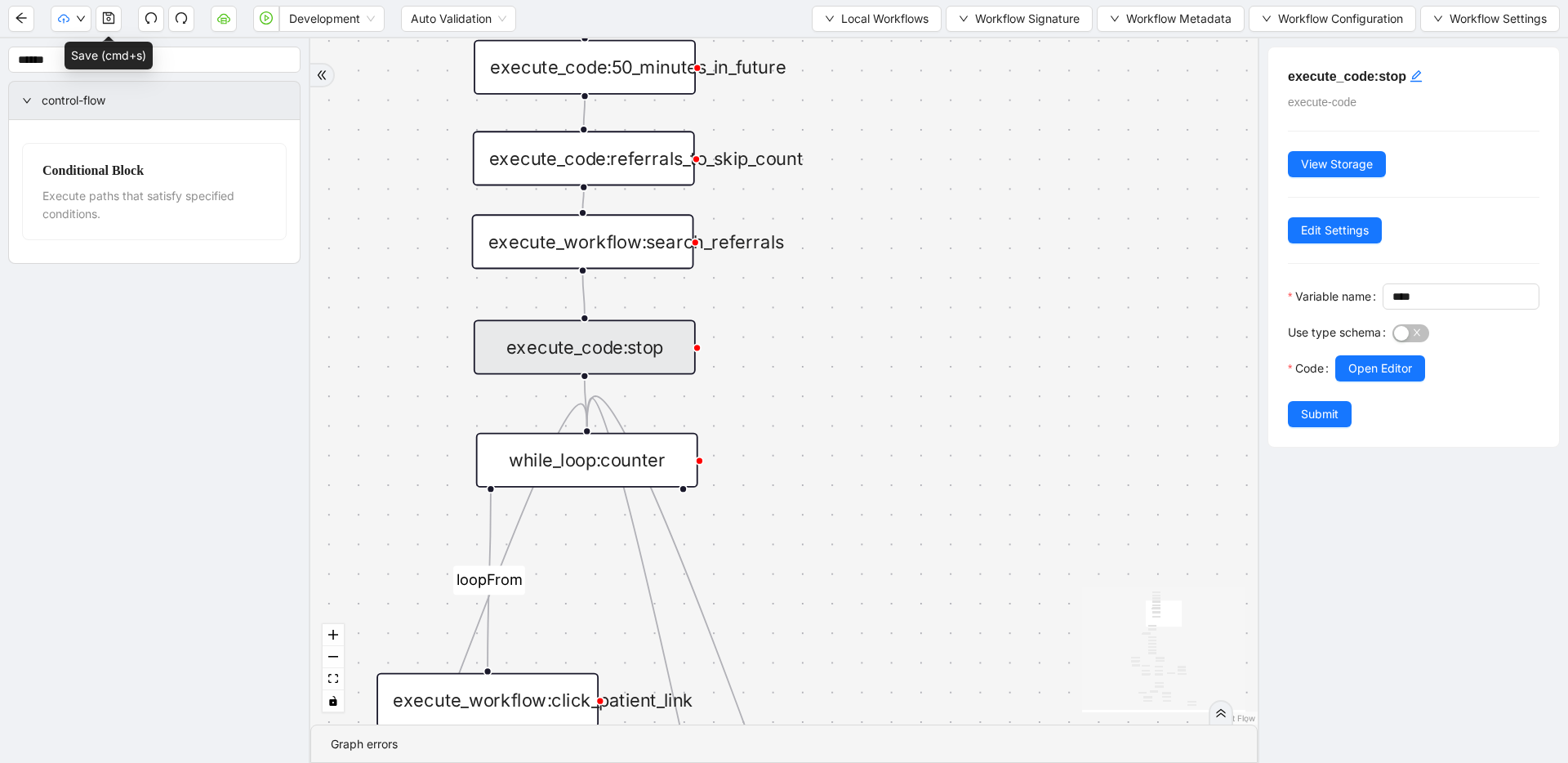
drag, startPoint x: 927, startPoint y: 380, endPoint x: 942, endPoint y: 243, distance: 137.8
click at [942, 240] on div "fallback success success fallback no_encounters end success success success old…" at bounding box center [784, 381] width 947 height 686
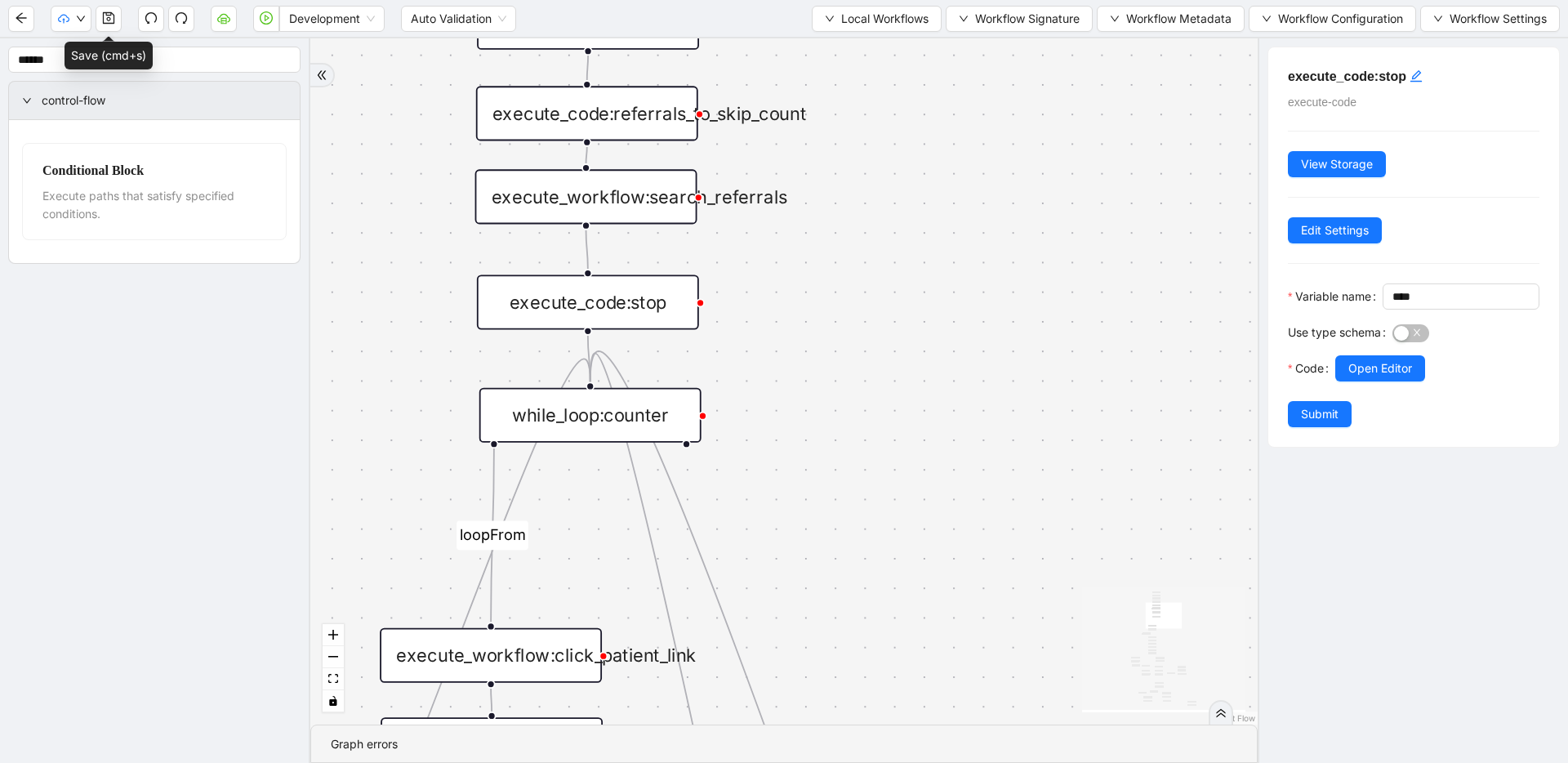
click at [606, 413] on div "while_loop:counter" at bounding box center [590, 415] width 222 height 55
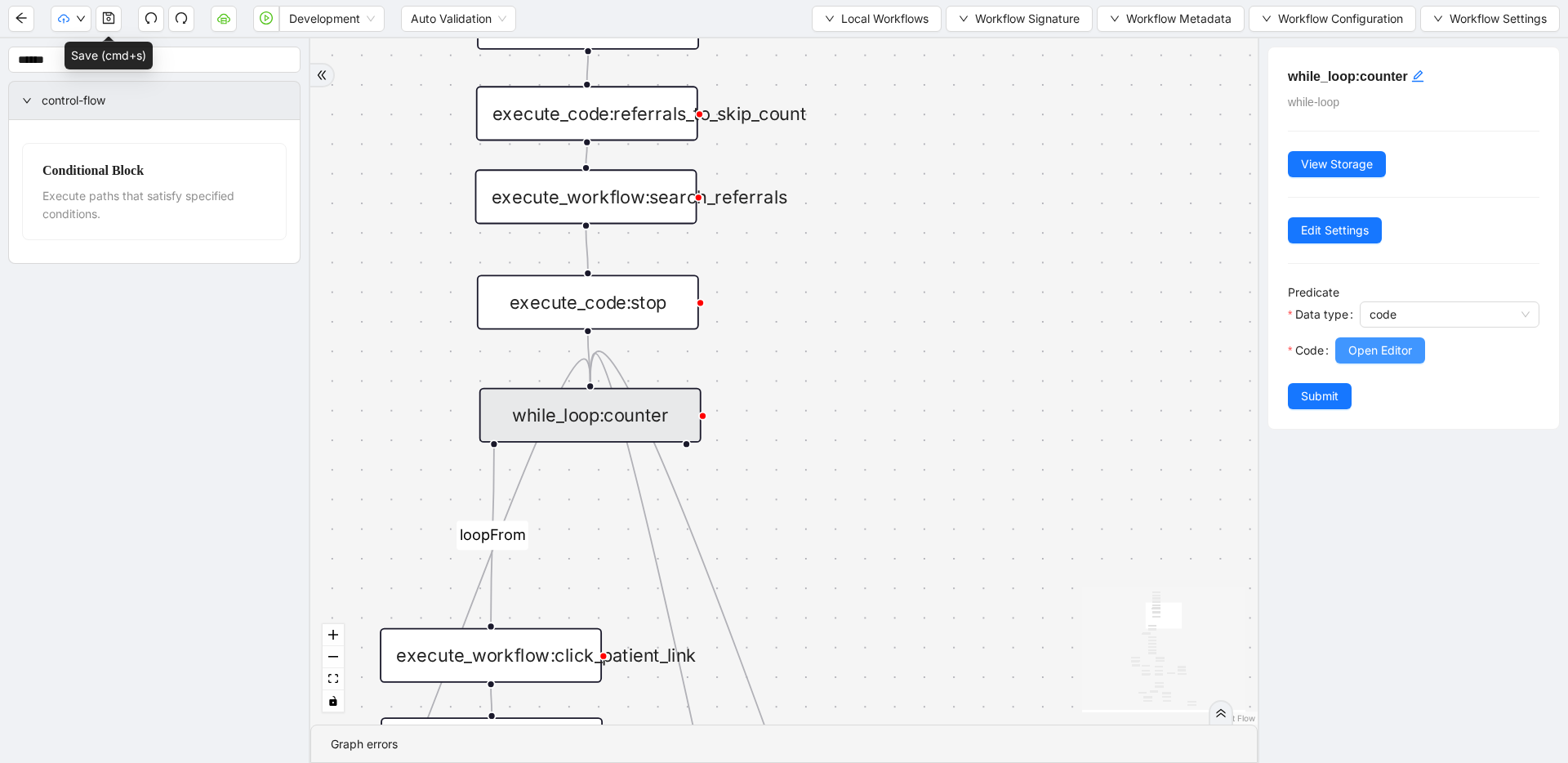
click at [1418, 346] on button "Open Editor" at bounding box center [1380, 351] width 90 height 26
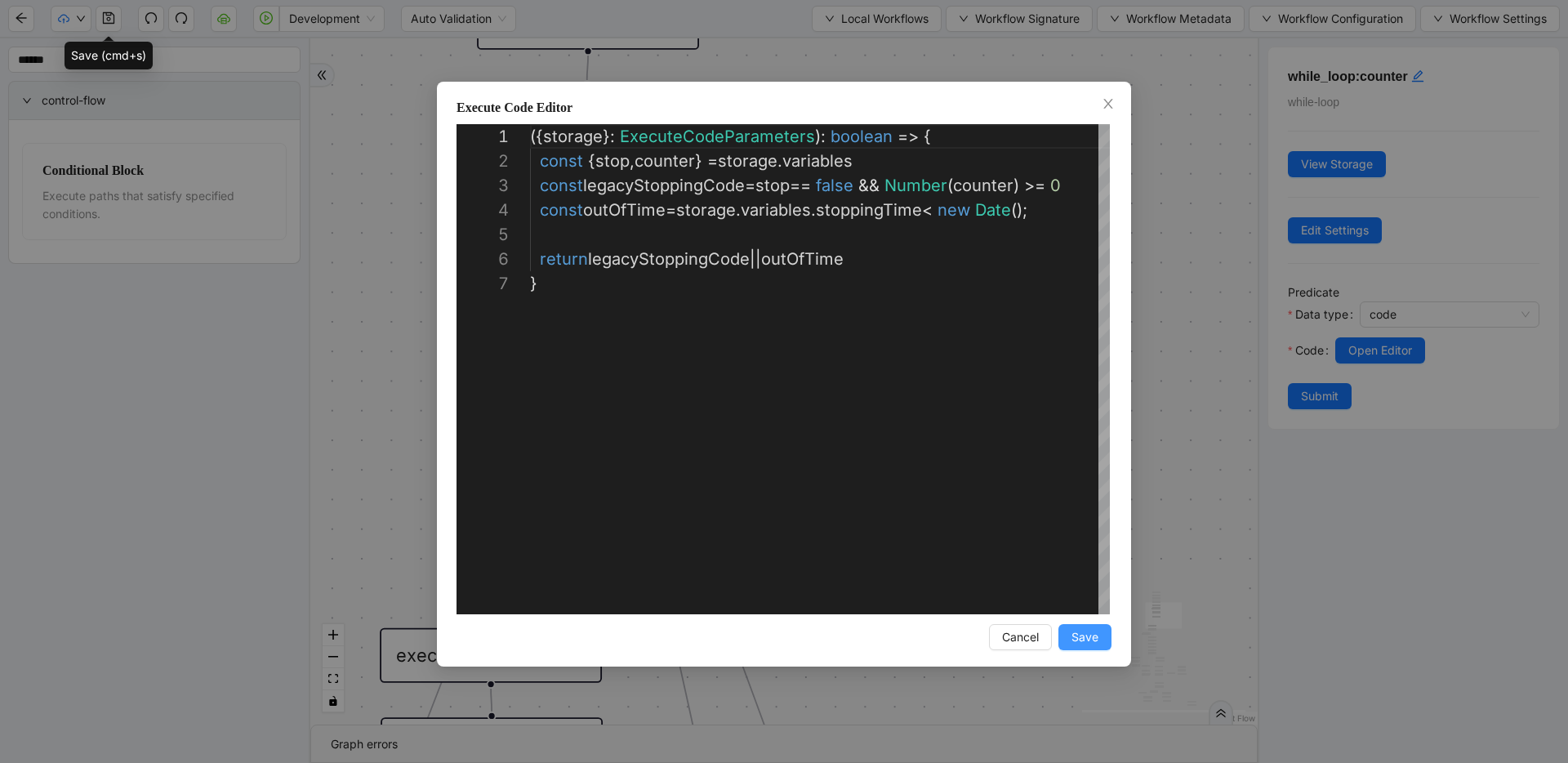
click at [1078, 645] on span "Save" at bounding box center [1084, 637] width 27 height 18
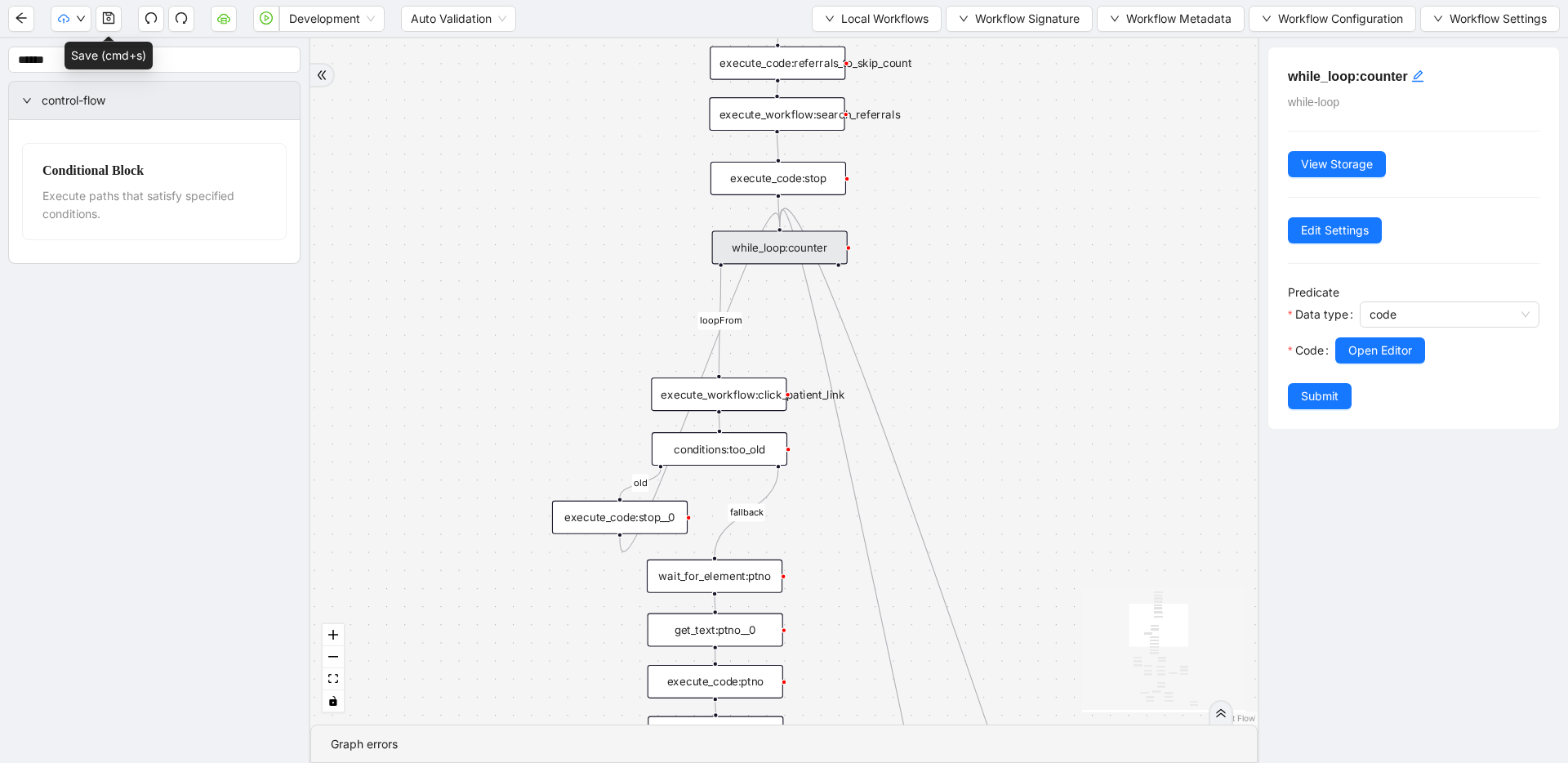
drag, startPoint x: 1077, startPoint y: 510, endPoint x: 1080, endPoint y: 300, distance: 210.0
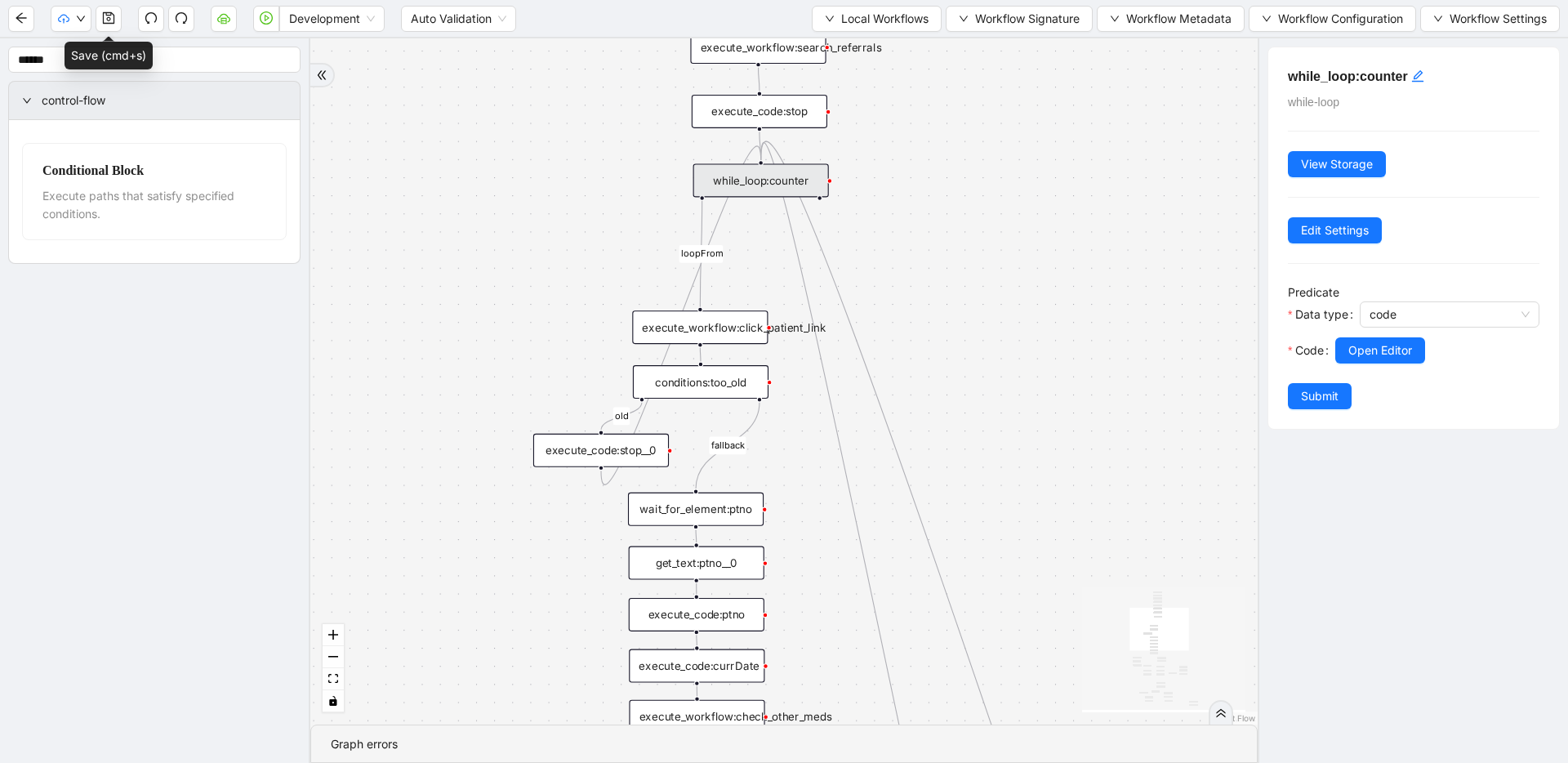
drag, startPoint x: 1105, startPoint y: 473, endPoint x: 1091, endPoint y: 423, distance: 51.9
click at [1091, 423] on div "fallback success success fallback no_encounters end success success success old…" at bounding box center [784, 381] width 947 height 686
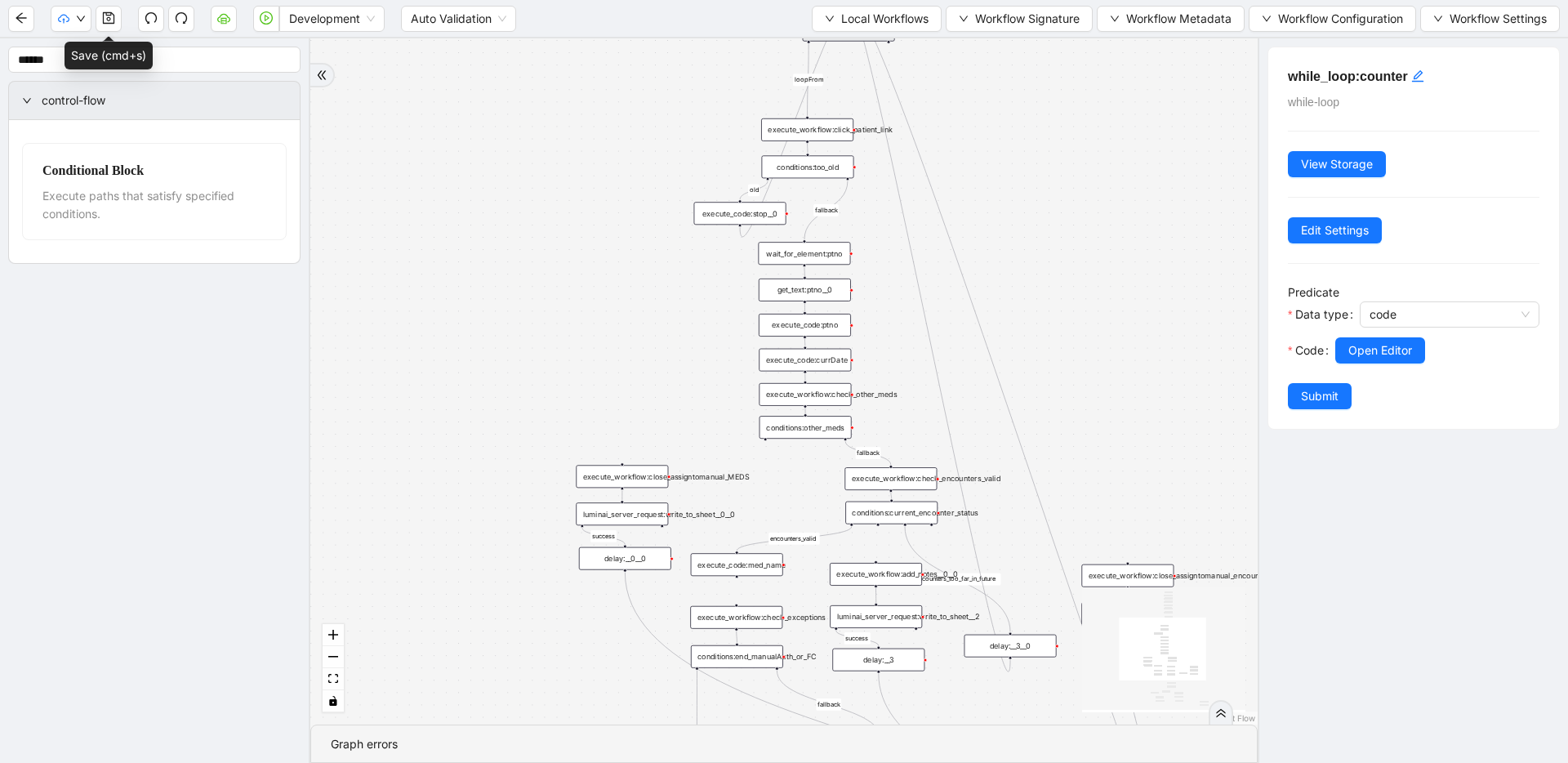
drag, startPoint x: 1089, startPoint y: 450, endPoint x: 1070, endPoint y: 227, distance: 223.8
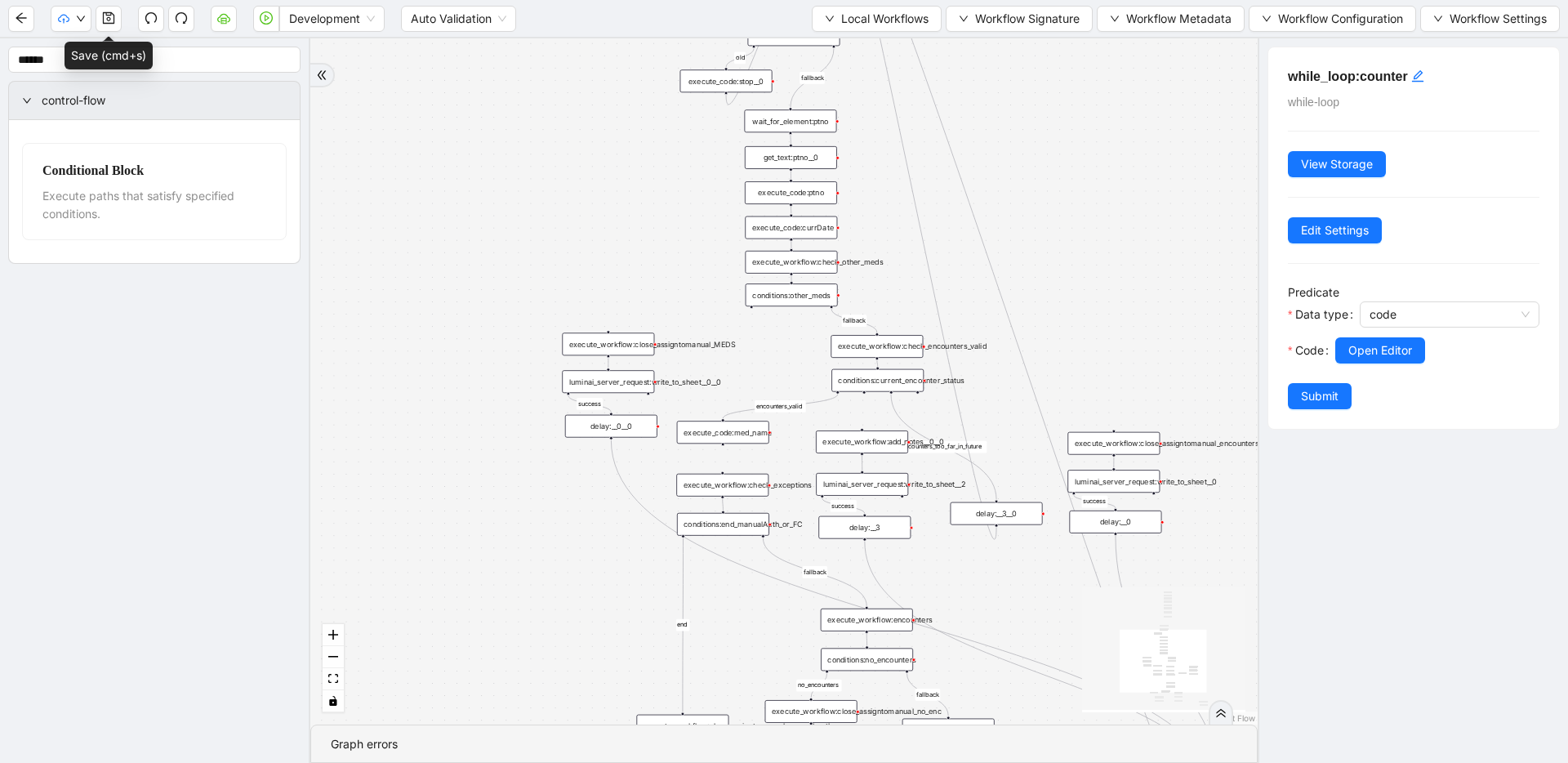
drag, startPoint x: 1083, startPoint y: 313, endPoint x: 1070, endPoint y: 189, distance: 124.7
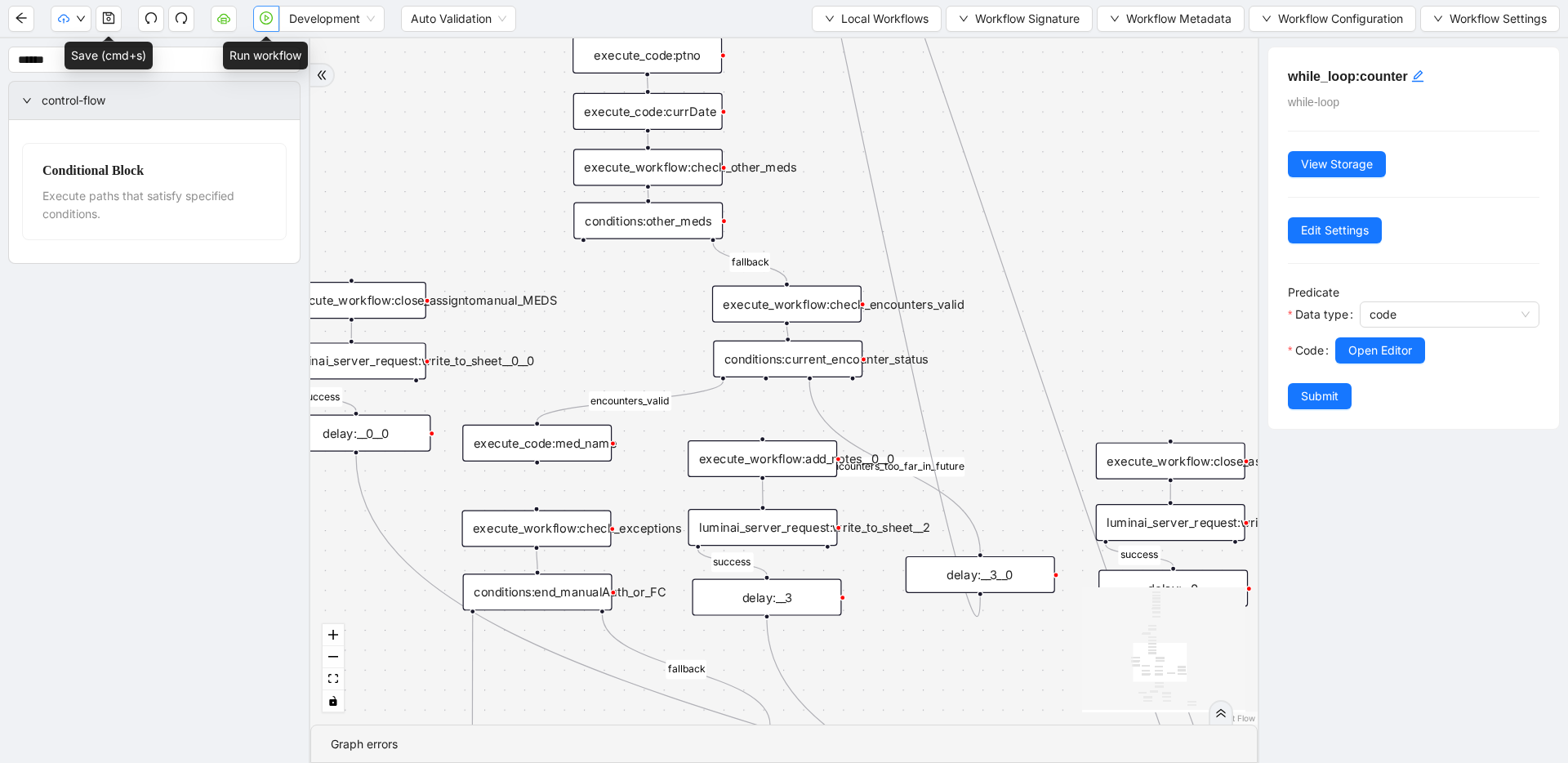
click at [269, 25] on button "button" at bounding box center [266, 19] width 26 height 26
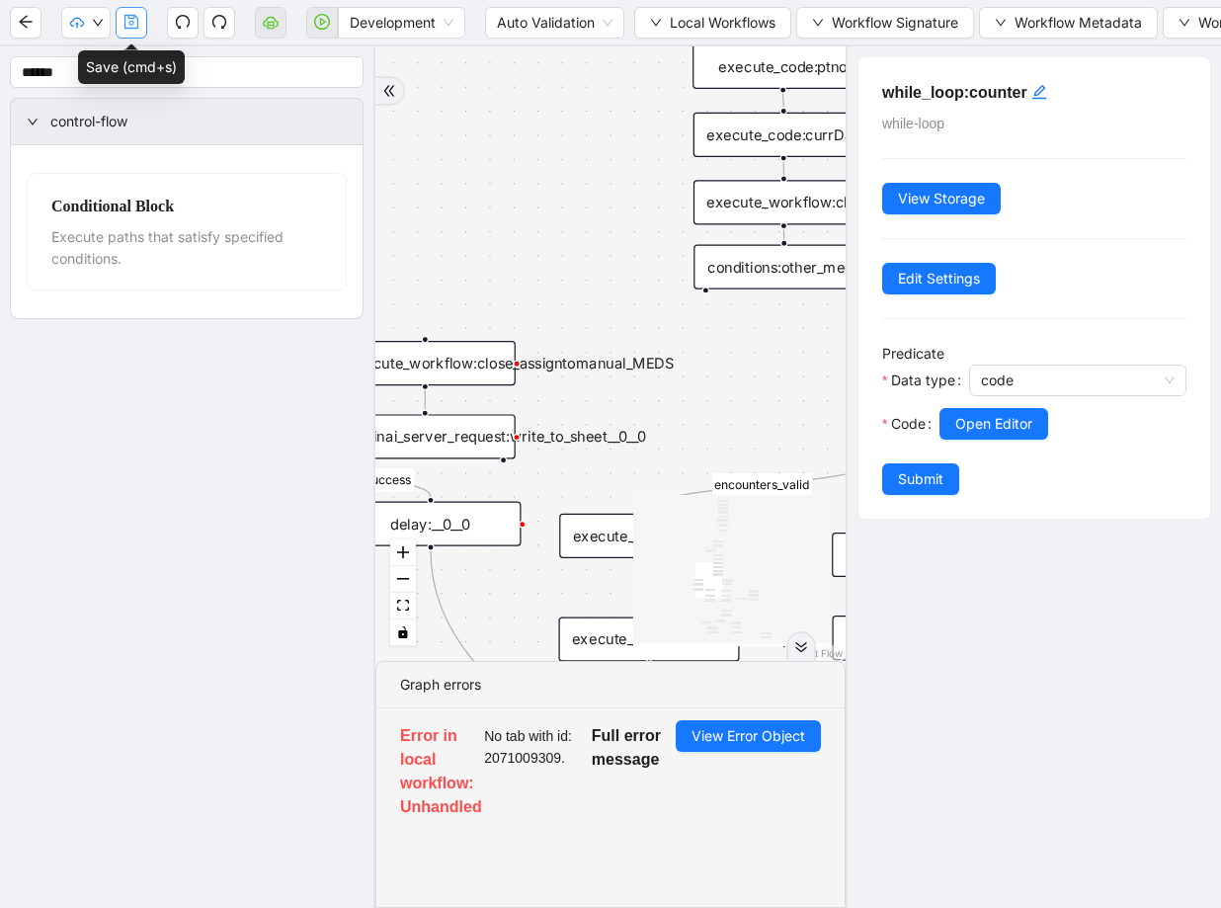
click at [135, 23] on icon "save" at bounding box center [131, 22] width 16 height 16
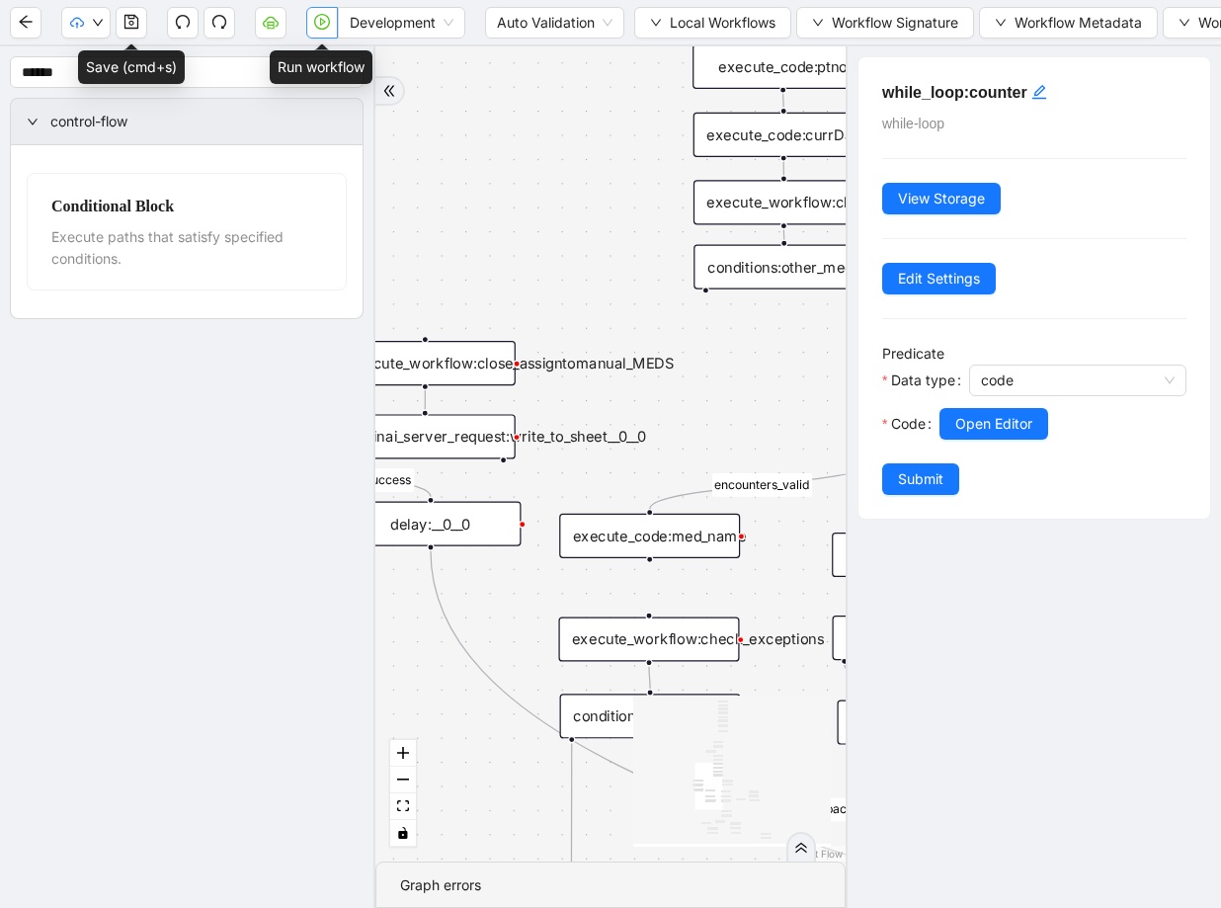
click at [314, 21] on icon "play-circle" at bounding box center [322, 22] width 16 height 16
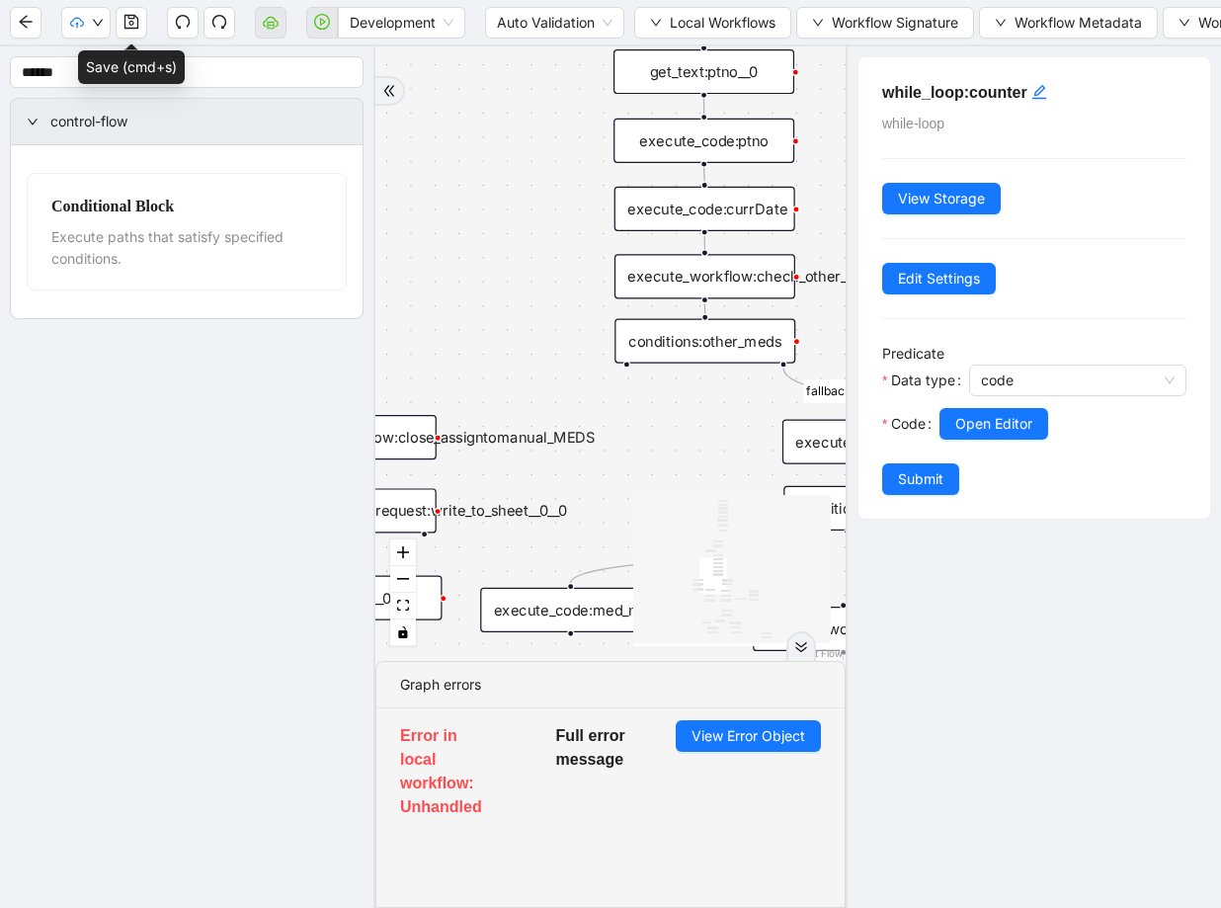
drag, startPoint x: 566, startPoint y: 245, endPoint x: 501, endPoint y: 305, distance: 88.8
click at [501, 305] on div "fallback success success fallback no_encounters end success success success old…" at bounding box center [610, 353] width 470 height 614
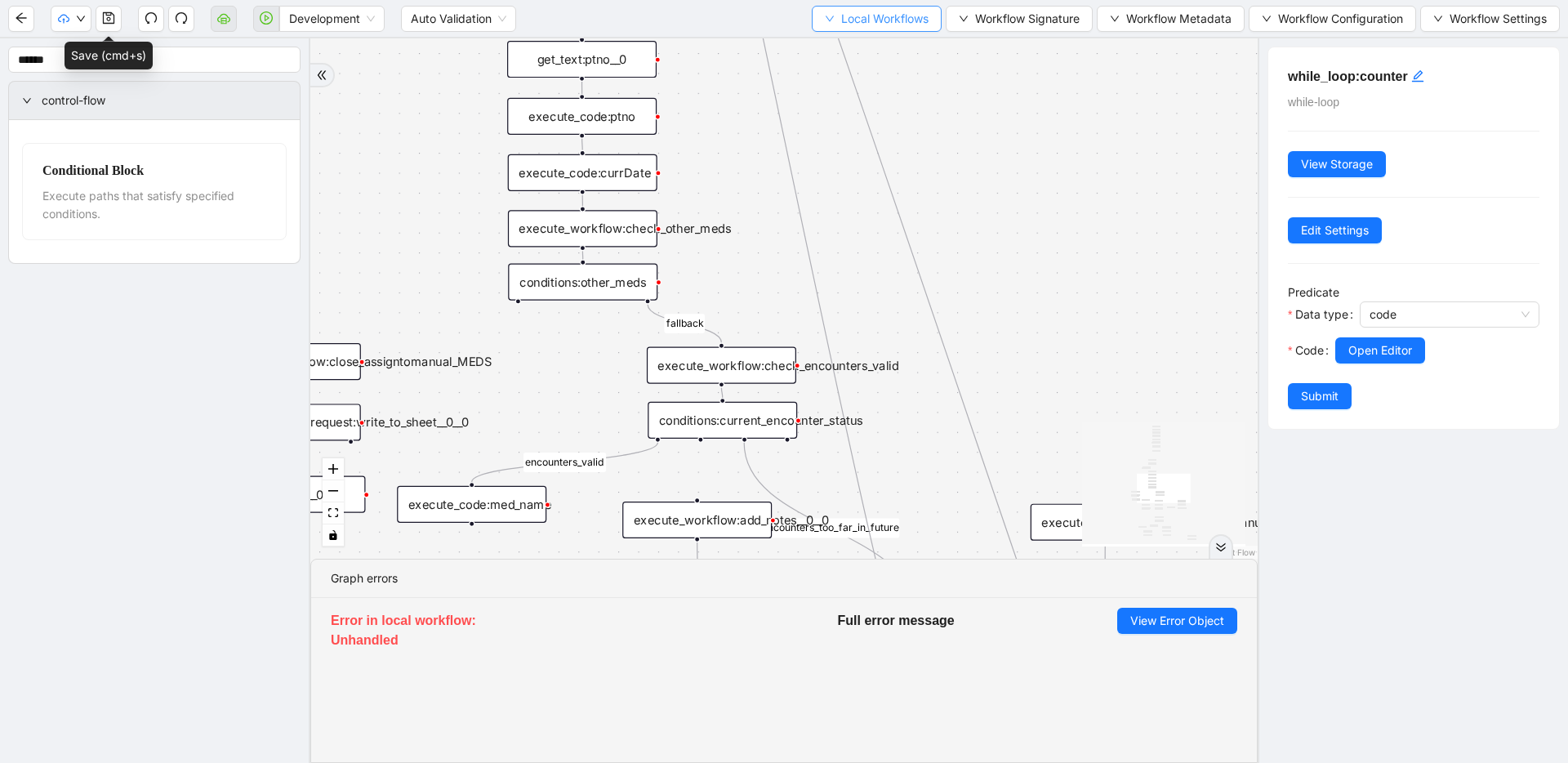
click at [899, 21] on span "Local Workflows" at bounding box center [884, 19] width 88 height 18
click at [892, 50] on span "Select" at bounding box center [872, 50] width 104 height 18
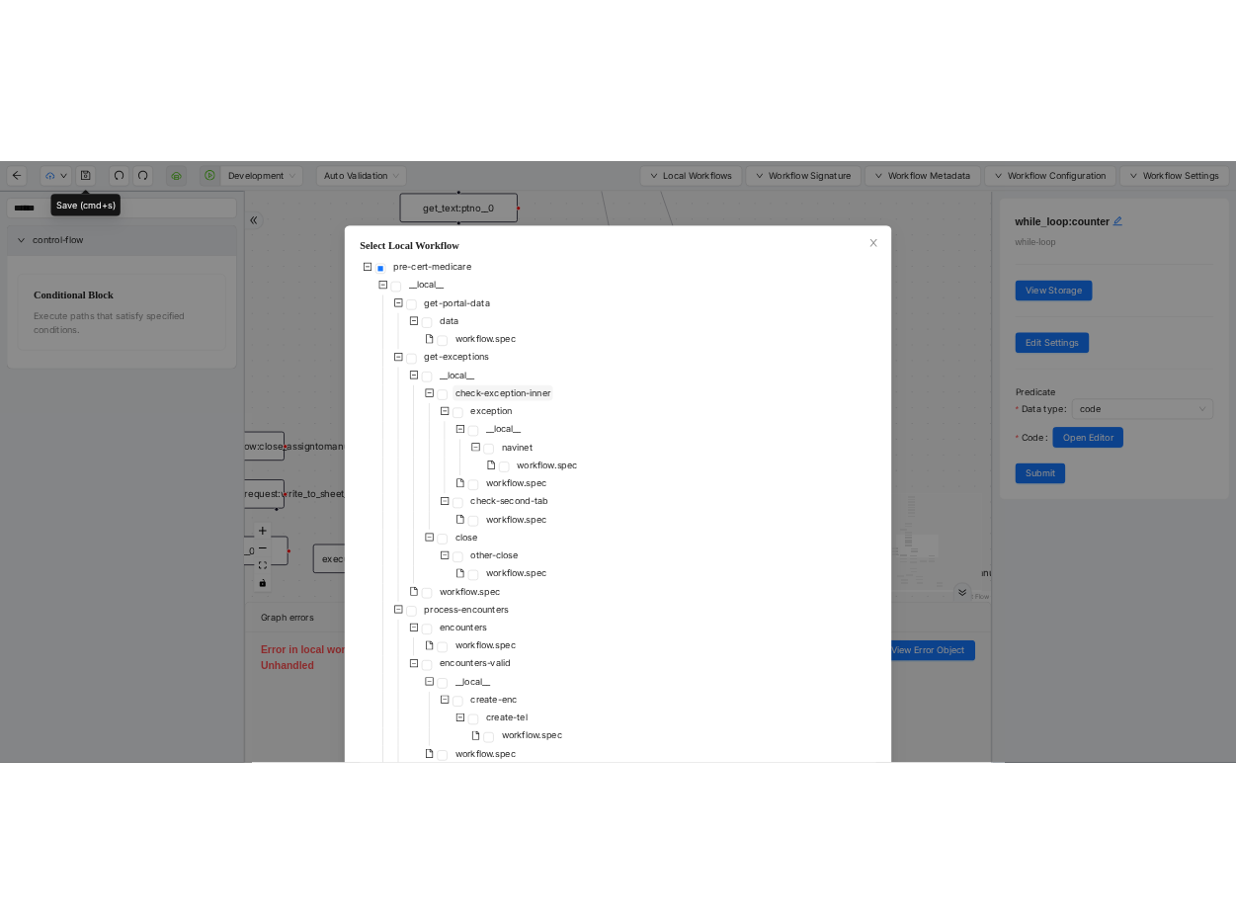
scroll to position [725, 0]
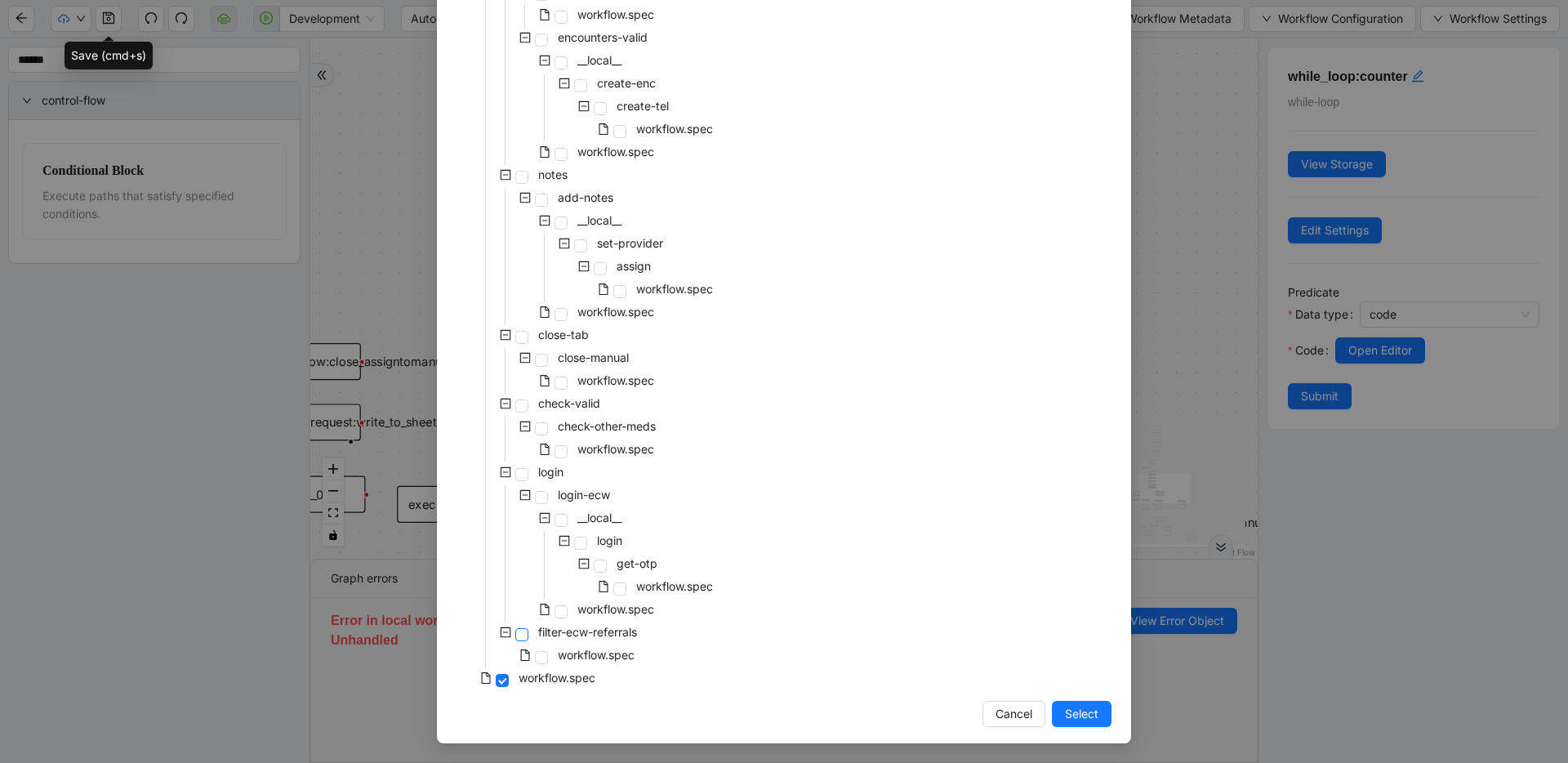
click at [520, 634] on span at bounding box center [522, 635] width 13 height 13
click at [1065, 707] on span "Select" at bounding box center [1081, 713] width 34 height 18
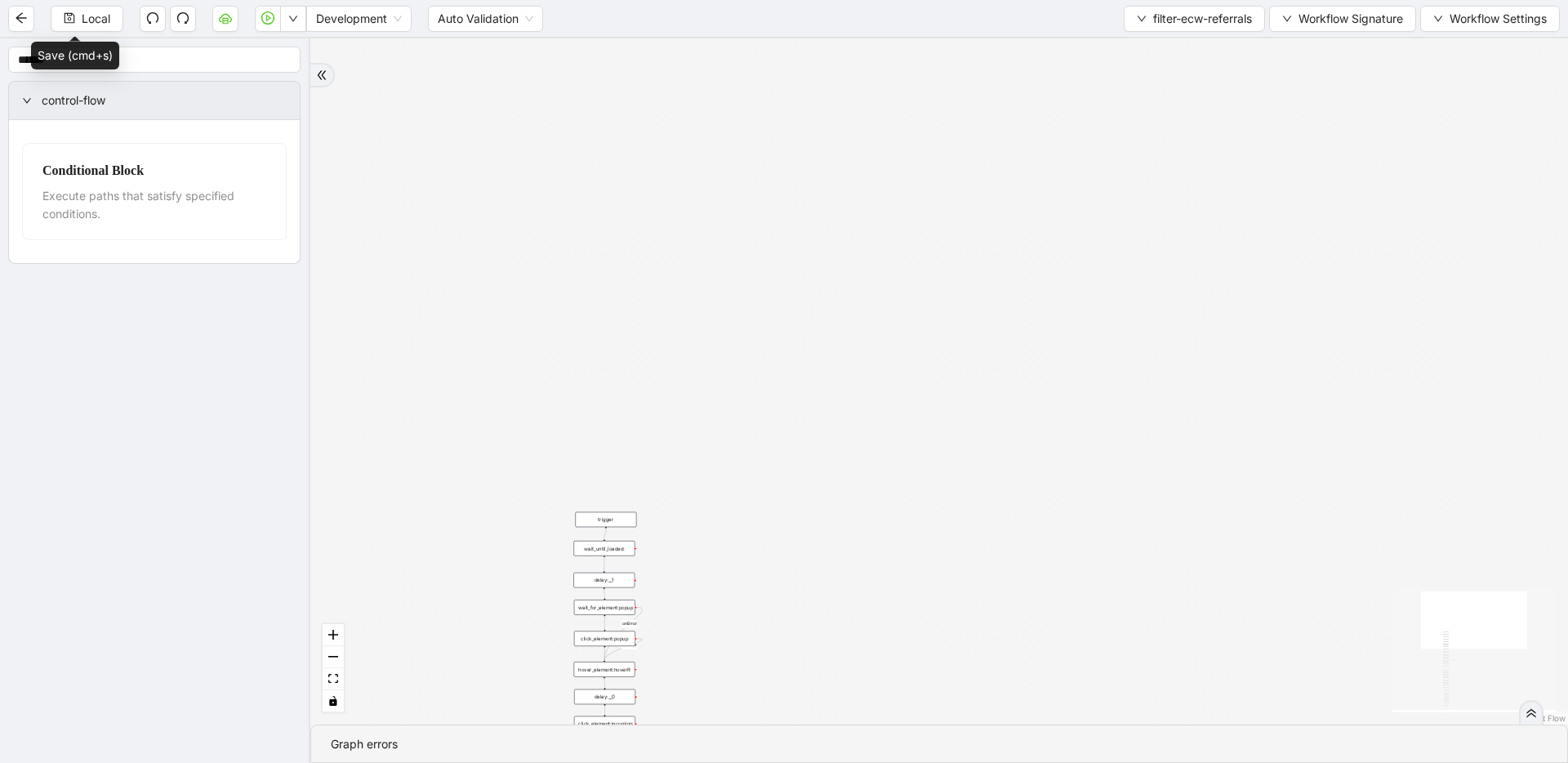
drag, startPoint x: 975, startPoint y: 214, endPoint x: 894, endPoint y: 111, distance: 131.0
drag, startPoint x: 998, startPoint y: 265, endPoint x: 986, endPoint y: 231, distance: 36.1
drag, startPoint x: 882, startPoint y: 487, endPoint x: 983, endPoint y: 233, distance: 273.3
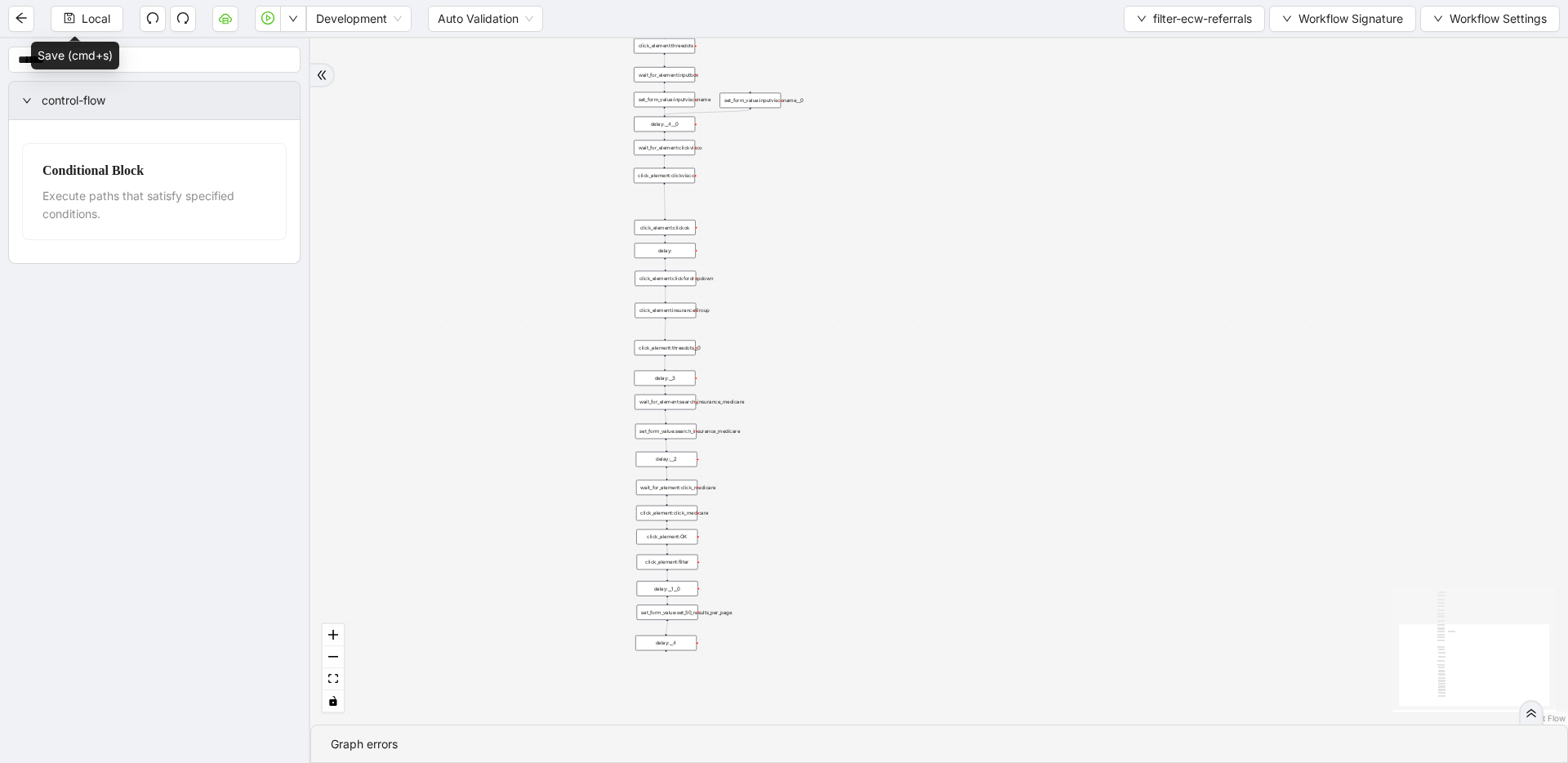
drag, startPoint x: 875, startPoint y: 346, endPoint x: 865, endPoint y: 161, distance: 185.3
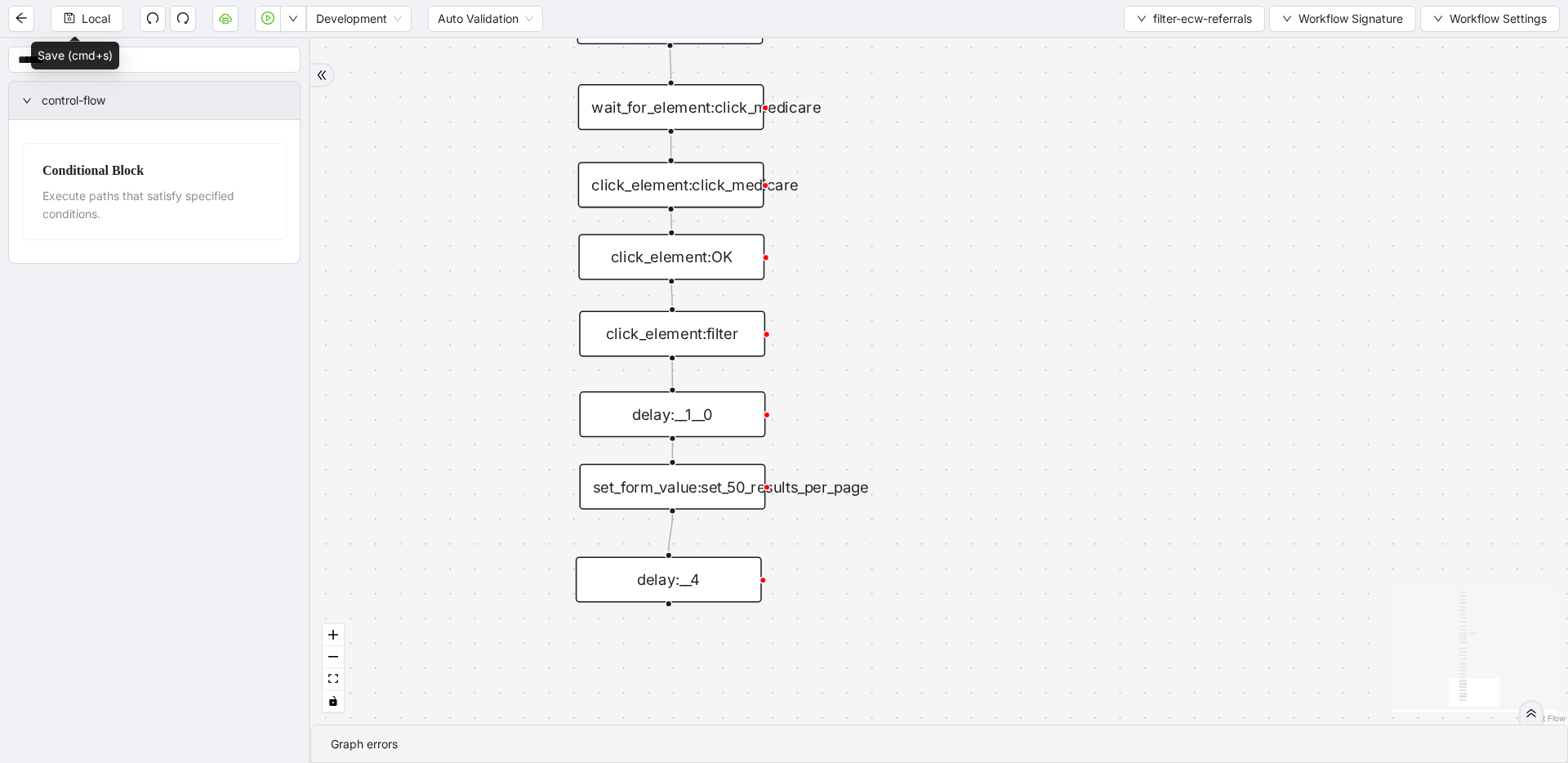
click at [691, 418] on div "delay:__1__0" at bounding box center [671, 413] width 186 height 45
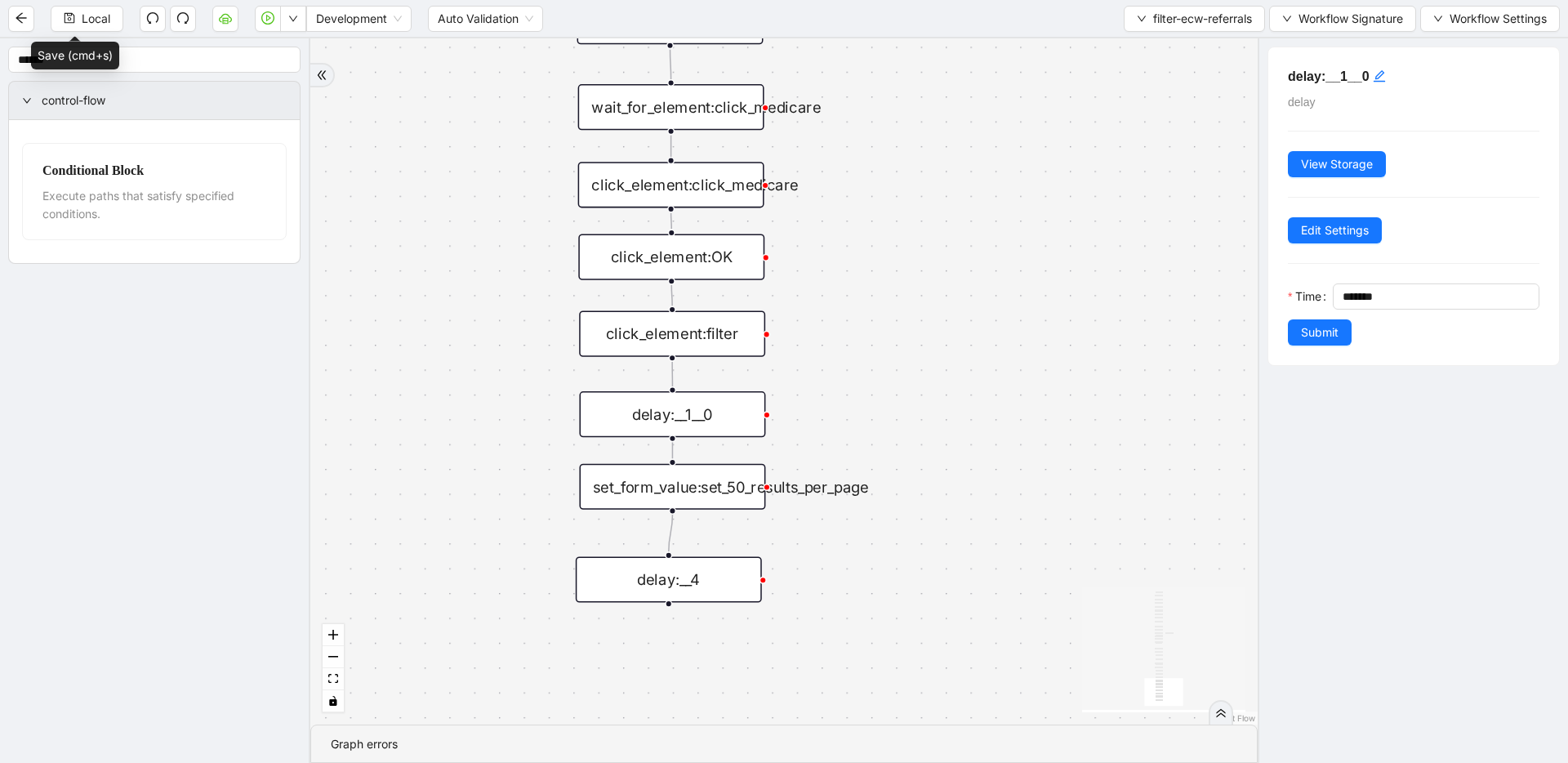
click at [729, 485] on div "set_form_value:set_50_results_per_page" at bounding box center [671, 486] width 186 height 45
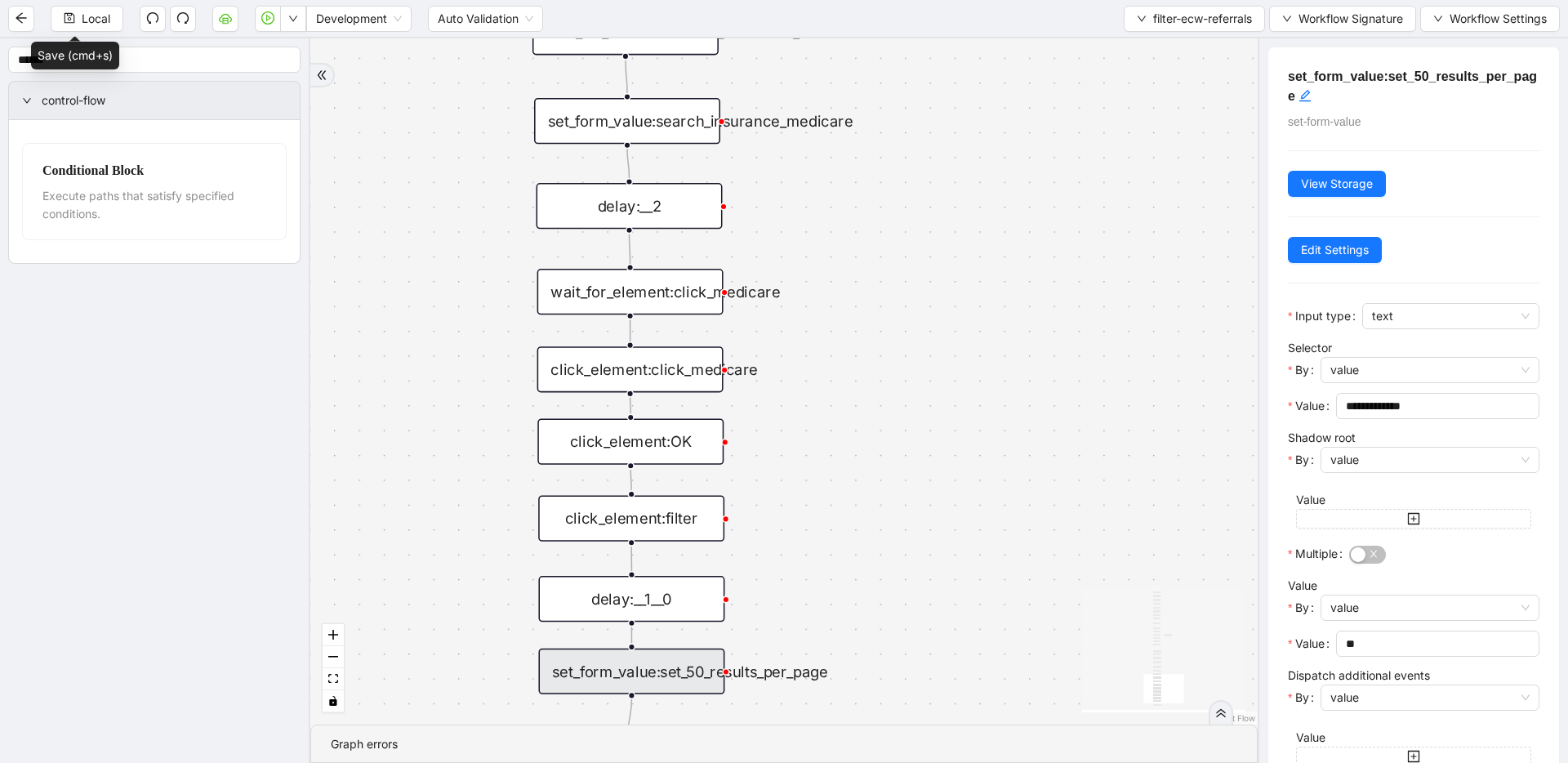
drag, startPoint x: 931, startPoint y: 196, endPoint x: 891, endPoint y: 381, distance: 189.3
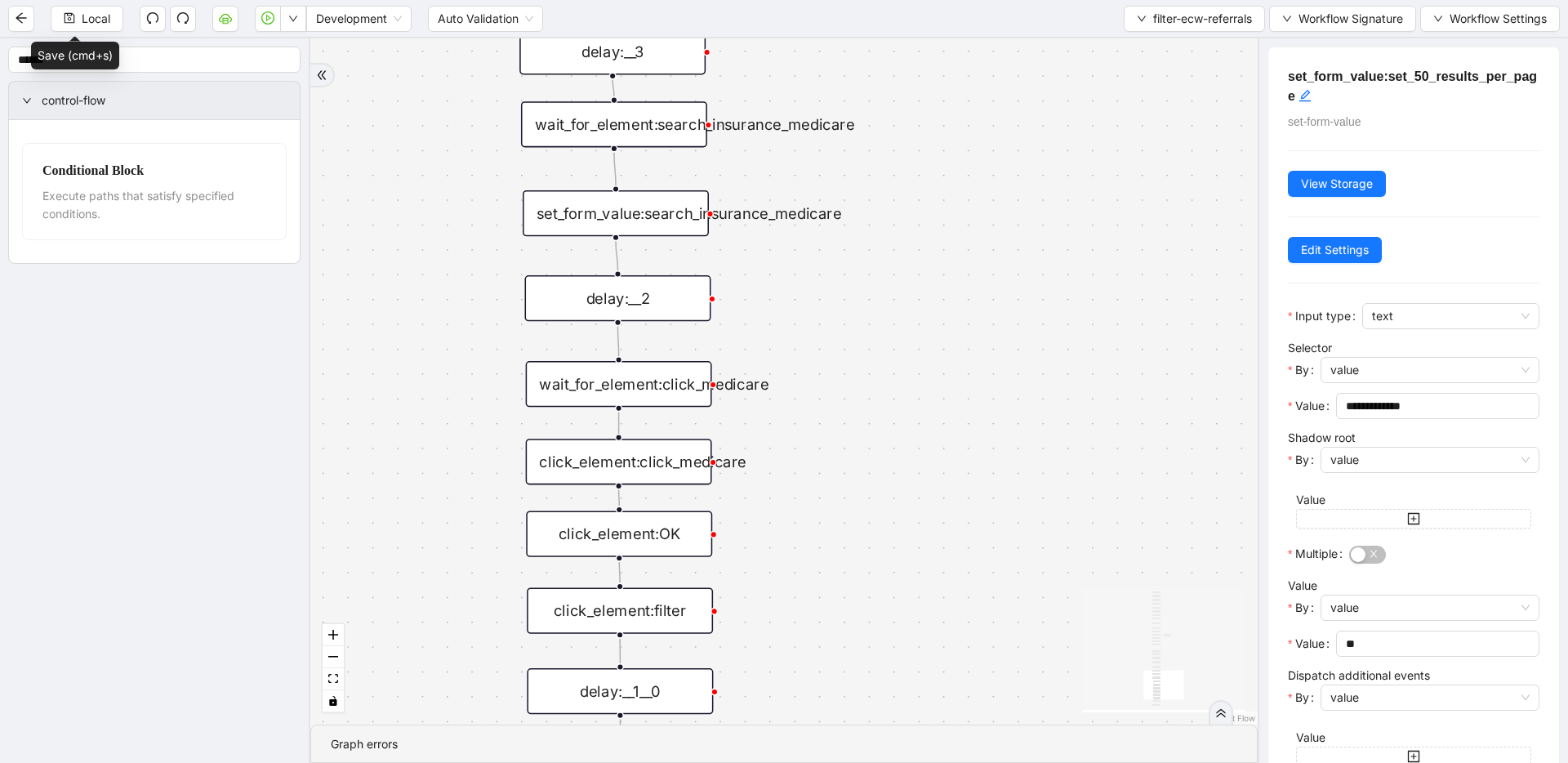
drag, startPoint x: 880, startPoint y: 317, endPoint x: 864, endPoint y: 465, distance: 148.9
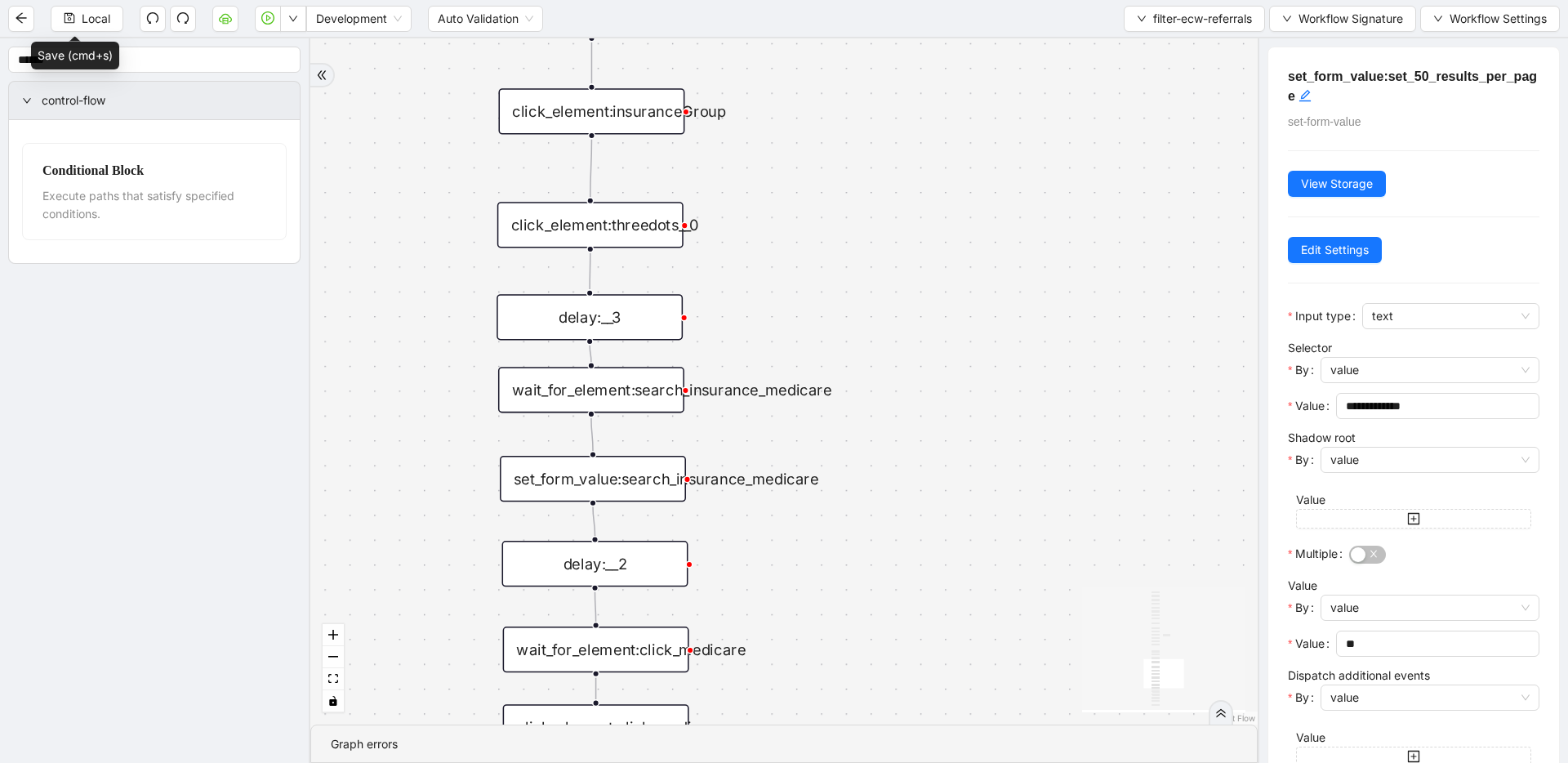
drag, startPoint x: 756, startPoint y: 499, endPoint x: 728, endPoint y: 521, distance: 35.6
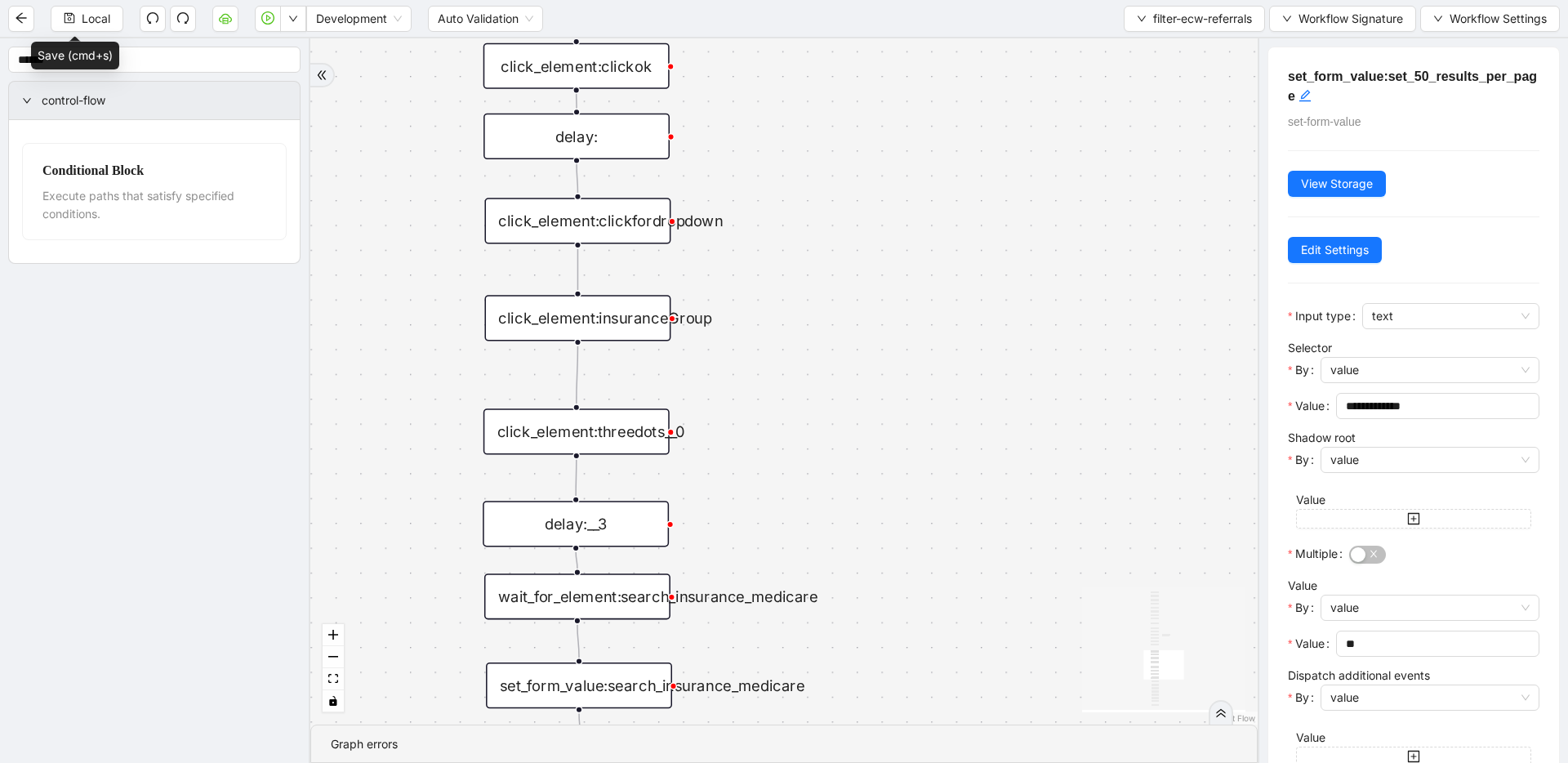
drag, startPoint x: 765, startPoint y: 339, endPoint x: 755, endPoint y: 573, distance: 234.2
click at [755, 573] on div "onError onError trigger wait_until_loaded: click_element:popup click_element:th…" at bounding box center [784, 381] width 947 height 686
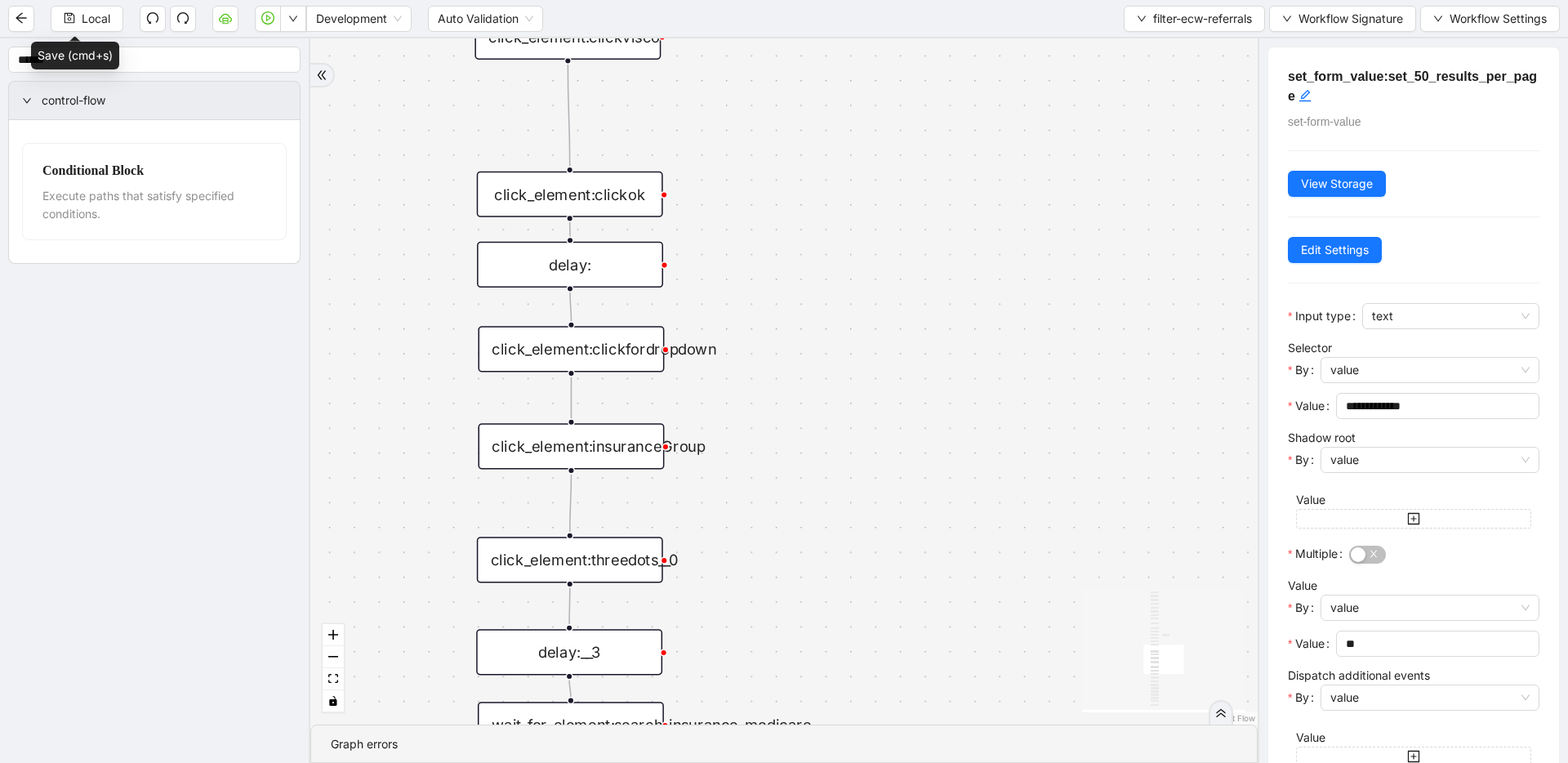
drag, startPoint x: 749, startPoint y: 470, endPoint x: 754, endPoint y: 653, distance: 183.1
click at [754, 653] on div "onError onError trigger wait_until_loaded: click_element:popup click_element:th…" at bounding box center [784, 381] width 947 height 686
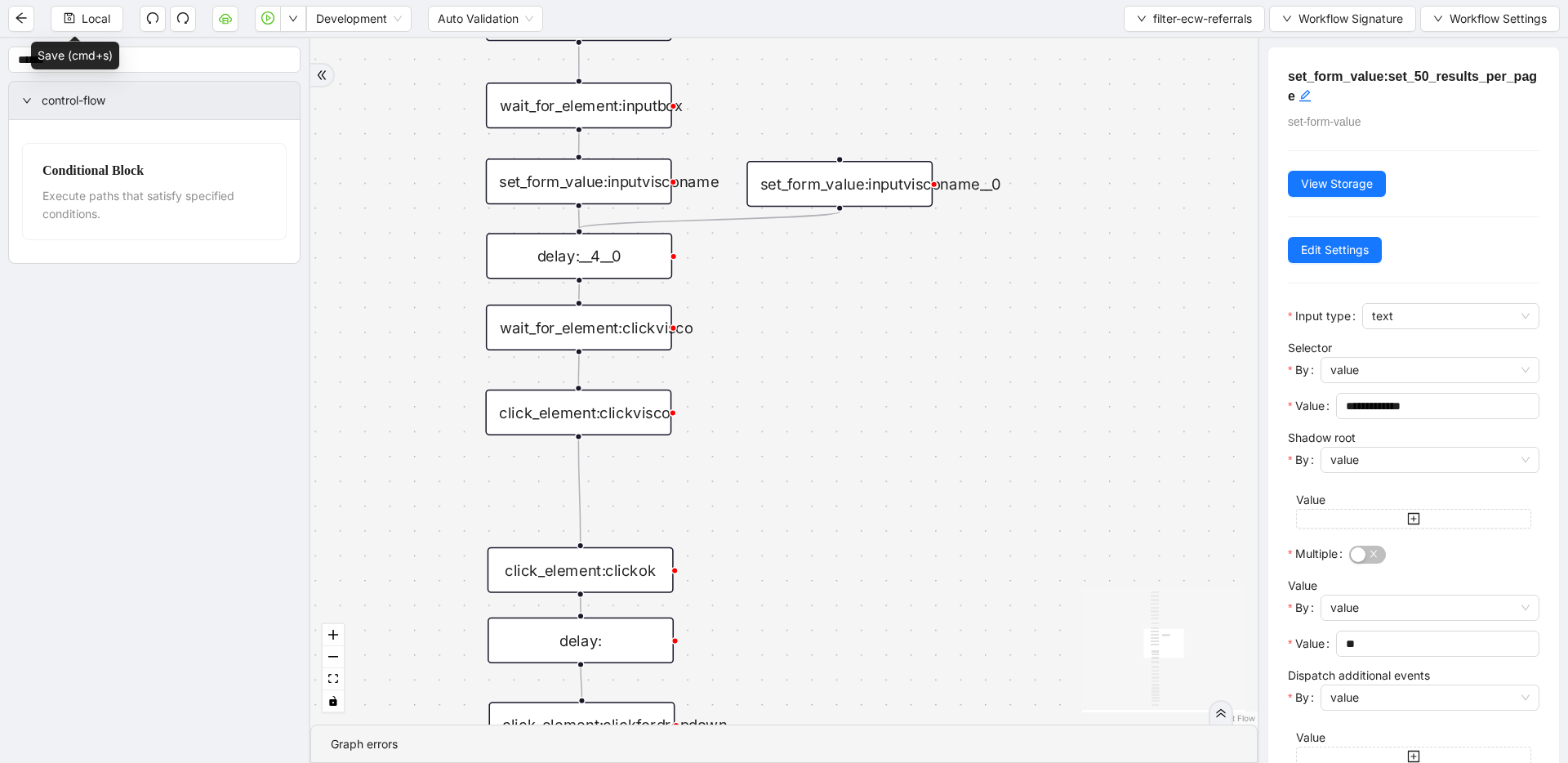
drag, startPoint x: 748, startPoint y: 424, endPoint x: 758, endPoint y: 641, distance: 217.2
click at [759, 646] on div "onError onError trigger wait_until_loaded: click_element:popup click_element:th…" at bounding box center [784, 381] width 947 height 686
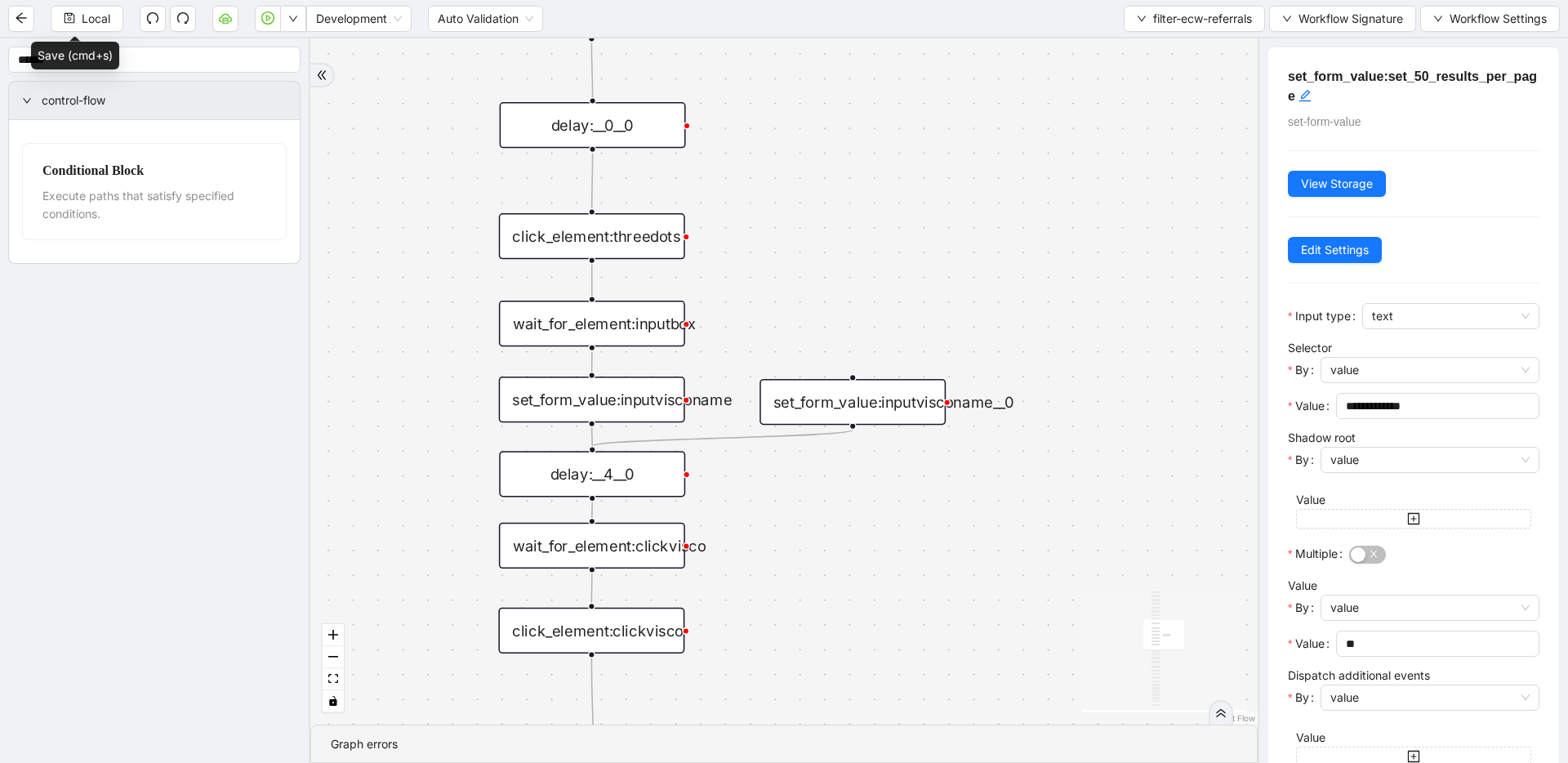
drag, startPoint x: 744, startPoint y: 539, endPoint x: 755, endPoint y: 669, distance: 130.5
click at [755, 672] on div "onError onError trigger wait_until_loaded: click_element:popup click_element:th…" at bounding box center [784, 381] width 947 height 686
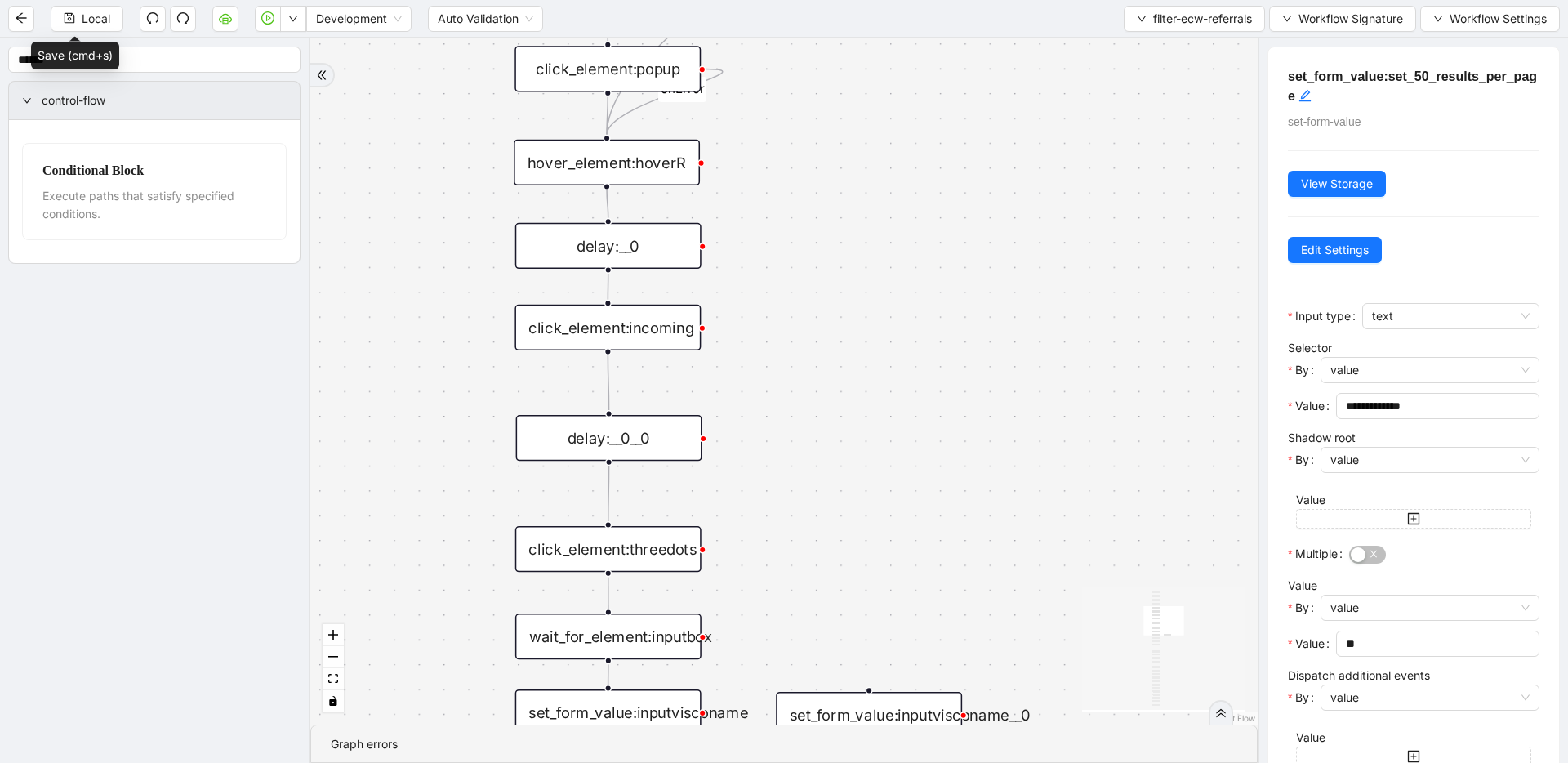
drag, startPoint x: 772, startPoint y: 293, endPoint x: 787, endPoint y: 583, distance: 290.4
click at [787, 583] on div "onError onError trigger wait_until_loaded: click_element:popup click_element:th…" at bounding box center [784, 381] width 947 height 686
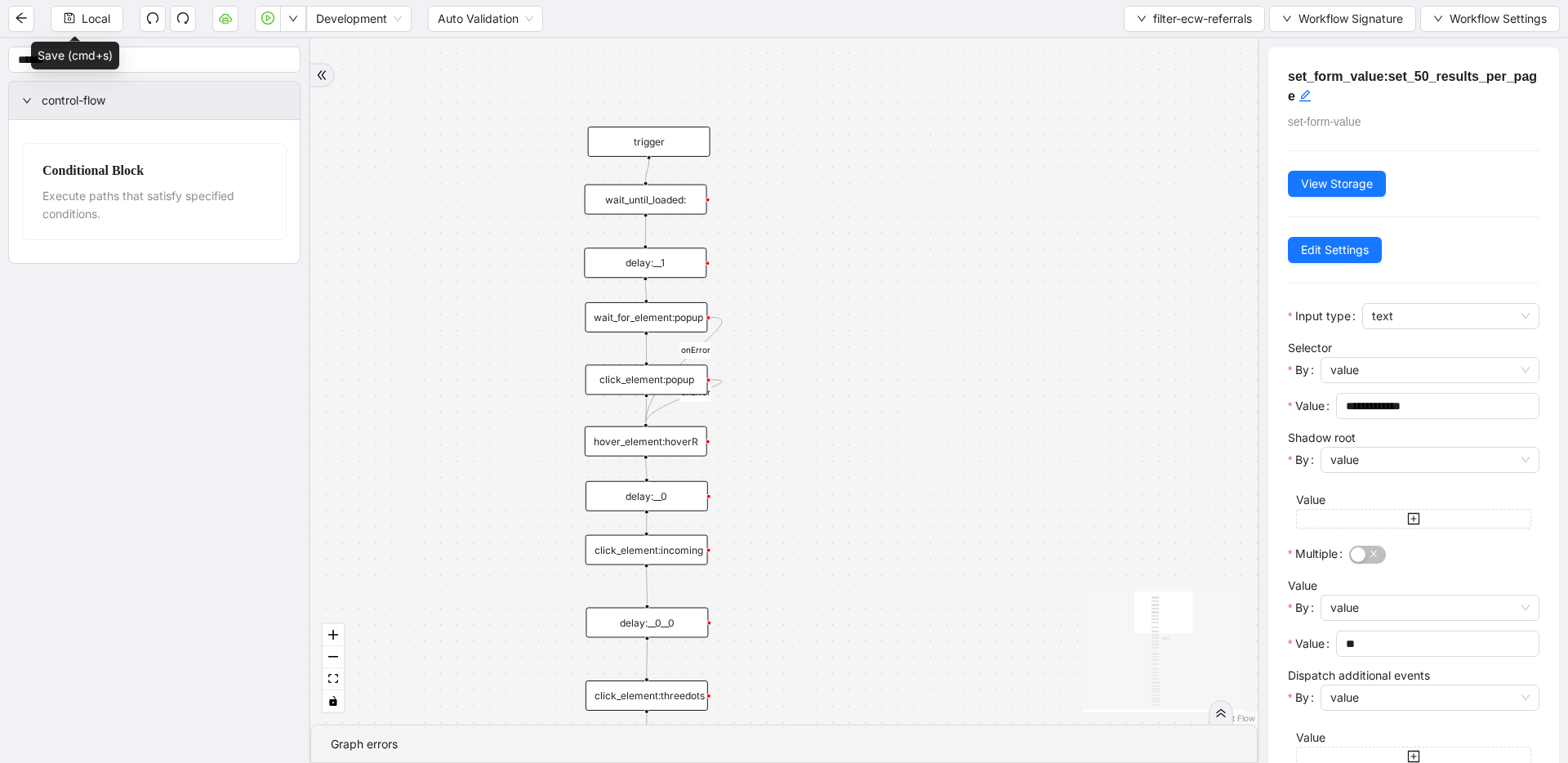
drag, startPoint x: 795, startPoint y: 490, endPoint x: 793, endPoint y: 470, distance: 20.1
click at [793, 470] on div "onError onError trigger wait_until_loaded: click_element:popup click_element:th…" at bounding box center [784, 381] width 947 height 686
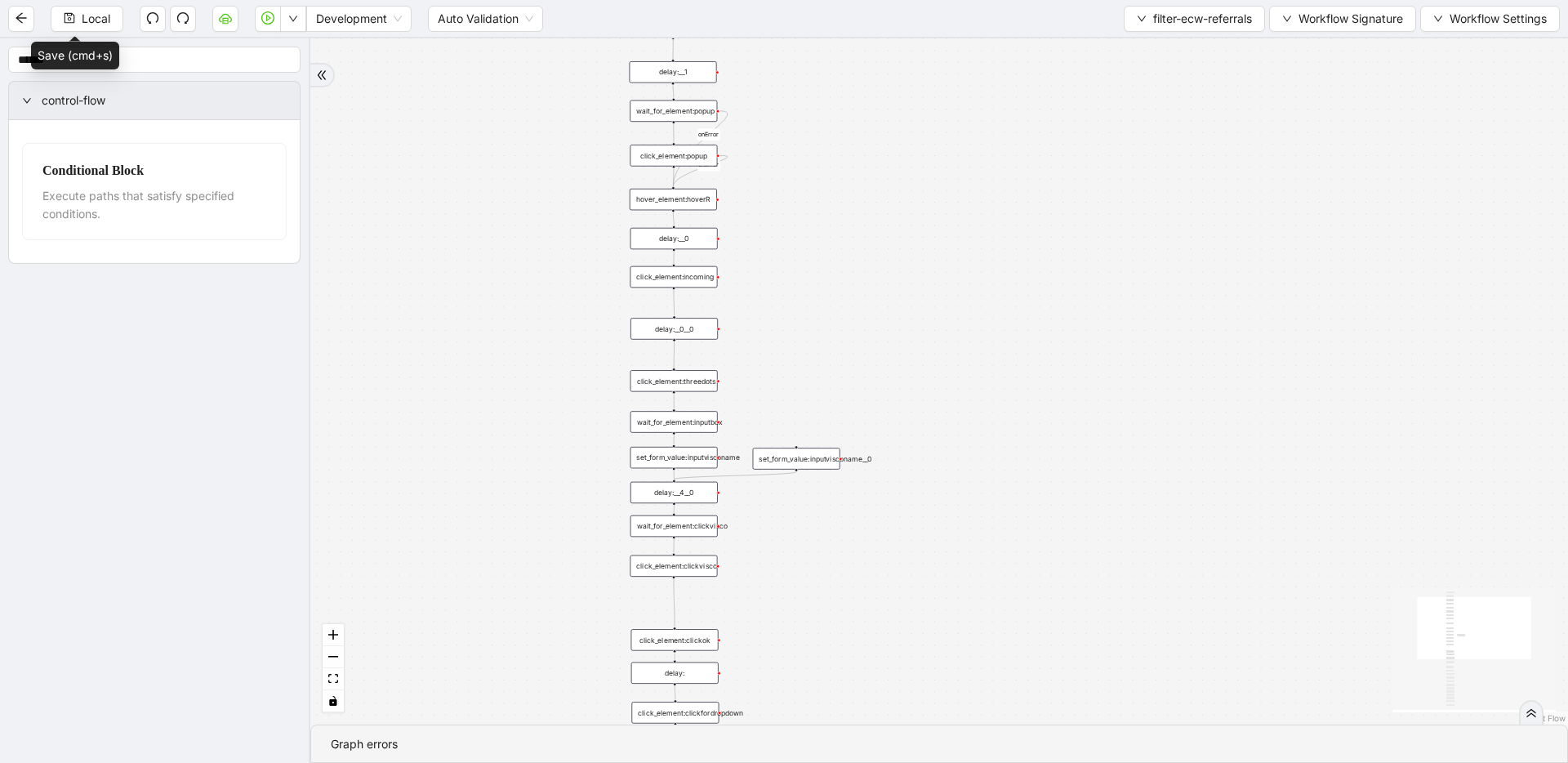
drag, startPoint x: 818, startPoint y: 593, endPoint x: 803, endPoint y: 340, distance: 253.4
click at [803, 340] on div "onError onError trigger wait_until_loaded: click_element:popup click_element:th…" at bounding box center [938, 381] width 1257 height 686
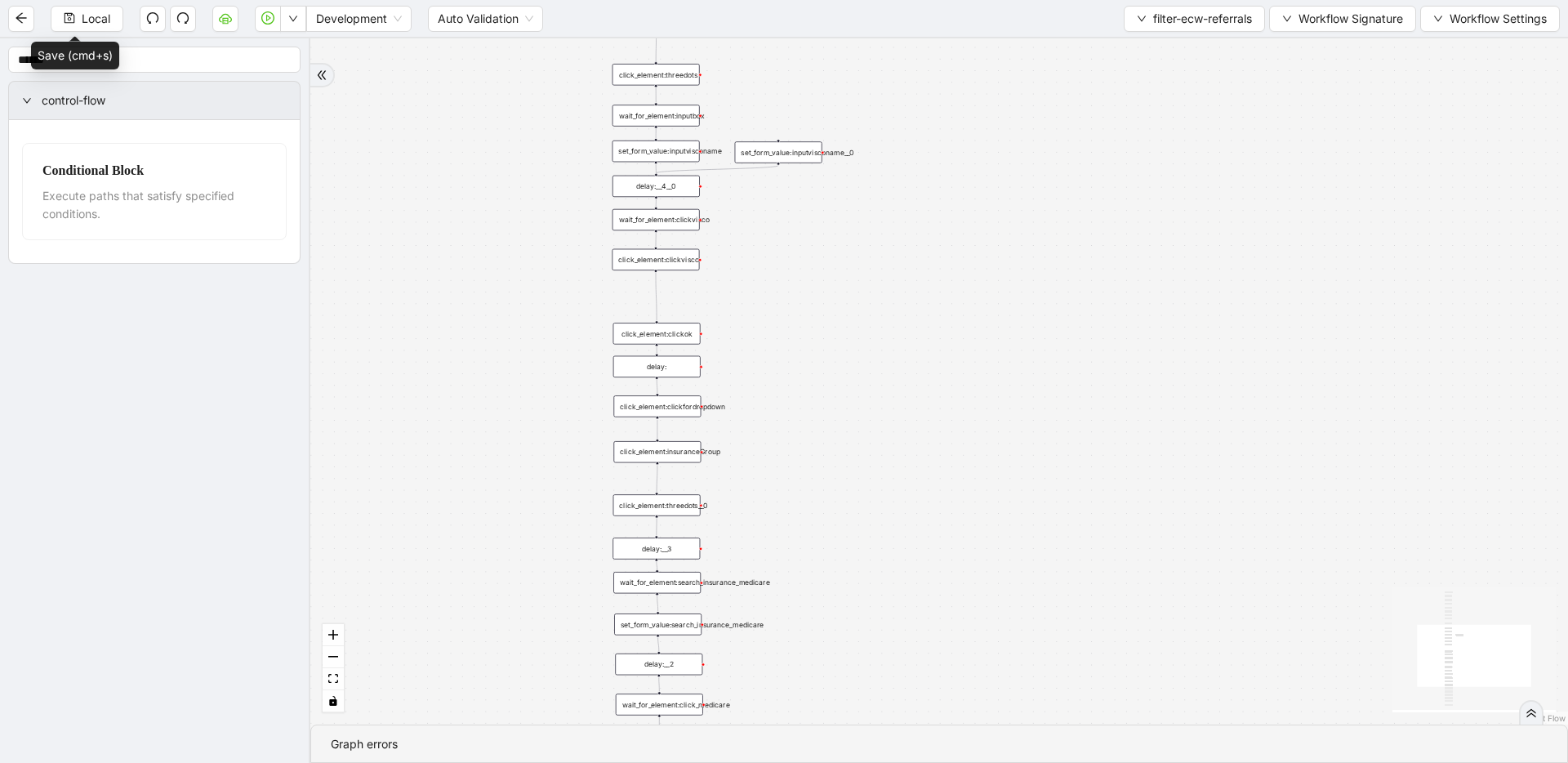
drag, startPoint x: 802, startPoint y: 636, endPoint x: 784, endPoint y: 332, distance: 304.5
click at [784, 332] on div "onError onError trigger wait_until_loaded: click_element:popup click_element:th…" at bounding box center [938, 381] width 1257 height 686
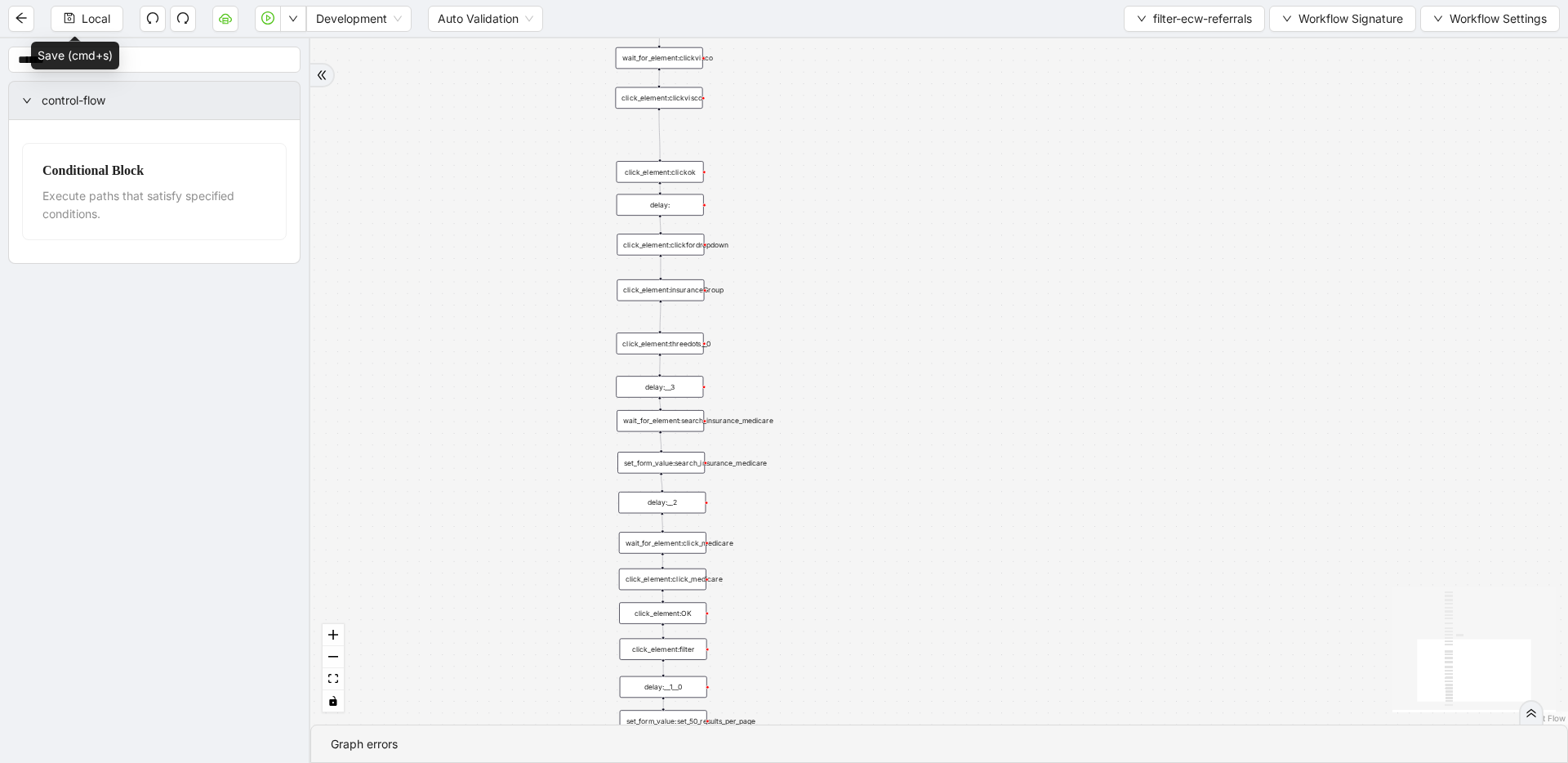
drag, startPoint x: 787, startPoint y: 558, endPoint x: 789, endPoint y: 277, distance: 281.0
click at [789, 277] on div "onError onError trigger wait_until_loaded: click_element:popup click_element:th…" at bounding box center [938, 381] width 1257 height 686
click at [683, 603] on div "set_form_value:set_50_results_per_page" at bounding box center [663, 601] width 88 height 21
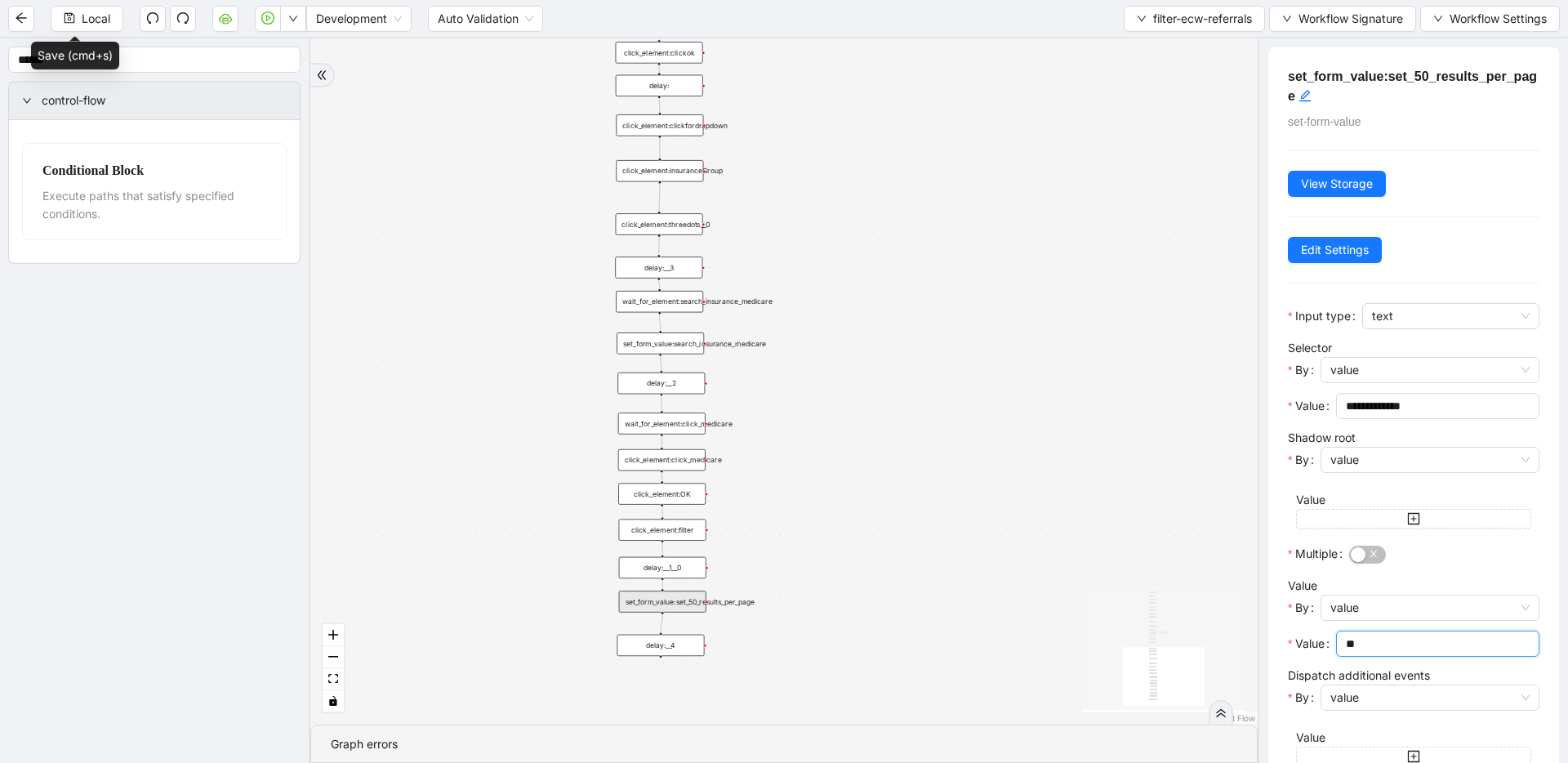
drag, startPoint x: 1392, startPoint y: 638, endPoint x: 1342, endPoint y: 640, distance: 50.0
click at [1342, 640] on span "**" at bounding box center [1437, 644] width 203 height 26
click at [1414, 598] on span "value" at bounding box center [1429, 608] width 199 height 25
click at [1397, 635] on div "value" at bounding box center [1424, 641] width 183 height 18
click at [1397, 635] on input "Value" at bounding box center [1436, 644] width 180 height 18
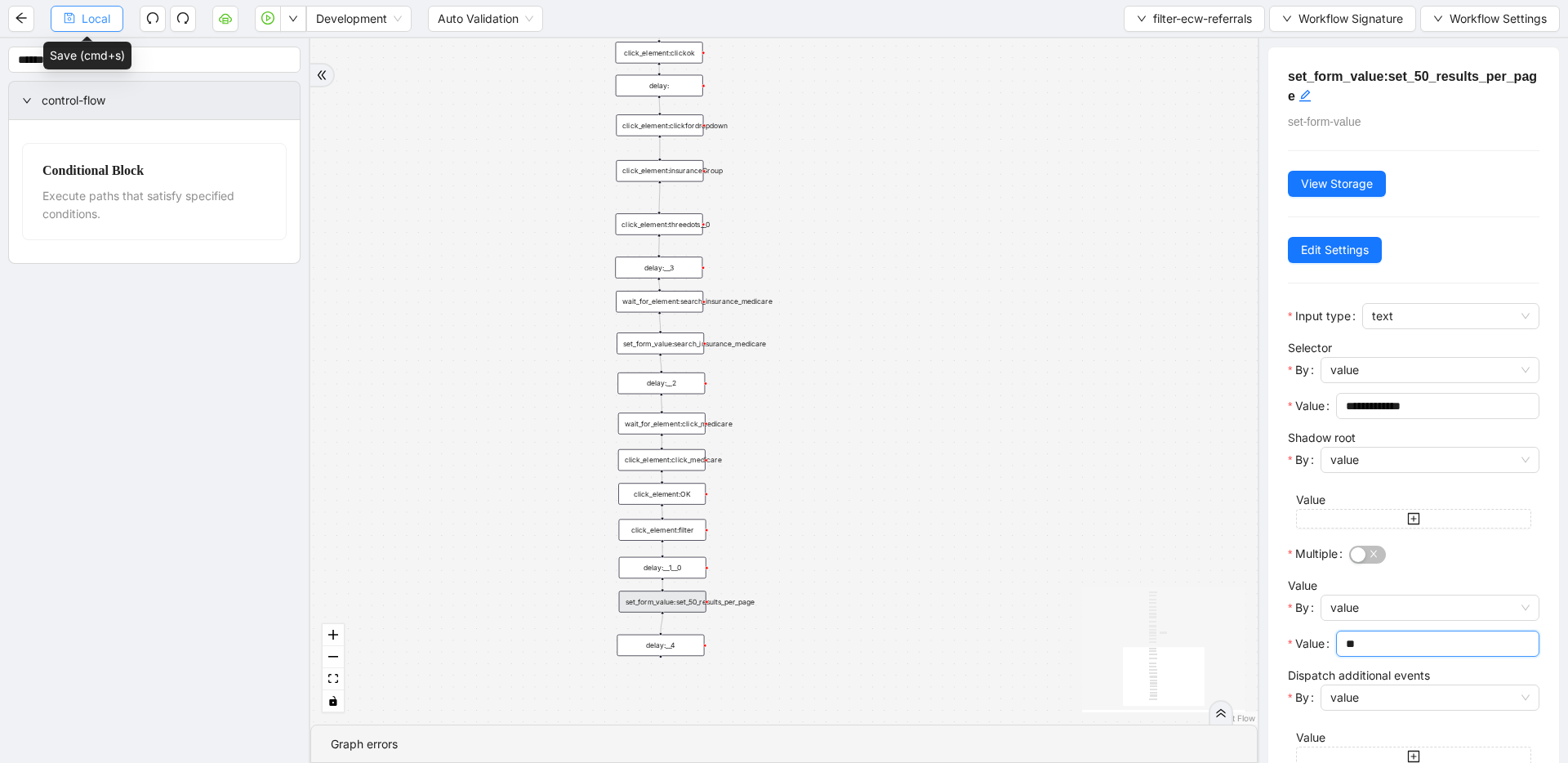
click at [112, 10] on button "Local" at bounding box center [87, 19] width 73 height 26
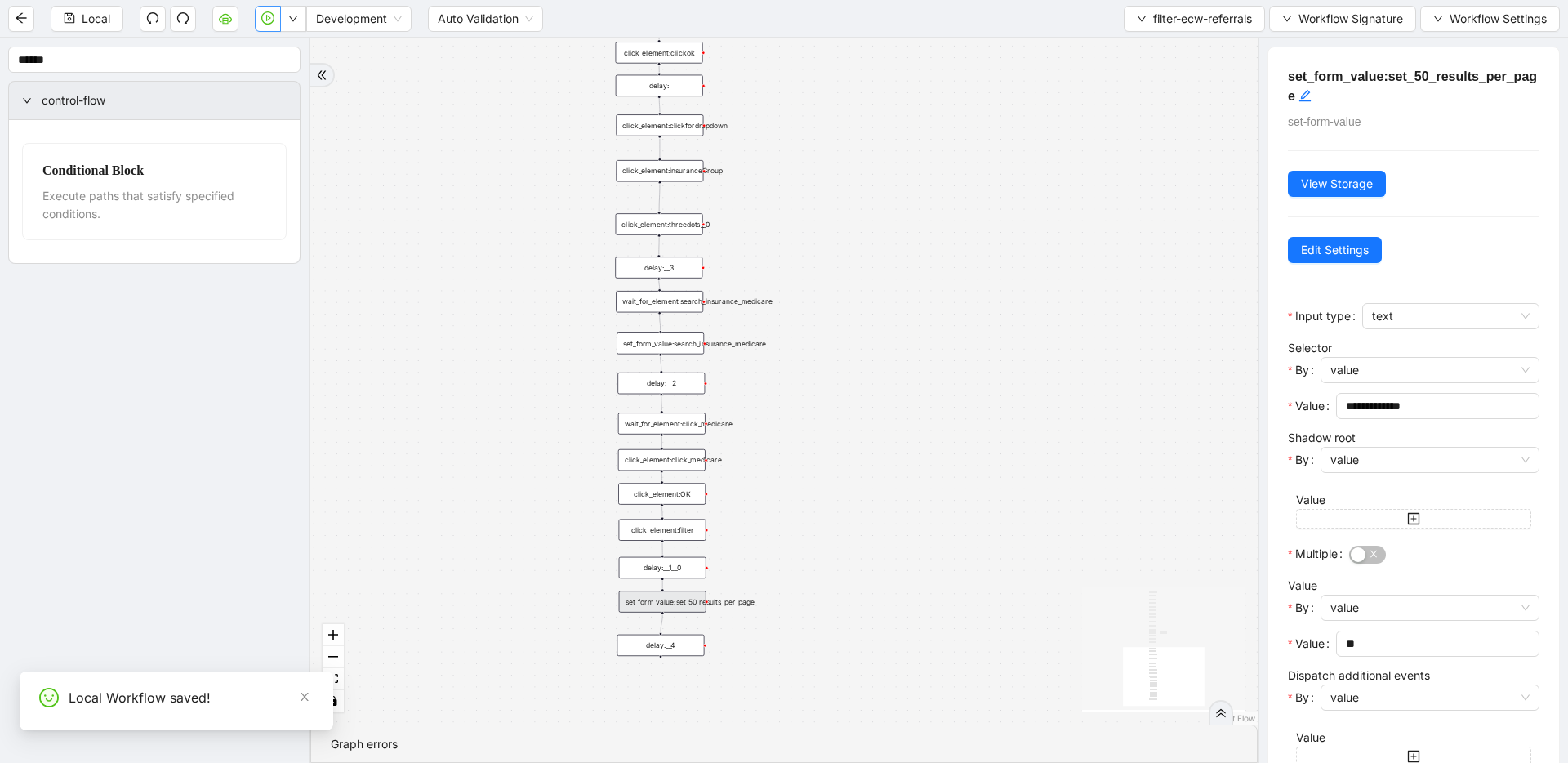
click at [272, 21] on icon "play-circle" at bounding box center [268, 18] width 13 height 13
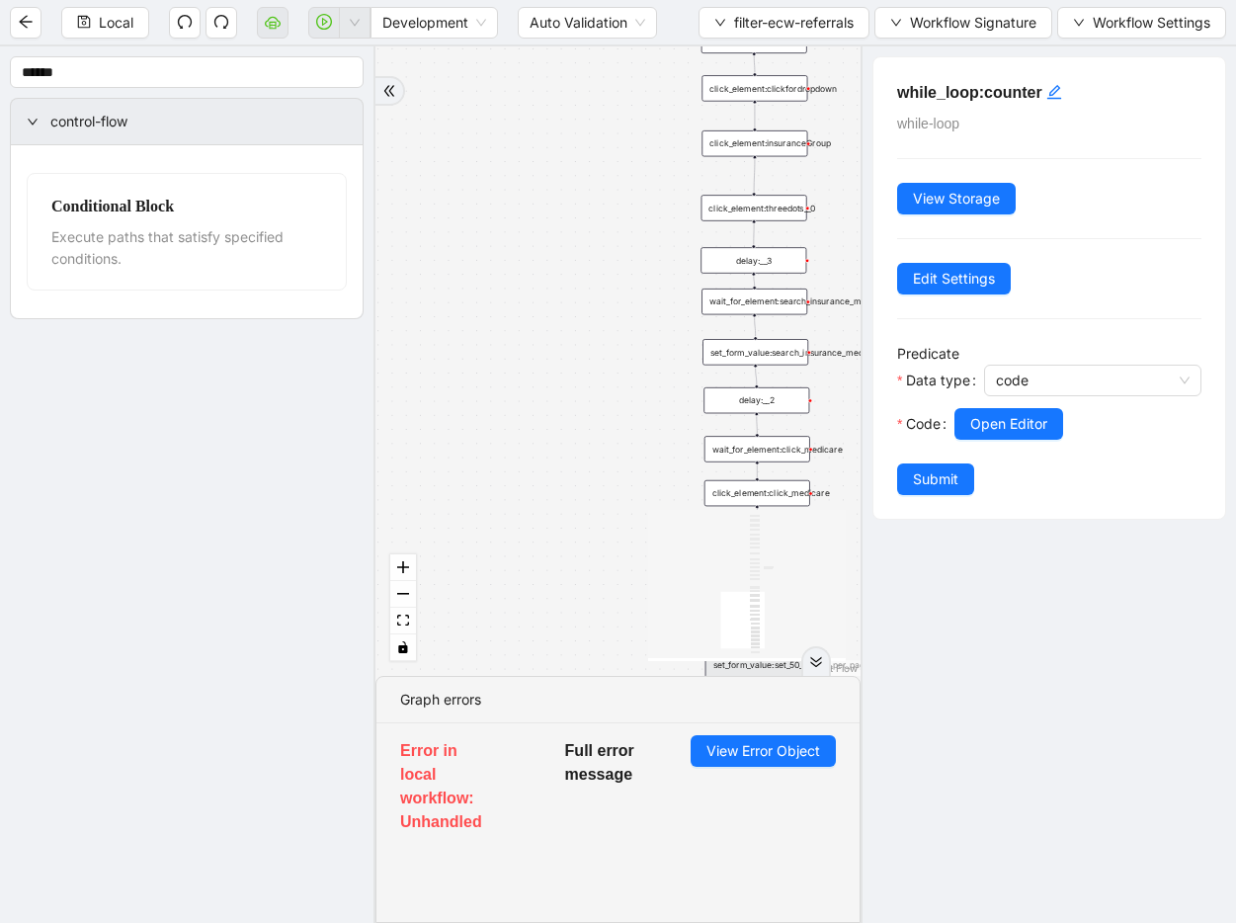
drag, startPoint x: 702, startPoint y: 399, endPoint x: 565, endPoint y: 217, distance: 227.8
click at [565, 217] on div "onError onError trigger wait_until_loaded: click_element:popup click_element:th…" at bounding box center [617, 360] width 485 height 629
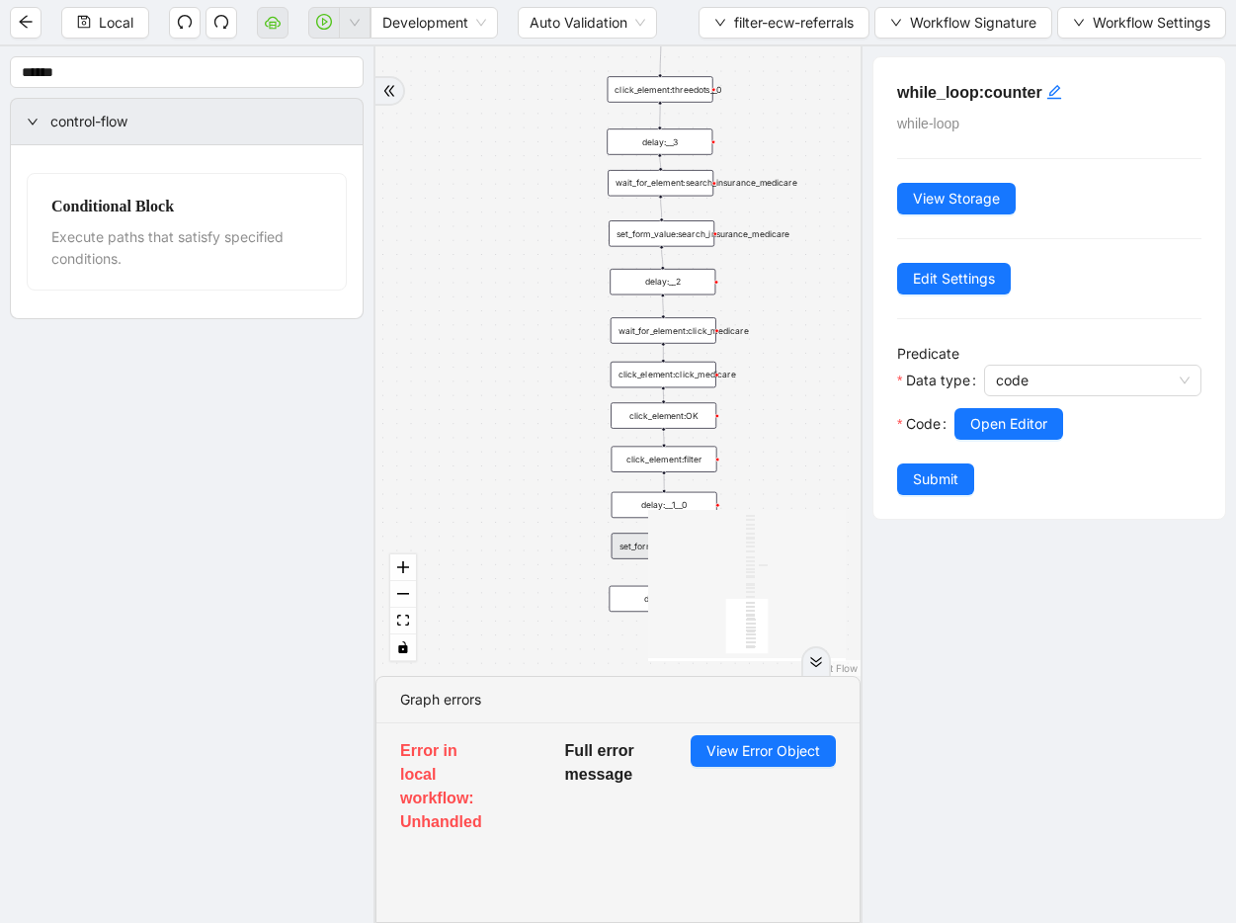
drag, startPoint x: 590, startPoint y: 426, endPoint x: 583, endPoint y: 243, distance: 182.9
click at [583, 243] on div "onError onError trigger wait_until_loaded: click_element:popup click_element:th…" at bounding box center [617, 360] width 485 height 629
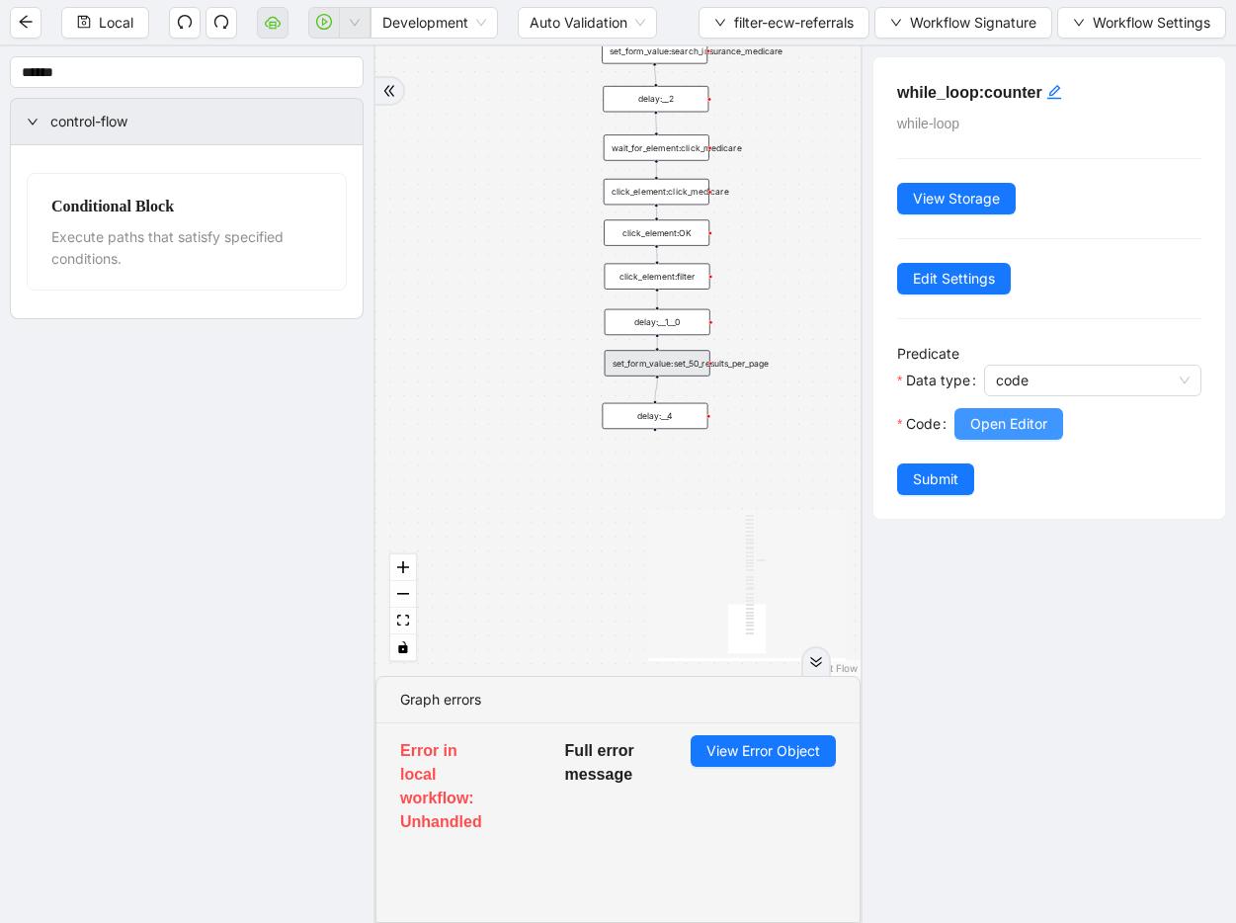
click at [1000, 415] on span "Open Editor" at bounding box center [1008, 424] width 77 height 22
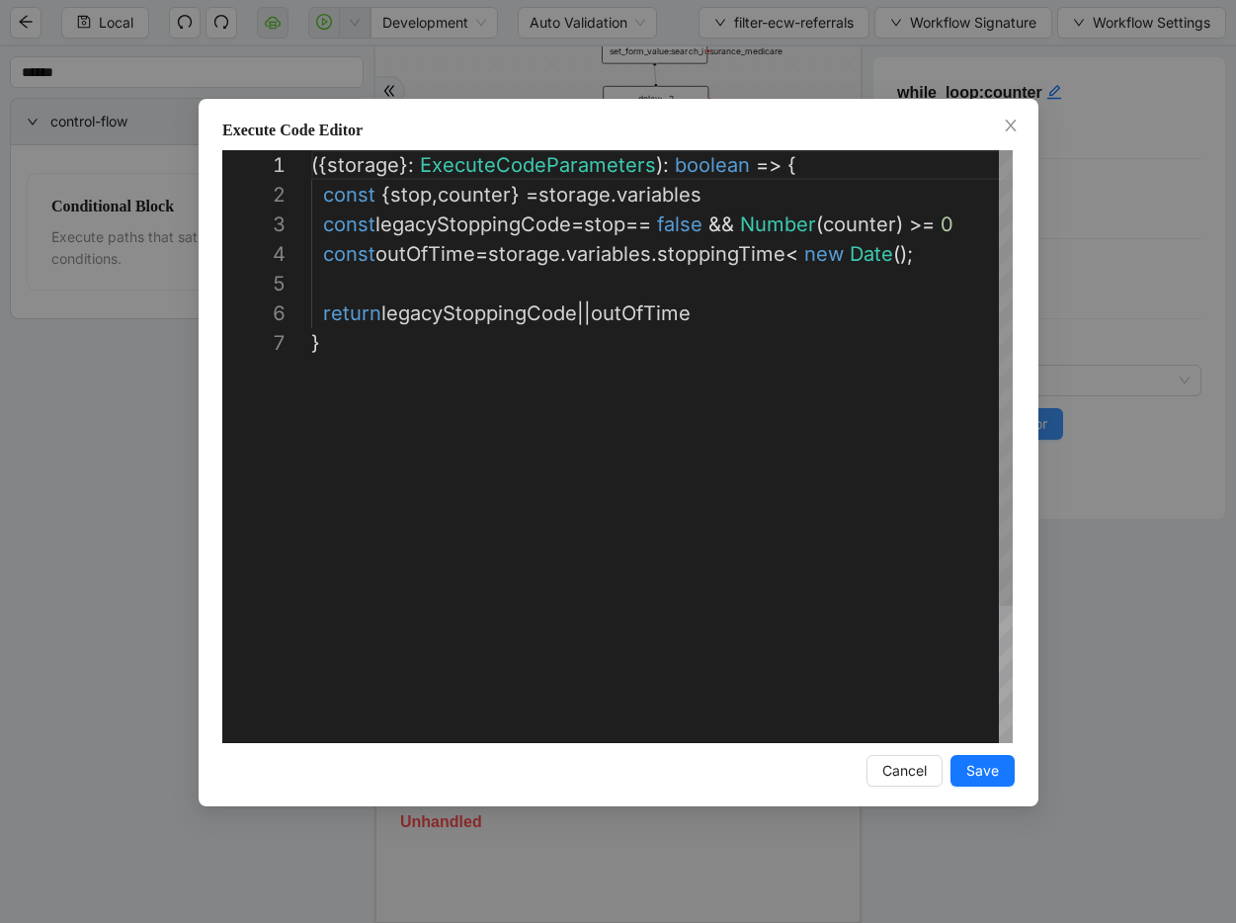
scroll to position [178, 0]
click at [619, 91] on div "**********" at bounding box center [618, 461] width 1236 height 923
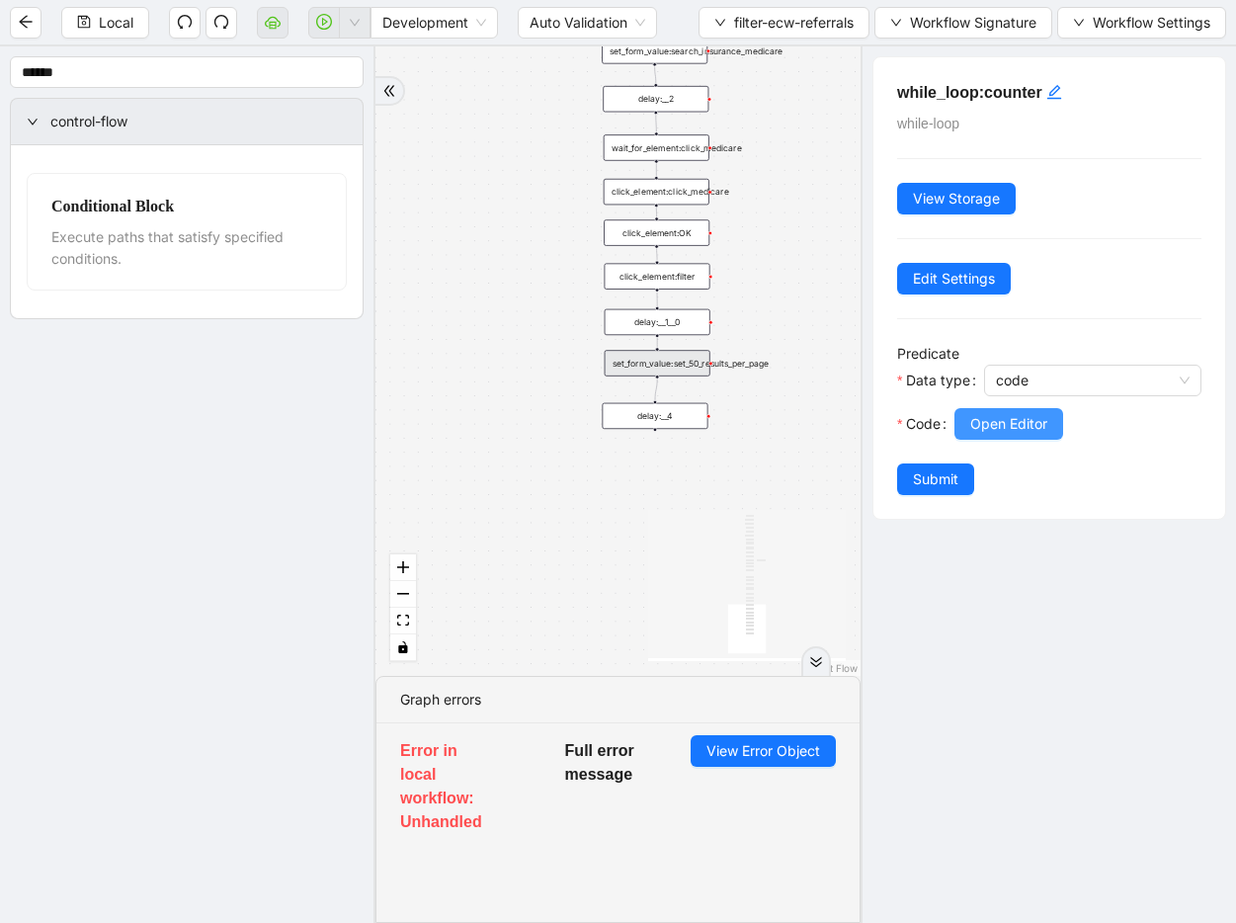
click at [979, 429] on span "Open Editor" at bounding box center [1008, 424] width 77 height 22
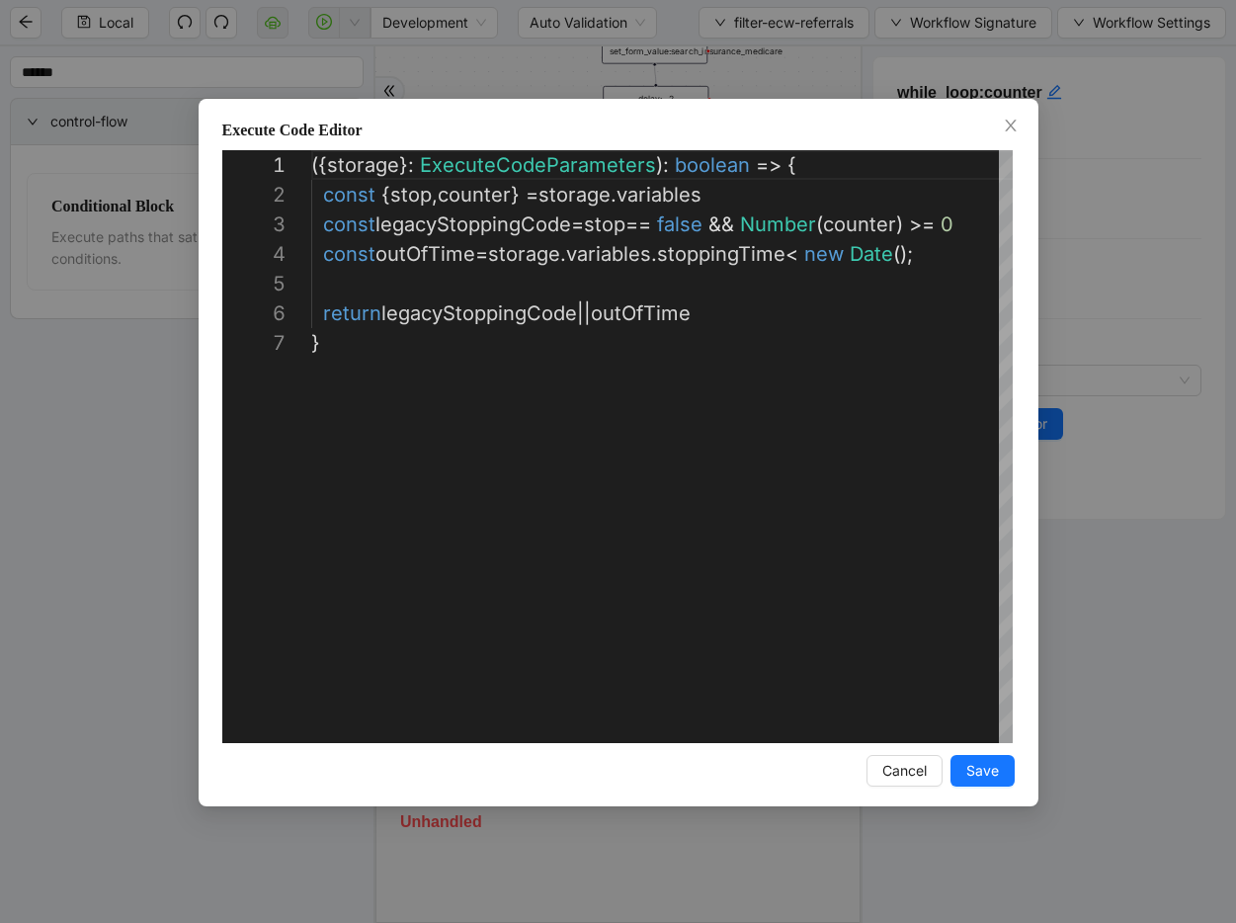
click at [1068, 345] on div "**********" at bounding box center [618, 461] width 1236 height 923
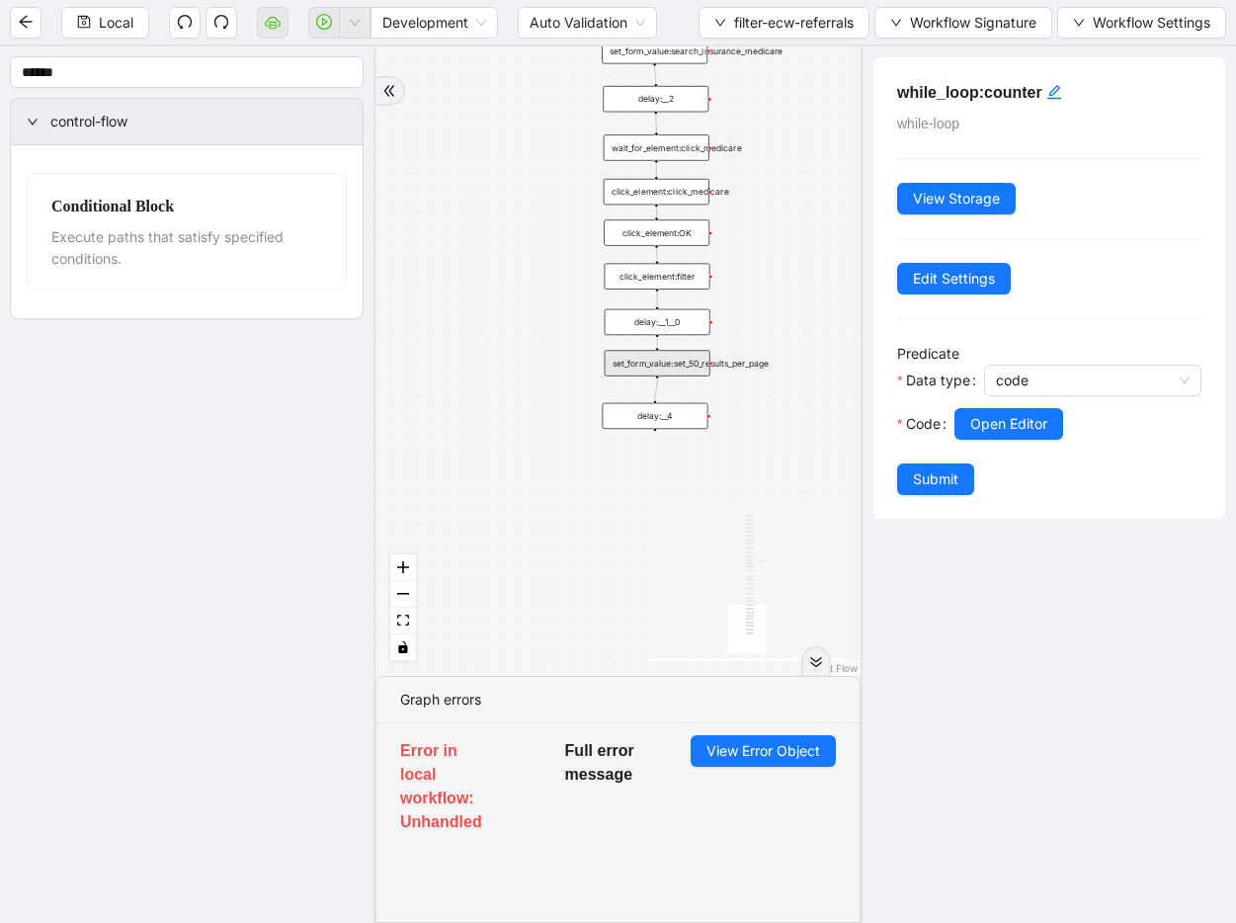
click at [660, 360] on div "set_form_value:set_50_results_per_page" at bounding box center [658, 363] width 106 height 26
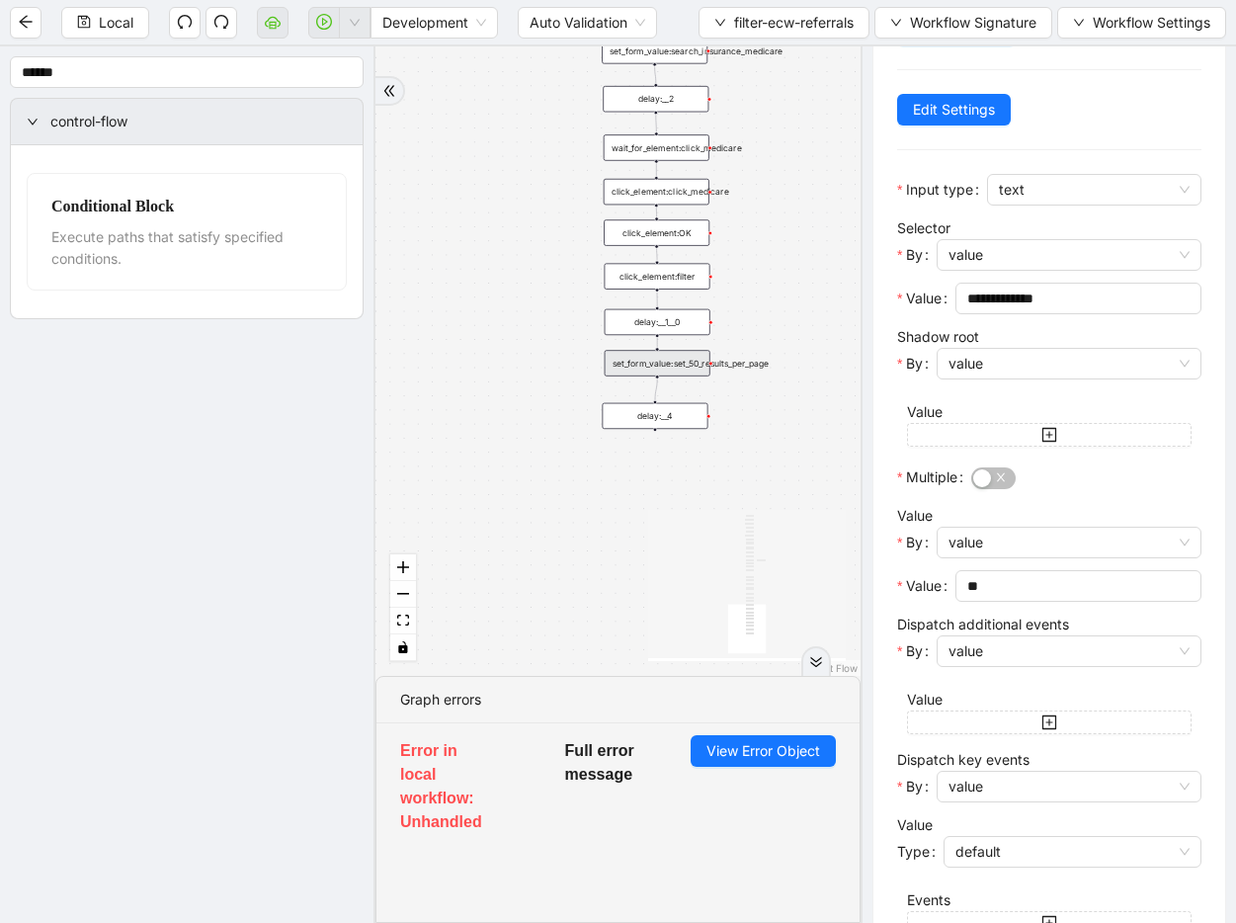
scroll to position [268, 0]
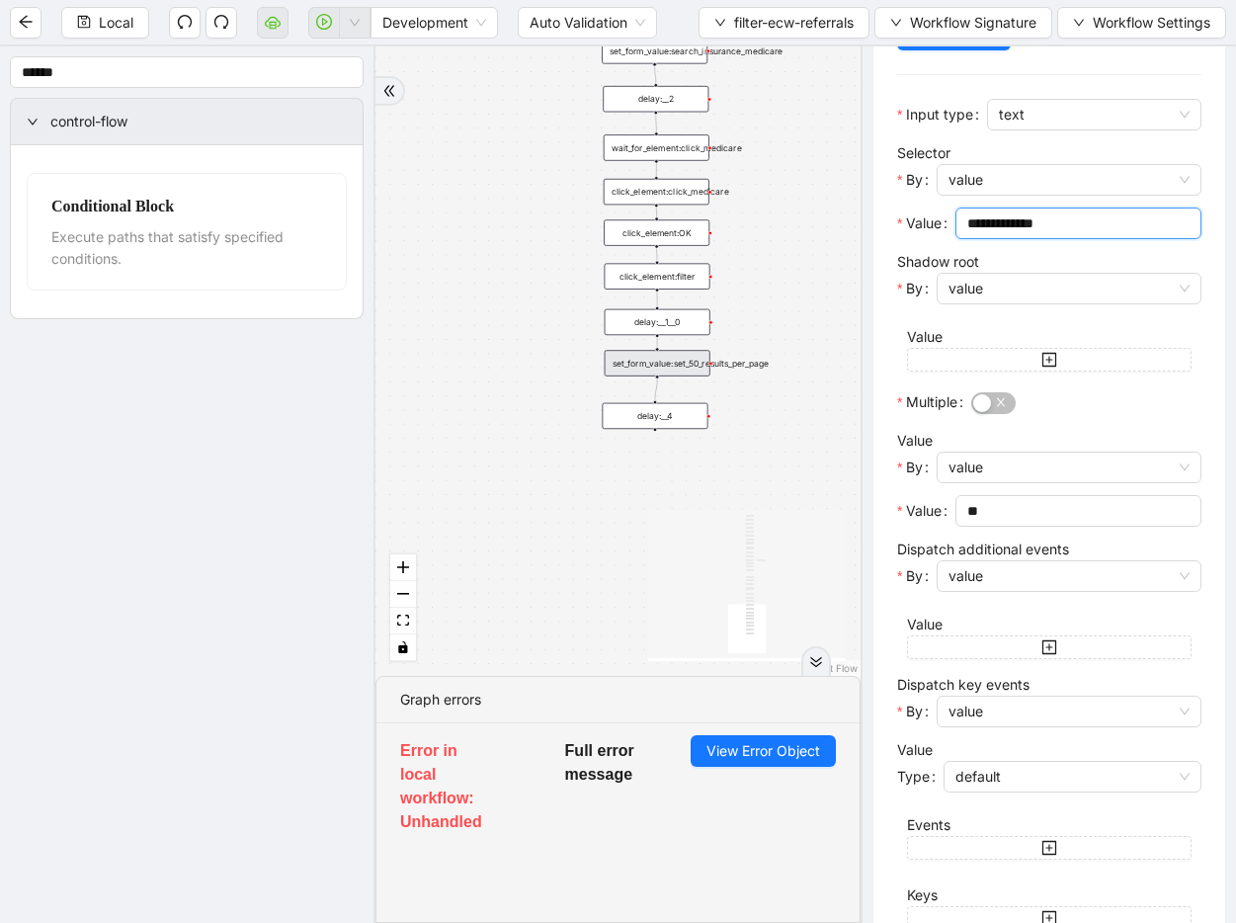
drag, startPoint x: 1065, startPoint y: 228, endPoint x: 843, endPoint y: 203, distance: 223.7
click at [843, 203] on section "****** control-flow Conditional Block Execute paths that satisfy specified cond…" at bounding box center [618, 484] width 1236 height 876
click at [1079, 471] on span "value" at bounding box center [1068, 467] width 241 height 30
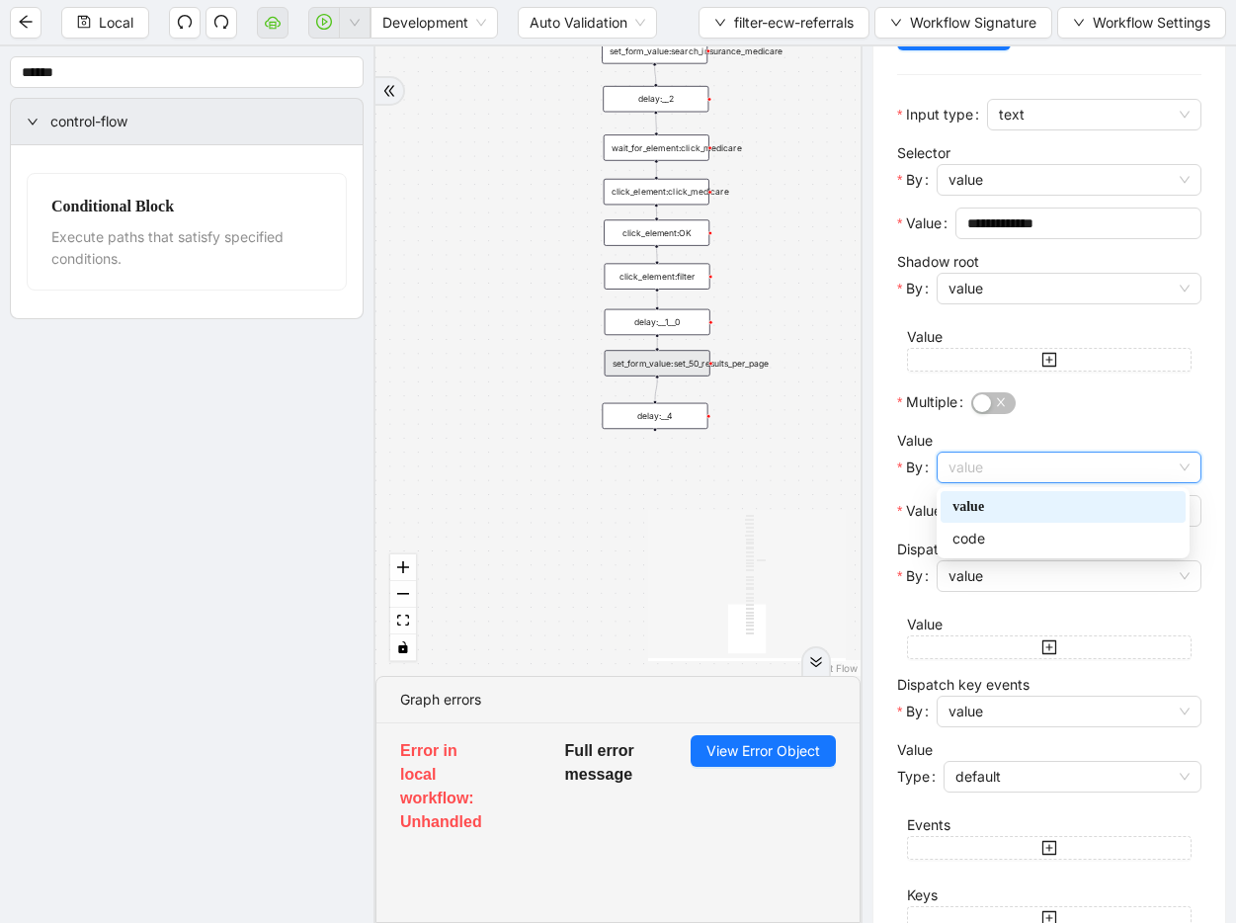
click at [1073, 520] on div "value" at bounding box center [1062, 507] width 245 height 32
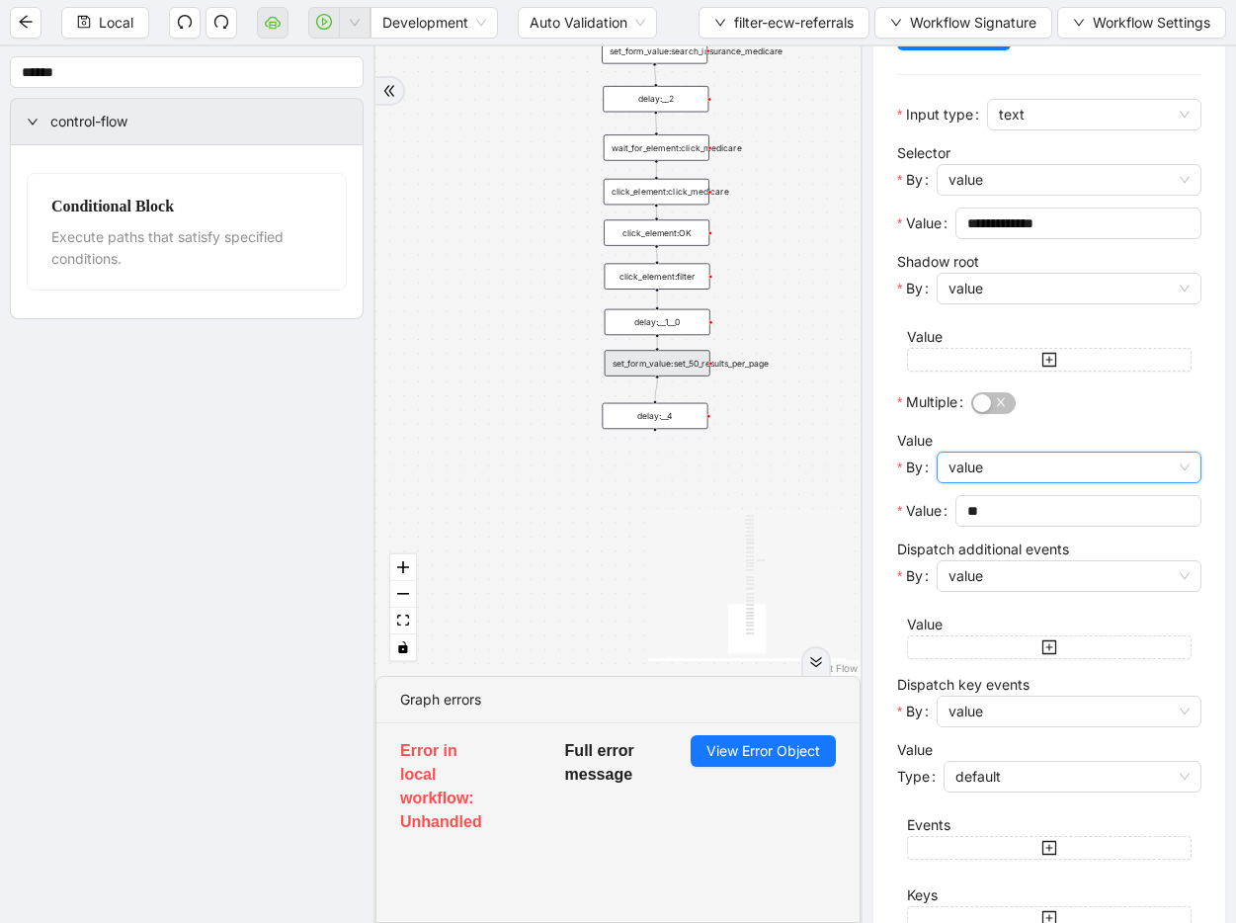
click at [1075, 464] on span "value" at bounding box center [1068, 467] width 241 height 30
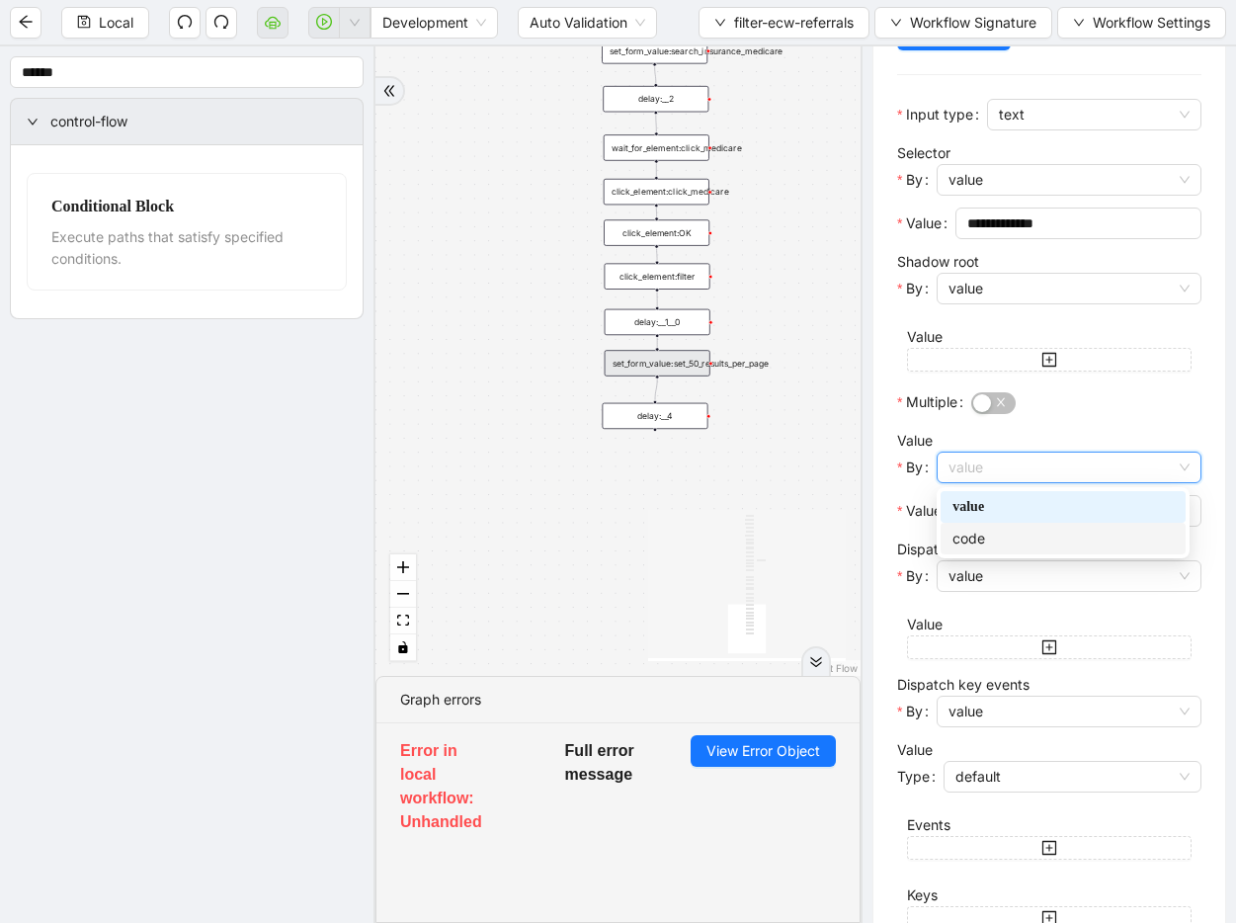
click at [1061, 533] on div "code" at bounding box center [1062, 538] width 221 height 22
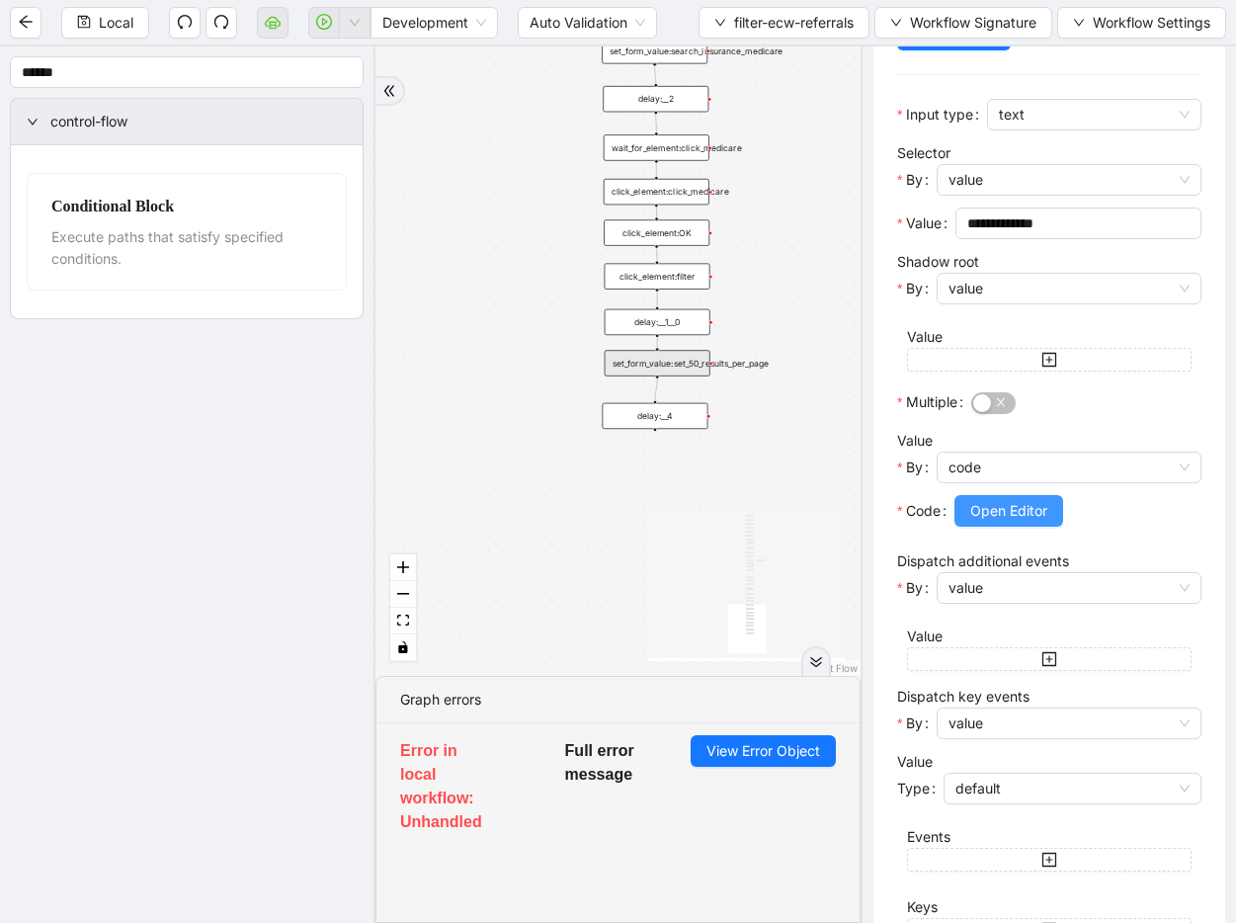
click at [1051, 505] on button "Open Editor" at bounding box center [1008, 511] width 109 height 32
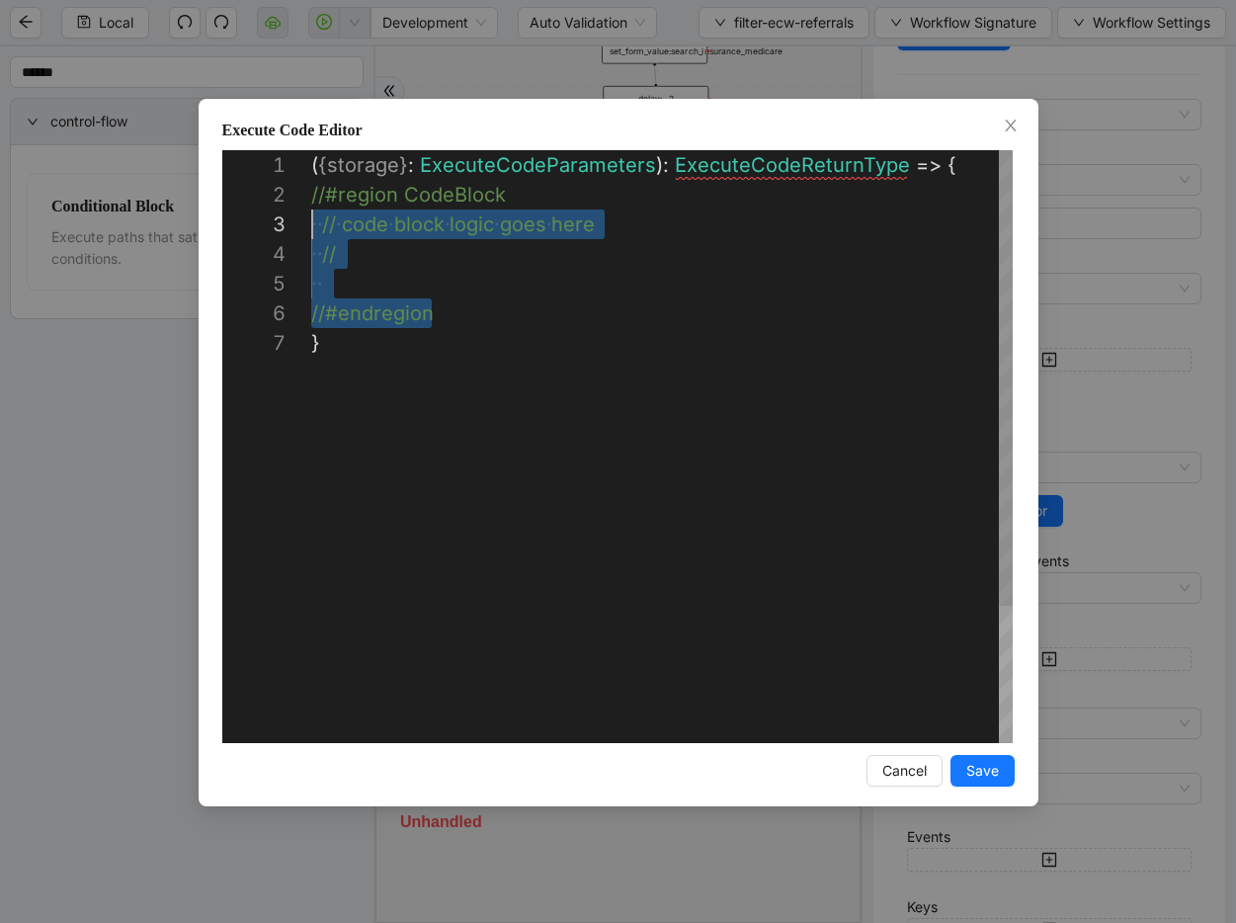
scroll to position [30, 0]
drag, startPoint x: 446, startPoint y: 316, endPoint x: 277, endPoint y: 202, distance: 204.1
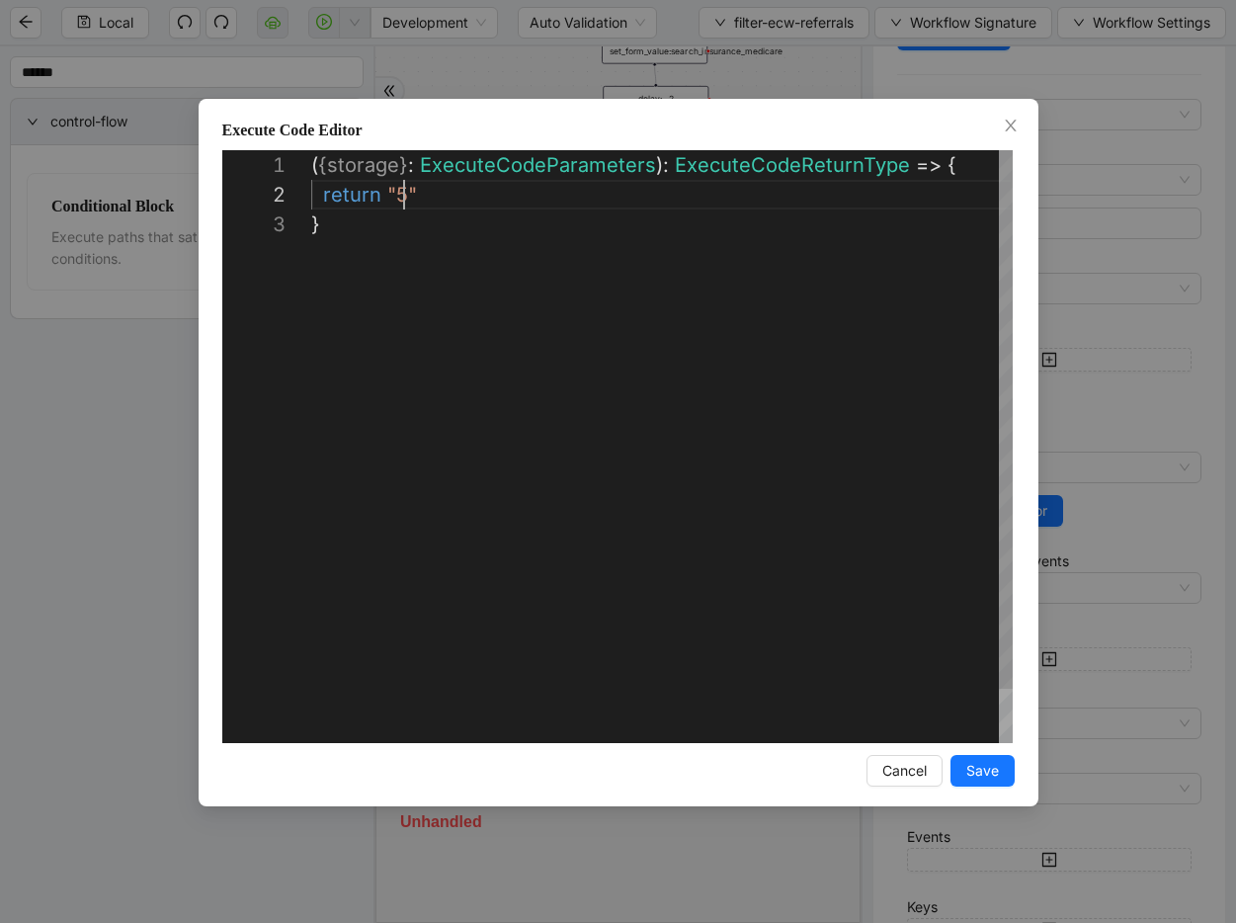
scroll to position [30, 105]
click at [1012, 760] on button "Save" at bounding box center [982, 771] width 64 height 32
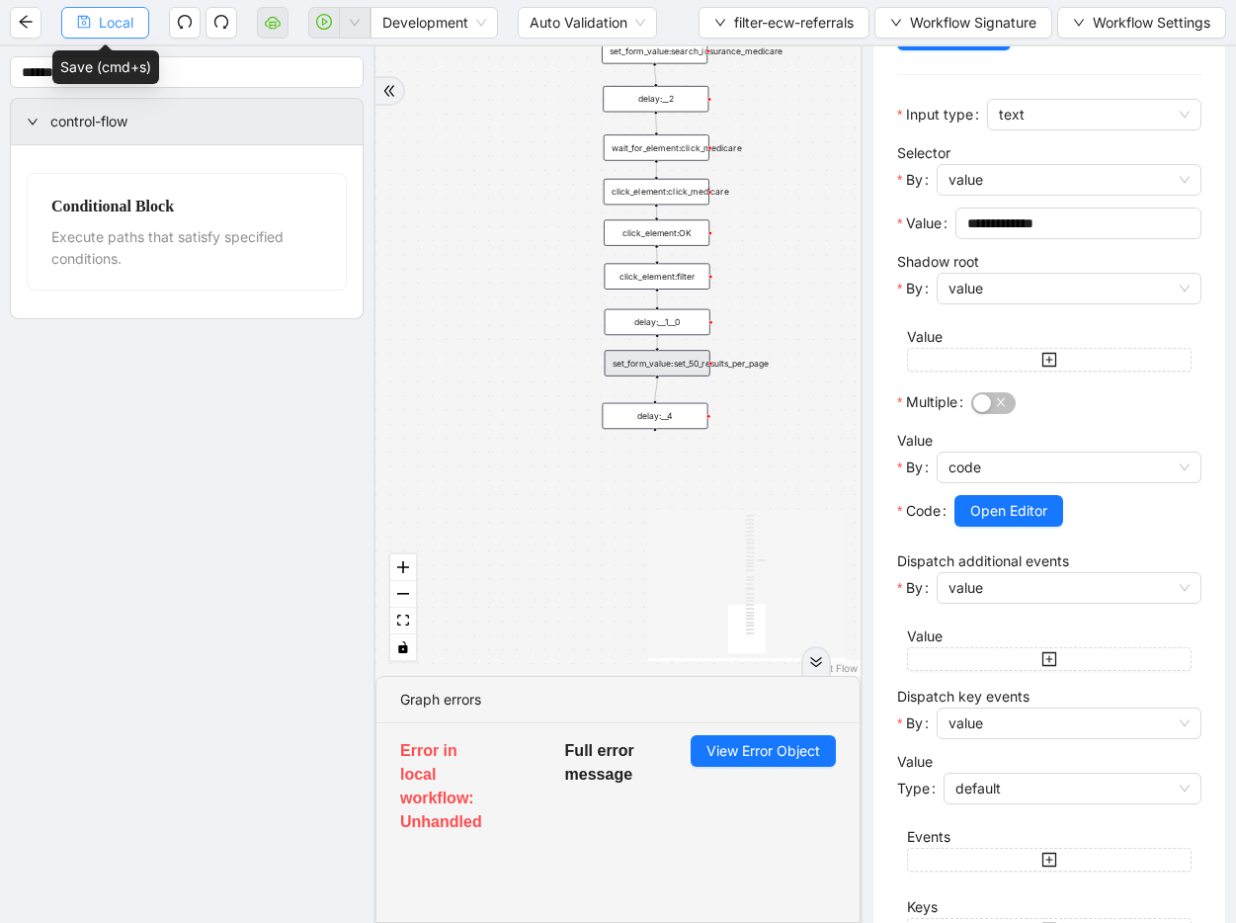
click at [123, 31] on span "Local" at bounding box center [116, 23] width 35 height 22
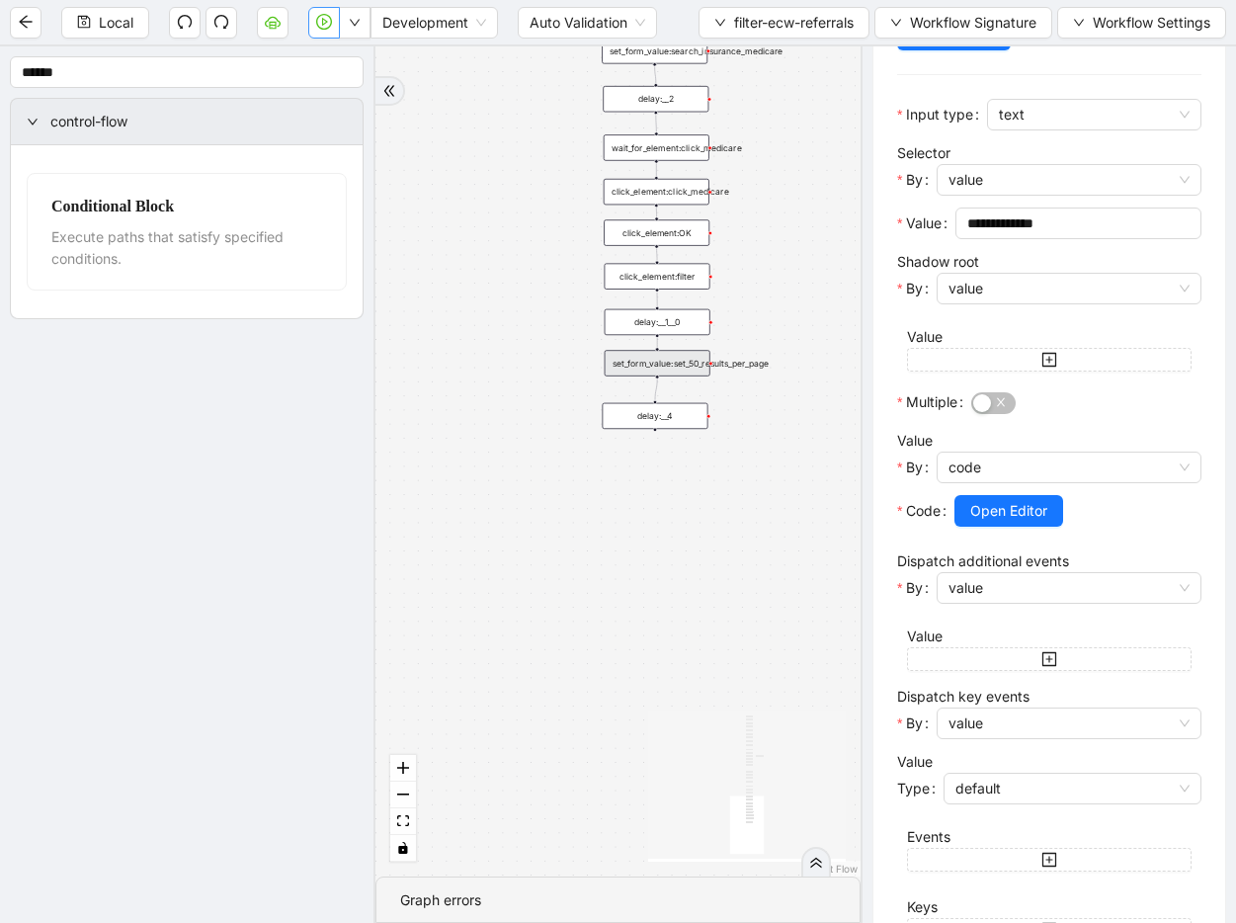
click at [326, 16] on icon "play-circle" at bounding box center [324, 22] width 16 height 16
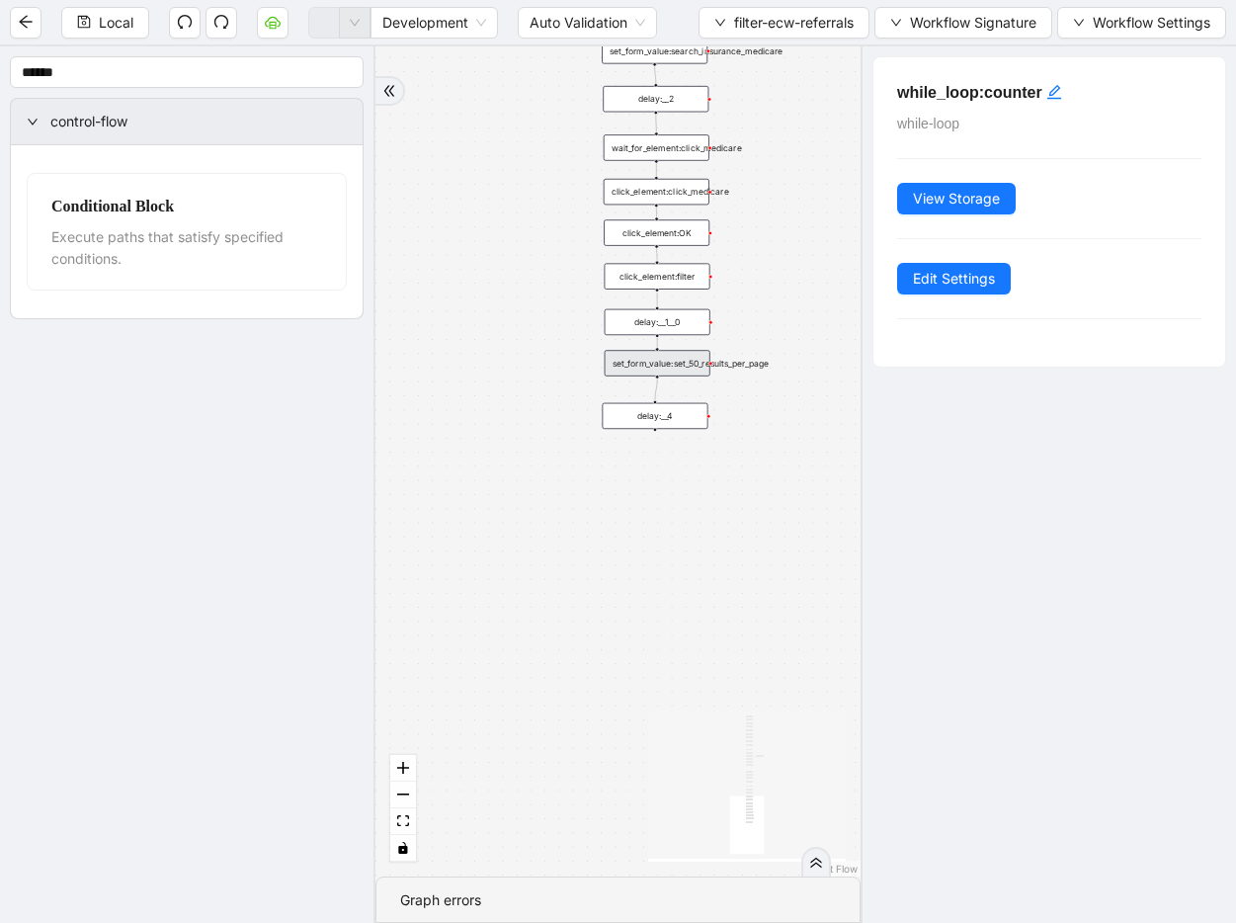
scroll to position [0, 0]
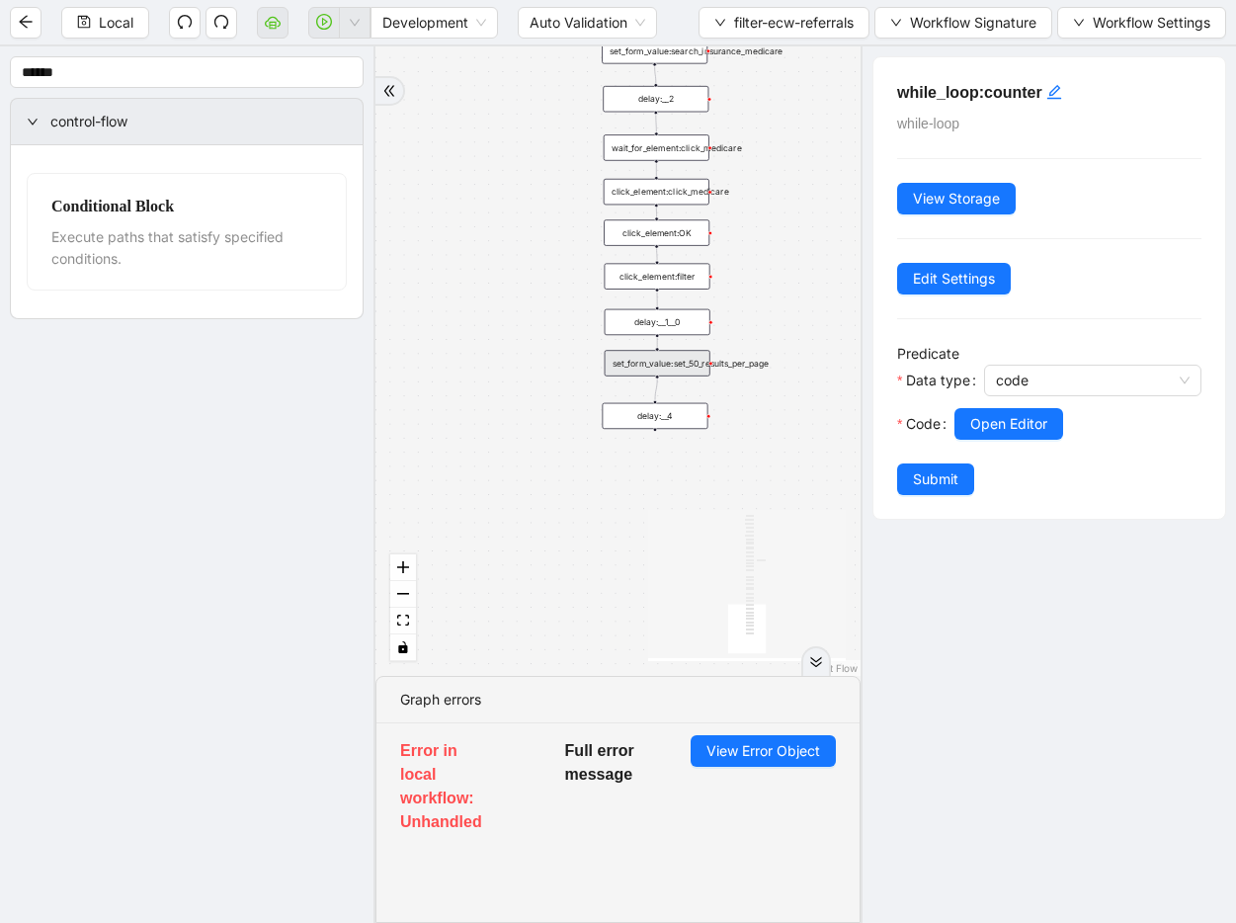
click at [659, 366] on div "set_form_value:set_50_results_per_page" at bounding box center [658, 363] width 106 height 26
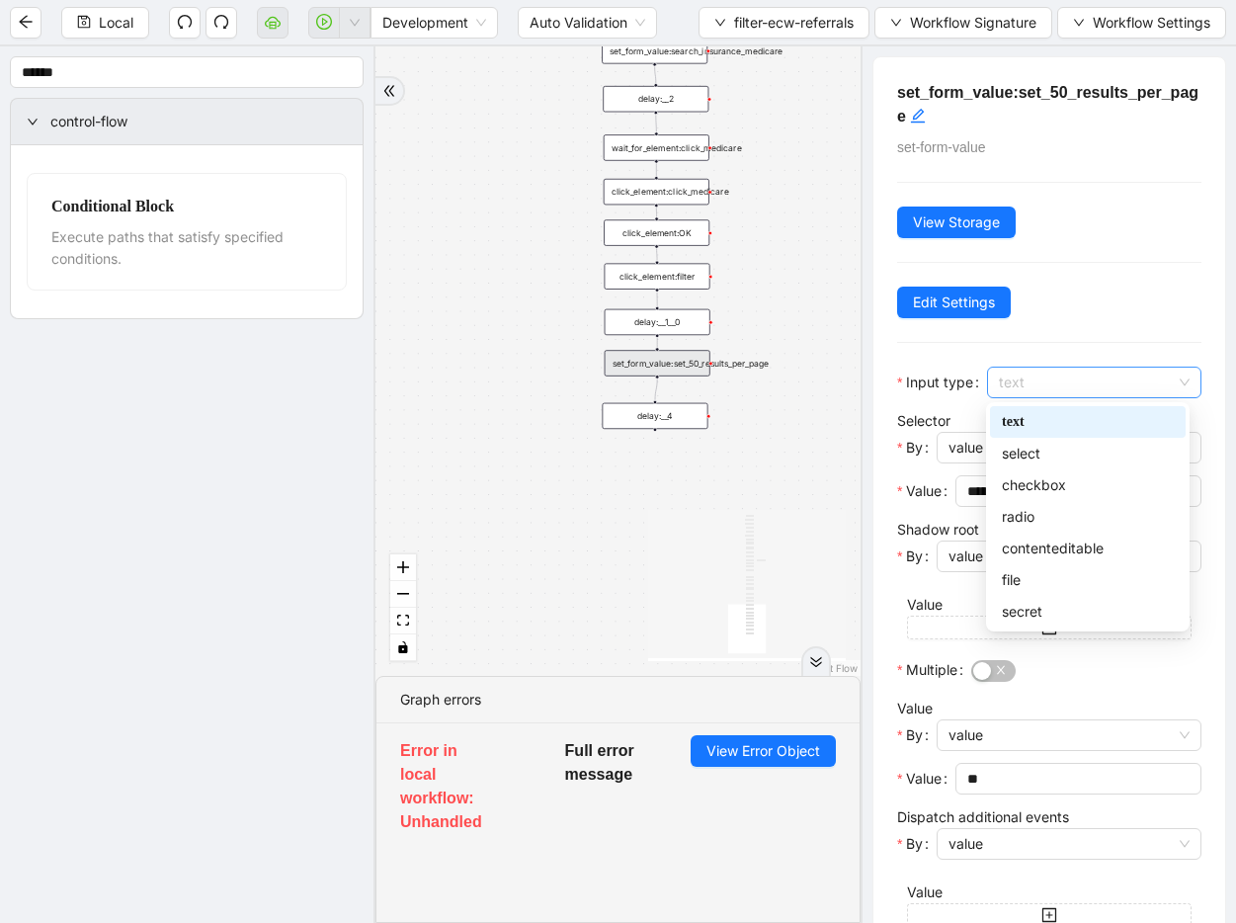
click at [994, 376] on div "text" at bounding box center [1094, 382] width 214 height 32
click at [1008, 450] on div "select" at bounding box center [1088, 454] width 172 height 22
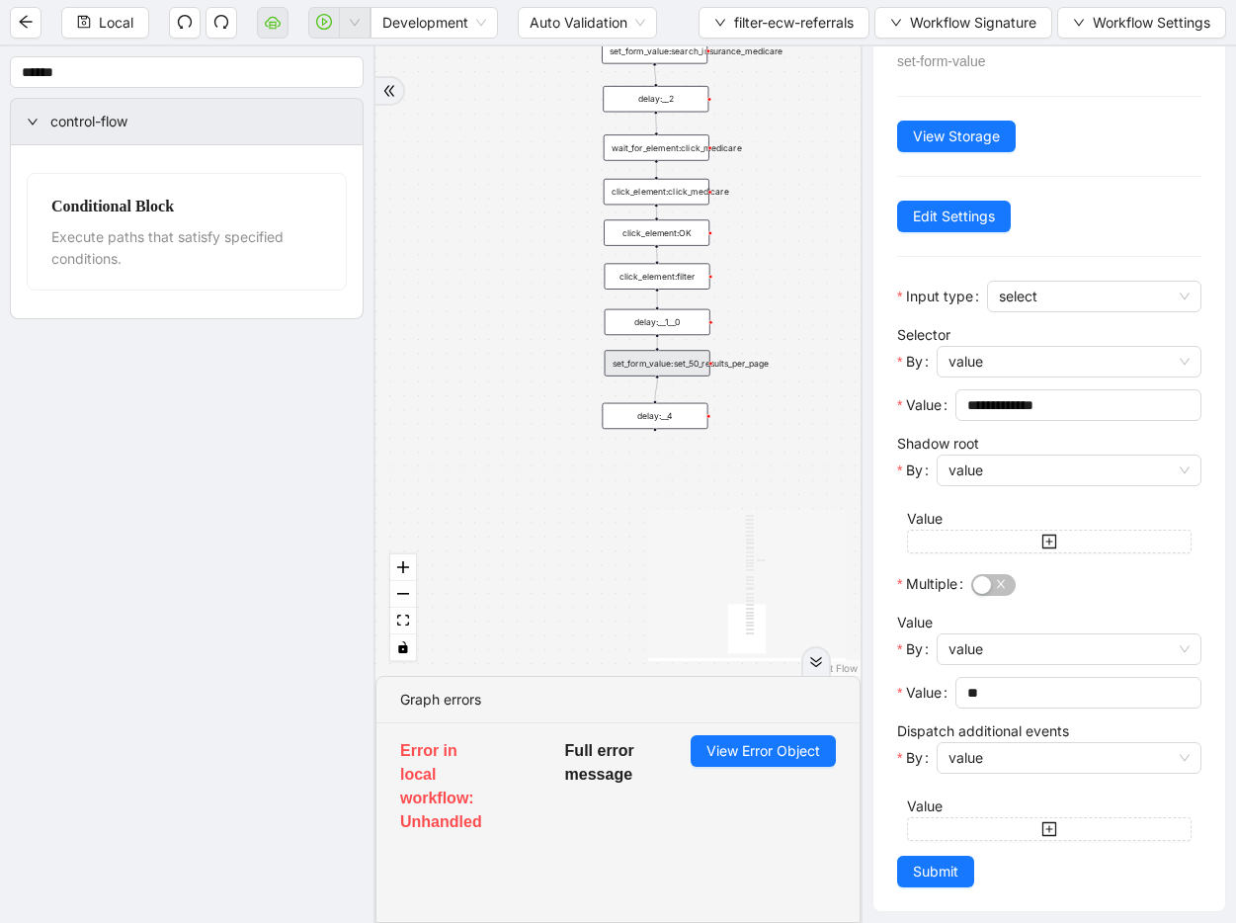
scroll to position [95, 0]
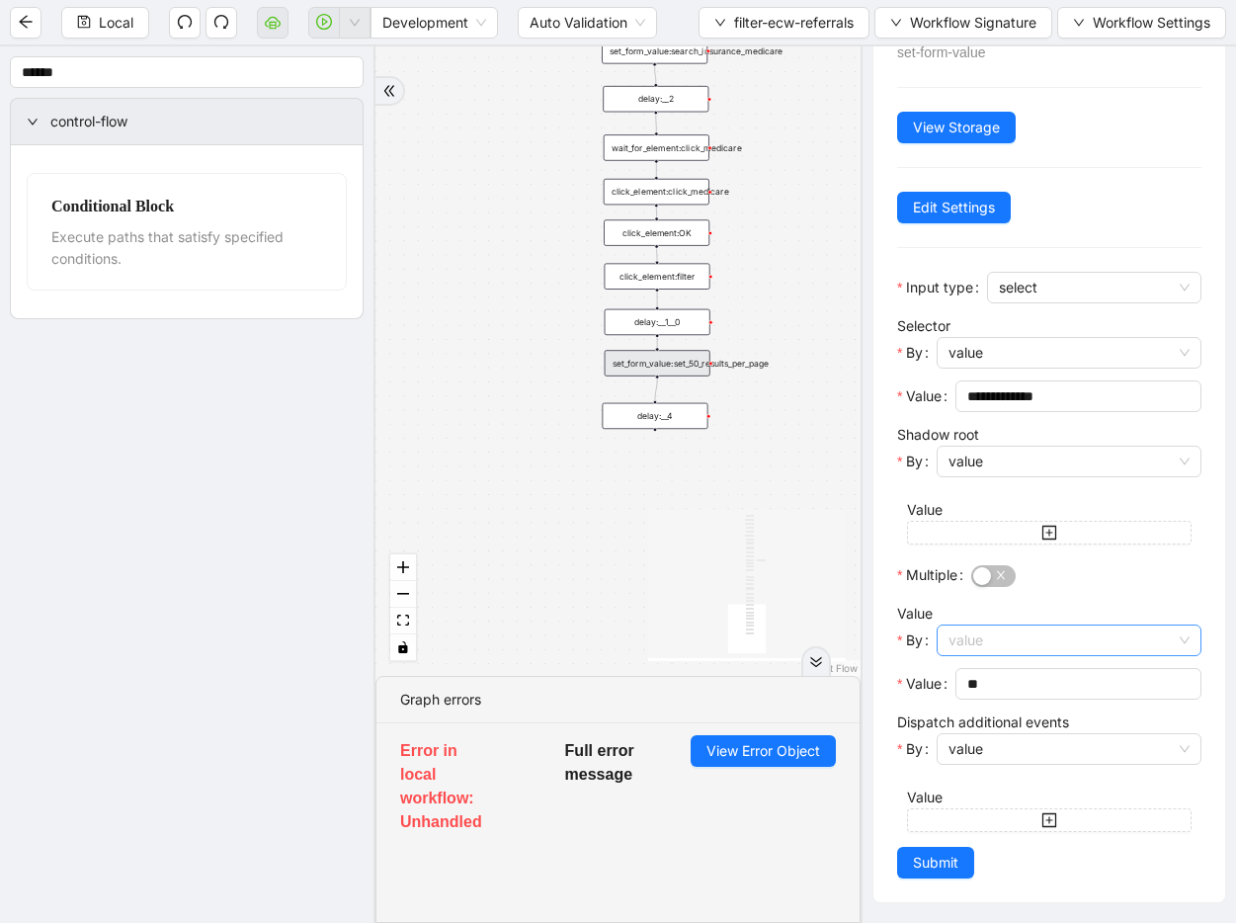
click at [991, 647] on span "value" at bounding box center [1068, 640] width 241 height 30
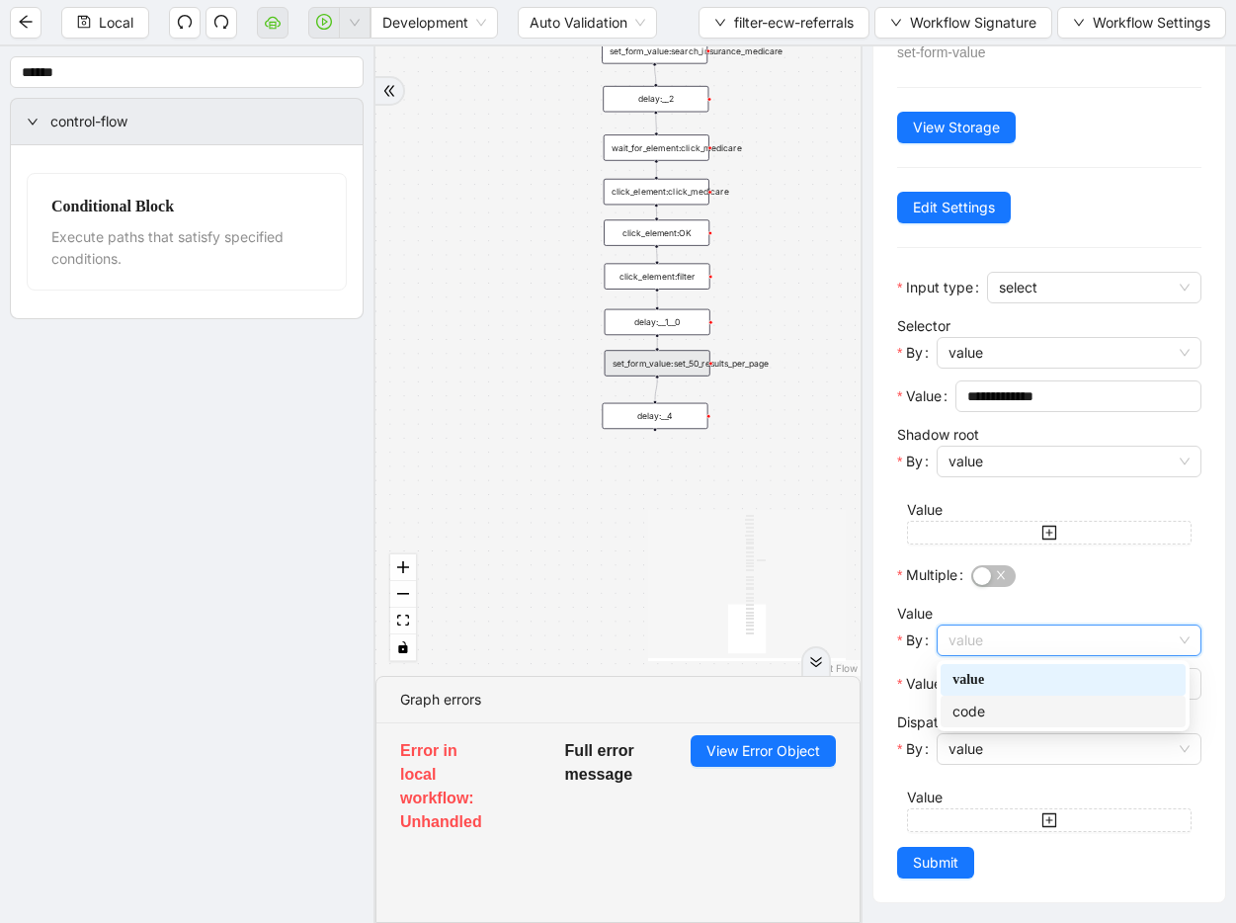
click at [994, 705] on div "code" at bounding box center [1062, 711] width 221 height 22
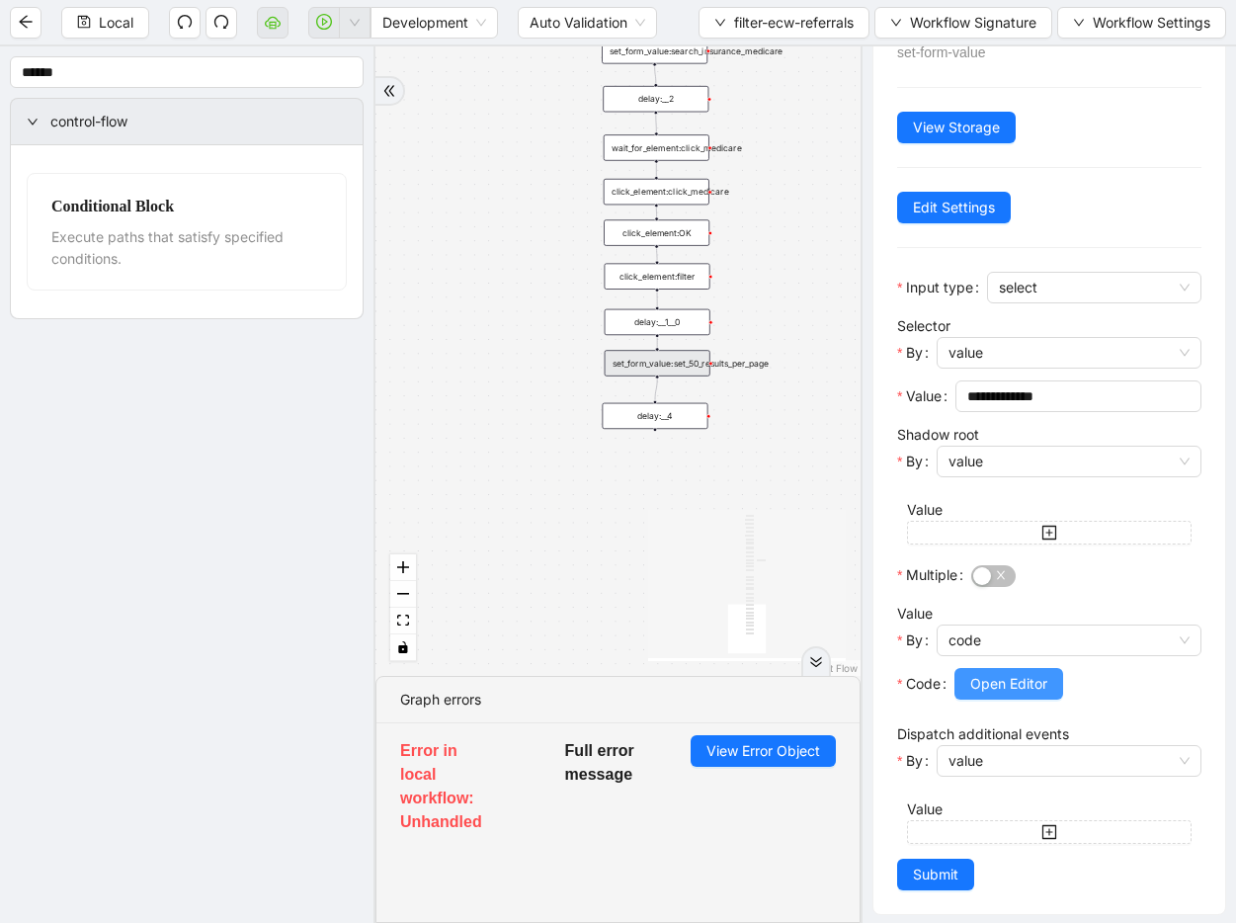
click at [994, 676] on span "Open Editor" at bounding box center [1008, 684] width 77 height 22
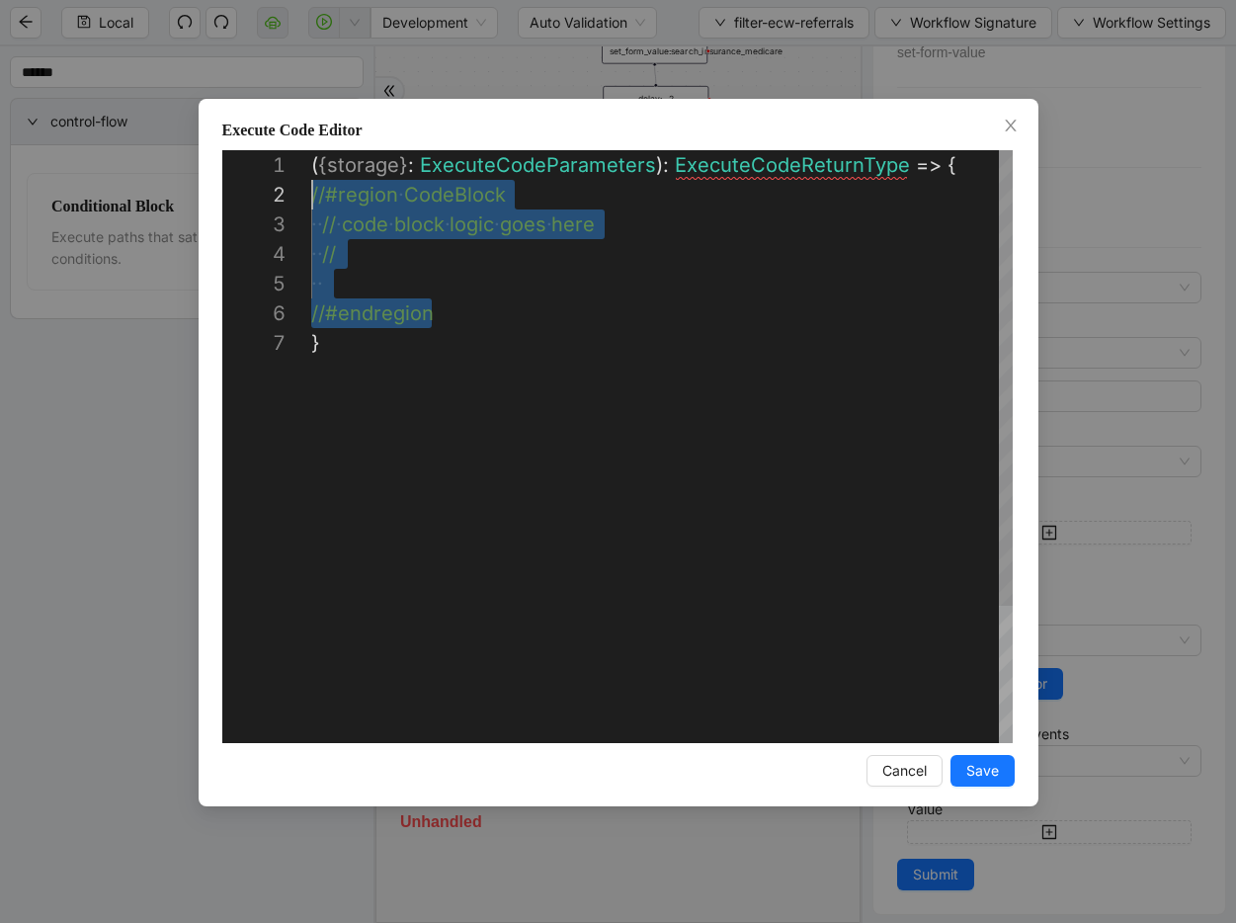
scroll to position [30, 0]
drag, startPoint x: 464, startPoint y: 321, endPoint x: 281, endPoint y: 191, distance: 225.3
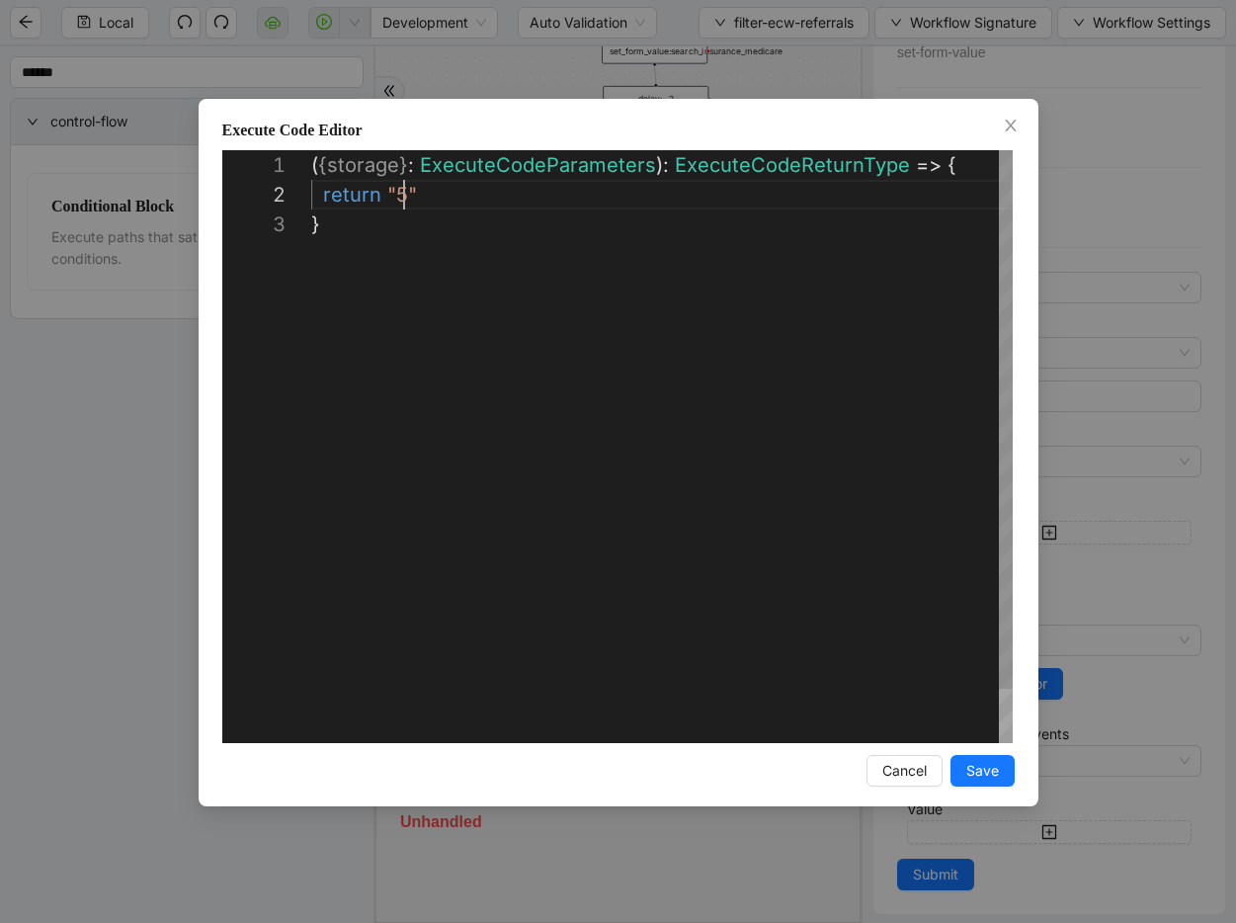
scroll to position [30, 105]
click at [955, 766] on button "Save" at bounding box center [982, 771] width 64 height 32
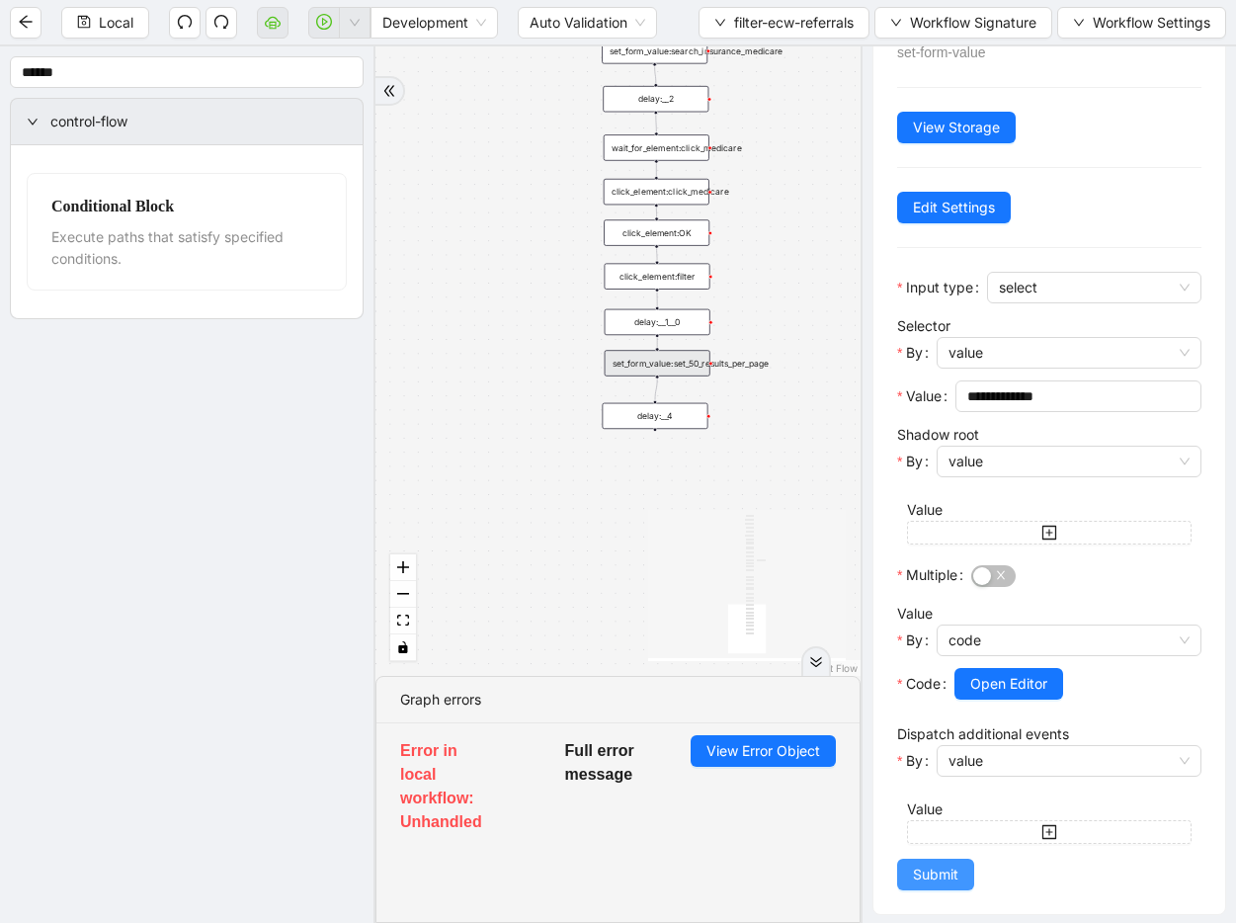
click at [941, 878] on span "Submit" at bounding box center [935, 874] width 45 height 22
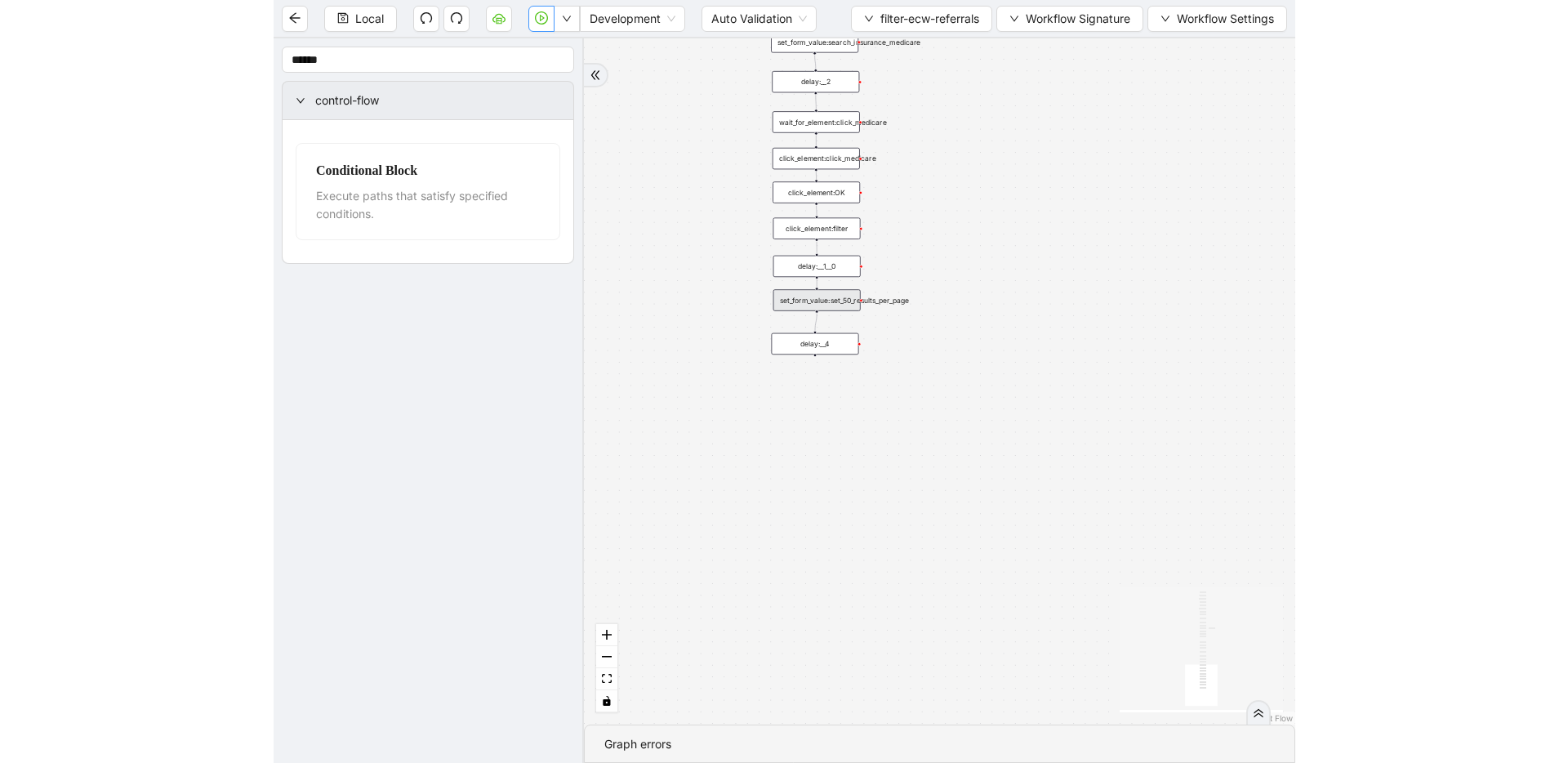
scroll to position [0, 0]
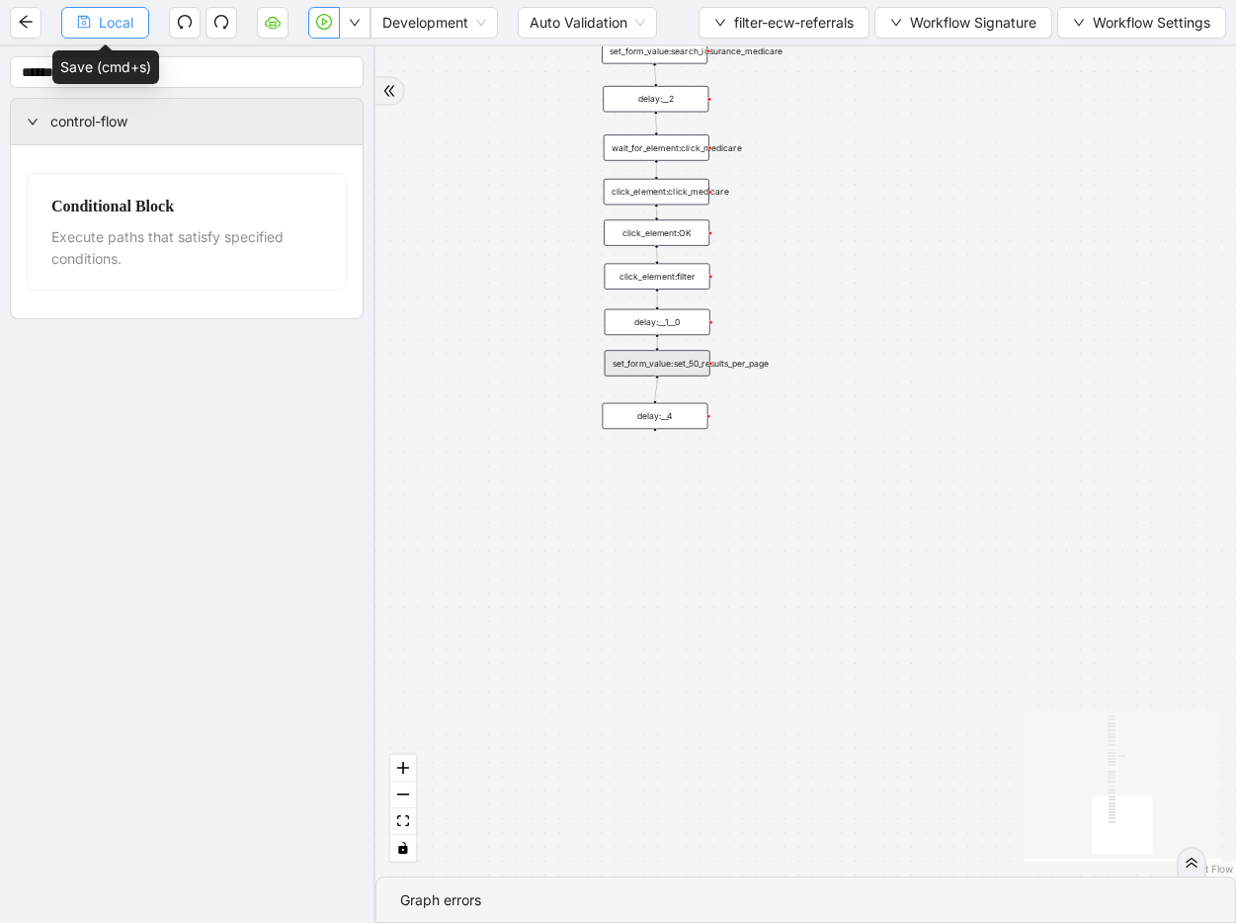
click at [117, 22] on span "Local" at bounding box center [116, 23] width 35 height 22
click at [331, 27] on icon "play-circle" at bounding box center [324, 22] width 16 height 16
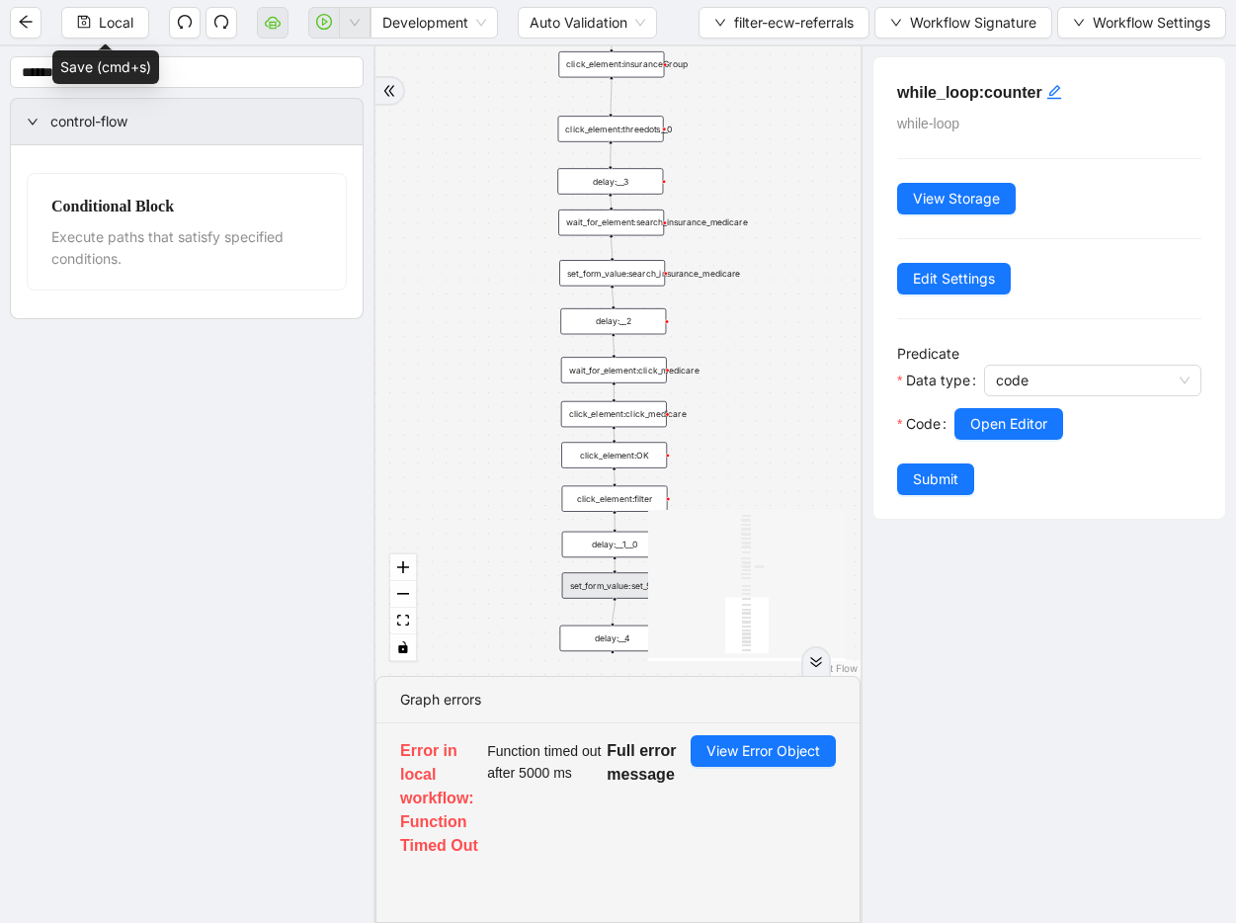
drag, startPoint x: 553, startPoint y: 344, endPoint x: 541, endPoint y: 425, distance: 81.9
click at [140, 20] on button "Local" at bounding box center [105, 23] width 88 height 32
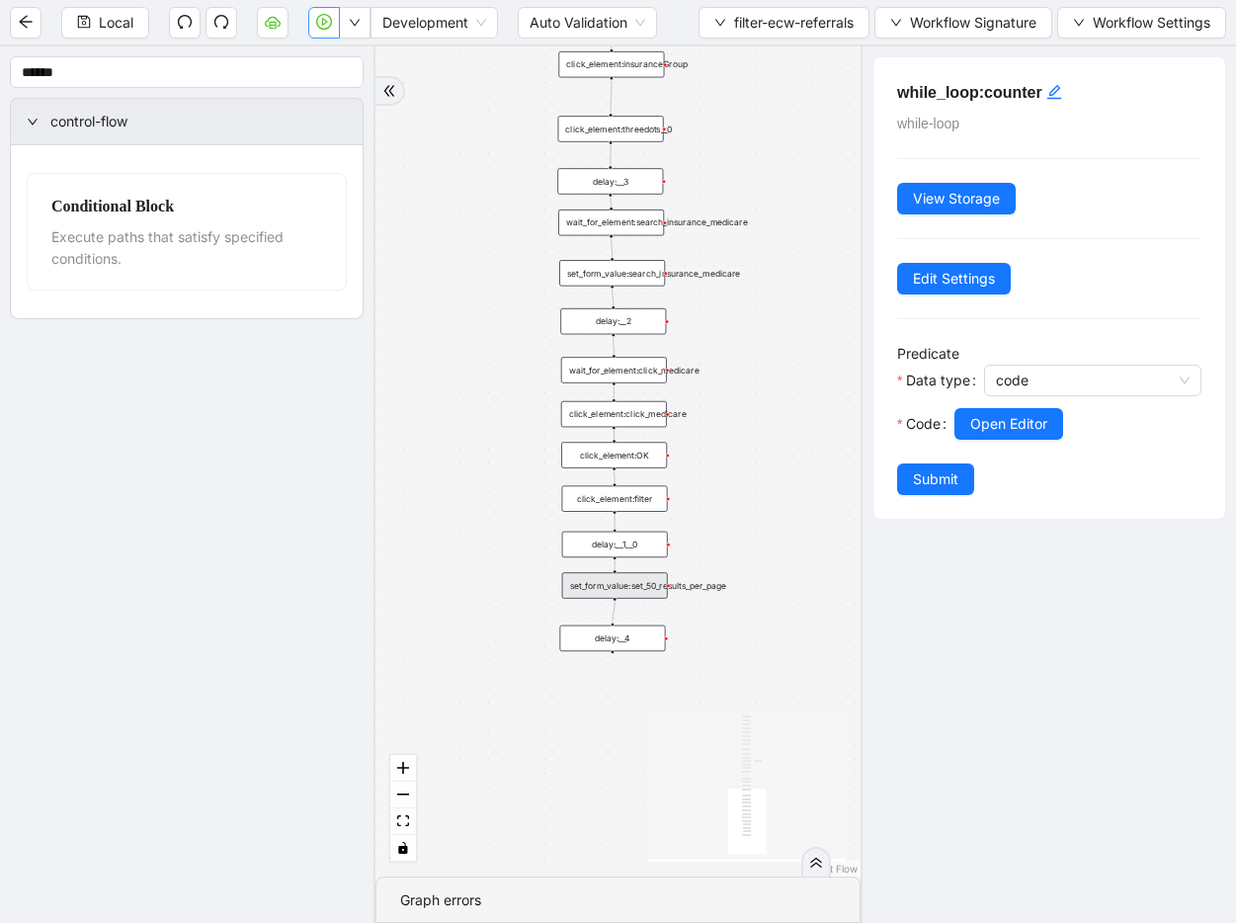
click at [313, 30] on button "button" at bounding box center [324, 23] width 32 height 32
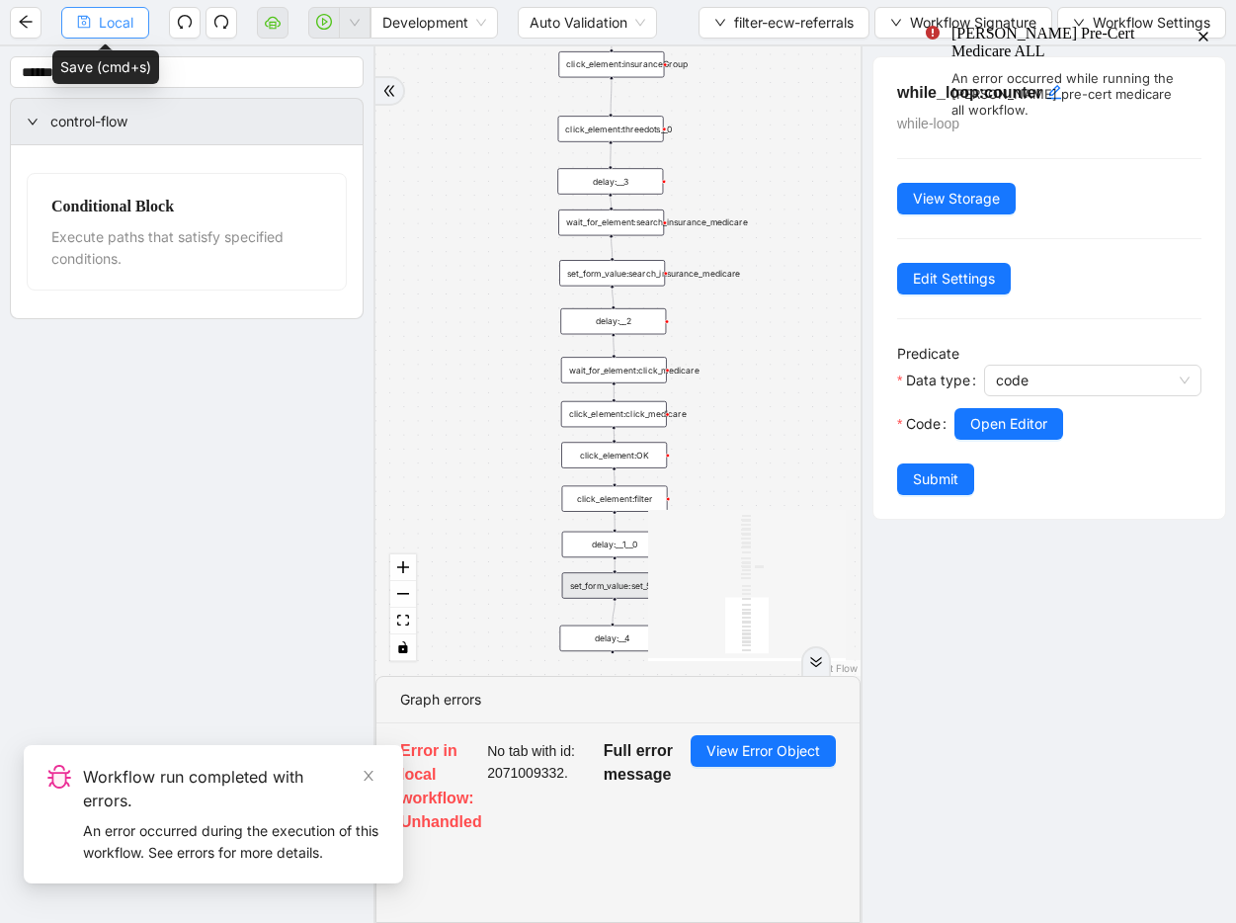
click at [135, 26] on button "Local" at bounding box center [105, 23] width 88 height 32
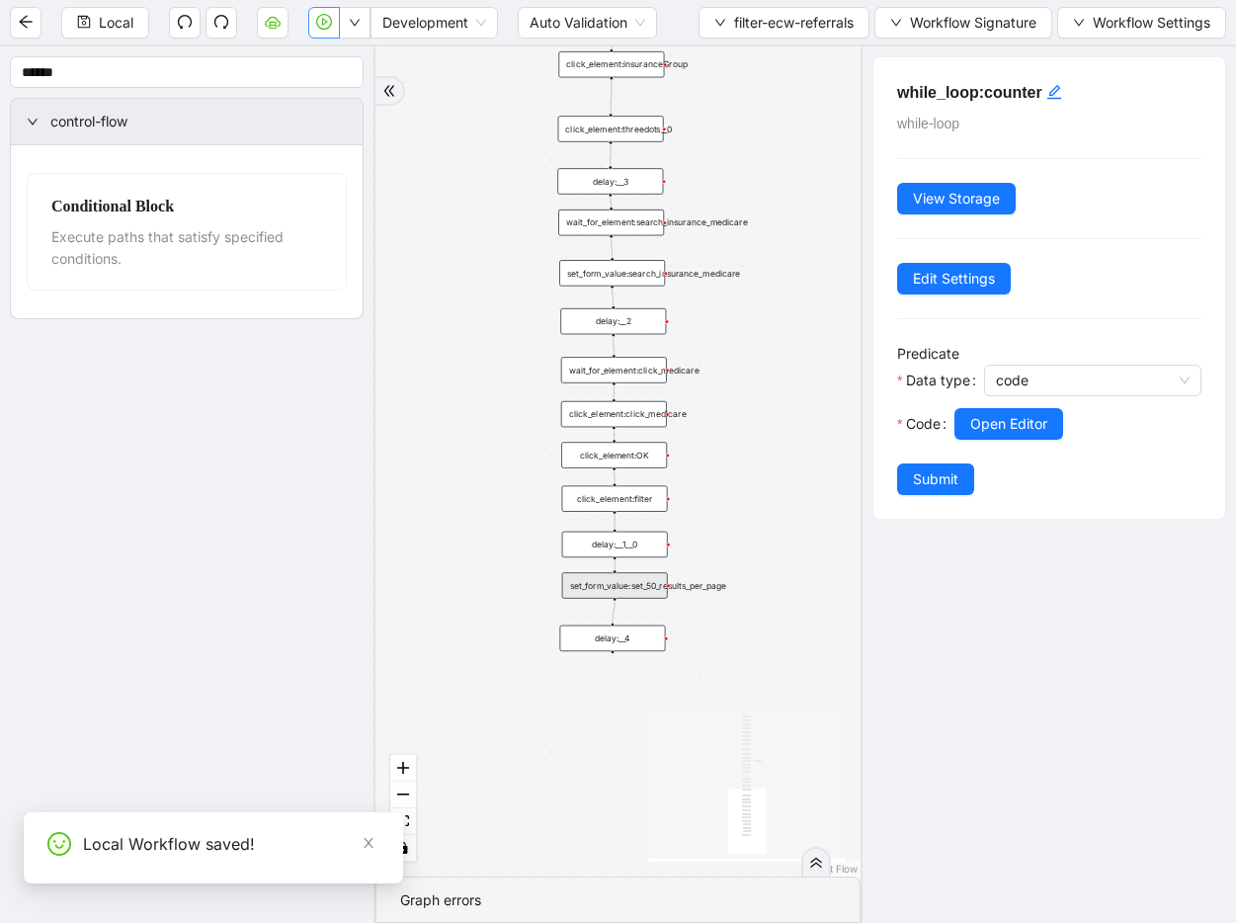
click at [316, 24] on icon "play-circle" at bounding box center [324, 22] width 16 height 16
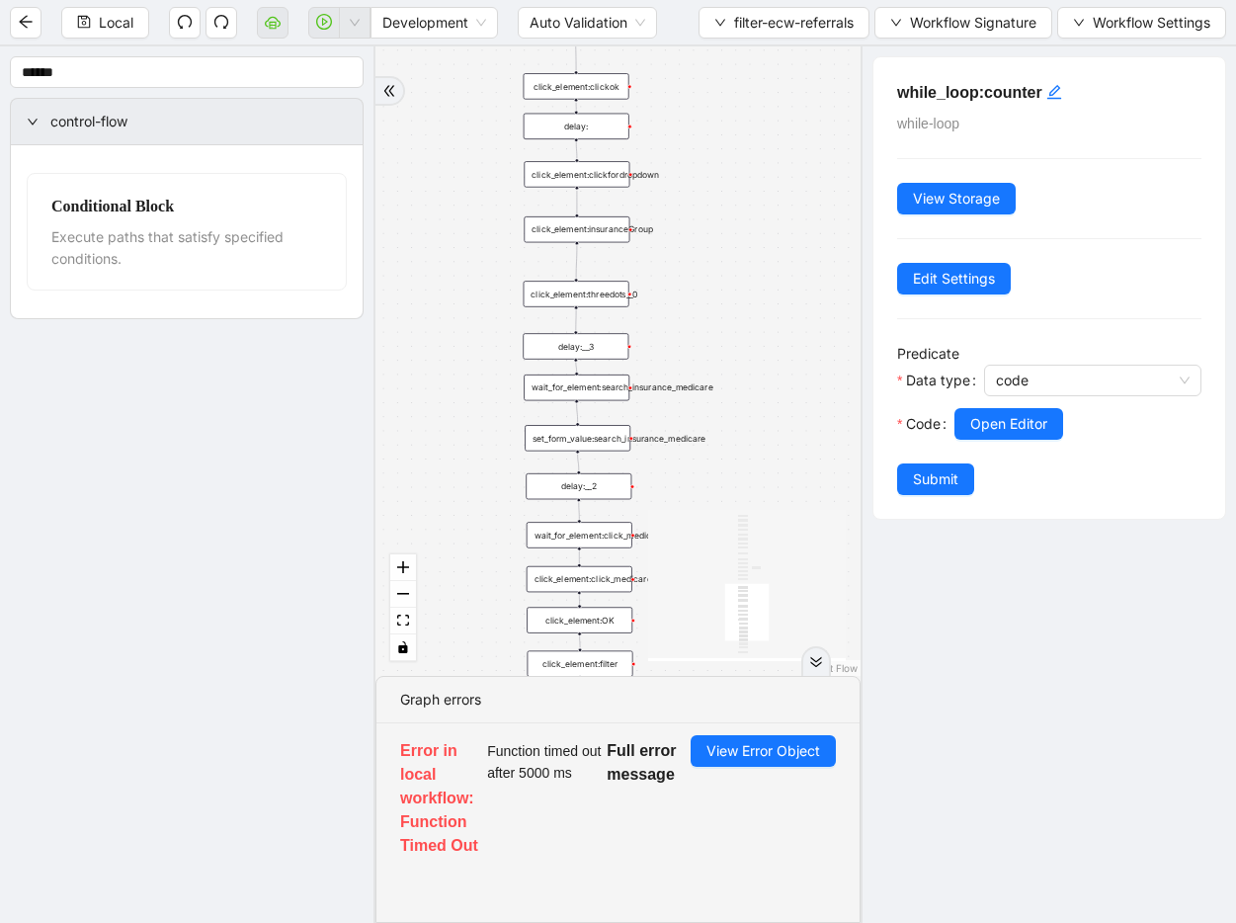
drag, startPoint x: 724, startPoint y: 315, endPoint x: 690, endPoint y: 480, distance: 168.6
click at [690, 480] on div "onError onError trigger wait_until_loaded: click_element:popup click_element:th…" at bounding box center [617, 360] width 485 height 629
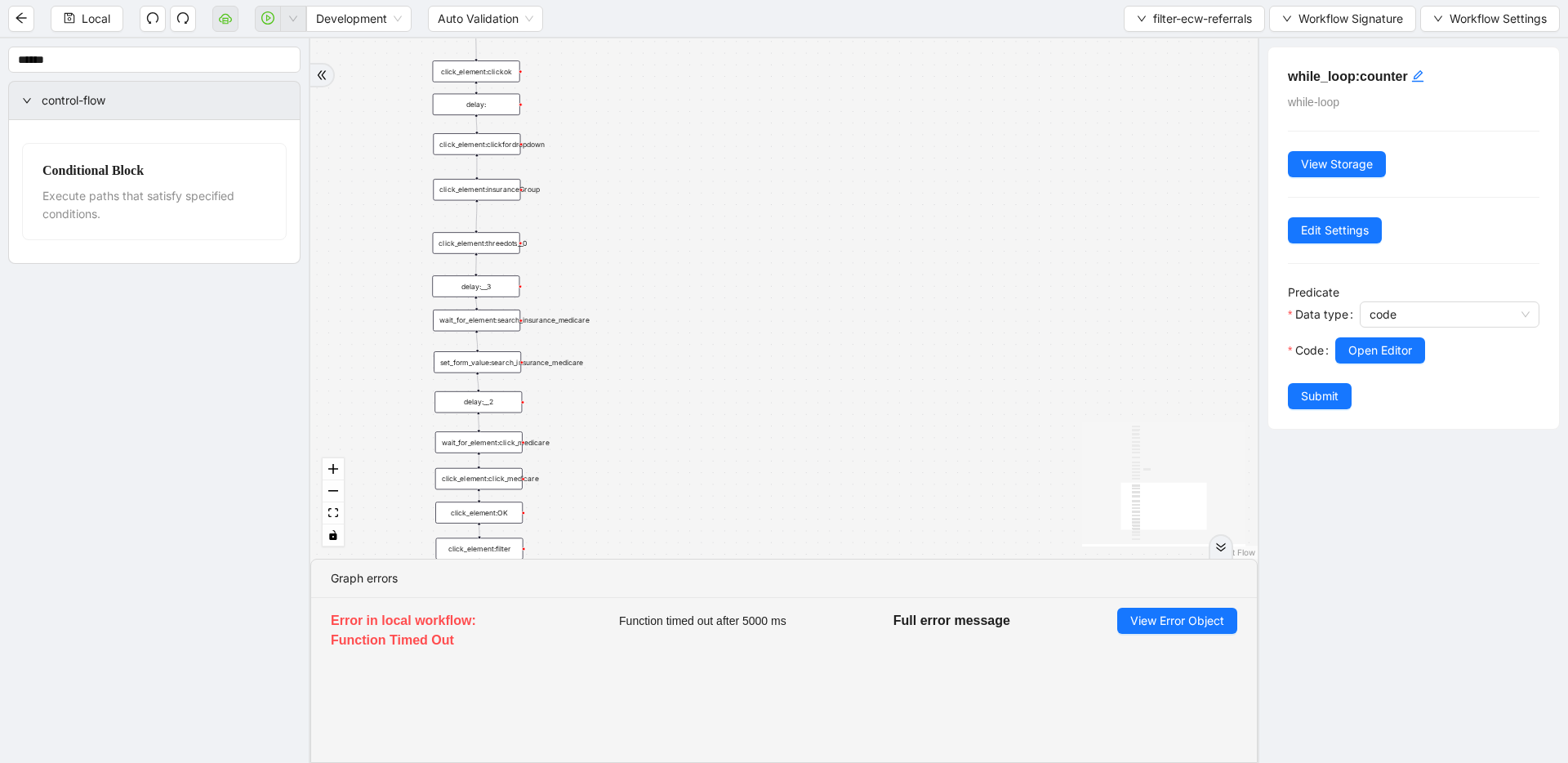
drag, startPoint x: 972, startPoint y: 347, endPoint x: 988, endPoint y: 446, distance: 100.3
click at [988, 446] on div "onError onError trigger wait_until_loaded: click_element:popup click_element:th…" at bounding box center [784, 298] width 947 height 520
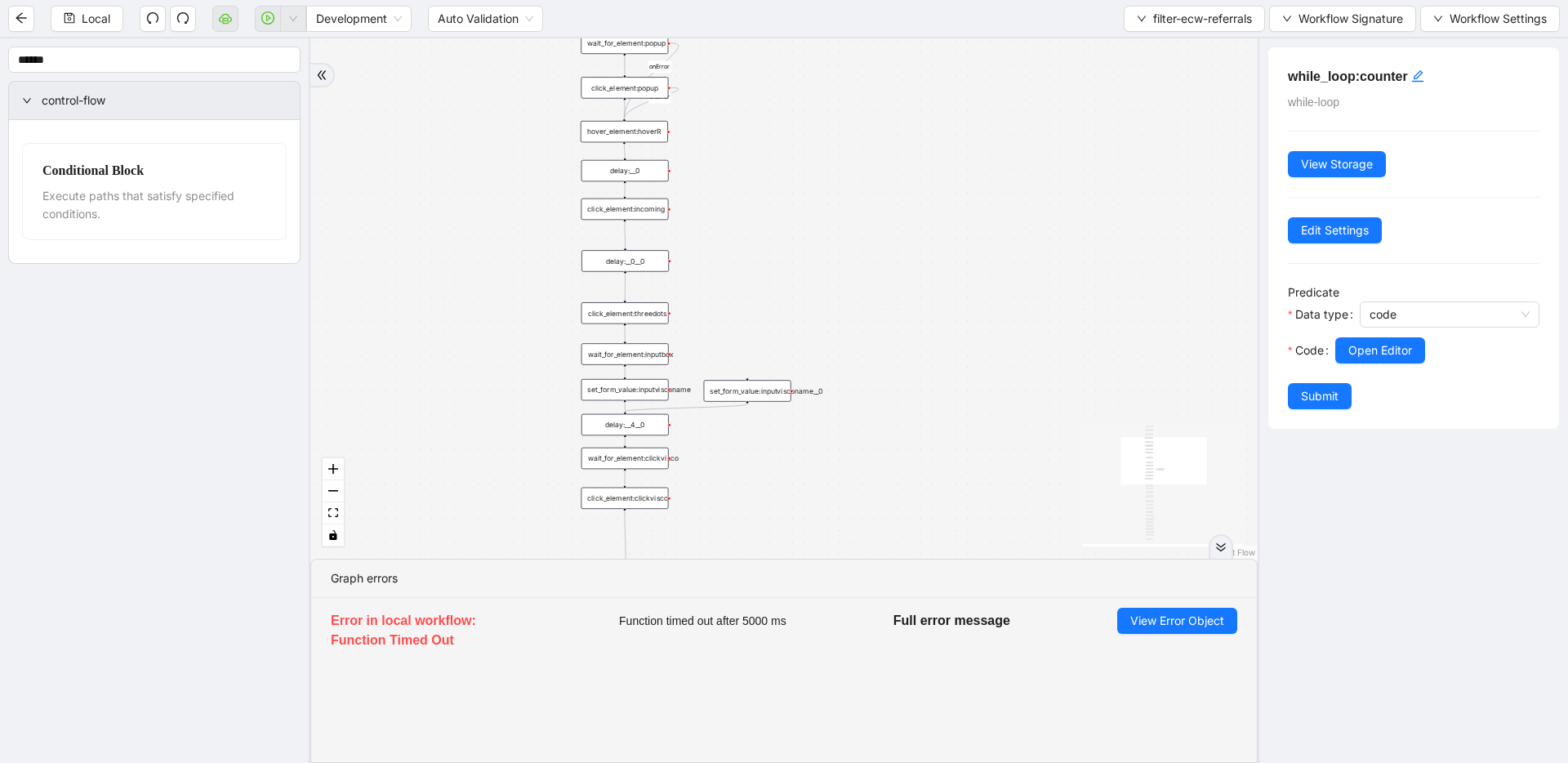
drag, startPoint x: 783, startPoint y: 257, endPoint x: 826, endPoint y: 416, distance: 164.7
click at [826, 416] on div "onError onError trigger wait_until_loaded: click_element:popup click_element:th…" at bounding box center [784, 298] width 947 height 520
drag, startPoint x: 760, startPoint y: 274, endPoint x: 771, endPoint y: 403, distance: 129.5
click at [771, 403] on div "onError onError trigger wait_until_loaded: click_element:popup click_element:th…" at bounding box center [784, 298] width 947 height 520
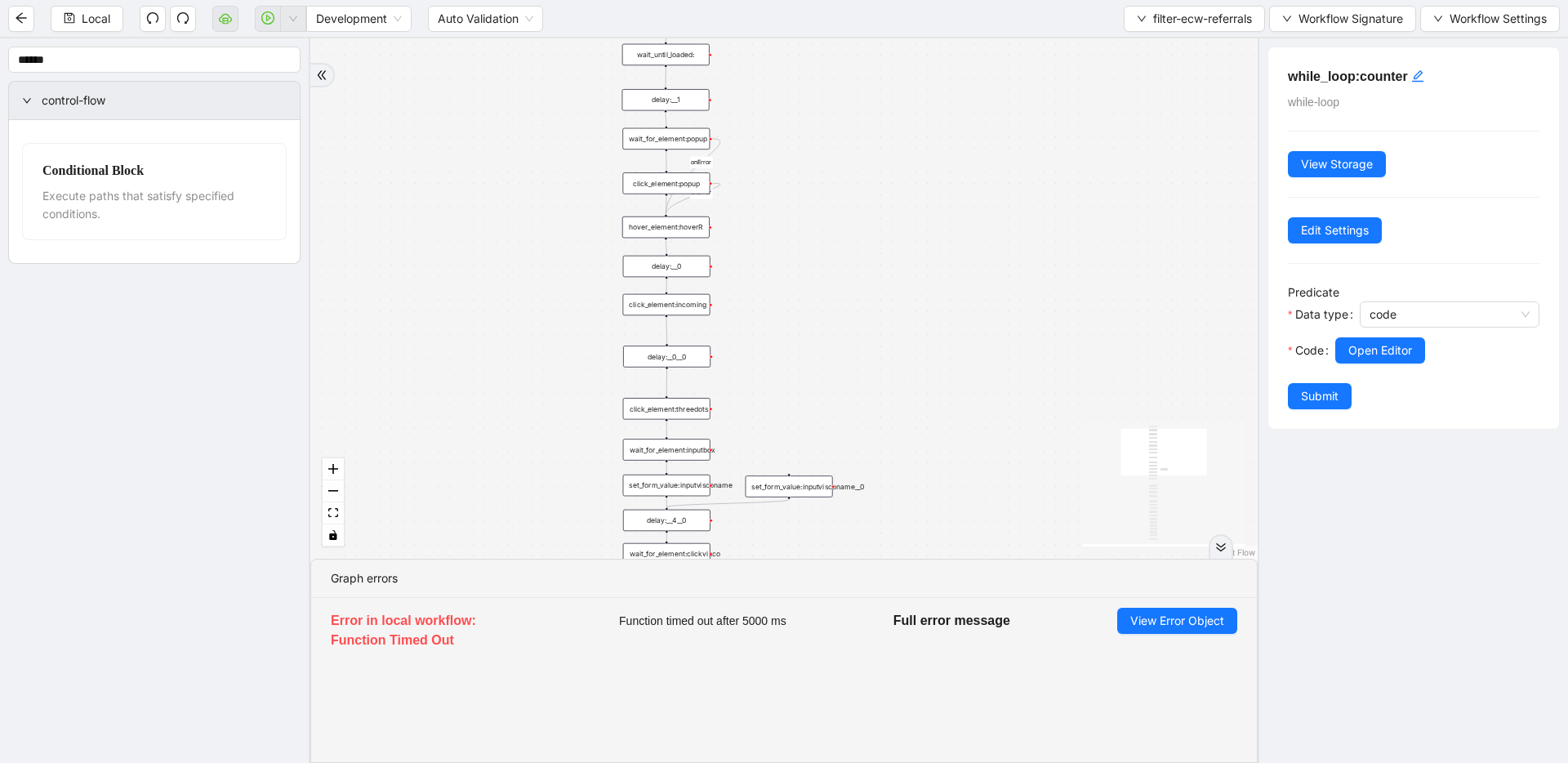
drag, startPoint x: 919, startPoint y: 160, endPoint x: 924, endPoint y: 145, distance: 15.8
click at [924, 145] on div "onError onError trigger wait_until_loaded: click_element:popup click_element:th…" at bounding box center [784, 298] width 947 height 520
click at [1181, 18] on span "filter-ecw-referrals" at bounding box center [1203, 19] width 99 height 18
click at [1176, 50] on span "Select" at bounding box center [1190, 50] width 118 height 18
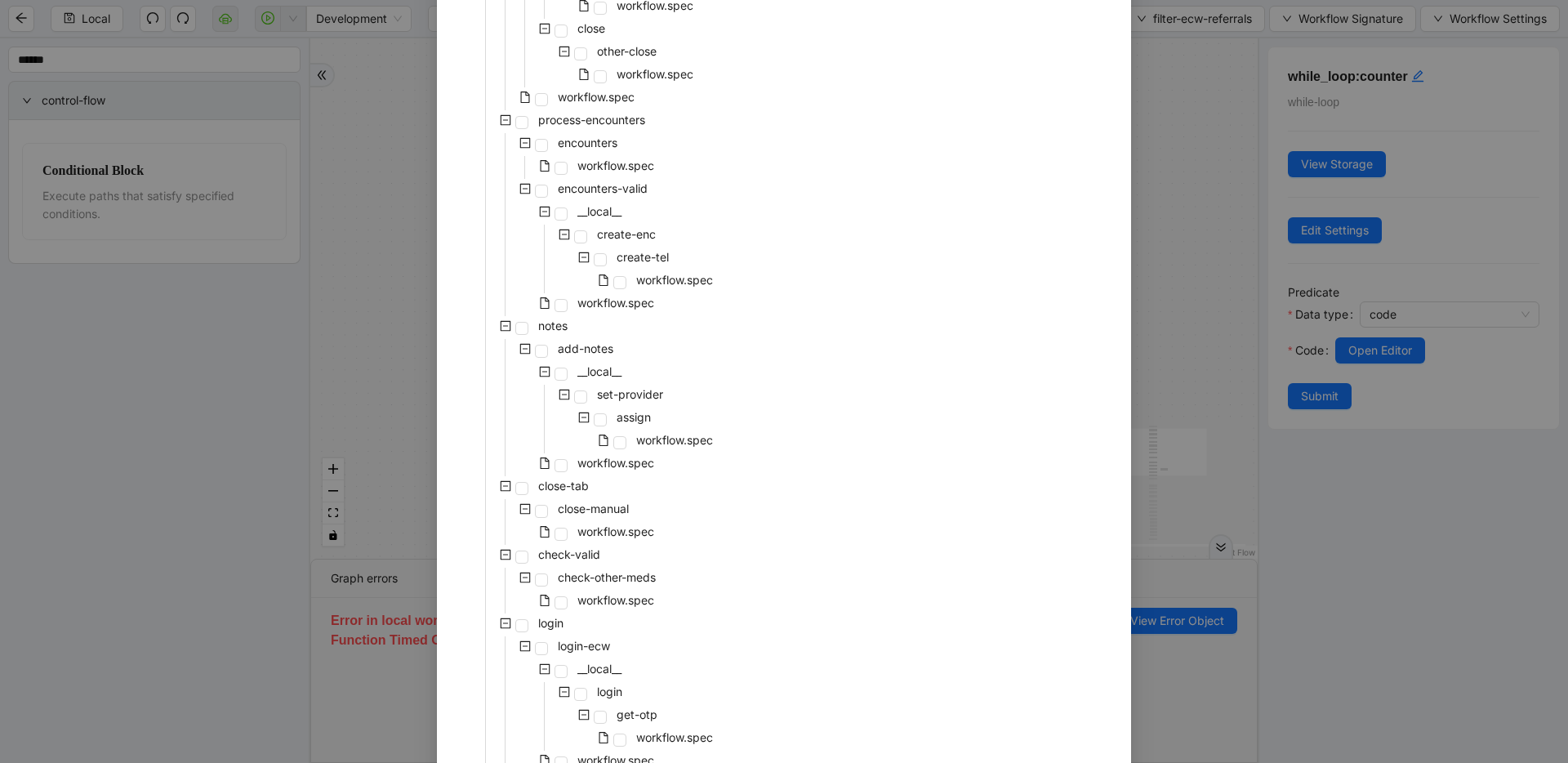
scroll to position [599, 0]
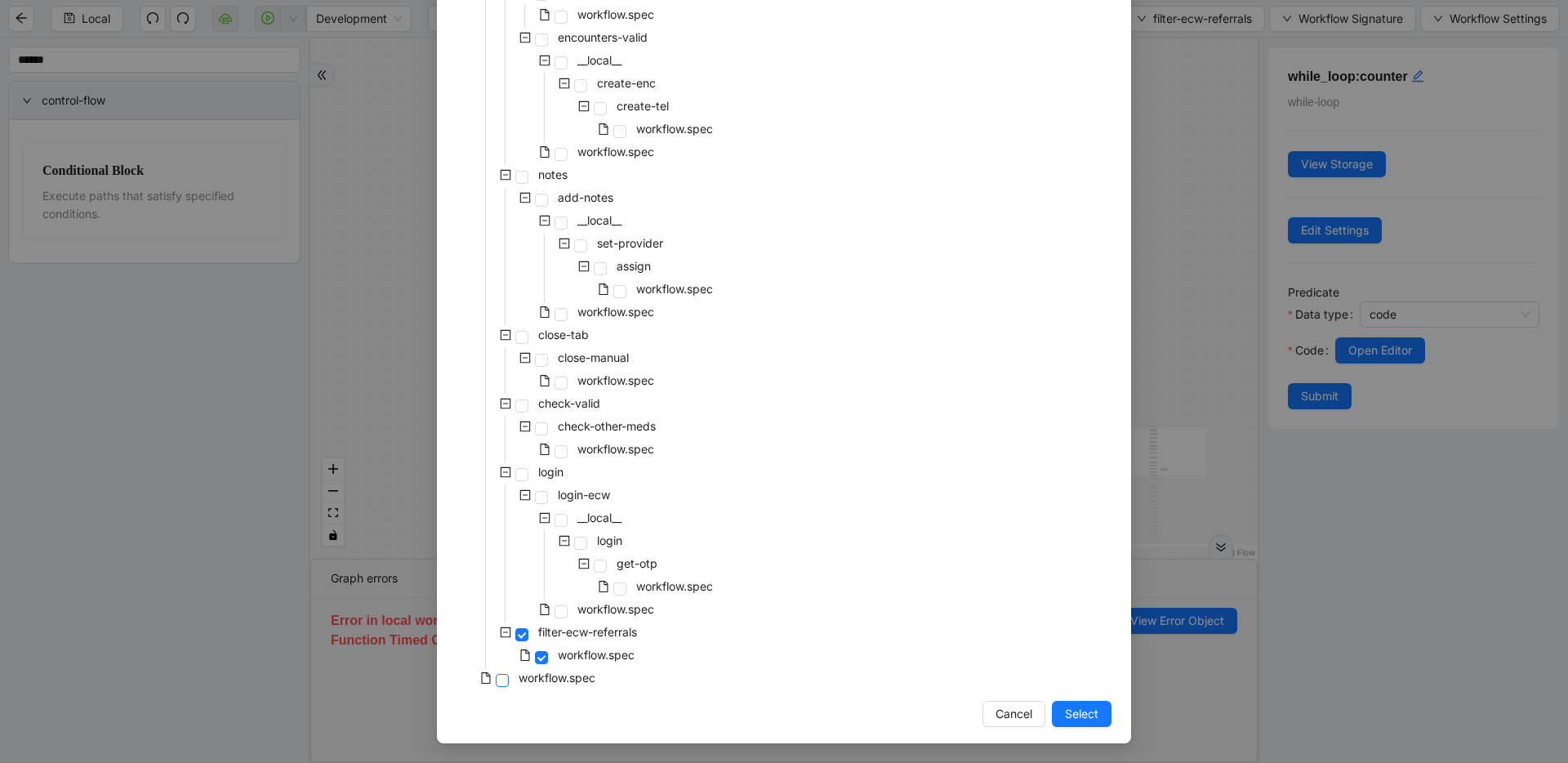
click at [496, 682] on span at bounding box center [503, 680] width 13 height 13
click at [1092, 721] on button "Select" at bounding box center [1081, 714] width 60 height 26
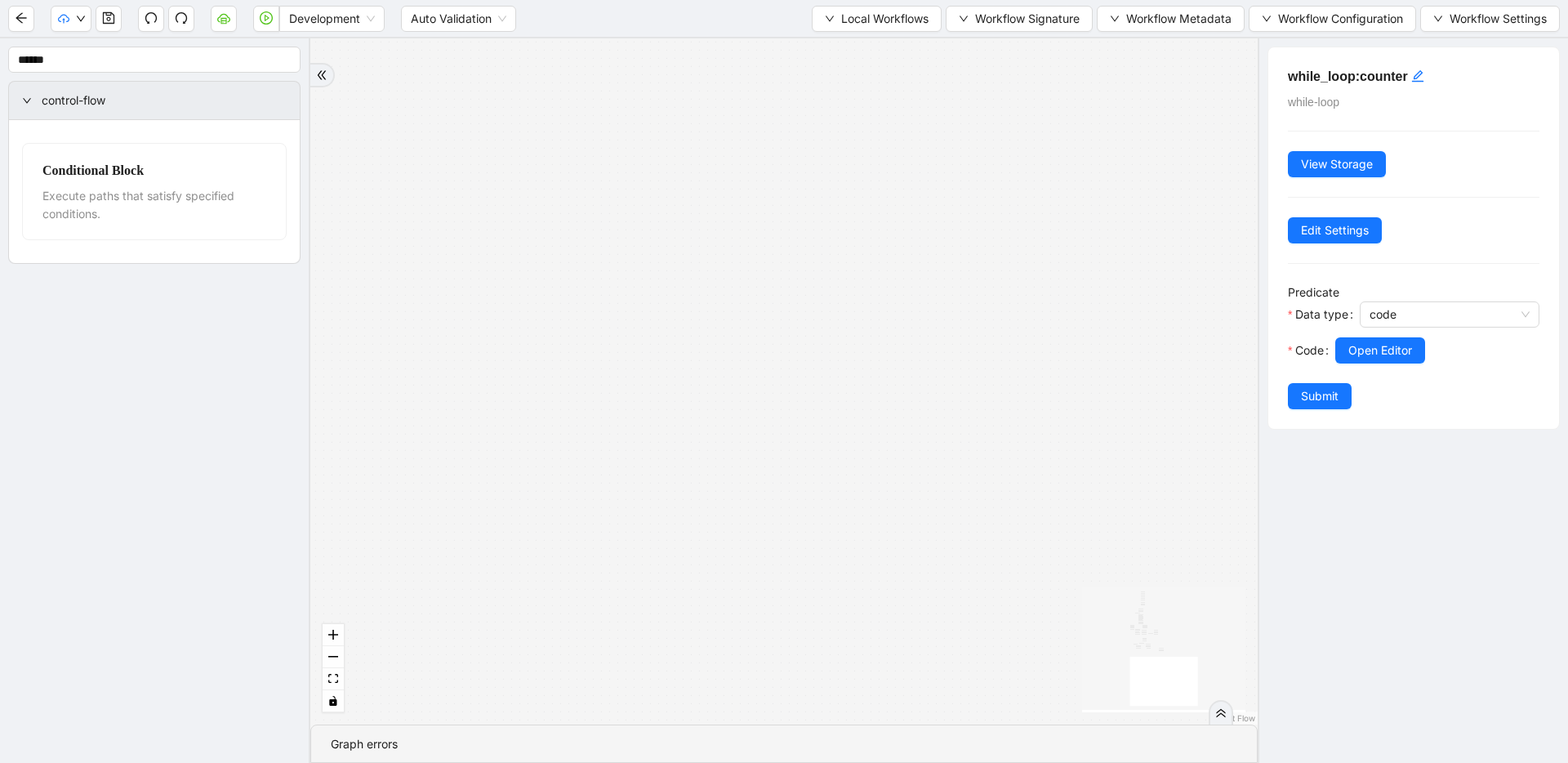
drag, startPoint x: 795, startPoint y: 397, endPoint x: 811, endPoint y: 622, distance: 225.6
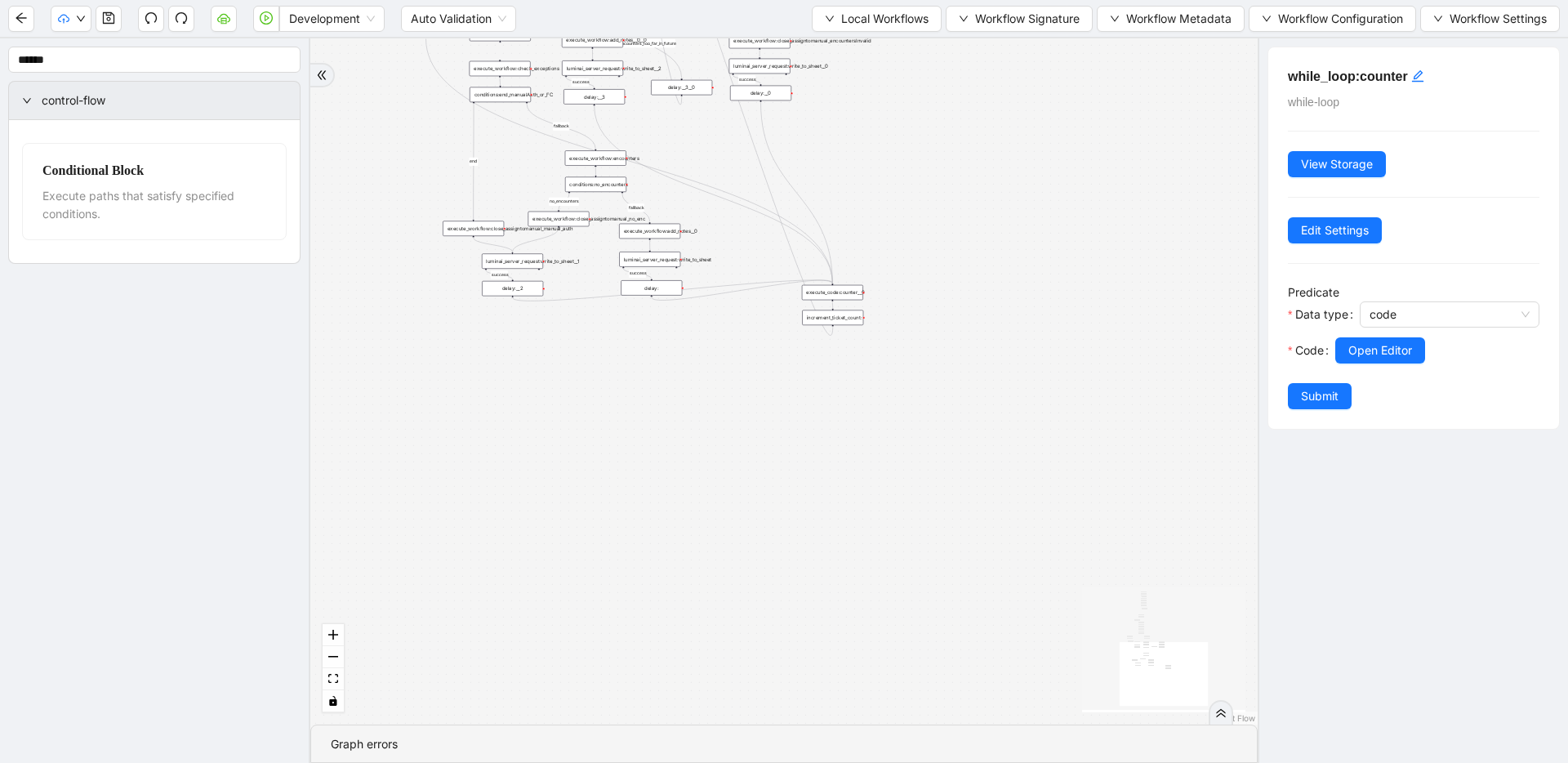
drag, startPoint x: 712, startPoint y: 463, endPoint x: 763, endPoint y: 579, distance: 126.7
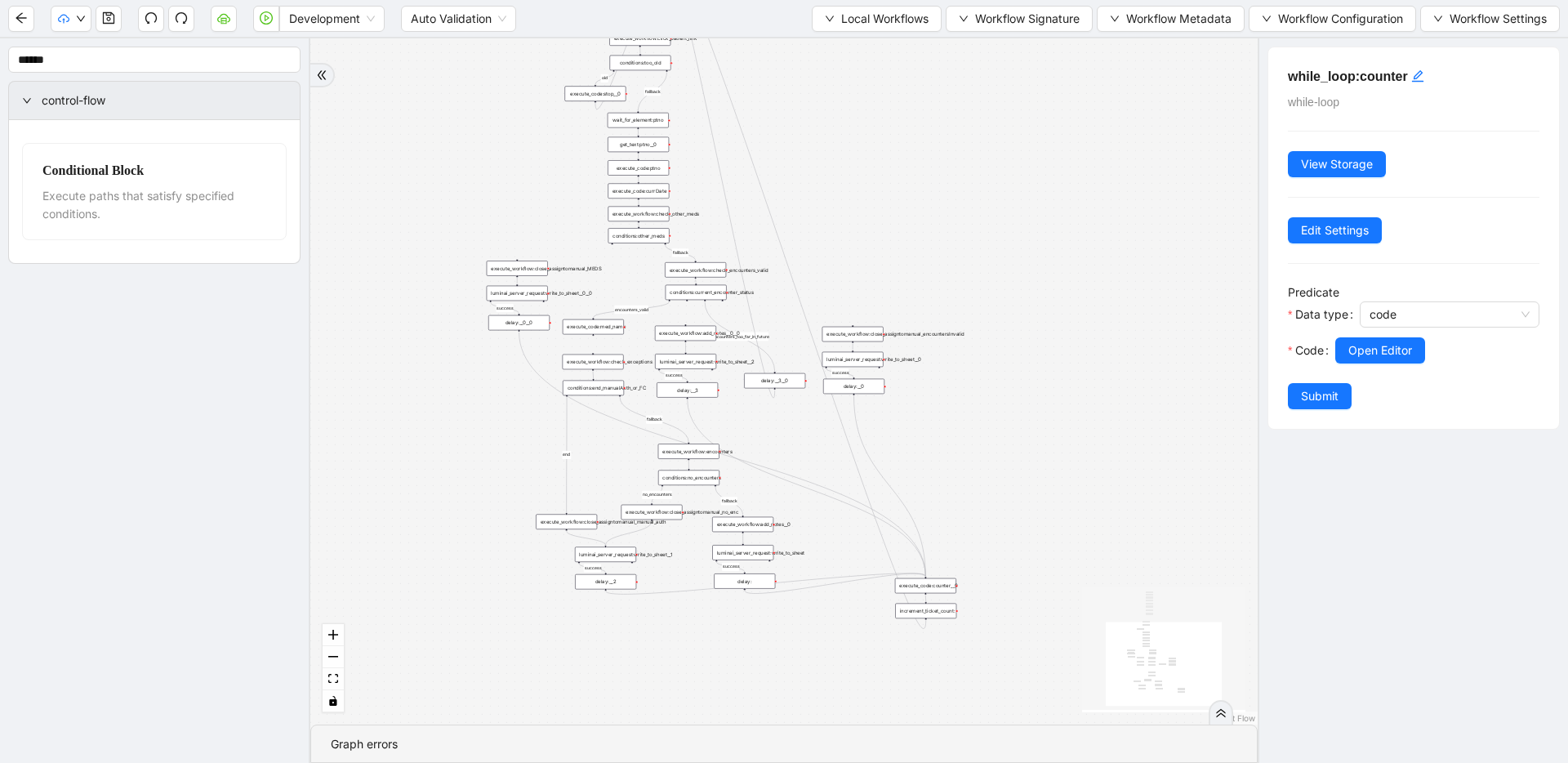
drag, startPoint x: 684, startPoint y: 484, endPoint x: 722, endPoint y: 609, distance: 130.6
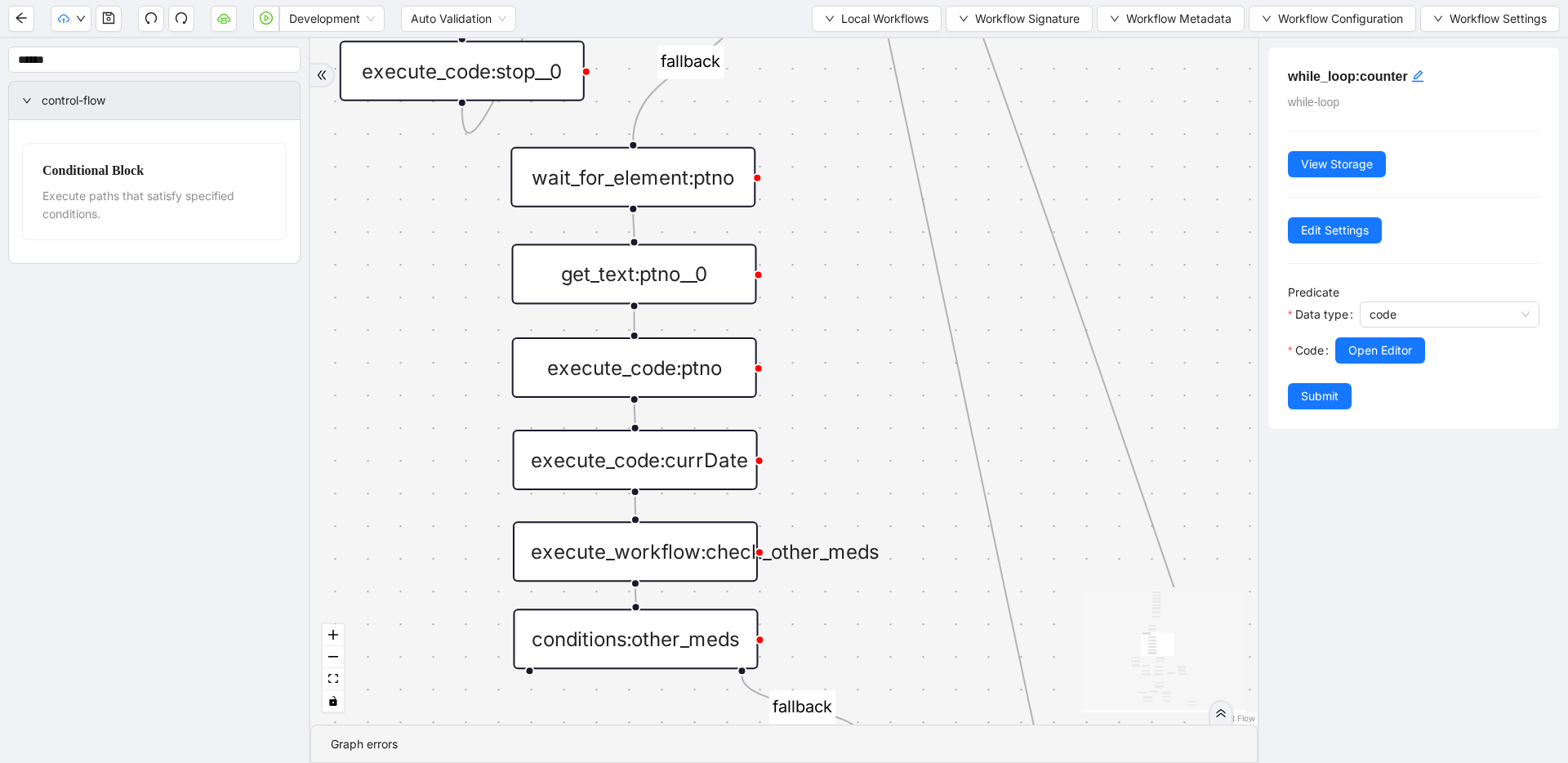
drag, startPoint x: 716, startPoint y: 433, endPoint x: 715, endPoint y: 476, distance: 43.0
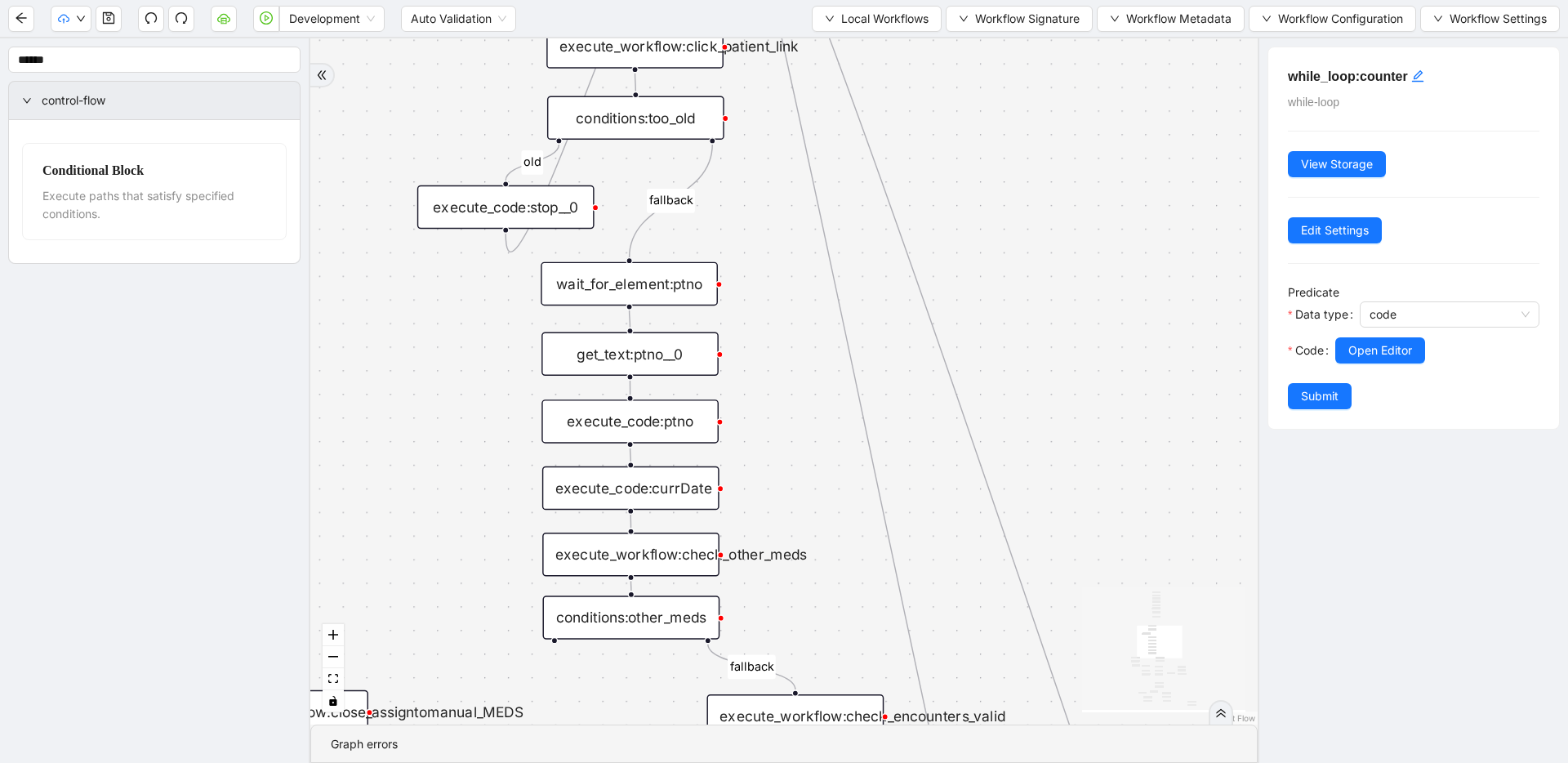
drag, startPoint x: 821, startPoint y: 393, endPoint x: 794, endPoint y: 333, distance: 65.8
click at [794, 333] on div "fallback success success fallback no_encounters end success success success old…" at bounding box center [784, 381] width 947 height 686
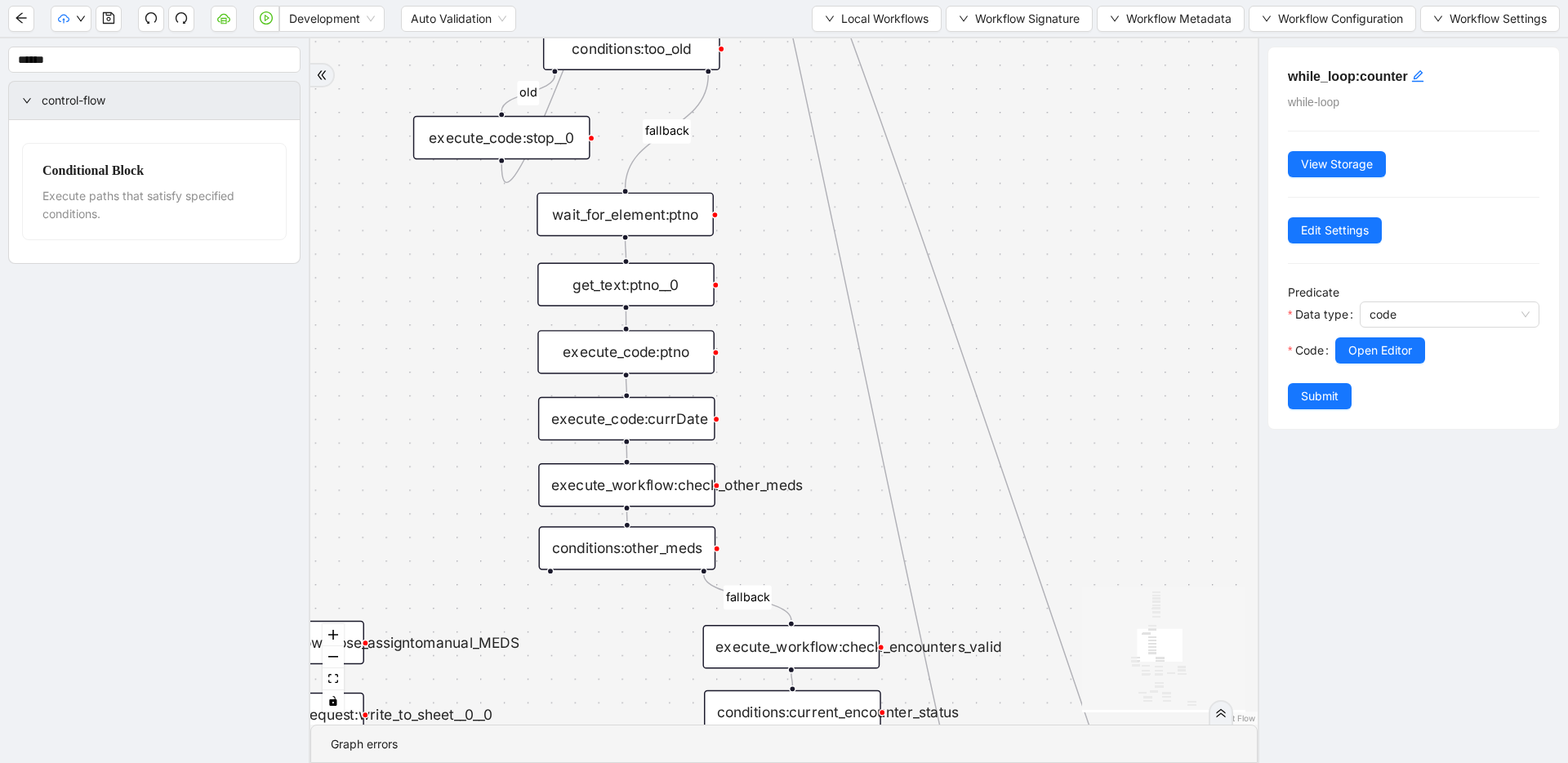
drag, startPoint x: 779, startPoint y: 525, endPoint x: 775, endPoint y: 455, distance: 70.1
click at [775, 455] on div "fallback success success fallback no_encounters end success success success old…" at bounding box center [784, 381] width 947 height 686
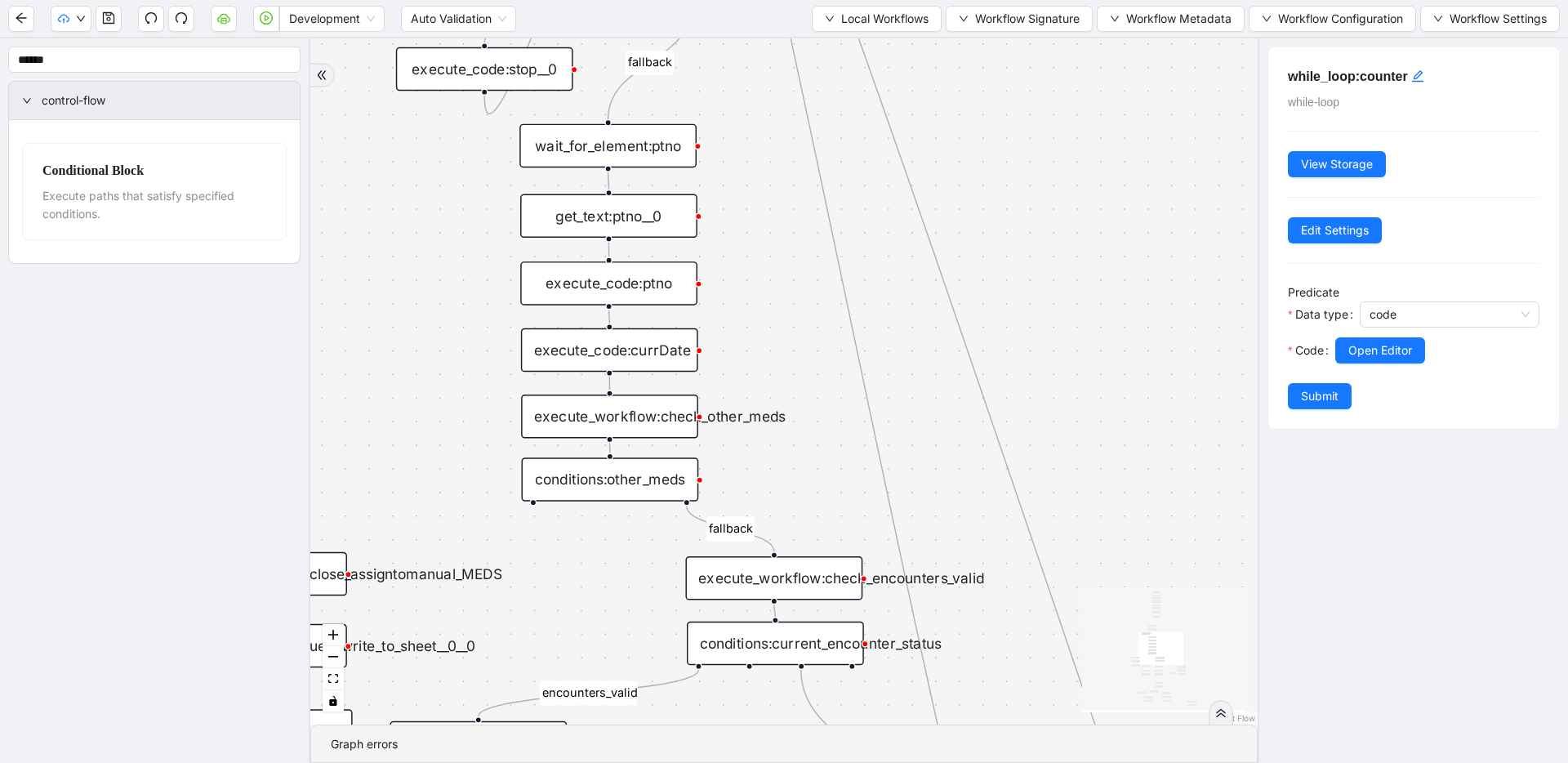
drag, startPoint x: 449, startPoint y: 503, endPoint x: 432, endPoint y: 435, distance: 70.1
click at [432, 435] on div "fallback success success fallback no_encounters end success success success old…" at bounding box center [784, 381] width 947 height 686
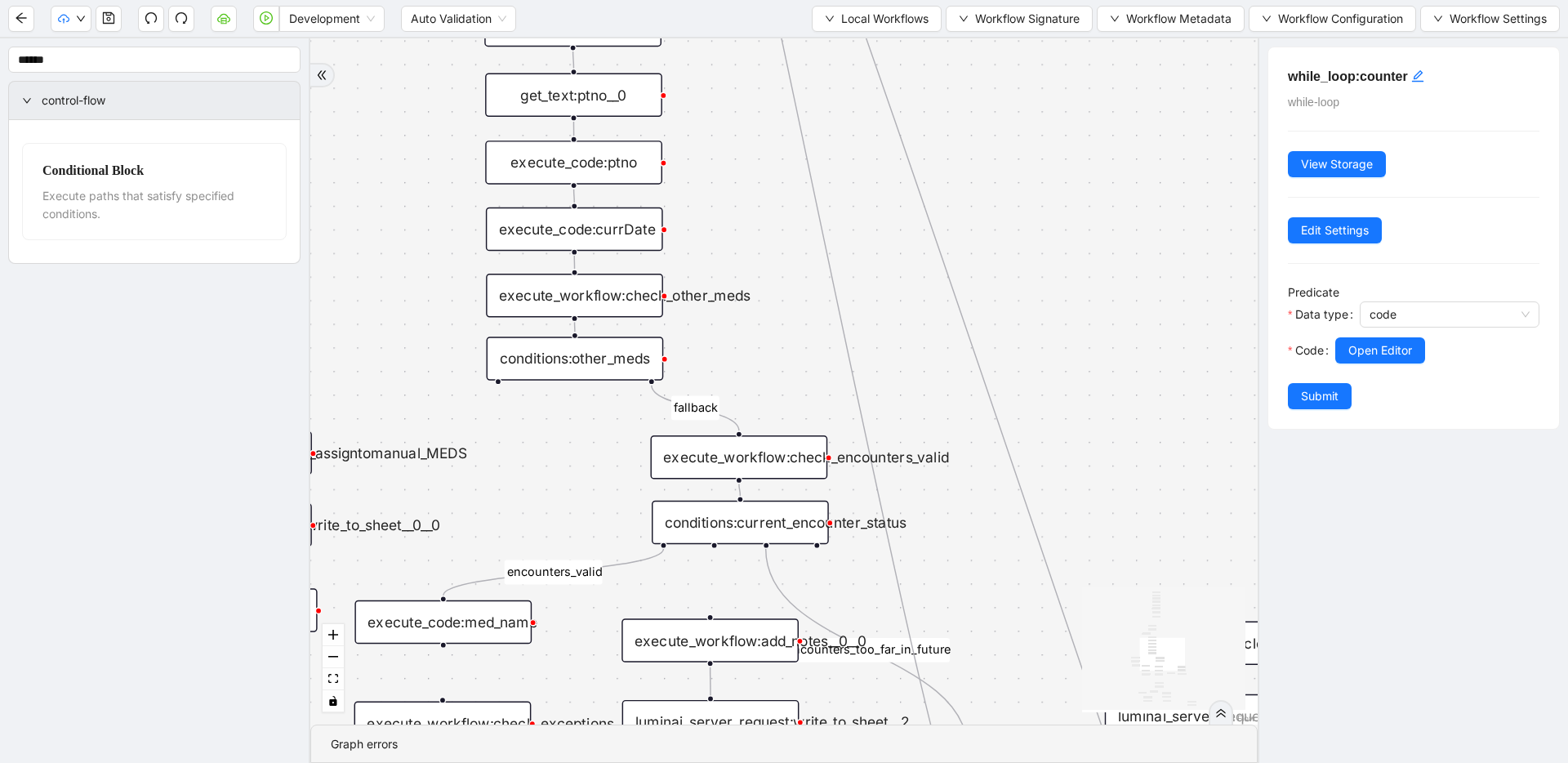
drag, startPoint x: 608, startPoint y: 563, endPoint x: 571, endPoint y: 436, distance: 132.3
click at [571, 436] on div "fallback success success fallback no_encounters end success success success old…" at bounding box center [784, 381] width 947 height 686
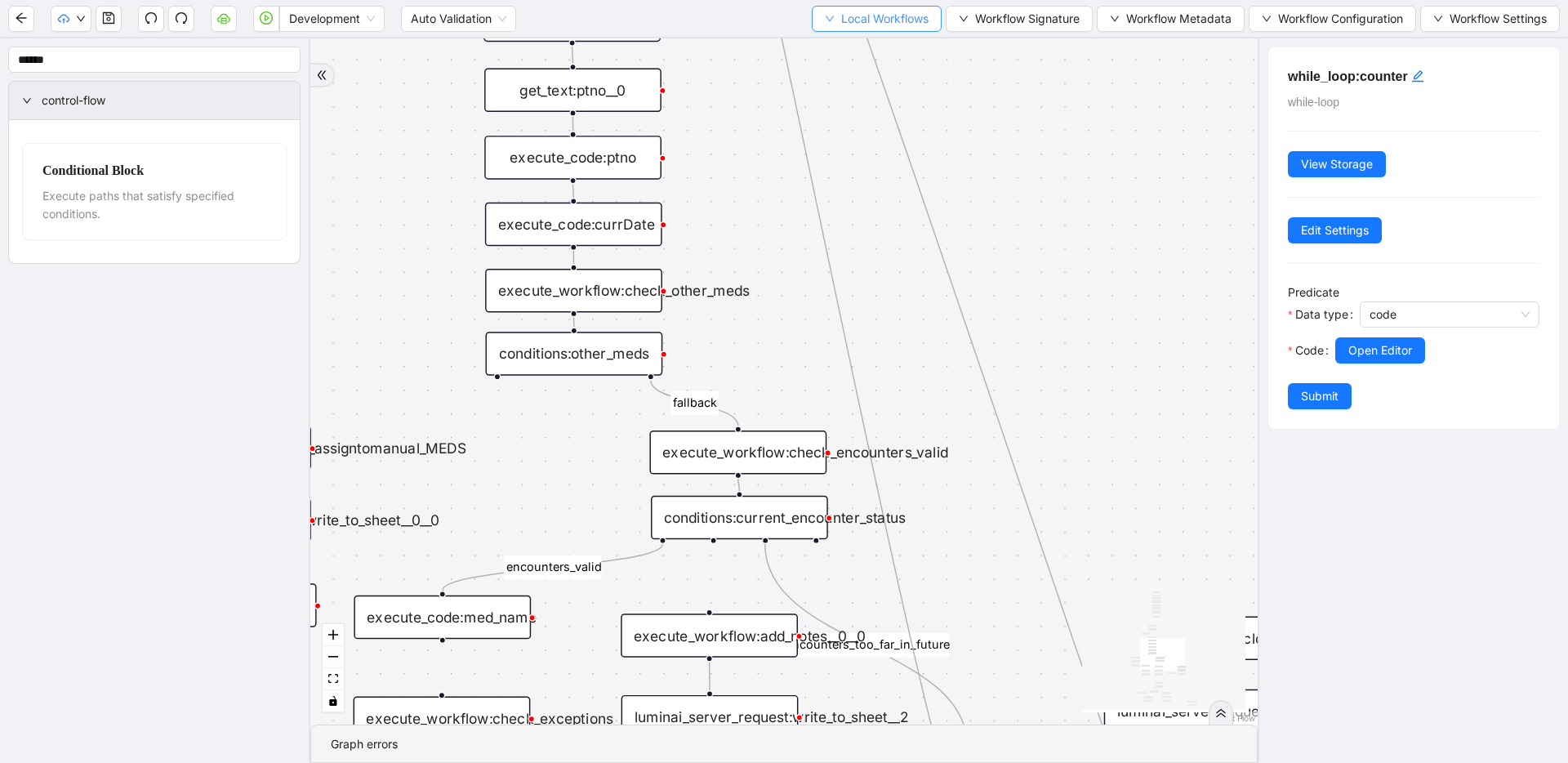
click at [841, 12] on span "Local Workflows" at bounding box center [884, 19] width 88 height 18
click at [838, 43] on span "Select" at bounding box center [872, 50] width 104 height 18
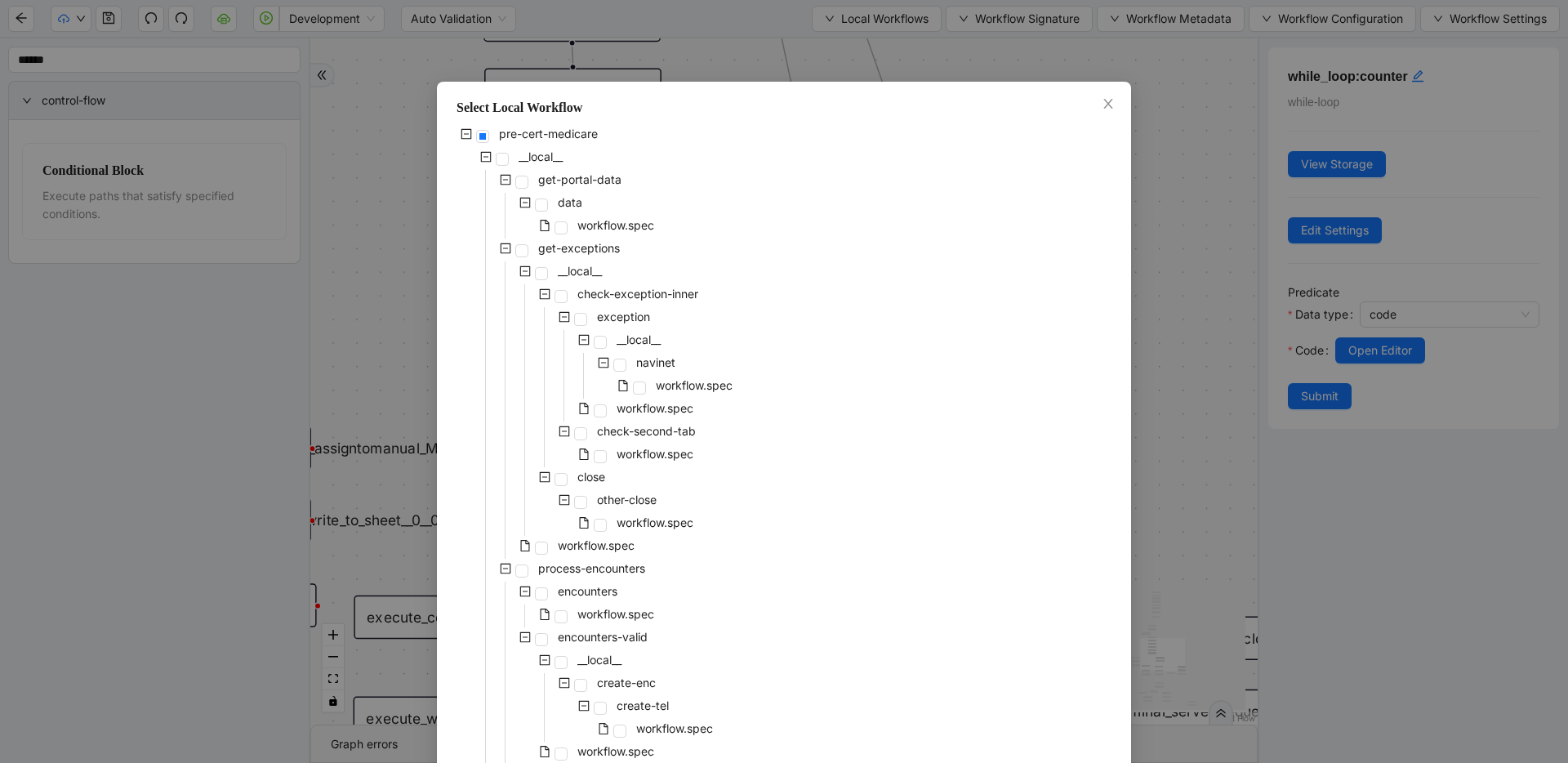
click at [738, 324] on div "pre-cert-medicare __local__ get-portal-data data workflow.spec get-exceptions _…" at bounding box center [784, 707] width 655 height 1166
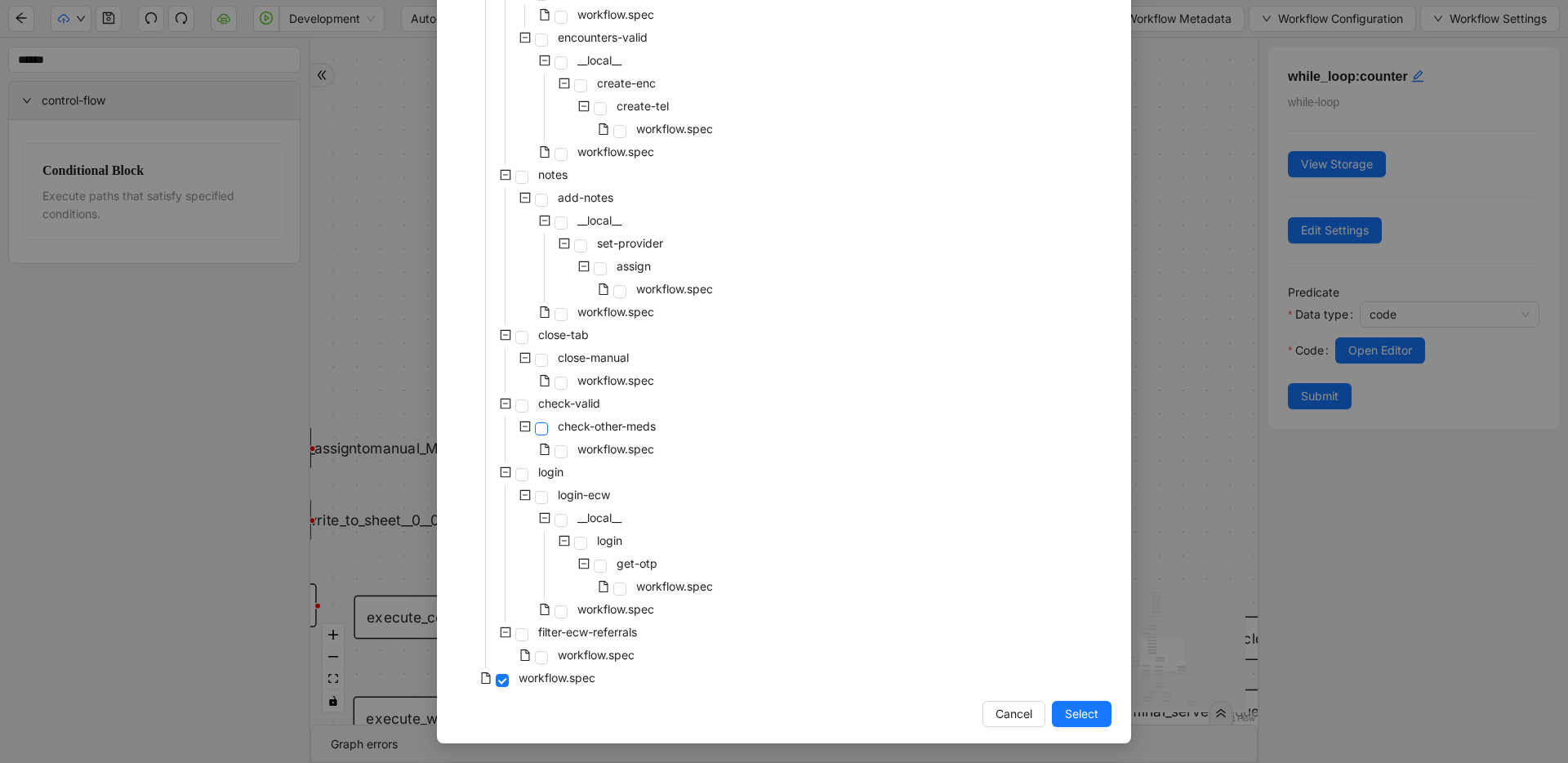
click at [537, 429] on span at bounding box center [541, 429] width 13 height 13
click at [1072, 719] on span "Select" at bounding box center [1081, 713] width 34 height 18
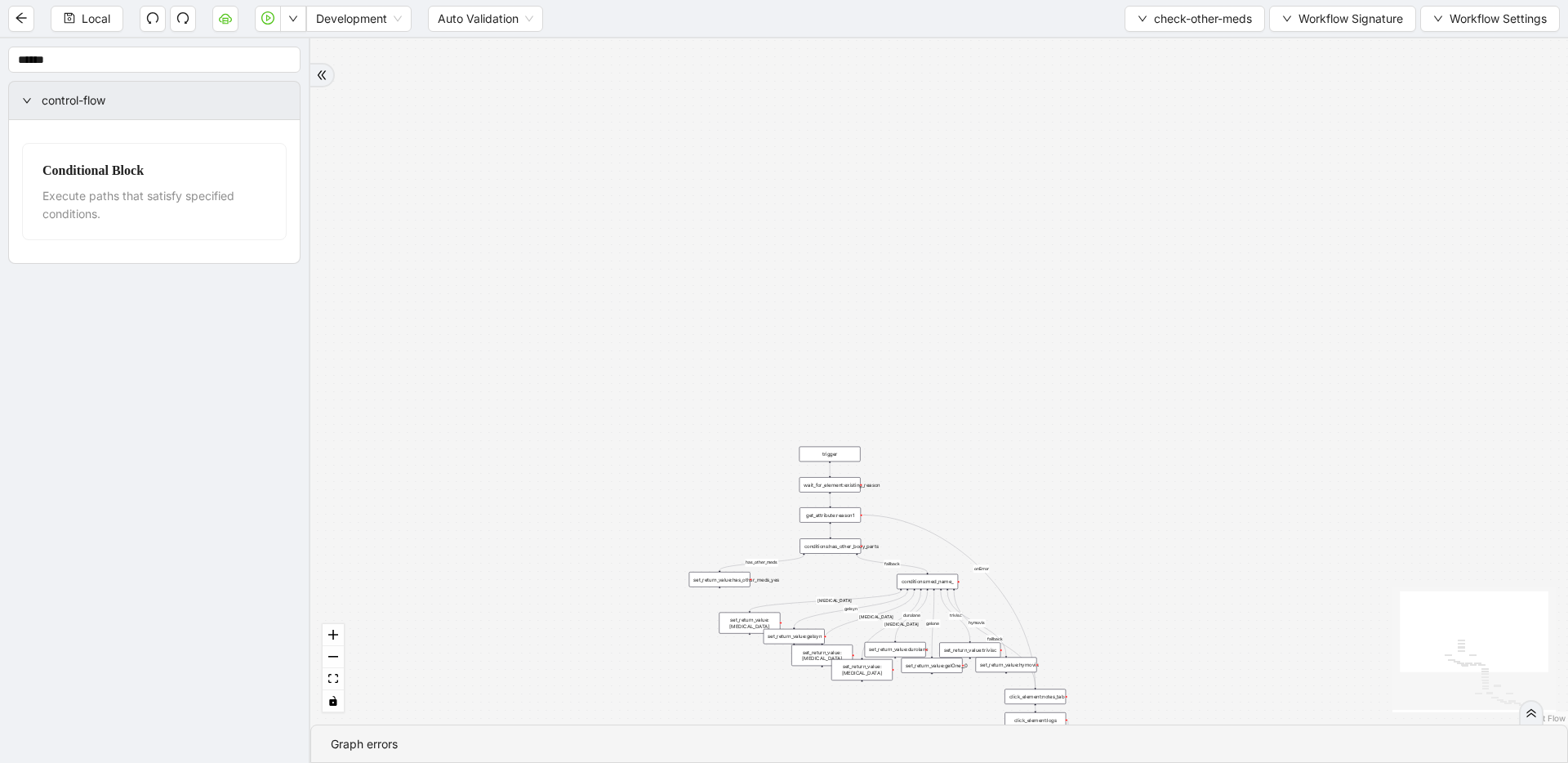
drag, startPoint x: 922, startPoint y: 296, endPoint x: 851, endPoint y: 80, distance: 227.4
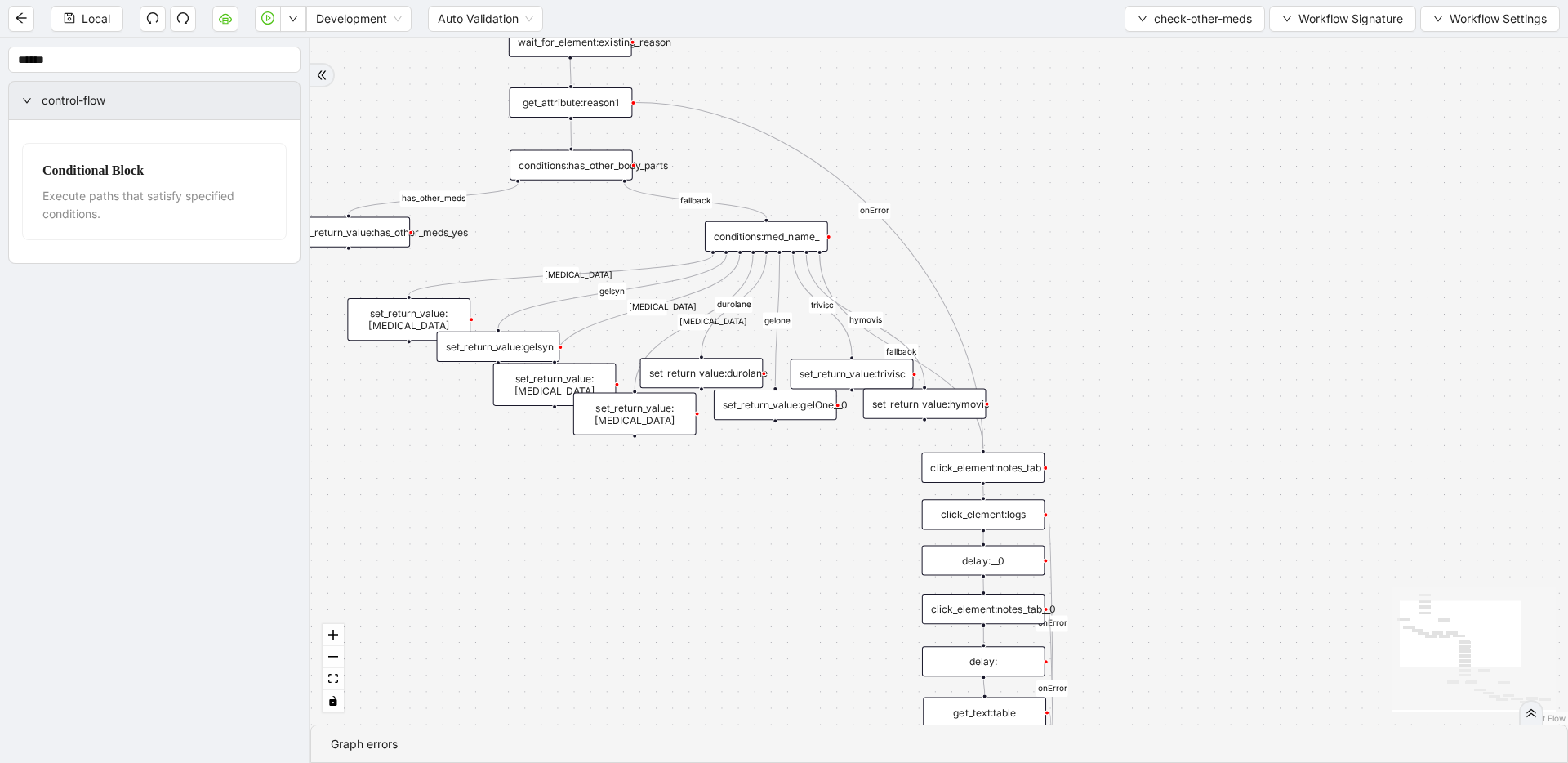
drag, startPoint x: 1089, startPoint y: 394, endPoint x: 992, endPoint y: 231, distance: 189.7
click at [992, 231] on div "has_other_meds has_other_meds [MEDICAL_DATA] gelsyn [MEDICAL_DATA] [MEDICAL_DAT…" at bounding box center [938, 381] width 1257 height 686
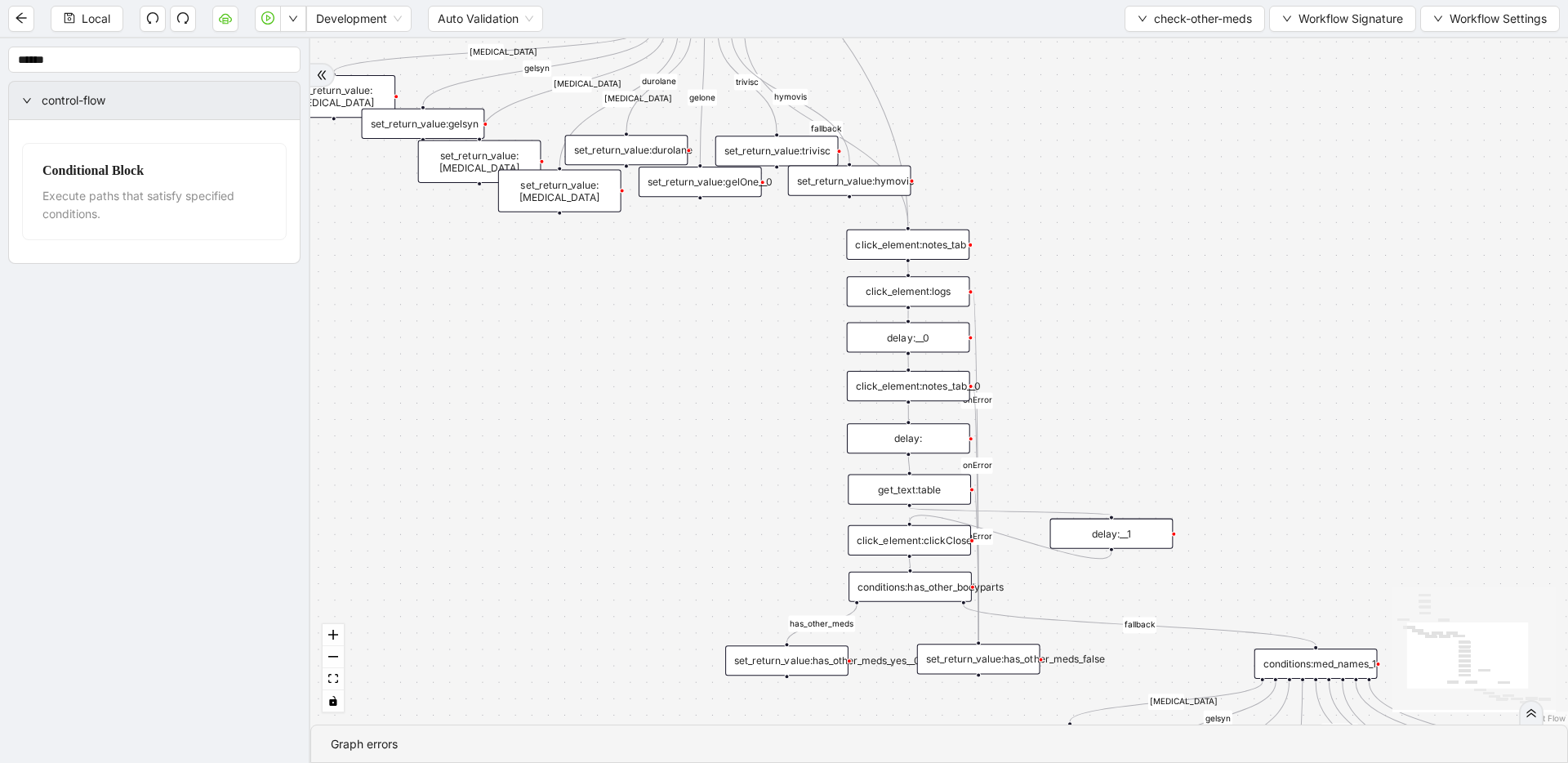
drag, startPoint x: 1107, startPoint y: 503, endPoint x: 1032, endPoint y: 280, distance: 235.3
click at [1032, 280] on div "has_other_meds has_other_meds [MEDICAL_DATA] gelsyn [MEDICAL_DATA] [MEDICAL_DAT…" at bounding box center [938, 381] width 1257 height 686
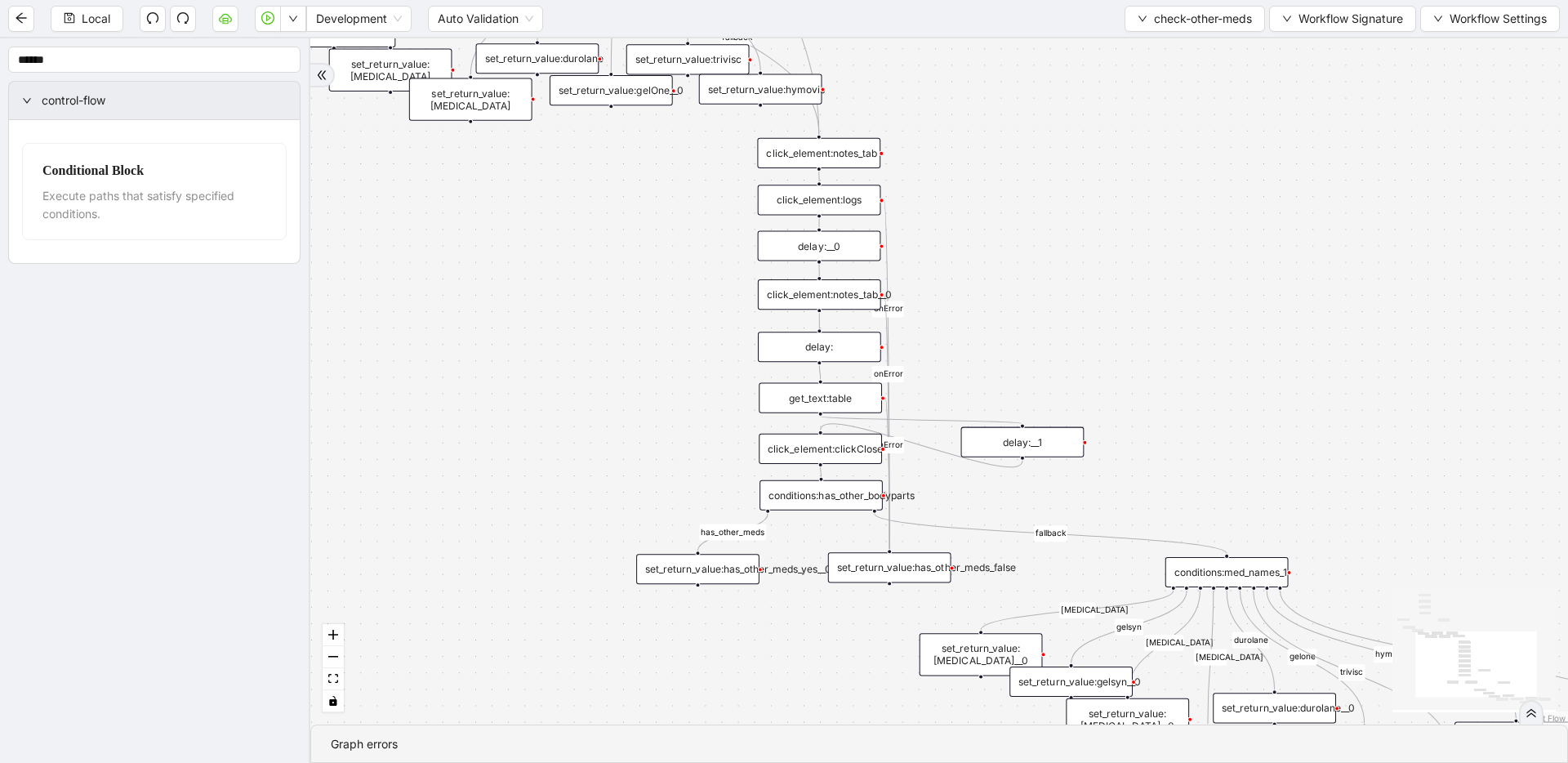
drag, startPoint x: 978, startPoint y: 241, endPoint x: 955, endPoint y: 259, distance: 29.2
click at [957, 265] on div "has_other_meds has_other_meds [MEDICAL_DATA] gelsyn [MEDICAL_DATA] [MEDICAL_DAT…" at bounding box center [938, 381] width 1257 height 686
click at [852, 160] on div "click_element:notes_tab" at bounding box center [818, 154] width 123 height 31
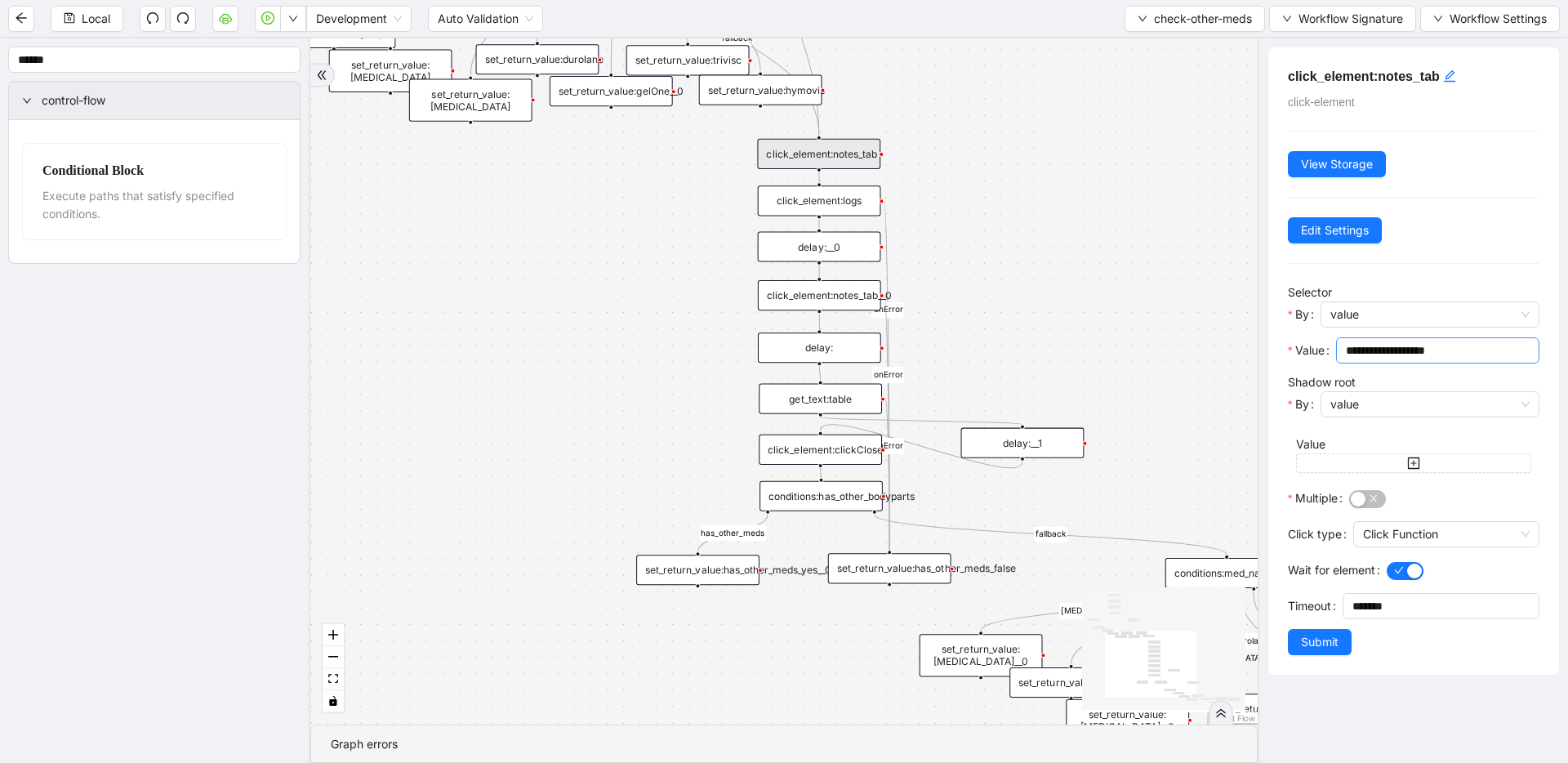
click at [1386, 346] on input "**********" at bounding box center [1436, 351] width 180 height 18
click at [786, 216] on div "has_other_meds has_other_meds [MEDICAL_DATA] gelsyn [MEDICAL_DATA] [MEDICAL_DAT…" at bounding box center [784, 381] width 947 height 686
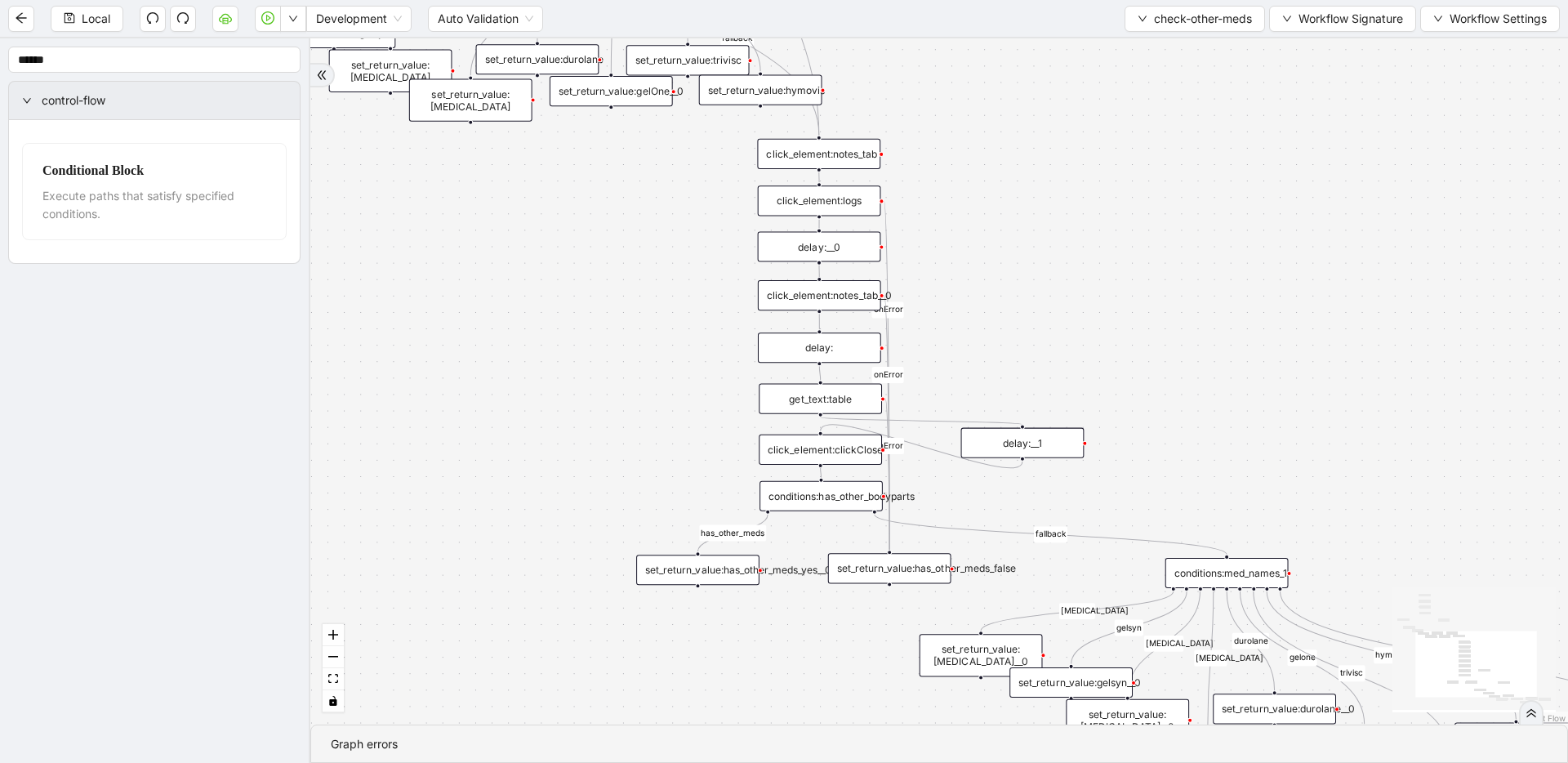
click at [779, 200] on div "click_element:logs" at bounding box center [819, 200] width 123 height 31
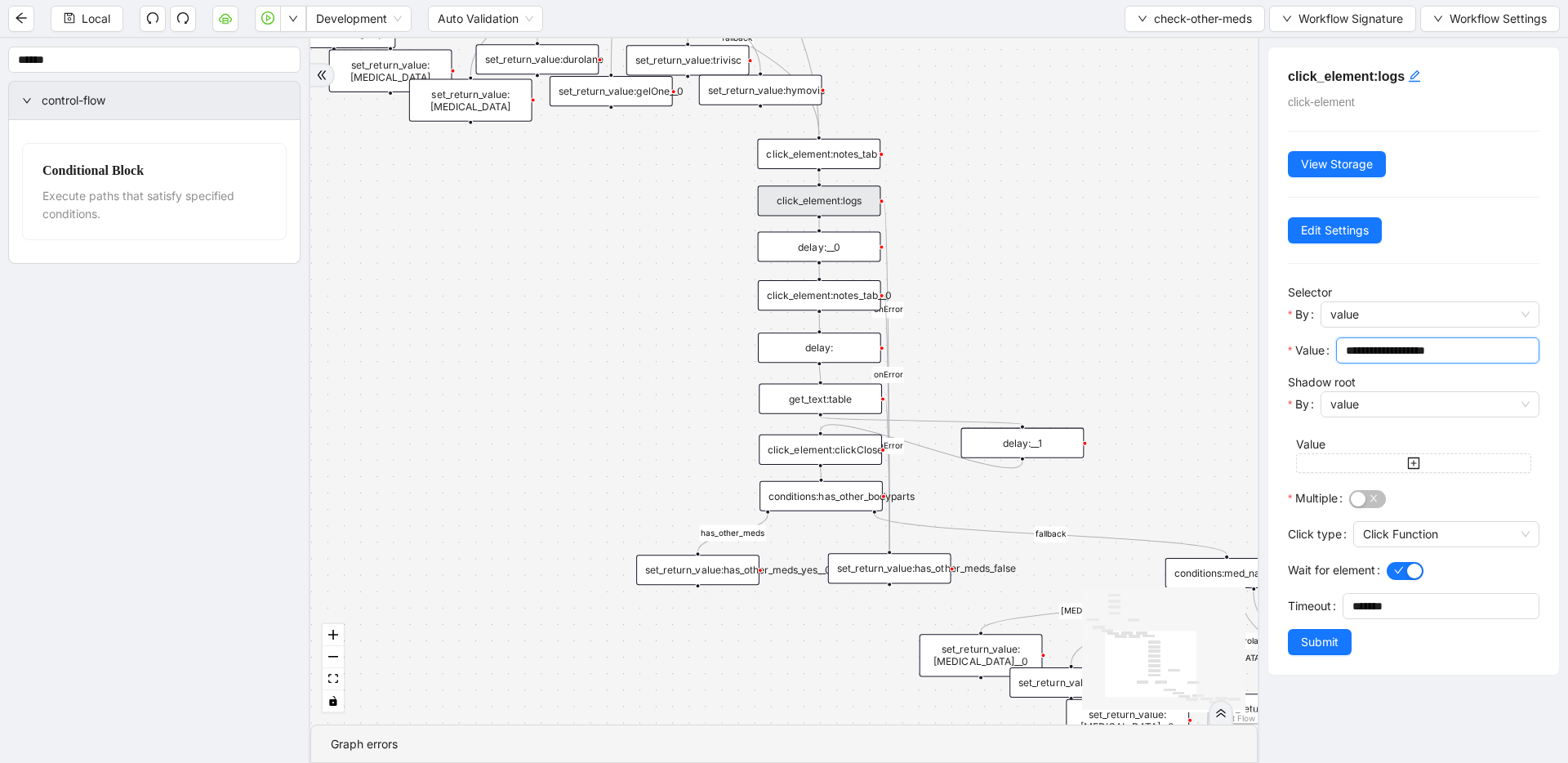
drag, startPoint x: 1340, startPoint y: 351, endPoint x: 1279, endPoint y: 353, distance: 61.0
click at [1279, 353] on div "**********" at bounding box center [1413, 360] width 291 height 627
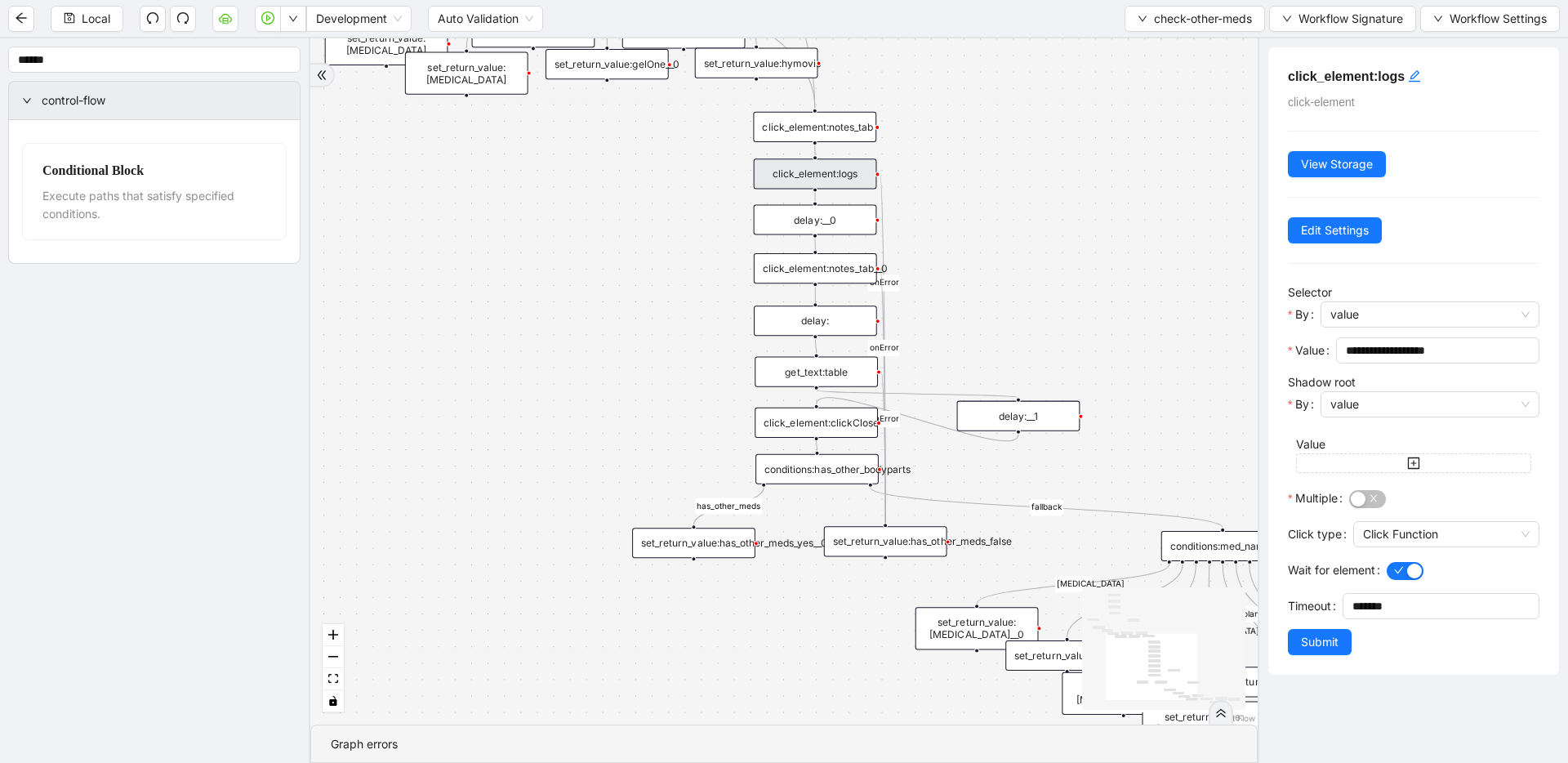
drag, startPoint x: 666, startPoint y: 357, endPoint x: 662, endPoint y: 330, distance: 27.3
click at [662, 330] on div "has_other_meds has_other_meds [MEDICAL_DATA] gelsyn [MEDICAL_DATA] [MEDICAL_DAT…" at bounding box center [784, 381] width 947 height 686
click at [836, 273] on div "click_element:notes_tab__0" at bounding box center [815, 268] width 123 height 31
drag, startPoint x: 1323, startPoint y: 332, endPoint x: 1221, endPoint y: 324, distance: 102.3
click at [1221, 324] on section "****** control-flow Conditional Block Execute paths that satisfy specified cond…" at bounding box center [784, 400] width 1568 height 724
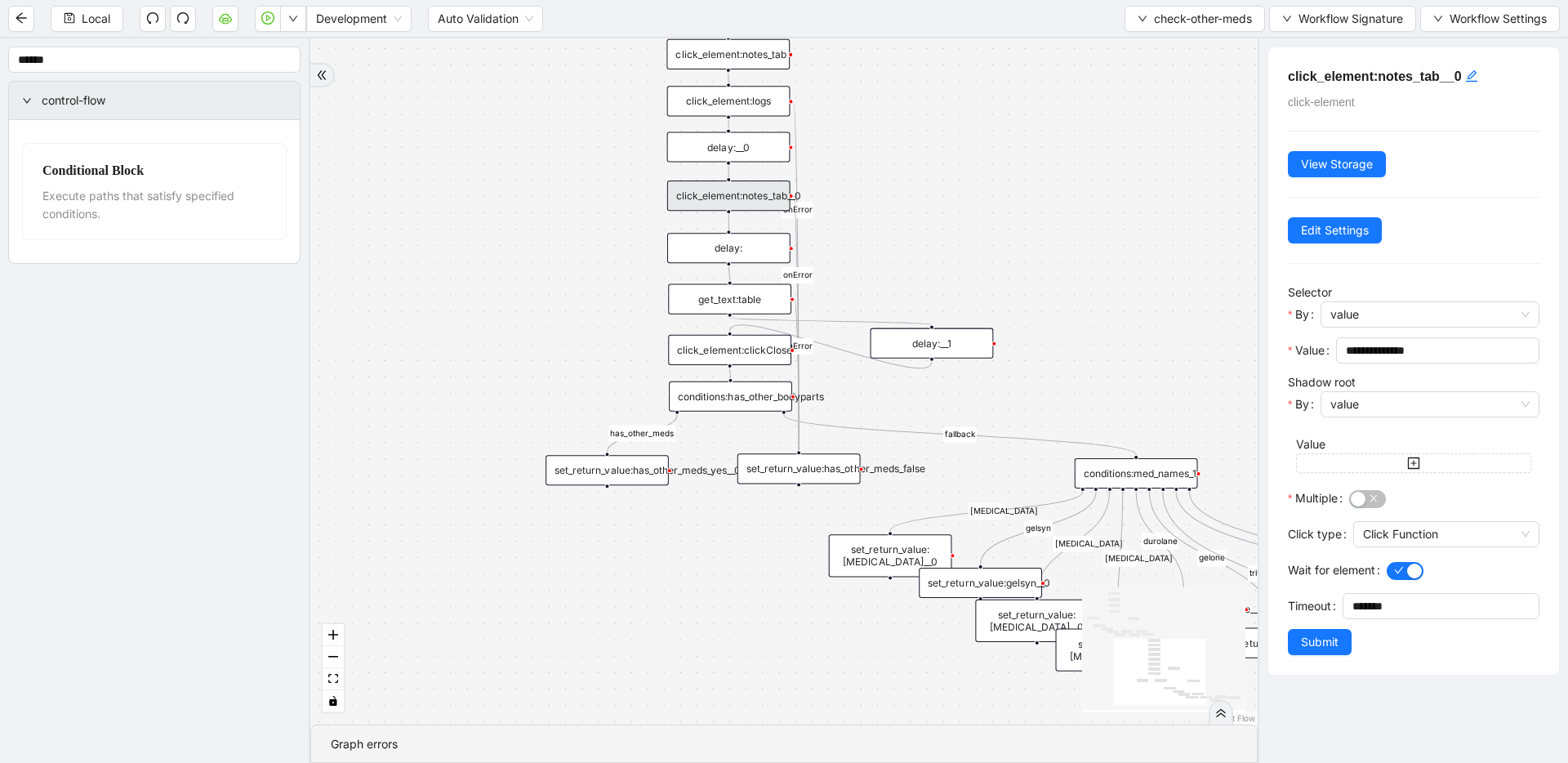
drag, startPoint x: 578, startPoint y: 337, endPoint x: 492, endPoint y: 265, distance: 112.2
click at [492, 265] on div "has_other_meds has_other_meds [MEDICAL_DATA] gelsyn [MEDICAL_DATA] [MEDICAL_DAT…" at bounding box center [784, 381] width 947 height 686
click at [724, 303] on div "get_text:table" at bounding box center [729, 298] width 123 height 31
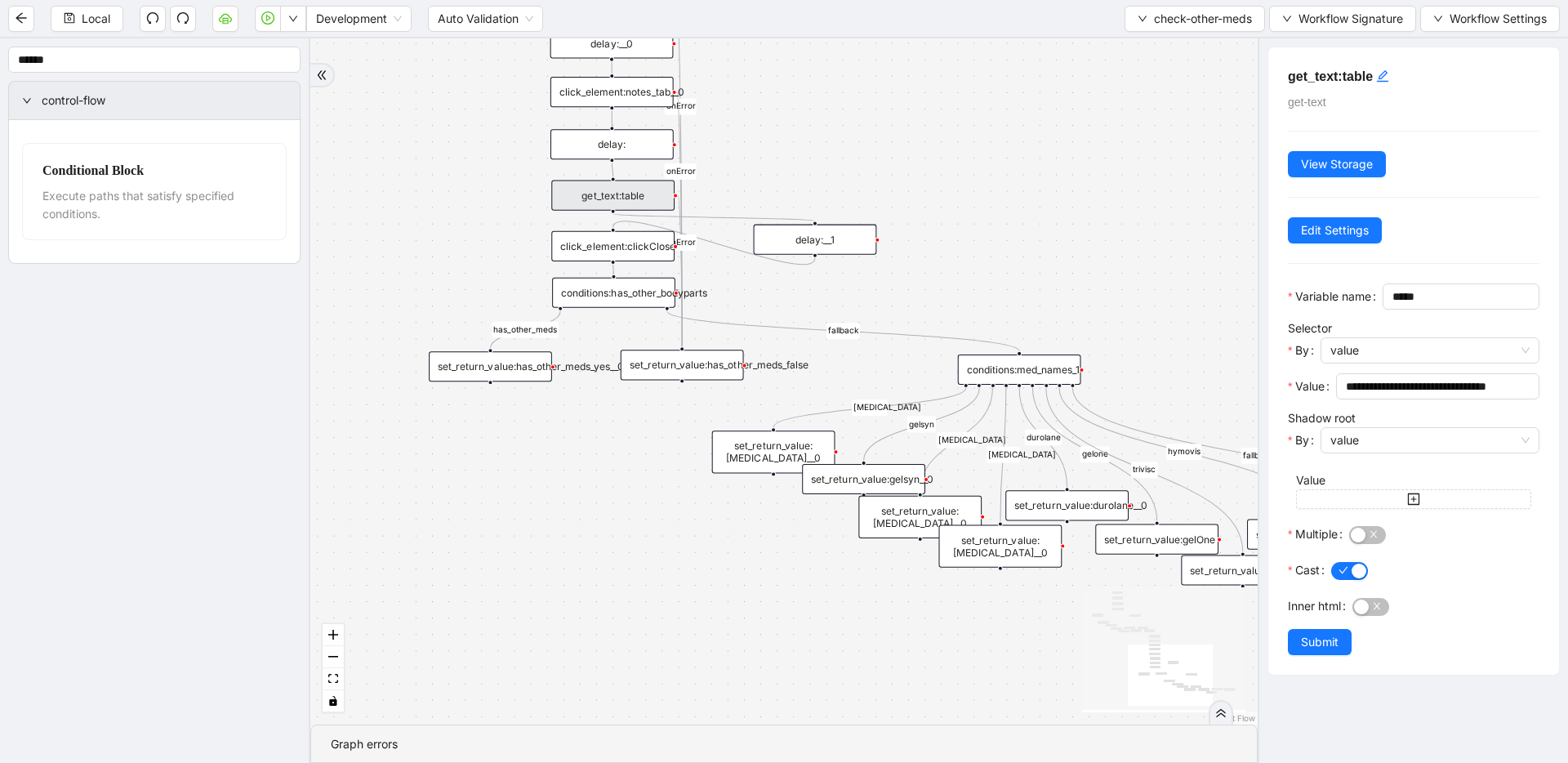
drag, startPoint x: 1045, startPoint y: 370, endPoint x: 950, endPoint y: 289, distance: 124.8
click at [950, 289] on div "has_other_meds has_other_meds [MEDICAL_DATA] gelsyn [MEDICAL_DATA] [MEDICAL_DAT…" at bounding box center [784, 381] width 947 height 686
click at [1057, 374] on div "conditions:med_names_1" at bounding box center [1020, 370] width 123 height 31
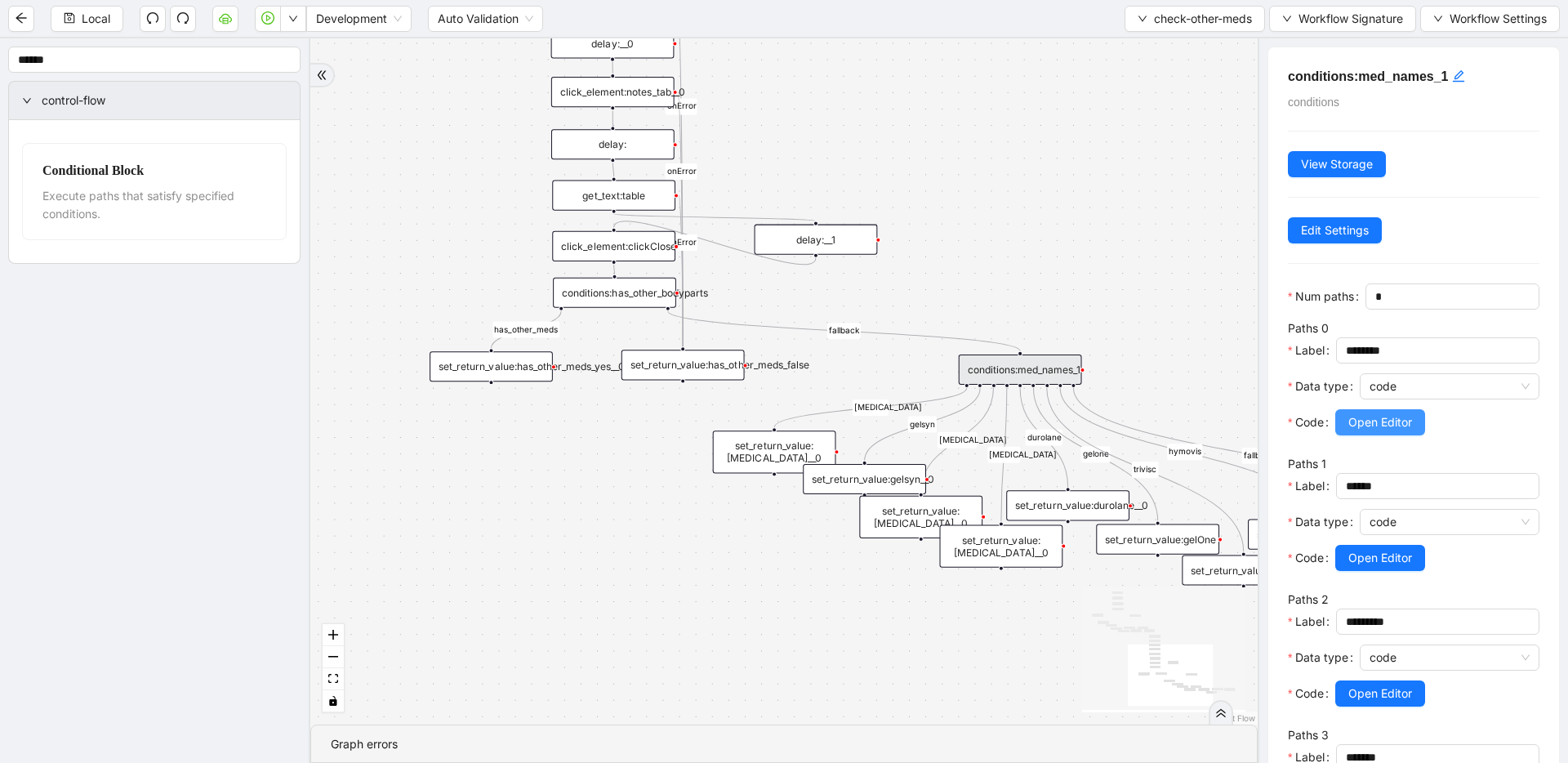
click at [1344, 412] on button "Open Editor" at bounding box center [1380, 422] width 90 height 26
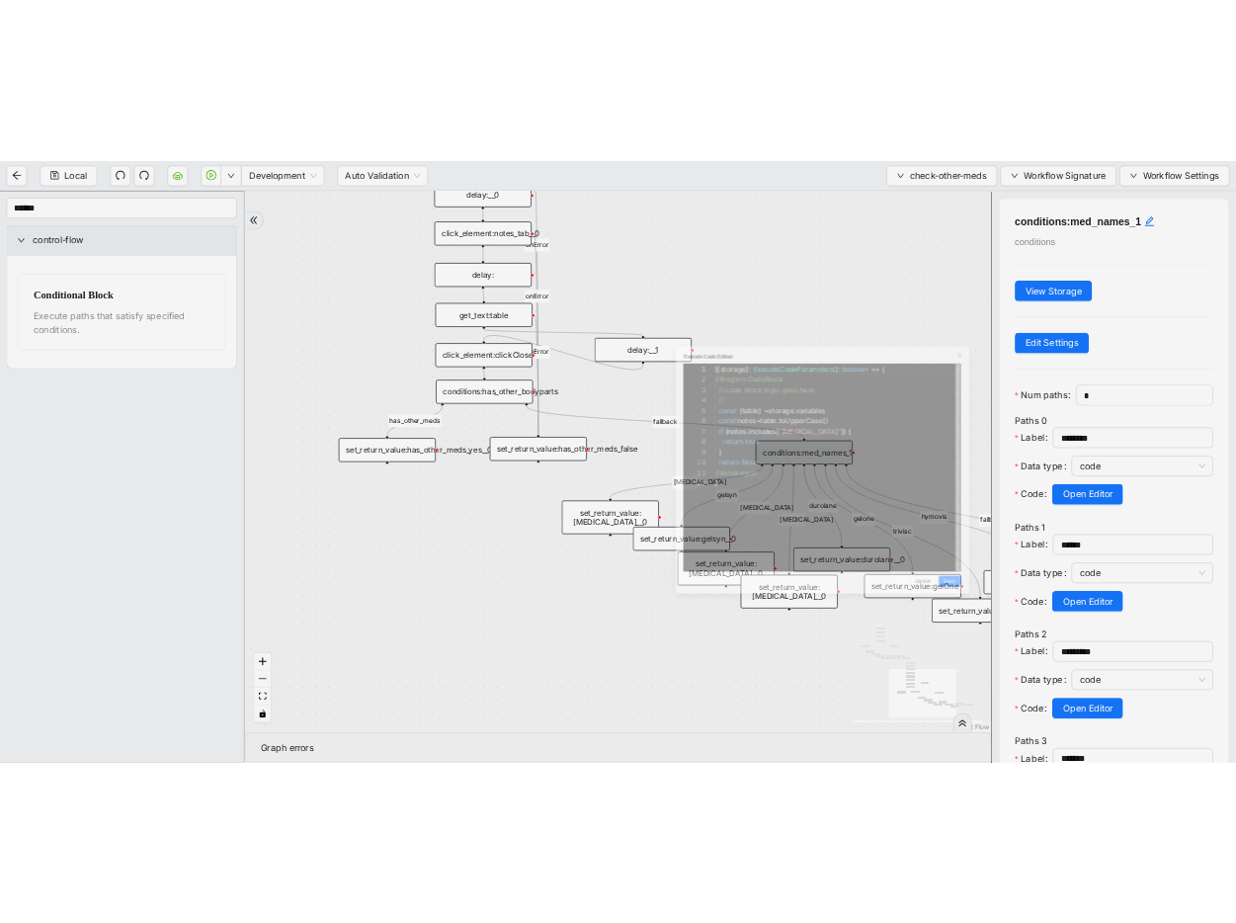
scroll to position [296, 0]
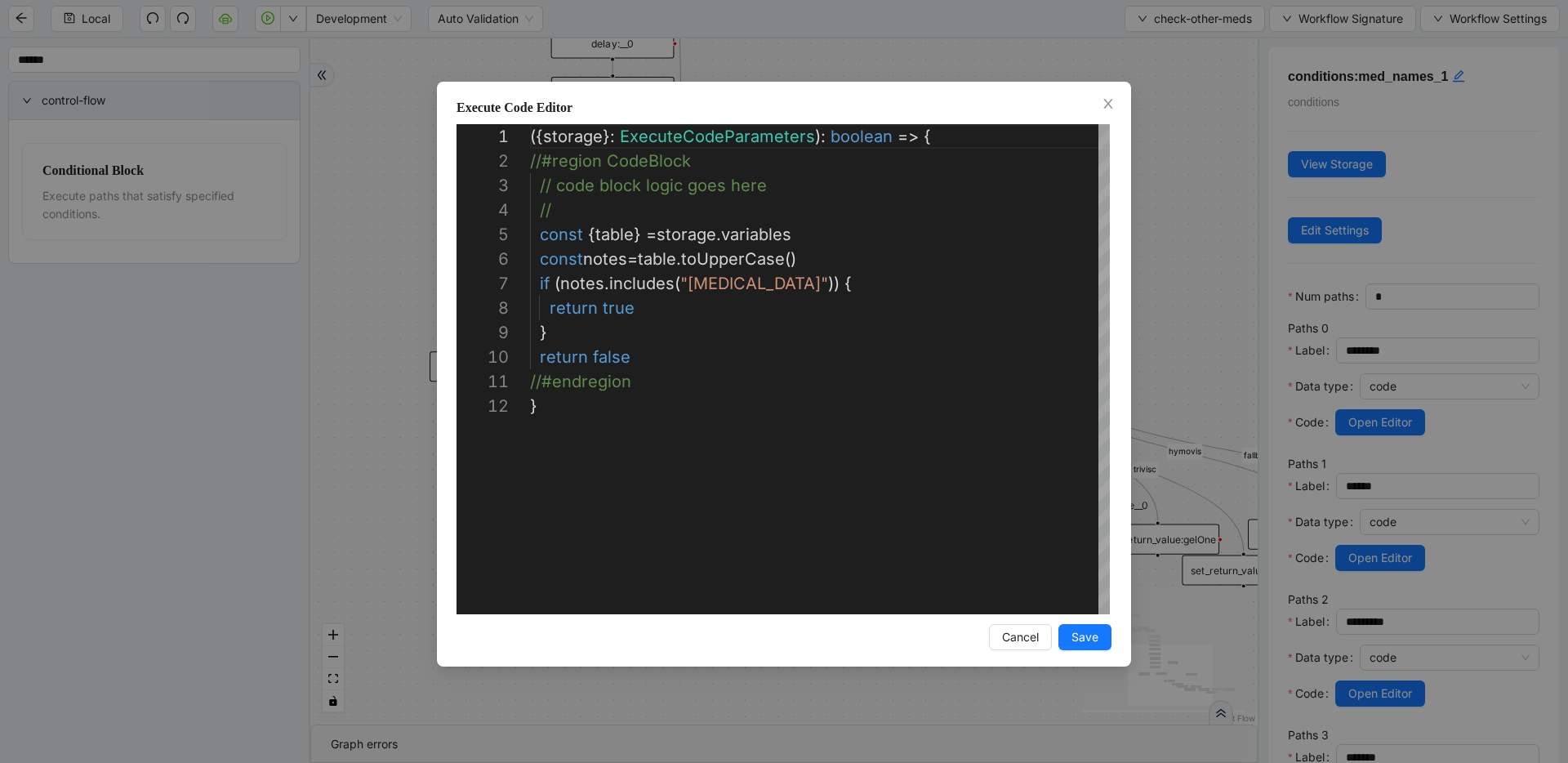
click at [1197, 314] on div "**********" at bounding box center [784, 381] width 1568 height 763
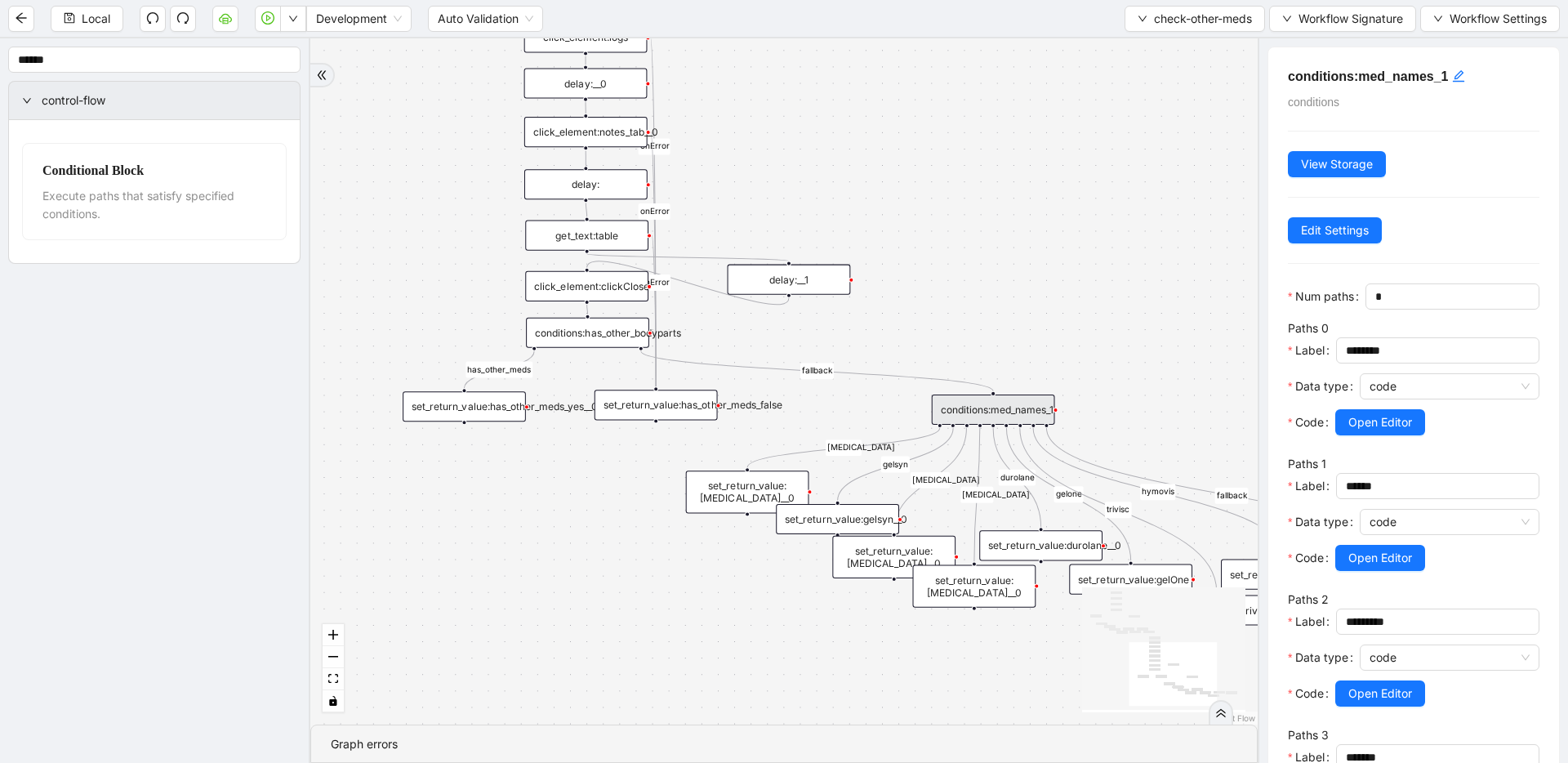
drag, startPoint x: 715, startPoint y: 178, endPoint x: 697, endPoint y: 202, distance: 30.0
click at [697, 202] on div "has_other_meds has_other_meds [MEDICAL_DATA] gelsyn [MEDICAL_DATA] [MEDICAL_DAT…" at bounding box center [784, 381] width 947 height 686
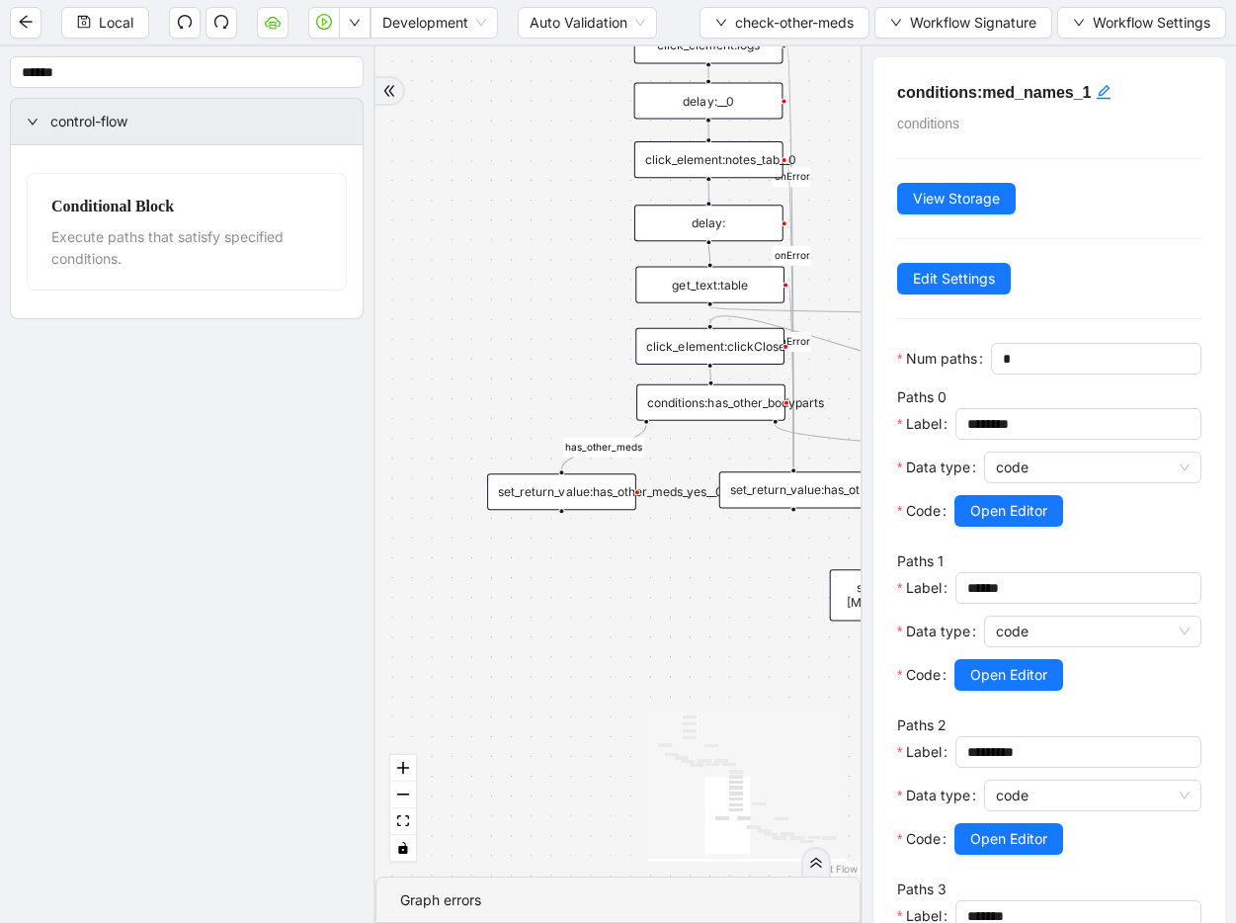
click at [740, 586] on div "has_other_meds has_other_meds [MEDICAL_DATA] gelsyn [MEDICAL_DATA] [MEDICAL_DAT…" at bounding box center [617, 461] width 485 height 830
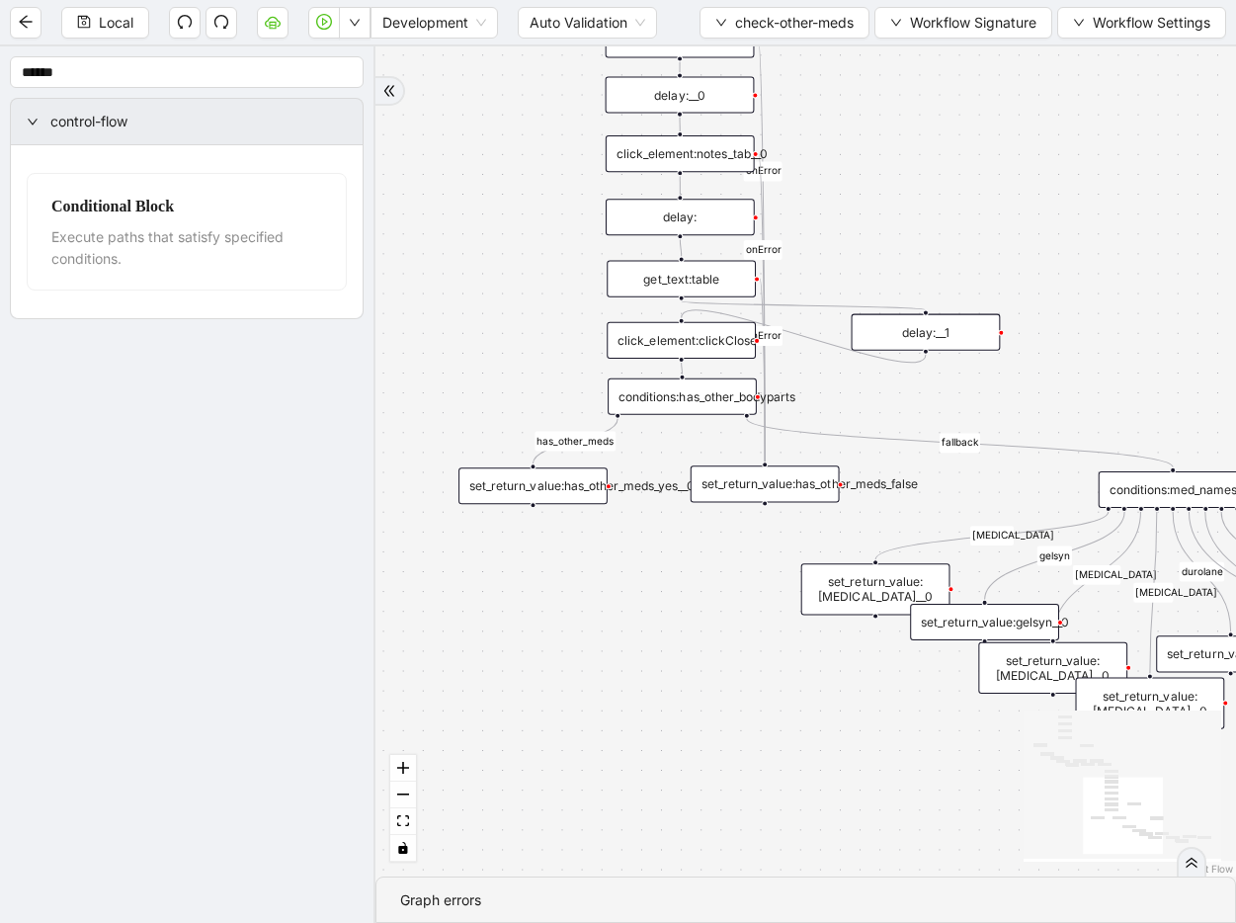
drag, startPoint x: 742, startPoint y: 588, endPoint x: 688, endPoint y: 582, distance: 54.7
click at [688, 582] on div "has_other_meds has_other_meds [MEDICAL_DATA] gelsyn [MEDICAL_DATA] [MEDICAL_DAT…" at bounding box center [805, 461] width 860 height 830
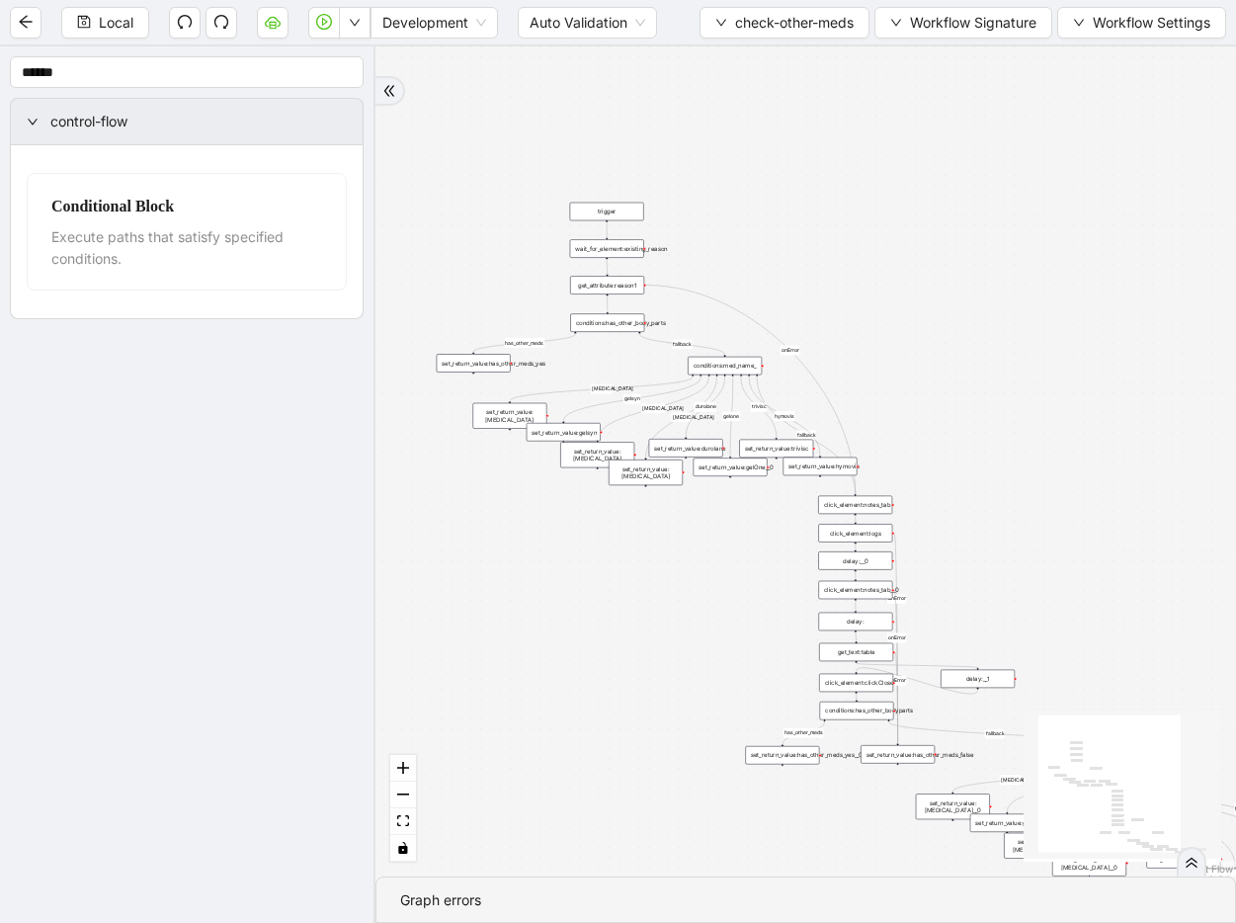
drag, startPoint x: 854, startPoint y: 337, endPoint x: 992, endPoint y: 651, distance: 342.8
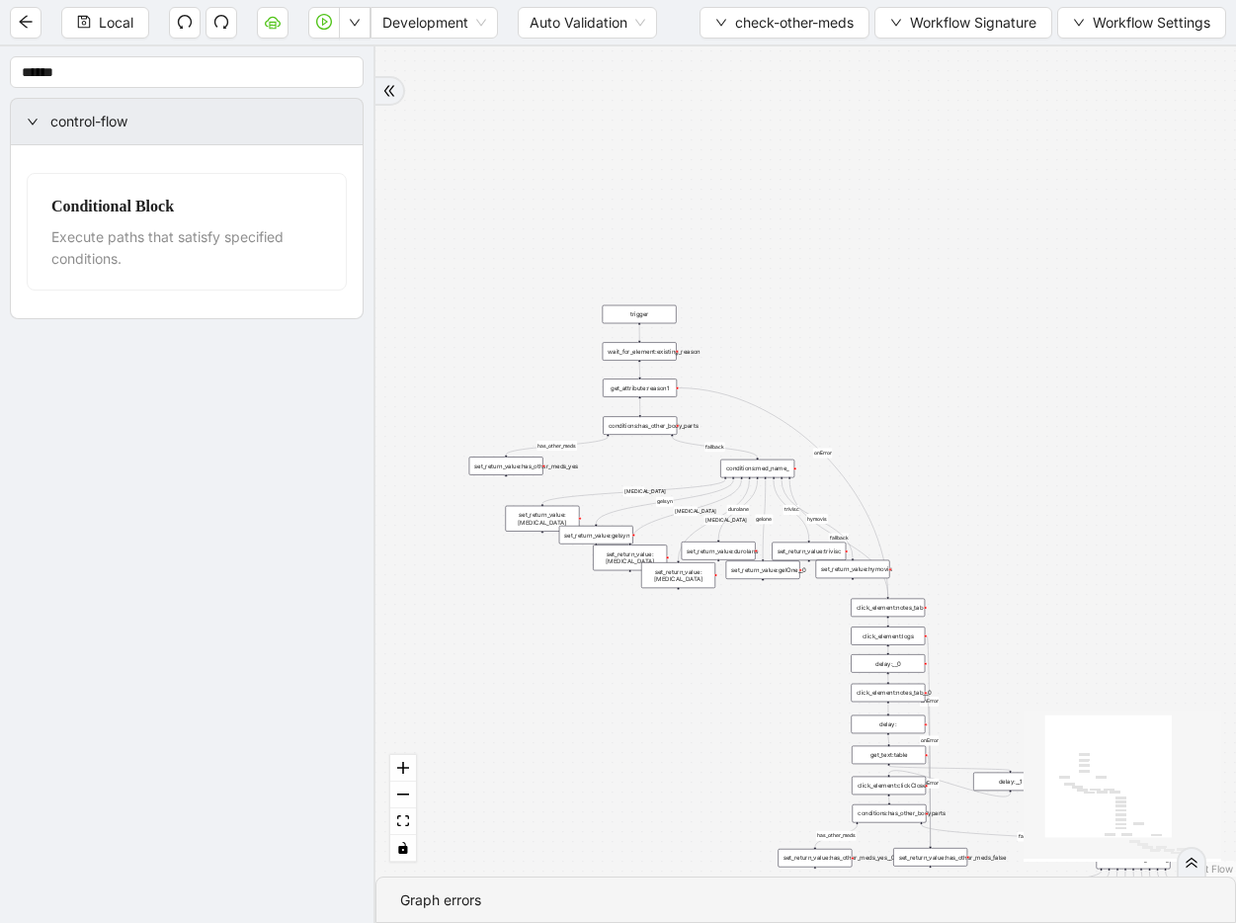
drag, startPoint x: 955, startPoint y: 538, endPoint x: 965, endPoint y: 554, distance: 18.6
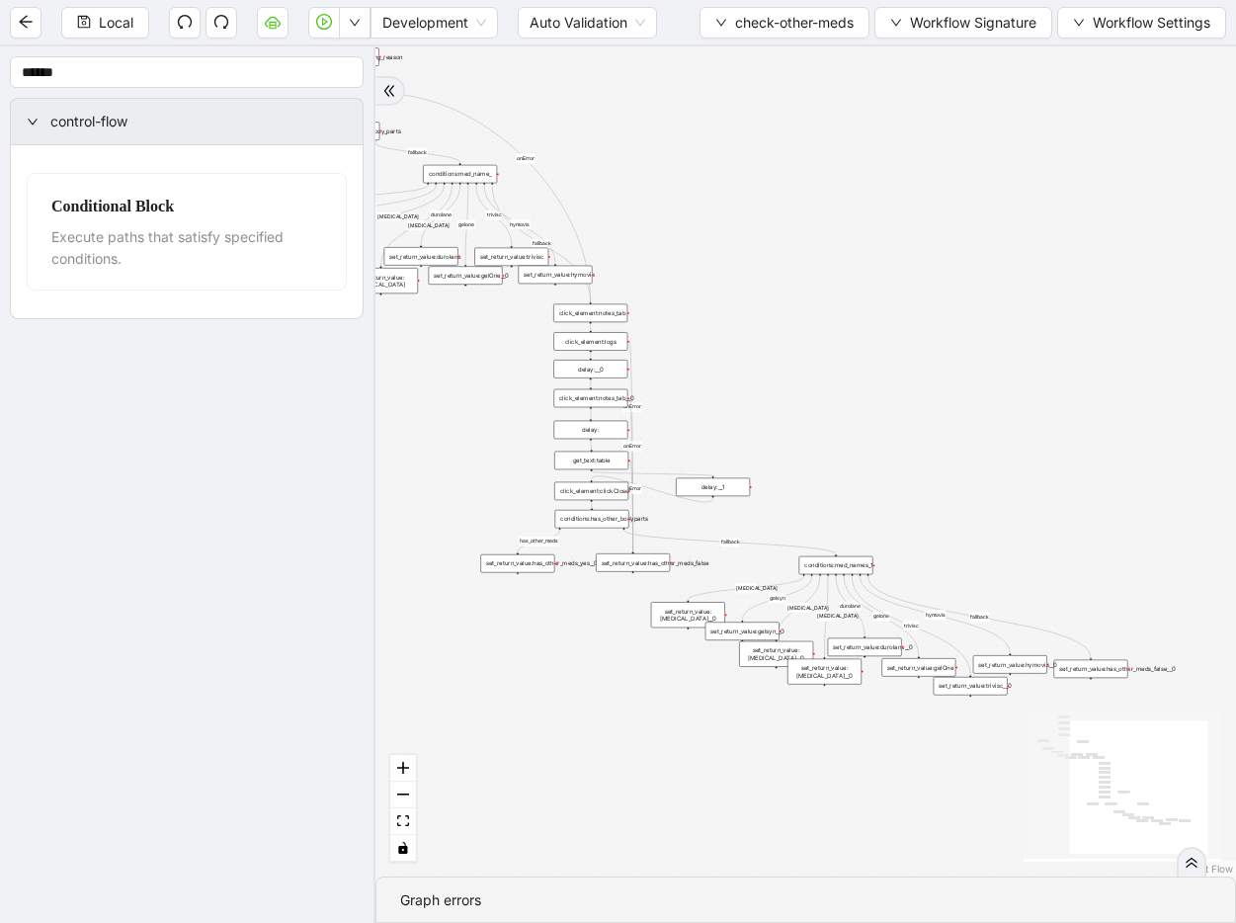
drag, startPoint x: 953, startPoint y: 557, endPoint x: 625, endPoint y: 219, distance: 470.8
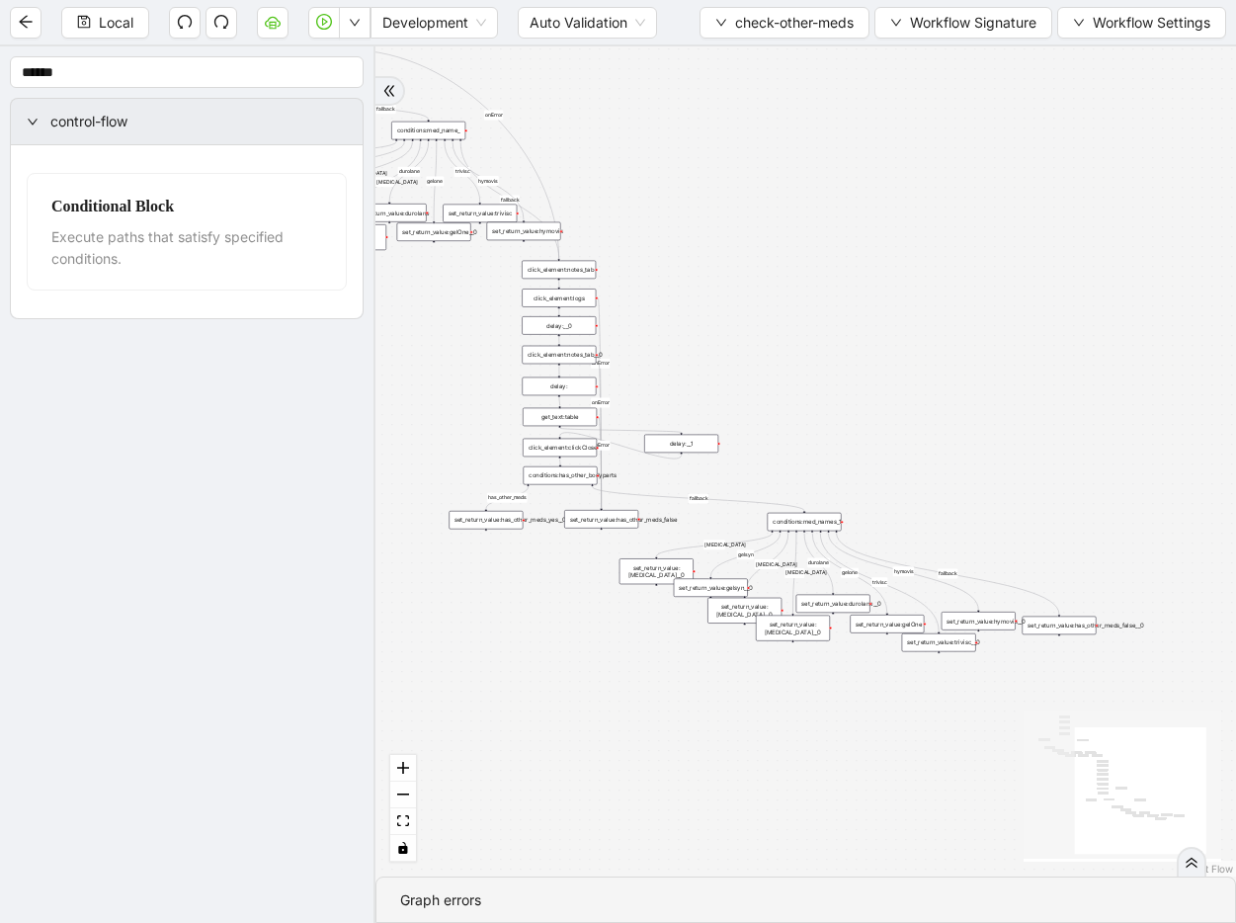
drag, startPoint x: 909, startPoint y: 508, endPoint x: 771, endPoint y: 383, distance: 185.3
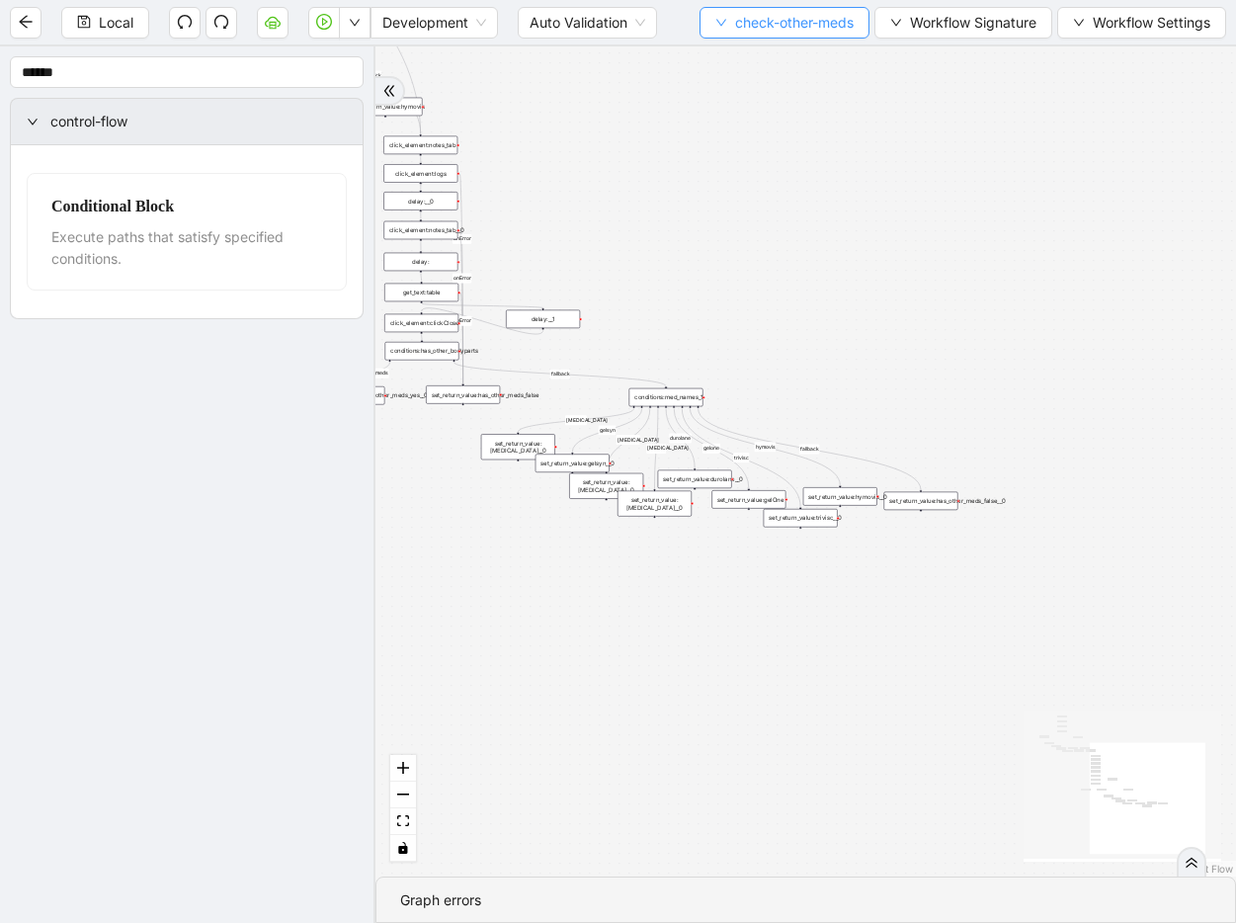
click at [749, 30] on span "check-other-meds" at bounding box center [794, 23] width 119 height 22
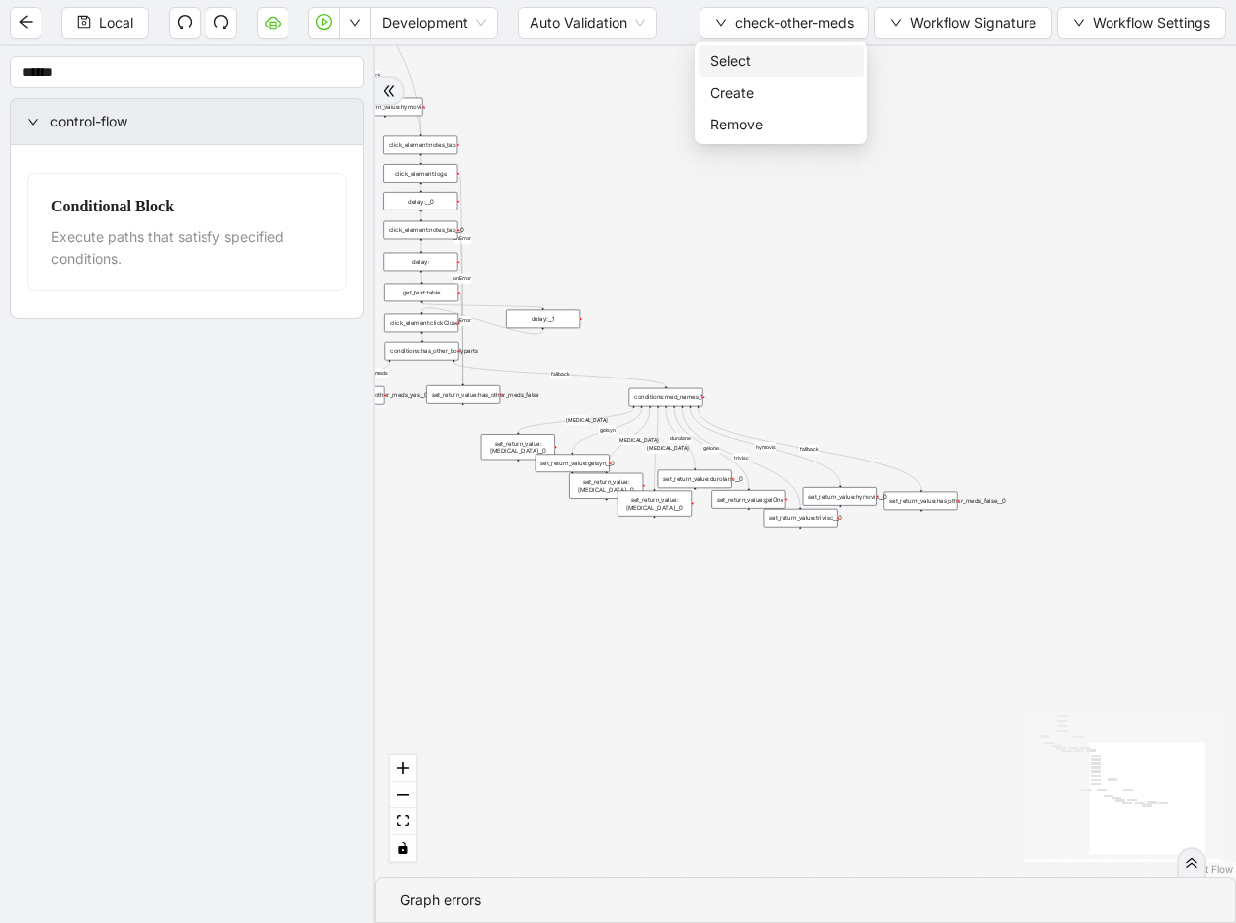
click at [760, 66] on span "Select" at bounding box center [780, 61] width 141 height 22
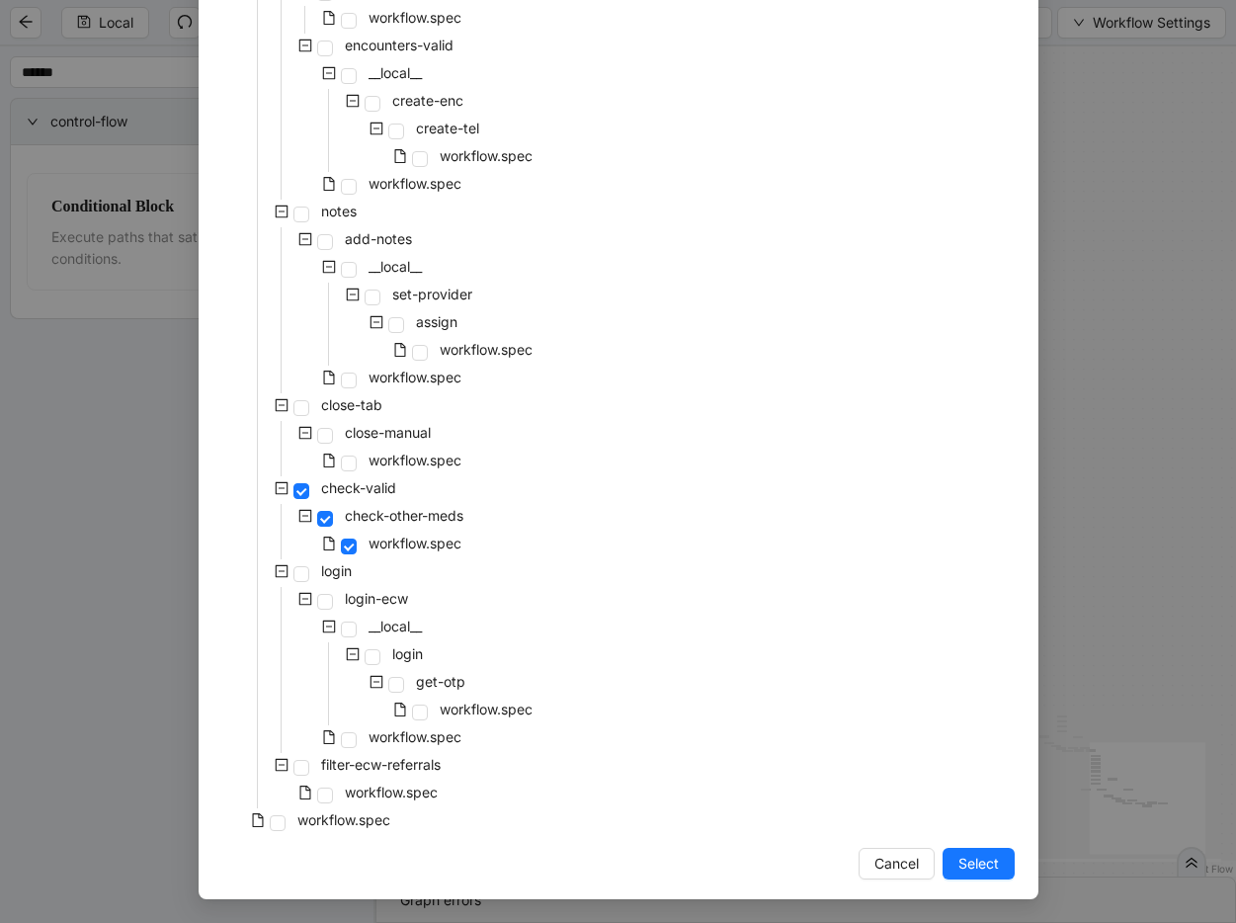
scroll to position [61, 0]
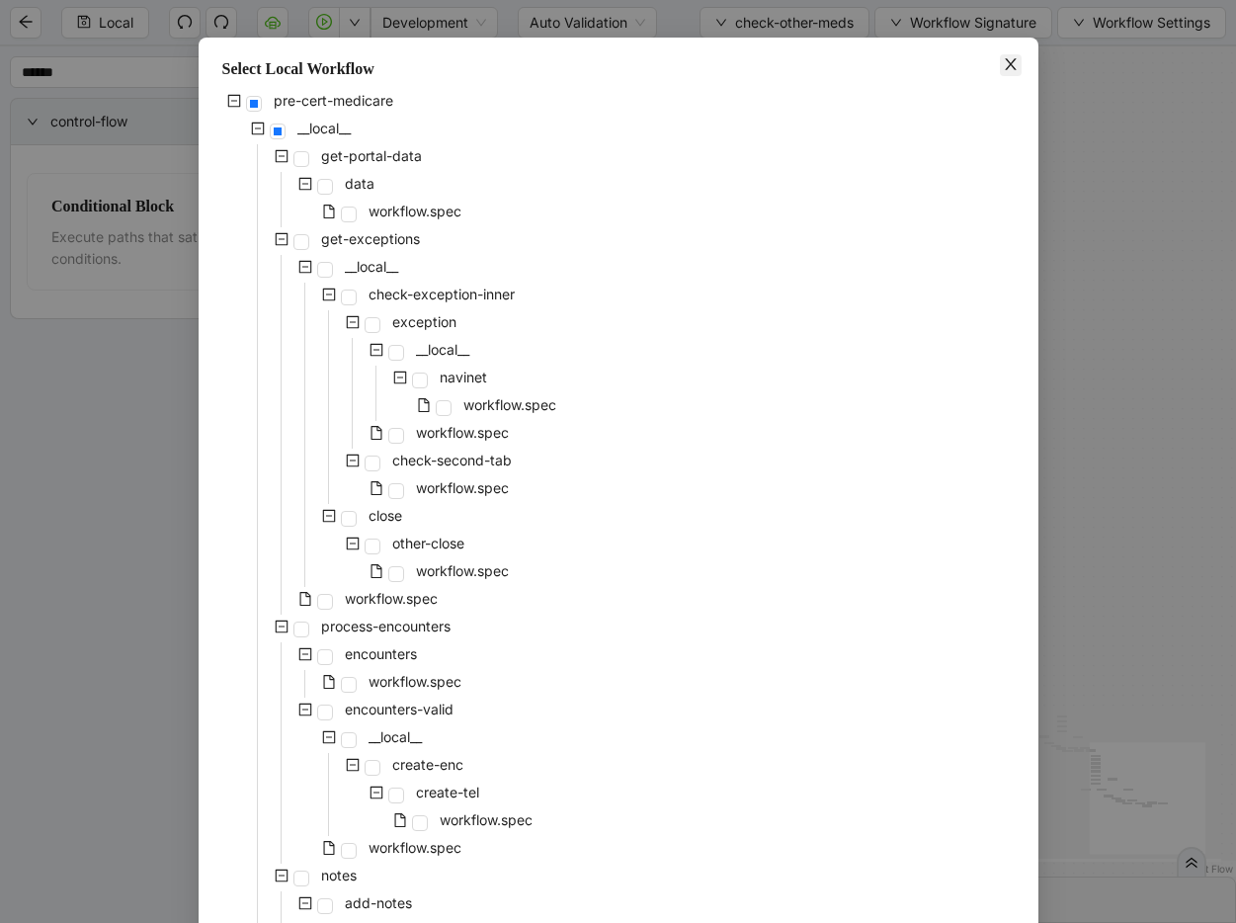
click at [1005, 60] on icon "close" at bounding box center [1011, 64] width 16 height 16
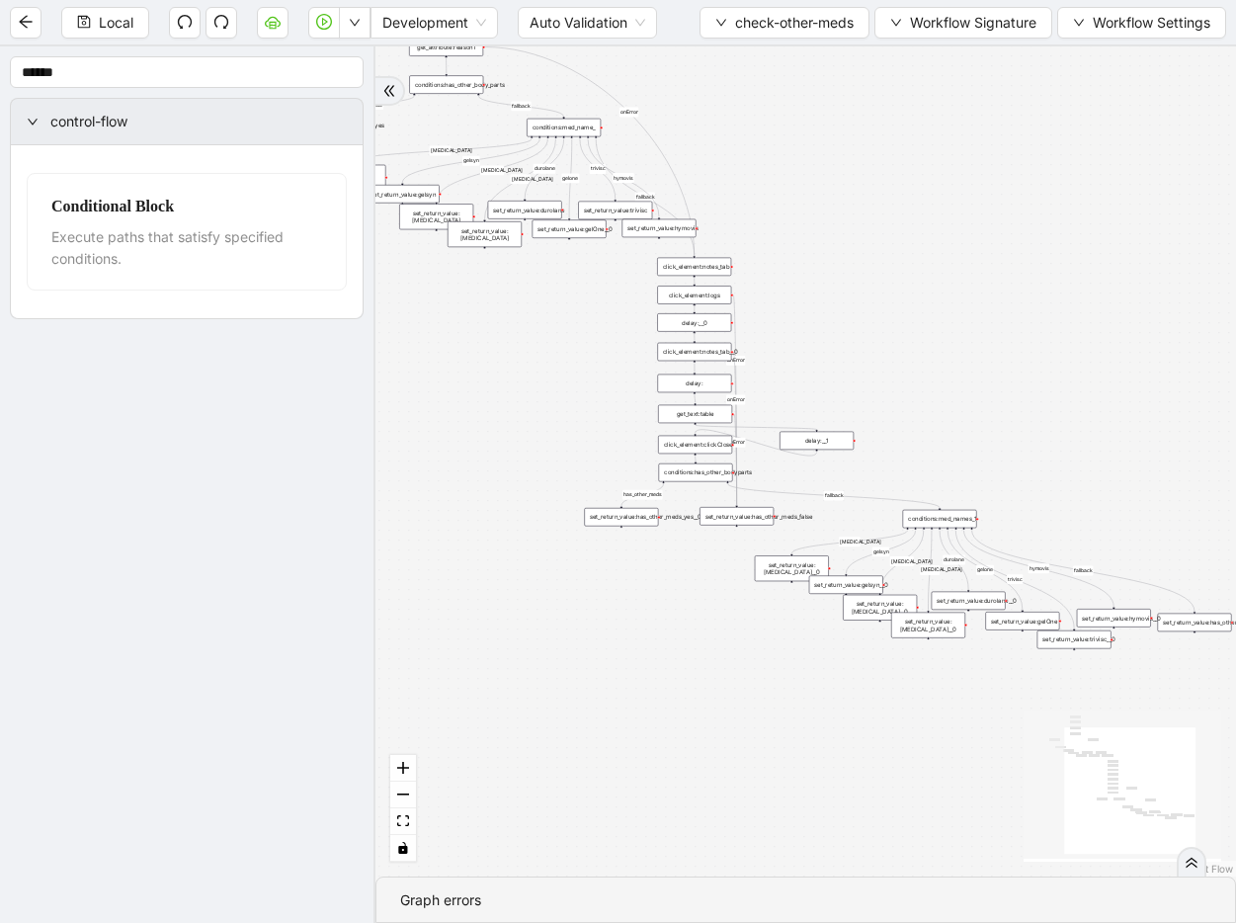
drag, startPoint x: 839, startPoint y: 378, endPoint x: 1112, endPoint y: 500, distance: 299.4
click at [1112, 500] on div "has_other_meds has_other_meds [MEDICAL_DATA] gelsyn [MEDICAL_DATA] [MEDICAL_DAT…" at bounding box center [805, 461] width 860 height 830
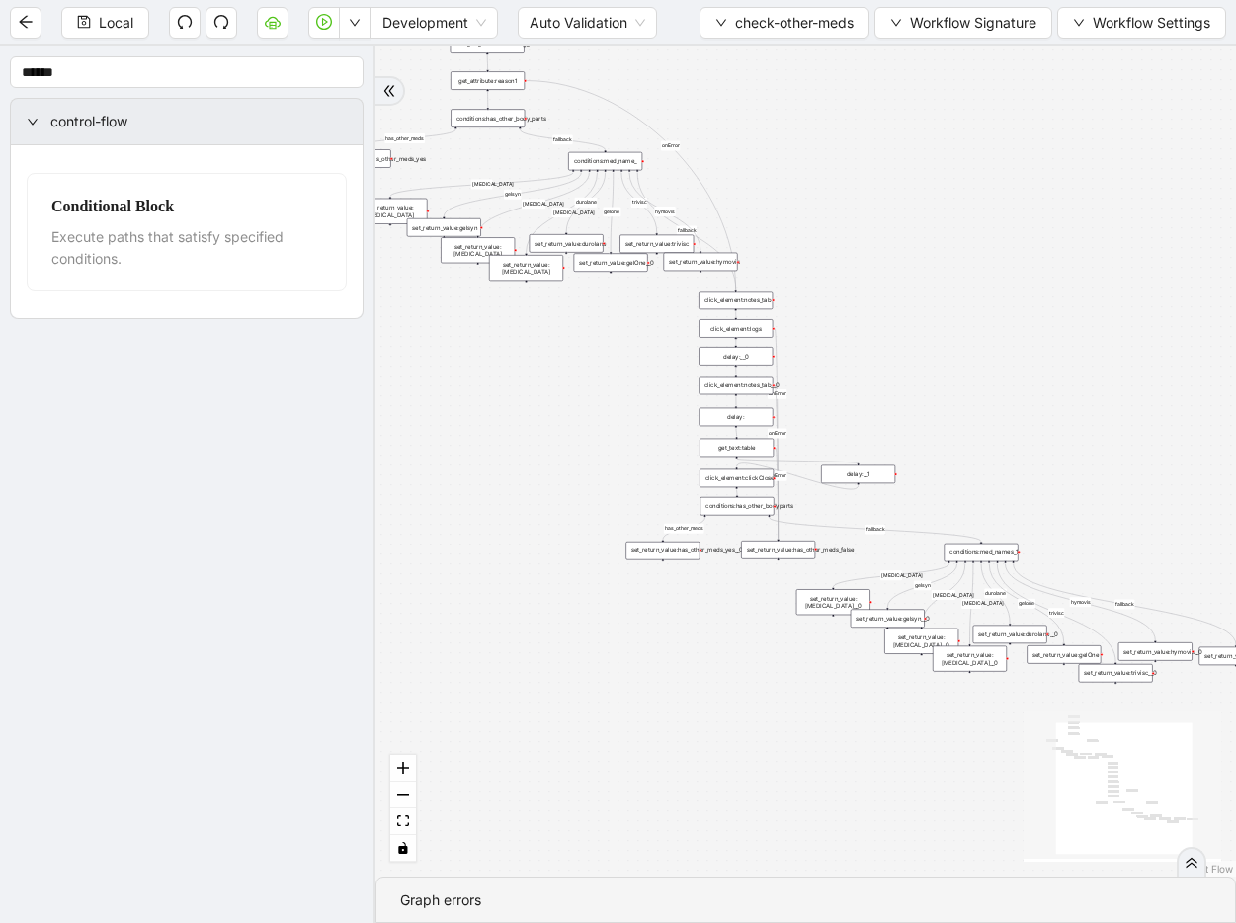
drag, startPoint x: 1071, startPoint y: 441, endPoint x: 1147, endPoint y: 517, distance: 107.6
click at [1147, 517] on div "has_other_meds has_other_meds [MEDICAL_DATA] gelsyn [MEDICAL_DATA] [MEDICAL_DAT…" at bounding box center [805, 461] width 860 height 830
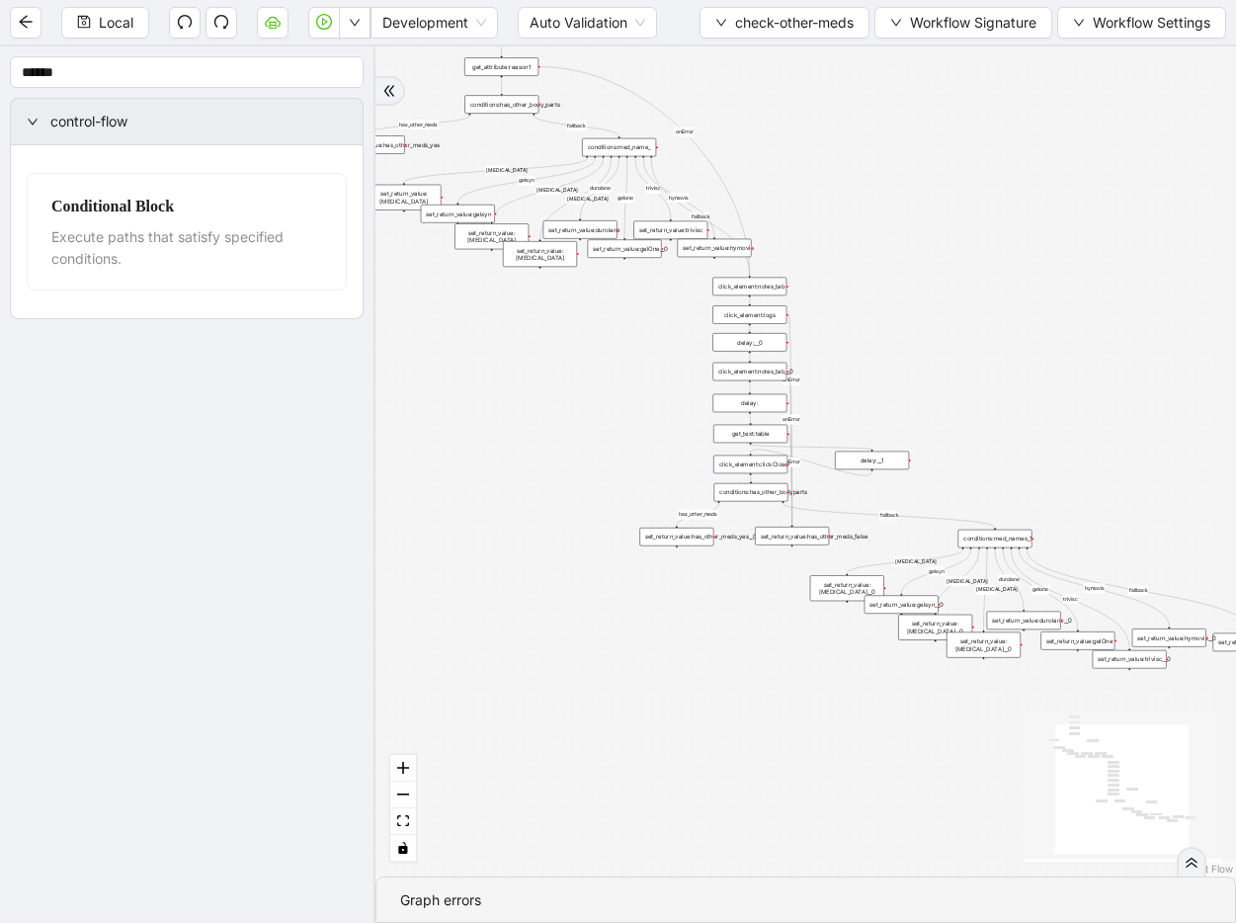
drag, startPoint x: 1081, startPoint y: 535, endPoint x: 846, endPoint y: 299, distance: 333.2
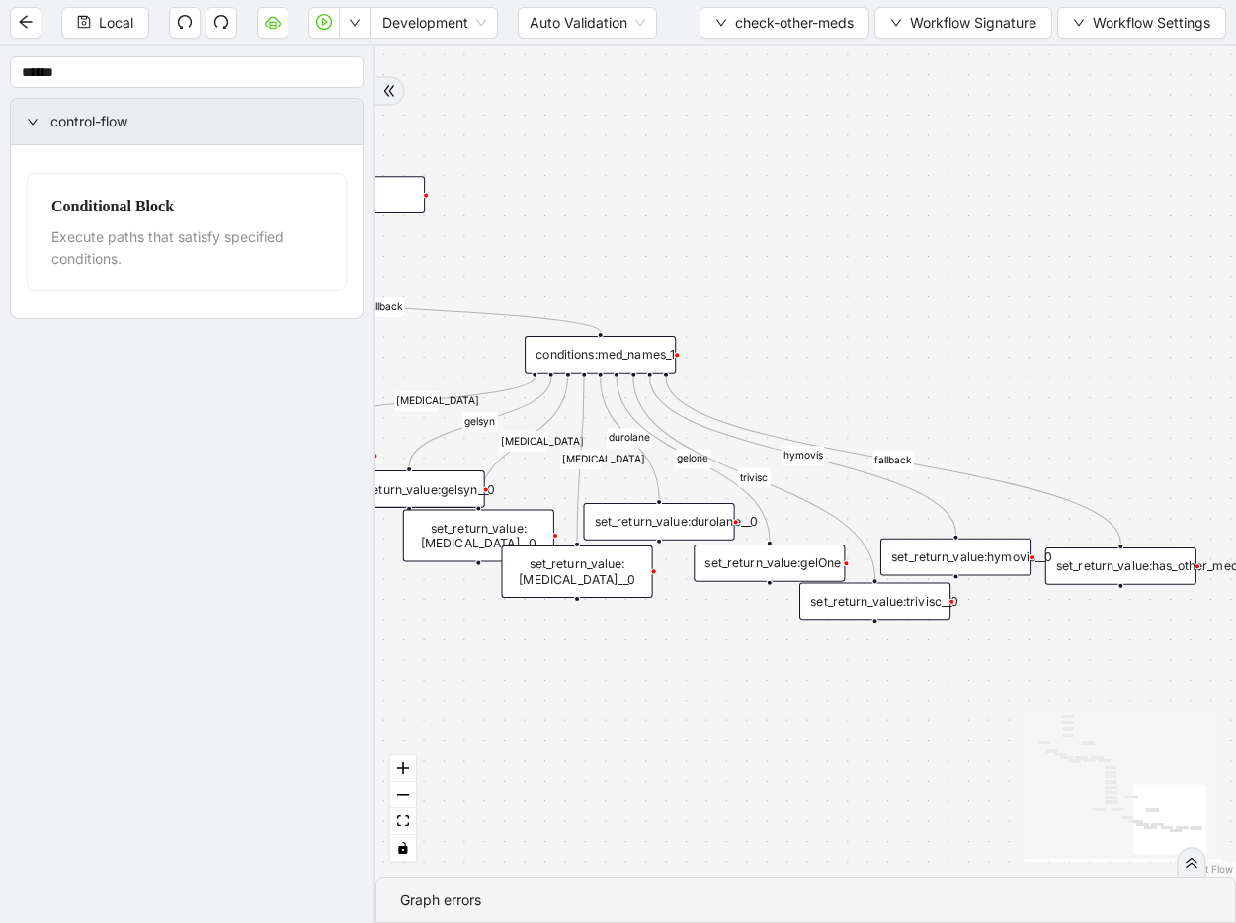
drag, startPoint x: 764, startPoint y: 327, endPoint x: 775, endPoint y: 364, distance: 38.4
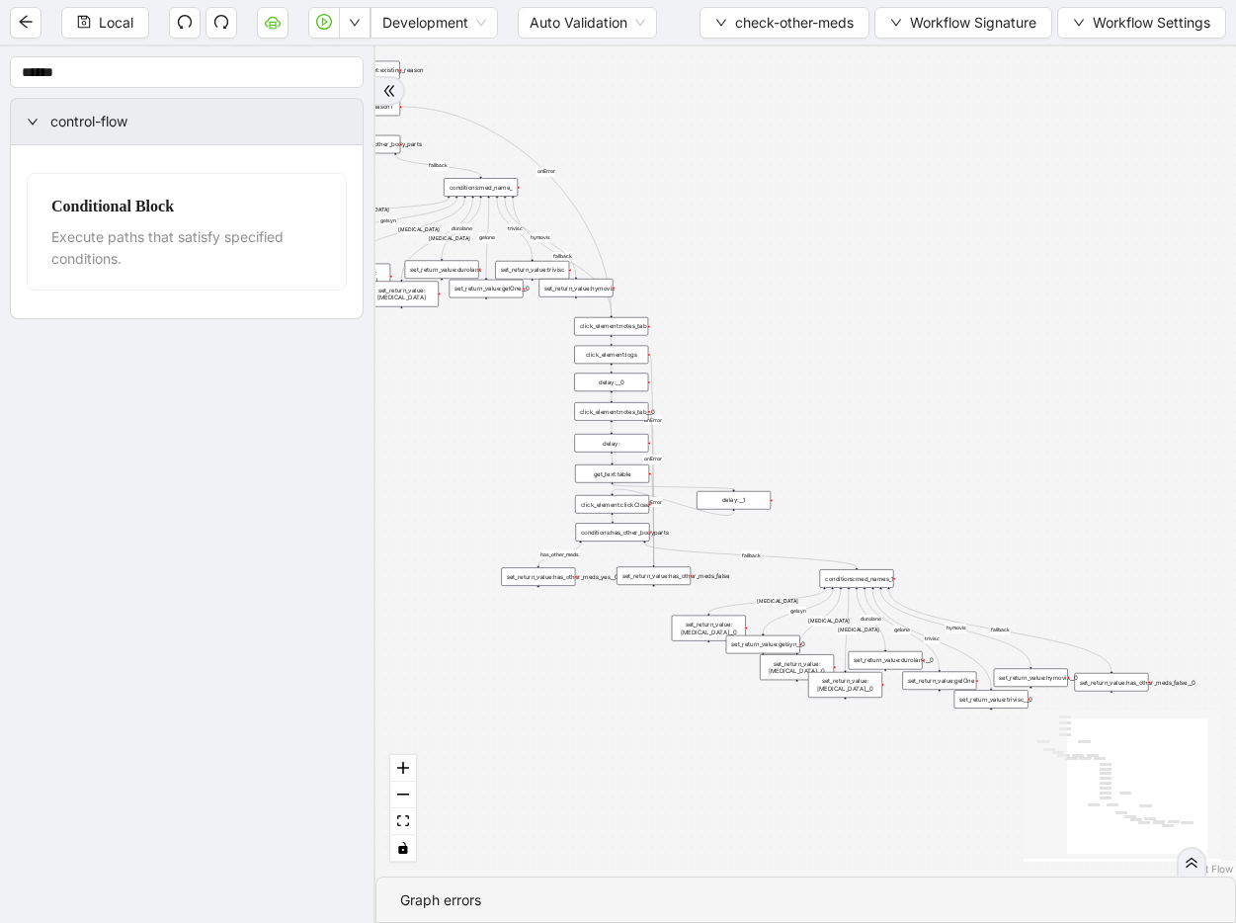
drag, startPoint x: 772, startPoint y: 336, endPoint x: 920, endPoint y: 528, distance: 242.4
click at [931, 463] on div "has_other_meds has_other_meds [MEDICAL_DATA] gelsyn [MEDICAL_DATA] [MEDICAL_DAT…" at bounding box center [805, 461] width 860 height 830
click at [778, 480] on div "has_other_meds has_other_meds [MEDICAL_DATA] gelsyn [MEDICAL_DATA] [MEDICAL_DAT…" at bounding box center [805, 461] width 860 height 830
click at [778, 26] on span "check-other-meds" at bounding box center [794, 23] width 119 height 22
click at [776, 50] on span "Select" at bounding box center [780, 61] width 141 height 22
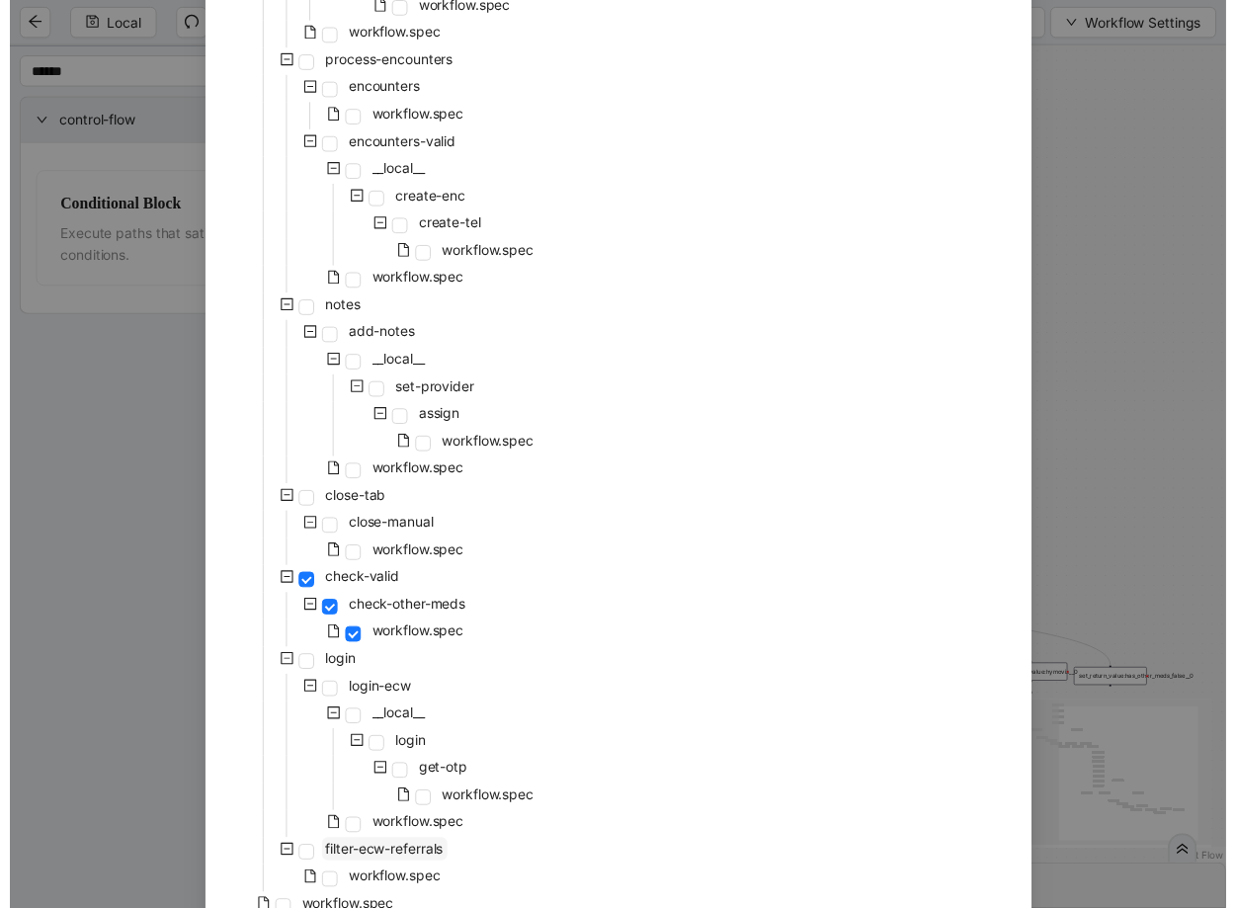
scroll to position [725, 0]
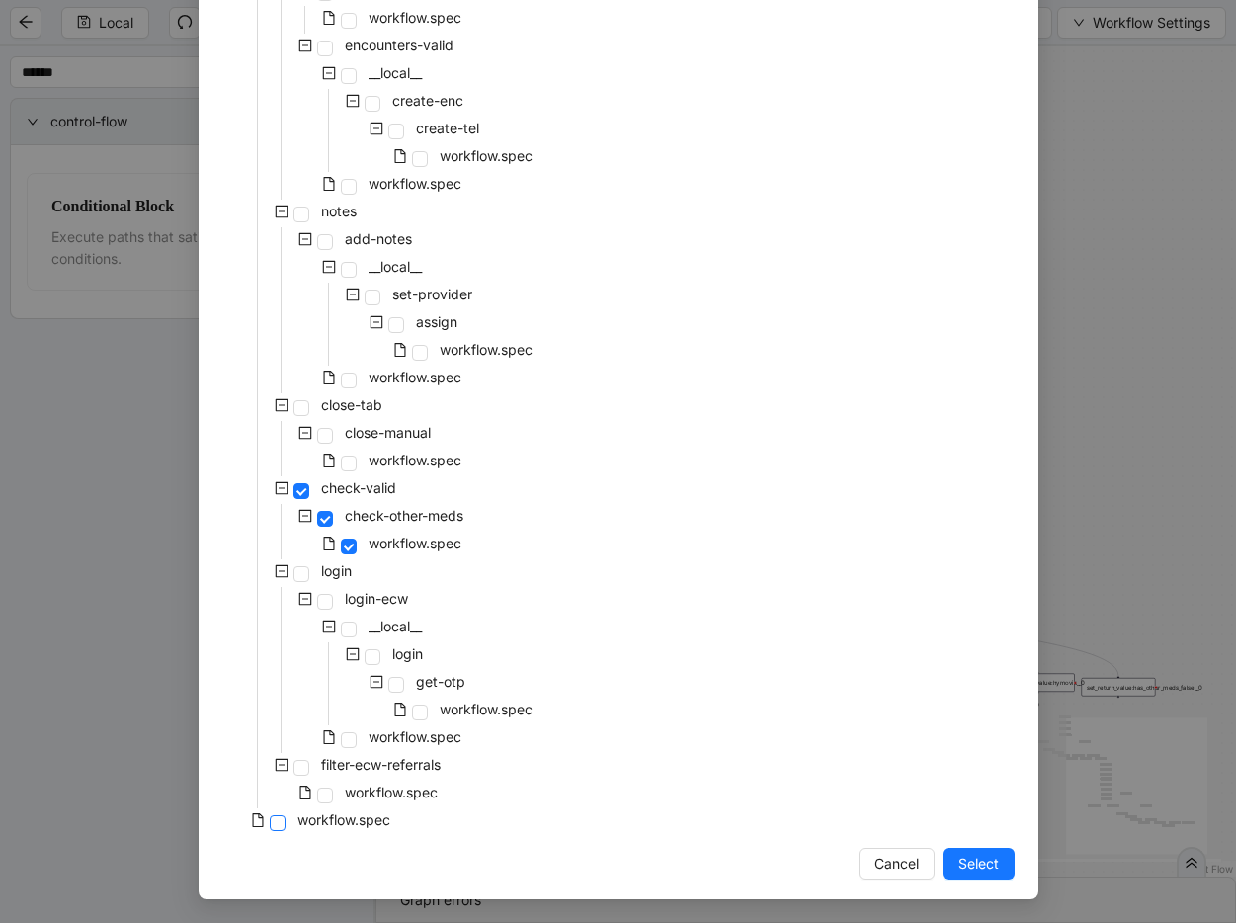
click at [275, 823] on span at bounding box center [278, 823] width 16 height 16
click at [1000, 865] on button "Select" at bounding box center [978, 864] width 72 height 32
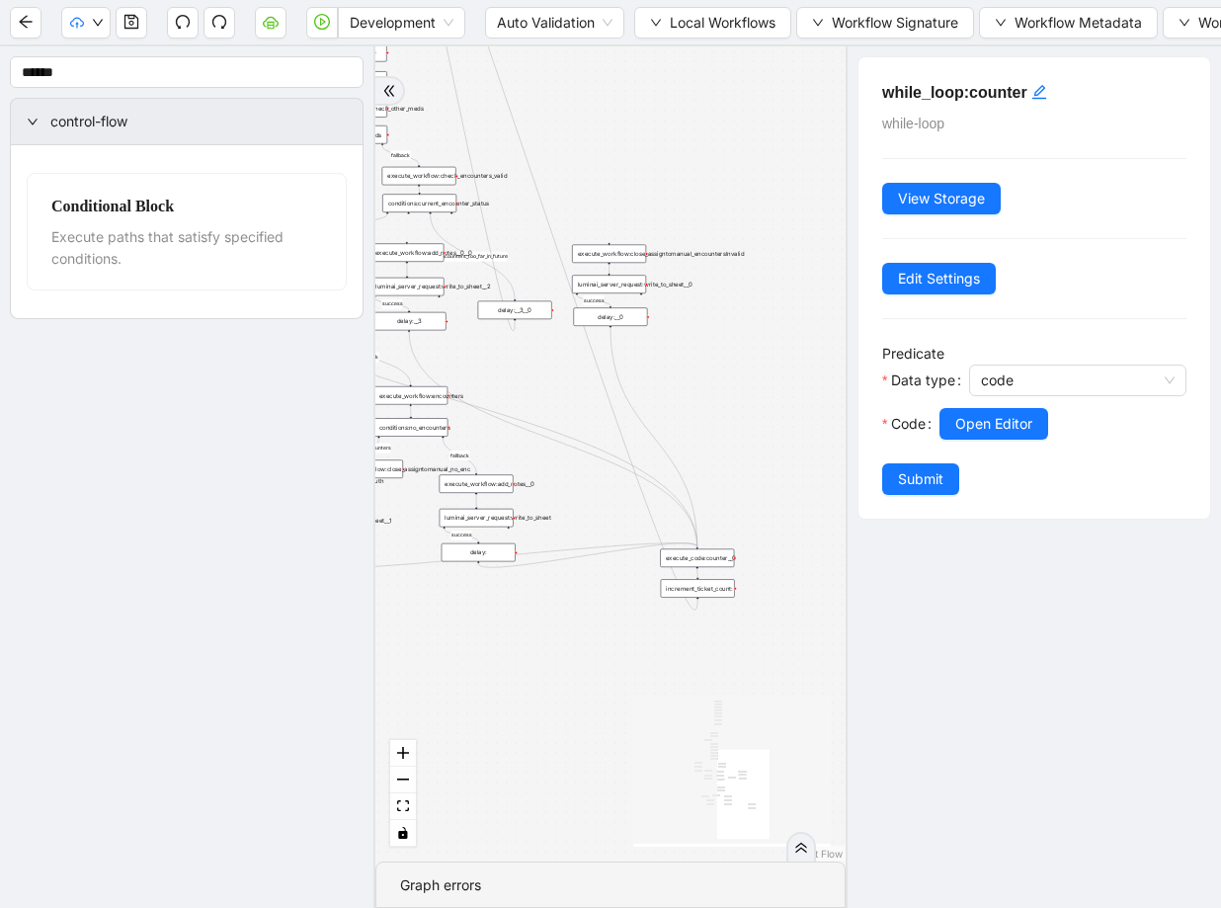
drag, startPoint x: 661, startPoint y: 322, endPoint x: 686, endPoint y: 633, distance: 312.1
click at [686, 633] on div "fallback success success fallback no_encounters end success success success old…" at bounding box center [610, 453] width 470 height 815
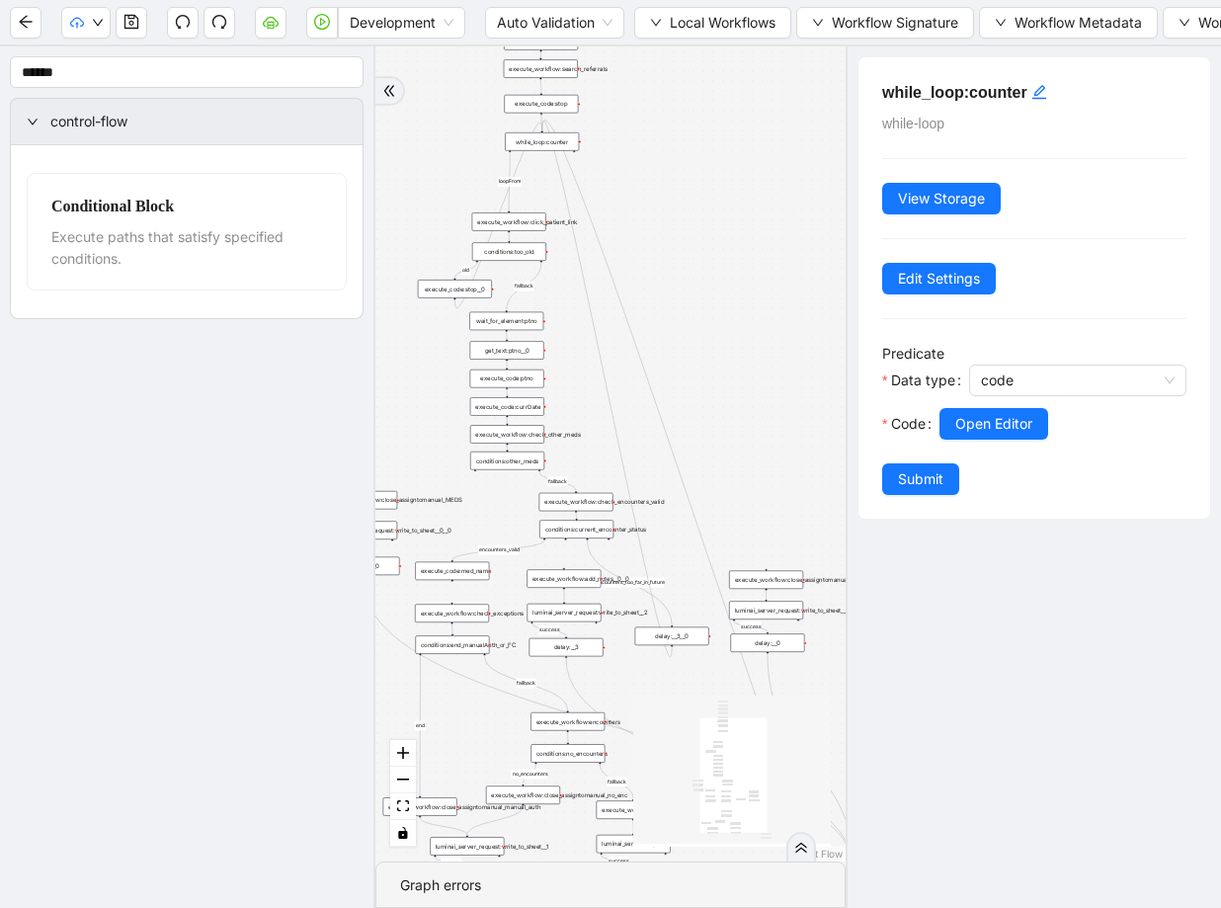
drag, startPoint x: 558, startPoint y: 386, endPoint x: 717, endPoint y: 703, distance: 354.7
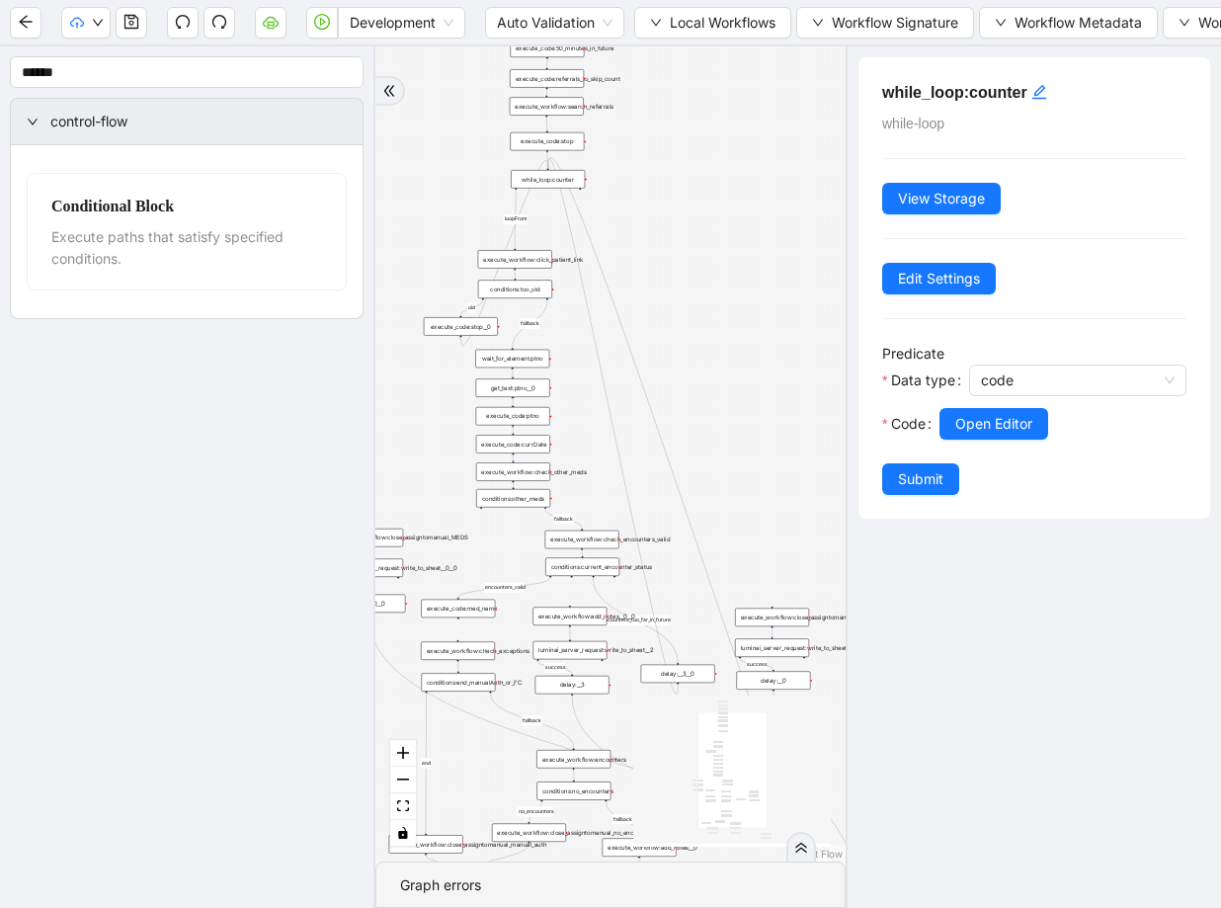
drag, startPoint x: 656, startPoint y: 319, endPoint x: 710, endPoint y: 622, distance: 308.1
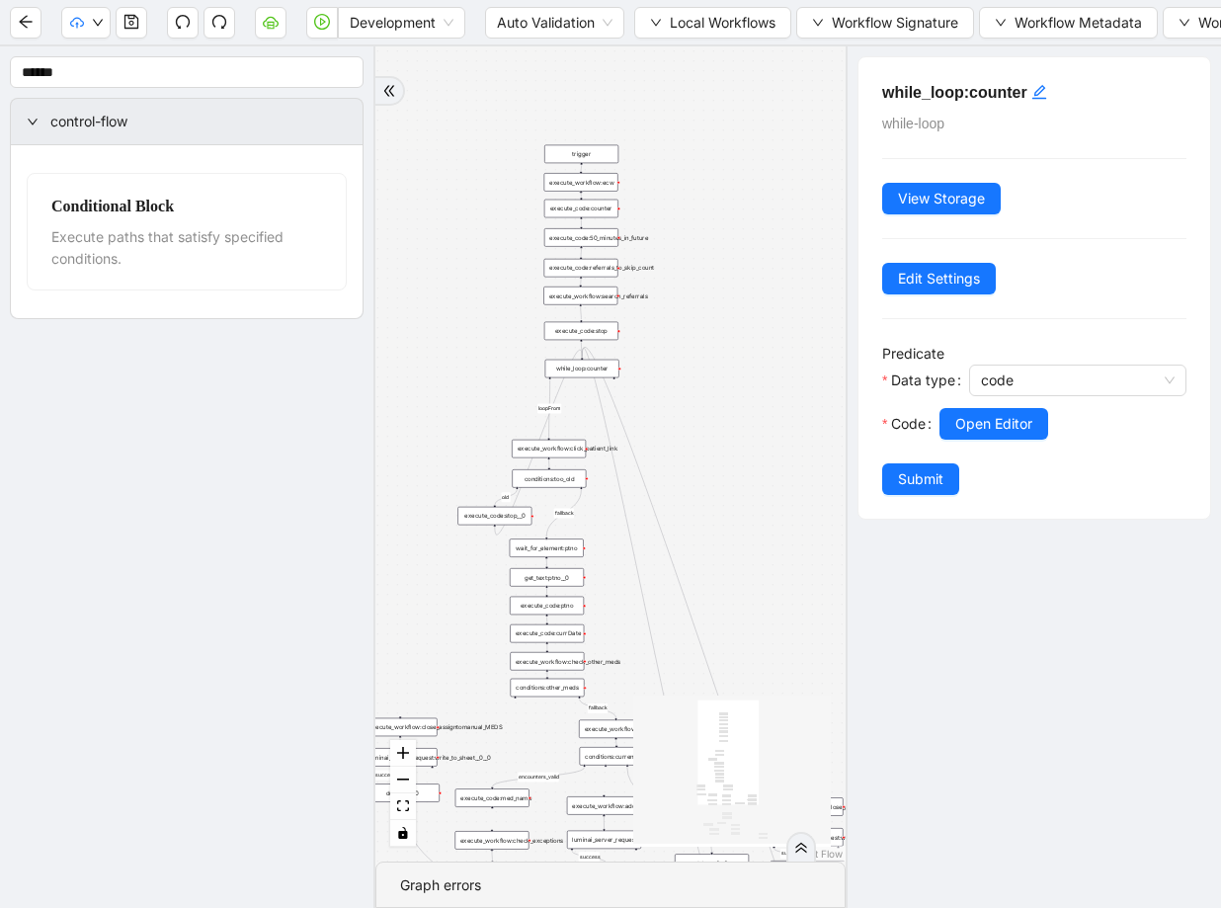
drag, startPoint x: 741, startPoint y: 303, endPoint x: 722, endPoint y: 199, distance: 106.4
click at [722, 199] on div "fallback success success fallback no_encounters end success success success old…" at bounding box center [610, 453] width 470 height 815
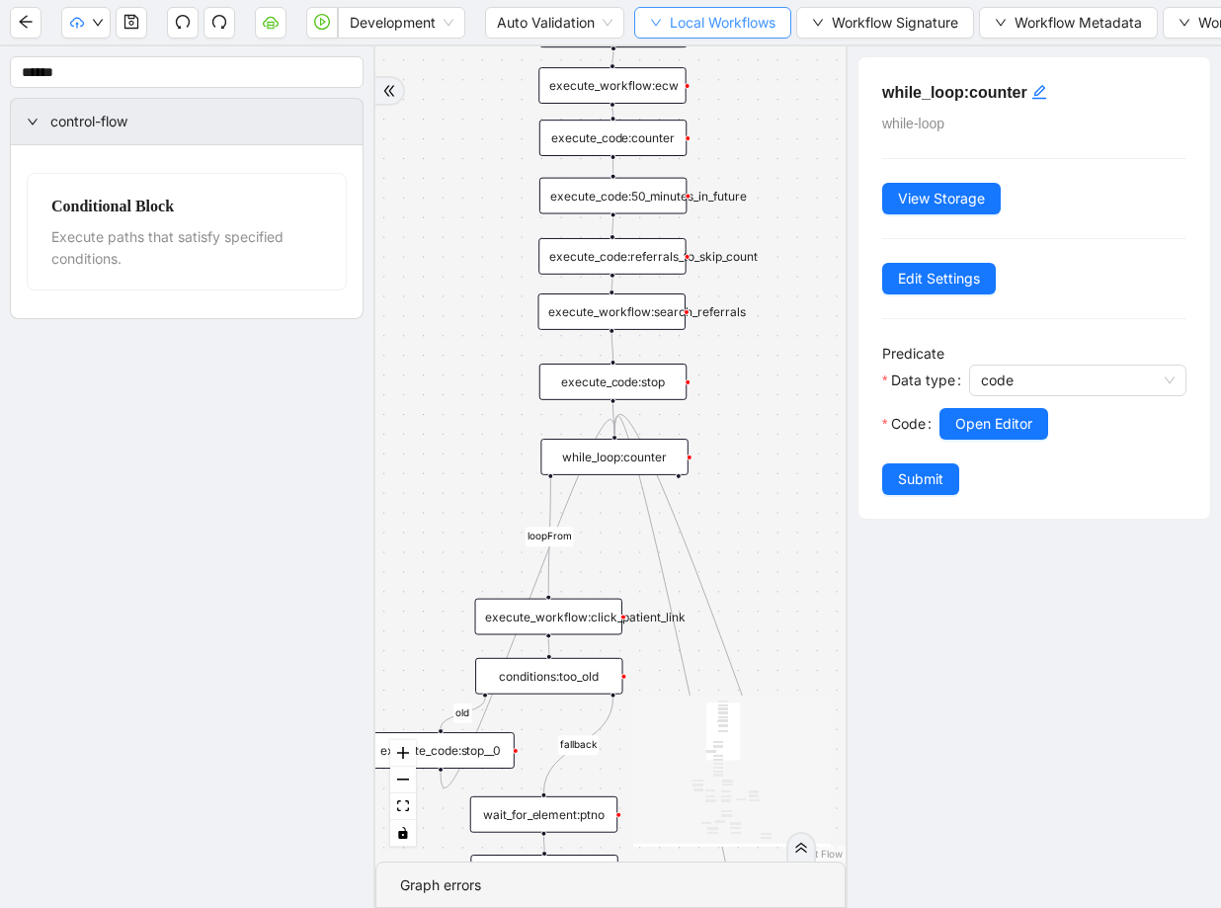
click at [705, 12] on span "Local Workflows" at bounding box center [723, 23] width 106 height 22
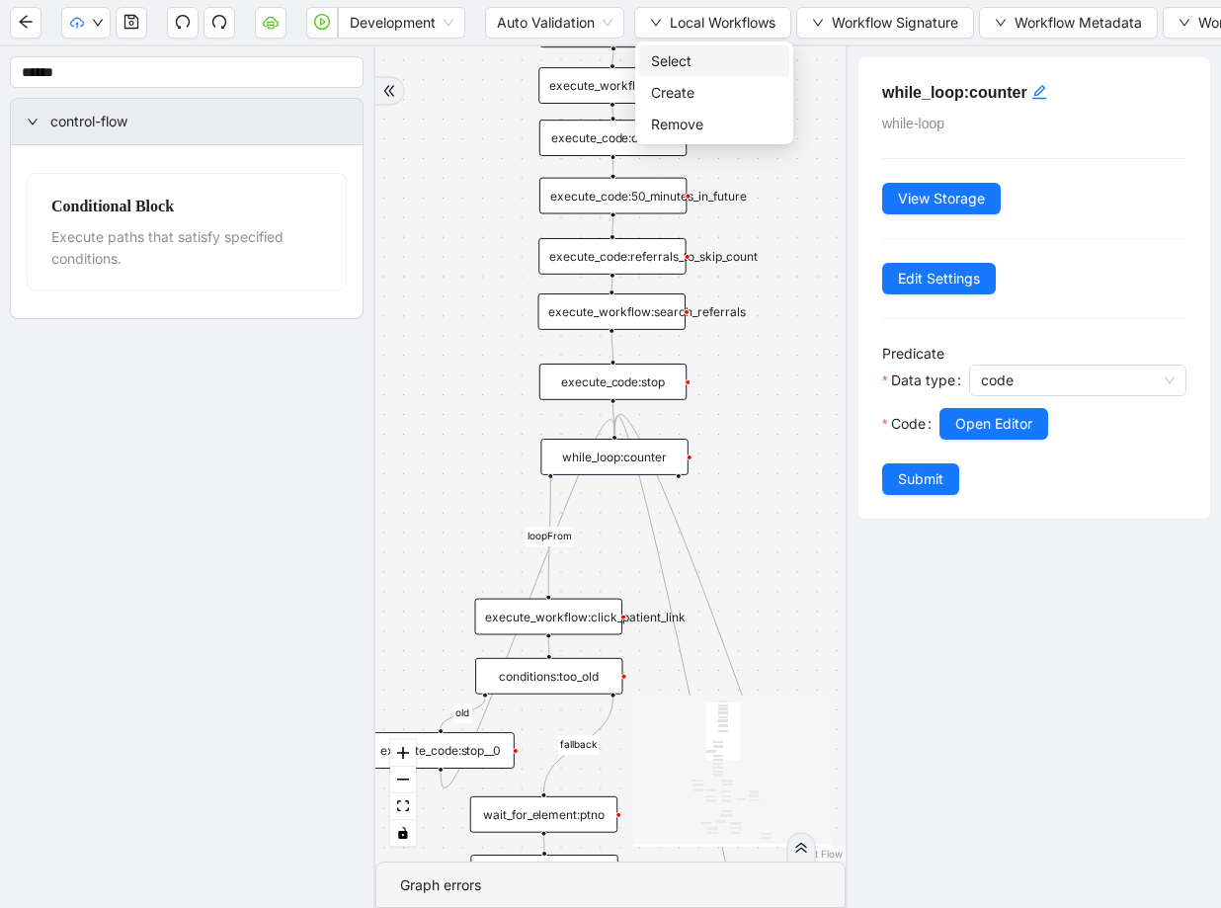
click at [702, 58] on span "Select" at bounding box center [714, 61] width 126 height 22
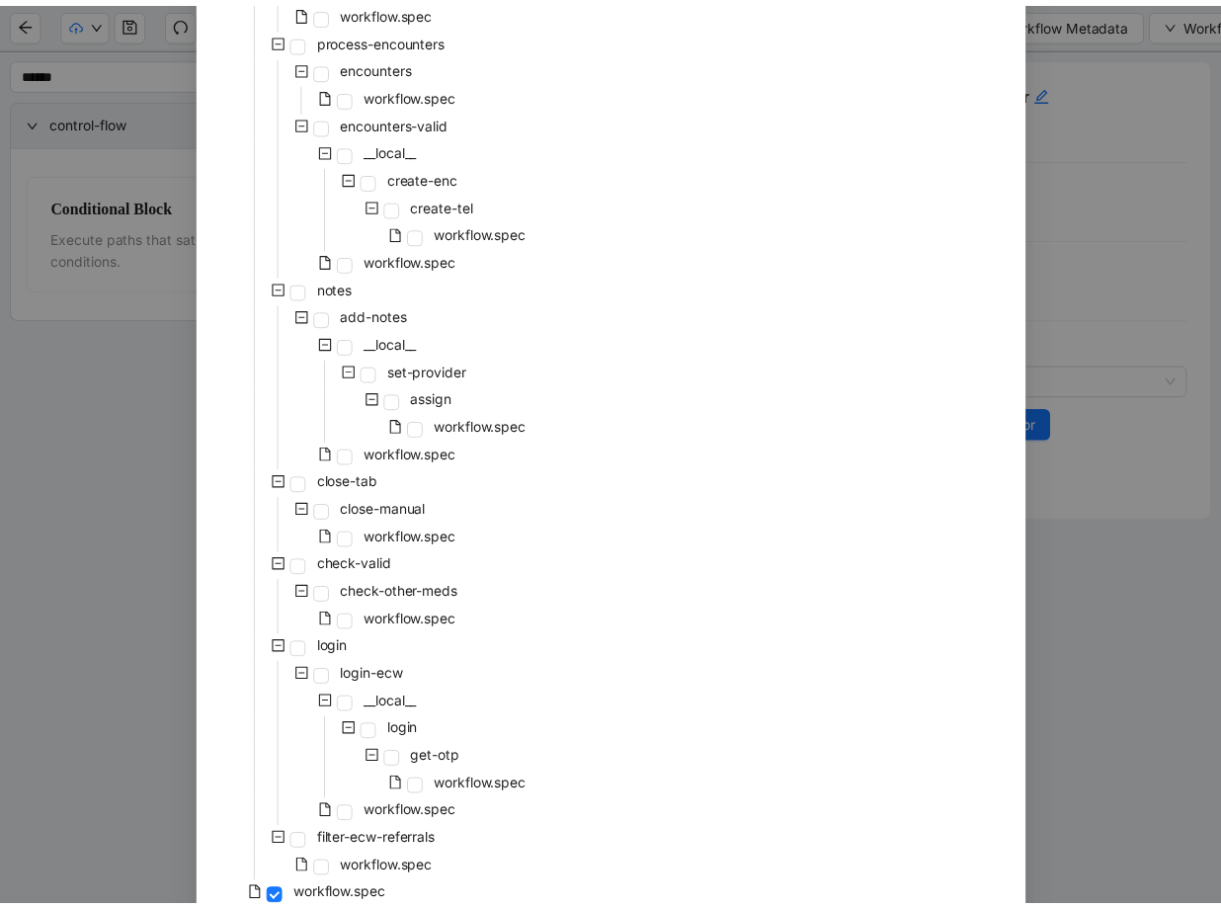
scroll to position [740, 0]
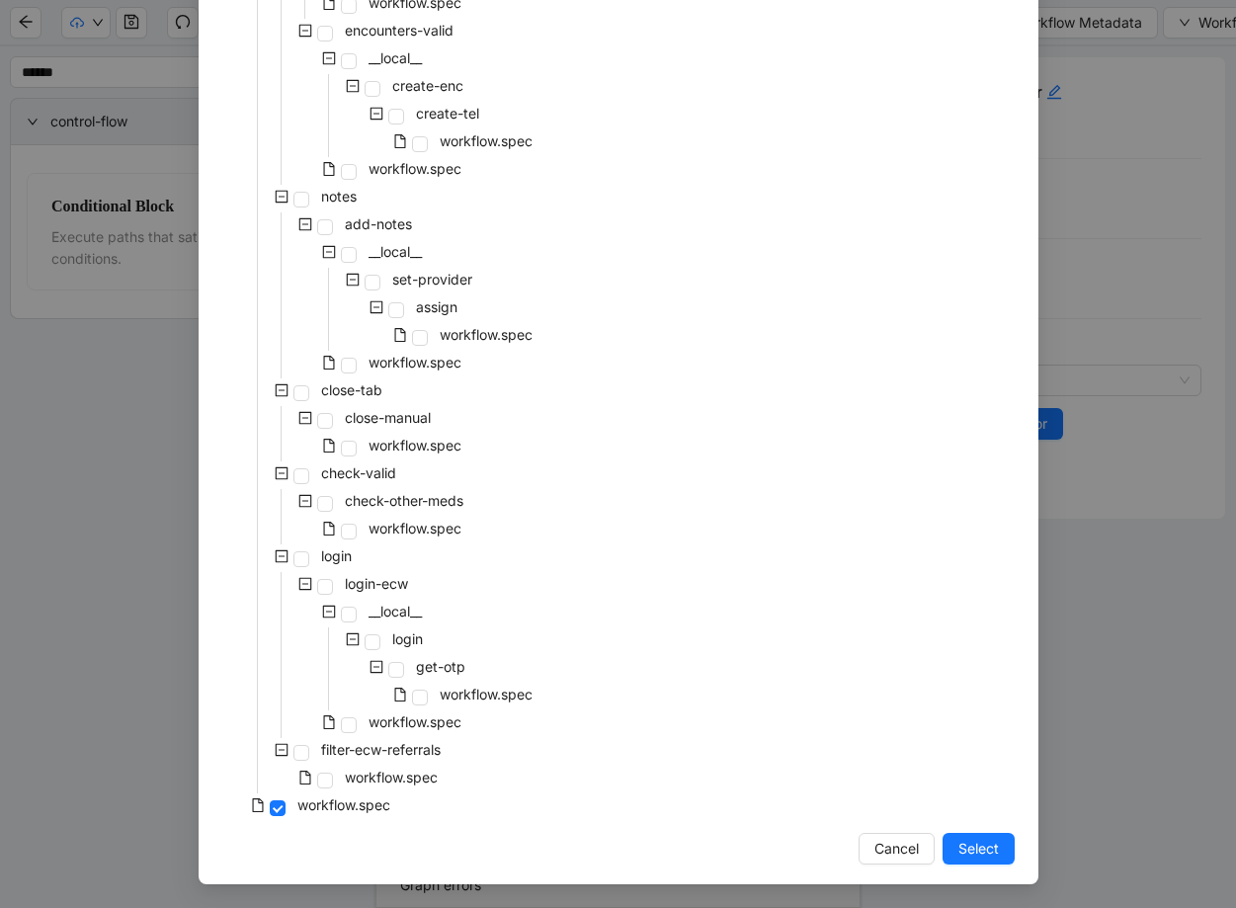
click at [1057, 258] on div "Select Local Workflow pre-cert-medicare __local__ get-portal-data data workflow…" at bounding box center [618, 454] width 1236 height 908
